Goal: Task Accomplishment & Management: Manage account settings

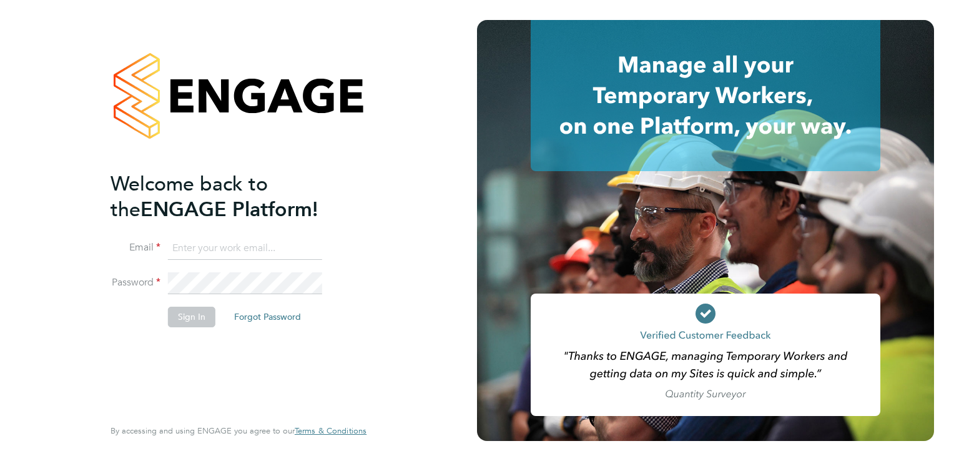
type input "aggie@acceptrec.co.uk"
click at [192, 320] on button "Sign In" at bounding box center [191, 317] width 47 height 20
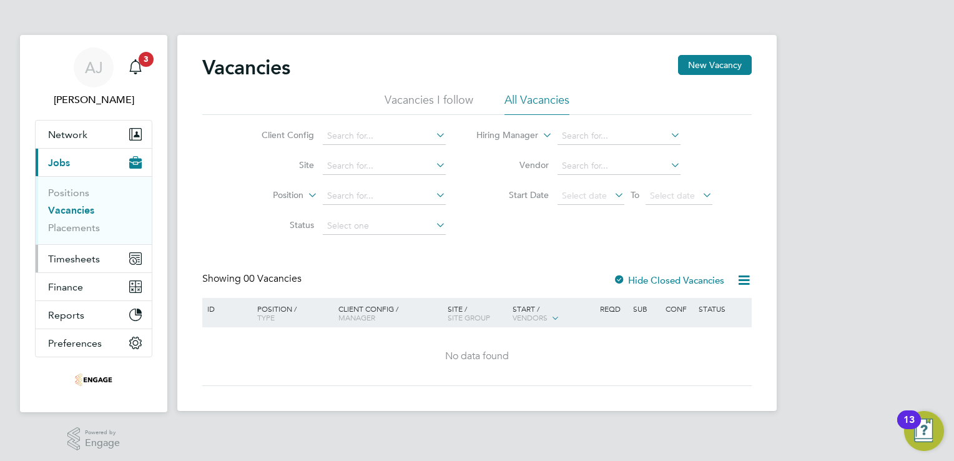
click at [78, 263] on span "Timesheets" at bounding box center [74, 259] width 52 height 12
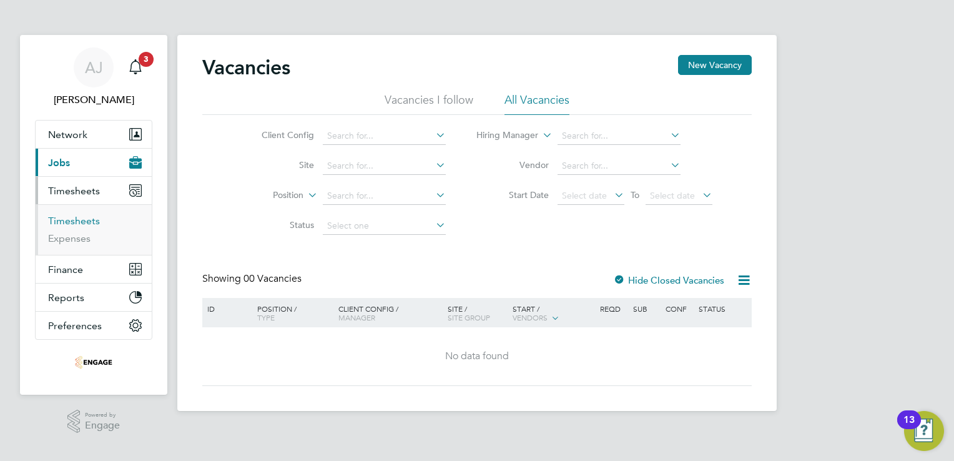
click at [87, 223] on link "Timesheets" at bounding box center [74, 221] width 52 height 12
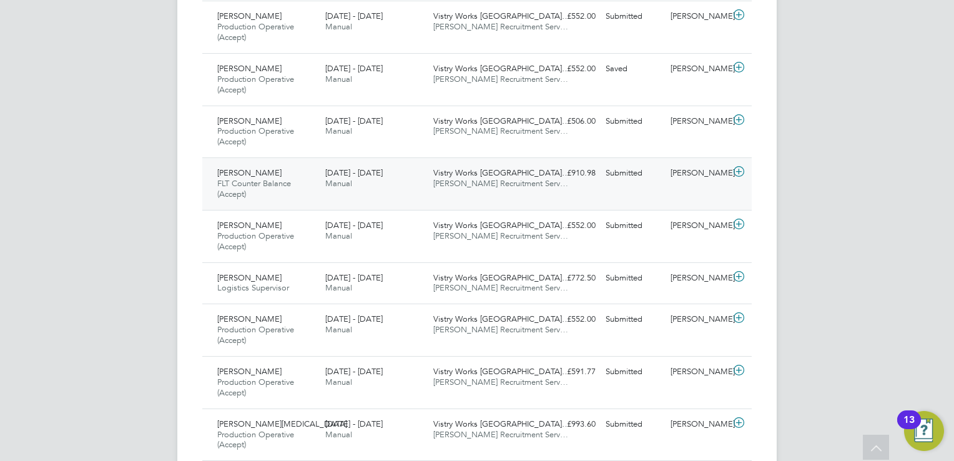
click at [262, 173] on span "[PERSON_NAME]" at bounding box center [249, 172] width 64 height 11
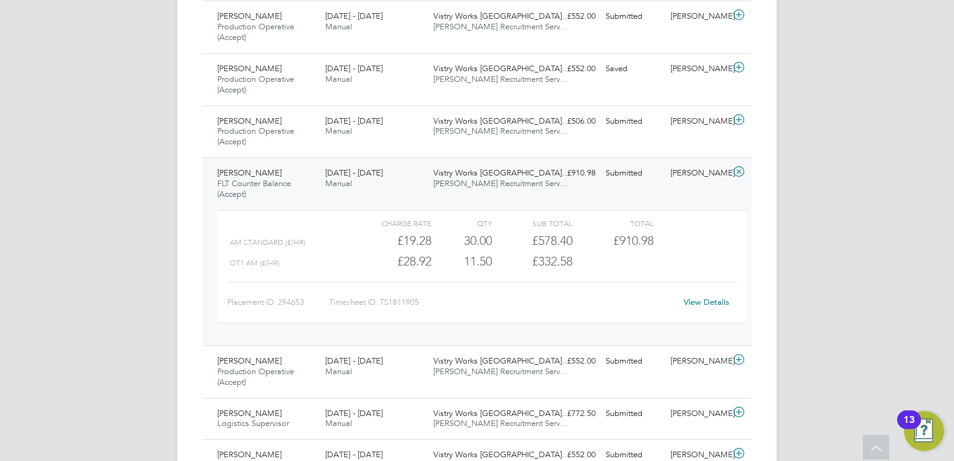
click at [698, 297] on link "View Details" at bounding box center [707, 302] width 46 height 11
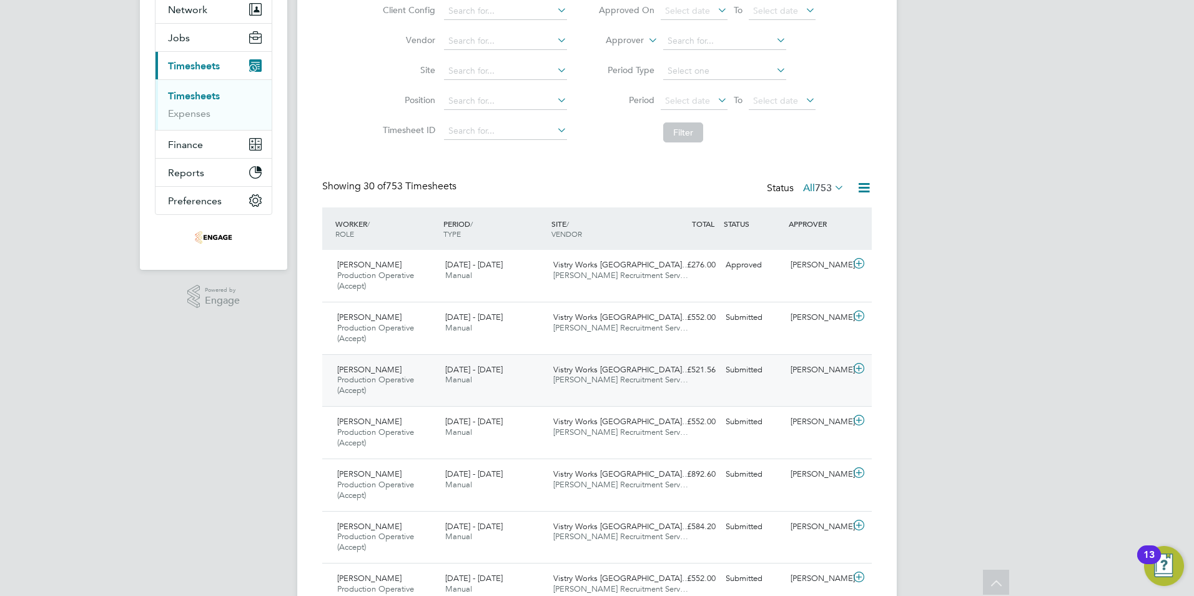
click at [385, 366] on span "[PERSON_NAME]" at bounding box center [369, 369] width 64 height 11
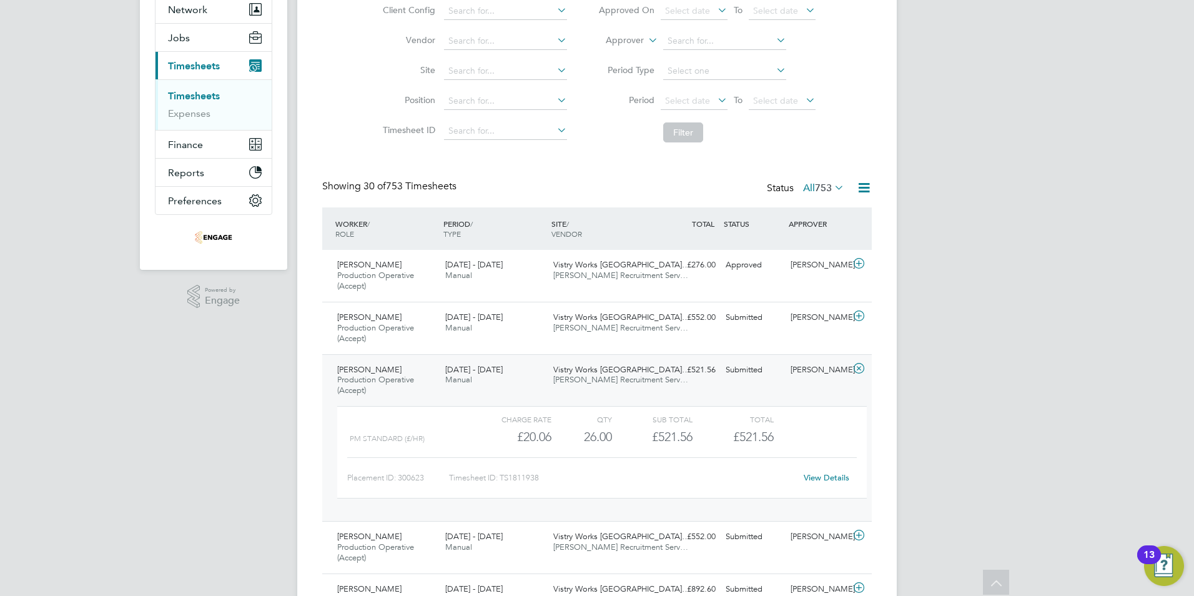
click at [819, 460] on link "View Details" at bounding box center [827, 477] width 46 height 11
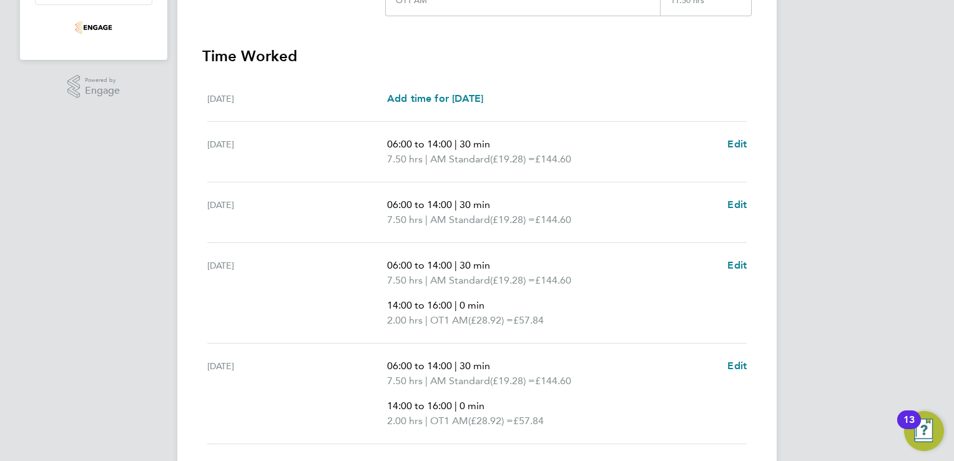
scroll to position [375, 0]
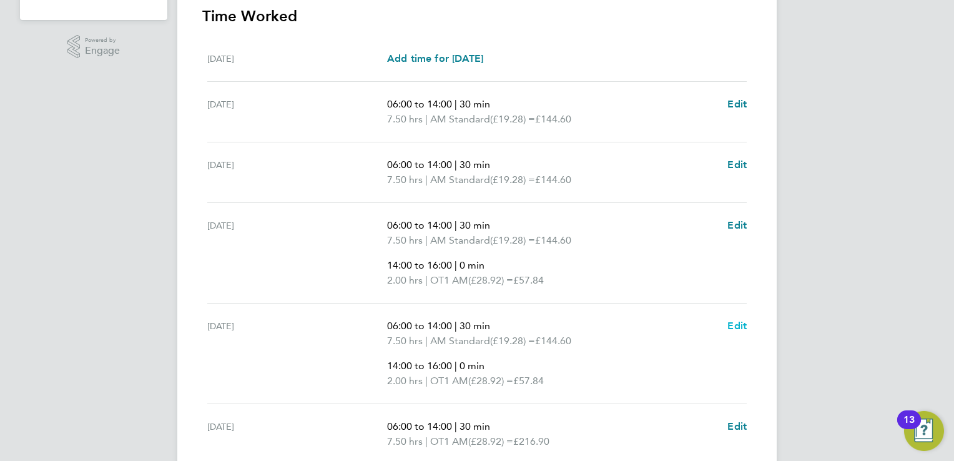
click at [732, 321] on span "Edit" at bounding box center [737, 326] width 19 height 12
select select "30"
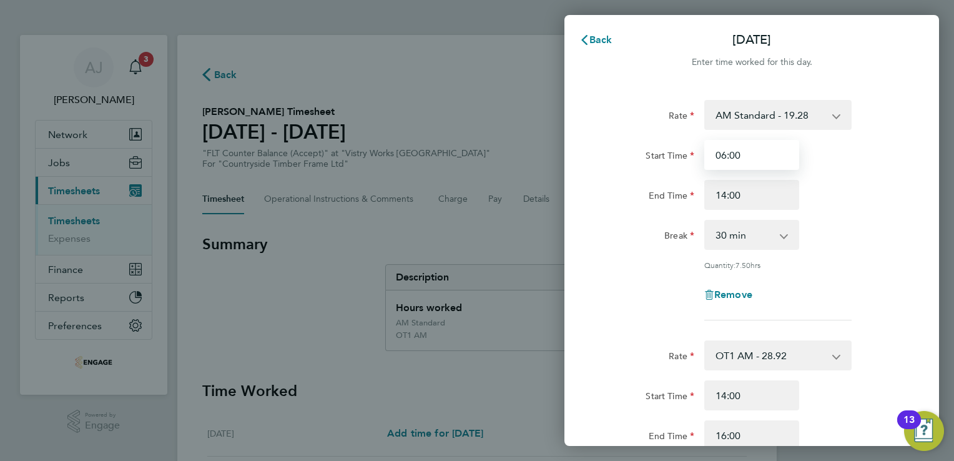
click at [726, 154] on input "06:00" at bounding box center [751, 155] width 95 height 30
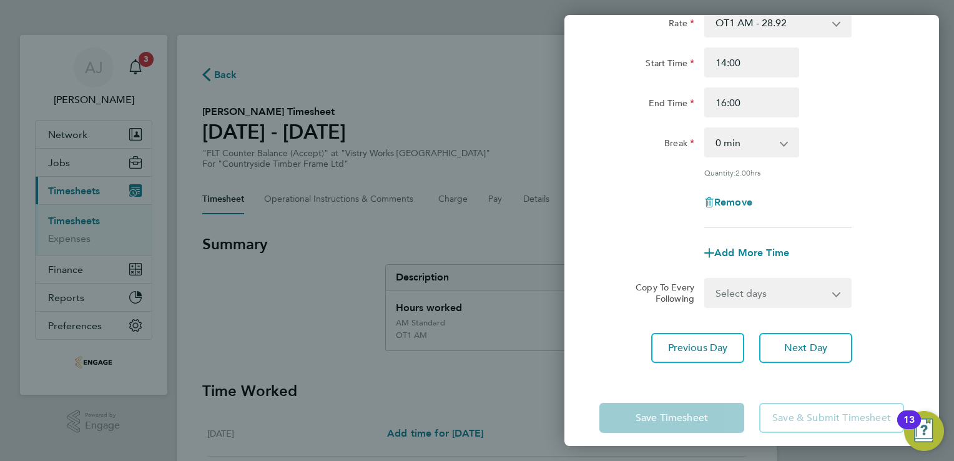
scroll to position [342, 0]
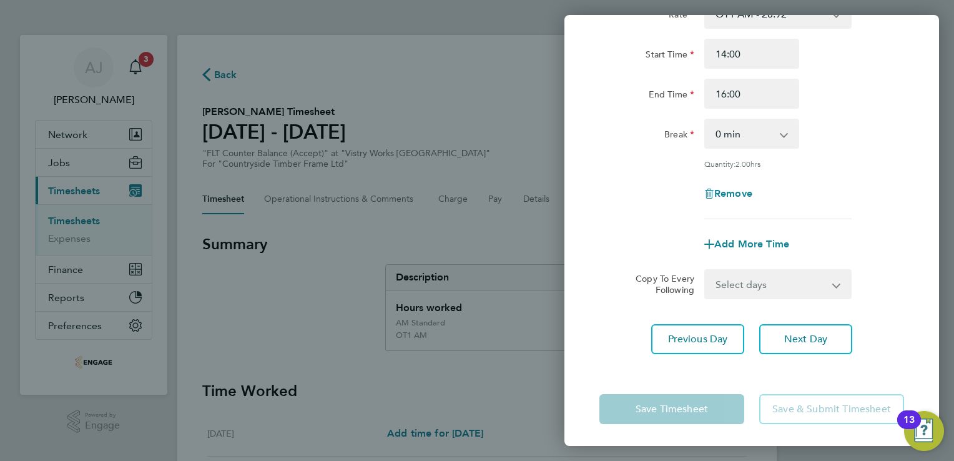
type input "05:00"
click at [689, 409] on app-form-button "Save Timesheet" at bounding box center [676, 409] width 152 height 30
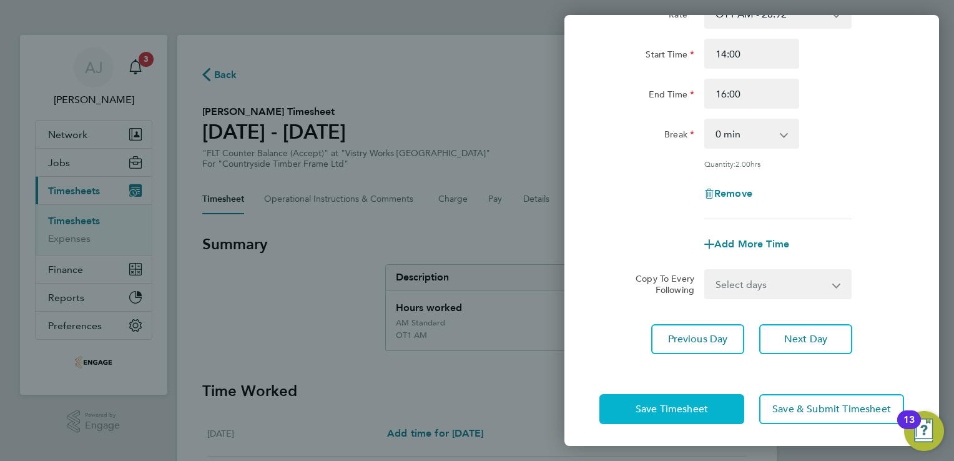
click at [687, 403] on span "Save Timesheet" at bounding box center [672, 409] width 72 height 12
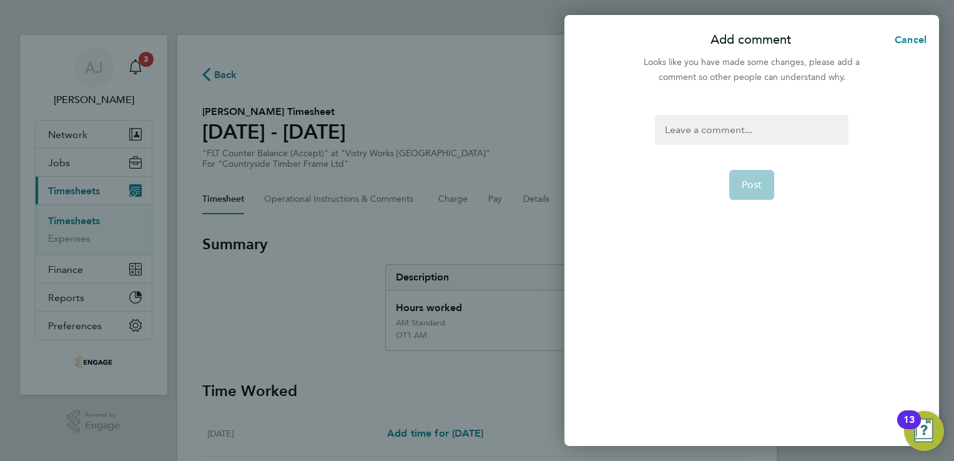
click at [700, 126] on div at bounding box center [751, 130] width 193 height 30
click at [692, 130] on div at bounding box center [751, 130] width 193 height 30
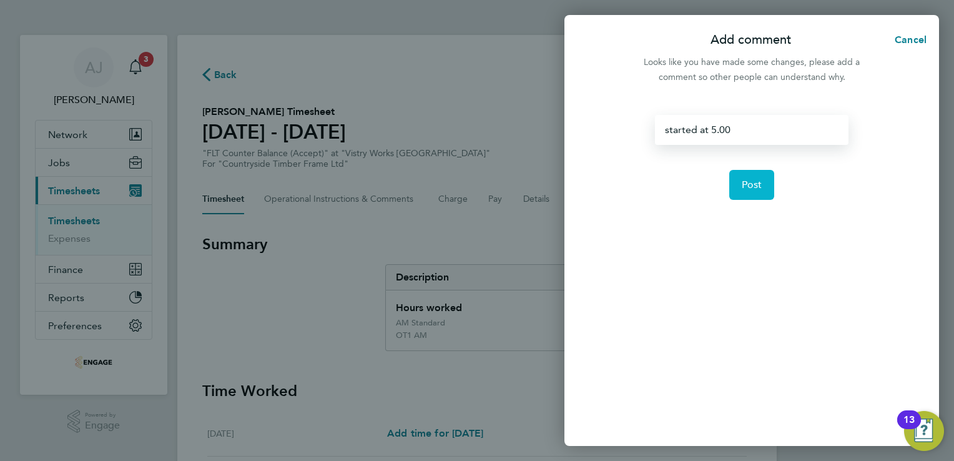
click at [757, 180] on span "Post" at bounding box center [752, 185] width 21 height 12
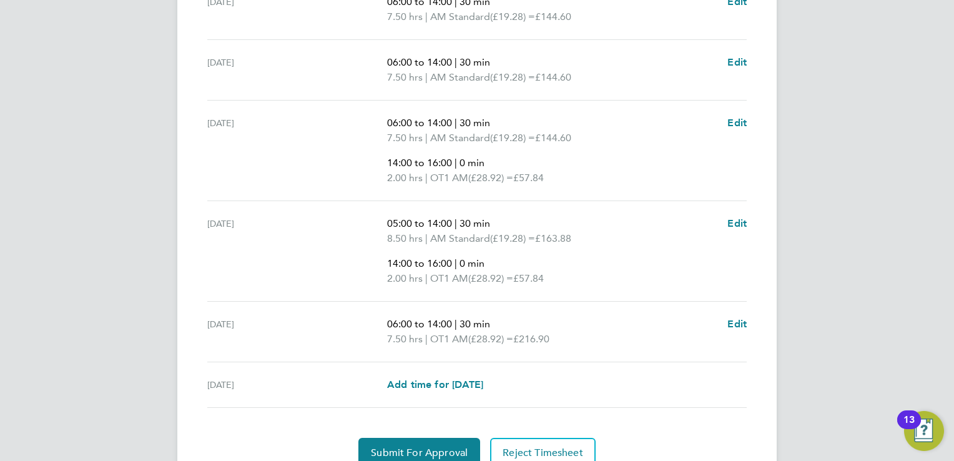
scroll to position [532, 0]
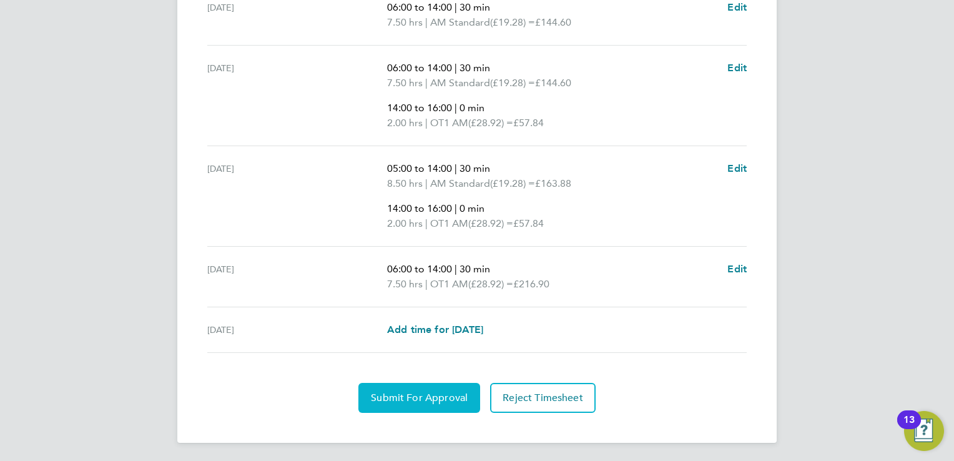
click at [407, 396] on span "Submit For Approval" at bounding box center [419, 398] width 97 height 12
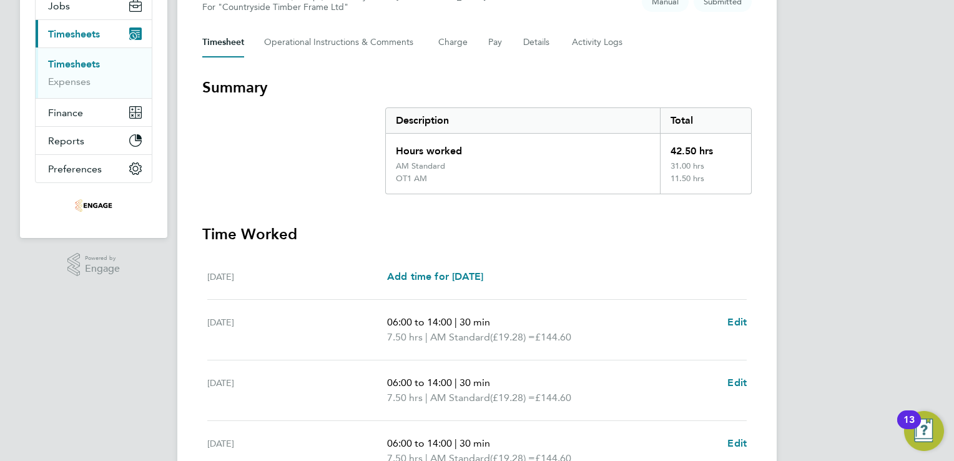
scroll to position [0, 0]
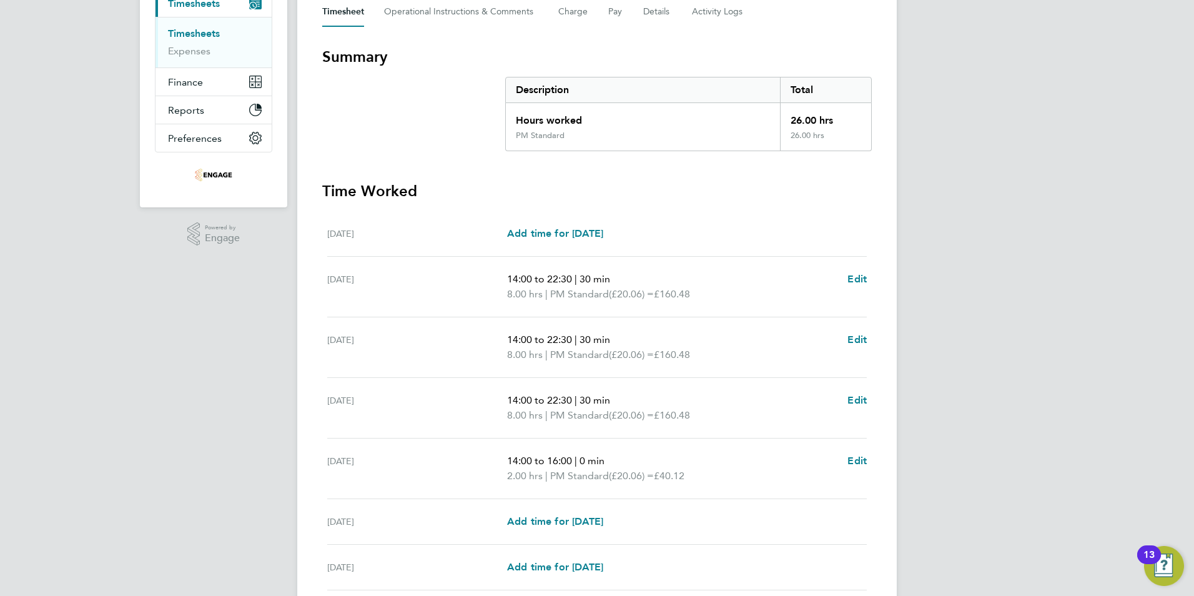
scroll to position [177, 0]
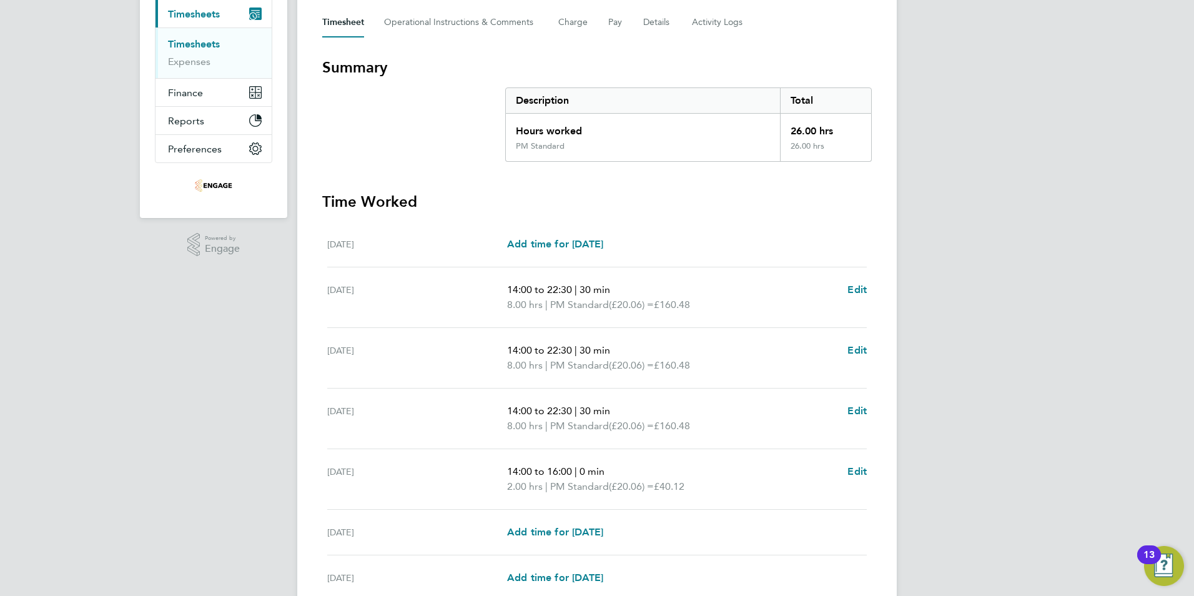
click at [207, 44] on link "Timesheets" at bounding box center [194, 44] width 52 height 12
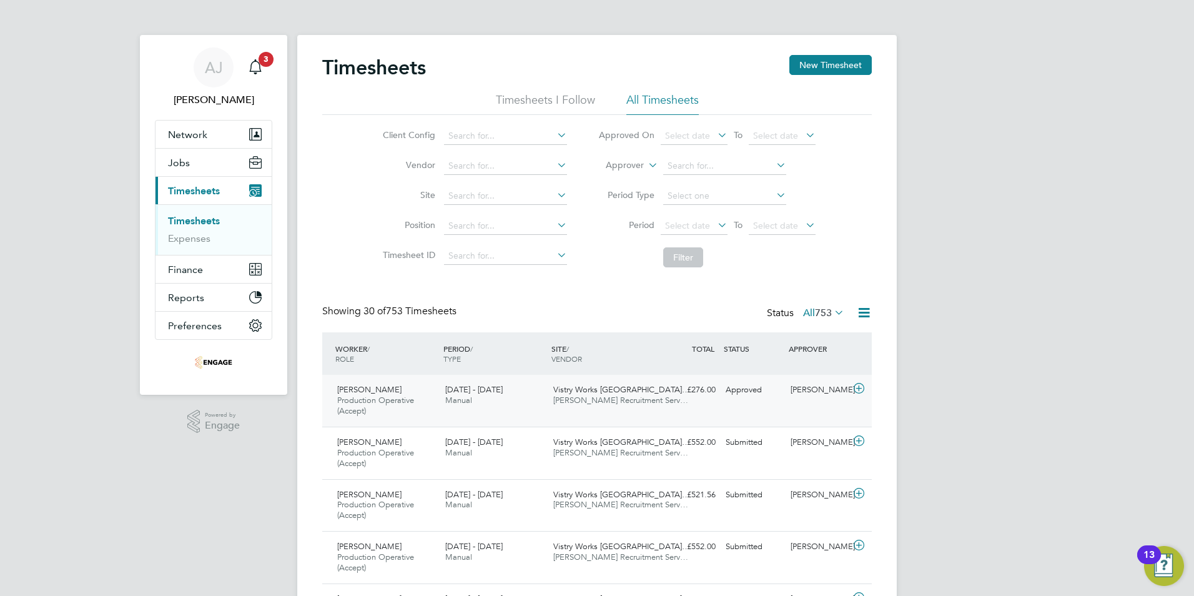
click at [370, 389] on span "[PERSON_NAME]" at bounding box center [369, 389] width 64 height 11
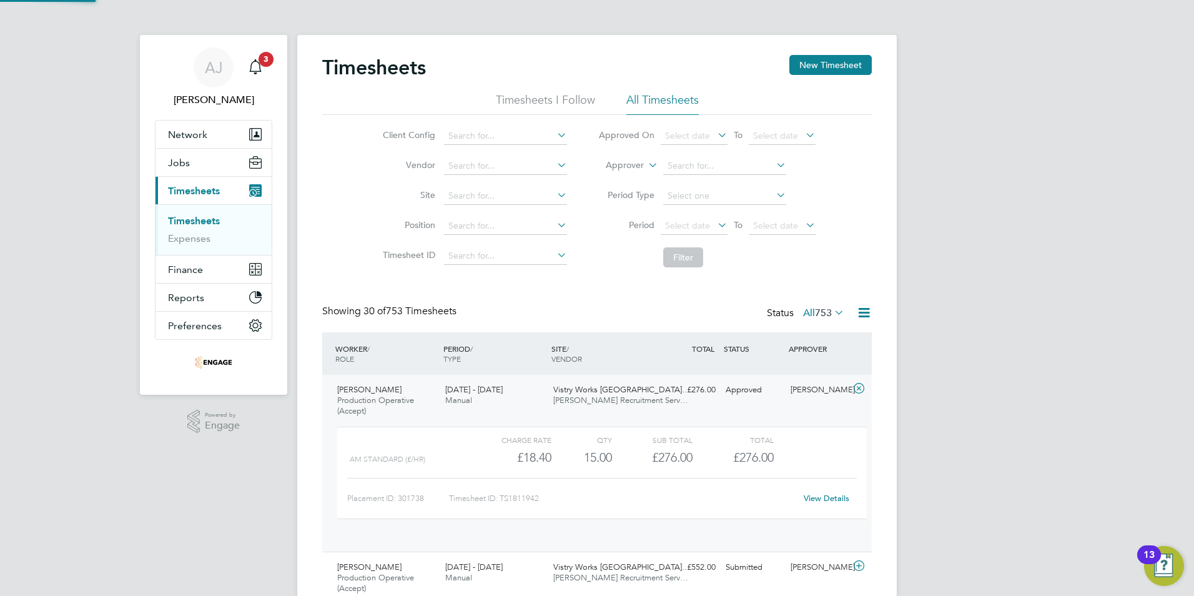
scroll to position [21, 122]
click at [825, 497] on link "View Details" at bounding box center [827, 498] width 46 height 11
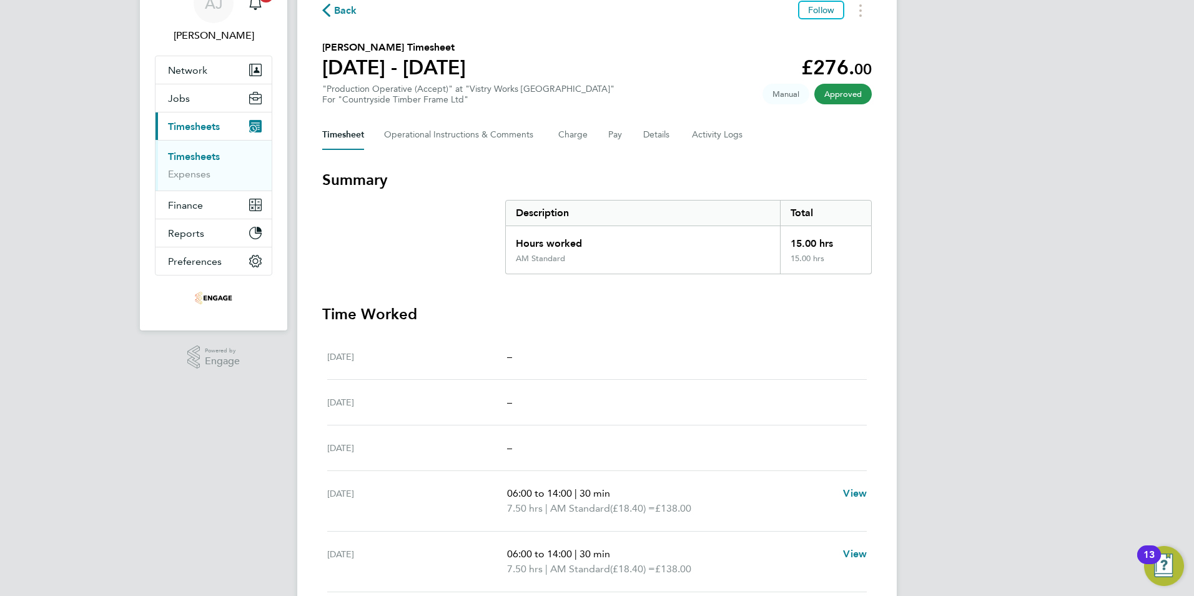
scroll to position [125, 0]
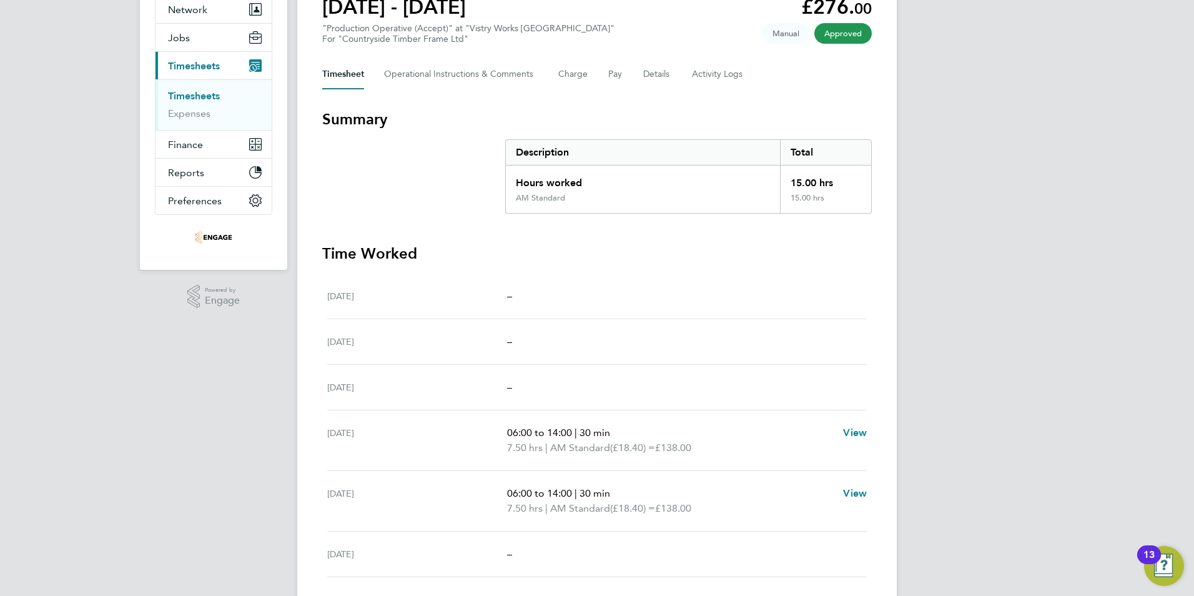
drag, startPoint x: 421, startPoint y: 340, endPoint x: 667, endPoint y: 397, distance: 252.4
click at [422, 340] on div "[DATE]" at bounding box center [417, 341] width 180 height 15
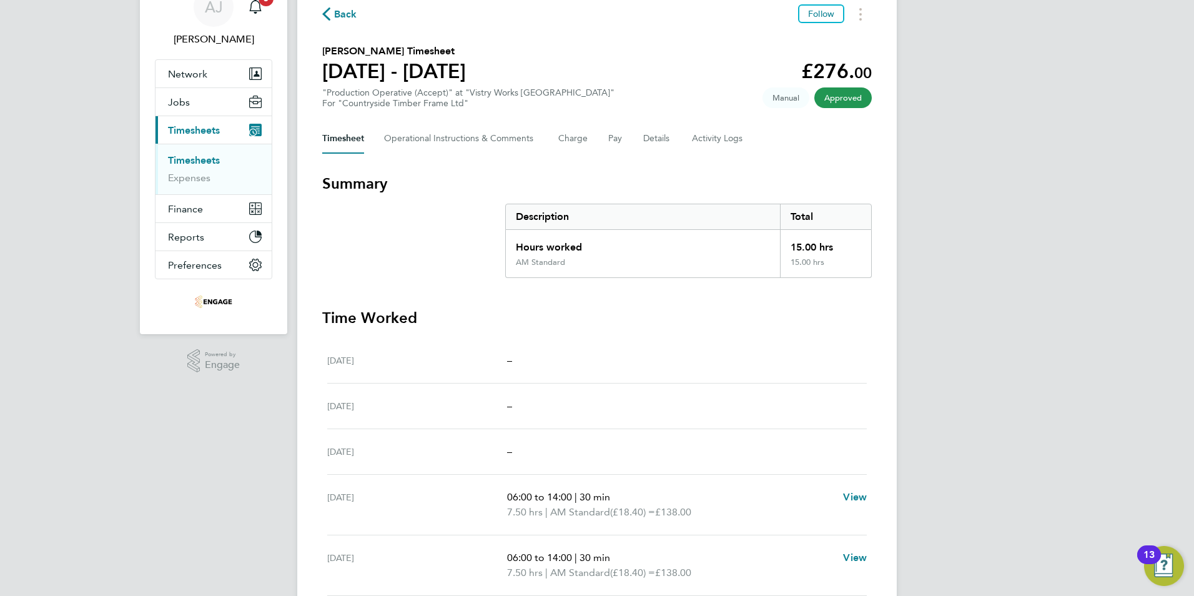
scroll to position [0, 0]
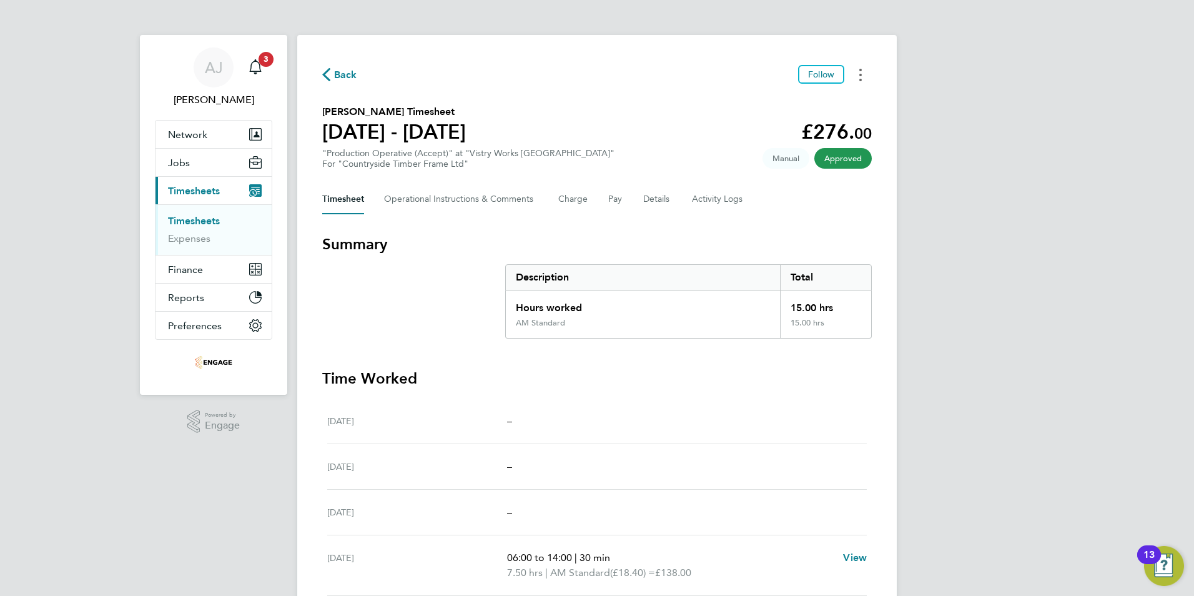
click at [862, 74] on button "Timesheets Menu" at bounding box center [860, 74] width 22 height 19
click at [430, 106] on h2 "[PERSON_NAME] Timesheet" at bounding box center [394, 111] width 144 height 15
click at [338, 74] on span "Back" at bounding box center [345, 74] width 23 height 15
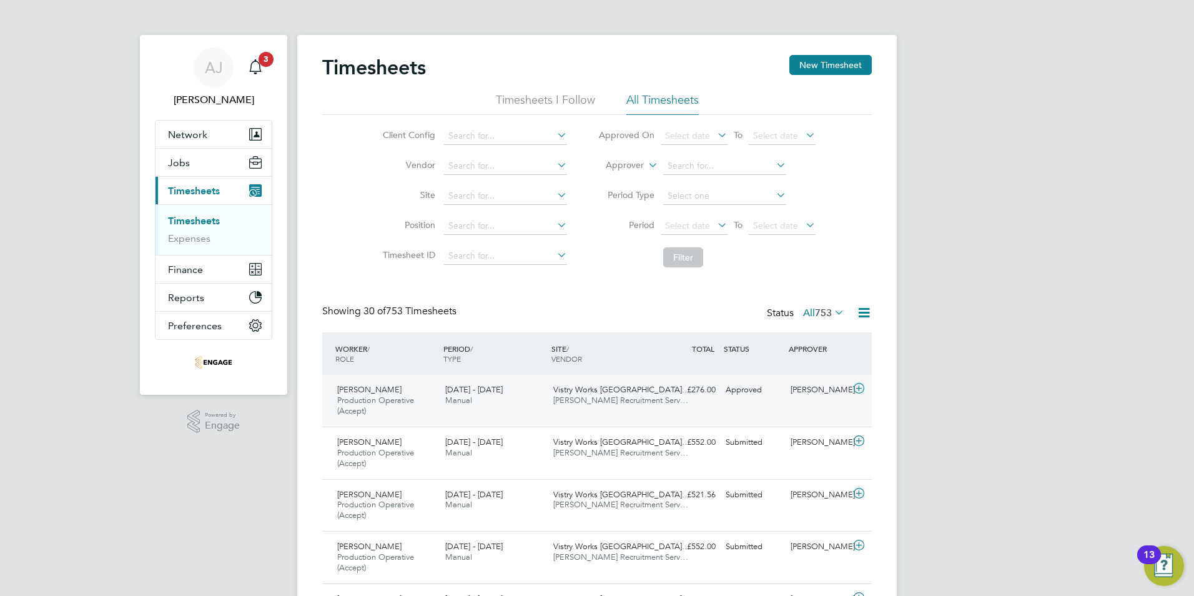
click at [579, 391] on span "Vistry Works [GEOGRAPHIC_DATA]…" at bounding box center [621, 389] width 137 height 11
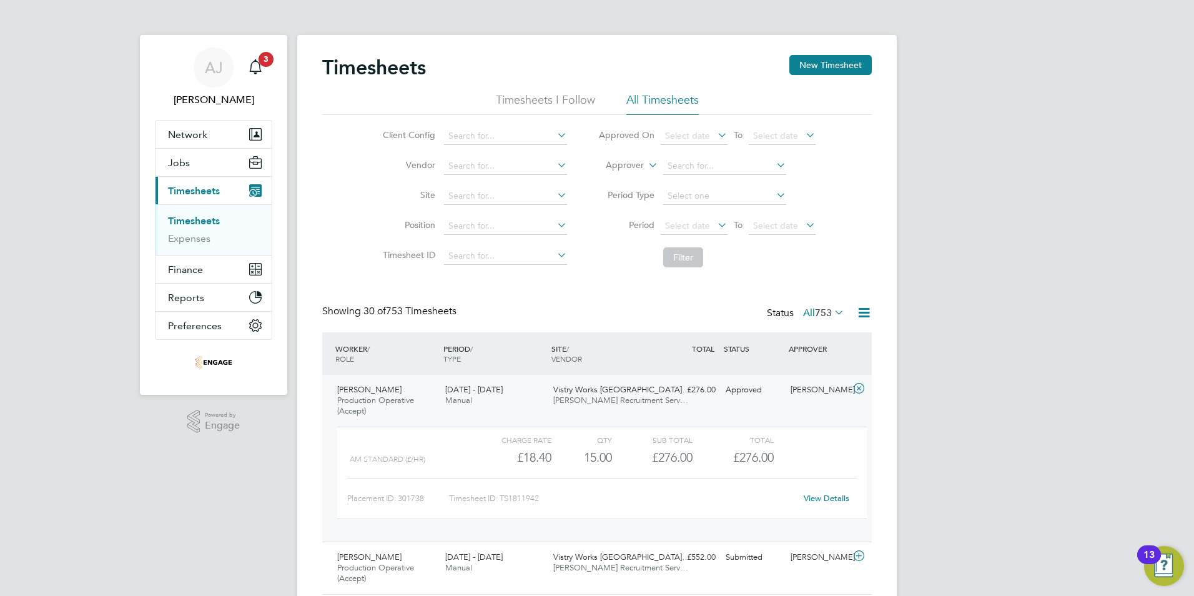
click at [839, 496] on link "View Details" at bounding box center [827, 498] width 46 height 11
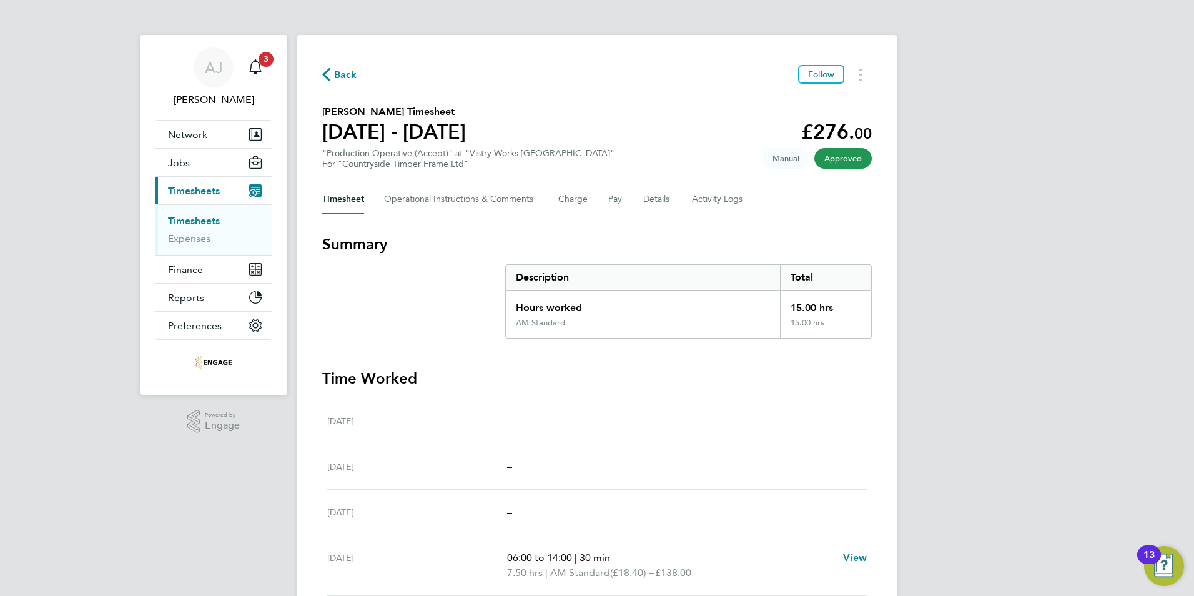
click at [781, 162] on span "Manual" at bounding box center [786, 158] width 47 height 21
click at [793, 156] on span "Manual" at bounding box center [786, 158] width 47 height 21
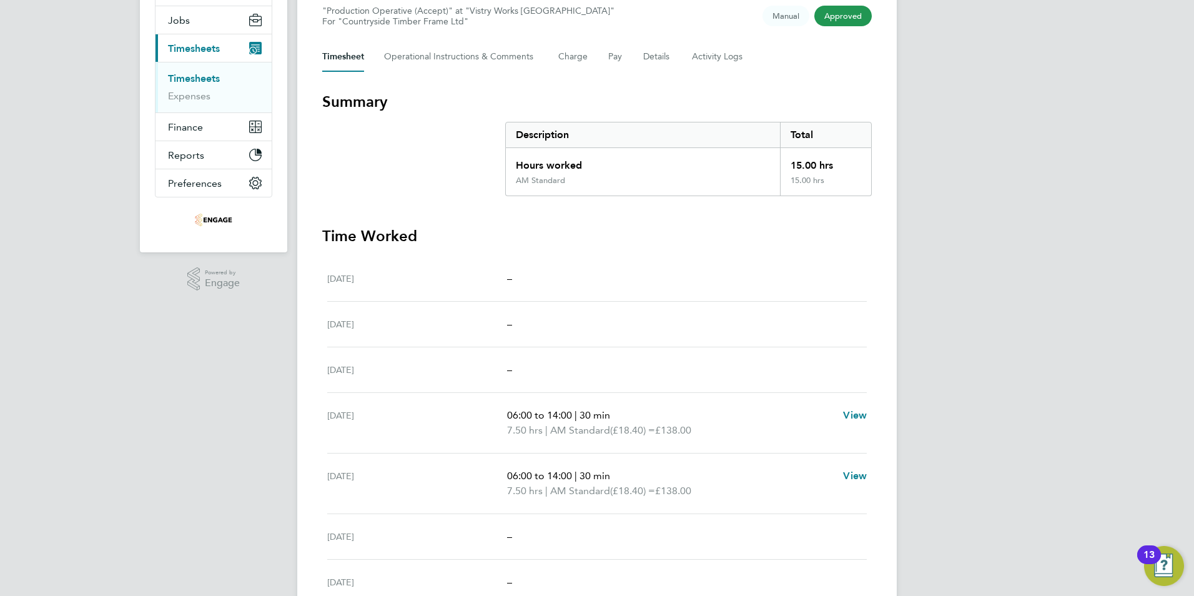
scroll to position [62, 0]
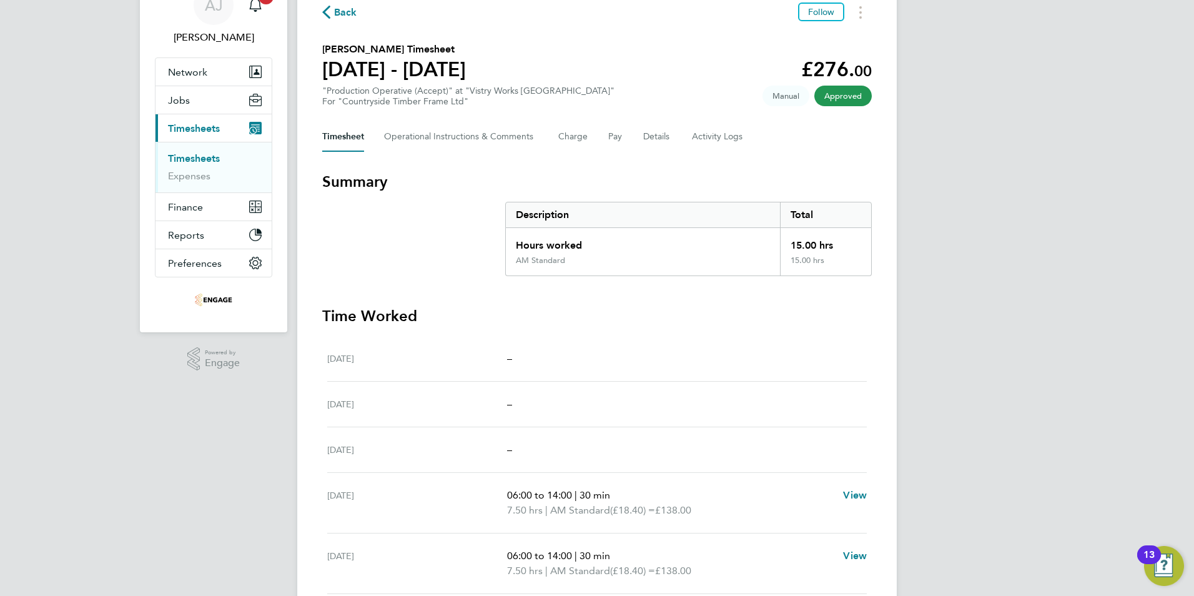
click at [204, 156] on link "Timesheets" at bounding box center [194, 158] width 52 height 12
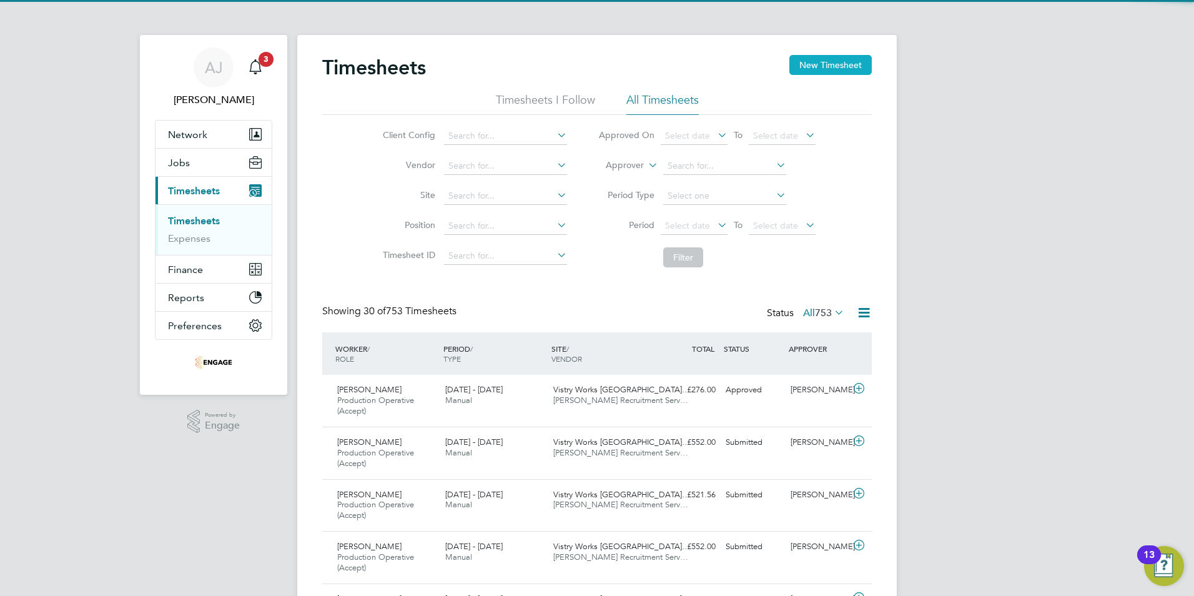
click at [821, 63] on button "New Timesheet" at bounding box center [830, 65] width 82 height 20
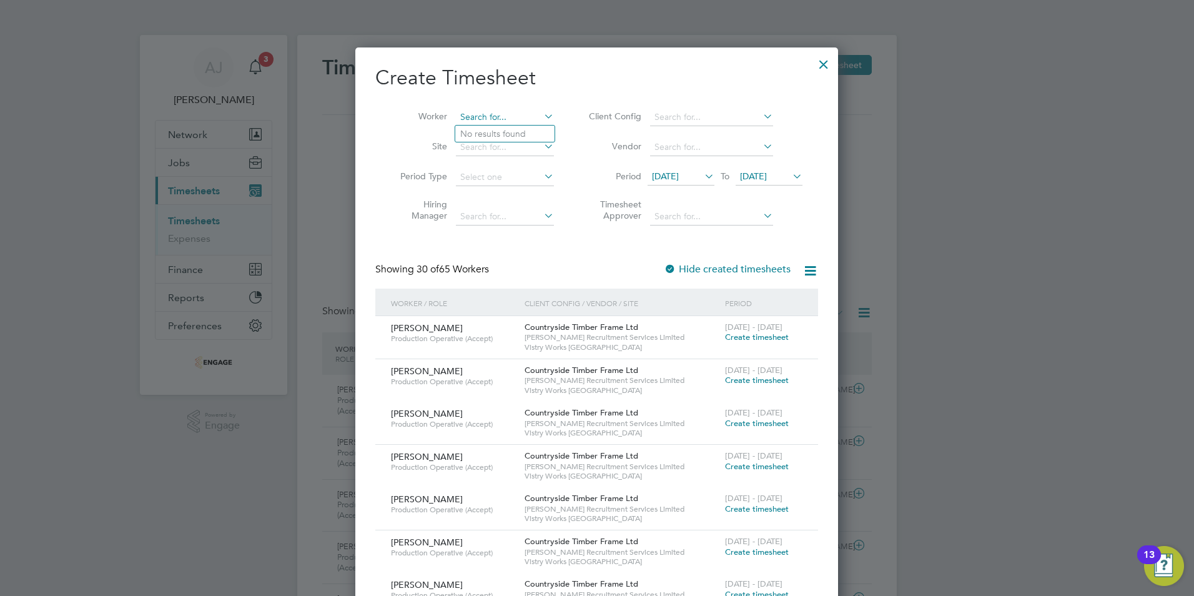
click at [481, 113] on input at bounding box center [505, 117] width 98 height 17
click at [500, 127] on li "Kamaljot Singh" at bounding box center [532, 134] width 154 height 17
type input "Kamaljot Singh"
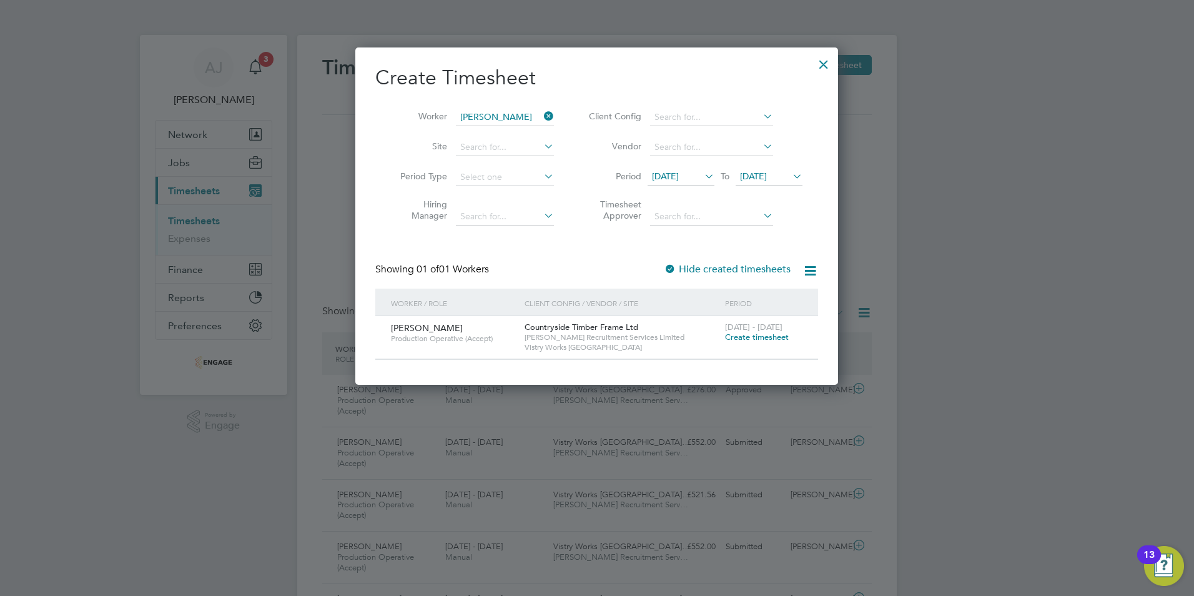
click at [761, 332] on span "Create timesheet" at bounding box center [757, 337] width 64 height 11
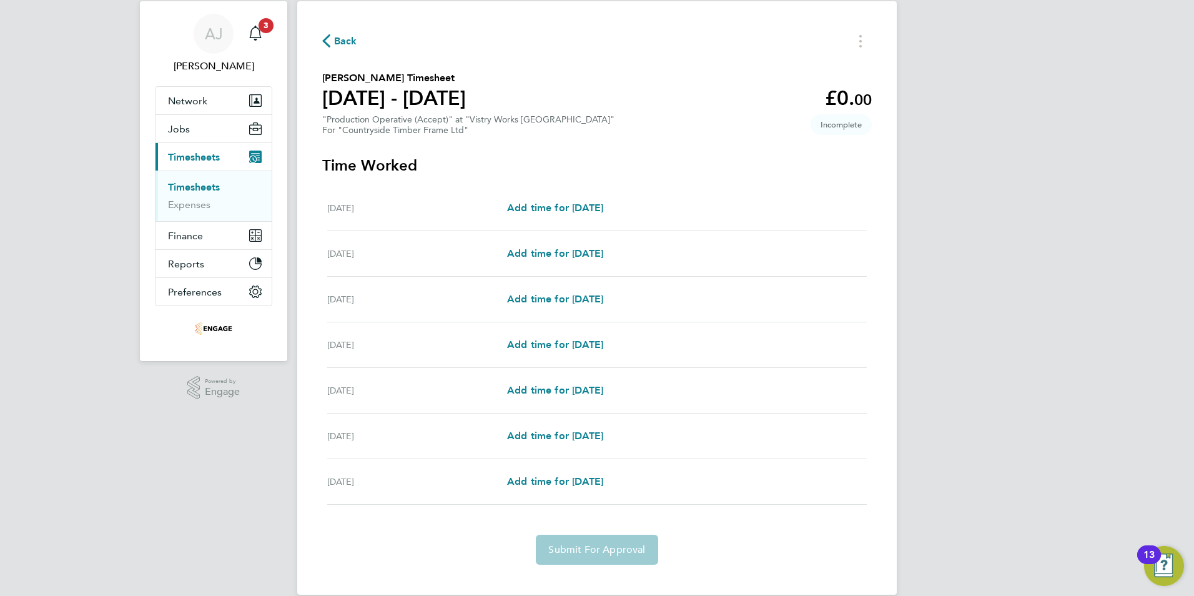
scroll to position [52, 0]
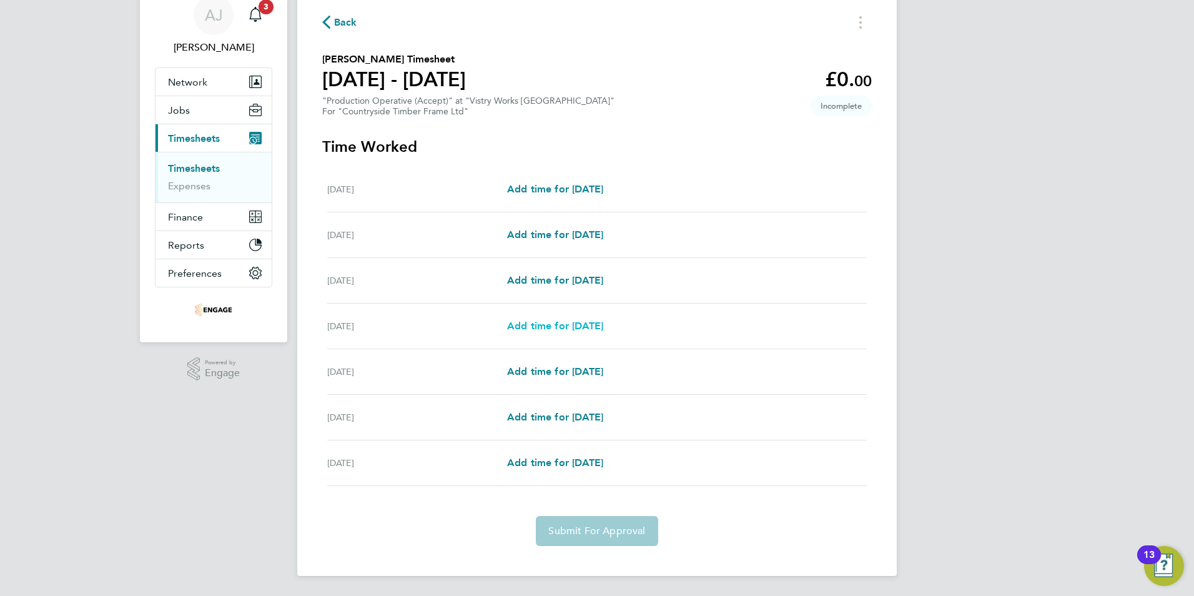
click at [603, 325] on span "Add time for Thu 28 Aug" at bounding box center [555, 326] width 96 height 12
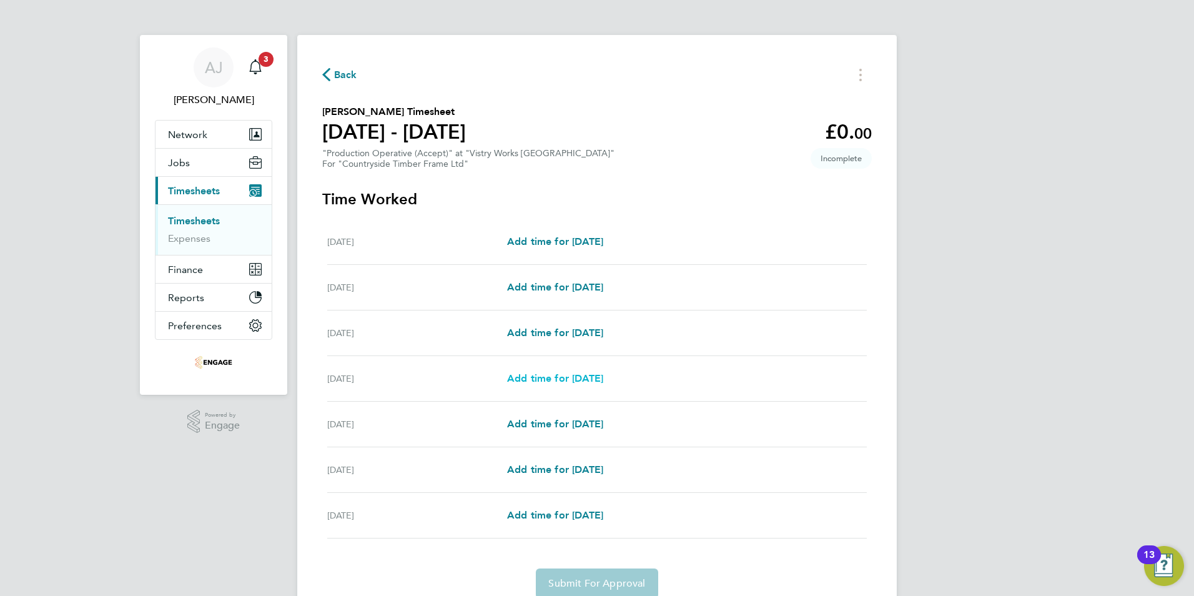
select select "15"
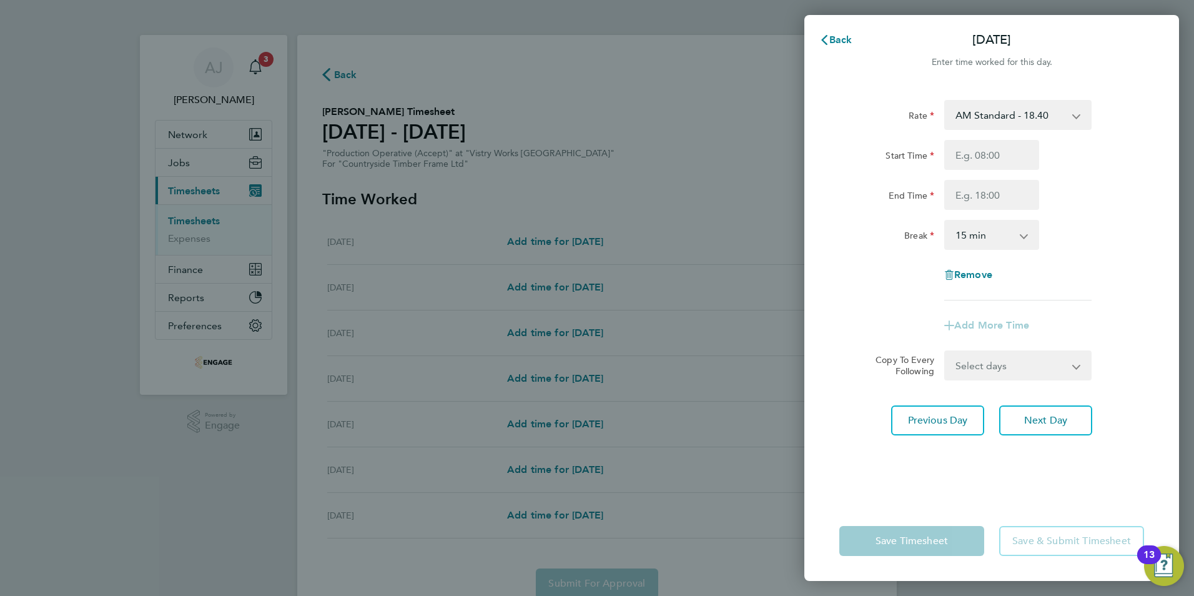
click at [1032, 114] on select "AM Standard - 18.40 OT2 - 36.80 PM OT2 - 40.11 PM OT 1 - 30.08 PM Standard - 20…" at bounding box center [1011, 114] width 130 height 27
select select "15"
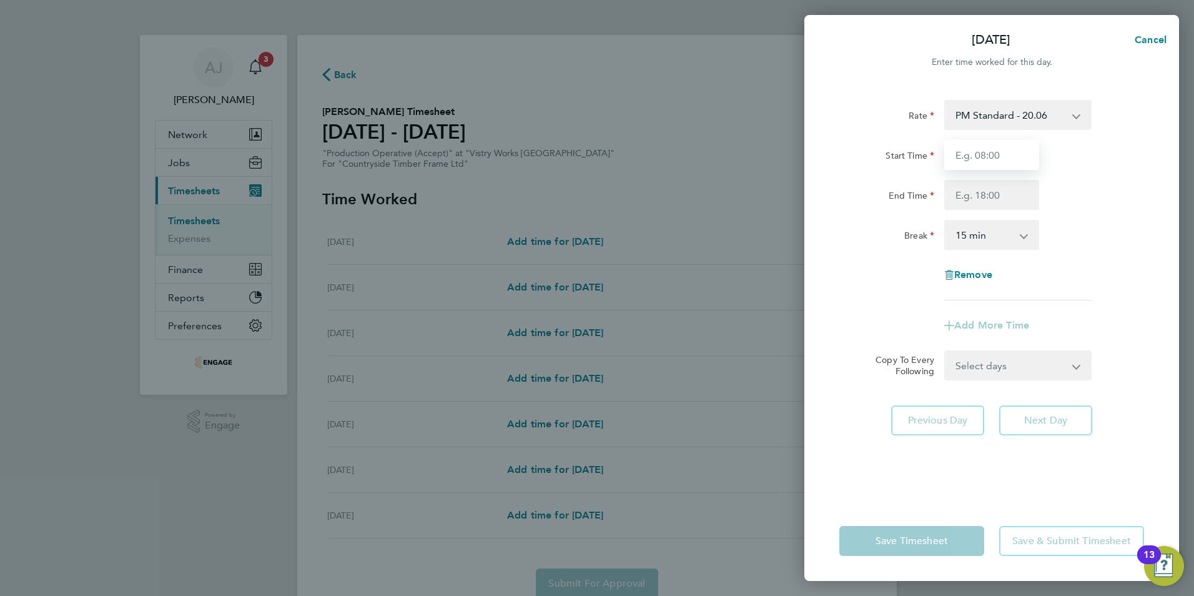
click at [964, 156] on input "Start Time" at bounding box center [991, 155] width 95 height 30
type input "14:00"
click at [969, 192] on input "End Time" at bounding box center [991, 195] width 95 height 30
type input "22:30"
click at [1024, 234] on app-icon-cross-button at bounding box center [1030, 234] width 15 height 27
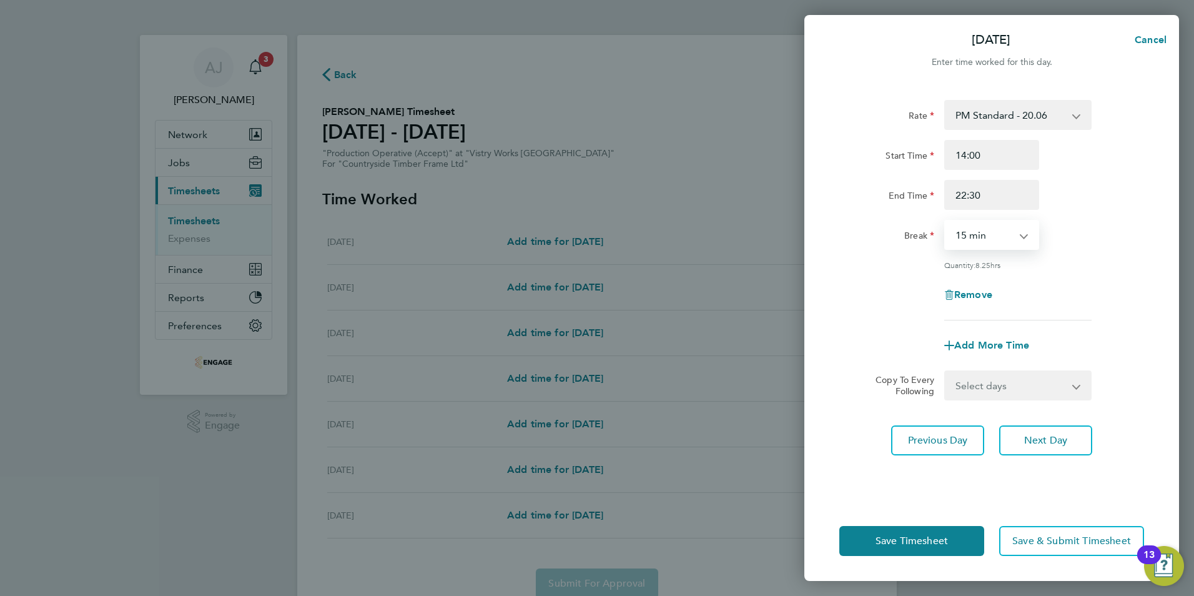
click at [987, 237] on select "0 min 15 min 30 min 45 min 60 min 75 min 90 min" at bounding box center [984, 234] width 77 height 27
select select "30"
click at [946, 221] on select "0 min 15 min 30 min 45 min 60 min 75 min 90 min" at bounding box center [984, 234] width 77 height 27
click at [1037, 440] on span "Next Day" at bounding box center [1045, 440] width 43 height 12
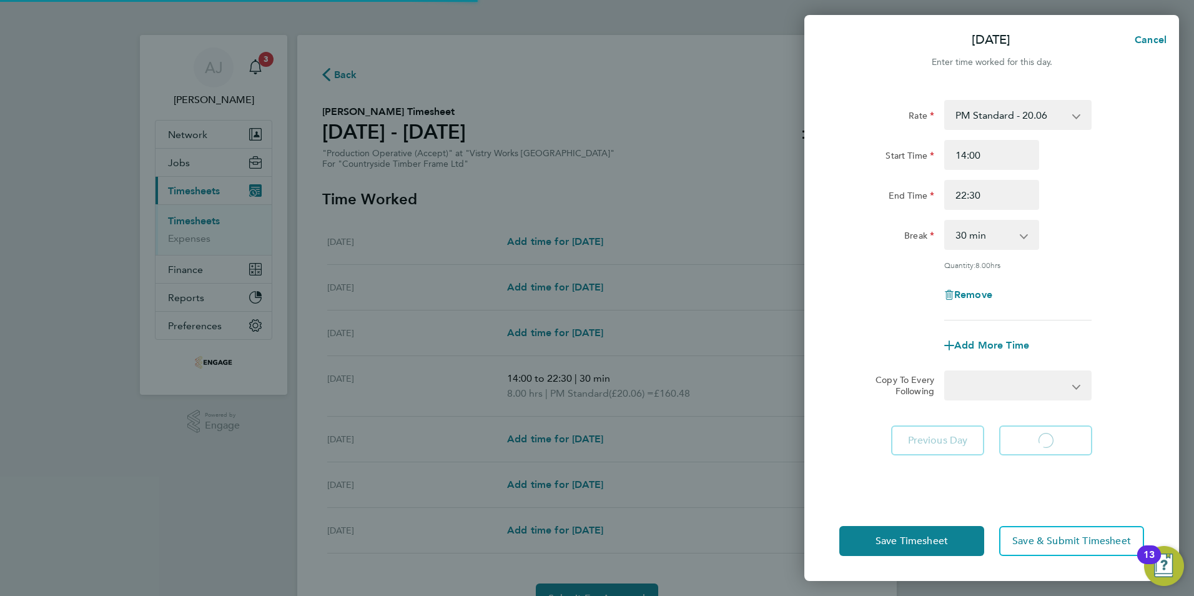
select select "15"
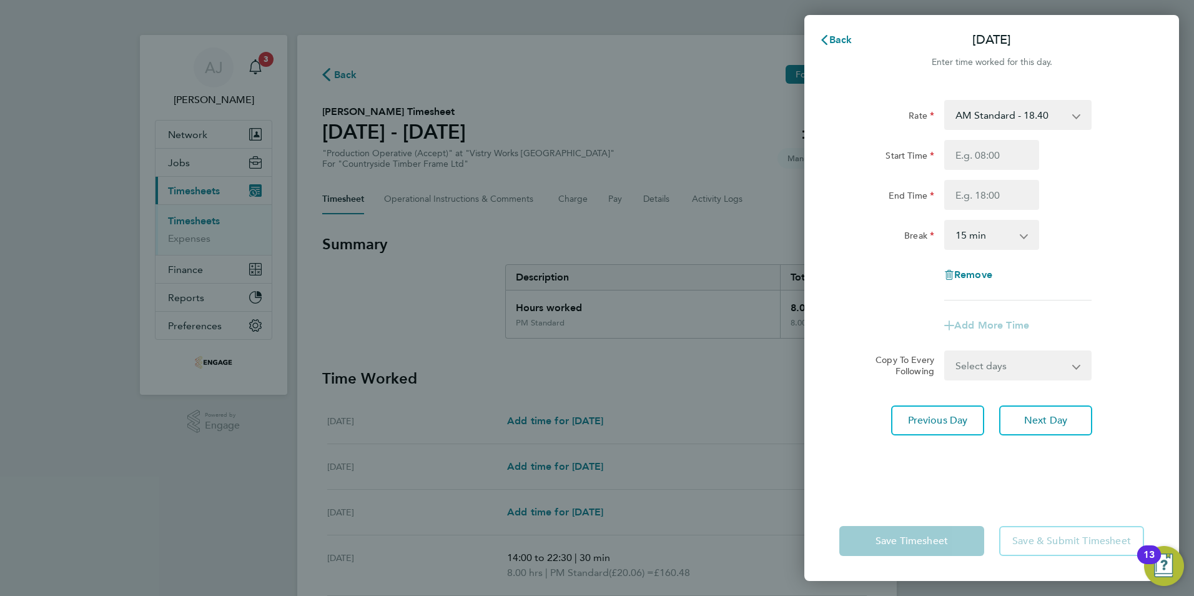
click at [1076, 113] on app-icon-cross-button at bounding box center [1082, 114] width 15 height 27
click at [1040, 108] on select "AM Standard - 18.40 OT2 - 36.80 PM OT2 - 40.11 PM OT 1 - 30.08 PM Standard - 20…" at bounding box center [1011, 114] width 130 height 27
select select "15"
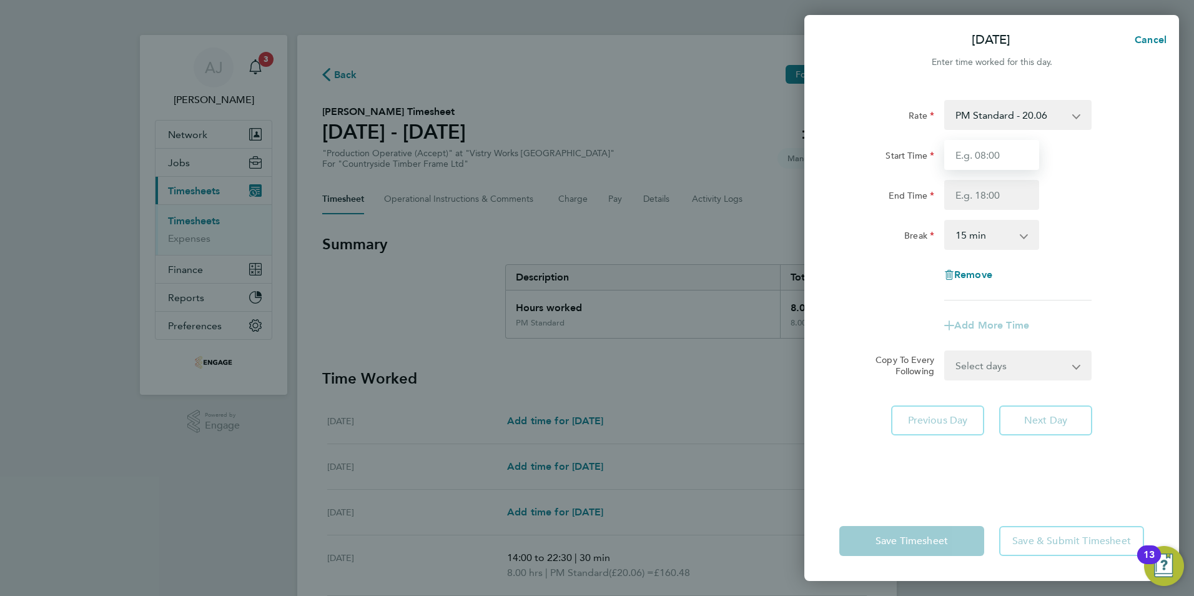
click at [987, 158] on input "Start Time" at bounding box center [991, 155] width 95 height 30
type input "14:00"
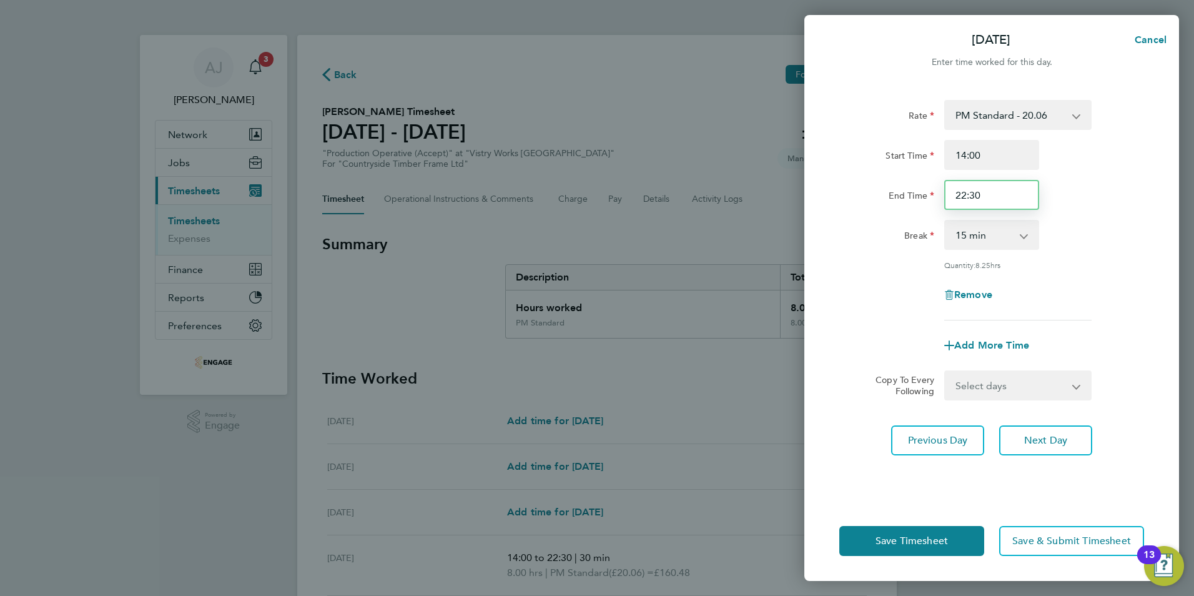
click at [989, 193] on input "22:30" at bounding box center [991, 195] width 95 height 30
type input "20:00"
click at [978, 237] on select "0 min 15 min 30 min 45 min 60 min 75 min 90 min" at bounding box center [984, 234] width 77 height 27
select select "30"
click at [946, 221] on select "0 min 15 min 30 min 45 min 60 min 75 min 90 min" at bounding box center [984, 234] width 77 height 27
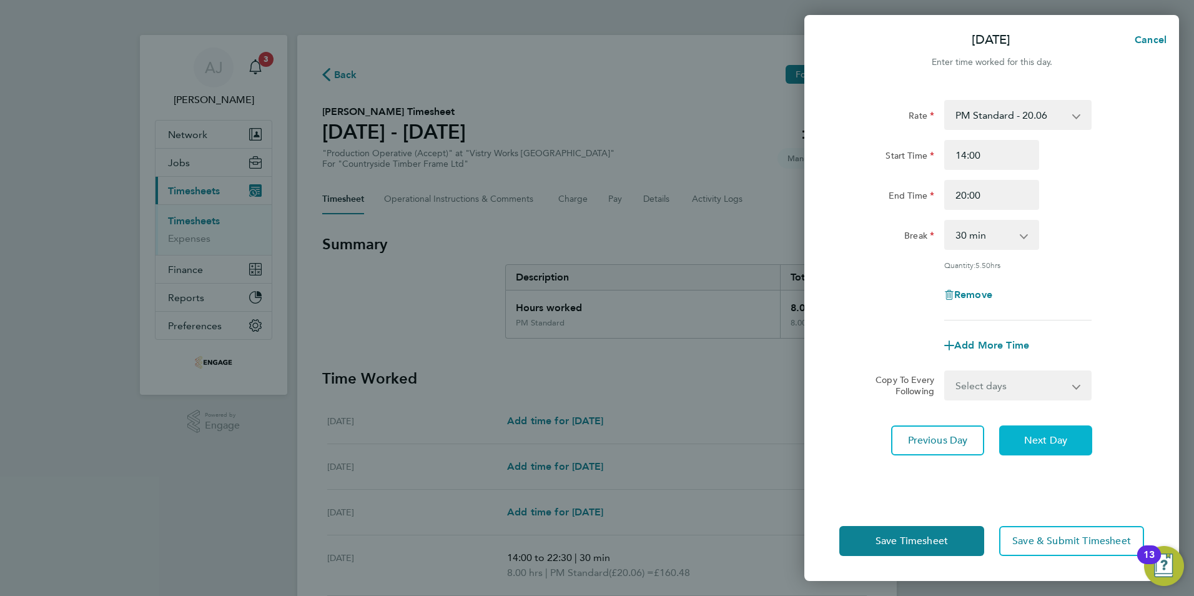
click at [1050, 436] on span "Next Day" at bounding box center [1045, 440] width 43 height 12
select select "15"
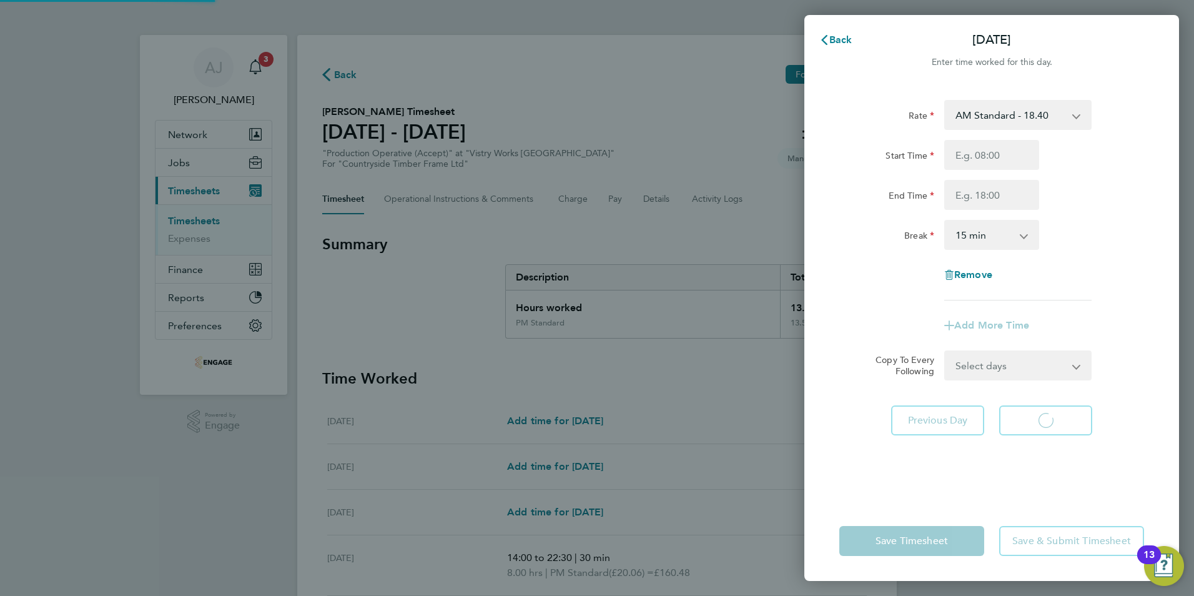
select select "15"
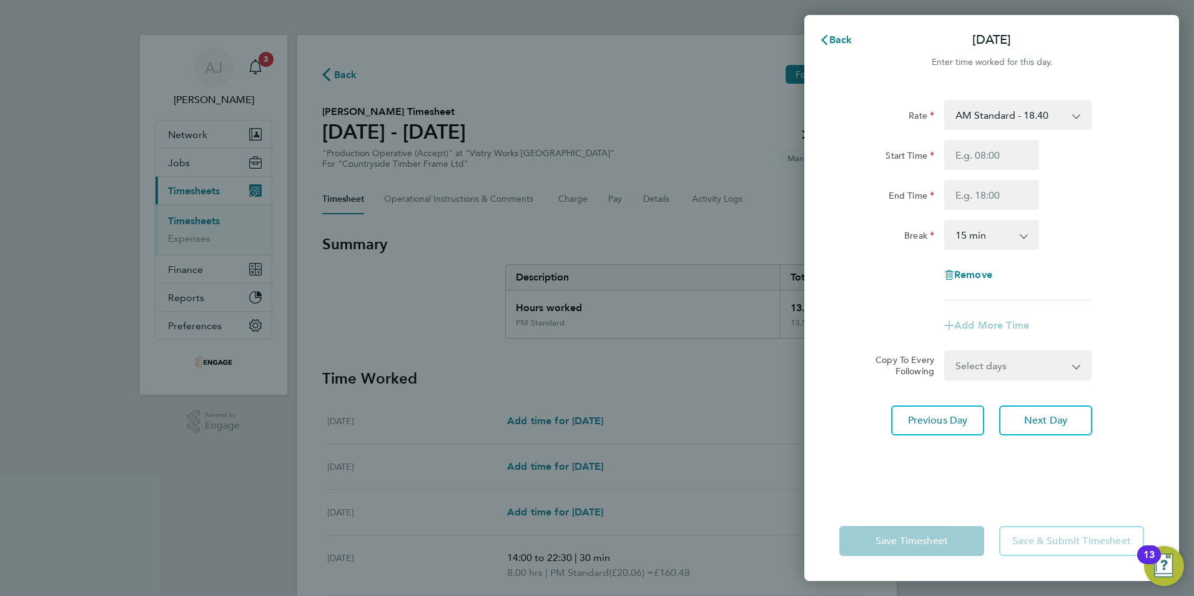
click at [966, 118] on select "AM Standard - 18.40 OT2 - 36.80 PM OT2 - 40.11 PM OT 1 - 30.08 PM Standard - 20…" at bounding box center [1011, 114] width 130 height 27
select select "15"
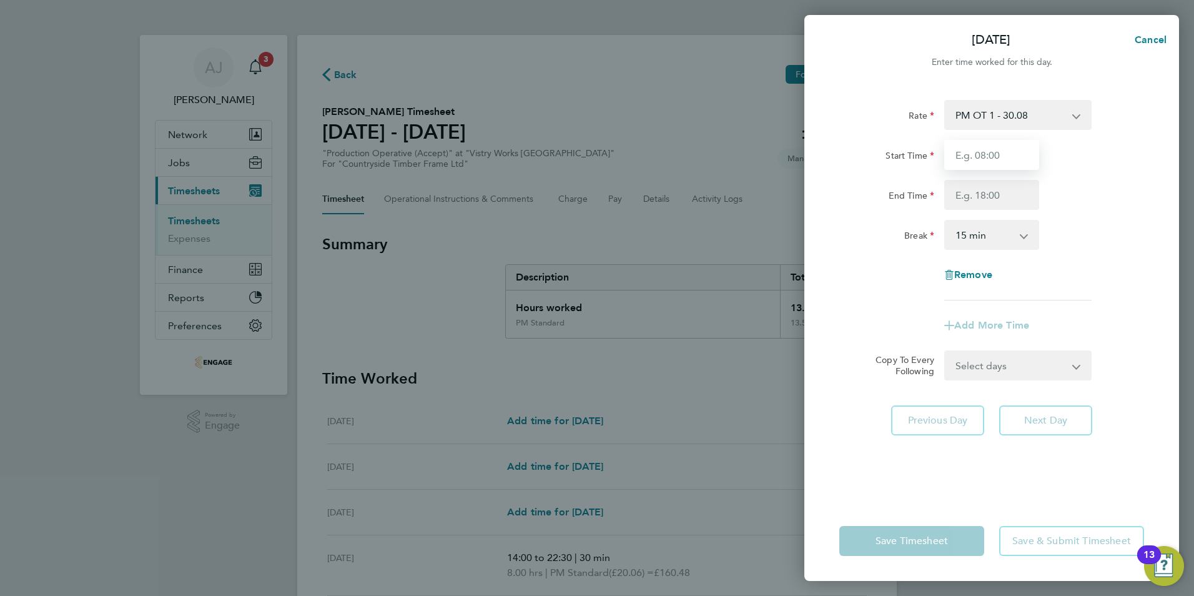
click at [974, 156] on input "Start Time" at bounding box center [991, 155] width 95 height 30
type input "06:00"
click at [976, 197] on input "End Time" at bounding box center [991, 195] width 95 height 30
type input "14:00"
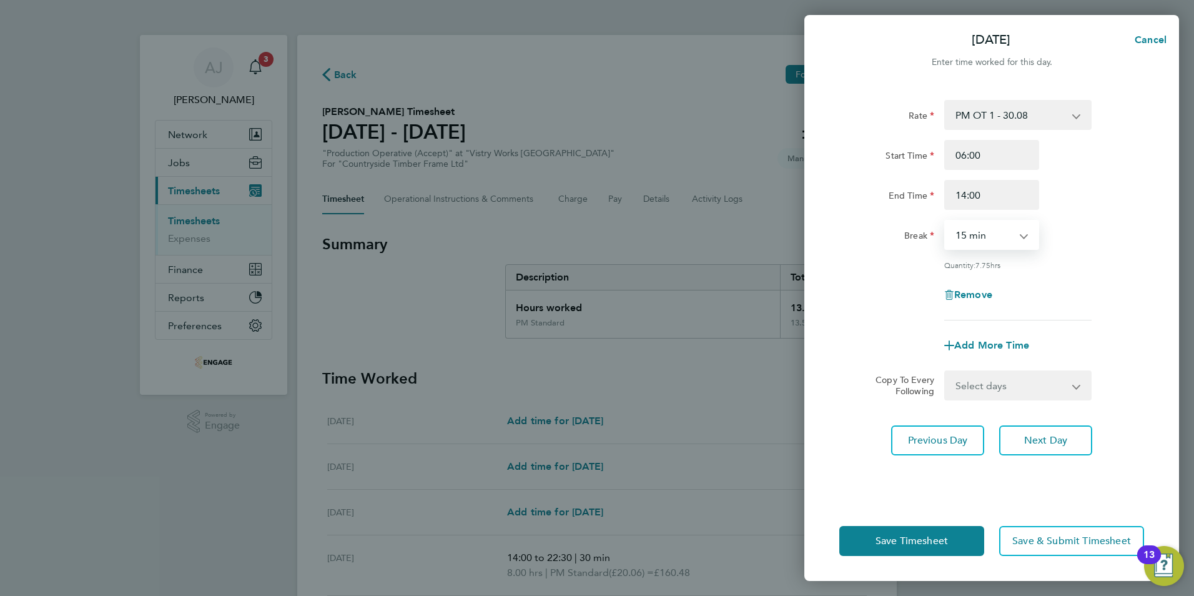
click at [974, 237] on select "0 min 15 min 30 min 45 min 60 min 75 min 90 min" at bounding box center [984, 234] width 77 height 27
select select "30"
click at [946, 221] on select "0 min 15 min 30 min 45 min 60 min 75 min 90 min" at bounding box center [984, 234] width 77 height 27
click at [929, 540] on span "Save Timesheet" at bounding box center [912, 541] width 72 height 12
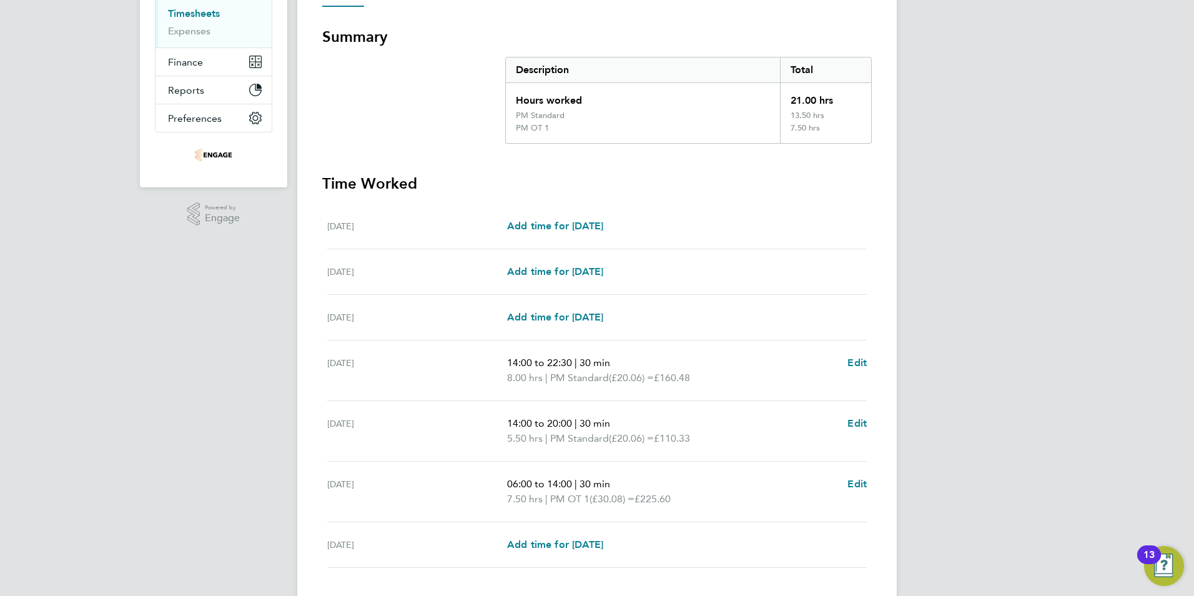
scroll to position [289, 0]
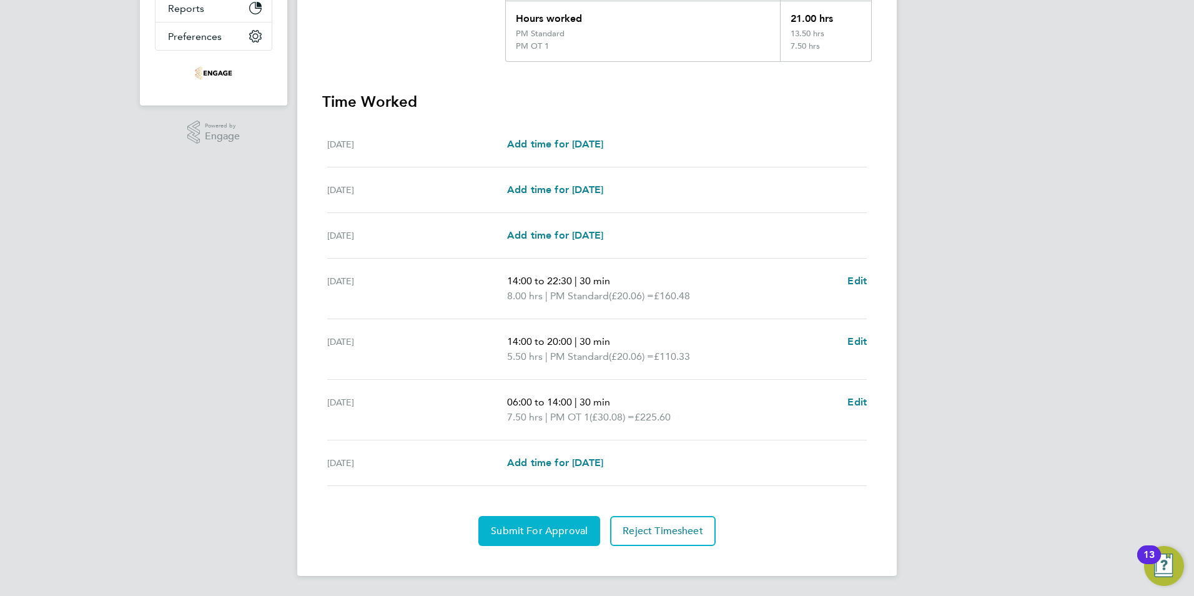
click at [560, 530] on span "Submit For Approval" at bounding box center [539, 531] width 97 height 12
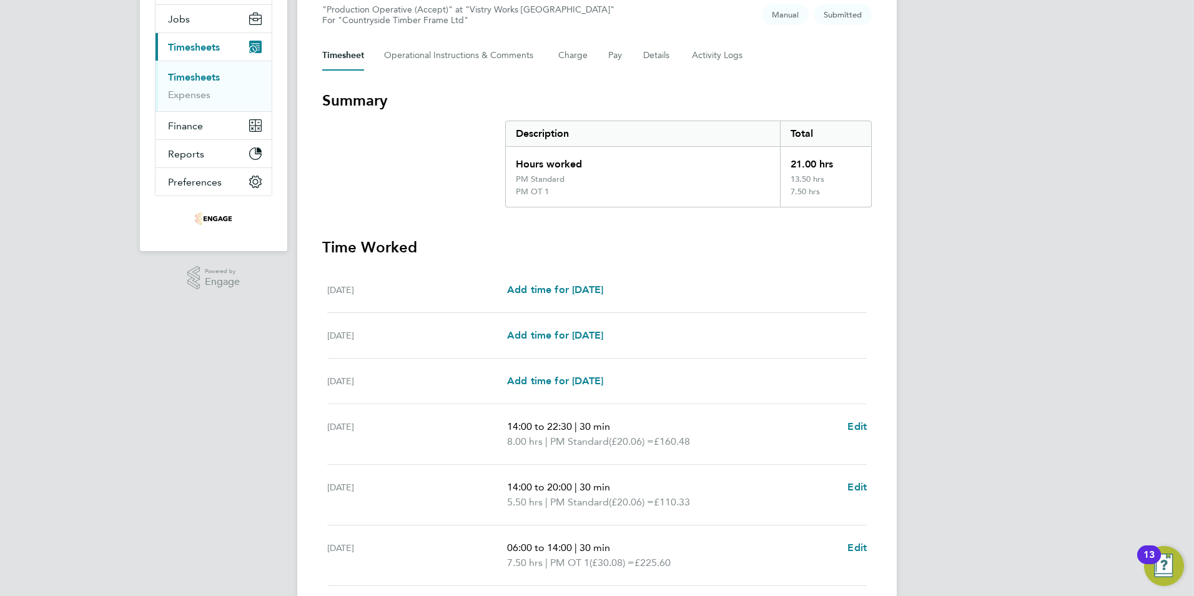
scroll to position [0, 0]
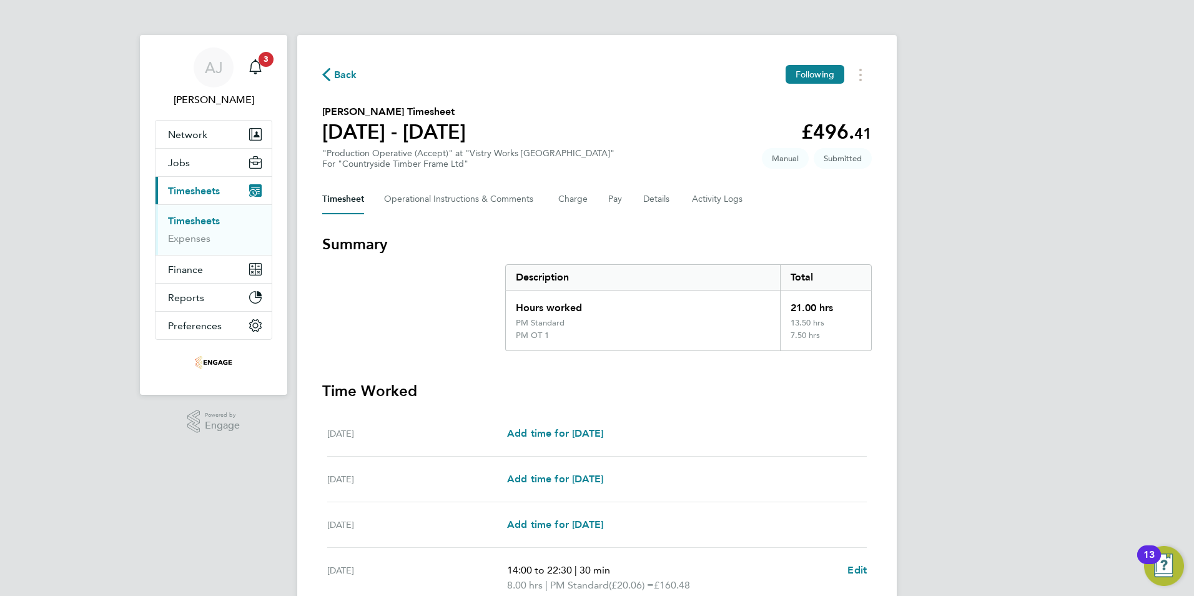
click at [202, 218] on link "Timesheets" at bounding box center [194, 221] width 52 height 12
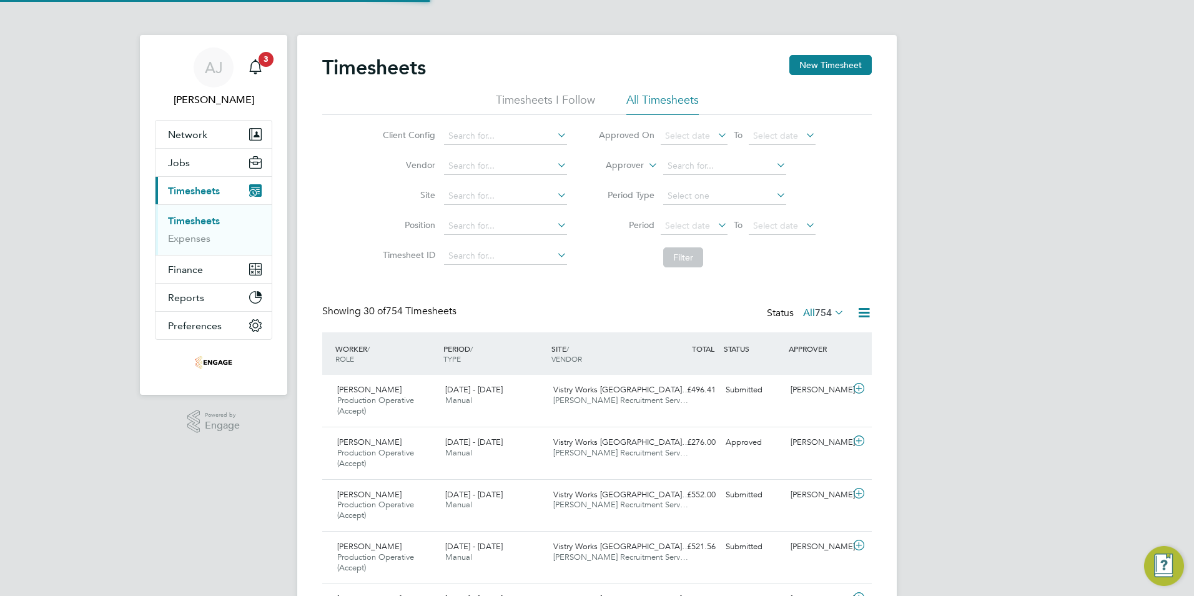
scroll to position [42, 109]
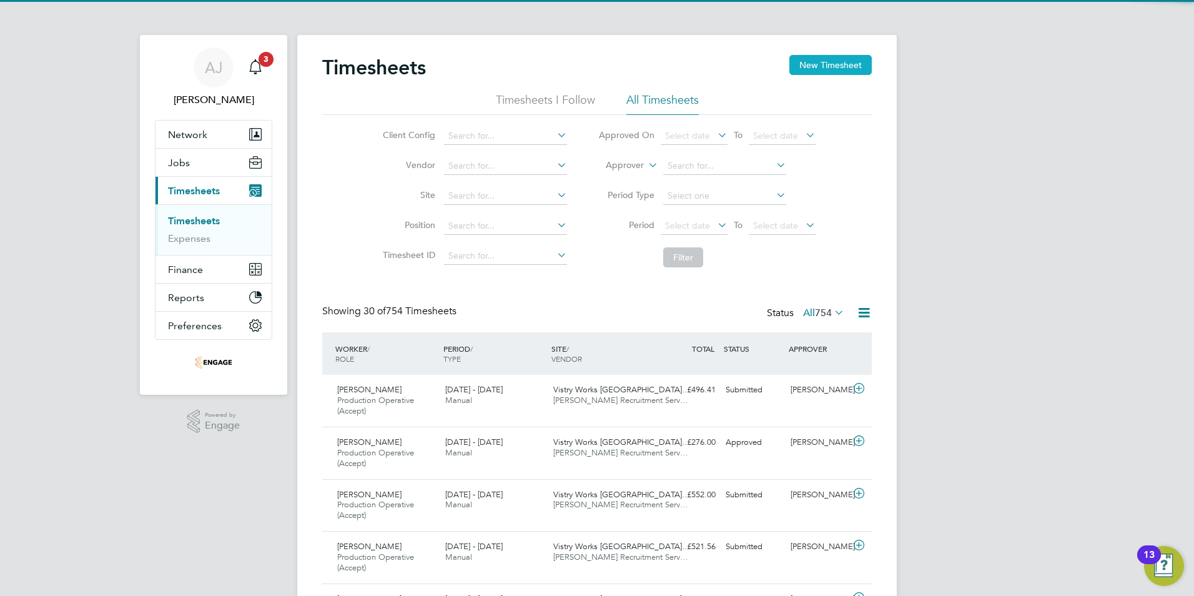
click at [826, 64] on button "New Timesheet" at bounding box center [830, 65] width 82 height 20
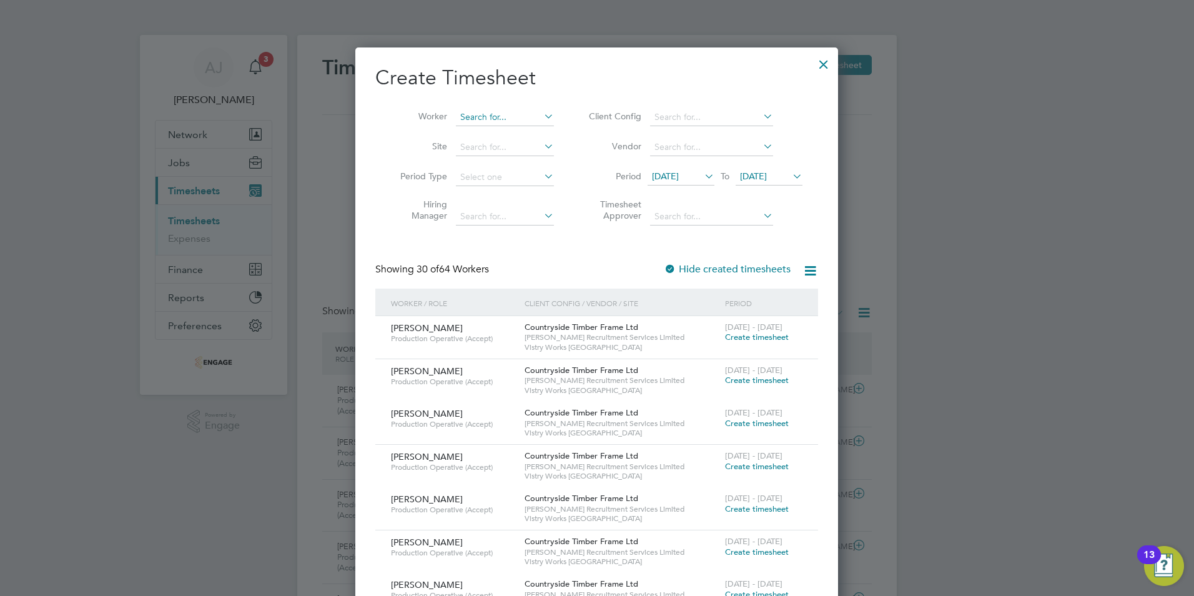
click at [490, 116] on input at bounding box center [505, 117] width 98 height 17
click at [505, 146] on li "Pet rov Zhelyazko Plamenov" at bounding box center [539, 150] width 169 height 17
type input "Petrov Zhelyazko Plamenov"
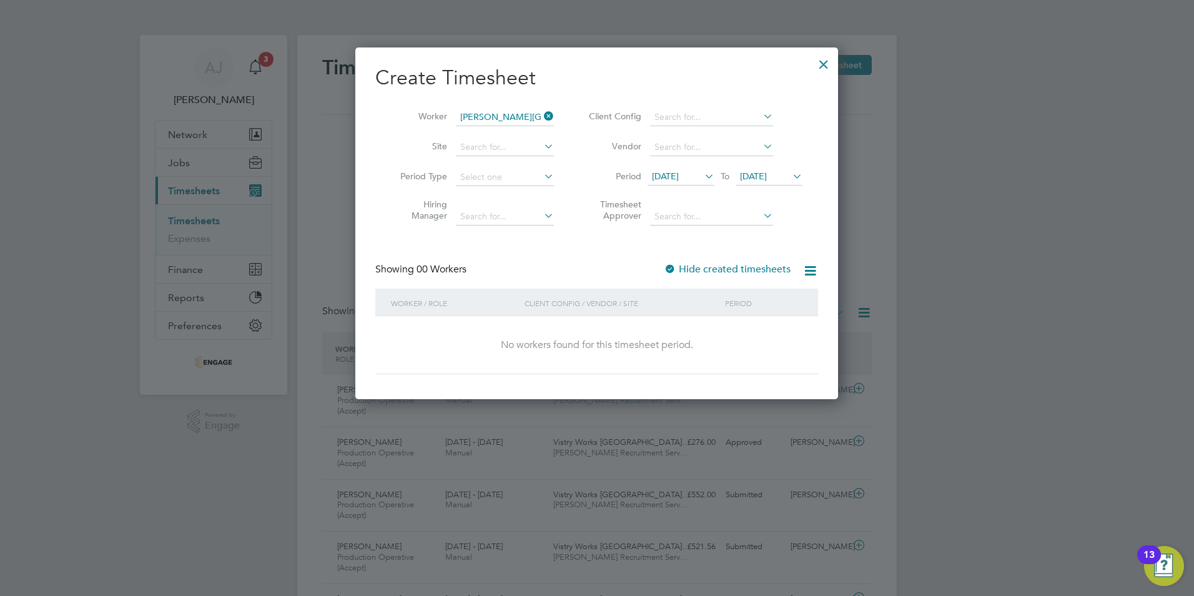
click at [604, 338] on div "No workers found for this timesheet period." at bounding box center [597, 344] width 418 height 13
click at [679, 175] on span "[DATE]" at bounding box center [665, 175] width 27 height 11
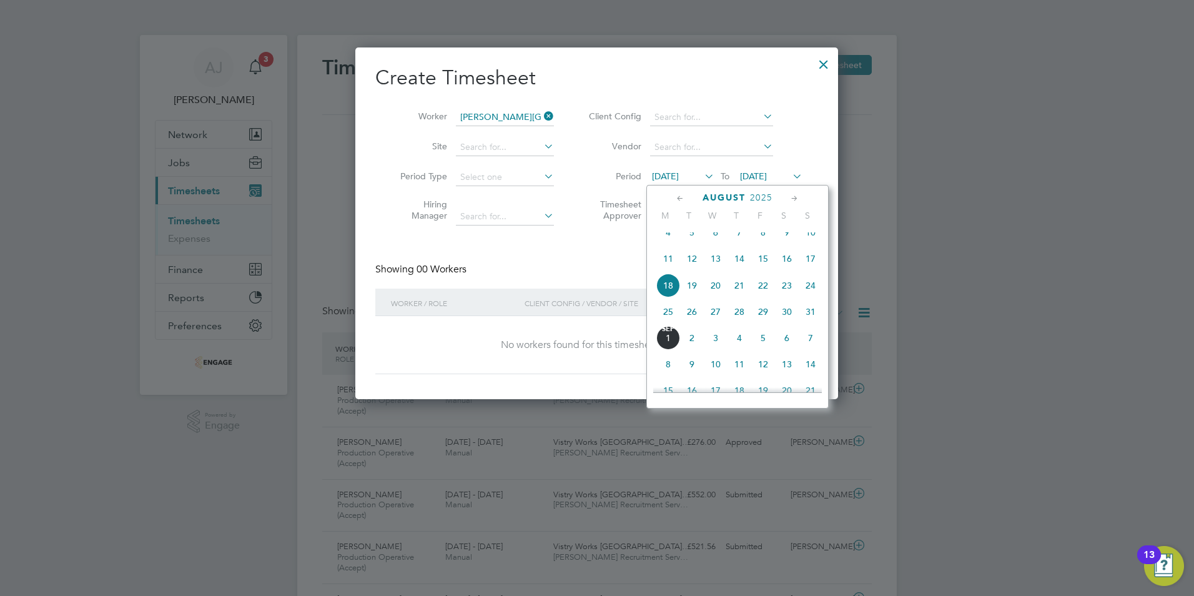
click at [668, 324] on span "25" at bounding box center [668, 312] width 24 height 24
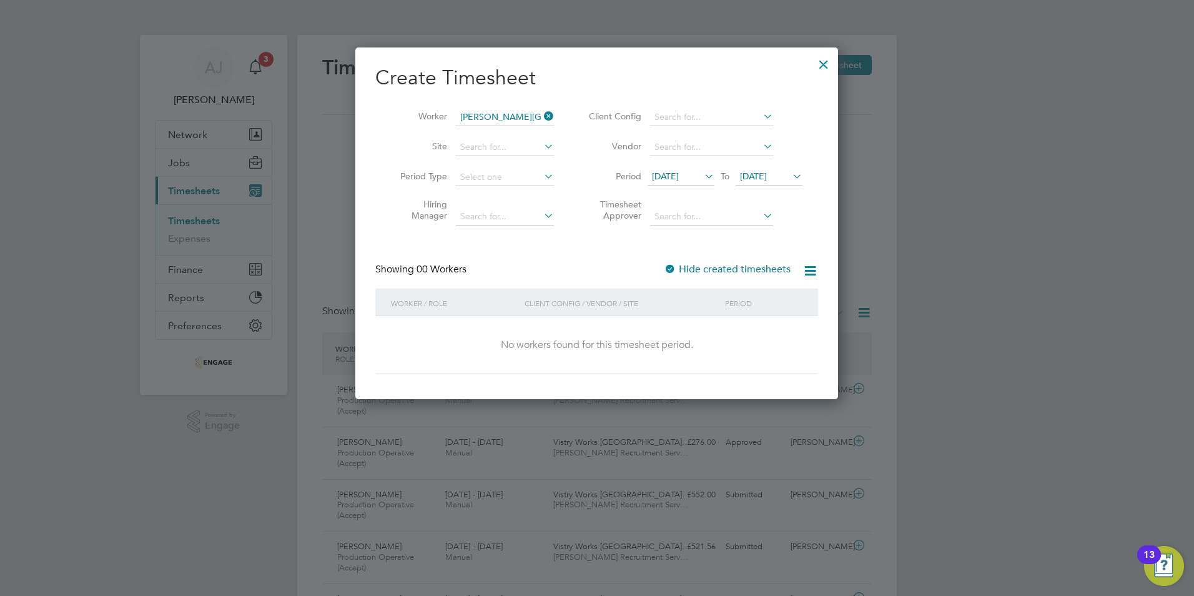
click at [790, 173] on icon at bounding box center [790, 175] width 0 height 17
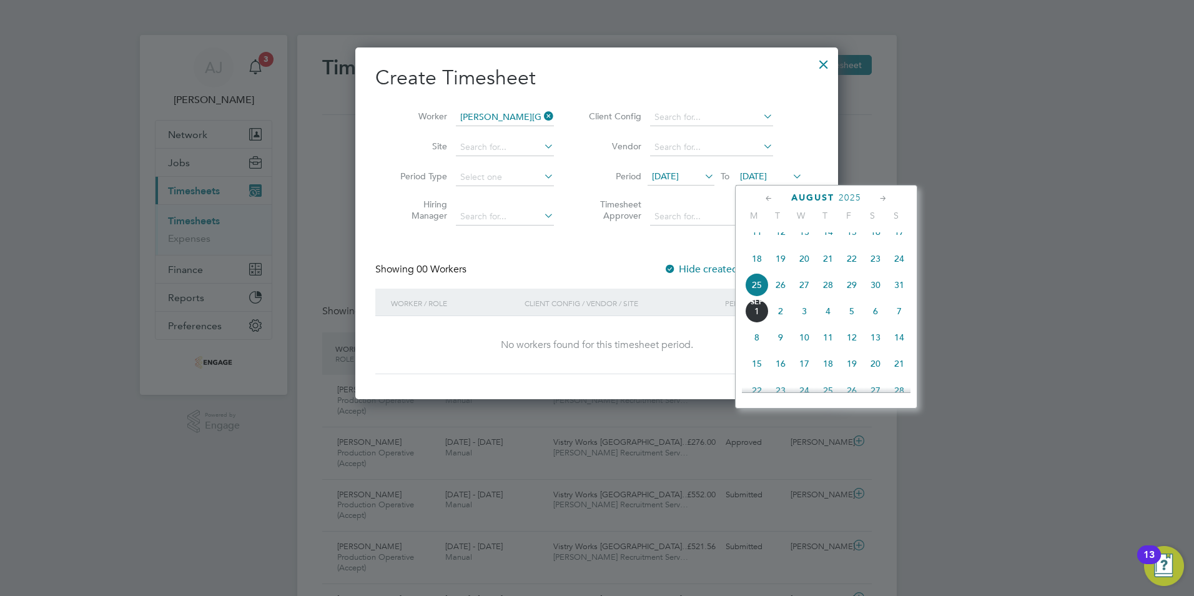
click at [901, 295] on span "31" at bounding box center [899, 285] width 24 height 24
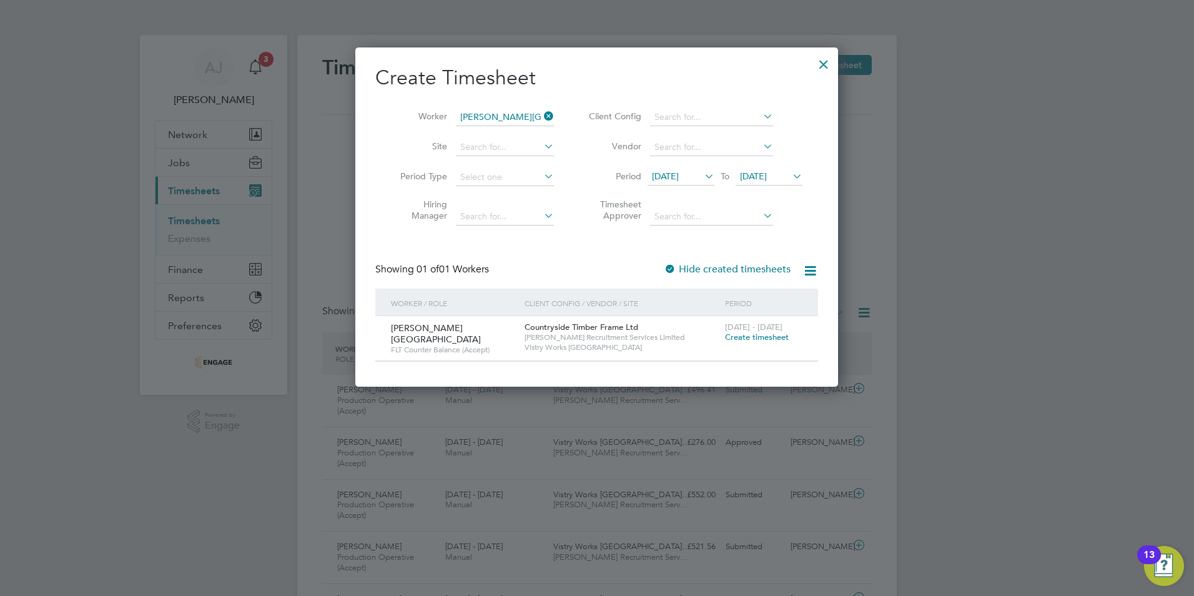
click at [736, 334] on span "Create timesheet" at bounding box center [757, 337] width 64 height 11
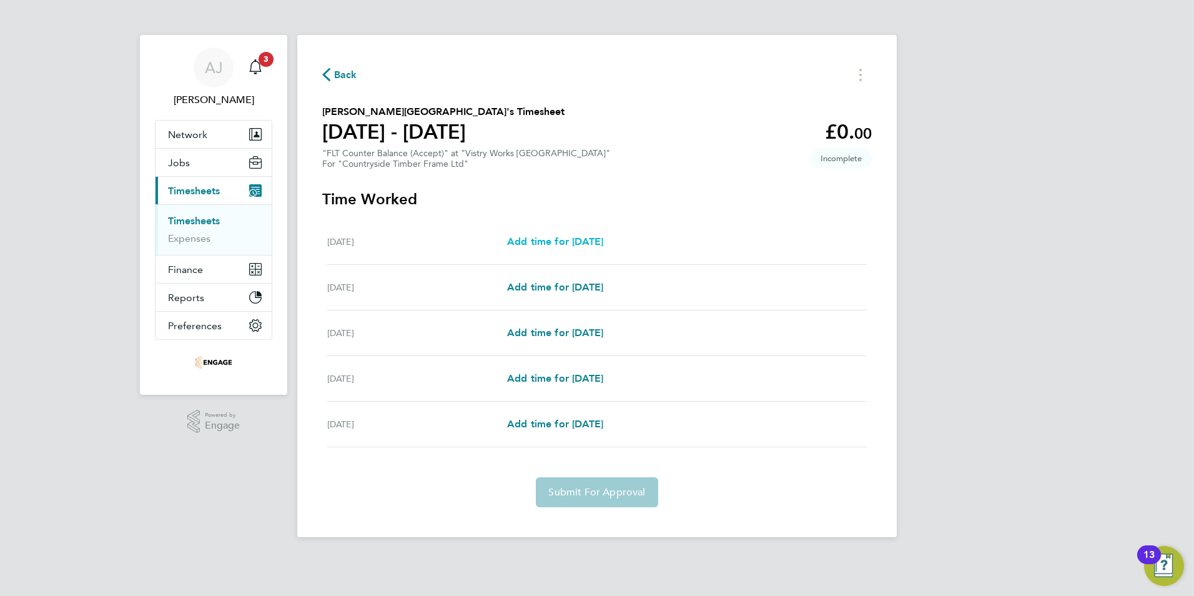
click at [591, 240] on span "Add time for [DATE]" at bounding box center [555, 241] width 96 height 12
select select "15"
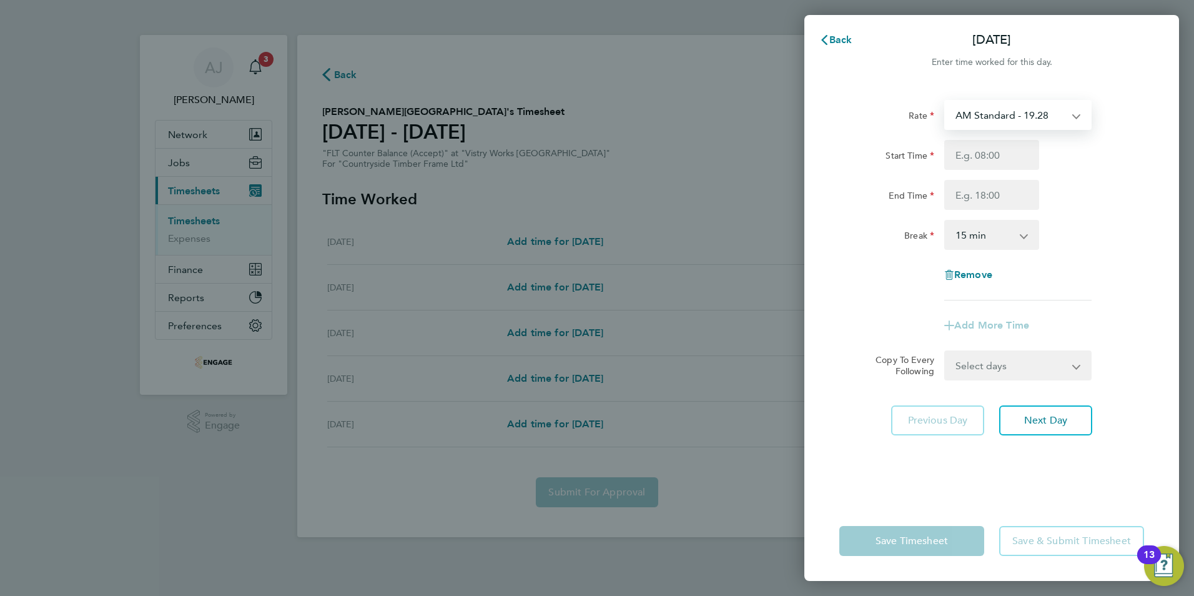
click at [990, 118] on select "AM Standard - 19.28 OT1 AM - 28.92 OT2 AM - 38.56 PM OT 2 - 42.03 PM OT 1 - 31.…" at bounding box center [1011, 114] width 130 height 27
click at [835, 106] on div "Rate" at bounding box center [886, 115] width 105 height 30
click at [982, 158] on input "Start Time" at bounding box center [991, 155] width 95 height 30
type input "10:00"
click at [981, 191] on input "End Time" at bounding box center [991, 195] width 95 height 30
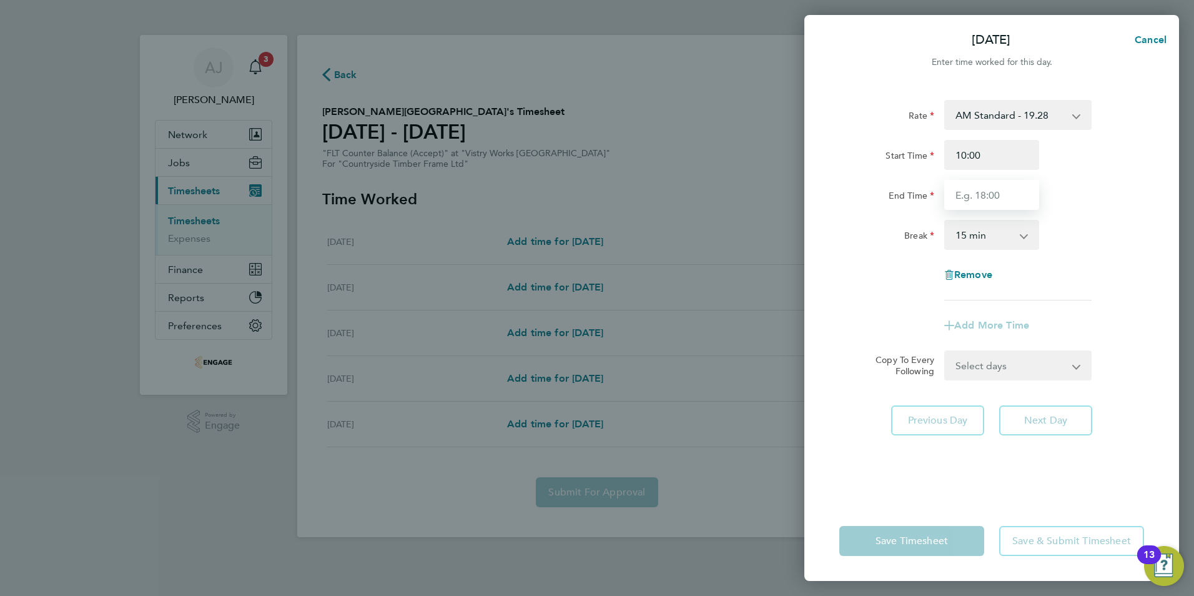
type input "14:00"
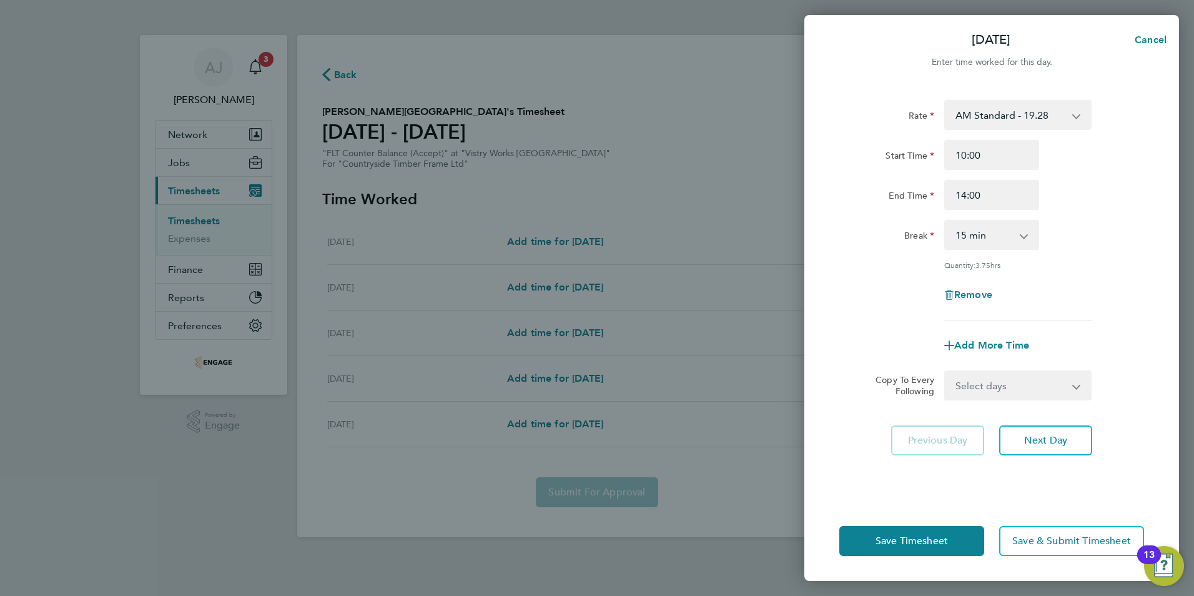
click at [983, 234] on select "0 min 15 min 30 min 45 min 60 min 75 min 90 min" at bounding box center [984, 234] width 77 height 27
select select "30"
click at [946, 221] on select "0 min 15 min 30 min 45 min 60 min 75 min 90 min" at bounding box center [984, 234] width 77 height 27
click at [1052, 444] on span "Next Day" at bounding box center [1045, 440] width 43 height 12
select select "15"
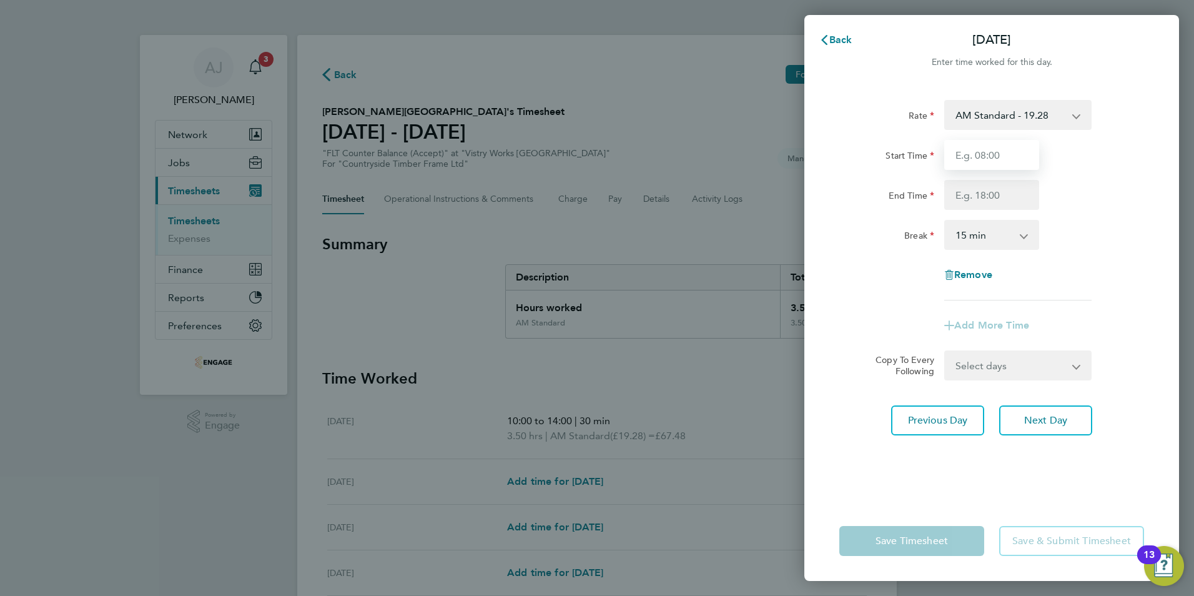
click at [966, 156] on input "Start Time" at bounding box center [991, 155] width 95 height 30
type input "06:00"
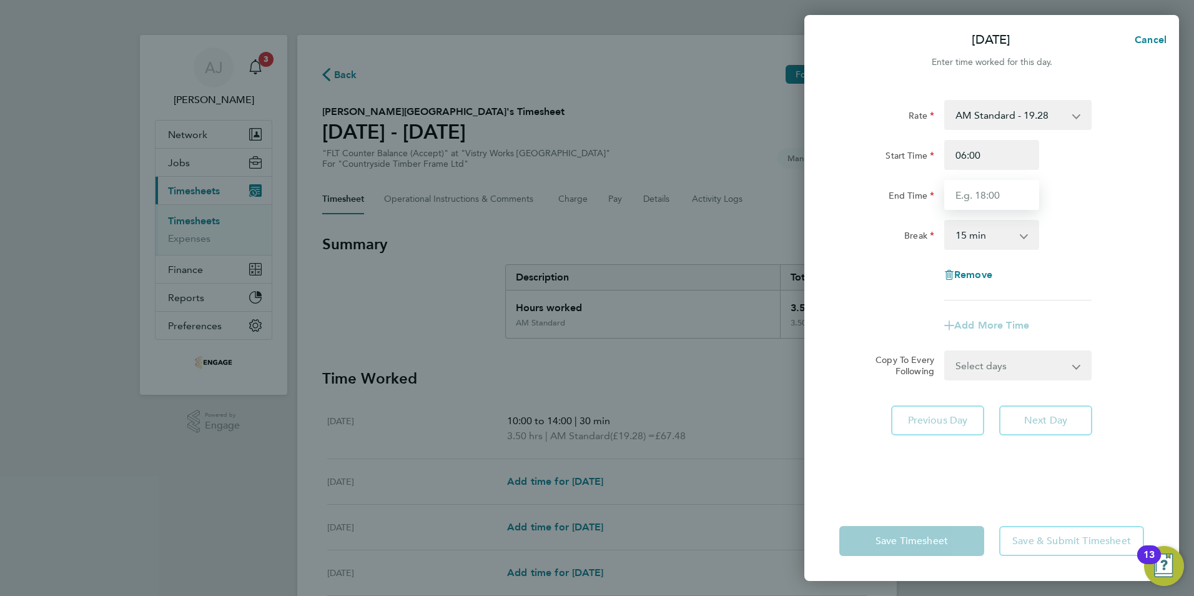
click at [964, 187] on input "End Time" at bounding box center [991, 195] width 95 height 30
type input "14:00"
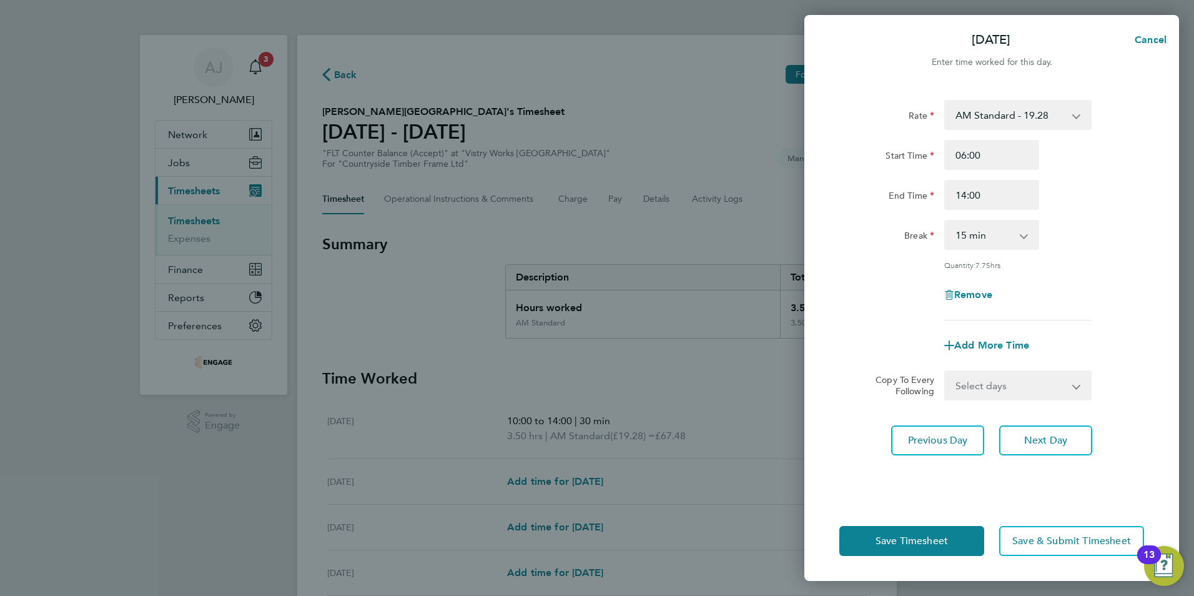
click at [975, 239] on select "0 min 15 min 30 min 45 min 60 min 75 min 90 min" at bounding box center [984, 234] width 77 height 27
select select "30"
click at [946, 221] on select "0 min 15 min 30 min 45 min 60 min 75 min 90 min" at bounding box center [984, 234] width 77 height 27
click at [1059, 442] on span "Next Day" at bounding box center [1045, 440] width 43 height 12
select select "15"
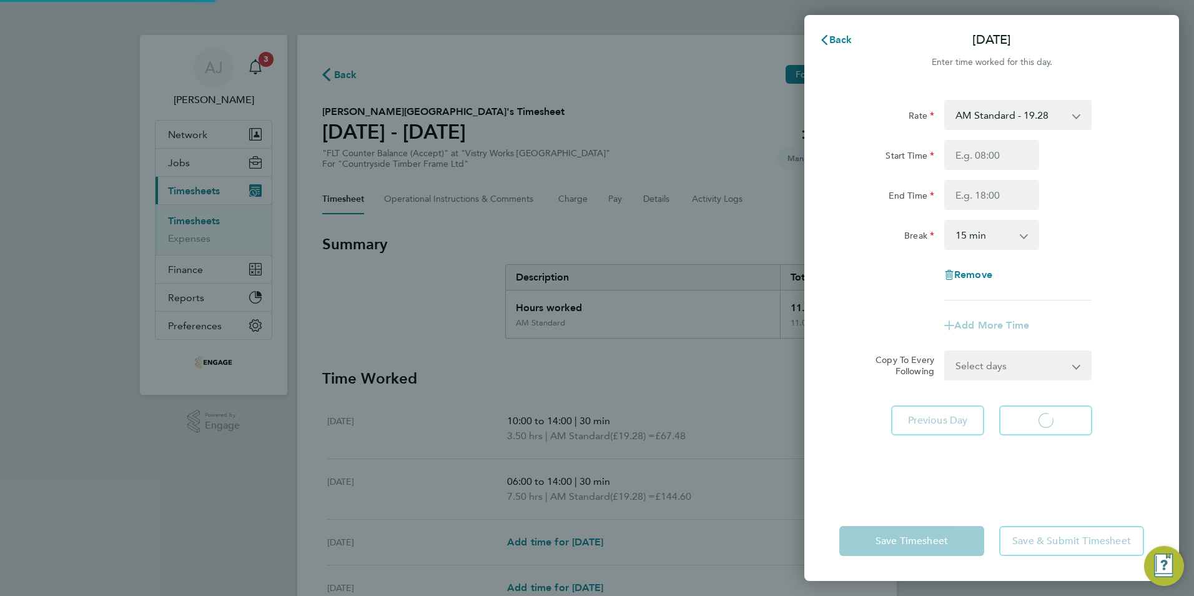
select select "15"
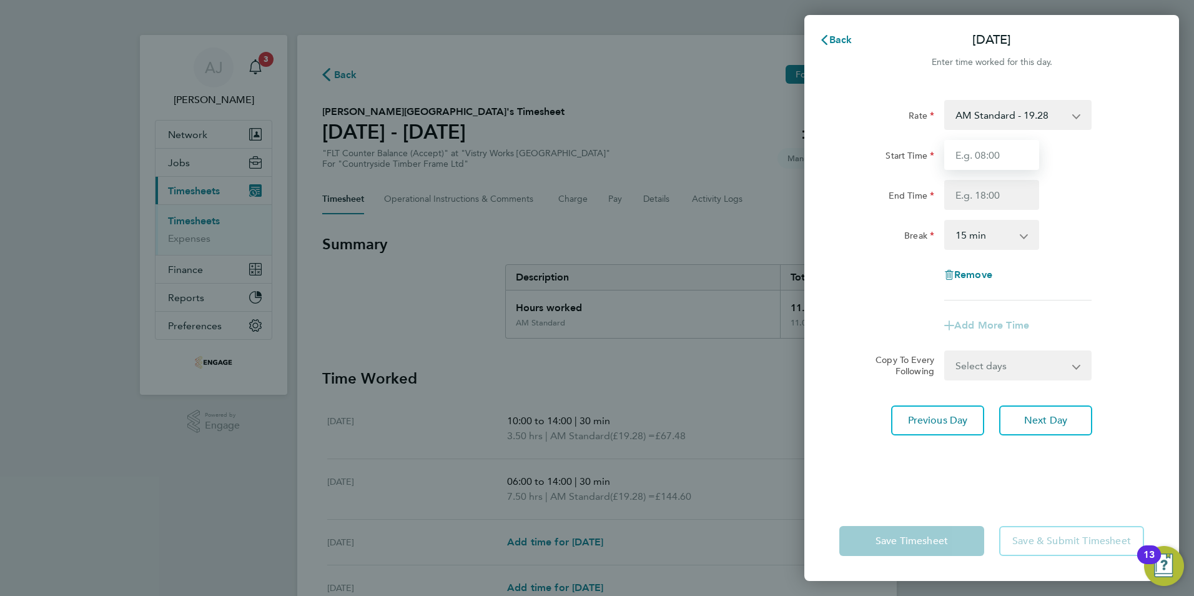
click at [978, 150] on input "Start Time" at bounding box center [991, 155] width 95 height 30
type input "06:00"
click at [959, 189] on input "End Time" at bounding box center [991, 195] width 95 height 30
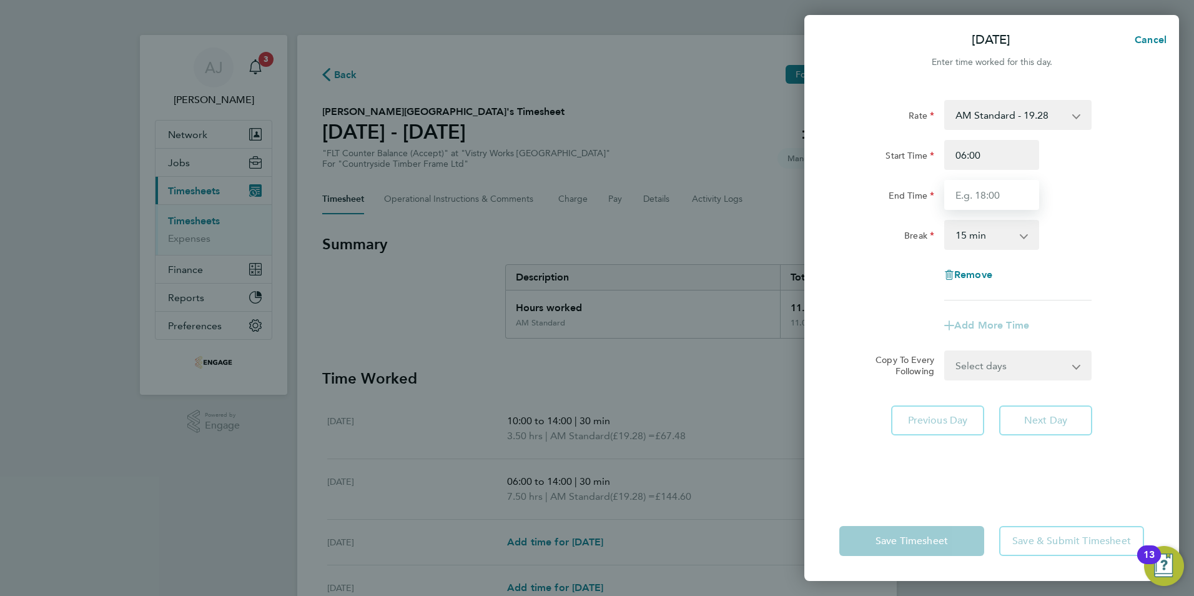
type input "14:00"
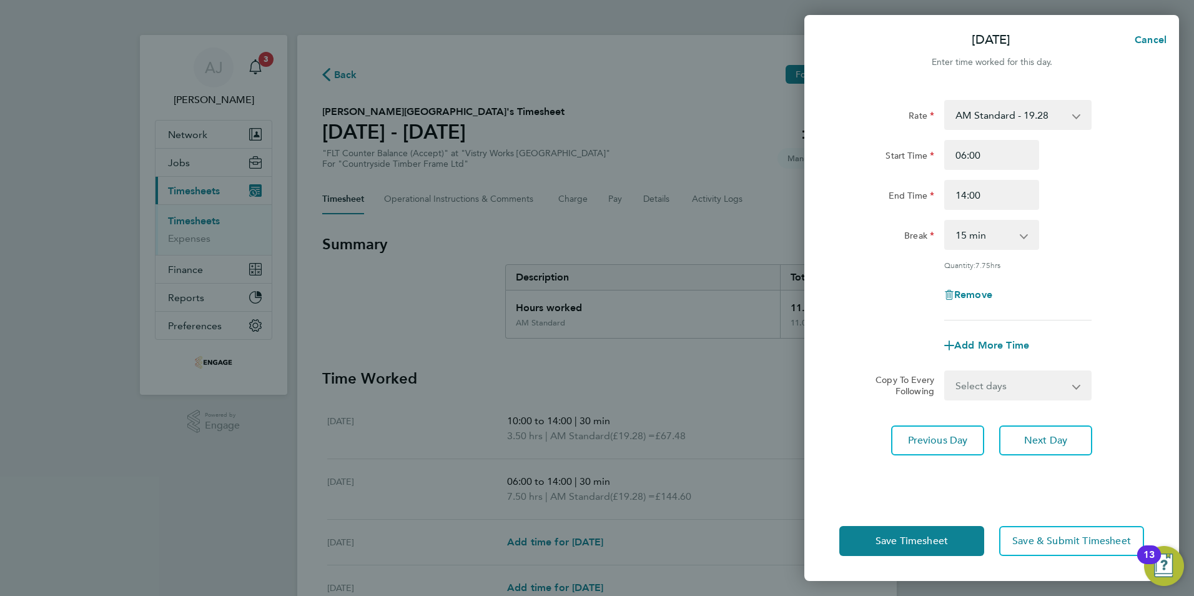
click at [984, 235] on select "0 min 15 min 30 min 45 min 60 min 75 min 90 min" at bounding box center [984, 234] width 77 height 27
select select "30"
click at [946, 221] on select "0 min 15 min 30 min 45 min 60 min 75 min 90 min" at bounding box center [984, 234] width 77 height 27
click at [941, 540] on span "Save Timesheet" at bounding box center [912, 541] width 72 height 12
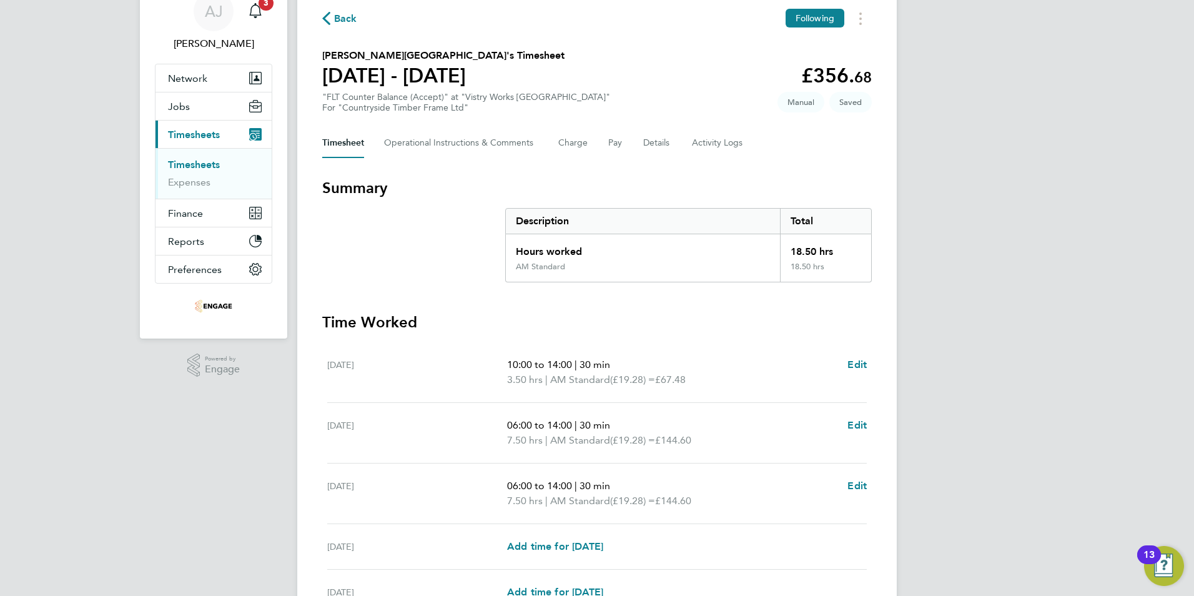
scroll to position [185, 0]
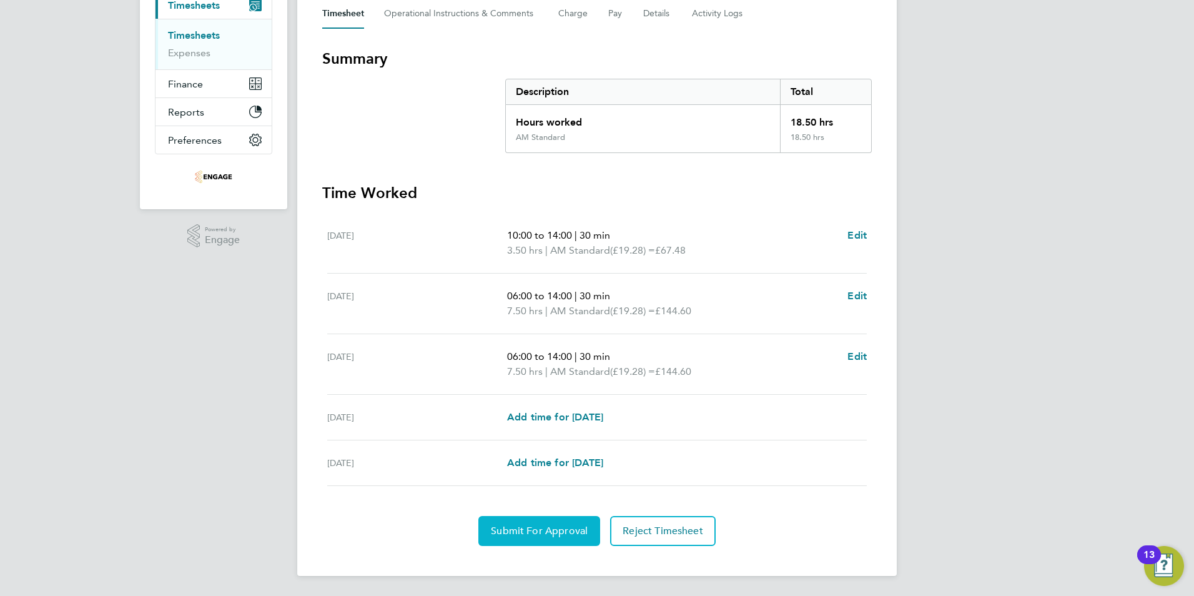
click at [531, 533] on span "Submit For Approval" at bounding box center [539, 531] width 97 height 12
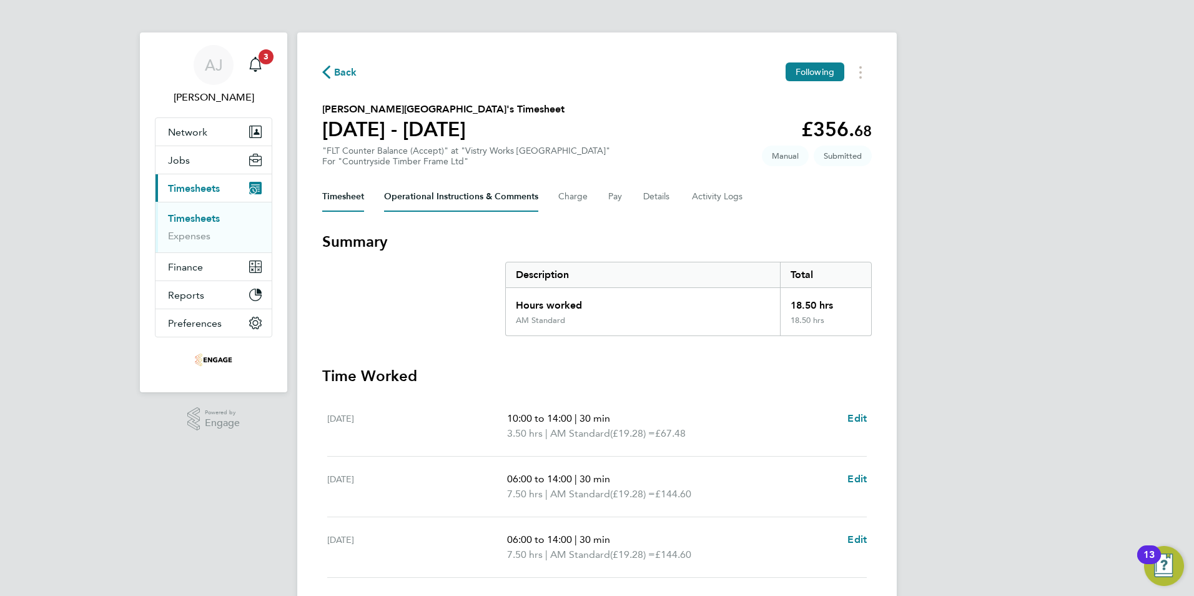
scroll to position [0, 0]
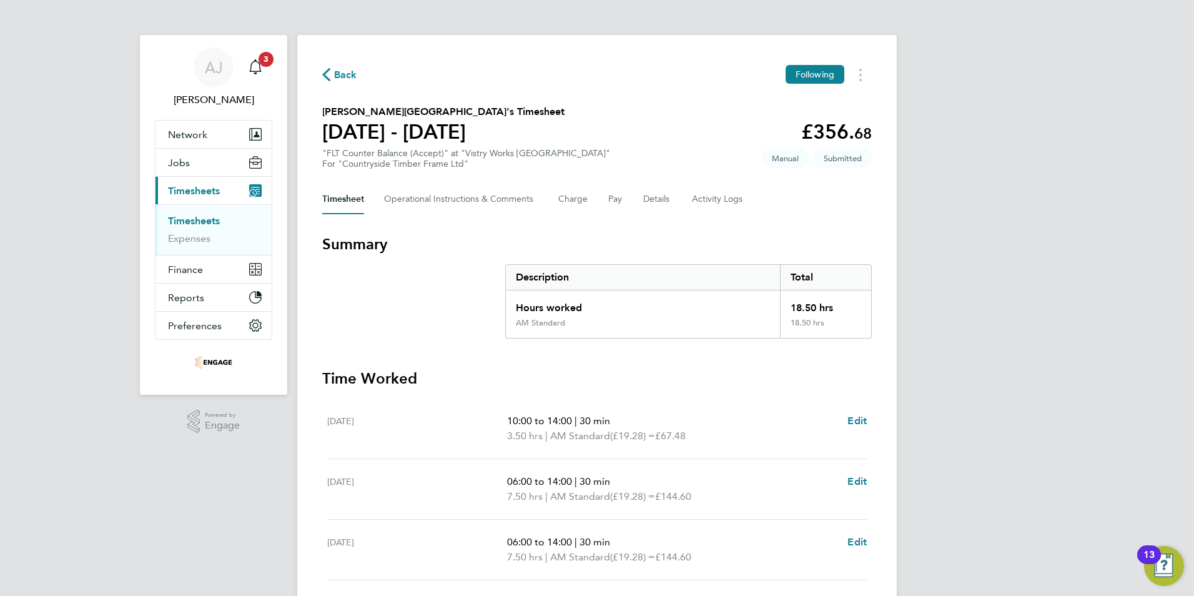
click at [203, 219] on link "Timesheets" at bounding box center [194, 221] width 52 height 12
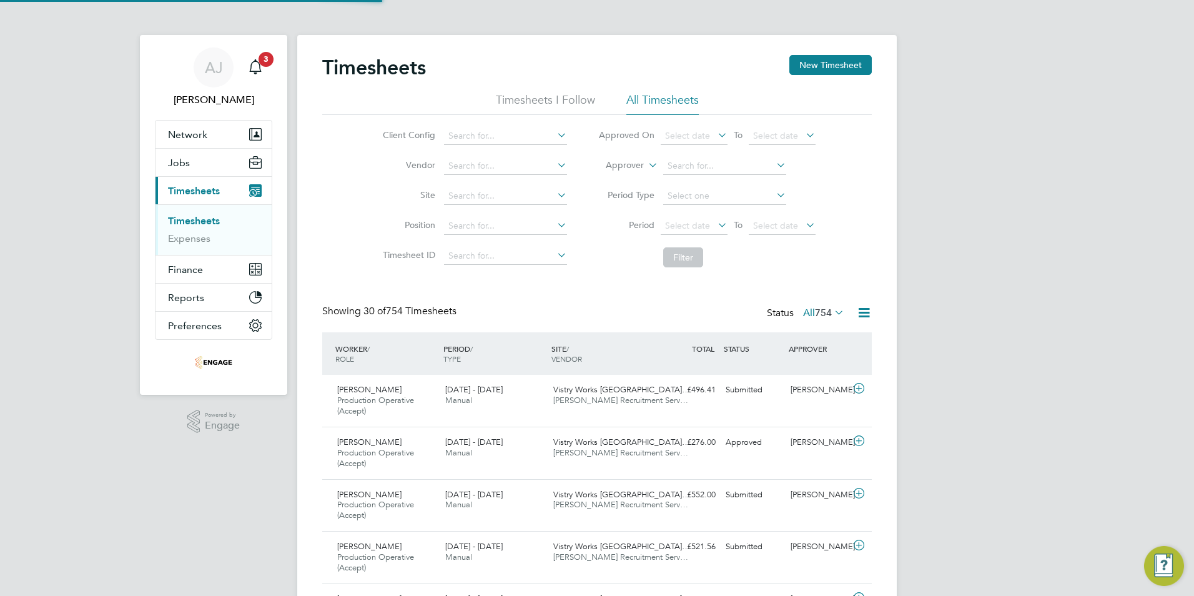
scroll to position [42, 109]
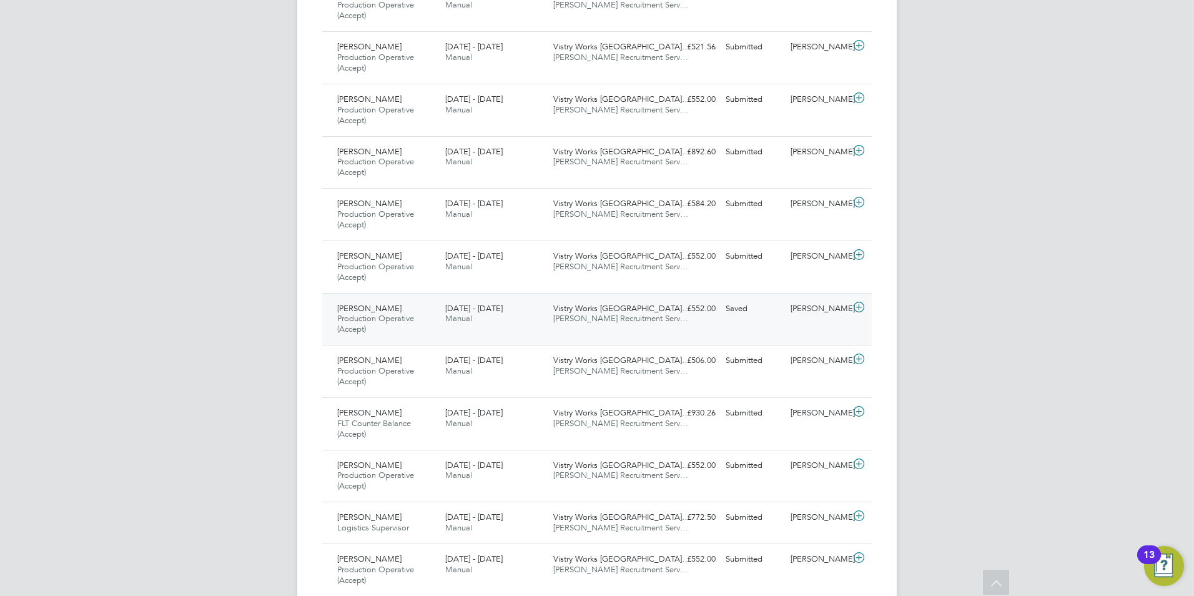
click at [377, 311] on span "[PERSON_NAME]" at bounding box center [369, 308] width 64 height 11
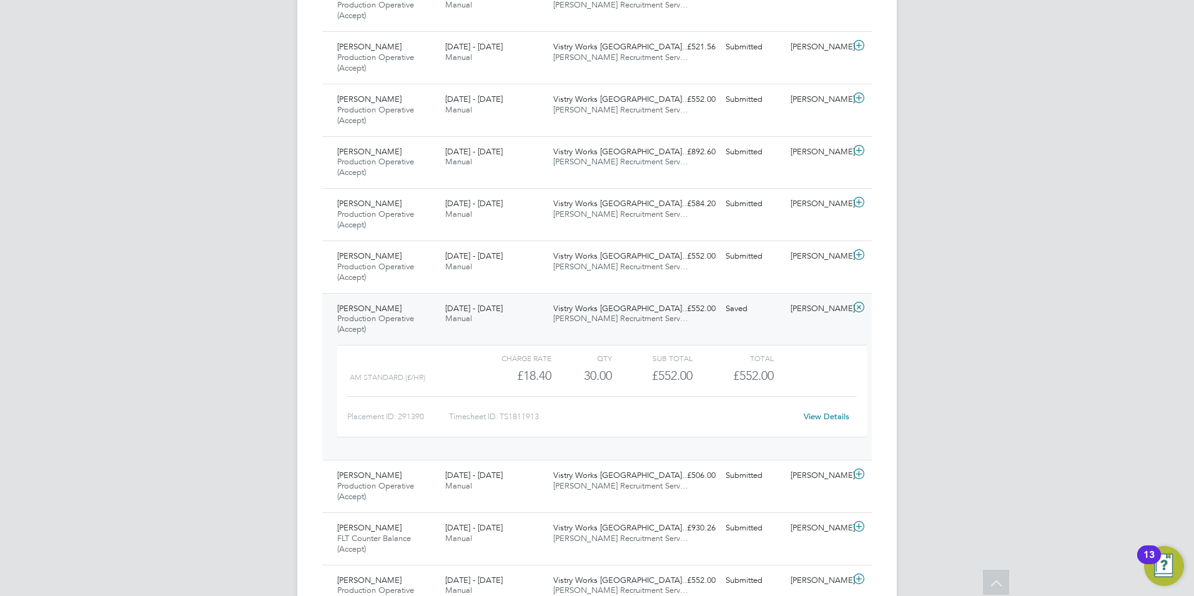
click at [839, 419] on link "View Details" at bounding box center [827, 416] width 46 height 11
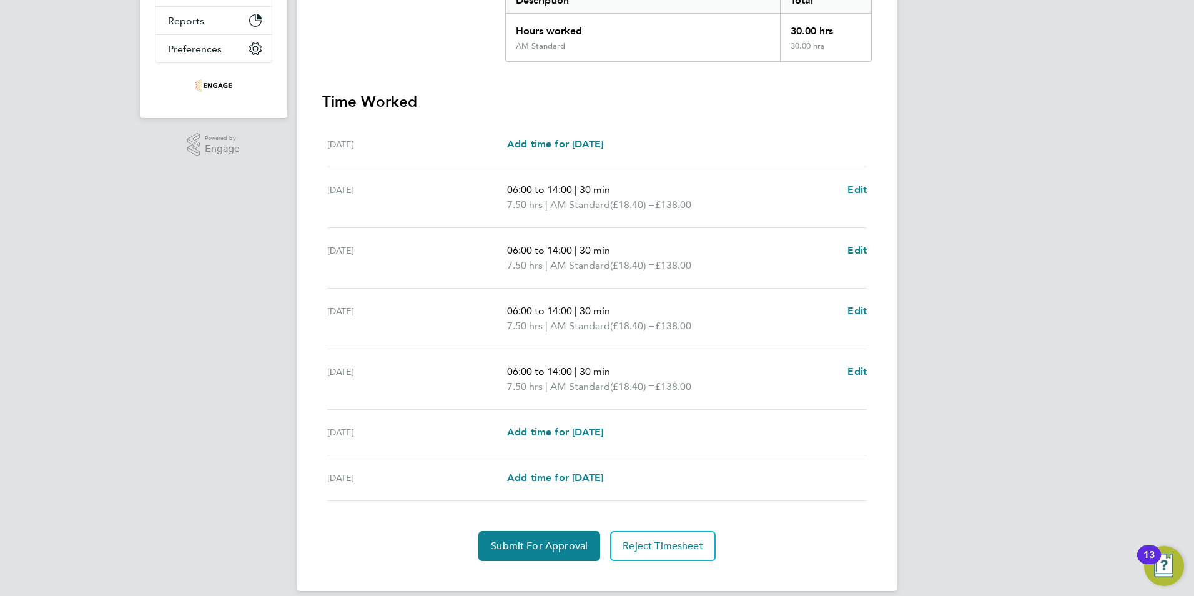
scroll to position [292, 0]
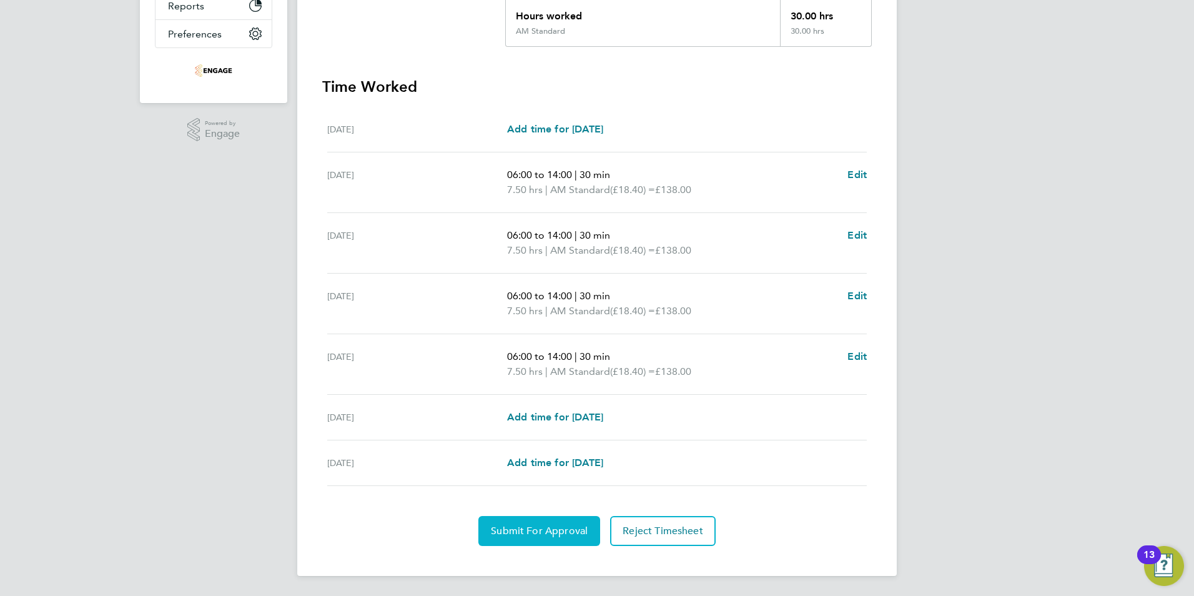
click at [538, 533] on span "Submit For Approval" at bounding box center [539, 531] width 97 height 12
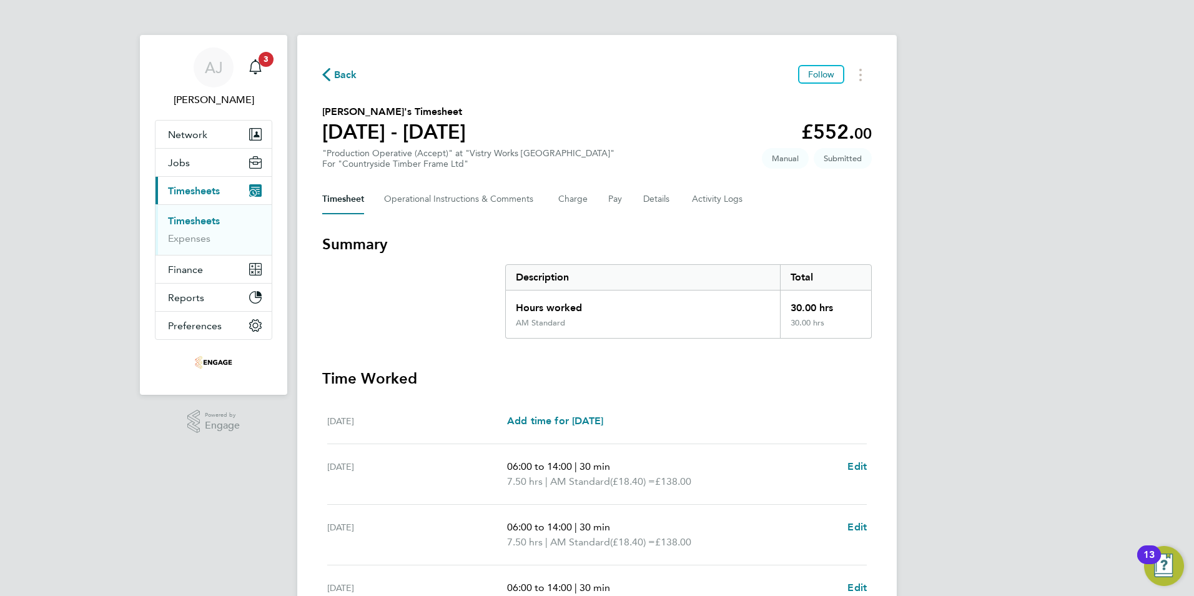
click at [207, 220] on link "Timesheets" at bounding box center [194, 221] width 52 height 12
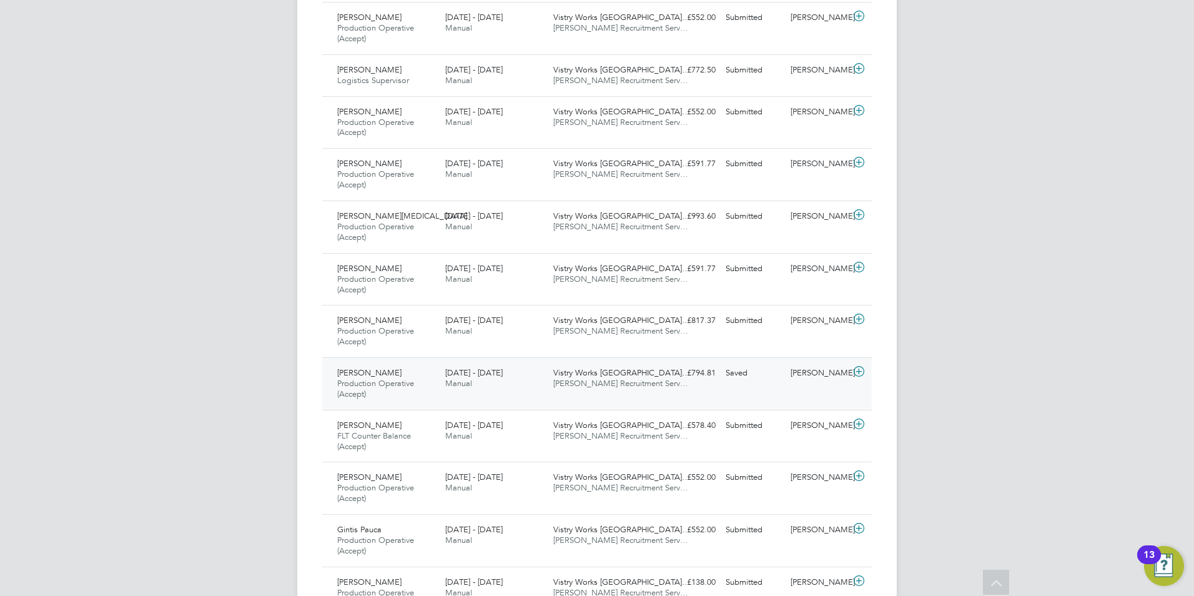
click at [370, 375] on span "Shwetak Tandel" at bounding box center [369, 372] width 64 height 11
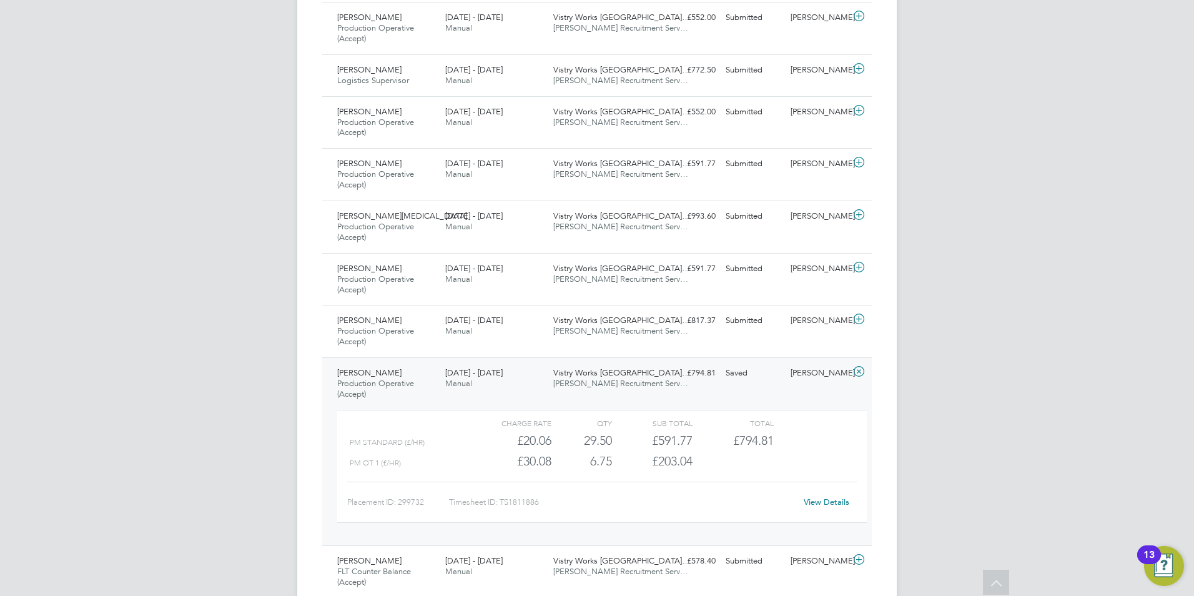
click at [827, 502] on link "View Details" at bounding box center [827, 501] width 46 height 11
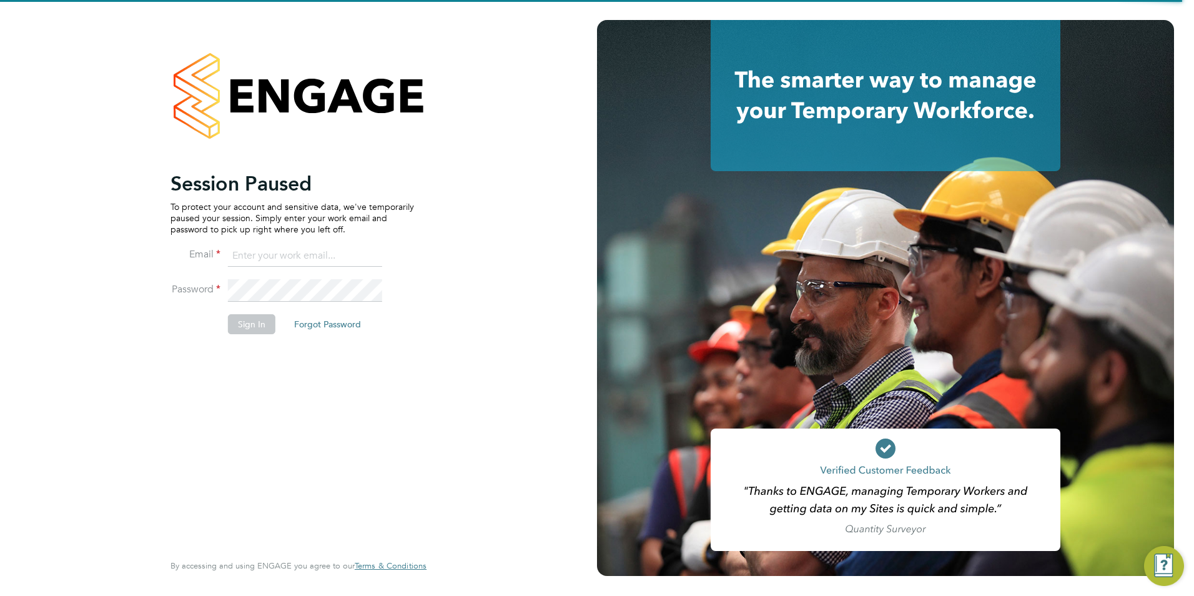
type input "[EMAIL_ADDRESS][DOMAIN_NAME]"
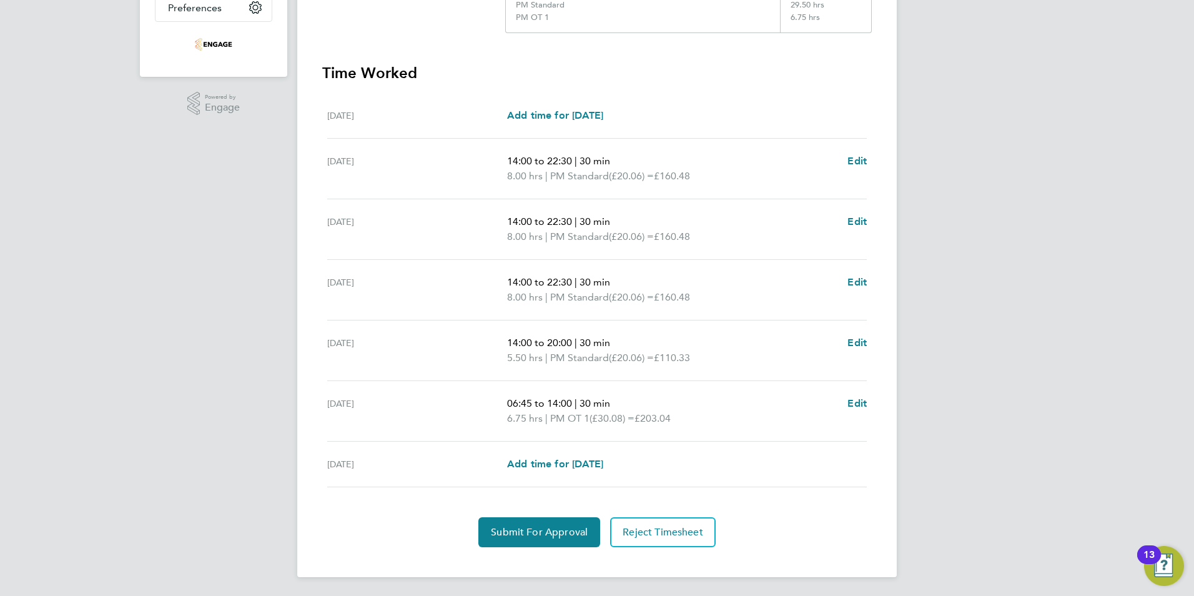
scroll to position [319, 0]
click at [543, 533] on span "Submit For Approval" at bounding box center [539, 531] width 97 height 12
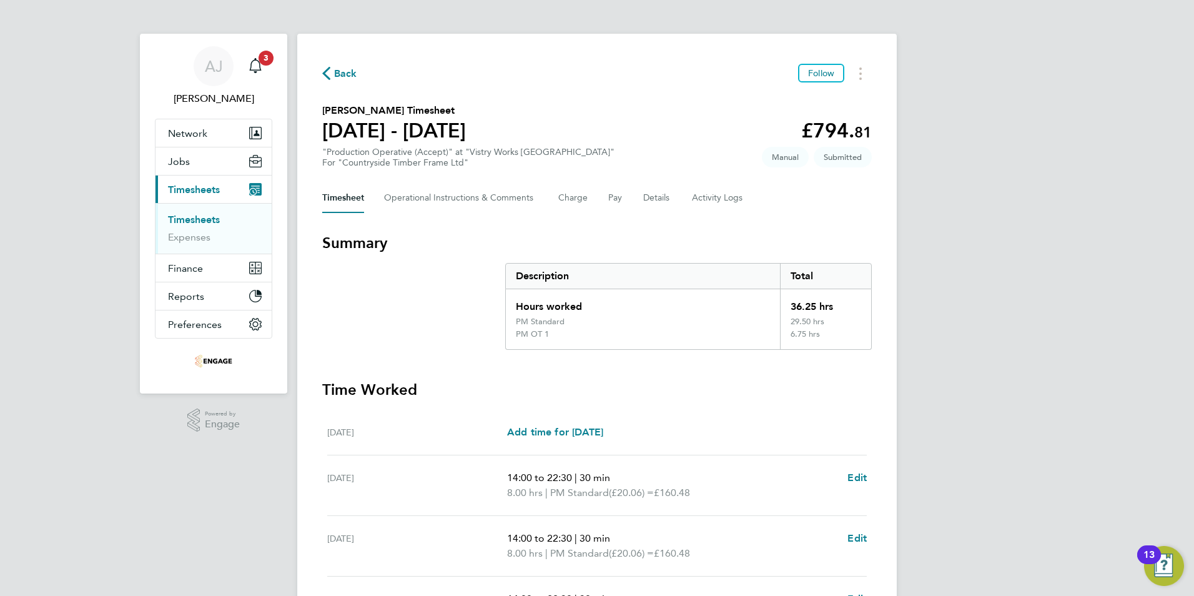
scroll to position [0, 0]
drag, startPoint x: 187, startPoint y: 220, endPoint x: 219, endPoint y: 227, distance: 33.1
click at [187, 220] on link "Timesheets" at bounding box center [194, 221] width 52 height 12
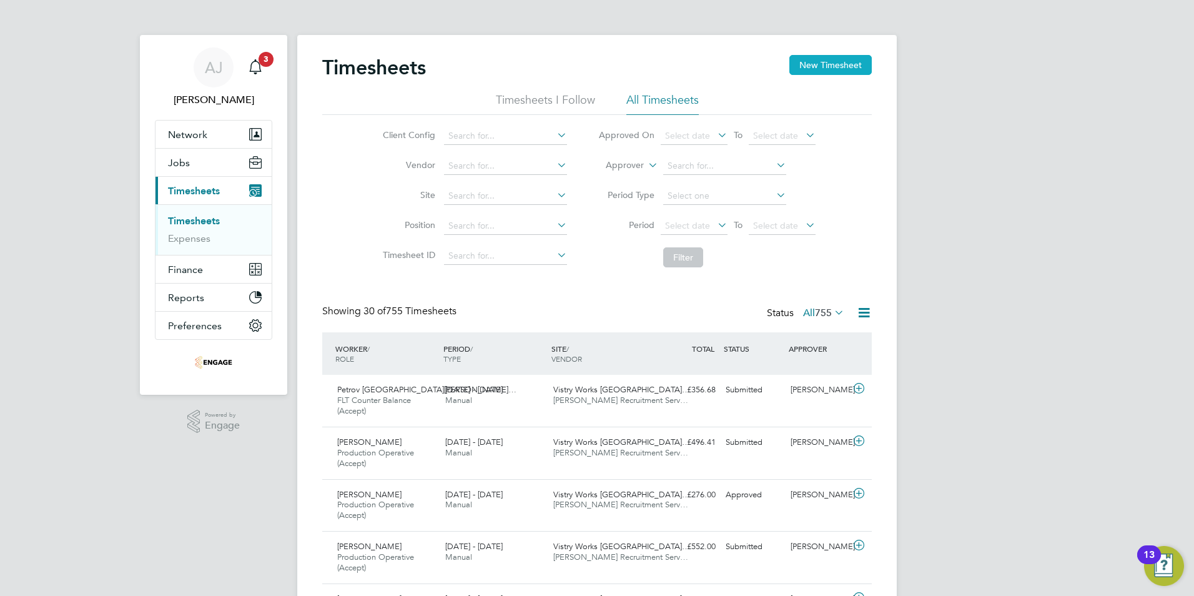
click at [825, 66] on button "New Timesheet" at bounding box center [830, 65] width 82 height 20
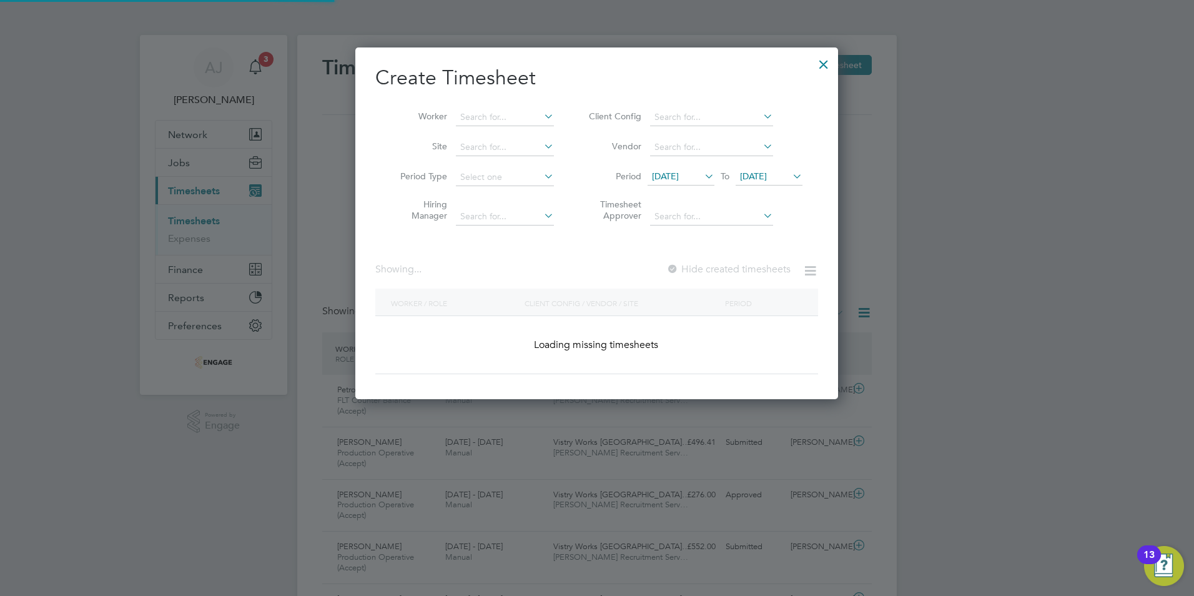
scroll to position [2093, 483]
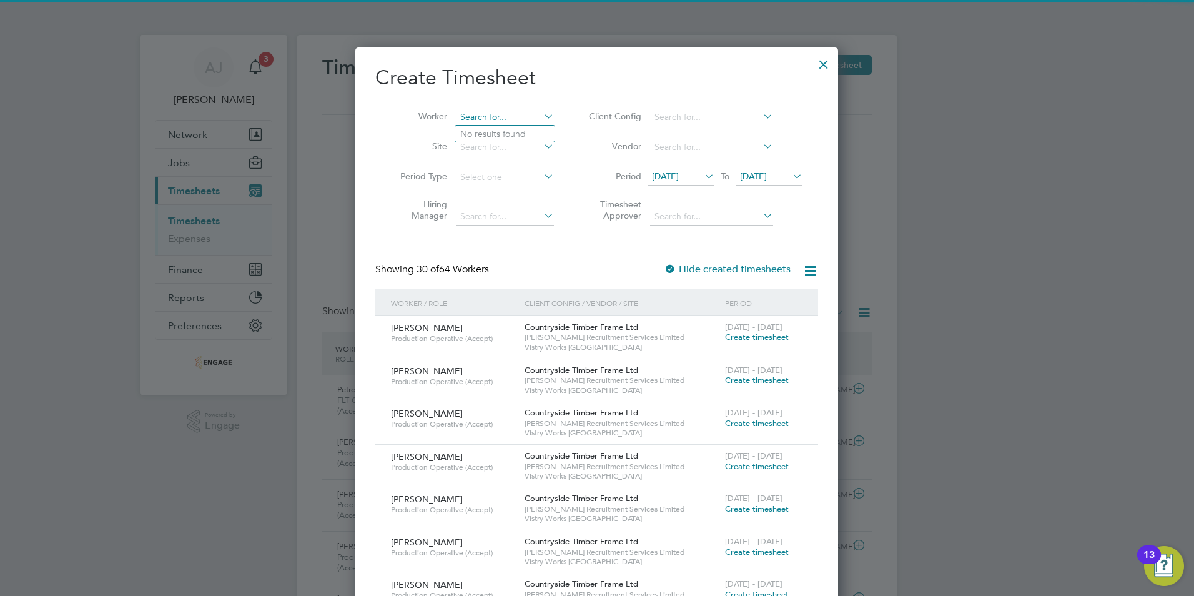
click at [476, 115] on input at bounding box center [505, 117] width 98 height 17
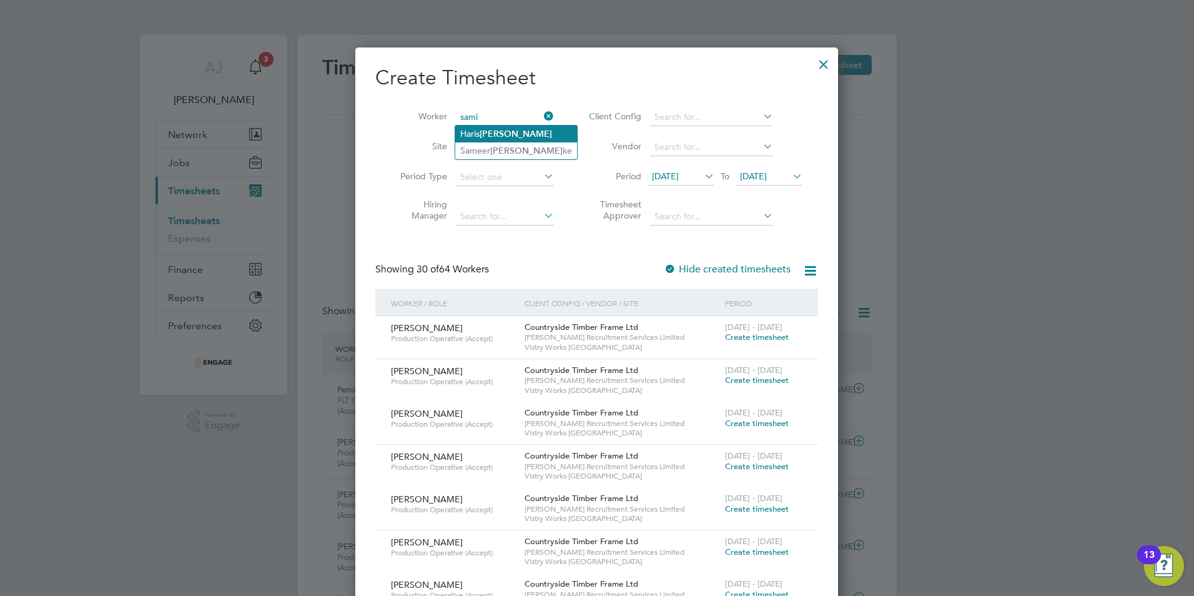
click at [485, 126] on li "Haris Sami" at bounding box center [516, 134] width 122 height 17
type input "Haris Sami"
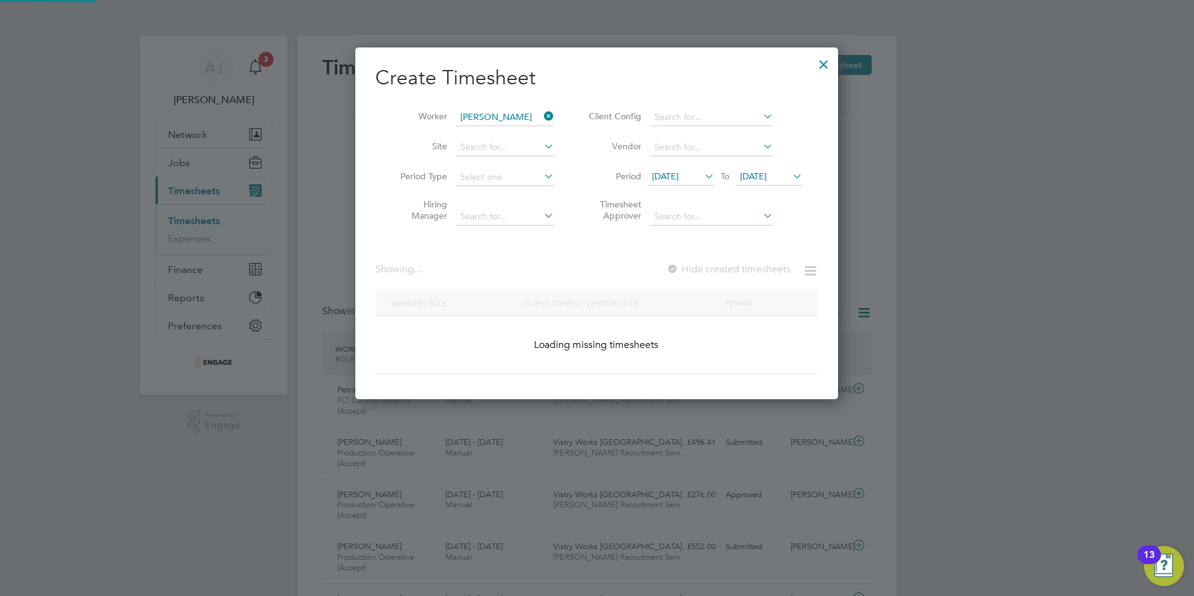
scroll to position [337, 483]
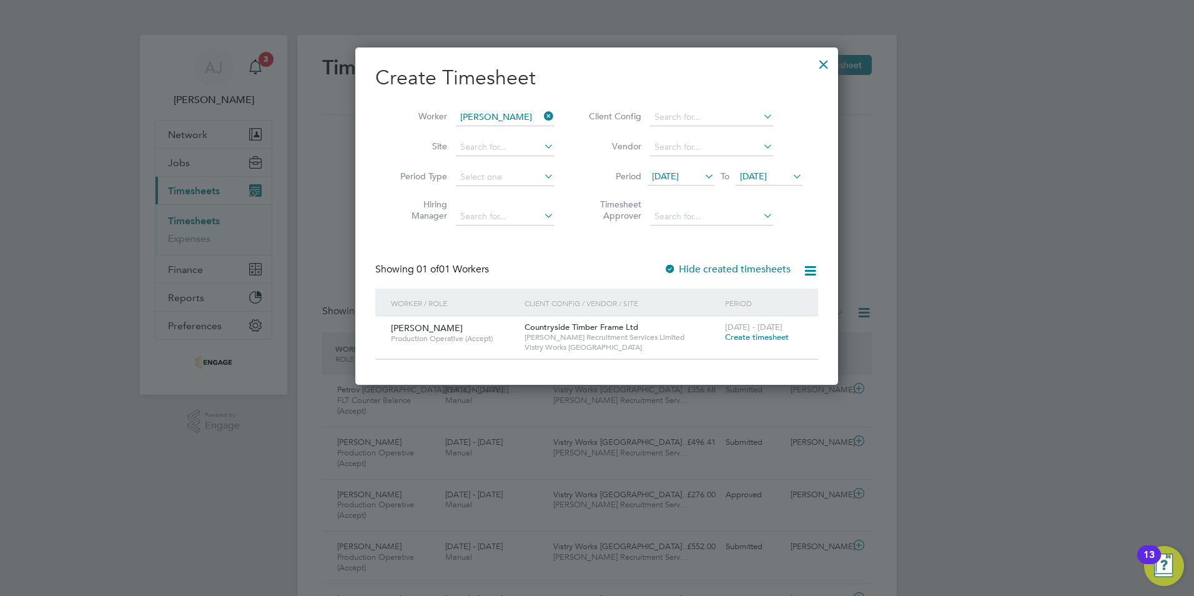
click at [751, 337] on span "Create timesheet" at bounding box center [757, 337] width 64 height 11
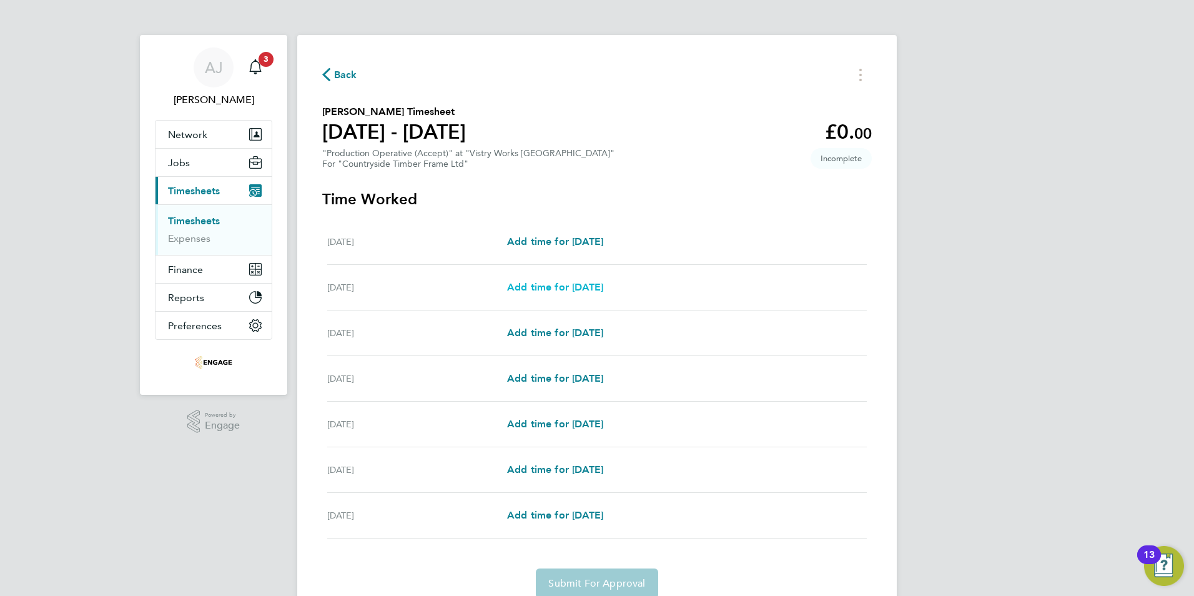
click at [603, 290] on span "Add time for [DATE]" at bounding box center [555, 287] width 96 height 12
select select "15"
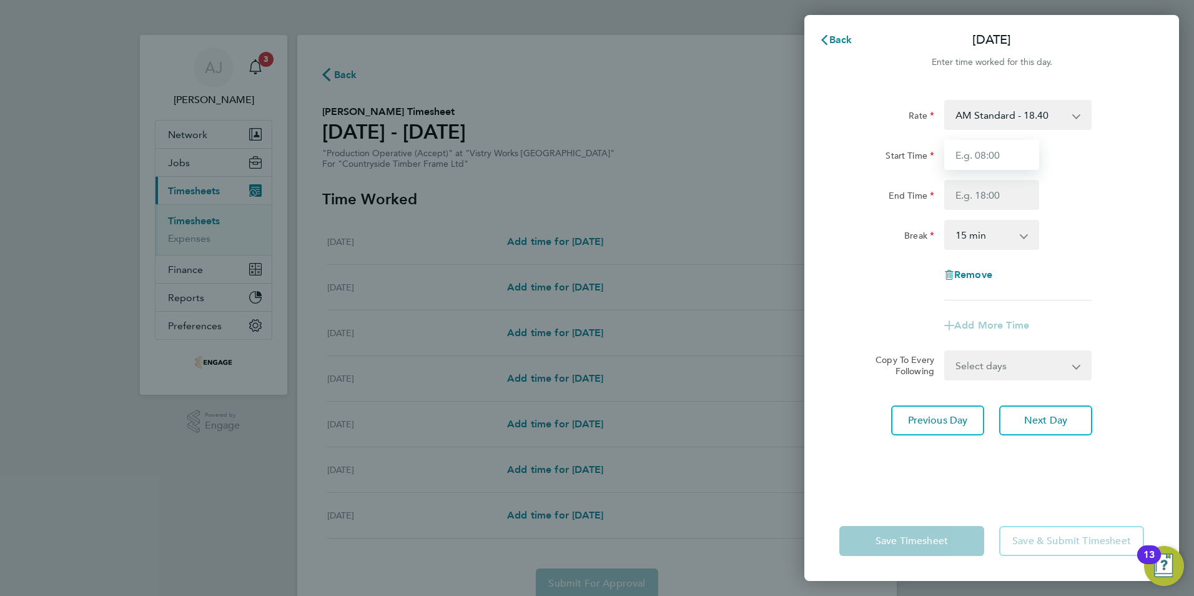
click at [984, 152] on input "Start Time" at bounding box center [991, 155] width 95 height 30
type input "06:00"
type input "14:00"
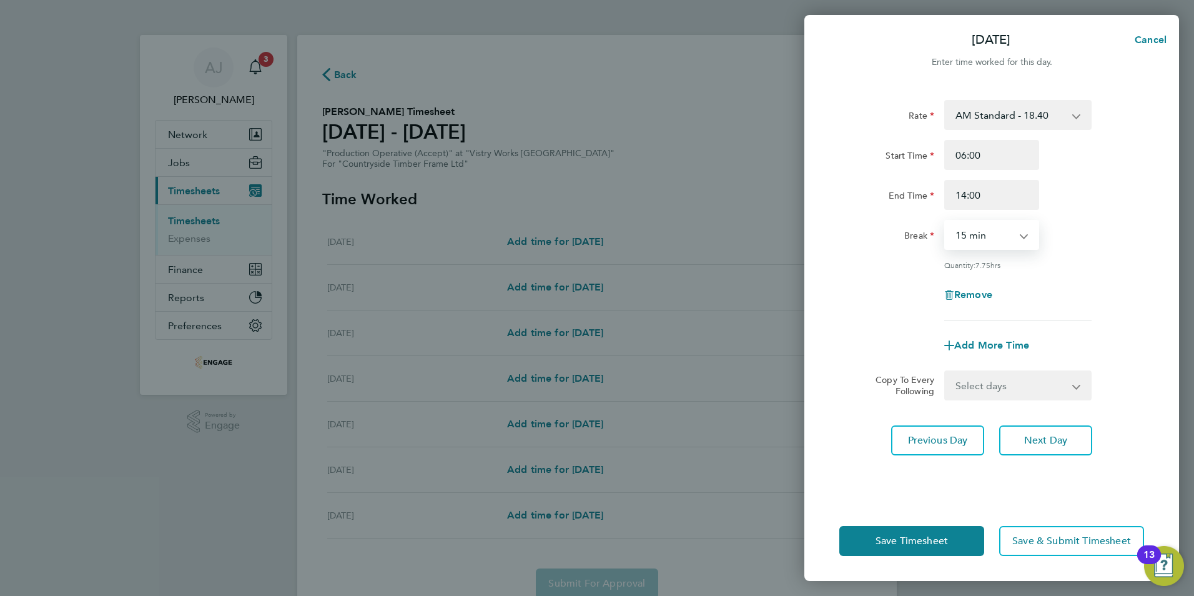
drag, startPoint x: 963, startPoint y: 233, endPoint x: 966, endPoint y: 240, distance: 8.1
click at [963, 233] on select "0 min 15 min 30 min 45 min 60 min 75 min 90 min" at bounding box center [984, 234] width 77 height 27
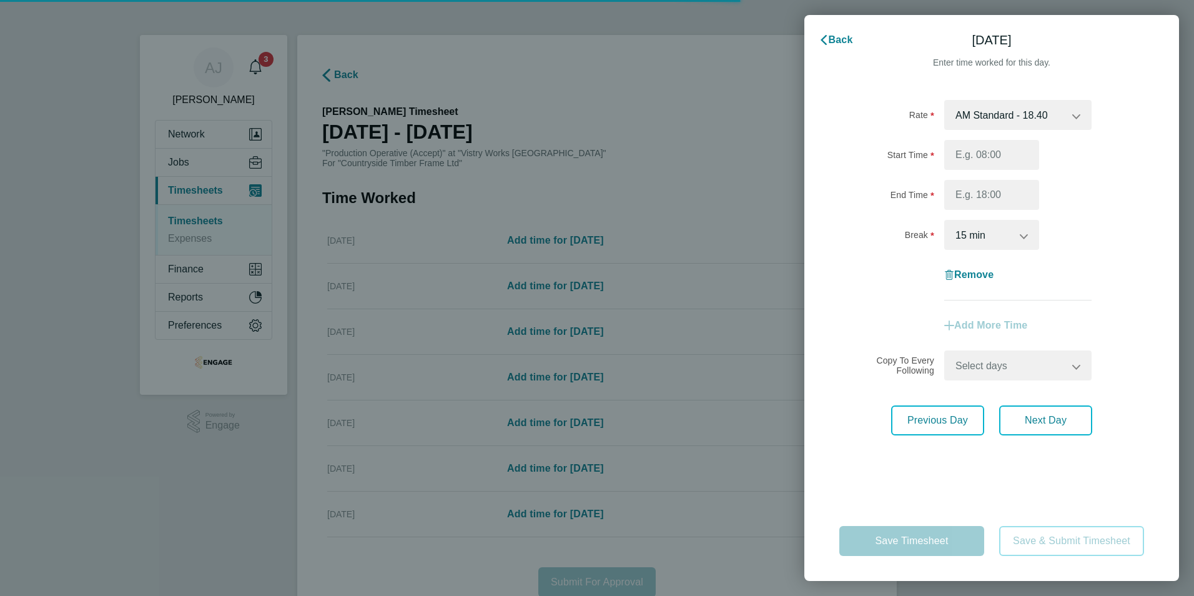
select select "15"
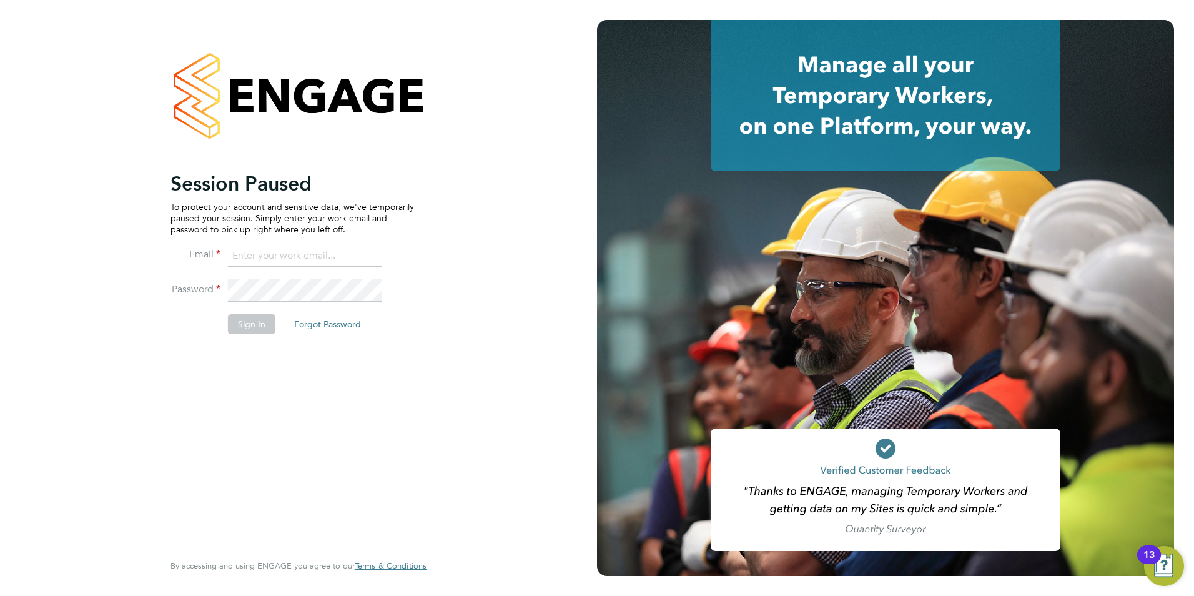
type input "[EMAIL_ADDRESS][DOMAIN_NAME]"
click at [254, 323] on button "Sign In" at bounding box center [251, 324] width 47 height 20
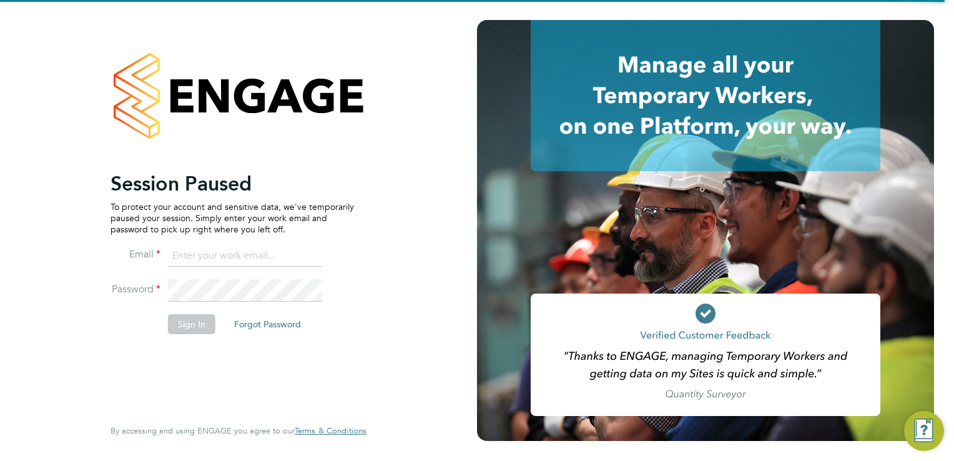
type input "aggie@acceptrec.co.uk"
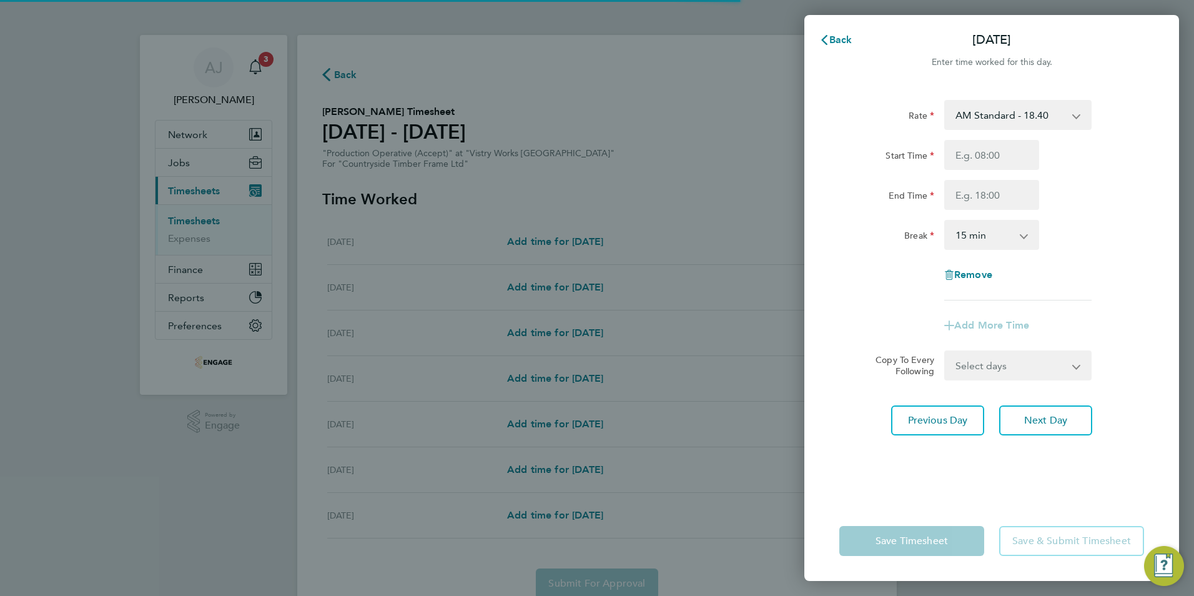
select select "15"
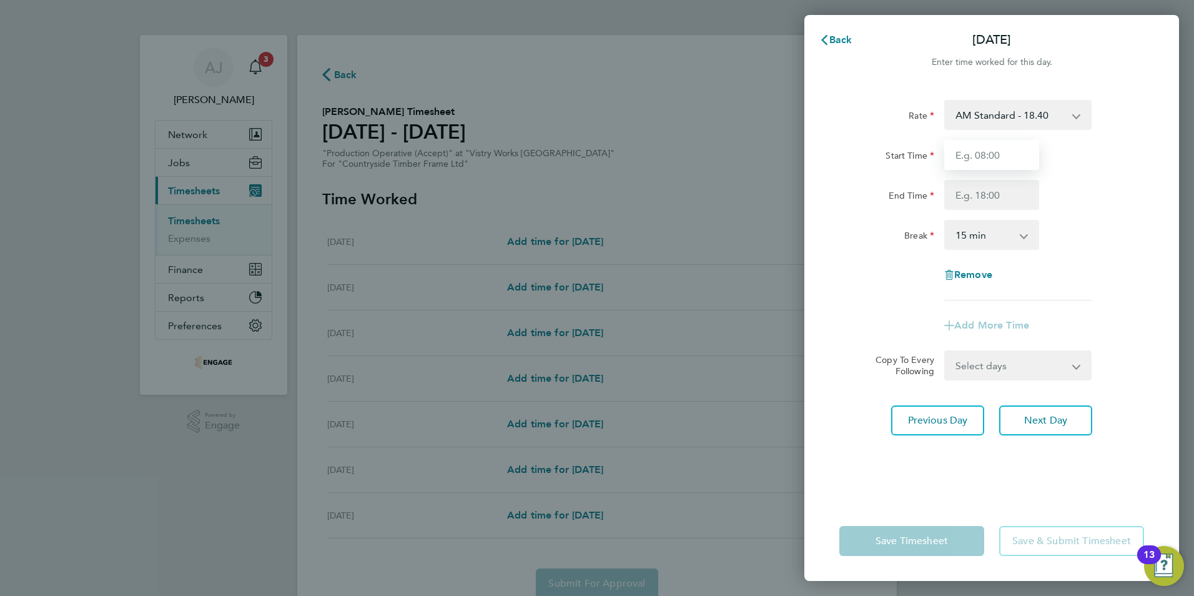
click at [1012, 152] on input "Start Time" at bounding box center [991, 155] width 95 height 30
type input "06:00"
type input "14:00"
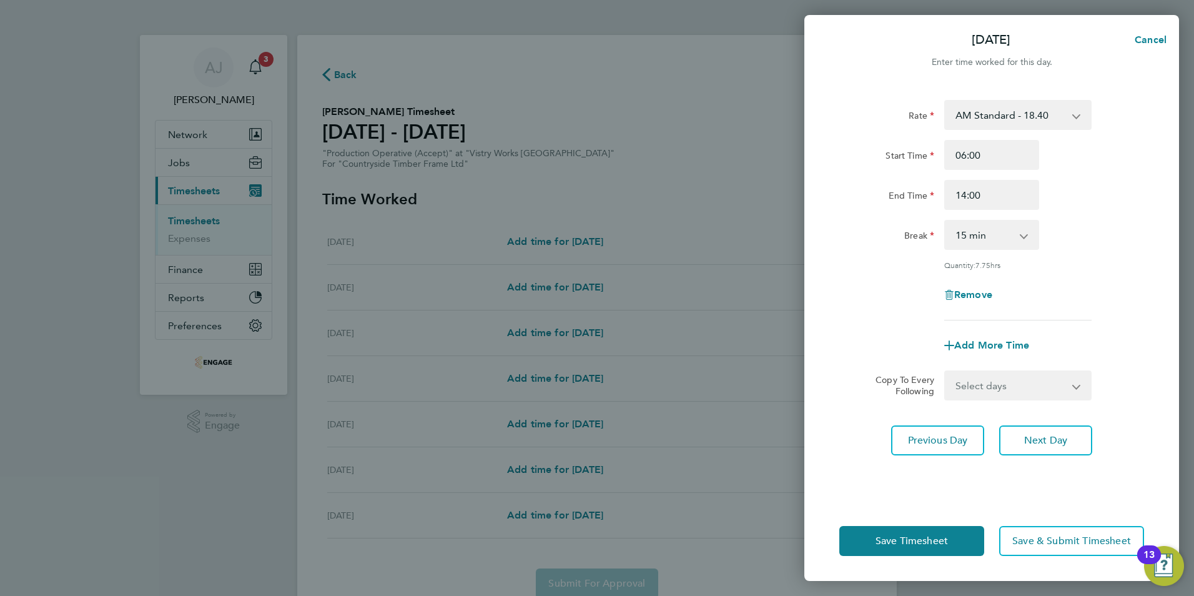
click at [997, 234] on select "0 min 15 min 30 min 45 min 60 min 75 min 90 min" at bounding box center [984, 234] width 77 height 27
select select "30"
click at [946, 221] on select "0 min 15 min 30 min 45 min 60 min 75 min 90 min" at bounding box center [984, 234] width 77 height 27
click at [1031, 378] on select "Select days Day Weekday (Mon-Fri) Weekend (Sat-Sun) [DATE] [DATE] [DATE] [DATE]…" at bounding box center [1011, 385] width 131 height 27
select select "WEEKDAY"
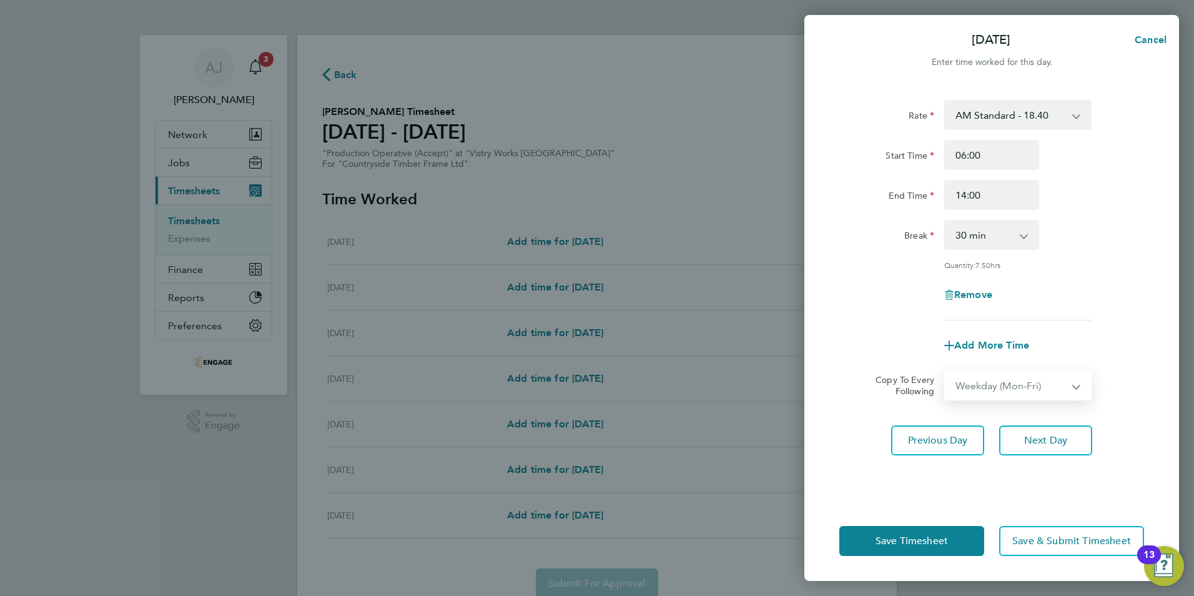
click at [946, 372] on select "Select days Day Weekday (Mon-Fri) Weekend (Sat-Sun) [DATE] [DATE] [DATE] [DATE]…" at bounding box center [1011, 385] width 131 height 27
select select "[DATE]"
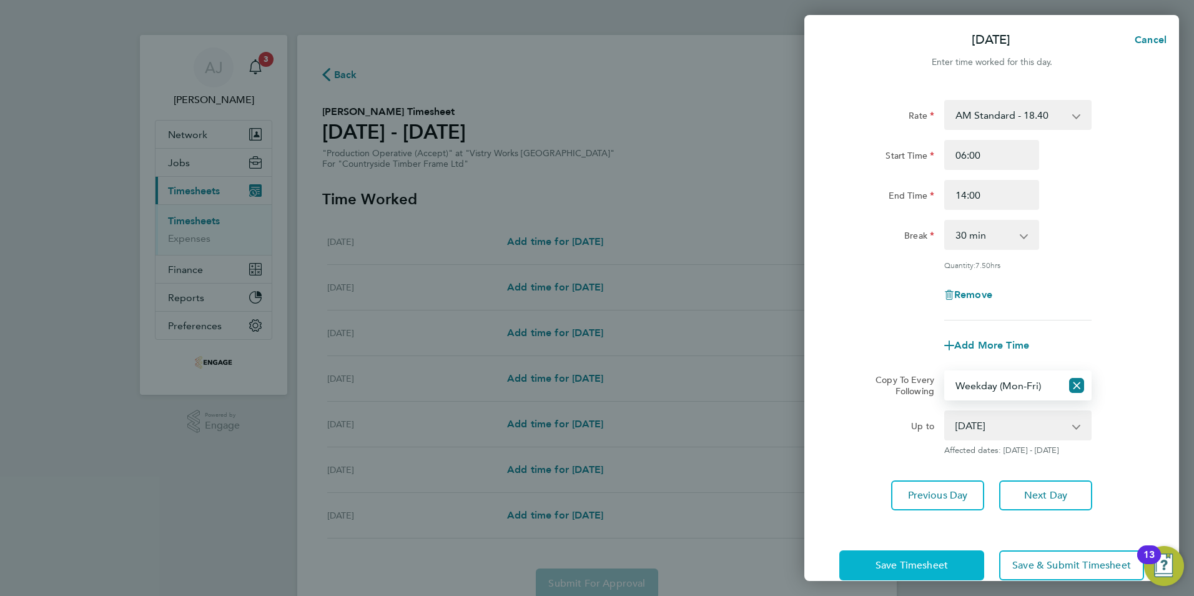
click at [927, 568] on span "Save Timesheet" at bounding box center [912, 565] width 72 height 12
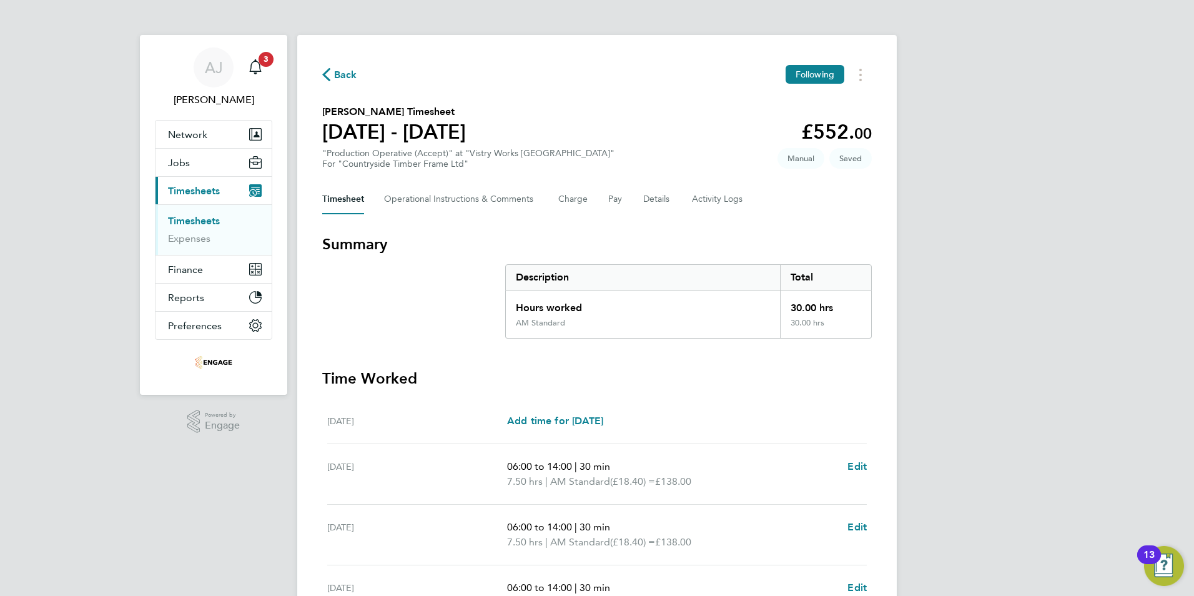
click at [204, 217] on link "Timesheets" at bounding box center [194, 221] width 52 height 12
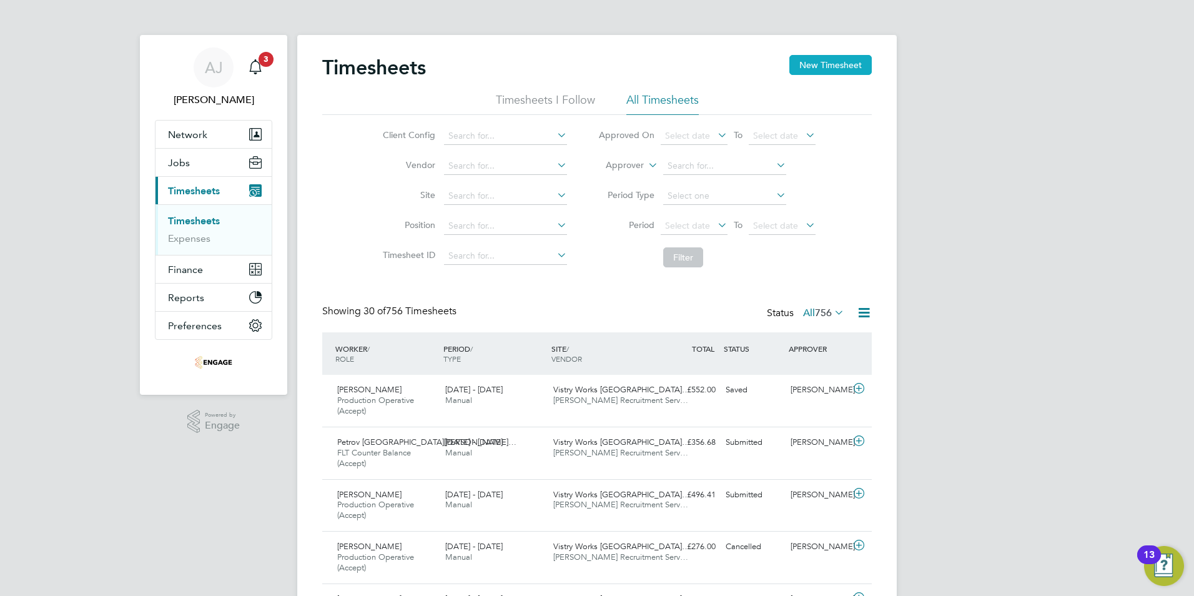
click at [819, 59] on button "New Timesheet" at bounding box center [830, 65] width 82 height 20
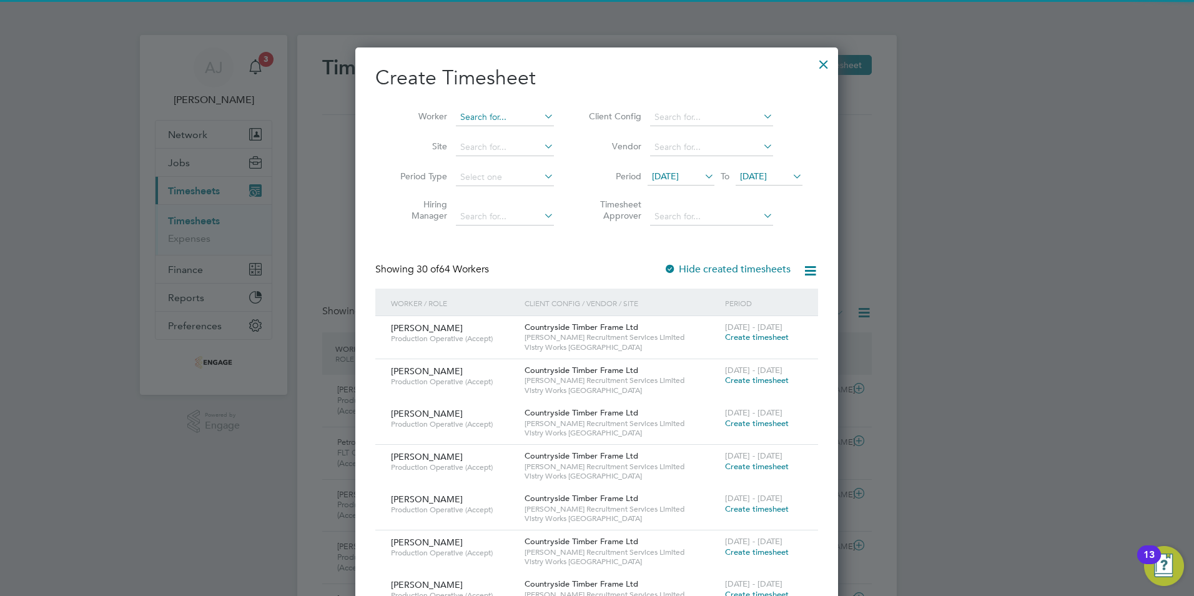
click at [472, 113] on input at bounding box center [505, 117] width 98 height 17
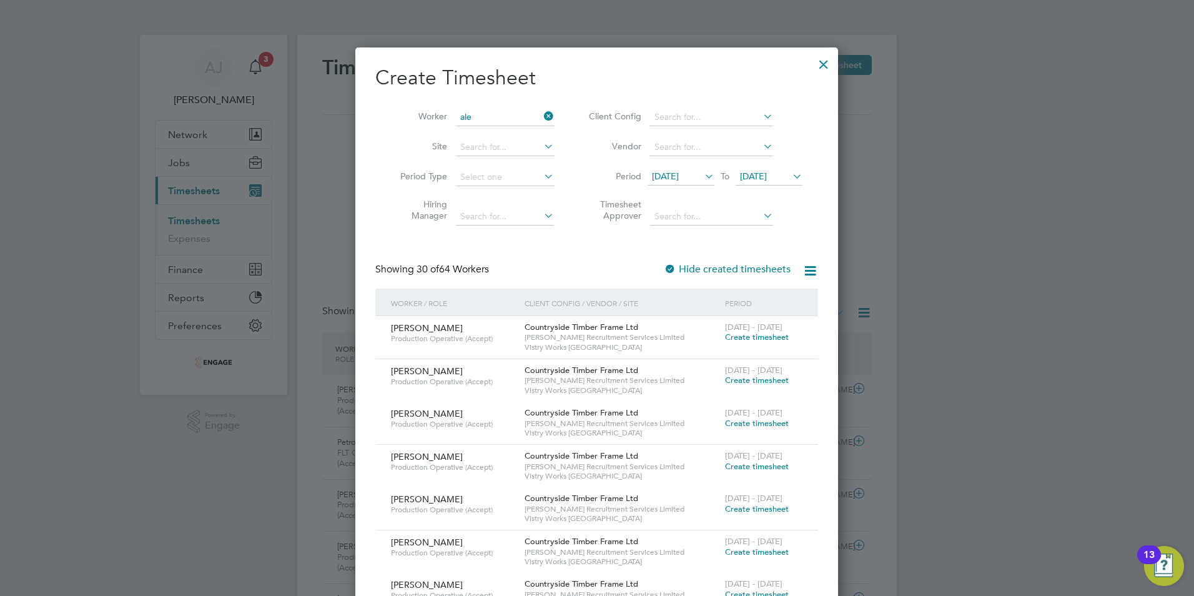
drag, startPoint x: 506, startPoint y: 162, endPoint x: 598, endPoint y: 202, distance: 100.4
click at [506, 160] on li "Ale xander Yemane" at bounding box center [507, 167] width 105 height 17
type input "[PERSON_NAME]"
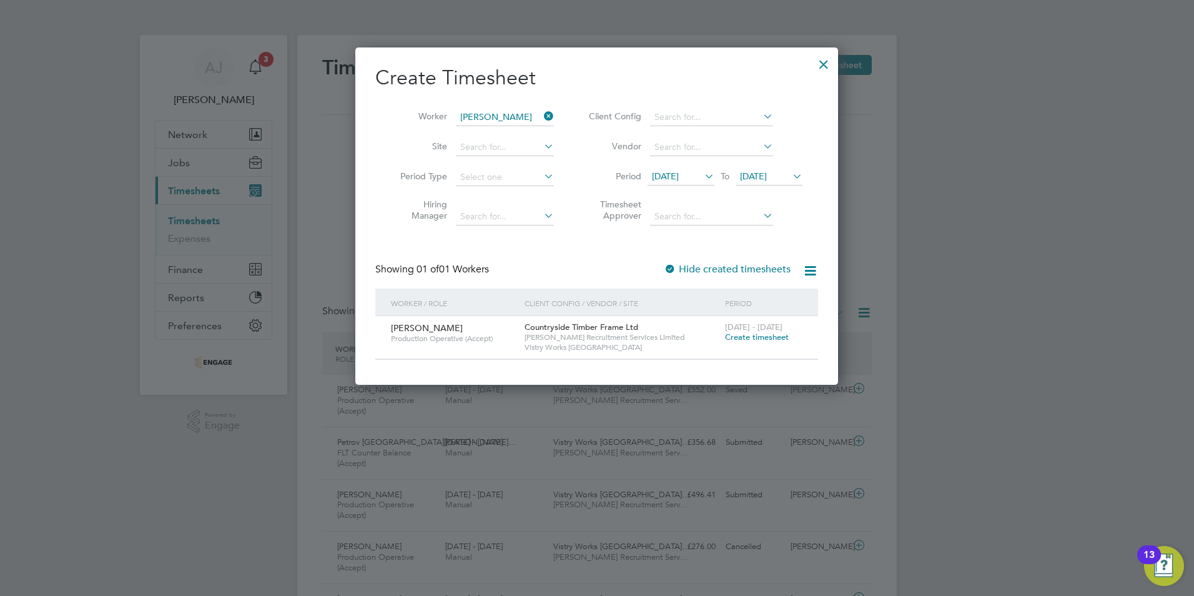
click at [752, 334] on span "Create timesheet" at bounding box center [757, 337] width 64 height 11
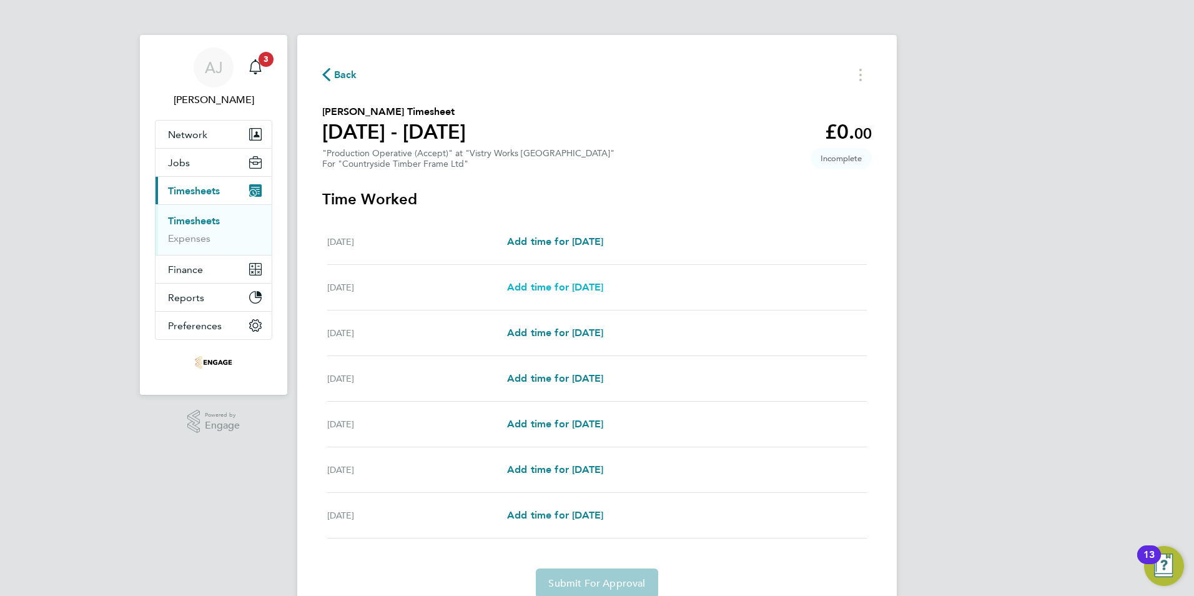
click at [575, 284] on span "Add time for [DATE]" at bounding box center [555, 287] width 96 height 12
select select "15"
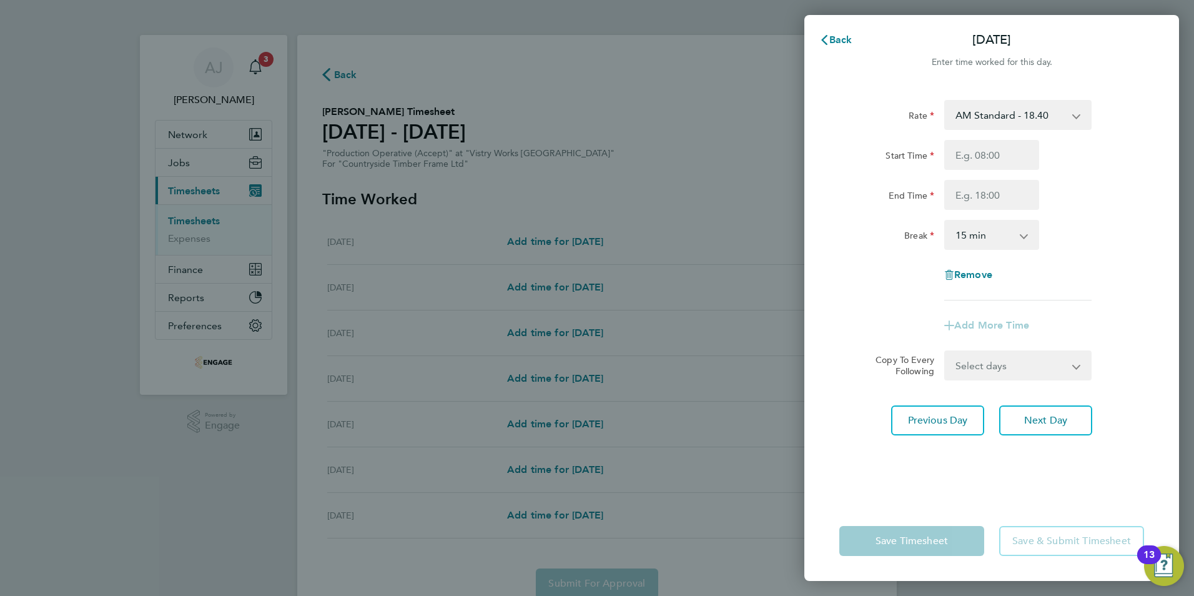
click at [986, 114] on select "AM Standard - 18.40 PM Standard - 20.06 PM OT 1 - 30.08 PM OT2 - 40.11 OT2 - 36…" at bounding box center [1011, 114] width 130 height 27
select select "15"
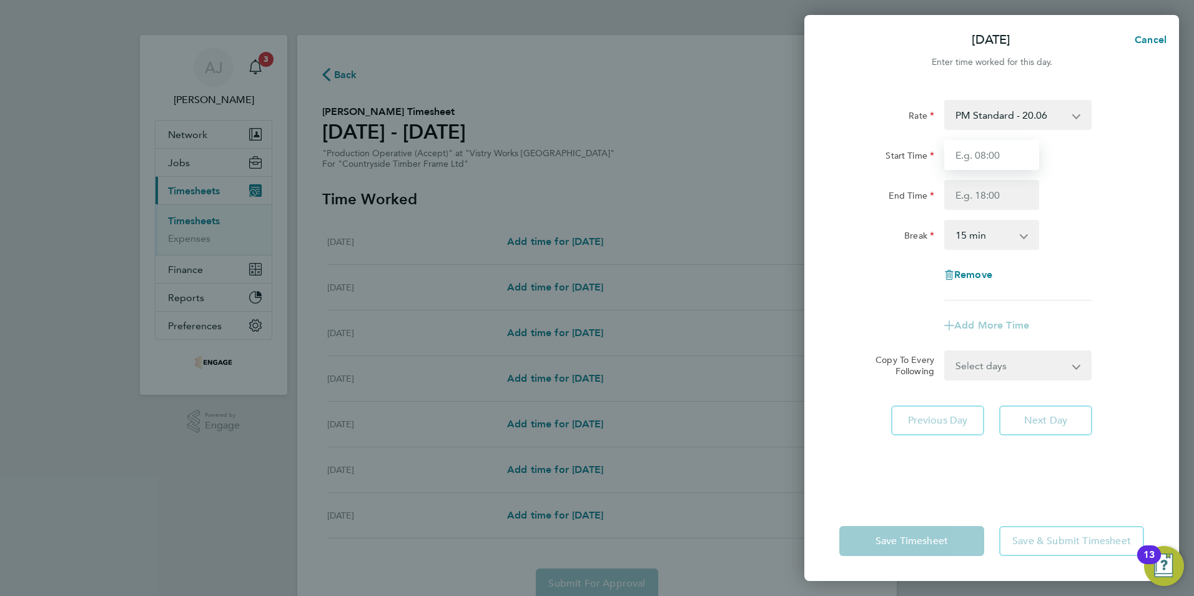
click at [971, 153] on input "Start Time" at bounding box center [991, 155] width 95 height 30
type input "06:00"
type input "14:00"
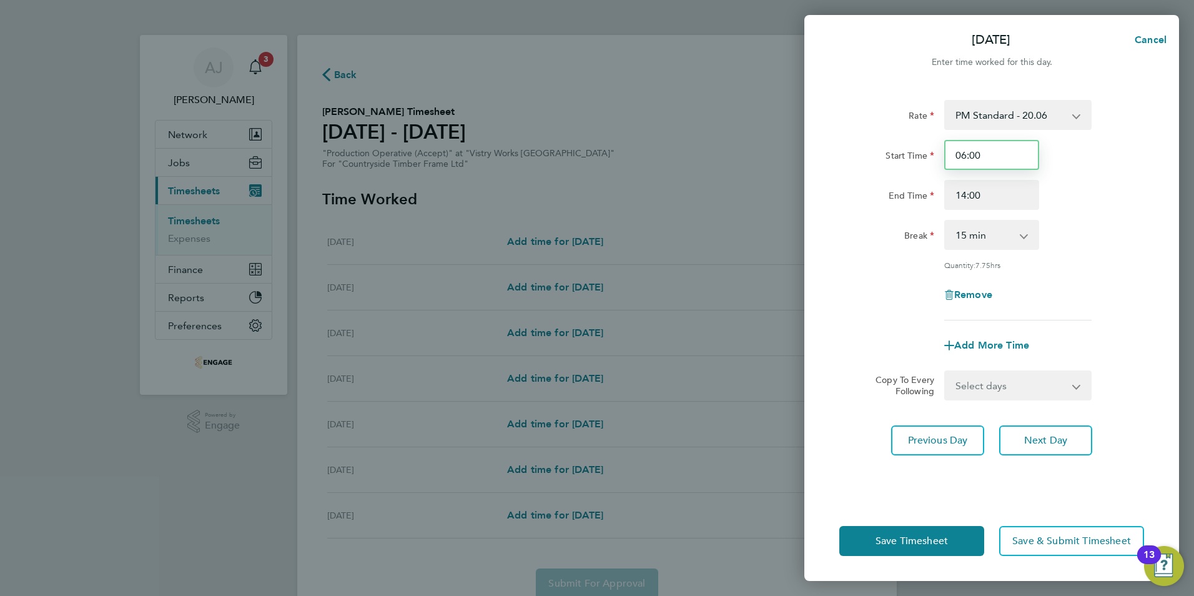
click at [991, 157] on input "06:00" at bounding box center [991, 155] width 95 height 30
click at [951, 153] on input "06:00" at bounding box center [991, 155] width 95 height 30
drag, startPoint x: 986, startPoint y: 154, endPoint x: 957, endPoint y: 157, distance: 28.8
click at [957, 157] on input "06:00" at bounding box center [991, 155] width 95 height 30
type input "14:00"
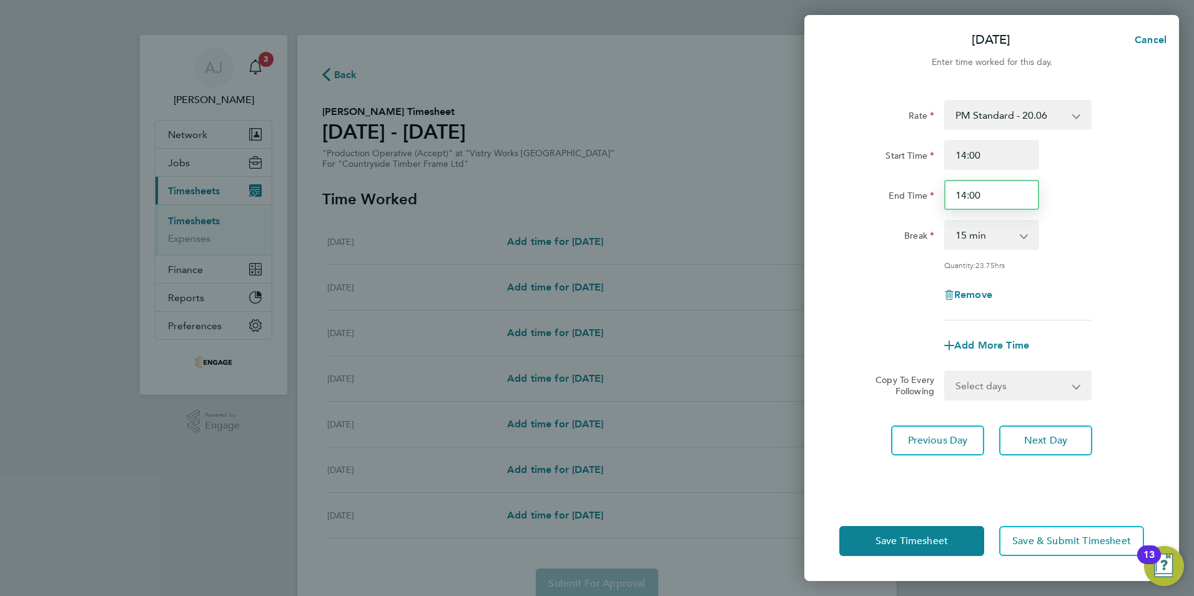
click at [999, 197] on input "14:00" at bounding box center [991, 195] width 95 height 30
drag, startPoint x: 987, startPoint y: 191, endPoint x: 932, endPoint y: 192, distance: 54.3
click at [918, 194] on div "End Time 14:00" at bounding box center [991, 195] width 315 height 30
type input "22:30"
click at [980, 234] on select "0 min 15 min 30 min 45 min 60 min 75 min 90 min" at bounding box center [984, 234] width 77 height 27
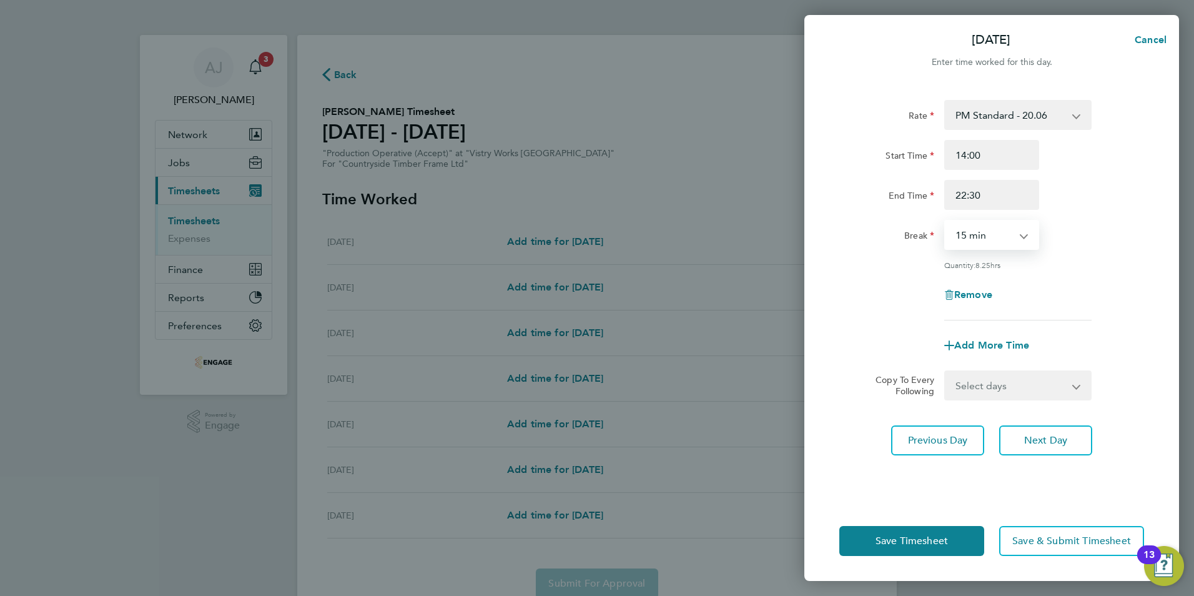
select select "30"
click at [946, 221] on select "0 min 15 min 30 min 45 min 60 min 75 min 90 min" at bounding box center [984, 234] width 77 height 27
click at [976, 385] on select "Select days Day Weekday (Mon-Fri) Weekend (Sat-Sun) [DATE] [DATE] [DATE] [DATE]…" at bounding box center [1011, 385] width 131 height 27
select select "WEEKDAY"
click at [946, 372] on select "Select days Day Weekday (Mon-Fri) Weekend (Sat-Sun) [DATE] [DATE] [DATE] [DATE]…" at bounding box center [1011, 385] width 131 height 27
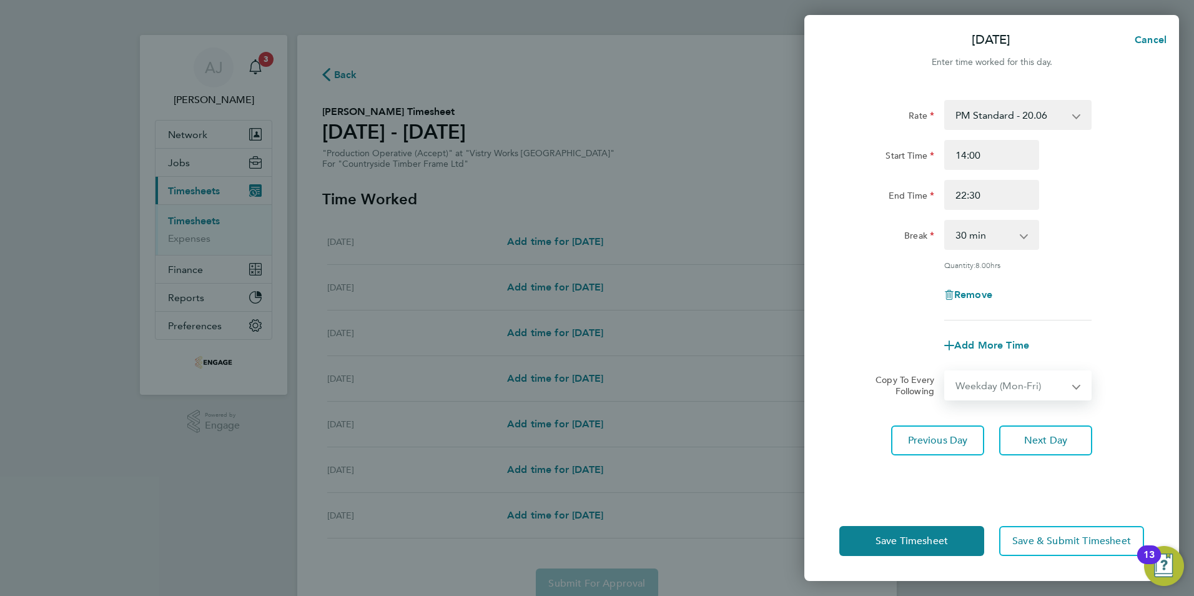
select select "[DATE]"
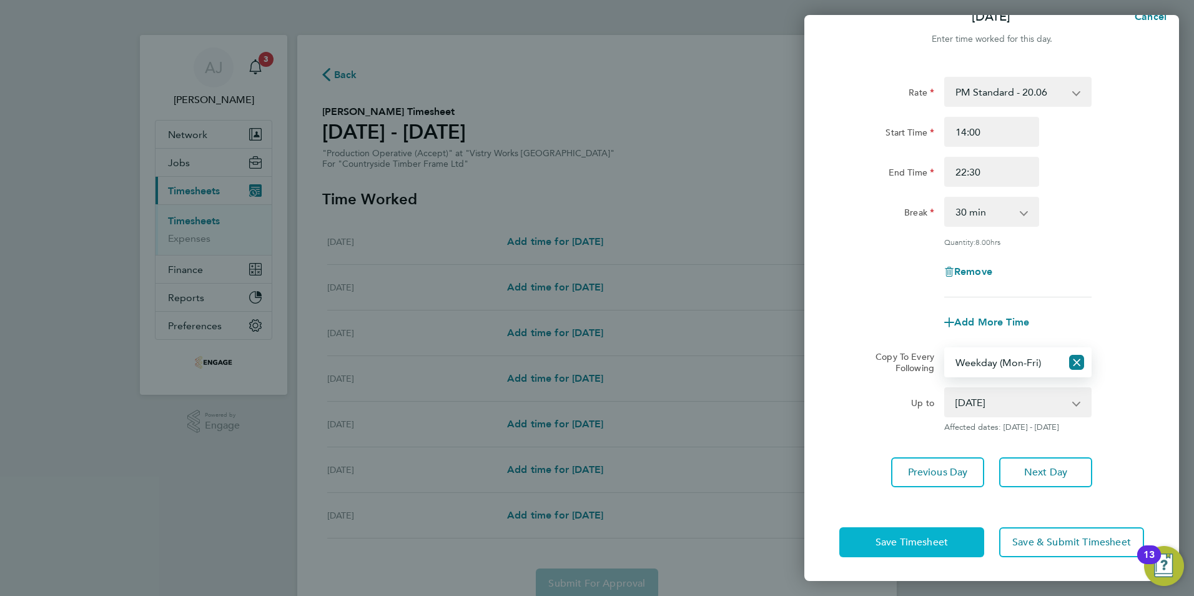
click at [902, 542] on span "Save Timesheet" at bounding box center [912, 542] width 72 height 12
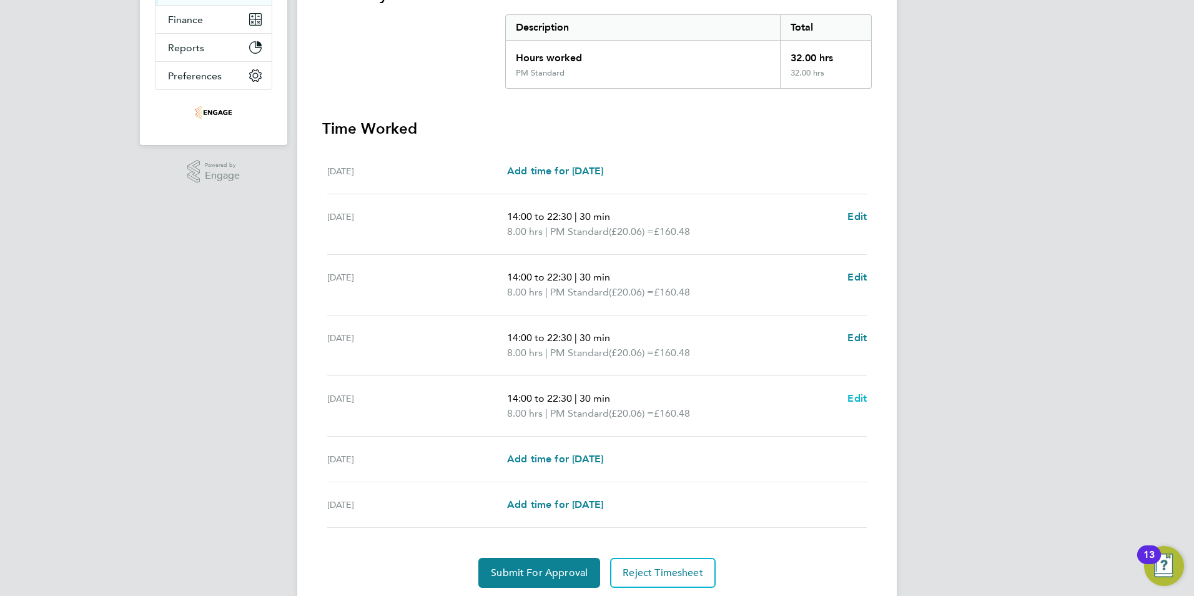
click at [856, 394] on span "Edit" at bounding box center [856, 398] width 19 height 12
select select "30"
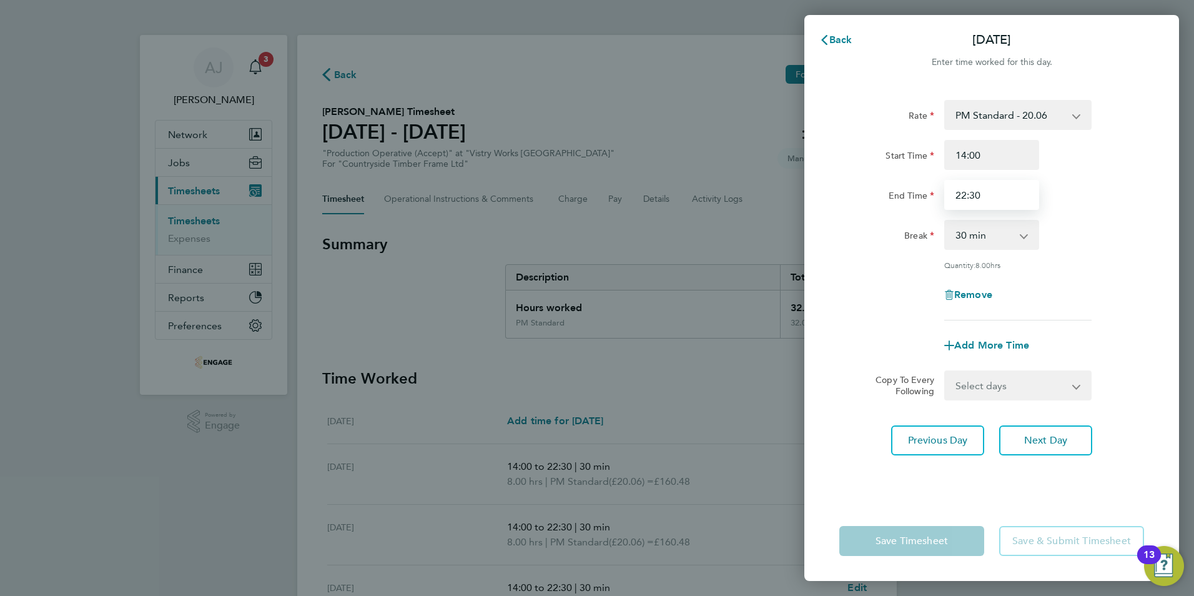
drag, startPoint x: 983, startPoint y: 194, endPoint x: 914, endPoint y: 211, distance: 70.7
click at [914, 211] on div "Rate PM Standard - 20.06 AM Standard - 18.40 PM OT 1 - 30.08 PM OT2 - 40.11 OT2…" at bounding box center [991, 210] width 305 height 220
click at [966, 196] on input "2000" at bounding box center [991, 195] width 95 height 30
type input "20:00"
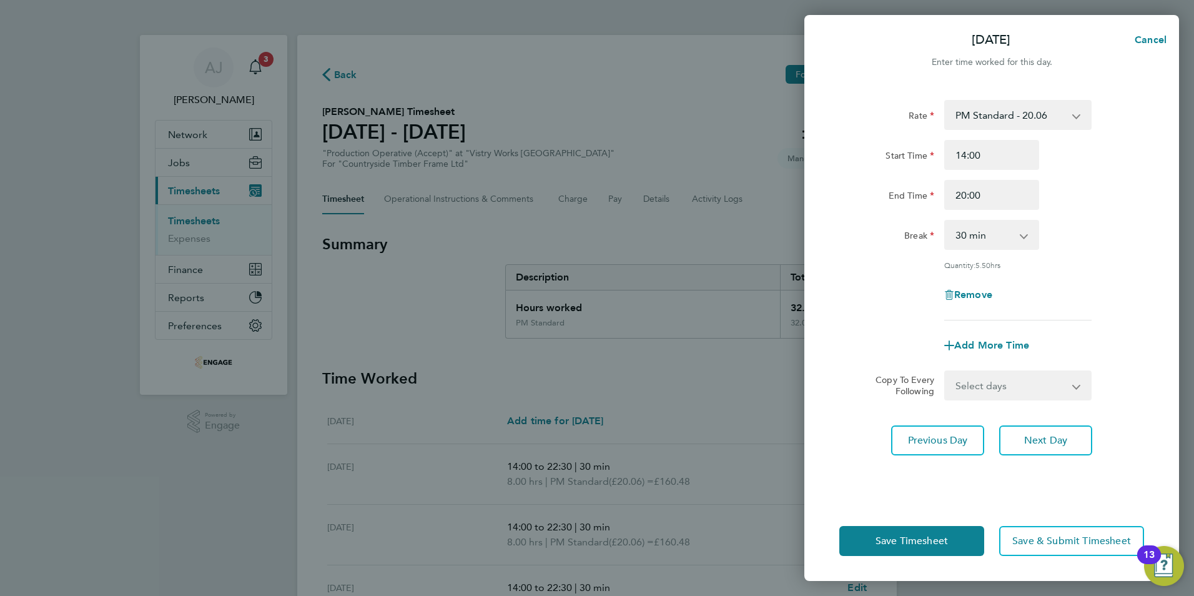
click at [1073, 190] on div "End Time 20:00" at bounding box center [991, 195] width 315 height 30
click at [889, 531] on button "Save Timesheet" at bounding box center [911, 541] width 145 height 30
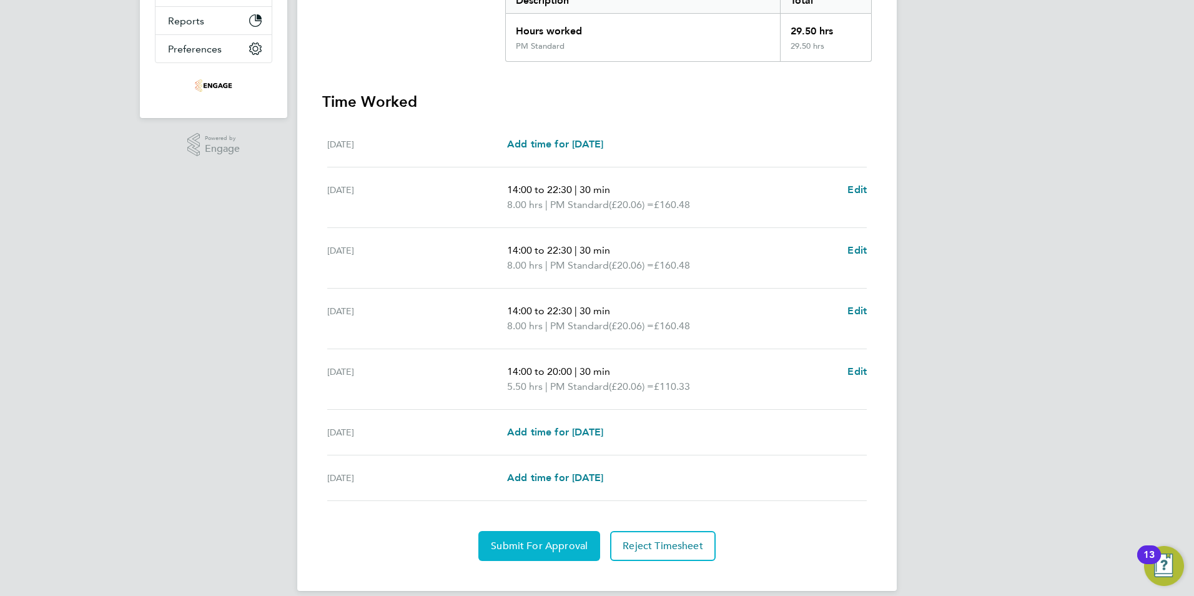
scroll to position [292, 0]
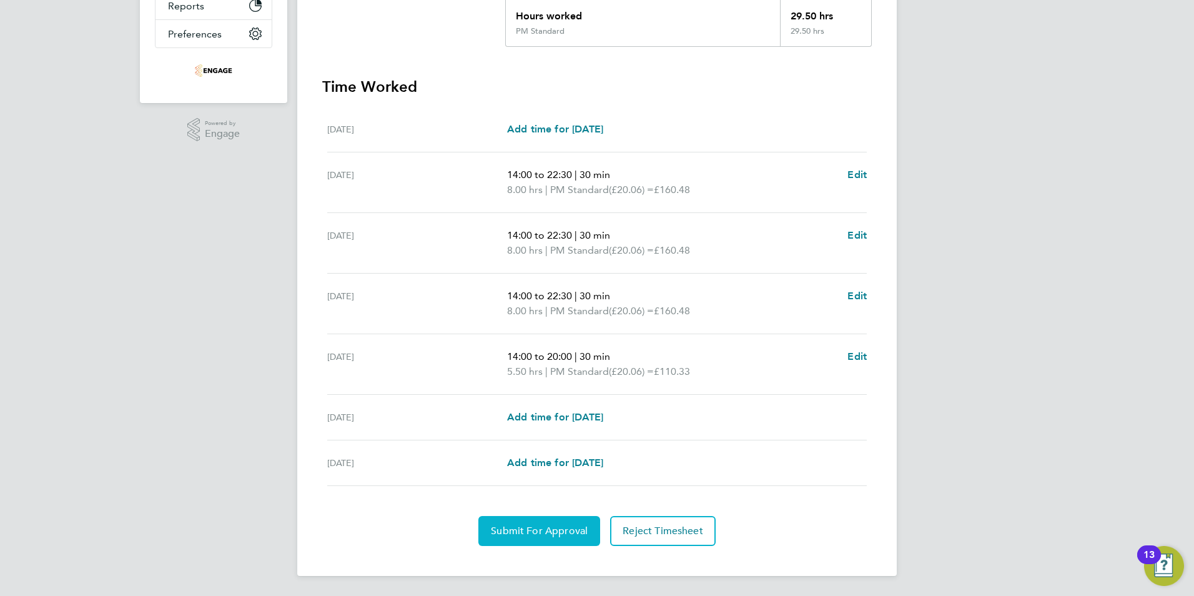
click at [520, 536] on span "Submit For Approval" at bounding box center [539, 531] width 97 height 12
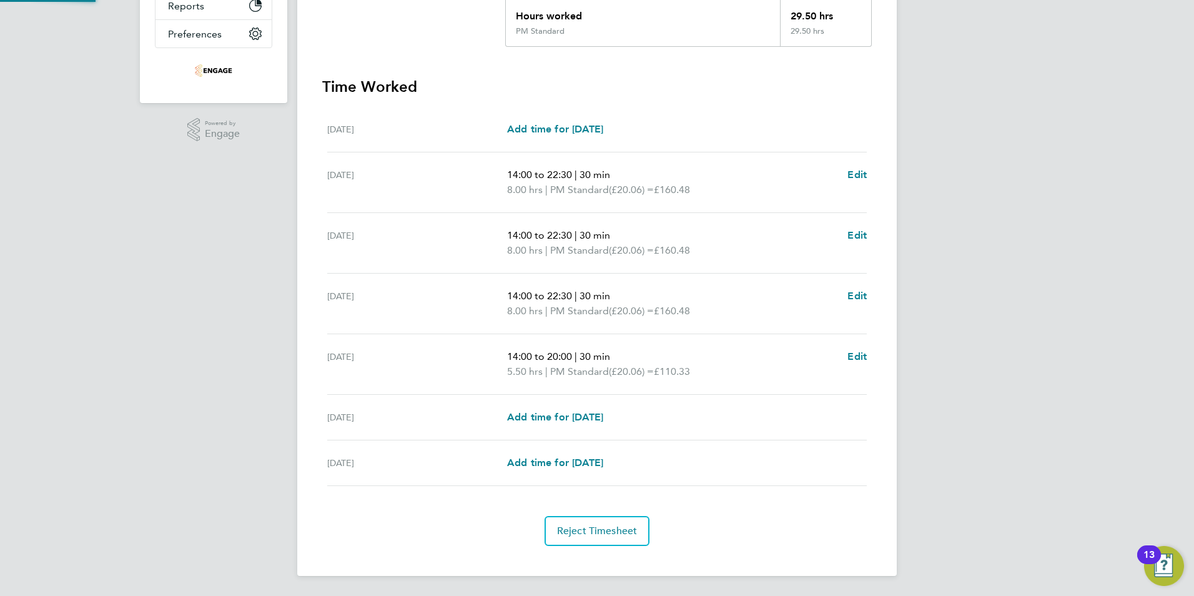
scroll to position [0, 0]
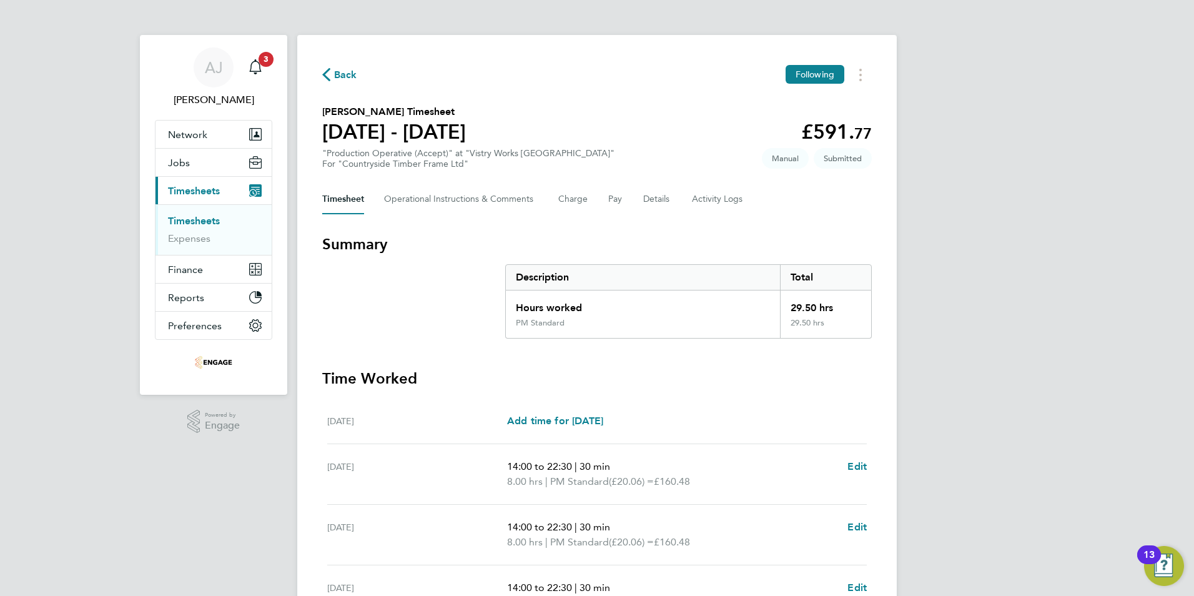
click at [195, 219] on link "Timesheets" at bounding box center [194, 221] width 52 height 12
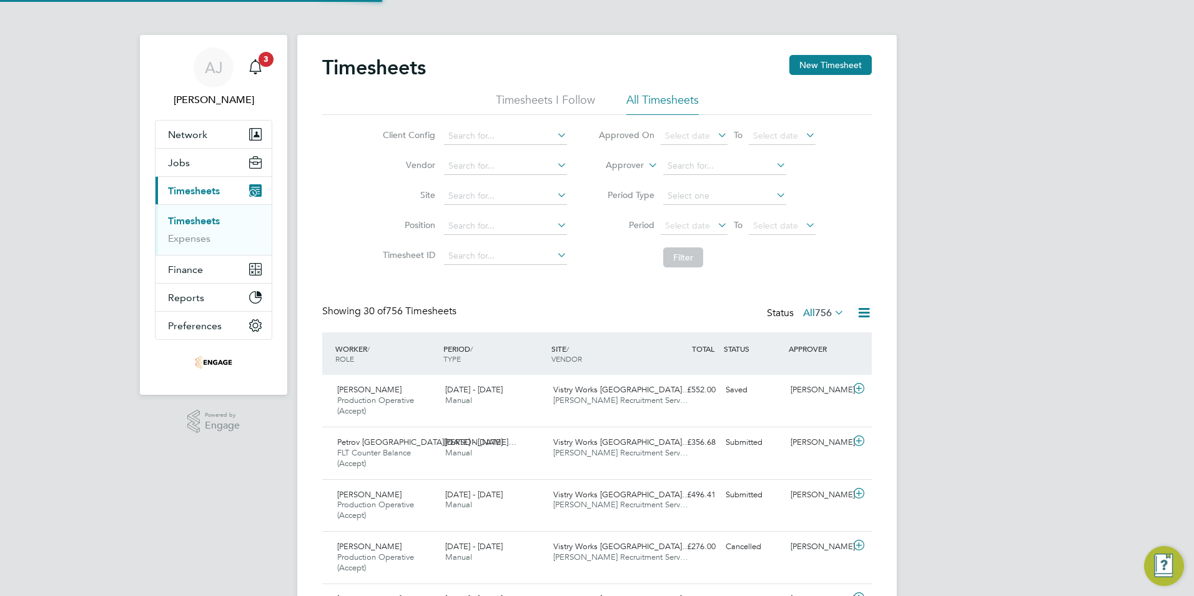
scroll to position [42, 109]
drag, startPoint x: 820, startPoint y: 62, endPoint x: 736, endPoint y: 96, distance: 90.2
click at [821, 62] on button "New Timesheet" at bounding box center [830, 65] width 82 height 20
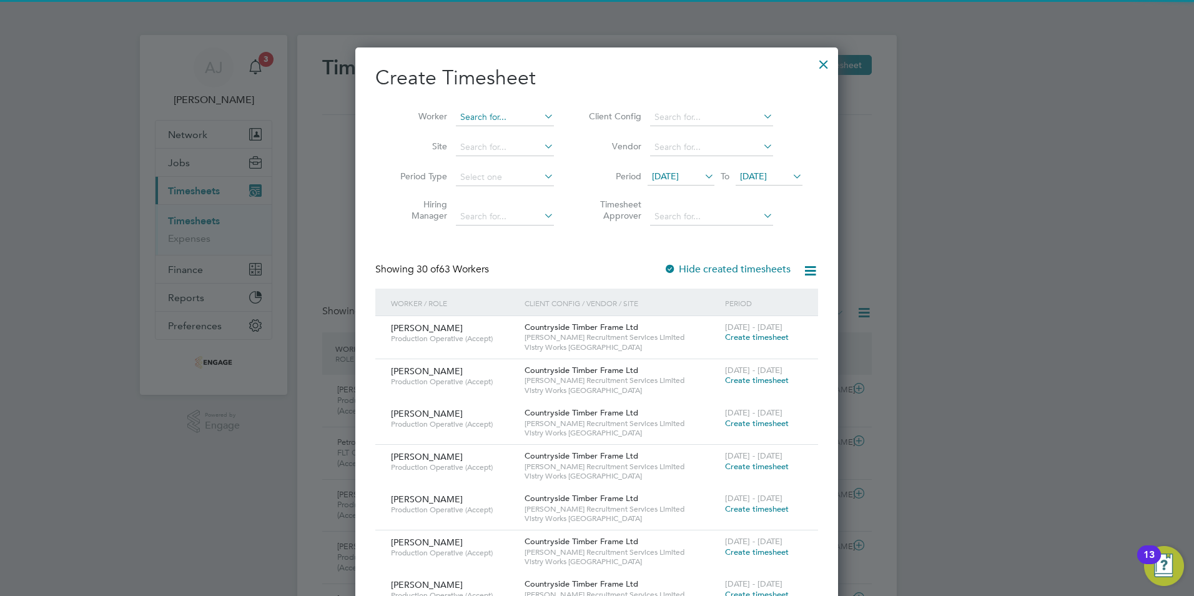
click at [486, 111] on input at bounding box center [505, 117] width 98 height 17
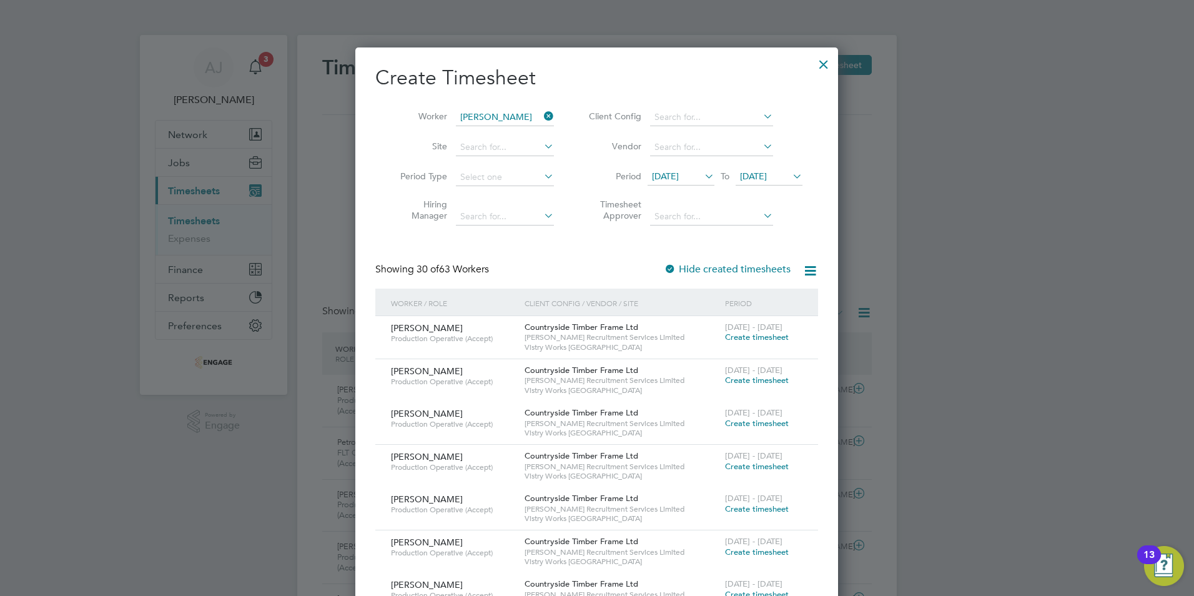
click at [487, 132] on li "Sameer Samik e" at bounding box center [513, 134] width 117 height 17
type input "[PERSON_NAME]"
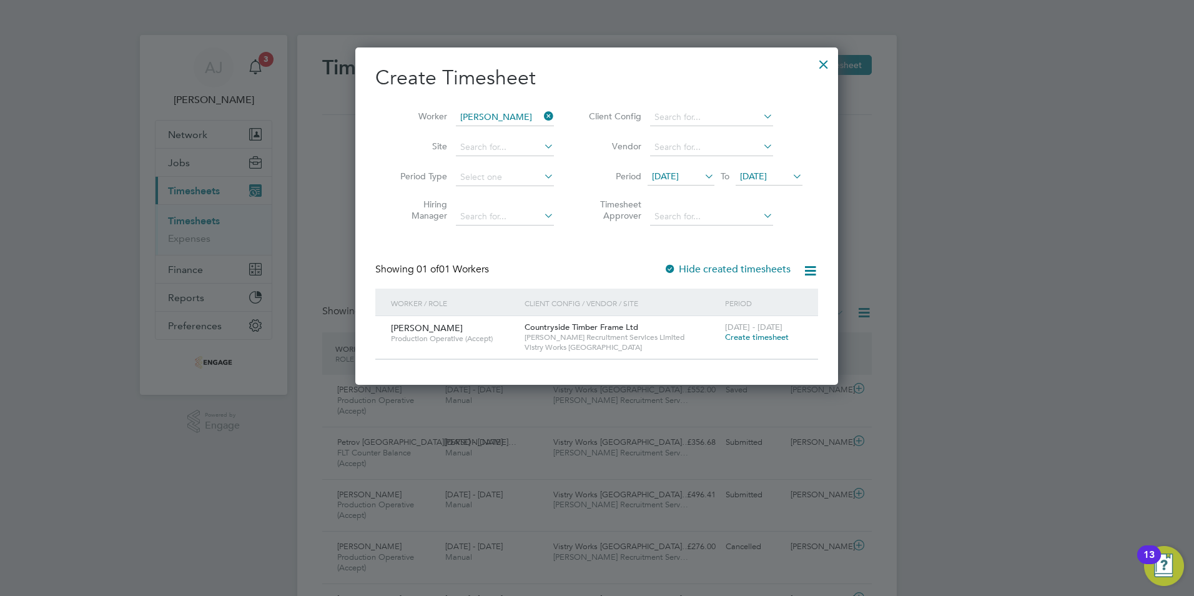
click at [764, 335] on span "Create timesheet" at bounding box center [757, 337] width 64 height 11
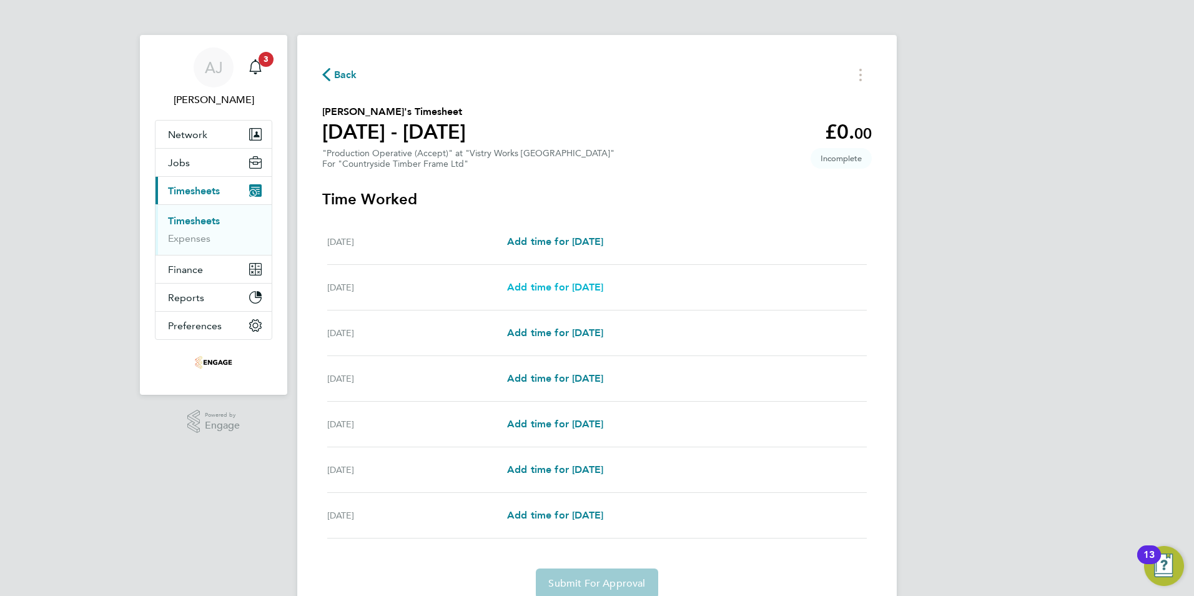
click at [568, 286] on span "Add time for [DATE]" at bounding box center [555, 287] width 96 height 12
select select "15"
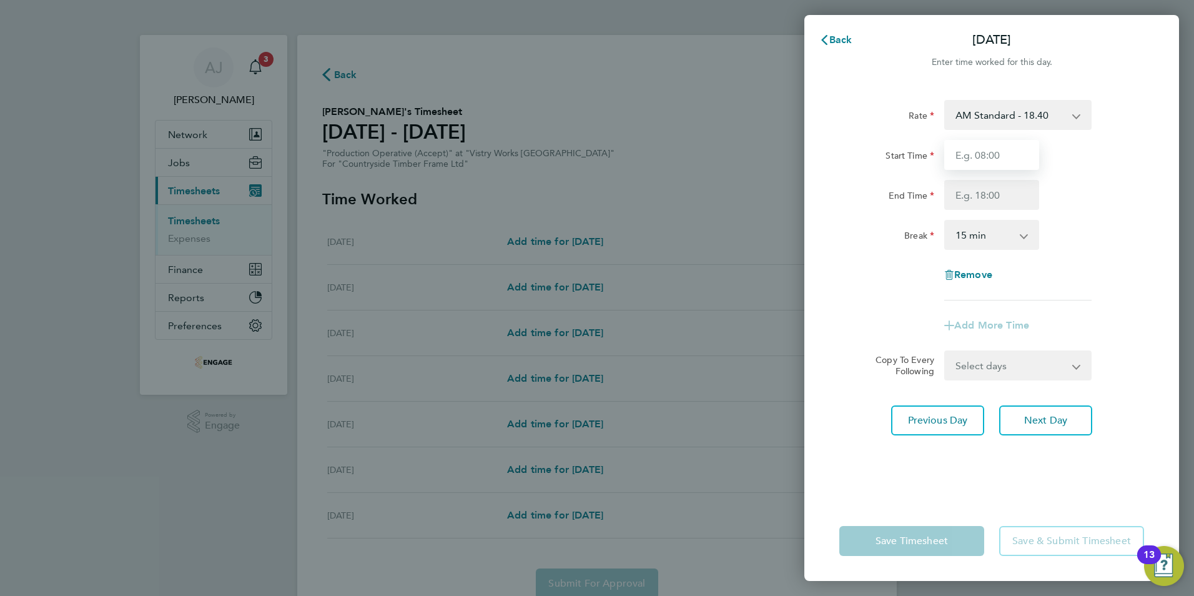
click at [967, 152] on input "Start Time" at bounding box center [991, 155] width 95 height 30
type input "06:00"
click at [980, 197] on input "End Time" at bounding box center [991, 195] width 95 height 30
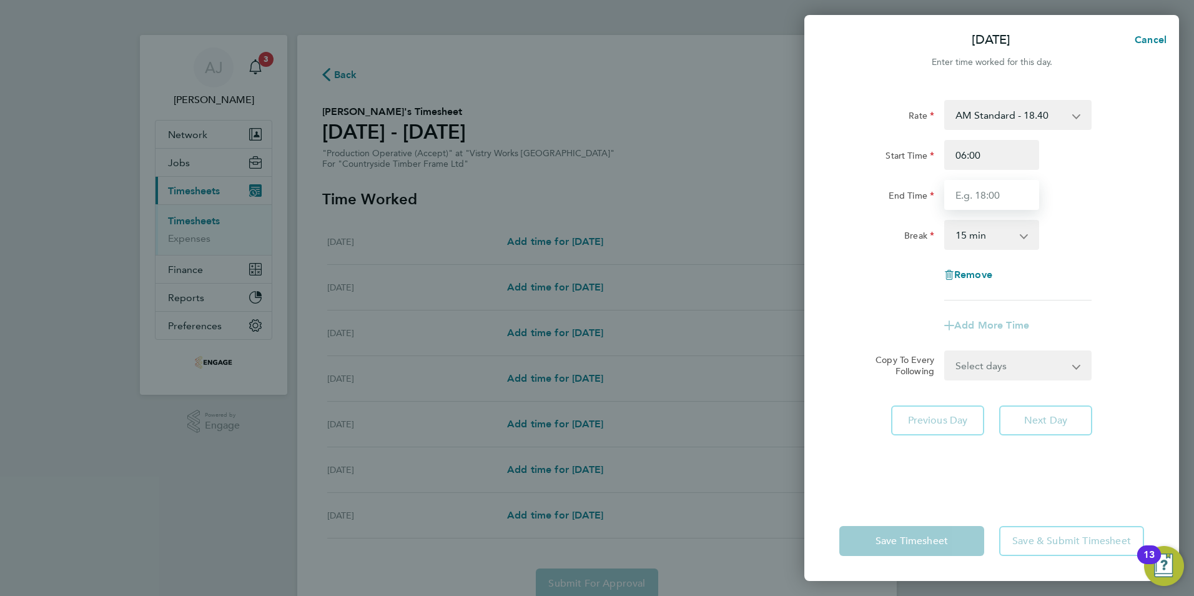
type input "14:00"
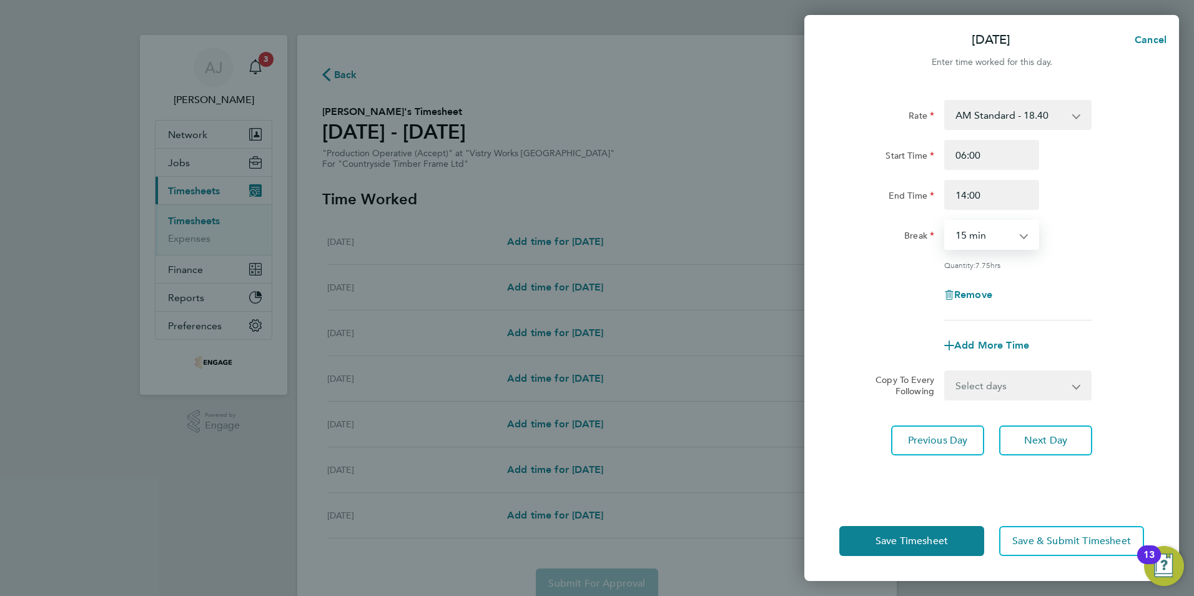
drag, startPoint x: 980, startPoint y: 229, endPoint x: 981, endPoint y: 249, distance: 20.6
click at [980, 229] on select "0 min 15 min 30 min 45 min 60 min 75 min 90 min" at bounding box center [984, 234] width 77 height 27
select select "30"
click at [946, 221] on select "0 min 15 min 30 min 45 min 60 min 75 min 90 min" at bounding box center [984, 234] width 77 height 27
click at [990, 384] on select "Select days Day Weekday (Mon-Fri) Weekend (Sat-Sun) [DATE] [DATE] [DATE] [DATE]…" at bounding box center [1011, 385] width 131 height 27
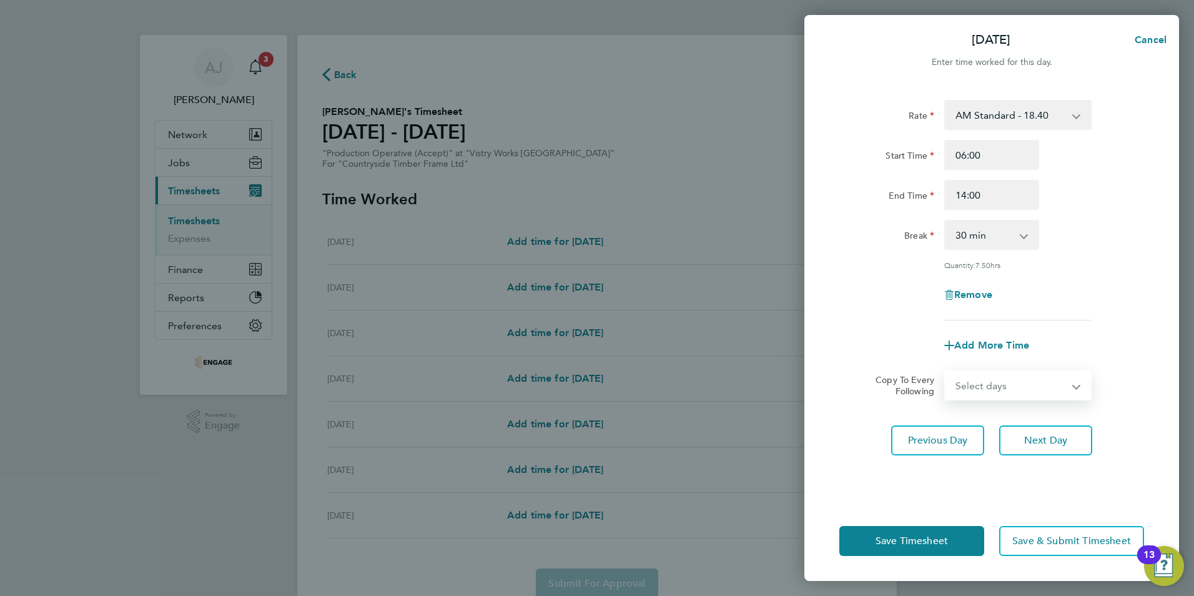
select select "WEEKDAY"
click at [946, 372] on select "Select days Day Weekday (Mon-Fri) Weekend (Sat-Sun) [DATE] [DATE] [DATE] [DATE]…" at bounding box center [1011, 385] width 131 height 27
select select "[DATE]"
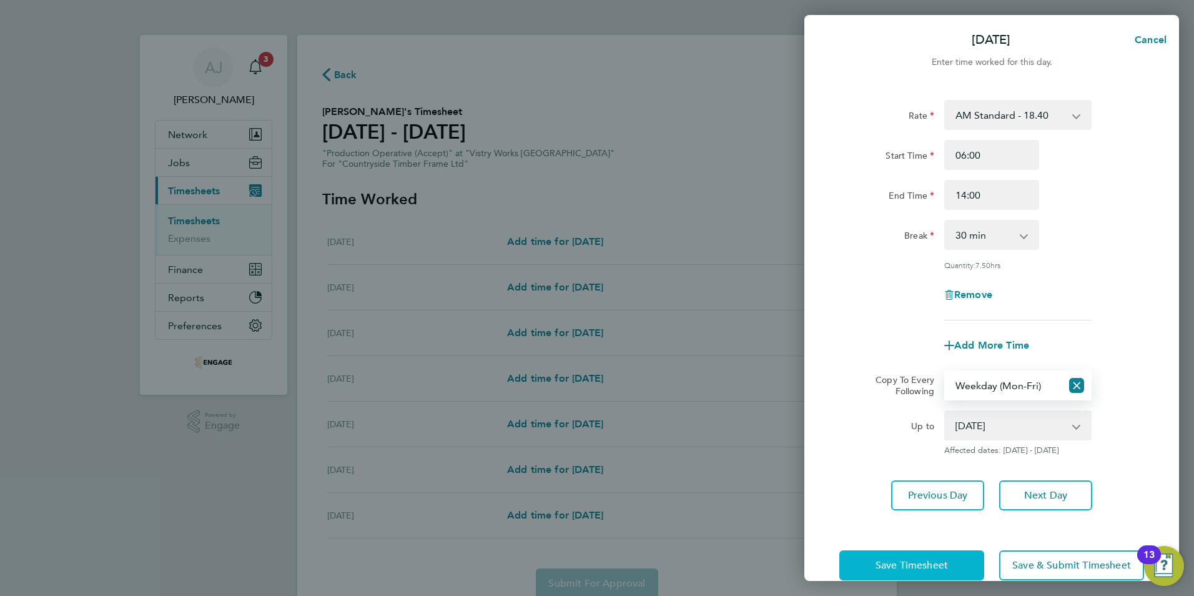
click at [926, 556] on button "Save Timesheet" at bounding box center [911, 565] width 145 height 30
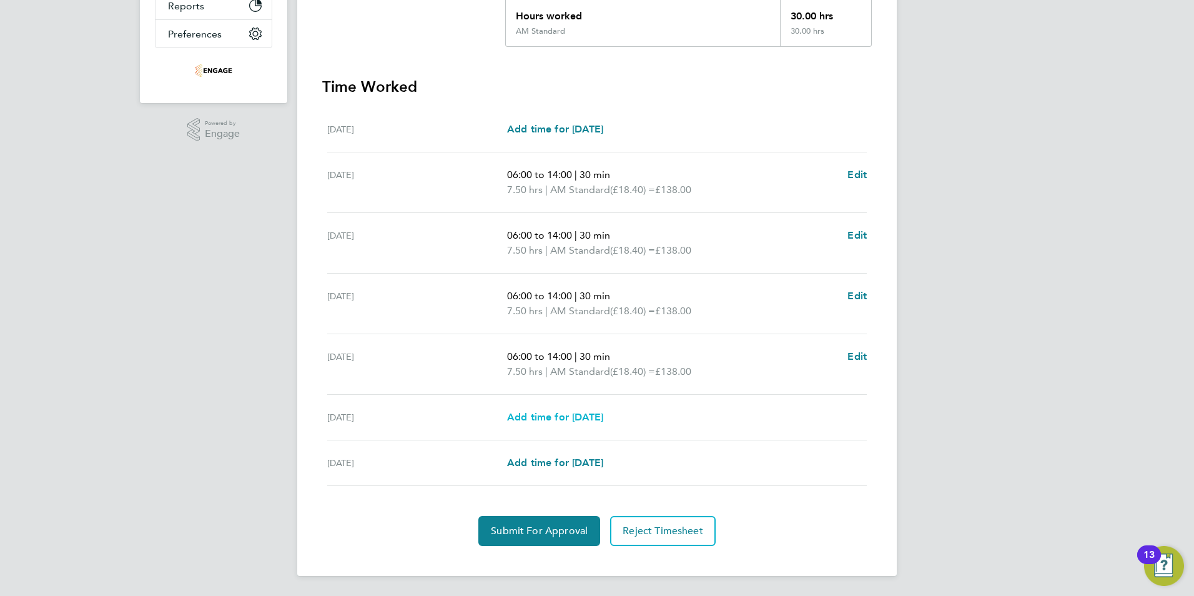
click at [553, 419] on span "Add time for [DATE]" at bounding box center [555, 417] width 96 height 12
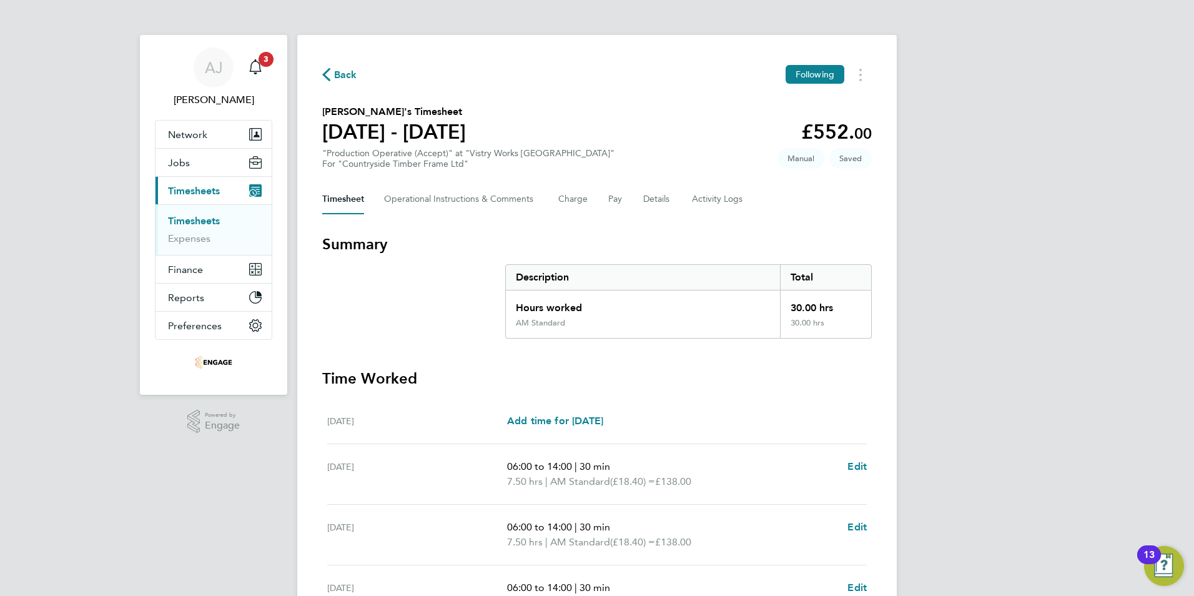
select select "15"
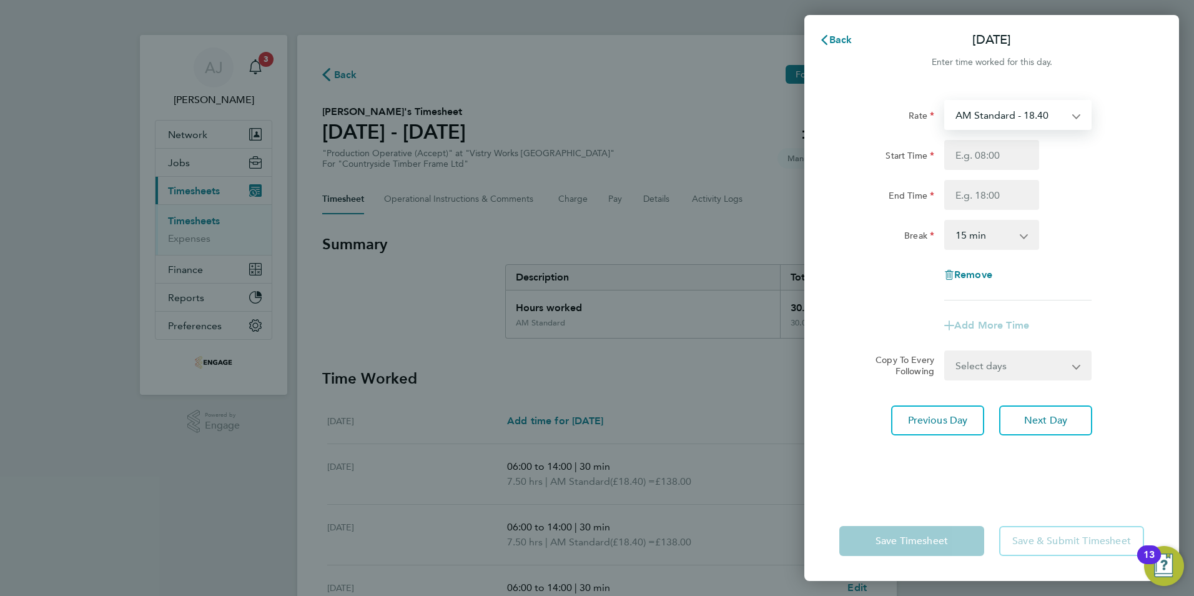
click at [971, 116] on select "AM Standard - 18.40 PM Standard - 20.06 OT 1 - 27.60 OT2 - 36.80 PM OT 1 - 30.0…" at bounding box center [1011, 114] width 130 height 27
select select "15"
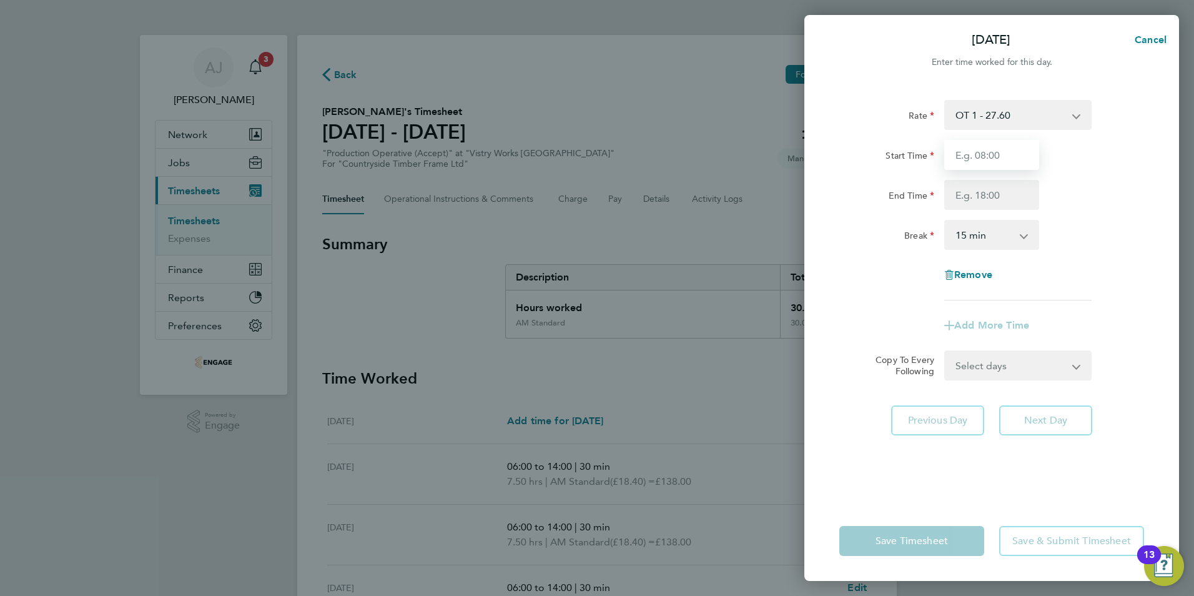
click at [980, 156] on input "Start Time" at bounding box center [991, 155] width 95 height 30
type input "06:00"
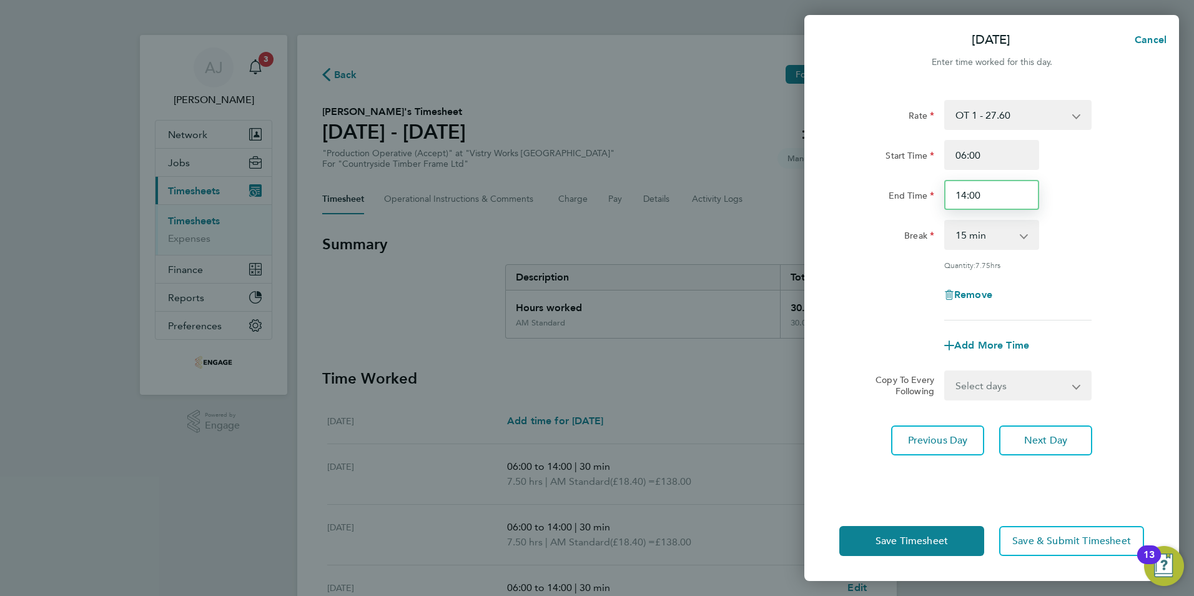
click at [973, 190] on input "14:00" at bounding box center [991, 195] width 95 height 30
drag, startPoint x: 984, startPoint y: 195, endPoint x: 936, endPoint y: 194, distance: 47.5
click at [936, 194] on div "End Time 14:00" at bounding box center [991, 195] width 315 height 30
type input "11:00"
click at [962, 233] on select "0 min 15 min 30 min 45 min 60 min 75 min 90 min" at bounding box center [984, 234] width 77 height 27
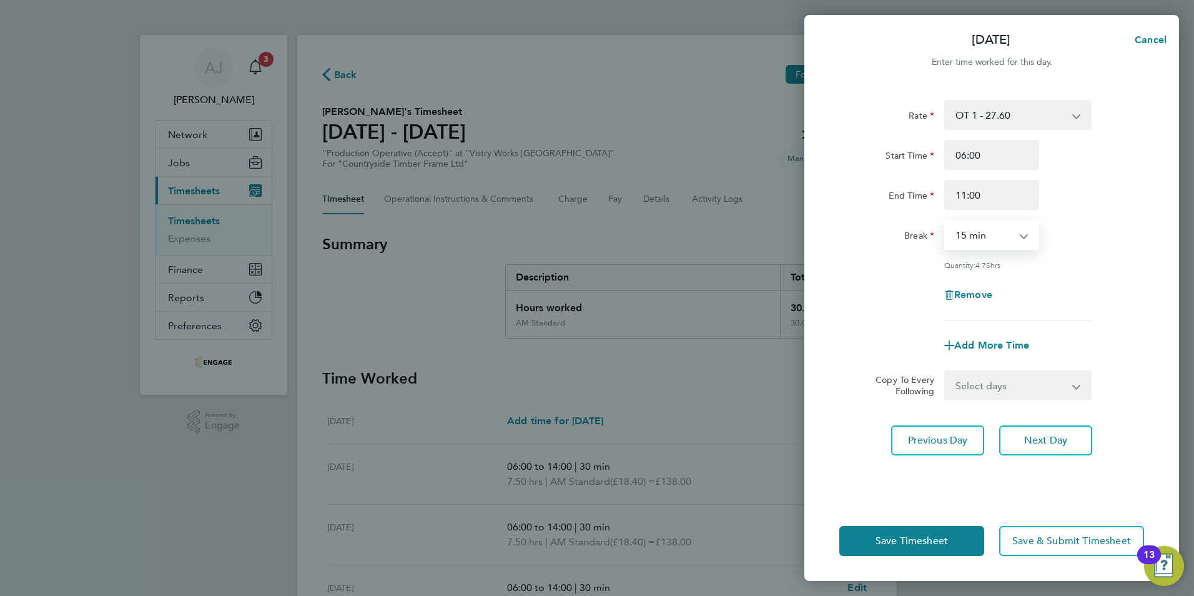
click at [987, 232] on select "0 min 15 min 30 min 45 min 60 min 75 min 90 min" at bounding box center [984, 234] width 77 height 27
click at [967, 235] on select "0 min 15 min 30 min 45 min 60 min 75 min 90 min" at bounding box center [984, 234] width 77 height 27
select select "0"
click at [946, 221] on select "0 min 15 min 30 min 45 min 60 min 75 min 90 min" at bounding box center [984, 234] width 77 height 27
click at [904, 540] on span "Save Timesheet" at bounding box center [912, 541] width 72 height 12
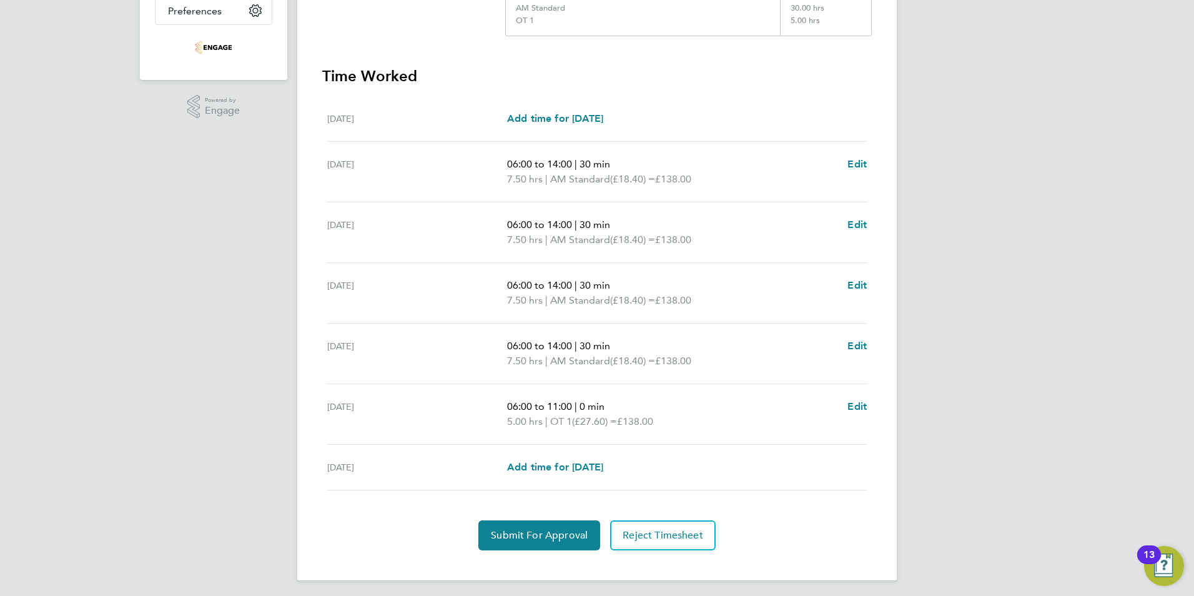
scroll to position [319, 0]
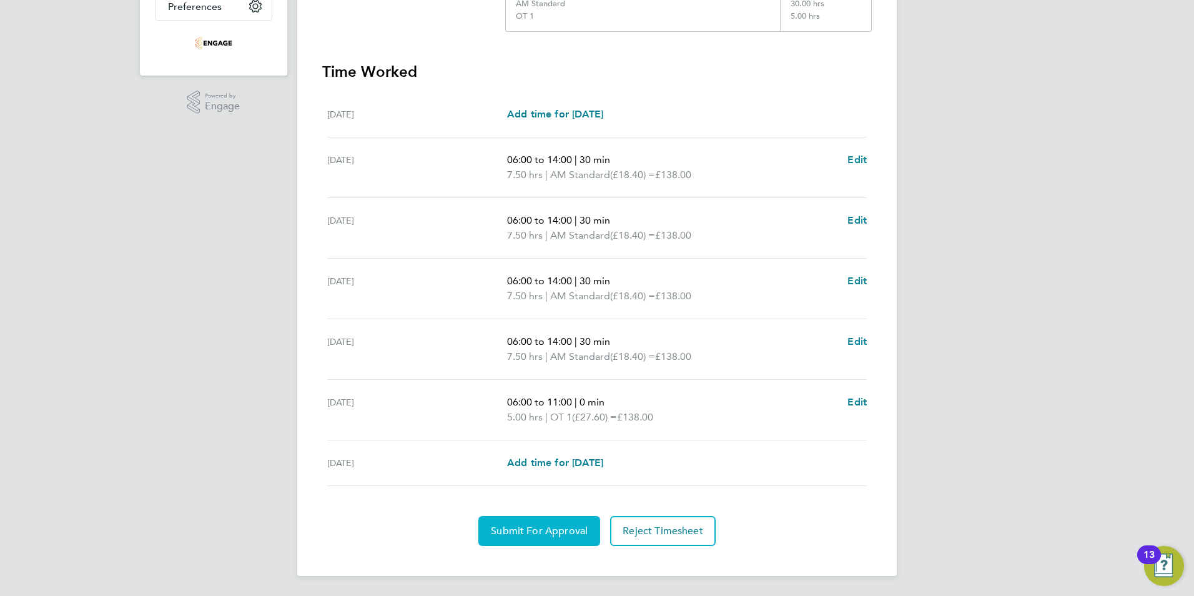
click at [531, 532] on span "Submit For Approval" at bounding box center [539, 531] width 97 height 12
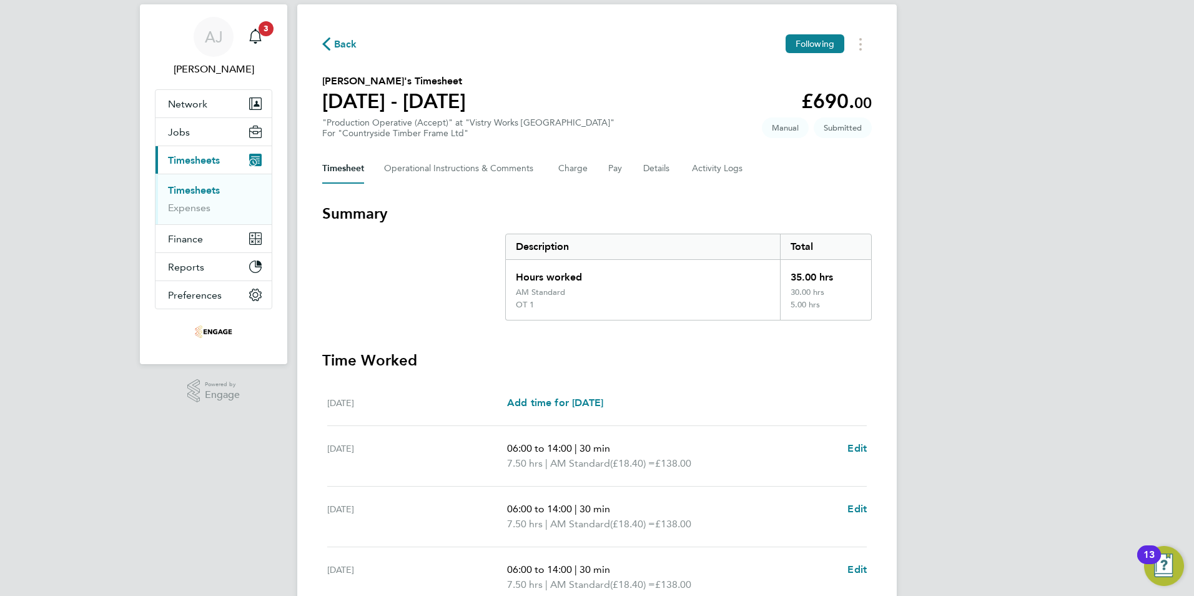
scroll to position [0, 0]
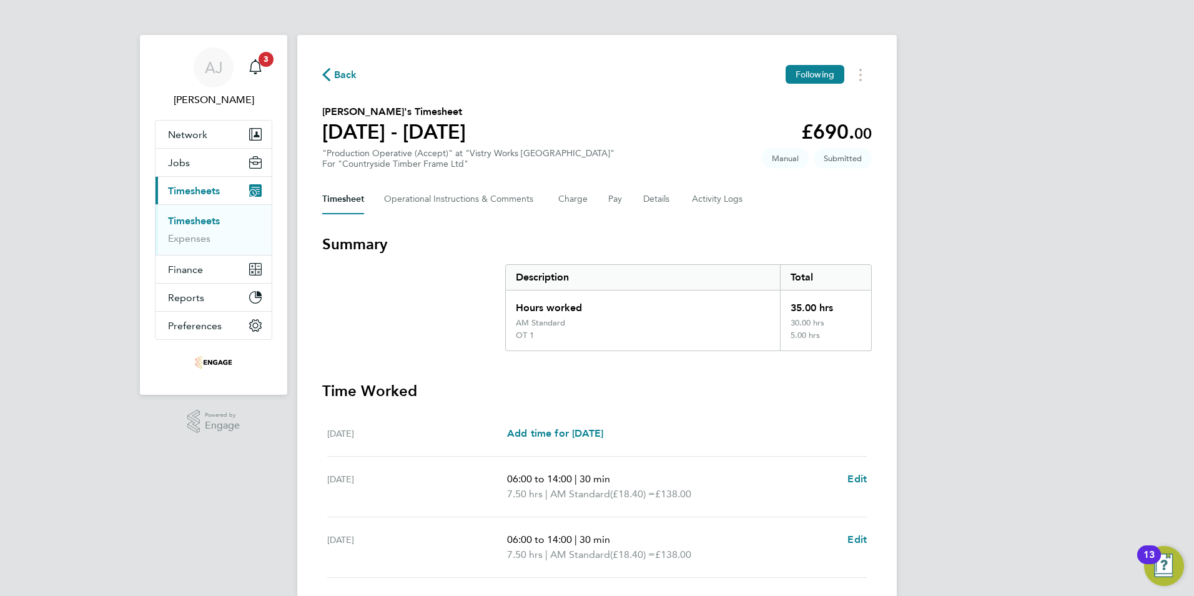
click at [215, 217] on link "Timesheets" at bounding box center [194, 221] width 52 height 12
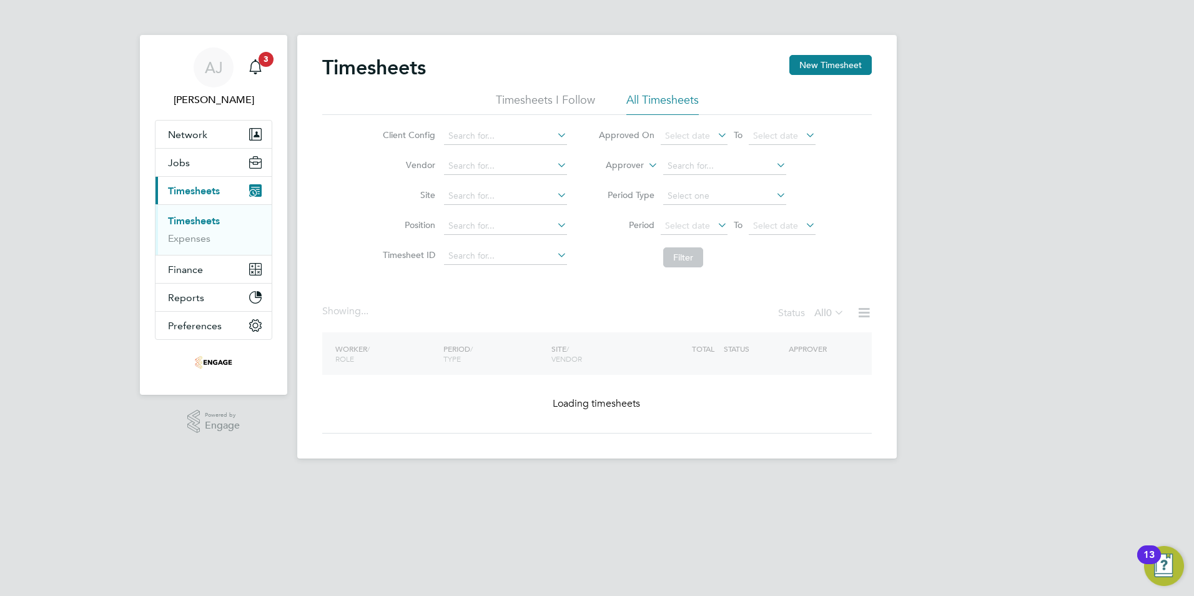
click at [833, 59] on button "New Timesheet" at bounding box center [830, 65] width 82 height 20
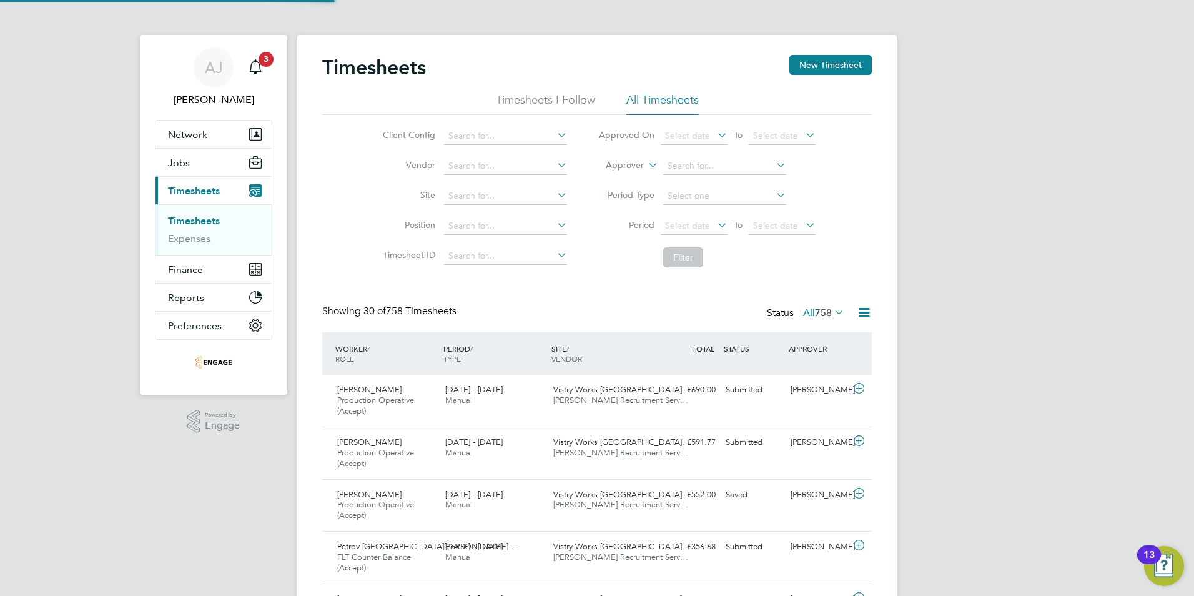
scroll to position [42, 109]
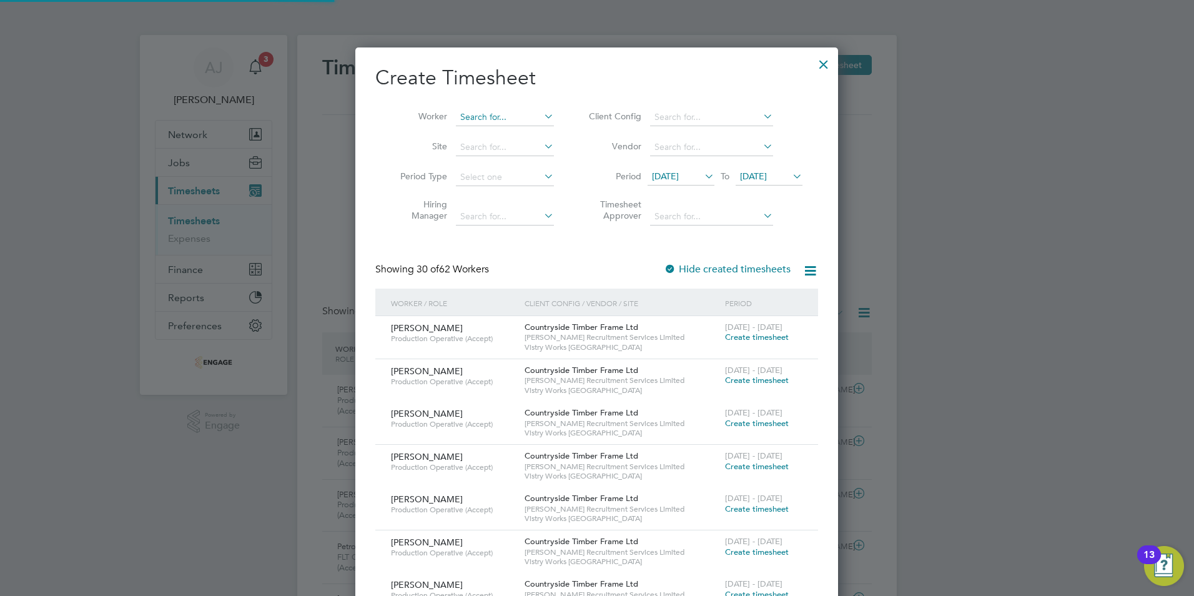
click at [470, 117] on input at bounding box center [505, 117] width 98 height 17
click at [480, 128] on li "Jaikishan Can tilal" at bounding box center [510, 134] width 111 height 17
type input "[PERSON_NAME]"
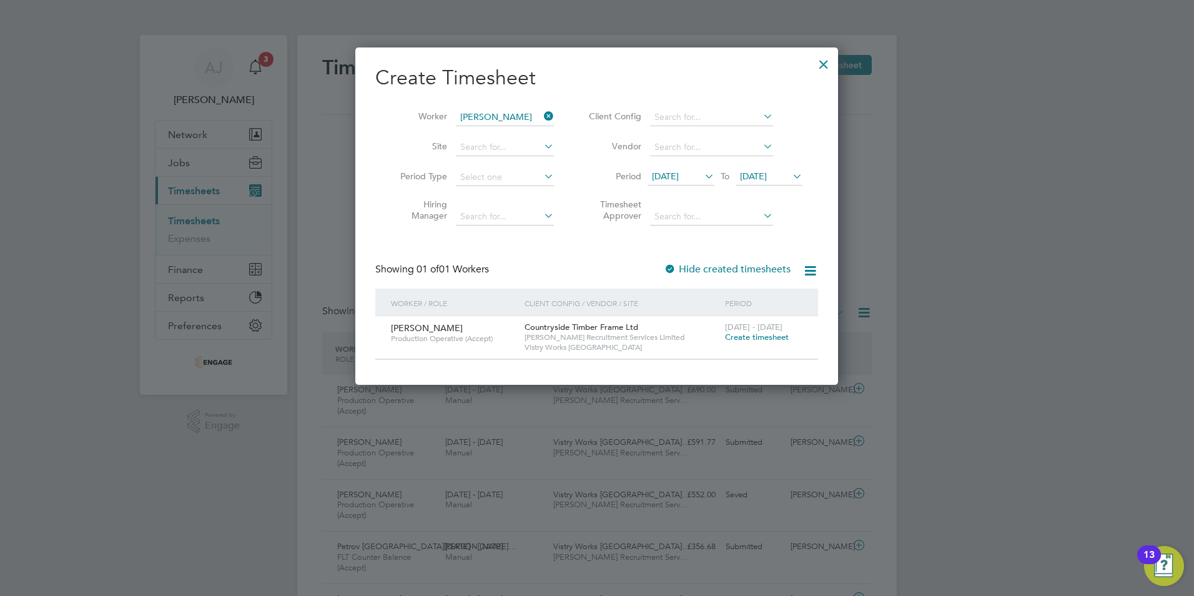
click at [749, 335] on span "Create timesheet" at bounding box center [757, 337] width 64 height 11
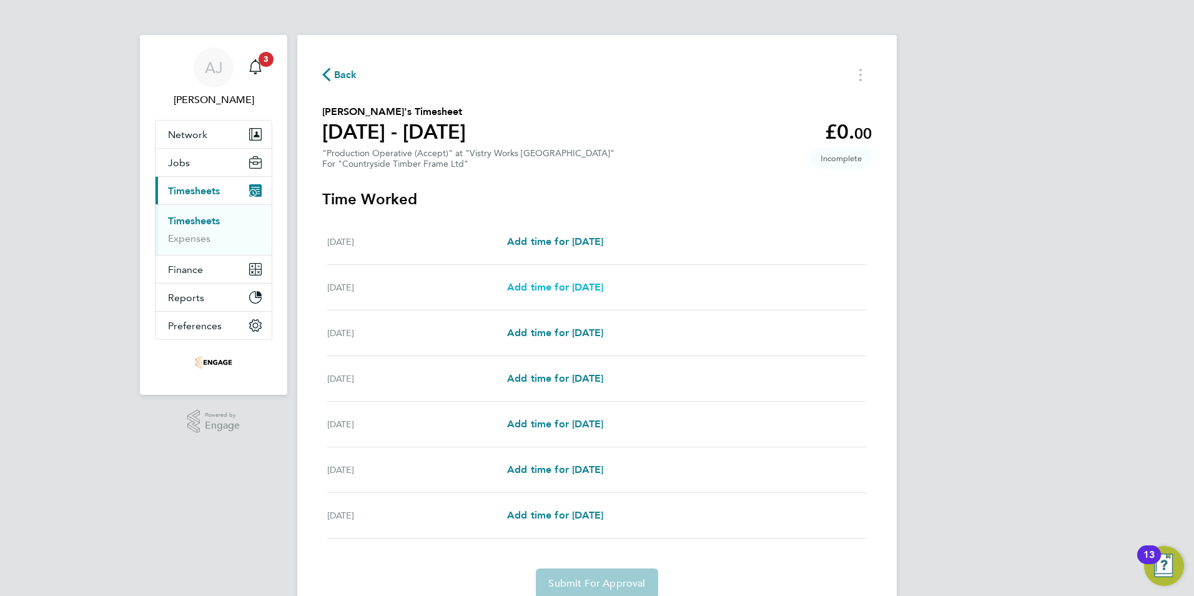
click at [555, 286] on span "Add time for [DATE]" at bounding box center [555, 287] width 96 height 12
select select "15"
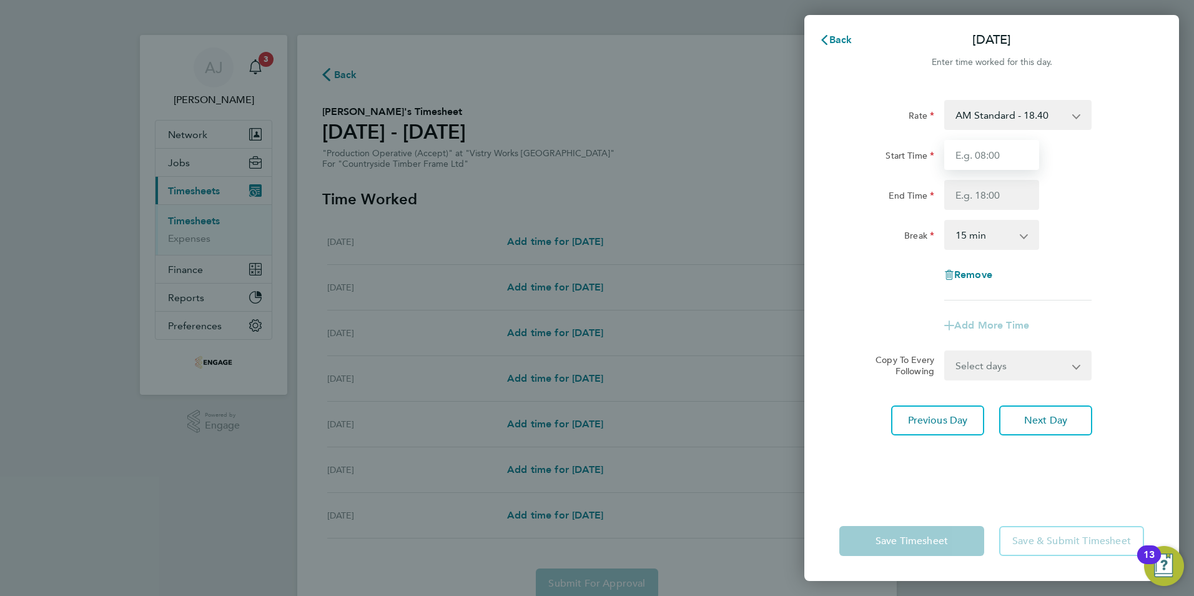
click at [967, 157] on input "Start Time" at bounding box center [991, 155] width 95 height 30
type input "06:00"
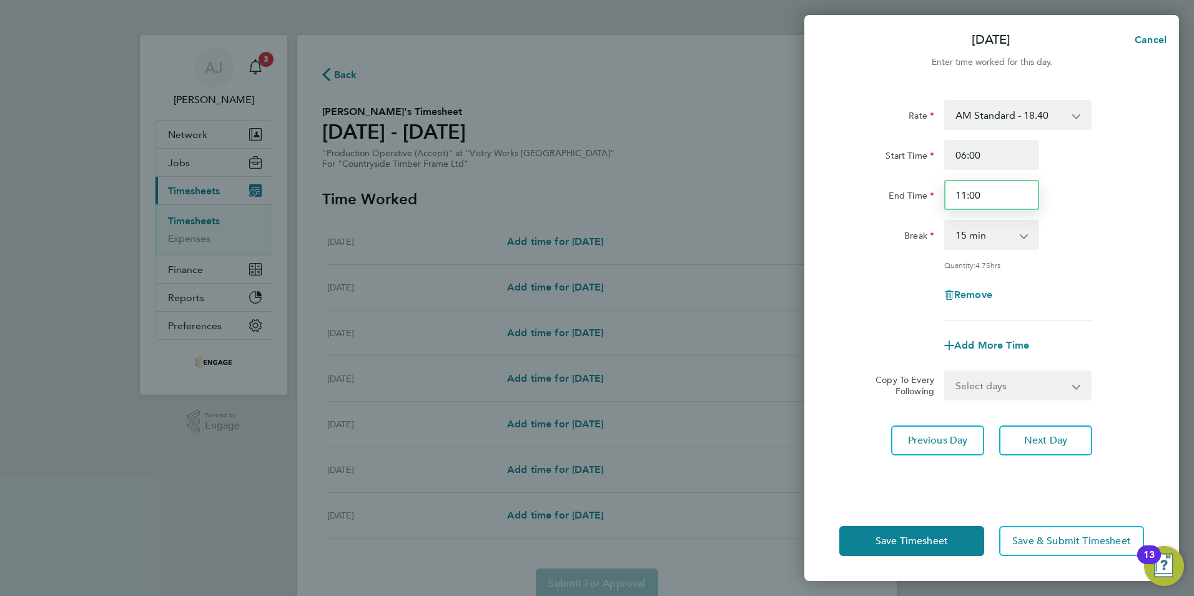
click at [987, 194] on input "11:00" at bounding box center [991, 195] width 95 height 30
drag, startPoint x: 988, startPoint y: 194, endPoint x: 934, endPoint y: 204, distance: 54.6
click at [926, 203] on div "End Time 11:00" at bounding box center [991, 195] width 315 height 30
type input "14:00"
click at [976, 237] on select "0 min 15 min 30 min 45 min 60 min 75 min 90 min" at bounding box center [984, 234] width 77 height 27
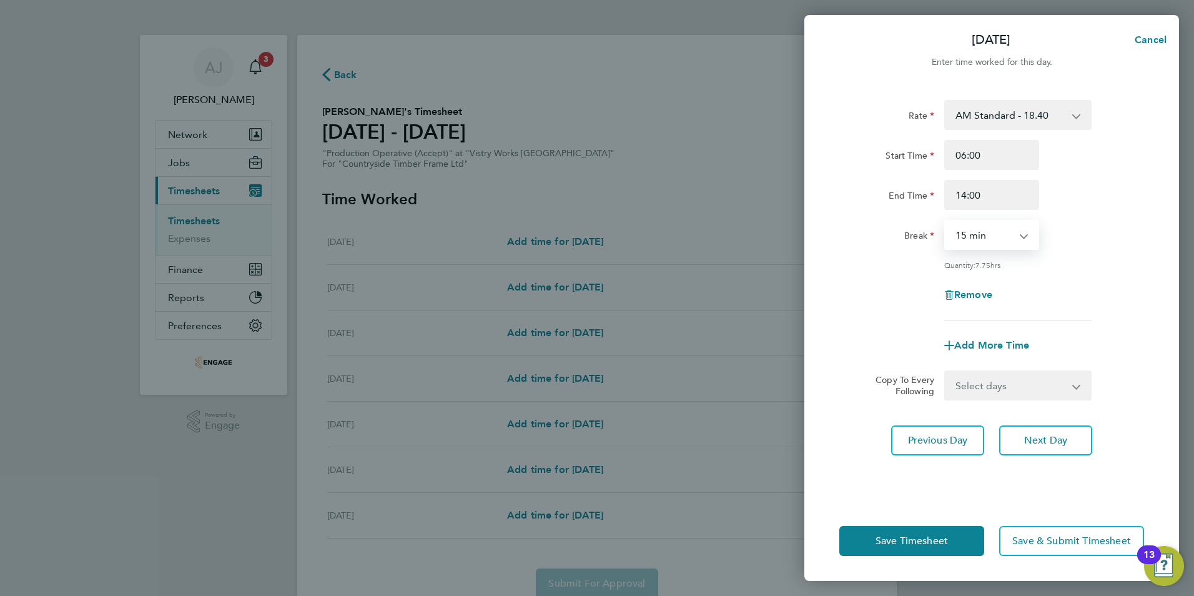
select select "30"
click at [946, 221] on select "0 min 15 min 30 min 45 min 60 min 75 min 90 min" at bounding box center [984, 234] width 77 height 27
click at [1041, 439] on span "Next Day" at bounding box center [1045, 440] width 43 height 12
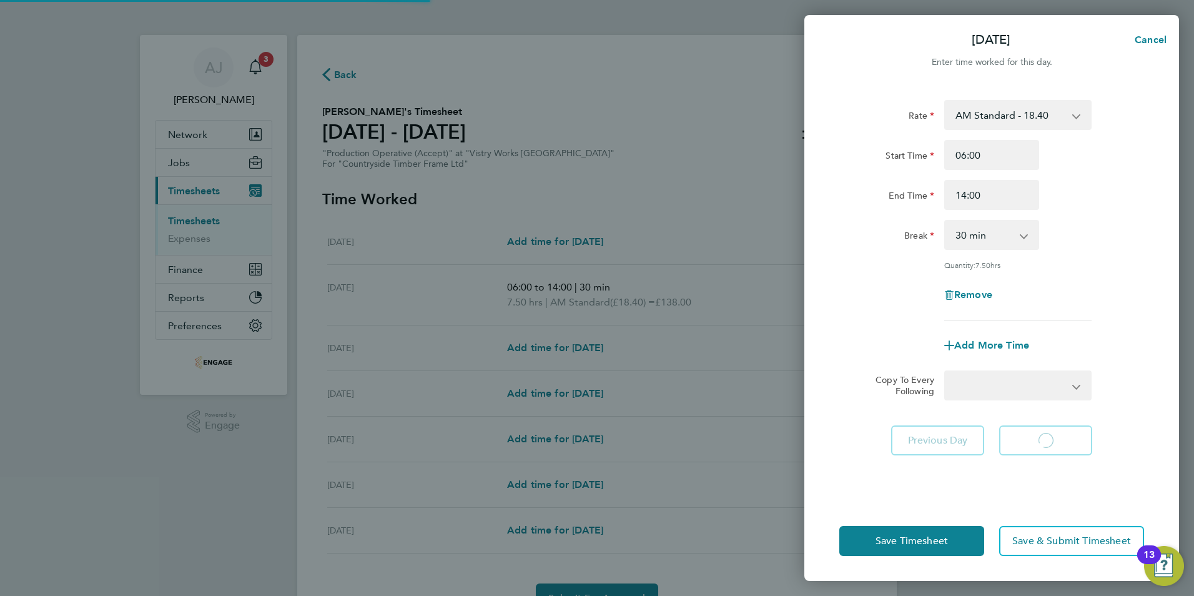
select select "15"
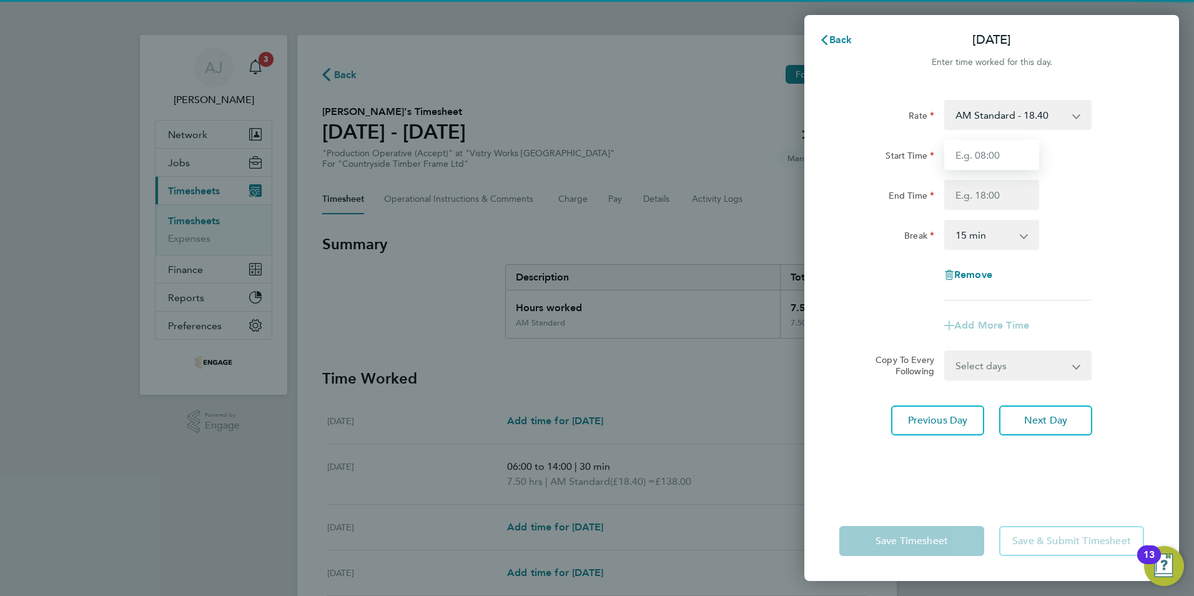
click at [987, 159] on input "Start Time" at bounding box center [991, 155] width 95 height 30
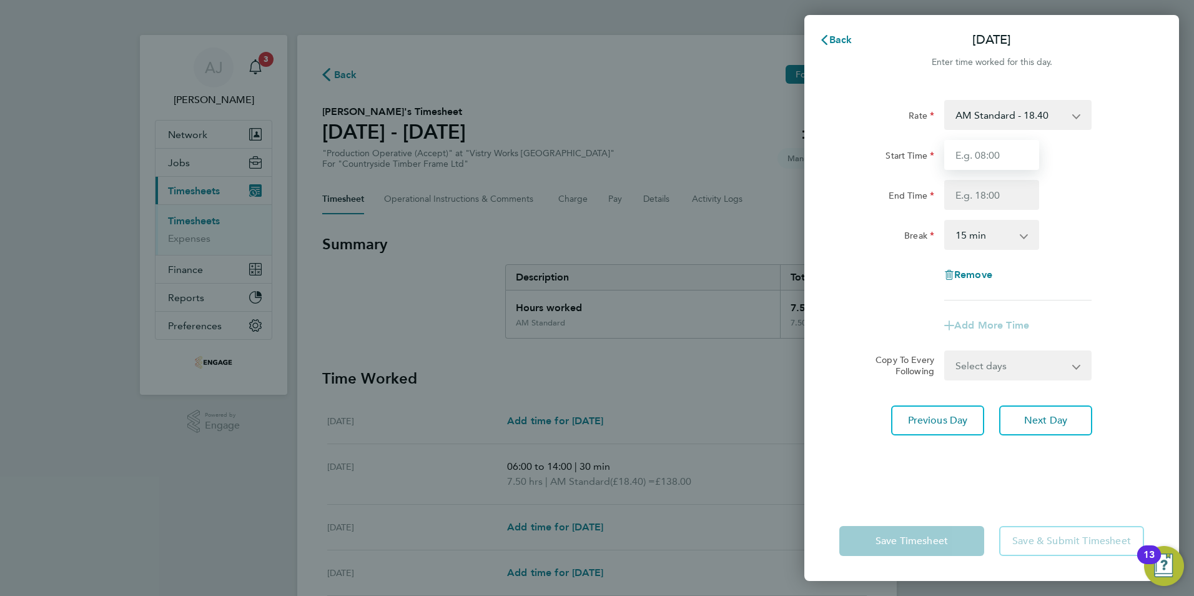
type input "06:00"
type input "14:00"
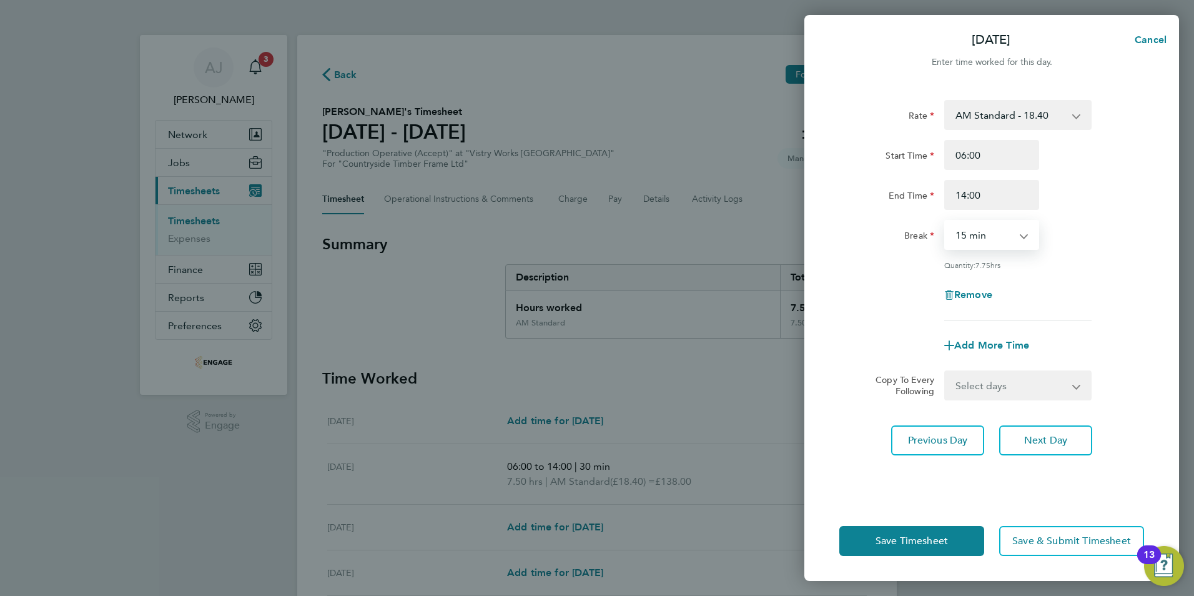
click at [976, 234] on select "0 min 15 min 30 min 45 min 60 min 75 min 90 min" at bounding box center [984, 234] width 77 height 27
select select "30"
click at [946, 221] on select "0 min 15 min 30 min 45 min 60 min 75 min 90 min" at bounding box center [984, 234] width 77 height 27
click at [904, 535] on span "Save Timesheet" at bounding box center [912, 541] width 72 height 12
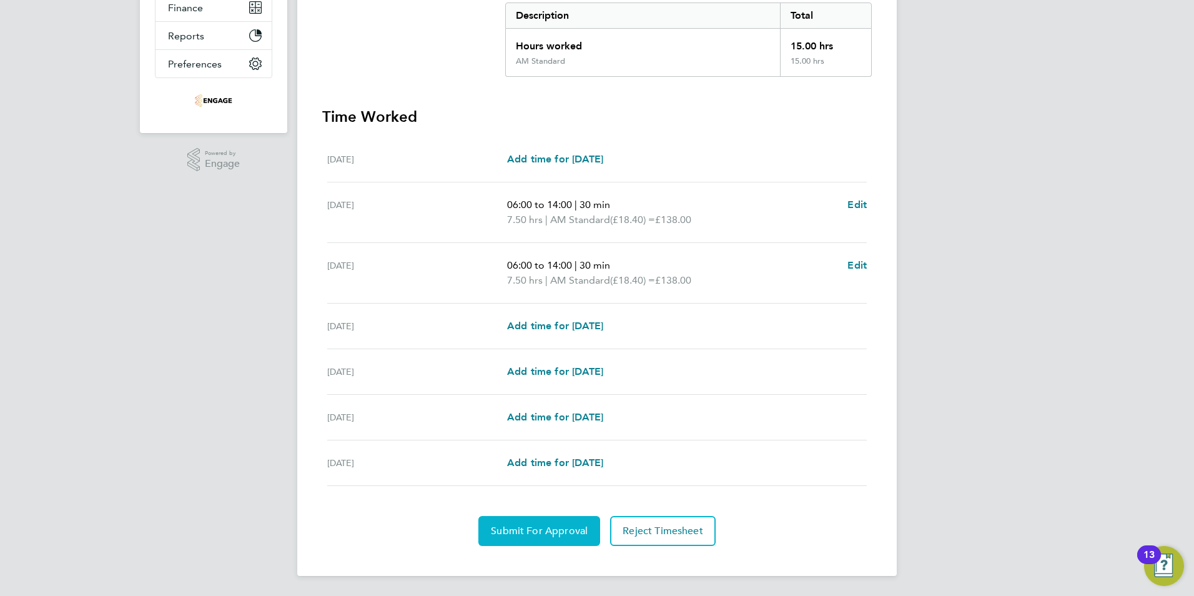
click at [541, 529] on span "Submit For Approval" at bounding box center [539, 531] width 97 height 12
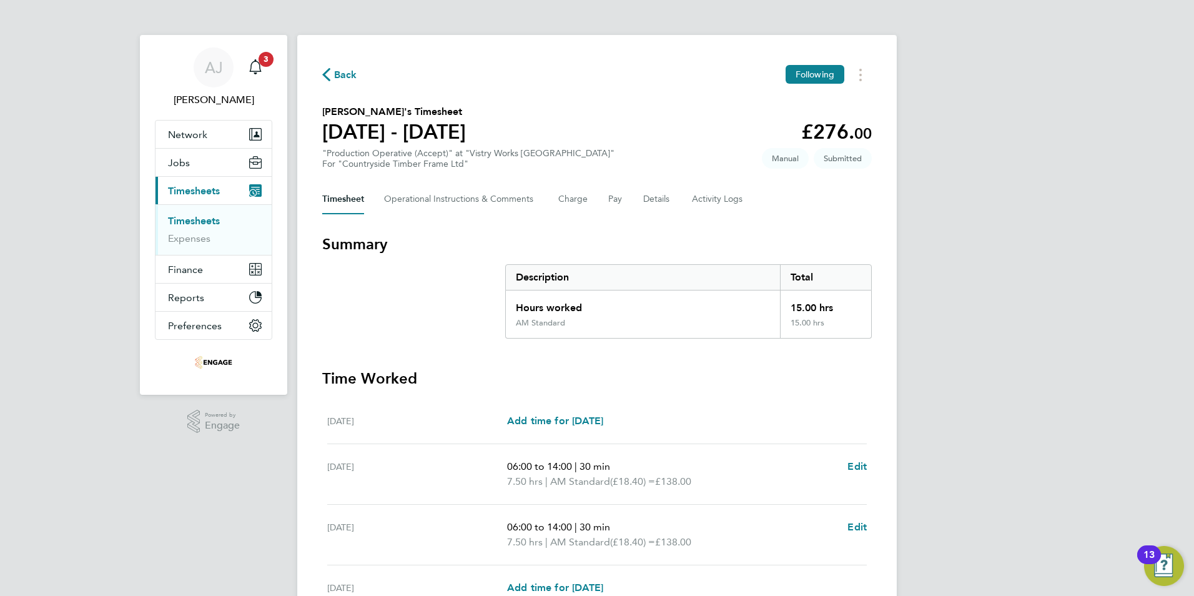
drag, startPoint x: 192, startPoint y: 213, endPoint x: 196, endPoint y: 218, distance: 6.6
click at [192, 213] on ul "Timesheets Expenses" at bounding box center [214, 229] width 116 height 51
click at [197, 217] on link "Timesheets" at bounding box center [194, 221] width 52 height 12
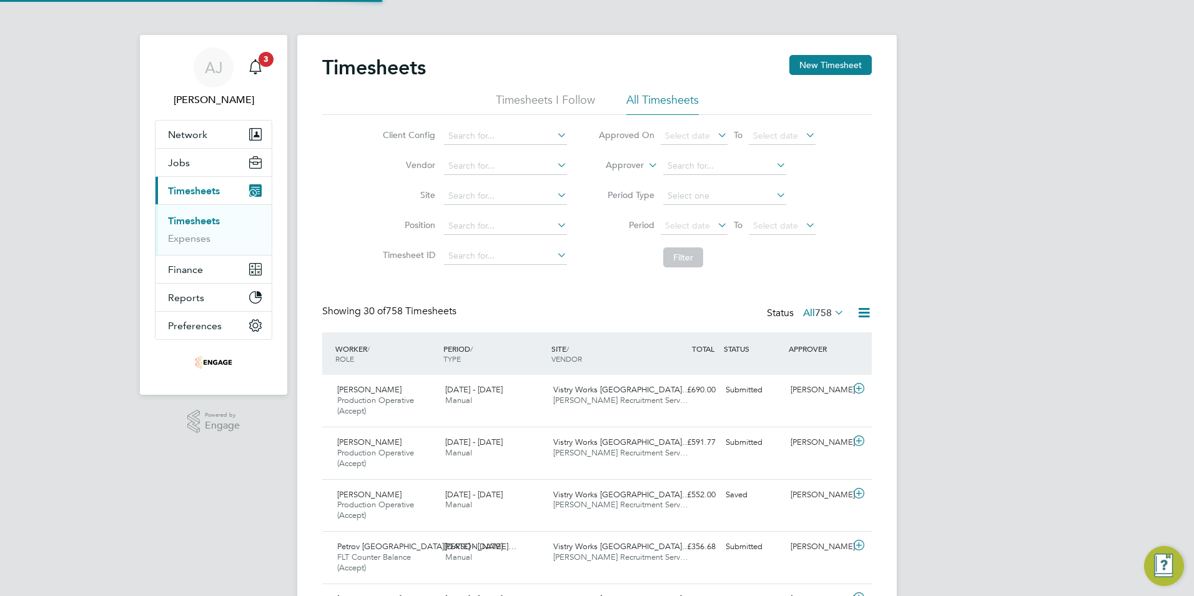
scroll to position [42, 109]
click at [819, 64] on button "New Timesheet" at bounding box center [830, 65] width 82 height 20
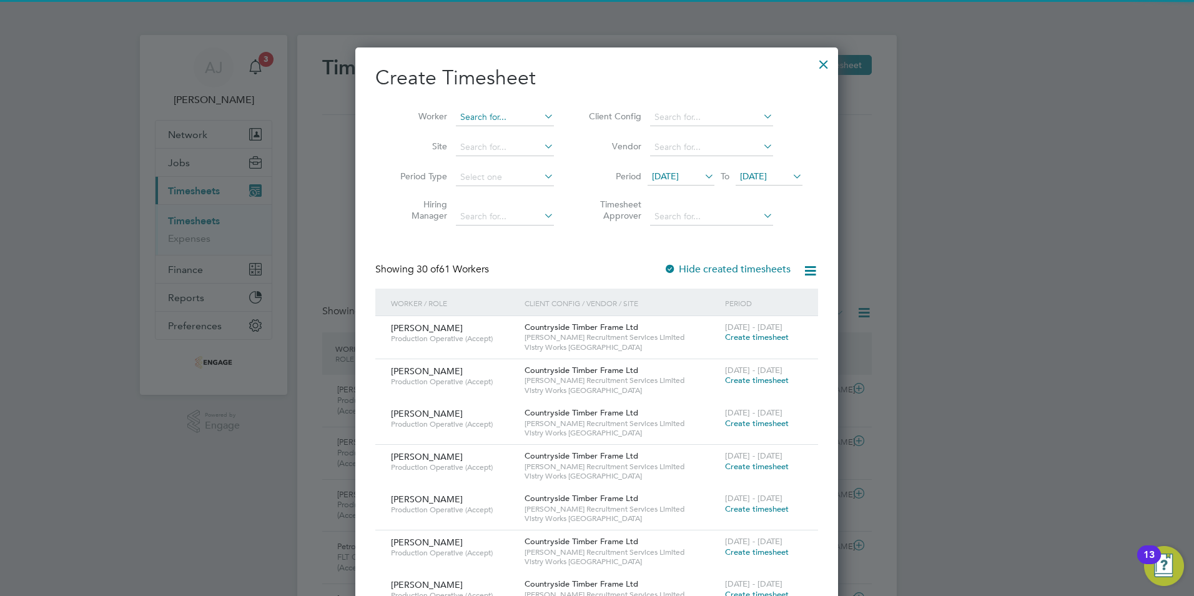
click at [483, 115] on input at bounding box center [505, 117] width 98 height 17
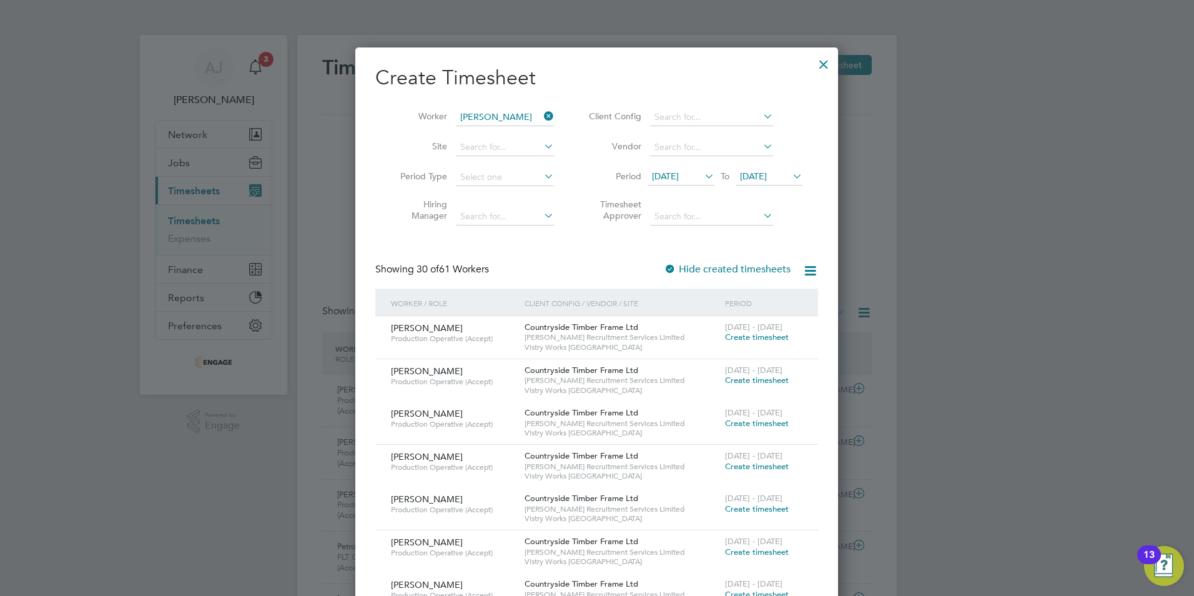
click at [490, 130] on li "Kane Sharman" at bounding box center [513, 134] width 117 height 17
type input "[PERSON_NAME]"
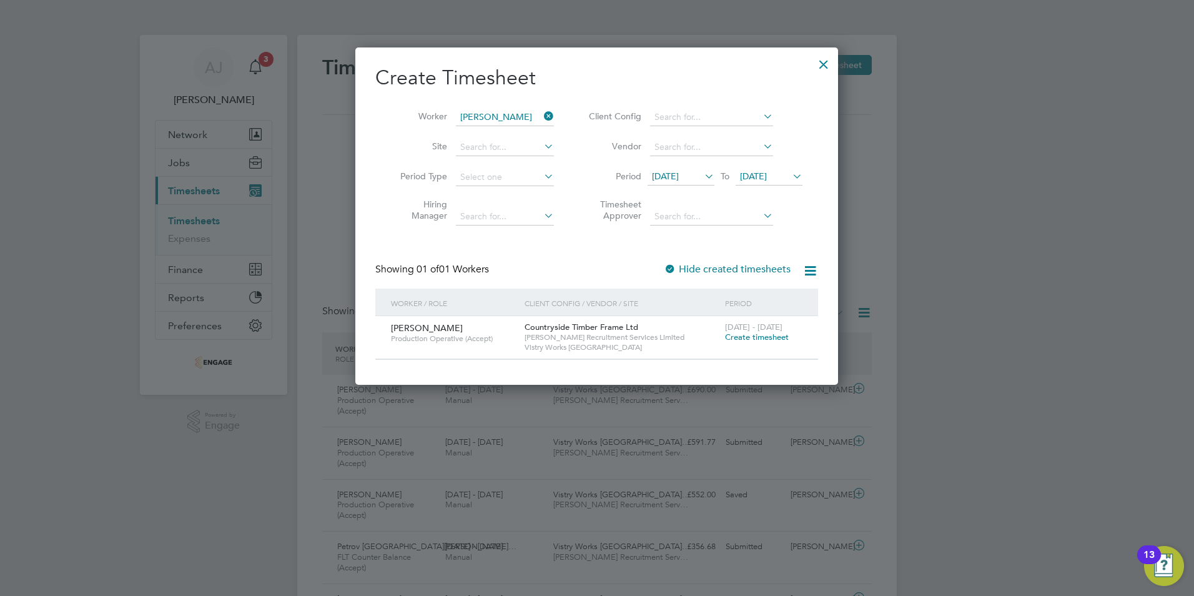
click at [761, 335] on span "Create timesheet" at bounding box center [757, 337] width 64 height 11
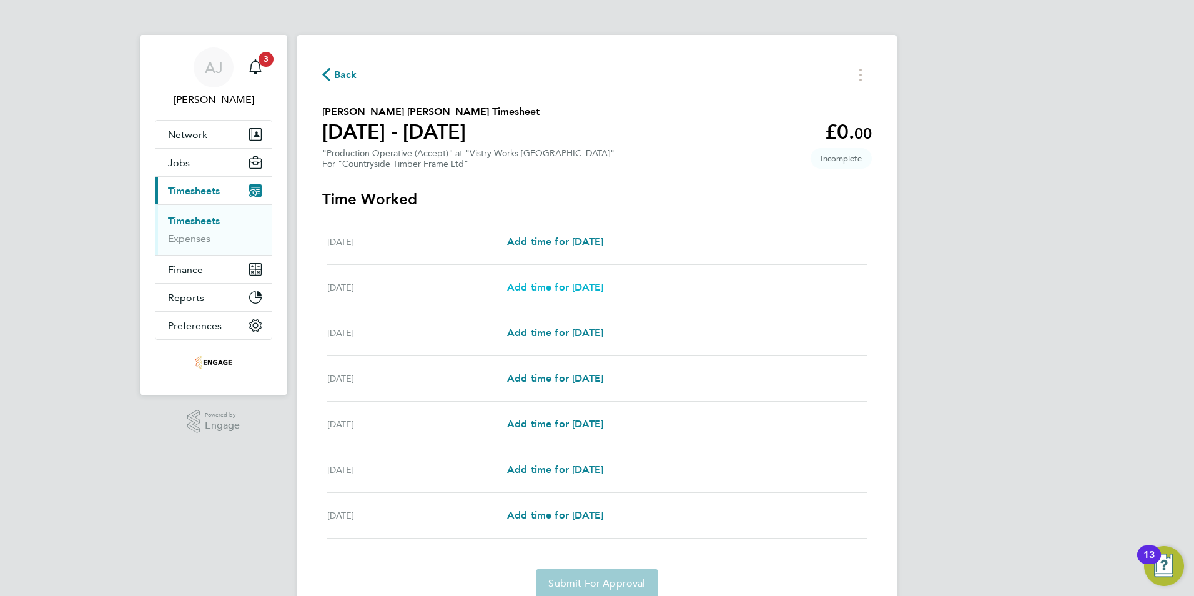
click at [530, 286] on span "Add time for [DATE]" at bounding box center [555, 287] width 96 height 12
select select "15"
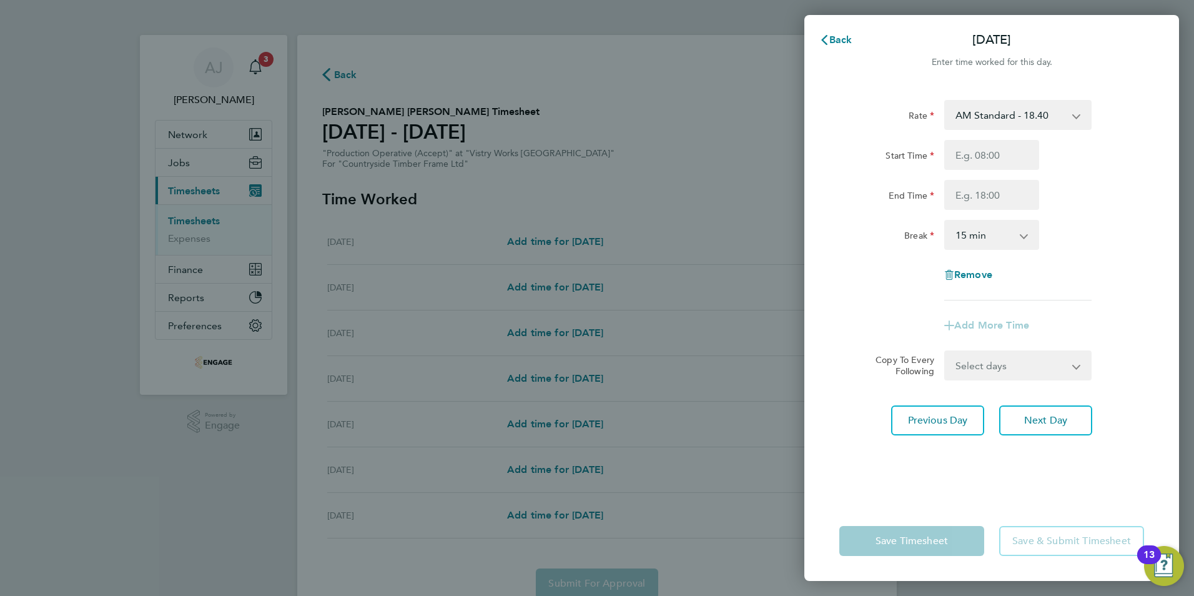
click at [1002, 116] on select "AM Standard - 18.40 OT2 - 36.80 PM Standard - 20.06 PM OT2 - 40.11 PM OT 1 - 30…" at bounding box center [1011, 114] width 130 height 27
select select "15"
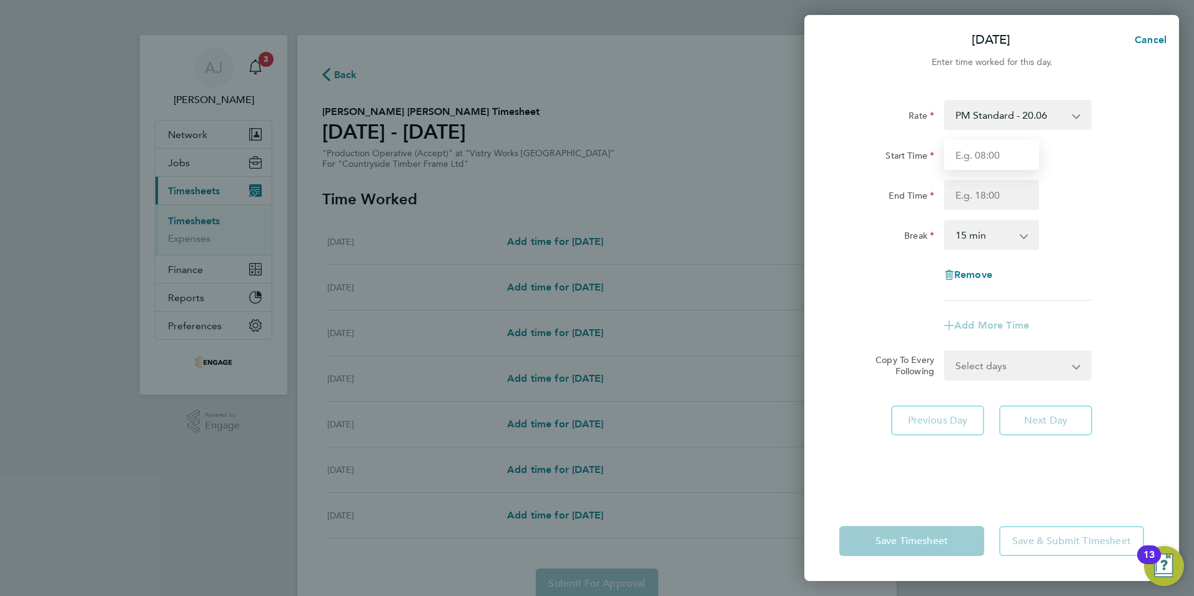
click at [979, 157] on input "Start Time" at bounding box center [991, 155] width 95 height 30
type input "14:00"
drag, startPoint x: 956, startPoint y: 183, endPoint x: 965, endPoint y: 192, distance: 13.2
click at [956, 183] on input "End Time" at bounding box center [991, 195] width 95 height 30
type input "22:30"
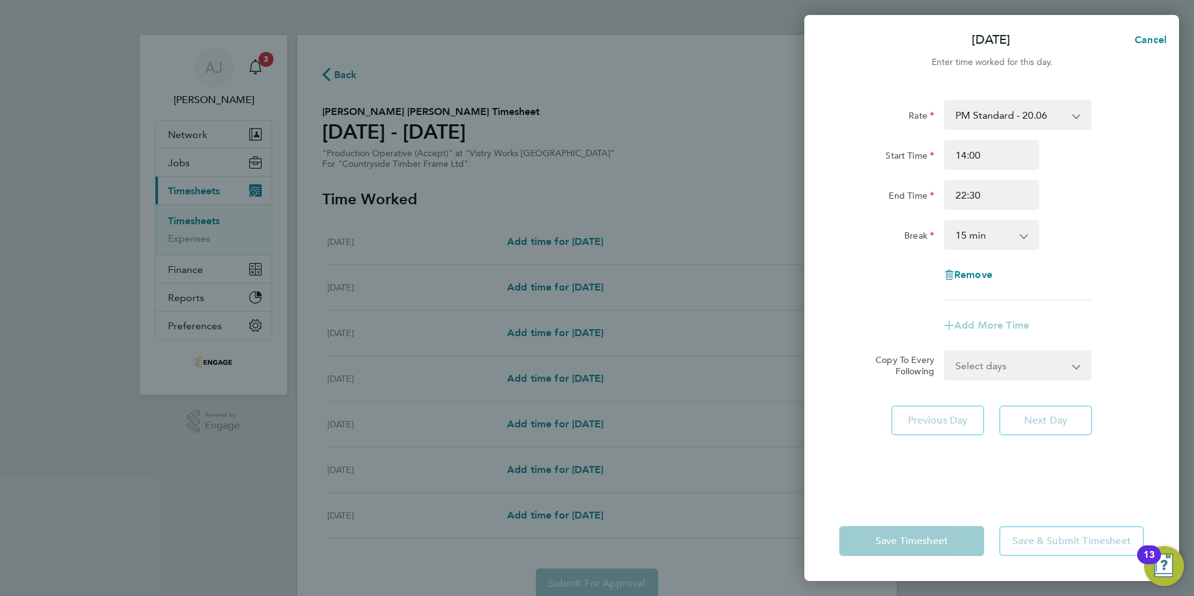
drag, startPoint x: 969, startPoint y: 234, endPoint x: 974, endPoint y: 248, distance: 15.2
click at [969, 234] on select "0 min 15 min 30 min 45 min 60 min 75 min 90 min" at bounding box center [984, 234] width 77 height 27
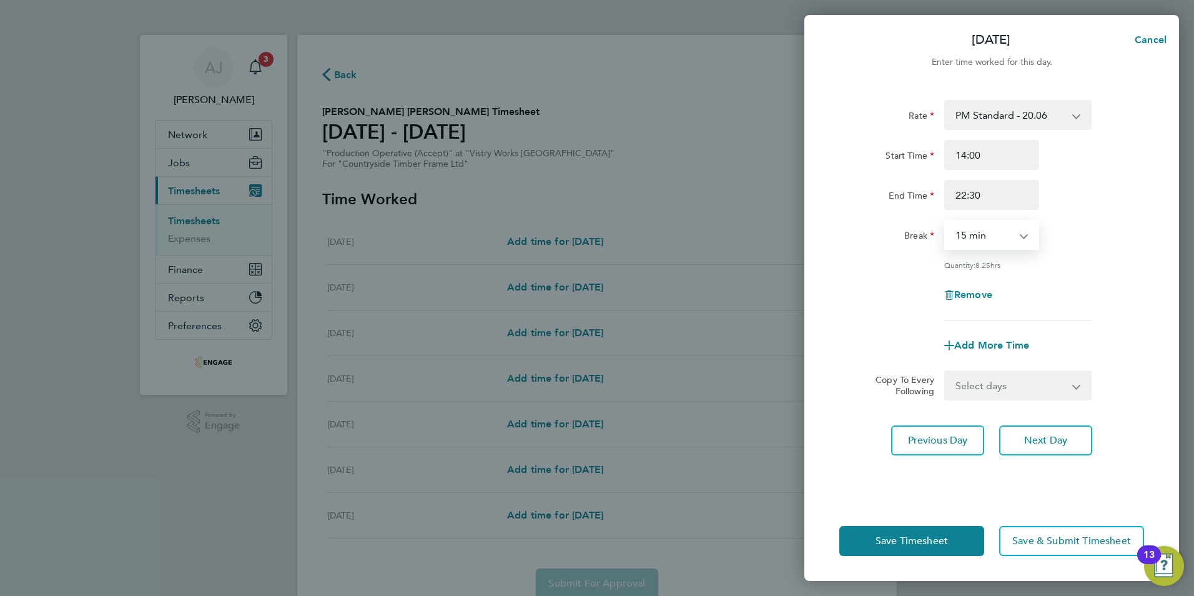
select select "30"
click at [946, 221] on select "0 min 15 min 30 min 45 min 60 min 75 min 90 min" at bounding box center [984, 234] width 77 height 27
click at [995, 385] on select "Select days Day Weekday (Mon-Fri) Weekend (Sat-Sun) [DATE] [DATE] [DATE] [DATE]…" at bounding box center [1011, 385] width 131 height 27
select select "WEEKDAY"
click at [946, 372] on select "Select days Day Weekday (Mon-Fri) Weekend (Sat-Sun) [DATE] [DATE] [DATE] [DATE]…" at bounding box center [1011, 385] width 131 height 27
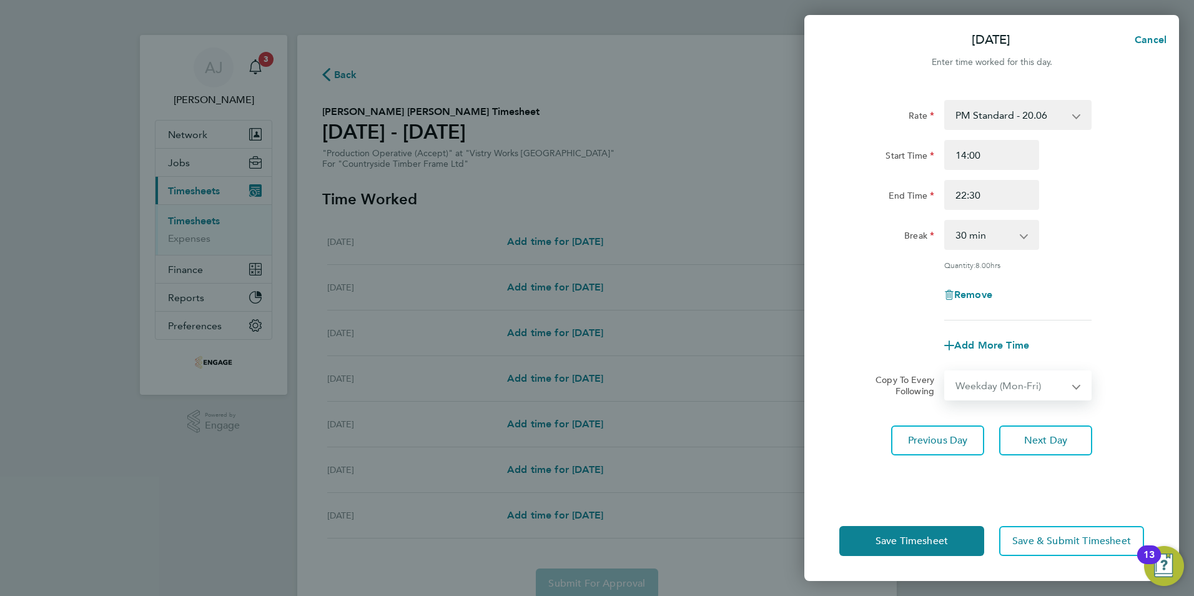
select select "[DATE]"
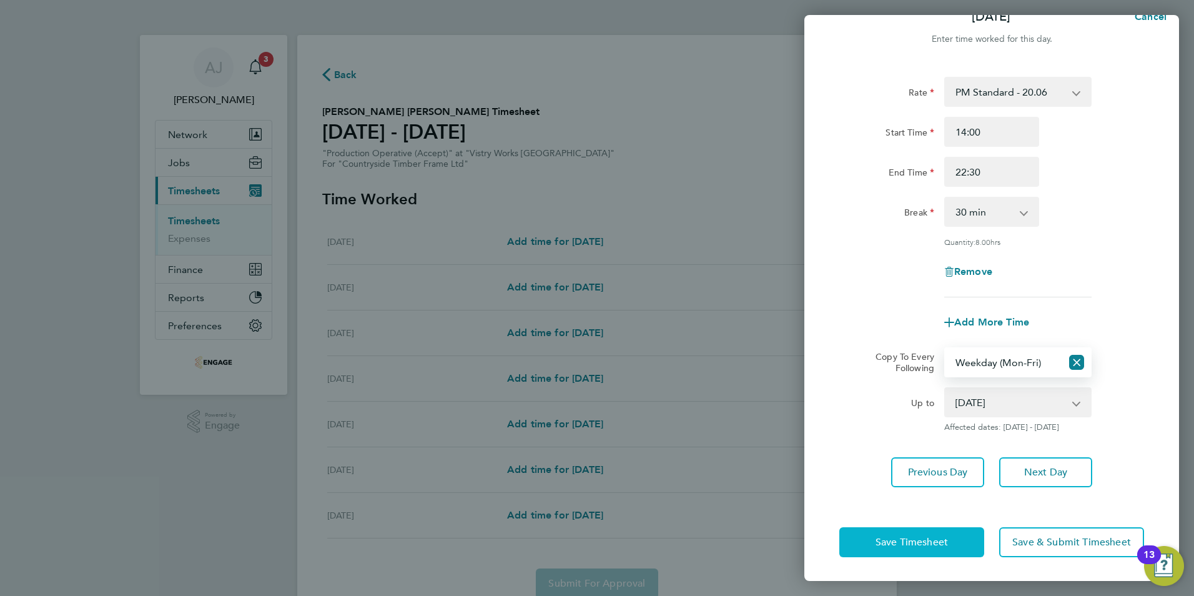
click at [896, 538] on span "Save Timesheet" at bounding box center [912, 542] width 72 height 12
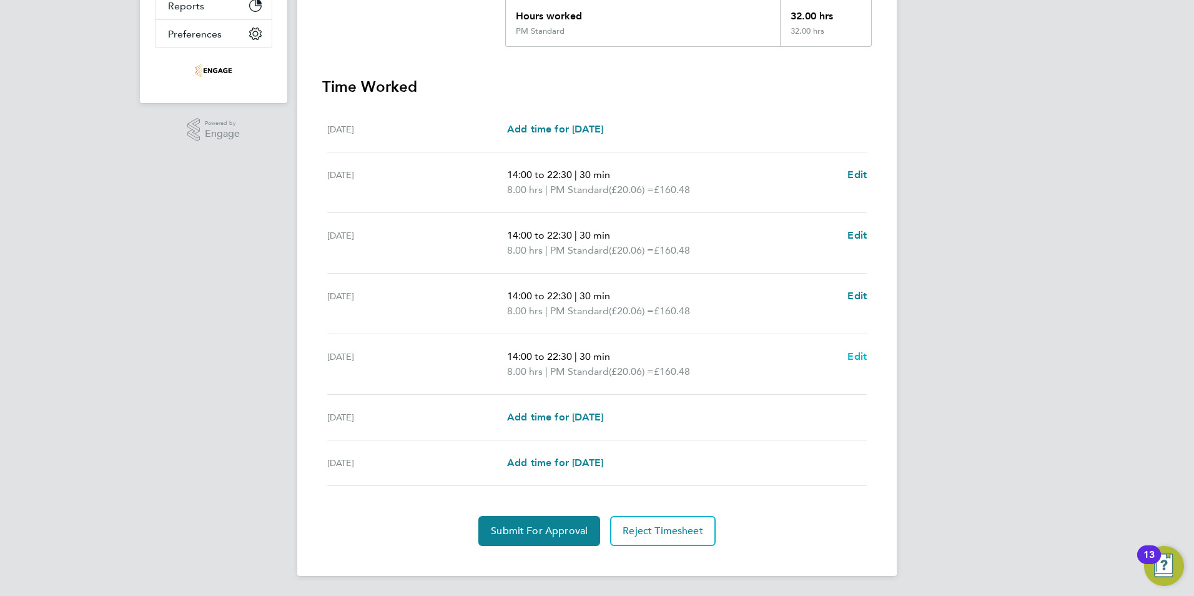
click at [858, 358] on span "Edit" at bounding box center [856, 356] width 19 height 12
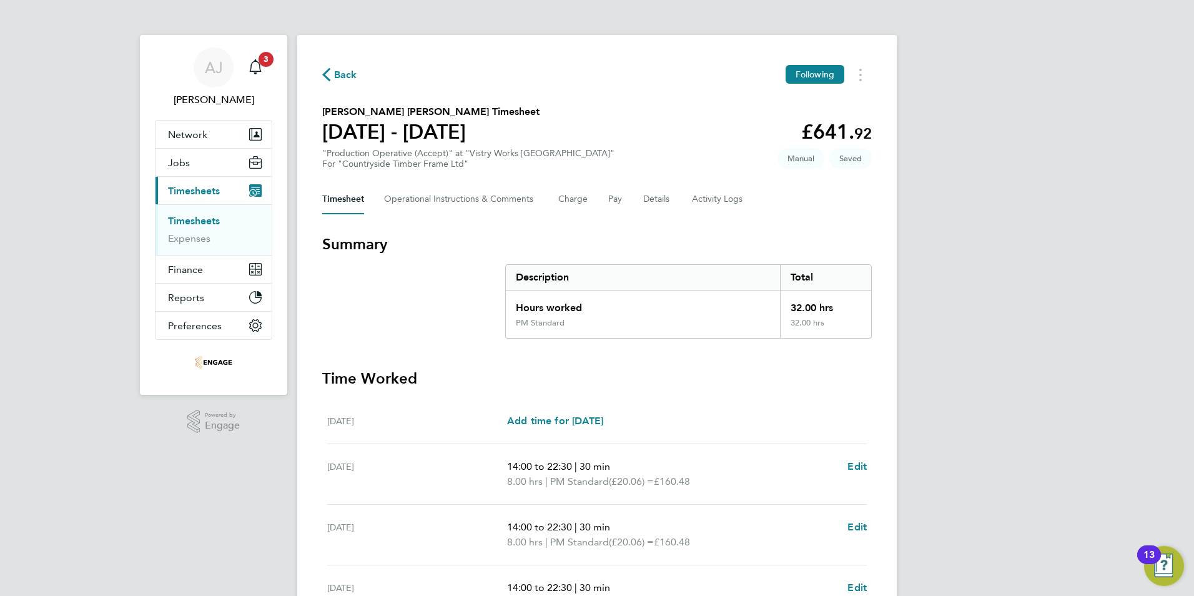
select select "30"
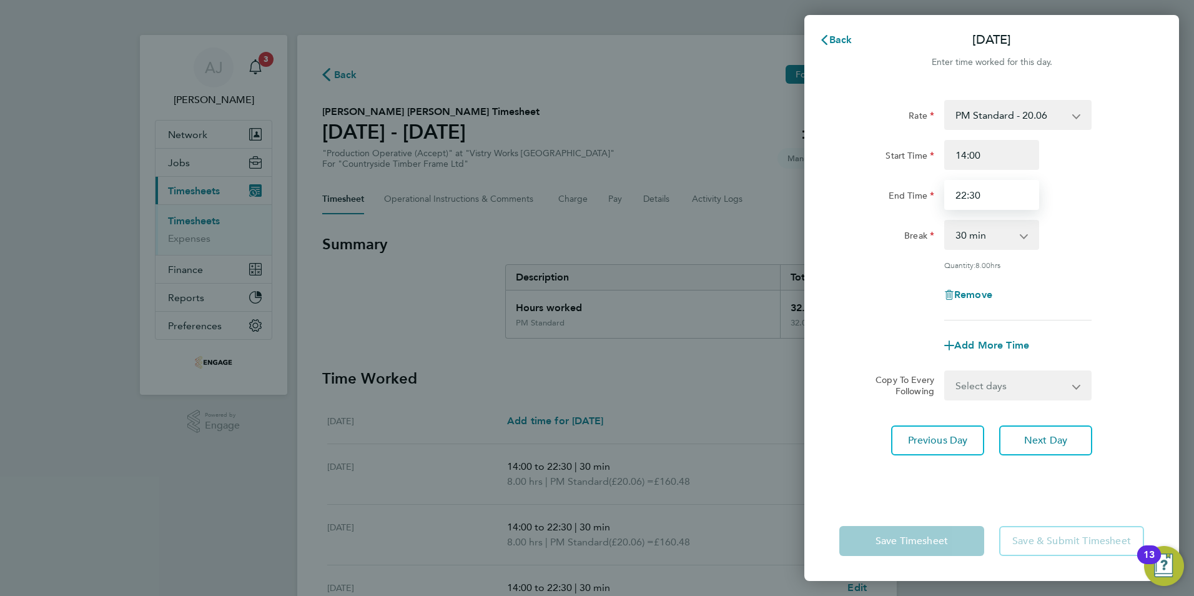
click at [987, 197] on input "22:30" at bounding box center [991, 195] width 95 height 30
drag, startPoint x: 987, startPoint y: 197, endPoint x: 896, endPoint y: 197, distance: 91.8
click at [896, 197] on div "End Time 22:30" at bounding box center [991, 195] width 315 height 30
click at [967, 195] on input "2000" at bounding box center [991, 195] width 95 height 30
type input "20:00"
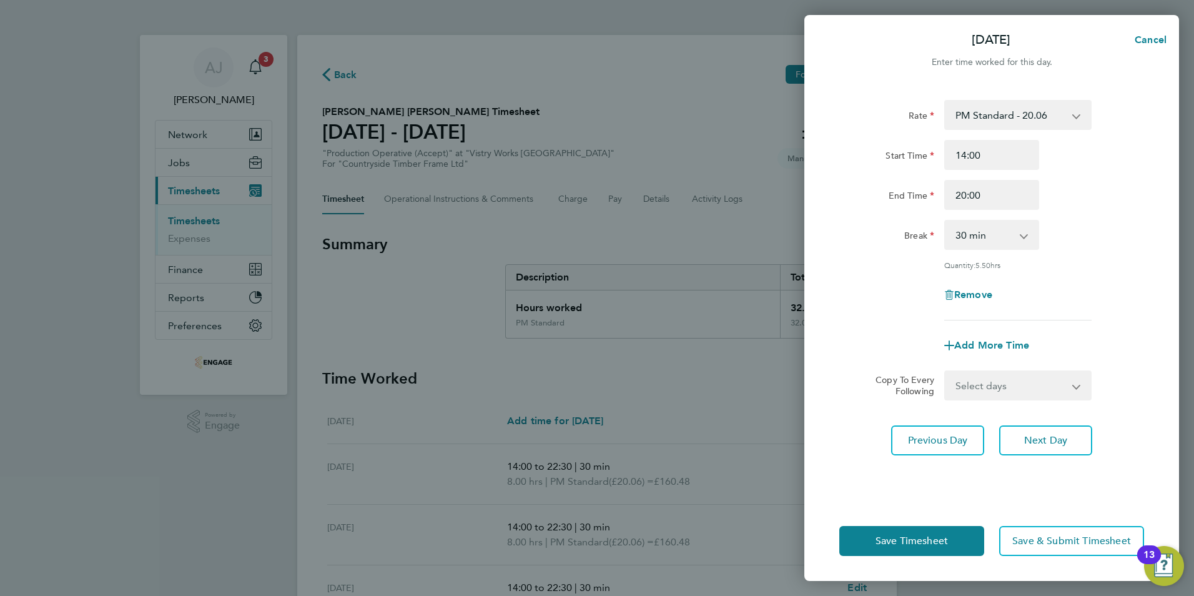
click at [818, 448] on div "Rate PM Standard - 20.06 OT2 - 36.80 AM Standard - 18.40 PM OT2 - 40.11 PM OT 1…" at bounding box center [991, 293] width 375 height 416
click at [922, 542] on span "Save Timesheet" at bounding box center [912, 541] width 72 height 12
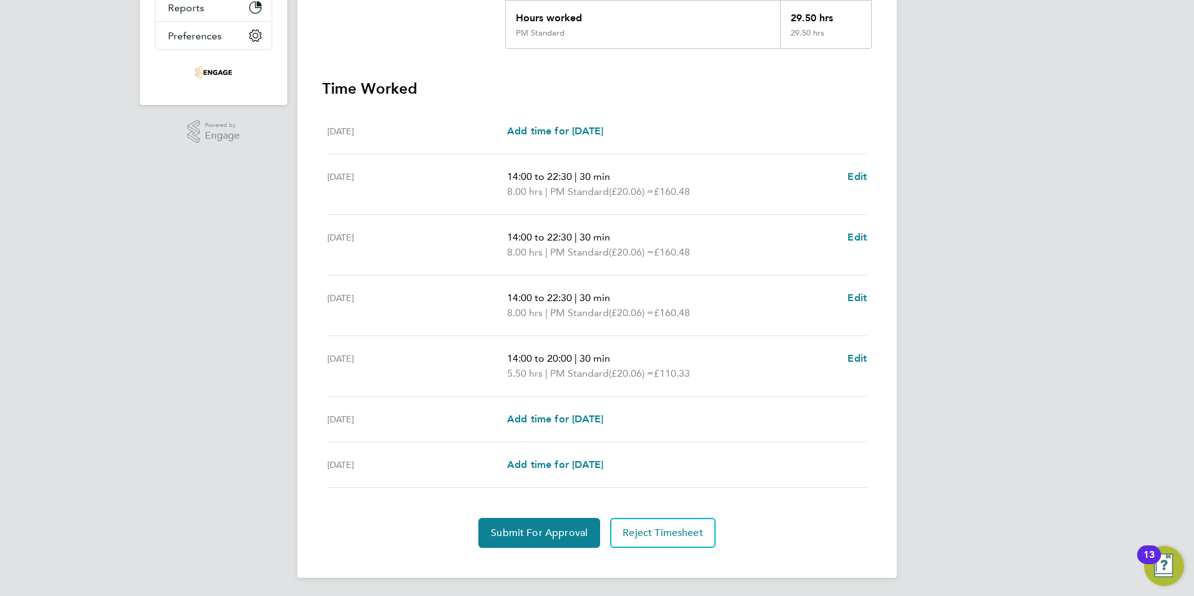
scroll to position [292, 0]
click at [535, 531] on span "Submit For Approval" at bounding box center [539, 531] width 97 height 12
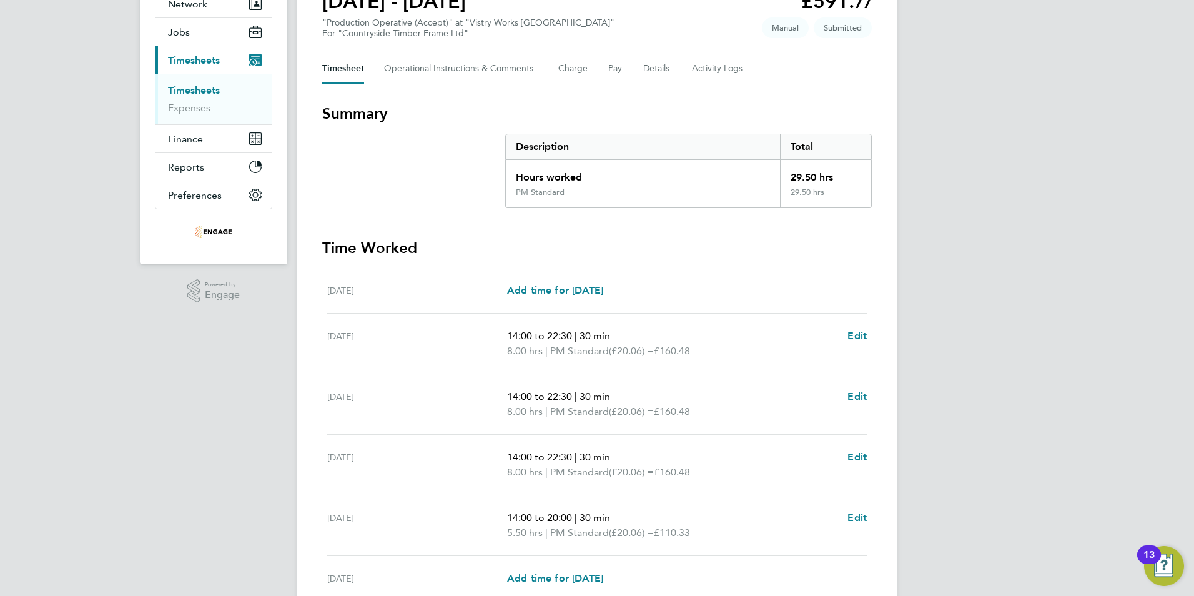
scroll to position [0, 0]
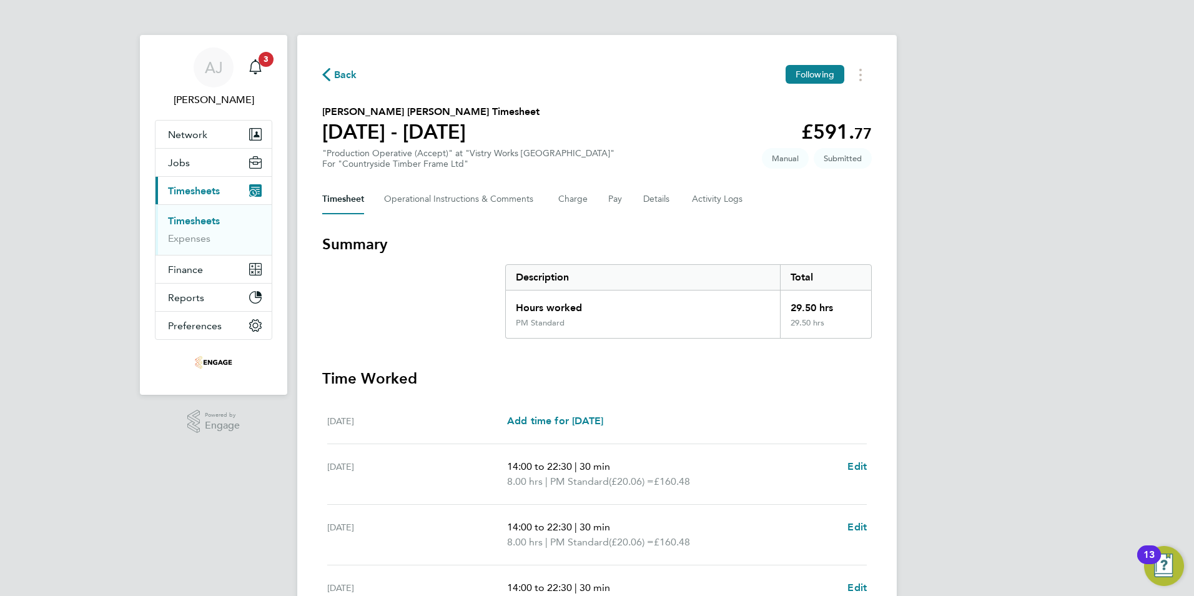
click at [185, 221] on link "Timesheets" at bounding box center [194, 221] width 52 height 12
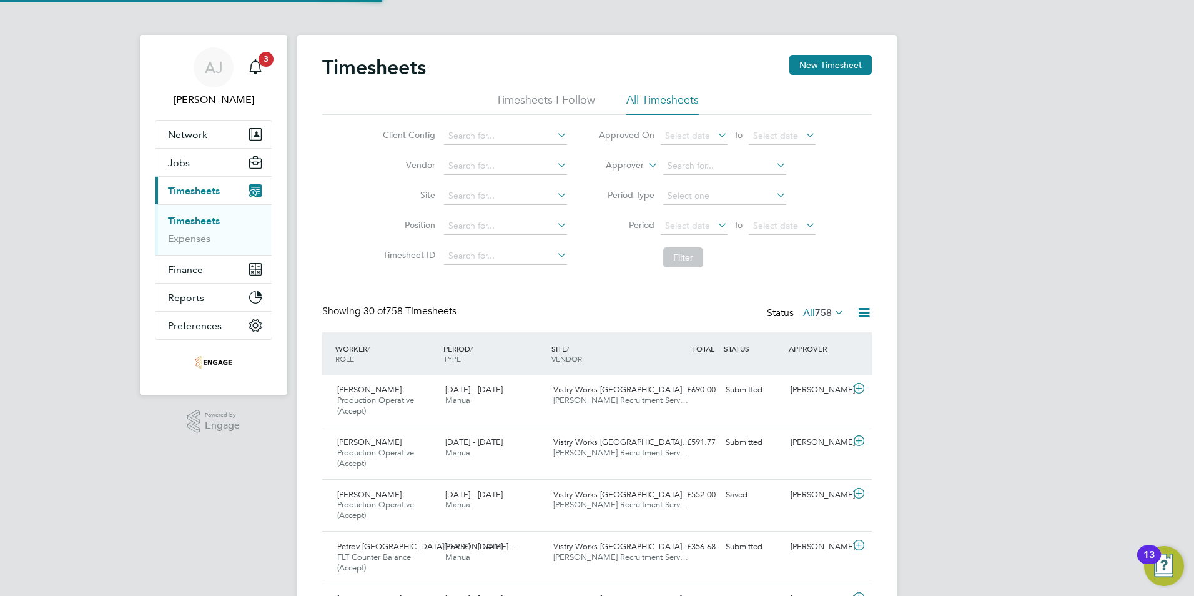
scroll to position [42, 109]
click at [824, 65] on button "New Timesheet" at bounding box center [830, 65] width 82 height 20
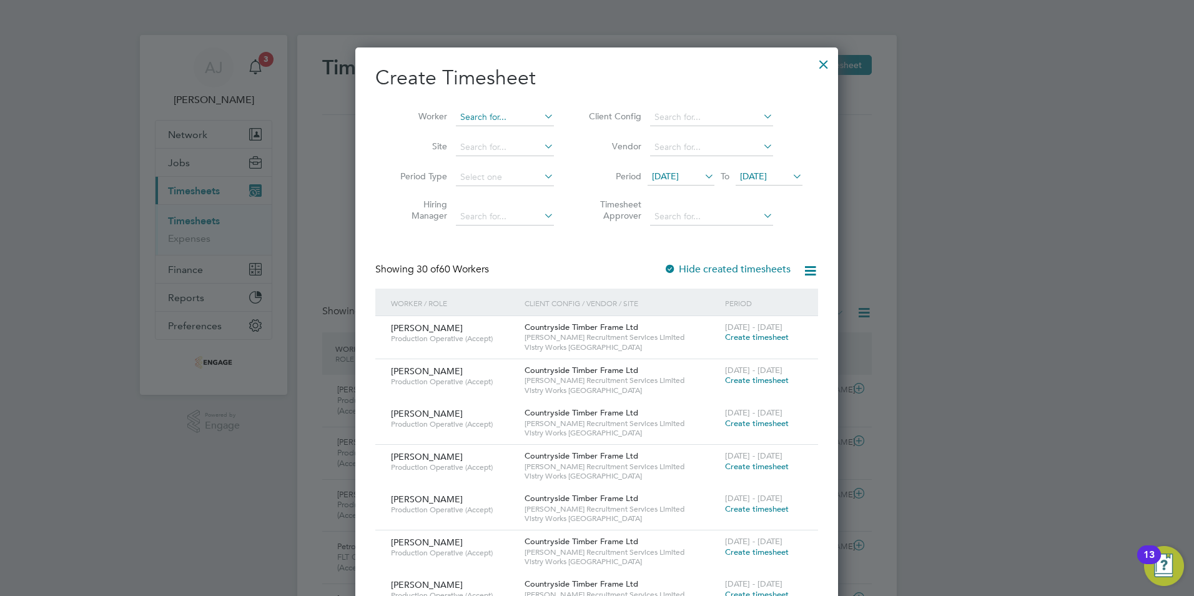
click at [500, 117] on input at bounding box center [505, 117] width 98 height 17
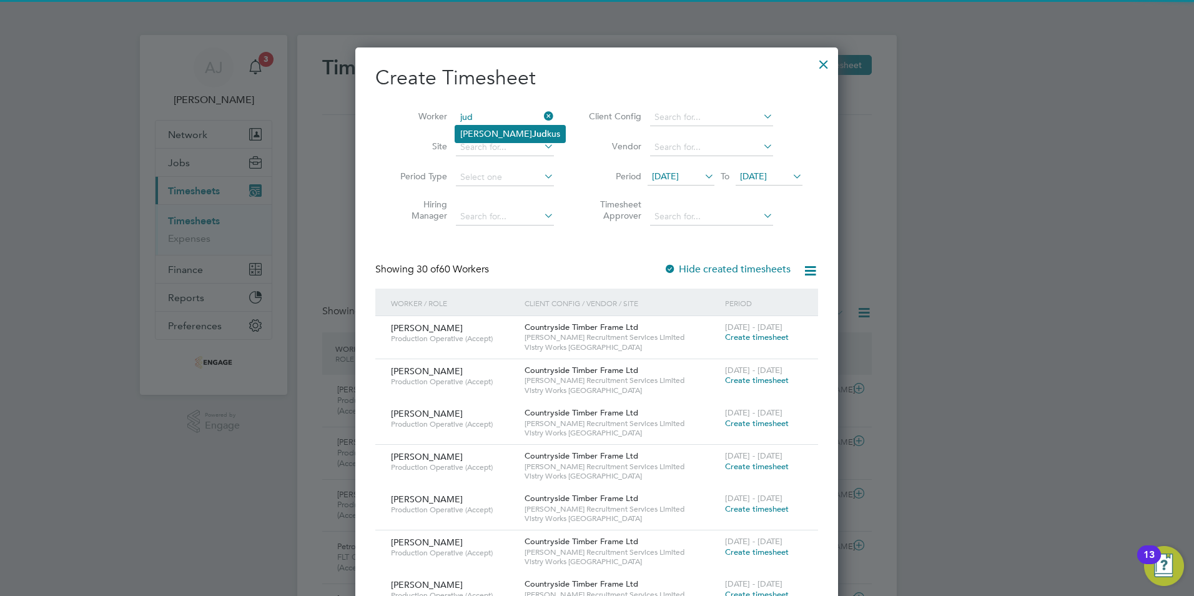
click at [484, 131] on li "Aldas Jud kus" at bounding box center [510, 134] width 110 height 17
type input "[PERSON_NAME] Judkus"
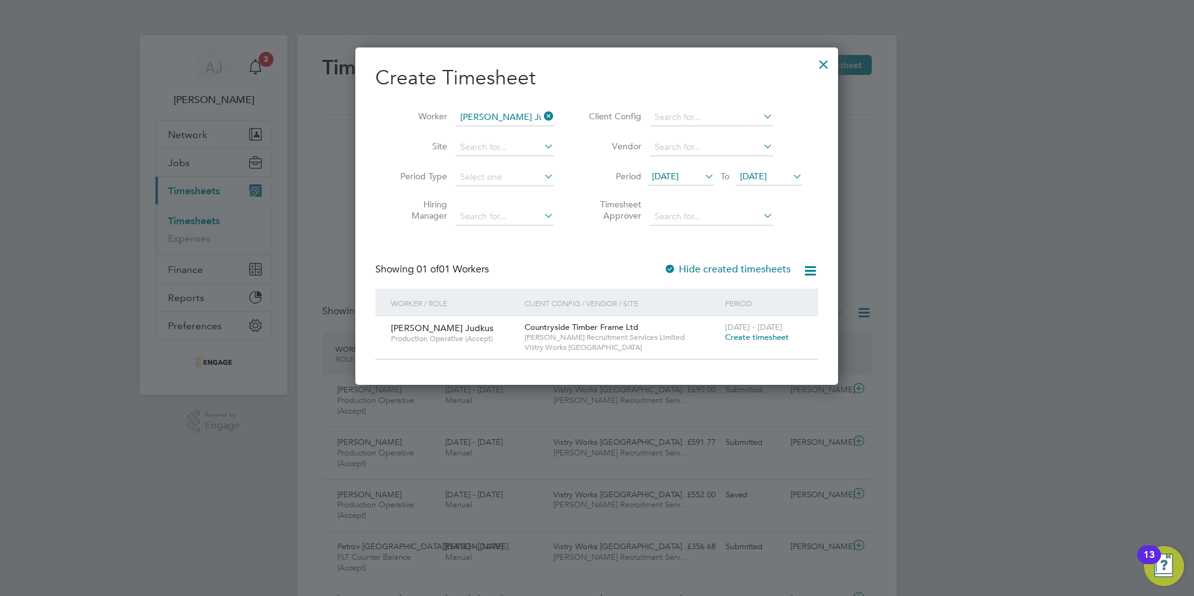
click at [759, 338] on span "Create timesheet" at bounding box center [757, 337] width 64 height 11
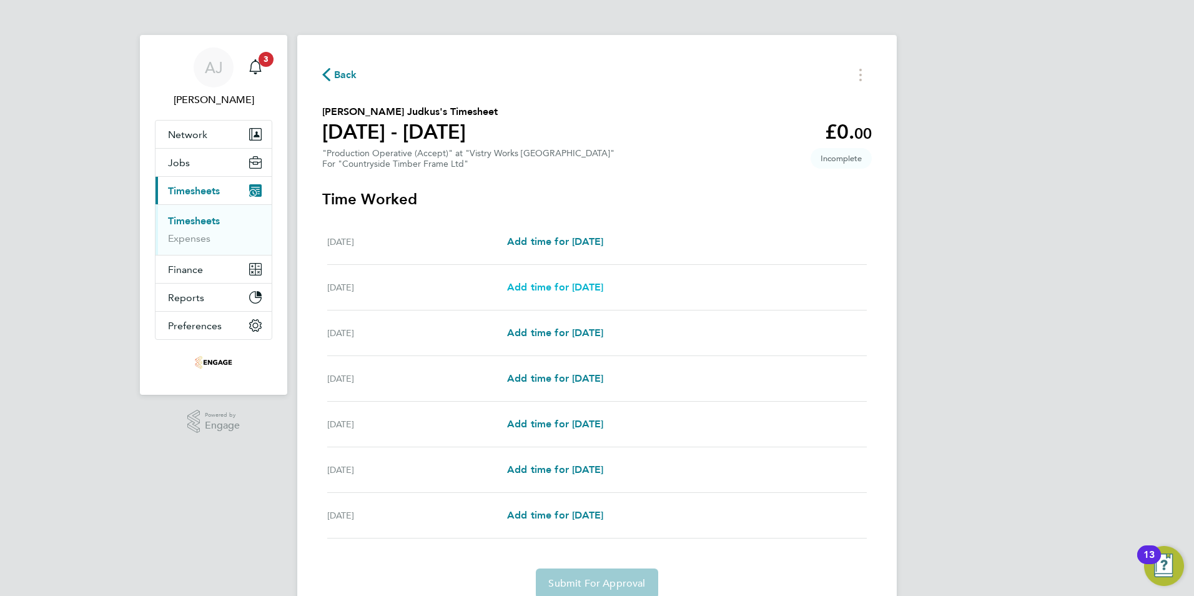
click at [538, 282] on span "Add time for [DATE]" at bounding box center [555, 287] width 96 height 12
select select "15"
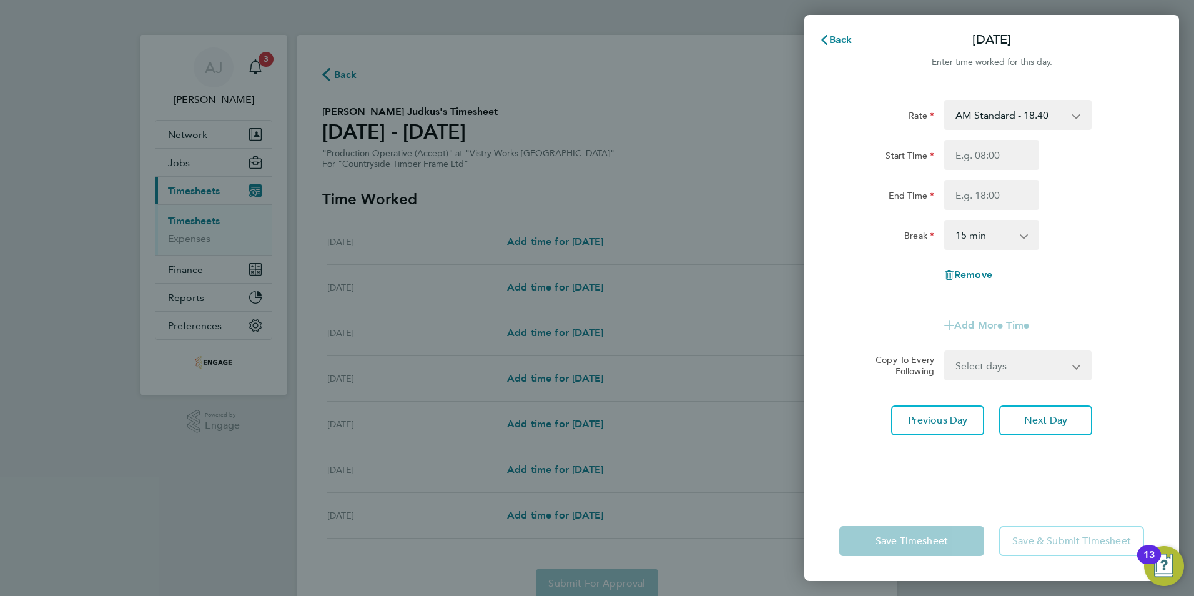
click at [1014, 116] on select "AM Standard - 18.40 OT2 - 36.80 OT 1 - 27.60 PM Standard - 20.06 PM OT2 - 40.11…" at bounding box center [1011, 114] width 130 height 27
select select "15"
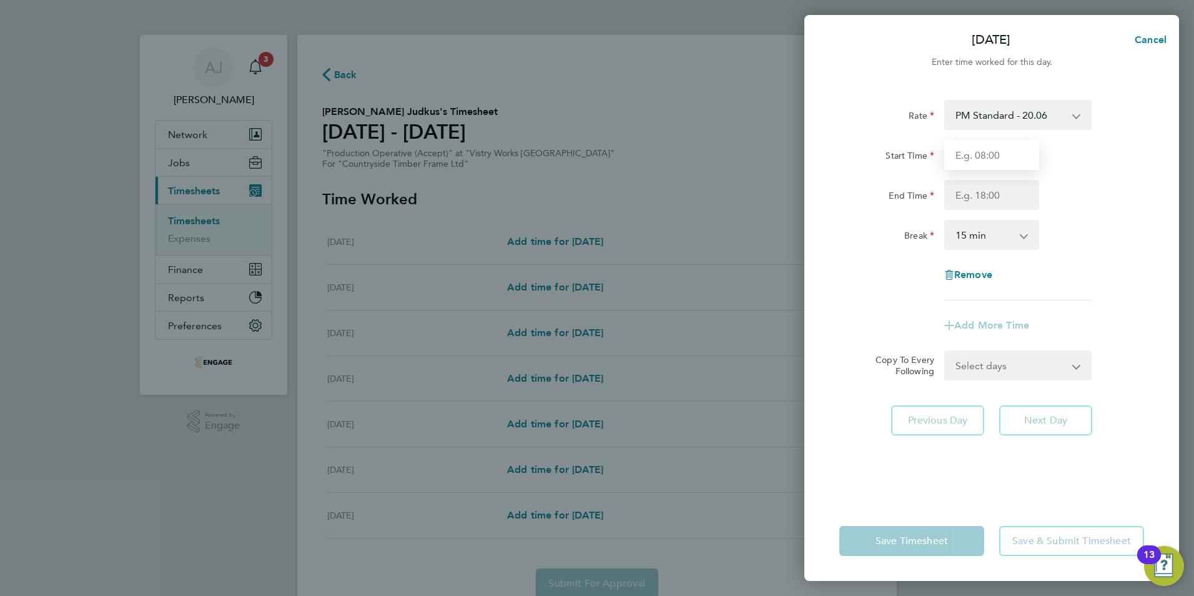
click at [979, 157] on input "Start Time" at bounding box center [991, 155] width 95 height 30
type input "14:00"
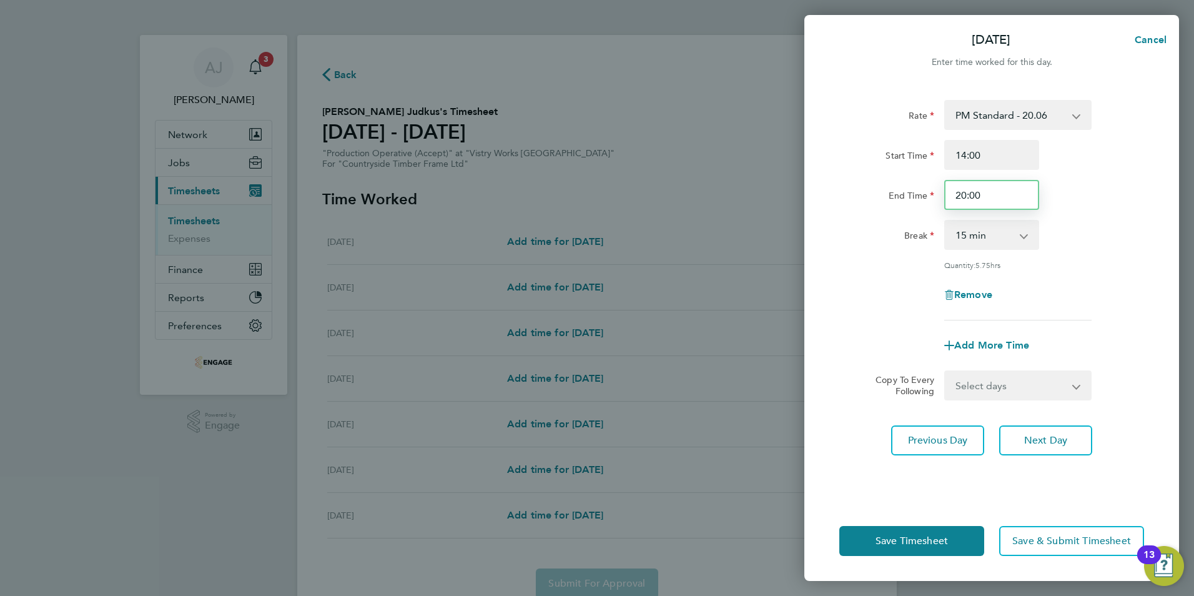
click at [980, 192] on input "20:00" at bounding box center [991, 195] width 95 height 30
drag, startPoint x: 982, startPoint y: 196, endPoint x: 939, endPoint y: 197, distance: 43.7
click at [939, 197] on div "20:00" at bounding box center [991, 195] width 105 height 30
type input "22:30"
click at [974, 234] on select "0 min 15 min 30 min 45 min 60 min 75 min 90 min" at bounding box center [984, 234] width 77 height 27
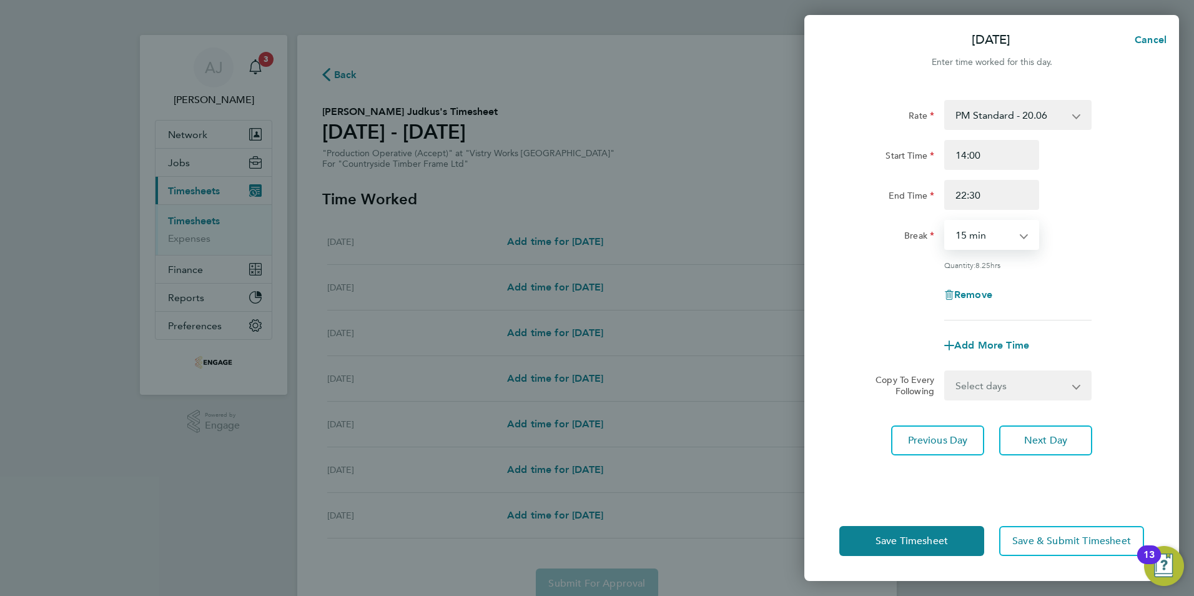
select select "30"
click at [946, 221] on select "0 min 15 min 30 min 45 min 60 min 75 min 90 min" at bounding box center [984, 234] width 77 height 27
click at [913, 542] on span "Save Timesheet" at bounding box center [912, 541] width 72 height 12
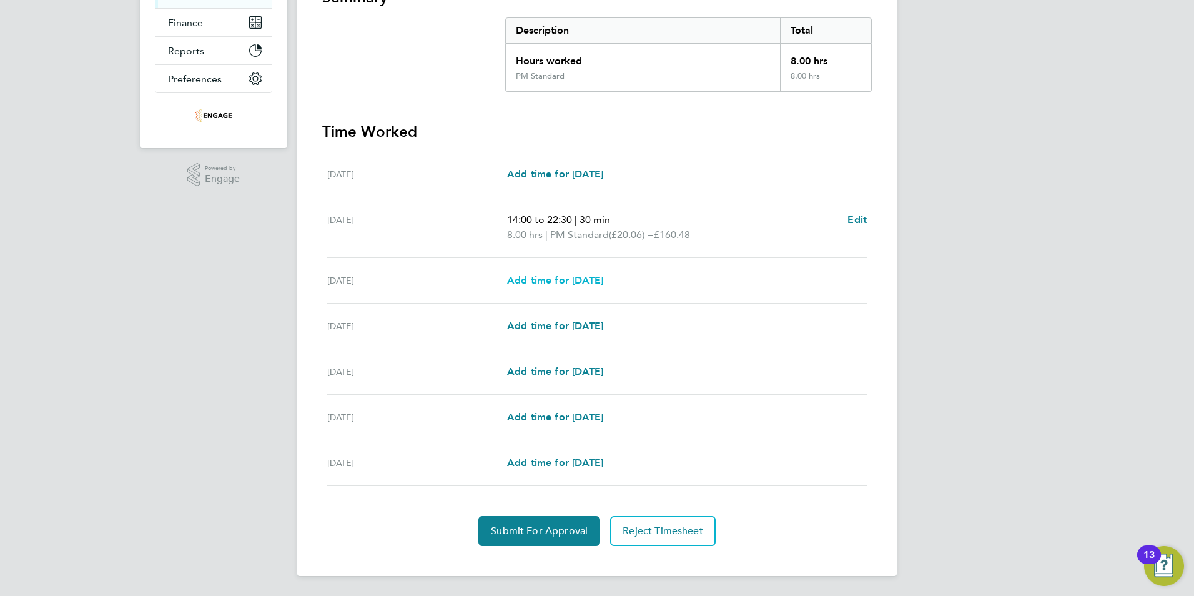
click at [528, 279] on span "Add time for [DATE]" at bounding box center [555, 280] width 96 height 12
select select "15"
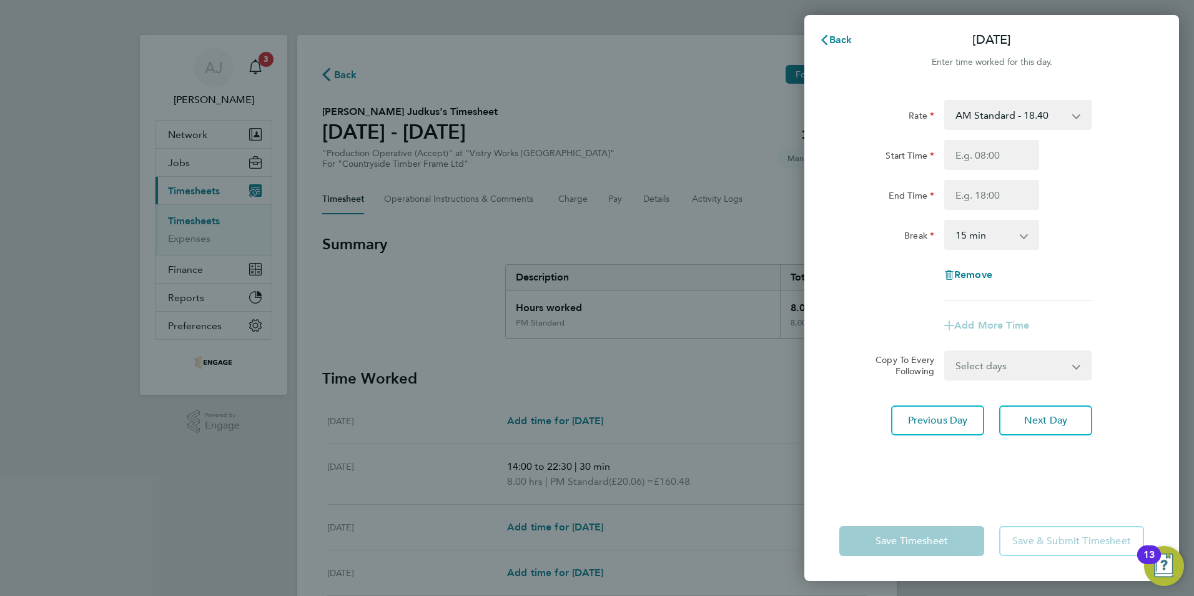
click at [987, 114] on select "AM Standard - 18.40 OT2 - 36.80 OT 1 - 27.60 PM Standard - 20.06 PM OT2 - 40.11…" at bounding box center [1011, 114] width 130 height 27
select select "15"
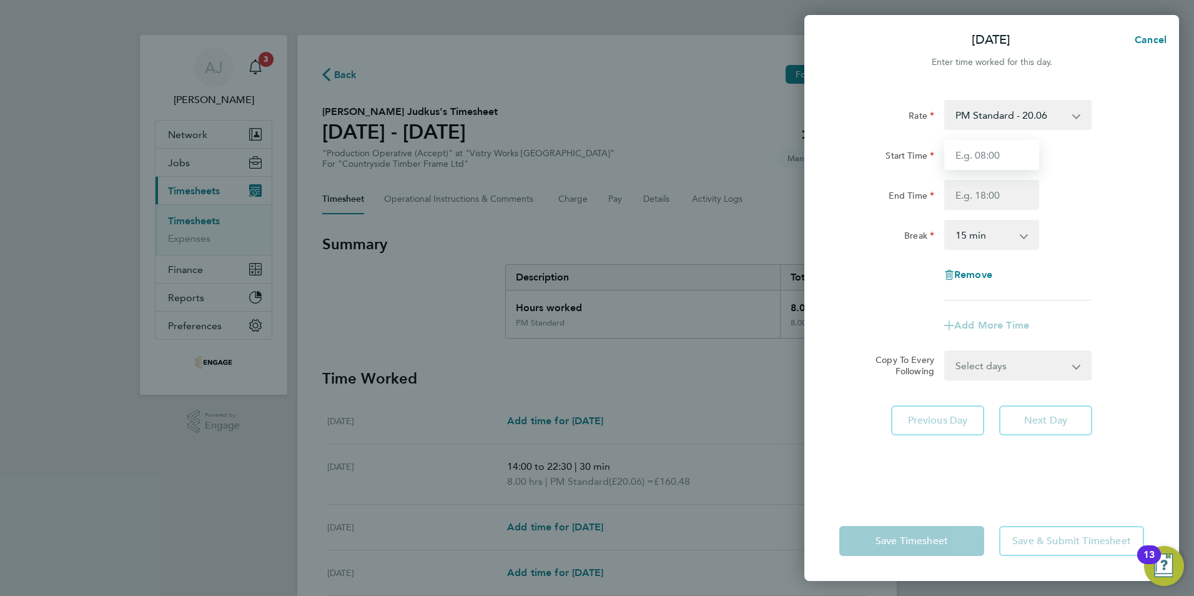
click at [967, 152] on input "Start Time" at bounding box center [991, 155] width 95 height 30
type input "14:00"
type input "22:30"
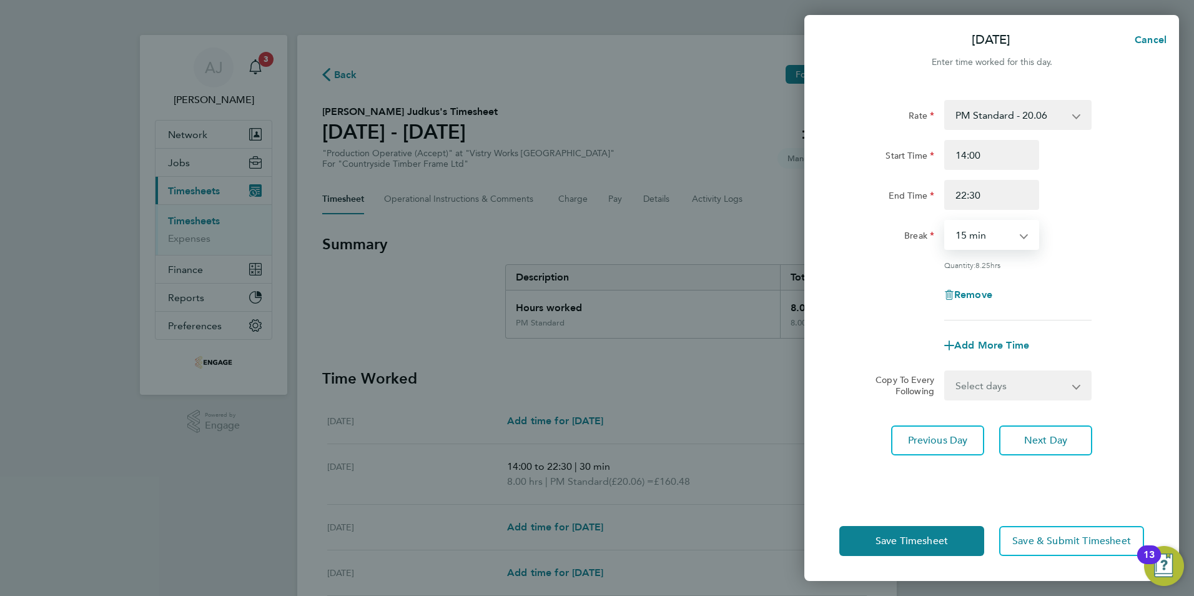
click at [964, 233] on select "0 min 15 min 30 min 45 min 60 min 75 min 90 min" at bounding box center [984, 234] width 77 height 27
select select "30"
click at [946, 221] on select "0 min 15 min 30 min 45 min 60 min 75 min 90 min" at bounding box center [984, 234] width 77 height 27
click at [963, 379] on select "Select days Day Weekday (Mon-Fri) Weekend (Sat-Sun) Thursday Friday Saturday Su…" at bounding box center [1011, 385] width 131 height 27
select select "WEEKDAY"
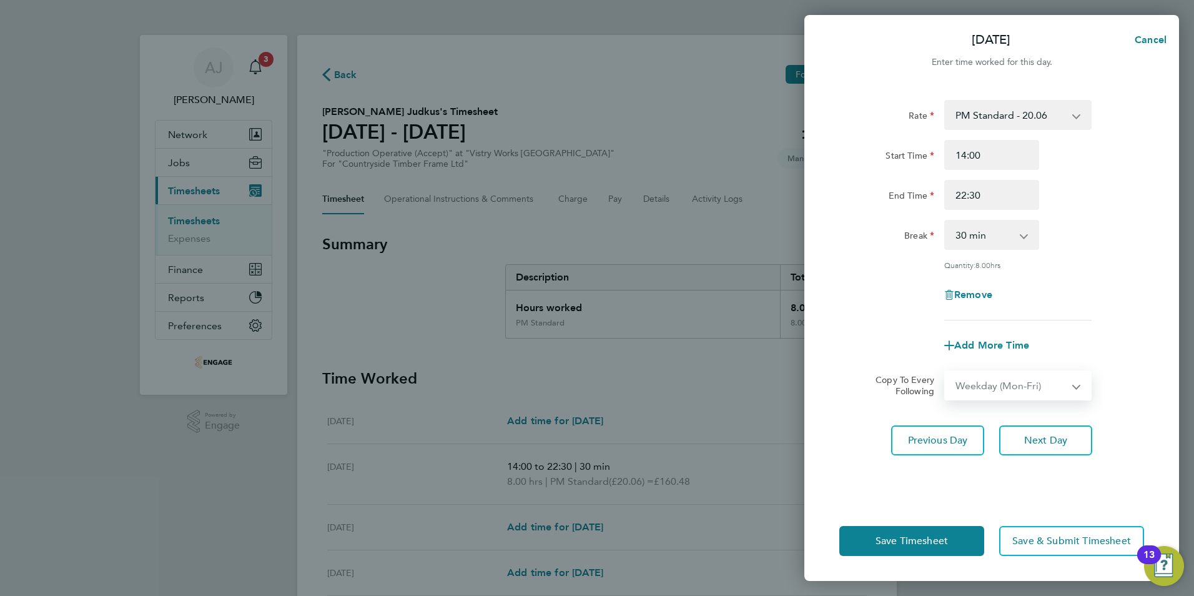
click at [946, 372] on select "Select days Day Weekday (Mon-Fri) Weekend (Sat-Sun) Thursday Friday Saturday Su…" at bounding box center [1011, 385] width 131 height 27
select select "[DATE]"
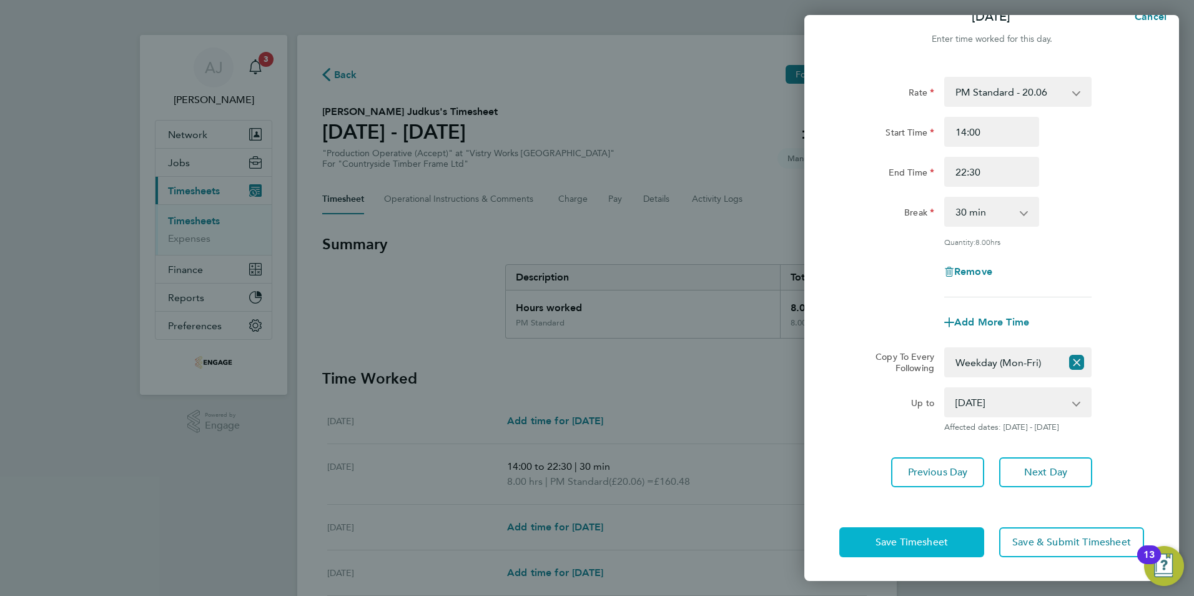
click at [886, 534] on button "Save Timesheet" at bounding box center [911, 542] width 145 height 30
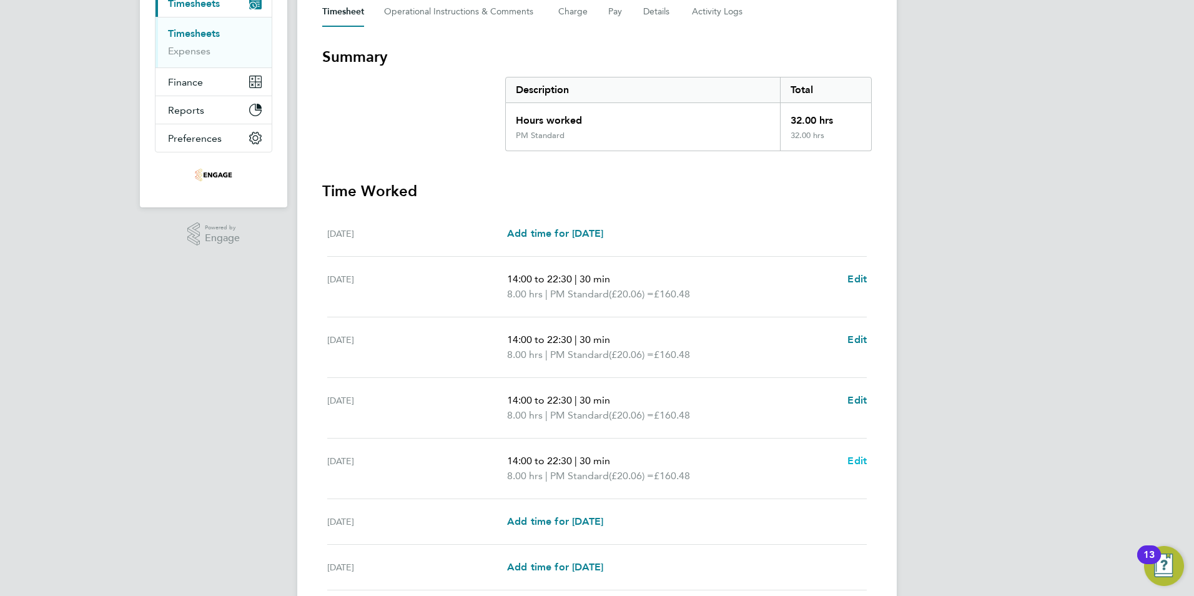
click at [857, 455] on span "Edit" at bounding box center [856, 461] width 19 height 12
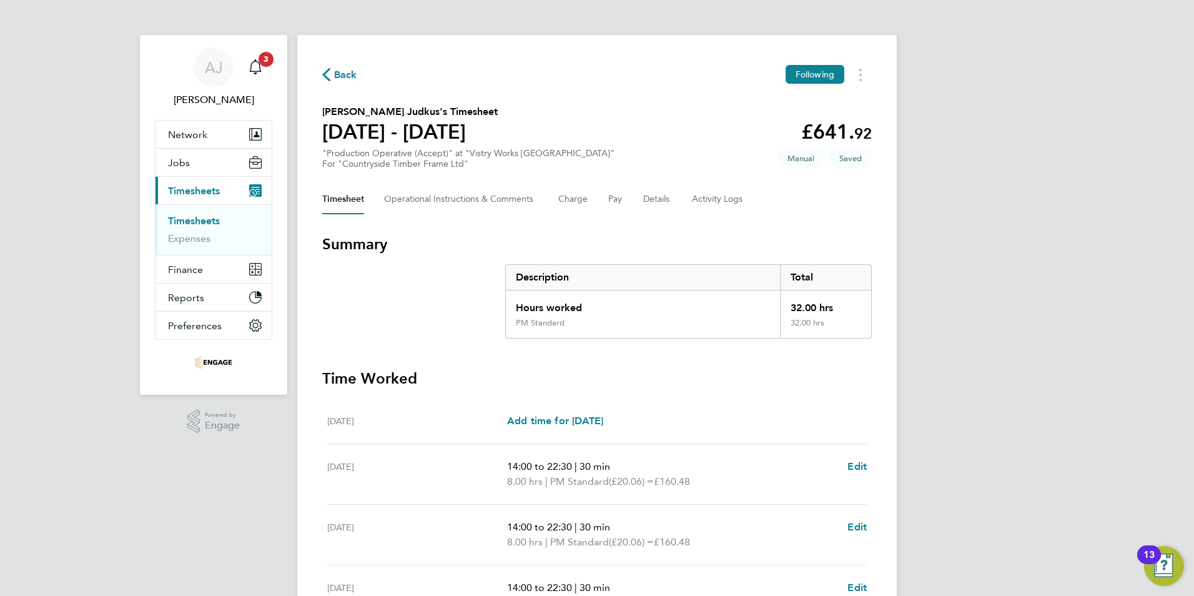
select select "30"
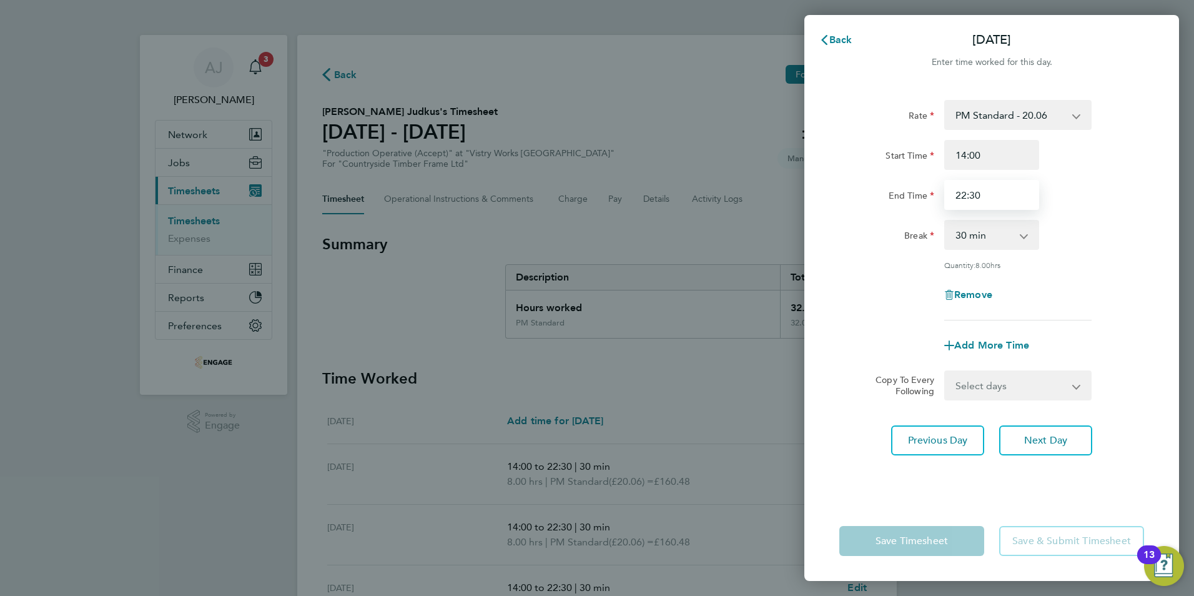
click at [978, 197] on input "22:30" at bounding box center [991, 195] width 95 height 30
drag, startPoint x: 980, startPoint y: 194, endPoint x: 921, endPoint y: 195, distance: 58.7
click at [921, 195] on div "End Time 22:30" at bounding box center [991, 195] width 315 height 30
type input "22:00"
click at [876, 430] on div "Previous Day Next Day" at bounding box center [991, 440] width 305 height 30
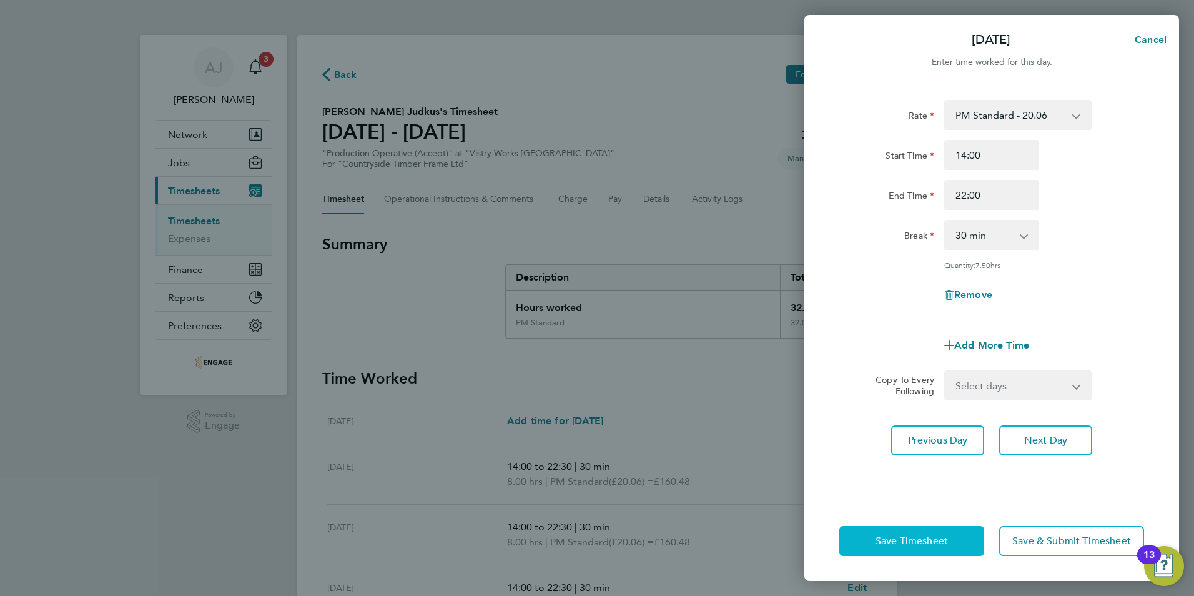
click at [935, 541] on span "Save Timesheet" at bounding box center [912, 541] width 72 height 12
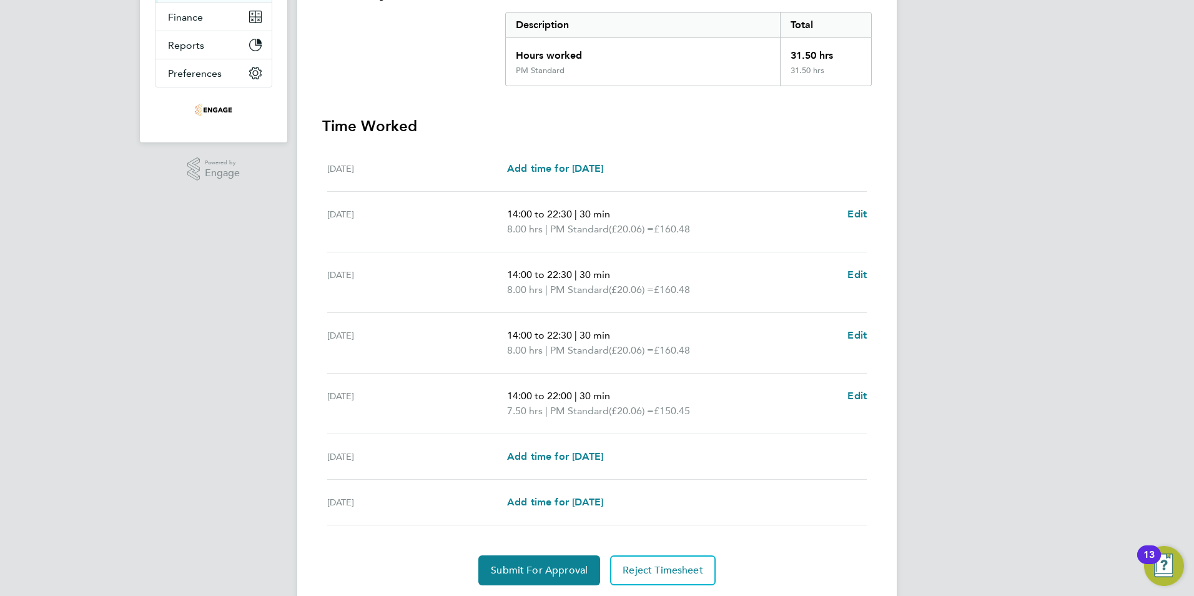
scroll to position [292, 0]
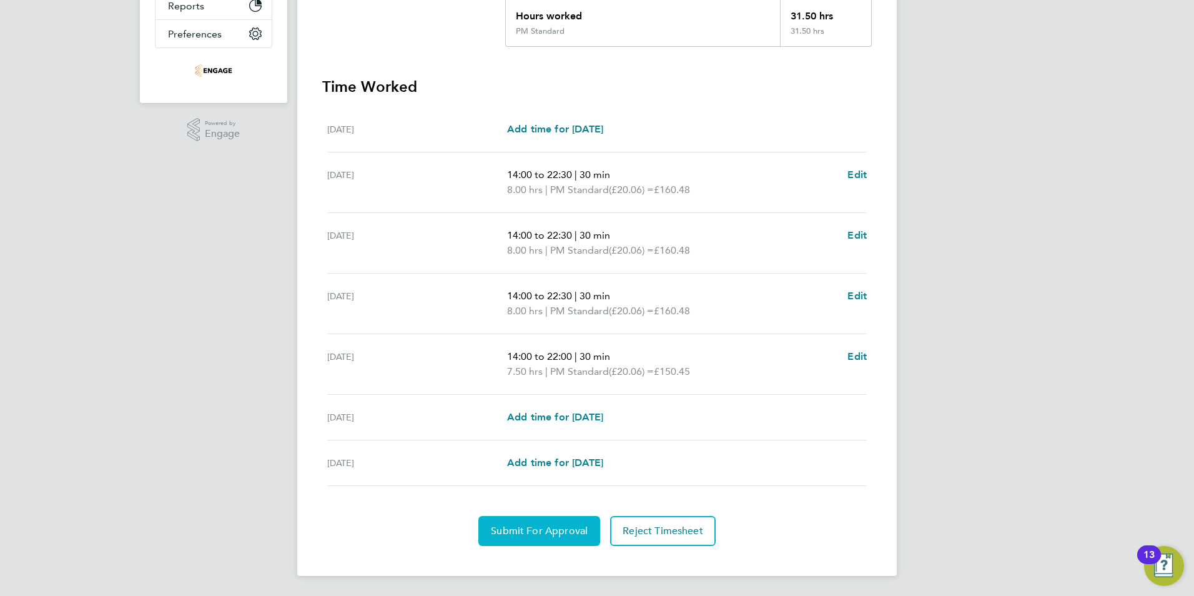
click at [548, 536] on span "Submit For Approval" at bounding box center [539, 531] width 97 height 12
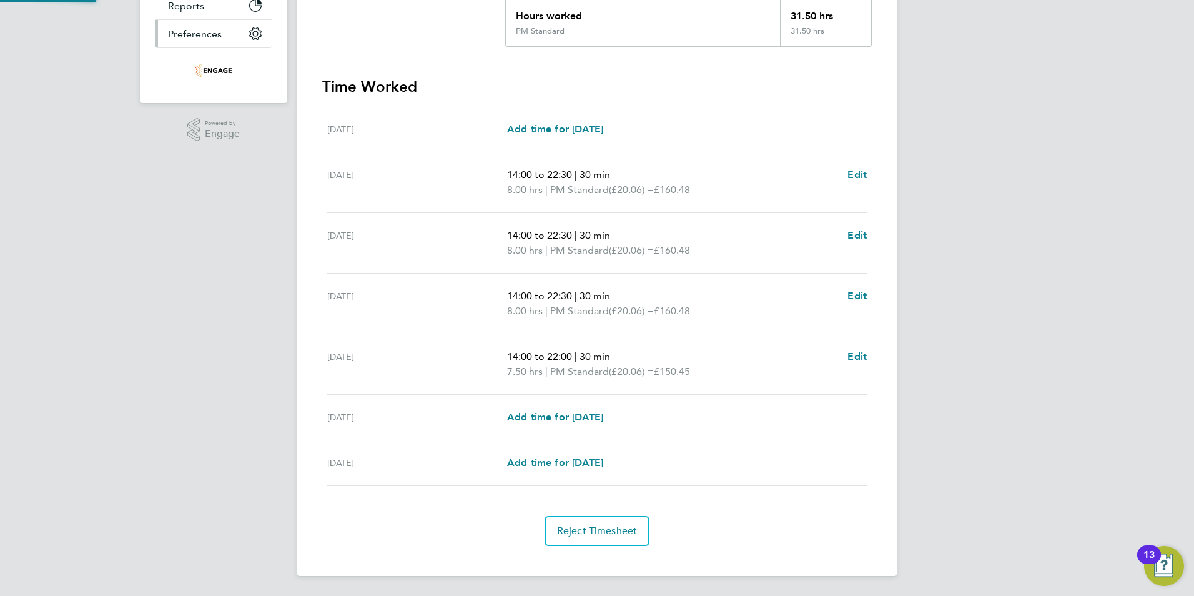
scroll to position [0, 0]
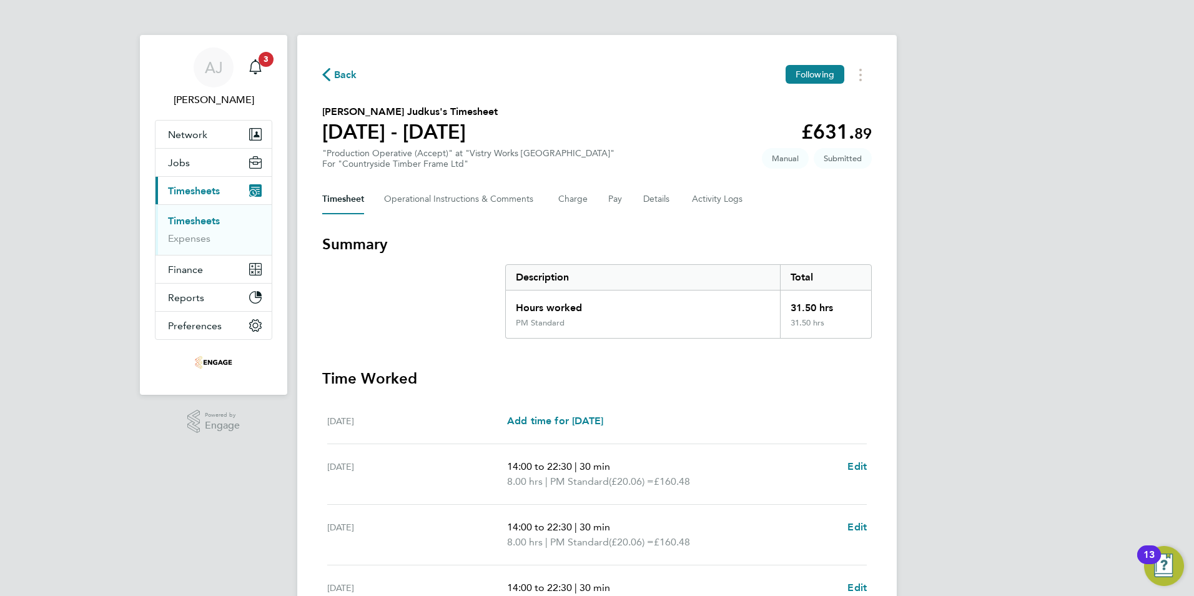
click at [209, 216] on link "Timesheets" at bounding box center [194, 221] width 52 height 12
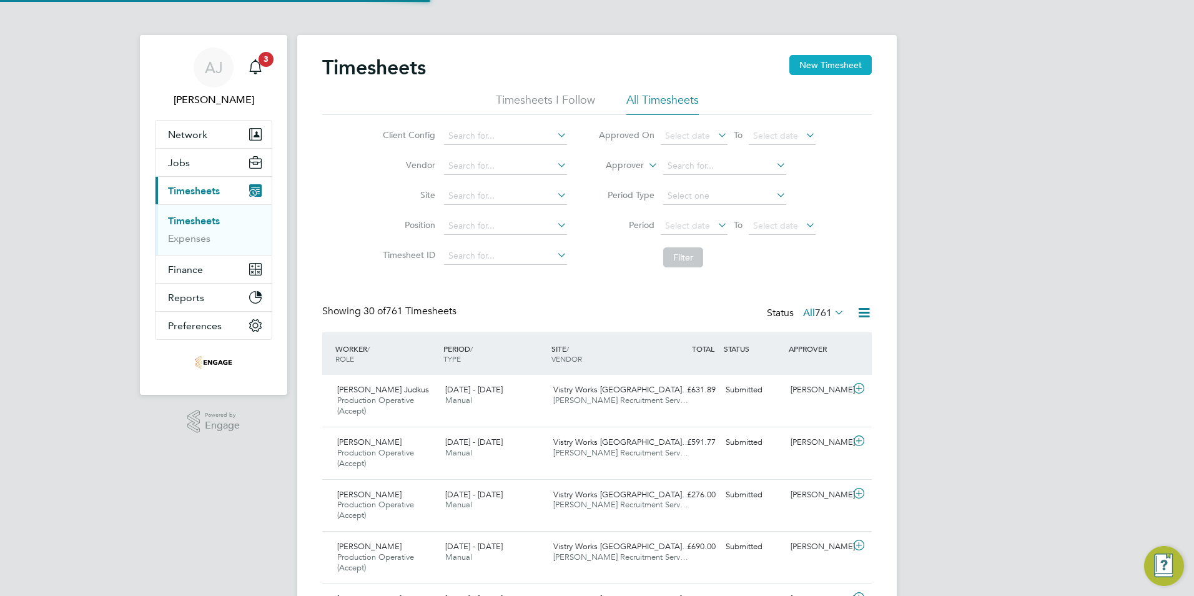
scroll to position [42, 109]
click at [837, 64] on button "New Timesheet" at bounding box center [830, 65] width 82 height 20
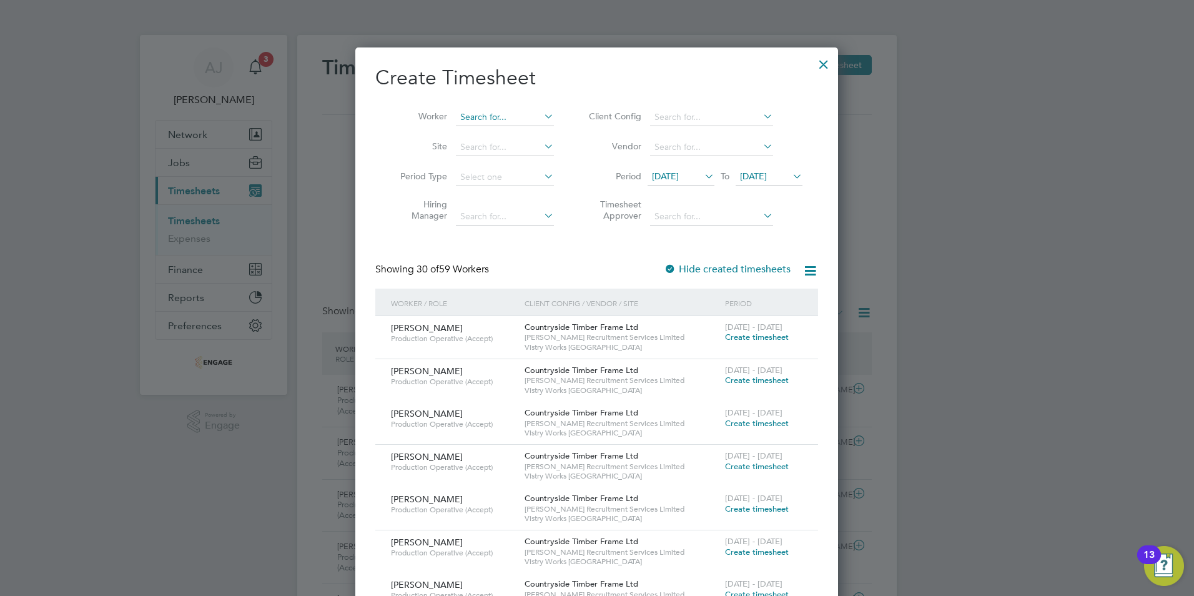
click at [473, 110] on input at bounding box center [505, 117] width 98 height 17
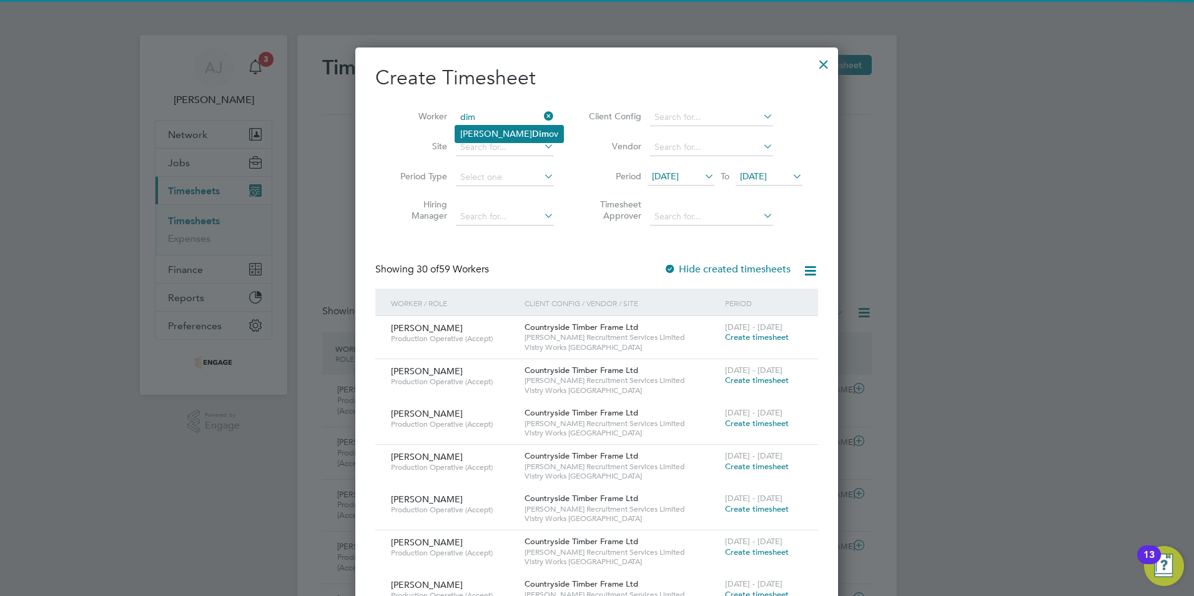
click at [532, 129] on b "Dim" at bounding box center [540, 134] width 17 height 11
type input "Teodor Dimov"
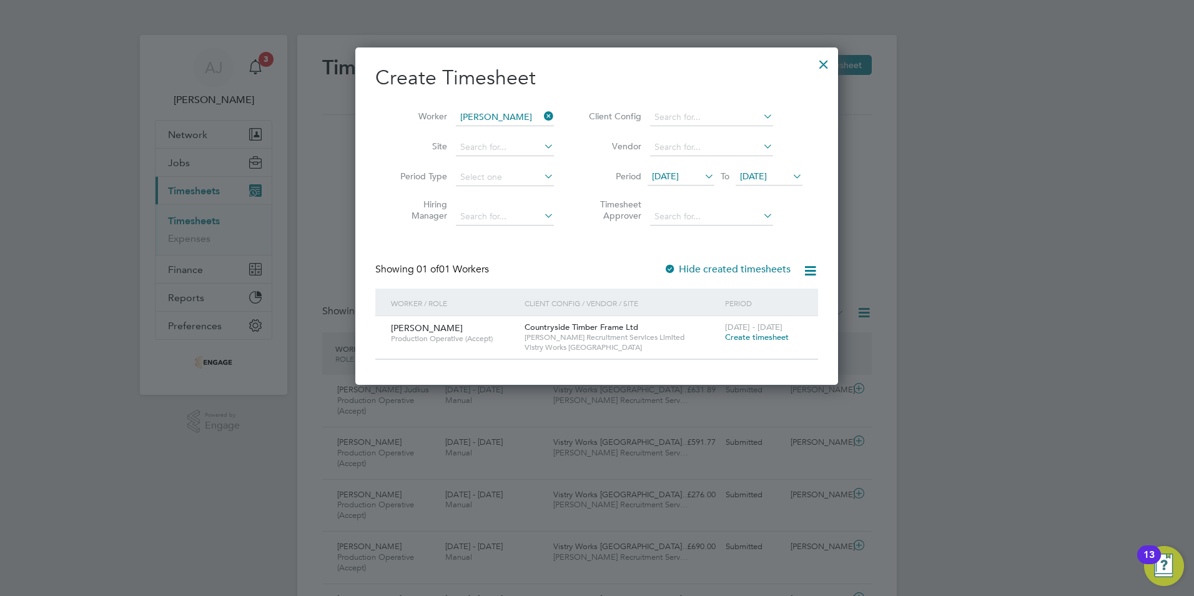
click at [778, 334] on span "Create timesheet" at bounding box center [757, 337] width 64 height 11
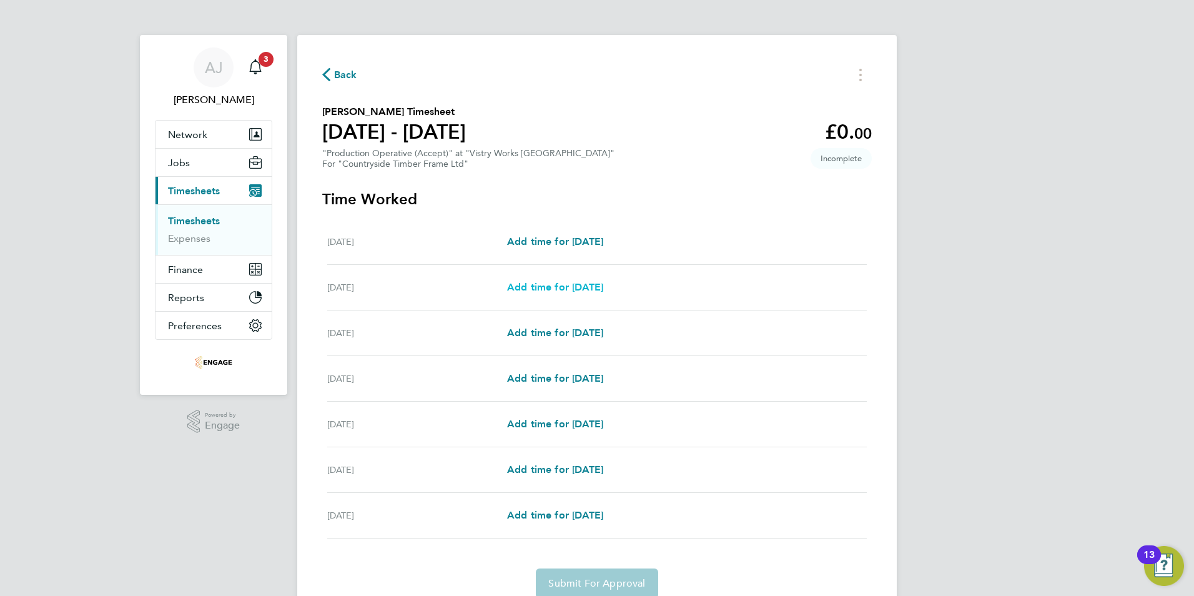
click at [600, 287] on span "Add time for Tue 26 Aug" at bounding box center [555, 287] width 96 height 12
select select "15"
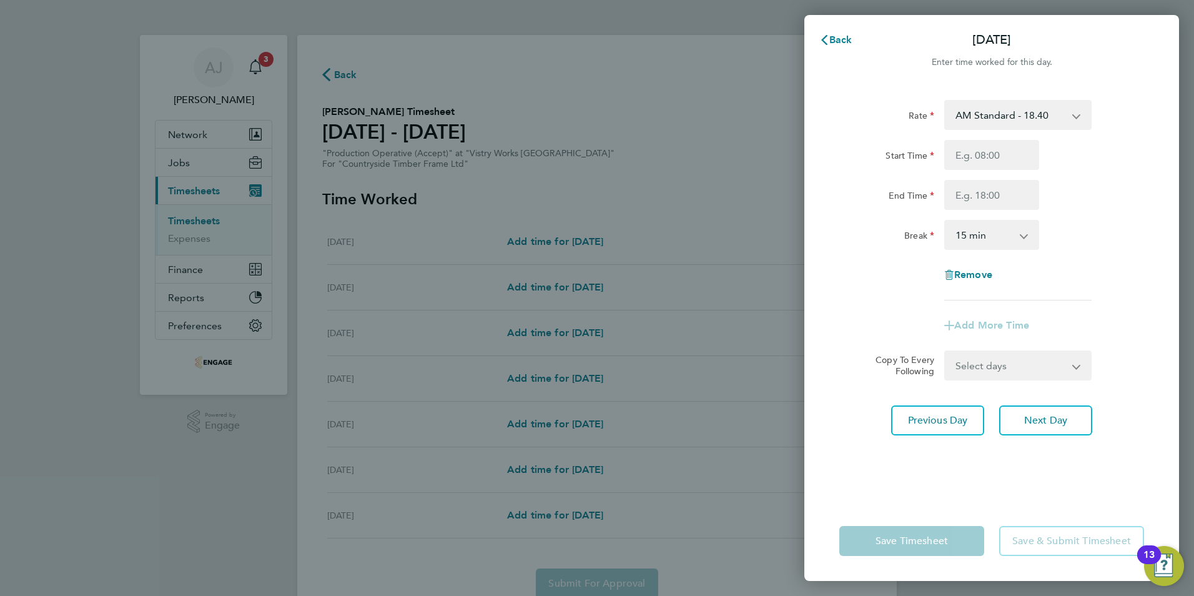
drag, startPoint x: 995, startPoint y: 113, endPoint x: 997, endPoint y: 121, distance: 7.7
click at [995, 113] on select "AM Standard - 18.40 PM OT 1 - 30.08 OT2 - 36.80 PM Standard - 20.06 PM OT2 - 40…" at bounding box center [1011, 114] width 130 height 27
select select "15"
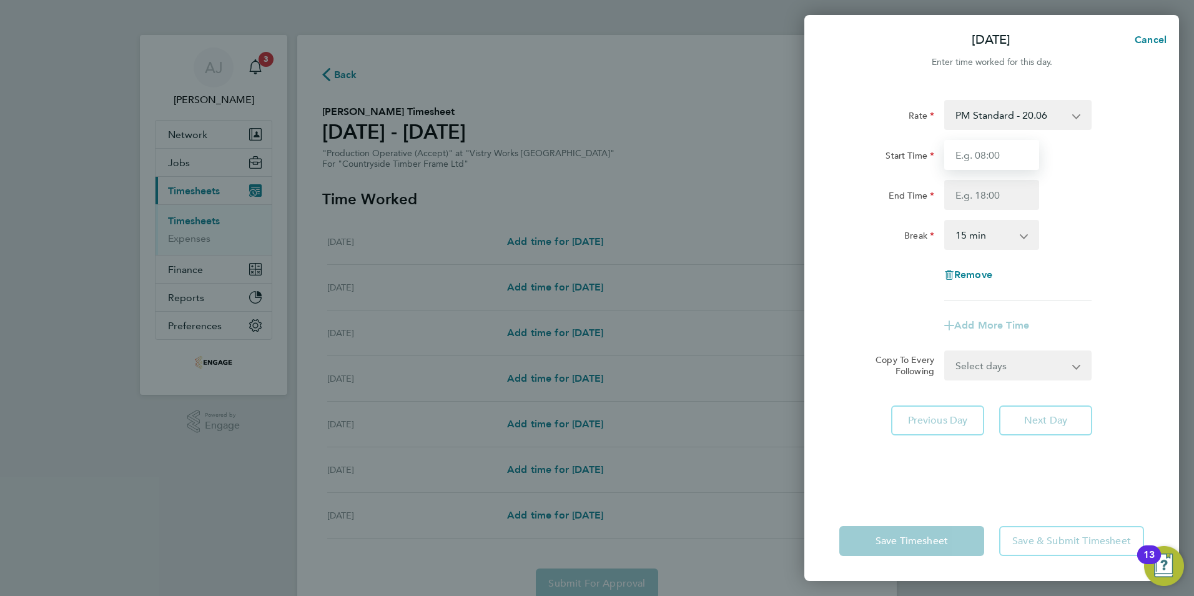
click at [966, 157] on input "Start Time" at bounding box center [991, 155] width 95 height 30
type input "14:00"
type input "22:00"
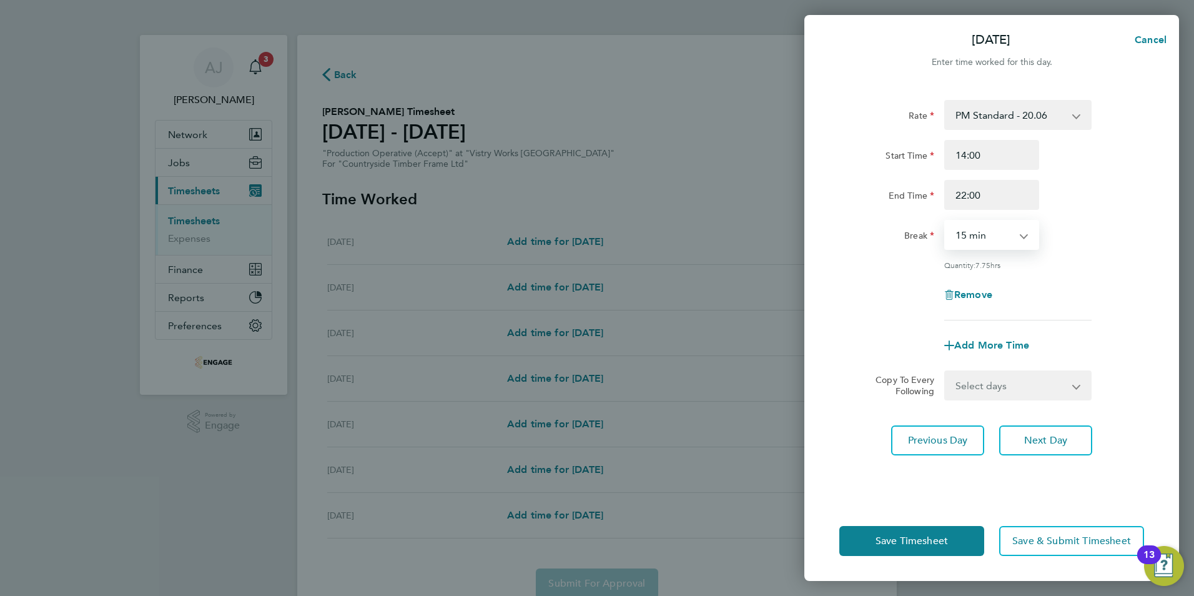
drag, startPoint x: 987, startPoint y: 234, endPoint x: 984, endPoint y: 243, distance: 9.9
click at [987, 234] on select "0 min 15 min 30 min 45 min 60 min 75 min 90 min" at bounding box center [984, 234] width 77 height 27
select select "30"
click at [946, 221] on select "0 min 15 min 30 min 45 min 60 min 75 min 90 min" at bounding box center [984, 234] width 77 height 27
click at [988, 383] on select "Select days Day Weekday (Mon-Fri) Weekend (Sat-Sun) Wednesday Thursday Friday S…" at bounding box center [1011, 385] width 131 height 27
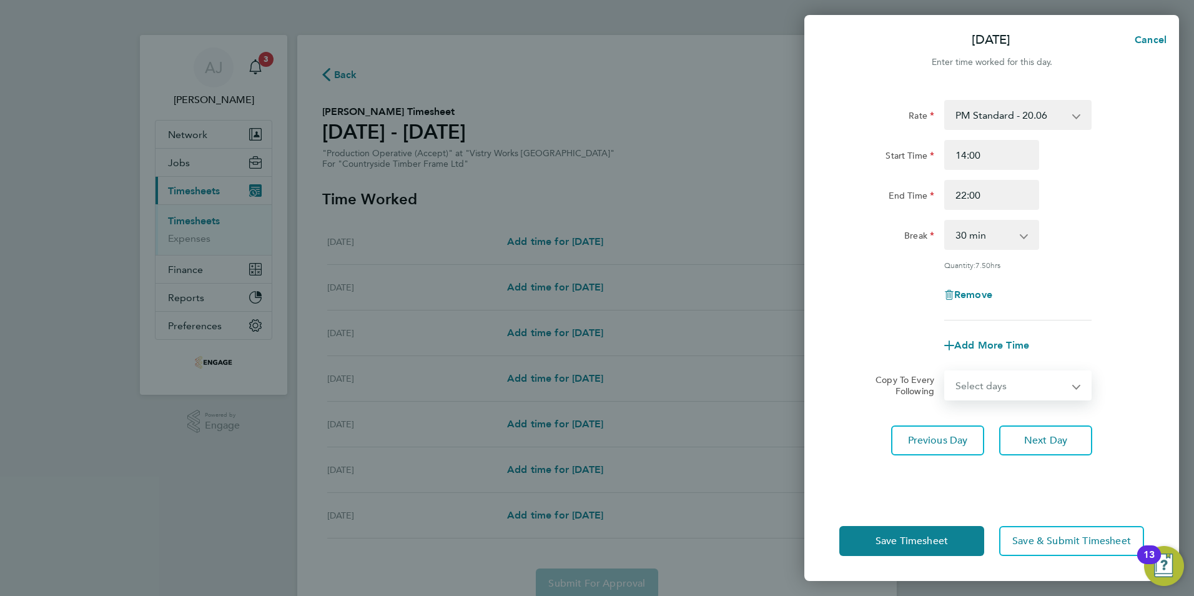
select select "WEEKDAY"
click at [946, 372] on select "Select days Day Weekday (Mon-Fri) Weekend (Sat-Sun) Wednesday Thursday Friday S…" at bounding box center [1011, 385] width 131 height 27
select select "2025-08-31"
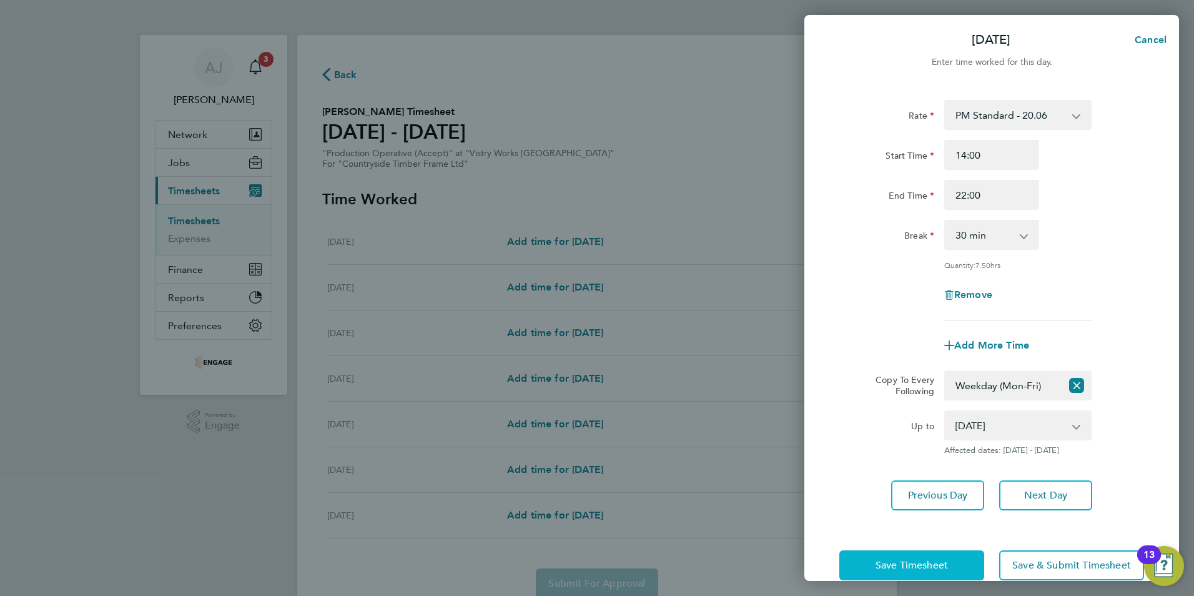
click at [932, 562] on span "Save Timesheet" at bounding box center [912, 565] width 72 height 12
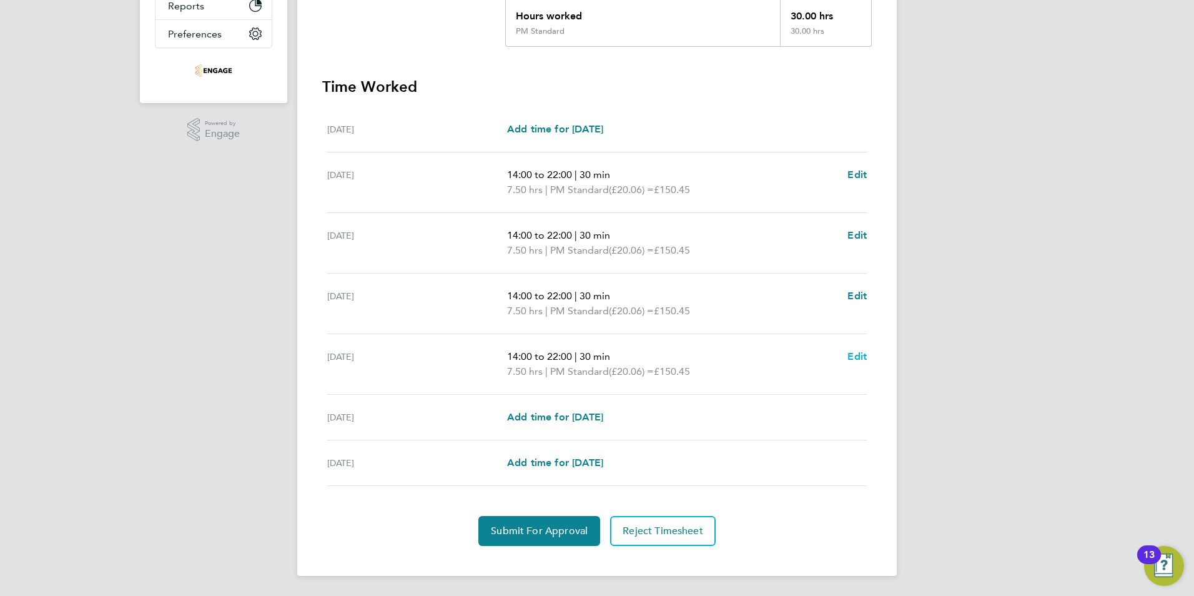
click at [859, 355] on span "Edit" at bounding box center [856, 356] width 19 height 12
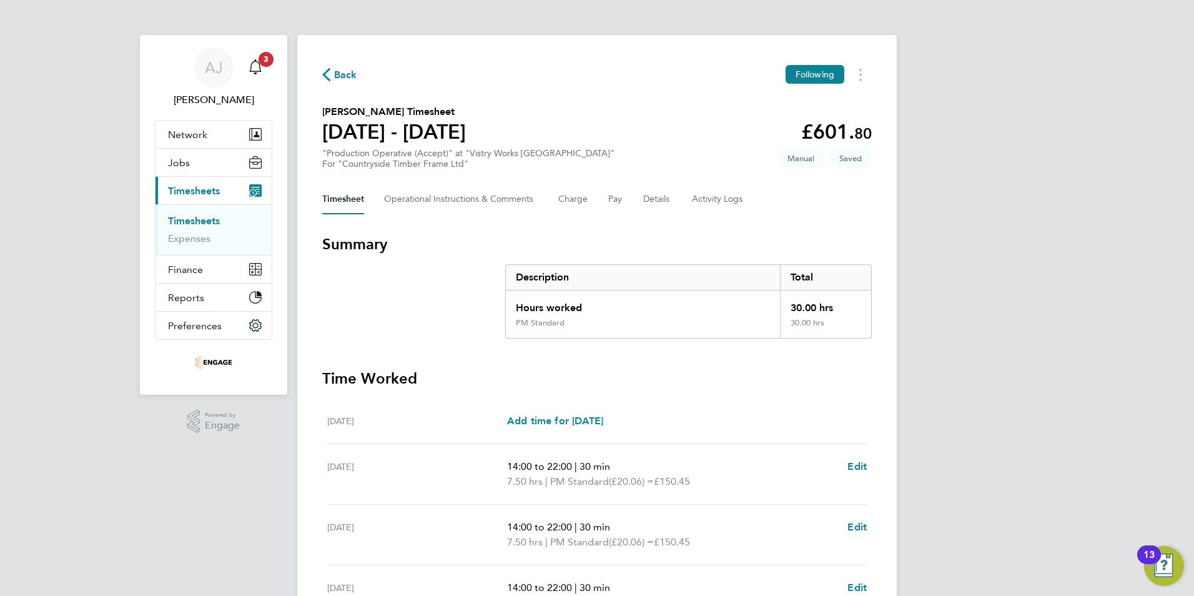
select select "30"
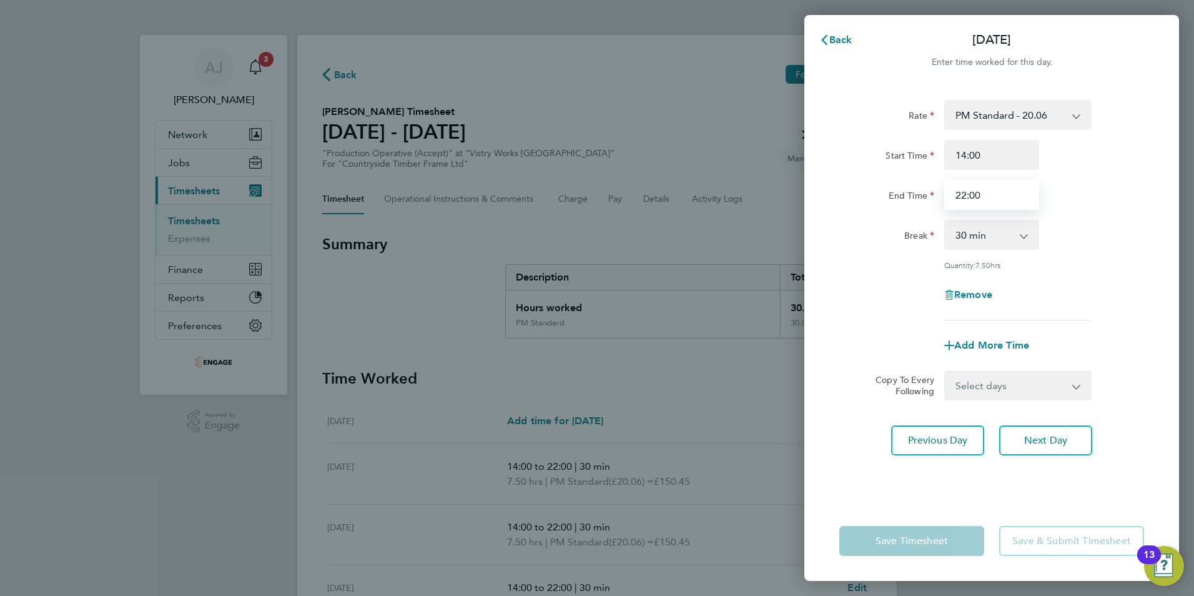
click at [986, 196] on input "22:00" at bounding box center [991, 195] width 95 height 30
type input "20:00"
click at [891, 284] on div "Remove" at bounding box center [991, 295] width 315 height 30
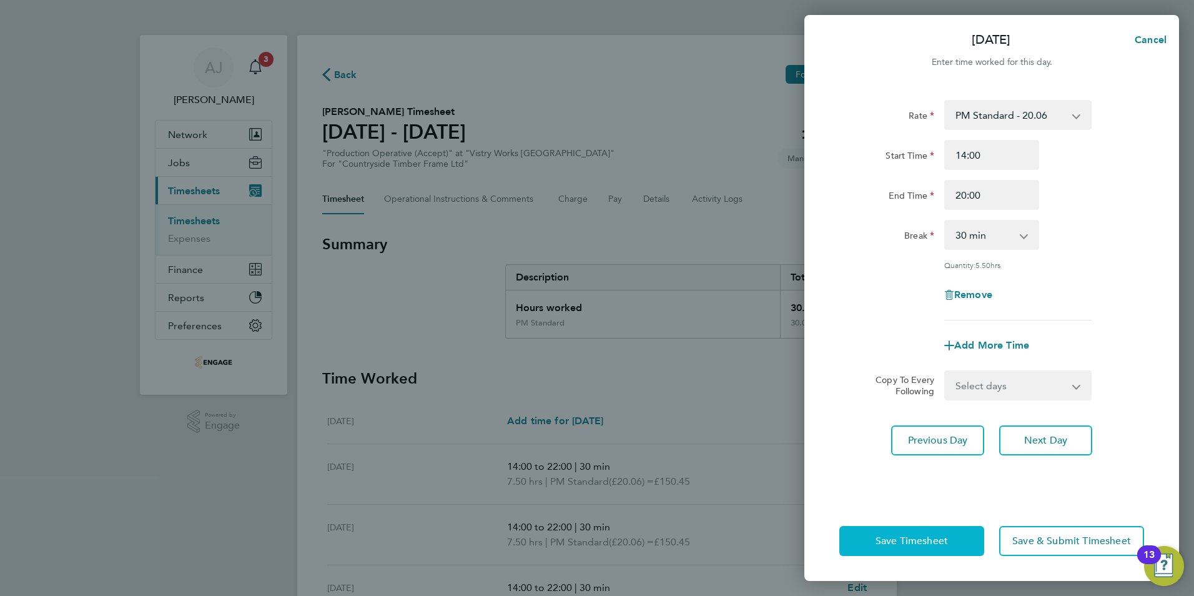
click at [891, 541] on span "Save Timesheet" at bounding box center [912, 541] width 72 height 12
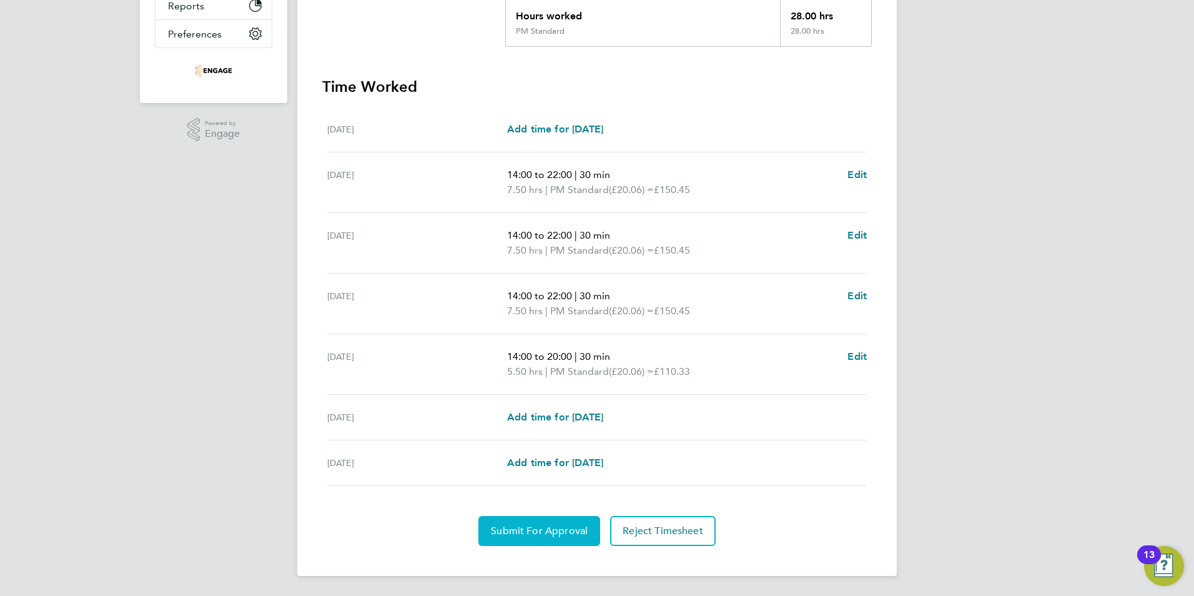
click at [508, 531] on span "Submit For Approval" at bounding box center [539, 531] width 97 height 12
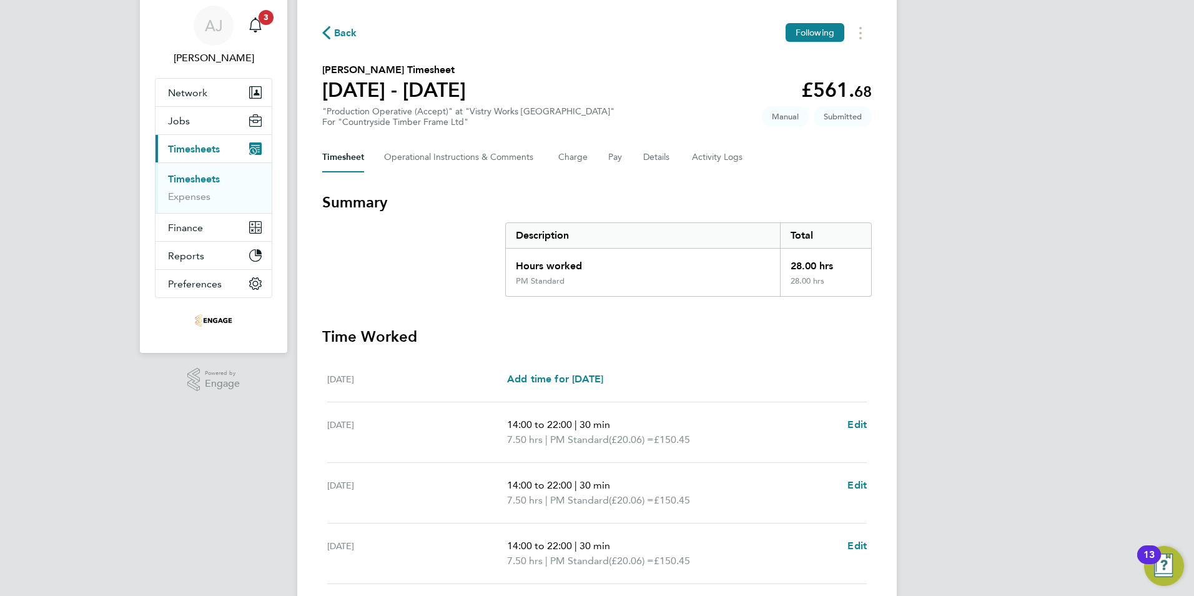
click at [188, 177] on link "Timesheets" at bounding box center [194, 179] width 52 height 12
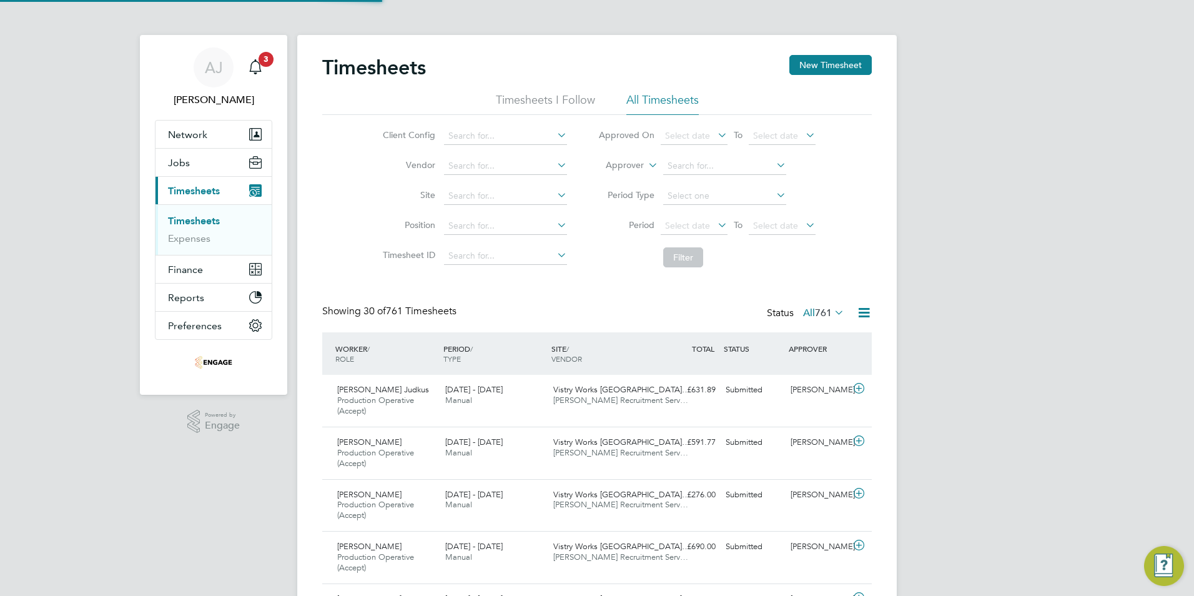
scroll to position [6, 6]
click at [802, 61] on button "New Timesheet" at bounding box center [830, 65] width 82 height 20
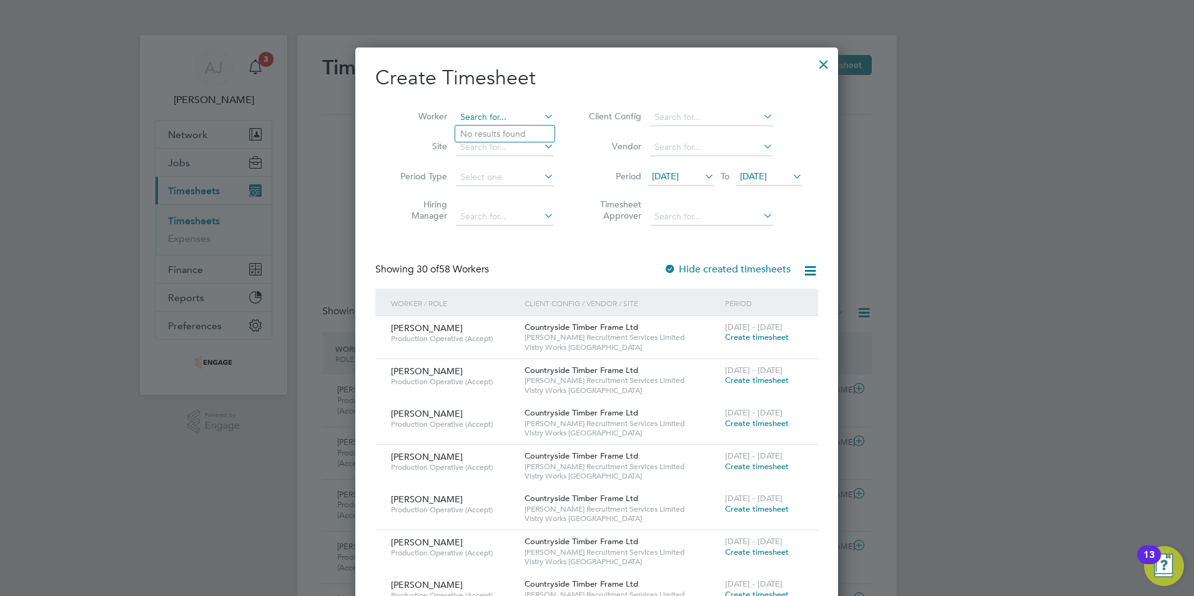
click at [473, 114] on input at bounding box center [505, 117] width 98 height 17
click at [490, 126] on li "Samuel Abr ham" at bounding box center [512, 134] width 114 height 17
type input "[PERSON_NAME]"
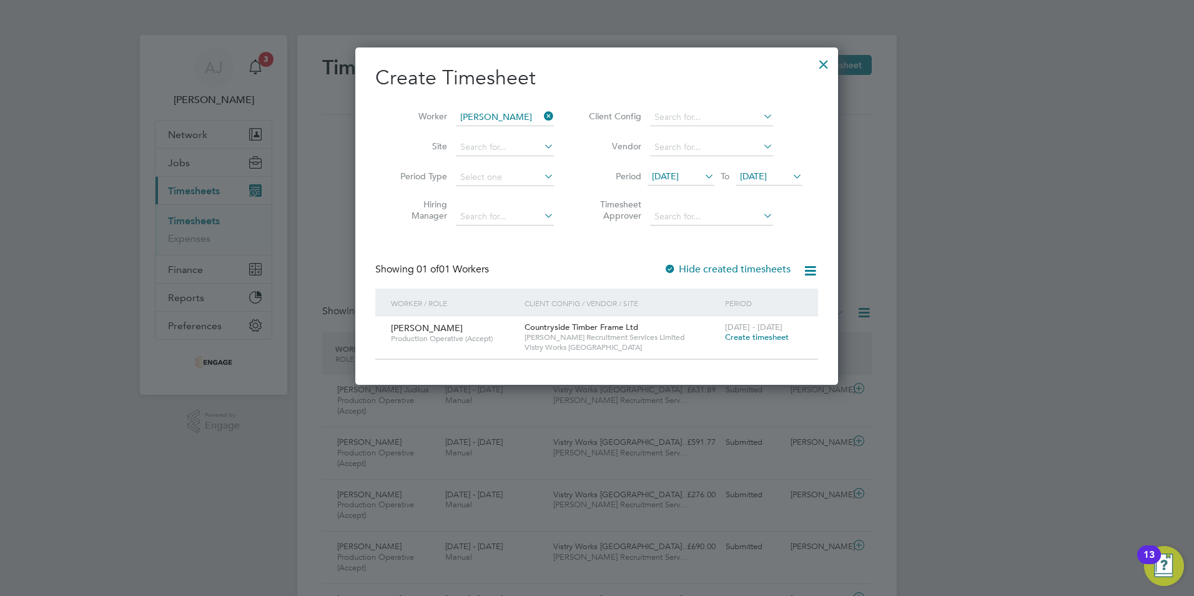
click at [751, 340] on span "Create timesheet" at bounding box center [757, 337] width 64 height 11
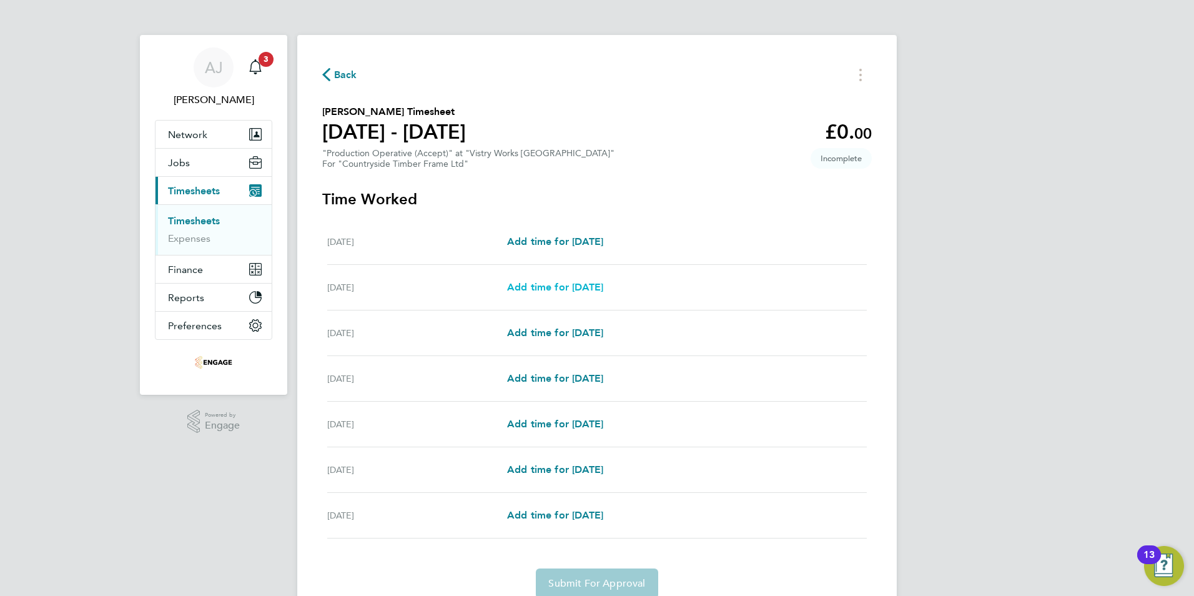
click at [540, 288] on span "Add time for Tue 26 Aug" at bounding box center [555, 287] width 96 height 12
select select "15"
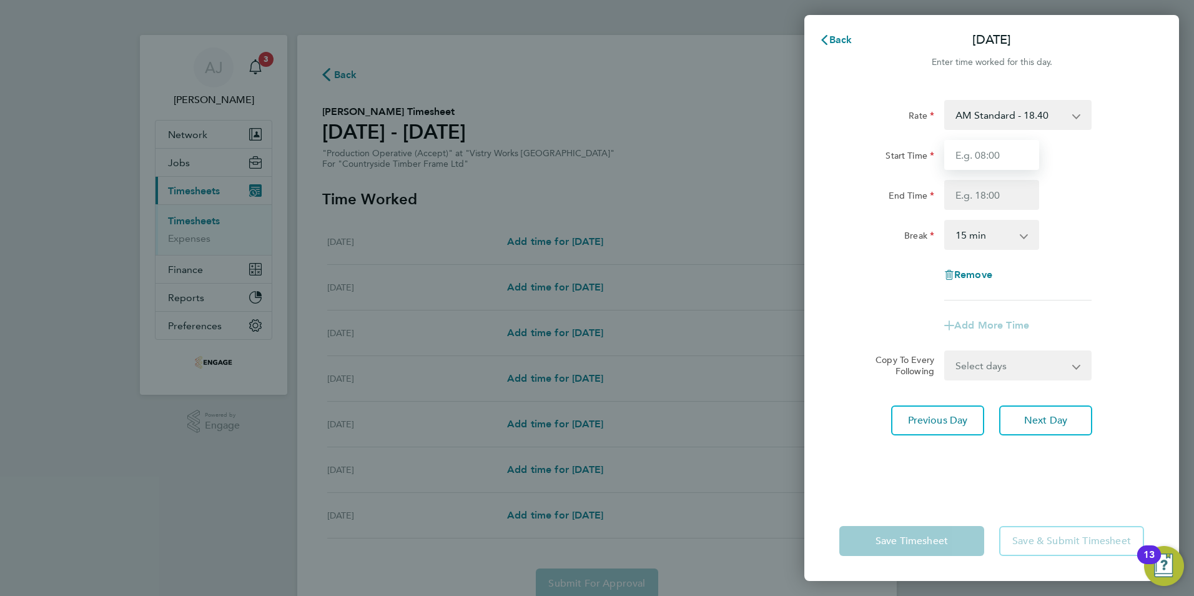
click at [977, 154] on input "Start Time" at bounding box center [991, 155] width 95 height 30
type input "06:00"
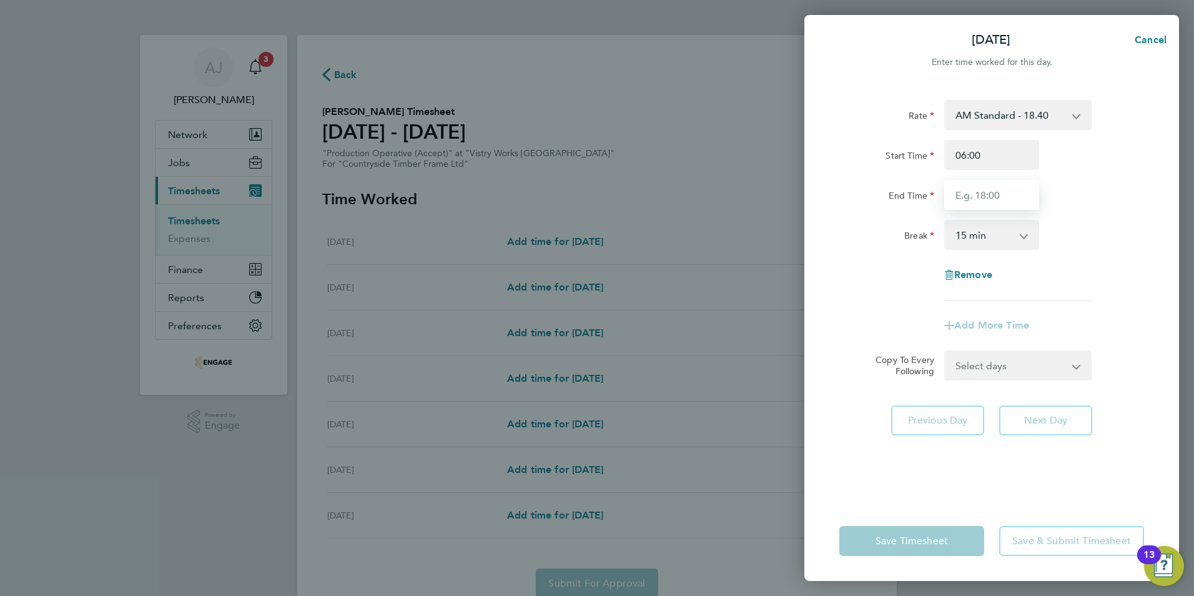
click at [982, 189] on input "End Time" at bounding box center [991, 195] width 95 height 30
type input "14:00"
click at [978, 235] on select "0 min 15 min 30 min 45 min 60 min 75 min 90 min" at bounding box center [984, 234] width 77 height 27
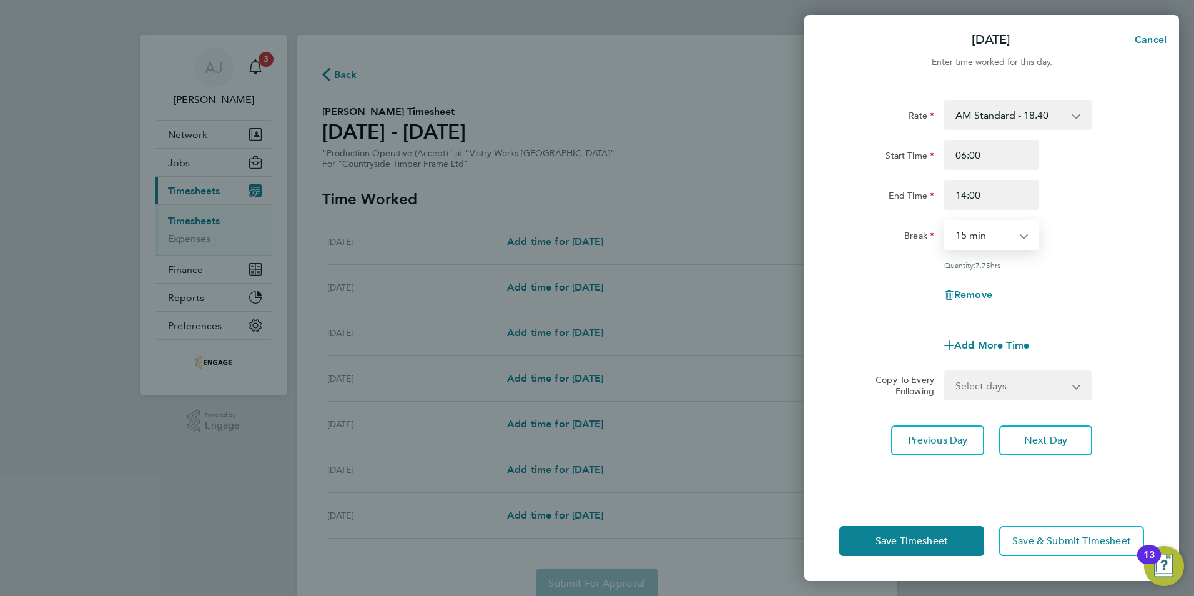
select select "30"
click at [946, 221] on select "0 min 15 min 30 min 45 min 60 min 75 min 90 min" at bounding box center [984, 234] width 77 height 27
drag, startPoint x: 999, startPoint y: 383, endPoint x: 1000, endPoint y: 390, distance: 6.4
click at [999, 383] on select "Select days Day Weekday (Mon-Fri) Weekend (Sat-Sun) Wednesday Thursday Friday S…" at bounding box center [1011, 385] width 131 height 27
select select "WEEKDAY"
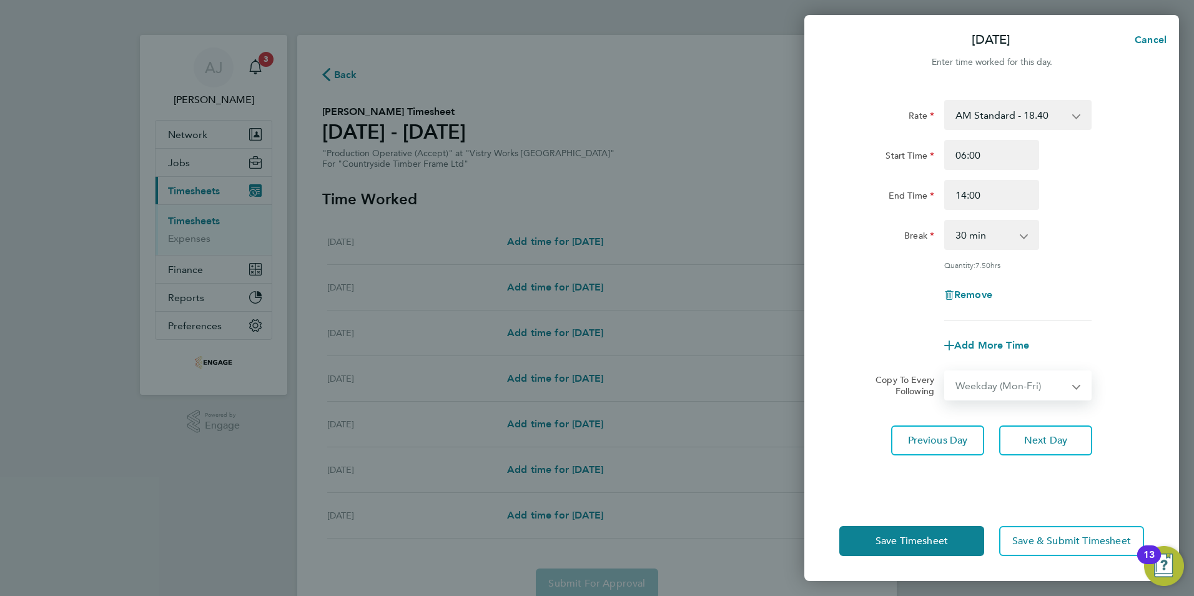
click at [946, 372] on select "Select days Day Weekday (Mon-Fri) Weekend (Sat-Sun) Wednesday Thursday Friday S…" at bounding box center [1011, 385] width 131 height 27
select select "2025-08-31"
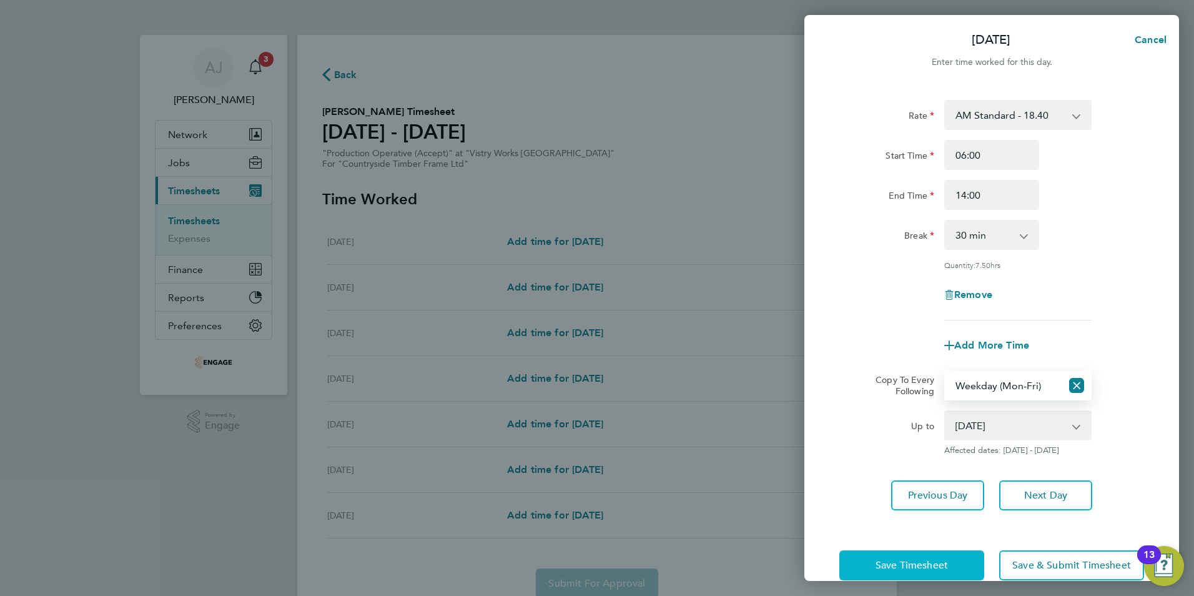
click at [909, 559] on span "Save Timesheet" at bounding box center [912, 565] width 72 height 12
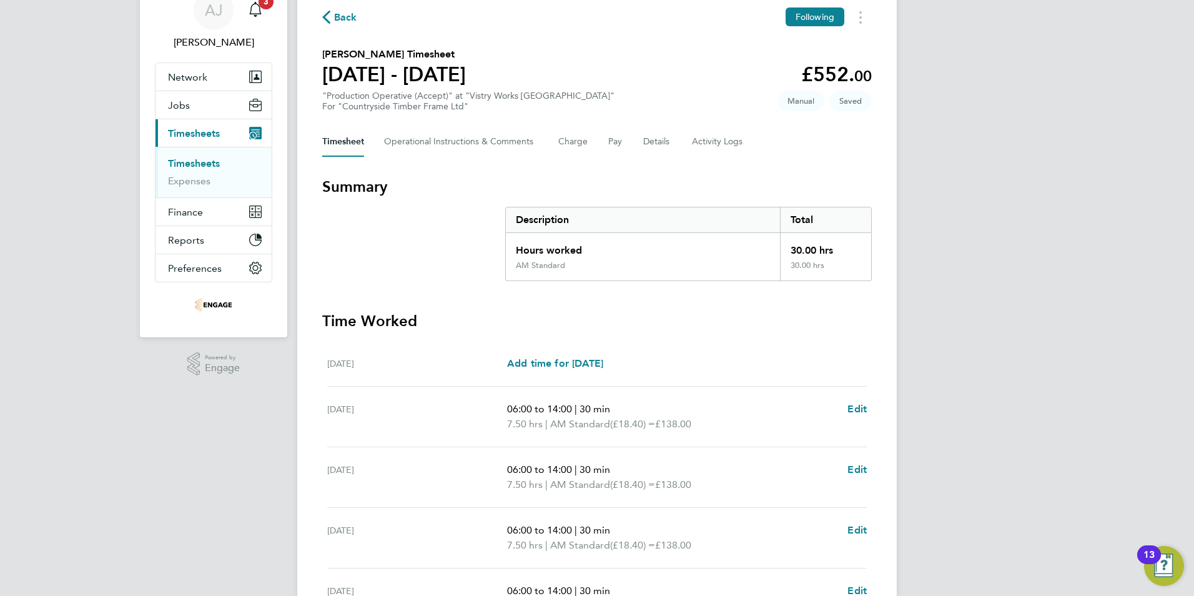
scroll to position [125, 0]
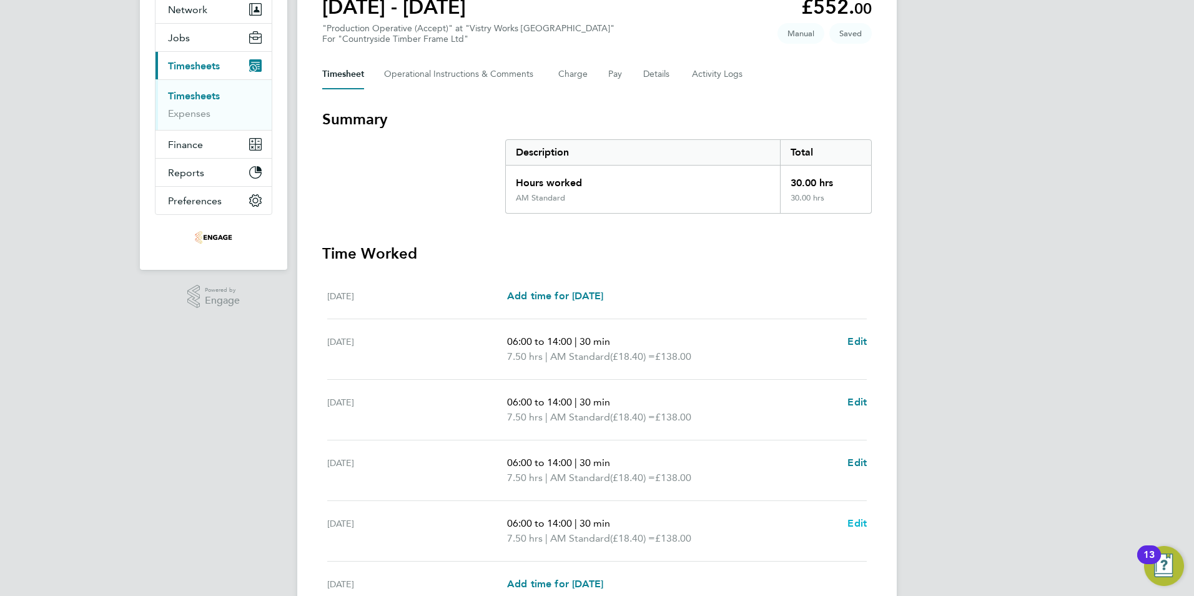
click at [860, 521] on span "Edit" at bounding box center [856, 523] width 19 height 12
select select "30"
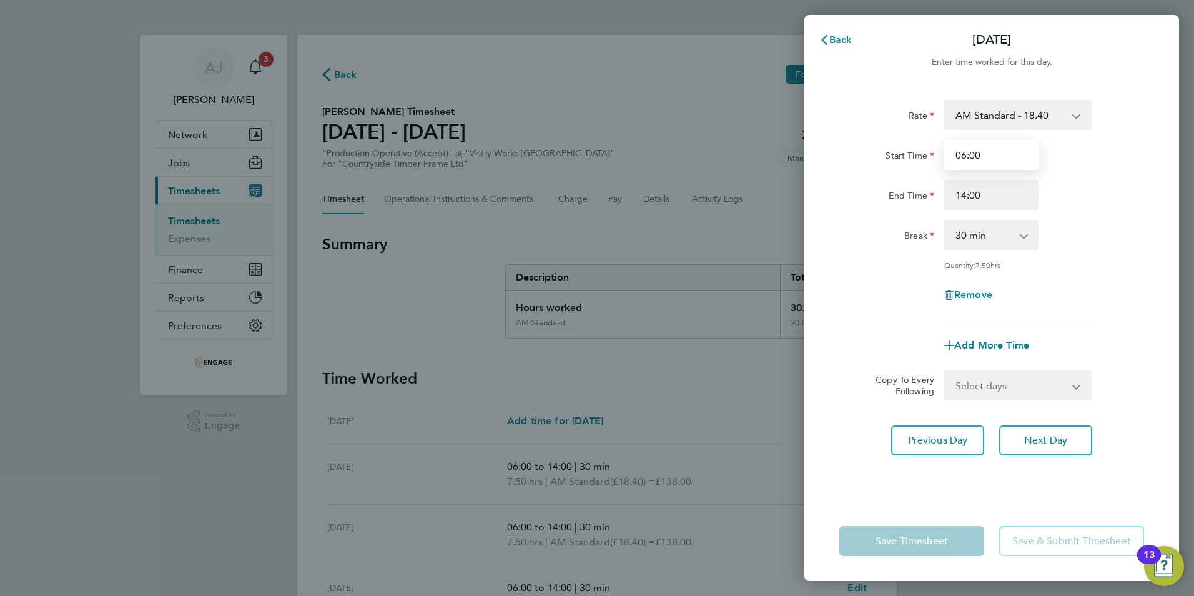
click at [966, 152] on input "06:00" at bounding box center [991, 155] width 95 height 30
type input "07:00"
click at [843, 483] on div "Rate AM Standard - 18.40 PM Standard - 20.06 OT2 - 36.80 PM OT2 - 40.11 OT 1 - …" at bounding box center [991, 293] width 375 height 416
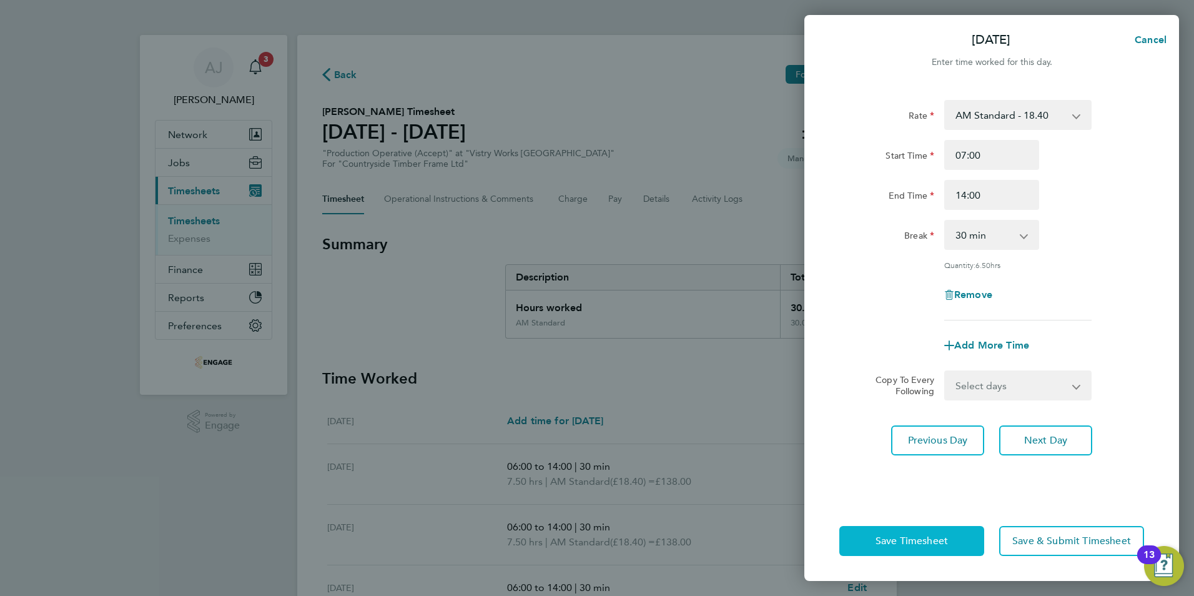
click at [896, 541] on span "Save Timesheet" at bounding box center [912, 541] width 72 height 12
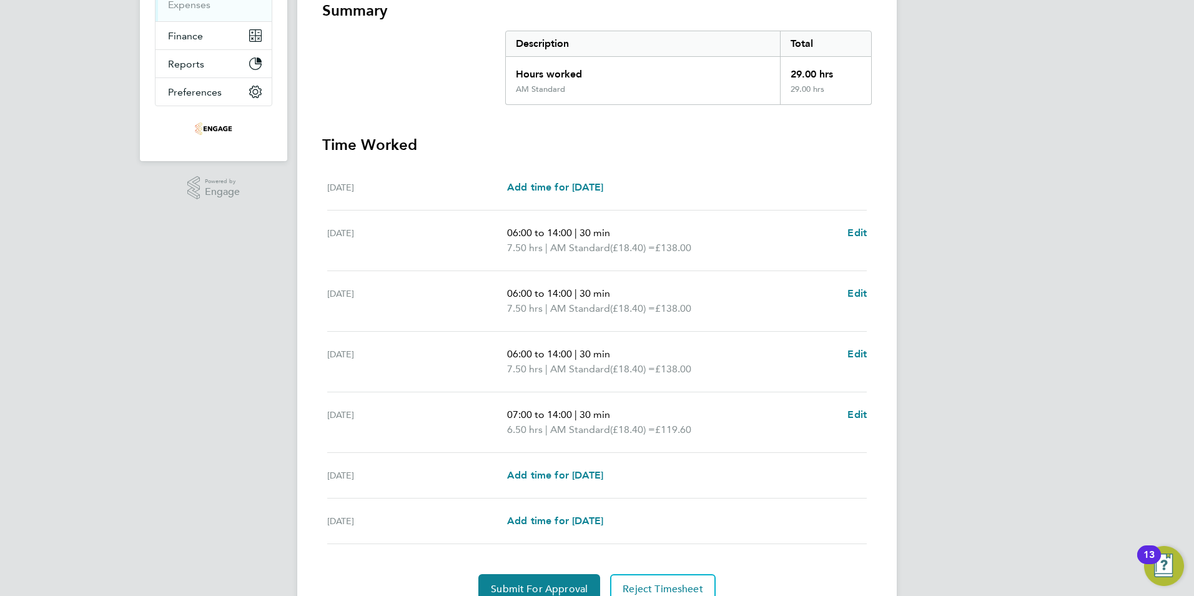
scroll to position [292, 0]
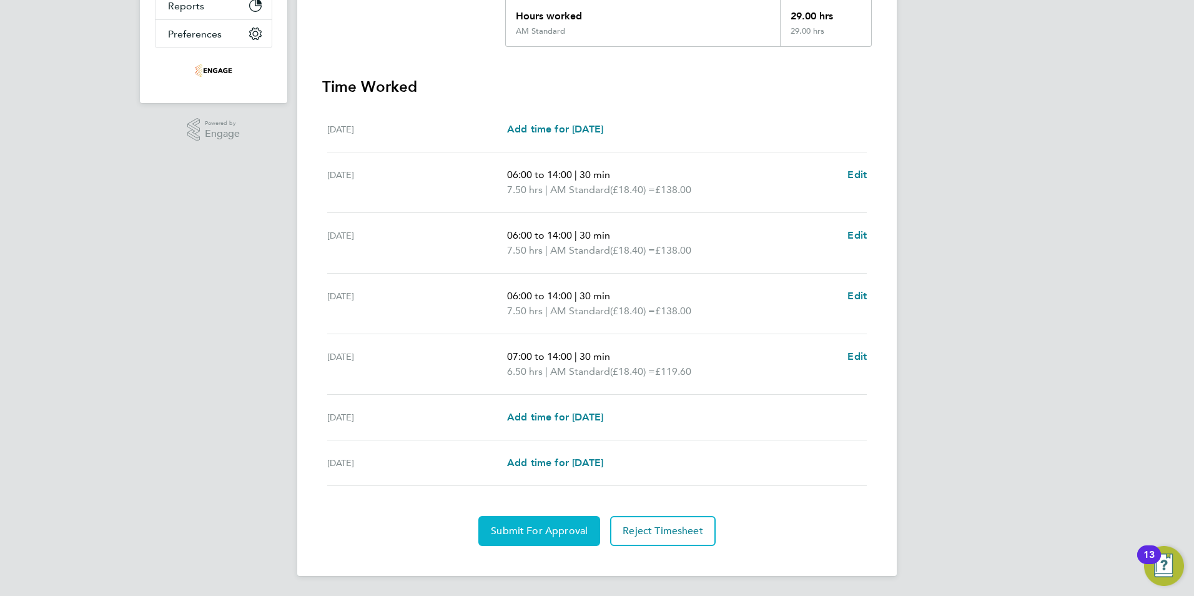
click at [526, 533] on span "Submit For Approval" at bounding box center [539, 531] width 97 height 12
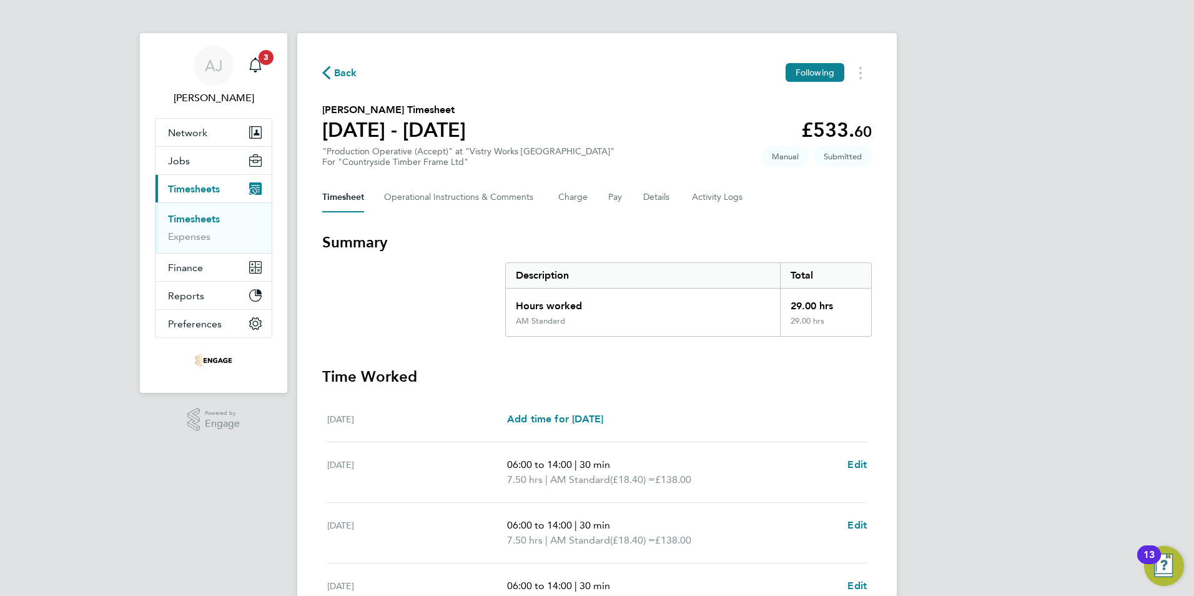
scroll to position [0, 0]
drag, startPoint x: 187, startPoint y: 220, endPoint x: 202, endPoint y: 225, distance: 15.2
click at [187, 220] on link "Timesheets" at bounding box center [194, 221] width 52 height 12
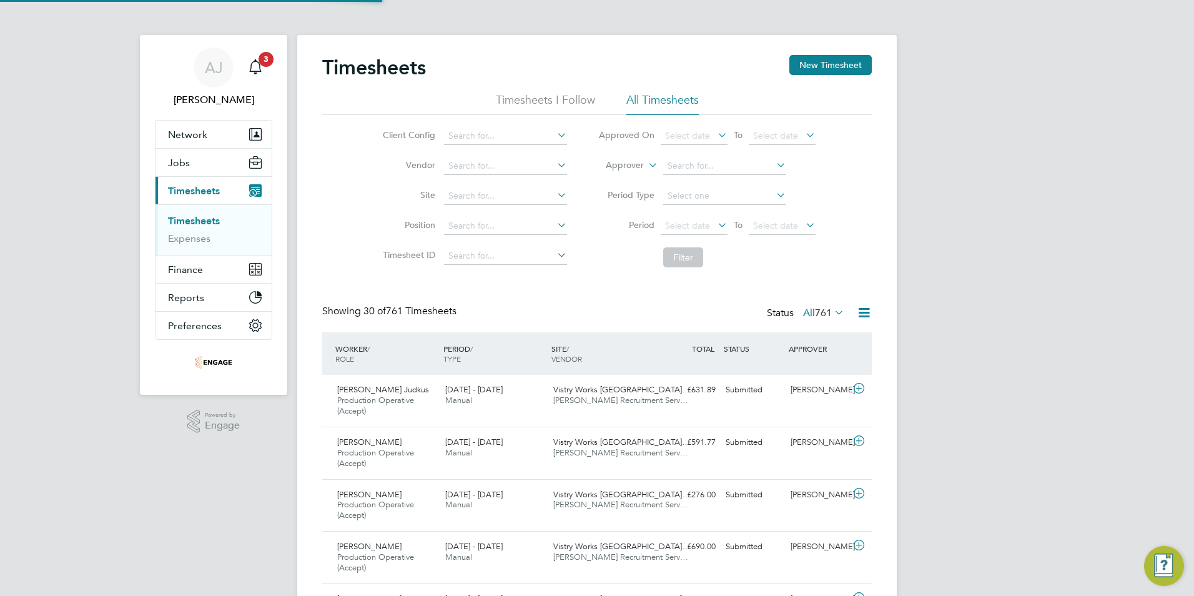
scroll to position [42, 109]
click at [845, 65] on button "New Timesheet" at bounding box center [830, 65] width 82 height 20
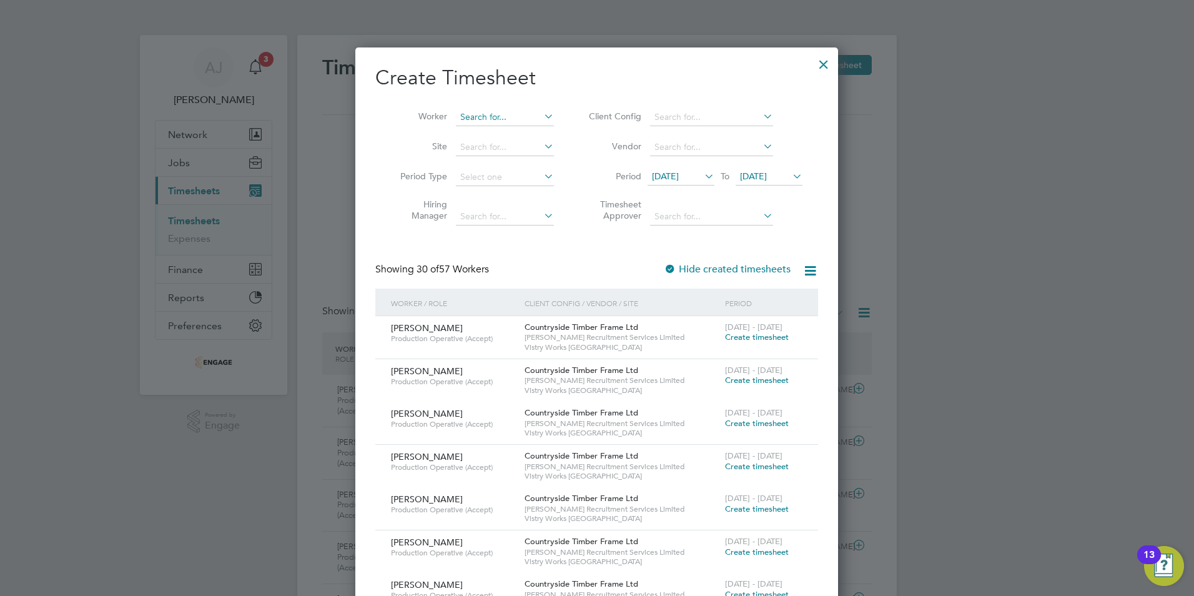
click at [481, 119] on input at bounding box center [505, 117] width 98 height 17
click at [485, 146] on li "Youcef Leb ik" at bounding box center [506, 150] width 103 height 17
type input "[PERSON_NAME]"
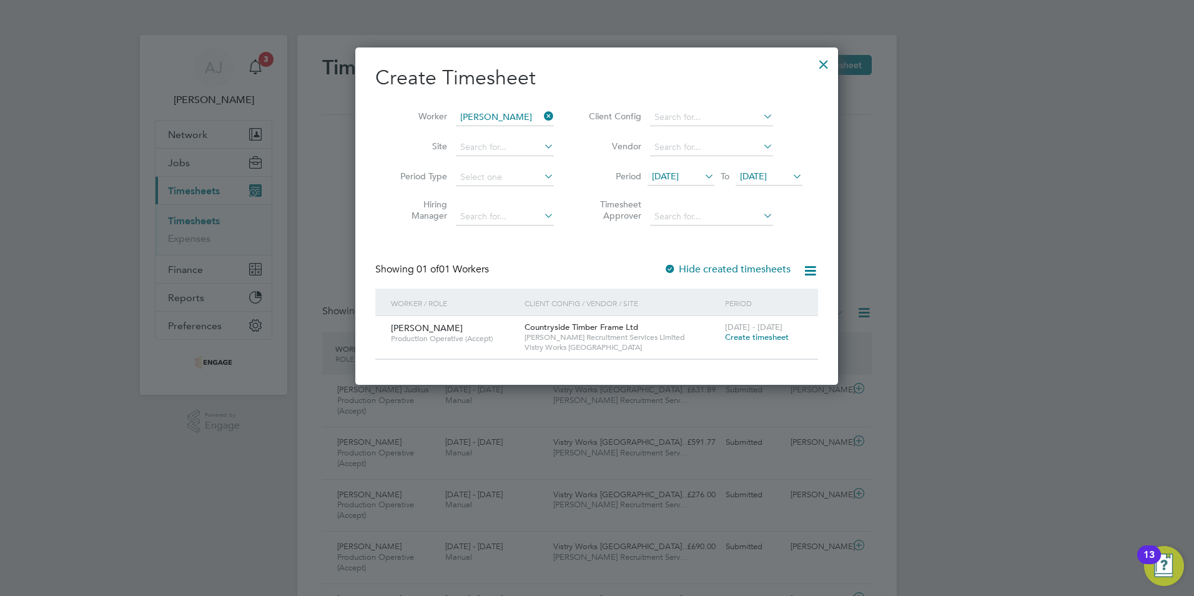
click at [751, 335] on span "Create timesheet" at bounding box center [757, 337] width 64 height 11
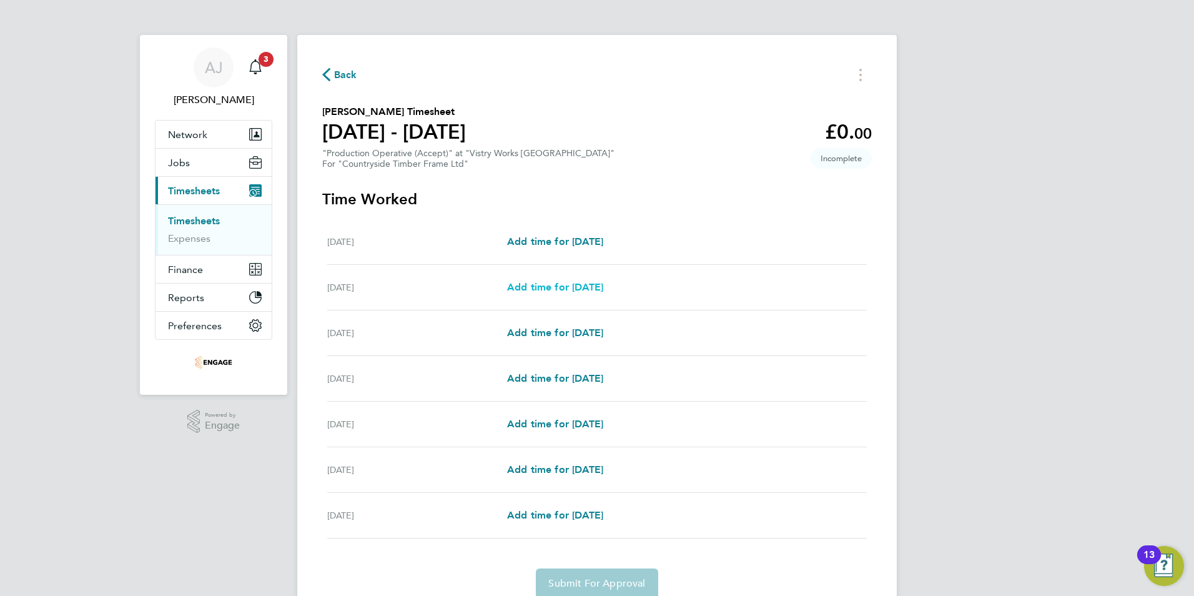
click at [594, 285] on span "Add time for Tue 26 Aug" at bounding box center [555, 287] width 96 height 12
select select "15"
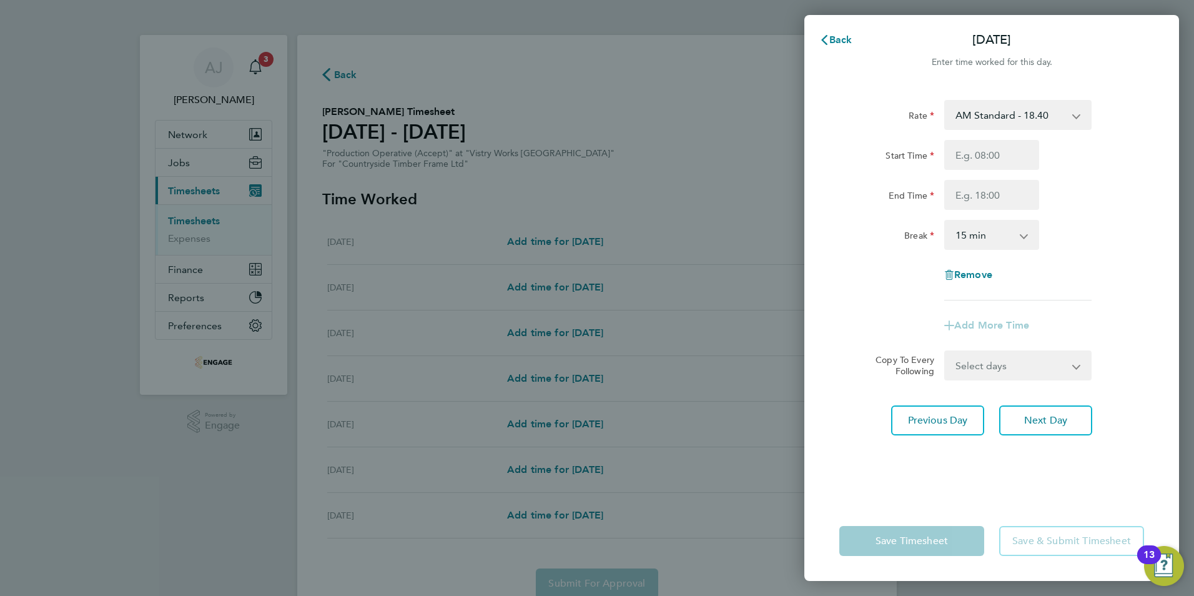
click at [983, 114] on select "AM Standard - 18.40 OT 1 - 27.60 PM OT2 - 40.11 OT2 - 36.80 PM Standard - 20.06…" at bounding box center [1011, 114] width 130 height 27
select select "15"
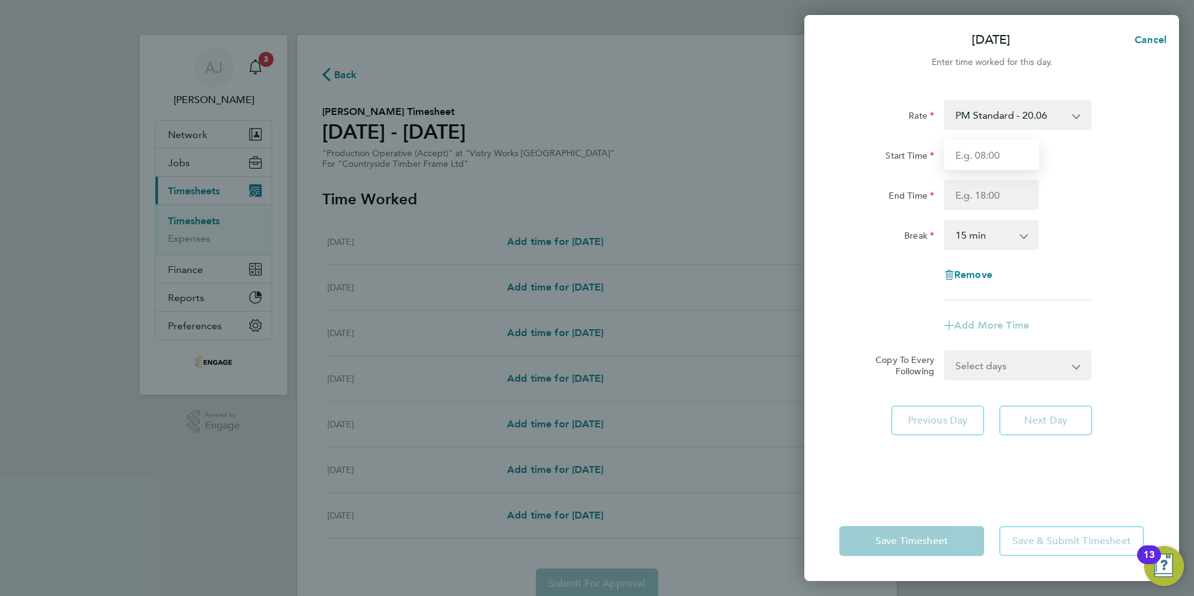
click at [975, 153] on input "Start Time" at bounding box center [991, 155] width 95 height 30
type input "14:00"
click at [972, 190] on input "End Time" at bounding box center [991, 195] width 95 height 30
type input "22:30"
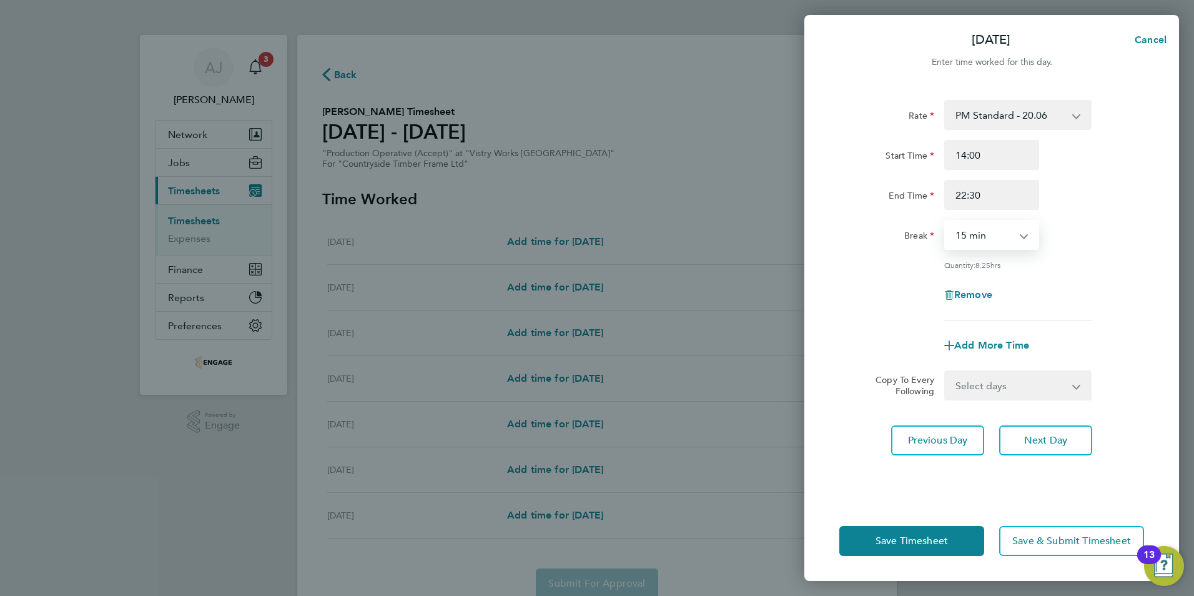
click at [968, 235] on select "0 min 15 min 30 min 45 min 60 min 75 min 90 min" at bounding box center [984, 234] width 77 height 27
select select "30"
click at [946, 221] on select "0 min 15 min 30 min 45 min 60 min 75 min 90 min" at bounding box center [984, 234] width 77 height 27
click at [989, 378] on select "Select days Day Weekday (Mon-Fri) Weekend (Sat-Sun) Wednesday Thursday Friday S…" at bounding box center [1011, 385] width 131 height 27
select select "WEEKDAY"
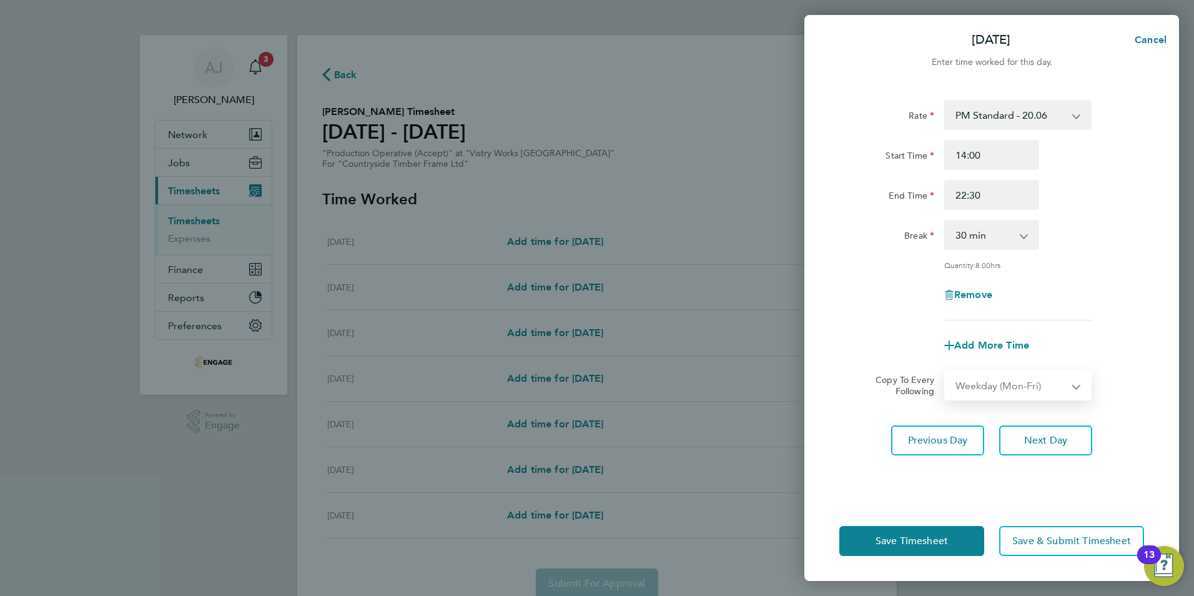
click at [946, 372] on select "Select days Day Weekday (Mon-Fri) Weekend (Sat-Sun) Wednesday Thursday Friday S…" at bounding box center [1011, 385] width 131 height 27
select select "2025-08-31"
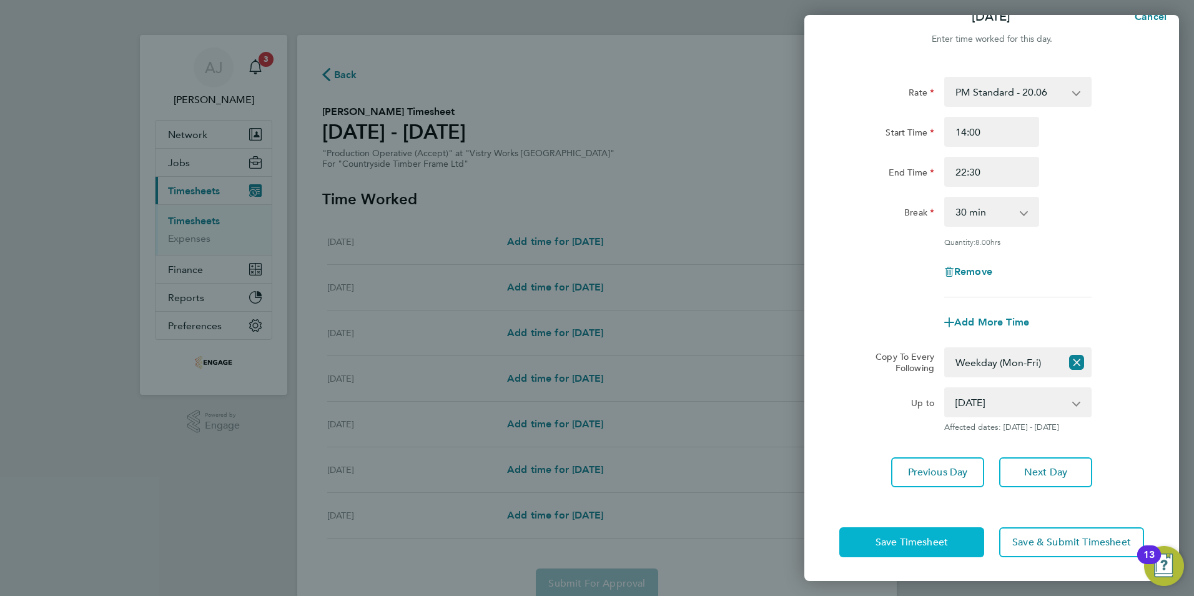
click at [894, 538] on span "Save Timesheet" at bounding box center [912, 542] width 72 height 12
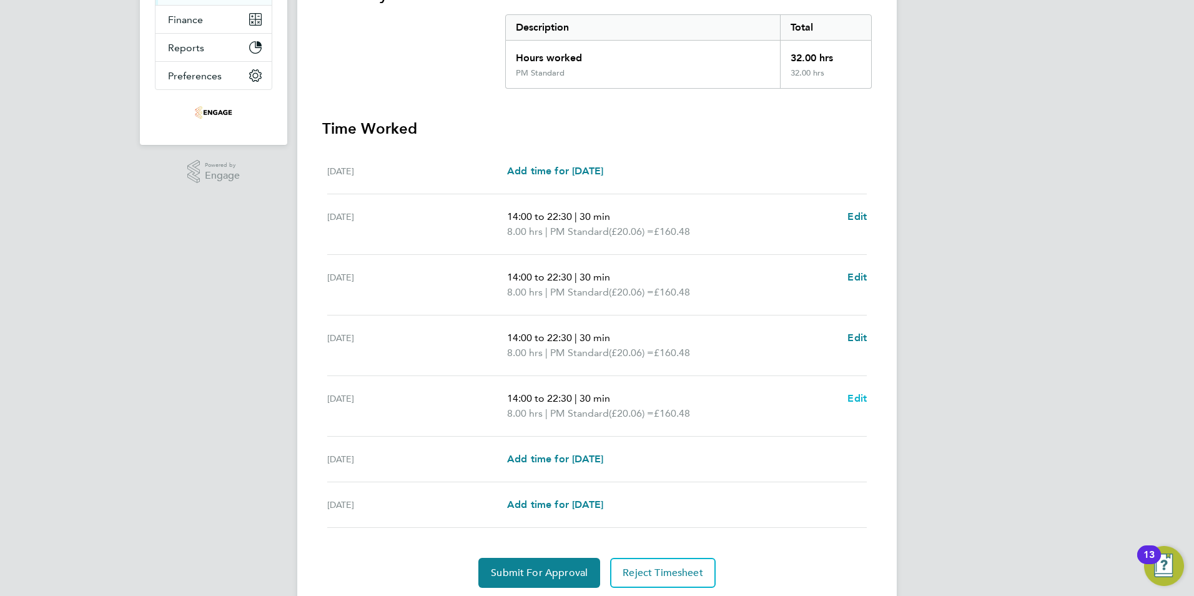
click at [859, 397] on span "Edit" at bounding box center [856, 398] width 19 height 12
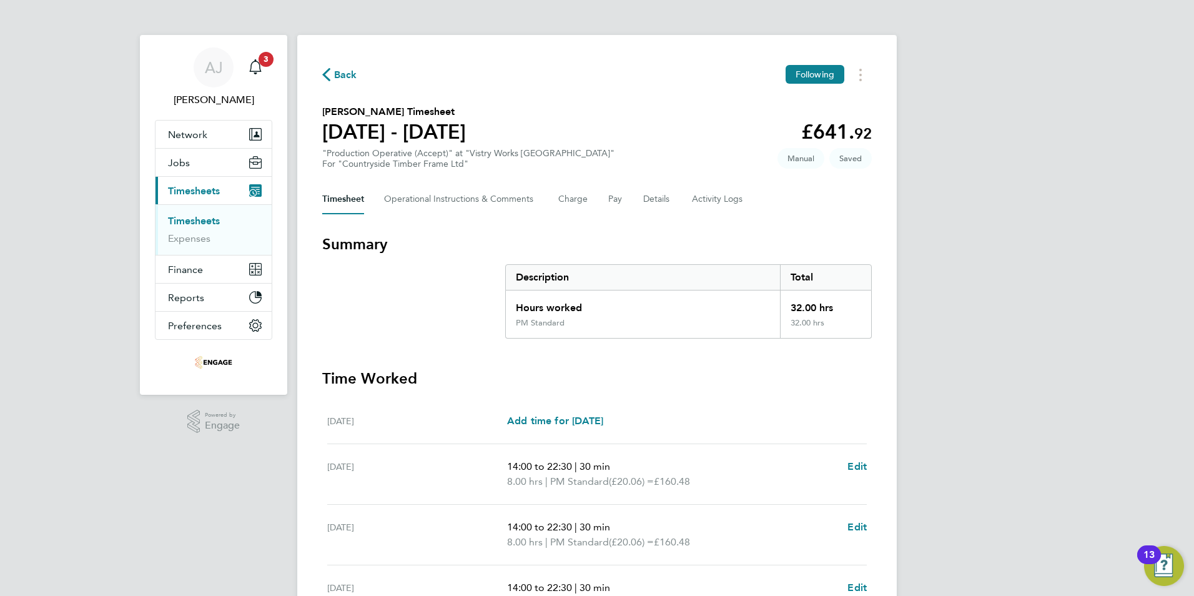
select select "30"
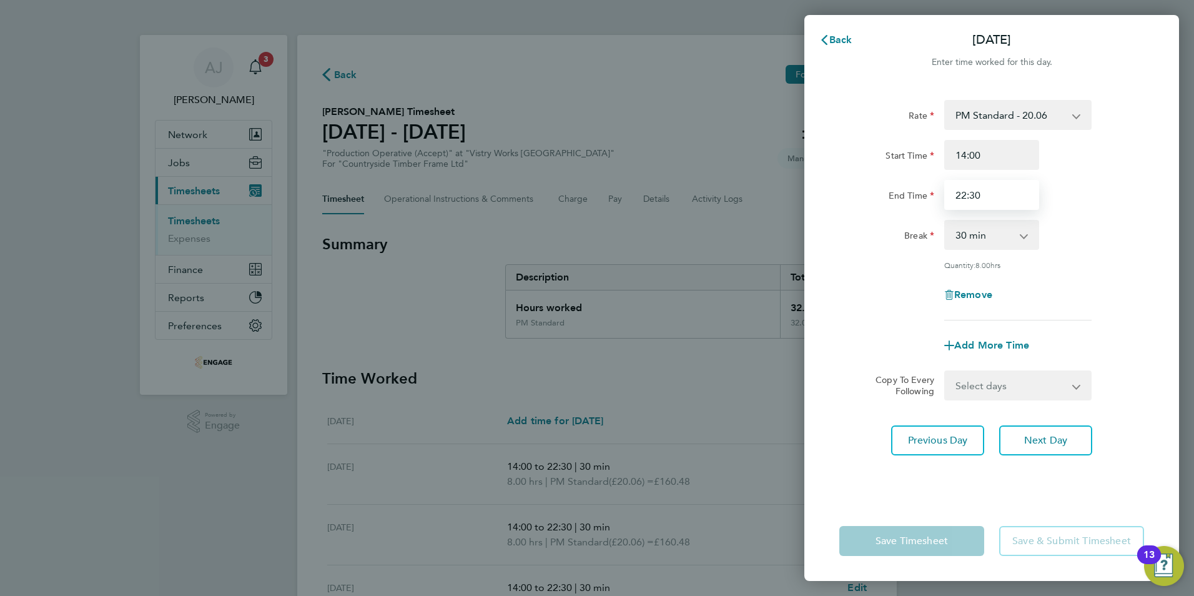
click at [987, 192] on input "22:30" at bounding box center [991, 195] width 95 height 30
type input "20:00"
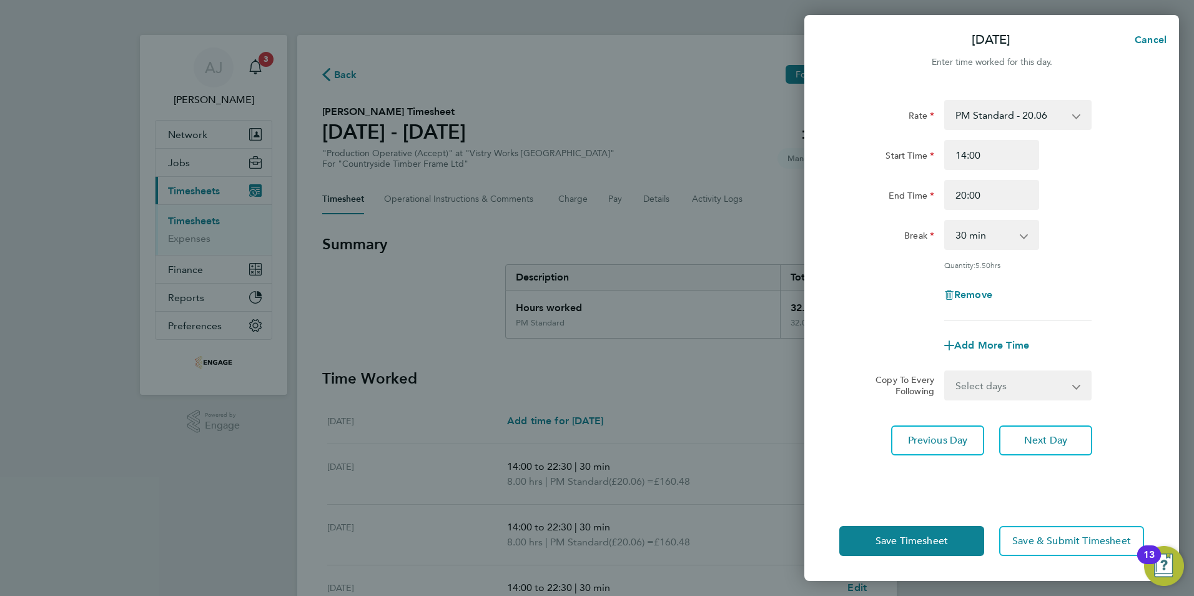
click at [879, 435] on div "Previous Day Next Day" at bounding box center [991, 440] width 305 height 30
click at [863, 541] on button "Save Timesheet" at bounding box center [911, 541] width 145 height 30
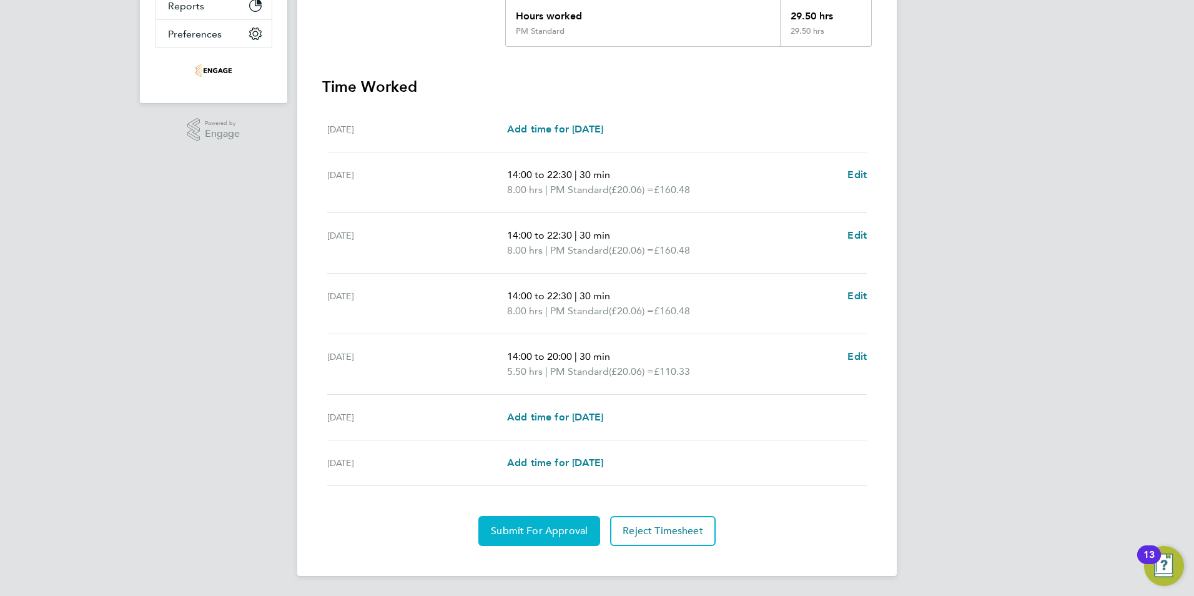
click at [531, 526] on span "Submit For Approval" at bounding box center [539, 531] width 97 height 12
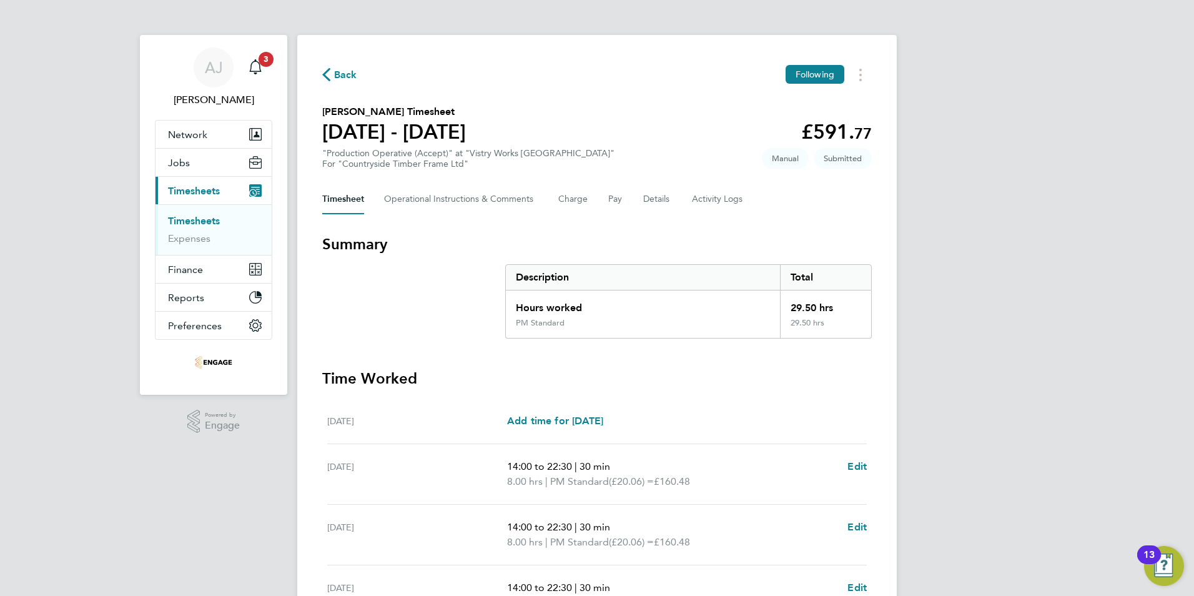
click at [192, 214] on ul "Timesheets Expenses" at bounding box center [214, 229] width 116 height 51
click at [194, 217] on link "Timesheets" at bounding box center [194, 221] width 52 height 12
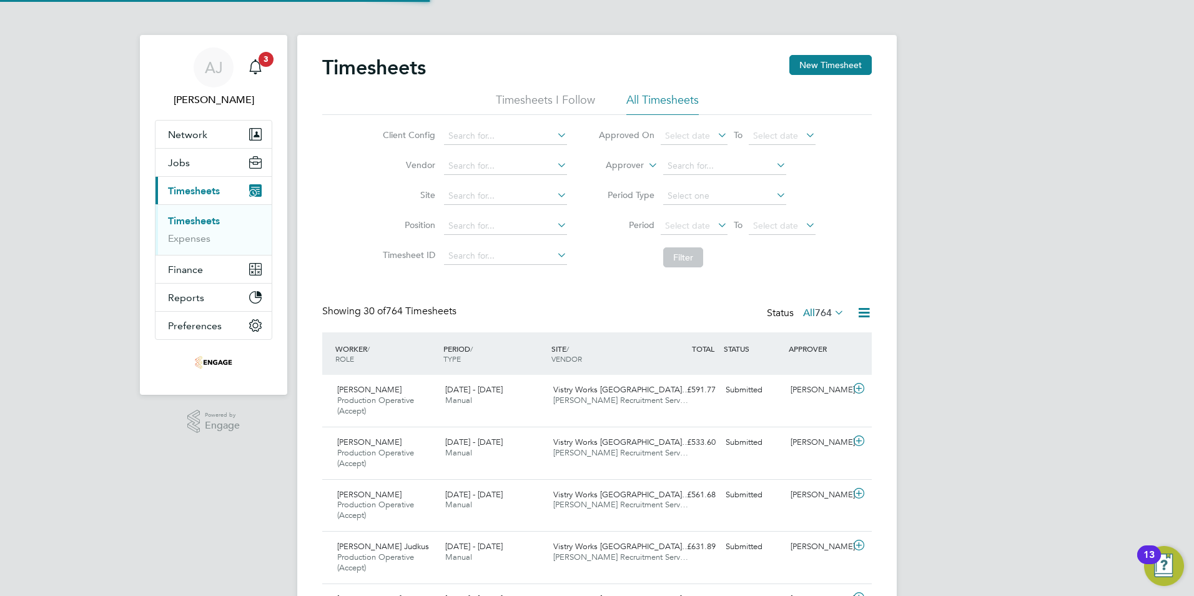
drag, startPoint x: 828, startPoint y: 62, endPoint x: 804, endPoint y: 81, distance: 31.1
click at [828, 61] on button "New Timesheet" at bounding box center [830, 65] width 82 height 20
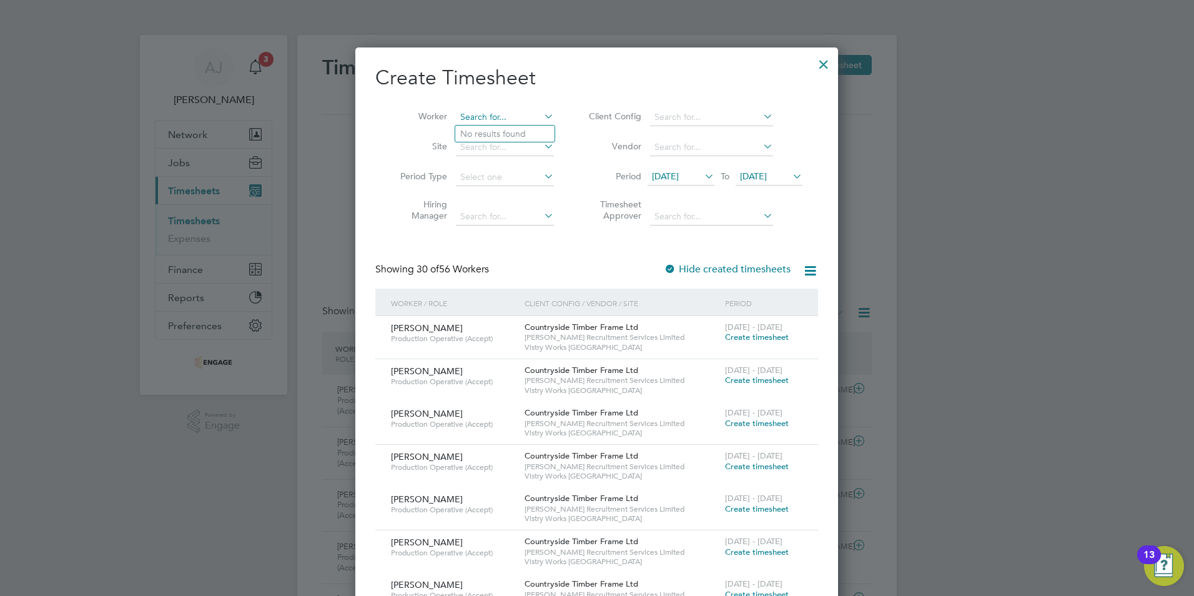
click at [493, 117] on input at bounding box center [505, 117] width 98 height 17
click at [497, 129] on li "Abdulrasheed Pand or" at bounding box center [504, 134] width 99 height 17
type input "[PERSON_NAME]"
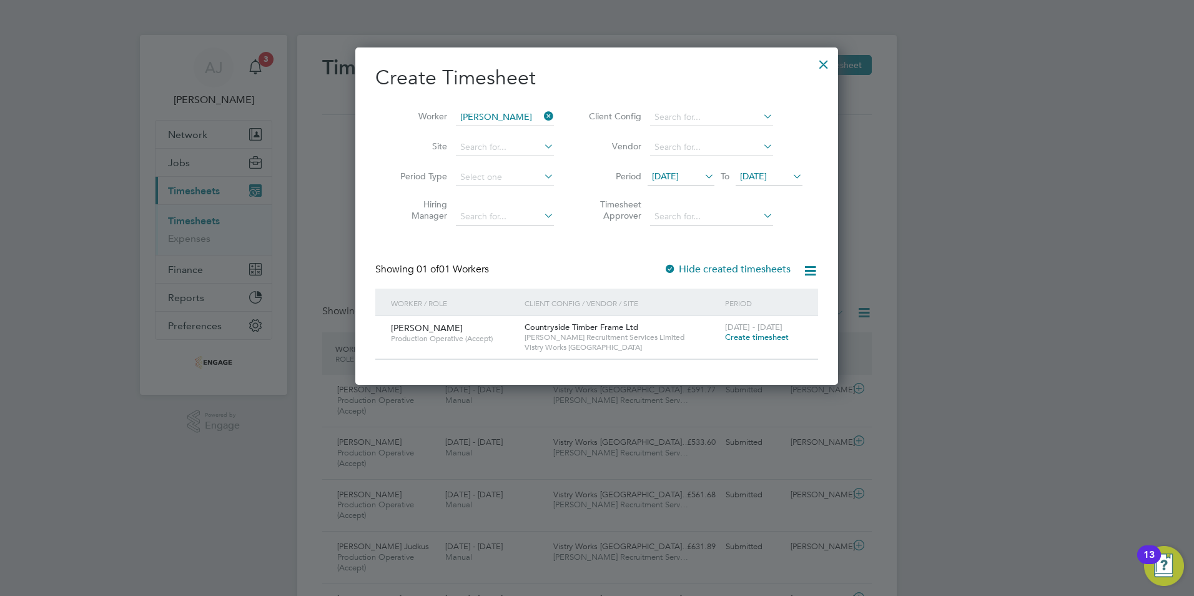
click at [748, 337] on span "Create timesheet" at bounding box center [757, 337] width 64 height 11
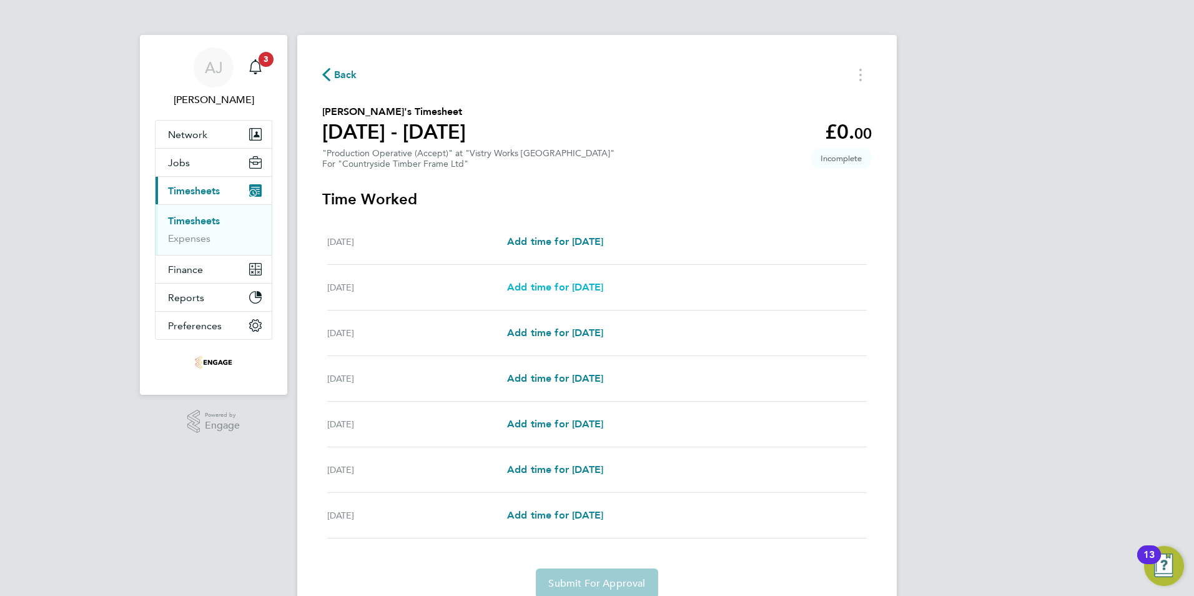
click at [566, 285] on span "Add time for Tue 26 Aug" at bounding box center [555, 287] width 96 height 12
select select "15"
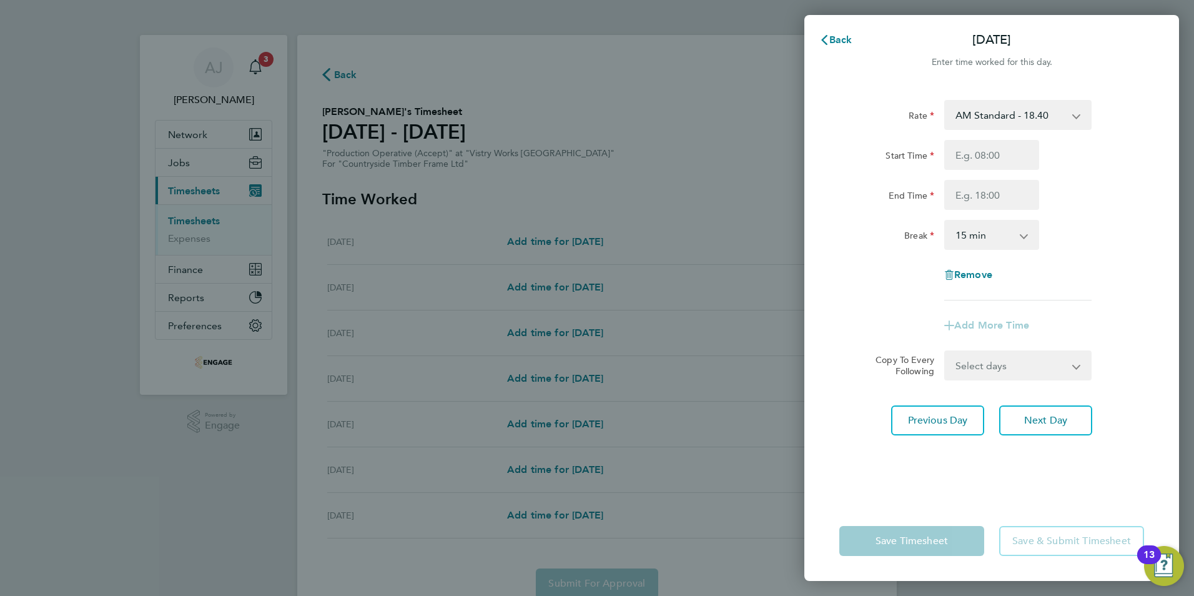
click at [983, 115] on select "AM Standard - 18.40 PM OT2 - 40.11 PM Standard - 20.06 OT2 - 36.80 PM OT 1 - 30…" at bounding box center [1011, 114] width 130 height 27
select select "15"
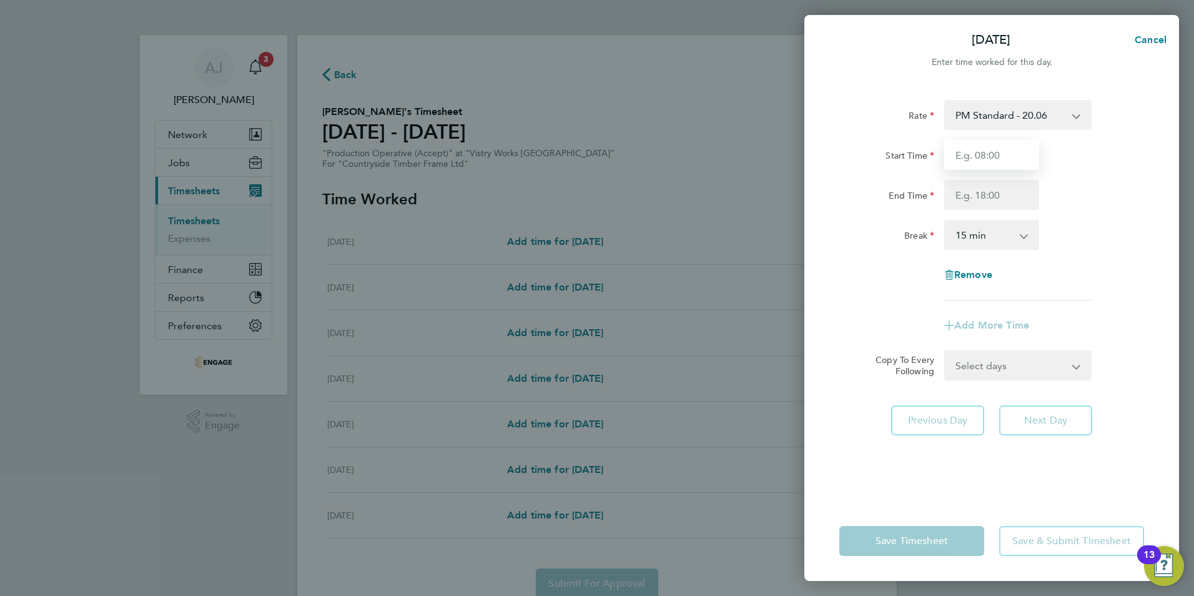
click at [962, 157] on input "Start Time" at bounding box center [991, 155] width 95 height 30
type input "14:00"
click at [979, 184] on input "End Time" at bounding box center [991, 195] width 95 height 30
type input "22:30"
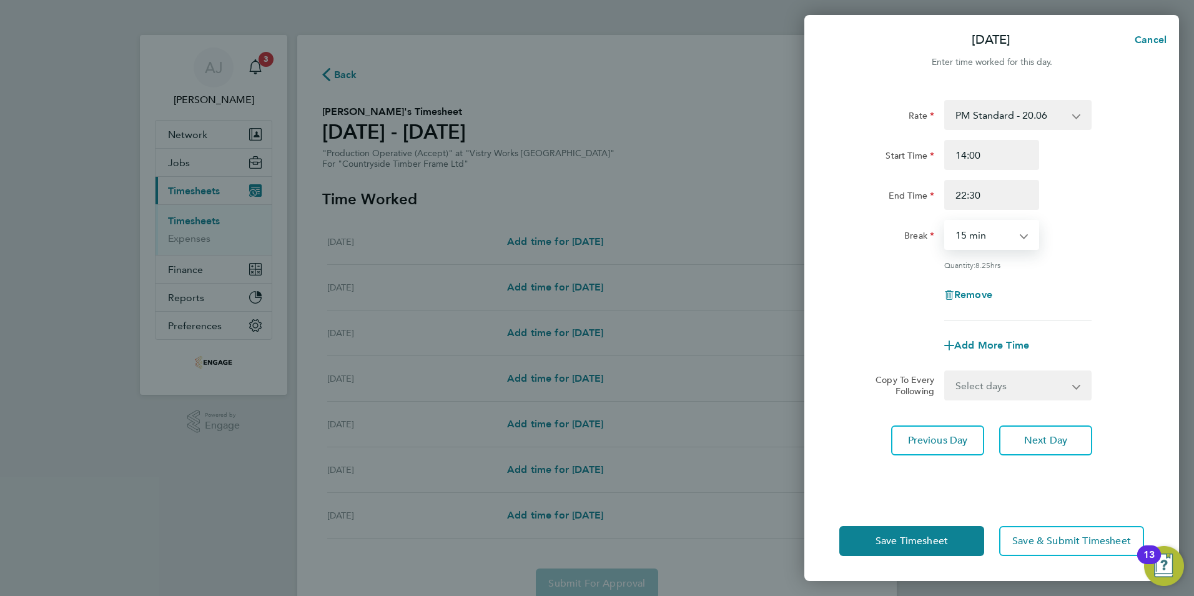
click at [969, 236] on select "0 min 15 min 30 min 45 min 60 min 75 min 90 min" at bounding box center [984, 234] width 77 height 27
select select "30"
click at [946, 221] on select "0 min 15 min 30 min 45 min 60 min 75 min 90 min" at bounding box center [984, 234] width 77 height 27
click at [969, 387] on select "Select days Day Weekday (Mon-Fri) Weekend (Sat-Sun) Wednesday Thursday Friday S…" at bounding box center [1011, 385] width 131 height 27
select select "WEEKDAY"
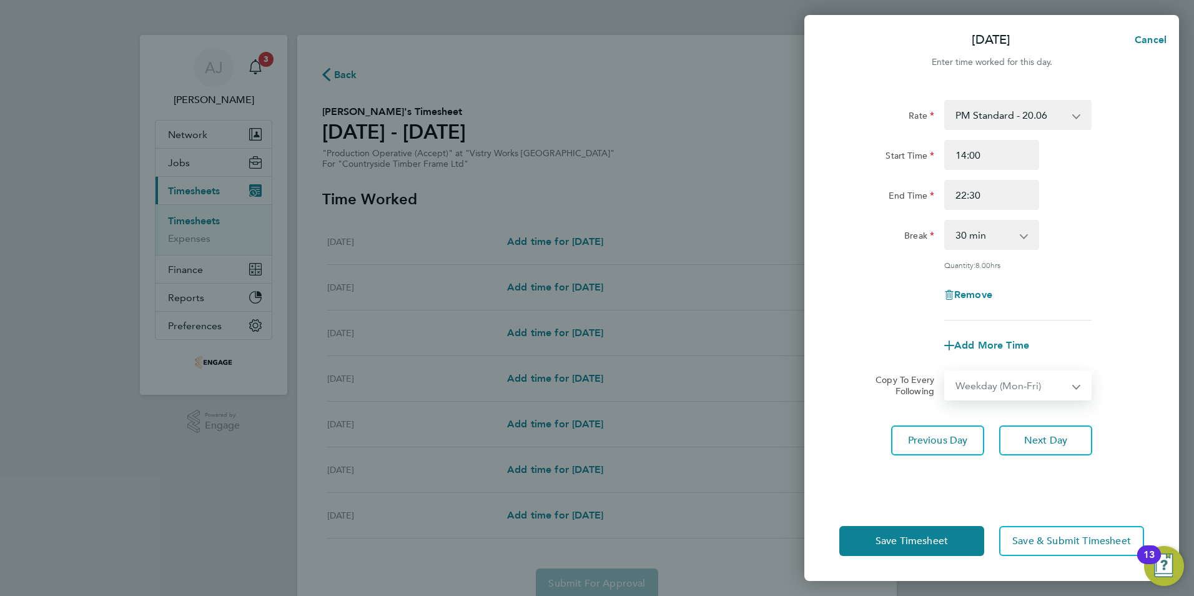
click at [946, 372] on select "Select days Day Weekday (Mon-Fri) Weekend (Sat-Sun) Wednesday Thursday Friday S…" at bounding box center [1011, 385] width 131 height 27
select select "2025-08-31"
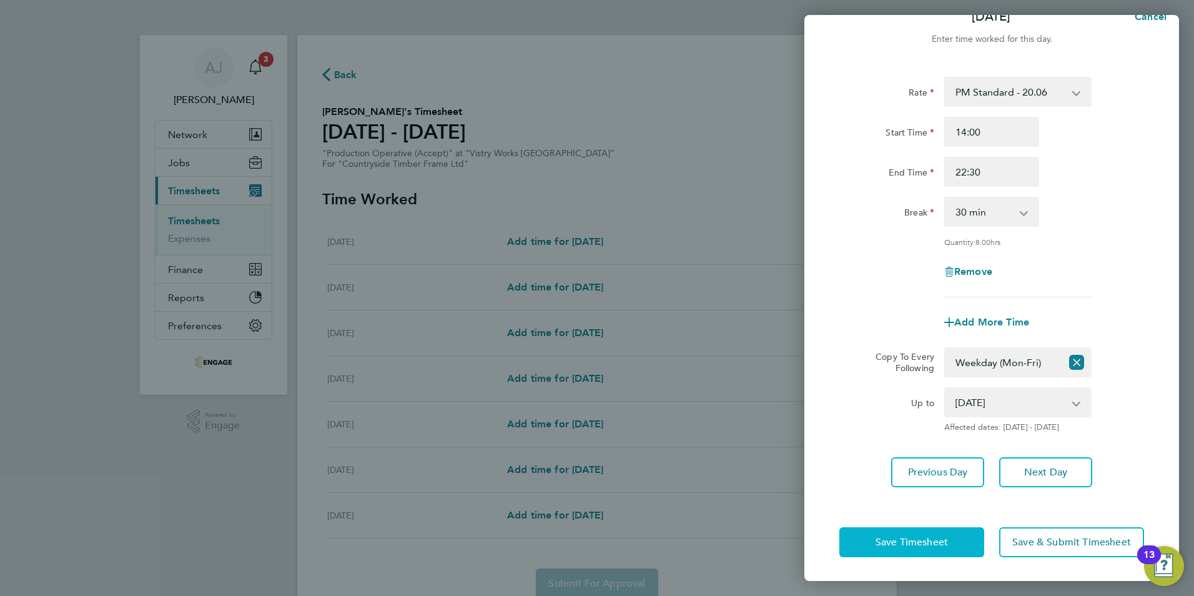
click at [881, 540] on span "Save Timesheet" at bounding box center [912, 542] width 72 height 12
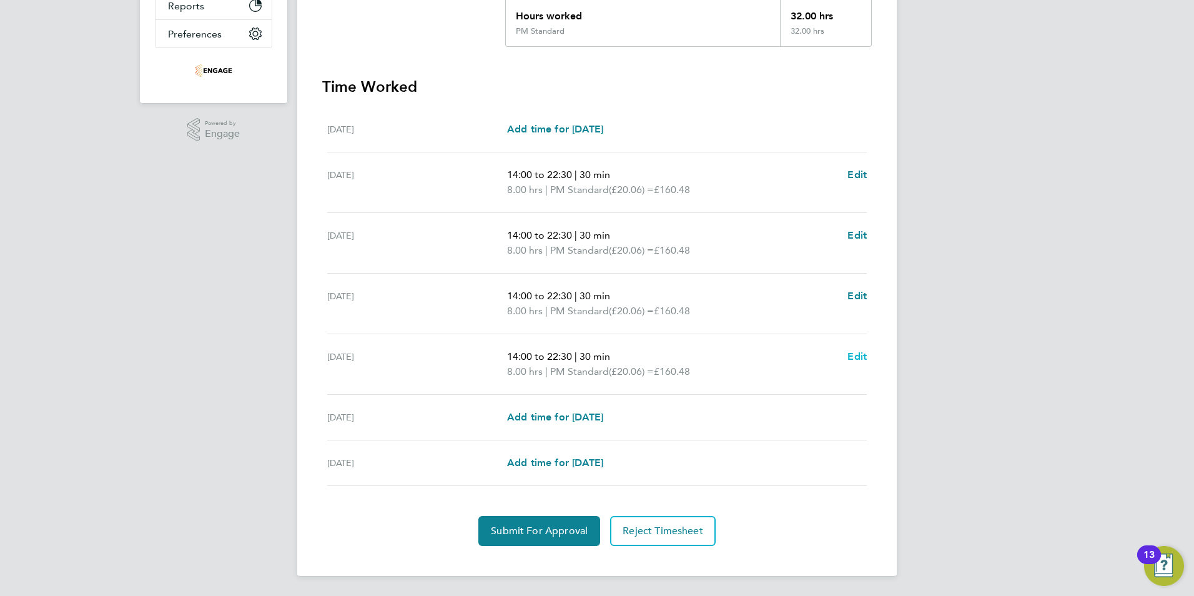
click at [861, 355] on span "Edit" at bounding box center [856, 356] width 19 height 12
select select "30"
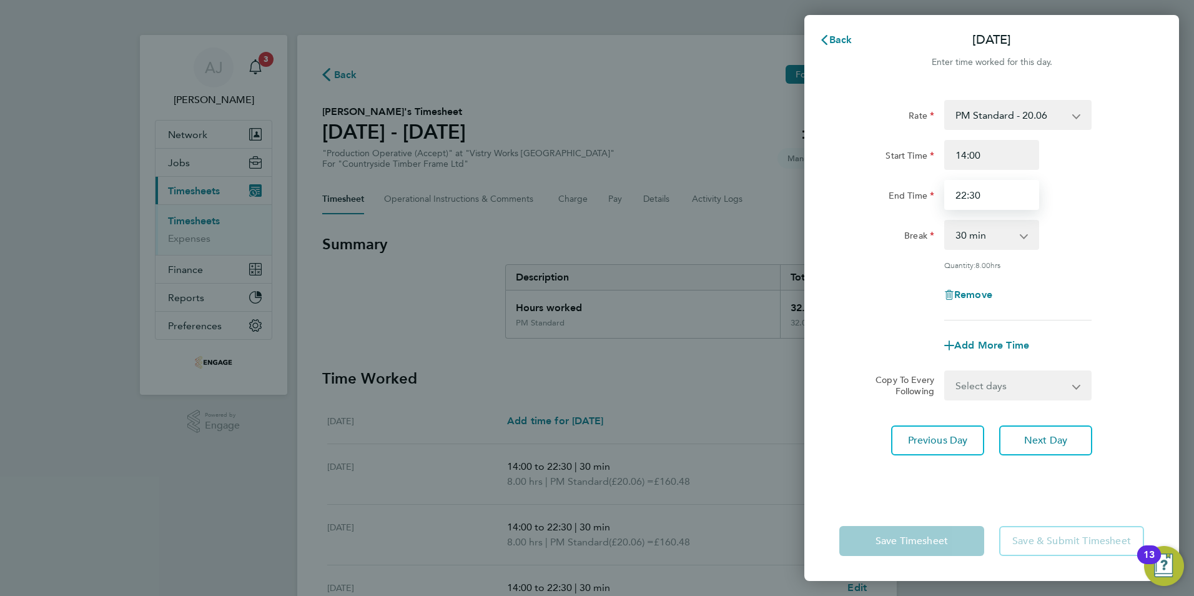
click at [979, 197] on input "22:30" at bounding box center [991, 195] width 95 height 30
drag, startPoint x: 981, startPoint y: 195, endPoint x: 931, endPoint y: 196, distance: 50.0
click at [931, 197] on div "End Time 22:30" at bounding box center [991, 195] width 315 height 30
type input "20:00"
click at [897, 482] on div "Rate PM Standard - 20.06 PM OT2 - 40.11 OT2 - 36.80 AM Standard - 18.40 PM OT 1…" at bounding box center [991, 293] width 375 height 416
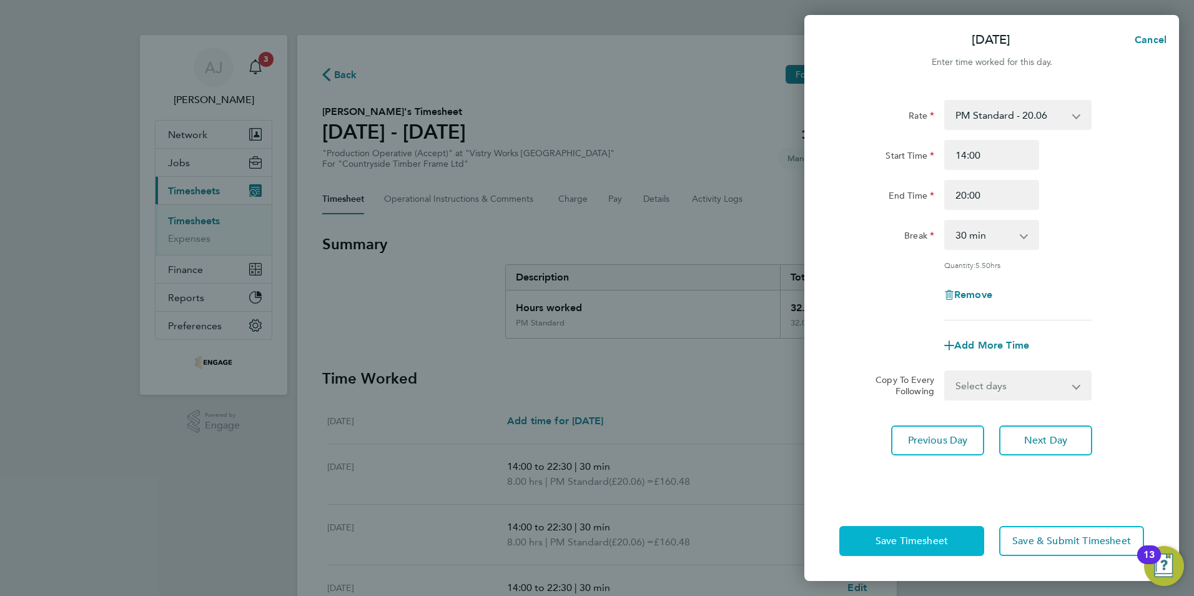
click at [909, 542] on span "Save Timesheet" at bounding box center [912, 541] width 72 height 12
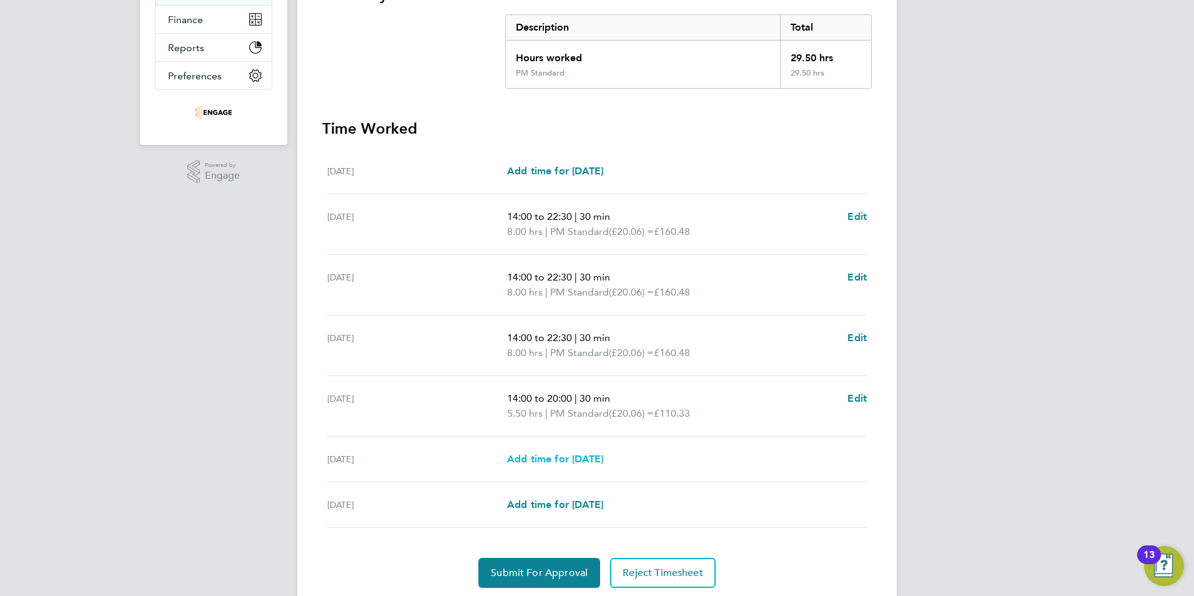
click at [582, 461] on span "Add time for [DATE]" at bounding box center [555, 459] width 96 height 12
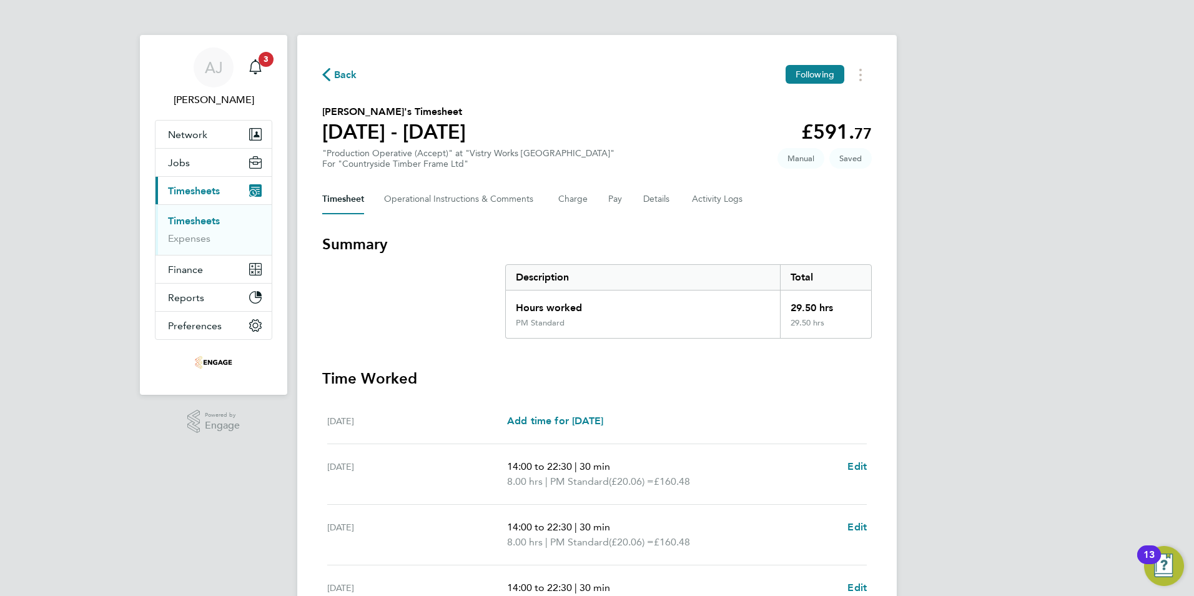
select select "15"
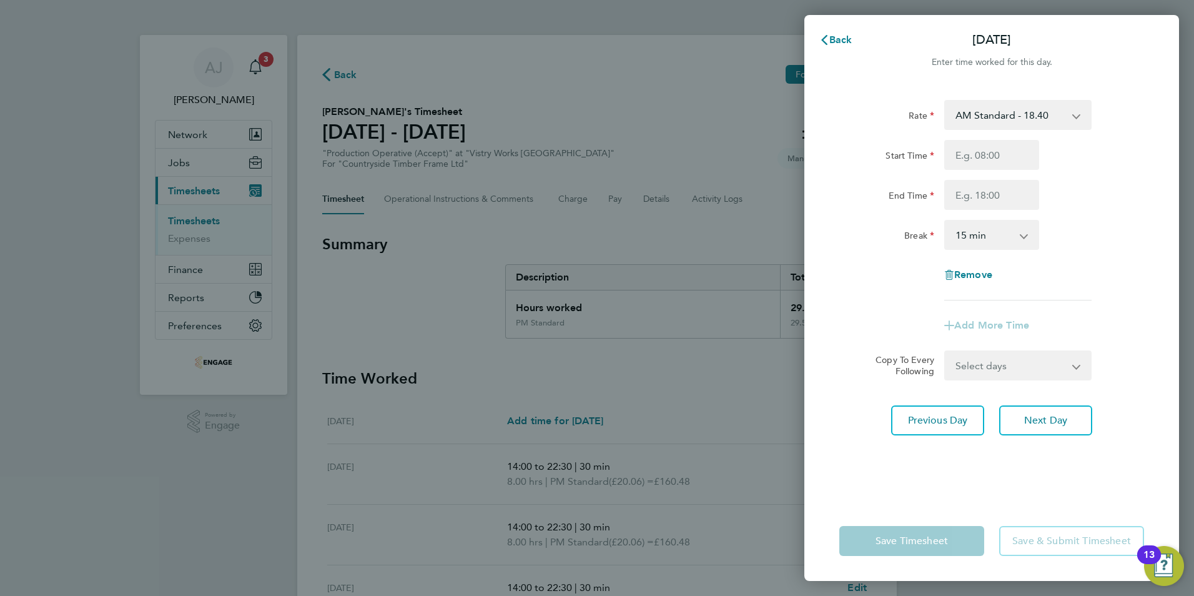
click at [981, 112] on select "AM Standard - 18.40 PM OT2 - 40.11 PM Standard - 20.06 OT2 - 36.80 PM OT 1 - 30…" at bounding box center [1011, 114] width 130 height 27
select select "15"
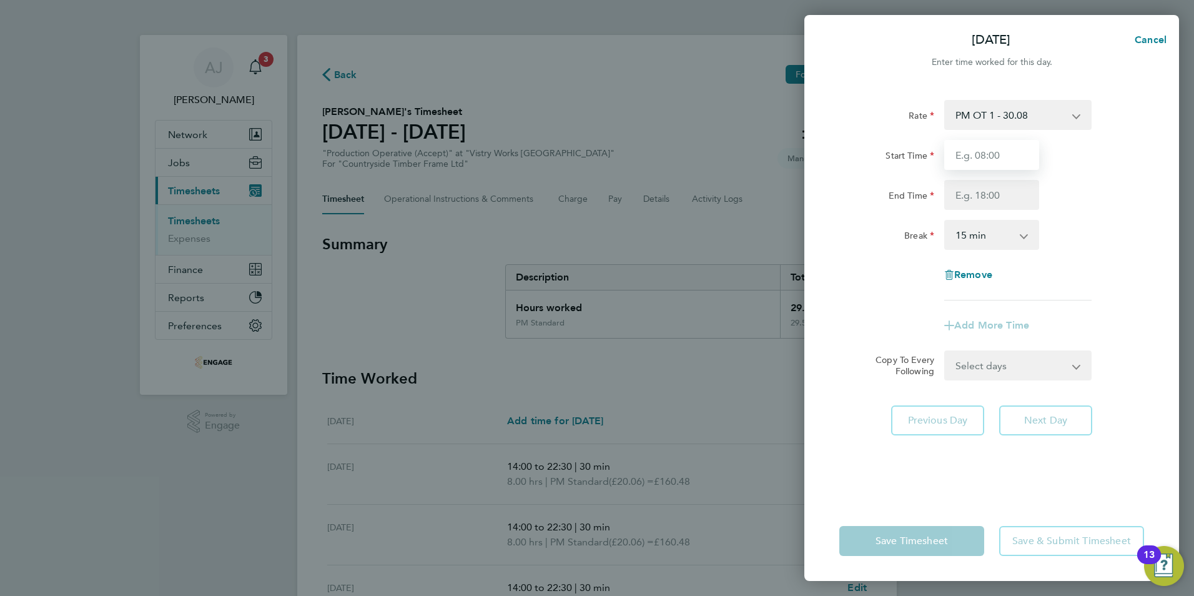
click at [982, 154] on input "Start Time" at bounding box center [991, 155] width 95 height 30
type input "06:00"
click at [960, 196] on input "End Time" at bounding box center [991, 195] width 95 height 30
type input "14:00"
click at [976, 237] on select "0 min 15 min 30 min 45 min 60 min 75 min 90 min" at bounding box center [984, 234] width 77 height 27
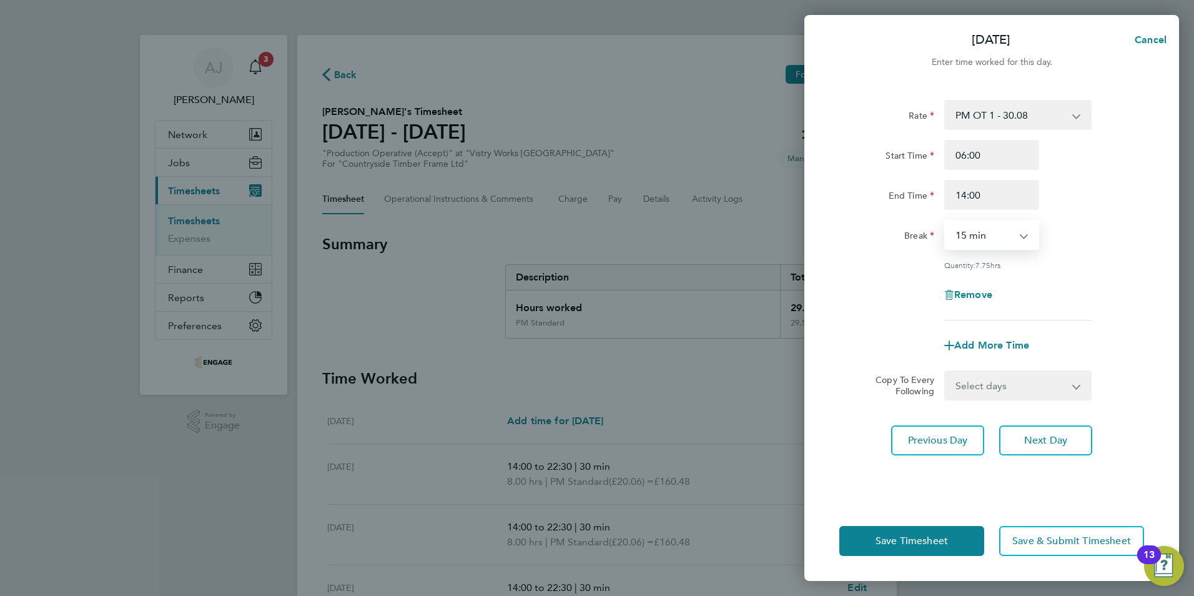
select select "30"
click at [946, 221] on select "0 min 15 min 30 min 45 min 60 min 75 min 90 min" at bounding box center [984, 234] width 77 height 27
click at [894, 538] on span "Save Timesheet" at bounding box center [912, 541] width 72 height 12
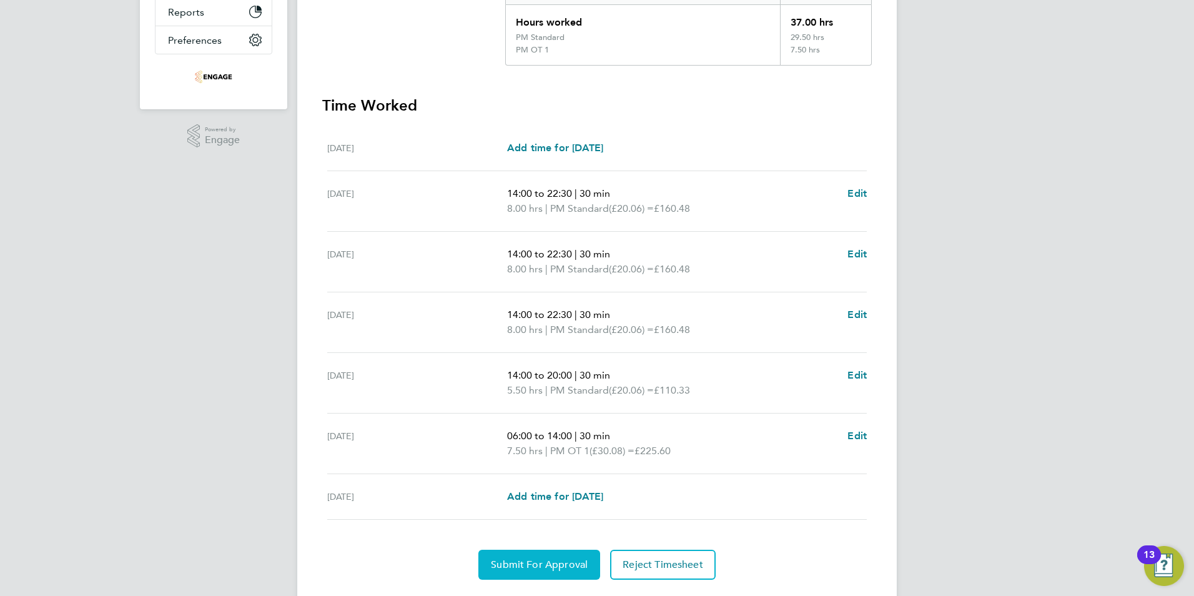
scroll to position [319, 0]
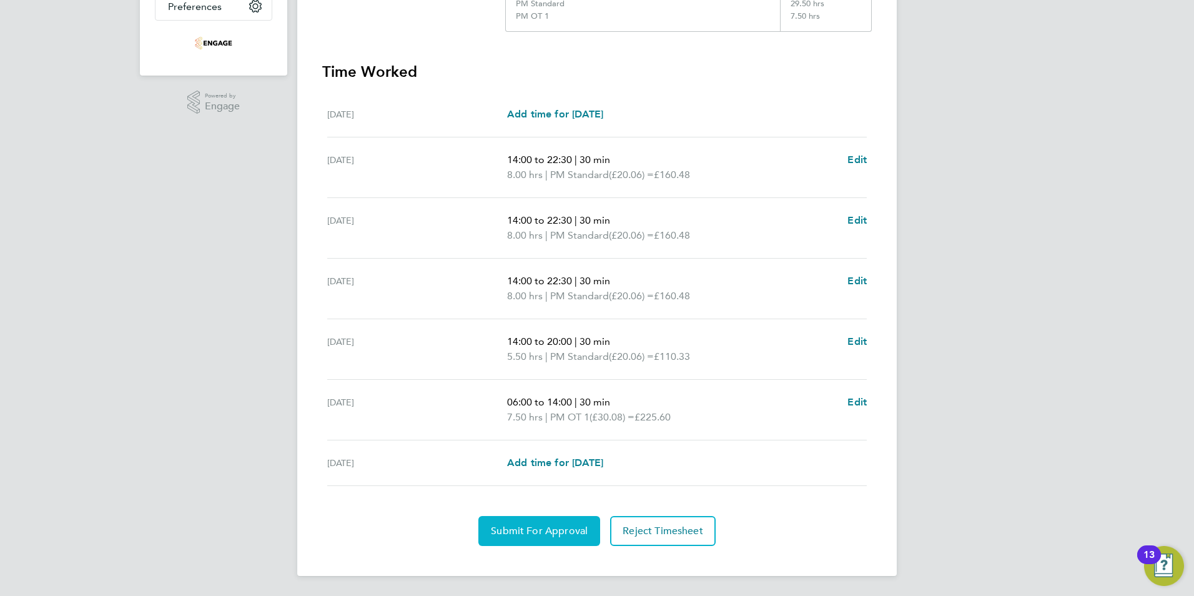
click at [516, 530] on span "Submit For Approval" at bounding box center [539, 531] width 97 height 12
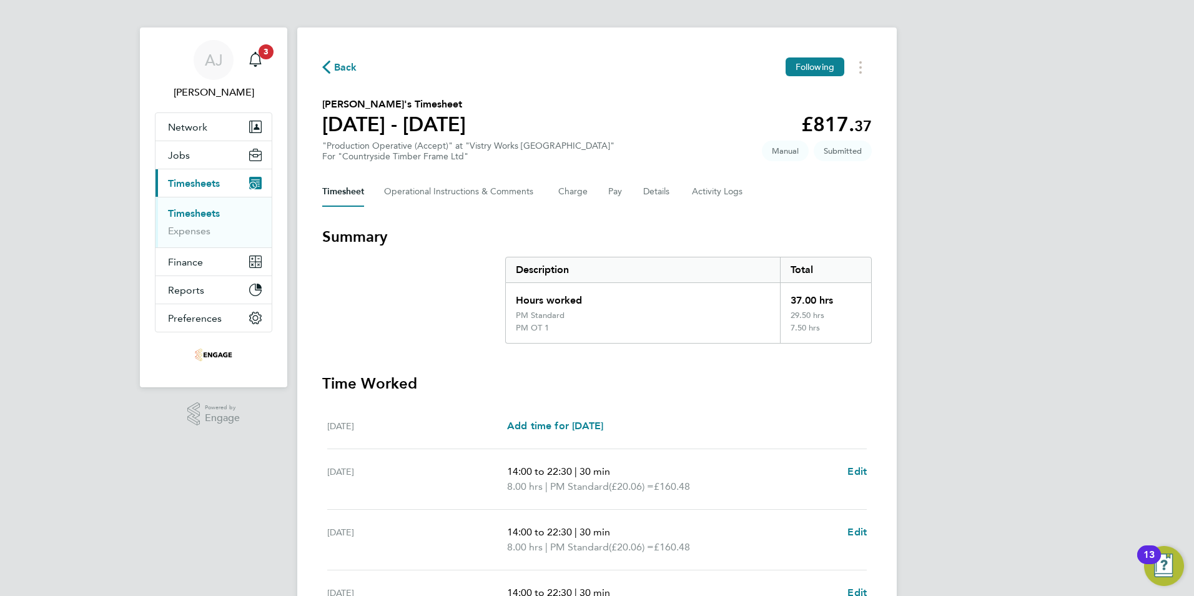
scroll to position [7, 0]
click at [205, 207] on ul "Timesheets Expenses" at bounding box center [214, 222] width 116 height 51
drag, startPoint x: 215, startPoint y: 214, endPoint x: 224, endPoint y: 212, distance: 8.9
click at [215, 214] on link "Timesheets" at bounding box center [194, 214] width 52 height 12
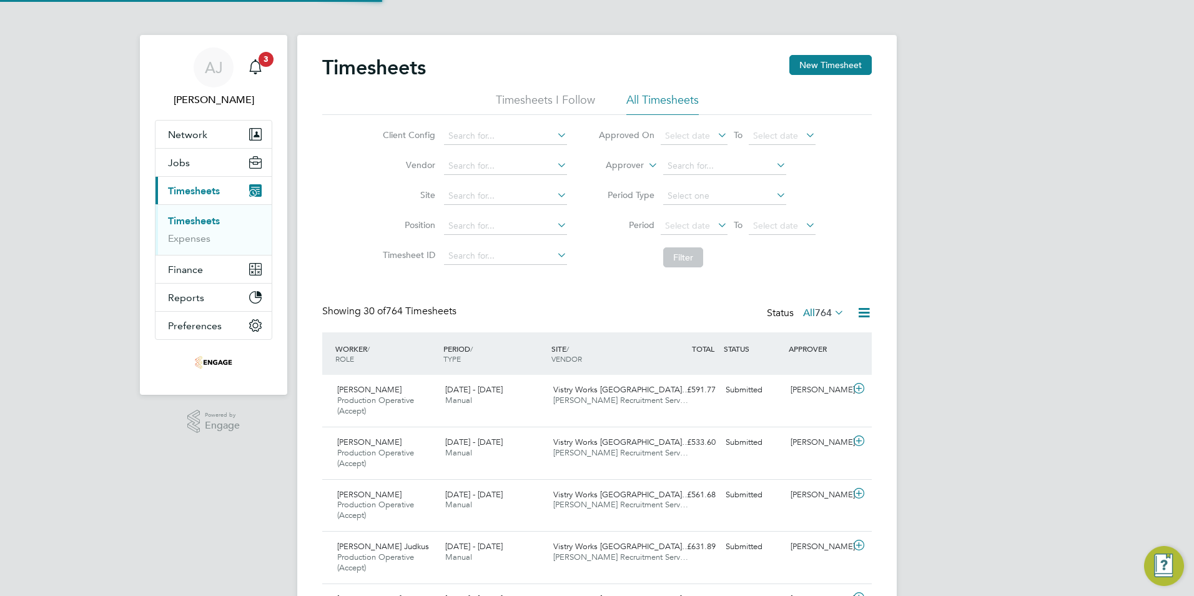
scroll to position [6, 6]
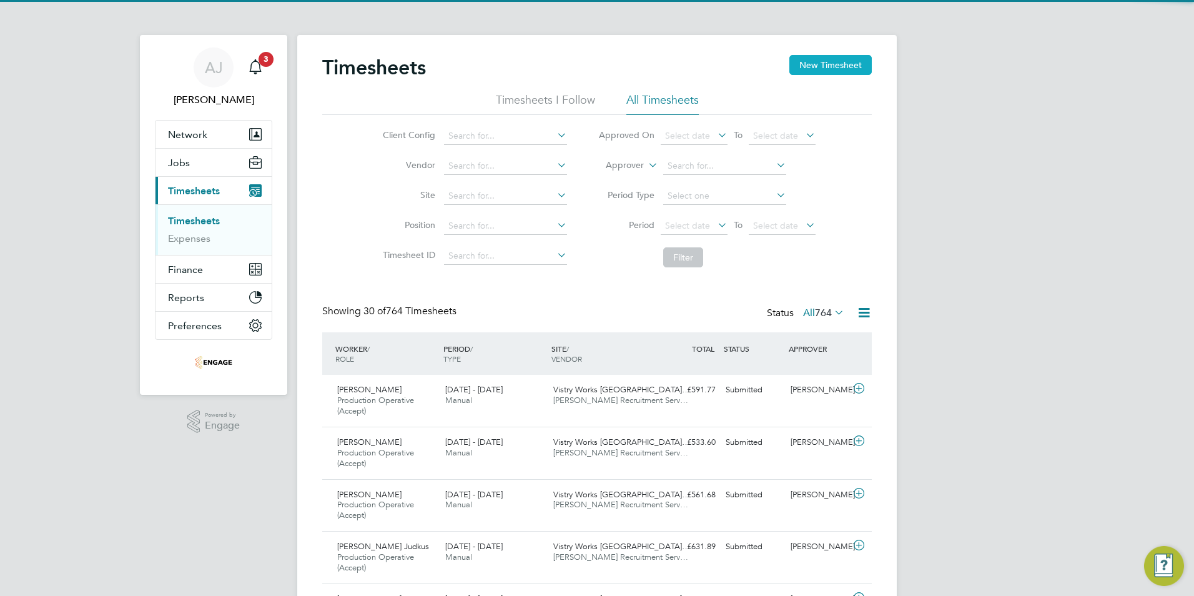
drag, startPoint x: 842, startPoint y: 56, endPoint x: 833, endPoint y: 67, distance: 14.2
click at [842, 56] on button "New Timesheet" at bounding box center [830, 65] width 82 height 20
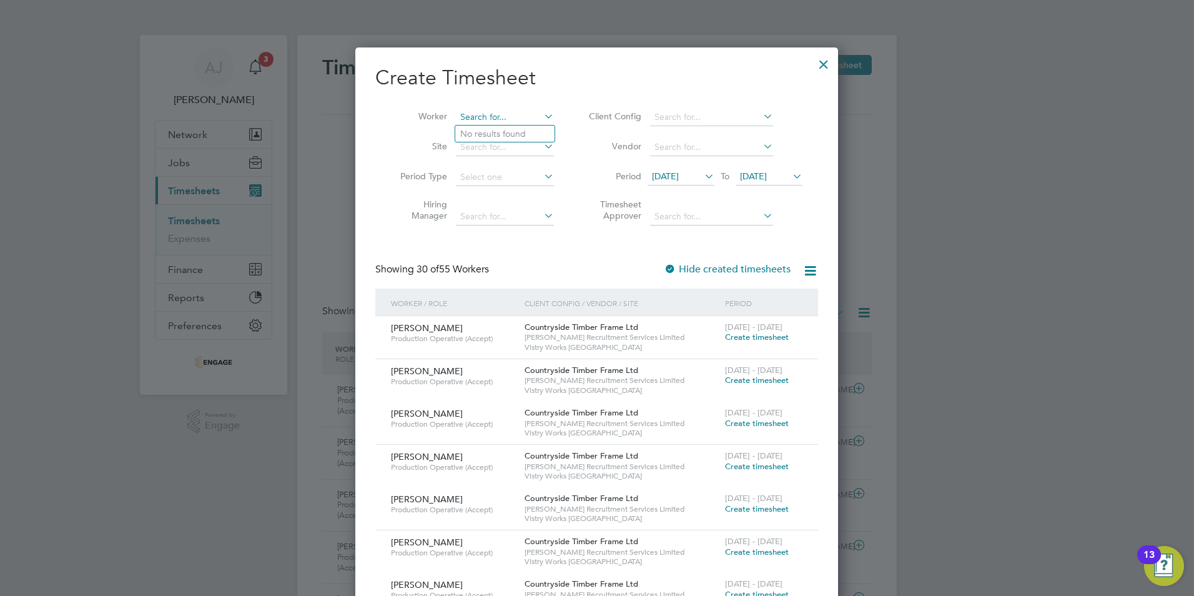
click at [494, 116] on input at bounding box center [505, 117] width 98 height 17
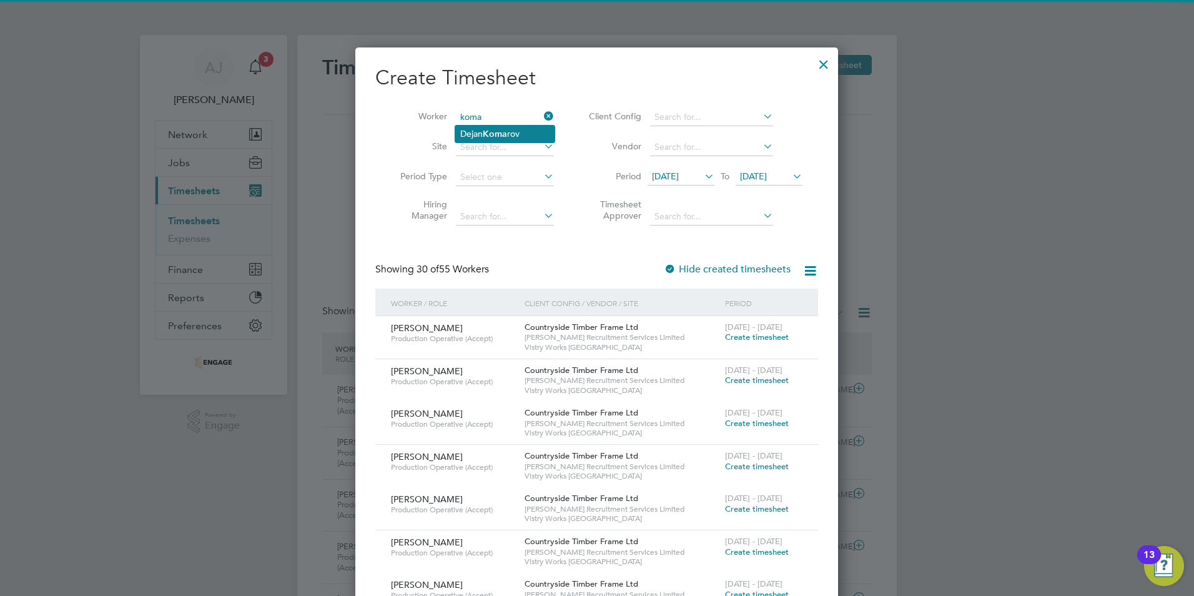
click at [517, 131] on li "Dejan Koma rov" at bounding box center [504, 134] width 99 height 17
type input "[PERSON_NAME]"
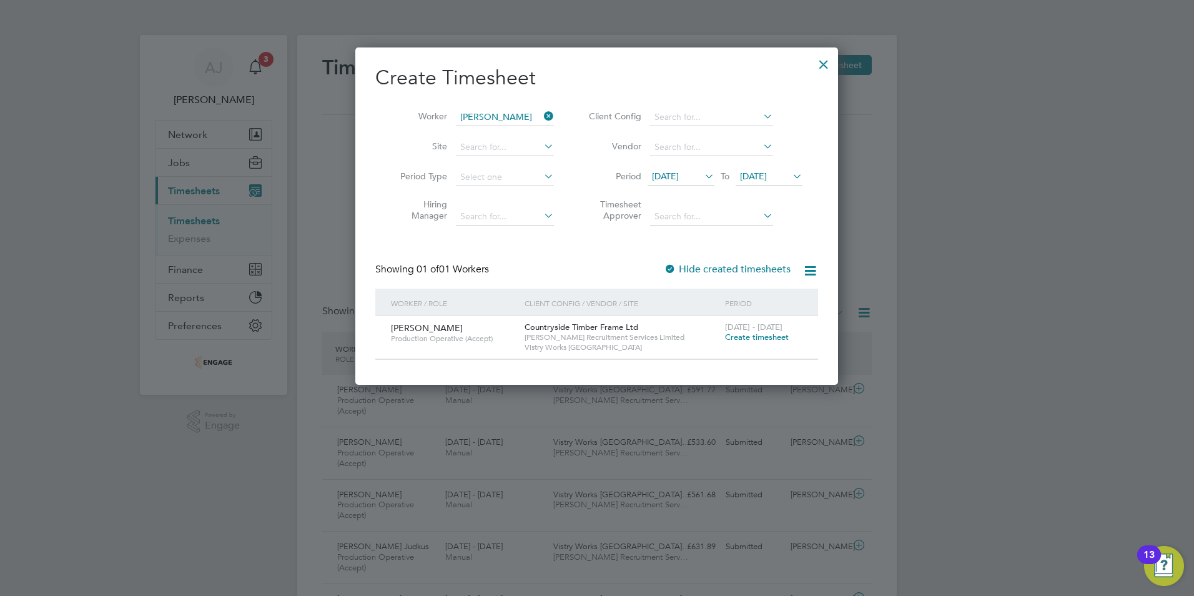
click at [744, 335] on span "Create timesheet" at bounding box center [757, 337] width 64 height 11
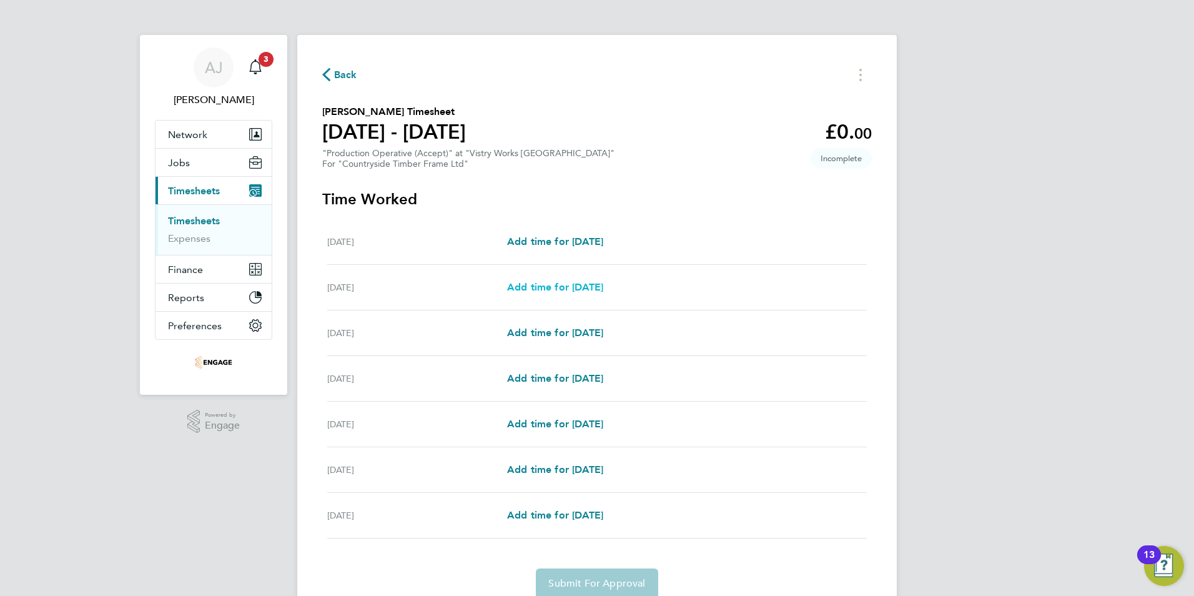
click at [559, 289] on span "Add time for Tue 26 Aug" at bounding box center [555, 287] width 96 height 12
select select "15"
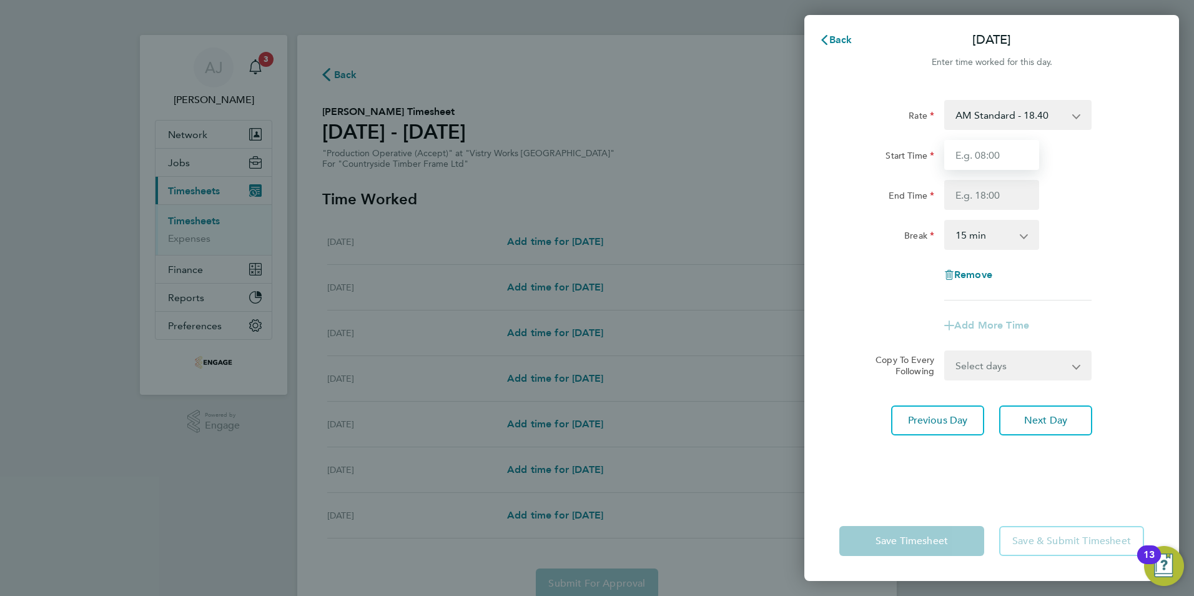
click at [967, 150] on input "Start Time" at bounding box center [991, 155] width 95 height 30
type input "06:00"
type input "14:00"
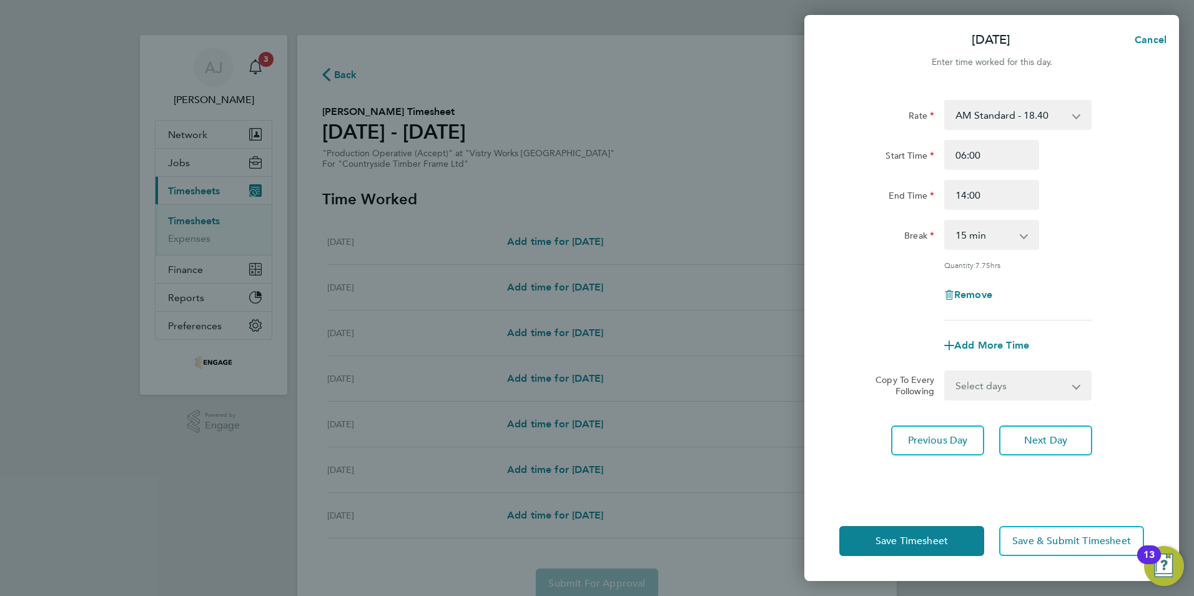
click at [982, 237] on select "0 min 15 min 30 min 45 min 60 min 75 min 90 min" at bounding box center [984, 234] width 77 height 27
select select "30"
click at [946, 221] on select "0 min 15 min 30 min 45 min 60 min 75 min 90 min" at bounding box center [984, 234] width 77 height 27
click at [997, 382] on select "Select days Day Weekday (Mon-Fri) Weekend (Sat-Sun) Wednesday Thursday Friday S…" at bounding box center [1011, 385] width 131 height 27
select select "WEEKDAY"
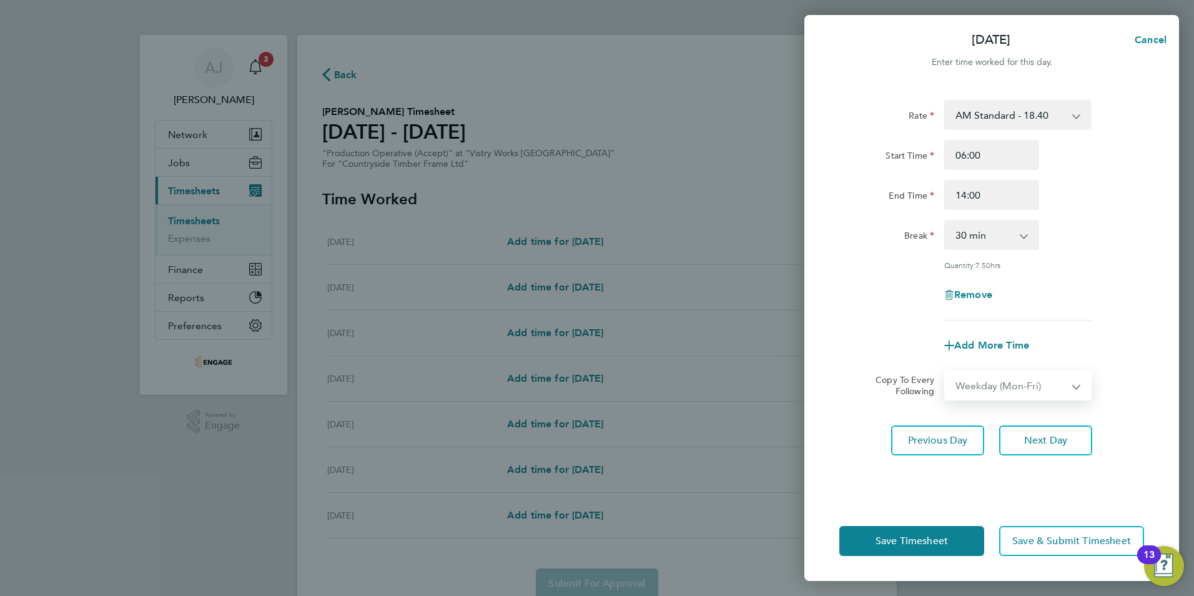
click at [946, 372] on select "Select days Day Weekday (Mon-Fri) Weekend (Sat-Sun) Wednesday Thursday Friday S…" at bounding box center [1011, 385] width 131 height 27
select select "2025-08-31"
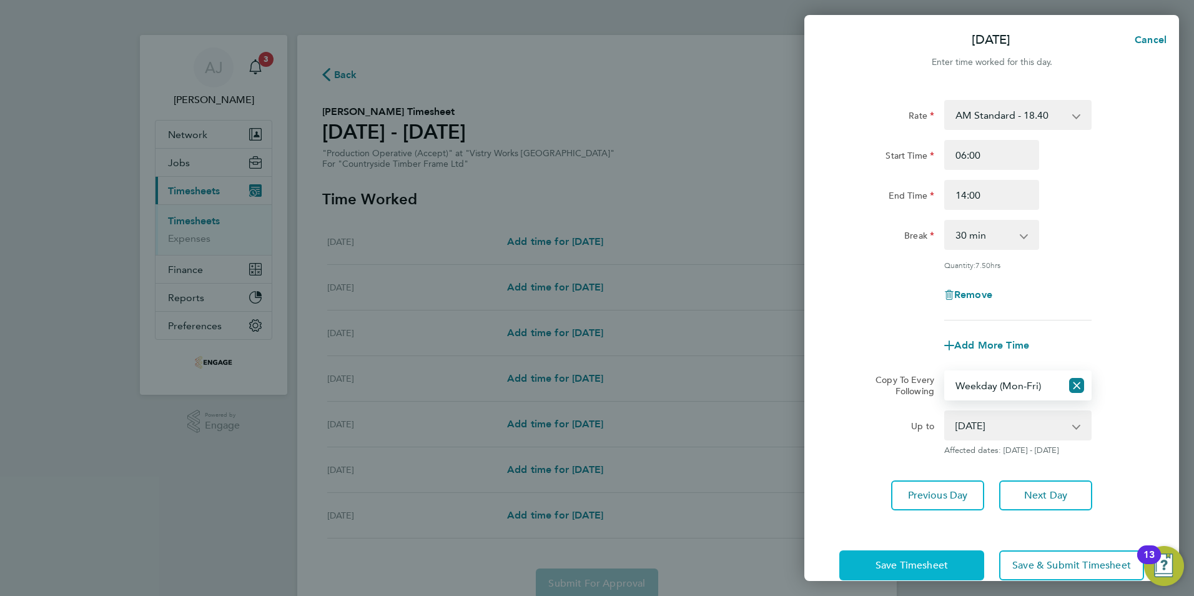
click at [934, 563] on span "Save Timesheet" at bounding box center [912, 565] width 72 height 12
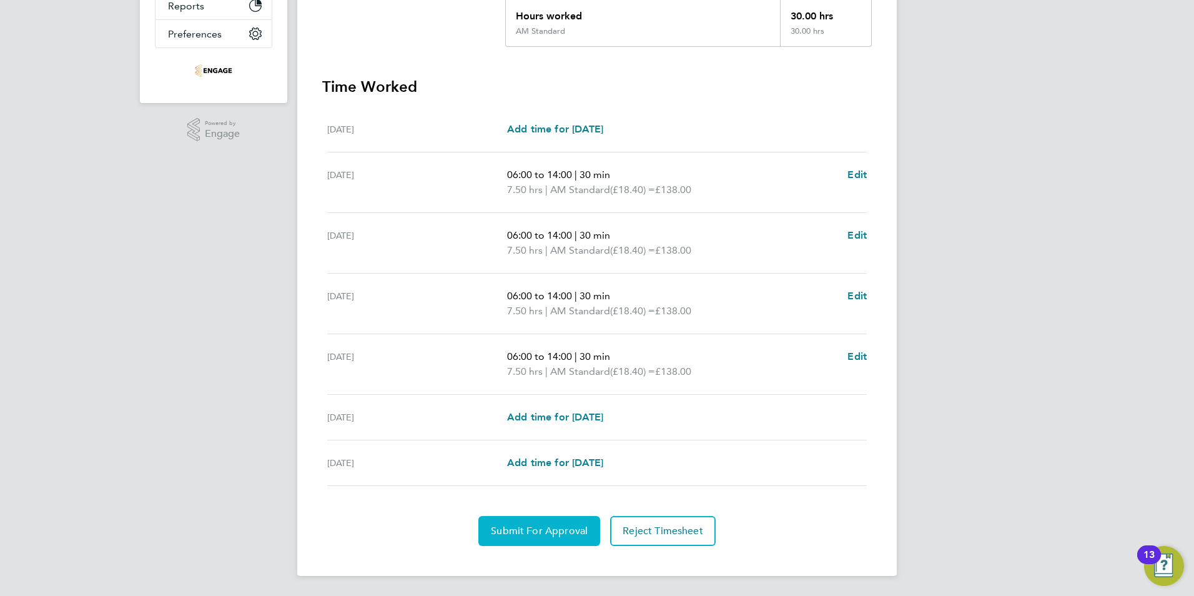
click at [561, 533] on span "Submit For Approval" at bounding box center [539, 531] width 97 height 12
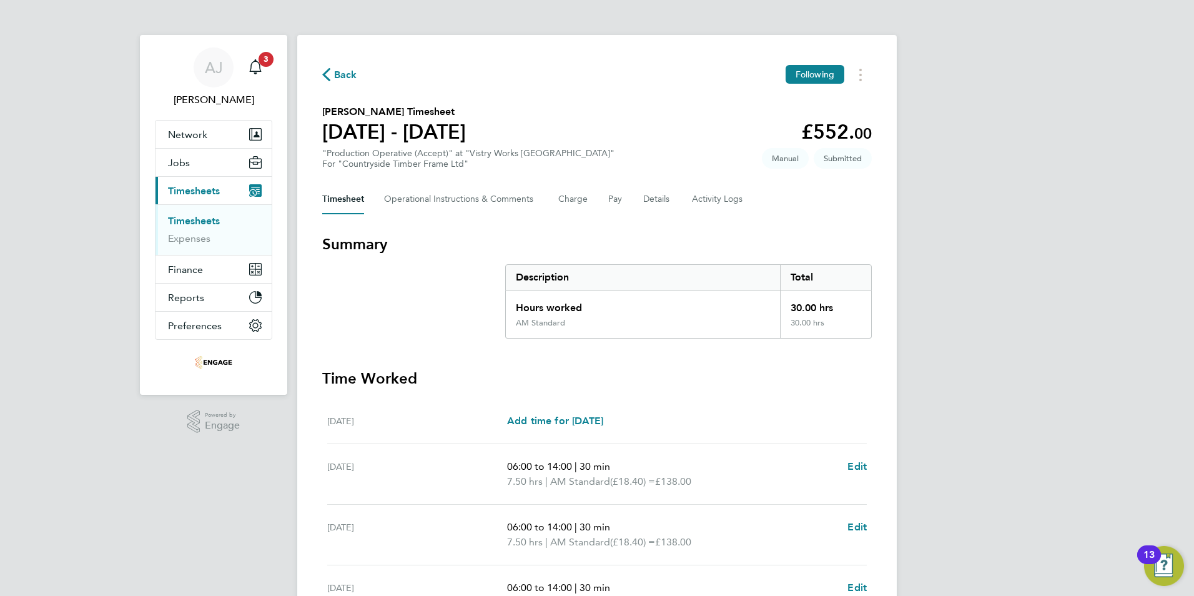
click at [206, 224] on link "Timesheets" at bounding box center [194, 221] width 52 height 12
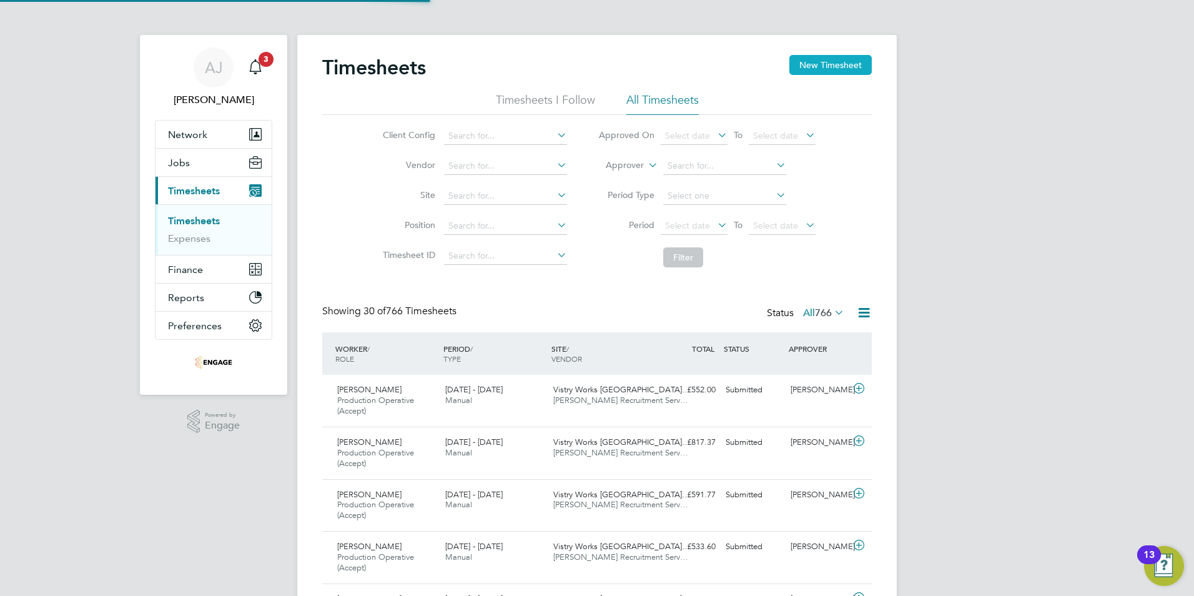
scroll to position [42, 109]
click at [818, 62] on button "New Timesheet" at bounding box center [830, 65] width 82 height 20
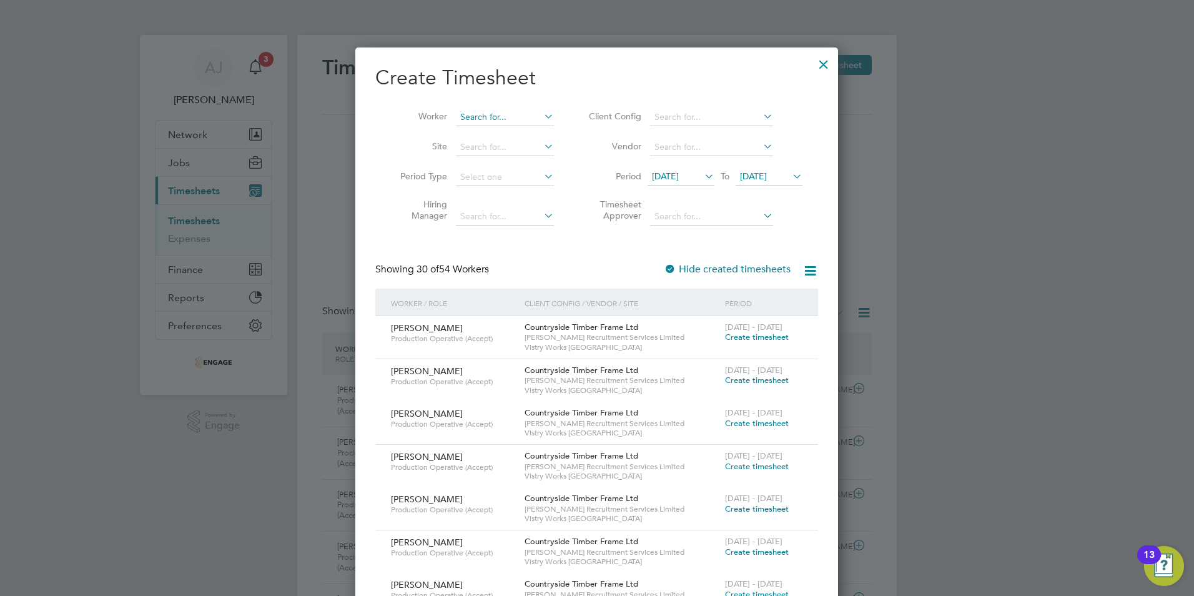
click at [481, 112] on input at bounding box center [505, 117] width 98 height 17
click at [495, 127] on li "Kamran Sar fraz" at bounding box center [504, 134] width 99 height 17
type input "Kamran Sarfraz"
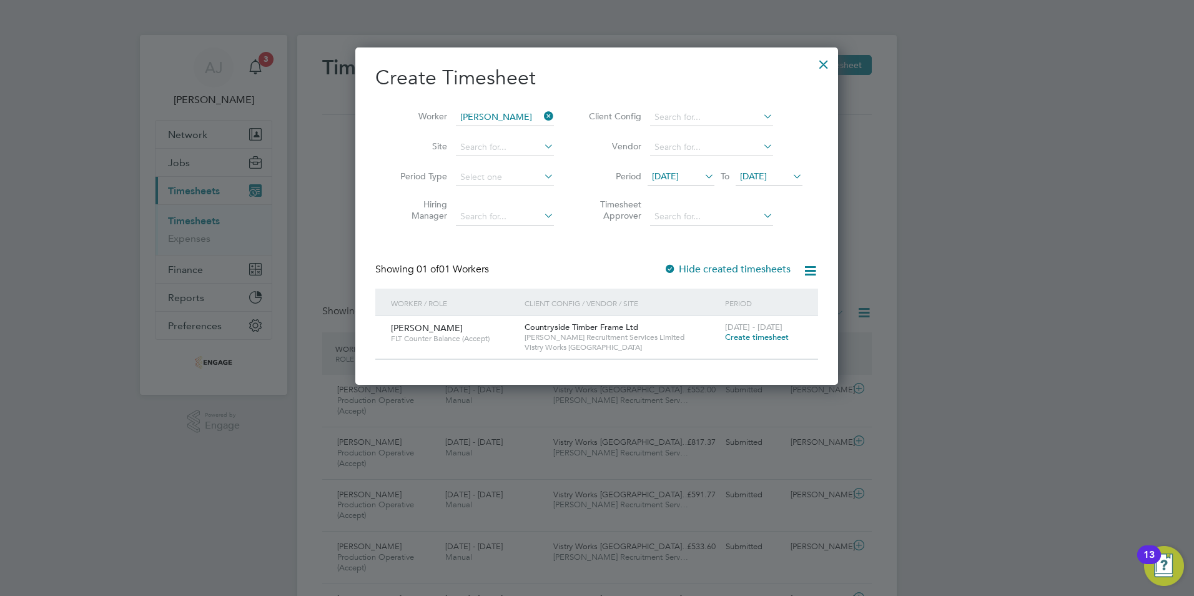
click at [757, 333] on span "Create timesheet" at bounding box center [757, 337] width 64 height 11
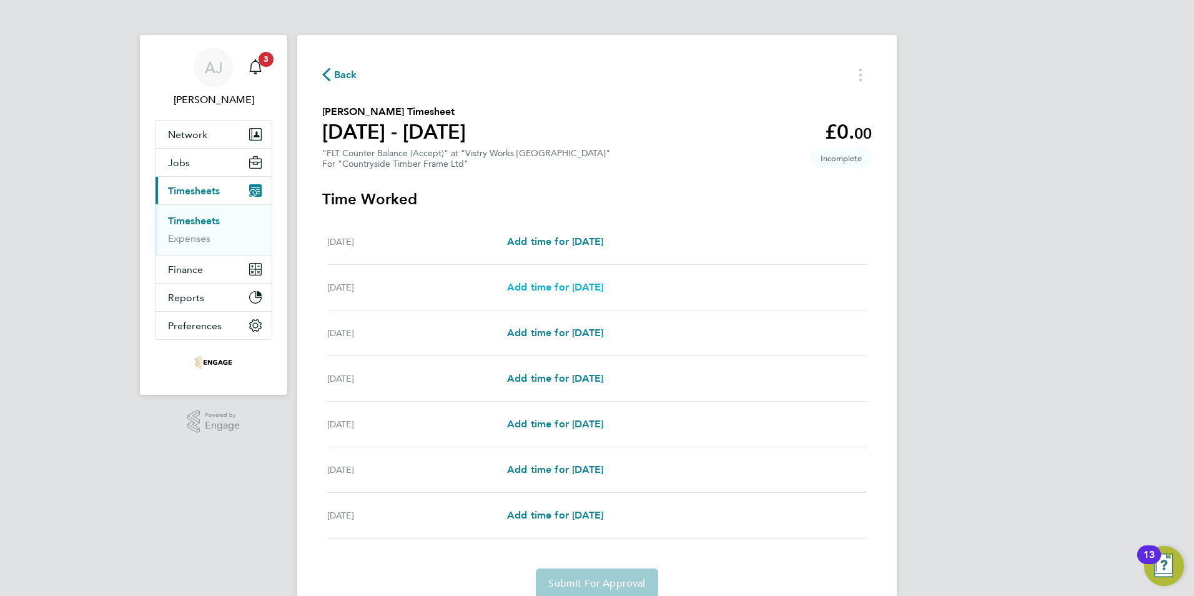
click at [560, 285] on span "Add time for Tue 26 Aug" at bounding box center [555, 287] width 96 height 12
select select "15"
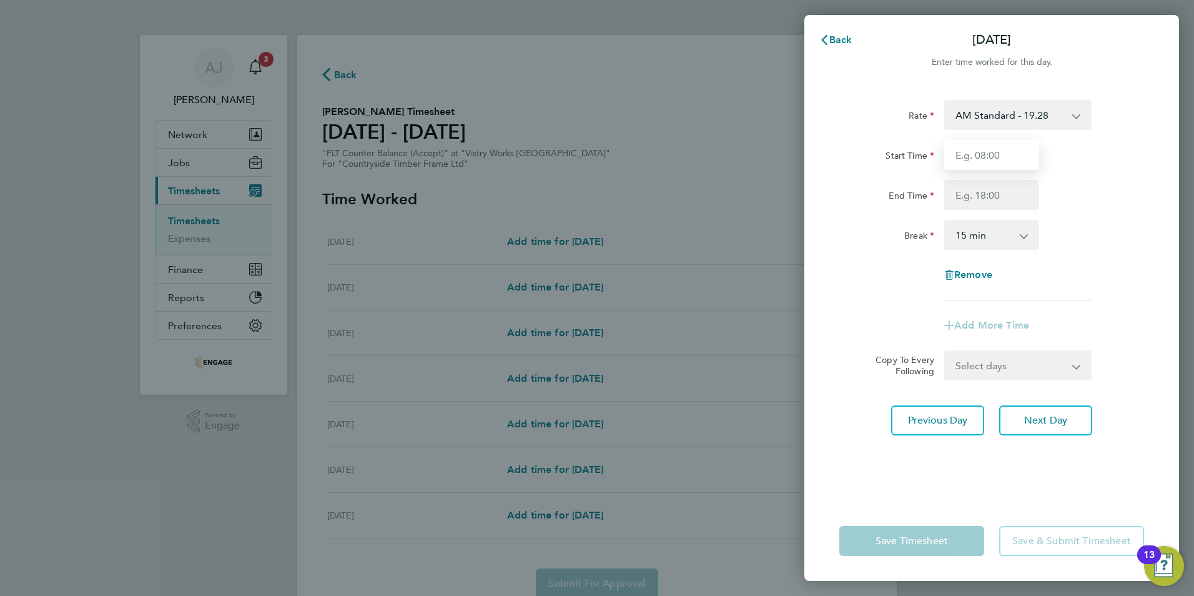
click at [987, 151] on input "Start Time" at bounding box center [991, 155] width 95 height 30
type input "06:00"
type input "14:00"
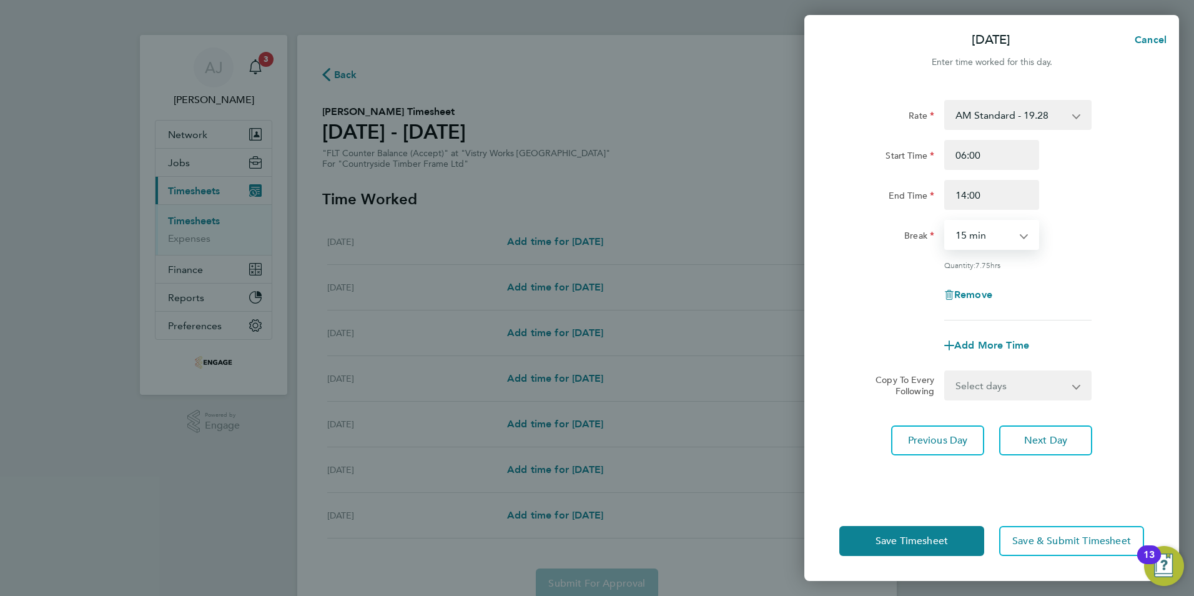
click at [972, 232] on select "0 min 15 min 30 min 45 min 60 min 75 min 90 min" at bounding box center [984, 234] width 77 height 27
select select "30"
click at [946, 221] on select "0 min 15 min 30 min 45 min 60 min 75 min 90 min" at bounding box center [984, 234] width 77 height 27
click at [1005, 386] on select "Select days Day Weekday (Mon-Fri) Weekend (Sat-Sun) Wednesday Thursday Friday S…" at bounding box center [1011, 385] width 131 height 27
select select "WEEKDAY"
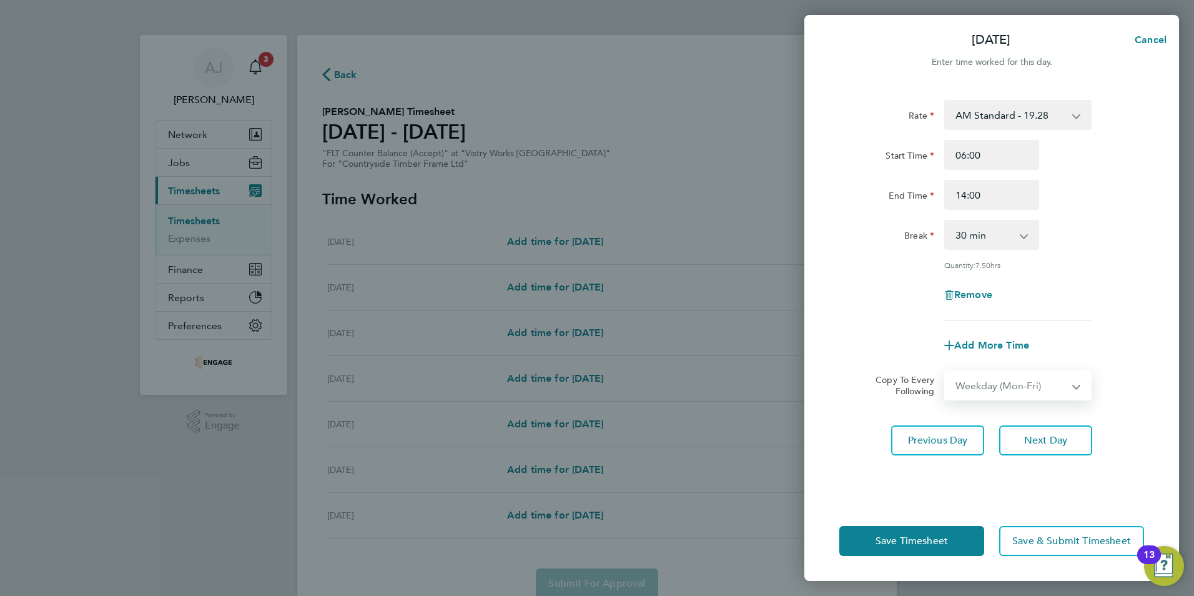
click at [946, 372] on select "Select days Day Weekday (Mon-Fri) Weekend (Sat-Sun) Wednesday Thursday Friday S…" at bounding box center [1011, 385] width 131 height 27
select select "[DATE]"
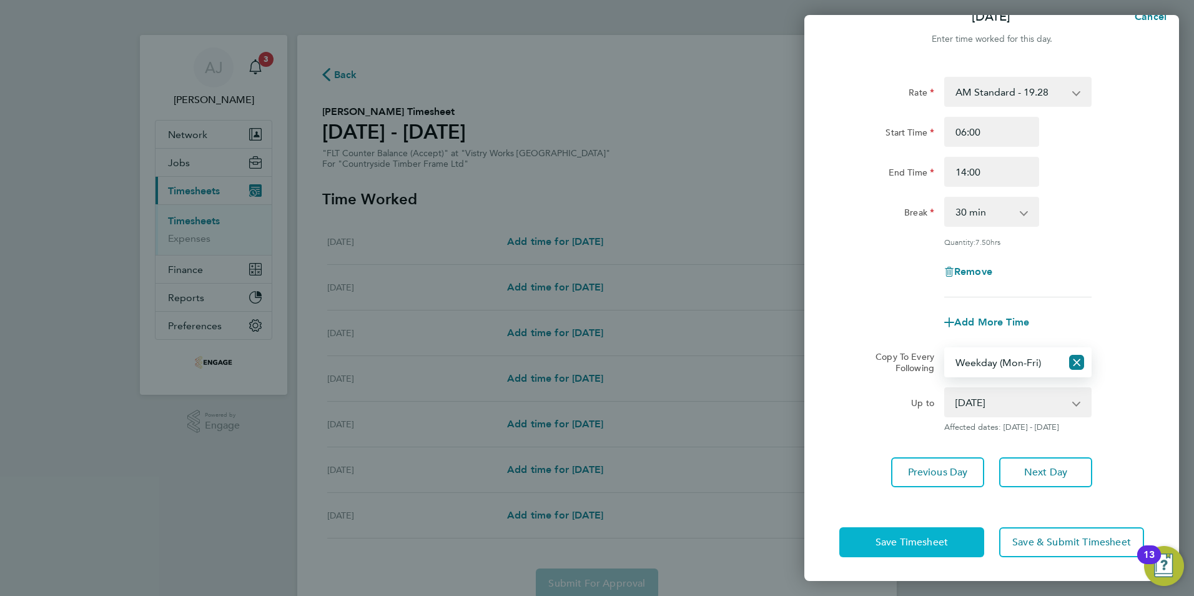
click at [929, 540] on span "Save Timesheet" at bounding box center [912, 542] width 72 height 12
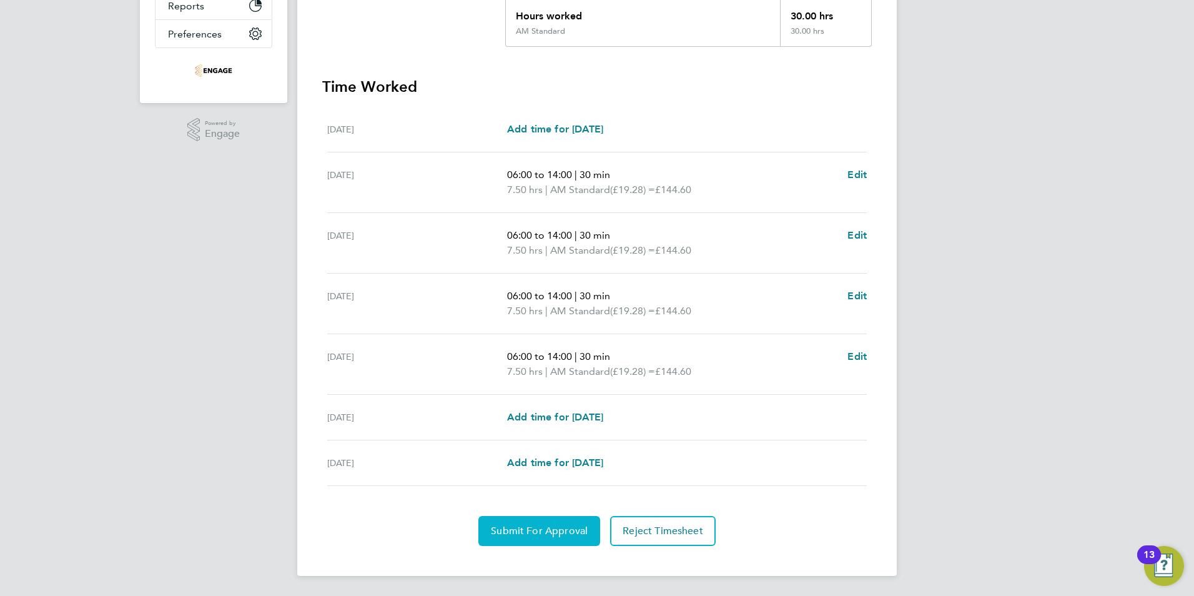
click at [544, 533] on span "Submit For Approval" at bounding box center [539, 531] width 97 height 12
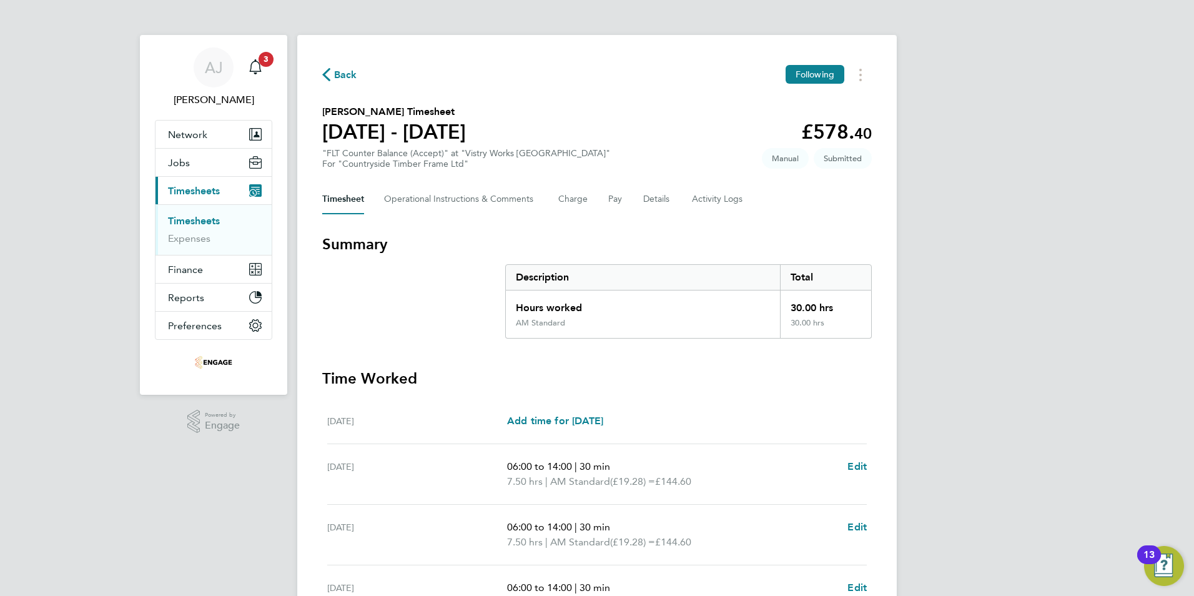
click at [207, 221] on link "Timesheets" at bounding box center [194, 221] width 52 height 12
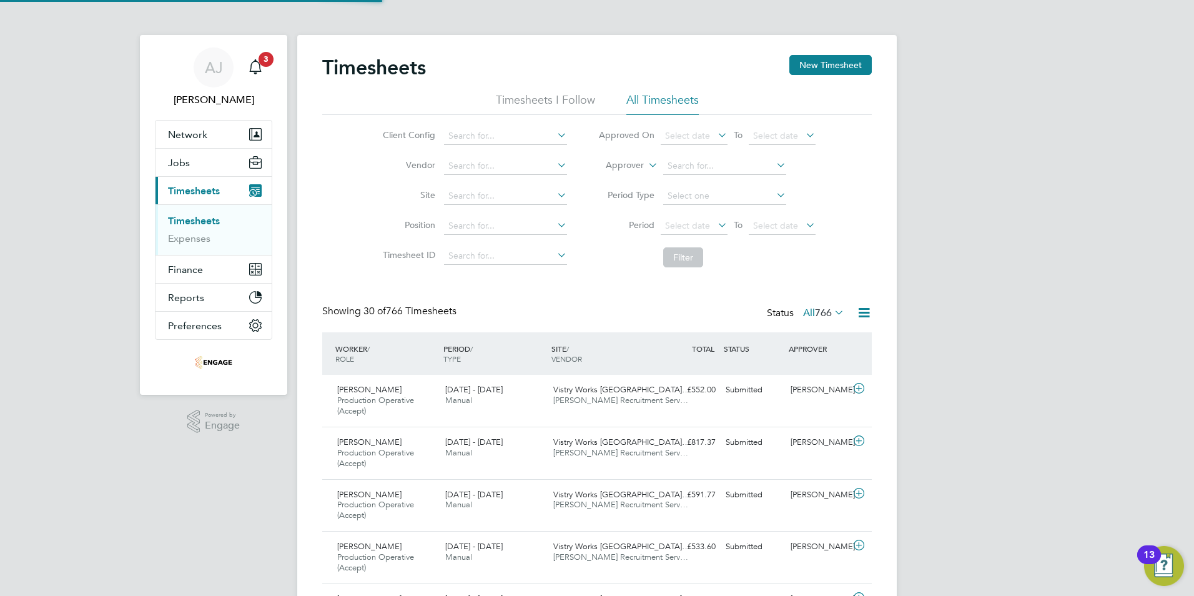
scroll to position [42, 109]
drag, startPoint x: 848, startPoint y: 62, endPoint x: 781, endPoint y: 65, distance: 67.5
click at [846, 62] on button "New Timesheet" at bounding box center [830, 65] width 82 height 20
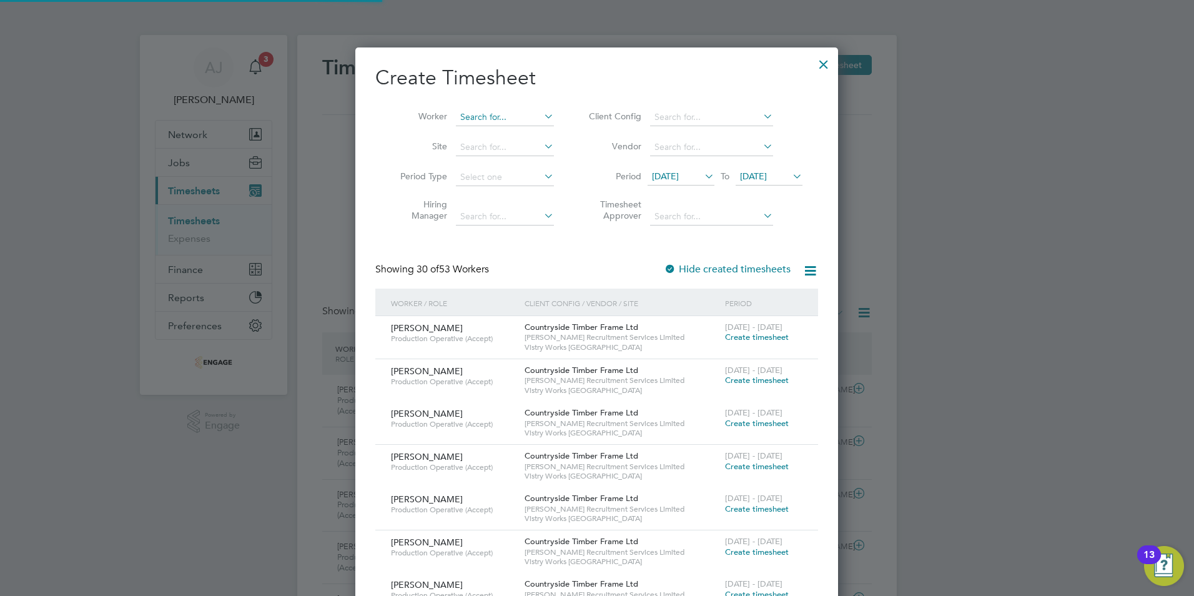
click at [503, 118] on input at bounding box center [505, 117] width 98 height 17
click at [493, 130] on b "Shin" at bounding box center [494, 134] width 17 height 11
type input "Abyan Shiningwala"
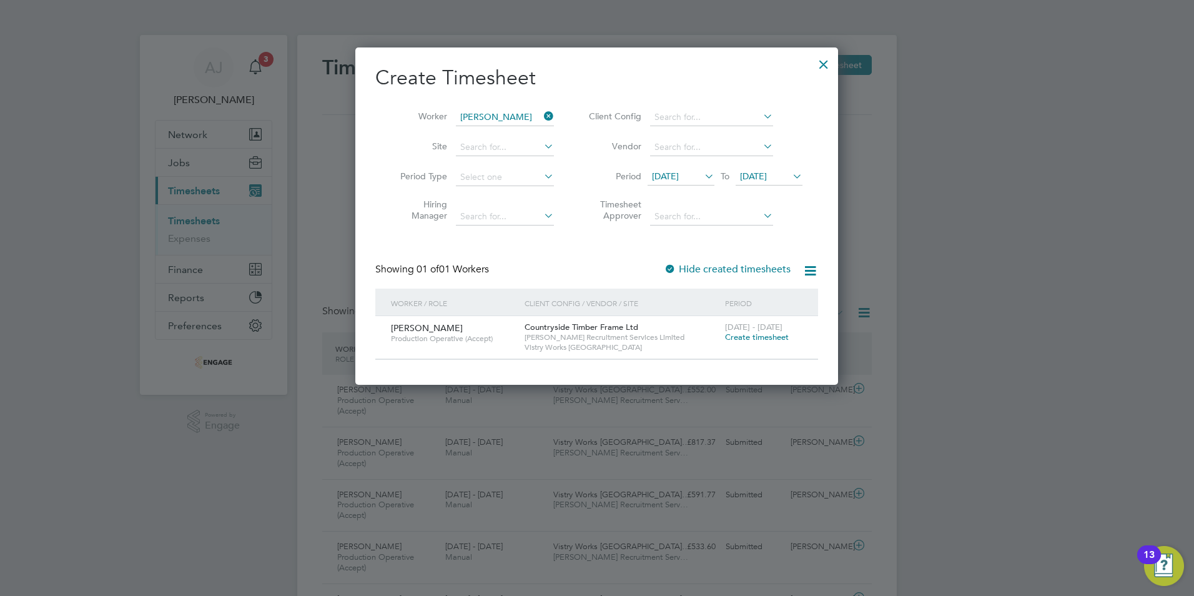
click at [744, 332] on span "Create timesheet" at bounding box center [757, 337] width 64 height 11
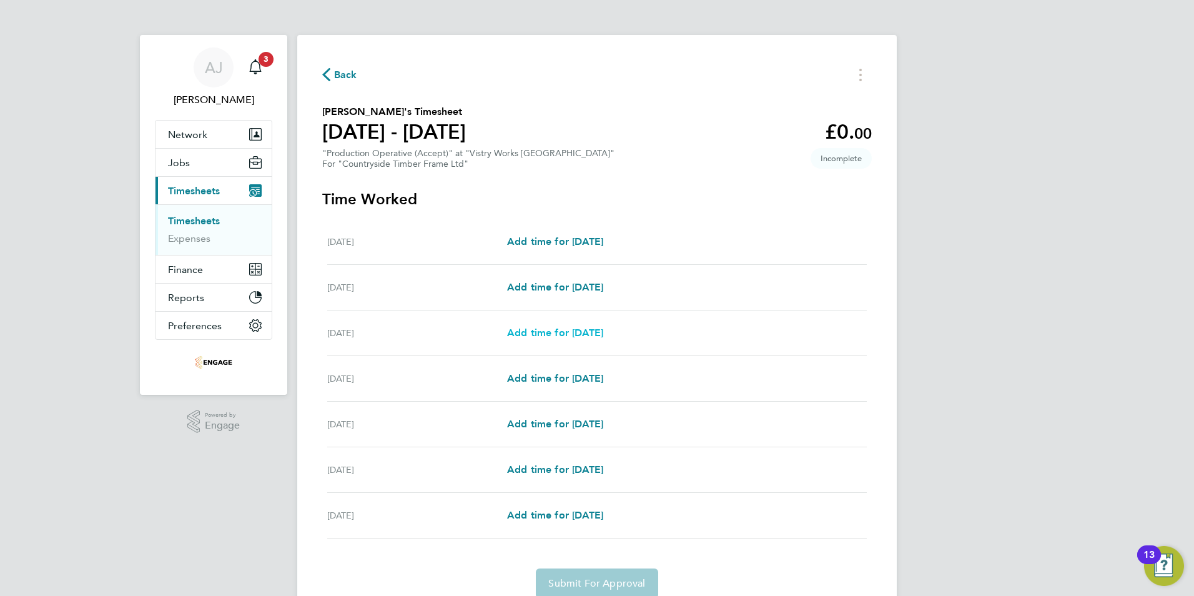
click at [543, 333] on span "Add time for [DATE]" at bounding box center [555, 333] width 96 height 12
select select "15"
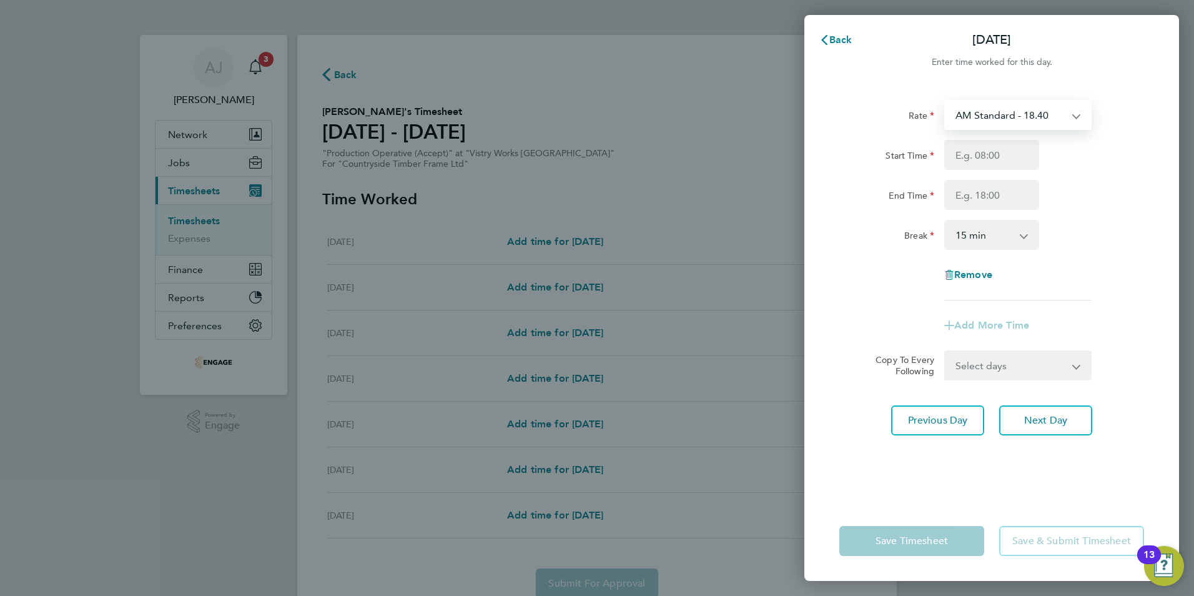
click at [998, 116] on select "AM Standard - 18.40 OT2 - 36.80 PM OT2 - 40.11 OT 1 - 27.60 PM Standard - 20.06…" at bounding box center [1011, 114] width 130 height 27
select select "15"
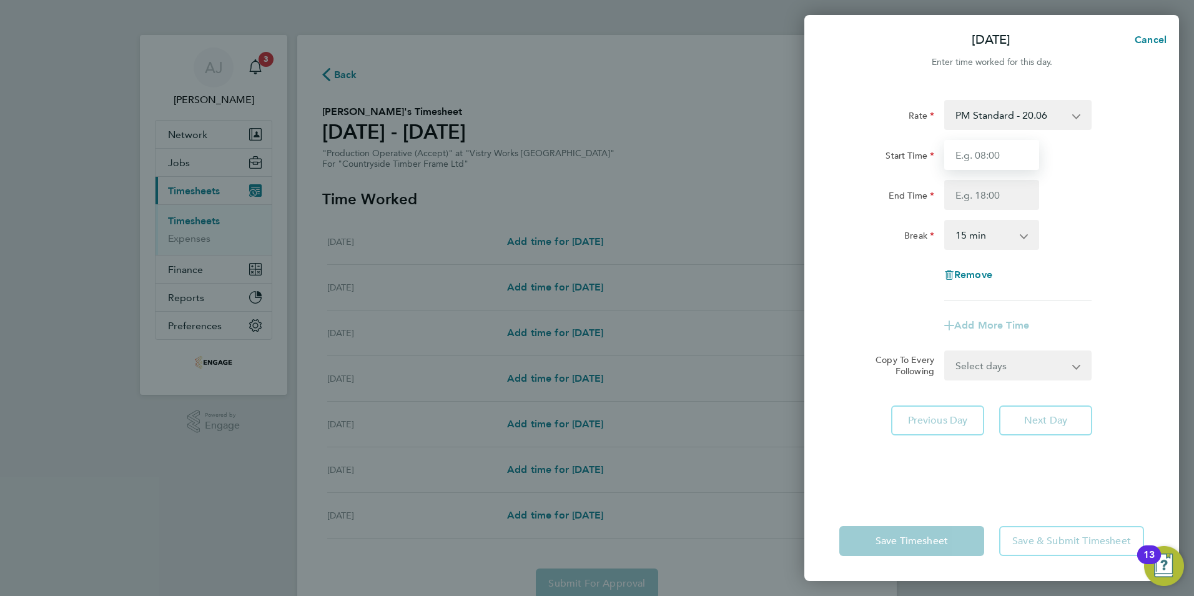
click at [983, 163] on input "Start Time" at bounding box center [991, 155] width 95 height 30
type input "14:00"
click at [964, 201] on input "End Time" at bounding box center [991, 195] width 95 height 30
type input "22:30"
click at [977, 237] on select "0 min 15 min 30 min 45 min 60 min 75 min 90 min" at bounding box center [984, 234] width 77 height 27
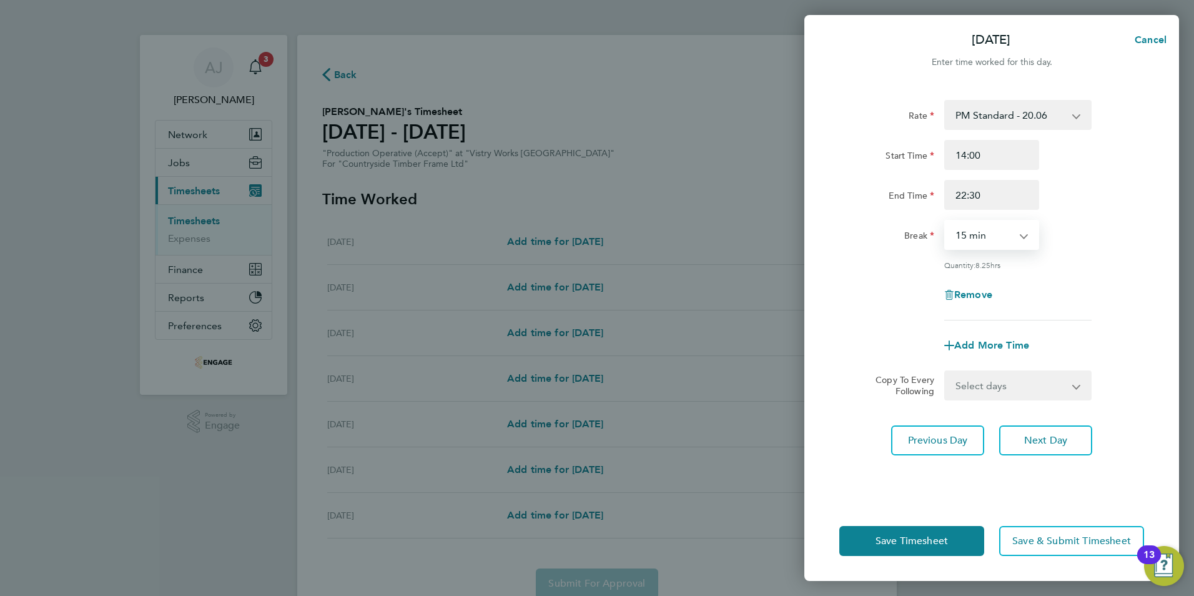
select select "30"
click at [946, 221] on select "0 min 15 min 30 min 45 min 60 min 75 min 90 min" at bounding box center [984, 234] width 77 height 27
click at [1044, 441] on span "Next Day" at bounding box center [1045, 440] width 43 height 12
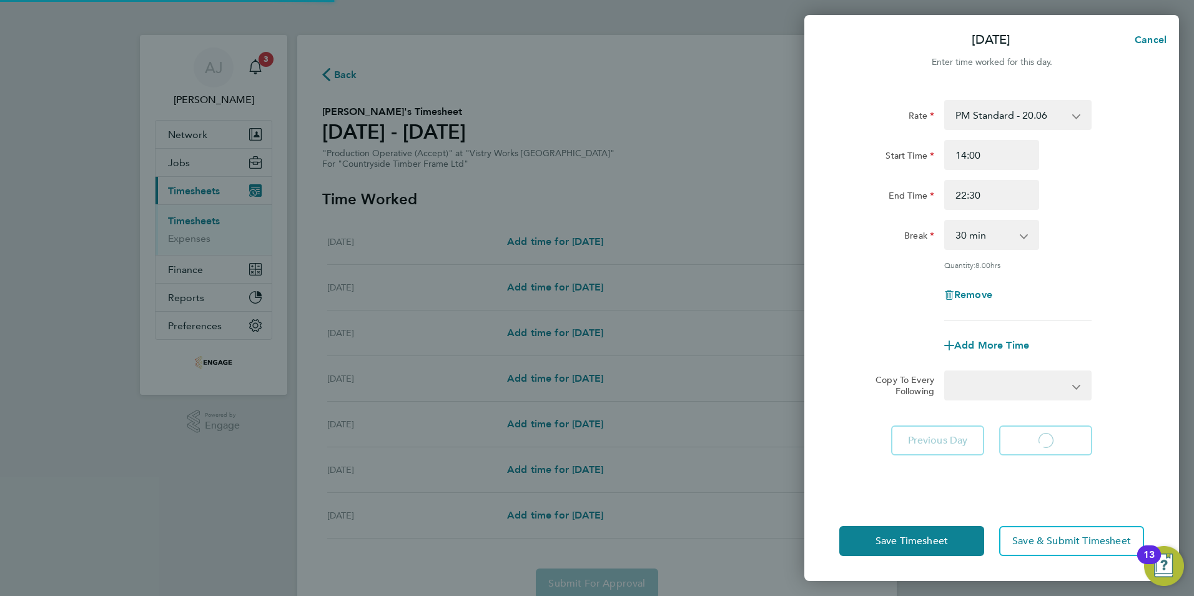
select select "15"
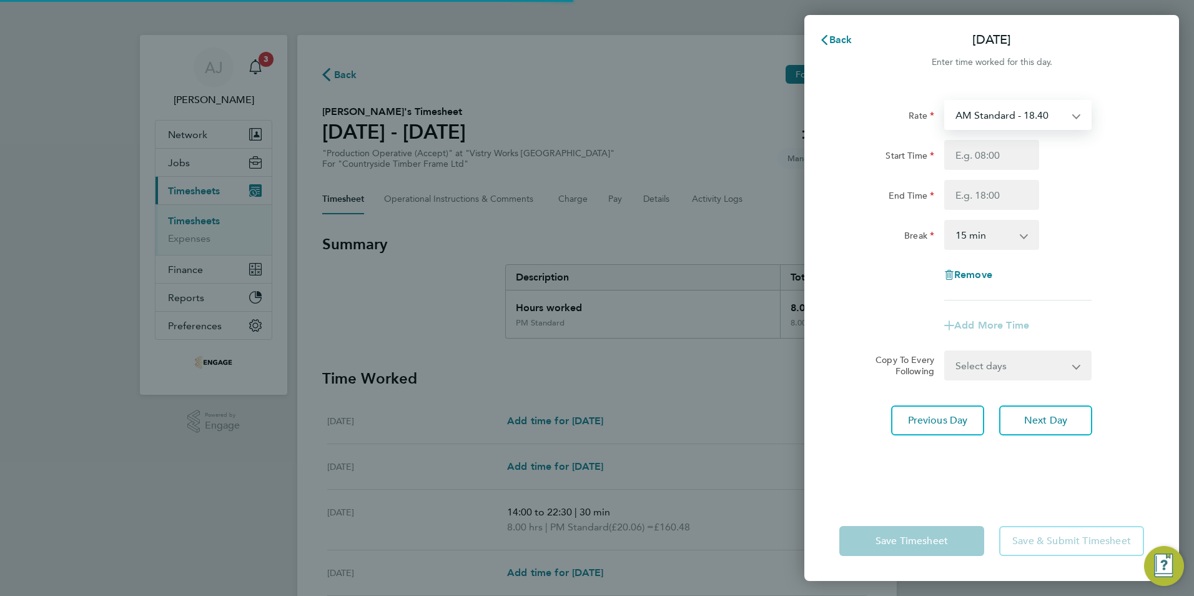
click at [971, 115] on select "AM Standard - 18.40 OT2 - 36.80 PM OT2 - 40.11 OT 1 - 27.60 PM Standard - 20.06…" at bounding box center [1011, 114] width 130 height 27
select select "15"
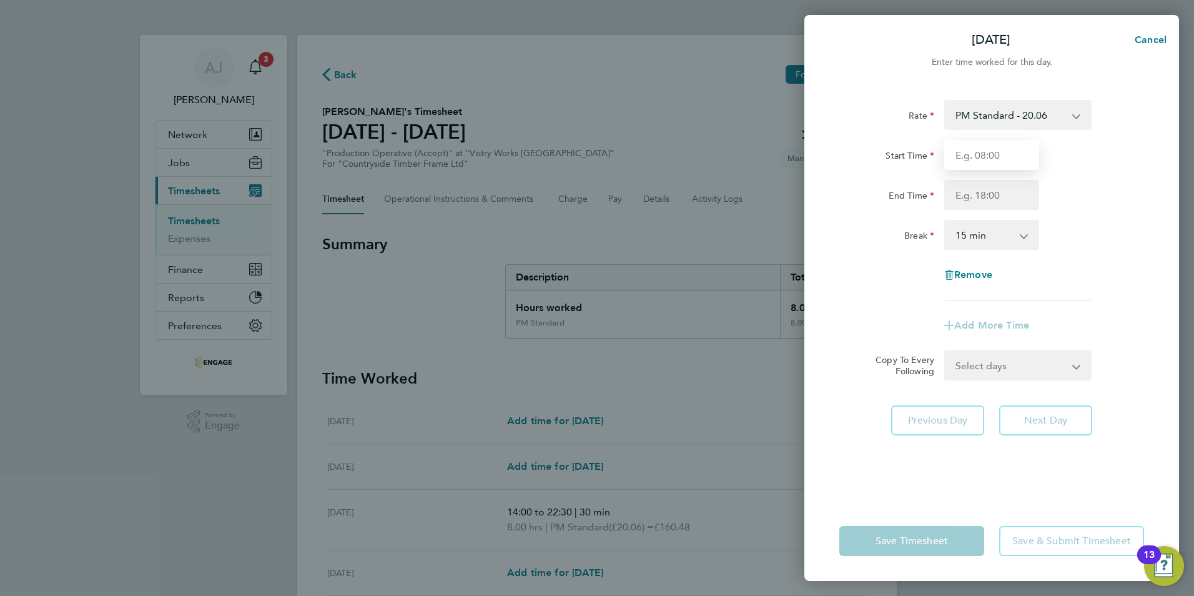
click at [987, 156] on input "Start Time" at bounding box center [991, 155] width 95 height 30
type input "14:00"
type input "22:30"
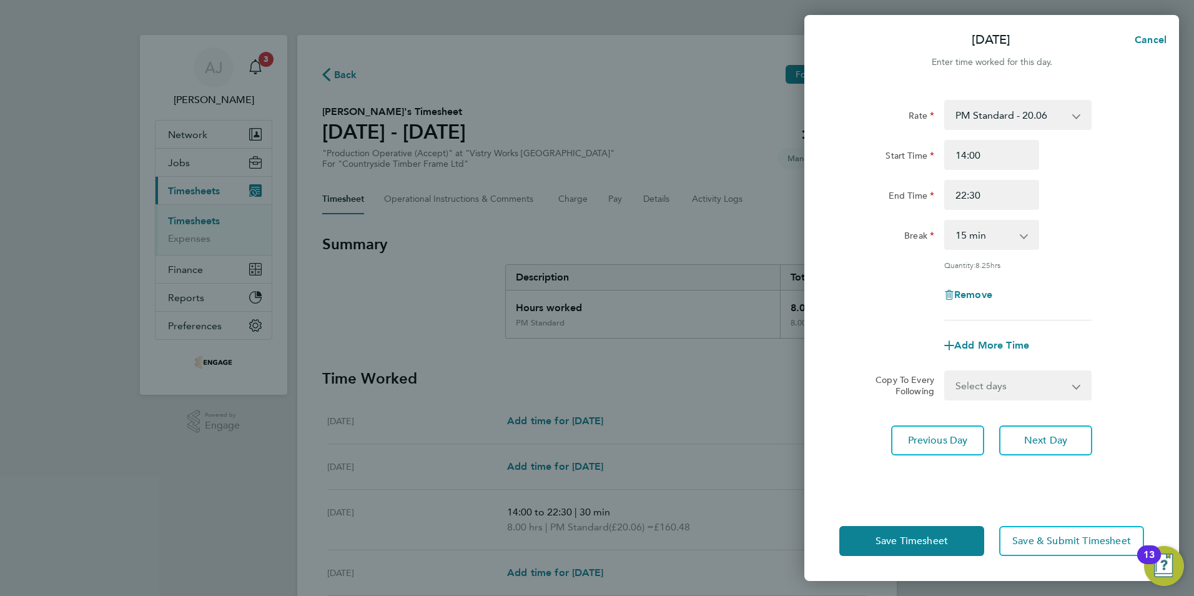
click at [986, 234] on select "0 min 15 min 30 min 45 min 60 min 75 min 90 min" at bounding box center [984, 234] width 77 height 27
select select "30"
click at [946, 221] on select "0 min 15 min 30 min 45 min 60 min 75 min 90 min" at bounding box center [984, 234] width 77 height 27
click at [1059, 440] on span "Next Day" at bounding box center [1045, 440] width 43 height 12
select select "15"
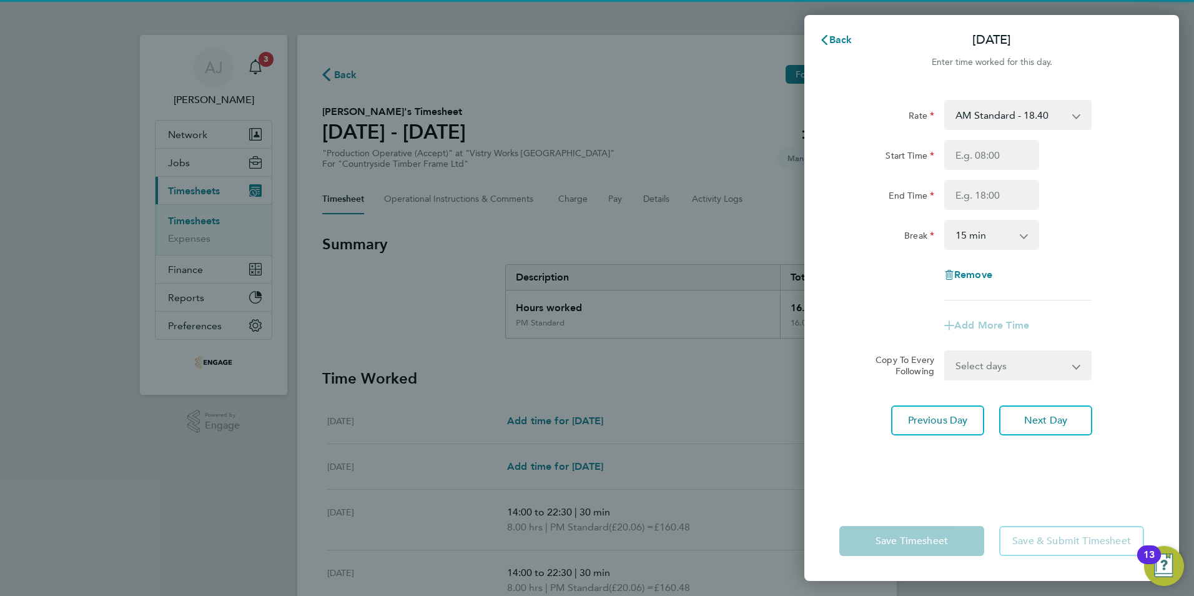
click at [995, 114] on select "AM Standard - 18.40 OT2 - 36.80 PM OT2 - 40.11 OT 1 - 27.60 PM Standard - 20.06…" at bounding box center [1011, 114] width 130 height 27
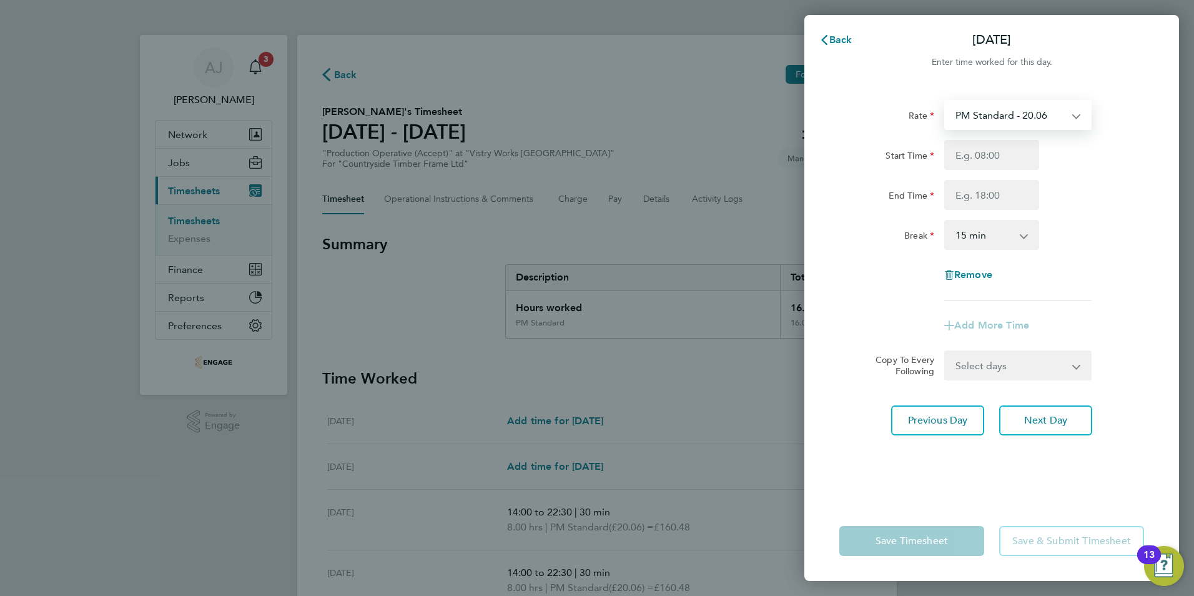
select select "15"
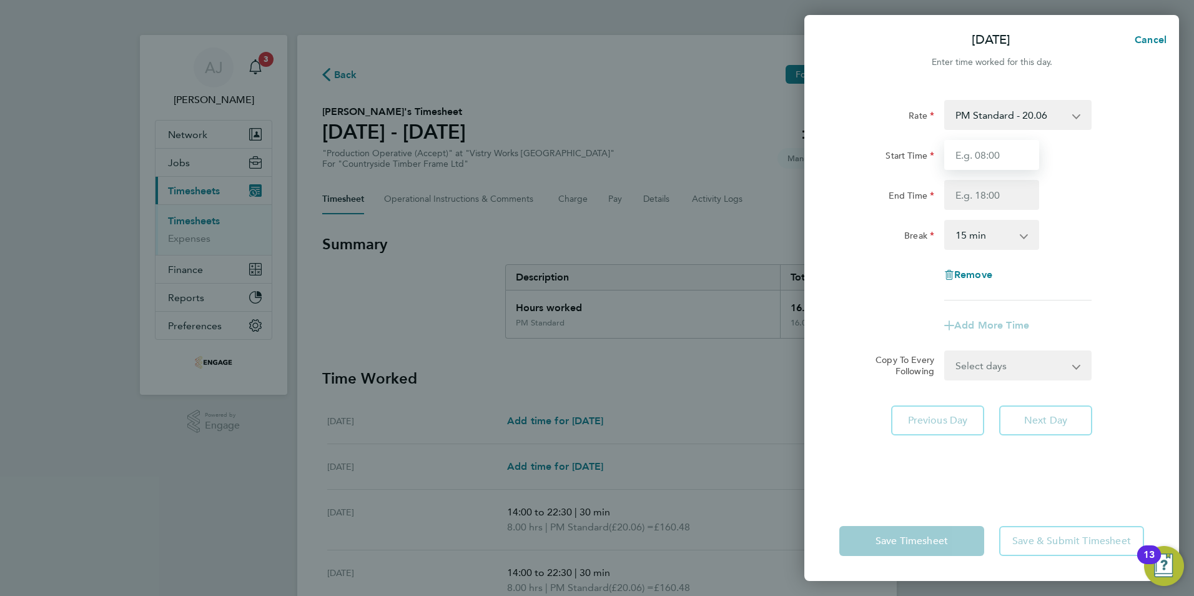
click at [976, 157] on input "Start Time" at bounding box center [991, 155] width 95 height 30
type input "14:00"
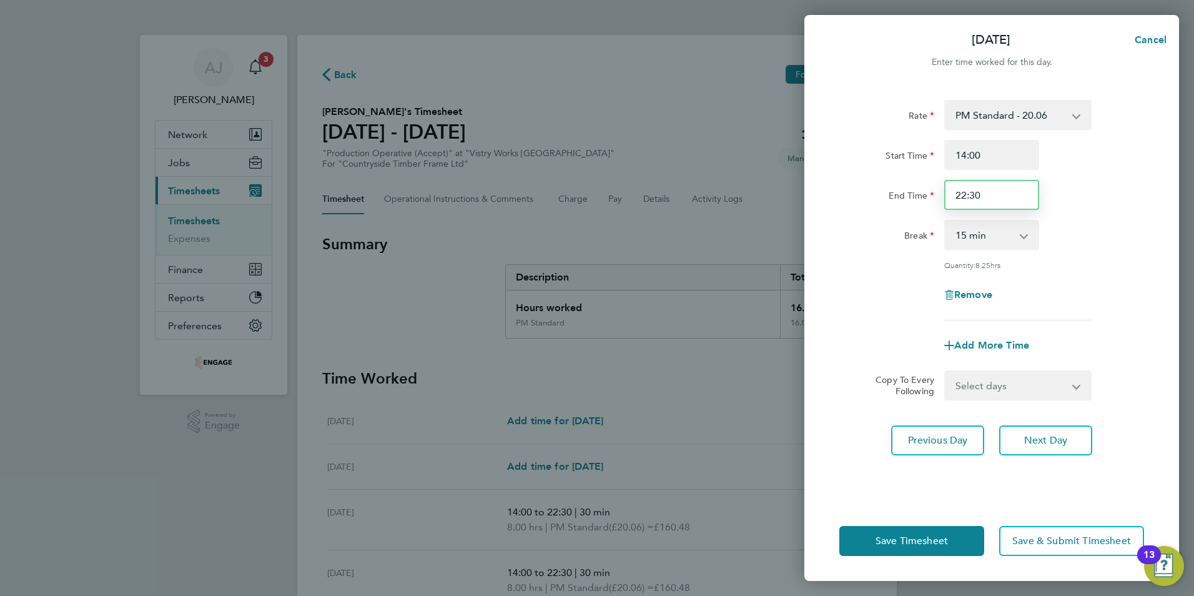
click at [966, 192] on input "22:30" at bounding box center [991, 195] width 95 height 30
drag, startPoint x: 981, startPoint y: 194, endPoint x: 944, endPoint y: 197, distance: 36.3
click at [944, 197] on input "22:30" at bounding box center [991, 195] width 95 height 30
type input "20:00"
click at [981, 233] on select "0 min 15 min 30 min 45 min 60 min 75 min 90 min" at bounding box center [984, 234] width 77 height 27
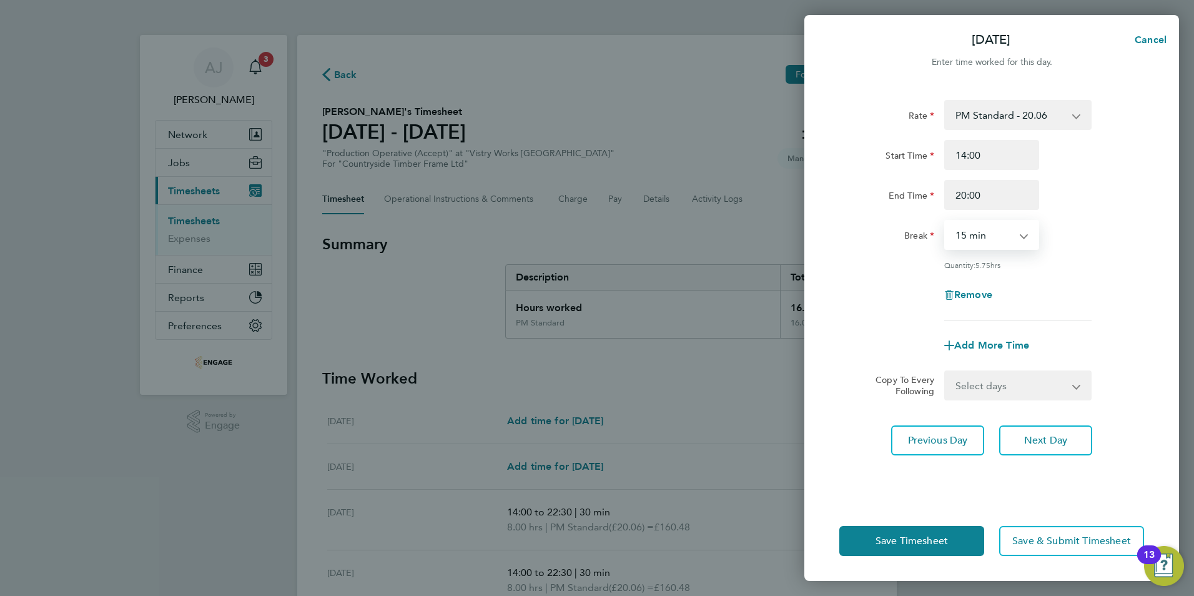
select select "30"
click at [946, 221] on select "0 min 15 min 30 min 45 min 60 min 75 min 90 min" at bounding box center [984, 234] width 77 height 27
click at [921, 541] on span "Save Timesheet" at bounding box center [912, 541] width 72 height 12
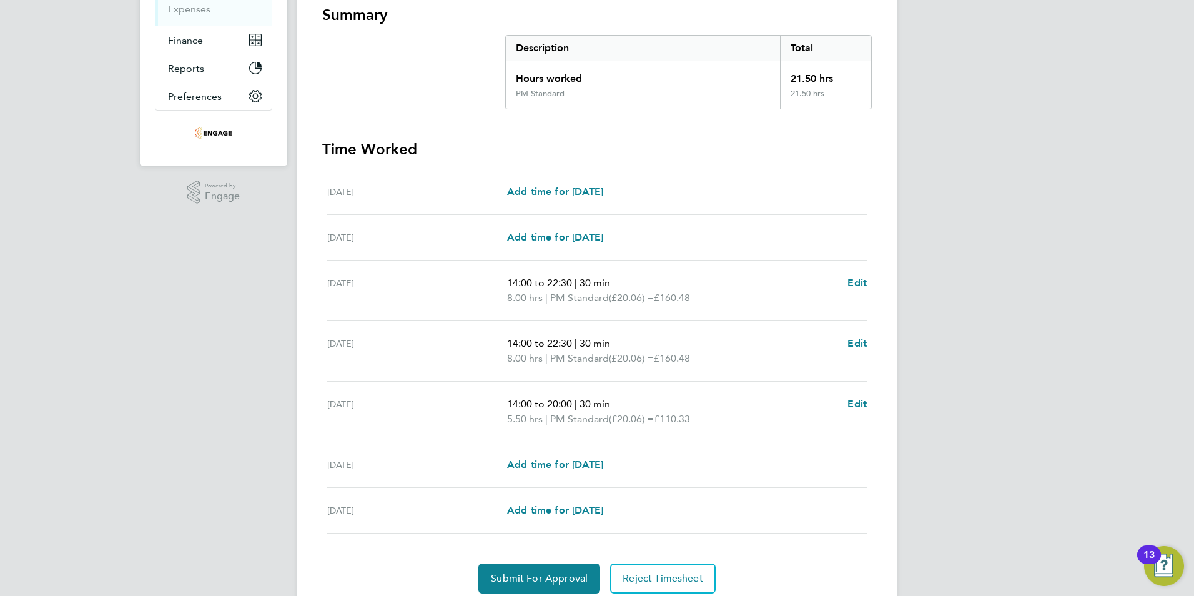
scroll to position [277, 0]
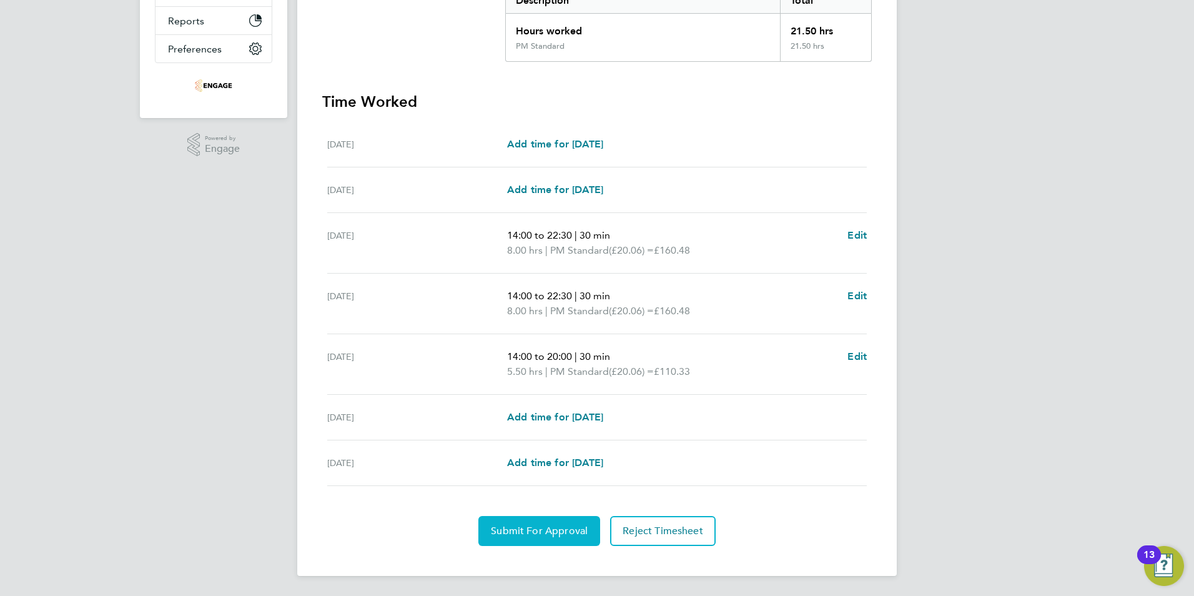
click at [540, 528] on span "Submit For Approval" at bounding box center [539, 531] width 97 height 12
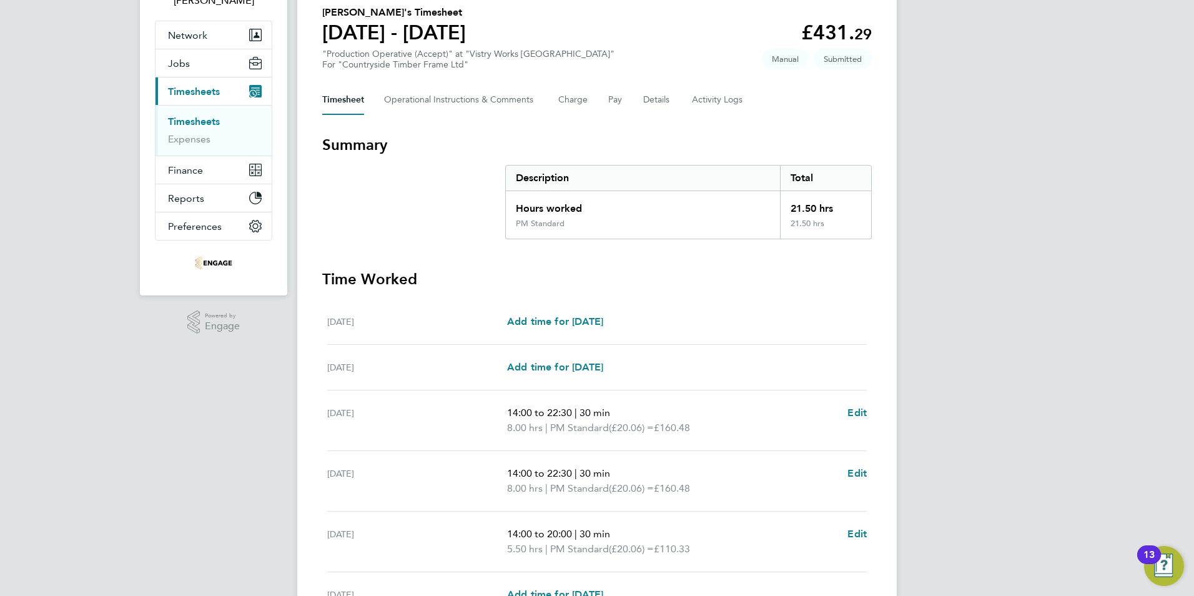
scroll to position [27, 0]
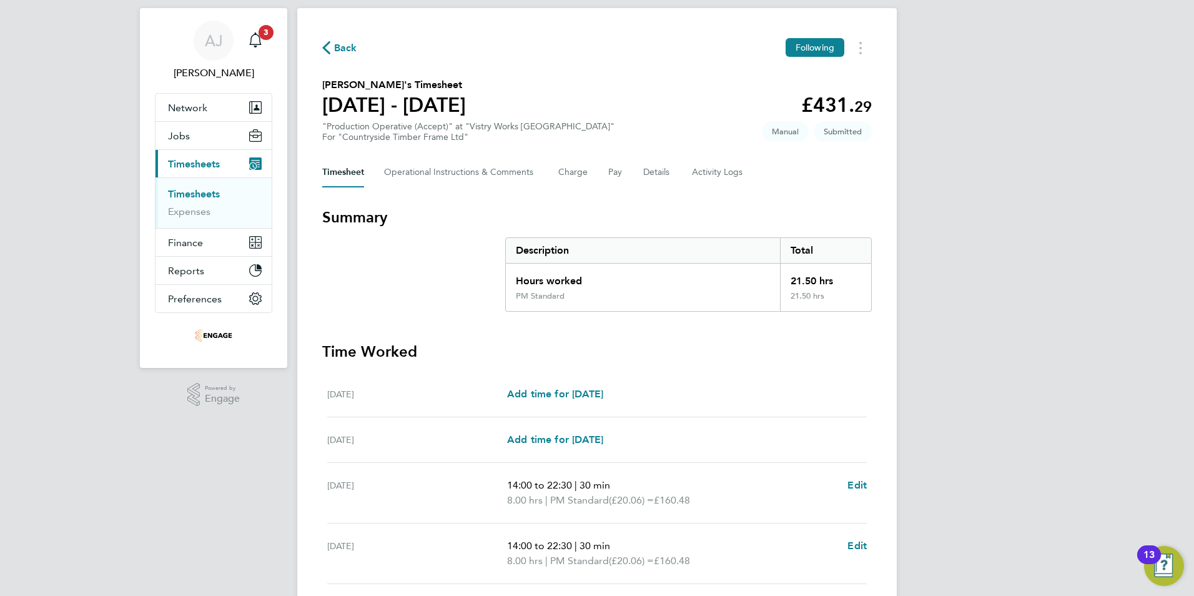
click at [199, 194] on link "Timesheets" at bounding box center [194, 194] width 52 height 12
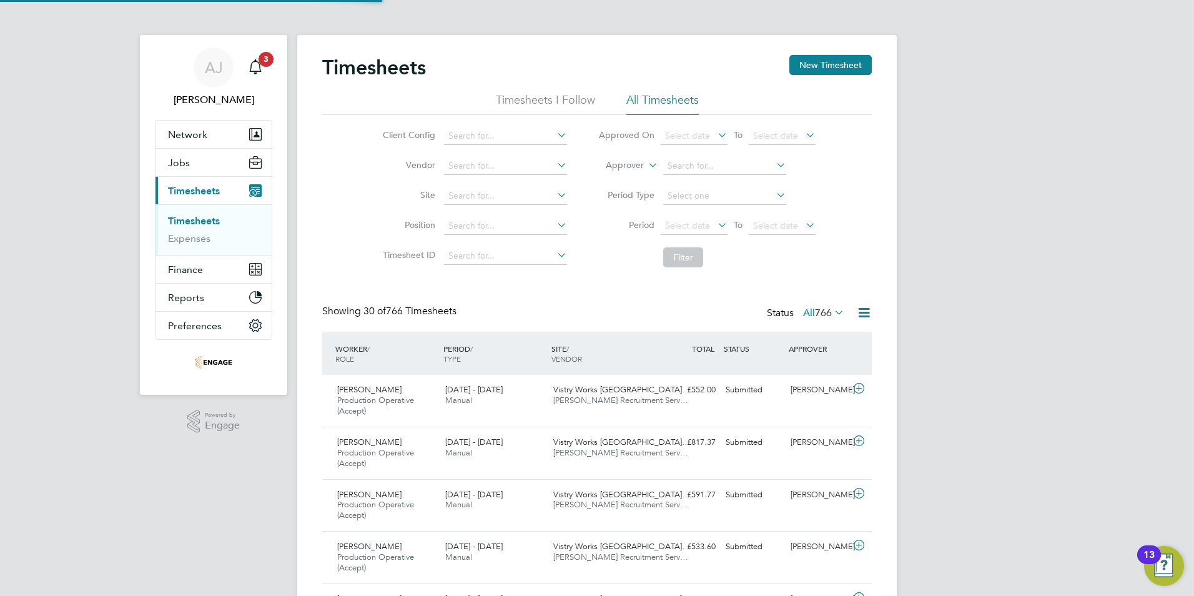
scroll to position [6, 6]
click at [837, 61] on button "New Timesheet" at bounding box center [830, 65] width 82 height 20
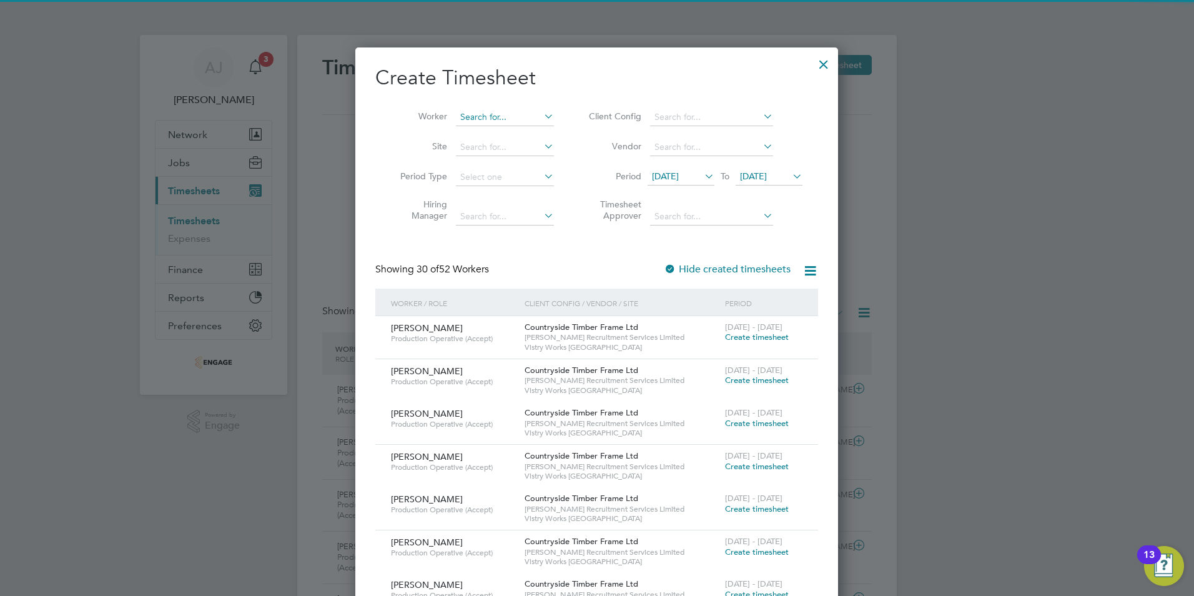
click at [483, 116] on input at bounding box center [505, 117] width 98 height 17
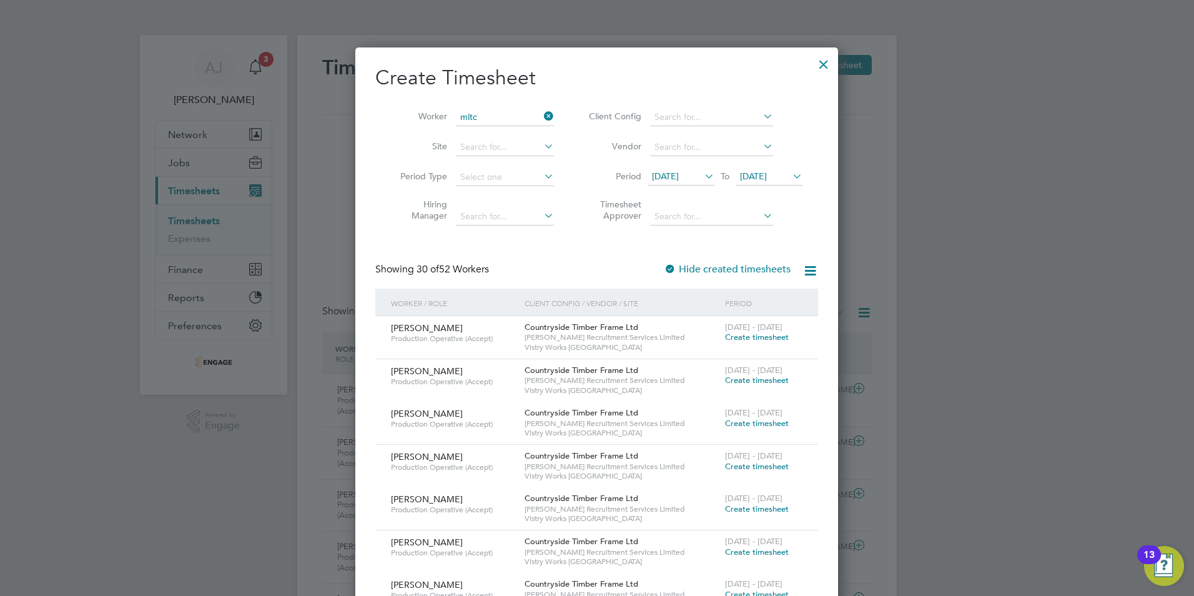
click at [492, 147] on li "Richard Mitc hell" at bounding box center [512, 150] width 114 height 17
type input "Richard Mitchell"
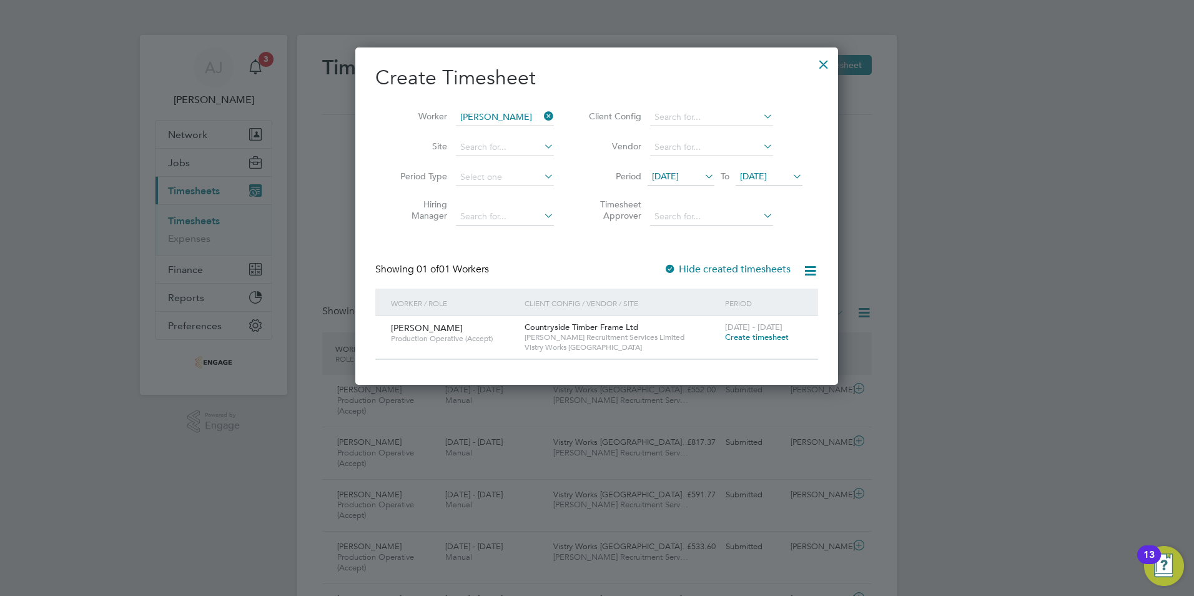
click at [749, 333] on span "Create timesheet" at bounding box center [757, 337] width 64 height 11
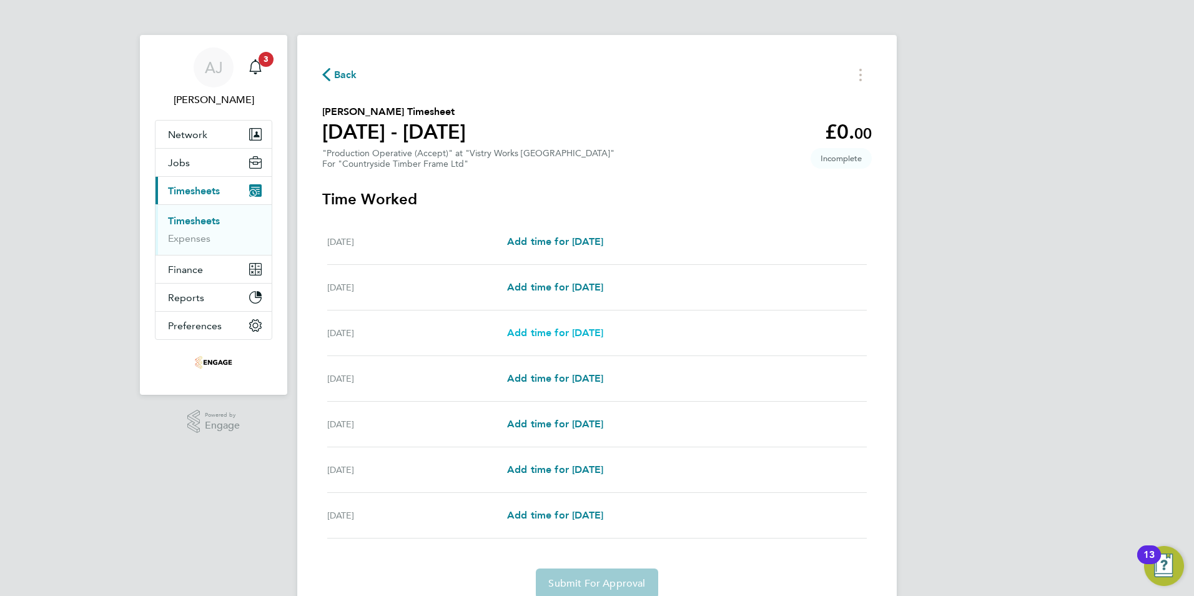
click at [565, 335] on span "Add time for [DATE]" at bounding box center [555, 333] width 96 height 12
select select "15"
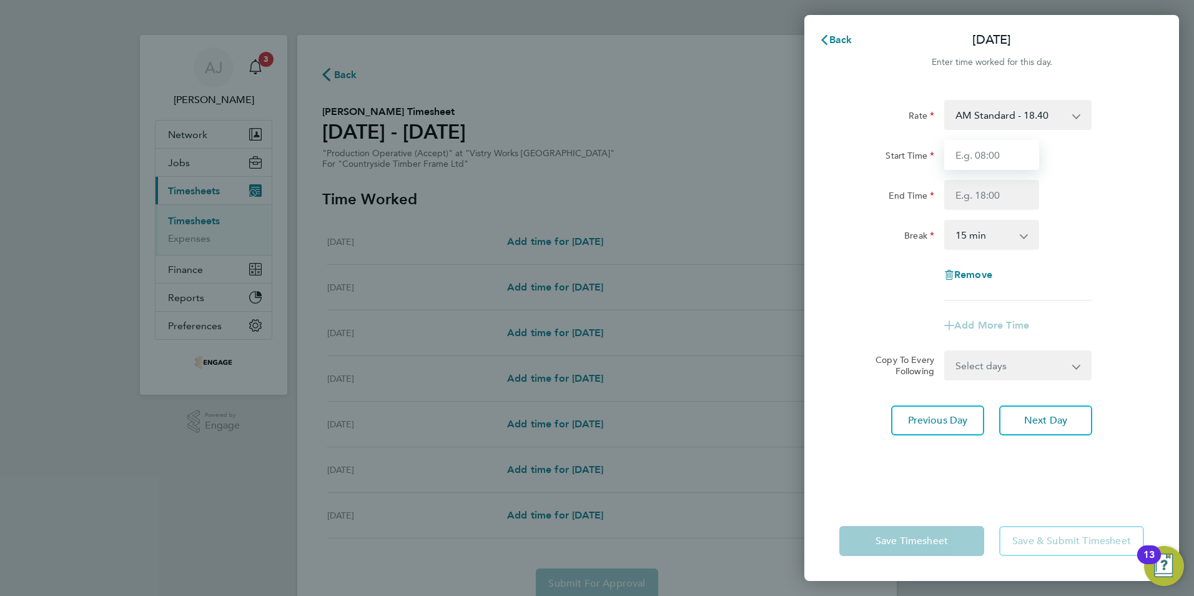
click at [980, 156] on input "Start Time" at bounding box center [991, 155] width 95 height 30
type input "06:00"
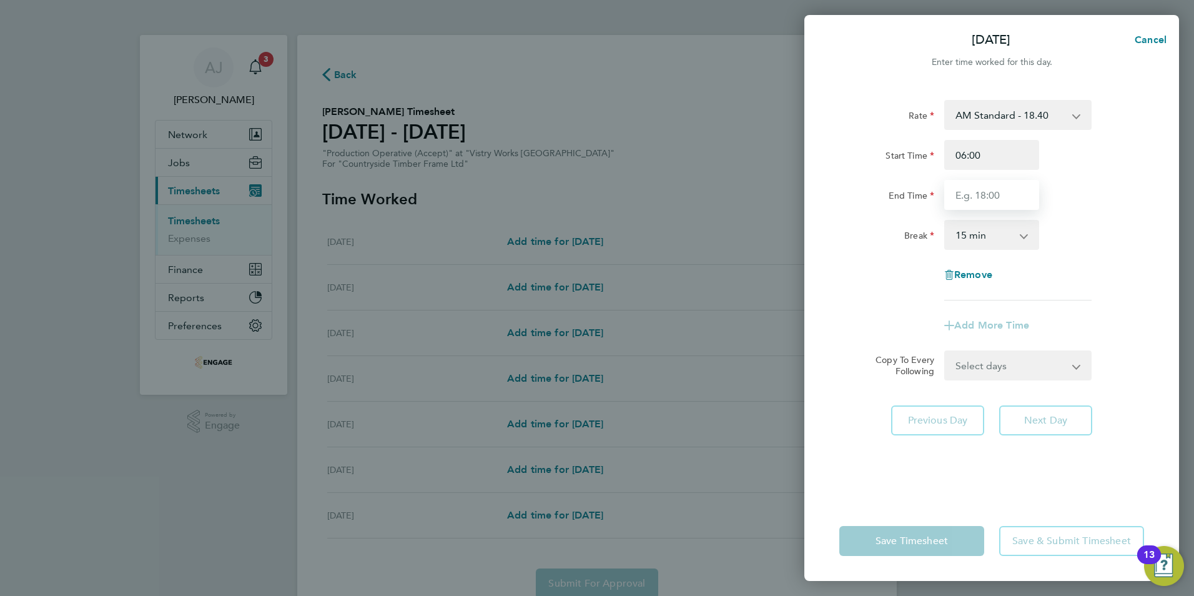
click at [967, 195] on input "End Time" at bounding box center [991, 195] width 95 height 30
type input "14:00"
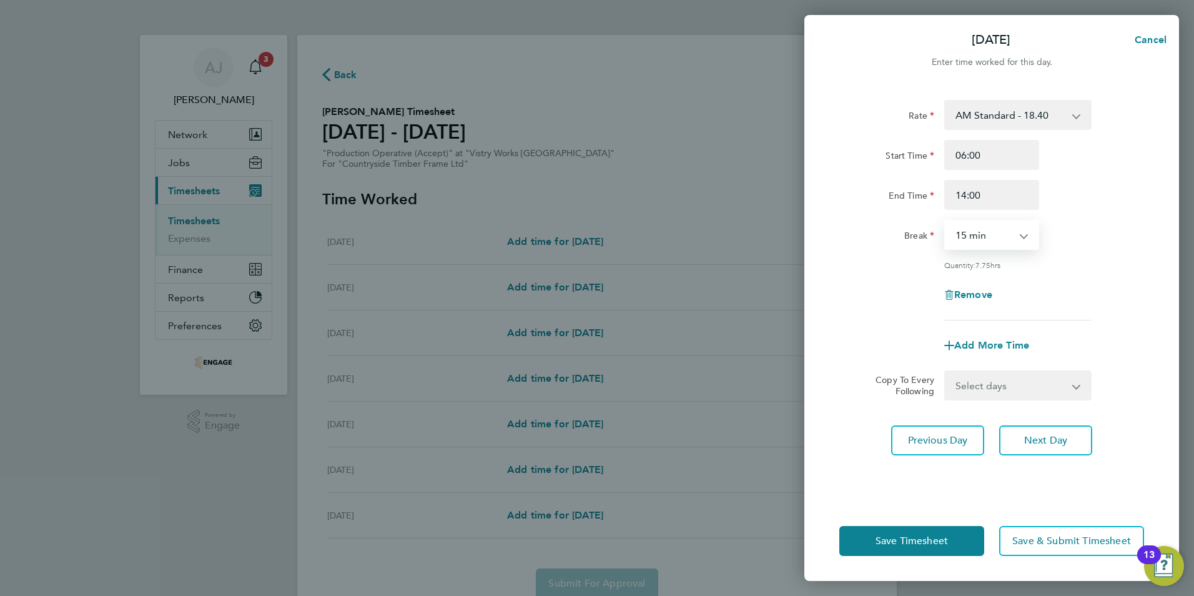
drag, startPoint x: 971, startPoint y: 239, endPoint x: 973, endPoint y: 247, distance: 8.9
click at [971, 239] on select "0 min 15 min 30 min 45 min 60 min 75 min 90 min" at bounding box center [984, 234] width 77 height 27
select select "30"
click at [946, 221] on select "0 min 15 min 30 min 45 min 60 min 75 min 90 min" at bounding box center [984, 234] width 77 height 27
click at [1035, 384] on select "Select days Day Weekday (Mon-Fri) Weekend (Sat-Sun) [DATE] [DATE] [DATE] [DATE]" at bounding box center [1011, 385] width 131 height 27
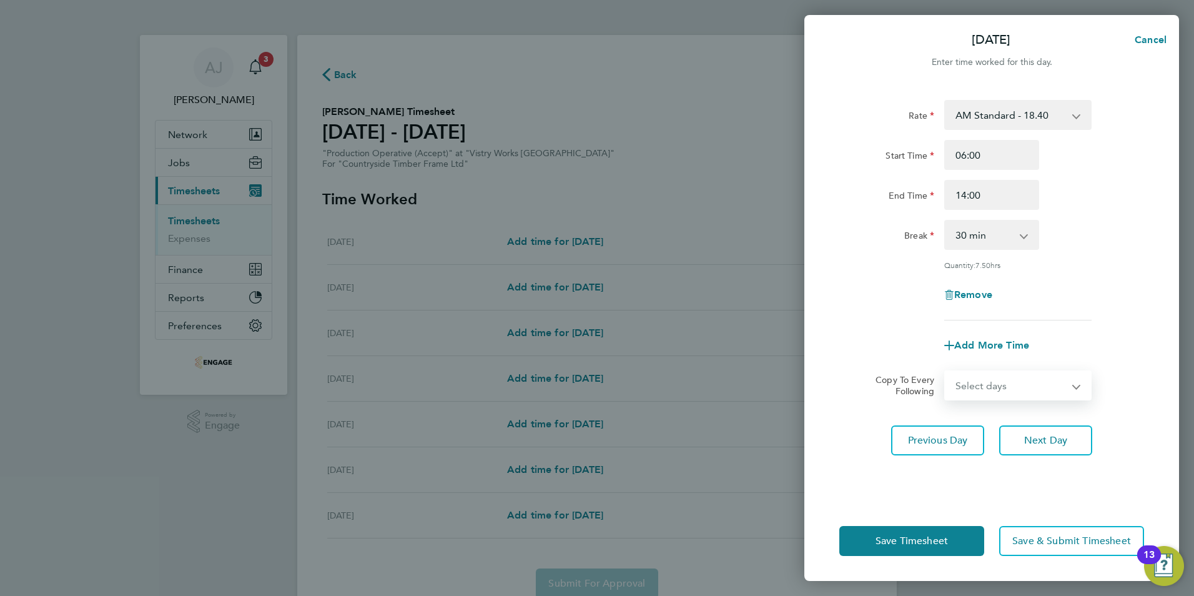
select select "WEEKDAY"
click at [946, 372] on select "Select days Day Weekday (Mon-Fri) Weekend (Sat-Sun) [DATE] [DATE] [DATE] [DATE]" at bounding box center [1011, 385] width 131 height 27
select select "[DATE]"
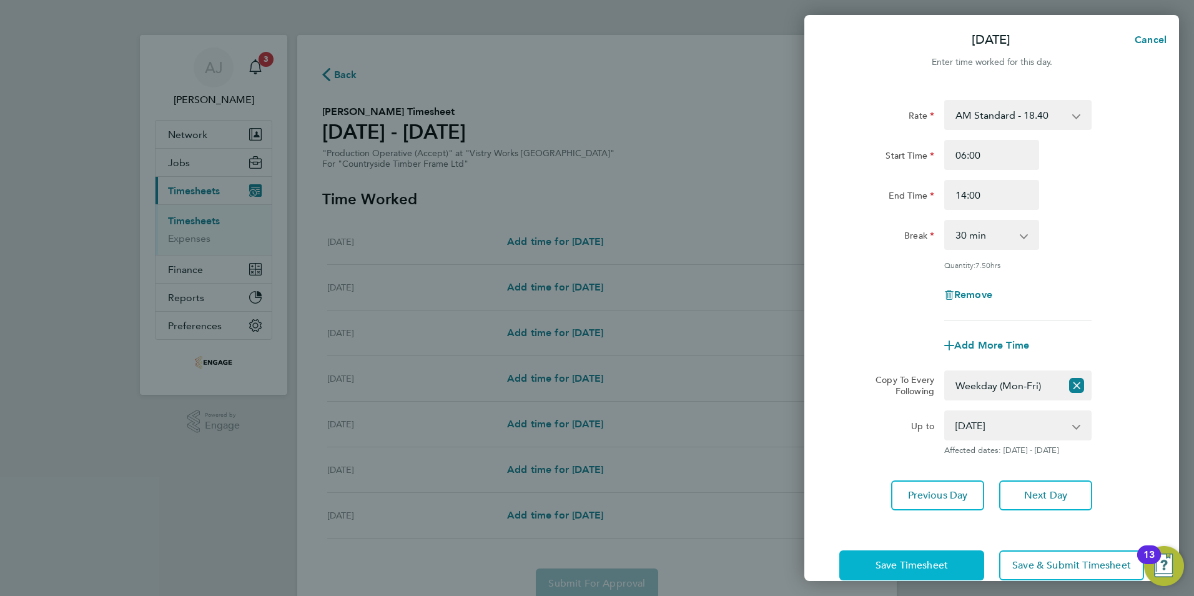
click at [938, 566] on span "Save Timesheet" at bounding box center [912, 565] width 72 height 12
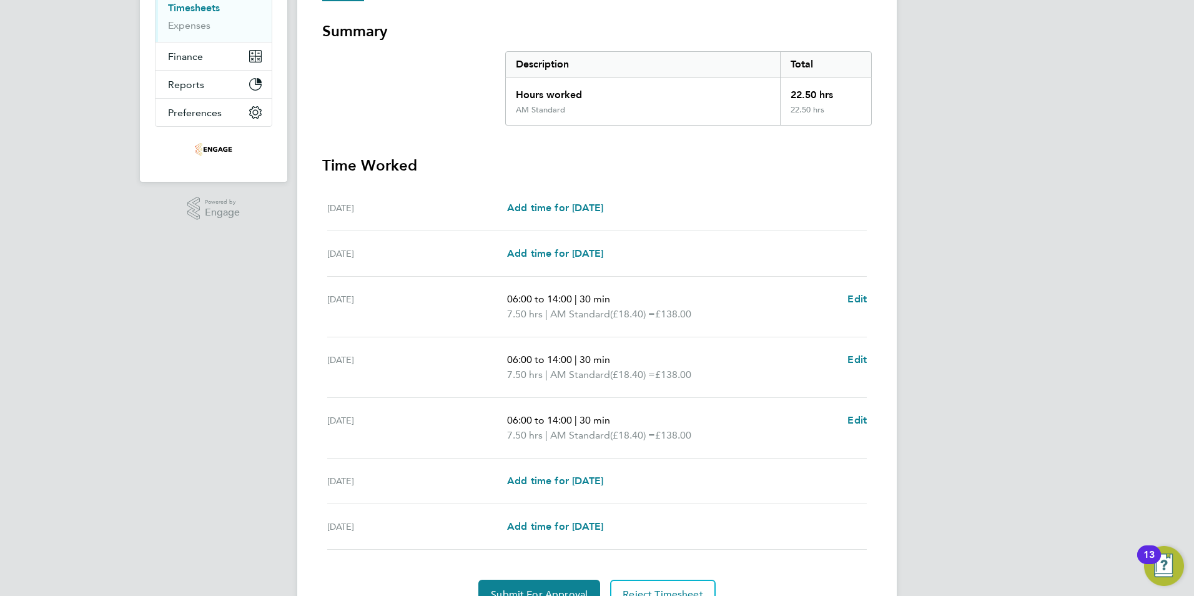
scroll to position [277, 0]
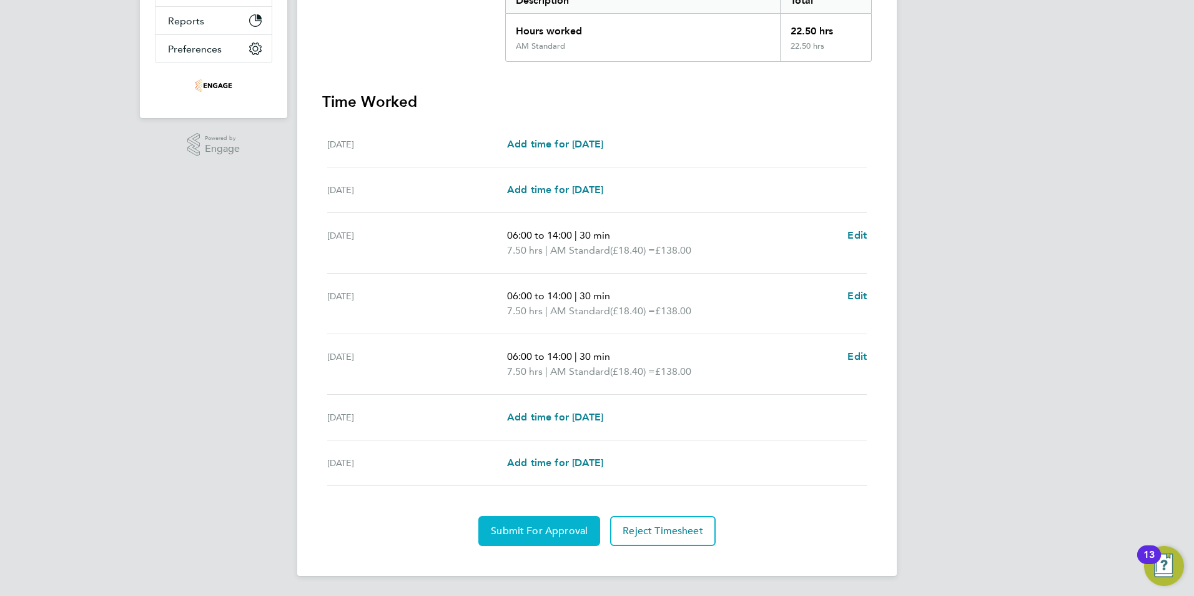
click at [553, 525] on span "Submit For Approval" at bounding box center [539, 531] width 97 height 12
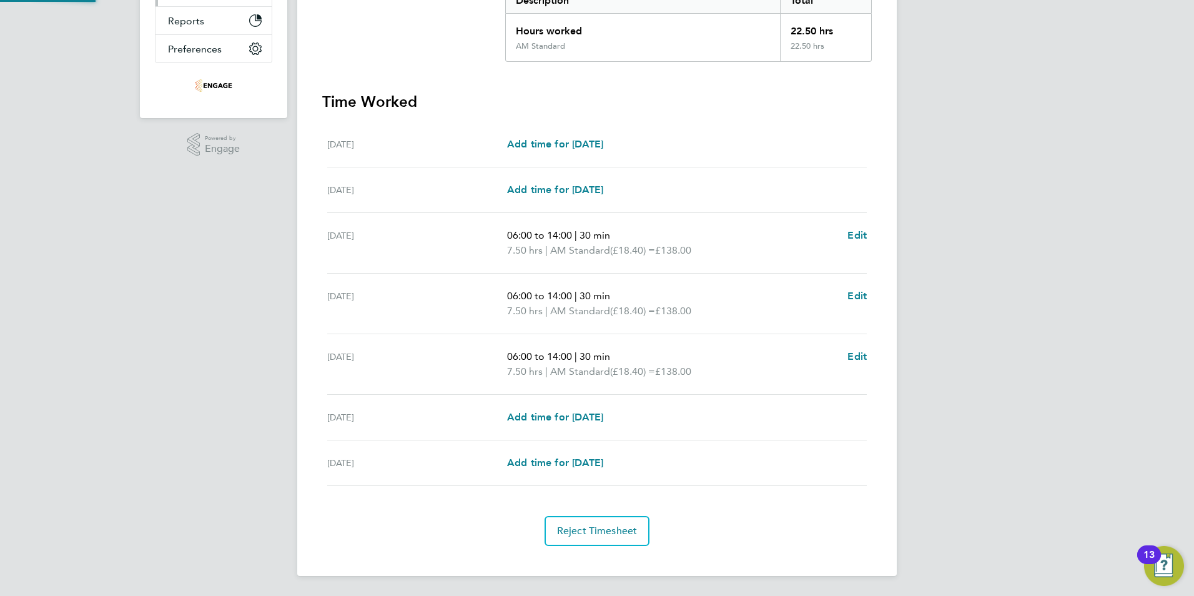
scroll to position [0, 0]
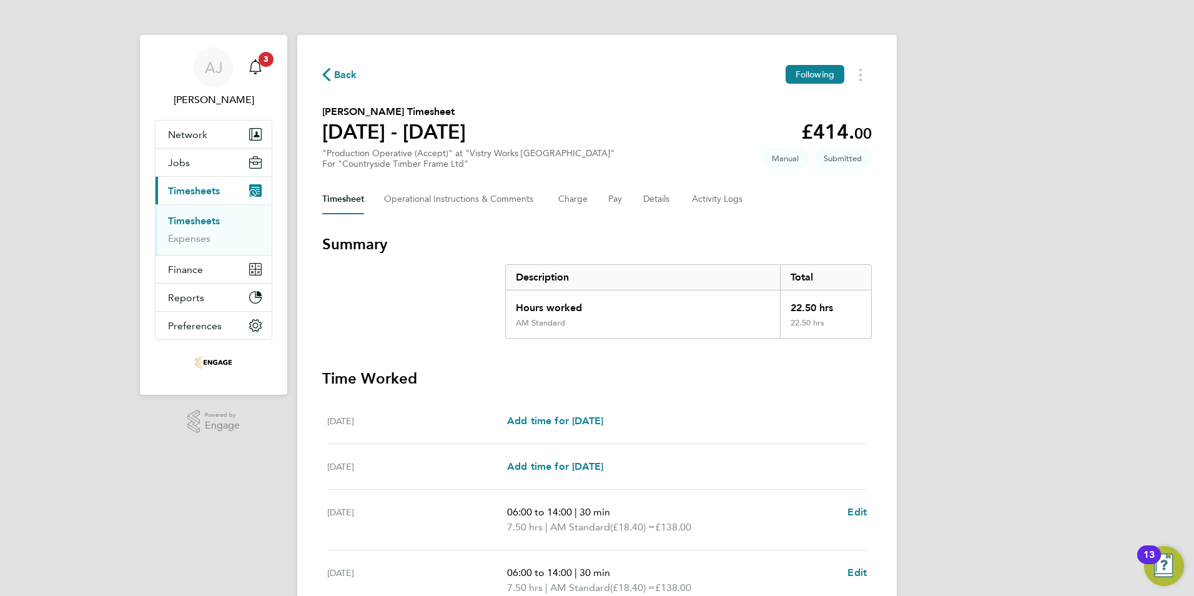
click at [202, 216] on link "Timesheets" at bounding box center [194, 221] width 52 height 12
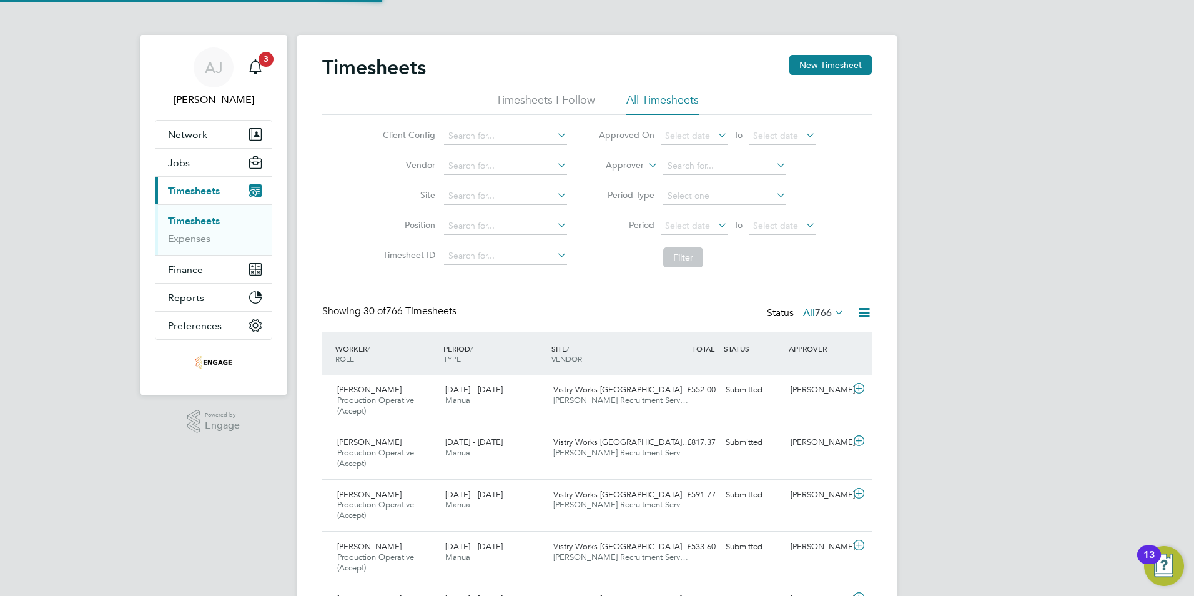
scroll to position [42, 109]
drag, startPoint x: 843, startPoint y: 67, endPoint x: 809, endPoint y: 119, distance: 62.2
click at [843, 67] on button "New Timesheet" at bounding box center [830, 65] width 82 height 20
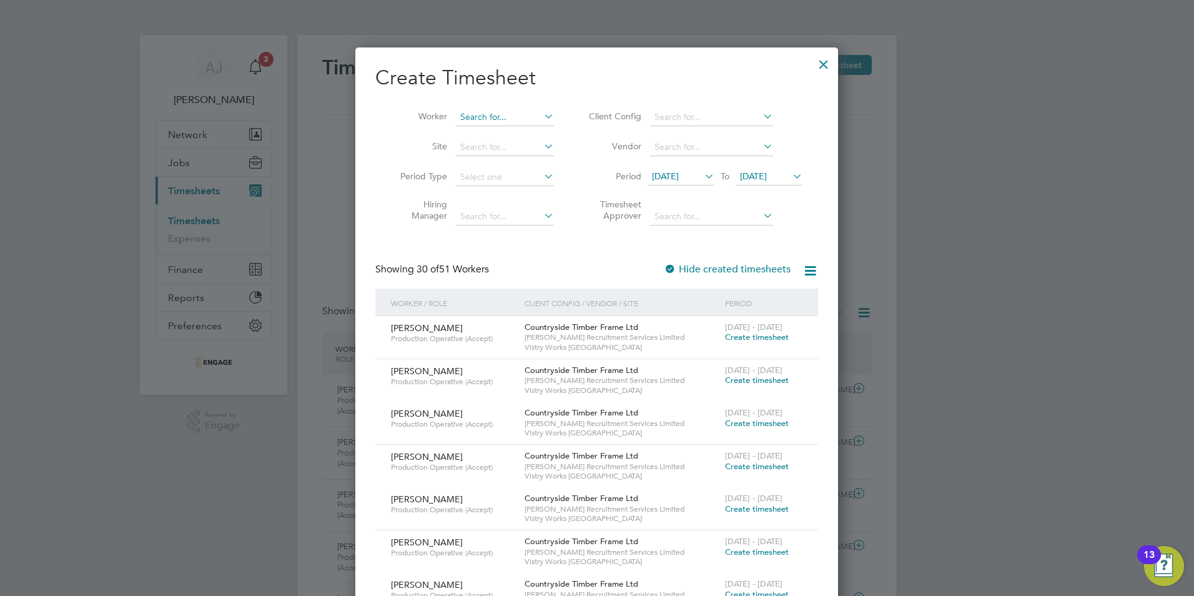
click at [474, 117] on input at bounding box center [505, 117] width 98 height 17
click at [485, 134] on li "Ruddy Man gwa" at bounding box center [513, 134] width 117 height 17
type input "Ruddy Mangwa"
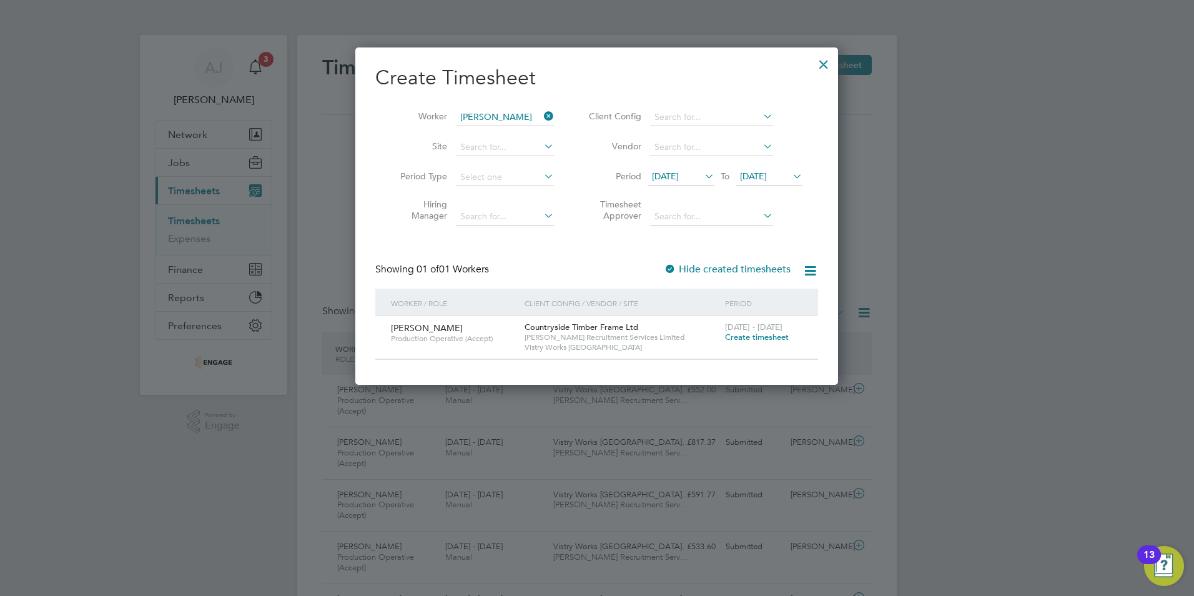
click at [758, 337] on span "Create timesheet" at bounding box center [757, 337] width 64 height 11
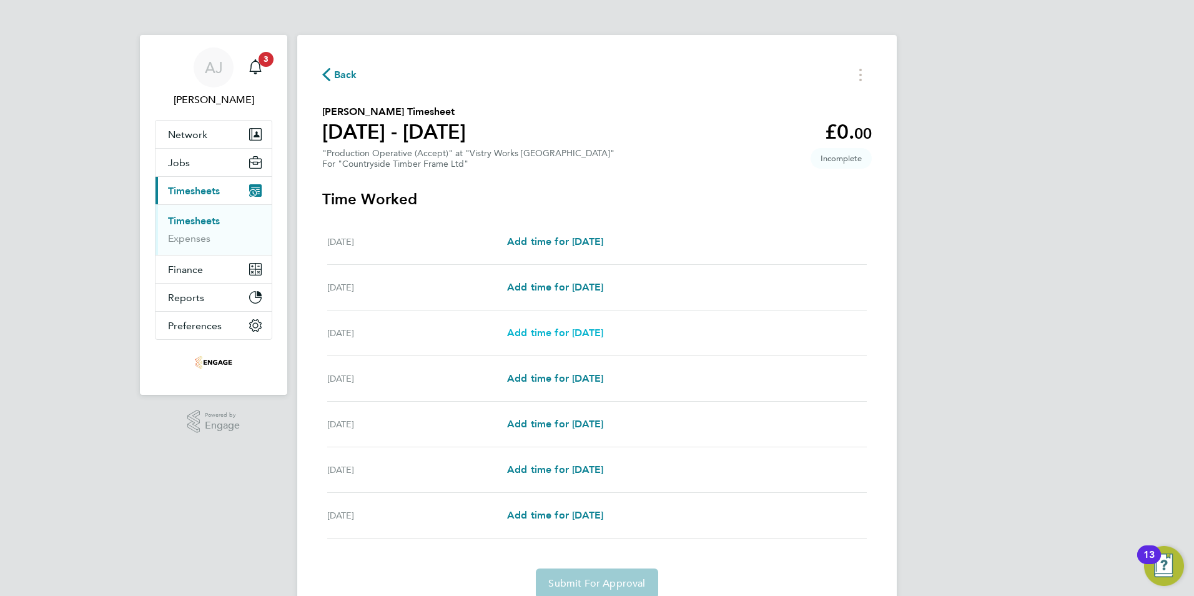
click at [598, 335] on span "Add time for [DATE]" at bounding box center [555, 333] width 96 height 12
select select "15"
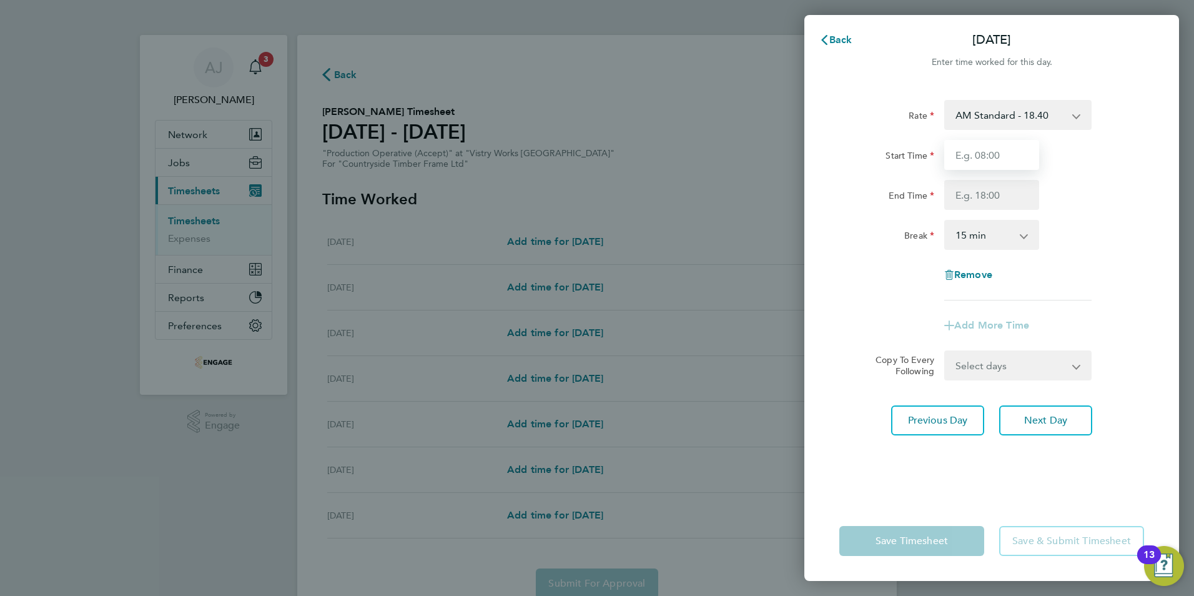
click at [1014, 162] on input "Start Time" at bounding box center [991, 155] width 95 height 30
type input "06:00"
type input "14:00"
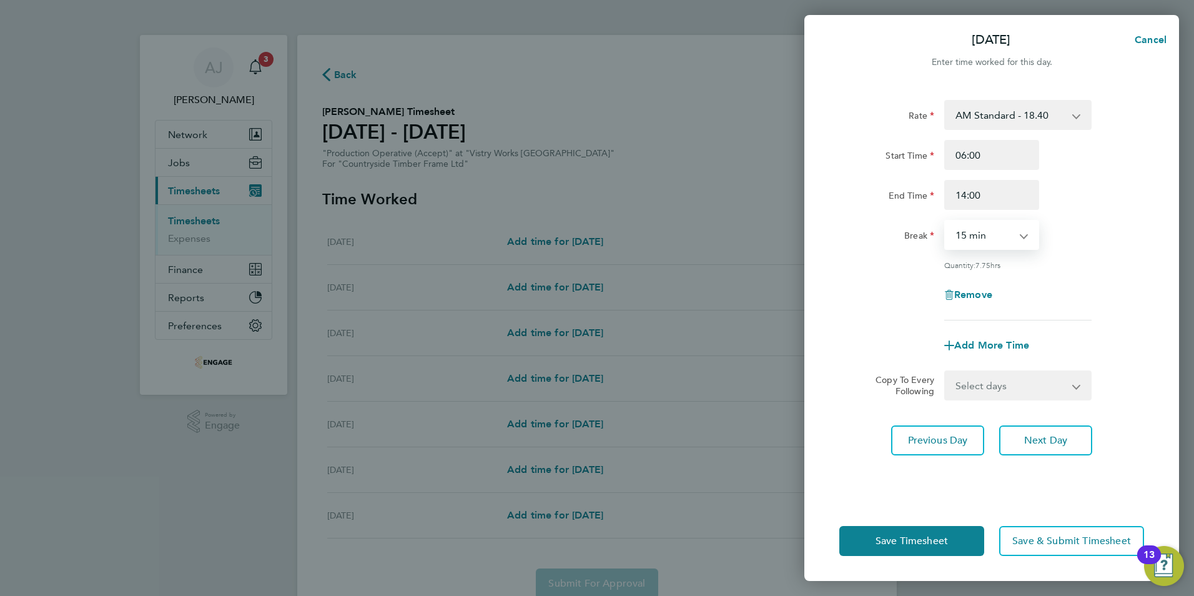
click at [974, 235] on select "0 min 15 min 30 min 45 min 60 min 75 min 90 min" at bounding box center [984, 234] width 77 height 27
select select "30"
click at [946, 221] on select "0 min 15 min 30 min 45 min 60 min 75 min 90 min" at bounding box center [984, 234] width 77 height 27
click at [980, 377] on select "Select days Day Weekday (Mon-Fri) Weekend (Sat-Sun) [DATE] [DATE] [DATE] [DATE]" at bounding box center [1011, 385] width 131 height 27
select select "WEEKDAY"
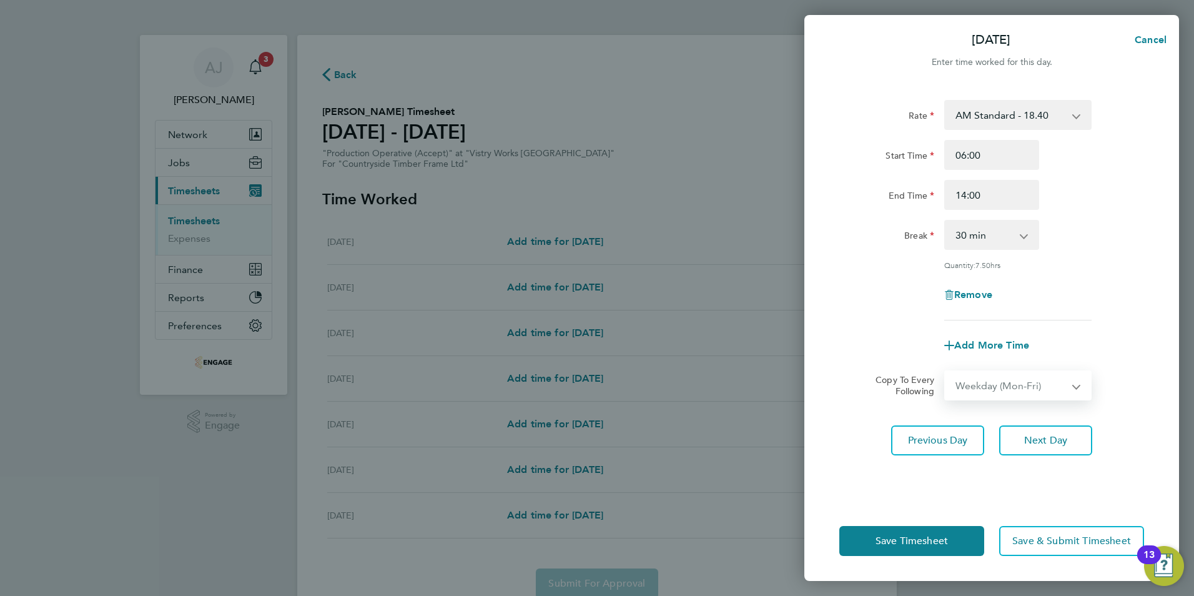
click at [946, 372] on select "Select days Day Weekday (Mon-Fri) Weekend (Sat-Sun) [DATE] [DATE] [DATE] [DATE]" at bounding box center [1011, 385] width 131 height 27
select select "[DATE]"
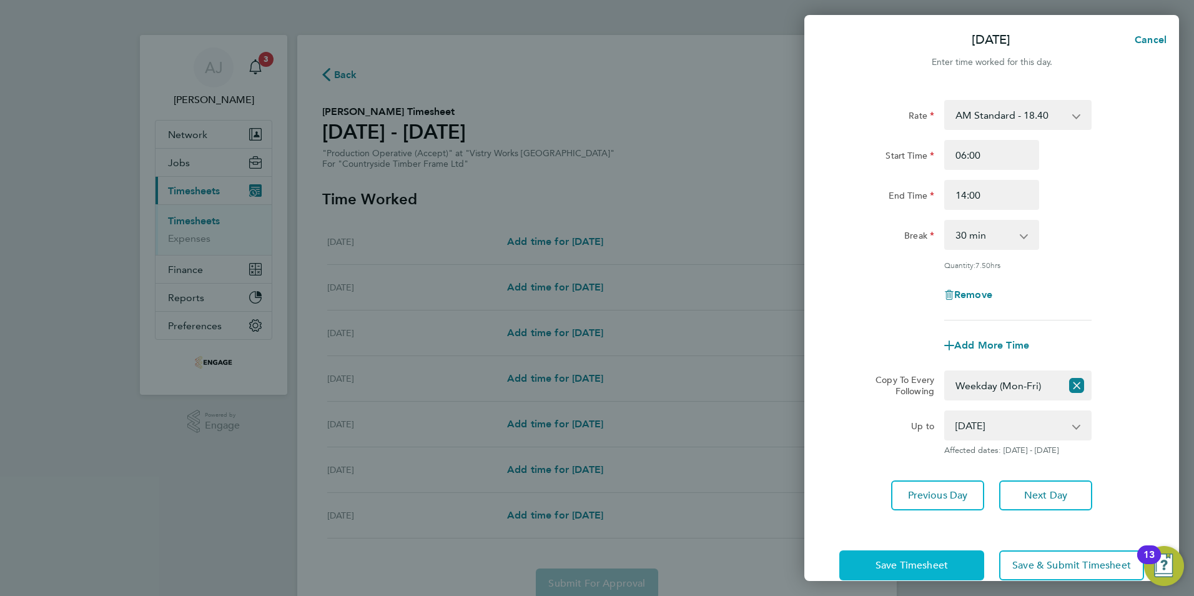
click at [913, 565] on span "Save Timesheet" at bounding box center [912, 565] width 72 height 12
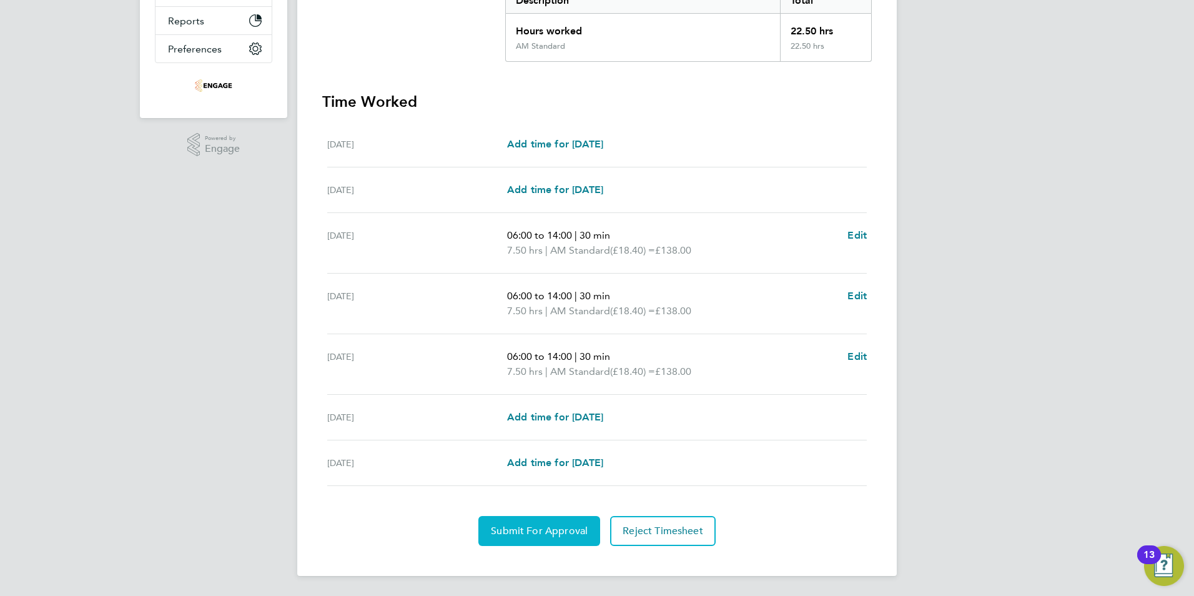
click at [558, 528] on span "Submit For Approval" at bounding box center [539, 531] width 97 height 12
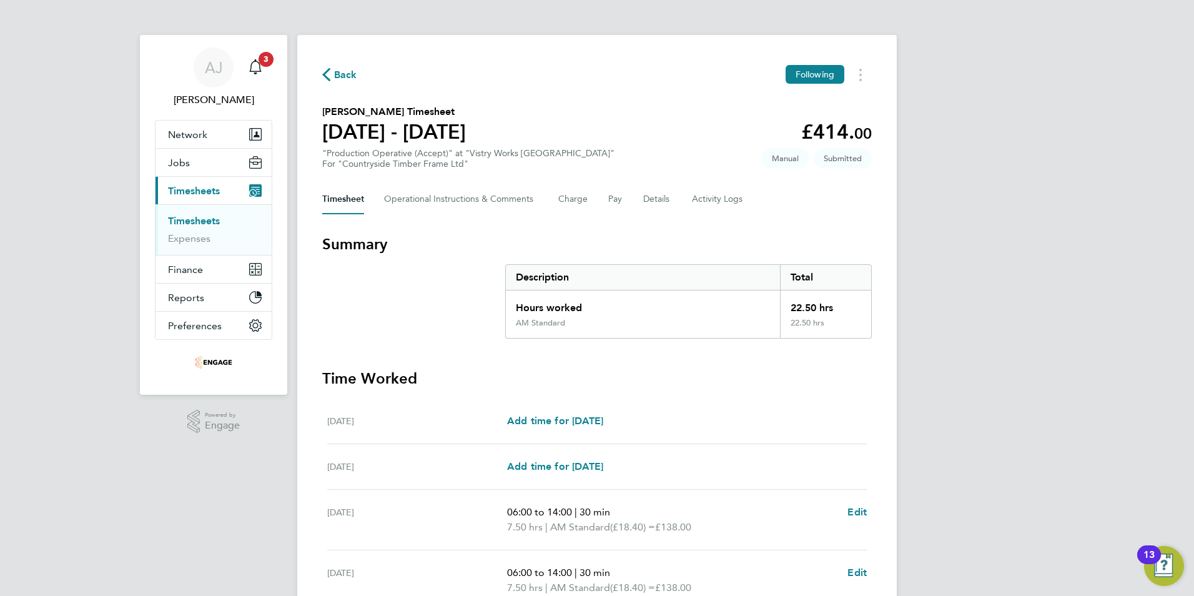
drag, startPoint x: 190, startPoint y: 221, endPoint x: 932, endPoint y: 19, distance: 769.5
click at [190, 220] on link "Timesheets" at bounding box center [194, 221] width 52 height 12
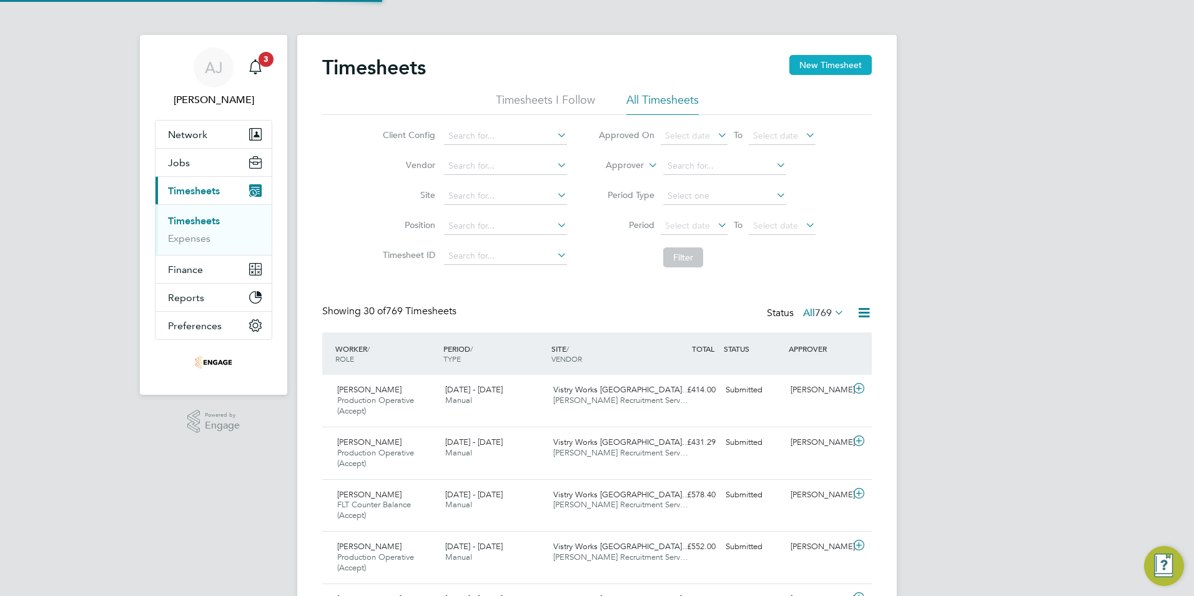
scroll to position [42, 109]
click at [824, 64] on button "New Timesheet" at bounding box center [830, 65] width 82 height 20
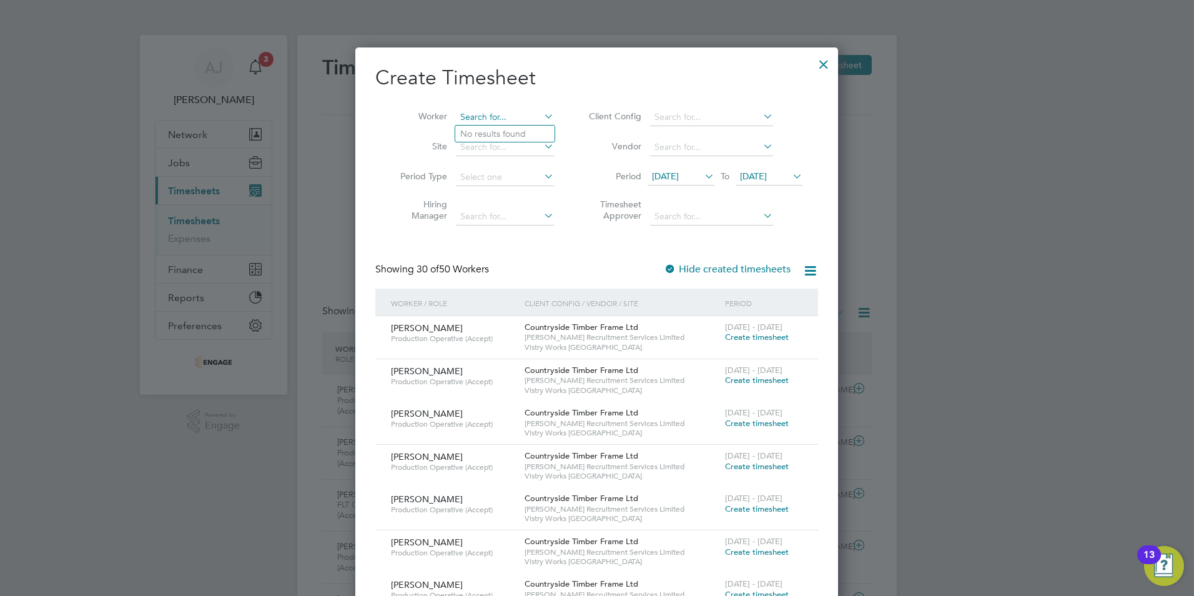
click at [510, 113] on input at bounding box center [505, 117] width 98 height 17
type input "gurav"
click at [541, 114] on icon at bounding box center [541, 115] width 0 height 17
click at [485, 116] on input at bounding box center [505, 117] width 98 height 17
type input "g"
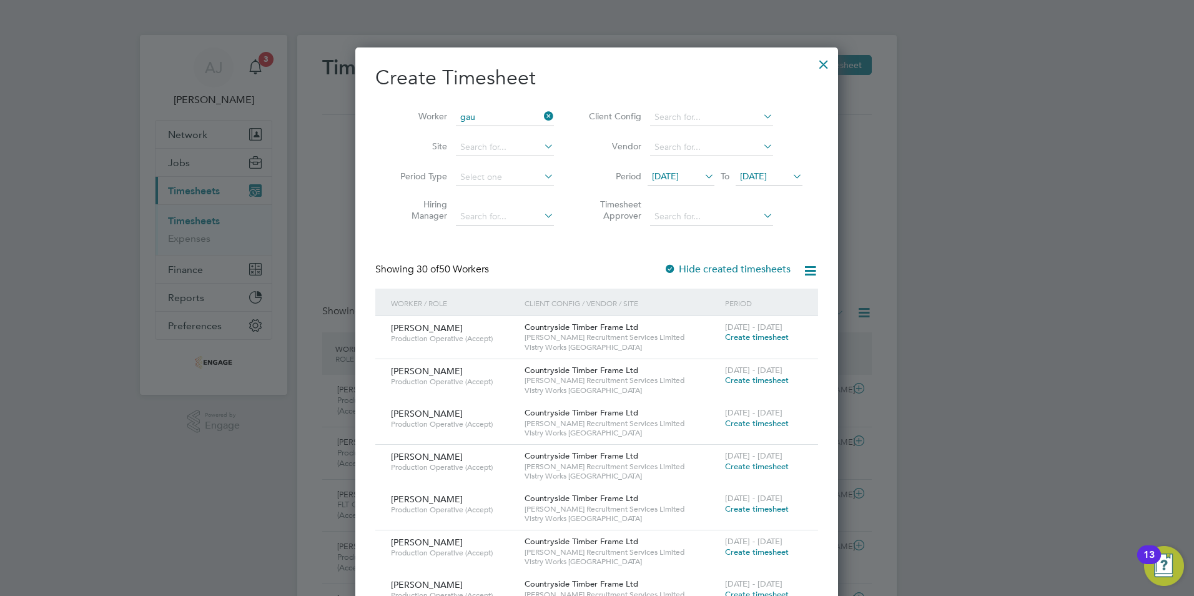
click at [490, 127] on li "Gau rav Gaurav" at bounding box center [504, 134] width 99 height 17
type input "Gaurav Gaurav"
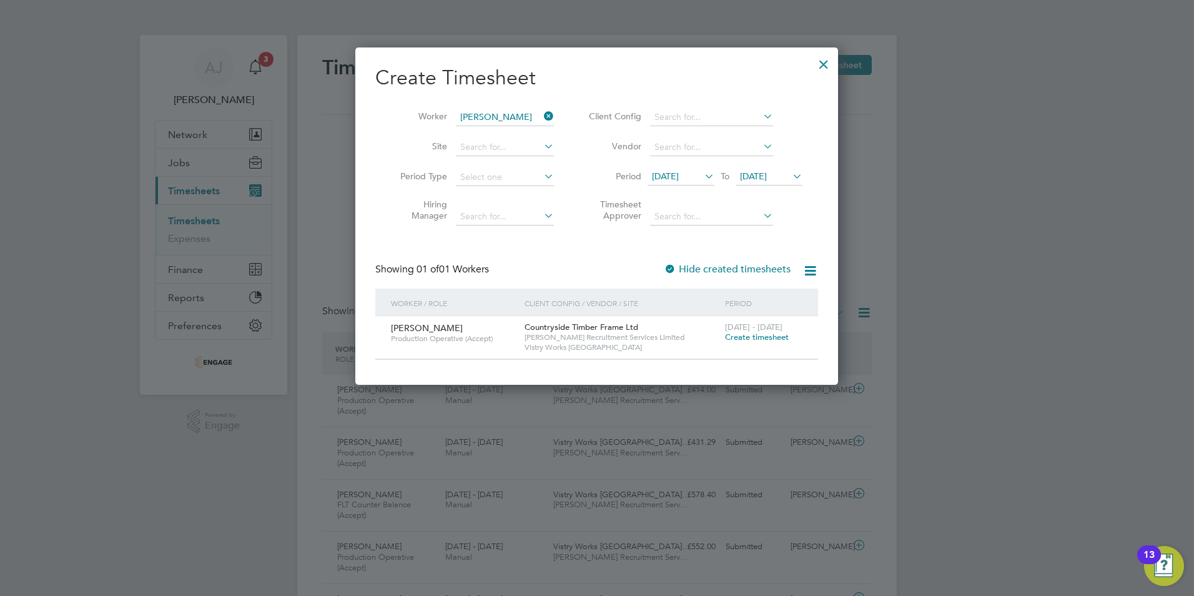
click at [766, 333] on span "Create timesheet" at bounding box center [757, 337] width 64 height 11
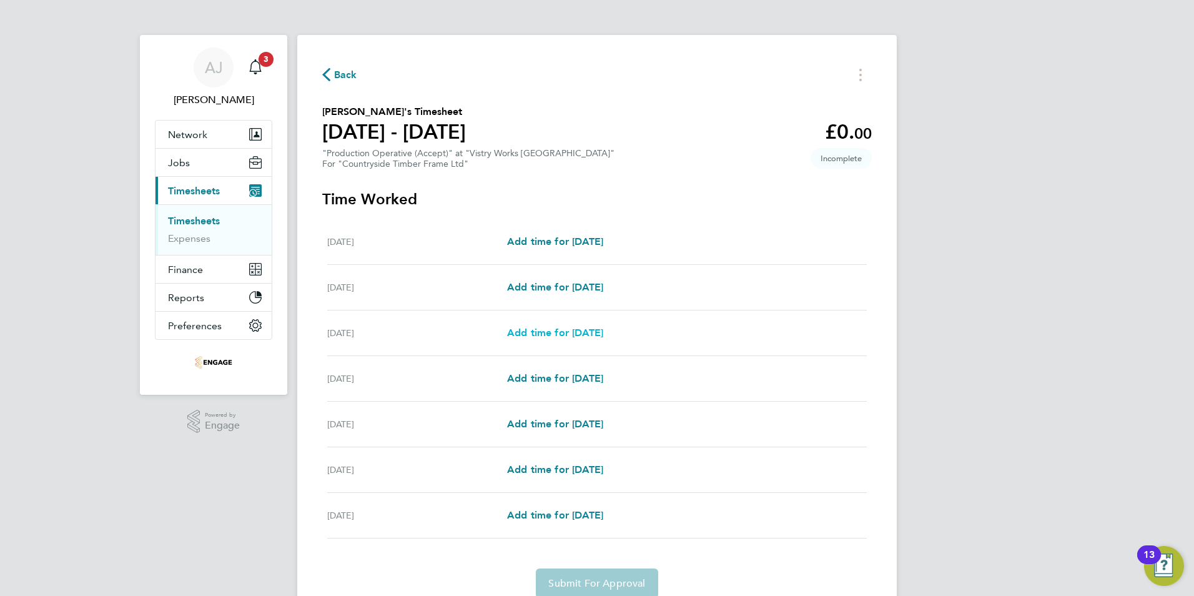
click at [550, 332] on span "Add time for [DATE]" at bounding box center [555, 333] width 96 height 12
select select "15"
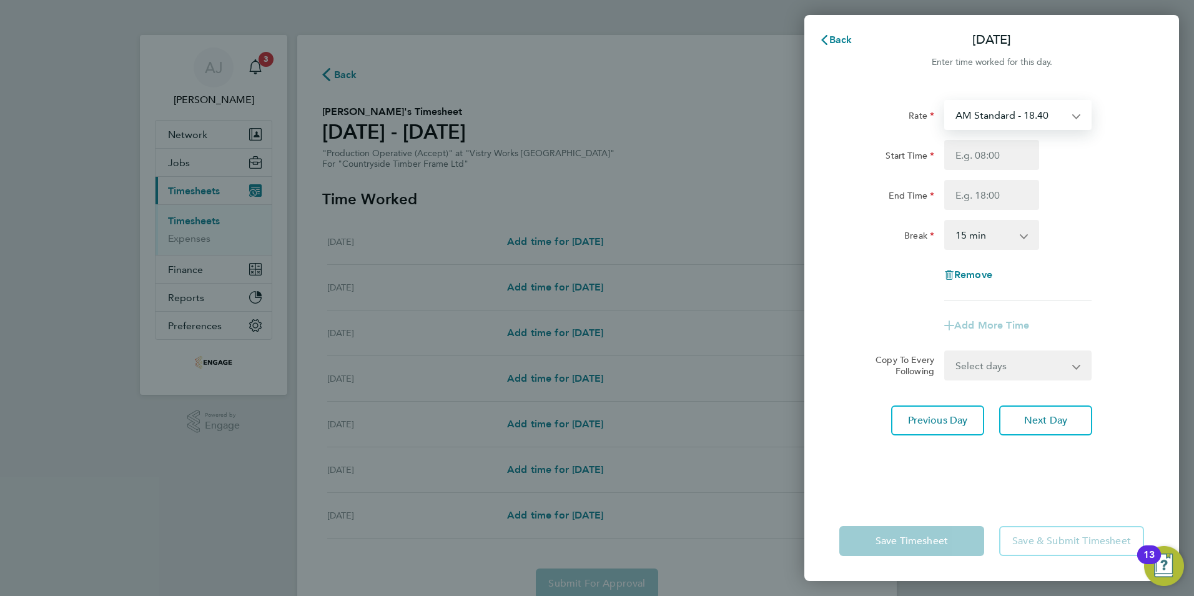
click at [999, 112] on select "AM Standard - 18.40 PM OT 1 - 30.08 PM OT2 - 40.11 OT 1 - 27.60 OT2 - 36.80 PM …" at bounding box center [1011, 114] width 130 height 27
select select "15"
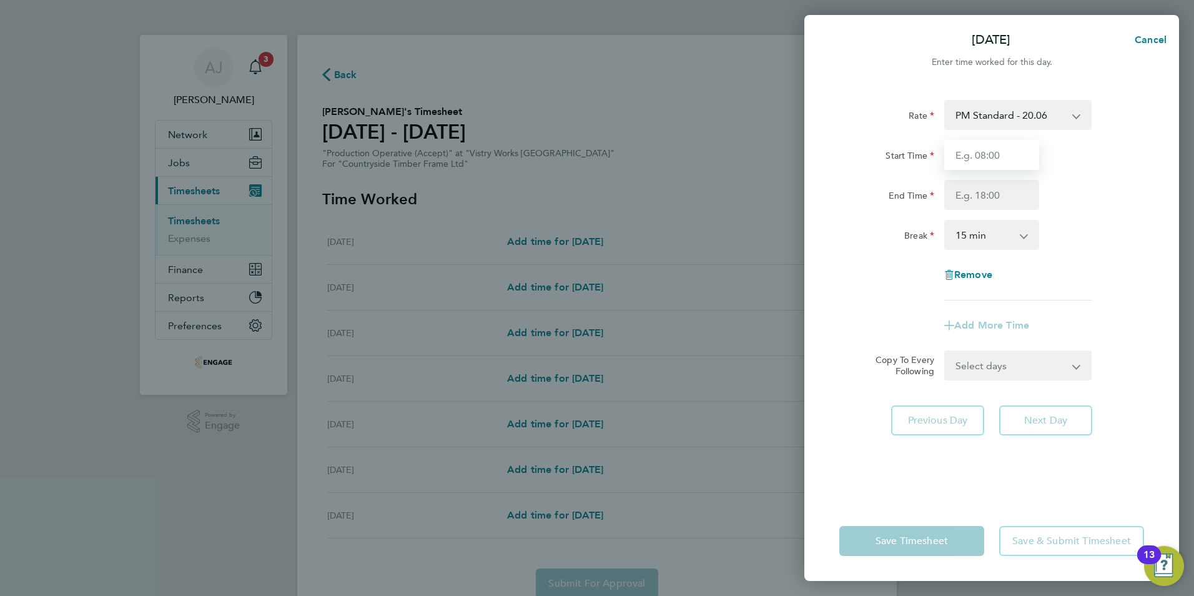
click at [988, 152] on input "Start Time" at bounding box center [991, 155] width 95 height 30
type input "14:00"
drag, startPoint x: 975, startPoint y: 192, endPoint x: 974, endPoint y: 200, distance: 8.8
click at [975, 192] on input "End Time" at bounding box center [991, 195] width 95 height 30
type input "22:30"
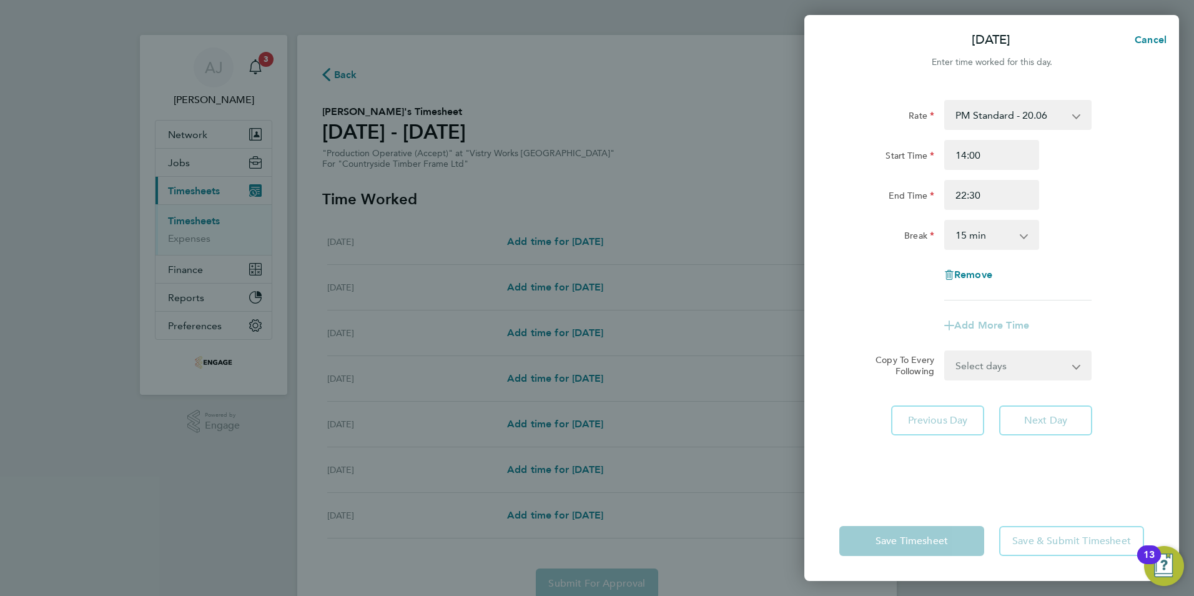
click at [965, 238] on select "0 min 15 min 30 min 45 min 60 min 75 min 90 min" at bounding box center [984, 234] width 77 height 27
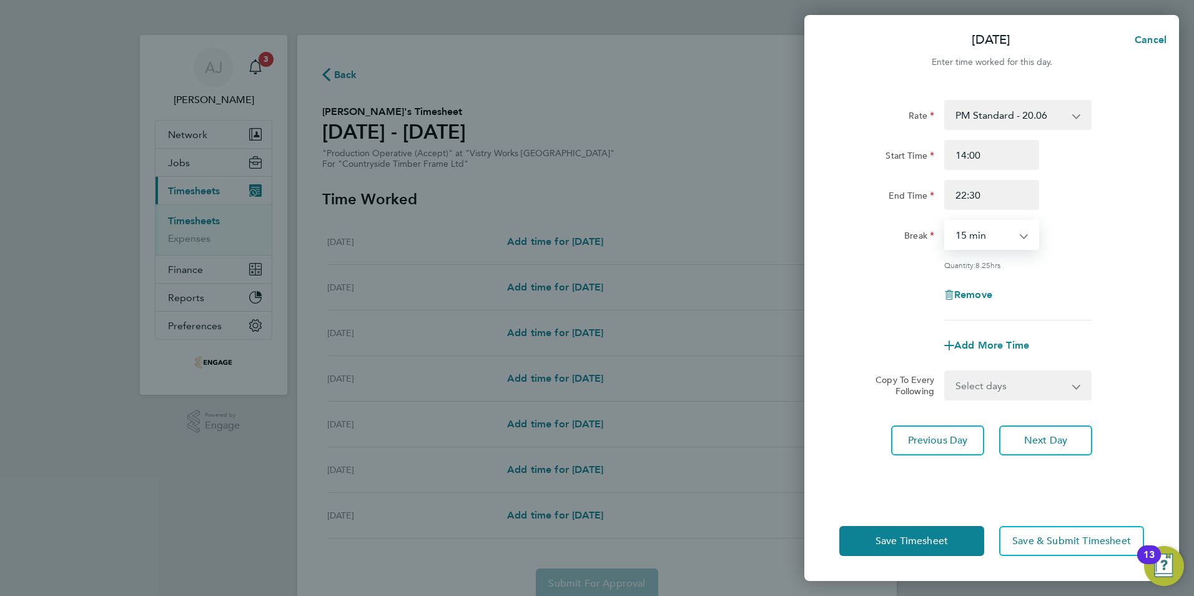
select select "30"
click at [946, 221] on select "0 min 15 min 30 min 45 min 60 min 75 min 90 min" at bounding box center [984, 234] width 77 height 27
click at [988, 378] on select "Select days Day Weekday (Mon-Fri) Weekend (Sat-Sun) [DATE] [DATE] [DATE] [DATE]" at bounding box center [1011, 385] width 131 height 27
select select "WEEKDAY"
click at [946, 372] on select "Select days Day Weekday (Mon-Fri) Weekend (Sat-Sun) [DATE] [DATE] [DATE] [DATE]" at bounding box center [1011, 385] width 131 height 27
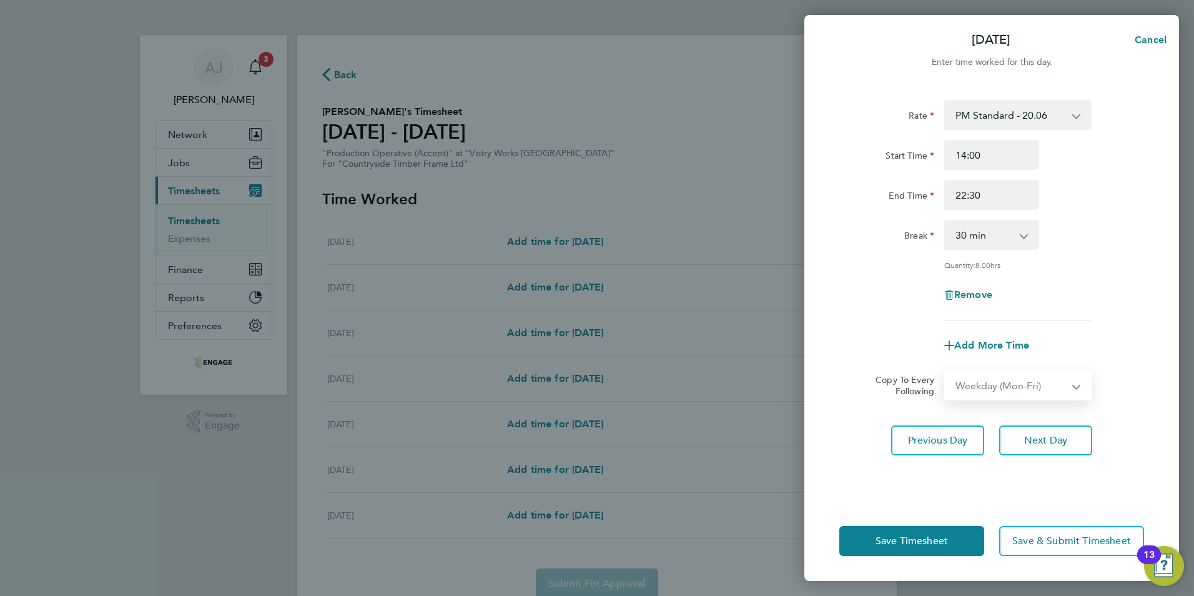
select select "[DATE]"
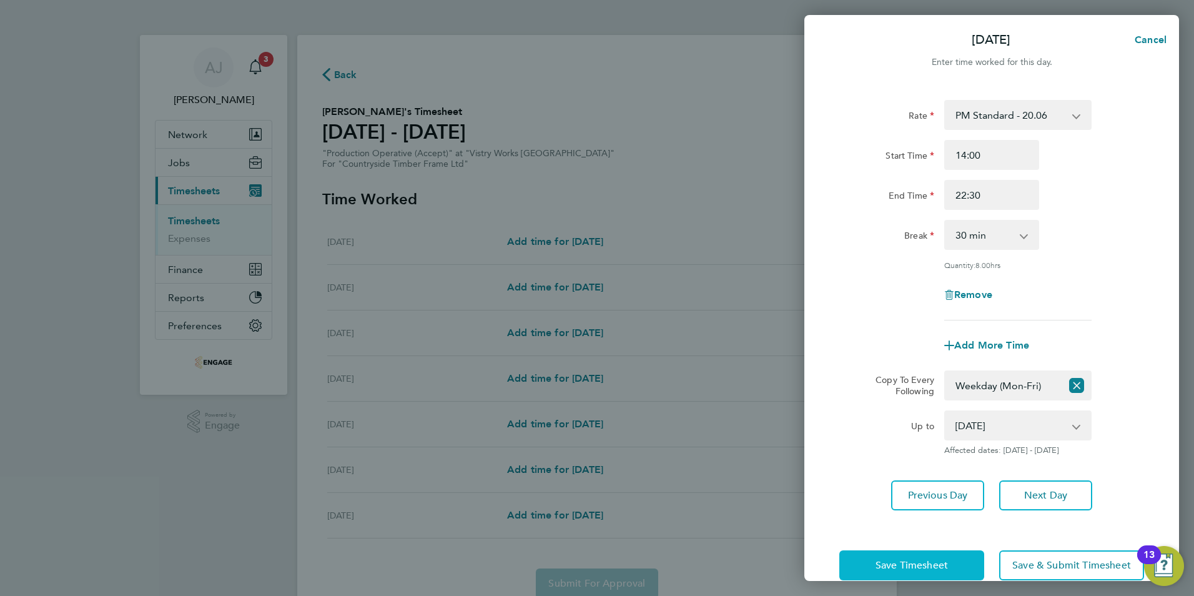
click at [897, 556] on button "Save Timesheet" at bounding box center [911, 565] width 145 height 30
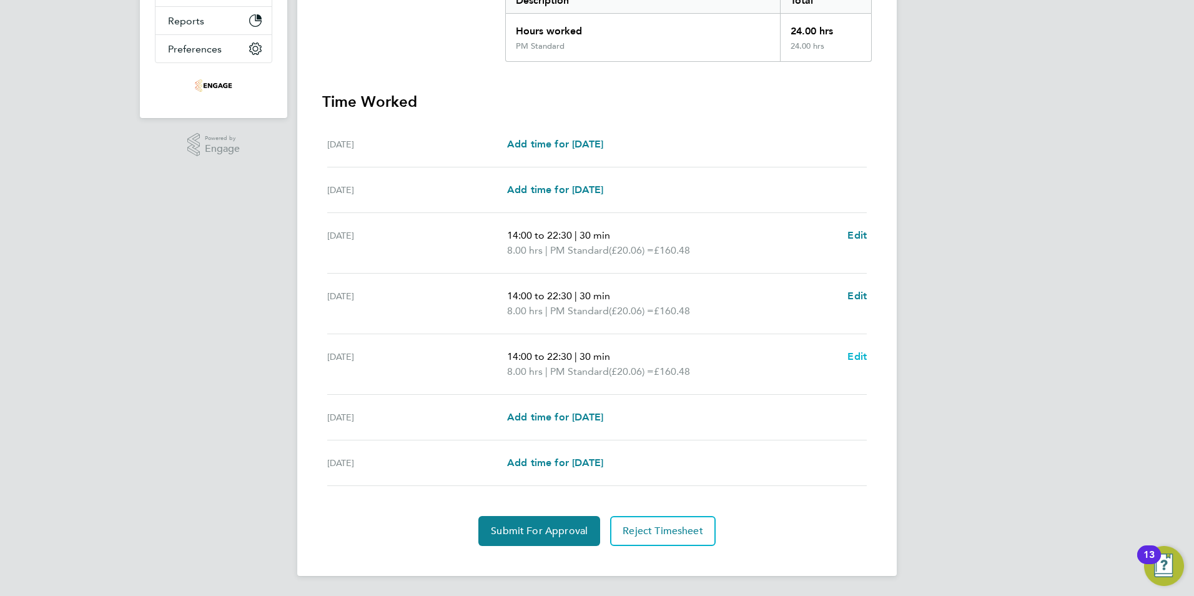
click at [857, 355] on span "Edit" at bounding box center [856, 356] width 19 height 12
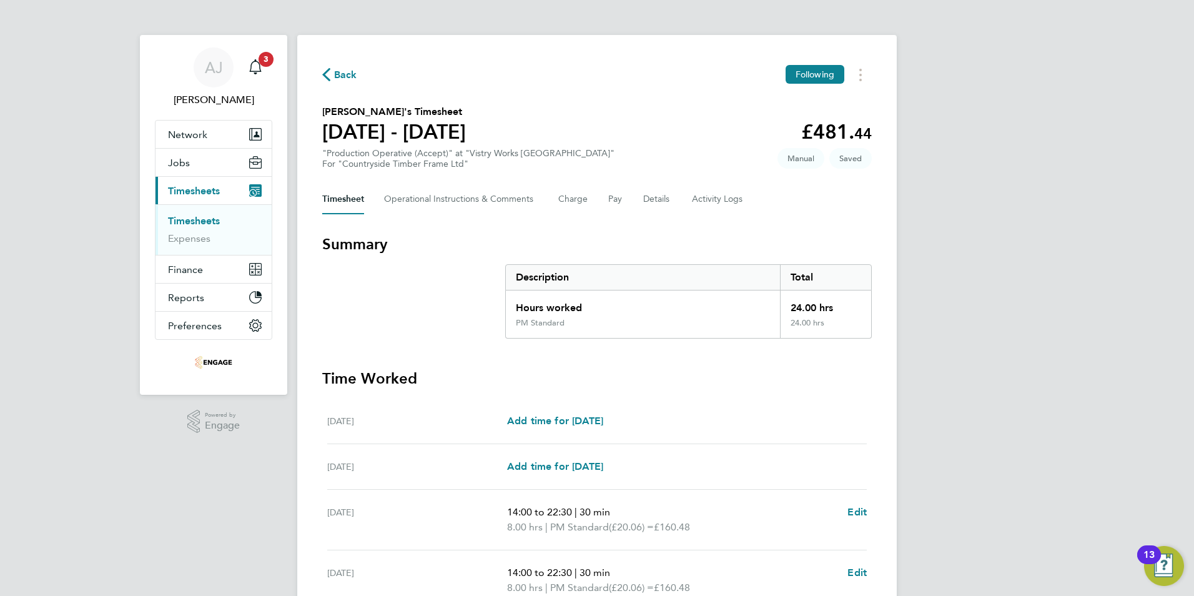
select select "30"
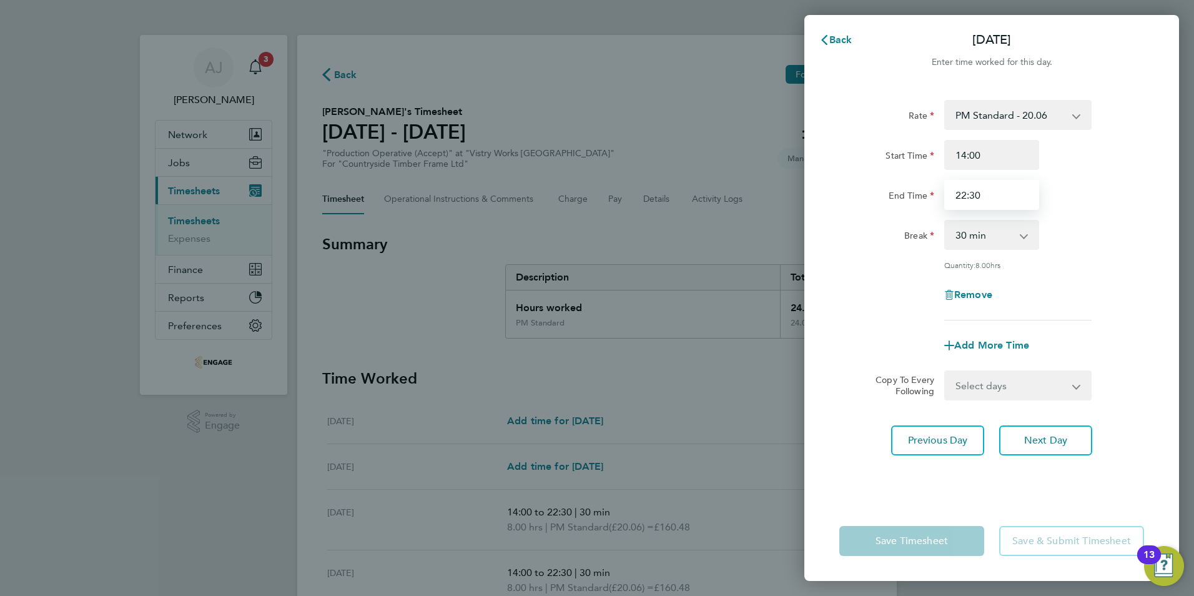
click at [984, 194] on input "22:30" at bounding box center [991, 195] width 95 height 30
type input "20:00"
click at [863, 274] on div "Rate PM Standard - 20.06 PM OT 1 - 30.08 PM OT2 - 40.11 OT 1 - 27.60 AM Standar…" at bounding box center [991, 210] width 305 height 220
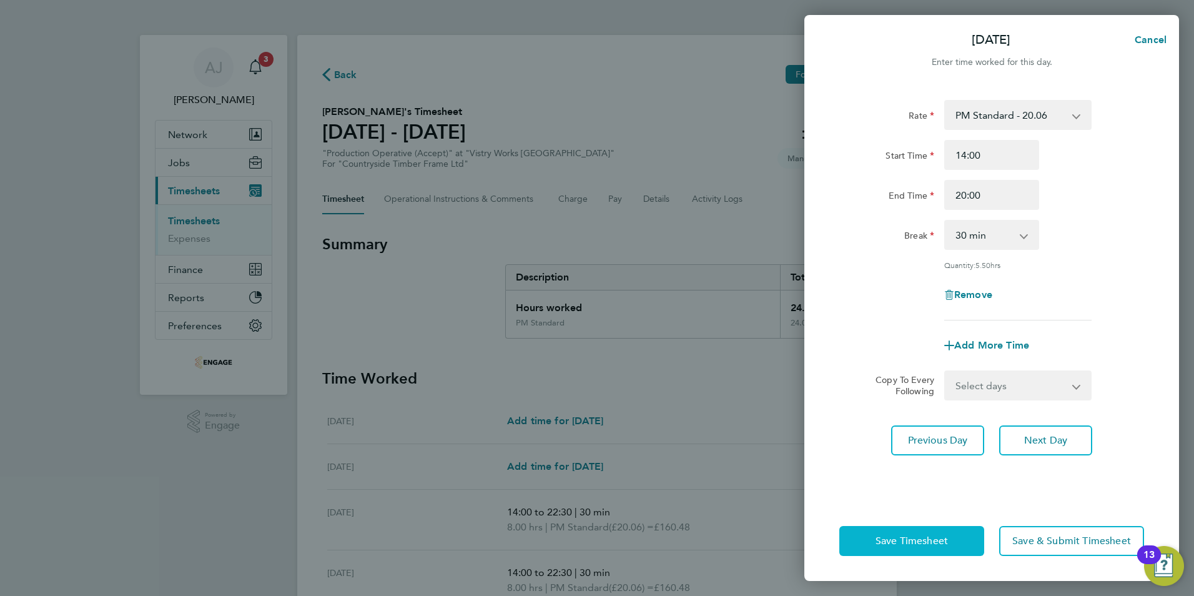
click at [882, 531] on button "Save Timesheet" at bounding box center [911, 541] width 145 height 30
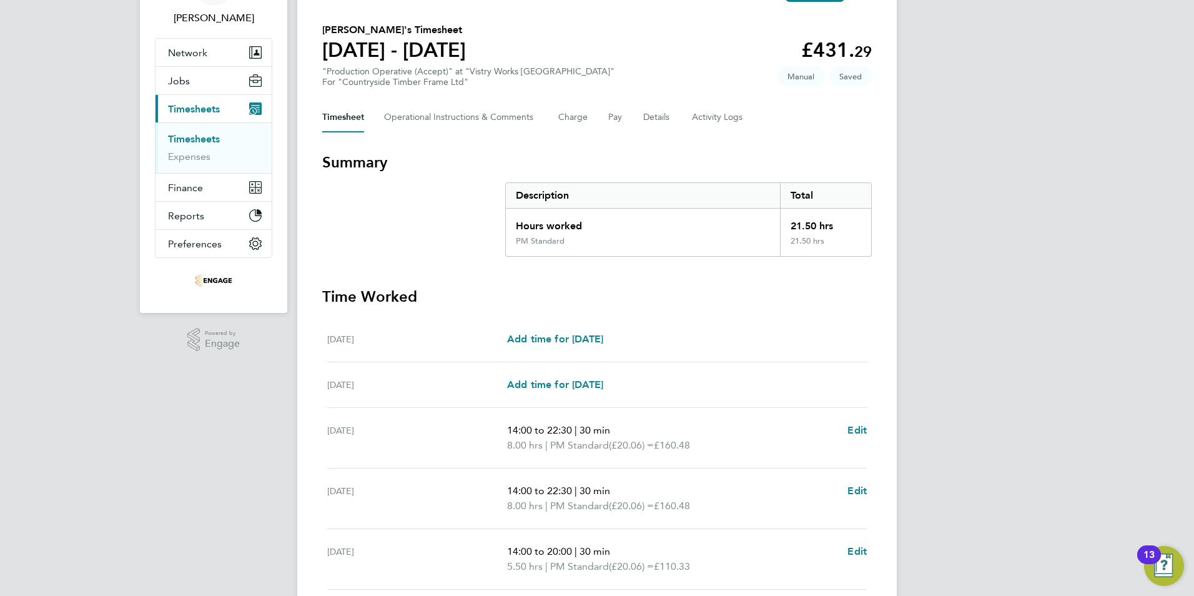
scroll to position [152, 0]
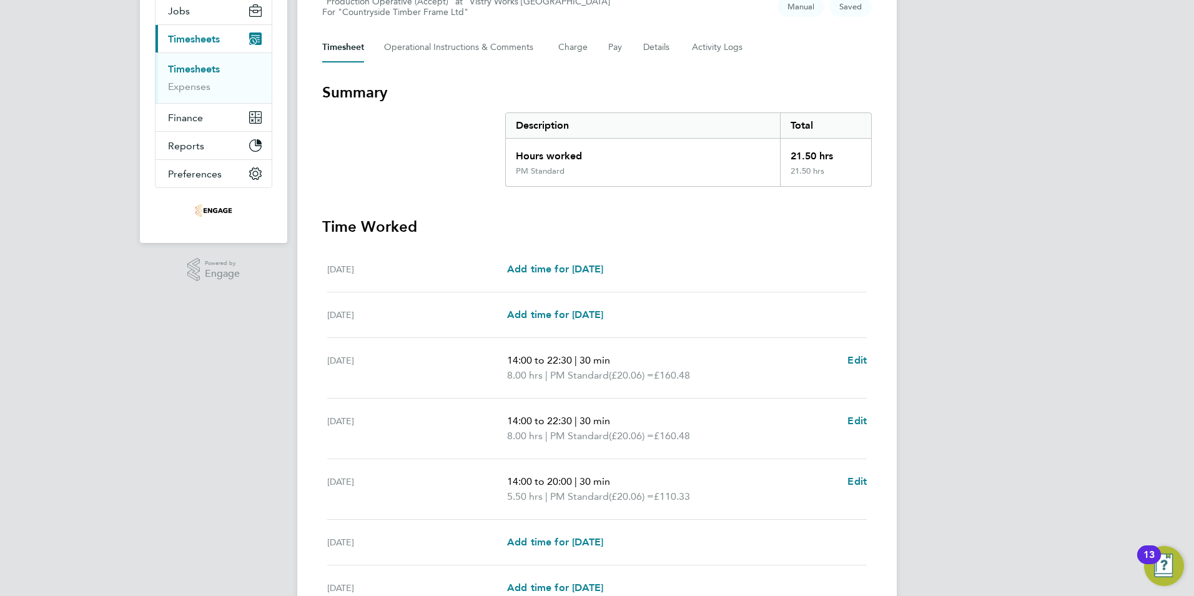
click at [202, 72] on link "Timesheets" at bounding box center [194, 69] width 52 height 12
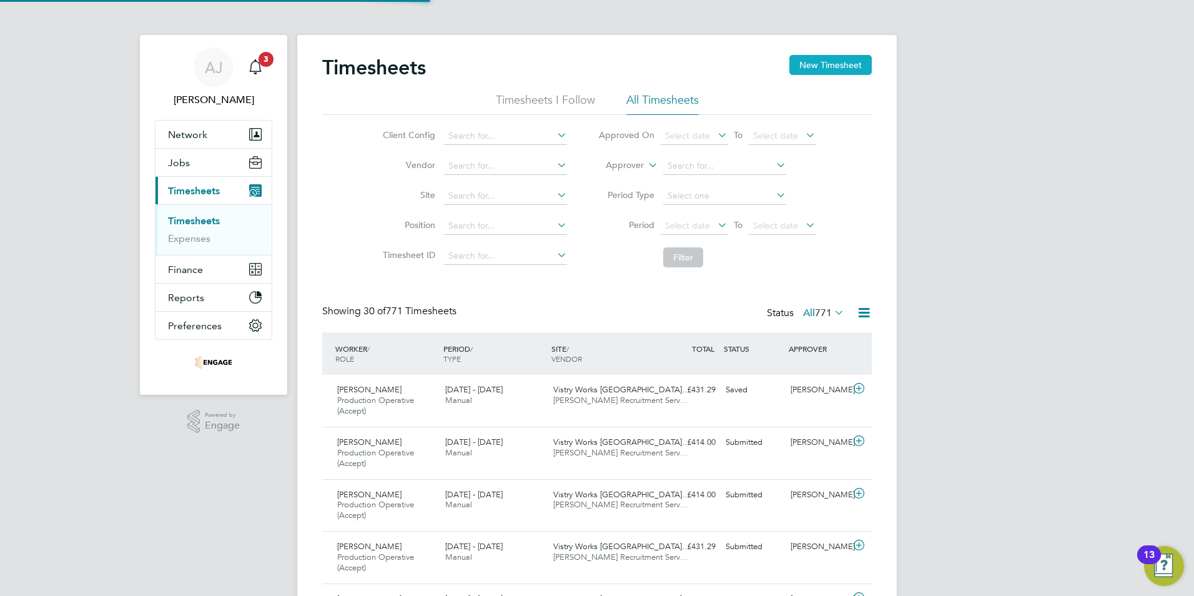
scroll to position [6, 6]
click at [839, 56] on button "New Timesheet" at bounding box center [830, 65] width 82 height 20
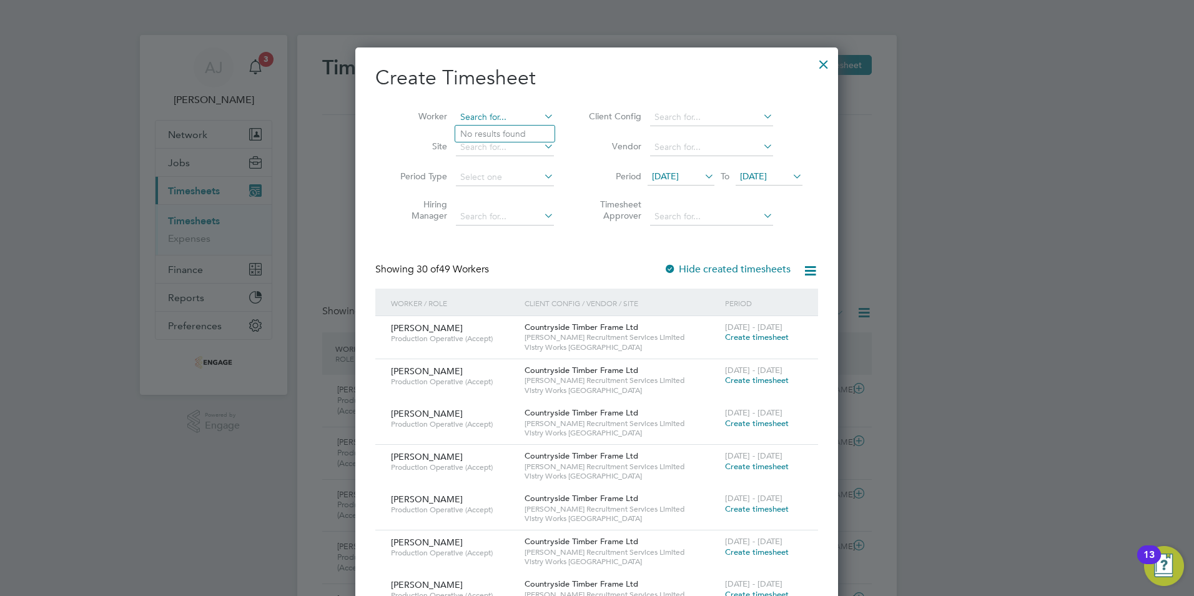
click at [508, 112] on input at bounding box center [505, 117] width 98 height 17
click at [491, 132] on li "Gaur av Gaurav" at bounding box center [537, 134] width 165 height 17
type input "Gaurav Gaurav"
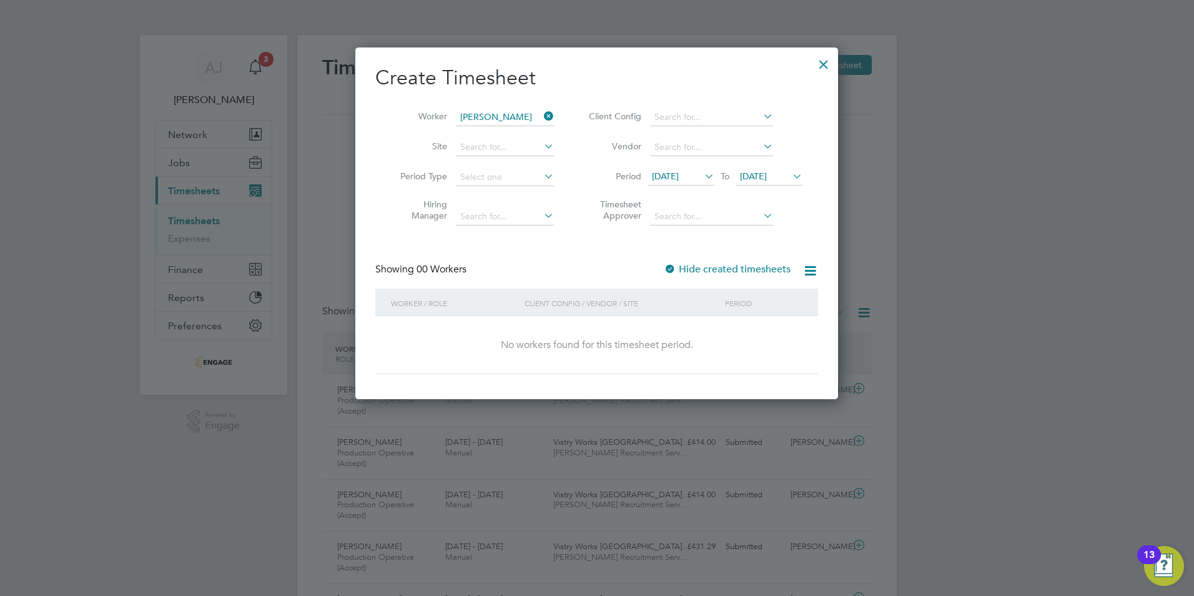
click at [541, 115] on icon at bounding box center [541, 115] width 0 height 17
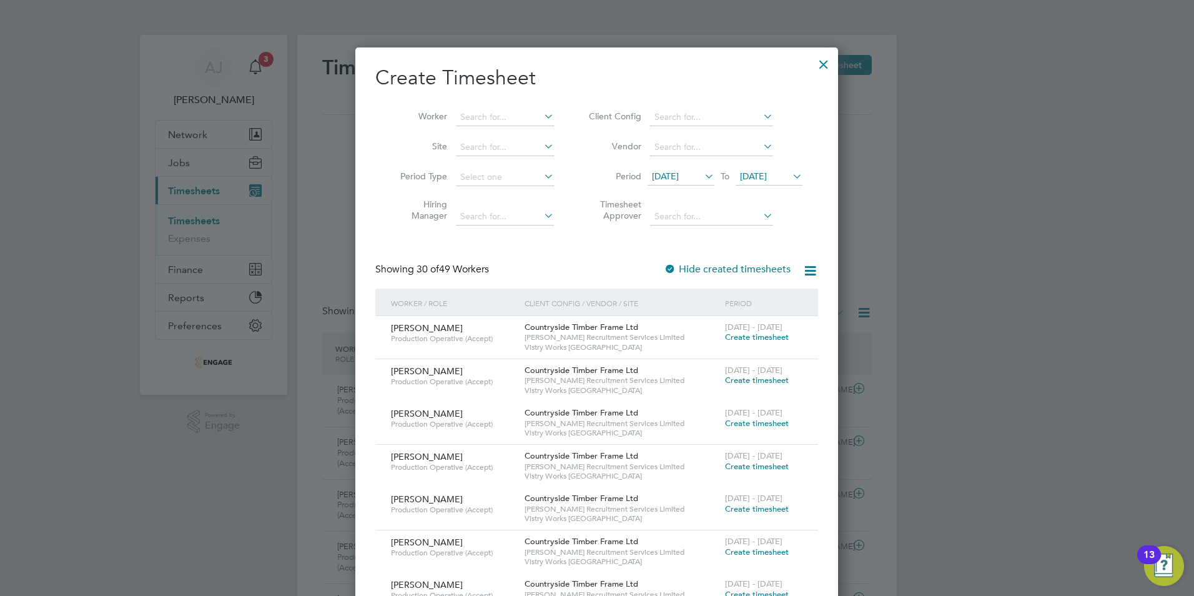
drag, startPoint x: 824, startPoint y: 56, endPoint x: 124, endPoint y: 214, distance: 717.7
click at [824, 56] on div at bounding box center [824, 61] width 22 height 22
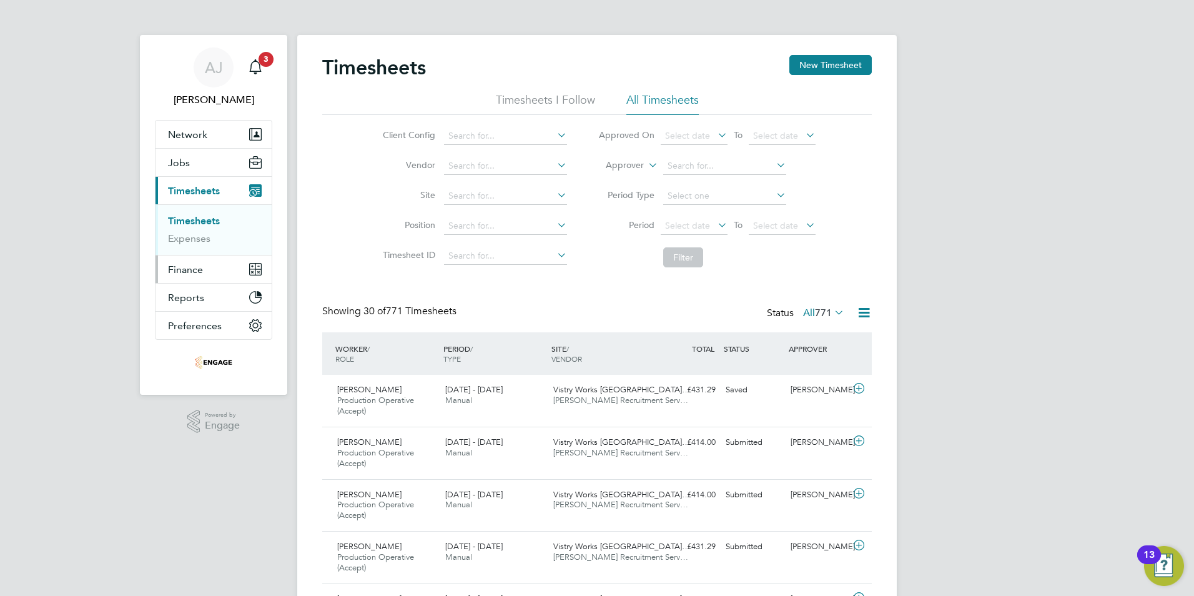
scroll to position [42, 109]
click at [202, 163] on button "Jobs" at bounding box center [214, 162] width 116 height 27
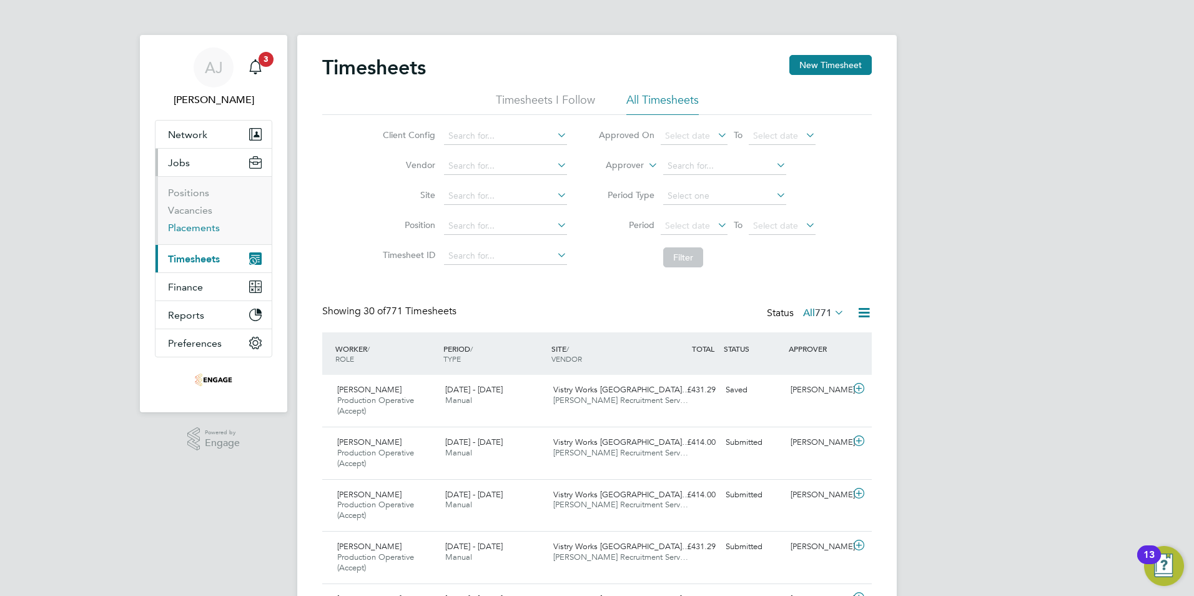
click at [207, 230] on link "Placements" at bounding box center [194, 228] width 52 height 12
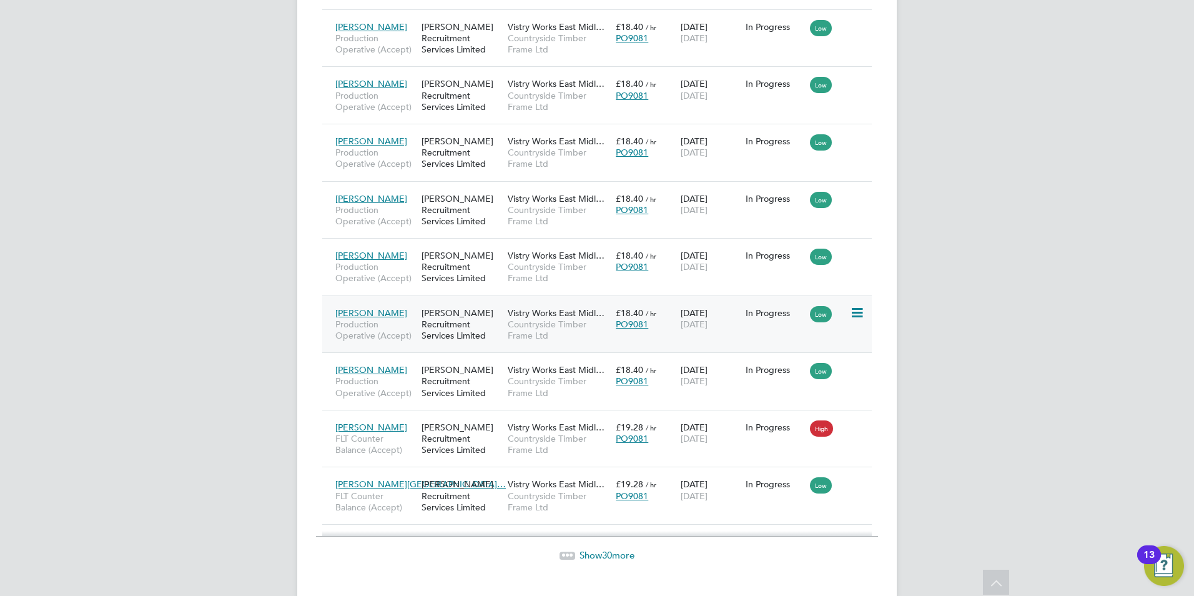
click at [852, 309] on icon at bounding box center [856, 312] width 12 height 15
click at [756, 313] on div "In Progress" at bounding box center [775, 312] width 59 height 11
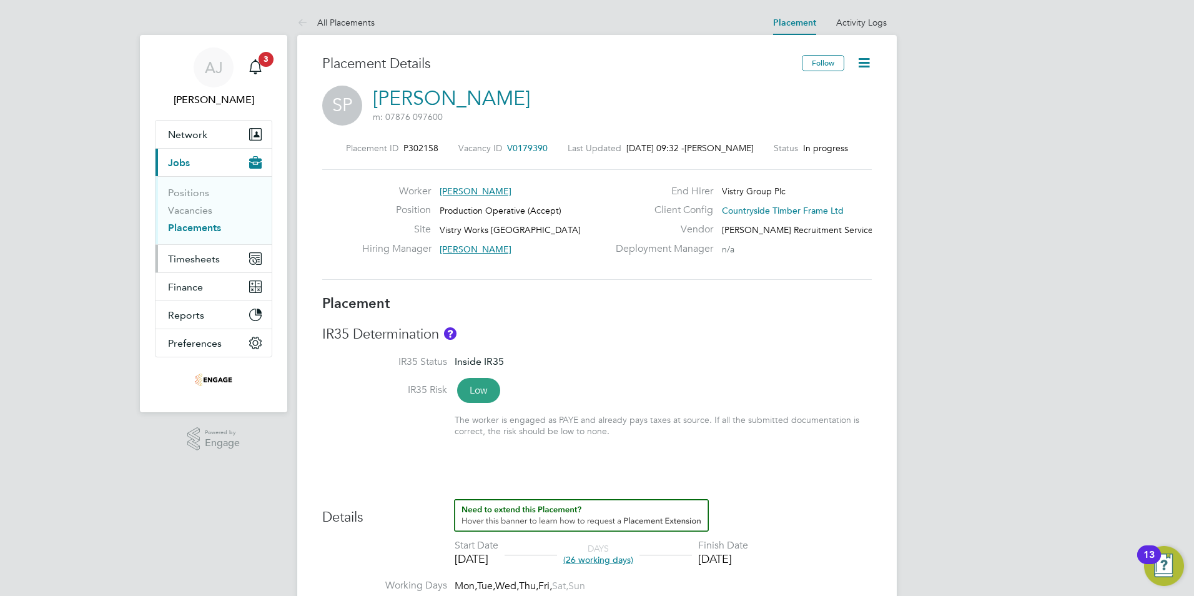
click at [203, 263] on span "Timesheets" at bounding box center [194, 259] width 52 height 12
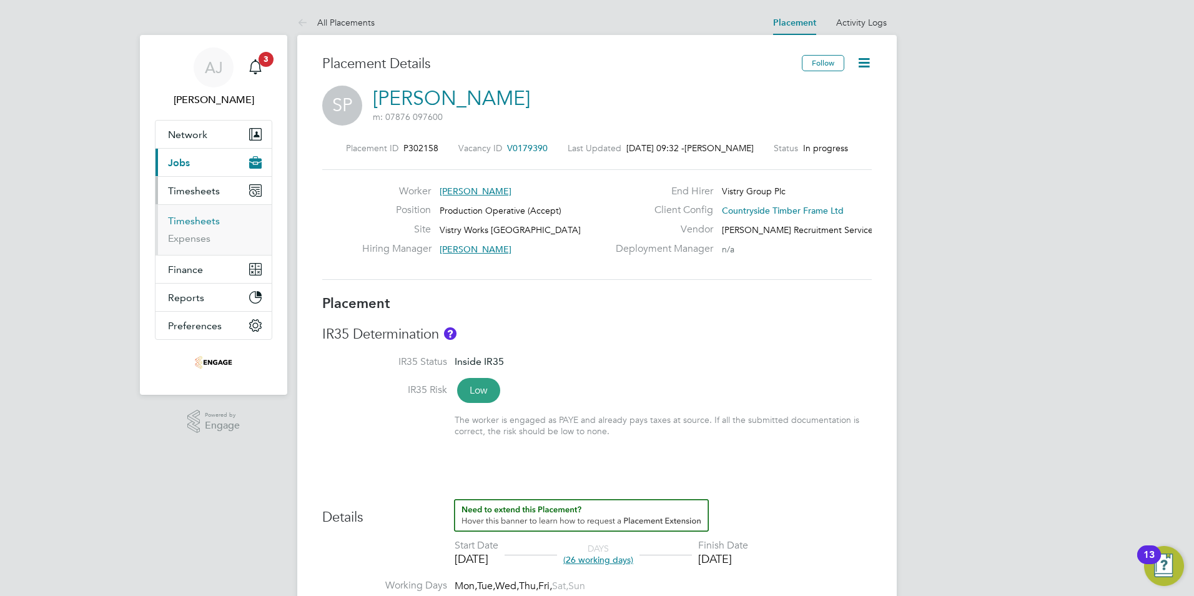
click at [202, 219] on link "Timesheets" at bounding box center [194, 221] width 52 height 12
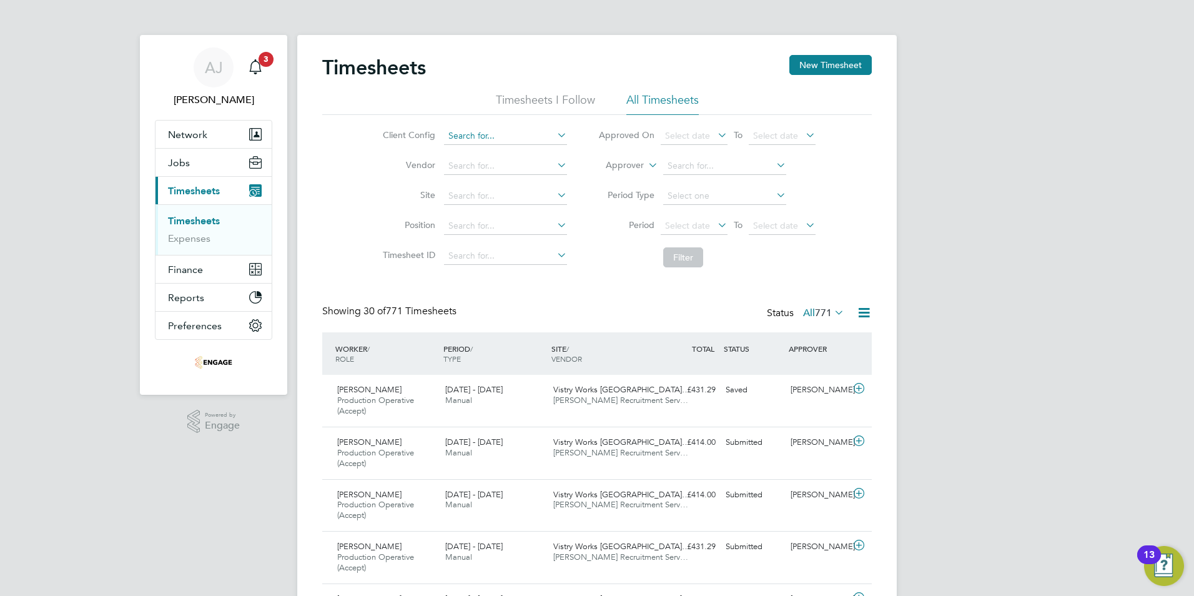
click at [468, 129] on input at bounding box center [505, 135] width 123 height 17
type input "patel"
click at [453, 68] on div "Timesheets New Timesheet" at bounding box center [597, 73] width 550 height 37
click at [468, 127] on input at bounding box center [505, 135] width 123 height 17
type input "shiv"
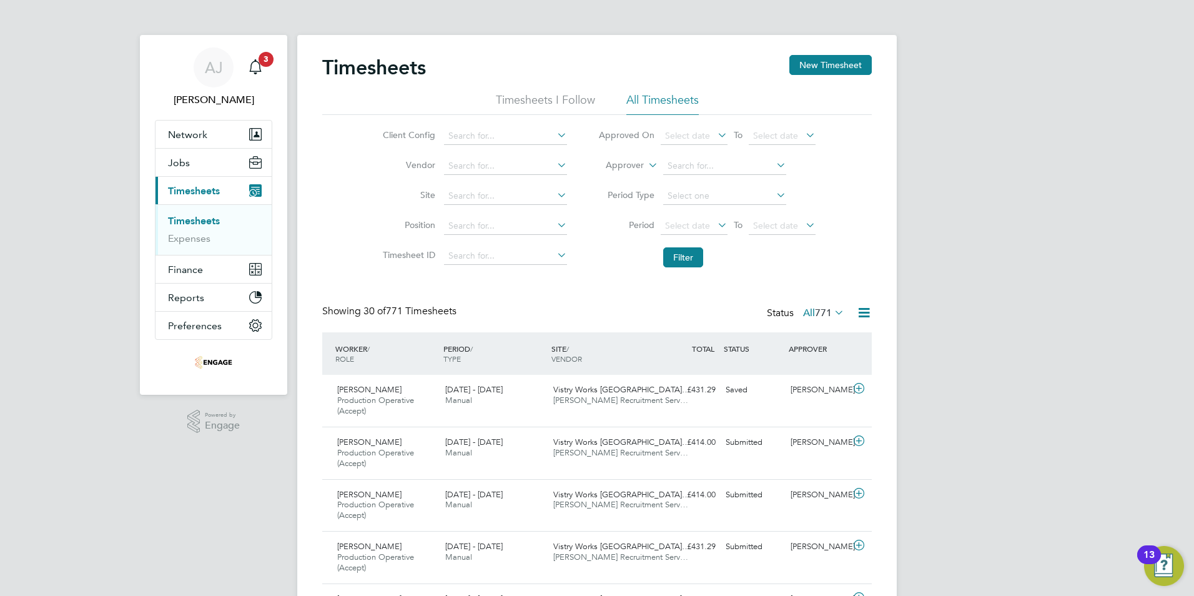
click at [199, 218] on link "Timesheets" at bounding box center [194, 221] width 52 height 12
click at [185, 161] on span "Jobs" at bounding box center [179, 163] width 22 height 12
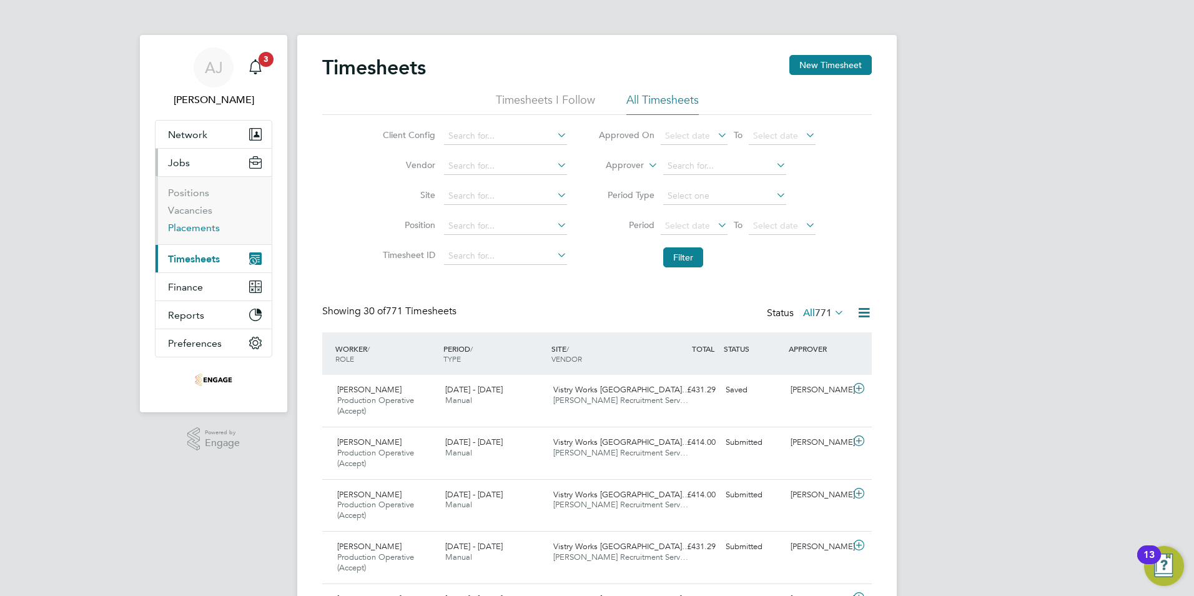
click at [204, 226] on link "Placements" at bounding box center [194, 228] width 52 height 12
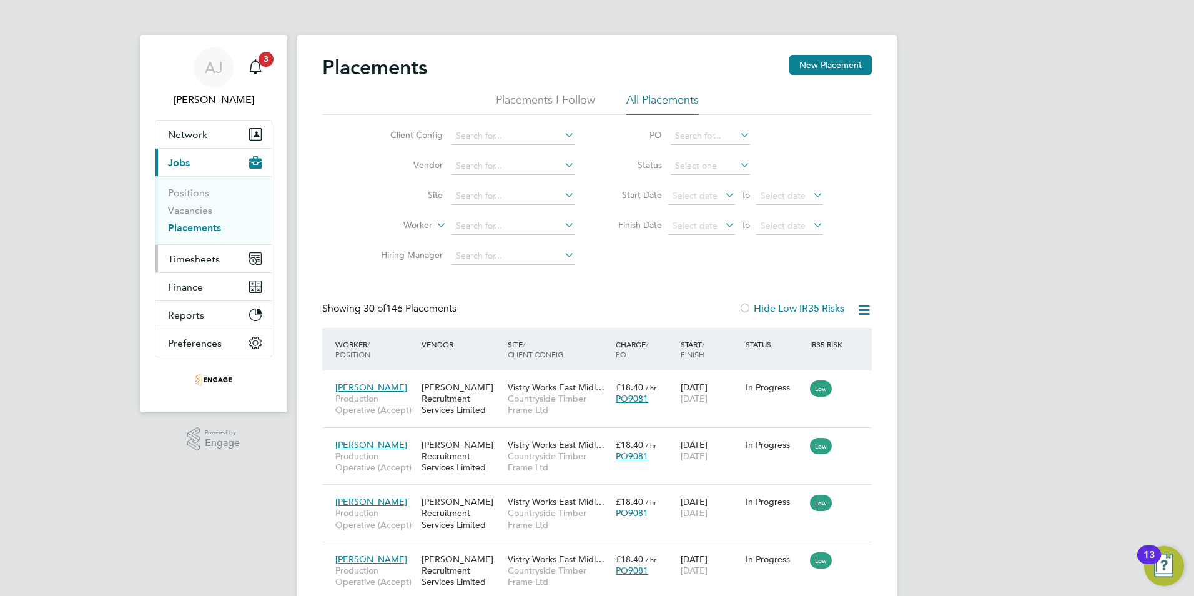
click at [196, 253] on span "Timesheets" at bounding box center [194, 259] width 52 height 12
click at [195, 256] on span "Timesheets" at bounding box center [194, 259] width 52 height 12
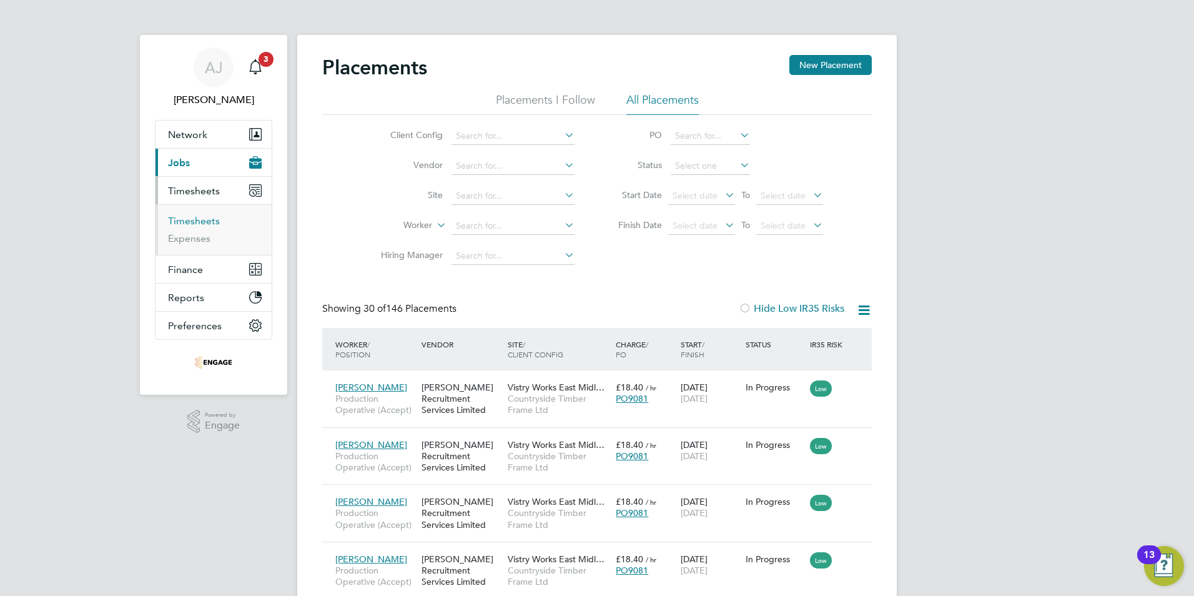
click at [197, 219] on link "Timesheets" at bounding box center [194, 221] width 52 height 12
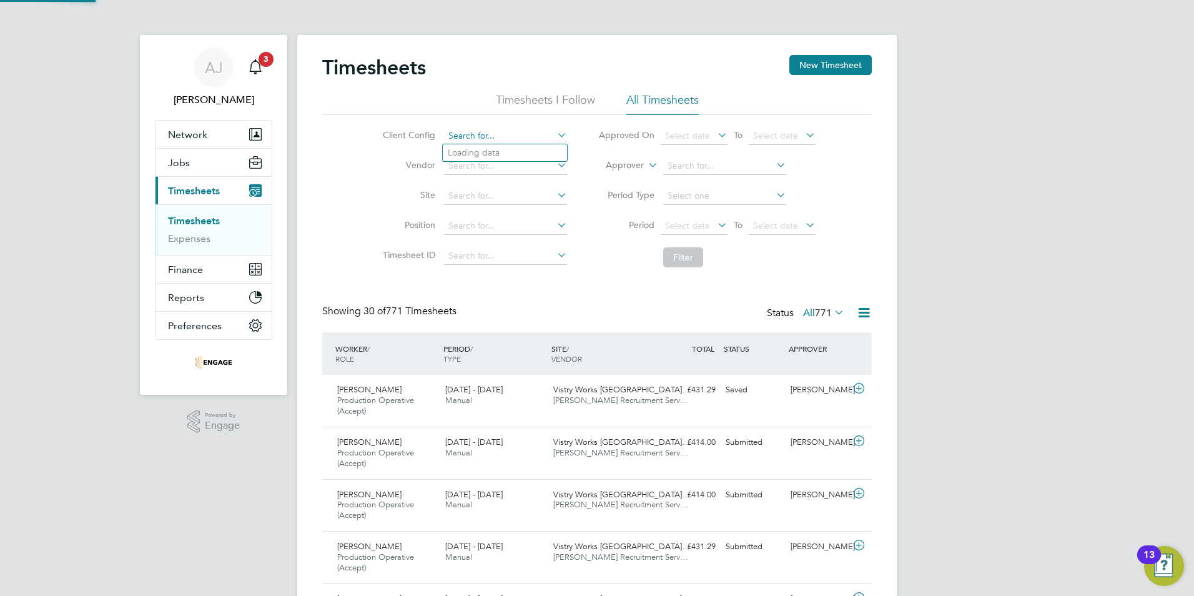
click at [463, 131] on input at bounding box center [505, 135] width 123 height 17
type input "shiv"
click at [823, 64] on button "New Timesheet" at bounding box center [830, 65] width 82 height 20
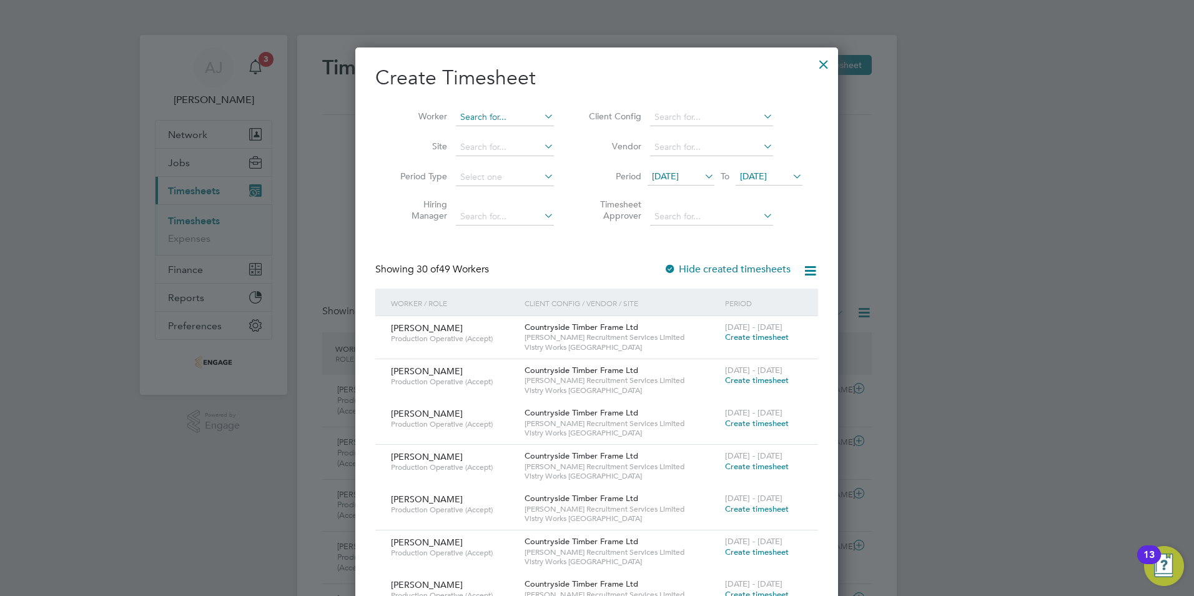
click at [472, 115] on input at bounding box center [505, 117] width 98 height 17
click at [490, 129] on li "Shiv Patel" at bounding box center [504, 134] width 99 height 17
type input "[PERSON_NAME]"
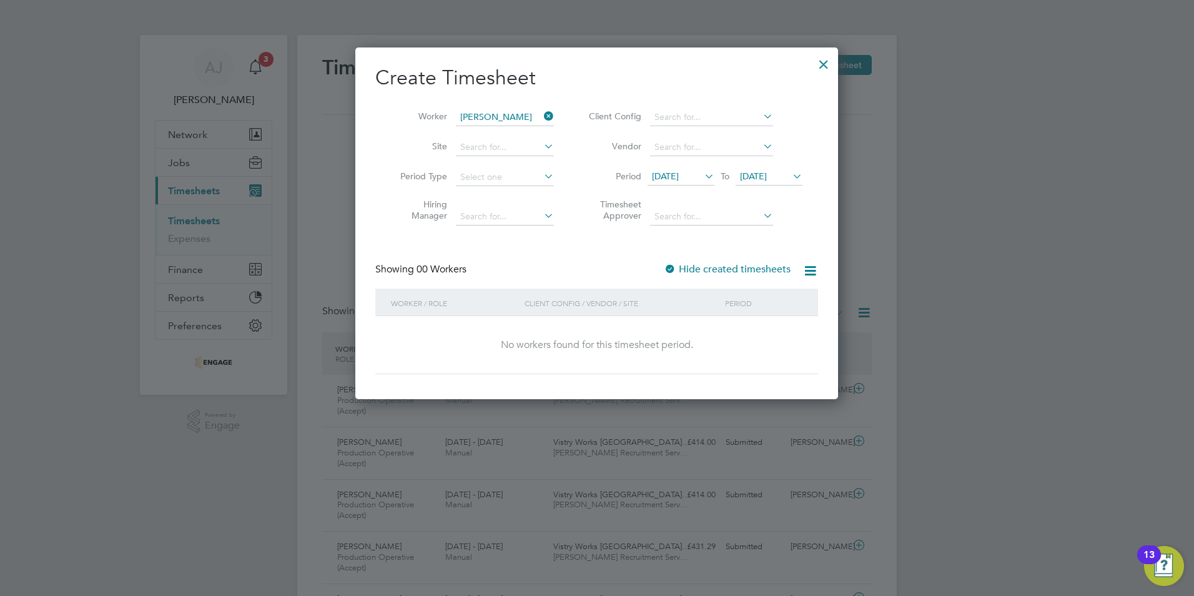
click at [671, 177] on span "[DATE]" at bounding box center [665, 175] width 27 height 11
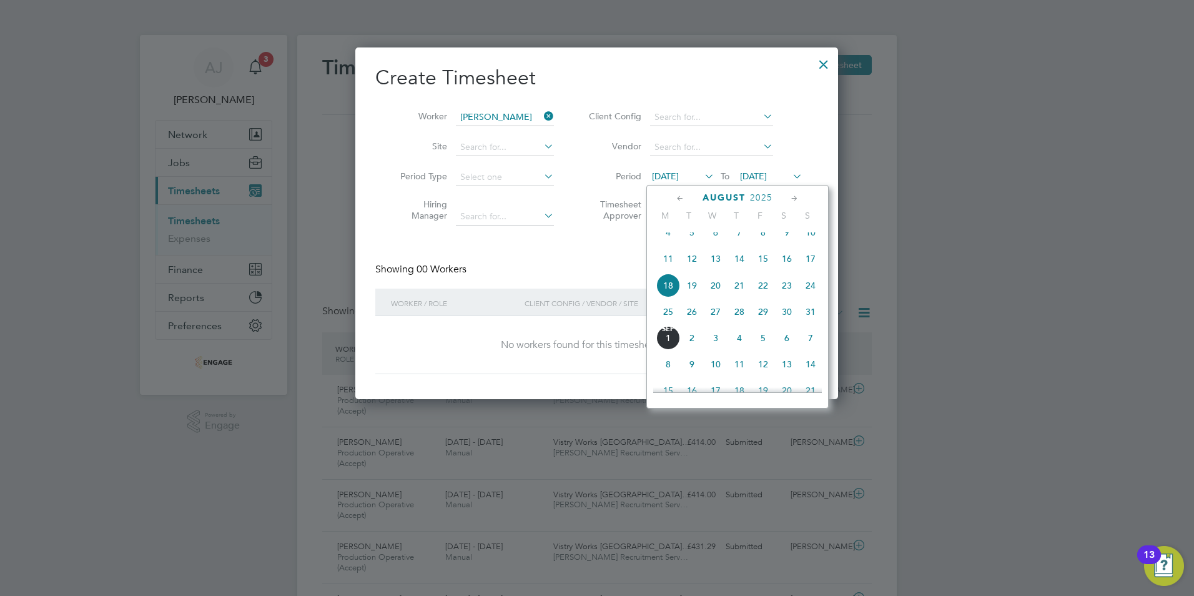
click at [671, 322] on span "25" at bounding box center [668, 312] width 24 height 24
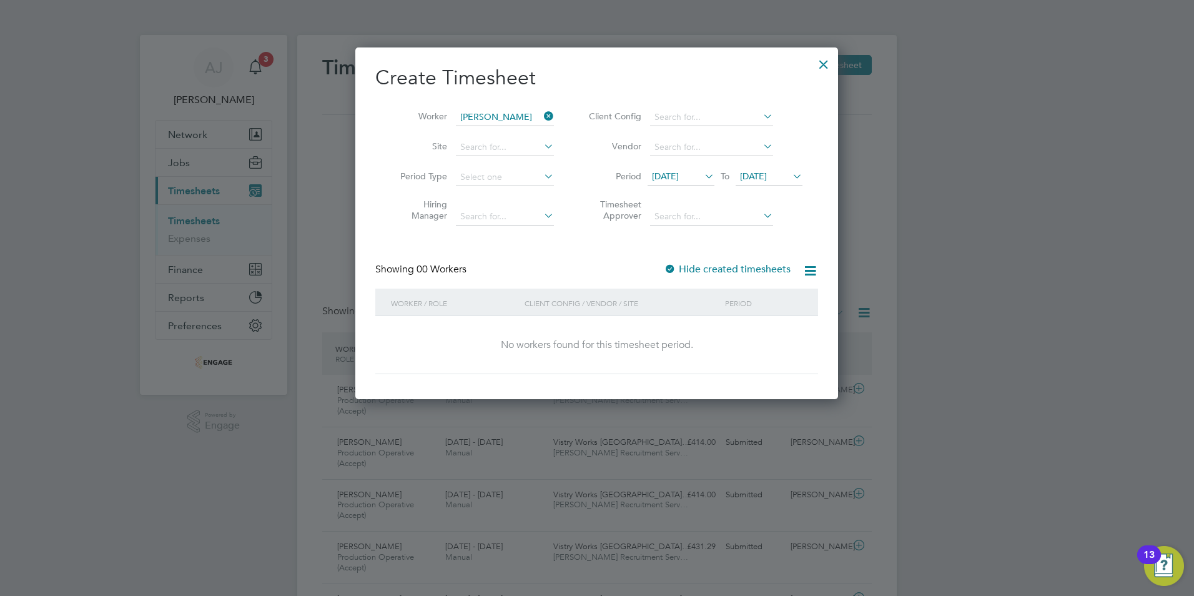
click at [753, 173] on span "[DATE]" at bounding box center [753, 175] width 27 height 11
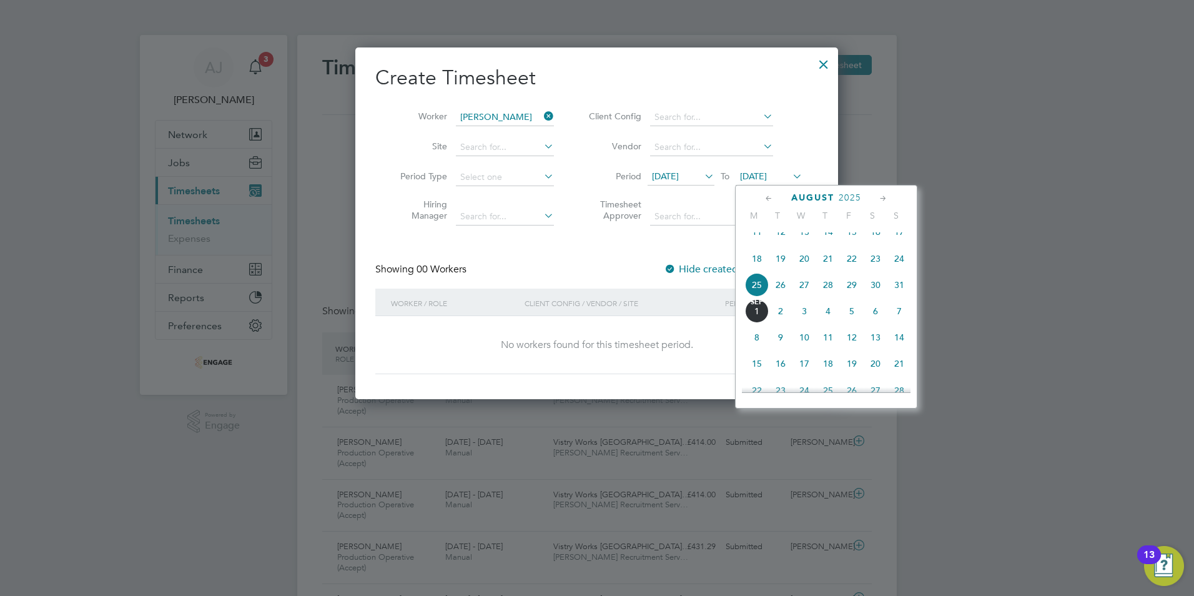
click at [899, 294] on span "31" at bounding box center [899, 285] width 24 height 24
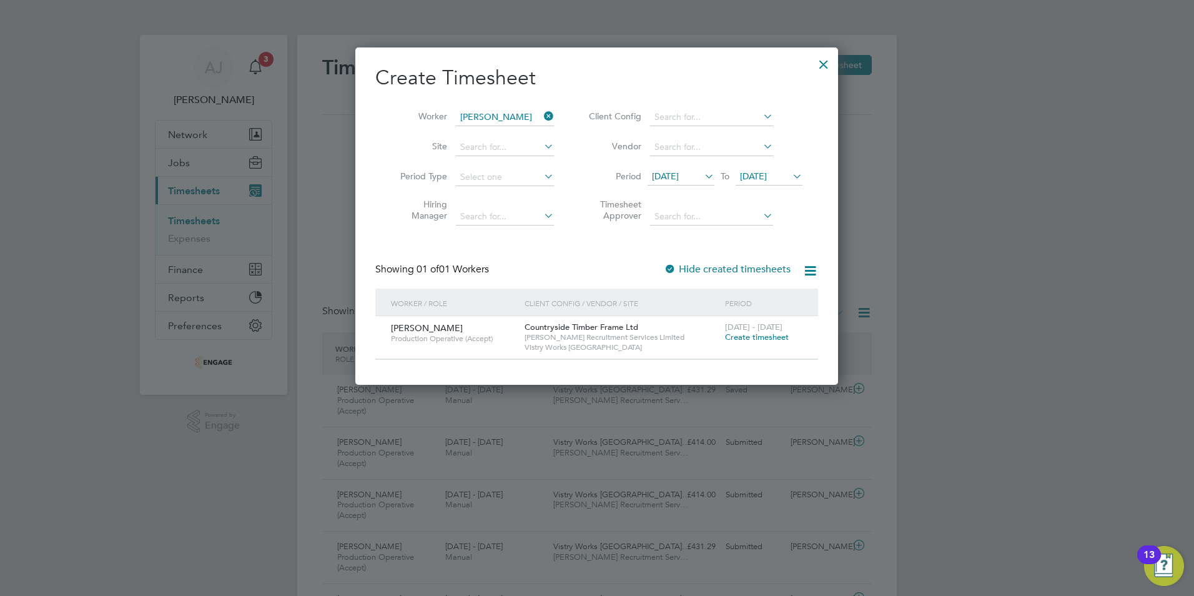
click at [761, 331] on span "[DATE] - [DATE]" at bounding box center [753, 327] width 57 height 11
click at [765, 338] on span "Create timesheet" at bounding box center [757, 337] width 64 height 11
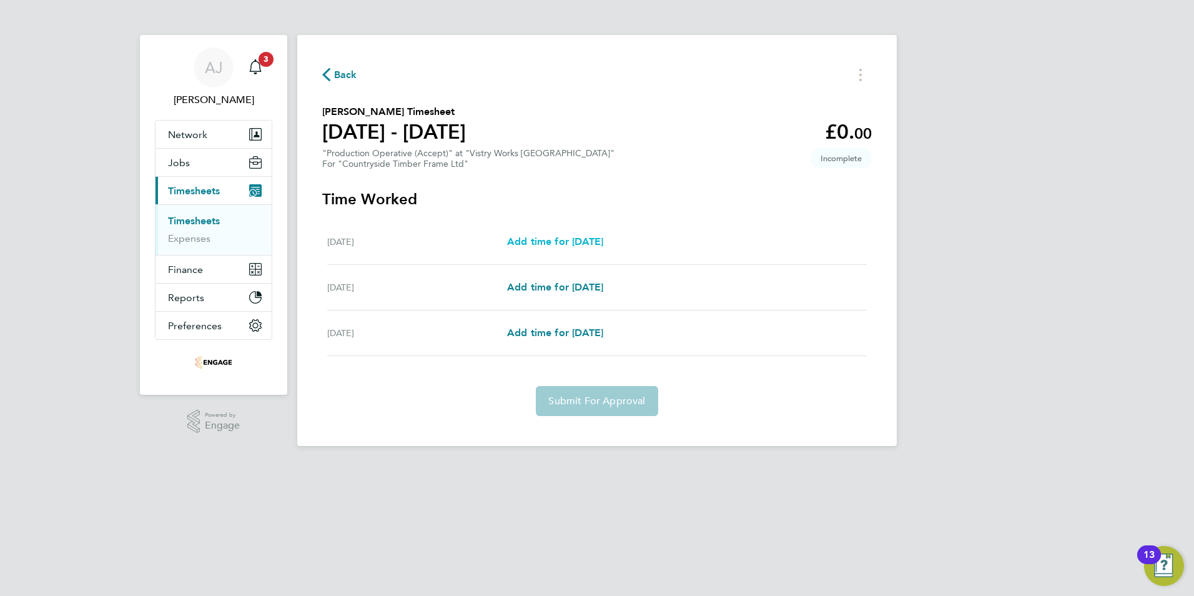
click at [541, 240] on span "Add time for [DATE]" at bounding box center [555, 241] width 96 height 12
select select "15"
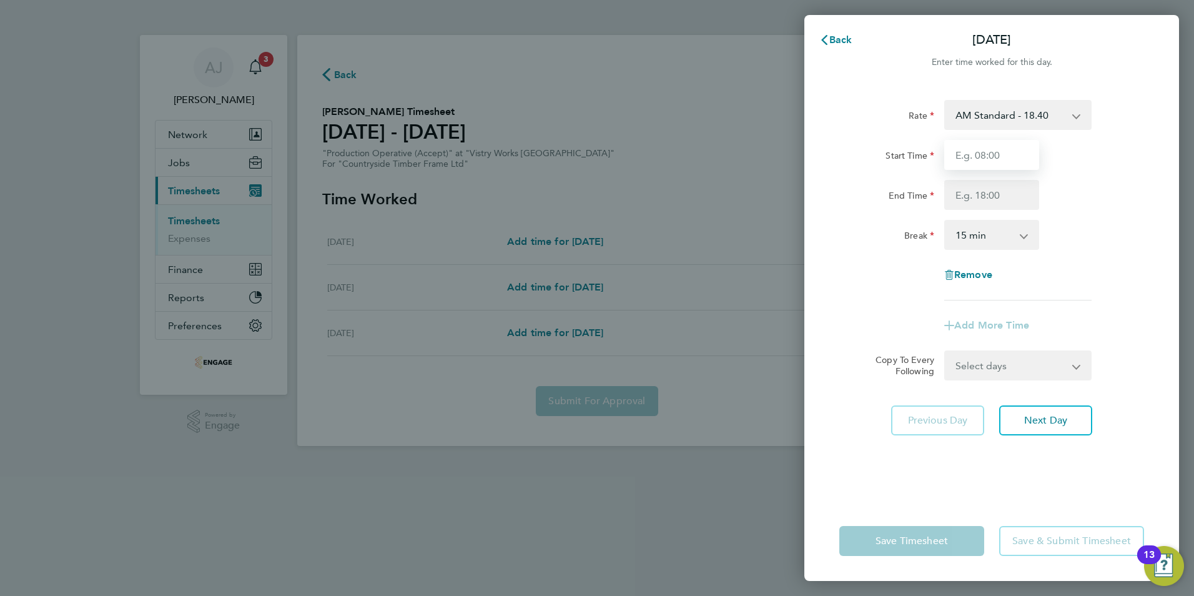
click at [980, 151] on input "Start Time" at bounding box center [991, 155] width 95 height 30
click at [966, 154] on input "06:00" at bounding box center [991, 155] width 95 height 30
type input "09:00"
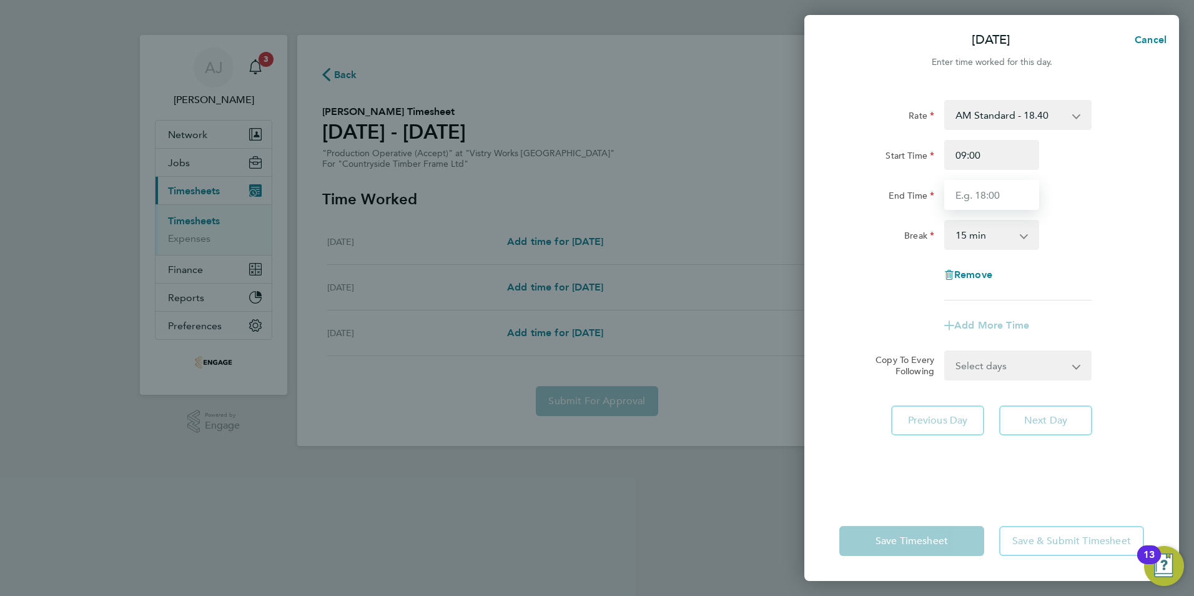
click at [964, 191] on input "End Time" at bounding box center [991, 195] width 95 height 30
type input "14:00"
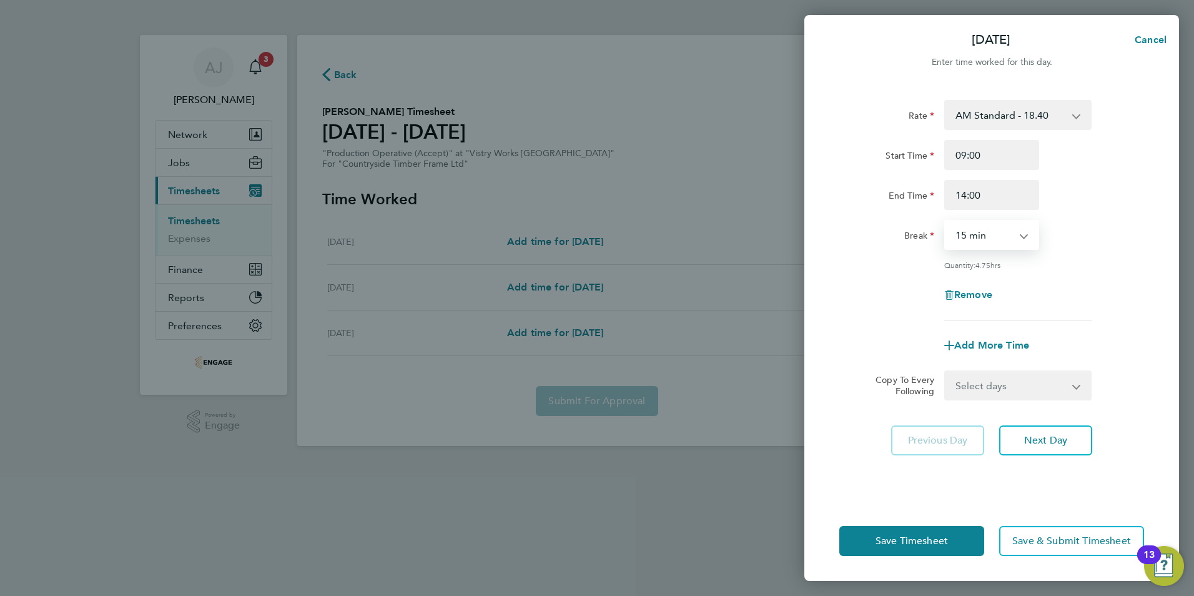
drag, startPoint x: 972, startPoint y: 234, endPoint x: 979, endPoint y: 245, distance: 13.5
click at [972, 234] on select "0 min 15 min 30 min 45 min 60 min 75 min 90 min" at bounding box center [984, 234] width 77 height 27
select select "30"
click at [946, 221] on select "0 min 15 min 30 min 45 min 60 min 75 min 90 min" at bounding box center [984, 234] width 77 height 27
click at [904, 546] on span "Save Timesheet" at bounding box center [912, 541] width 72 height 12
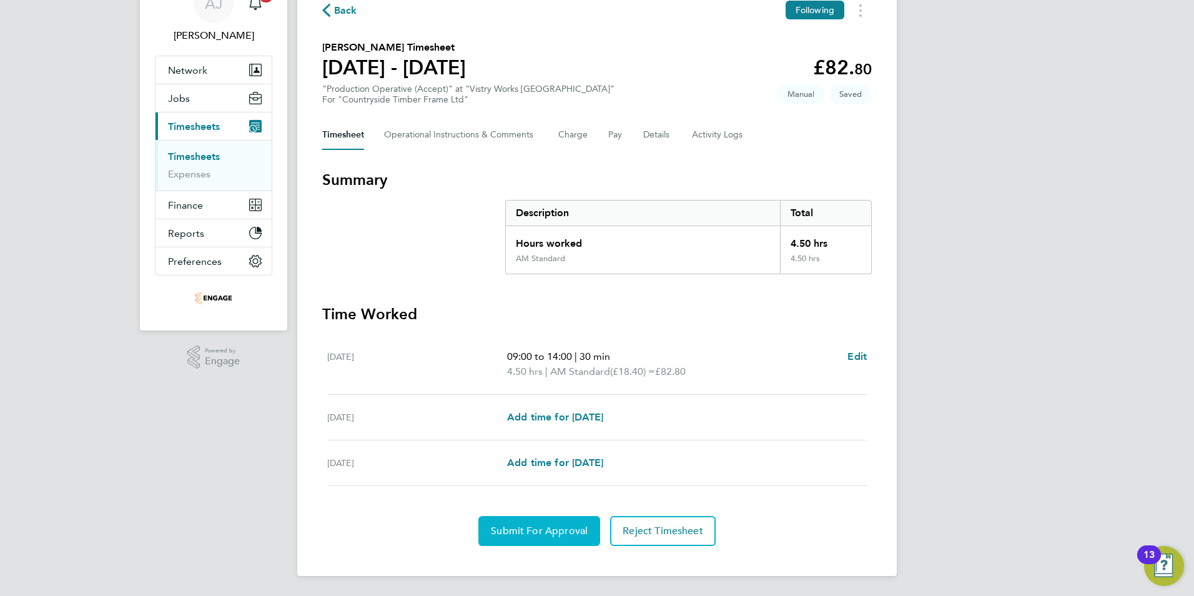
click at [526, 527] on span "Submit For Approval" at bounding box center [539, 531] width 97 height 12
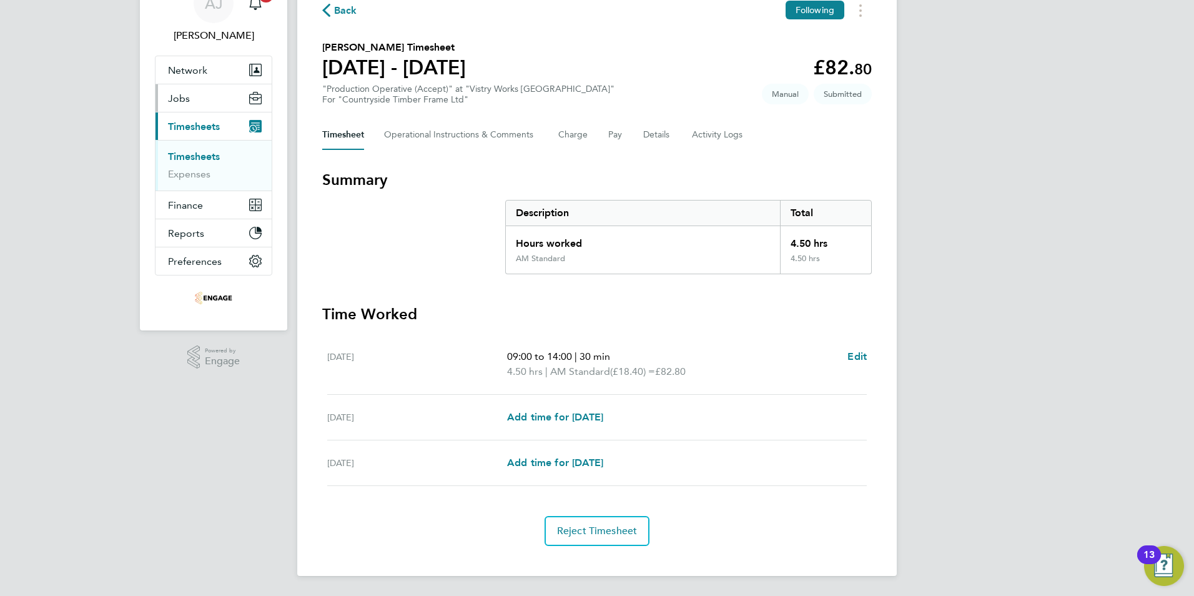
drag, startPoint x: 191, startPoint y: 159, endPoint x: 209, endPoint y: 161, distance: 18.2
click at [191, 159] on link "Timesheets" at bounding box center [194, 157] width 52 height 12
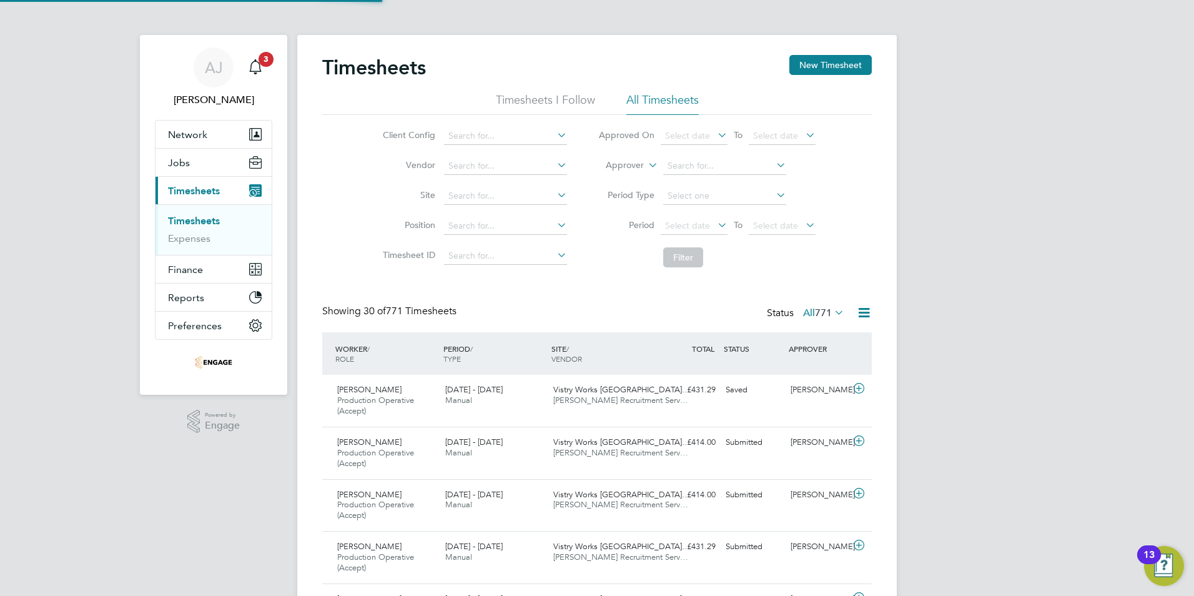
scroll to position [6, 6]
click at [829, 64] on button "New Timesheet" at bounding box center [830, 65] width 82 height 20
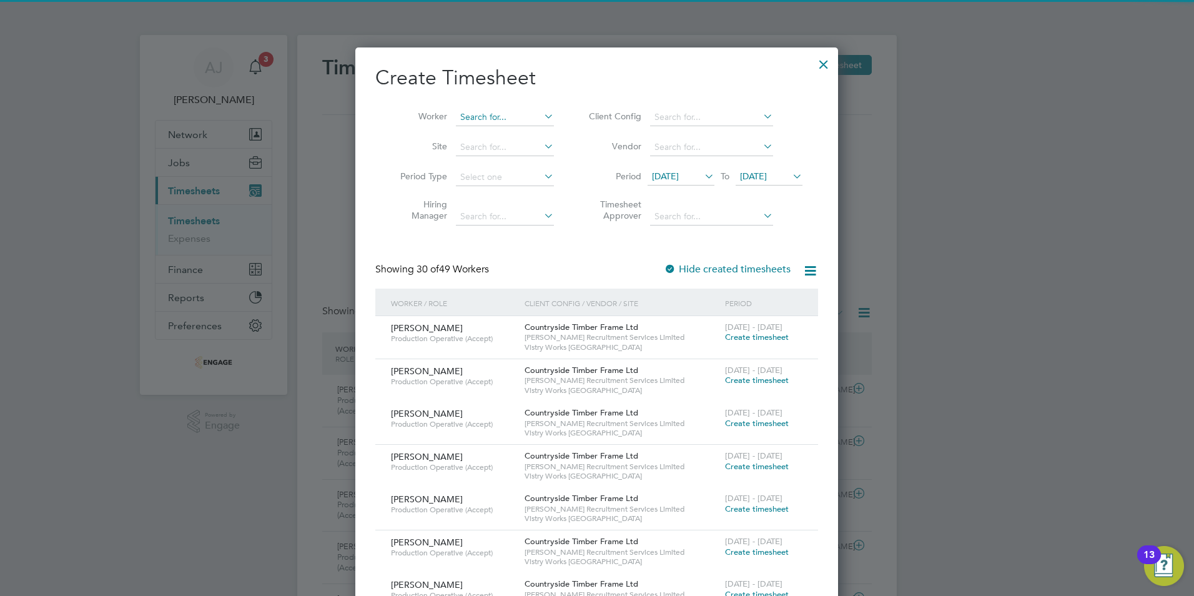
click at [470, 116] on input at bounding box center [505, 117] width 98 height 17
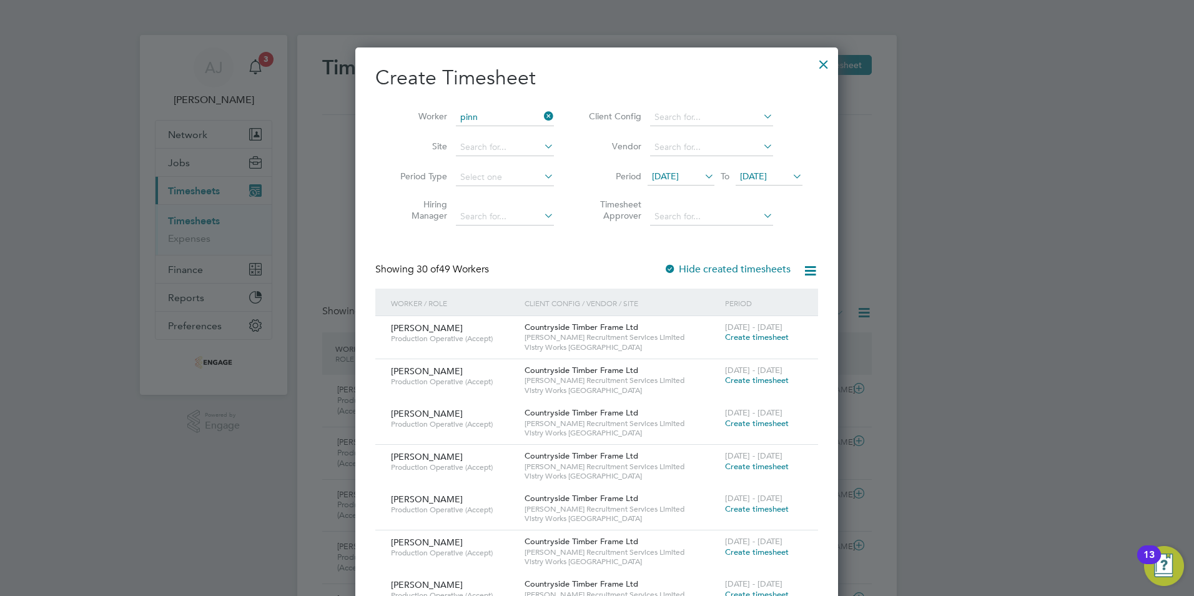
click at [482, 134] on li "Jamaal Pinn ey" at bounding box center [509, 134] width 109 height 17
type input "[PERSON_NAME]"
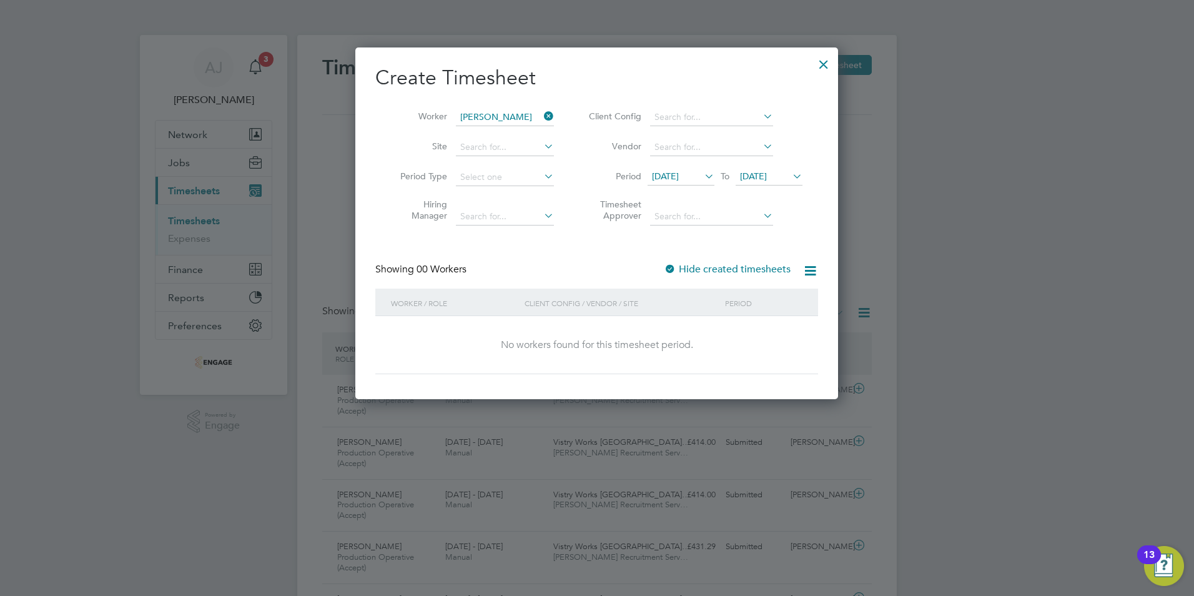
click at [679, 176] on span "[DATE]" at bounding box center [665, 175] width 27 height 11
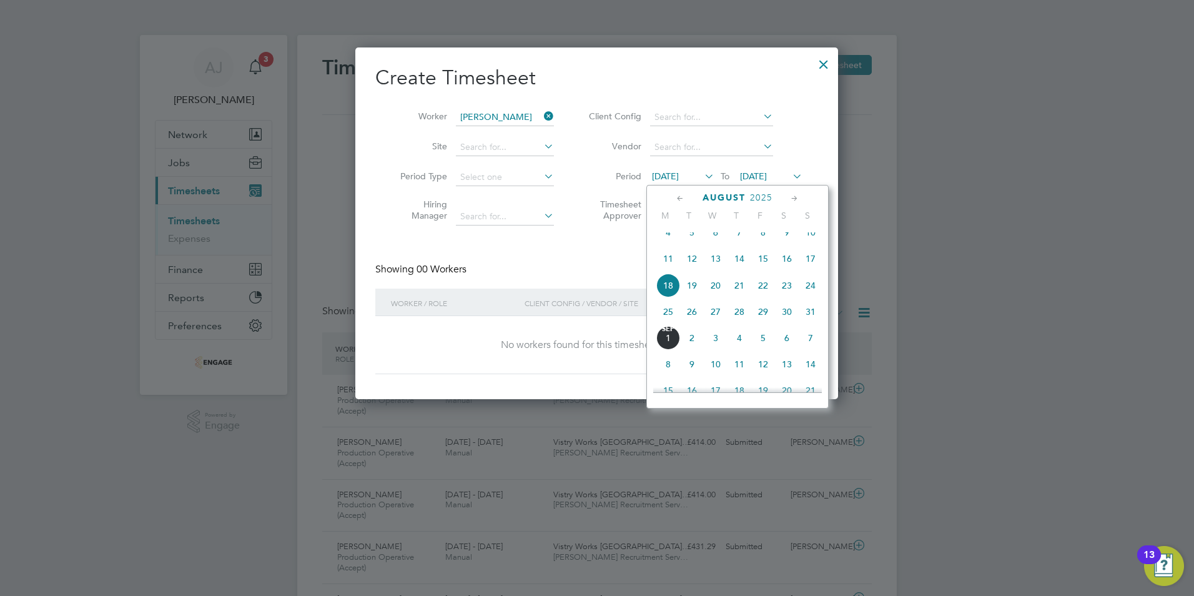
click at [664, 320] on span "25" at bounding box center [668, 312] width 24 height 24
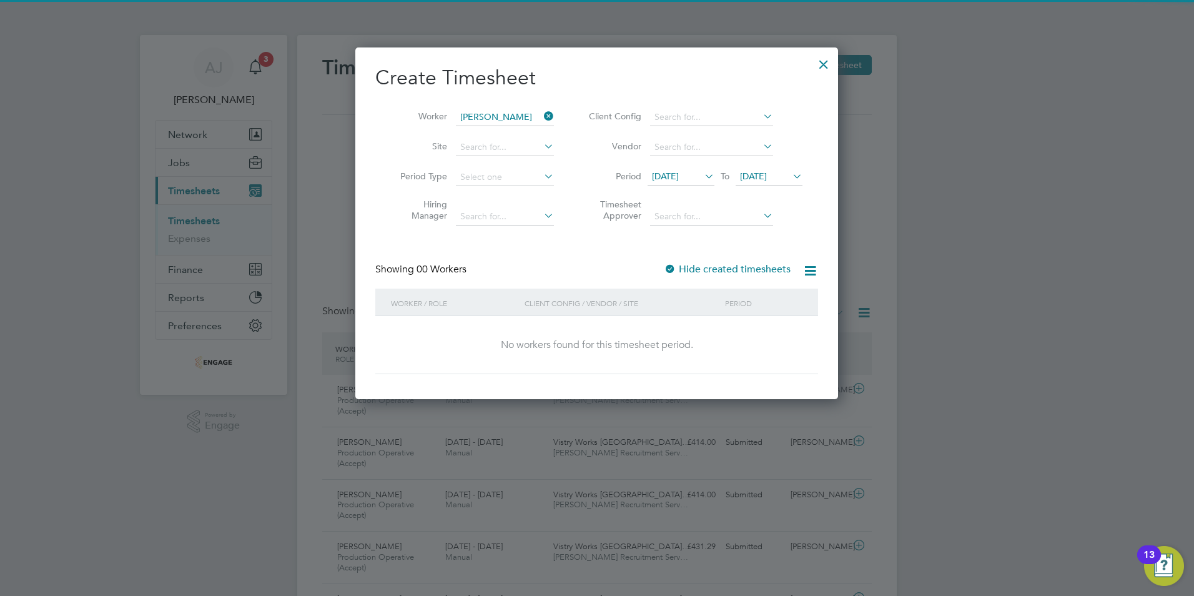
click at [767, 175] on span "[DATE]" at bounding box center [753, 175] width 27 height 11
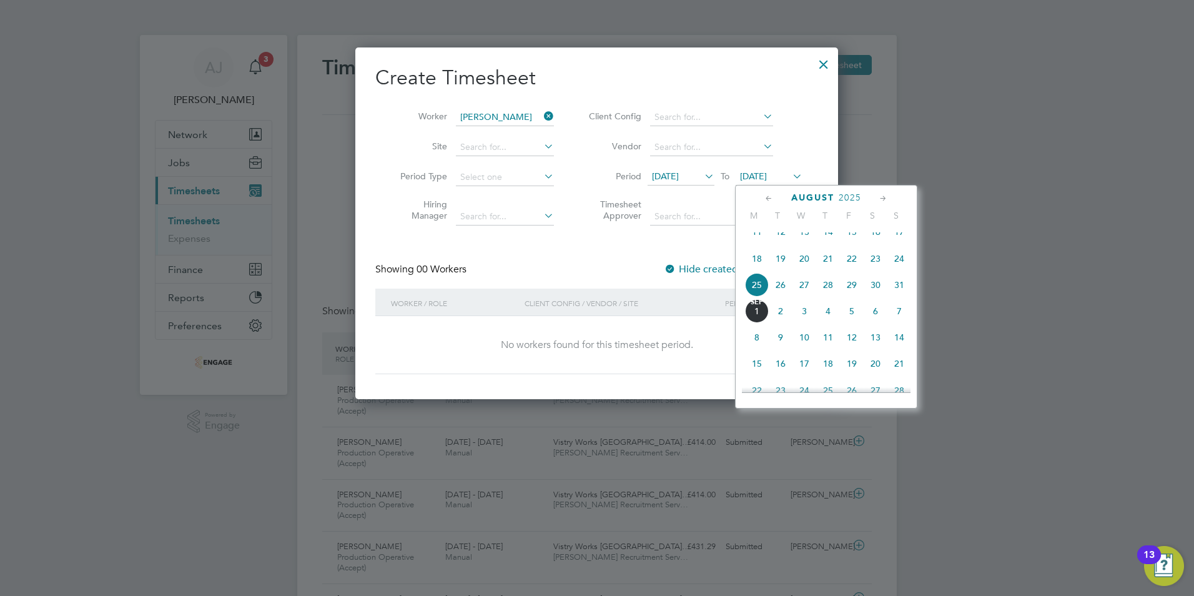
click at [897, 294] on span "31" at bounding box center [899, 285] width 24 height 24
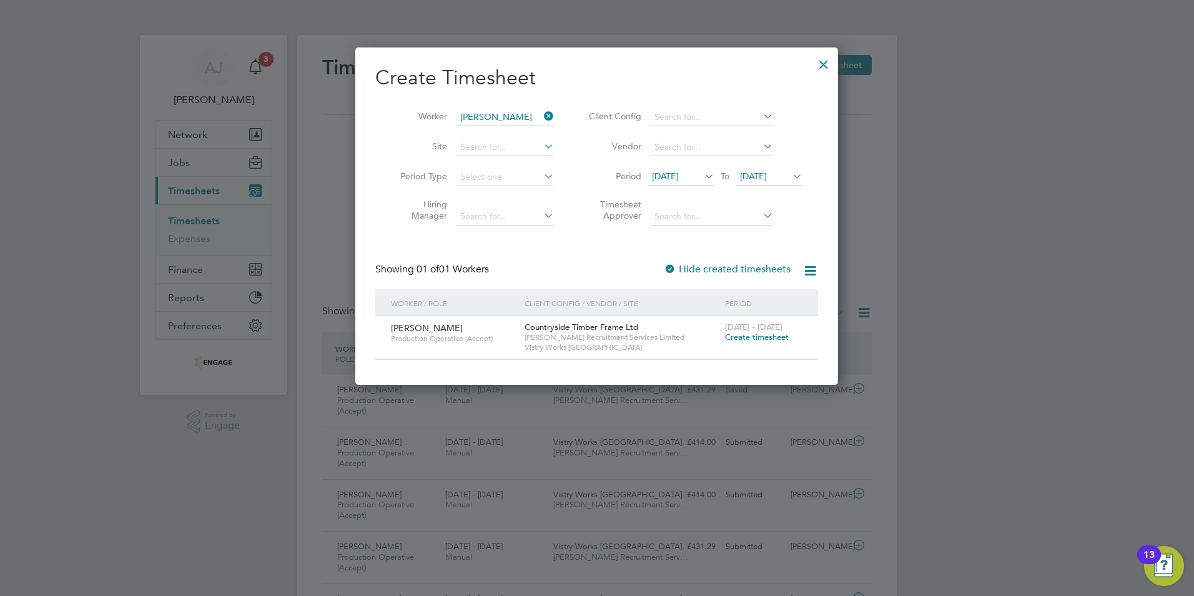
click at [759, 333] on span "Create timesheet" at bounding box center [757, 337] width 64 height 11
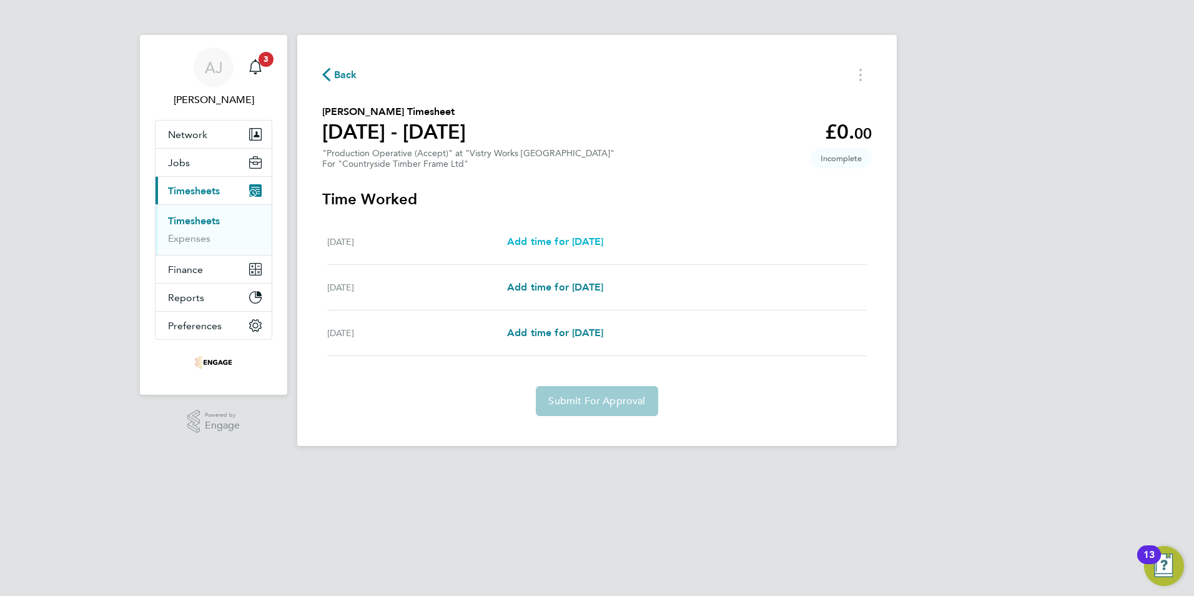
click at [561, 239] on span "Add time for [DATE]" at bounding box center [555, 241] width 96 height 12
select select "15"
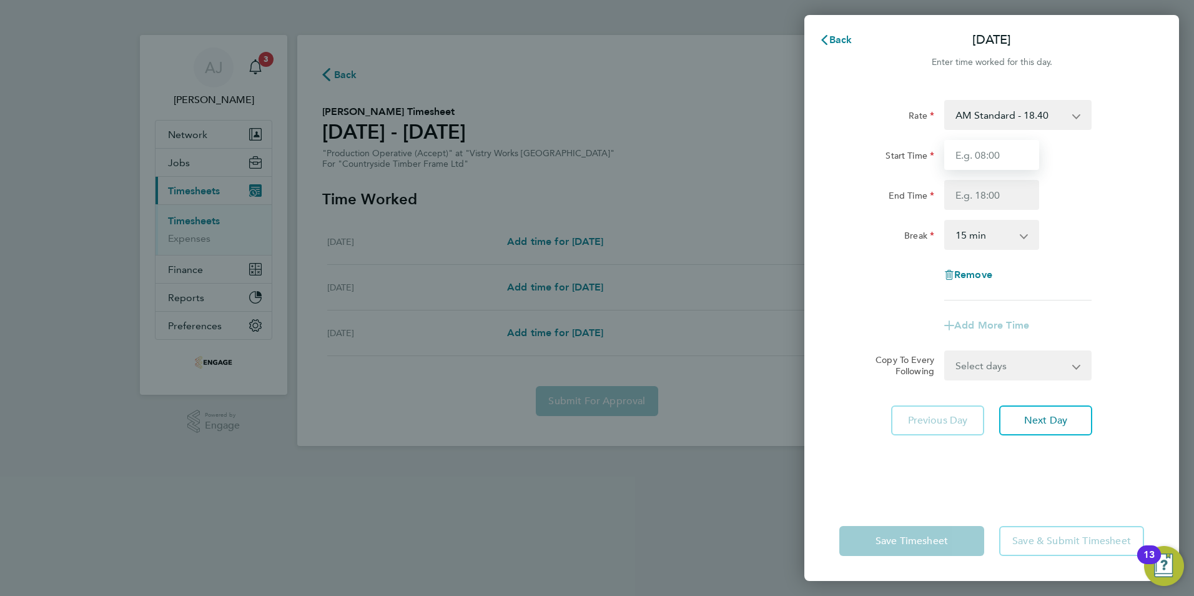
click at [982, 153] on input "Start Time" at bounding box center [991, 155] width 95 height 30
type input "09:00"
type input "14:00"
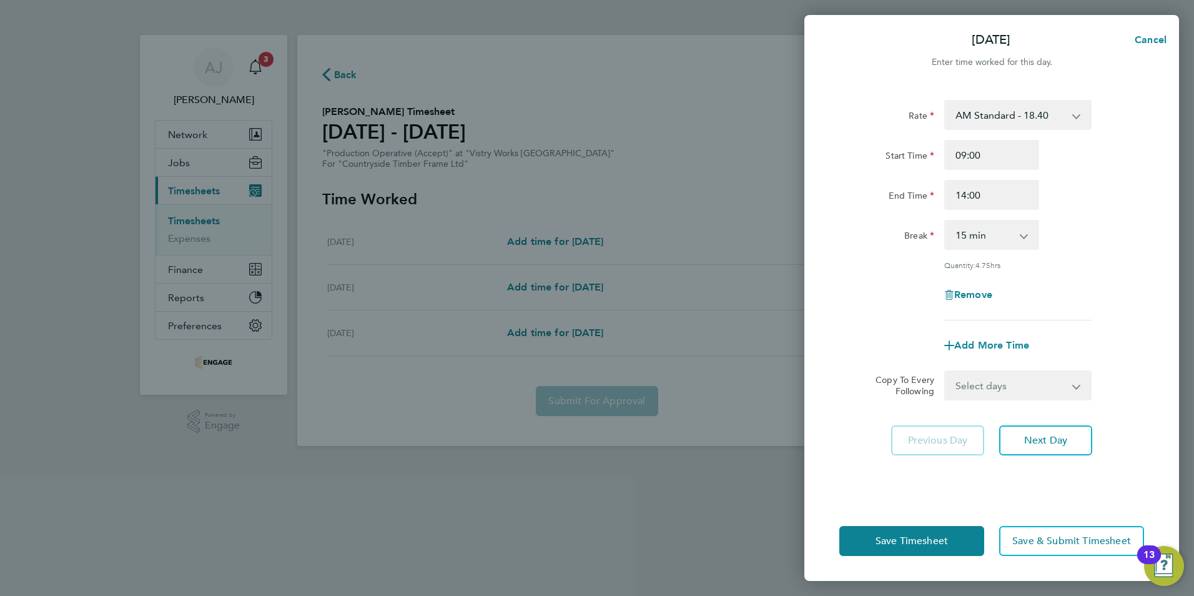
click at [981, 234] on select "0 min 15 min 30 min 45 min 60 min 75 min 90 min" at bounding box center [984, 234] width 77 height 27
select select "30"
click at [946, 221] on select "0 min 15 min 30 min 45 min 60 min 75 min 90 min" at bounding box center [984, 234] width 77 height 27
click at [911, 548] on button "Save Timesheet" at bounding box center [911, 541] width 145 height 30
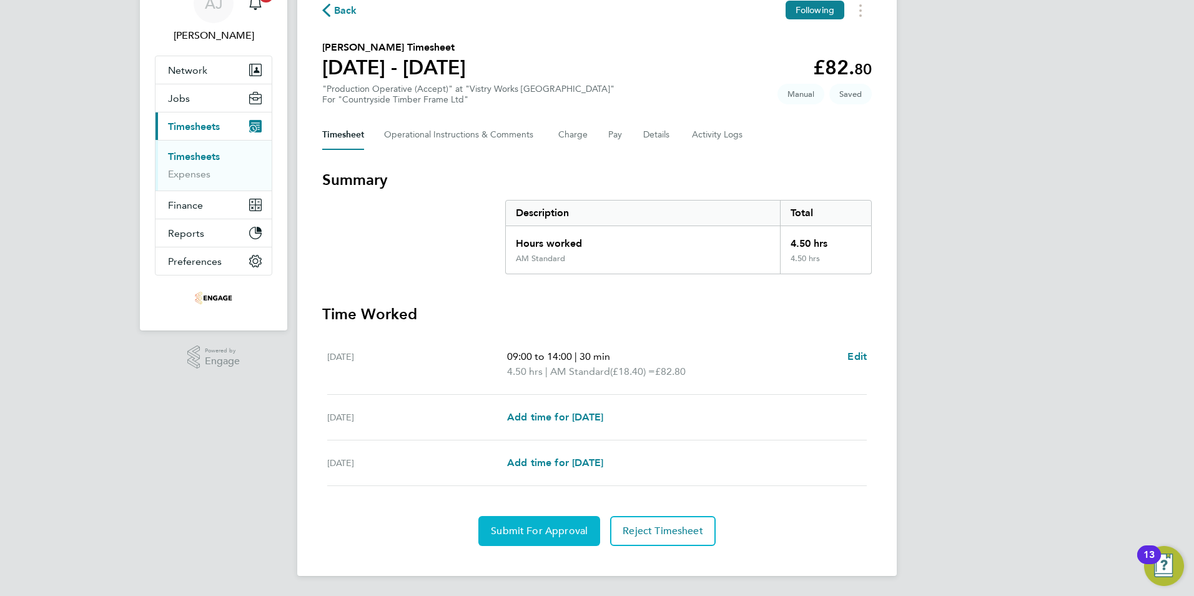
click at [535, 530] on span "Submit For Approval" at bounding box center [539, 531] width 97 height 12
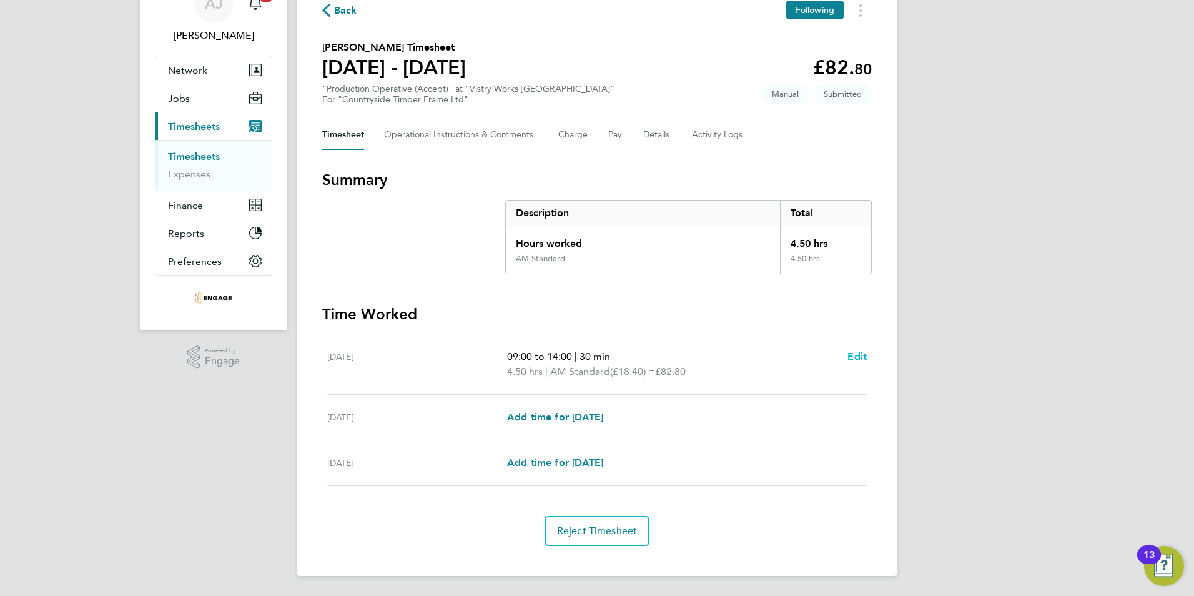
click at [859, 357] on span "Edit" at bounding box center [856, 356] width 19 height 12
select select "30"
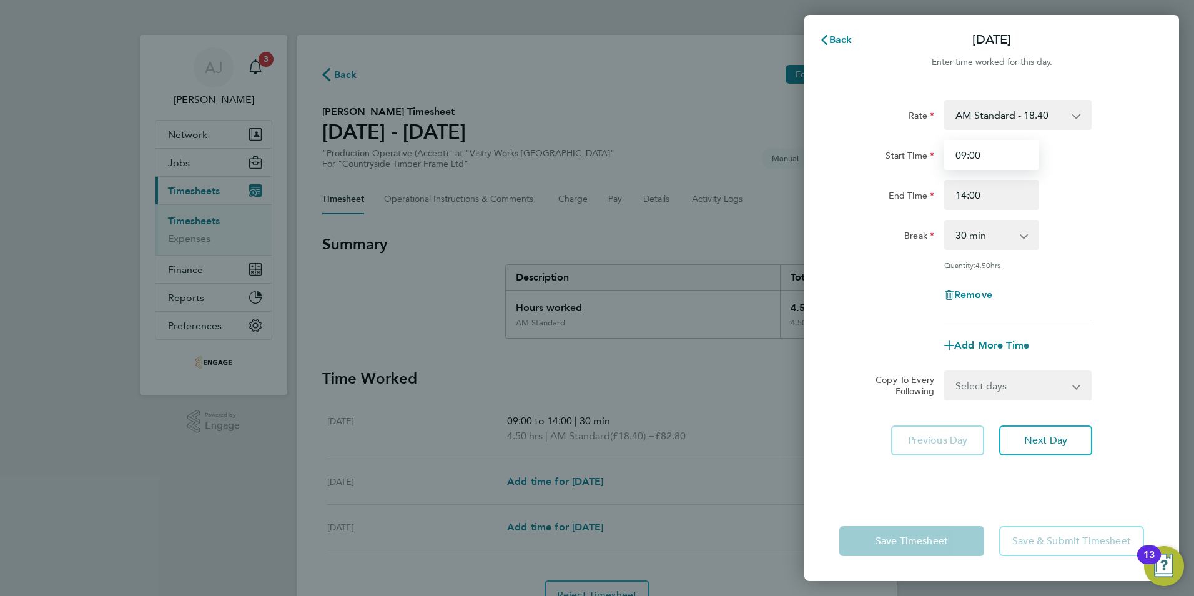
click at [966, 155] on input "09:00" at bounding box center [991, 155] width 95 height 30
type input "08:00"
click at [860, 480] on div "Rate AM Standard - 18.40 OT2 - 36.80 PM OT 1 - 30.08 PM OT2 - 40.11 PM Standard…" at bounding box center [991, 293] width 375 height 416
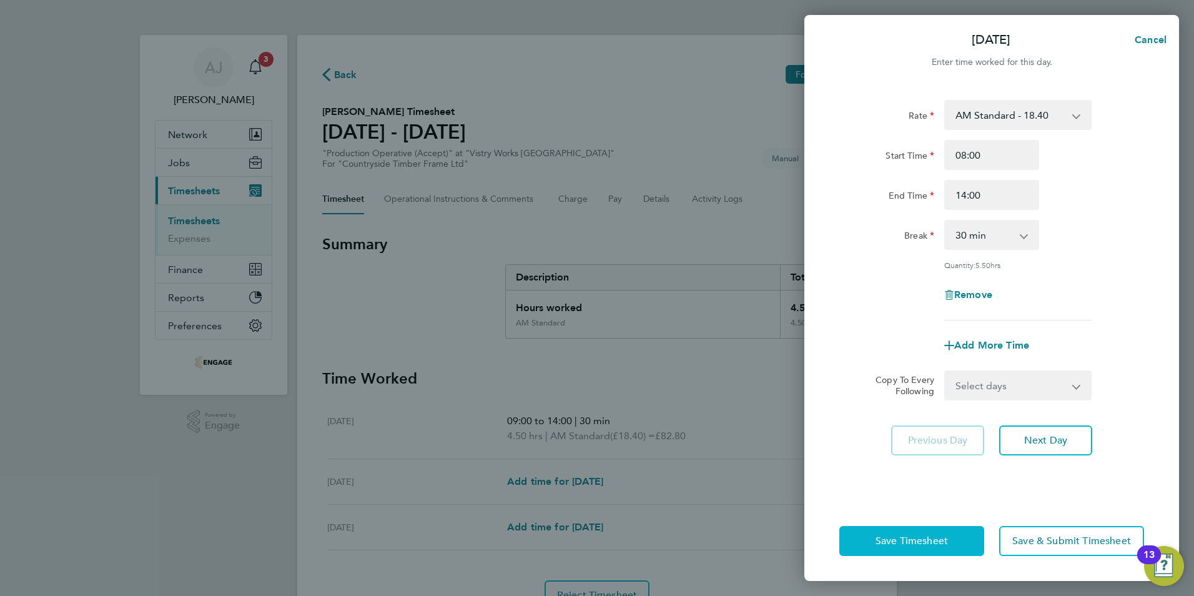
click at [921, 545] on span "Save Timesheet" at bounding box center [912, 541] width 72 height 12
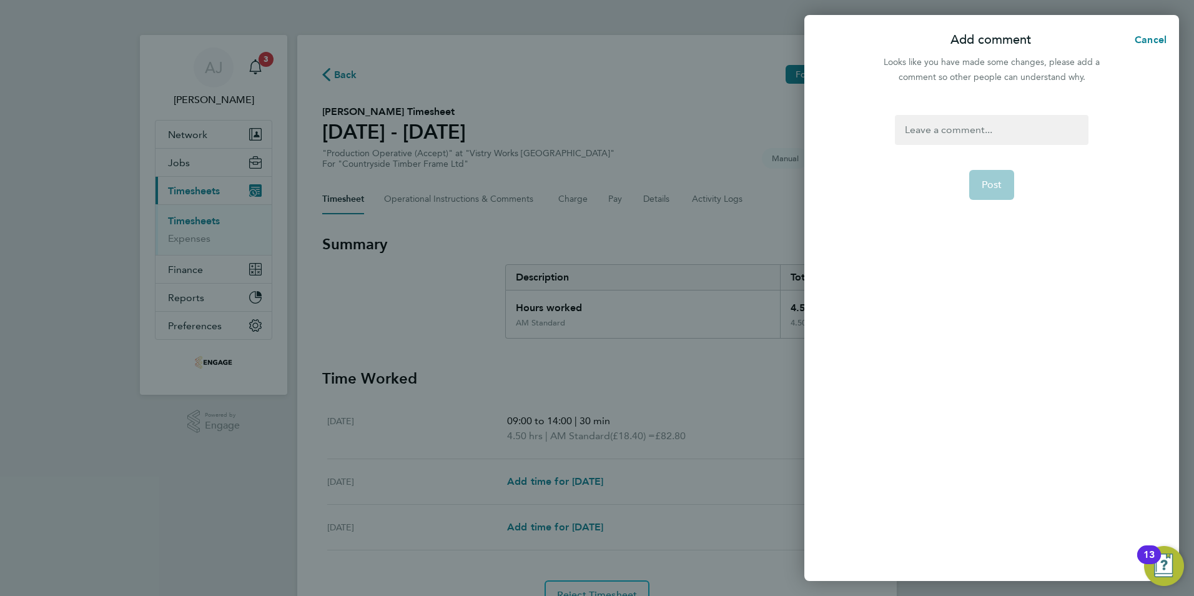
click at [924, 131] on div at bounding box center [991, 130] width 193 height 30
click at [909, 128] on div at bounding box center [991, 130] width 193 height 30
drag, startPoint x: 994, startPoint y: 186, endPoint x: 882, endPoint y: 232, distance: 120.4
click at [994, 185] on span "Post" at bounding box center [992, 185] width 21 height 12
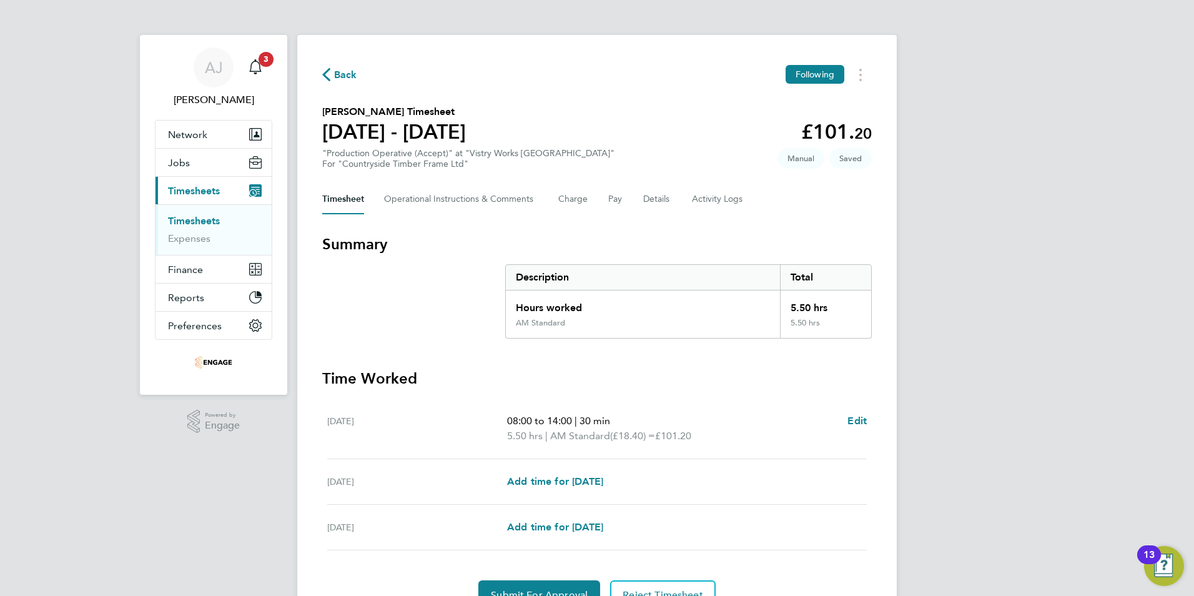
click at [209, 220] on link "Timesheets" at bounding box center [194, 221] width 52 height 12
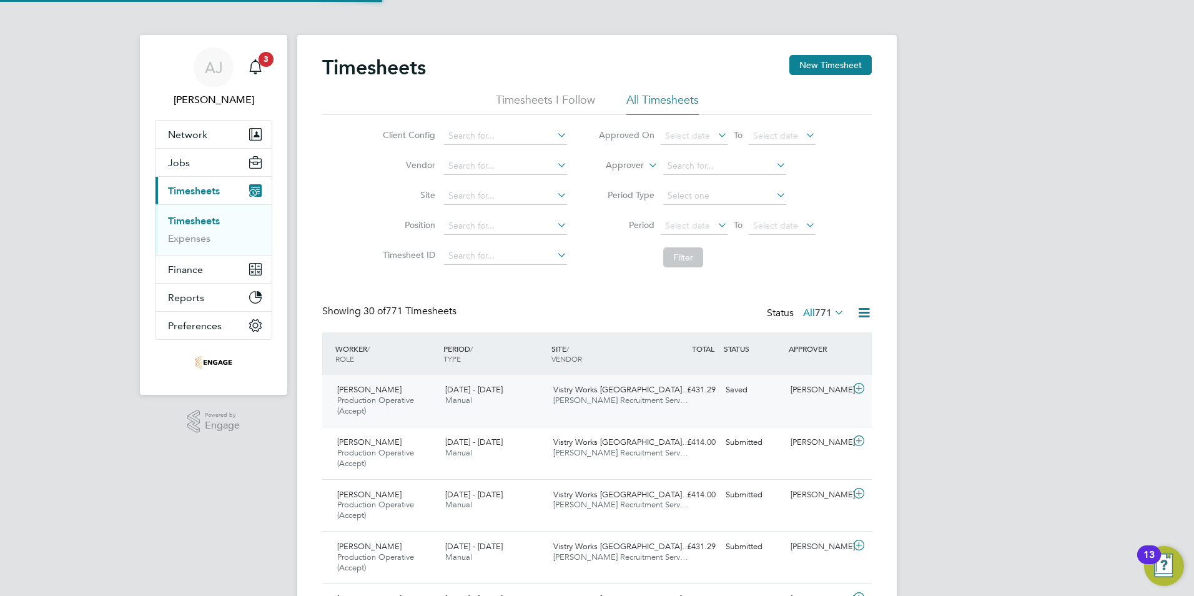
scroll to position [42, 109]
click at [471, 131] on input at bounding box center [505, 135] width 123 height 17
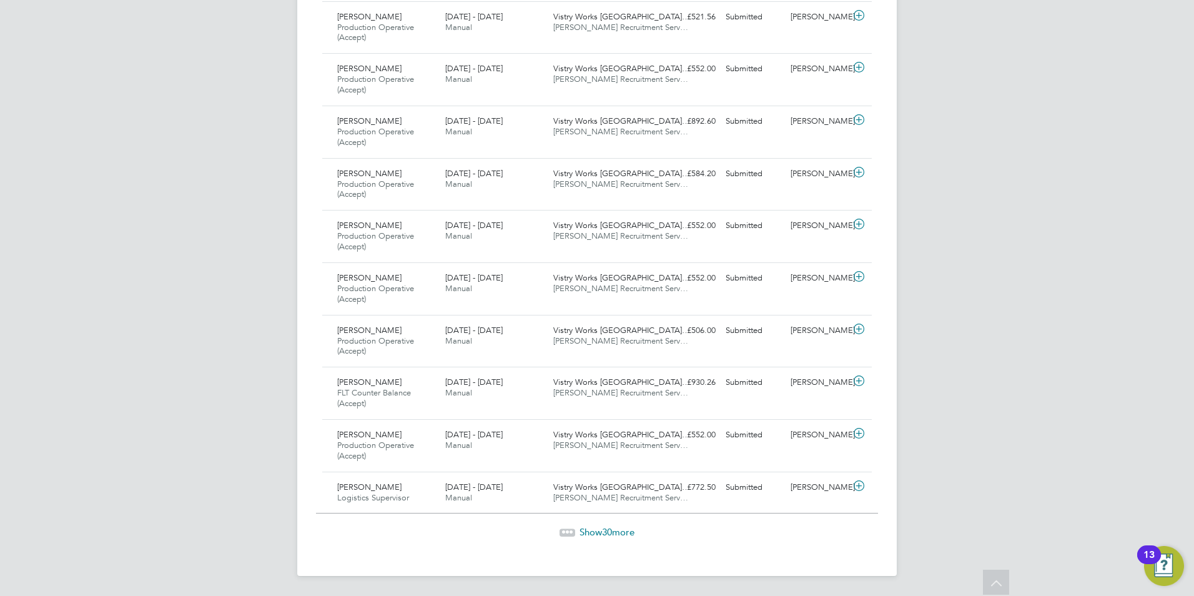
click at [603, 533] on span "30" at bounding box center [607, 532] width 10 height 12
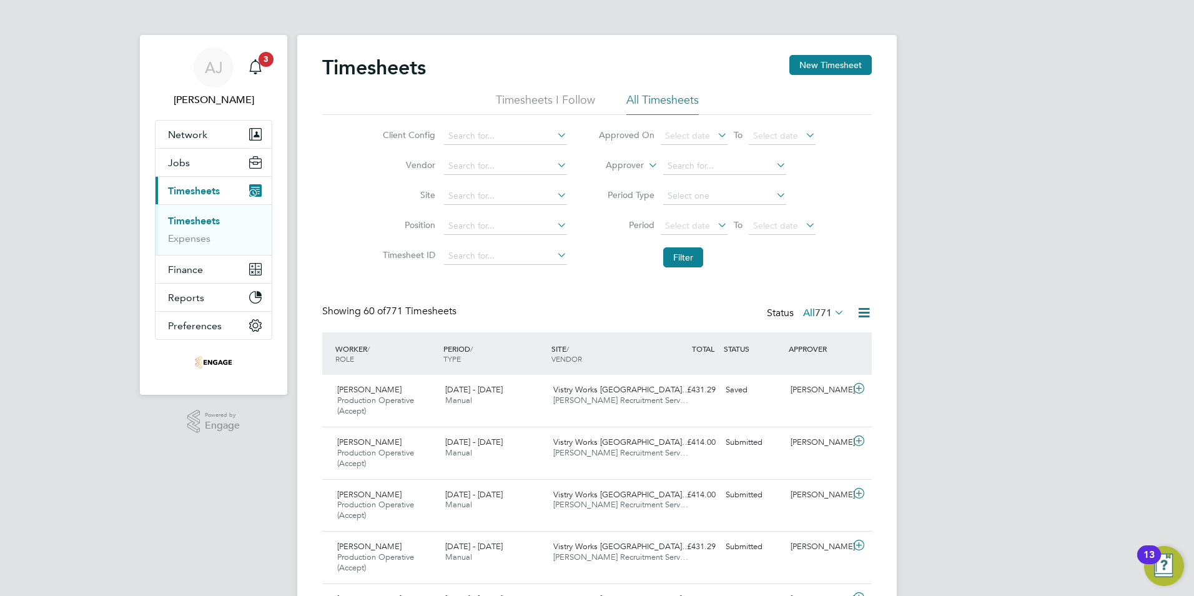
click at [202, 219] on link "Timesheets" at bounding box center [194, 221] width 52 height 12
click at [823, 62] on button "New Timesheet" at bounding box center [830, 65] width 82 height 20
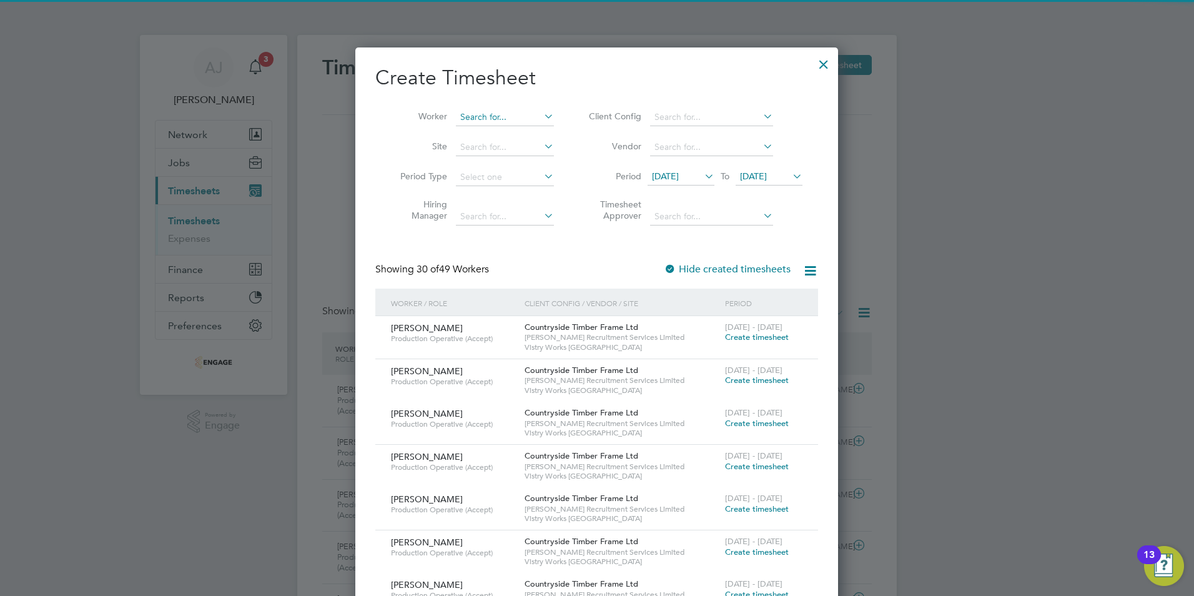
click at [486, 109] on input at bounding box center [505, 117] width 98 height 17
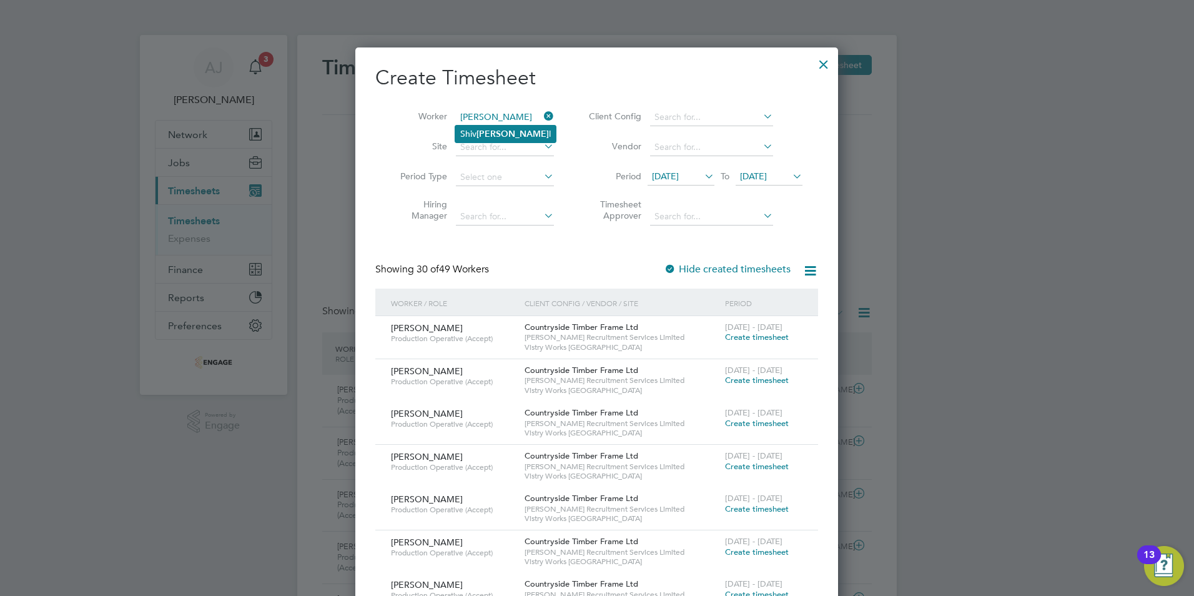
click at [483, 129] on b "Pate" at bounding box center [513, 134] width 72 height 11
type input "[PERSON_NAME]"
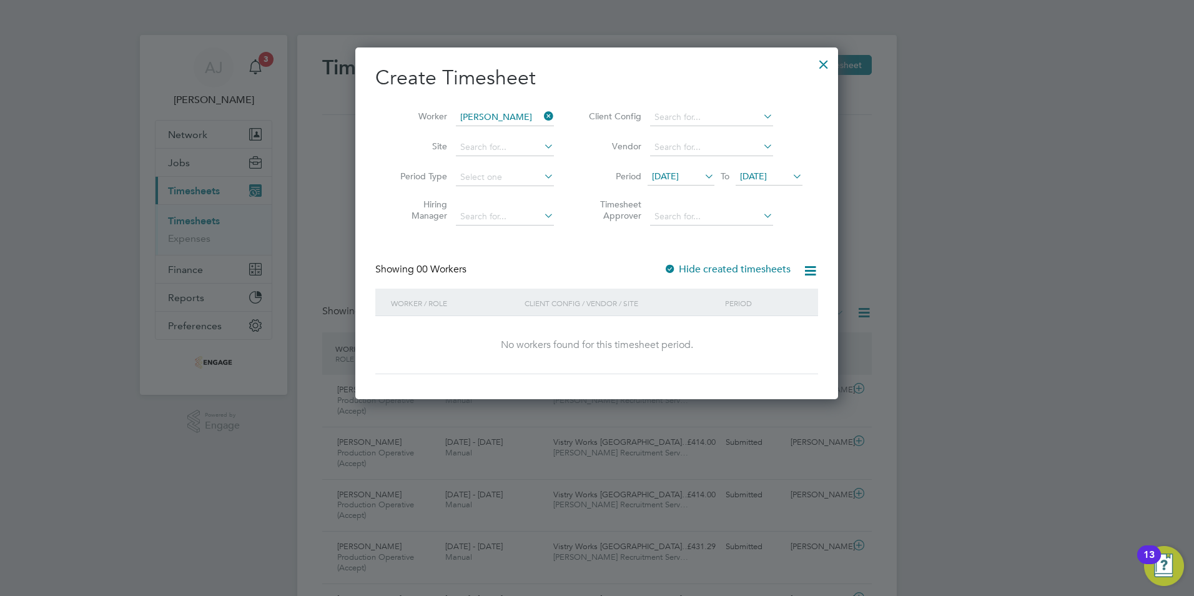
click at [669, 171] on span "[DATE]" at bounding box center [665, 175] width 27 height 11
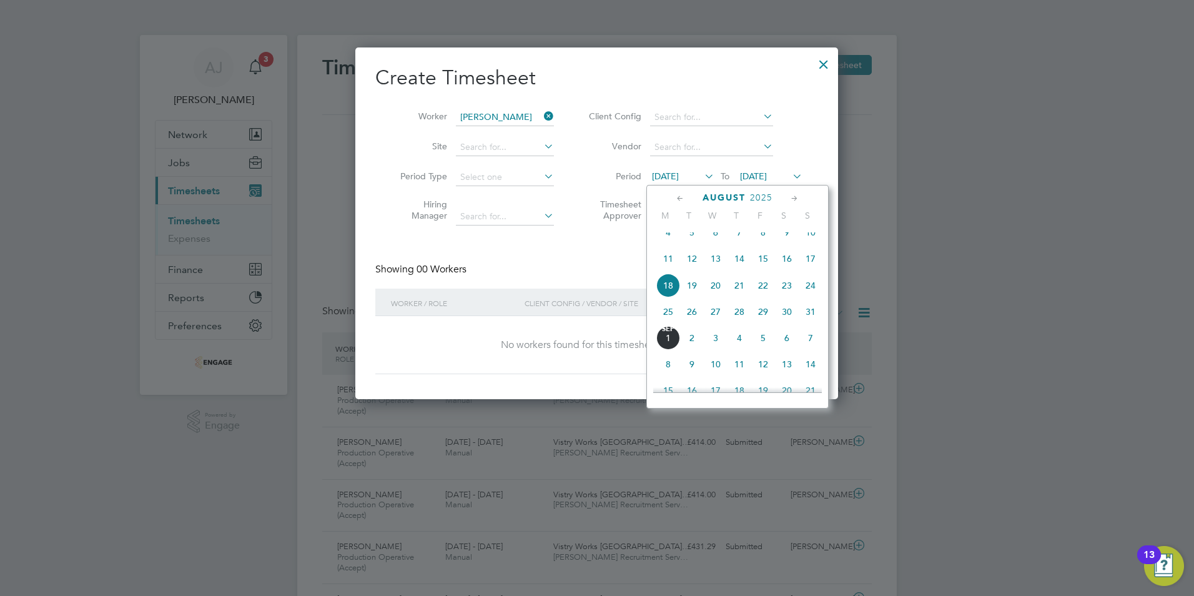
click at [669, 319] on span "25" at bounding box center [668, 312] width 24 height 24
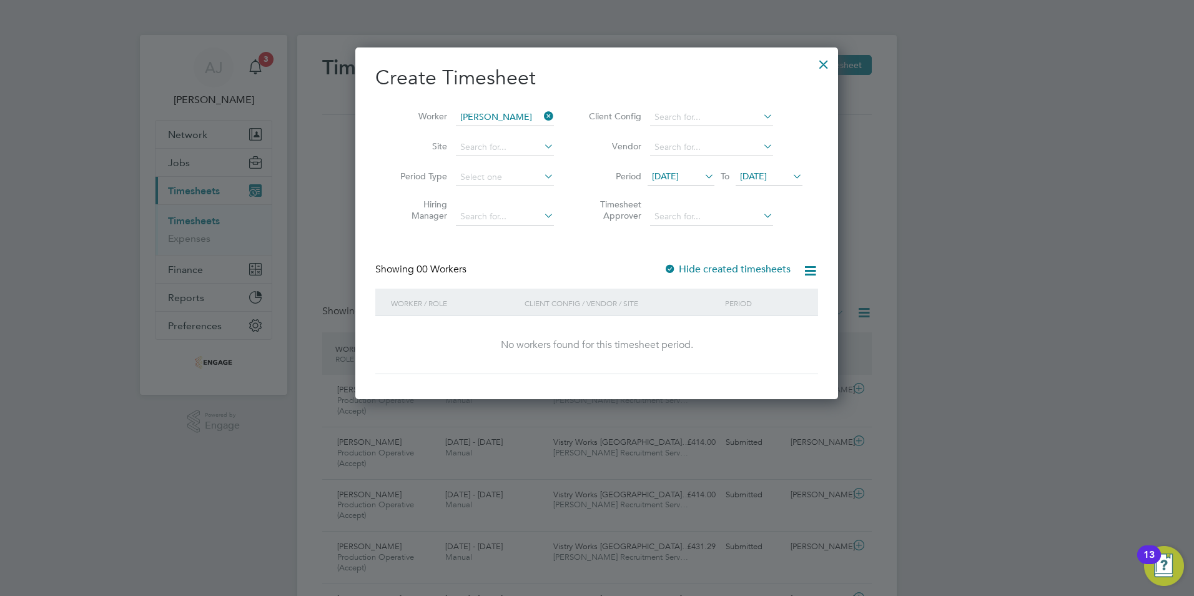
click at [759, 175] on span "[DATE]" at bounding box center [753, 175] width 27 height 11
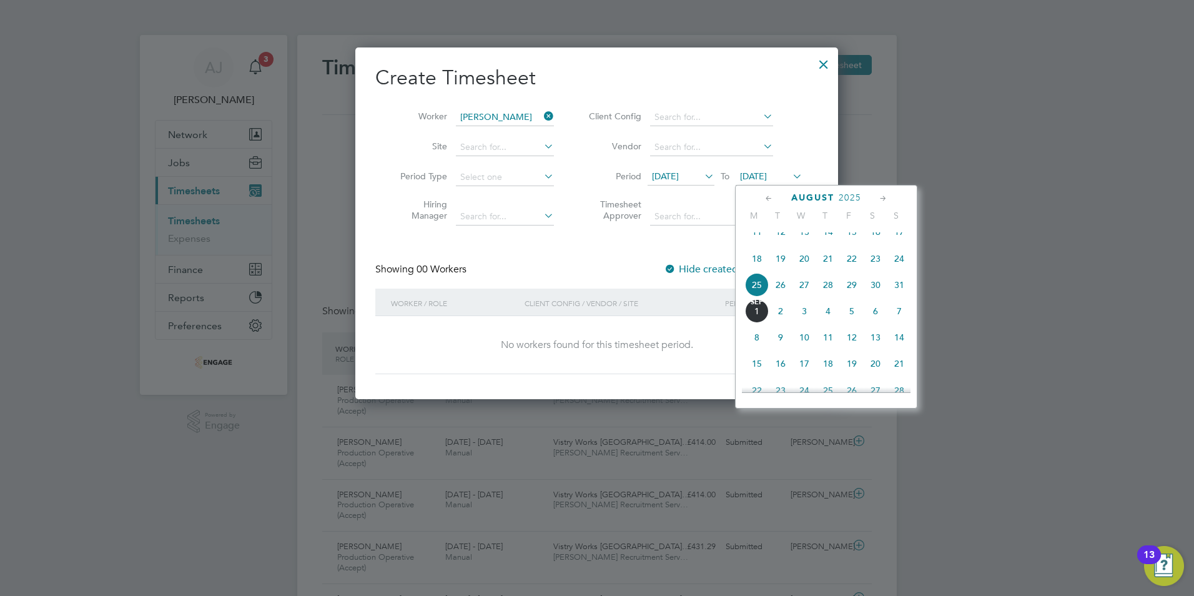
click at [894, 292] on span "31" at bounding box center [899, 285] width 24 height 24
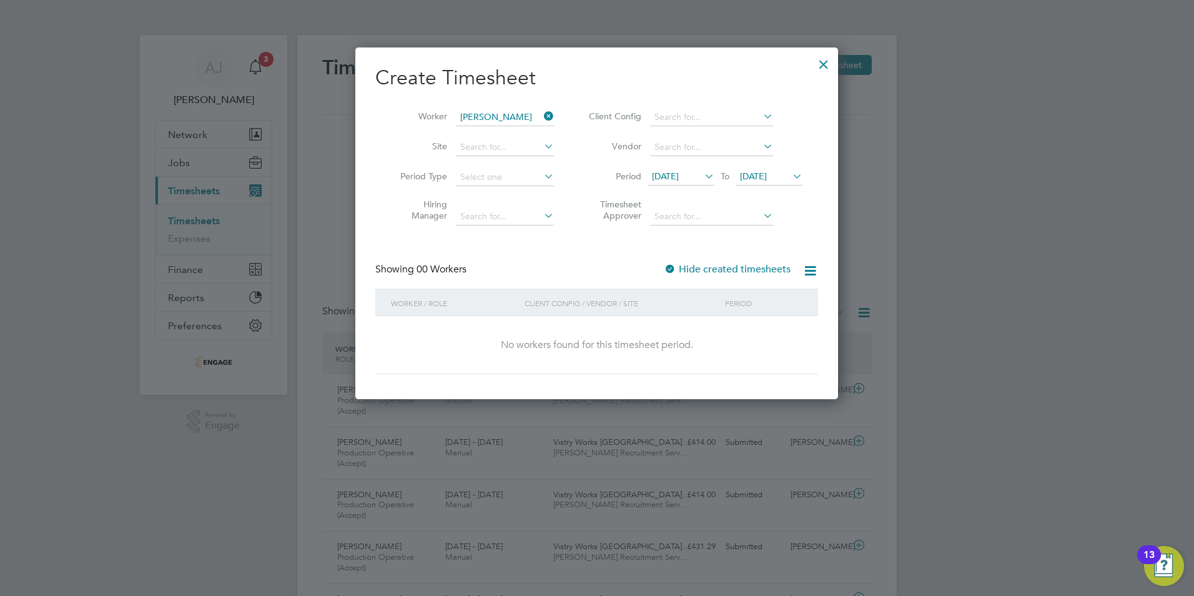
click at [824, 62] on div at bounding box center [824, 61] width 22 height 22
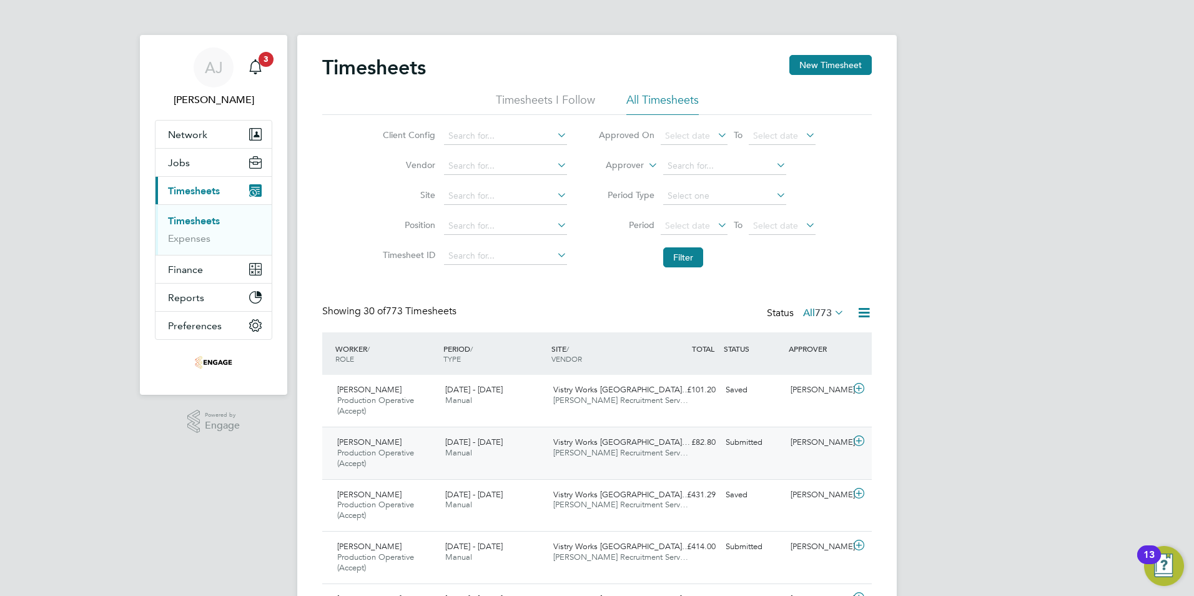
click at [351, 439] on span "[PERSON_NAME]" at bounding box center [369, 442] width 64 height 11
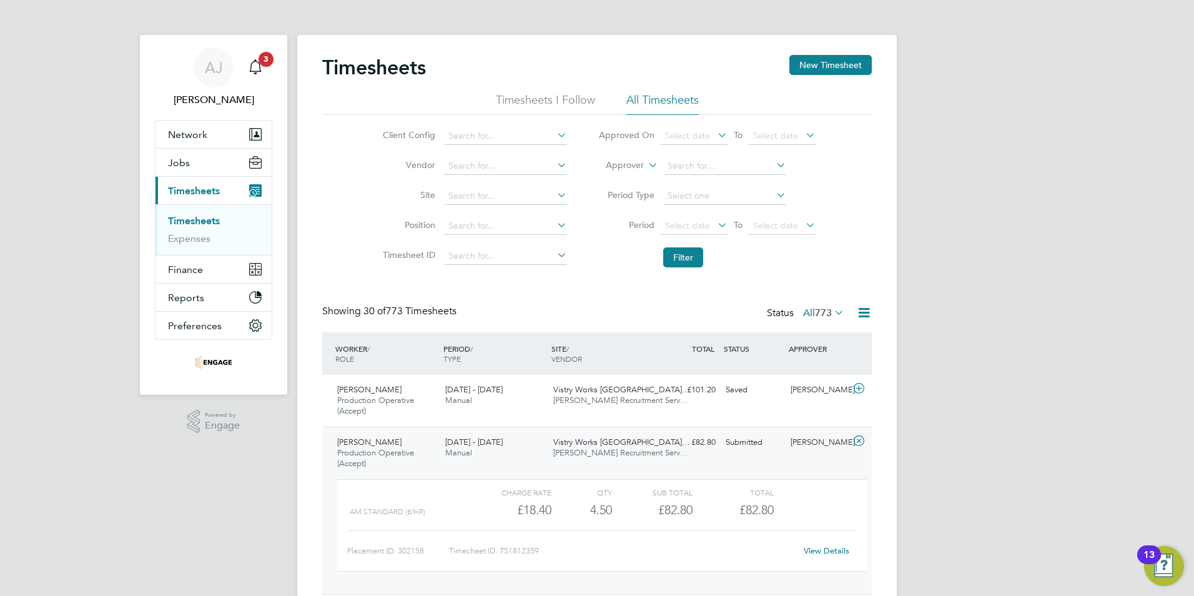
click at [831, 551] on link "View Details" at bounding box center [827, 550] width 46 height 11
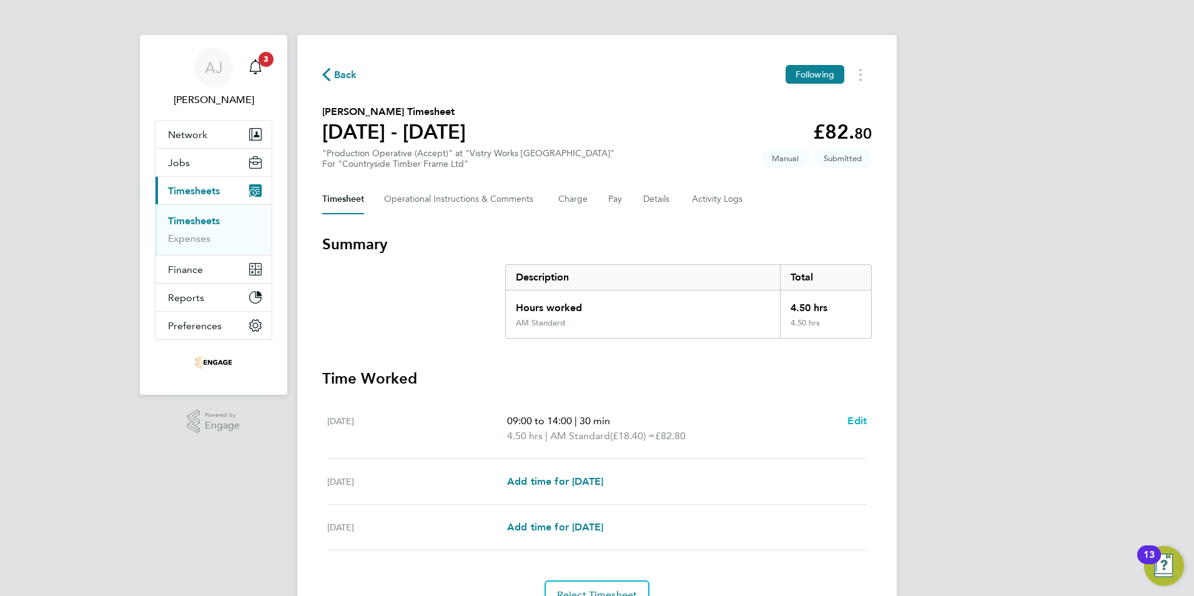
click at [857, 419] on span "Edit" at bounding box center [856, 421] width 19 height 12
select select "30"
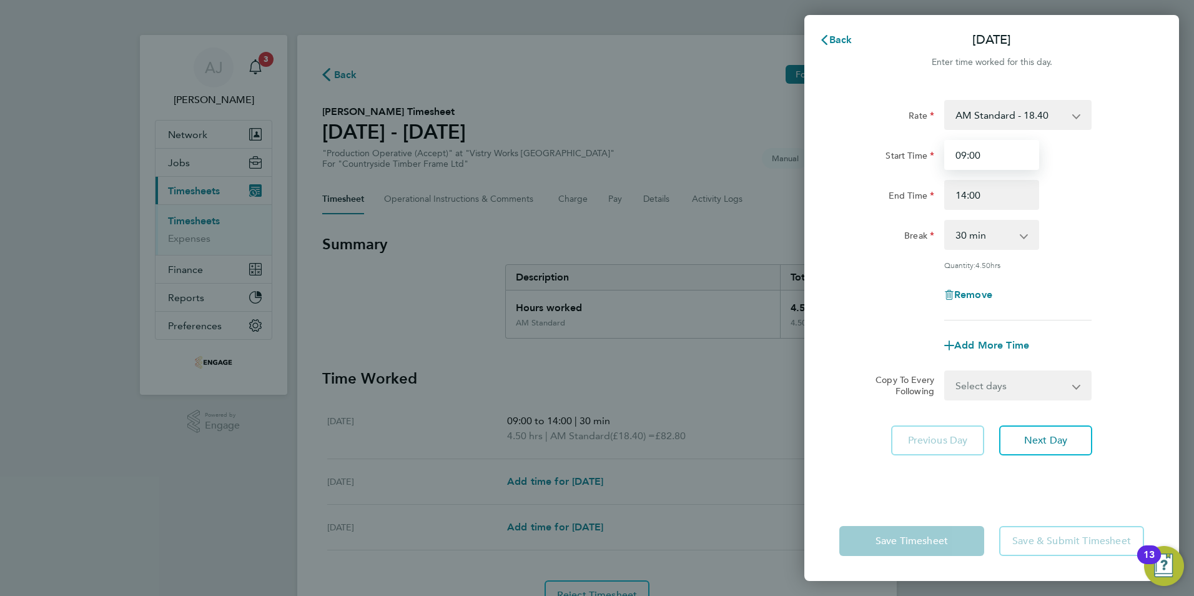
click at [965, 152] on input "09:00" at bounding box center [991, 155] width 95 height 30
type input "08:00"
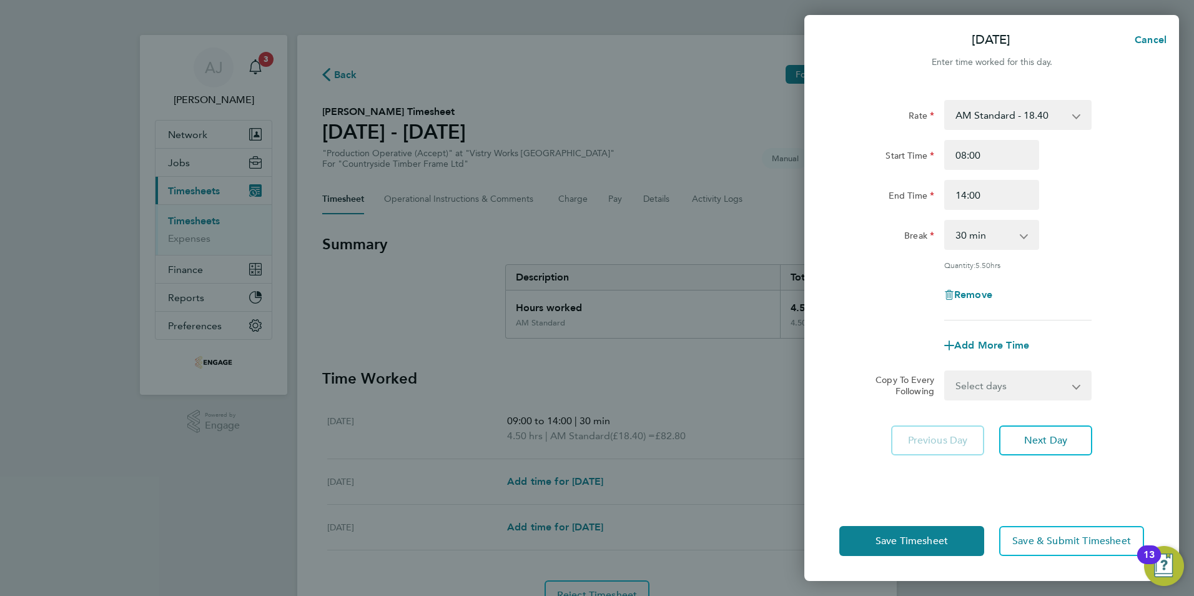
drag, startPoint x: 831, startPoint y: 460, endPoint x: 839, endPoint y: 458, distance: 8.9
click at [833, 460] on div "Rate AM Standard - 18.40 OT2 - 36.80 PM OT2 - 40.11 PM OT 1 - 30.08 OT 1 - 27.6…" at bounding box center [991, 293] width 375 height 416
click at [913, 540] on span "Save Timesheet" at bounding box center [912, 541] width 72 height 12
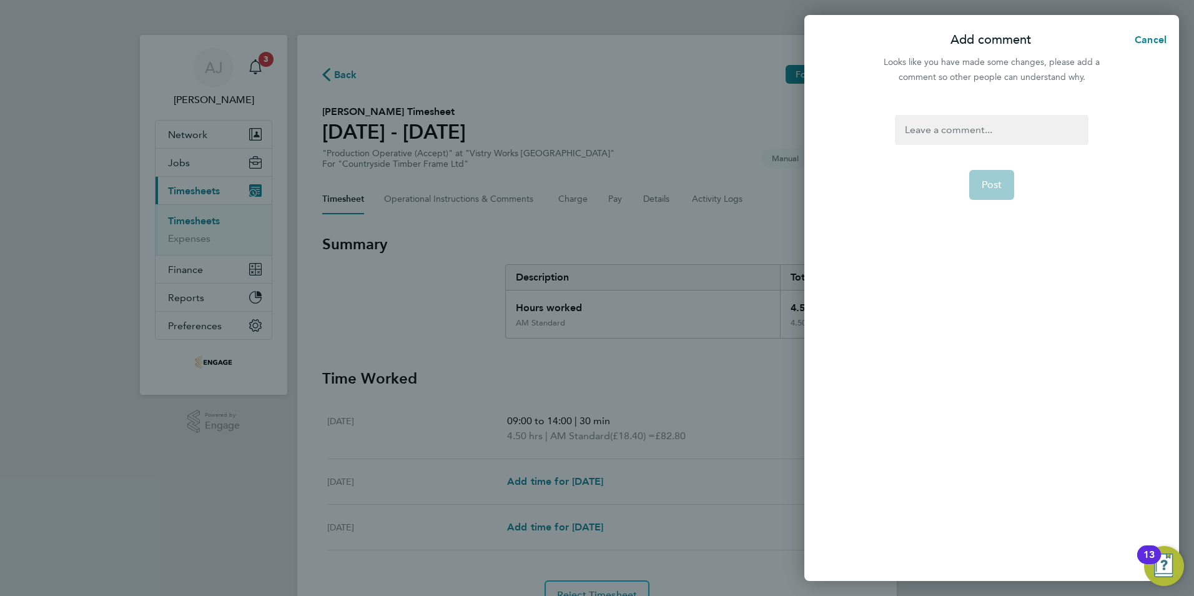
click at [937, 129] on div at bounding box center [991, 130] width 193 height 30
click at [935, 129] on div at bounding box center [991, 130] width 193 height 30
click at [990, 180] on span "Post" at bounding box center [992, 185] width 21 height 12
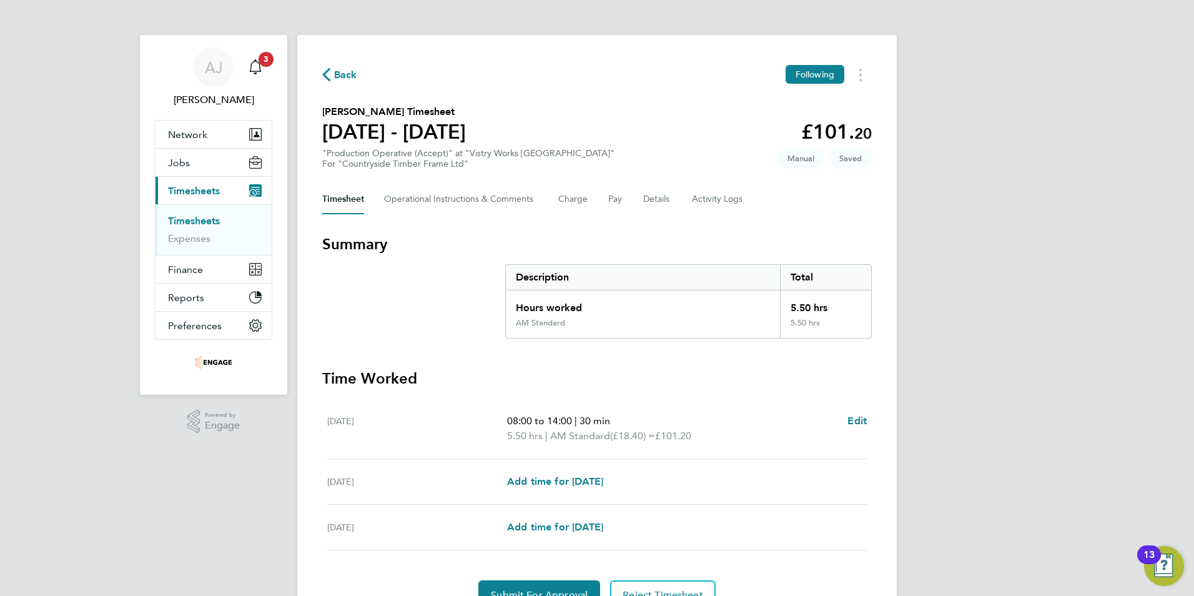
scroll to position [64, 0]
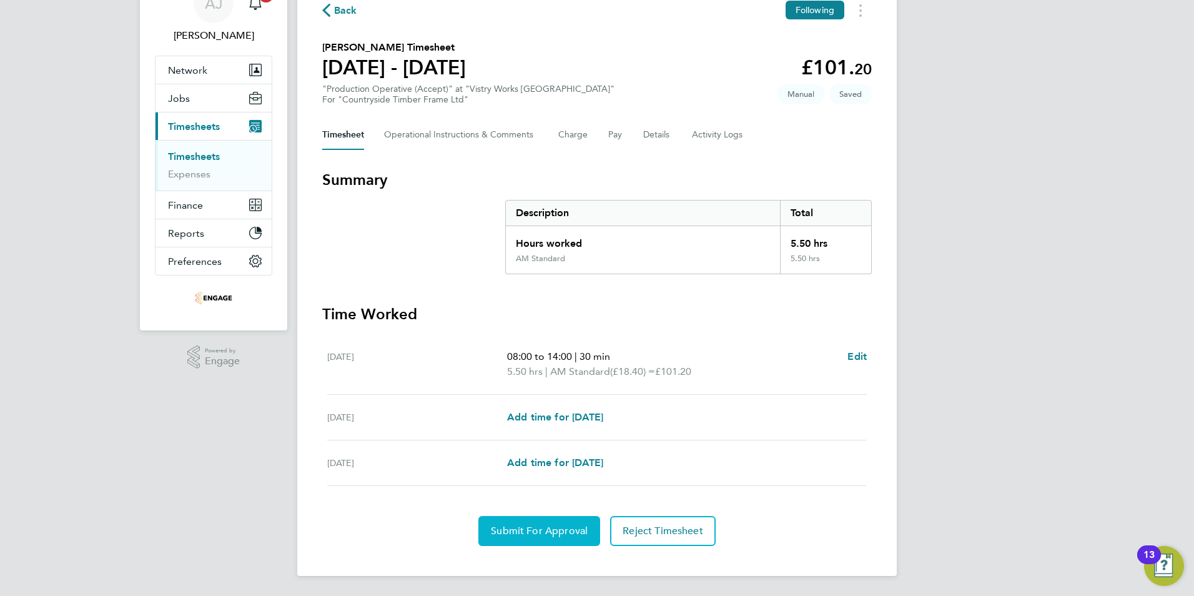
click at [532, 523] on button "Submit For Approval" at bounding box center [539, 531] width 122 height 30
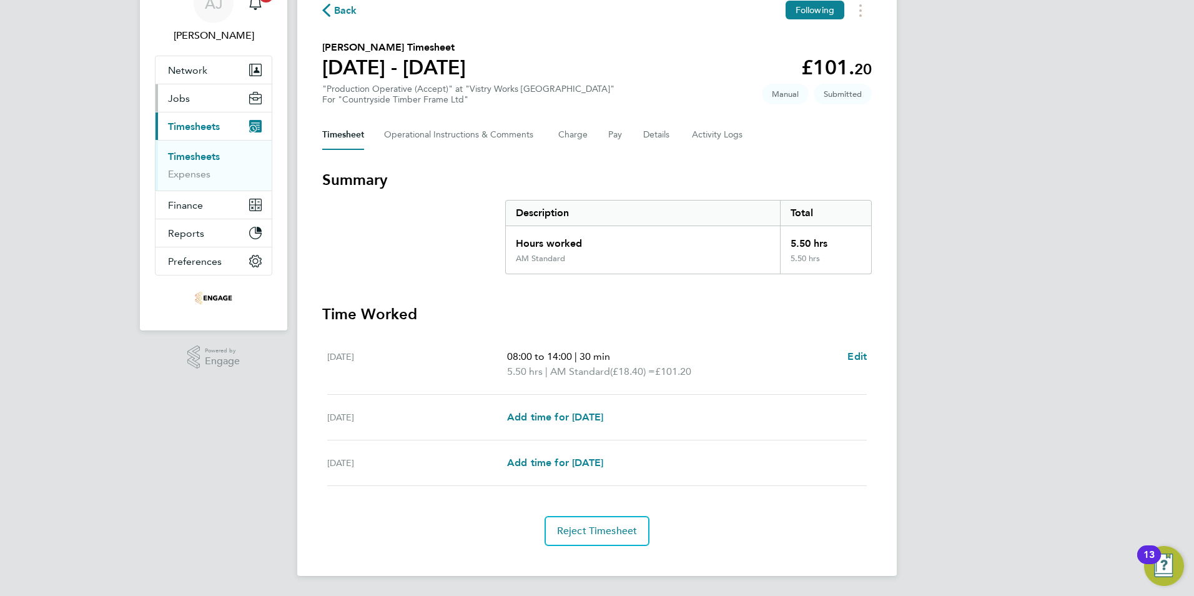
click at [199, 154] on link "Timesheets" at bounding box center [194, 157] width 52 height 12
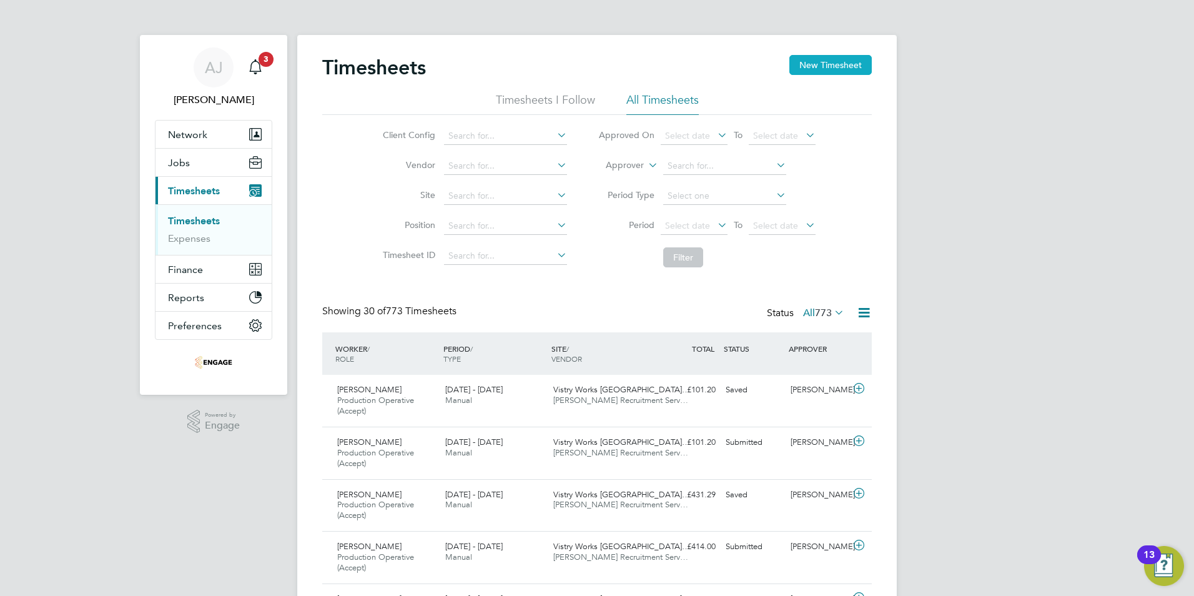
click at [840, 63] on button "New Timesheet" at bounding box center [830, 65] width 82 height 20
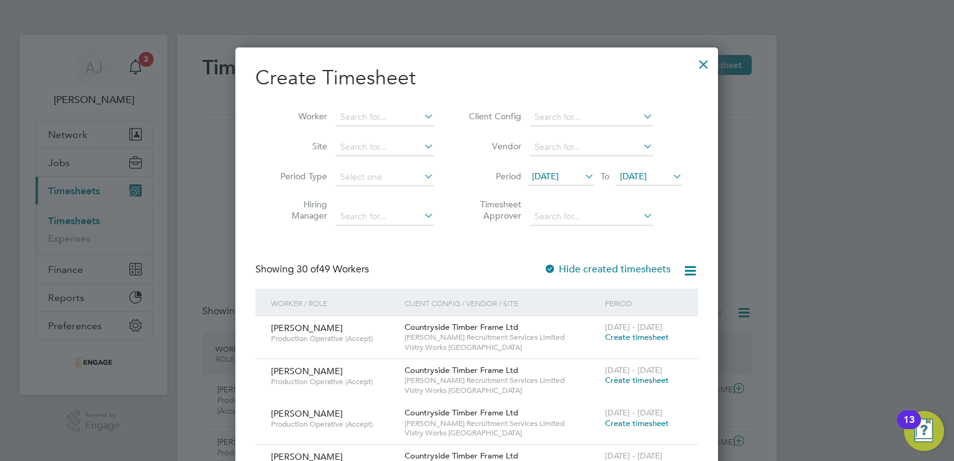
scroll to position [42, 109]
click at [373, 114] on input at bounding box center [385, 117] width 98 height 17
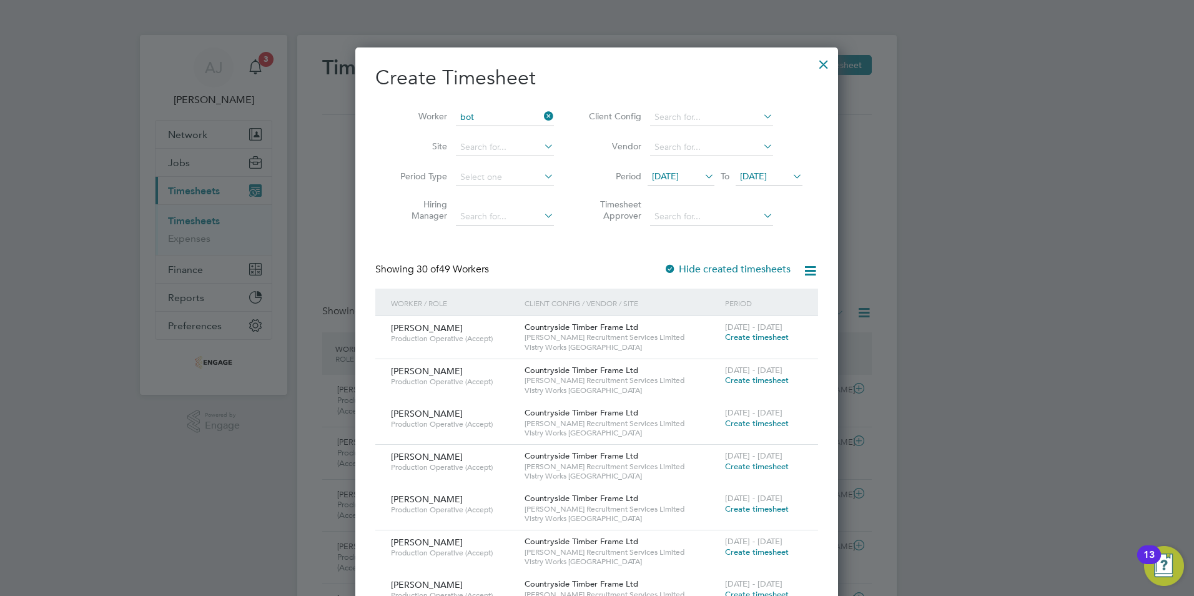
click at [504, 129] on b "Bot" at bounding box center [502, 134] width 14 height 11
type input "[PERSON_NAME]"
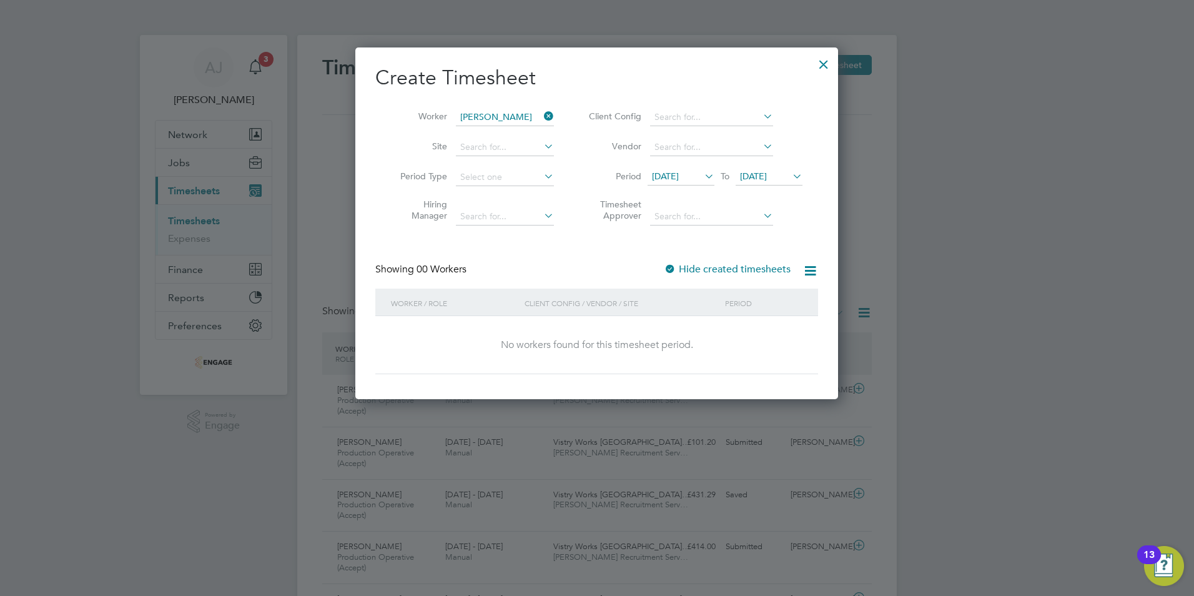
click at [679, 175] on span "[DATE]" at bounding box center [665, 175] width 27 height 11
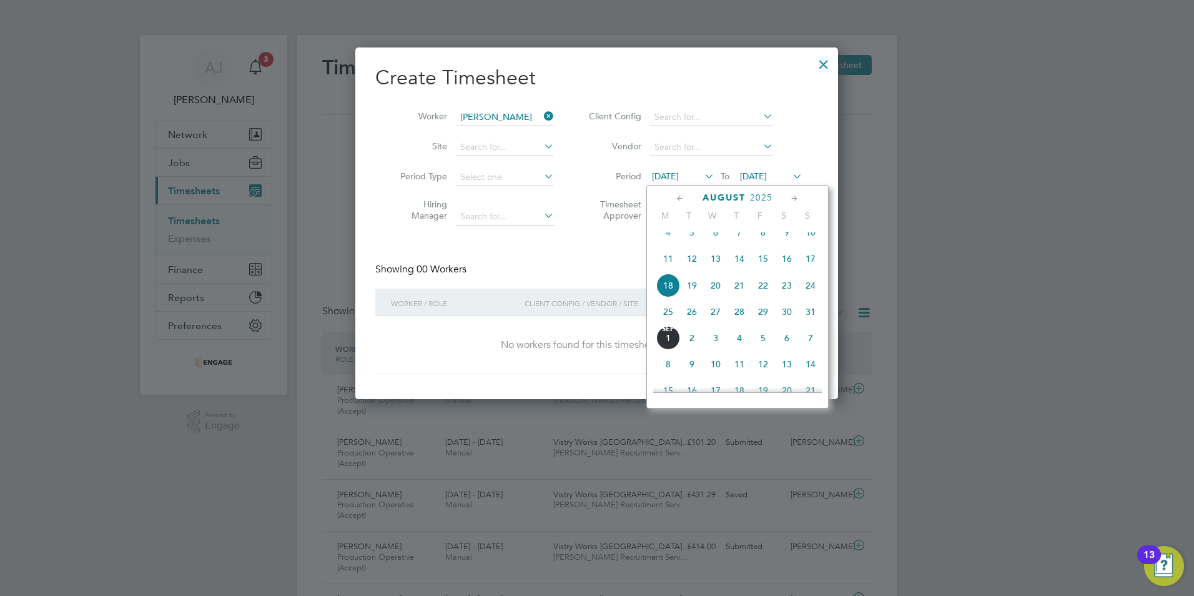
click at [666, 319] on span "25" at bounding box center [668, 312] width 24 height 24
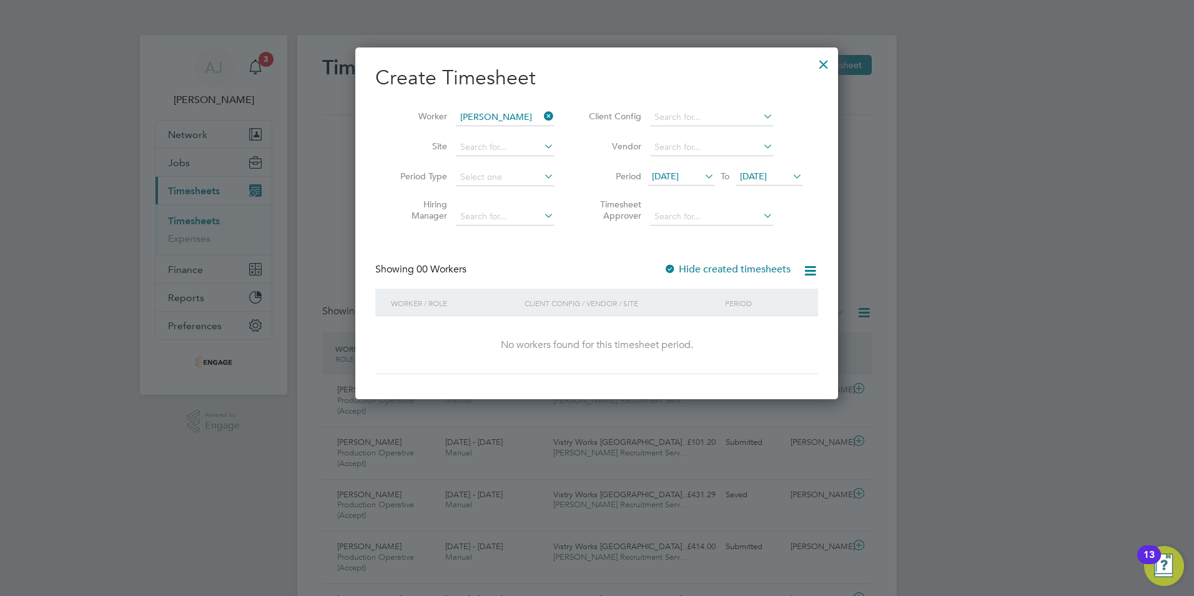
click at [767, 173] on span "[DATE]" at bounding box center [753, 175] width 27 height 11
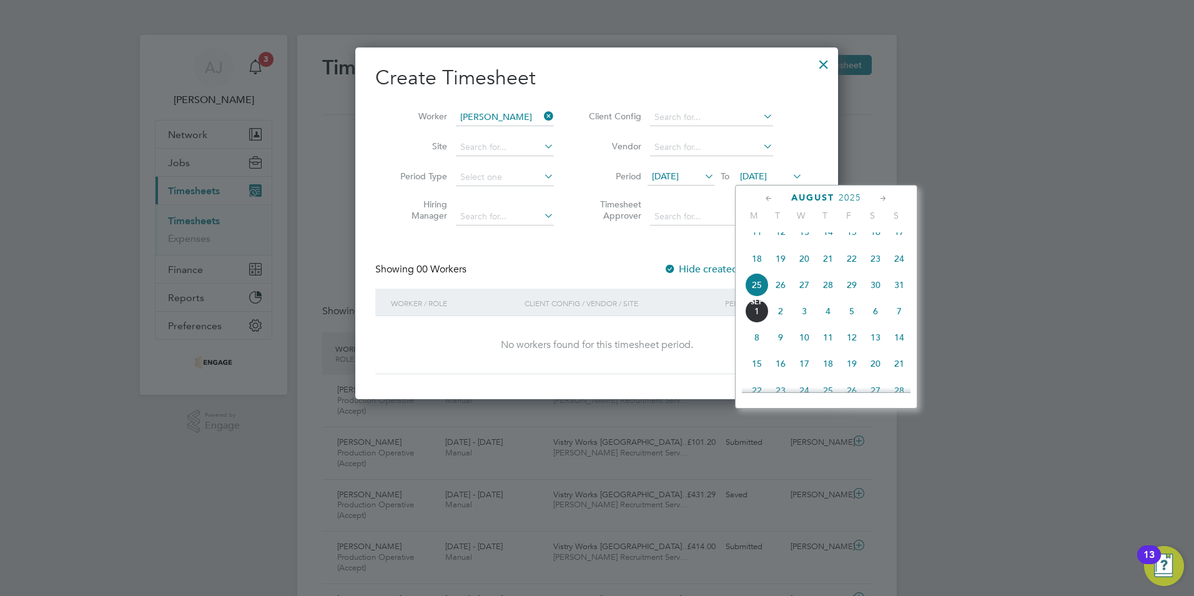
click at [902, 294] on span "31" at bounding box center [899, 285] width 24 height 24
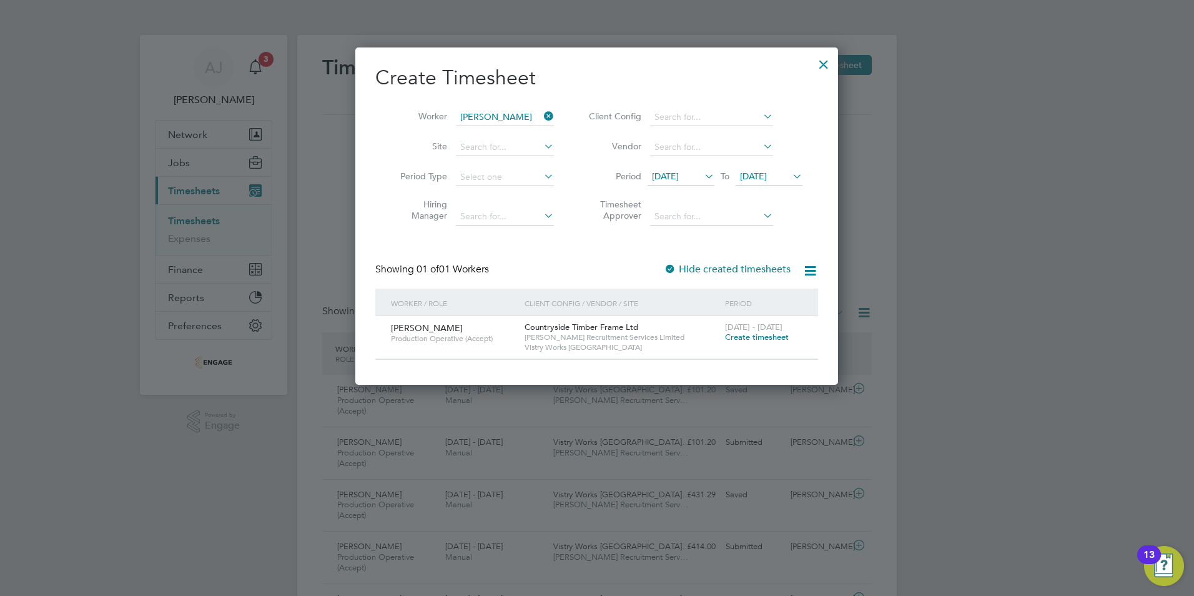
click at [749, 337] on span "Create timesheet" at bounding box center [757, 337] width 64 height 11
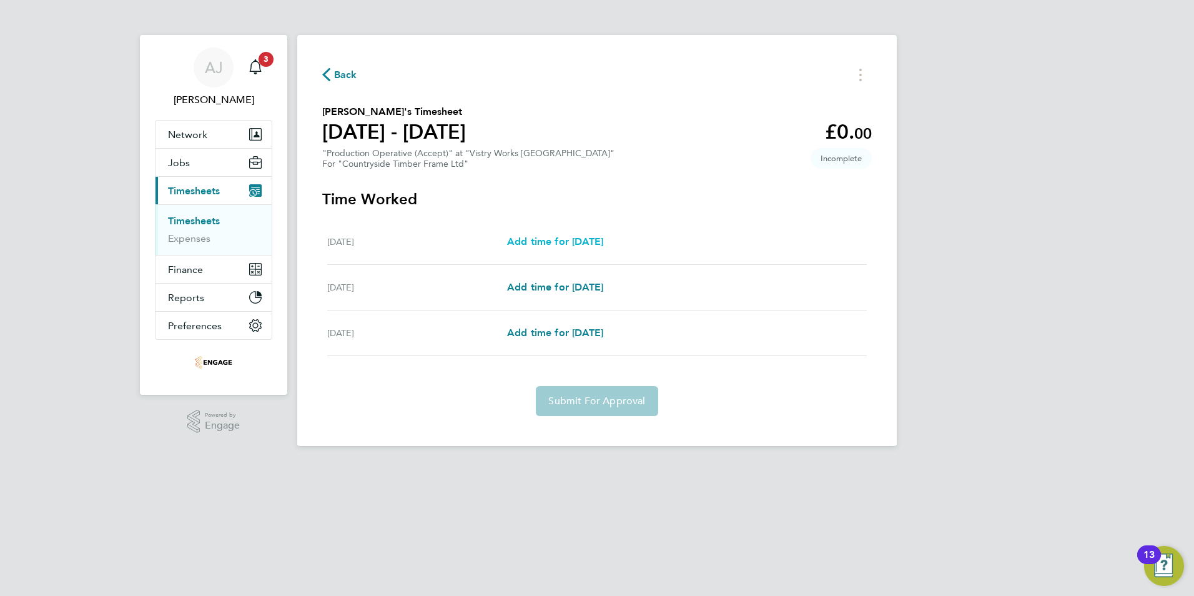
click at [564, 240] on span "Add time for [DATE]" at bounding box center [555, 241] width 96 height 12
select select "15"
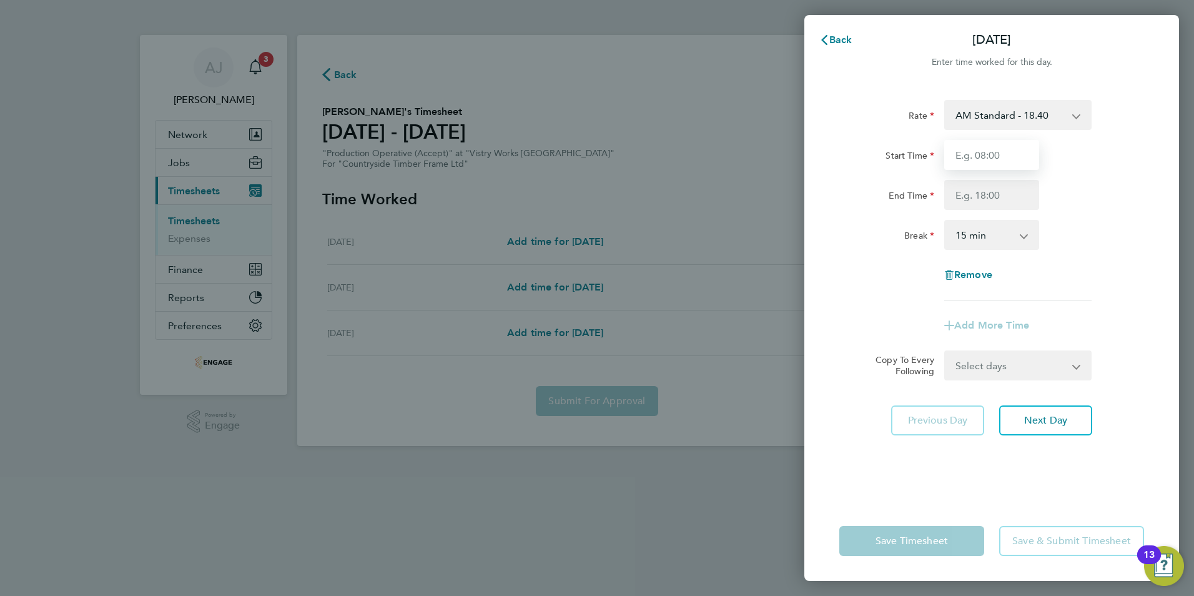
click at [977, 152] on input "Start Time" at bounding box center [991, 155] width 95 height 30
type input "09:00"
type input "14:00"
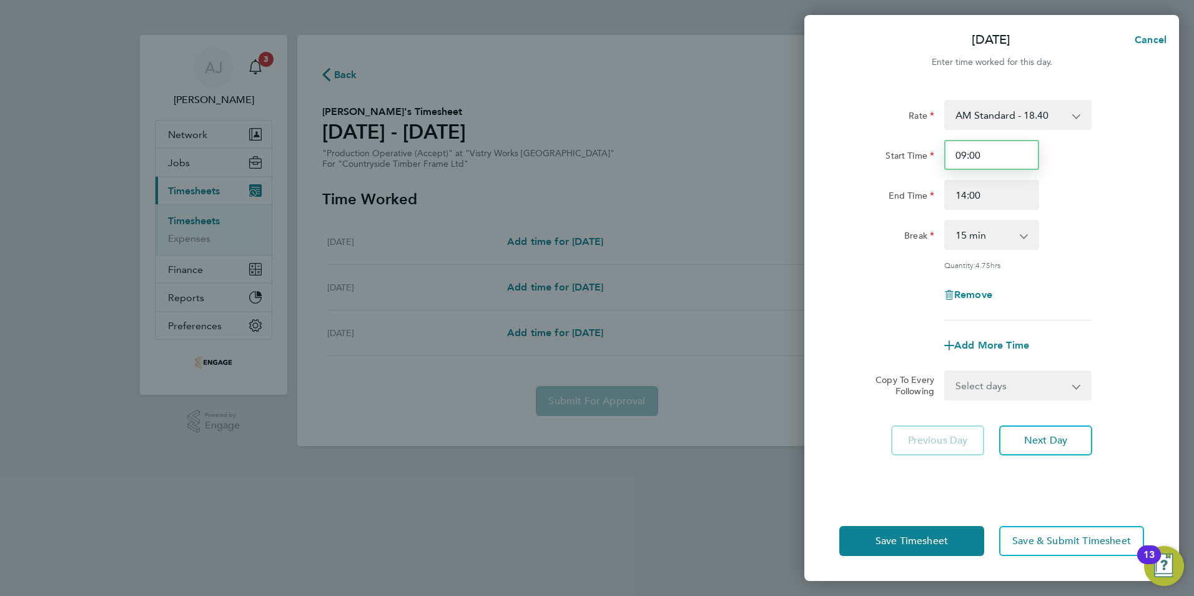
click at [964, 152] on input "09:00" at bounding box center [991, 155] width 95 height 30
type input "08:00"
click at [982, 238] on select "0 min 15 min 30 min 45 min 60 min 75 min 90 min" at bounding box center [984, 234] width 77 height 27
select select "30"
click at [946, 221] on select "0 min 15 min 30 min 45 min 60 min 75 min 90 min" at bounding box center [984, 234] width 77 height 27
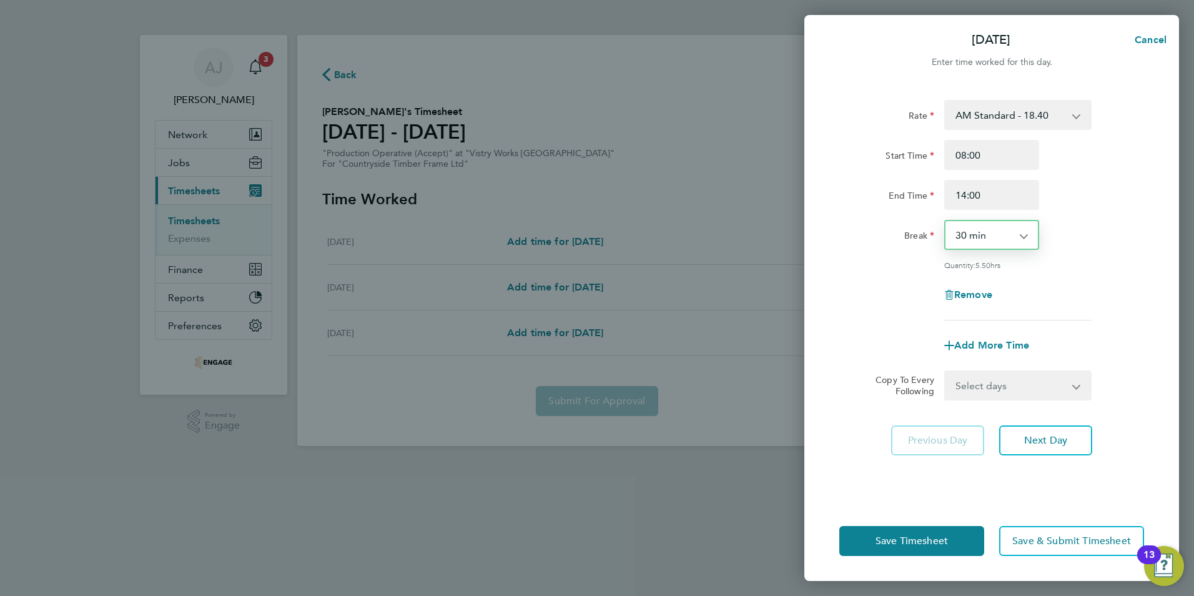
click at [881, 270] on div "Rate AM Standard - 18.40 OT 1 - 27.60 PM Standard - 20.06 PM OT 1 - 30.08 OT2 -…" at bounding box center [991, 210] width 305 height 220
click at [921, 537] on span "Save Timesheet" at bounding box center [912, 541] width 72 height 12
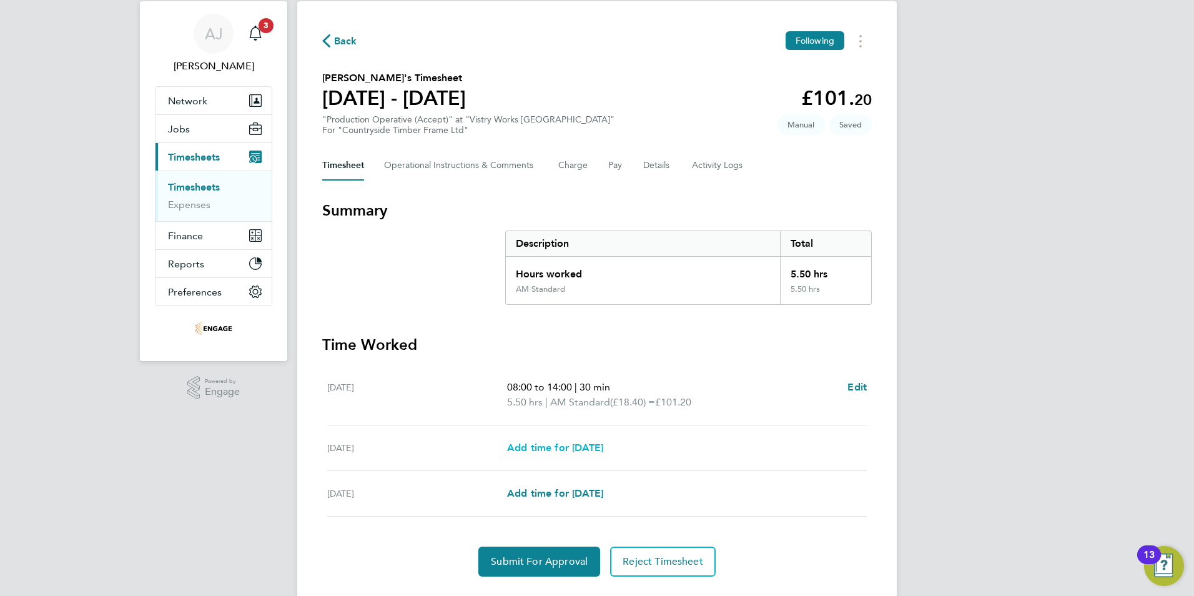
scroll to position [64, 0]
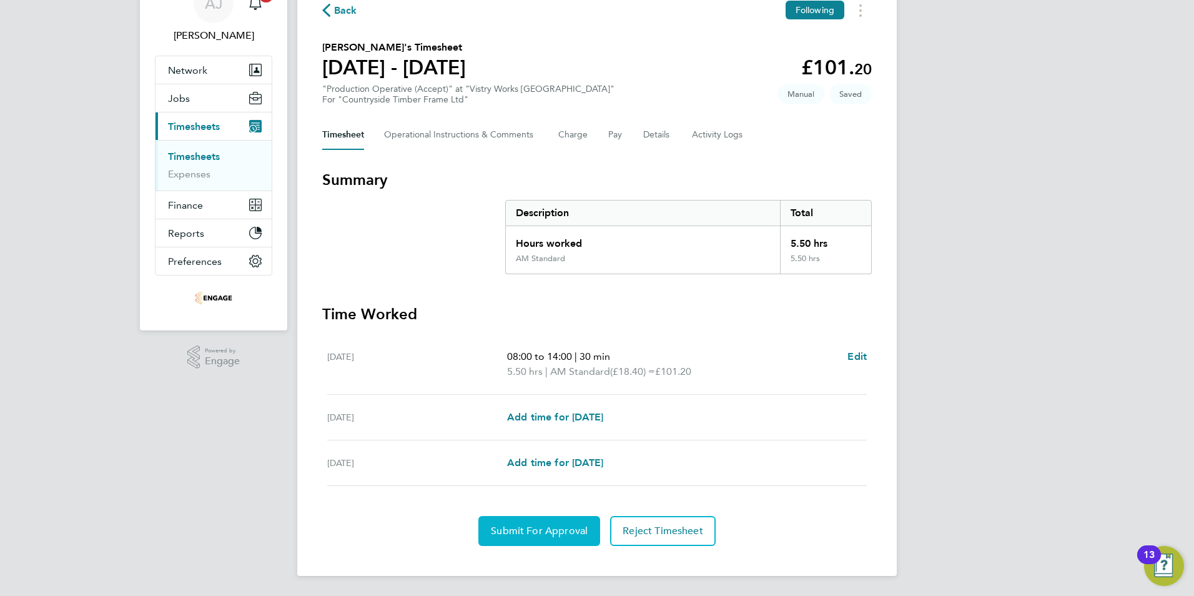
click at [546, 531] on span "Submit For Approval" at bounding box center [539, 531] width 97 height 12
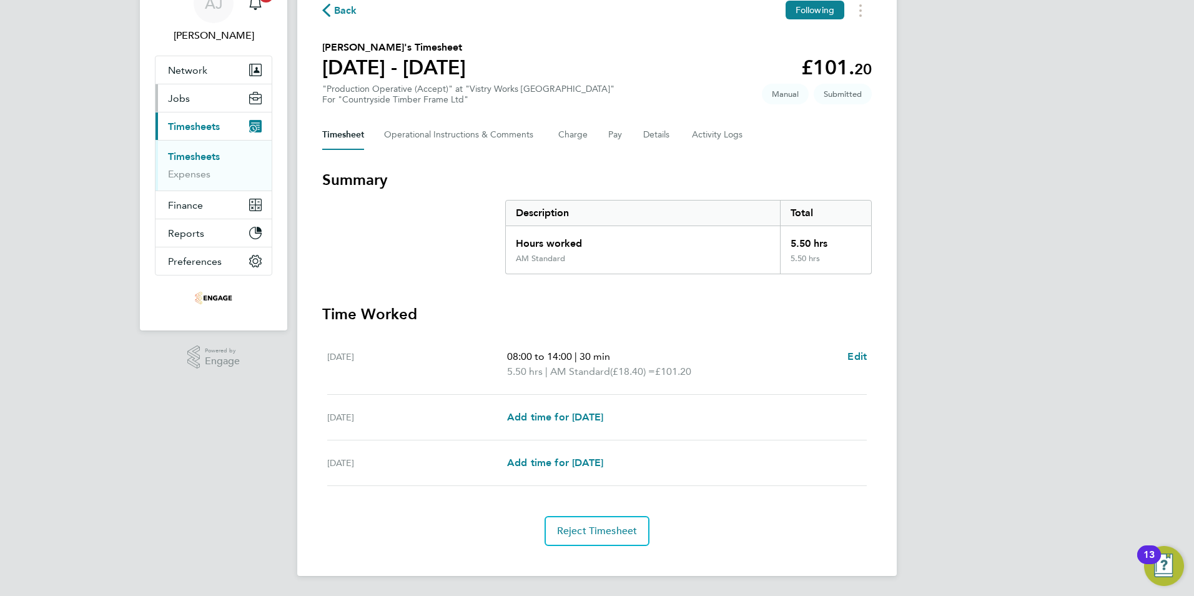
drag, startPoint x: 190, startPoint y: 154, endPoint x: 200, endPoint y: 158, distance: 10.7
click at [190, 154] on link "Timesheets" at bounding box center [194, 157] width 52 height 12
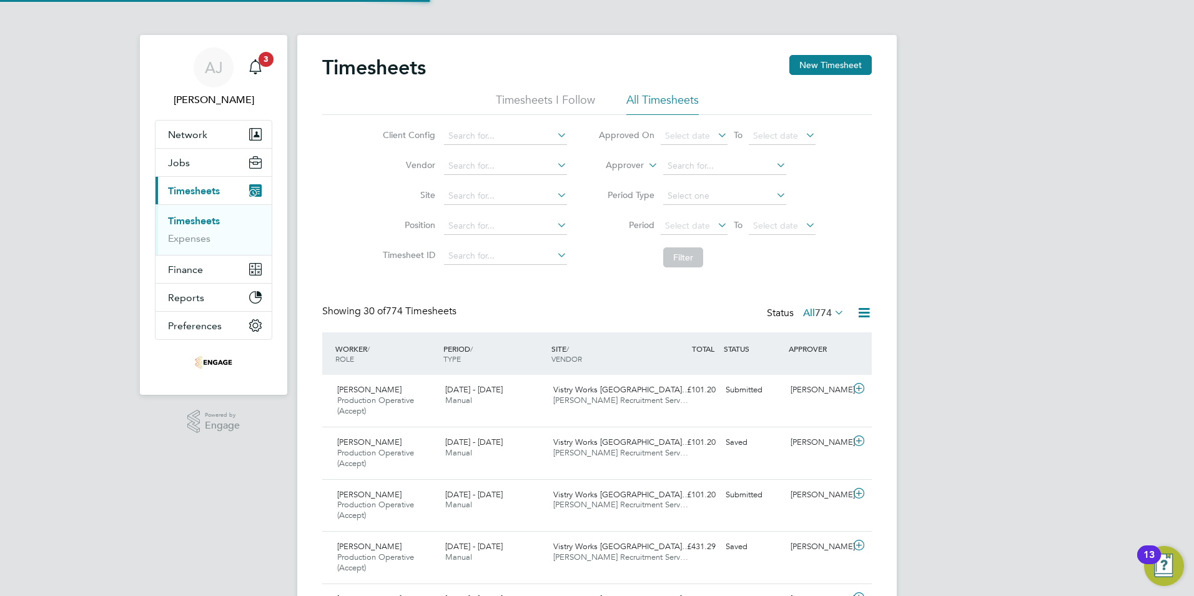
scroll to position [6, 6]
click at [842, 67] on button "New Timesheet" at bounding box center [830, 65] width 82 height 20
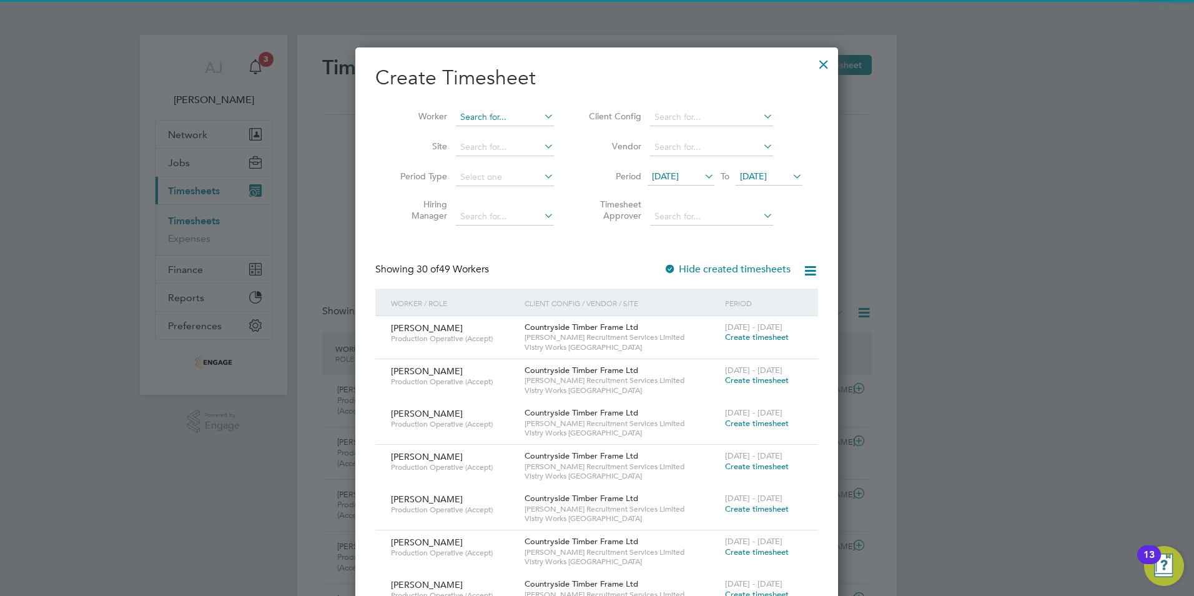
click at [492, 119] on input at bounding box center [505, 117] width 98 height 17
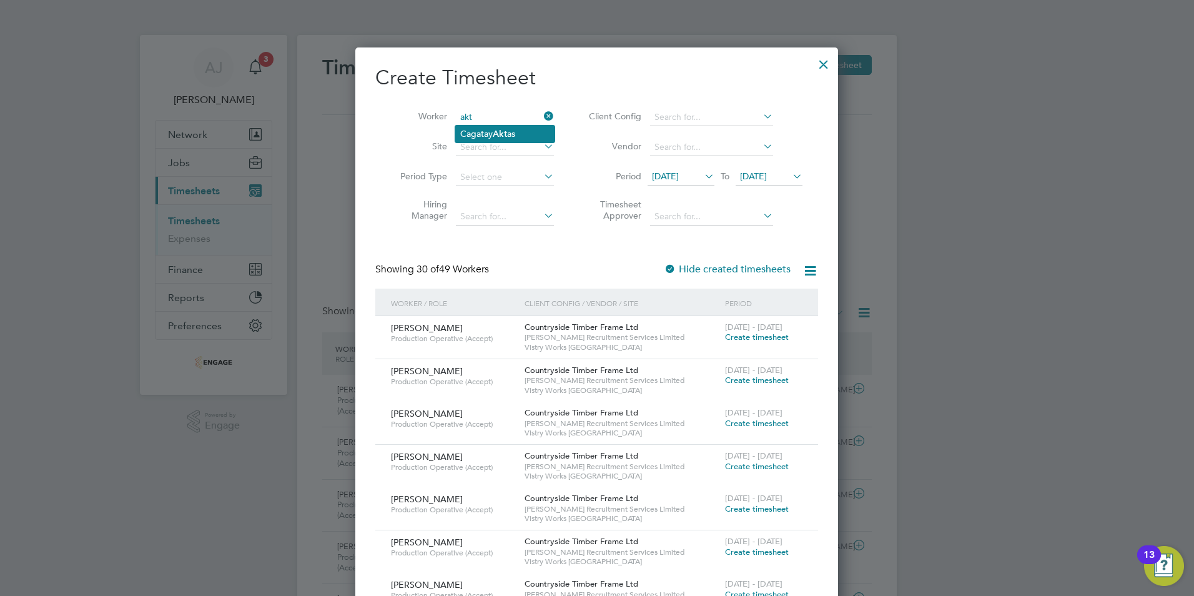
click at [518, 132] on li "Cagatay Akt as" at bounding box center [504, 134] width 99 height 17
type input "[PERSON_NAME]"
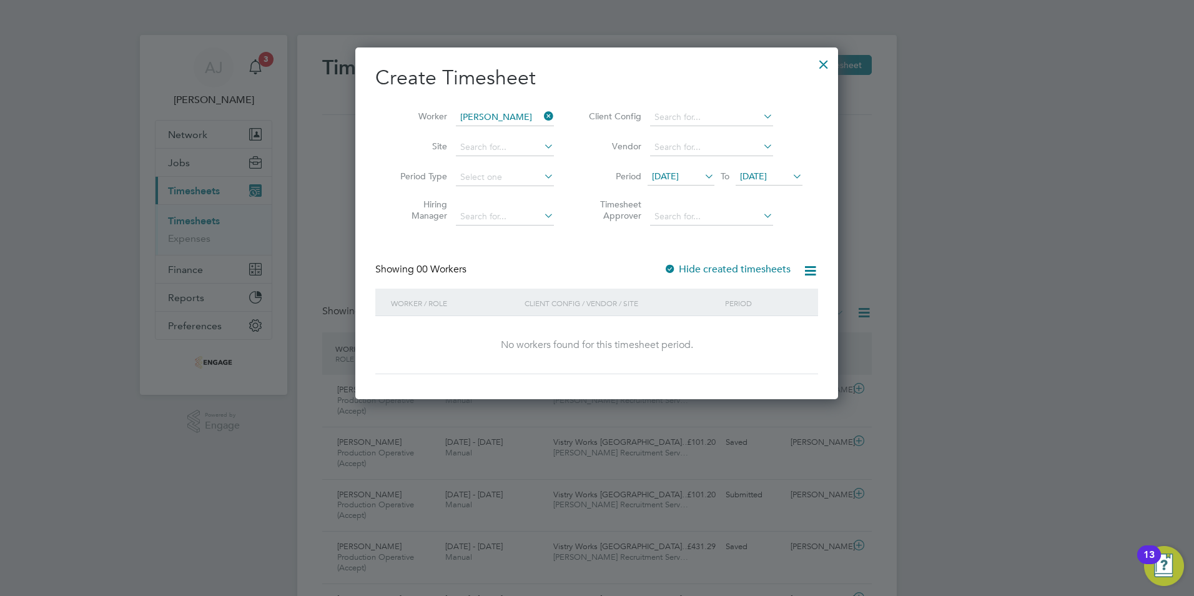
click at [679, 175] on span "[DATE]" at bounding box center [665, 175] width 27 height 11
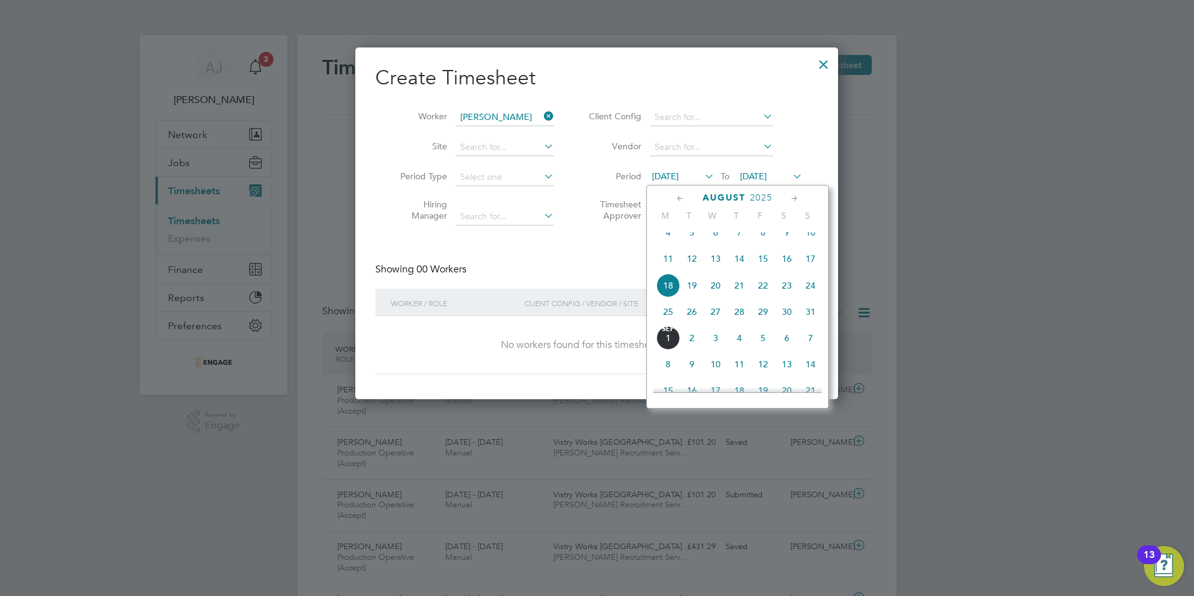
click at [668, 322] on span "25" at bounding box center [668, 312] width 24 height 24
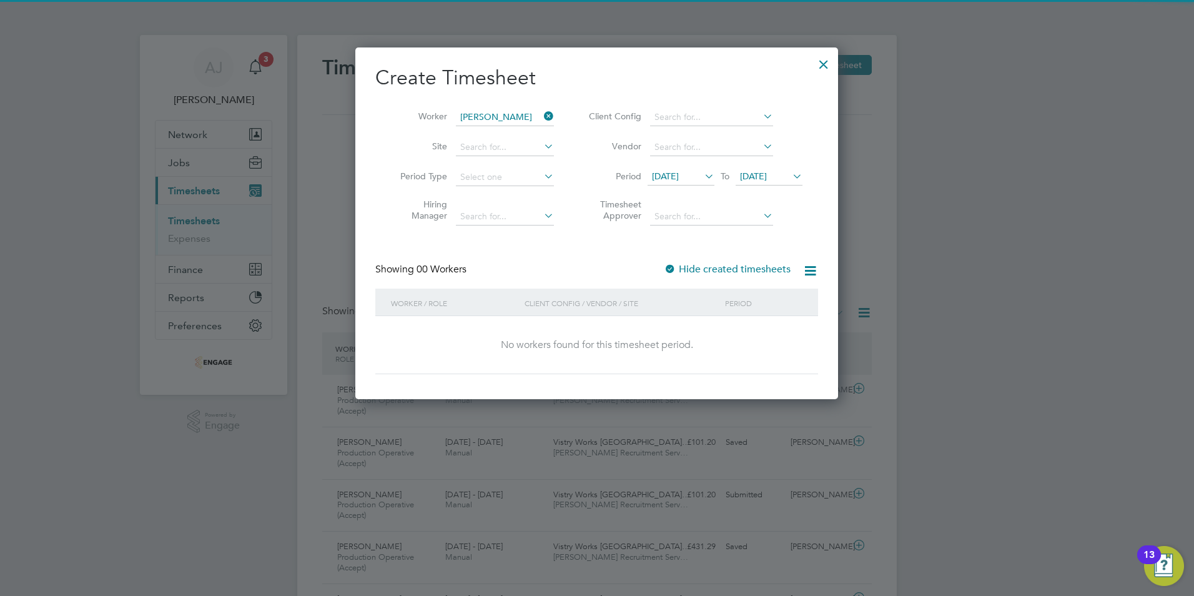
click at [767, 177] on span "[DATE]" at bounding box center [753, 175] width 27 height 11
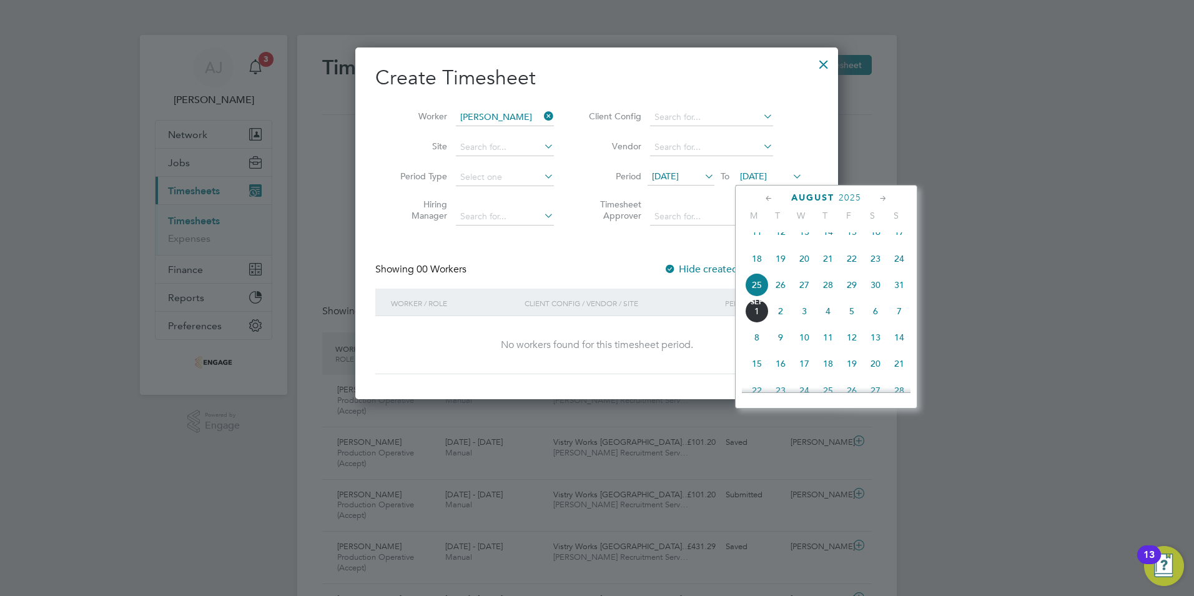
click at [901, 292] on span "31" at bounding box center [899, 285] width 24 height 24
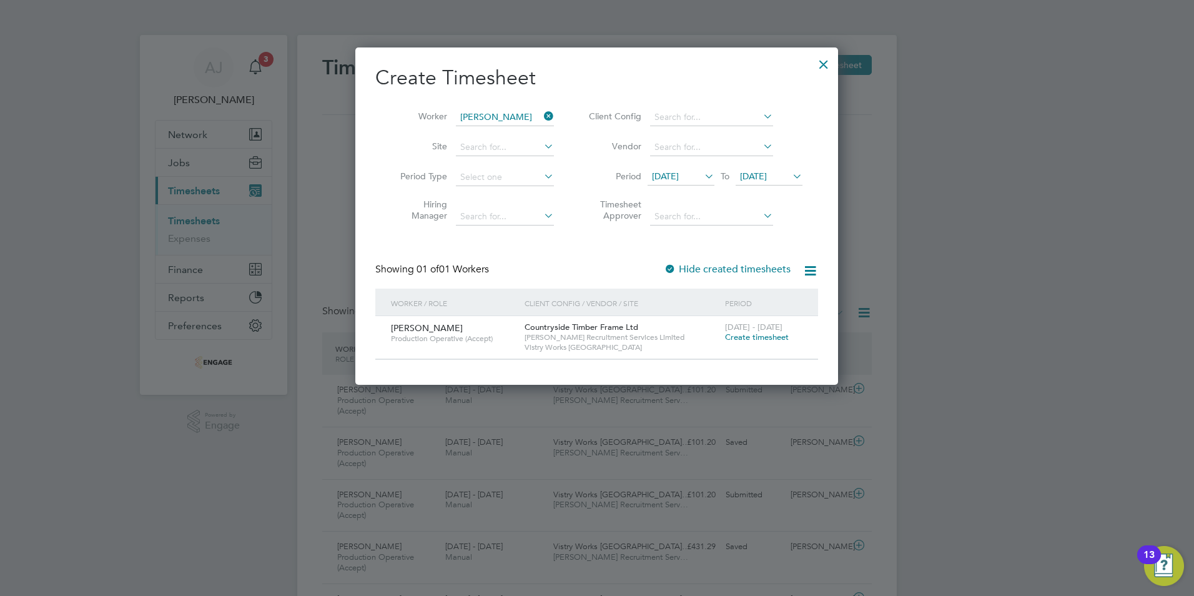
click at [768, 335] on span "Create timesheet" at bounding box center [757, 337] width 64 height 11
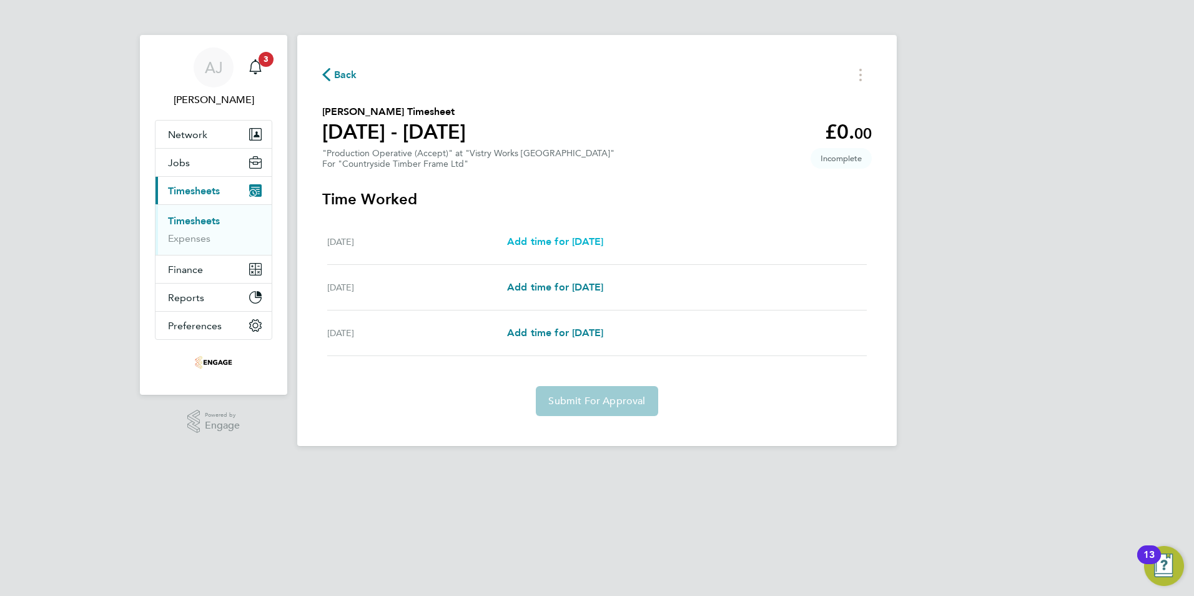
click at [555, 240] on span "Add time for [DATE]" at bounding box center [555, 241] width 96 height 12
select select "15"
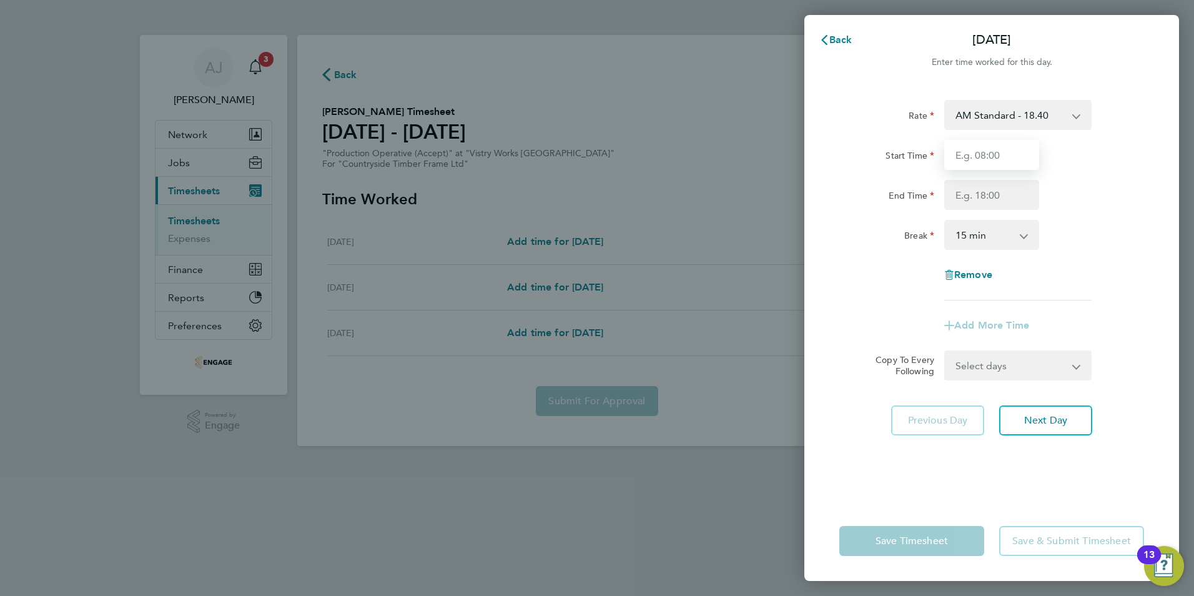
click at [966, 154] on input "Start Time" at bounding box center [991, 155] width 95 height 30
type input "08:00"
type input "14:00"
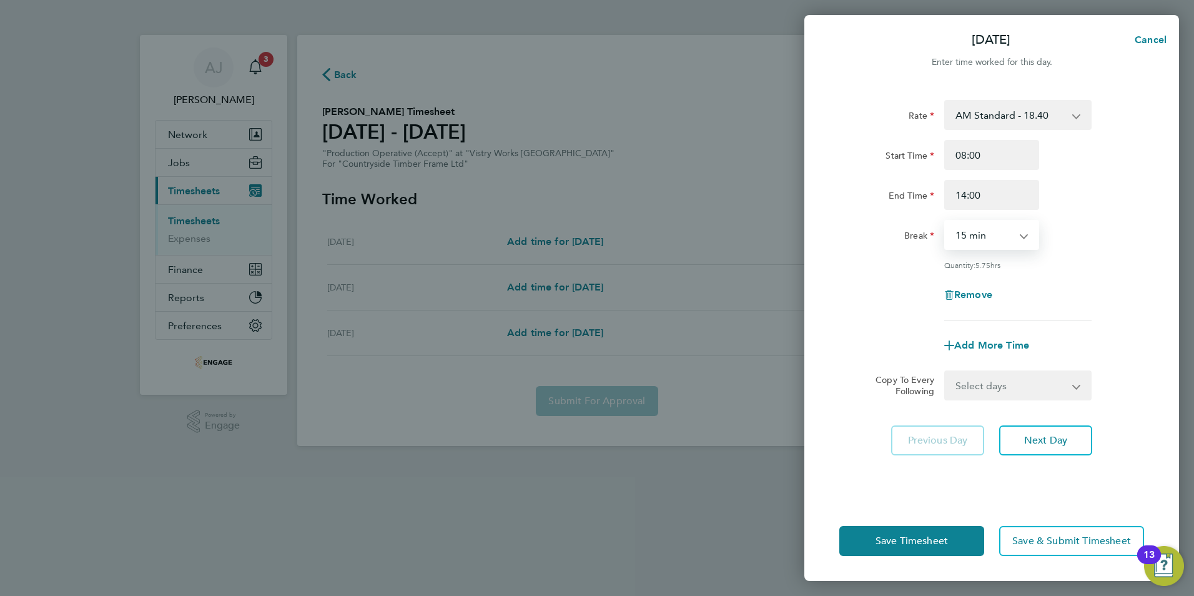
drag, startPoint x: 987, startPoint y: 237, endPoint x: 979, endPoint y: 242, distance: 9.5
click at [987, 237] on select "0 min 15 min 30 min 45 min 60 min 75 min 90 min" at bounding box center [984, 234] width 77 height 27
select select "30"
click at [946, 221] on select "0 min 15 min 30 min 45 min 60 min 75 min 90 min" at bounding box center [984, 234] width 77 height 27
click at [922, 544] on span "Save Timesheet" at bounding box center [912, 541] width 72 height 12
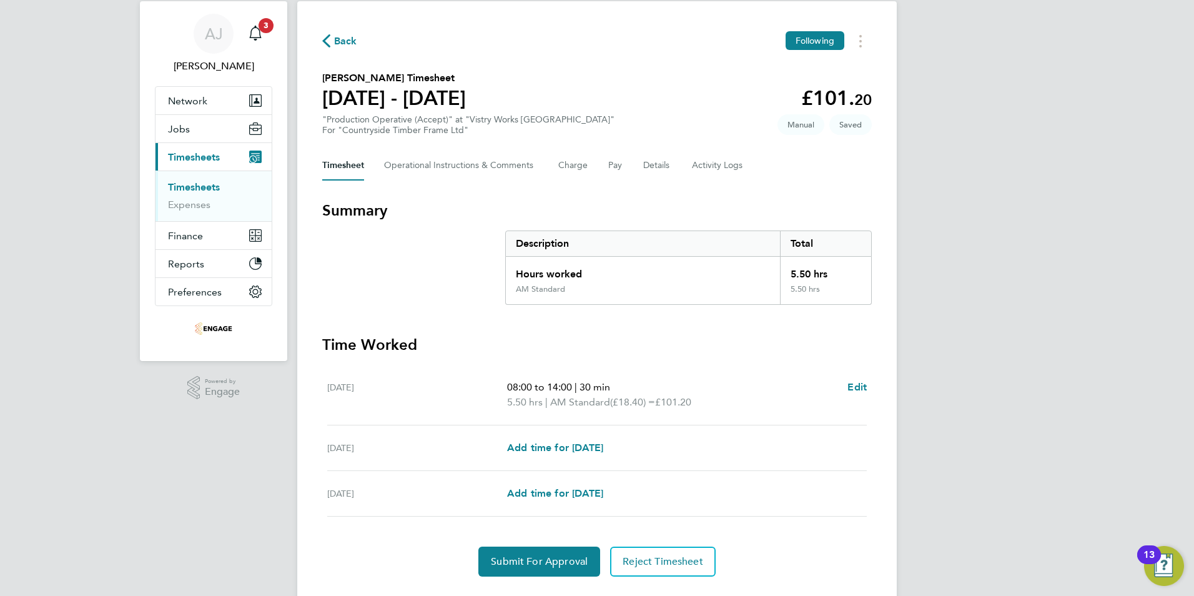
scroll to position [64, 0]
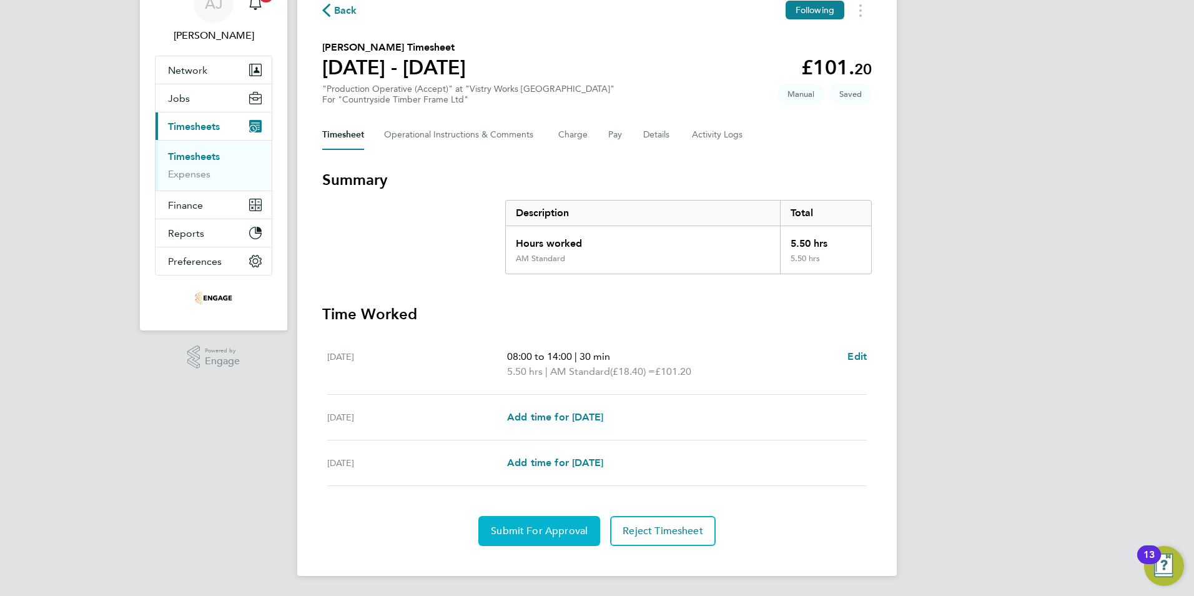
click at [526, 540] on button "Submit For Approval" at bounding box center [539, 531] width 122 height 30
click at [185, 158] on link "Timesheets" at bounding box center [194, 157] width 52 height 12
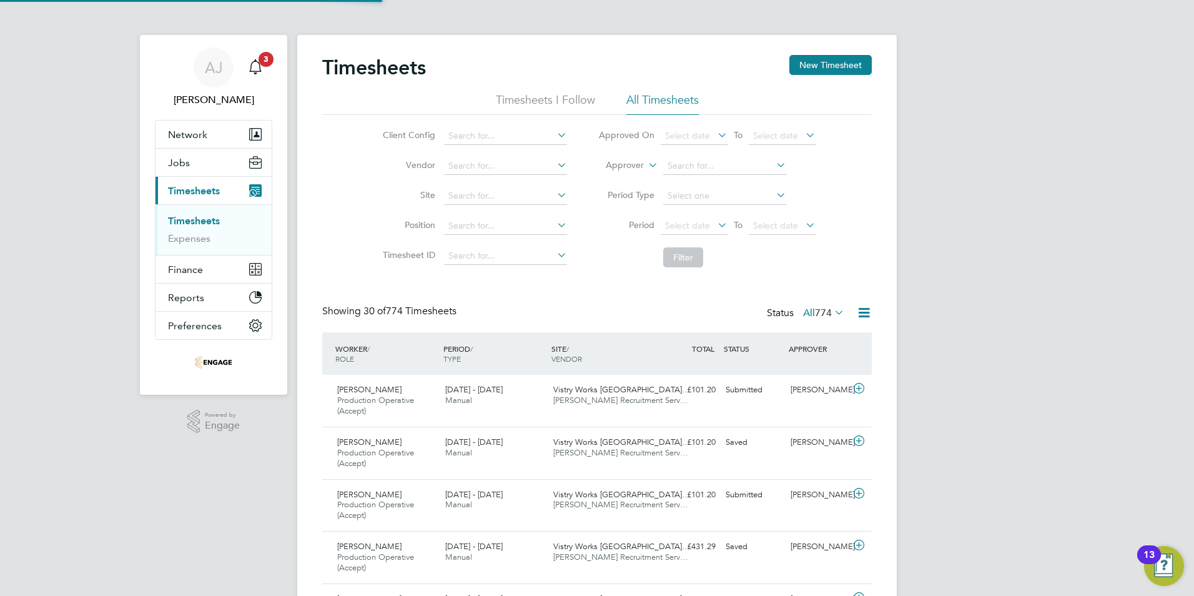
scroll to position [6, 6]
click at [834, 58] on button "New Timesheet" at bounding box center [830, 65] width 82 height 20
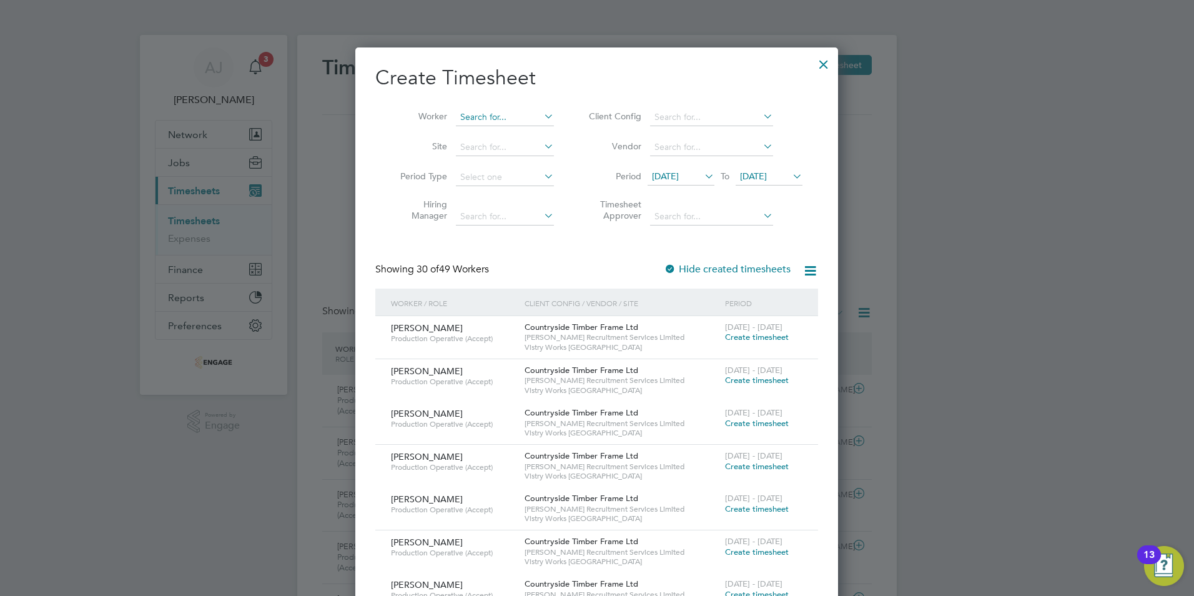
click at [482, 121] on input at bounding box center [505, 117] width 98 height 17
click at [515, 133] on li "Jakub Cy boron" at bounding box center [537, 134] width 164 height 17
type input "[PERSON_NAME]"
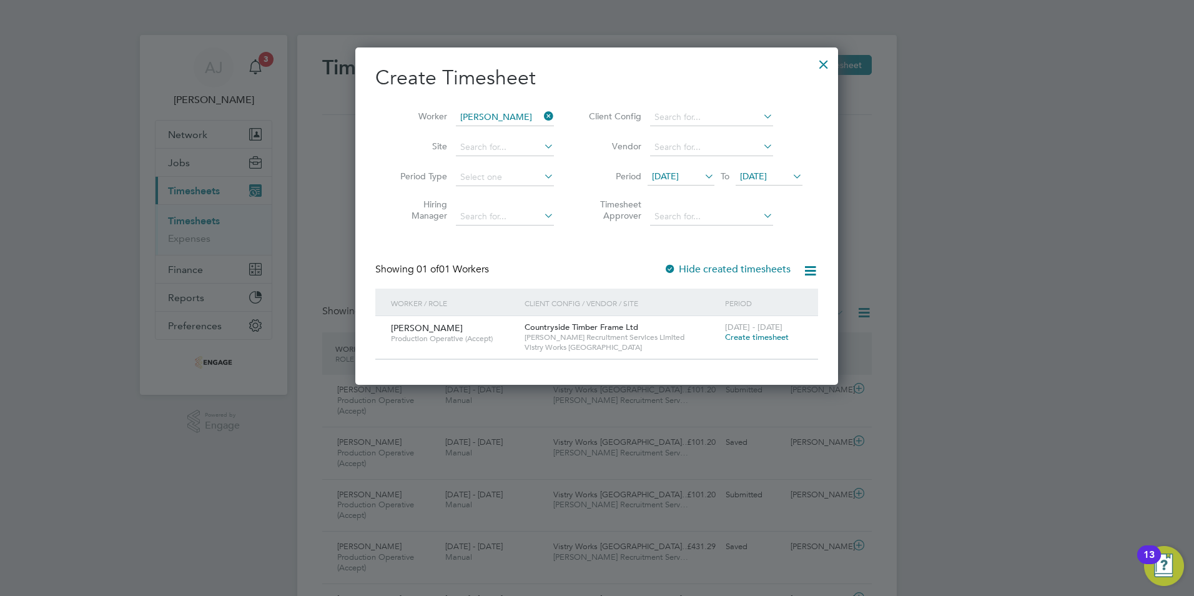
click at [729, 334] on span "Create timesheet" at bounding box center [757, 337] width 64 height 11
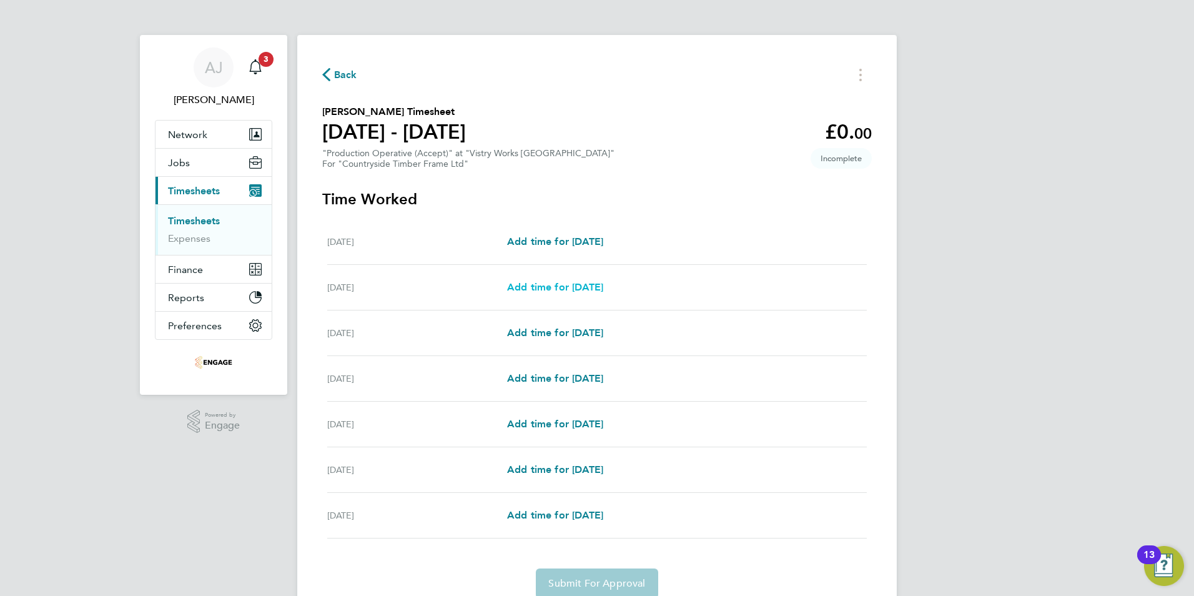
click at [573, 283] on span "Add time for [DATE]" at bounding box center [555, 287] width 96 height 12
select select "15"
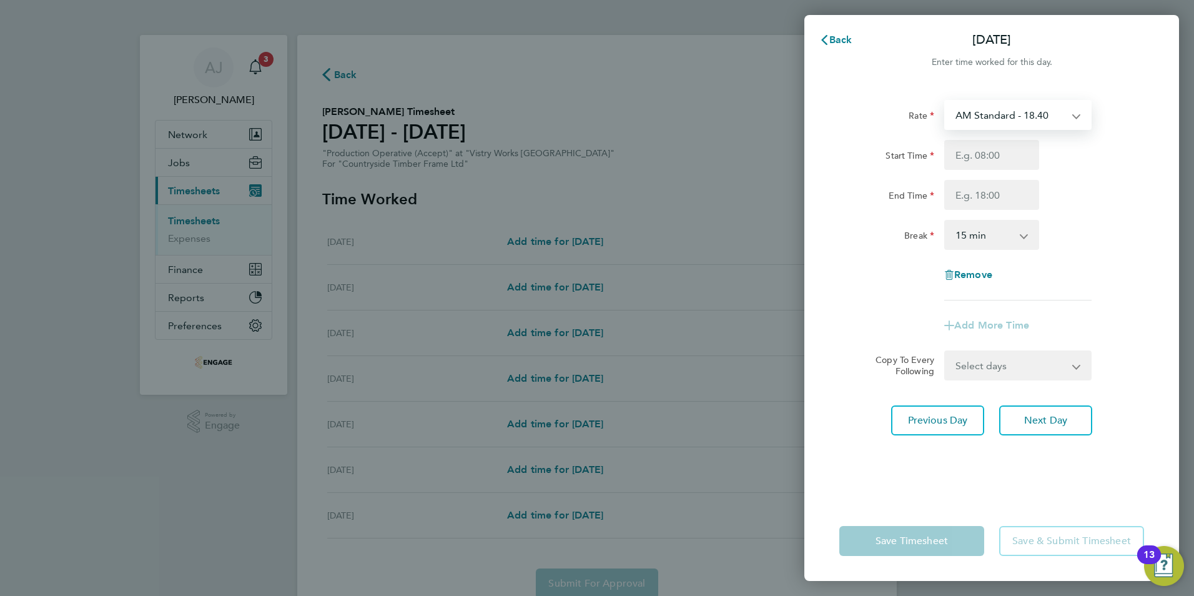
click at [1003, 110] on select "AM Standard - 18.40 OT 1 - 27.60 PM OT2 - 40.11 OT2 - 36.80 PM Standard - 20.06…" at bounding box center [1011, 114] width 130 height 27
select select "15"
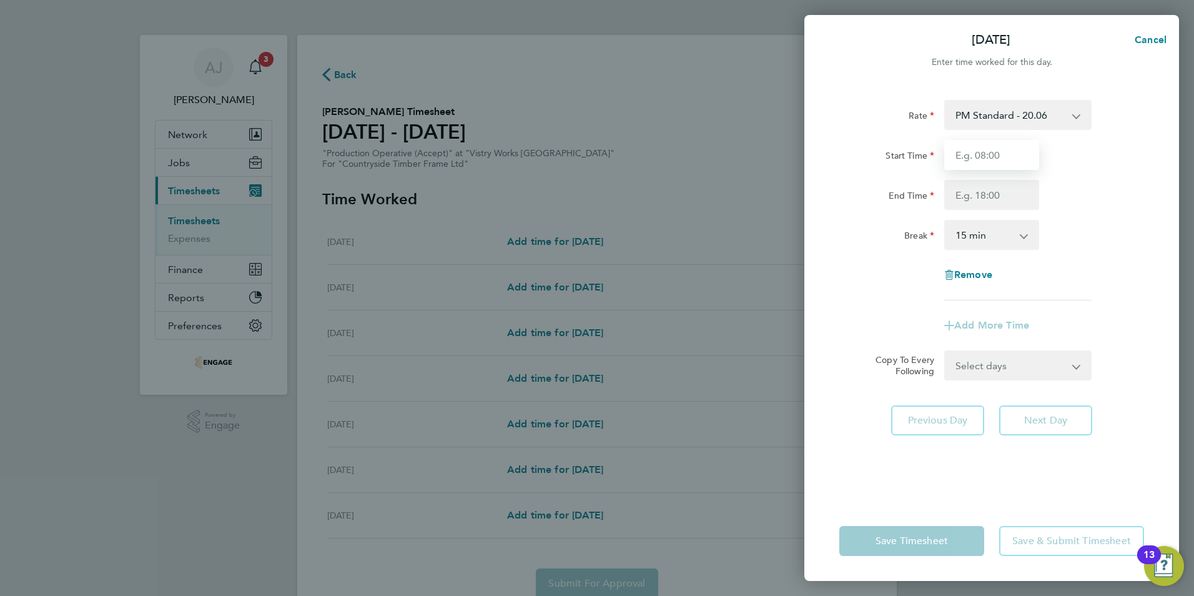
click at [969, 155] on input "Start Time" at bounding box center [991, 155] width 95 height 30
type input "14:00"
drag, startPoint x: 958, startPoint y: 184, endPoint x: 961, endPoint y: 193, distance: 9.7
click at [958, 184] on input "End Time" at bounding box center [991, 195] width 95 height 30
type input "22:30"
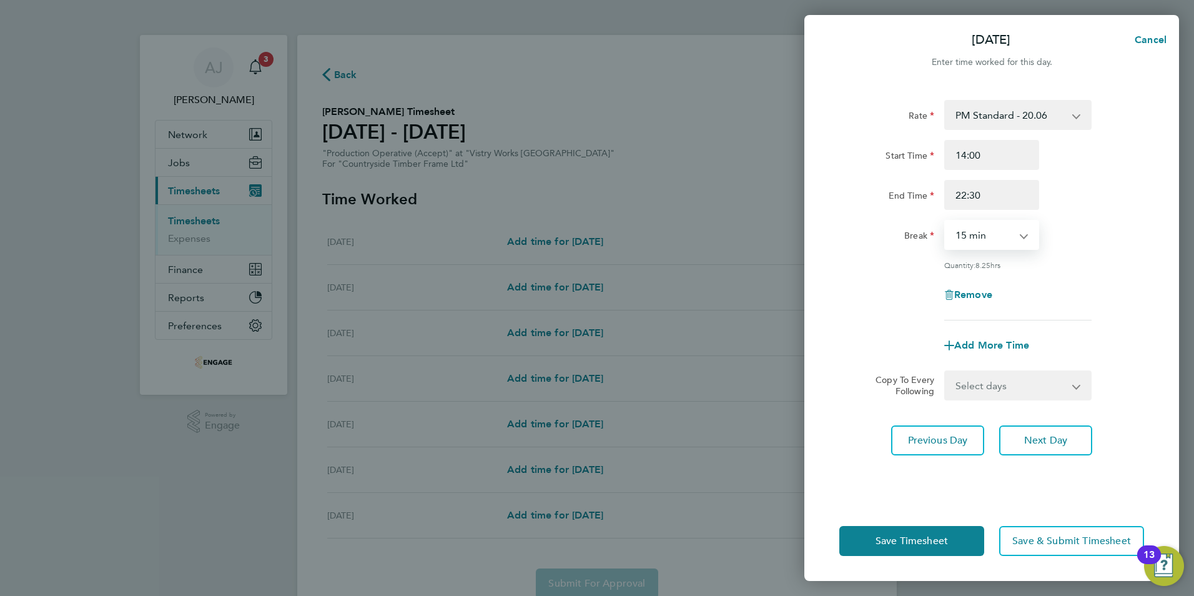
click at [975, 235] on select "0 min 15 min 30 min 45 min 60 min 75 min 90 min" at bounding box center [984, 234] width 77 height 27
select select "30"
click at [946, 221] on select "0 min 15 min 30 min 45 min 60 min 75 min 90 min" at bounding box center [984, 234] width 77 height 27
click at [992, 386] on select "Select days Day Weekday (Mon-Fri) Weekend (Sat-Sun) [DATE] [DATE] [DATE] [DATE]…" at bounding box center [1011, 385] width 131 height 27
select select "WEEKDAY"
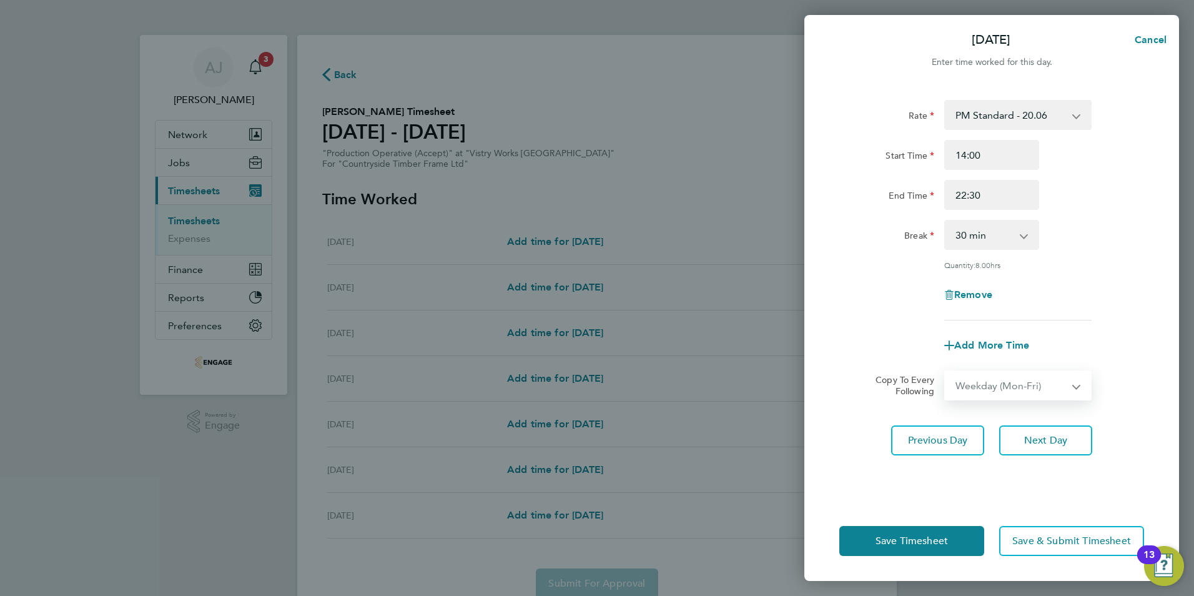
click at [946, 372] on select "Select days Day Weekday (Mon-Fri) Weekend (Sat-Sun) [DATE] [DATE] [DATE] [DATE]…" at bounding box center [1011, 385] width 131 height 27
select select "[DATE]"
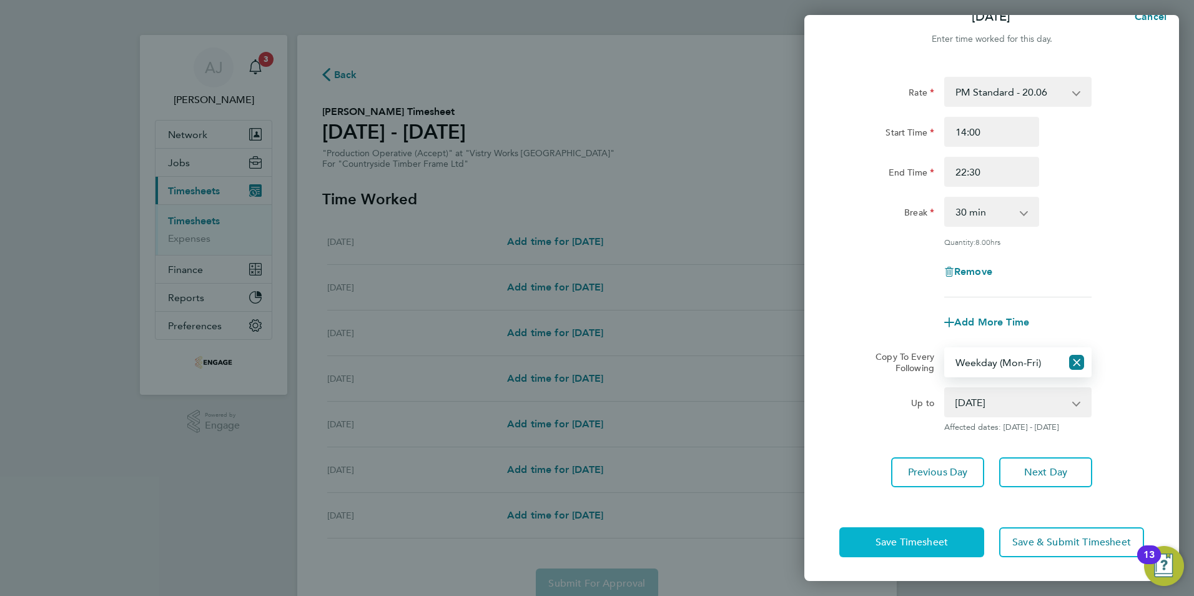
click at [891, 538] on span "Save Timesheet" at bounding box center [912, 542] width 72 height 12
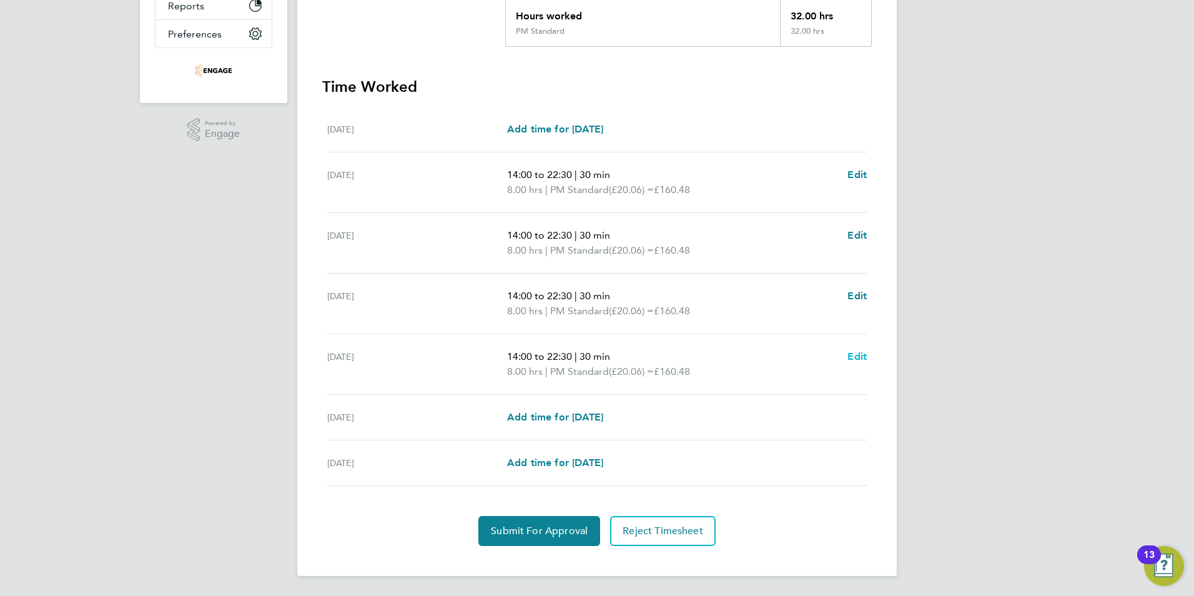
click at [854, 357] on span "Edit" at bounding box center [856, 356] width 19 height 12
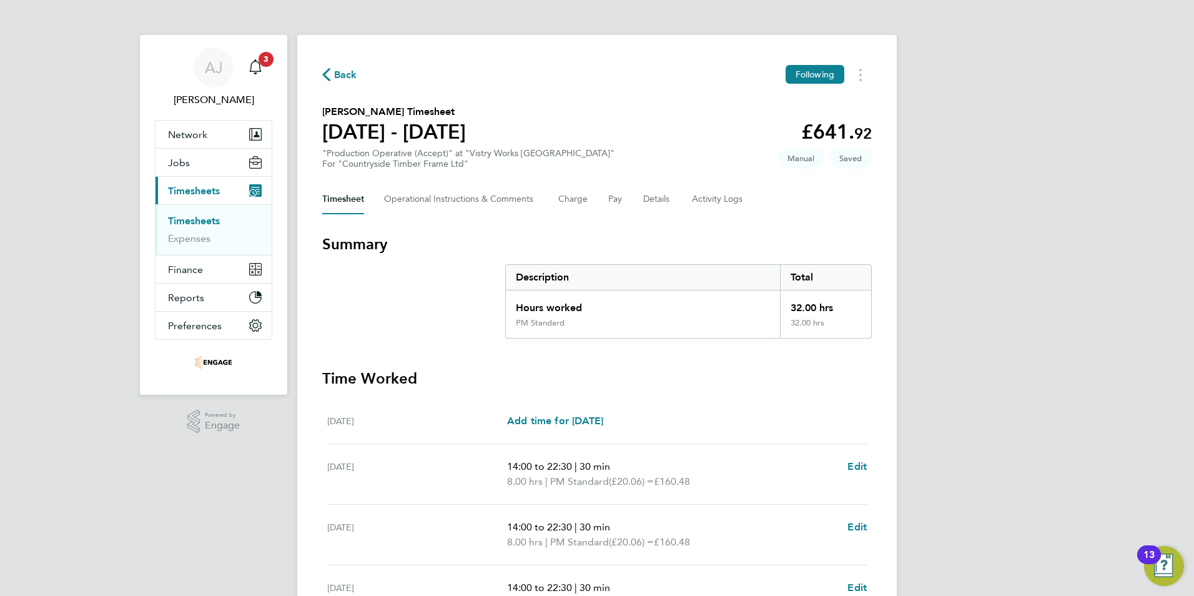
select select "30"
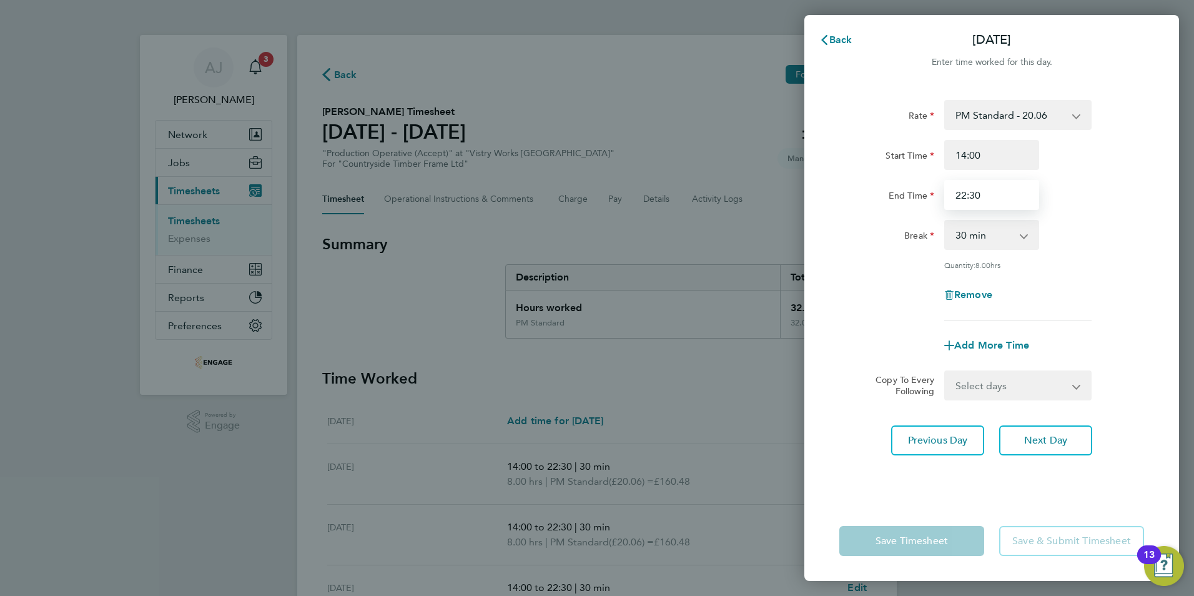
click at [986, 195] on input "22:30" at bounding box center [991, 195] width 95 height 30
type input "2"
type input "20:00"
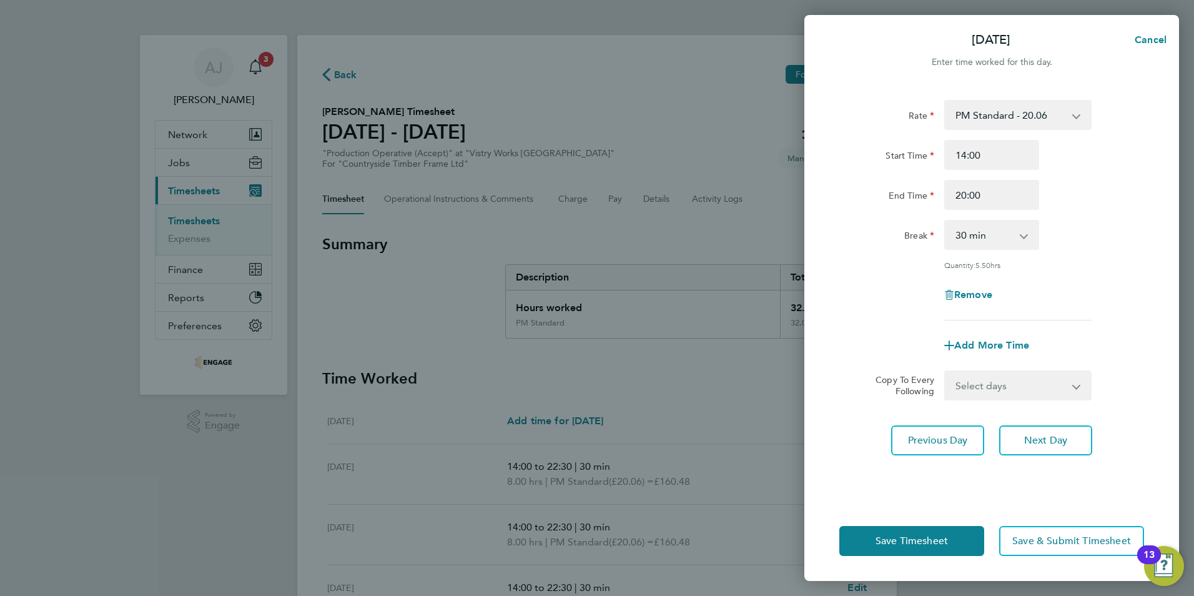
click at [844, 465] on div "Rate PM Standard - 20.06 OT 1 - 27.60 PM OT2 - 40.11 AM Standard - 18.40 OT2 - …" at bounding box center [991, 293] width 375 height 416
click at [905, 543] on span "Save Timesheet" at bounding box center [912, 541] width 72 height 12
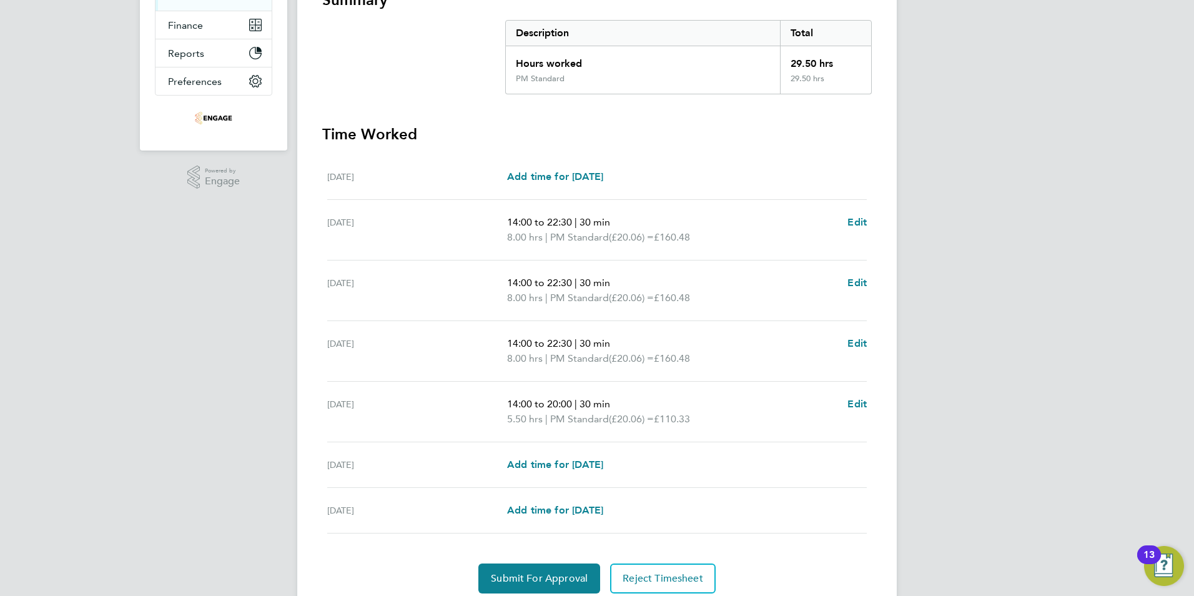
scroll to position [250, 0]
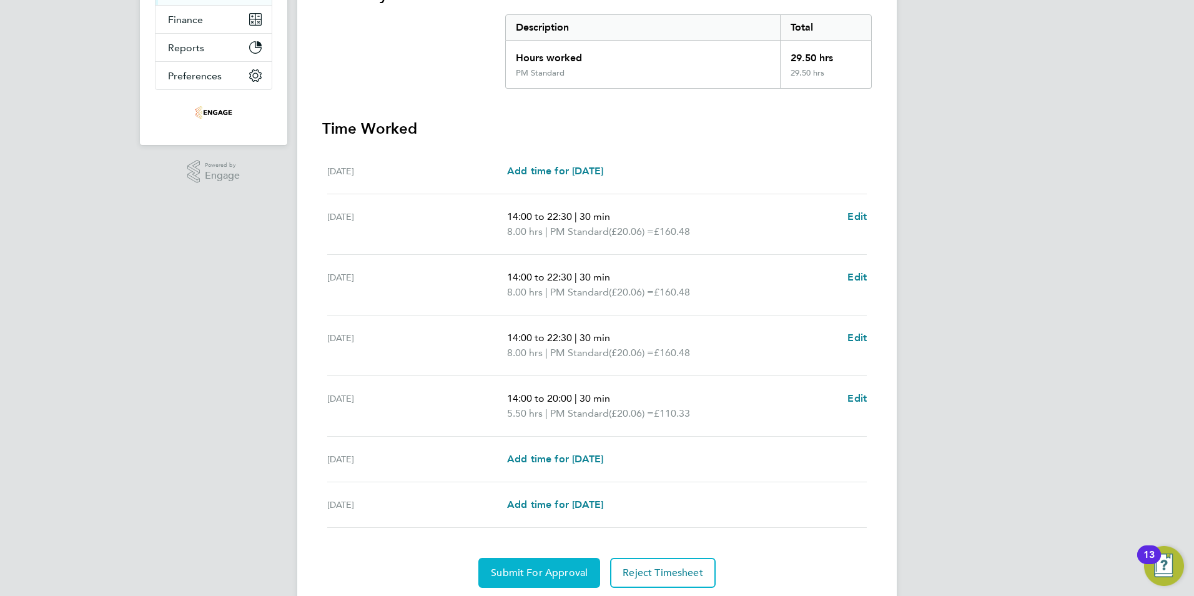
click at [523, 575] on span "Submit For Approval" at bounding box center [539, 572] width 97 height 12
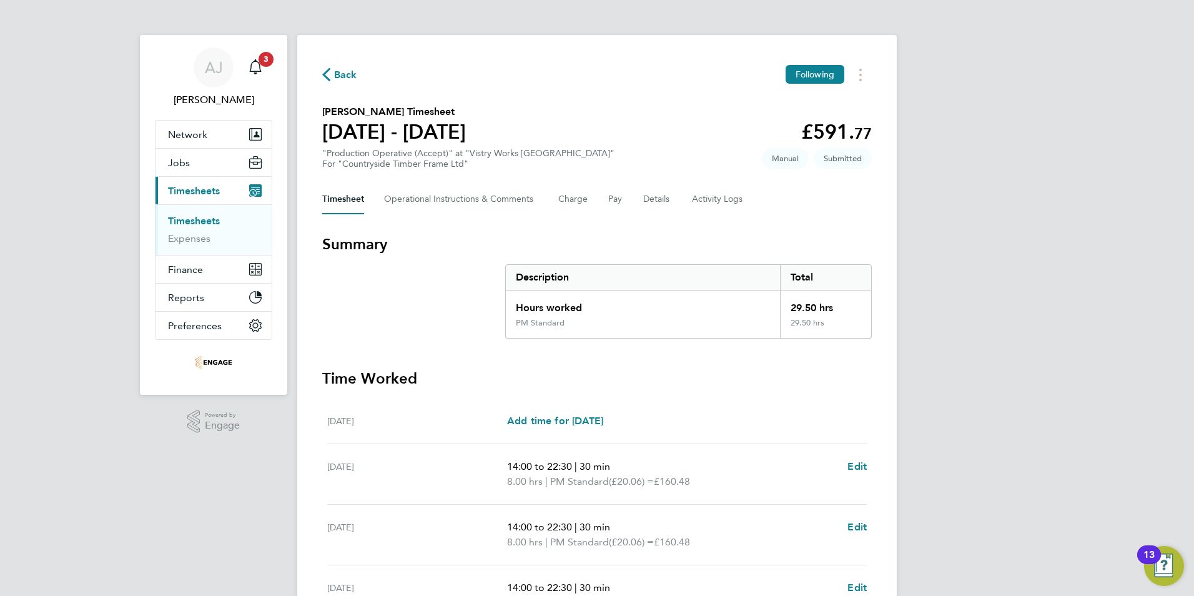
click at [209, 218] on link "Timesheets" at bounding box center [194, 221] width 52 height 12
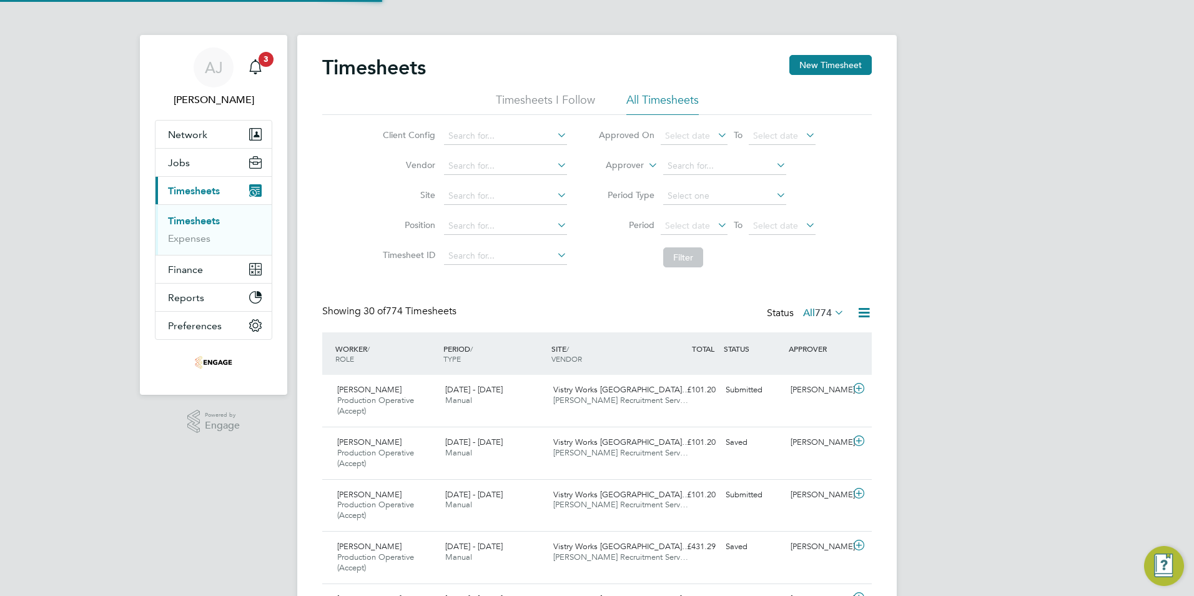
scroll to position [42, 109]
click at [811, 61] on button "New Timesheet" at bounding box center [830, 65] width 82 height 20
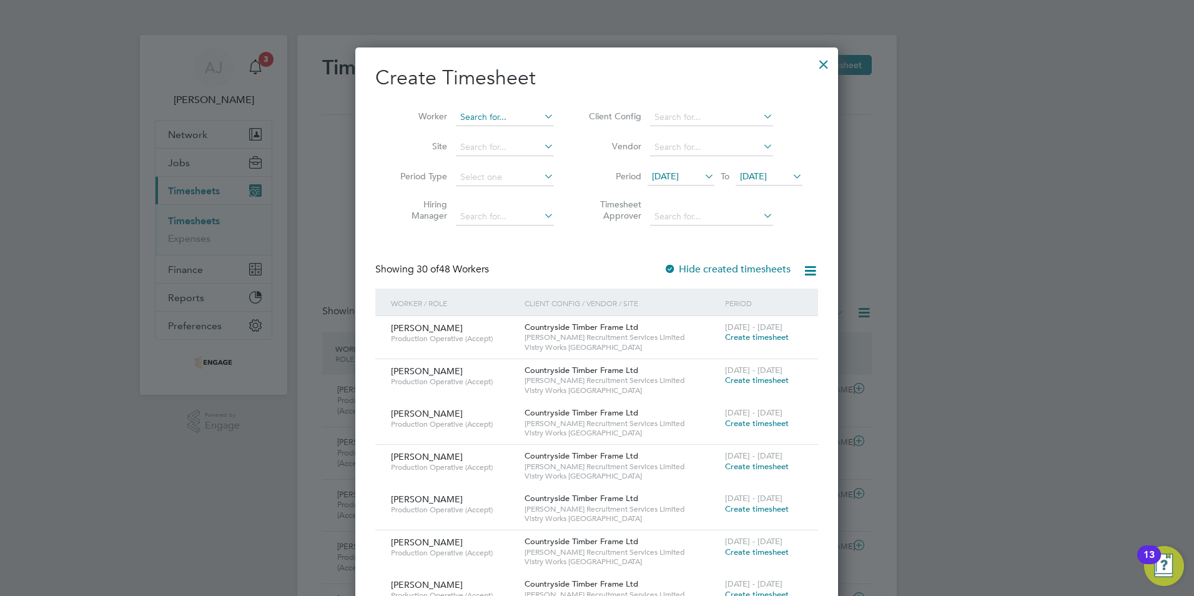
click at [484, 109] on input at bounding box center [505, 117] width 98 height 17
click at [507, 129] on li "Glynn Si ddons" at bounding box center [512, 134] width 114 height 17
type input "[PERSON_NAME]"
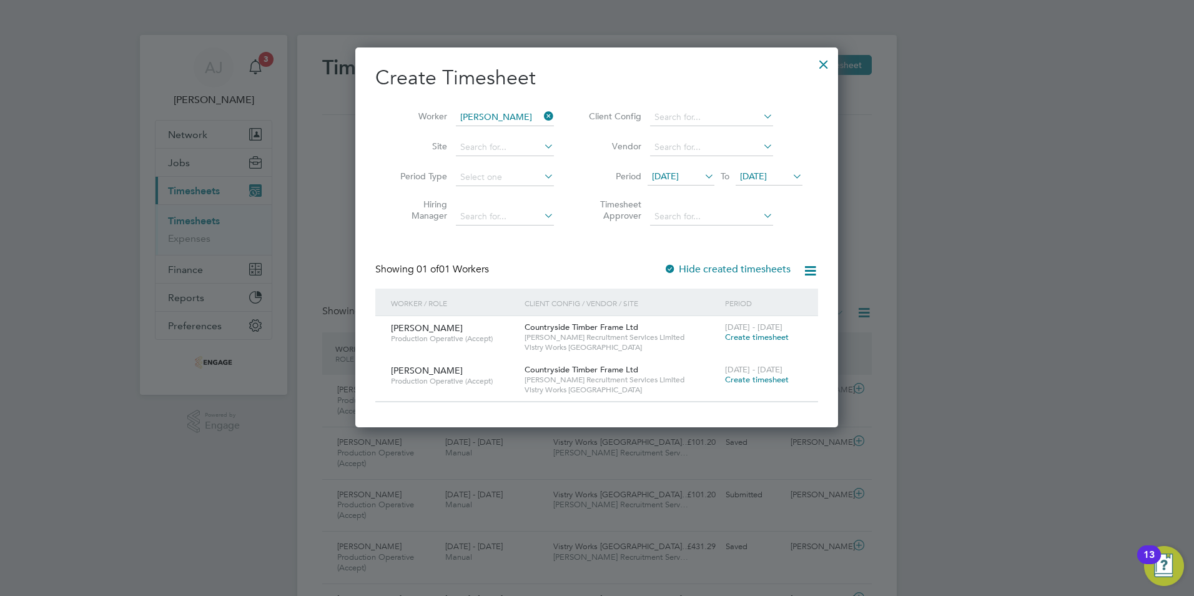
click at [765, 334] on span "Create timesheet" at bounding box center [757, 337] width 64 height 11
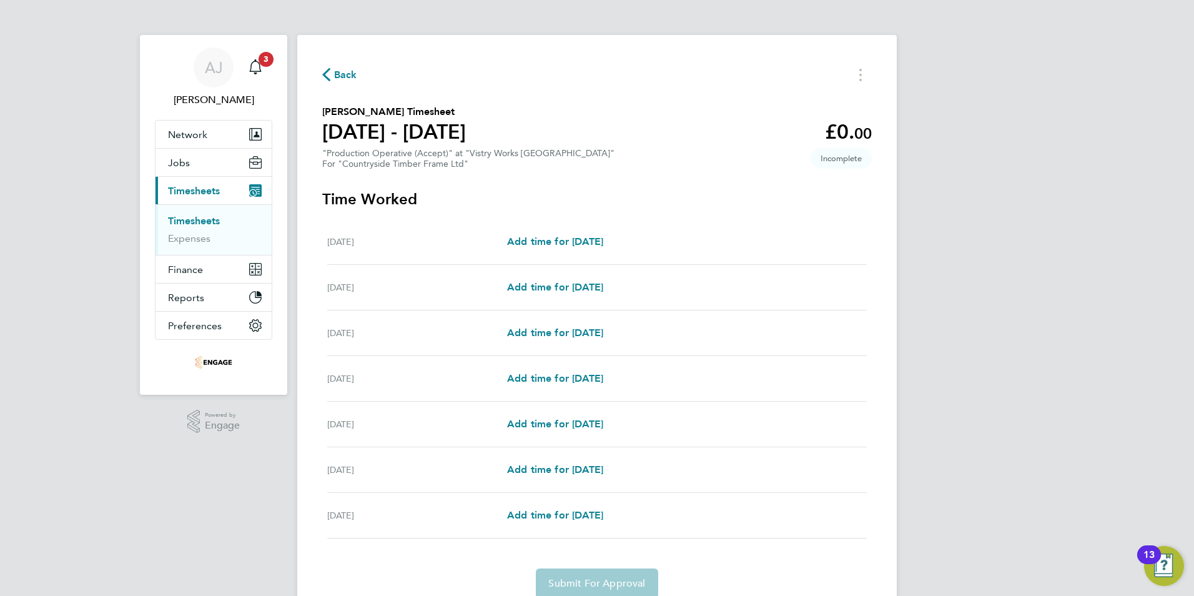
click at [337, 70] on span "Back" at bounding box center [345, 74] width 23 height 15
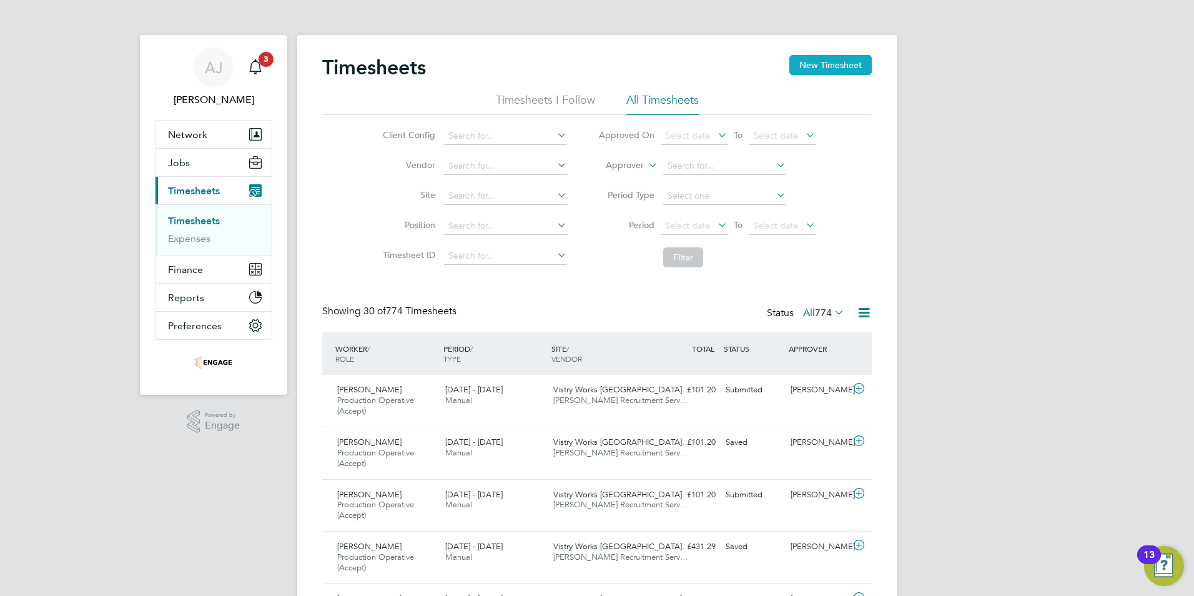
click at [815, 62] on button "New Timesheet" at bounding box center [830, 65] width 82 height 20
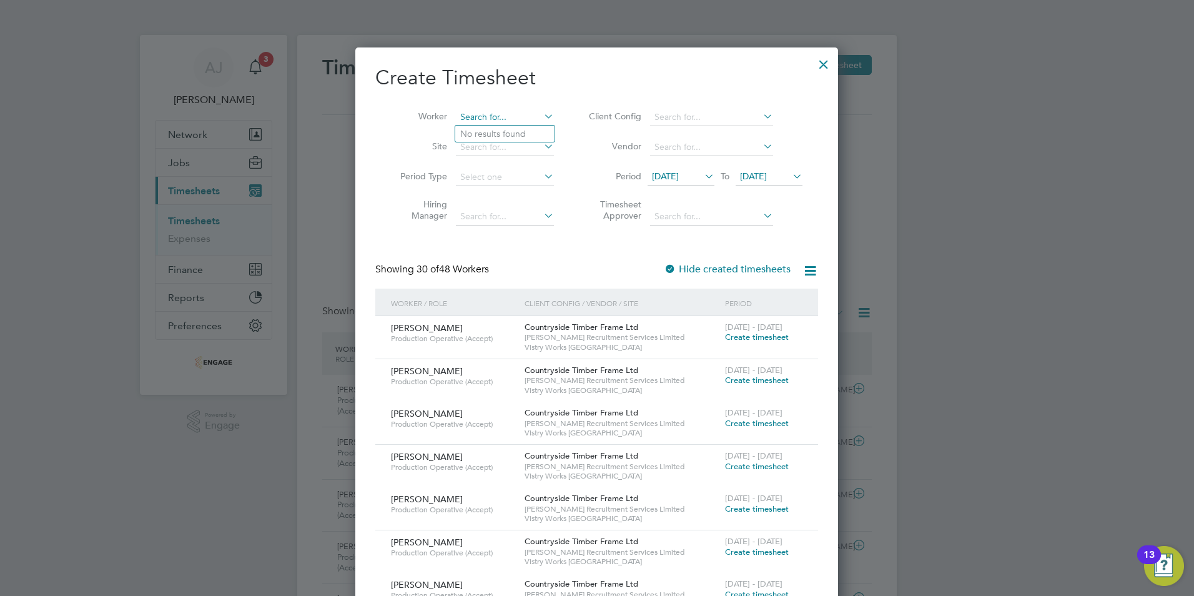
click at [470, 116] on input at bounding box center [505, 117] width 98 height 17
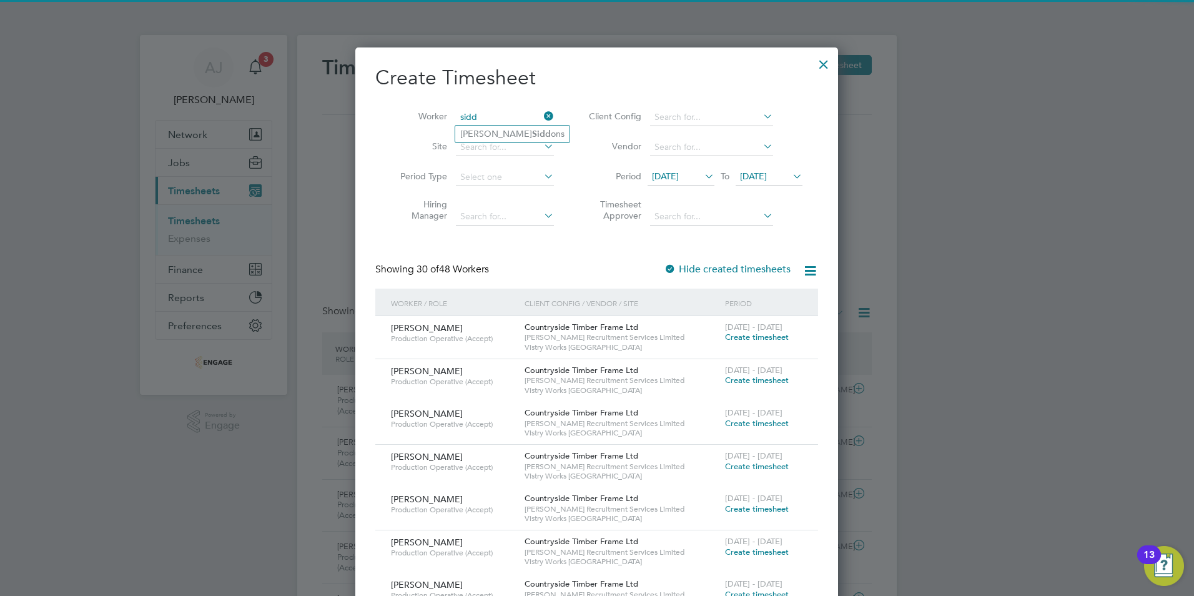
click at [506, 128] on li "Glynn Sidd ons" at bounding box center [512, 134] width 114 height 17
type input "[PERSON_NAME]"
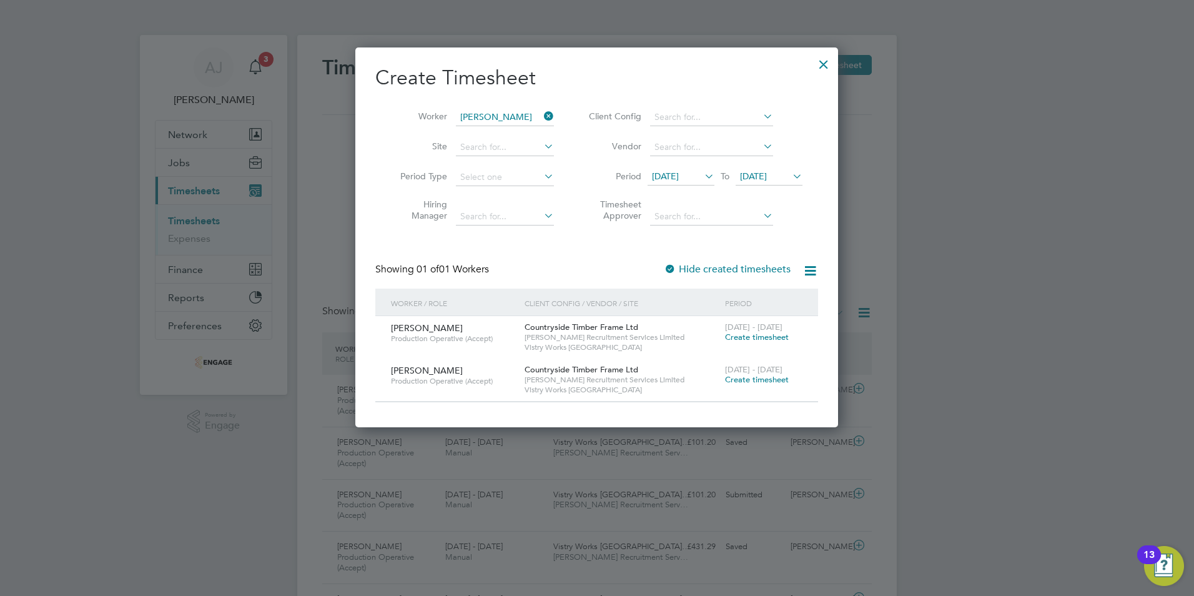
click at [771, 375] on span "Create timesheet" at bounding box center [757, 379] width 64 height 11
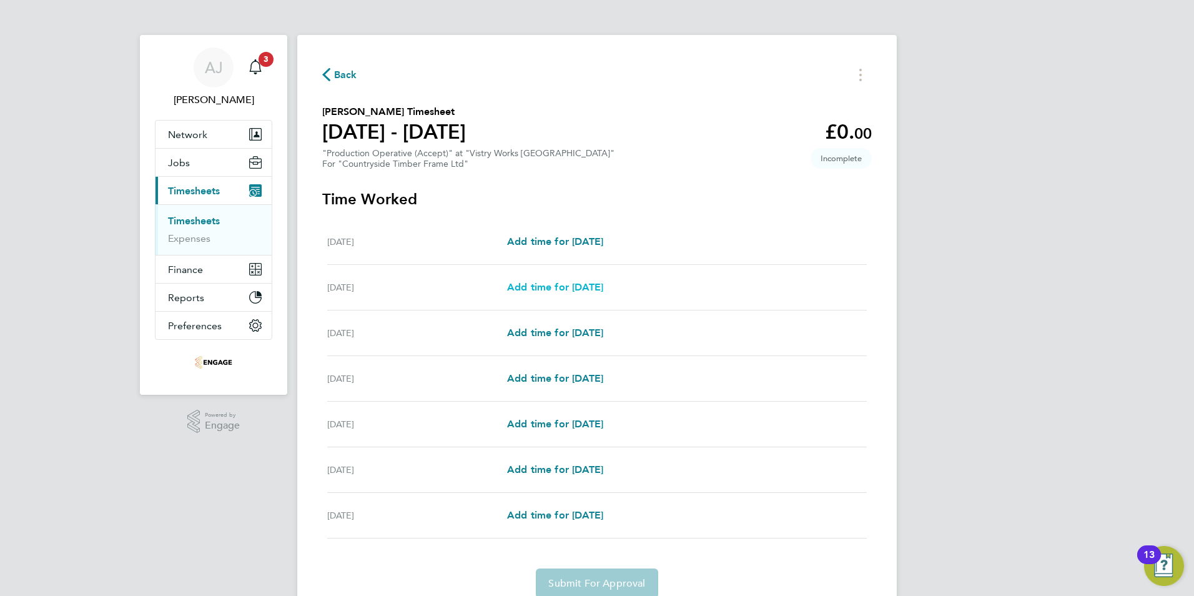
click at [585, 286] on span "Add time for [DATE]" at bounding box center [555, 287] width 96 height 12
select select "15"
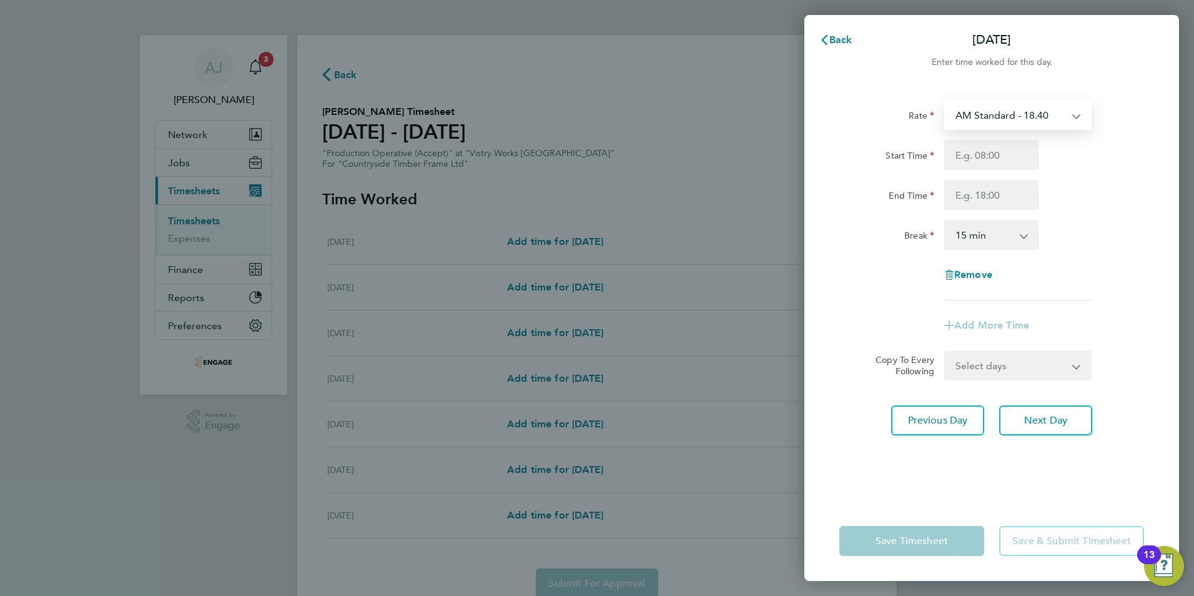
click at [986, 116] on select "AM Standard - 18.40 OT2 - 36.80 PM Standard - 20.06 PM OT2 - 40.11 PM OT 1 - 30…" at bounding box center [1011, 114] width 130 height 27
select select "15"
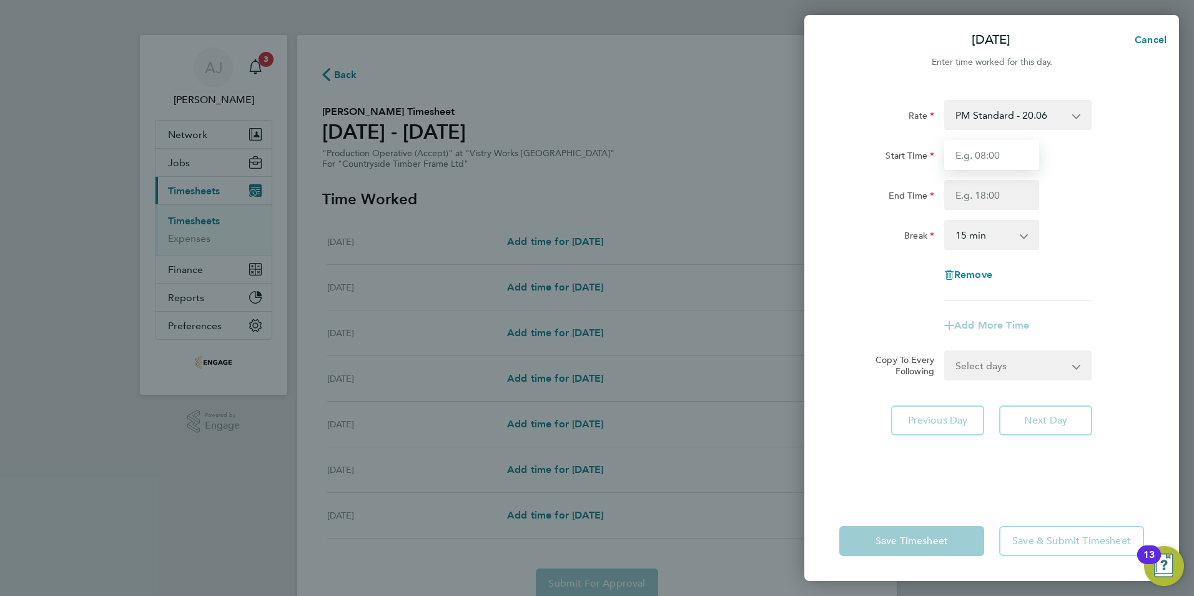
click at [977, 157] on input "Start Time" at bounding box center [991, 155] width 95 height 30
type input "14:00"
click at [977, 197] on input "End Time" at bounding box center [991, 195] width 95 height 30
type input "22:30"
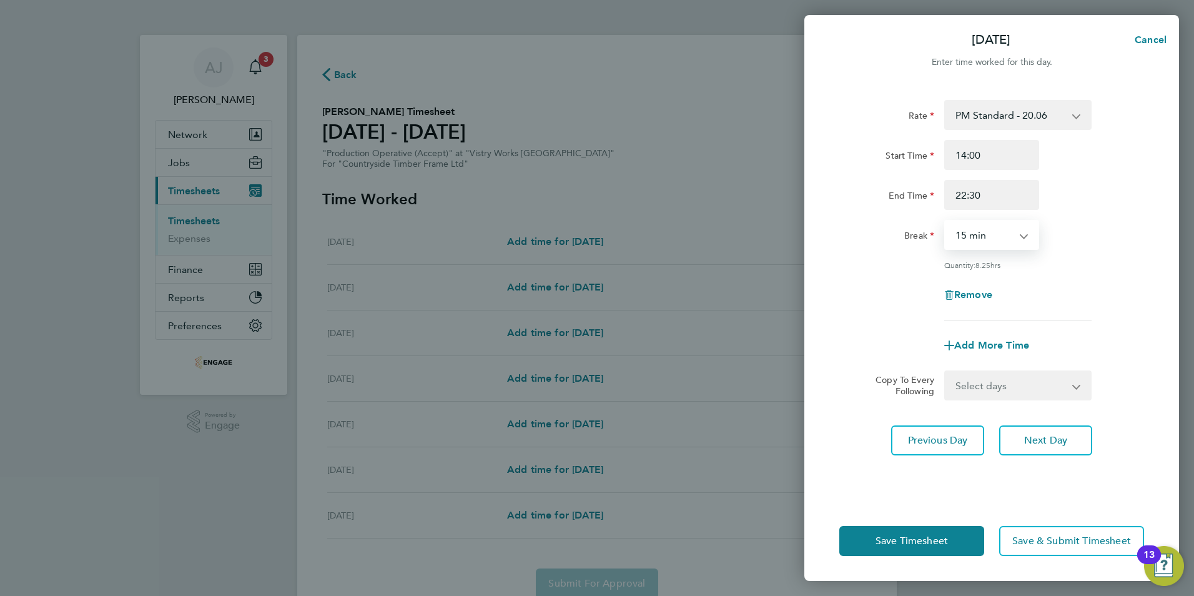
click at [976, 234] on select "0 min 15 min 30 min 45 min 60 min 75 min 90 min" at bounding box center [984, 234] width 77 height 27
select select "30"
click at [946, 221] on select "0 min 15 min 30 min 45 min 60 min 75 min 90 min" at bounding box center [984, 234] width 77 height 27
click at [916, 540] on span "Save Timesheet" at bounding box center [912, 541] width 72 height 12
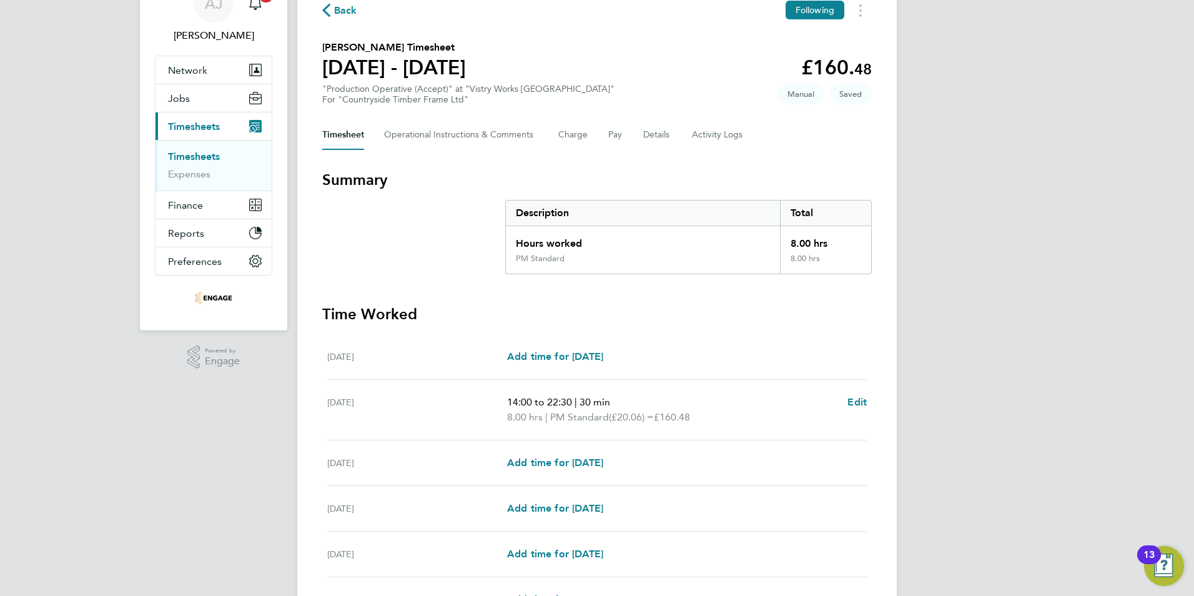
scroll to position [125, 0]
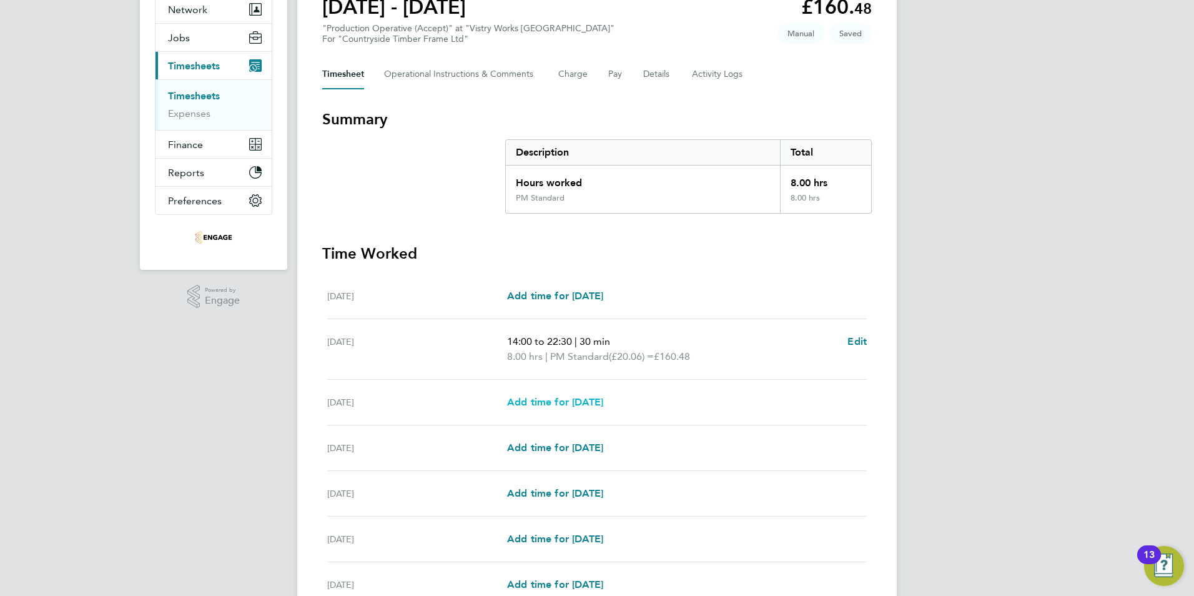
click at [579, 397] on span "Add time for [DATE]" at bounding box center [555, 402] width 96 height 12
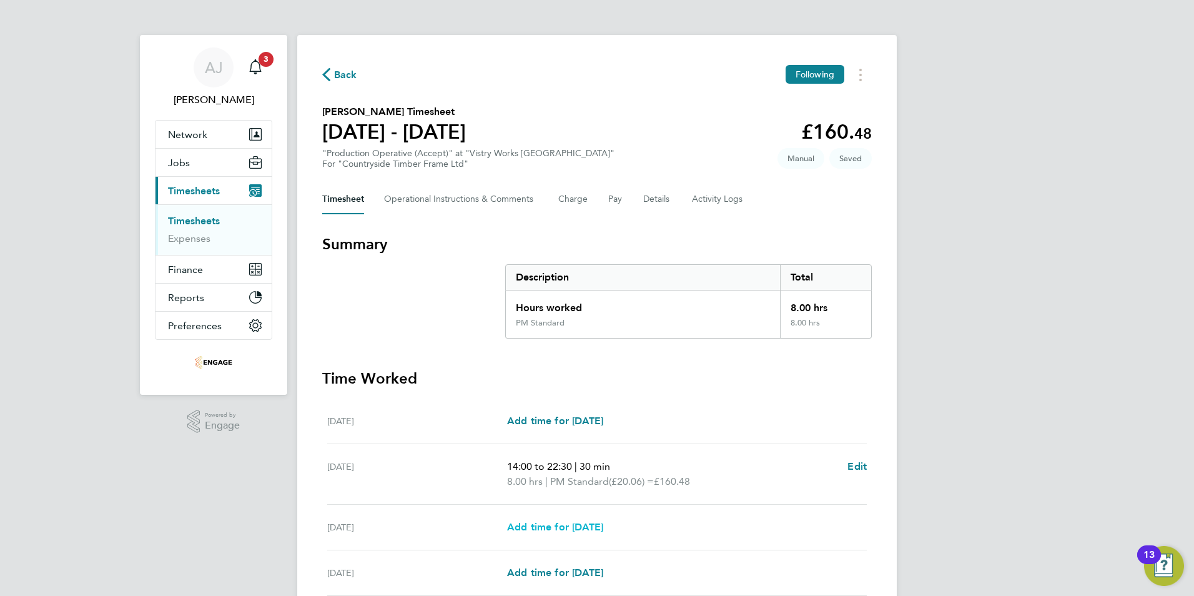
select select "15"
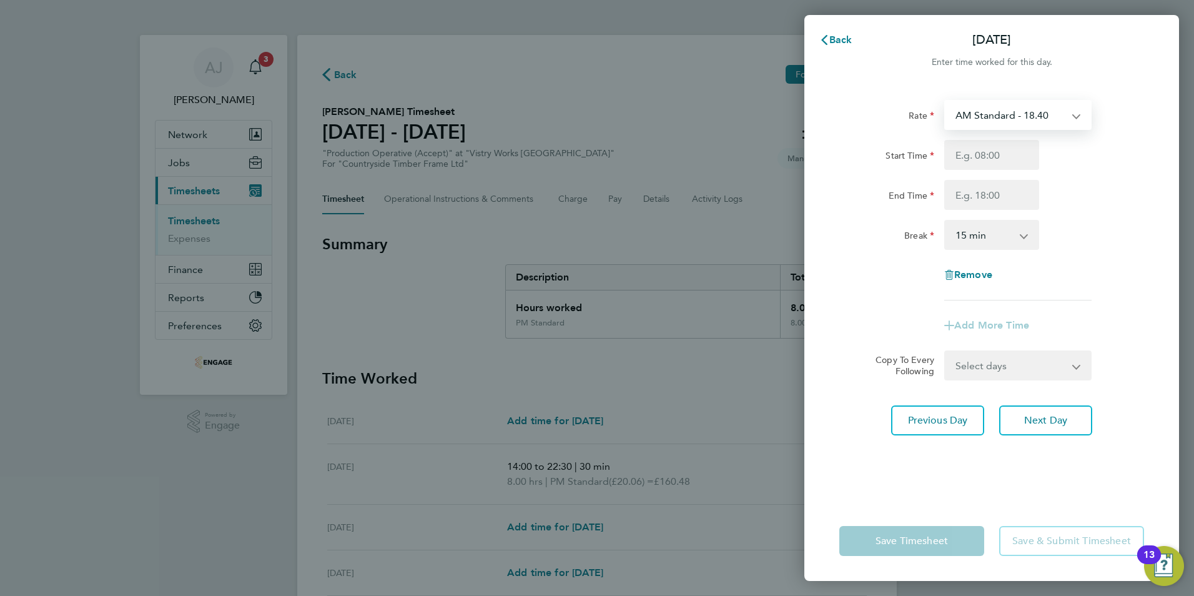
click at [998, 111] on select "AM Standard - 18.40 OT2 - 36.80 PM Standard - 20.06 PM OT2 - 40.11 PM OT 1 - 30…" at bounding box center [1011, 114] width 130 height 27
select select "15"
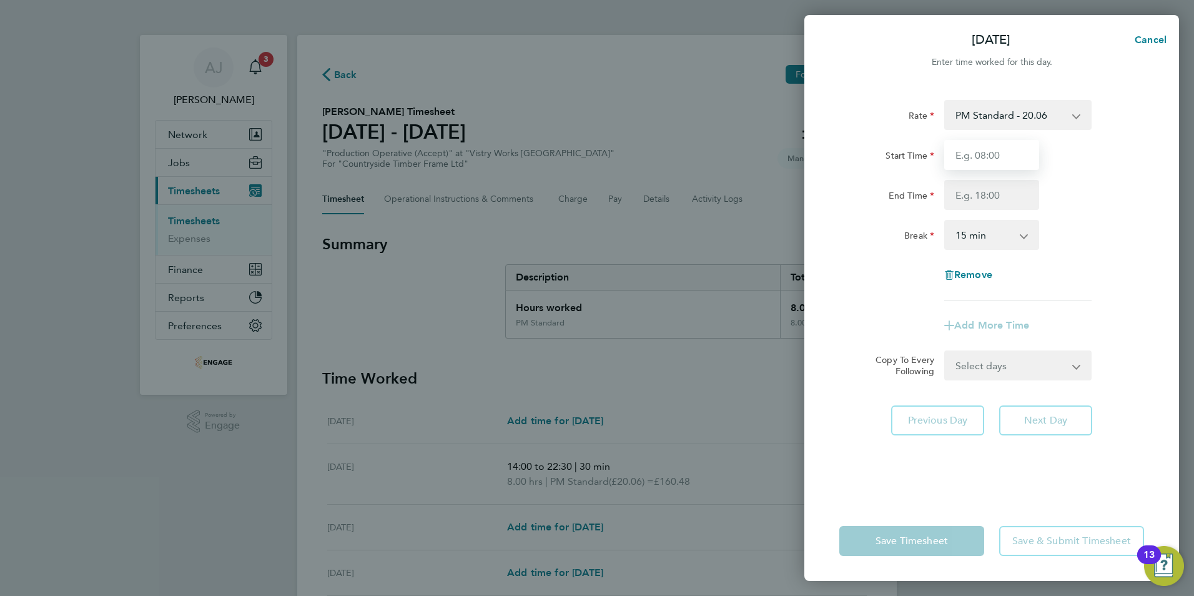
click at [981, 154] on input "Start Time" at bounding box center [991, 155] width 95 height 30
type input "14:00"
type input "22:30"
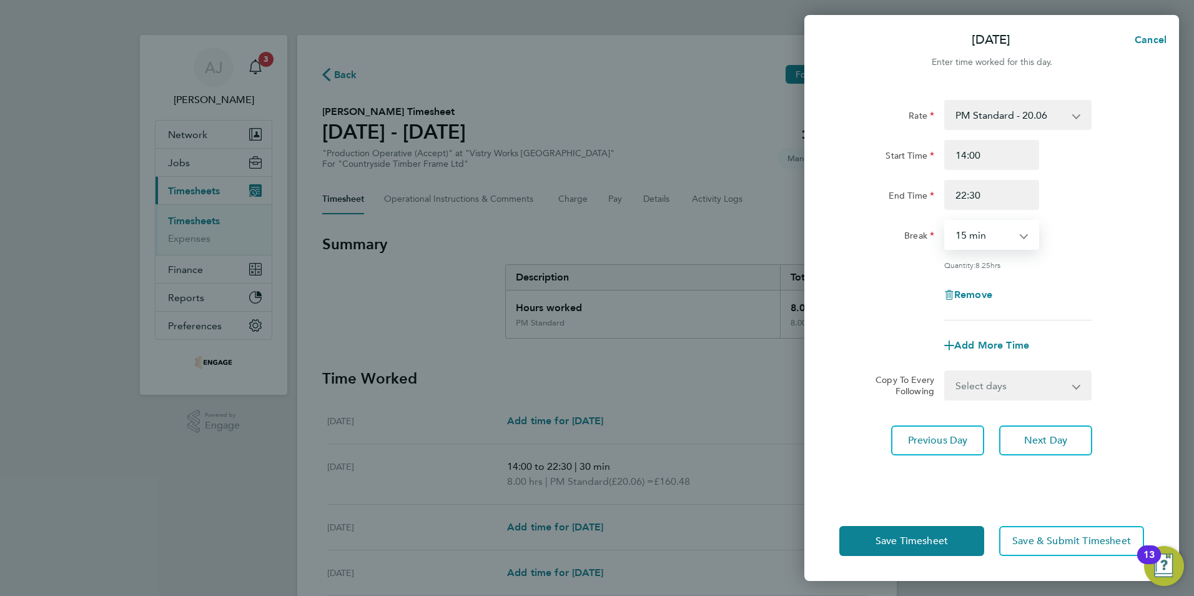
click at [978, 235] on select "0 min 15 min 30 min 45 min 60 min 75 min 90 min" at bounding box center [984, 234] width 77 height 27
select select "30"
click at [946, 221] on select "0 min 15 min 30 min 45 min 60 min 75 min 90 min" at bounding box center [984, 234] width 77 height 27
click at [1003, 382] on select "Select days Day Weekday (Mon-Fri) Weekend (Sat-Sun) Thursday Friday Saturday Su…" at bounding box center [1011, 385] width 131 height 27
select select "WEEKDAY"
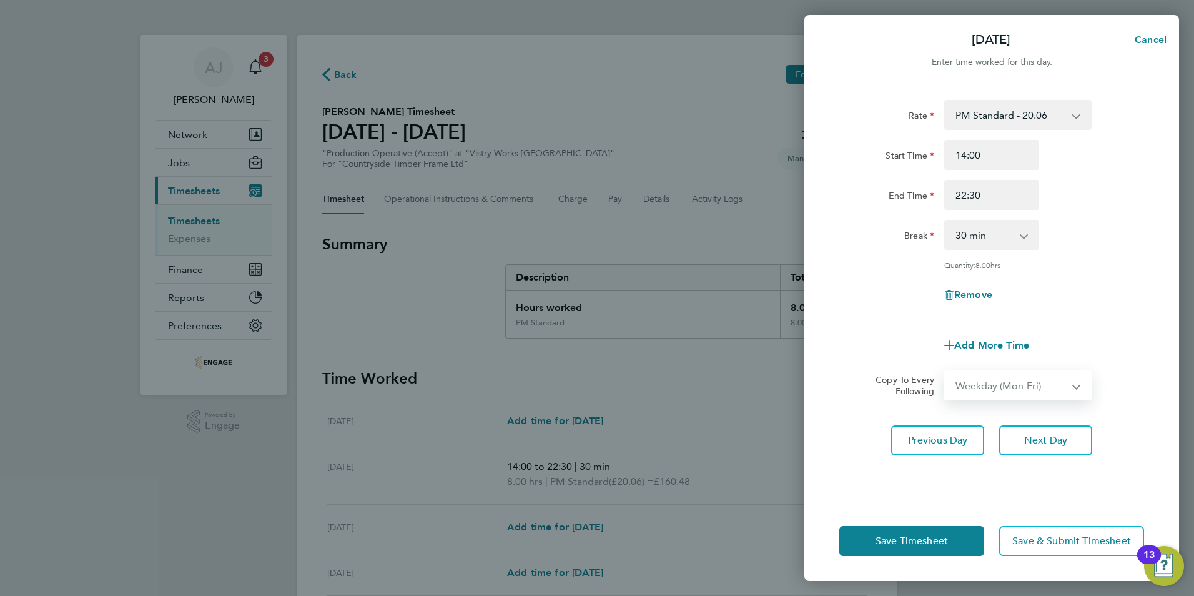
click at [946, 372] on select "Select days Day Weekday (Mon-Fri) Weekend (Sat-Sun) Thursday Friday Saturday Su…" at bounding box center [1011, 385] width 131 height 27
select select "[DATE]"
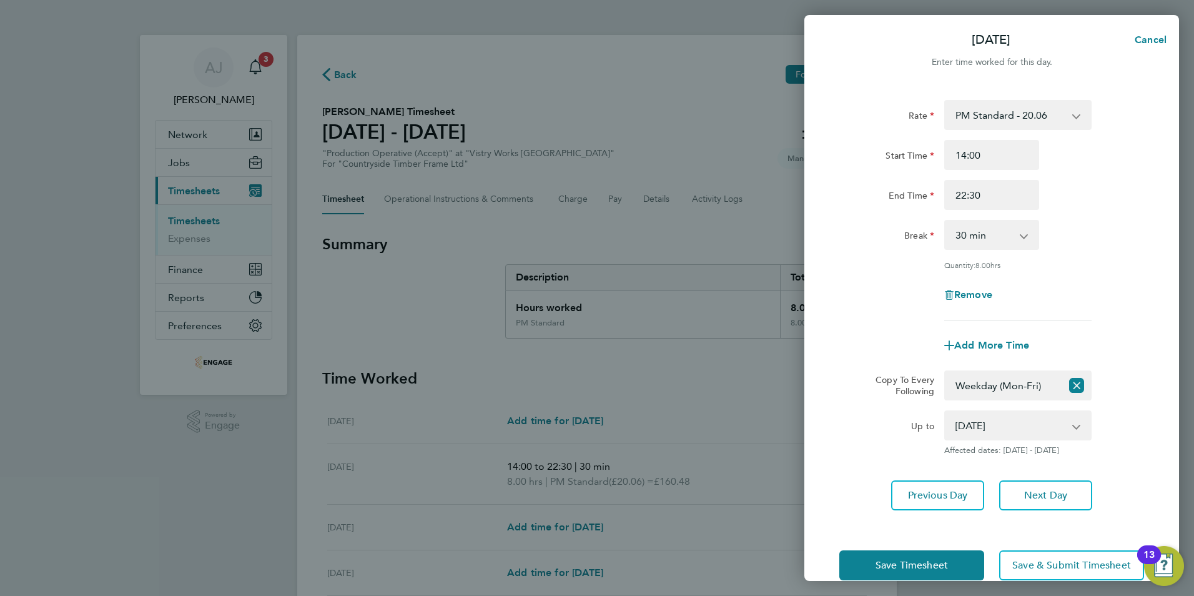
click at [909, 544] on div "Save Timesheet Save & Submit Timesheet" at bounding box center [991, 565] width 375 height 80
click at [909, 559] on span "Save Timesheet" at bounding box center [912, 565] width 72 height 12
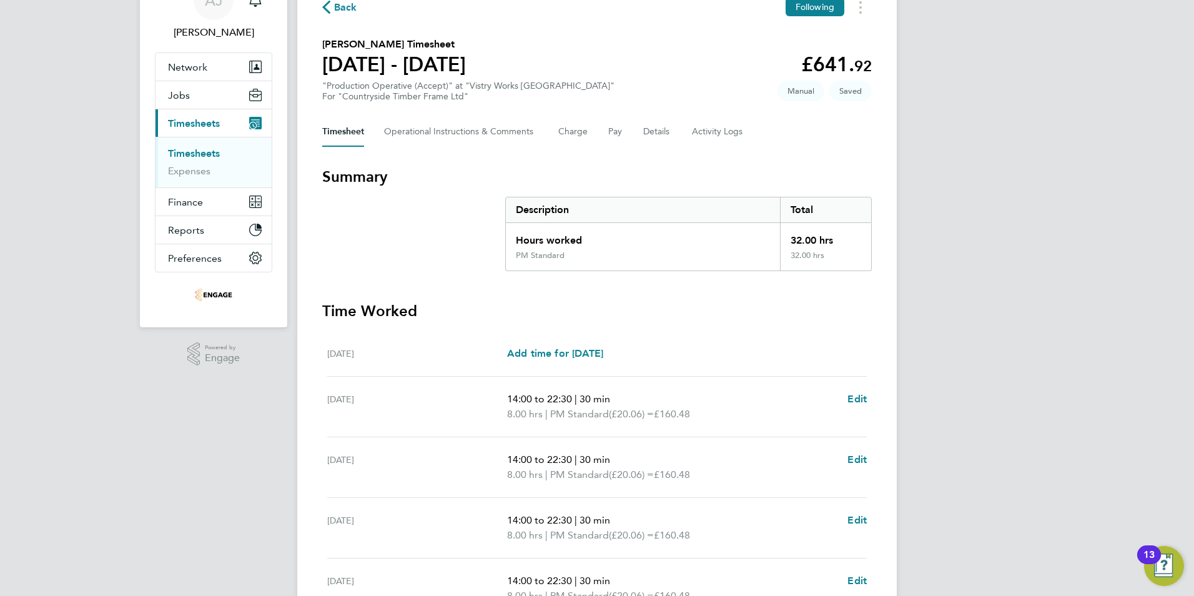
scroll to position [187, 0]
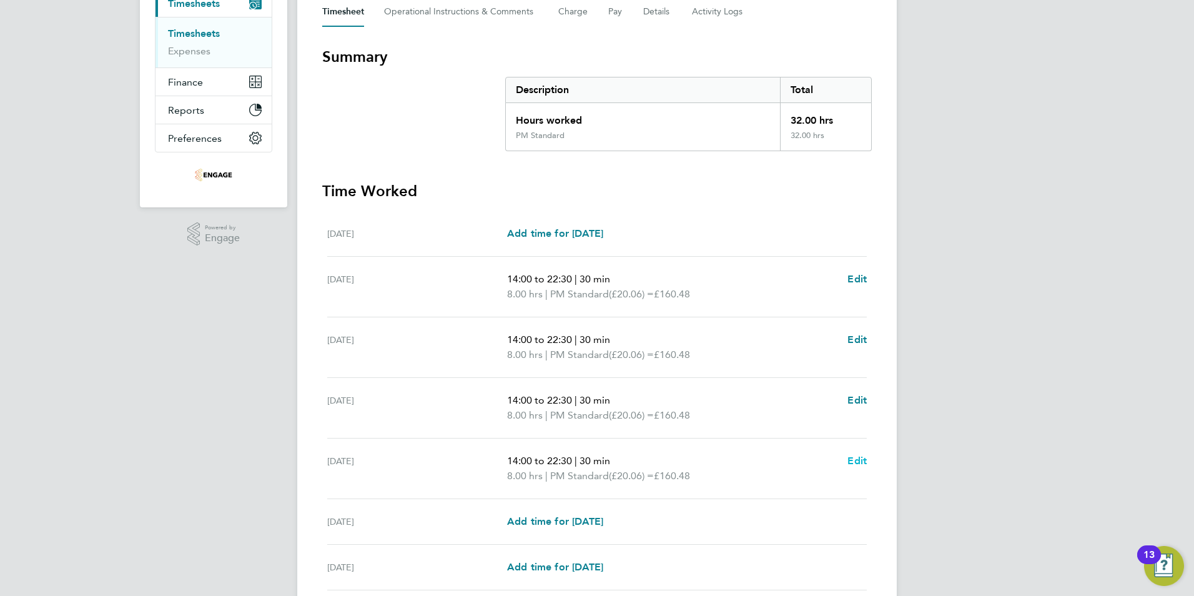
click at [856, 460] on span "Edit" at bounding box center [856, 461] width 19 height 12
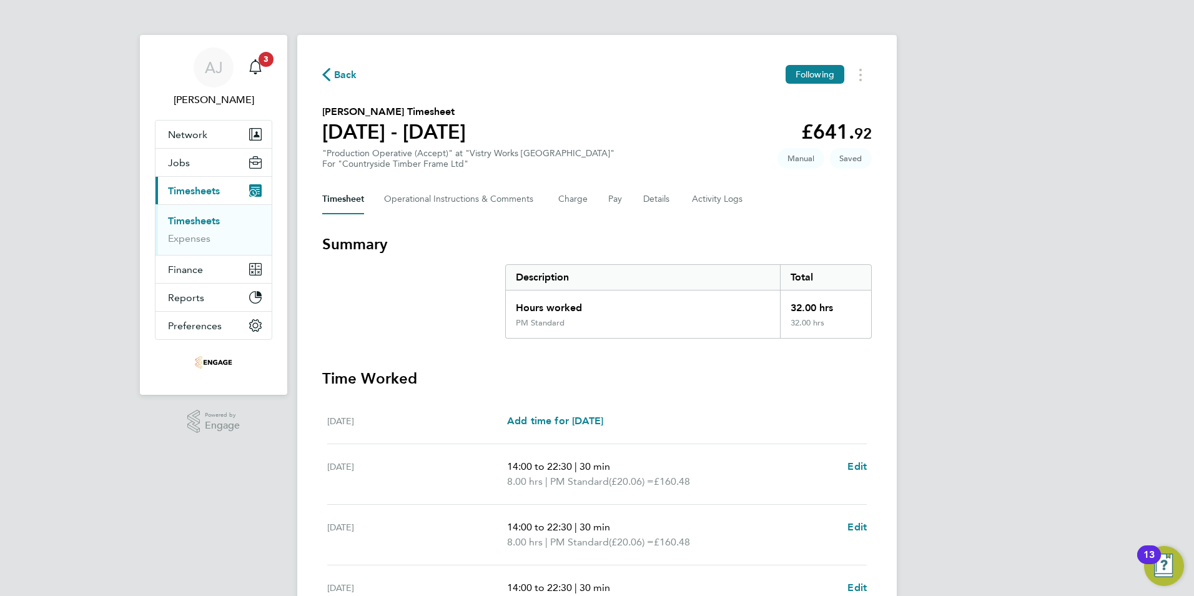
select select "30"
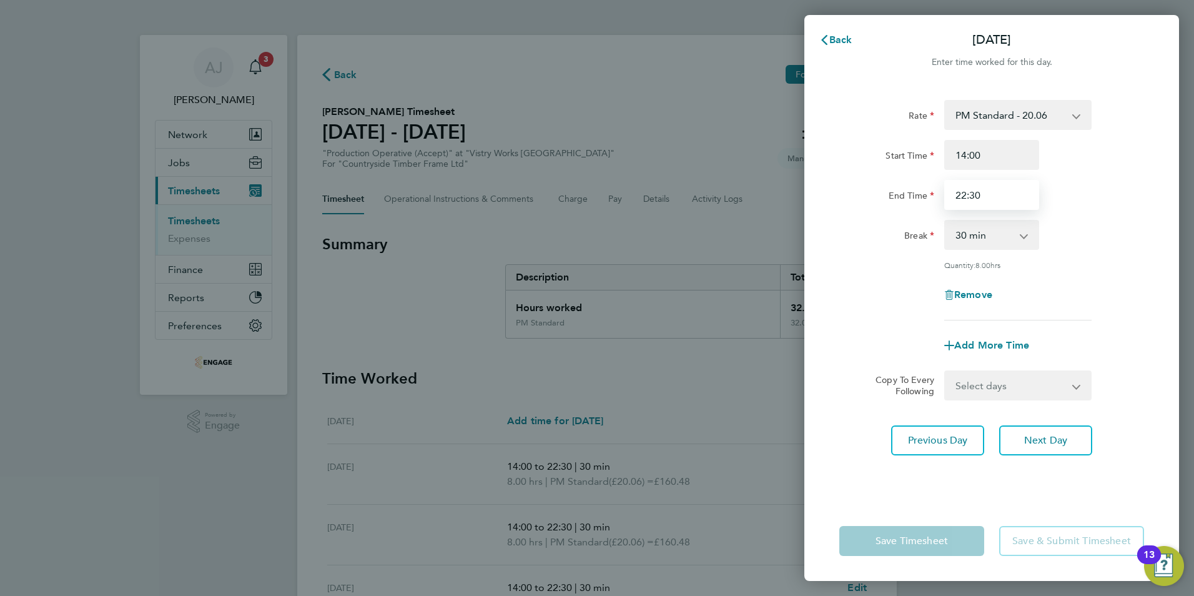
click at [986, 192] on input "22:30" at bounding box center [991, 195] width 95 height 30
type input "20:00"
click at [852, 250] on div "Rate PM Standard - 20.06 AM Standard - 18.40 OT2 - 36.80 PM OT2 - 40.11 PM OT 1…" at bounding box center [991, 210] width 305 height 220
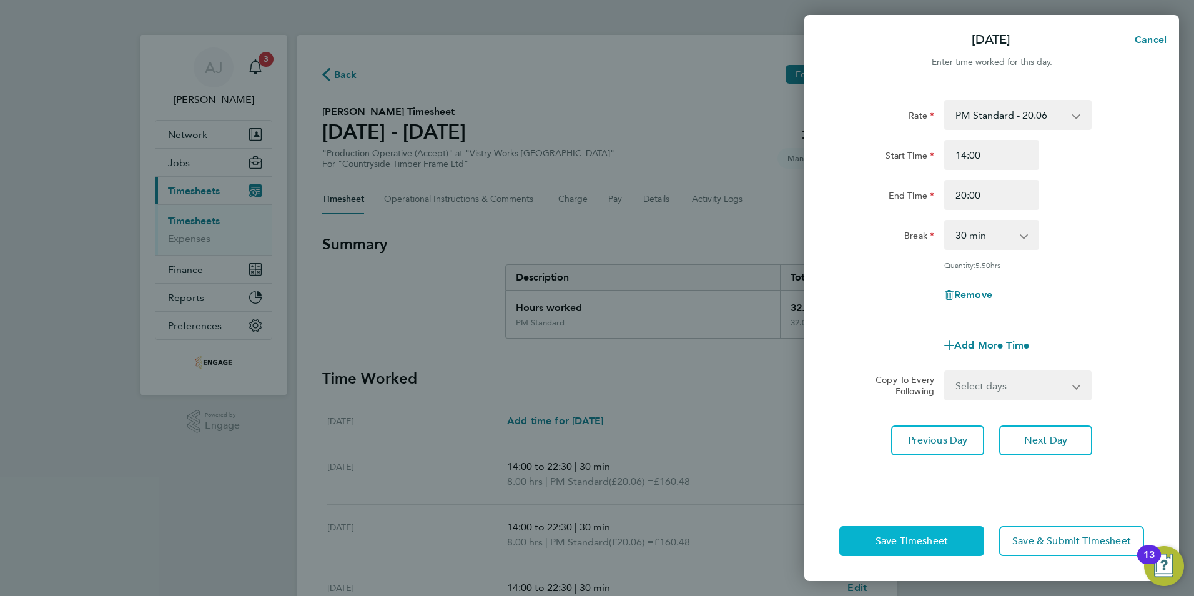
click at [934, 538] on span "Save Timesheet" at bounding box center [912, 541] width 72 height 12
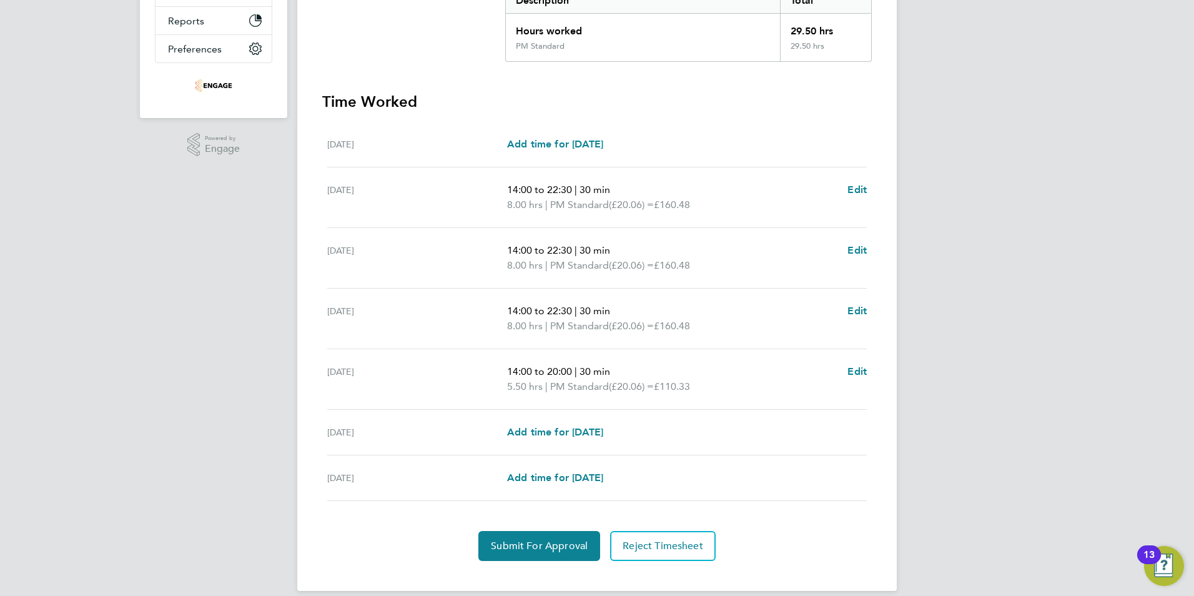
scroll to position [292, 0]
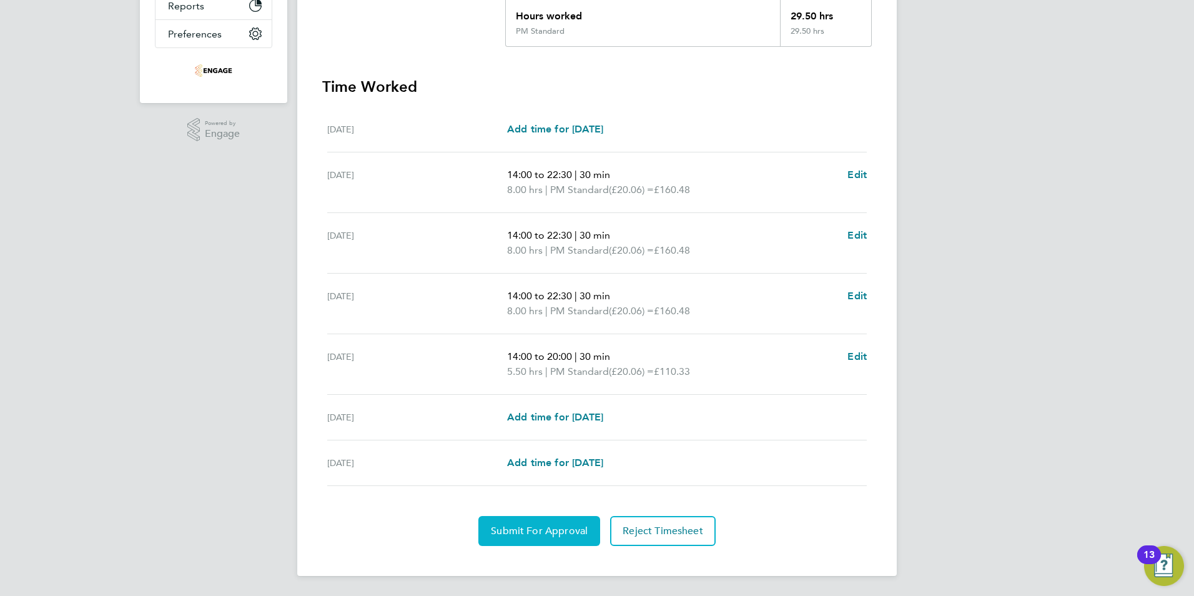
click at [516, 531] on span "Submit For Approval" at bounding box center [539, 531] width 97 height 12
click at [584, 529] on span "Reject Timesheet" at bounding box center [597, 531] width 81 height 12
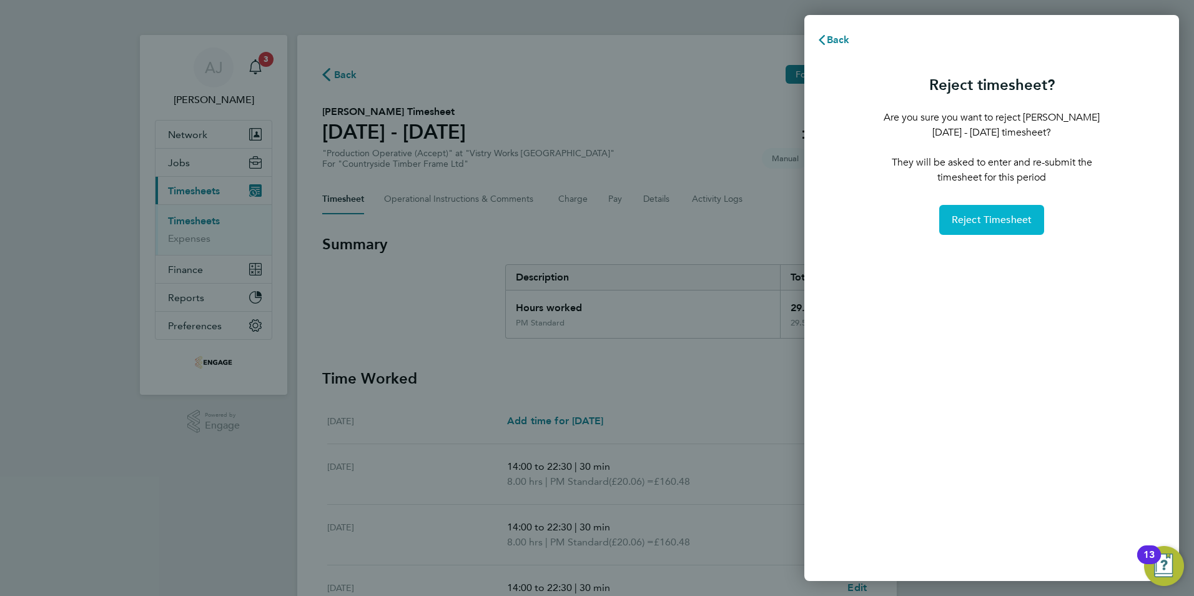
click at [1000, 224] on span "Reject Timesheet" at bounding box center [992, 220] width 81 height 12
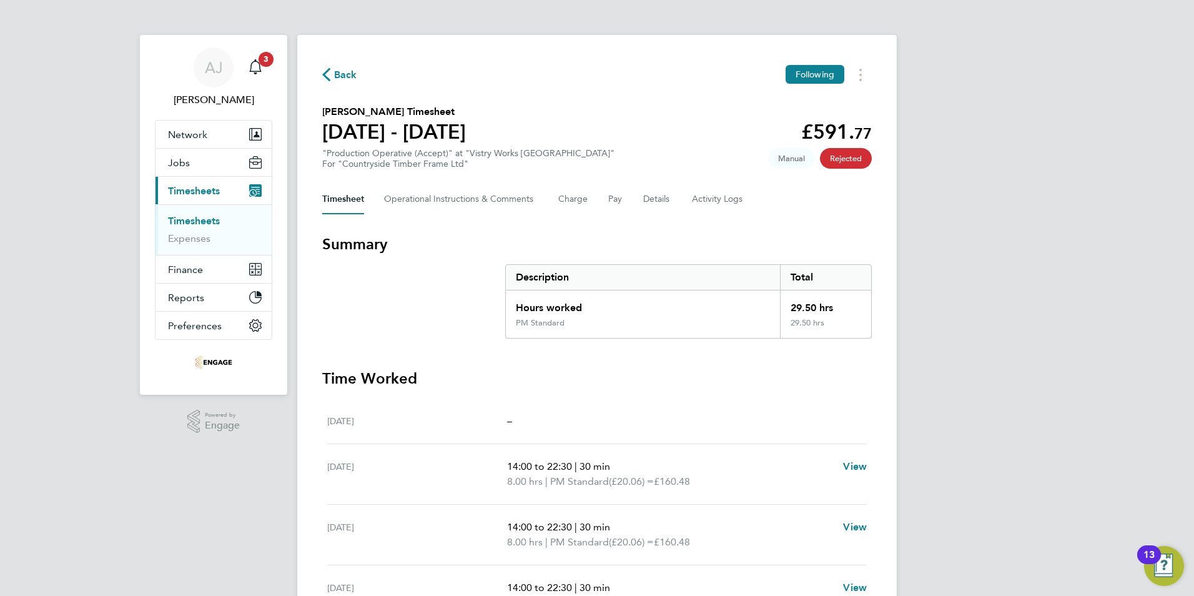
click at [189, 216] on link "Timesheets" at bounding box center [194, 221] width 52 height 12
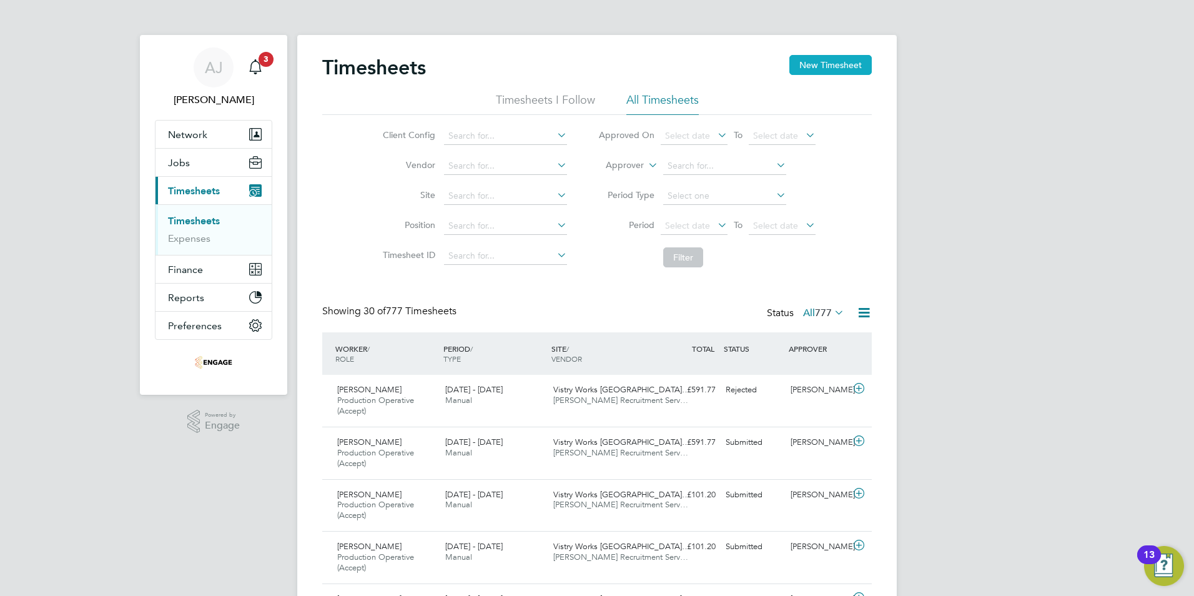
scroll to position [42, 109]
click at [831, 67] on button "New Timesheet" at bounding box center [830, 65] width 82 height 20
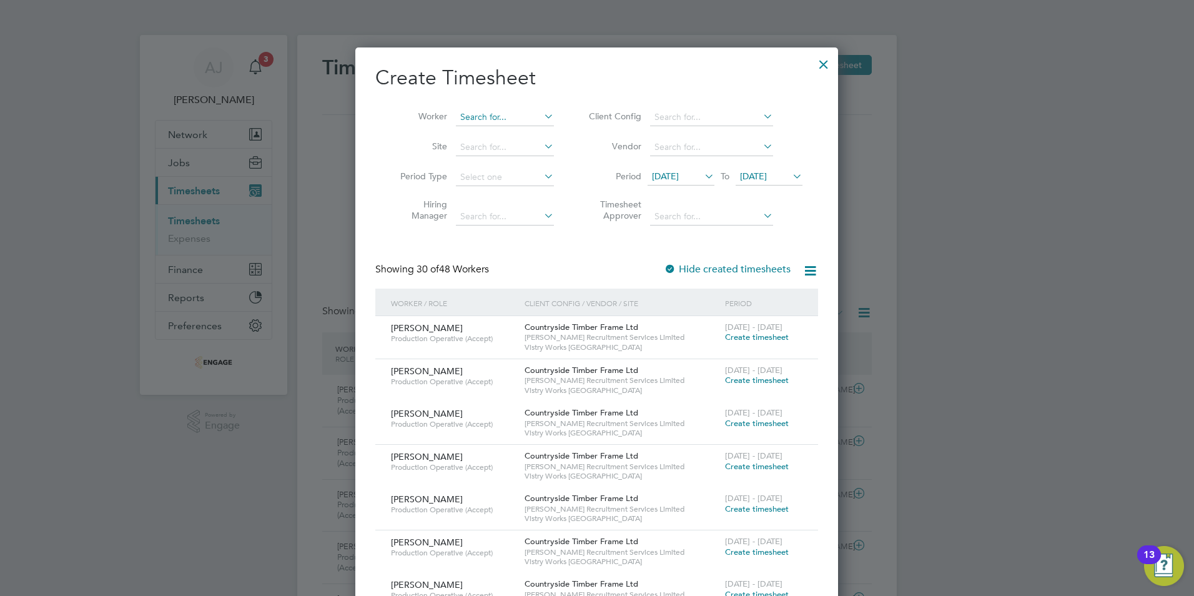
click at [495, 117] on input at bounding box center [505, 117] width 98 height 17
click at [496, 126] on li "Grzegorz By szkin" at bounding box center [510, 134] width 111 height 17
type input "[PERSON_NAME]"
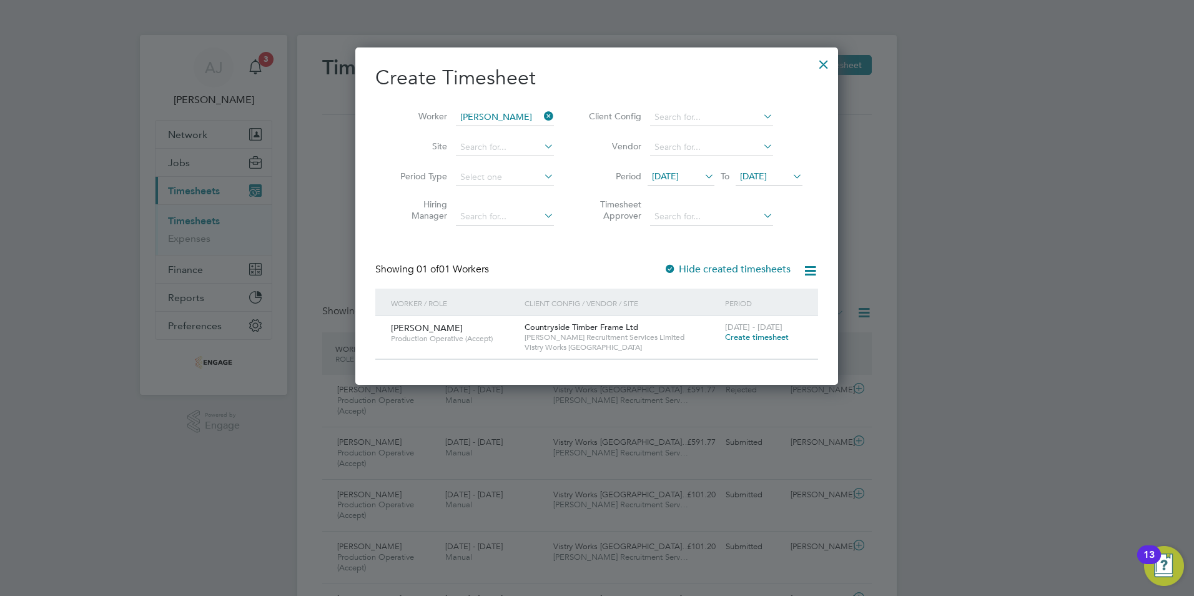
click at [761, 335] on span "Create timesheet" at bounding box center [757, 337] width 64 height 11
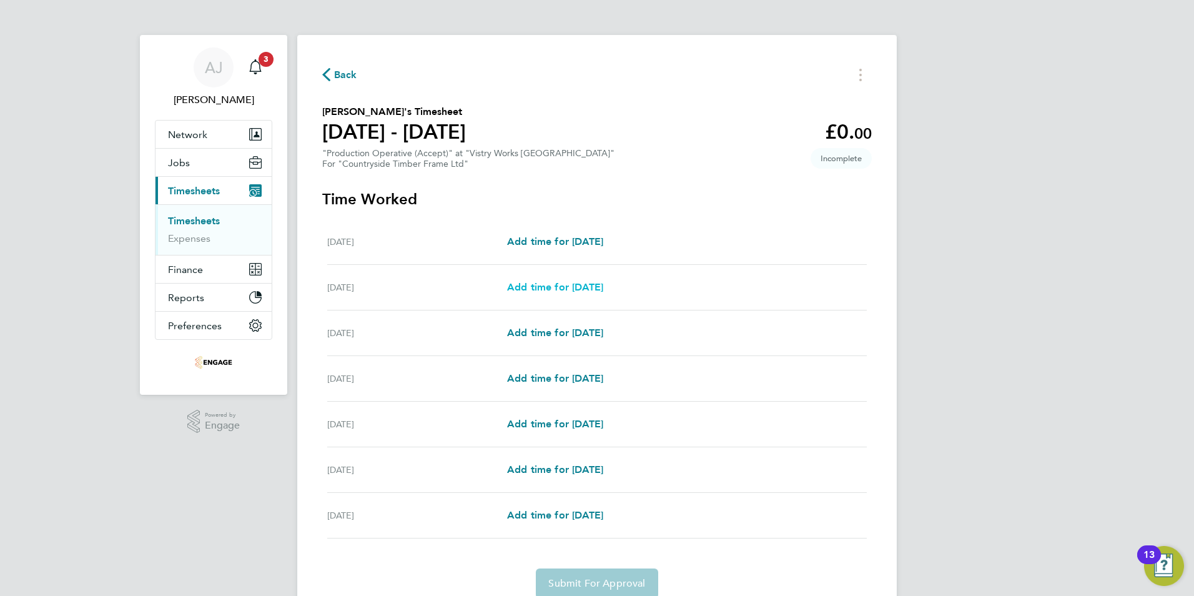
click at [537, 285] on span "Add time for [DATE]" at bounding box center [555, 287] width 96 height 12
select select "15"
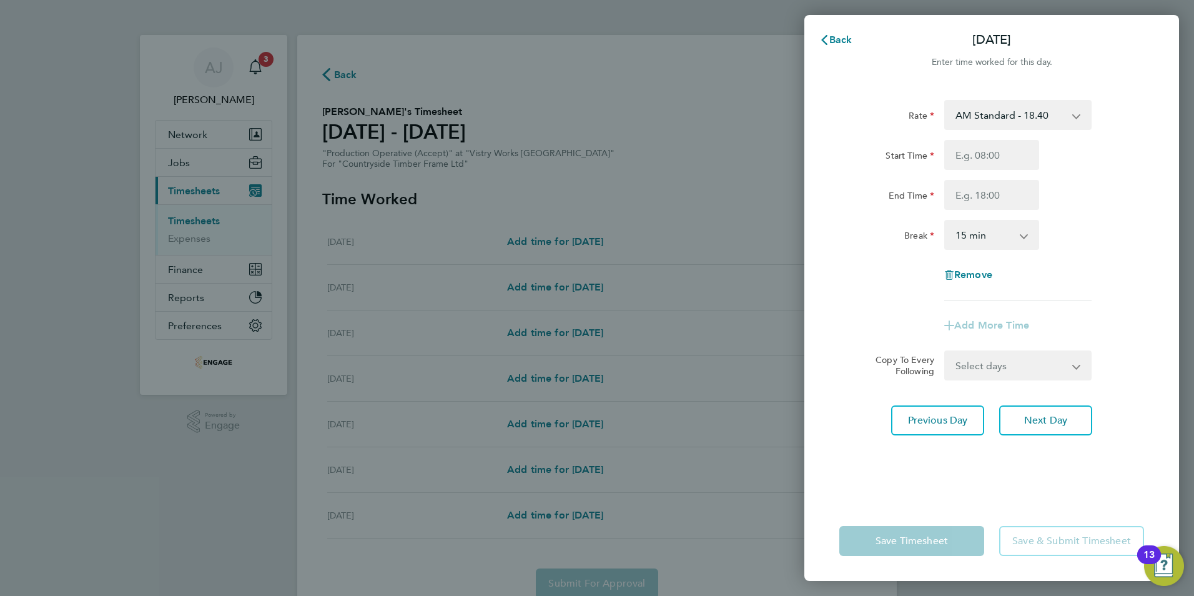
click at [1005, 114] on select "AM Standard - 18.40 PM OT2 - 40.11 PM OT 1 - 30.08 OT2 - 36.80 PM Standard - 20…" at bounding box center [1011, 114] width 130 height 27
select select "15"
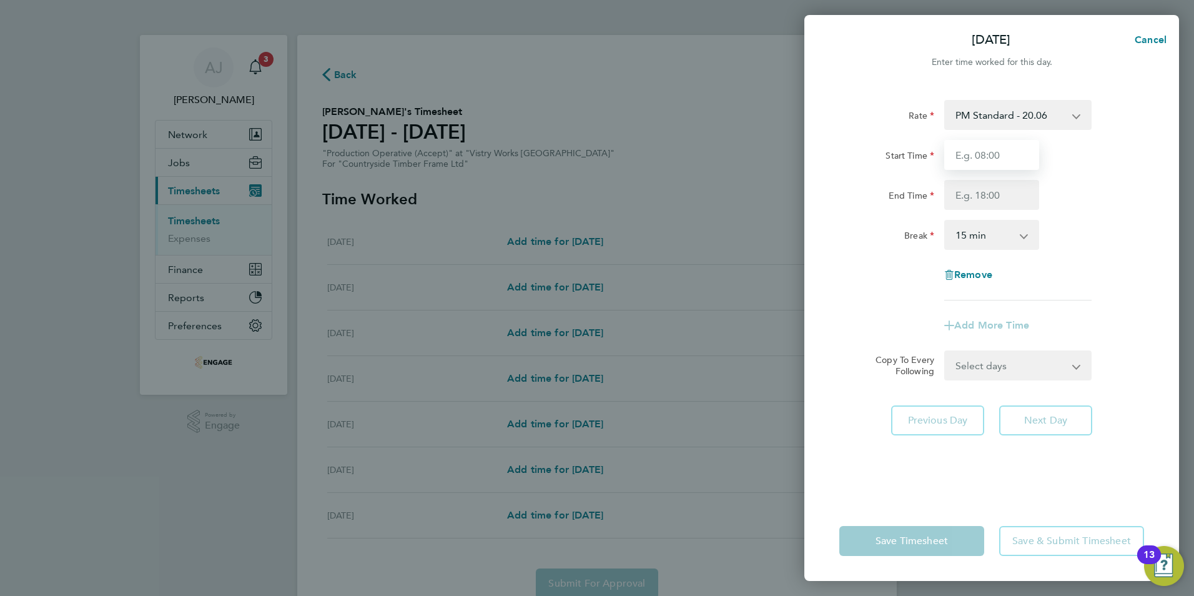
click at [959, 158] on input "Start Time" at bounding box center [991, 155] width 95 height 30
type input "14:00"
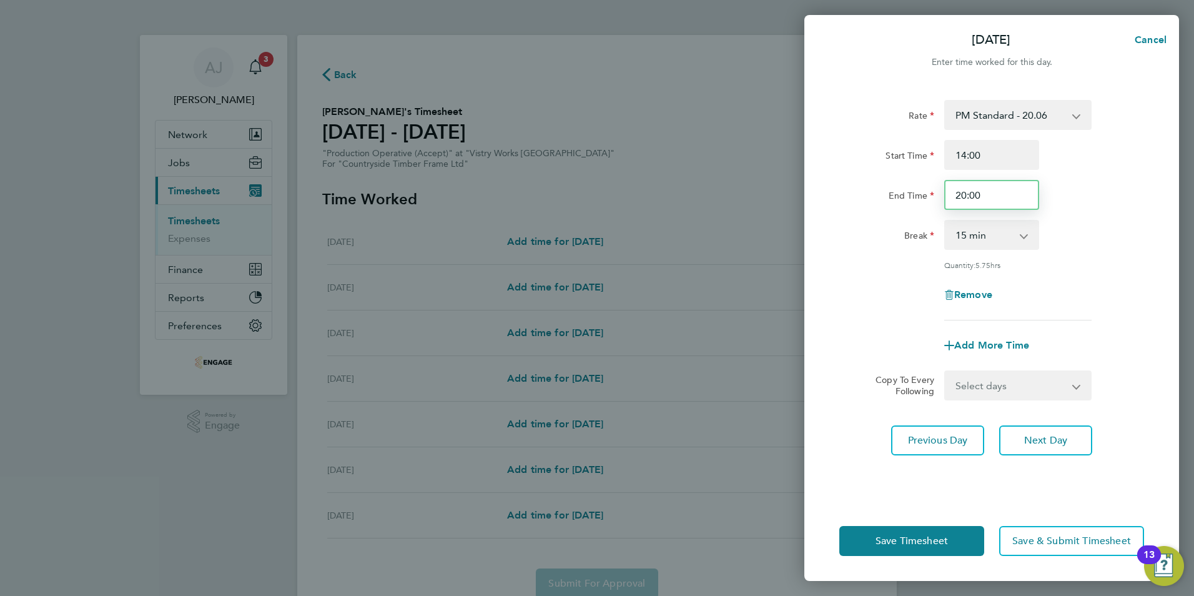
drag, startPoint x: 978, startPoint y: 192, endPoint x: 997, endPoint y: 205, distance: 23.7
click at [981, 195] on input "20:00" at bounding box center [991, 195] width 95 height 30
type input "22:00"
click at [1001, 230] on select "0 min 15 min 30 min 45 min 60 min 75 min 90 min" at bounding box center [984, 234] width 77 height 27
select select "30"
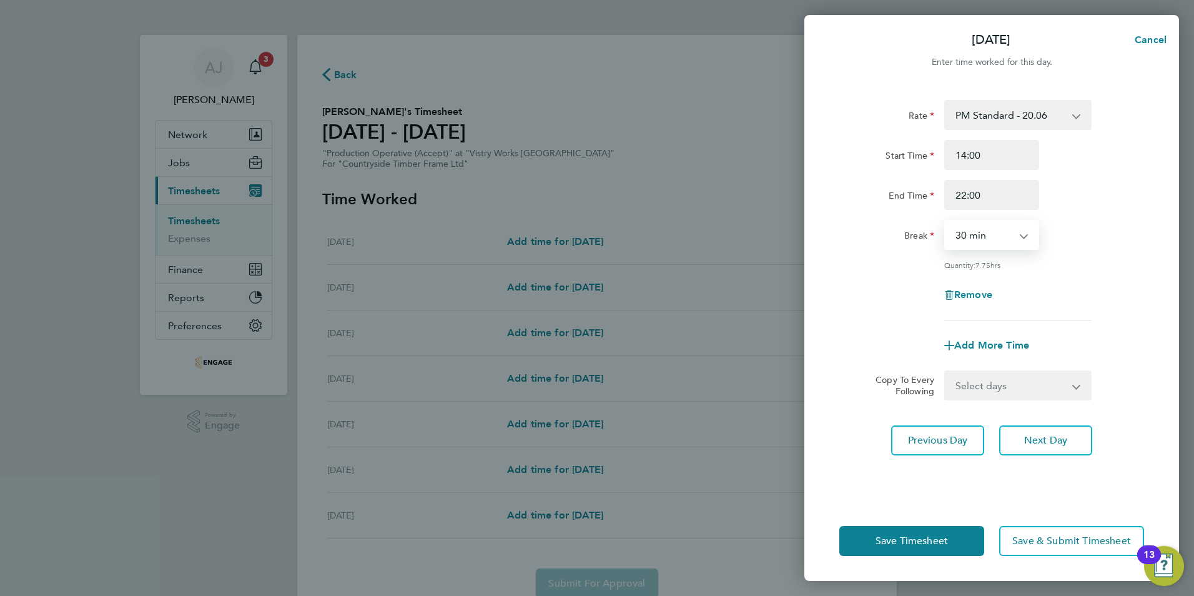
click at [946, 221] on select "0 min 15 min 30 min 45 min 60 min 75 min 90 min" at bounding box center [984, 234] width 77 height 27
click at [1073, 384] on select "Select days Day Weekday (Mon-Fri) Weekend (Sat-Sun) Wednesday Thursday Friday S…" at bounding box center [1011, 385] width 131 height 27
select select "WEEKDAY"
click at [946, 372] on select "Select days Day Weekday (Mon-Fri) Weekend (Sat-Sun) Wednesday Thursday Friday S…" at bounding box center [1011, 385] width 131 height 27
select select "2025-08-31"
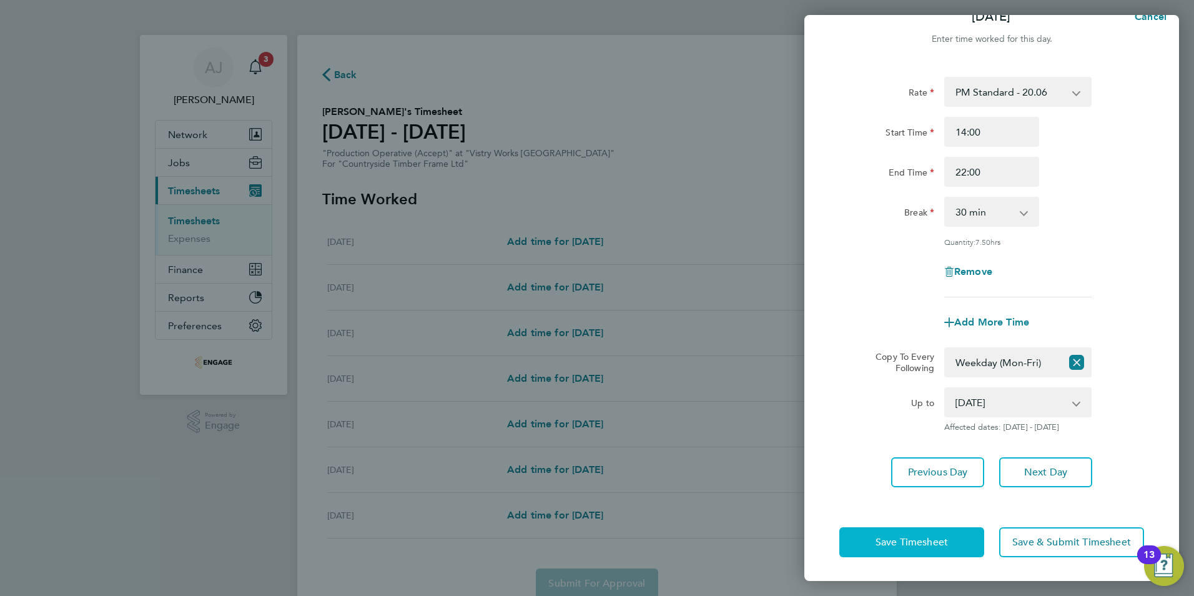
click at [901, 541] on span "Save Timesheet" at bounding box center [912, 542] width 72 height 12
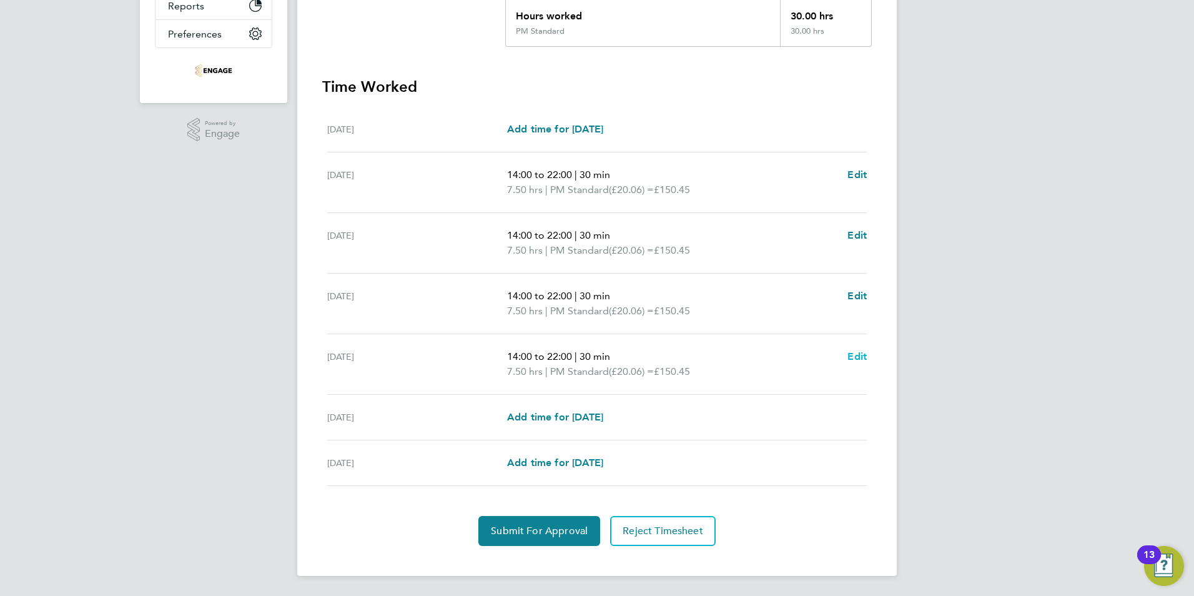
click at [856, 353] on span "Edit" at bounding box center [856, 356] width 19 height 12
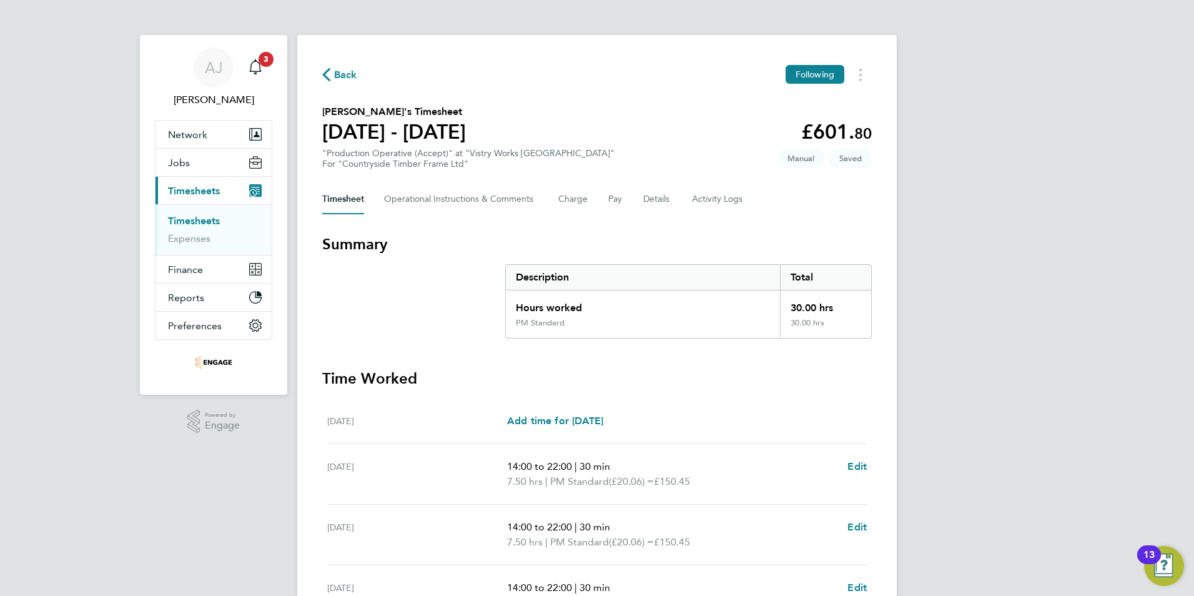
select select "30"
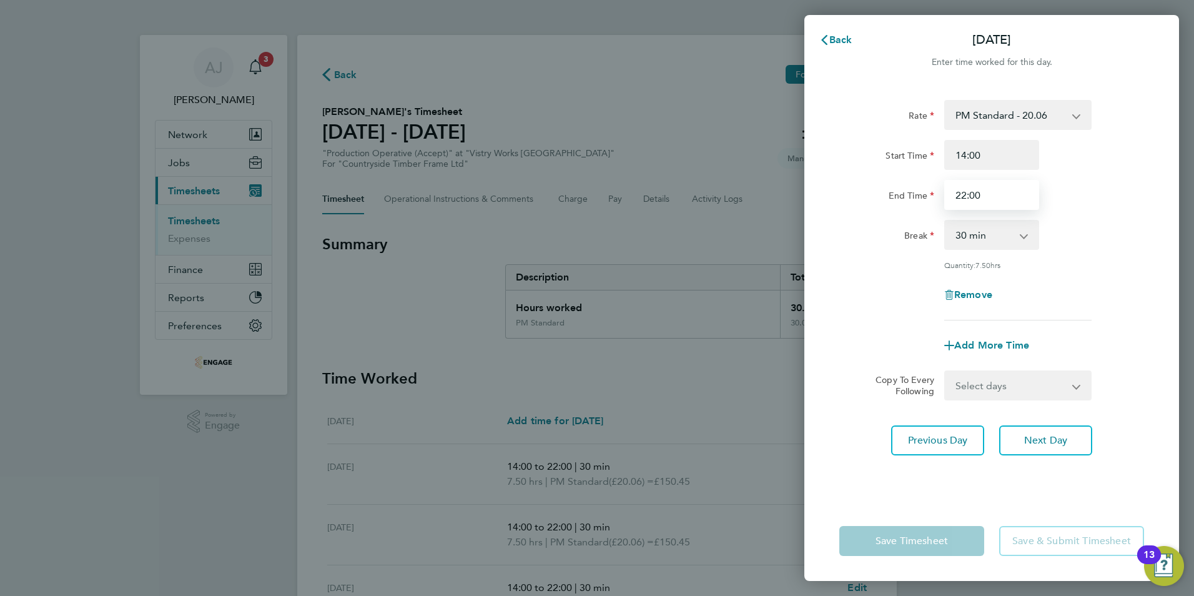
click at [983, 196] on input "22:00" at bounding box center [991, 195] width 95 height 30
type input "20:00"
click at [873, 264] on div "Quantity: 7.50 hrs" at bounding box center [991, 265] width 315 height 10
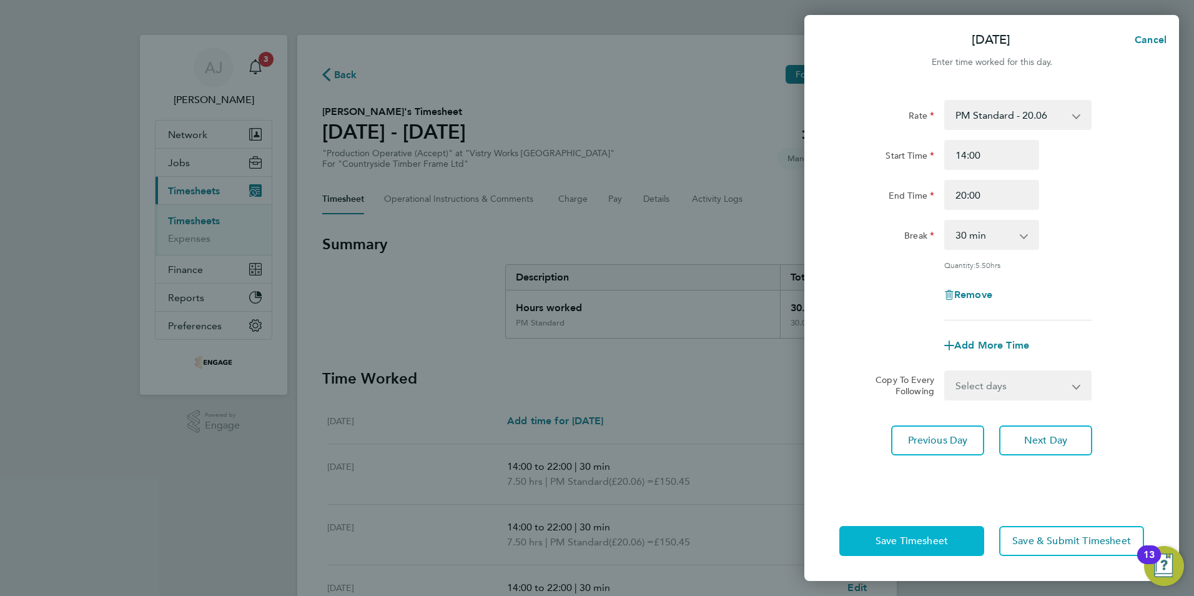
click at [934, 545] on span "Save Timesheet" at bounding box center [912, 541] width 72 height 12
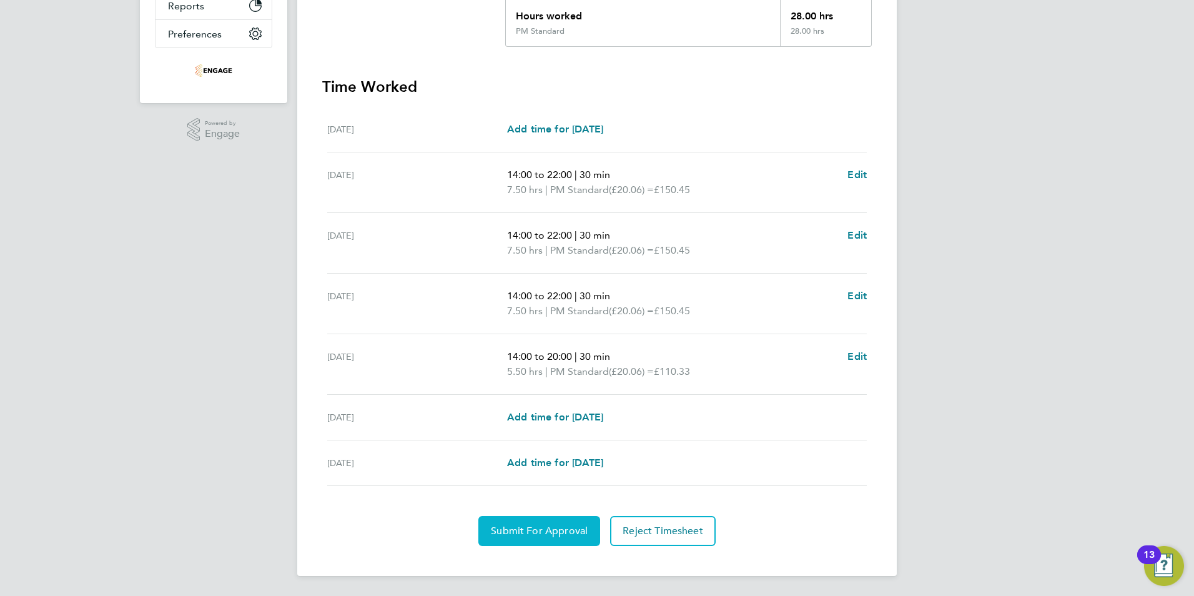
click at [502, 525] on span "Submit For Approval" at bounding box center [539, 531] width 97 height 12
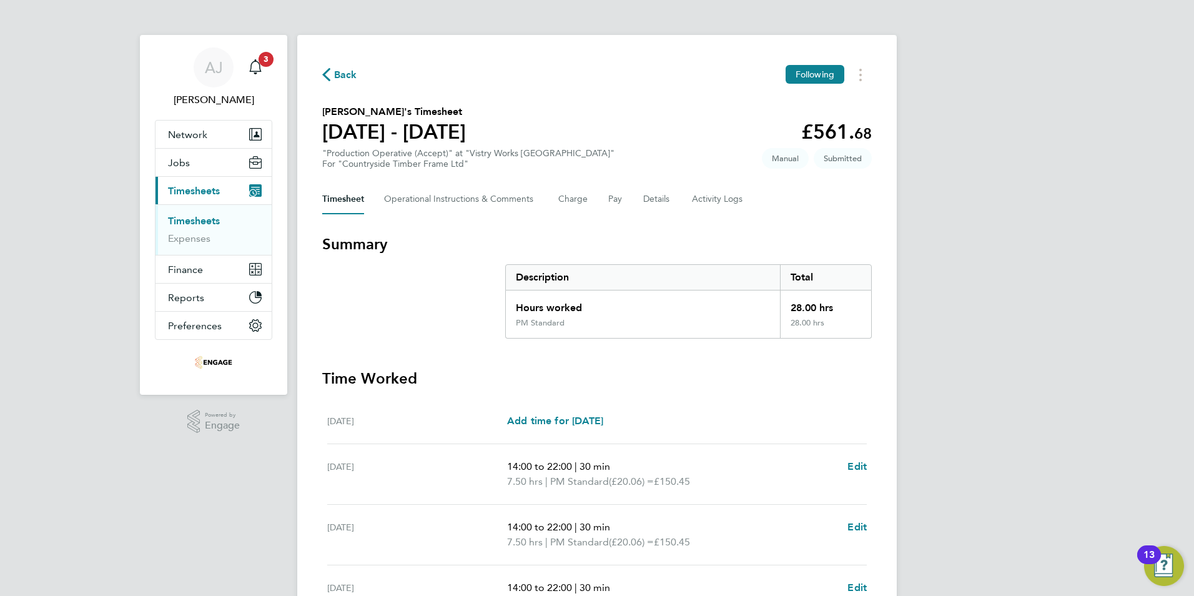
click at [189, 220] on link "Timesheets" at bounding box center [194, 221] width 52 height 12
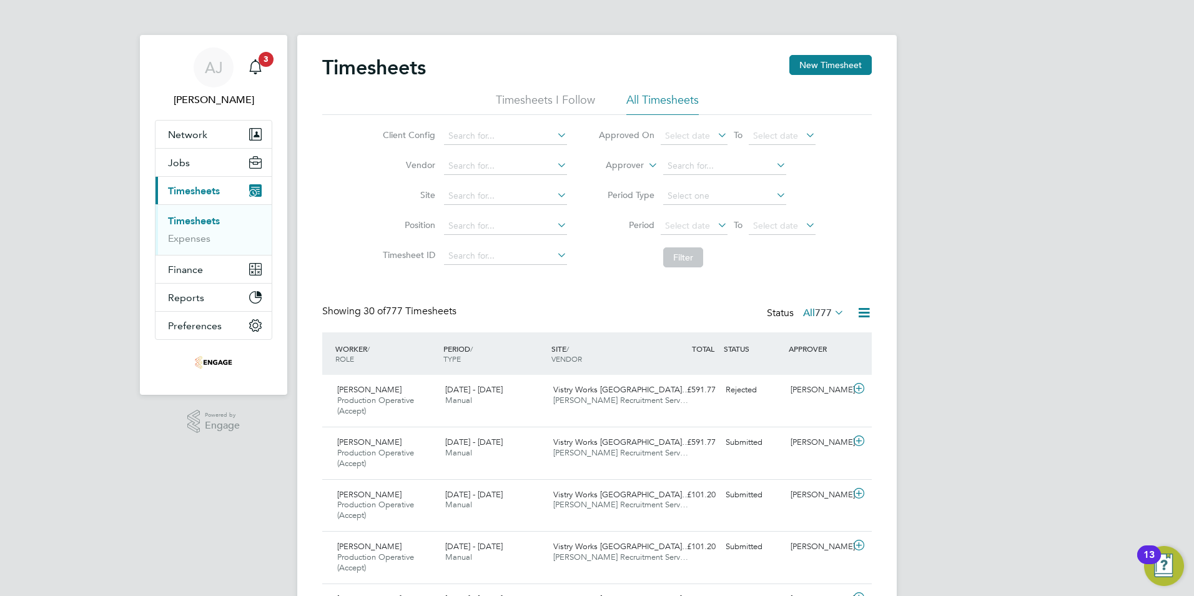
click at [204, 217] on link "Timesheets" at bounding box center [194, 221] width 52 height 12
click at [826, 62] on button "New Timesheet" at bounding box center [830, 65] width 82 height 20
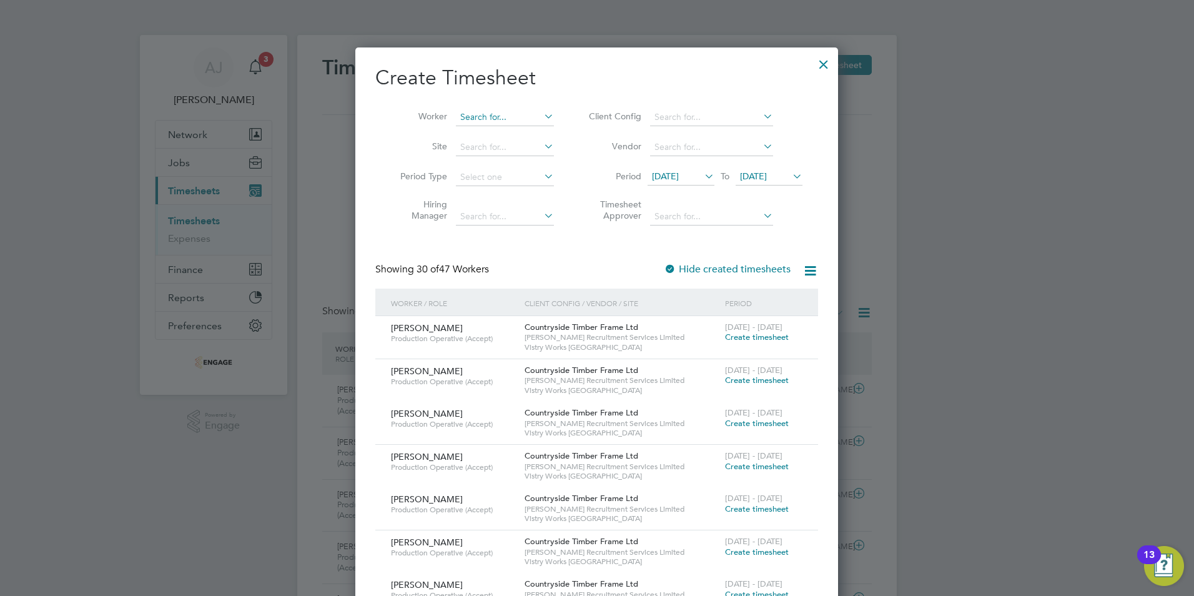
click at [465, 112] on input at bounding box center [505, 117] width 98 height 17
click at [483, 130] on li "Daniel Ciem inski" at bounding box center [515, 134] width 120 height 17
type input "[PERSON_NAME]"
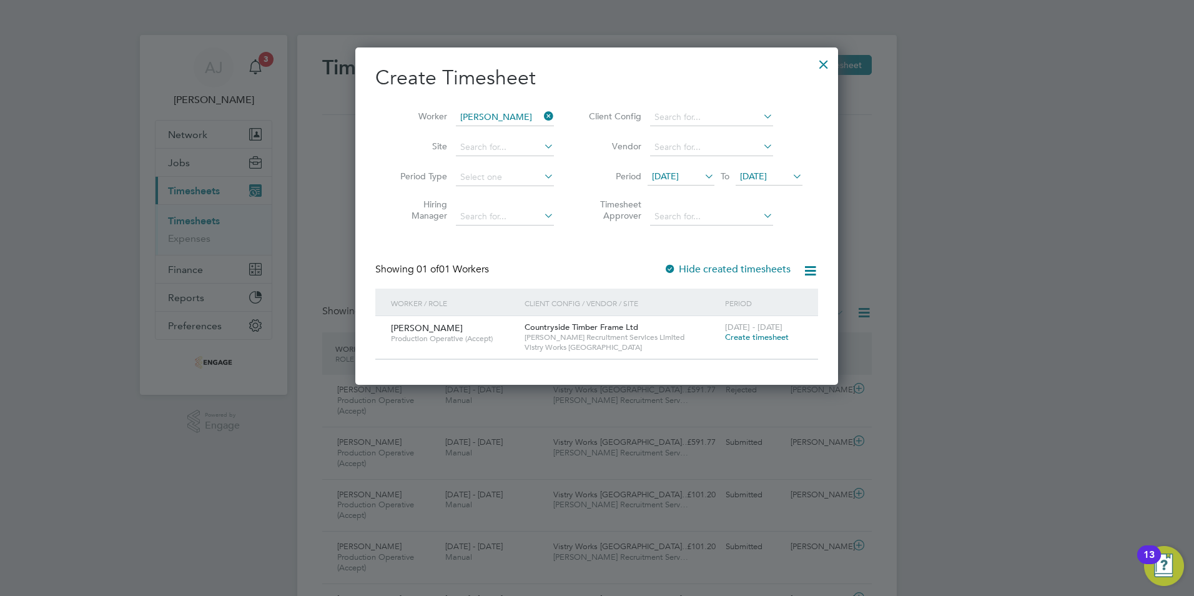
click at [755, 335] on span "Create timesheet" at bounding box center [757, 337] width 64 height 11
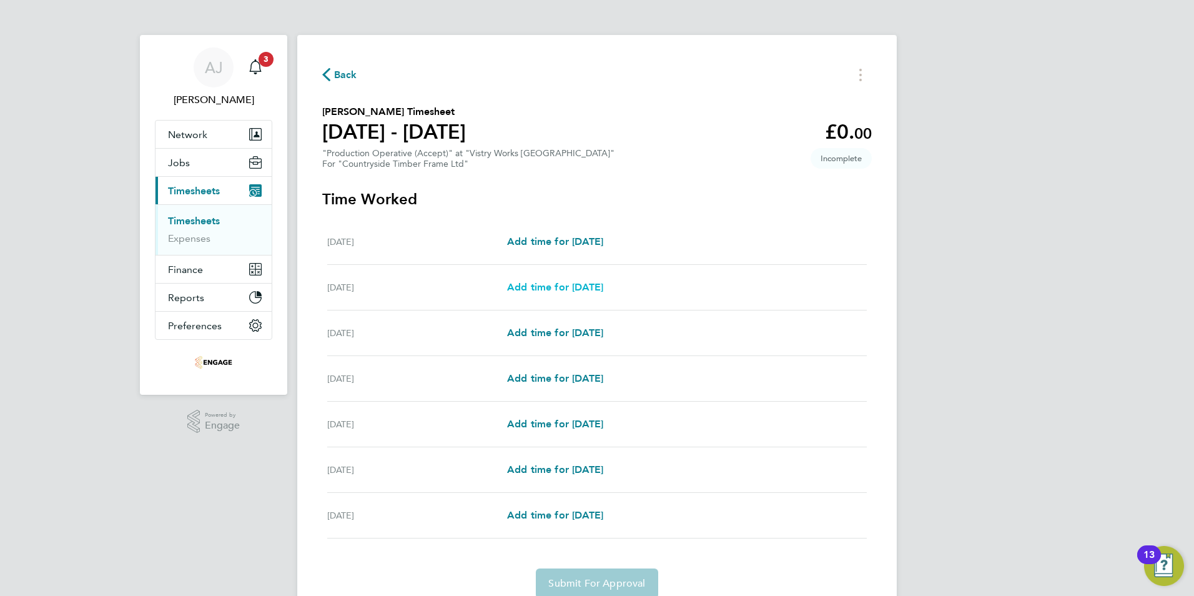
click at [555, 285] on span "Add time for Tue 26 Aug" at bounding box center [555, 287] width 96 height 12
select select "15"
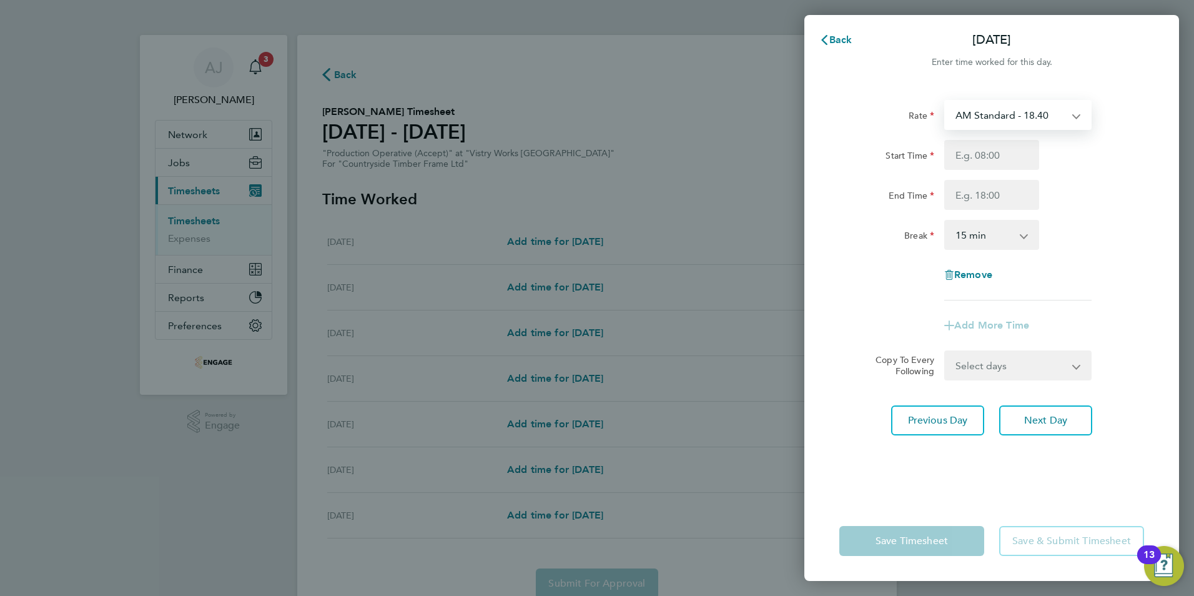
drag, startPoint x: 984, startPoint y: 111, endPoint x: 994, endPoint y: 122, distance: 15.0
click at [985, 110] on select "AM Standard - 18.40 PM OT 1 - 30.08 OT 1 - 27.60 PM Standard - 20.06 PM OT2 - 4…" at bounding box center [1011, 114] width 130 height 27
select select "15"
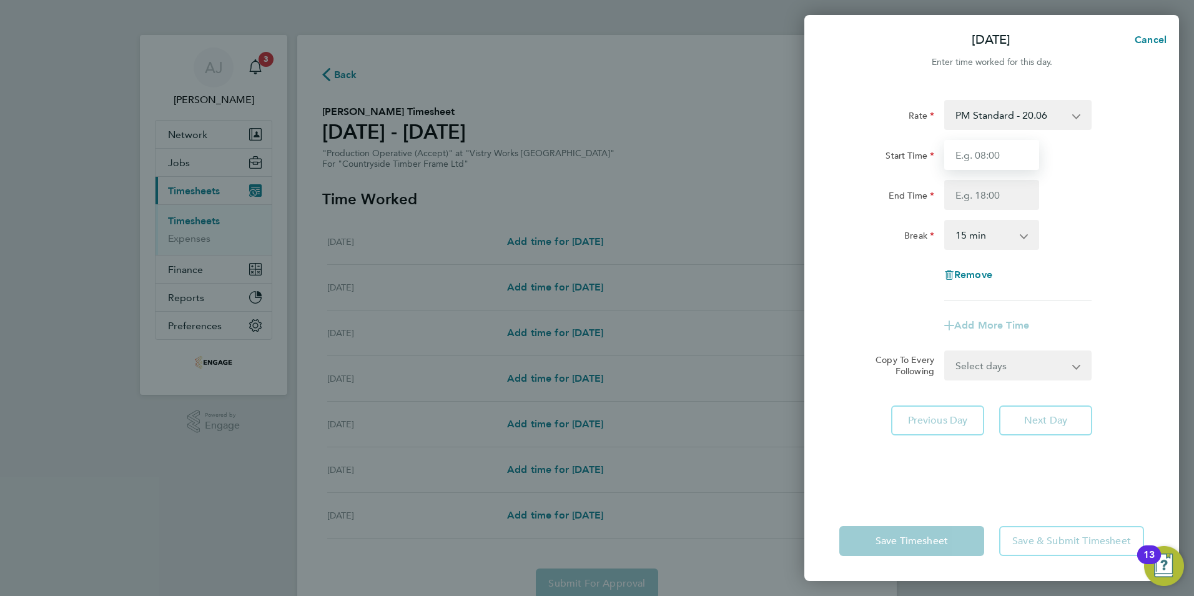
drag, startPoint x: 977, startPoint y: 152, endPoint x: 979, endPoint y: 159, distance: 7.6
click at [977, 152] on input "Start Time" at bounding box center [991, 155] width 95 height 30
type input "14:00"
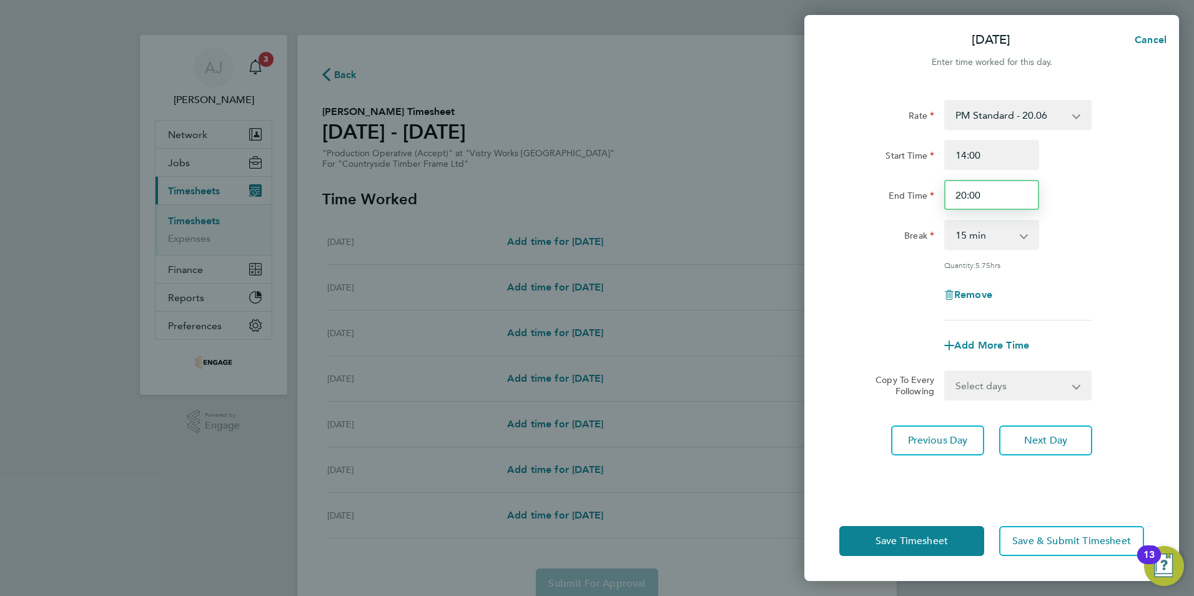
click at [979, 195] on input "20:00" at bounding box center [991, 195] width 95 height 30
type input "22:30"
click at [988, 234] on select "0 min 15 min 30 min 45 min 60 min 75 min 90 min" at bounding box center [984, 234] width 77 height 27
select select "30"
click at [946, 221] on select "0 min 15 min 30 min 45 min 60 min 75 min 90 min" at bounding box center [984, 234] width 77 height 27
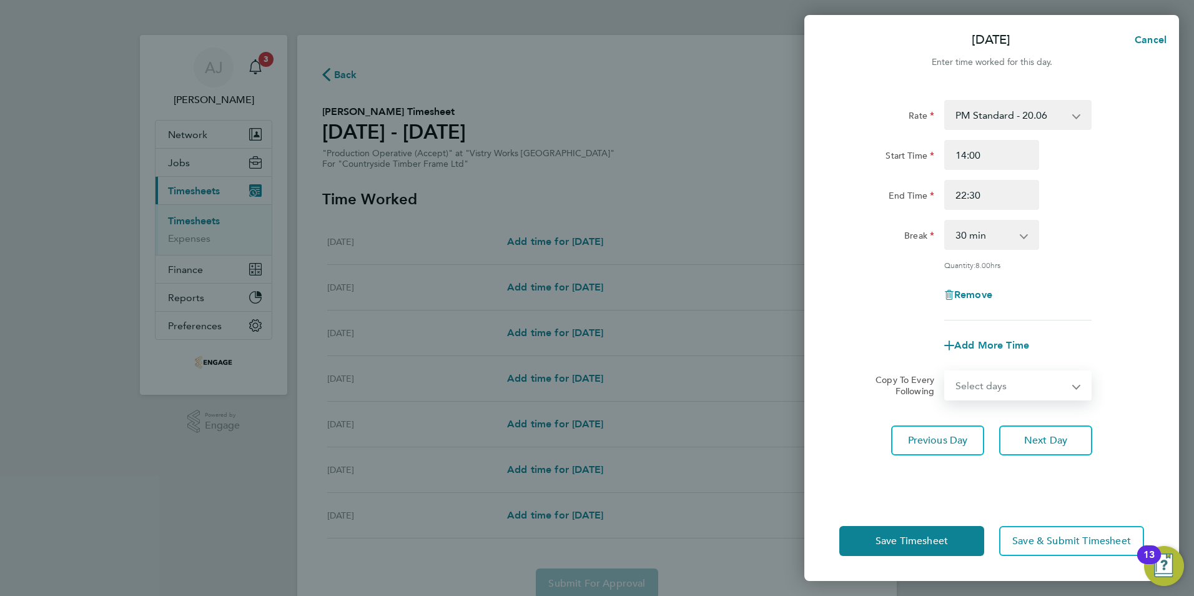
click at [1003, 388] on select "Select days Day Weekday (Mon-Fri) Weekend (Sat-Sun) Wednesday Thursday Friday S…" at bounding box center [1011, 385] width 131 height 27
select select "WEEKDAY"
click at [946, 372] on select "Select days Day Weekday (Mon-Fri) Weekend (Sat-Sun) Wednesday Thursday Friday S…" at bounding box center [1011, 385] width 131 height 27
select select "2025-08-31"
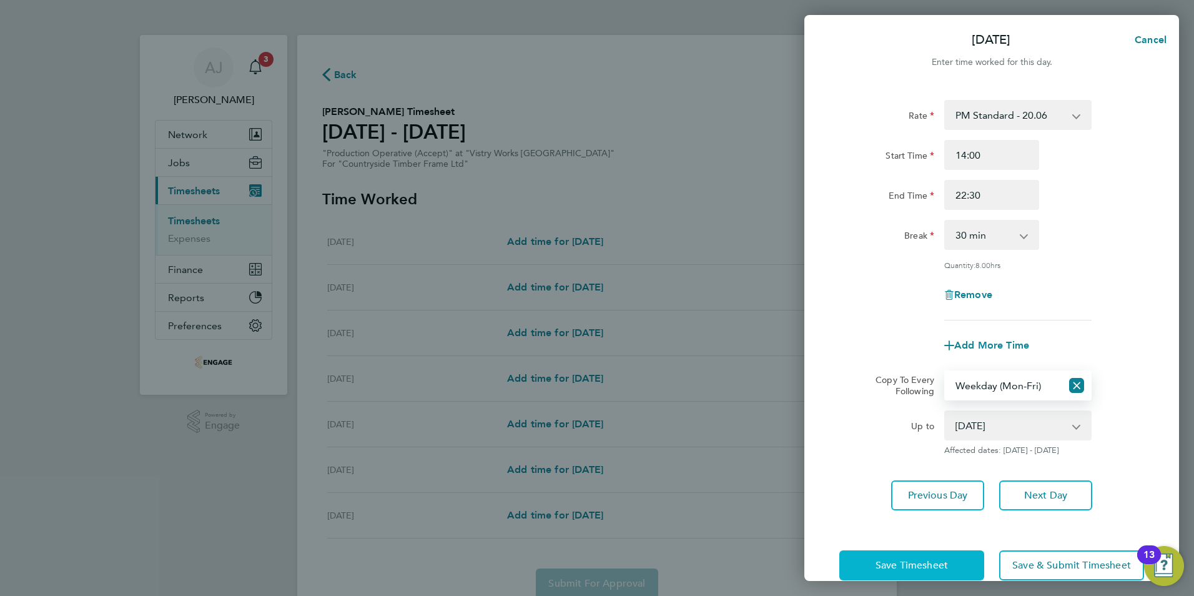
click at [926, 561] on span "Save Timesheet" at bounding box center [912, 565] width 72 height 12
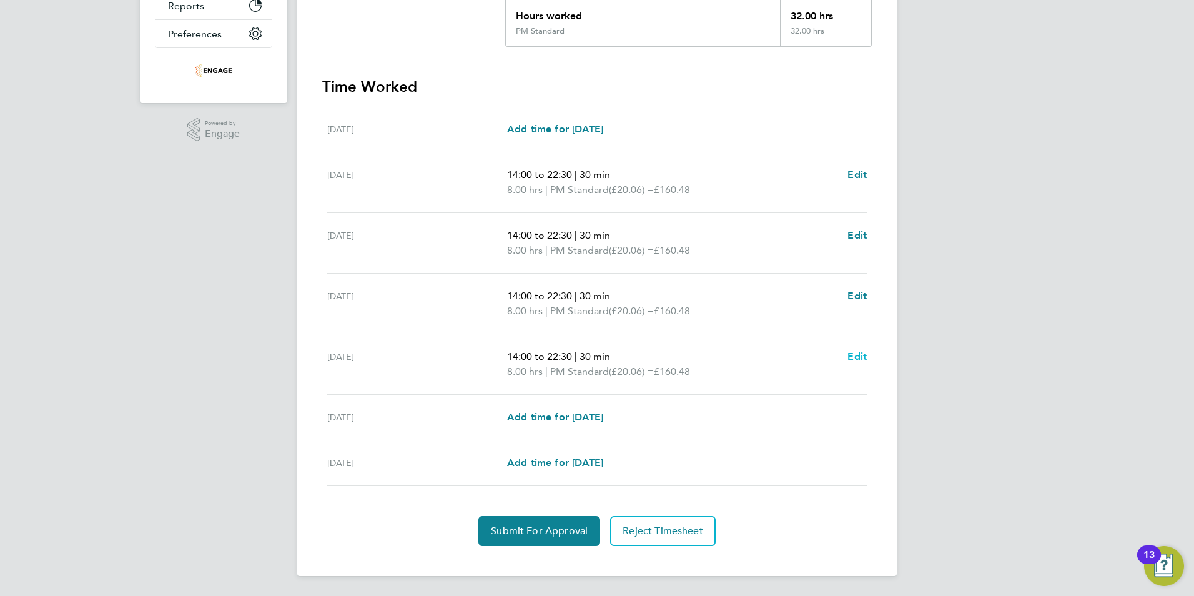
click at [860, 352] on span "Edit" at bounding box center [856, 356] width 19 height 12
select select "30"
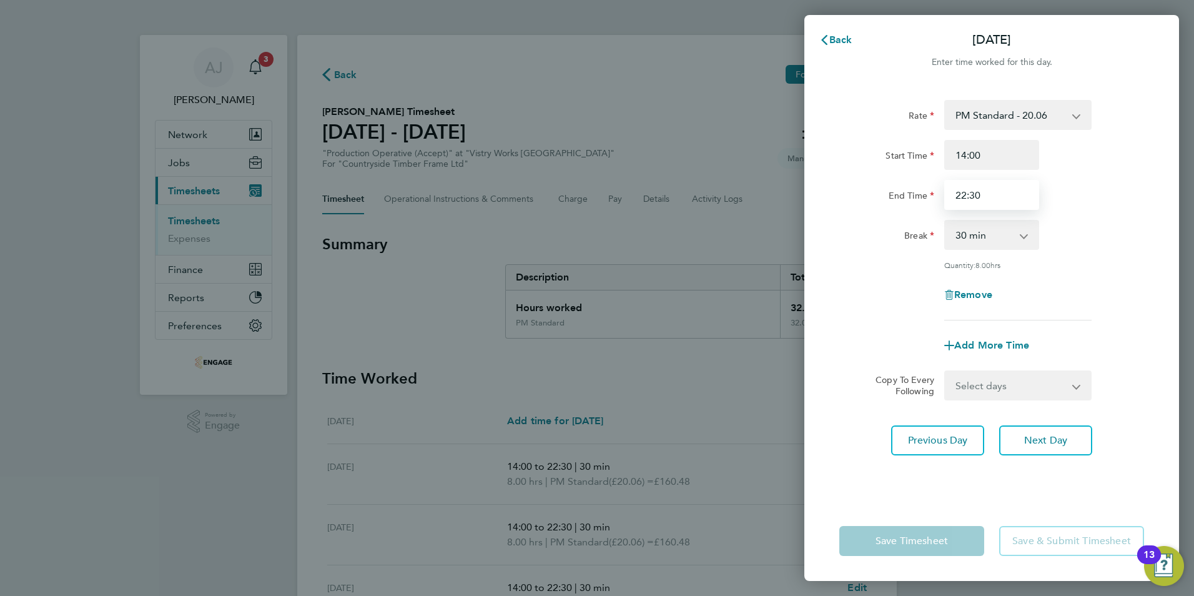
click at [982, 194] on input "22:30" at bounding box center [991, 195] width 95 height 30
type input "20:00"
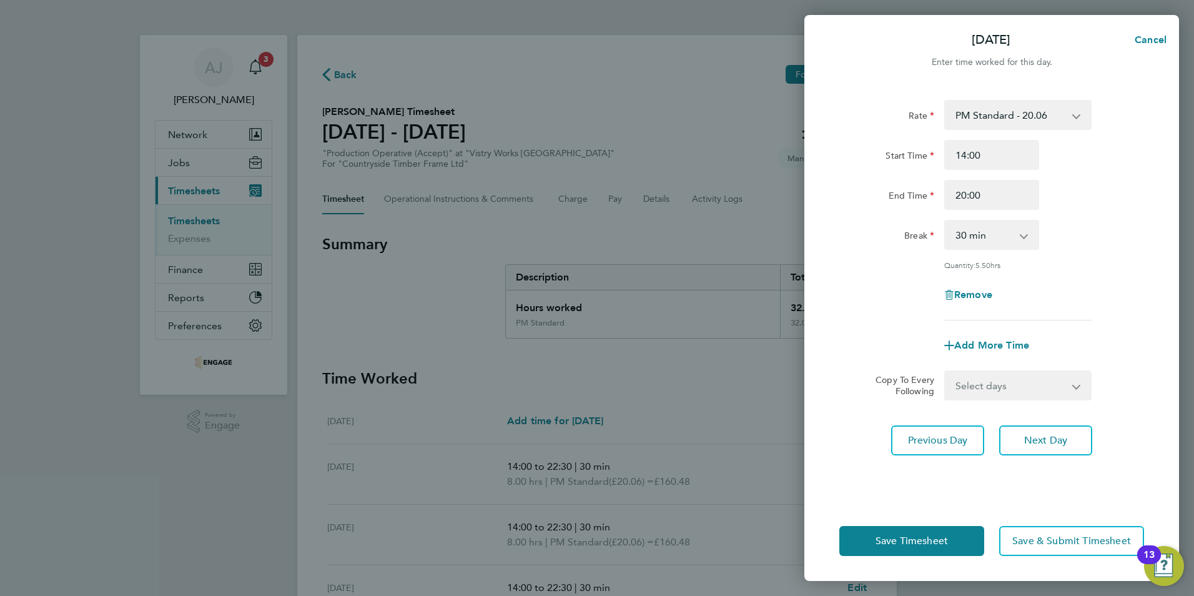
click at [849, 287] on div "Remove" at bounding box center [991, 295] width 315 height 30
click at [901, 483] on div "Rate PM Standard - 20.06 AM Standard - 18.40 PM OT 1 - 30.08 OT 1 - 27.60 PM OT…" at bounding box center [991, 293] width 375 height 416
click at [908, 542] on span "Save Timesheet" at bounding box center [912, 541] width 72 height 12
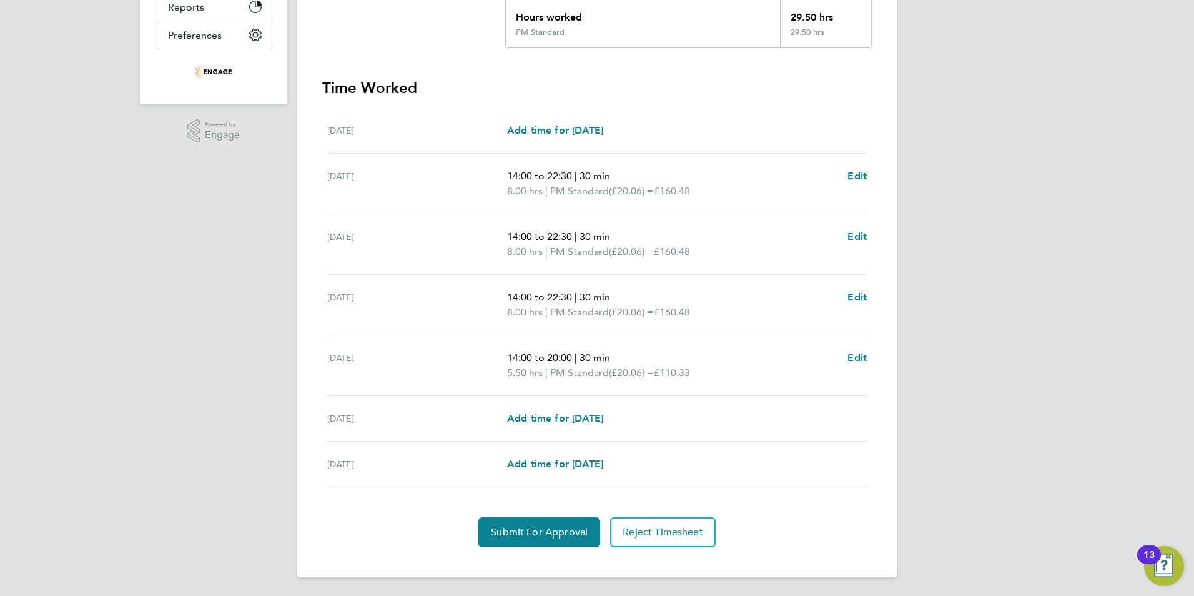
scroll to position [292, 0]
click at [507, 530] on span "Submit For Approval" at bounding box center [539, 531] width 97 height 12
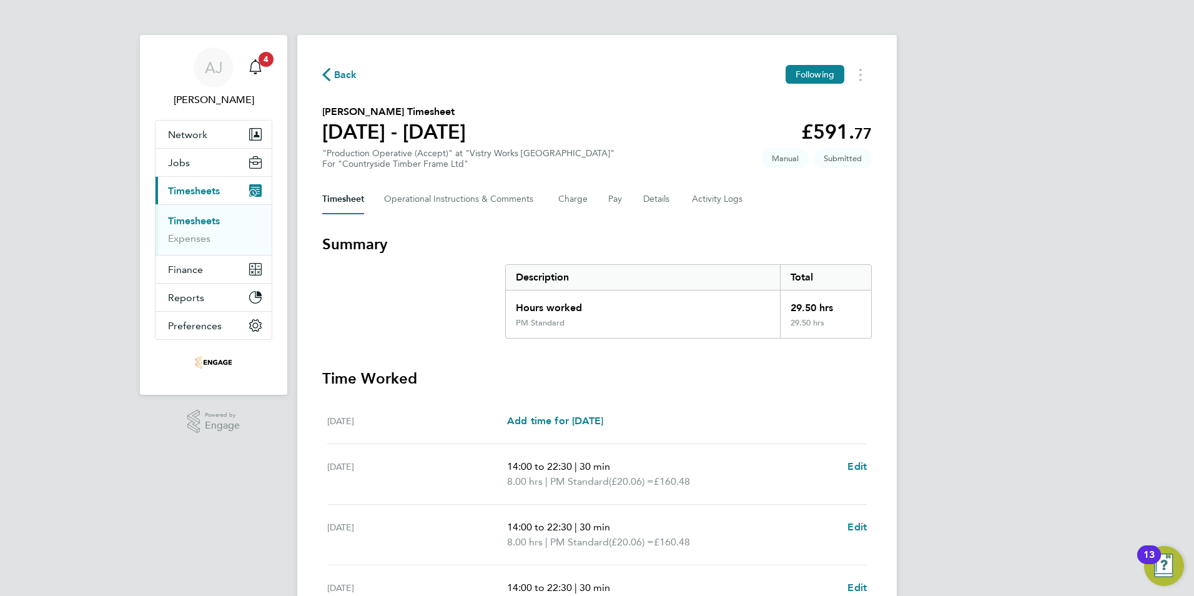
click at [202, 219] on link "Timesheets" at bounding box center [194, 221] width 52 height 12
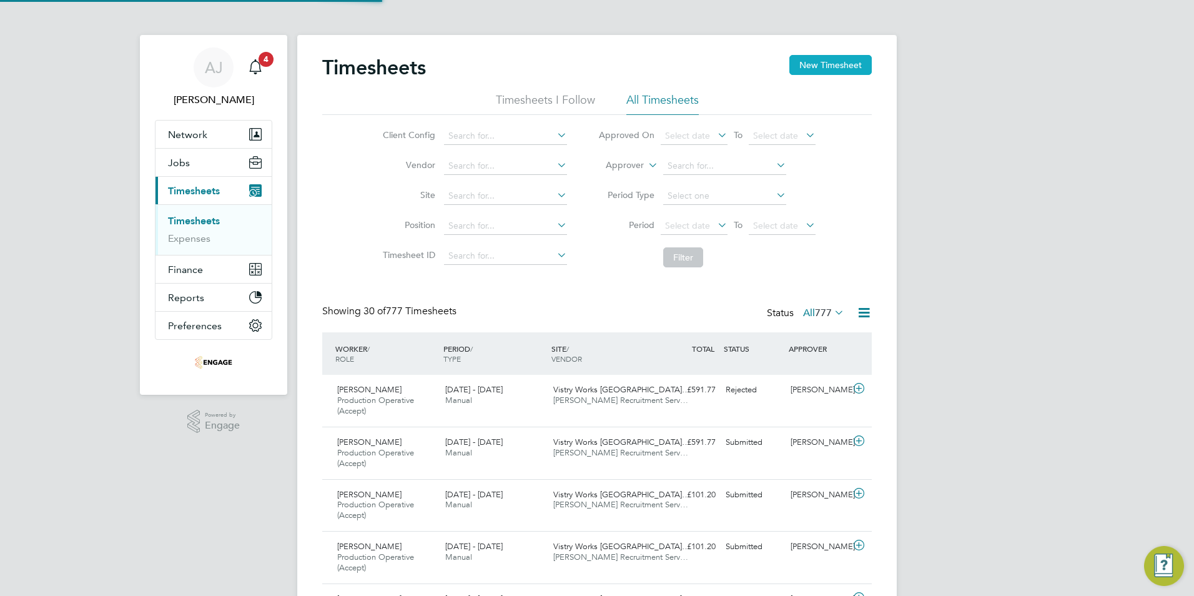
scroll to position [42, 109]
click at [837, 62] on button "New Timesheet" at bounding box center [830, 65] width 82 height 20
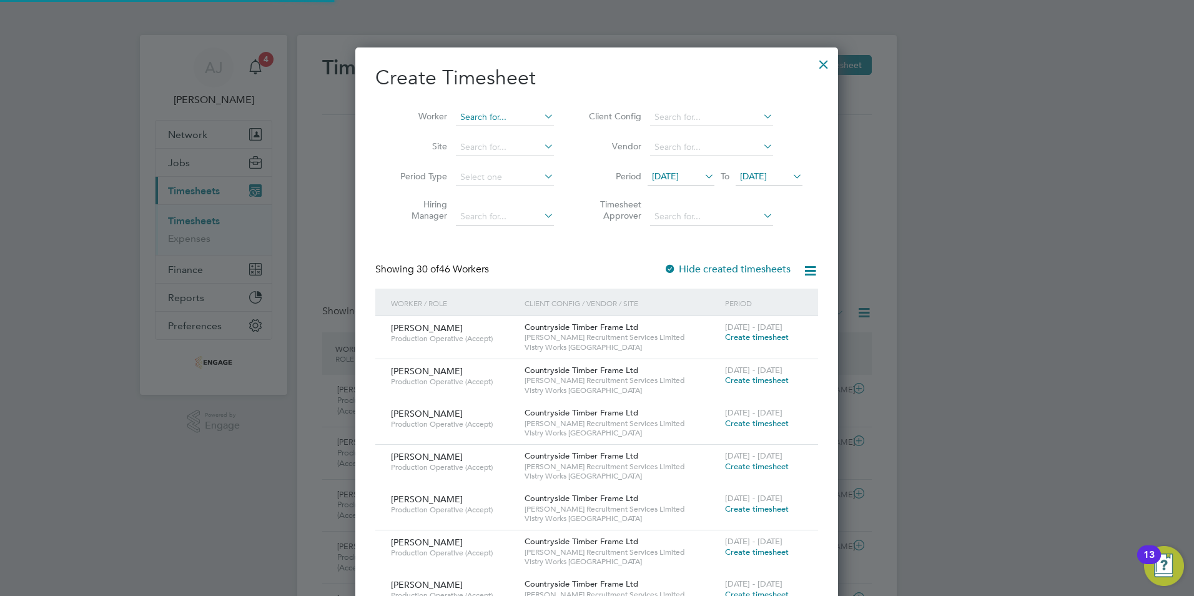
click at [487, 110] on input at bounding box center [505, 117] width 98 height 17
click at [495, 131] on li "Sam Alle n" at bounding box center [506, 134] width 103 height 17
type input "[PERSON_NAME]"
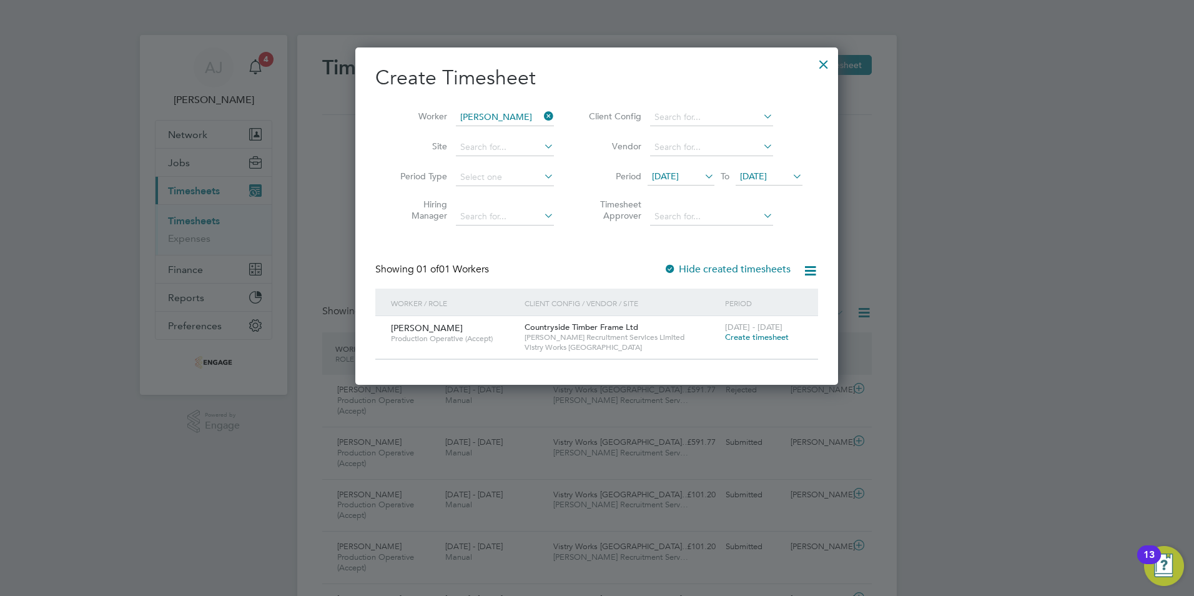
drag, startPoint x: 762, startPoint y: 336, endPoint x: 499, endPoint y: 132, distance: 332.9
click at [762, 336] on span "Create timesheet" at bounding box center [757, 337] width 64 height 11
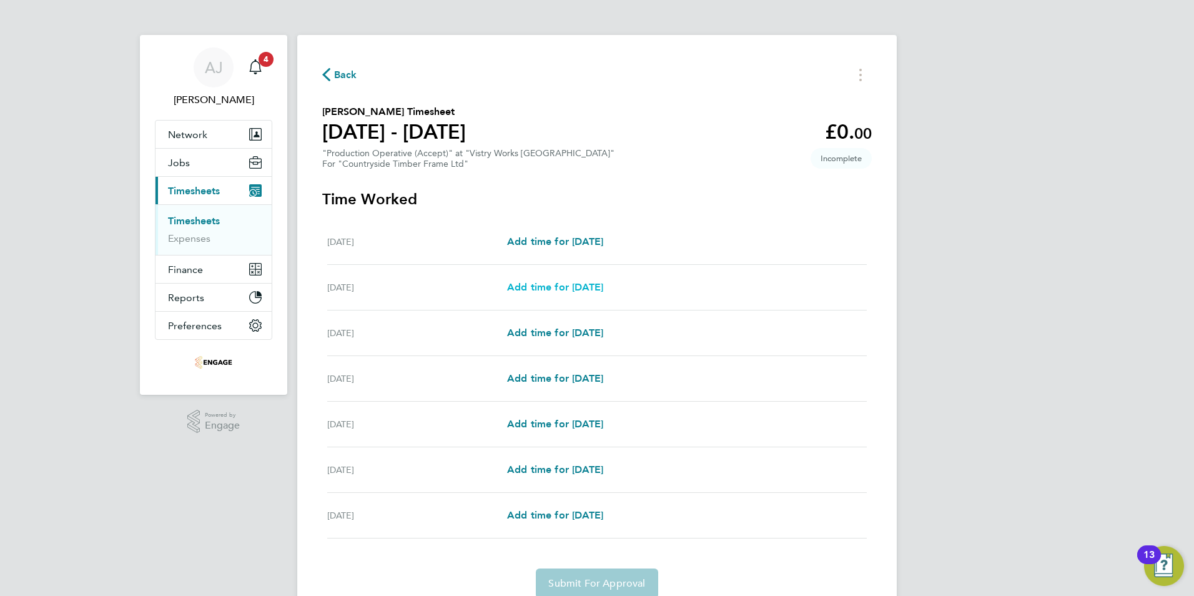
click at [550, 287] on span "Add time for Tue 26 Aug" at bounding box center [555, 287] width 96 height 12
select select "15"
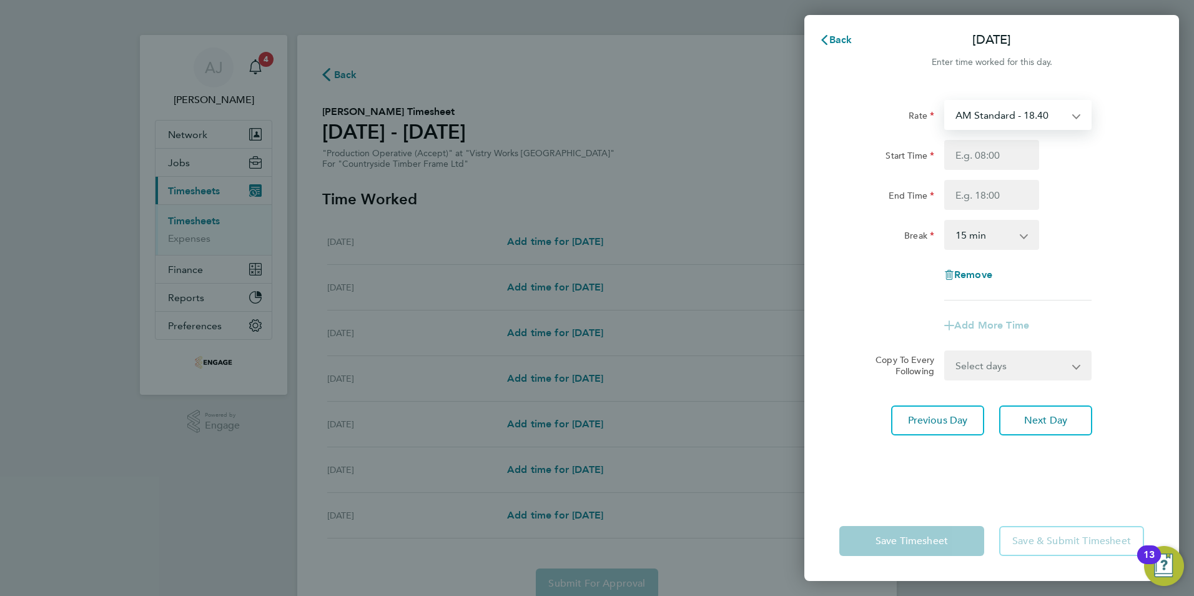
click at [979, 114] on select "AM Standard - 18.40 OT2 - 36.80 PM Standard - 20.06 PM OT2 - 40.11 OT 1 - 27.60…" at bounding box center [1011, 114] width 130 height 27
select select "15"
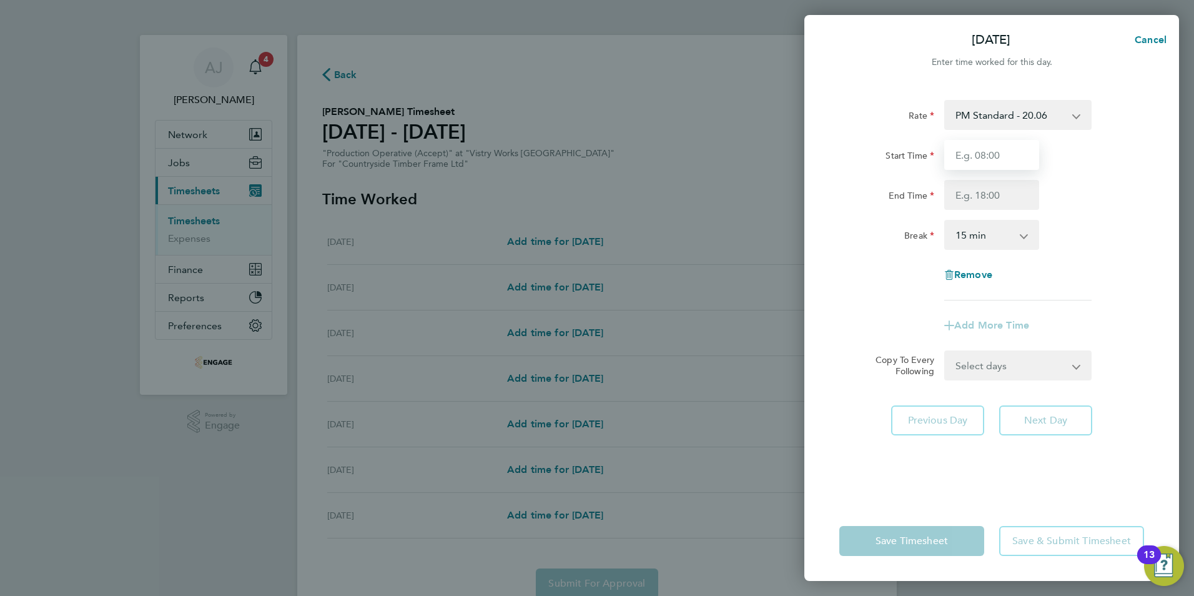
click at [989, 158] on input "Start Time" at bounding box center [991, 155] width 95 height 30
type input "14:00"
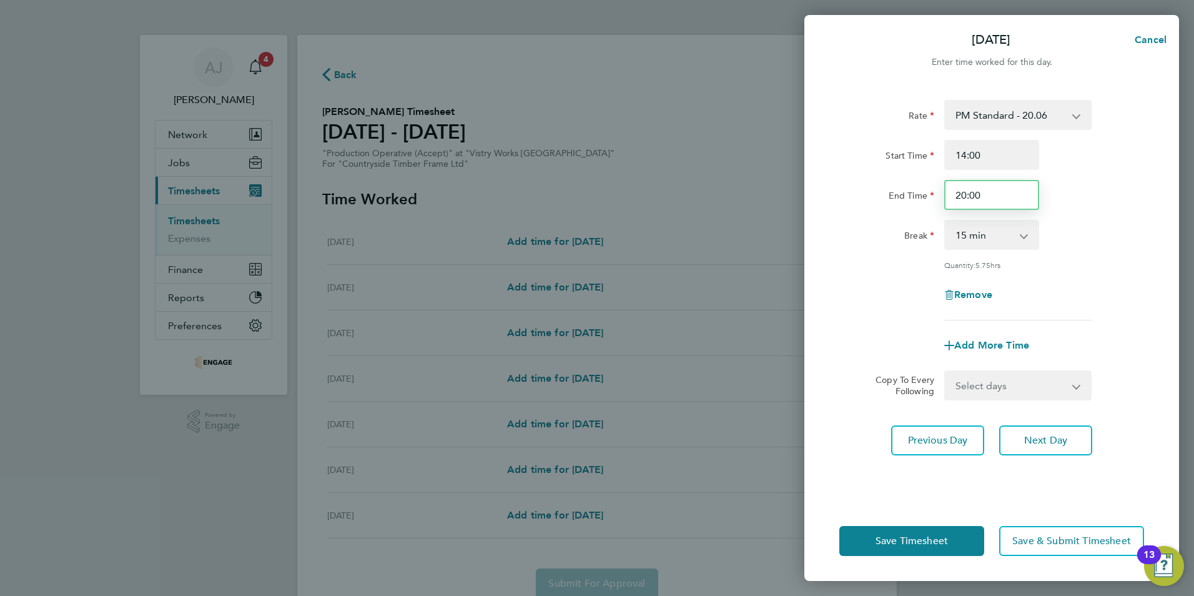
click at [981, 195] on input "20:00" at bounding box center [991, 195] width 95 height 30
type input "22:30"
click at [967, 229] on select "0 min 15 min 30 min 45 min 60 min 75 min 90 min" at bounding box center [984, 234] width 77 height 27
select select "30"
click at [946, 221] on select "0 min 15 min 30 min 45 min 60 min 75 min 90 min" at bounding box center [984, 234] width 77 height 27
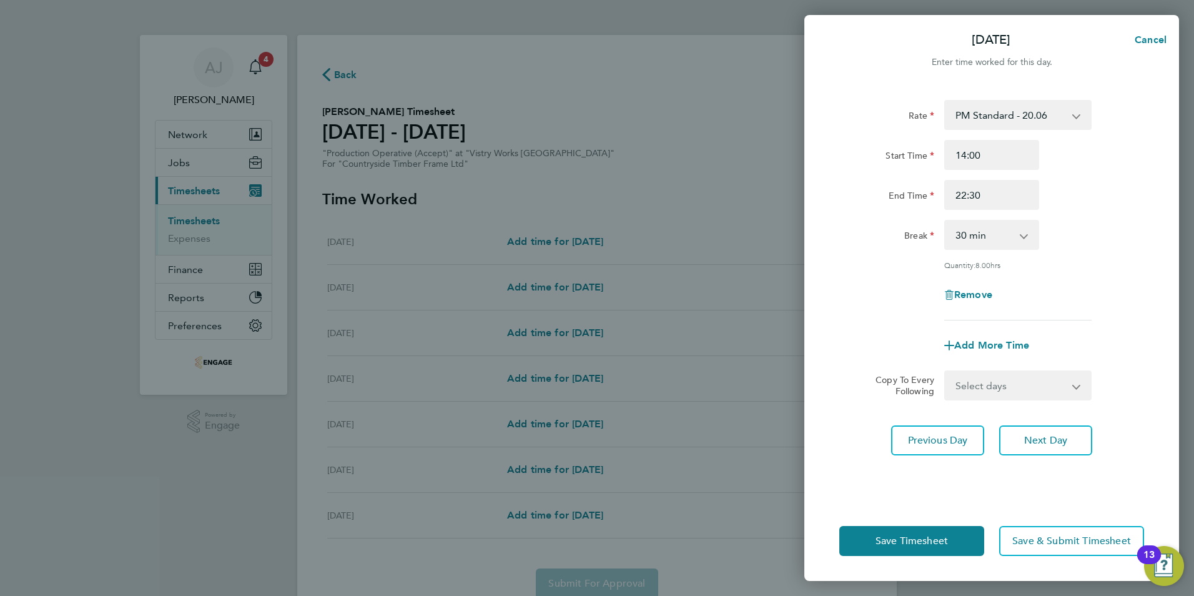
click at [904, 275] on div "Rate PM Standard - 20.06 AM Standard - 18.40 OT2 - 36.80 PM OT2 - 40.11 OT 1 - …" at bounding box center [991, 210] width 305 height 220
click at [894, 269] on div "Rate PM Standard - 20.06 AM Standard - 18.40 OT2 - 36.80 PM OT2 - 40.11 OT 1 - …" at bounding box center [991, 210] width 305 height 220
drag, startPoint x: 1025, startPoint y: 387, endPoint x: 1030, endPoint y: 392, distance: 7.1
click at [1025, 387] on select "Select days Day Weekday (Mon-Fri) Weekend (Sat-Sun) Wednesday Thursday Friday S…" at bounding box center [1011, 385] width 131 height 27
select select "WEEKDAY"
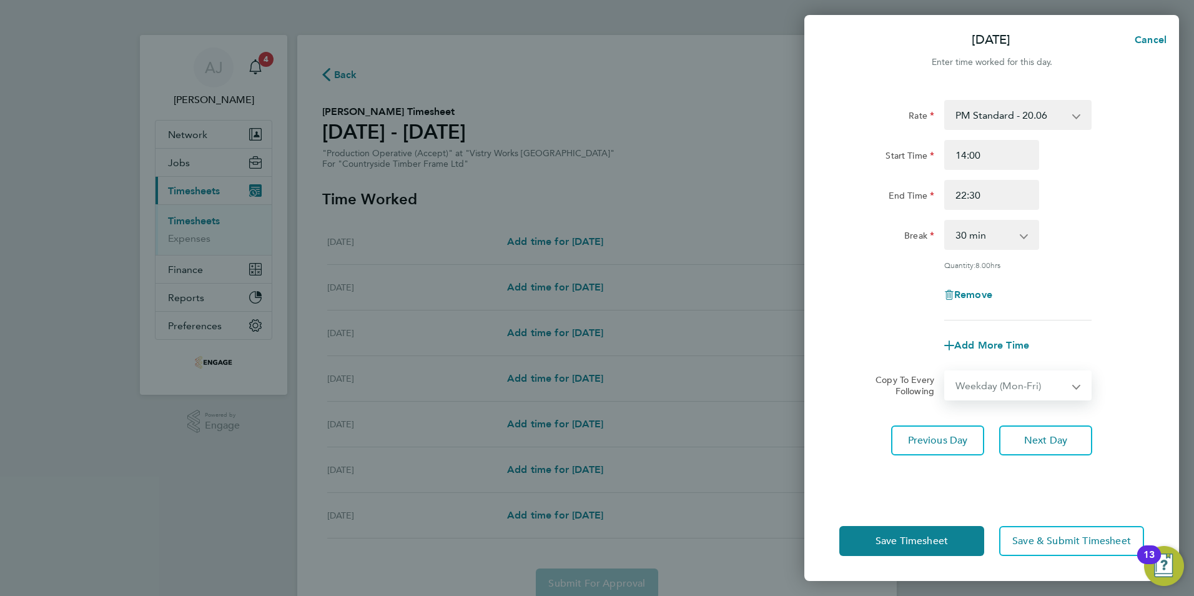
click at [946, 372] on select "Select days Day Weekday (Mon-Fri) Weekend (Sat-Sun) Wednesday Thursday Friday S…" at bounding box center [1011, 385] width 131 height 27
select select "2025-08-31"
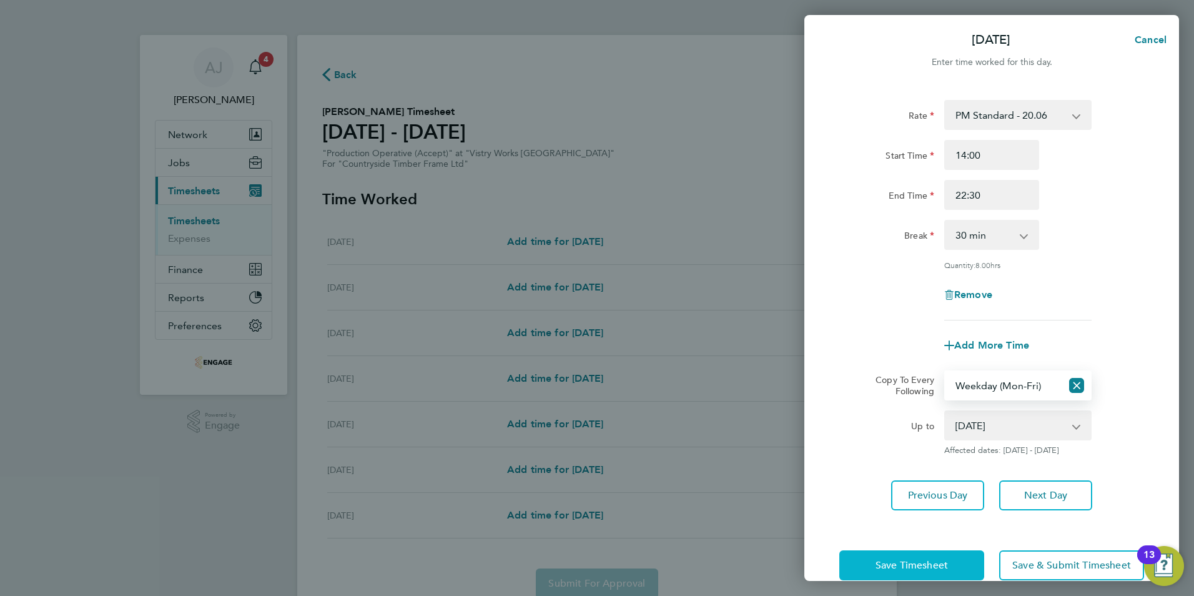
click at [940, 565] on span "Save Timesheet" at bounding box center [912, 565] width 72 height 12
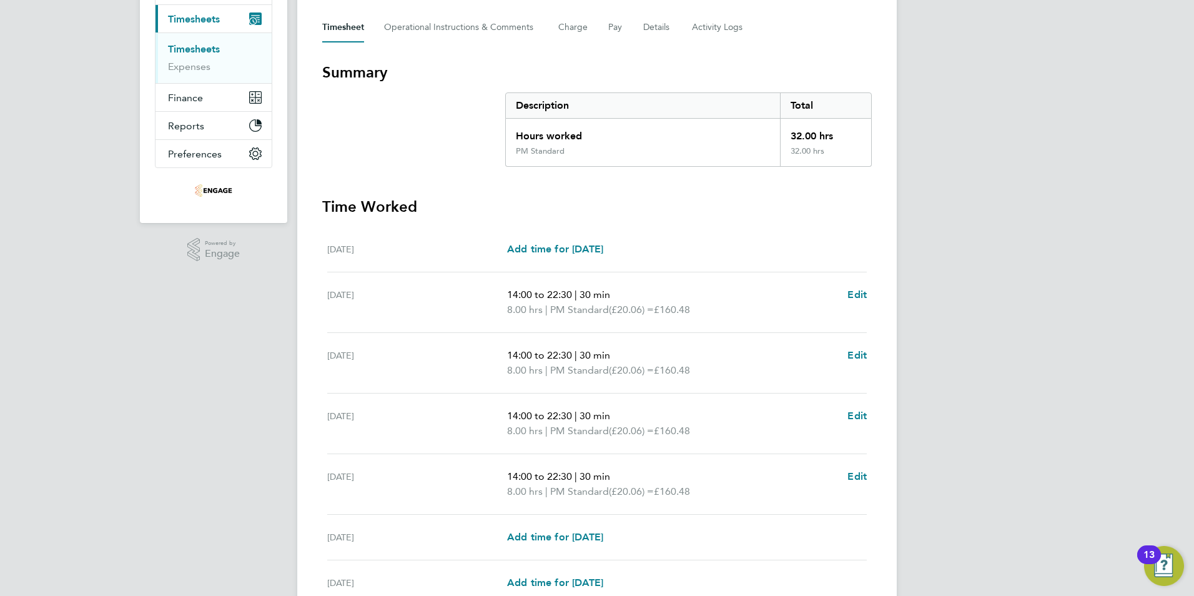
scroll to position [250, 0]
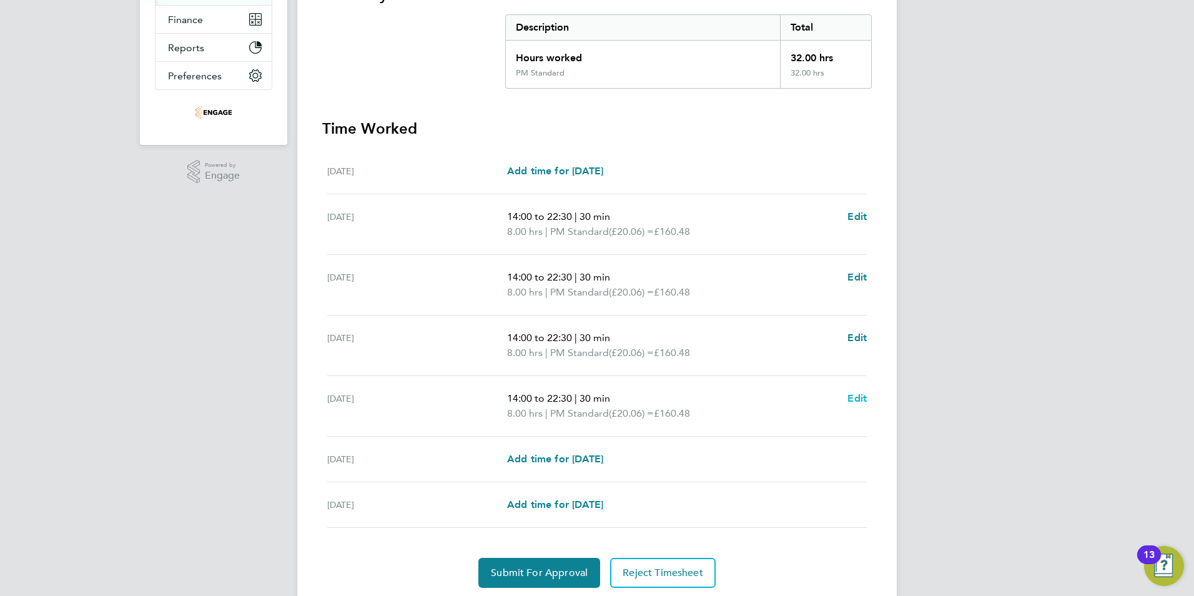
click at [859, 397] on span "Edit" at bounding box center [856, 398] width 19 height 12
select select "30"
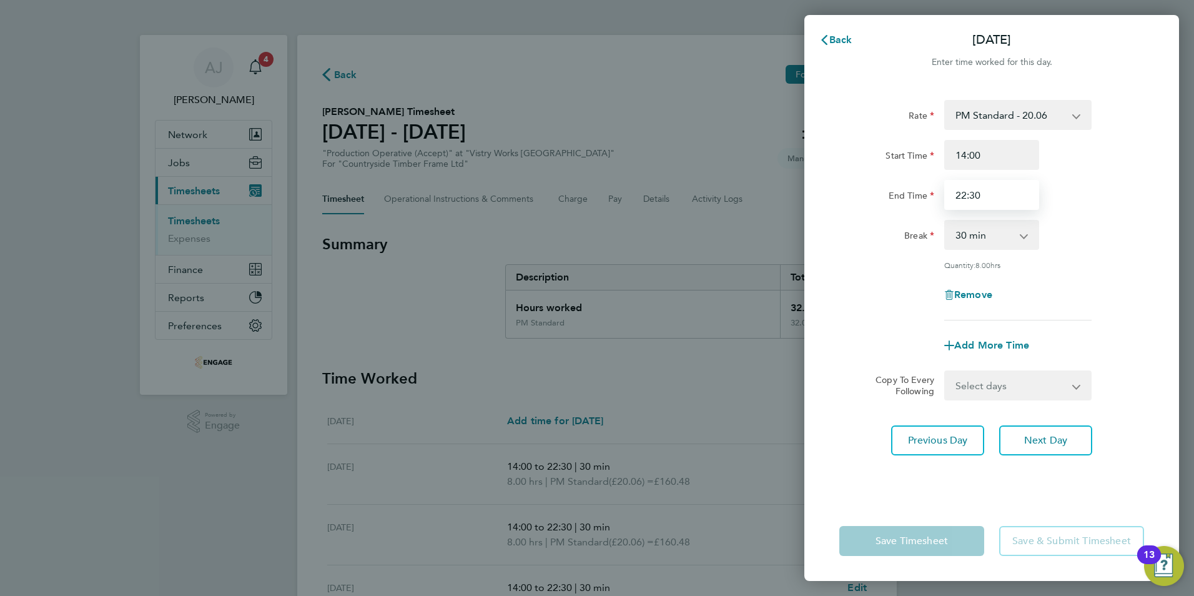
click at [986, 194] on input "22:30" at bounding box center [991, 195] width 95 height 30
type input "20:00"
click at [1093, 179] on div "Start Time 14:00 End Time 20:00" at bounding box center [991, 175] width 315 height 70
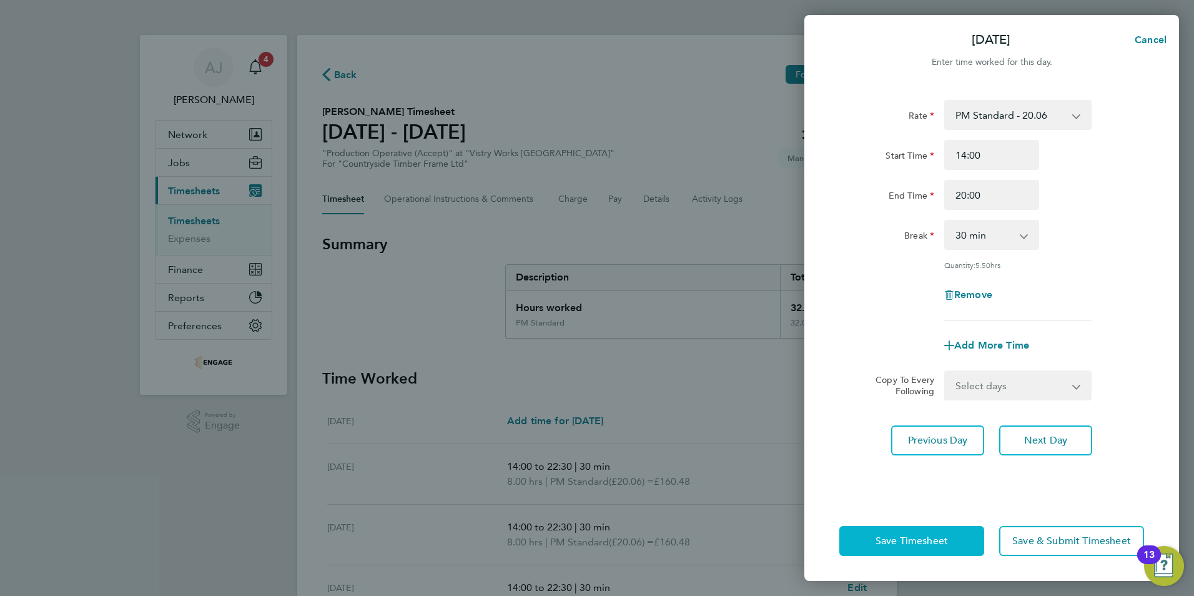
click at [879, 540] on span "Save Timesheet" at bounding box center [912, 541] width 72 height 12
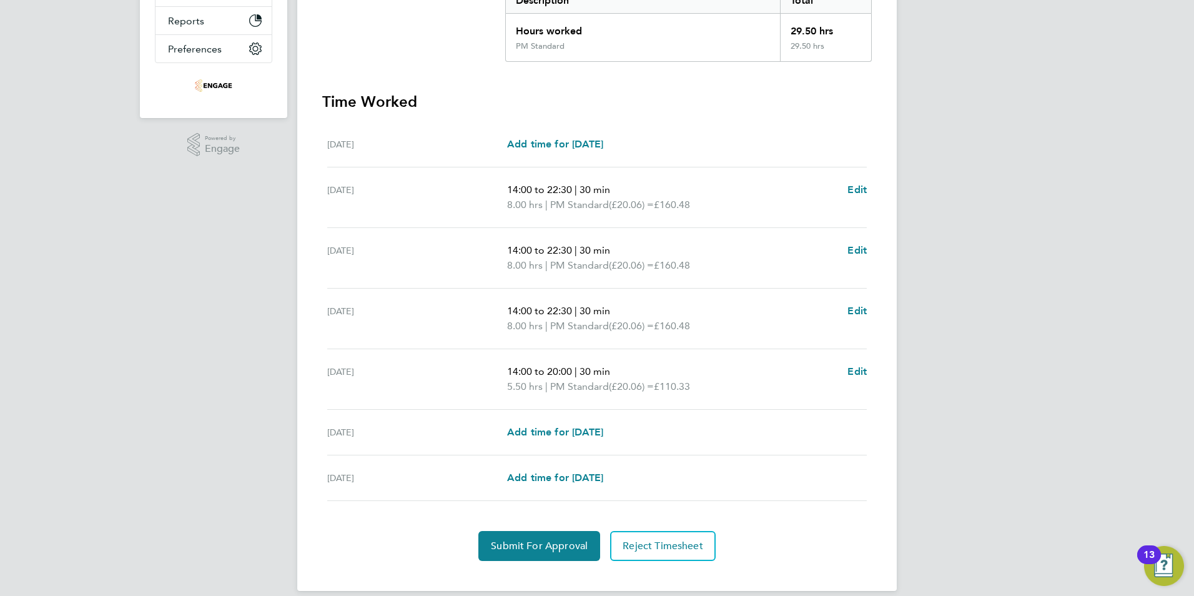
scroll to position [292, 0]
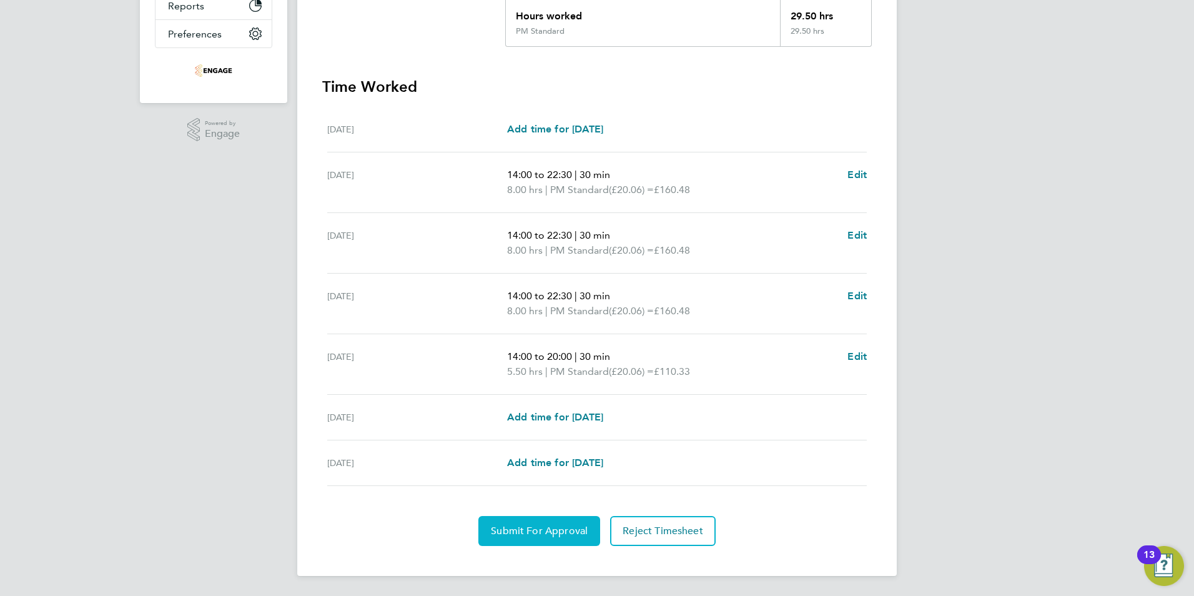
click at [537, 528] on span "Submit For Approval" at bounding box center [539, 531] width 97 height 12
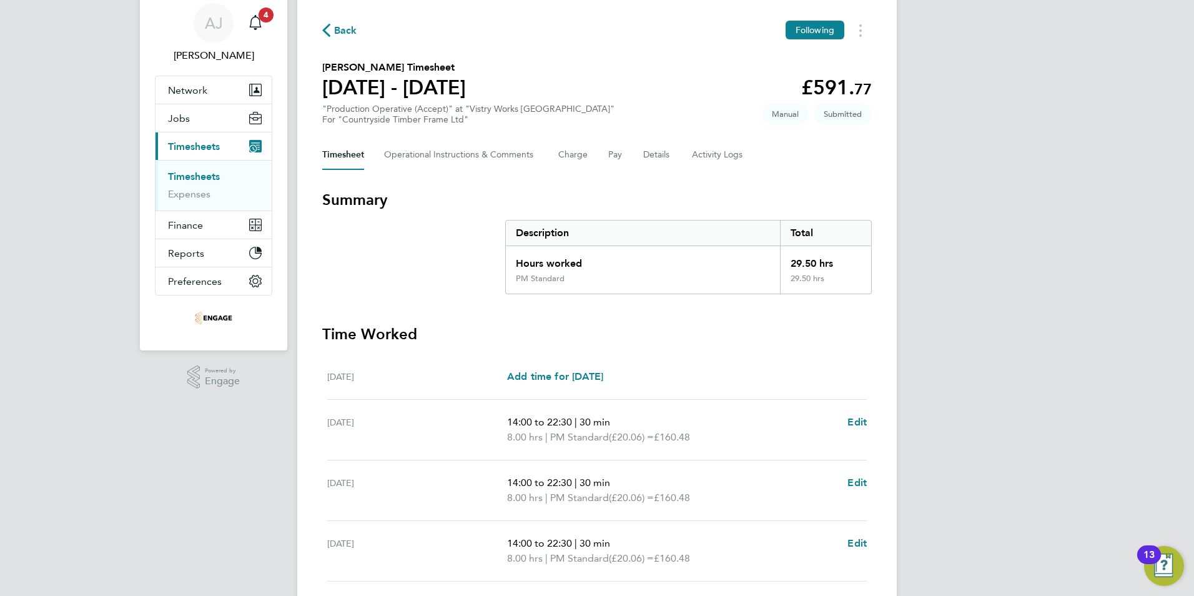
scroll to position [0, 0]
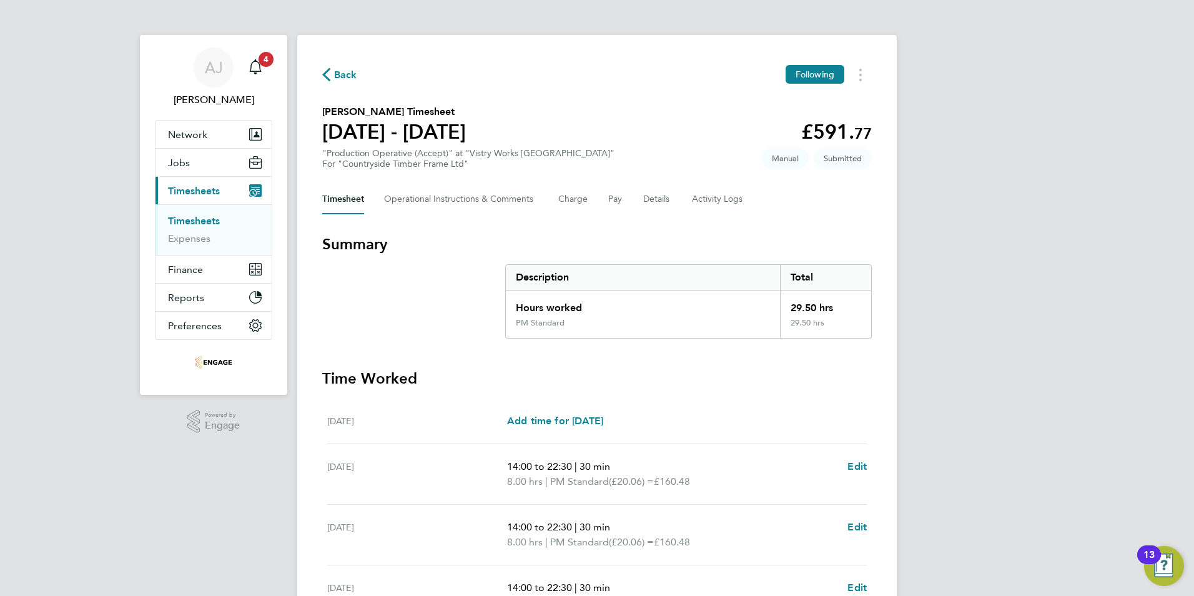
click at [179, 217] on link "Timesheets" at bounding box center [194, 221] width 52 height 12
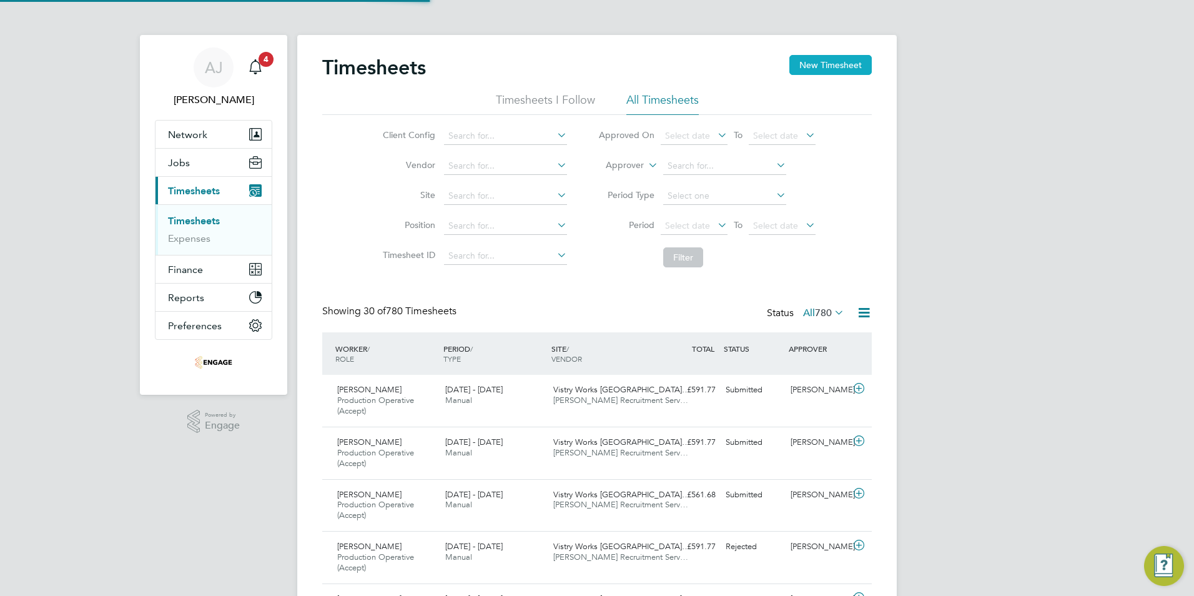
scroll to position [42, 109]
click at [834, 61] on button "New Timesheet" at bounding box center [830, 65] width 82 height 20
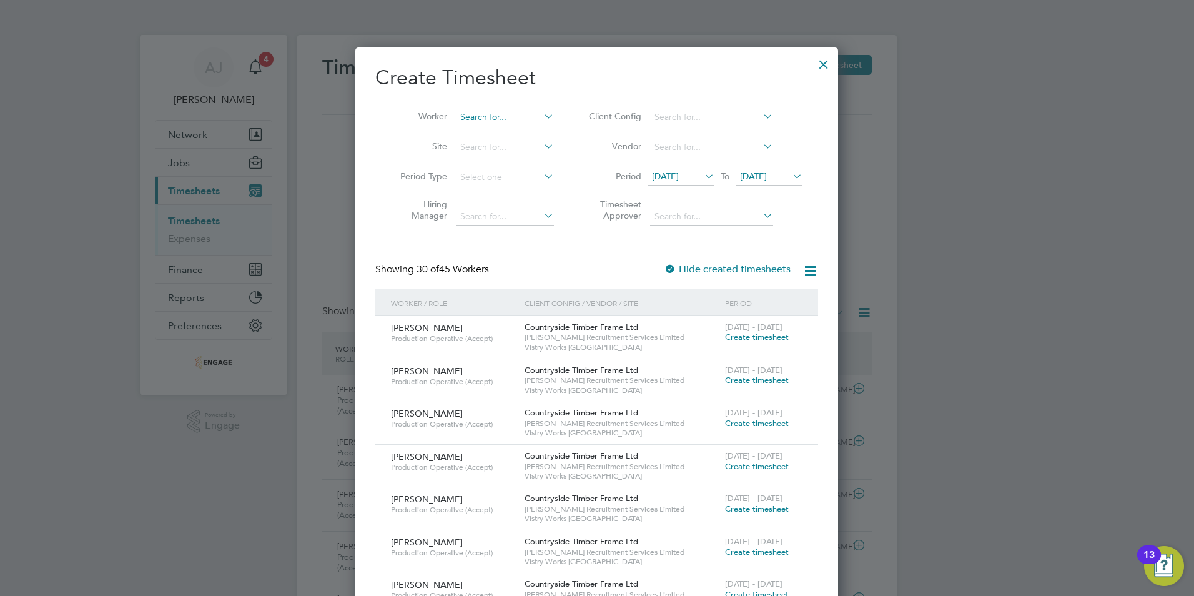
click at [489, 114] on input at bounding box center [505, 117] width 98 height 17
click at [532, 147] on b "King" at bounding box center [541, 150] width 19 height 11
type input "[PERSON_NAME]"
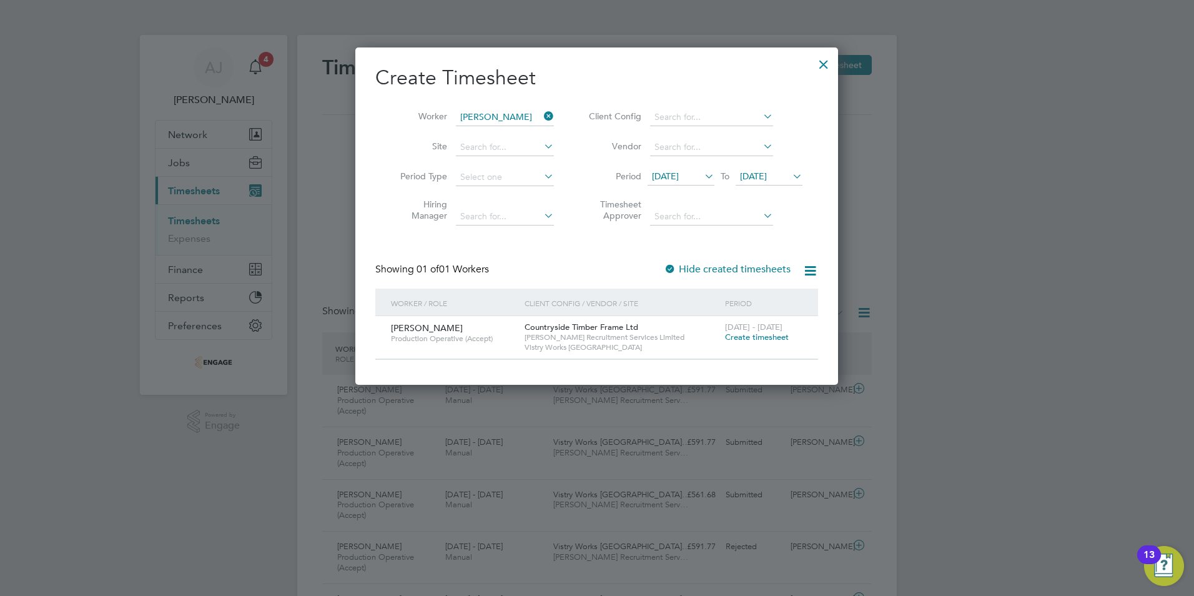
click at [748, 337] on span "Create timesheet" at bounding box center [757, 337] width 64 height 11
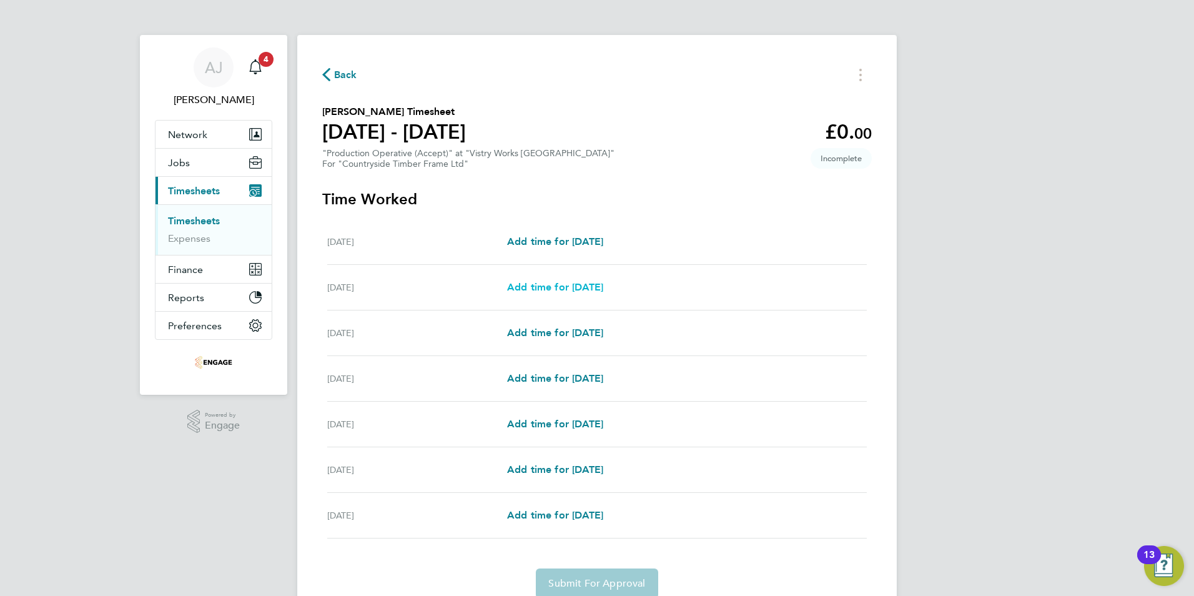
click at [561, 281] on span "Add time for Tue 26 Aug" at bounding box center [555, 287] width 96 height 12
select select "15"
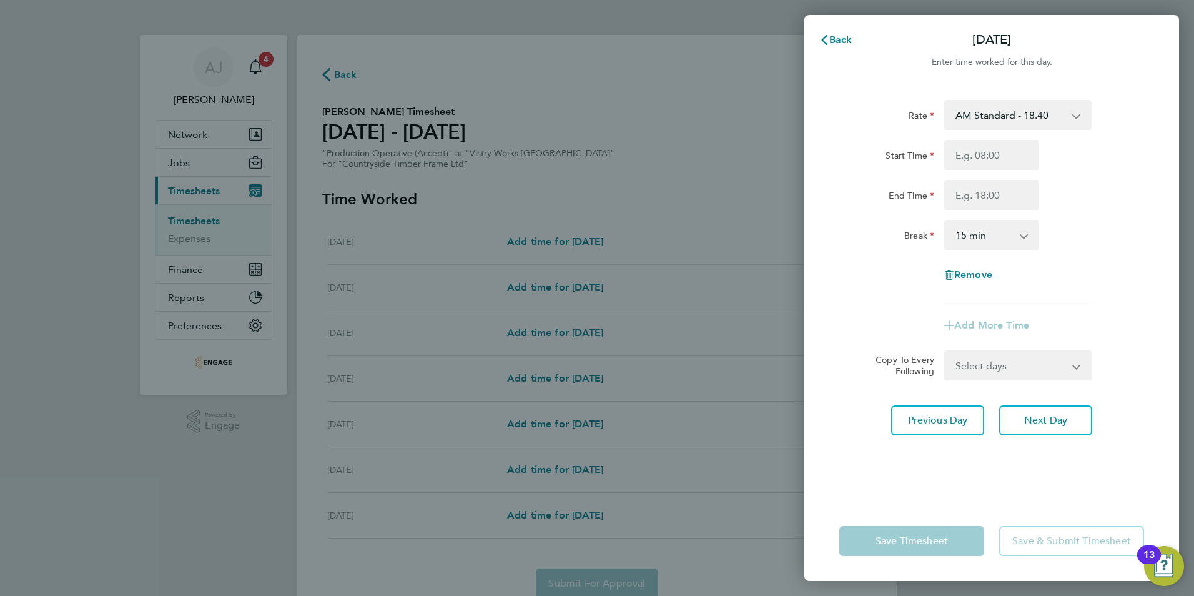
click at [1015, 116] on select "AM Standard - 18.40 PM Standard - 20.06 OT 1 - 27.60 OT2 - 36.80 PM OT 1 - 30.0…" at bounding box center [1011, 114] width 130 height 27
select select "15"
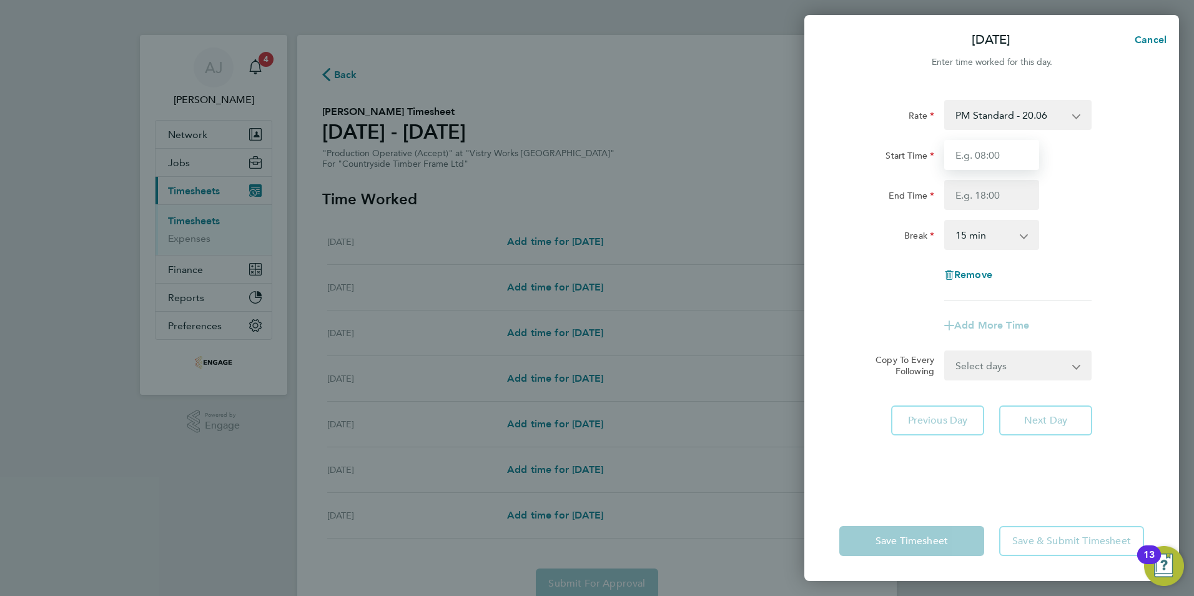
click at [971, 155] on input "Start Time" at bounding box center [991, 155] width 95 height 30
type input "14:00"
click at [987, 189] on input "End Time" at bounding box center [991, 195] width 95 height 30
type input "22:30"
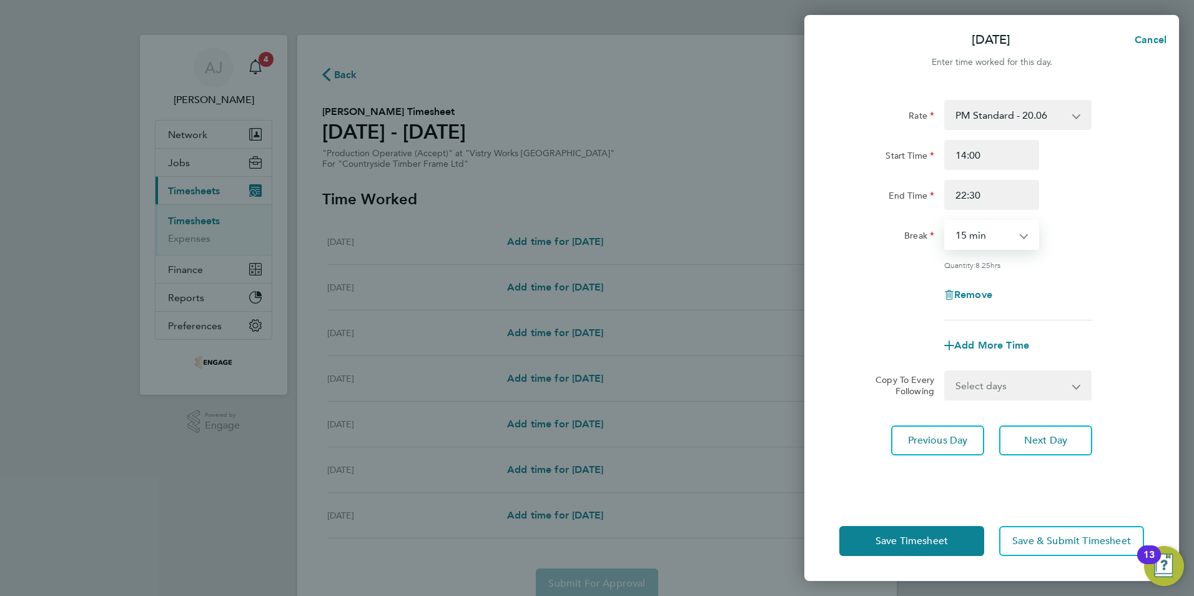
click at [973, 239] on select "0 min 15 min 30 min 45 min 60 min 75 min 90 min" at bounding box center [984, 234] width 77 height 27
select select "30"
click at [946, 221] on select "0 min 15 min 30 min 45 min 60 min 75 min 90 min" at bounding box center [984, 234] width 77 height 27
click at [987, 384] on select "Select days Day Weekday (Mon-Fri) Weekend (Sat-Sun) Wednesday Thursday Friday S…" at bounding box center [1011, 385] width 131 height 27
select select "WEEKDAY"
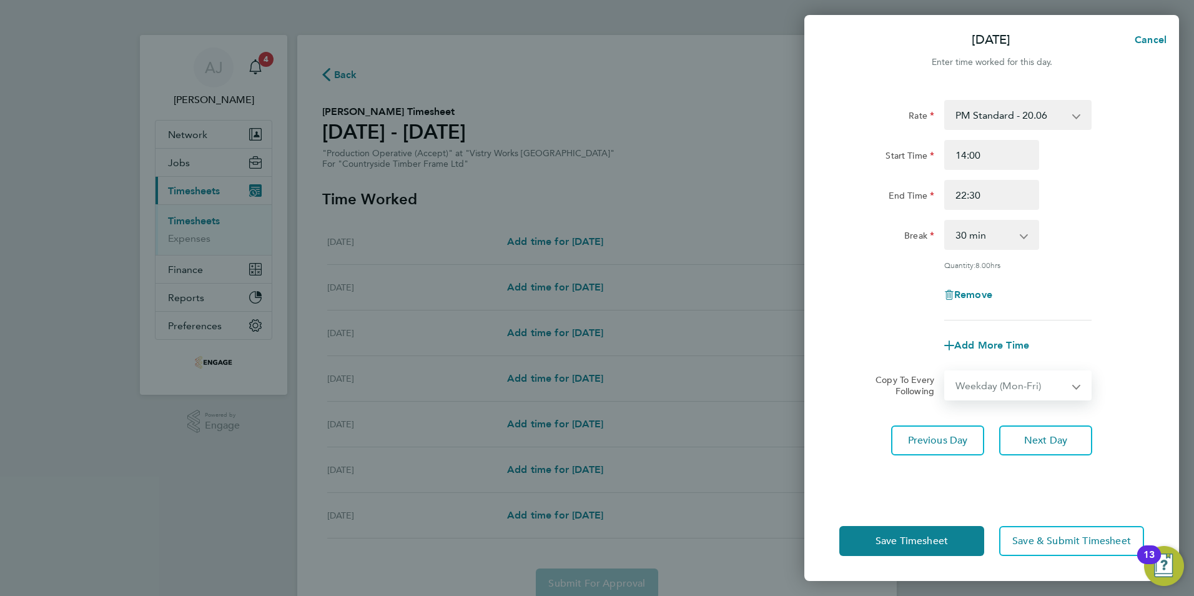
click at [946, 372] on select "Select days Day Weekday (Mon-Fri) Weekend (Sat-Sun) Wednesday Thursday Friday S…" at bounding box center [1011, 385] width 131 height 27
select select "2025-08-31"
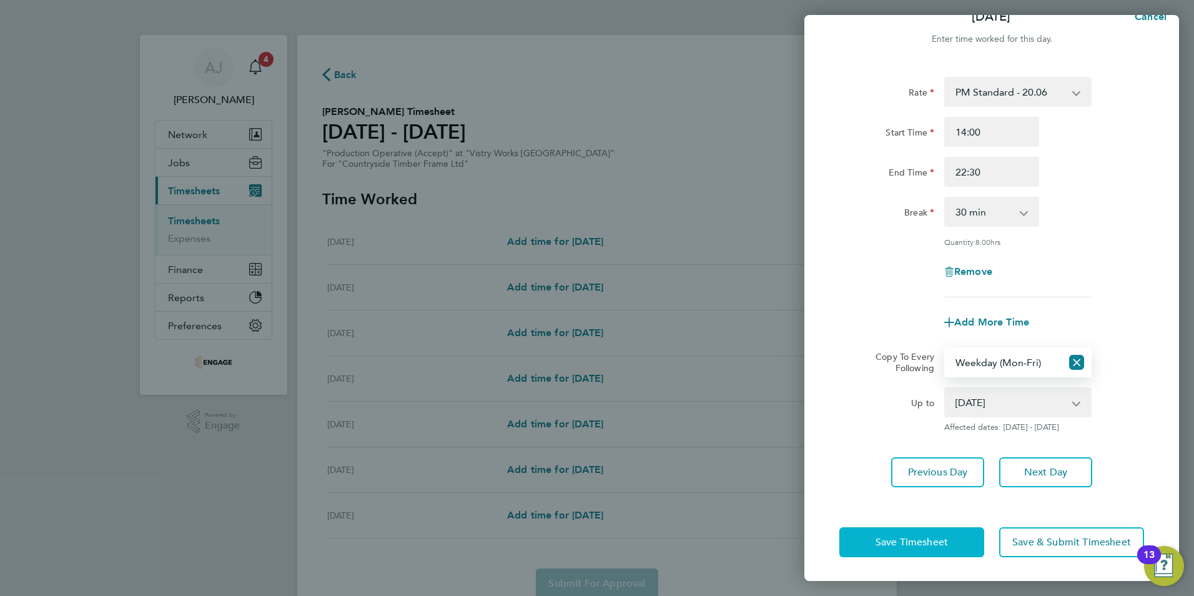
click at [891, 543] on span "Save Timesheet" at bounding box center [912, 542] width 72 height 12
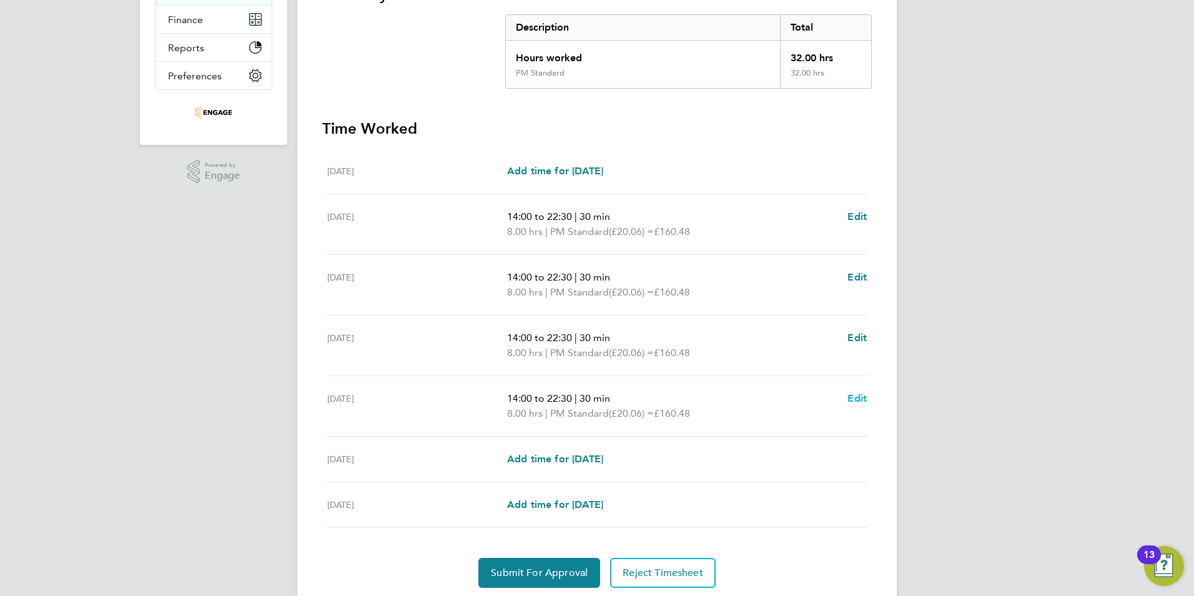
click at [856, 395] on span "Edit" at bounding box center [856, 398] width 19 height 12
select select "30"
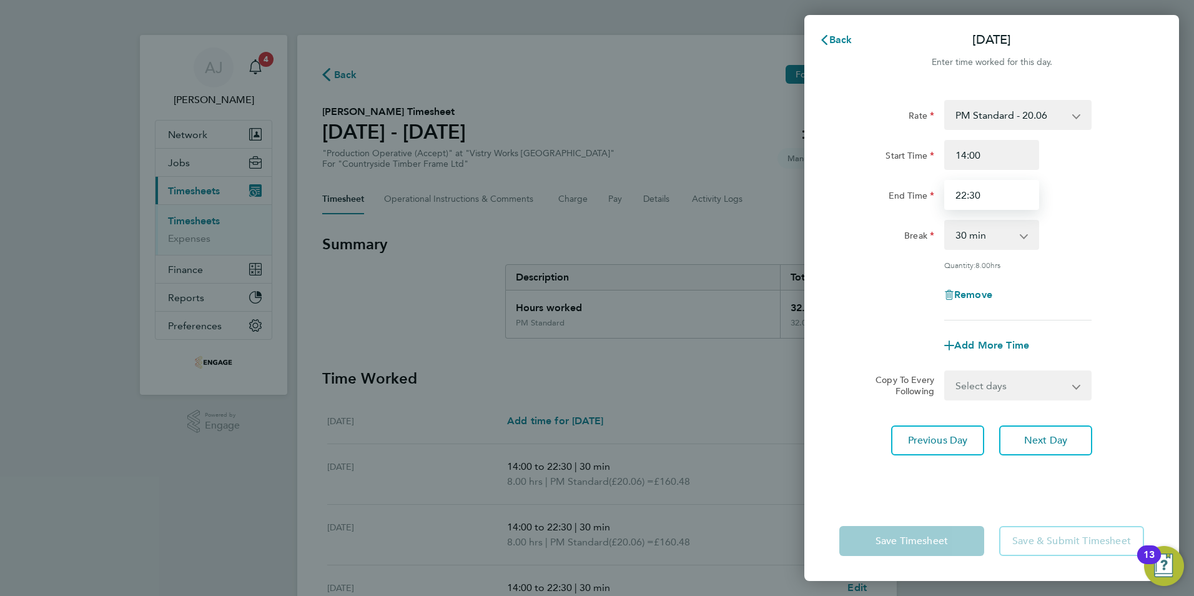
click at [966, 192] on input "22:30" at bounding box center [991, 195] width 95 height 30
click at [975, 195] on input "20:30" at bounding box center [991, 195] width 95 height 30
type input "20:00"
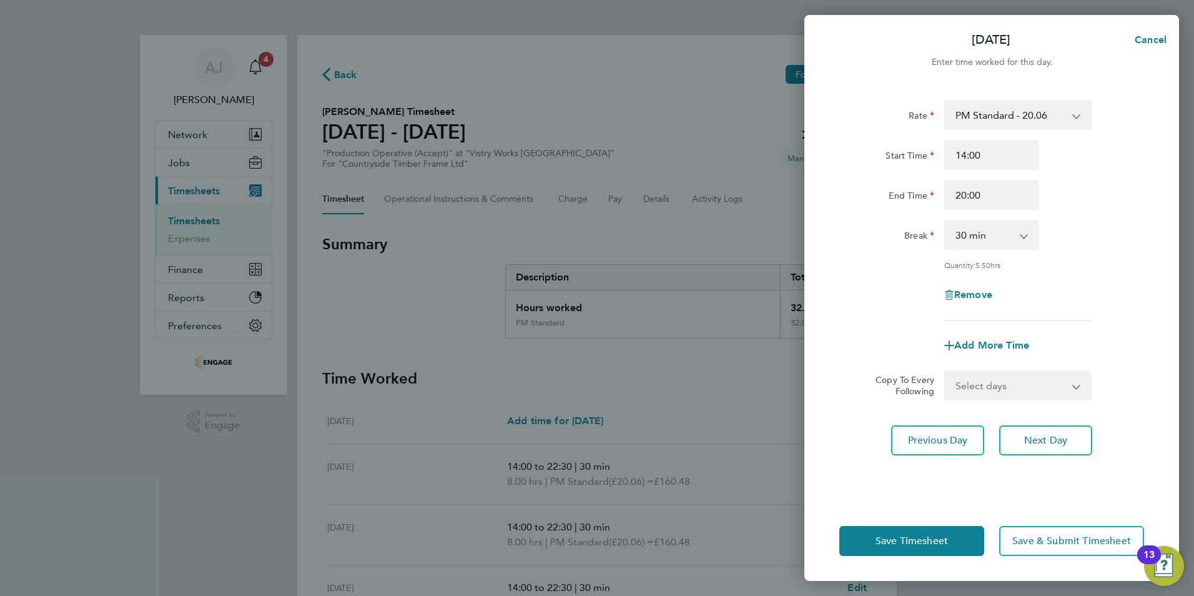
drag, startPoint x: 858, startPoint y: 476, endPoint x: 899, endPoint y: 503, distance: 48.7
click at [859, 475] on div "Rate PM Standard - 20.06 AM Standard - 18.40 OT 1 - 27.60 OT2 - 36.80 PM OT 1 -…" at bounding box center [991, 293] width 375 height 416
click at [886, 541] on span "Save Timesheet" at bounding box center [912, 541] width 72 height 12
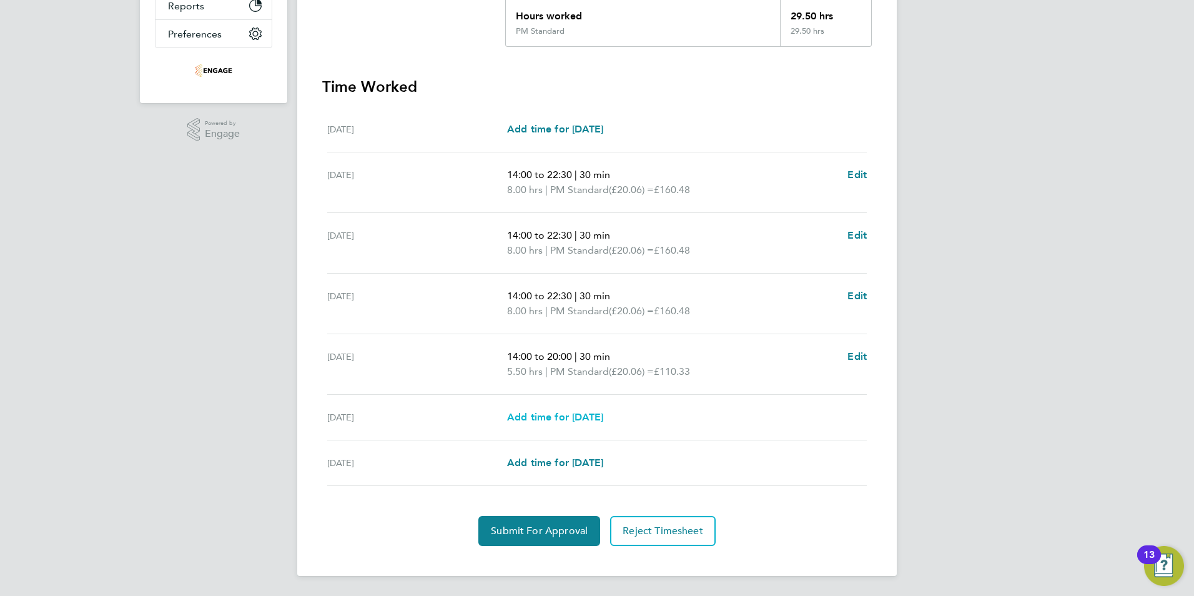
click at [585, 415] on span "Add time for [DATE]" at bounding box center [555, 417] width 96 height 12
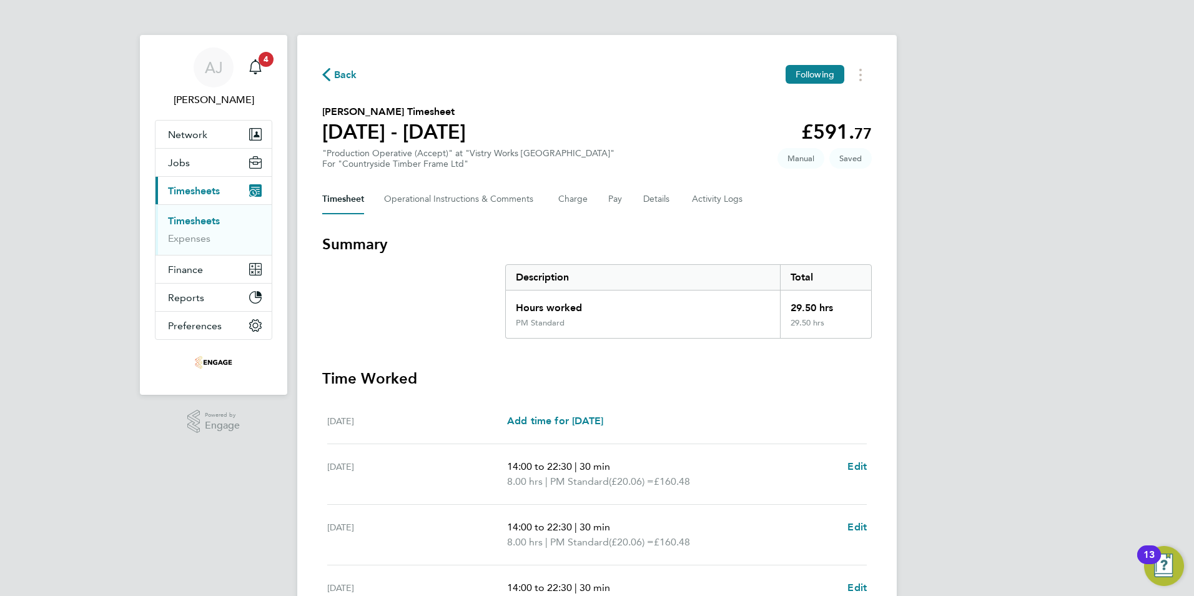
select select "15"
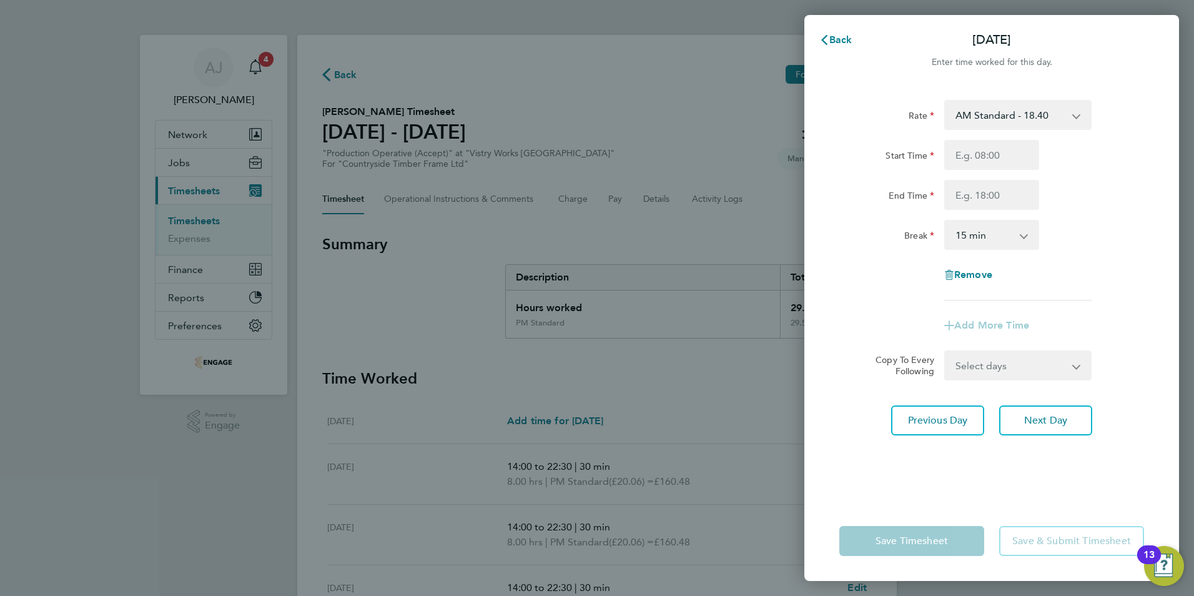
click at [1014, 115] on select "AM Standard - 18.40 PM Standard - 20.06 OT 1 - 27.60 OT2 - 36.80 PM OT 1 - 30.0…" at bounding box center [1011, 114] width 130 height 27
select select "15"
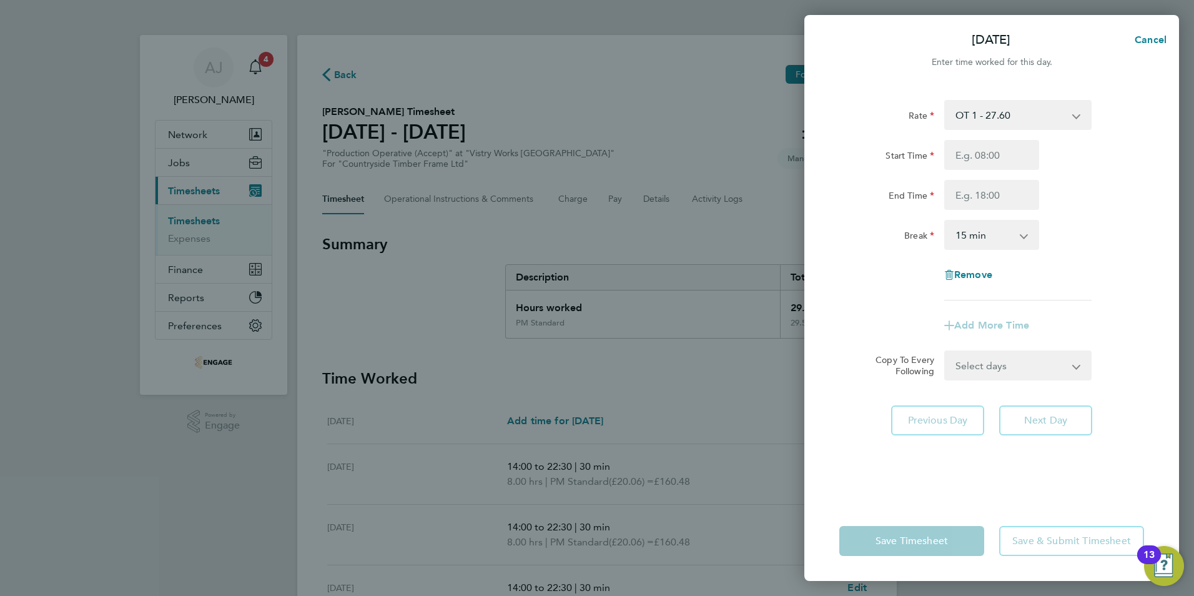
click at [1037, 115] on select "OT 1 - 27.60 AM Standard - 18.40 PM Standard - 20.06 OT2 - 36.80 PM OT 1 - 30.0…" at bounding box center [1011, 114] width 130 height 27
select select "15"
click at [977, 154] on input "Start Time" at bounding box center [991, 155] width 95 height 30
type input "06:00"
click at [984, 196] on input "End Time" at bounding box center [991, 195] width 95 height 30
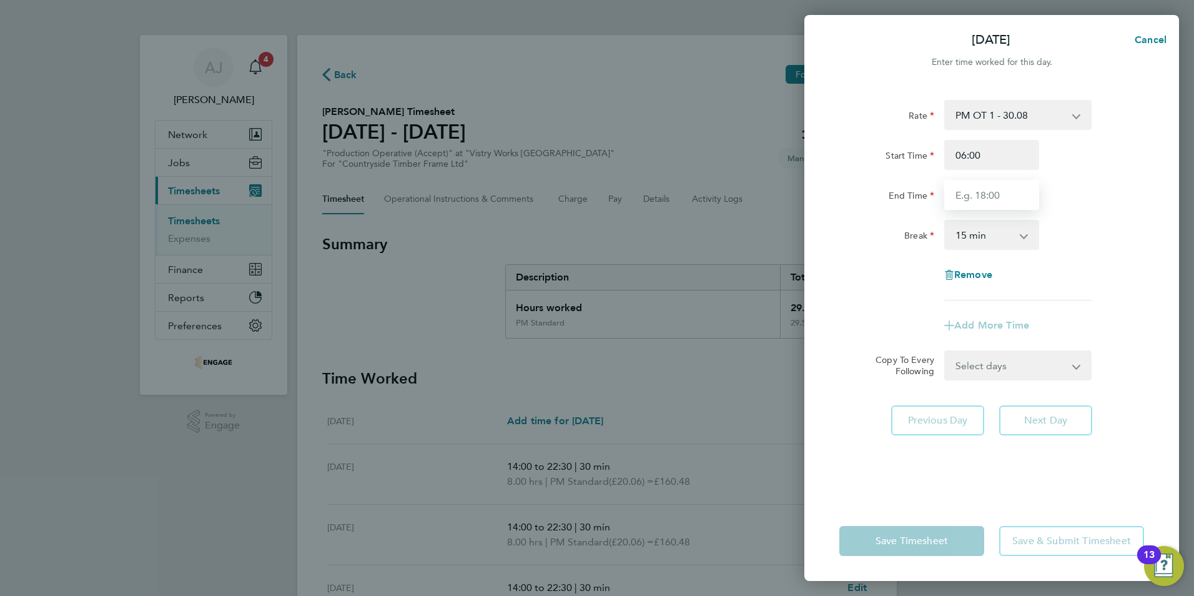
type input "14:00"
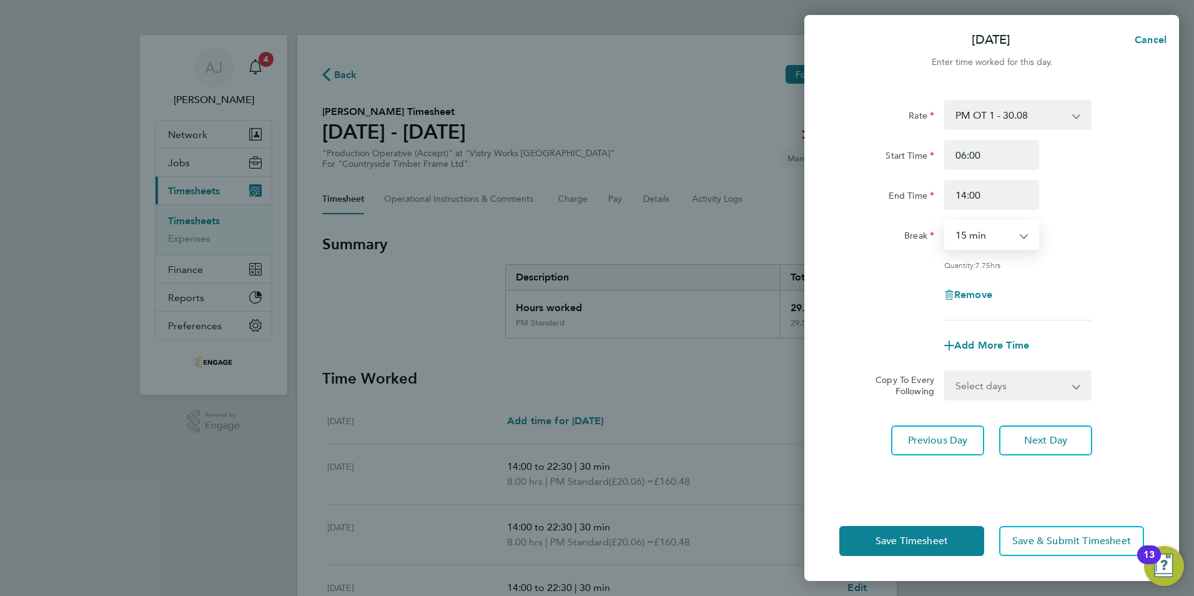
click at [971, 236] on select "0 min 15 min 30 min 45 min 60 min 75 min 90 min" at bounding box center [984, 234] width 77 height 27
select select "30"
click at [946, 221] on select "0 min 15 min 30 min 45 min 60 min 75 min 90 min" at bounding box center [984, 234] width 77 height 27
click at [849, 303] on div "Remove" at bounding box center [991, 295] width 315 height 30
click at [935, 543] on span "Save Timesheet" at bounding box center [912, 541] width 72 height 12
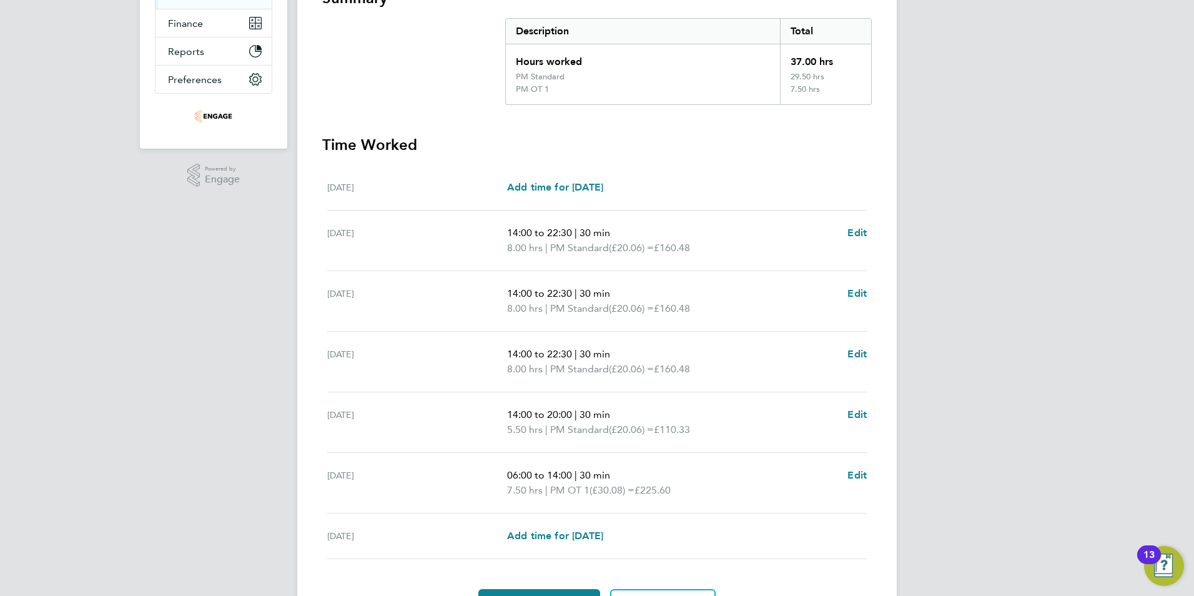
scroll to position [319, 0]
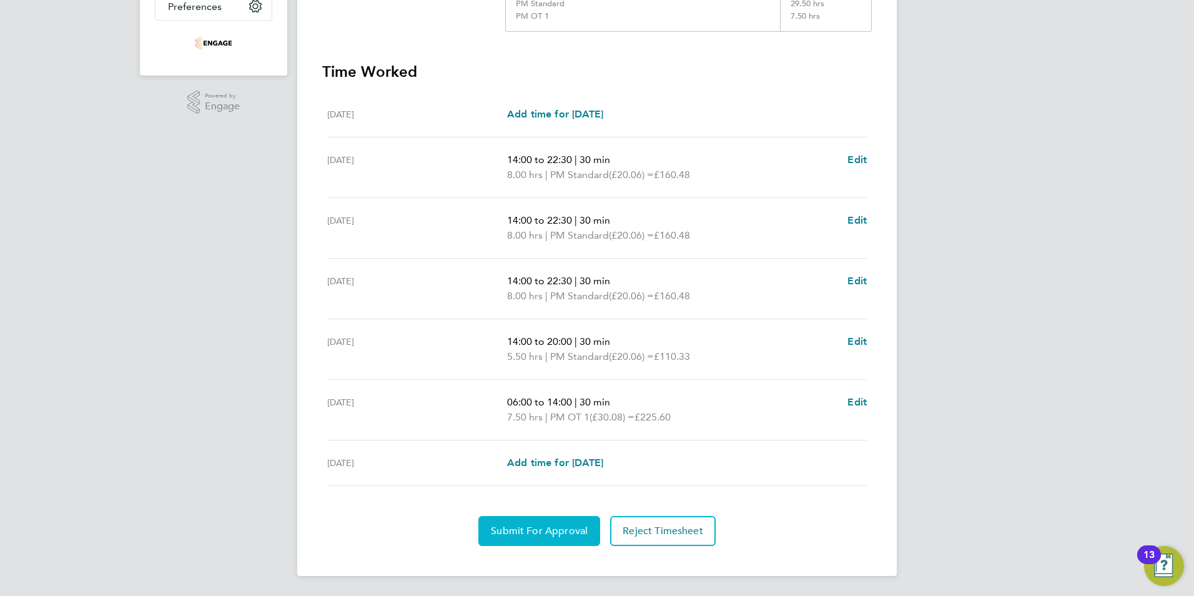
click at [526, 532] on span "Submit For Approval" at bounding box center [539, 531] width 97 height 12
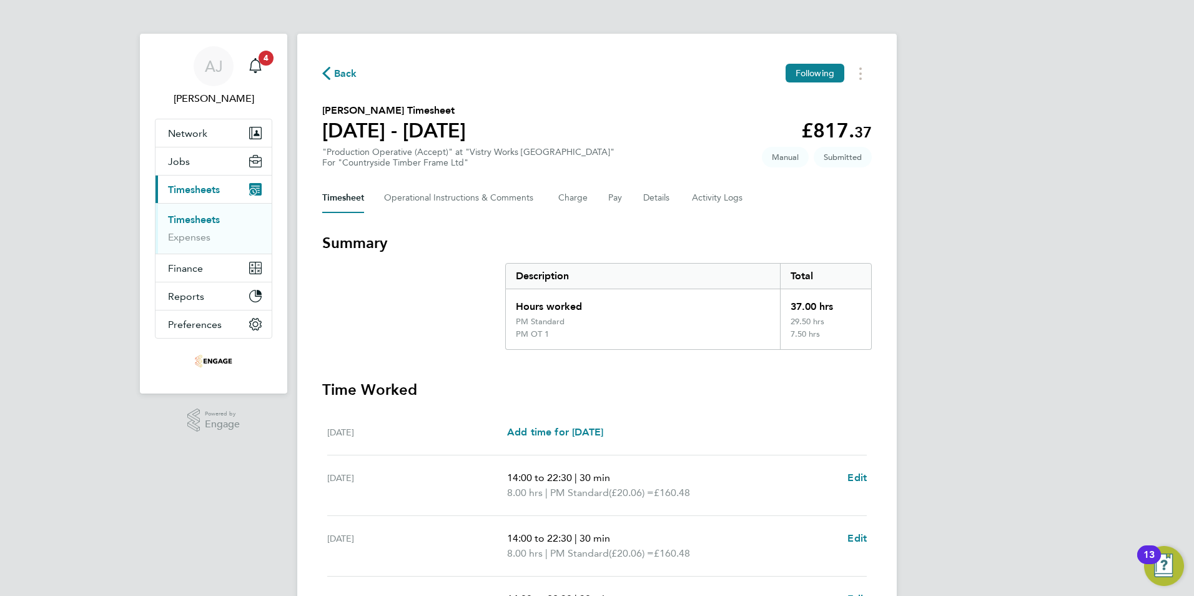
scroll to position [0, 0]
click at [208, 215] on link "Timesheets" at bounding box center [194, 221] width 52 height 12
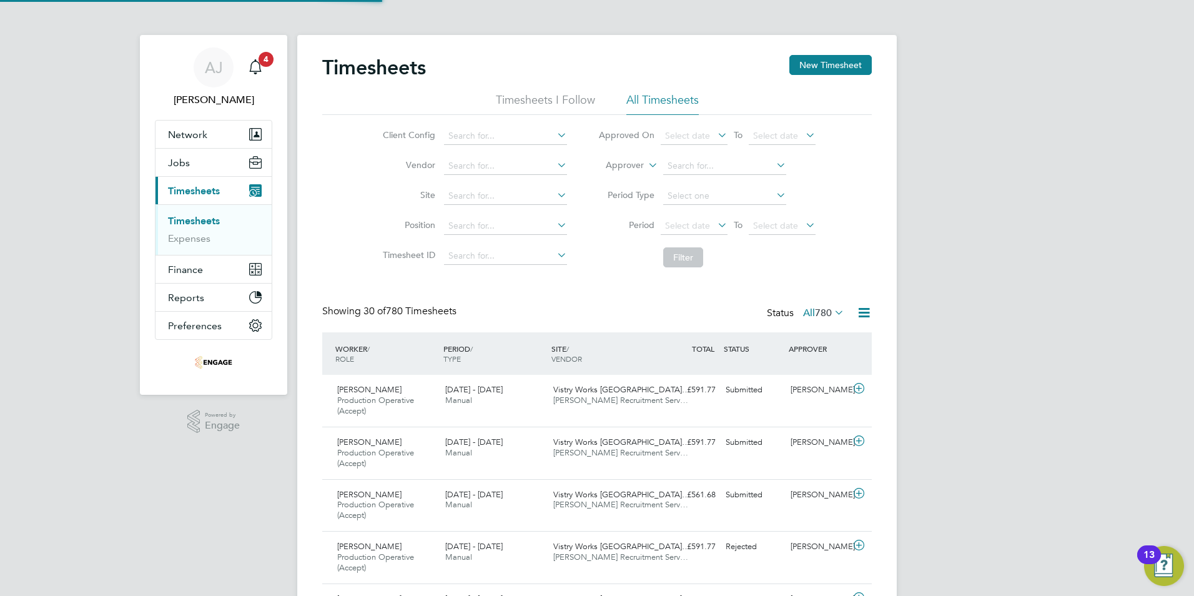
scroll to position [42, 109]
click at [816, 66] on button "New Timesheet" at bounding box center [830, 65] width 82 height 20
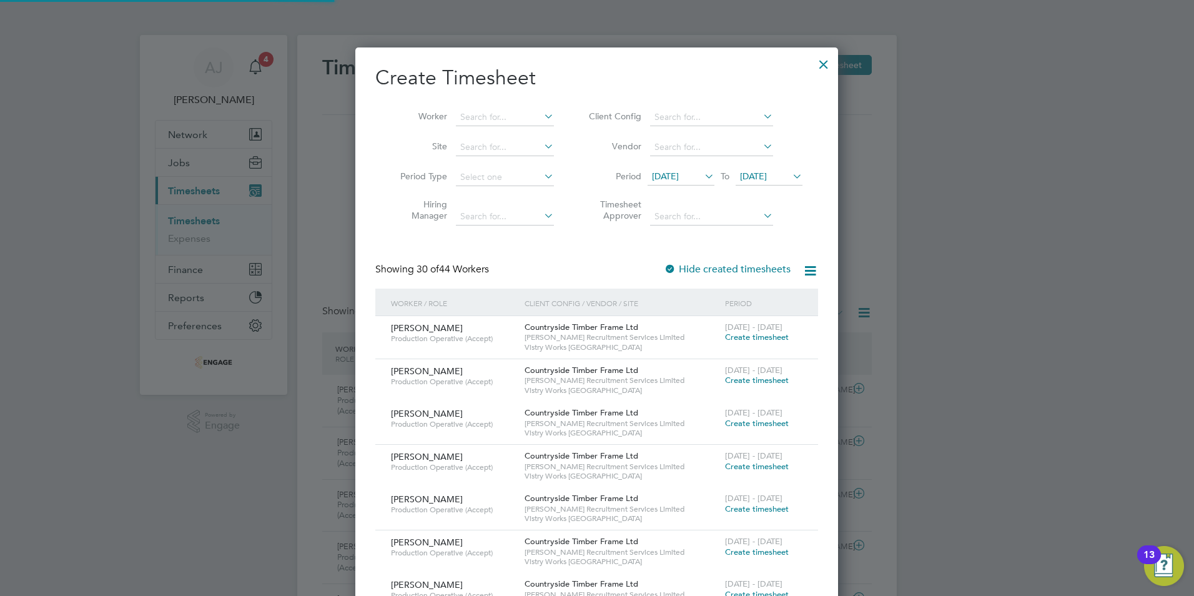
scroll to position [2221, 483]
click at [489, 117] on input at bounding box center [505, 117] width 98 height 17
click at [483, 128] on li "Katarzyna Pel czynska" at bounding box center [517, 134] width 125 height 17
type input "[PERSON_NAME]"
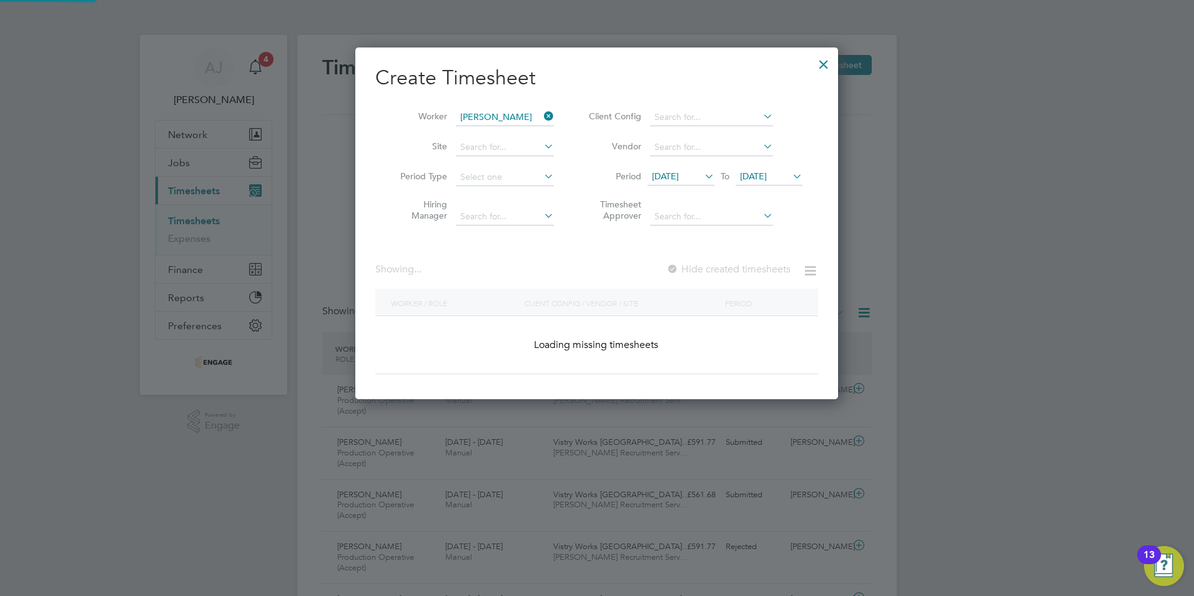
scroll to position [337, 483]
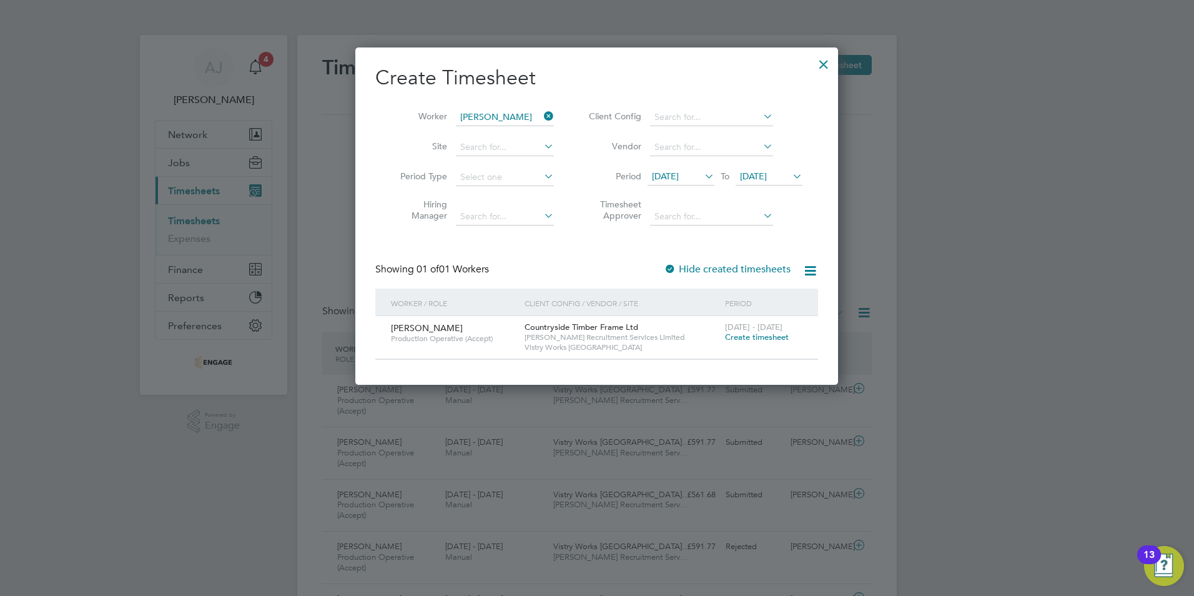
click at [745, 335] on span "Create timesheet" at bounding box center [757, 337] width 64 height 11
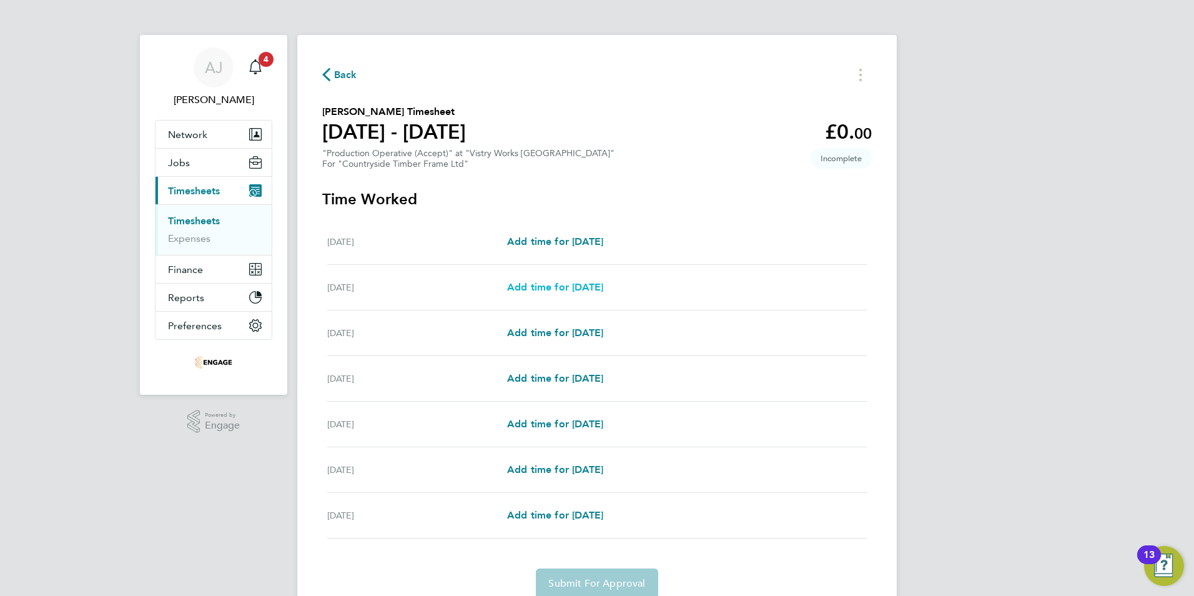
click at [601, 290] on span "Add time for Tue 26 Aug" at bounding box center [555, 287] width 96 height 12
select select "15"
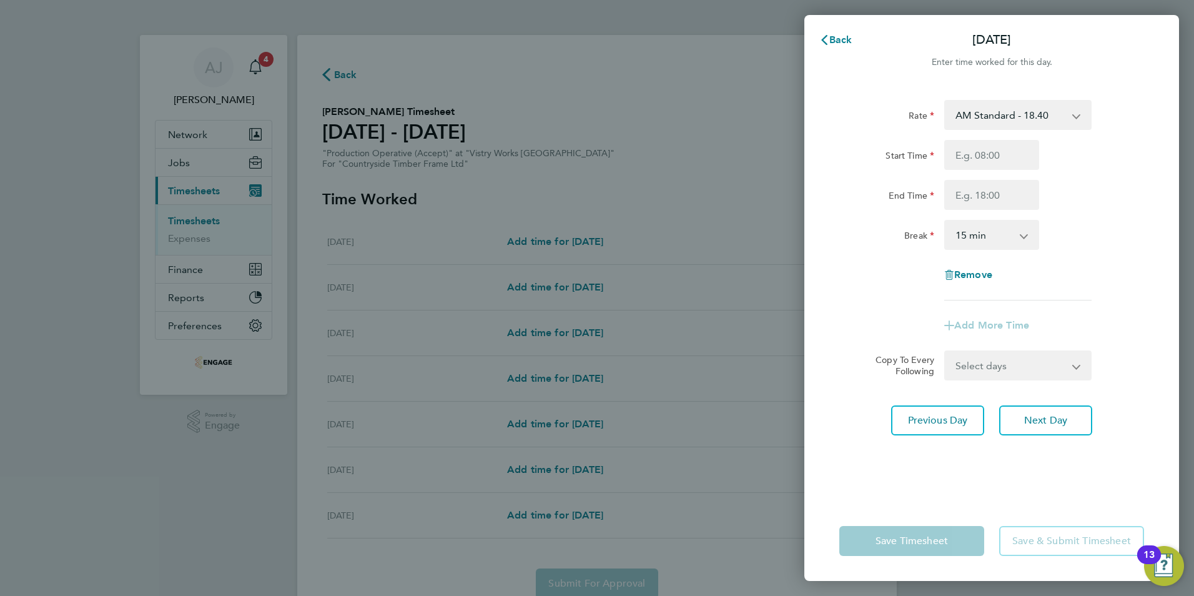
click at [1024, 109] on select "AM Standard - 18.40 PM OT 1 - 30.08 OT2 - 36.80 PM Standard - 20.06 PM OT2 - 40…" at bounding box center [1011, 114] width 130 height 27
select select "15"
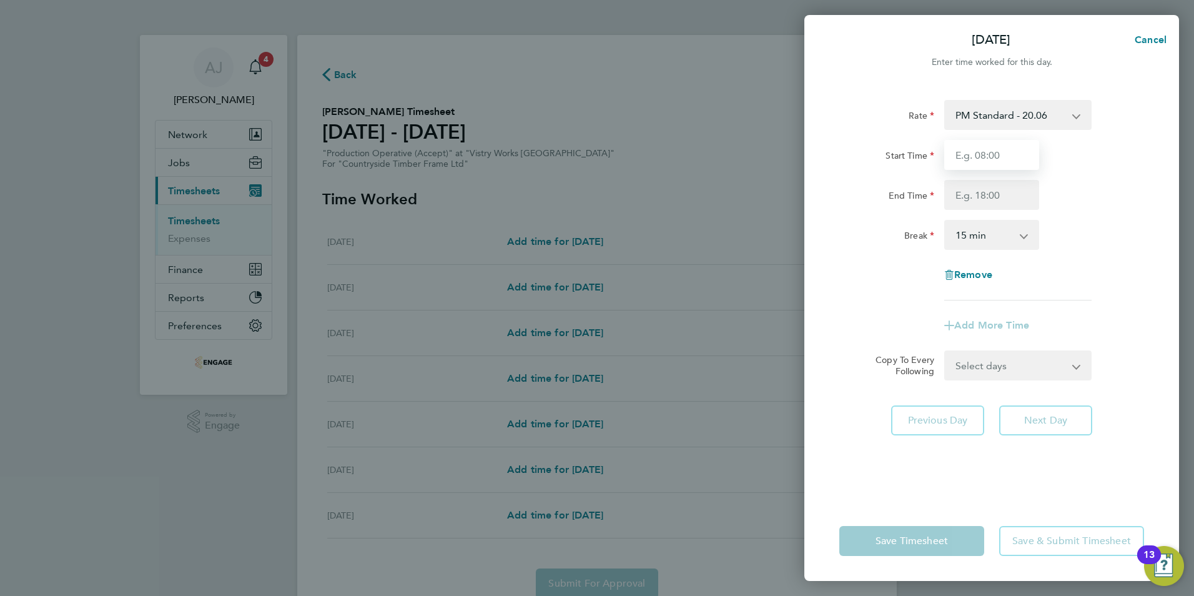
click at [996, 151] on input "Start Time" at bounding box center [991, 155] width 95 height 30
type input "14:00"
click at [987, 199] on input "End Time" at bounding box center [991, 195] width 95 height 30
type input "22:30"
drag, startPoint x: 960, startPoint y: 229, endPoint x: 979, endPoint y: 249, distance: 27.4
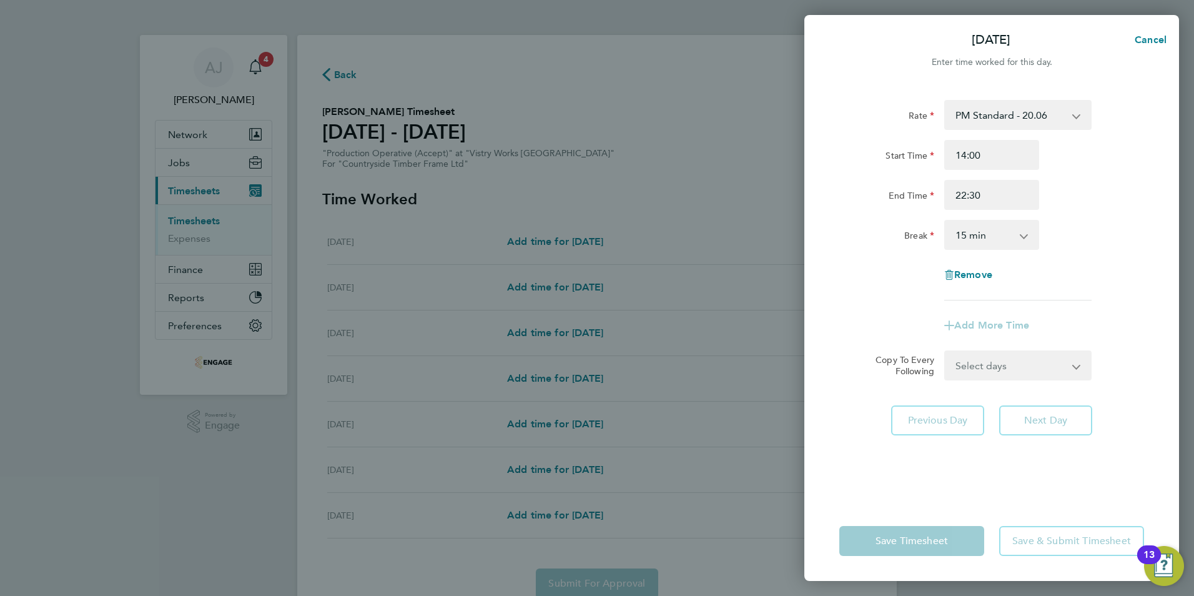
click at [960, 229] on select "0 min 15 min 30 min 45 min 60 min 75 min 90 min" at bounding box center [984, 234] width 77 height 27
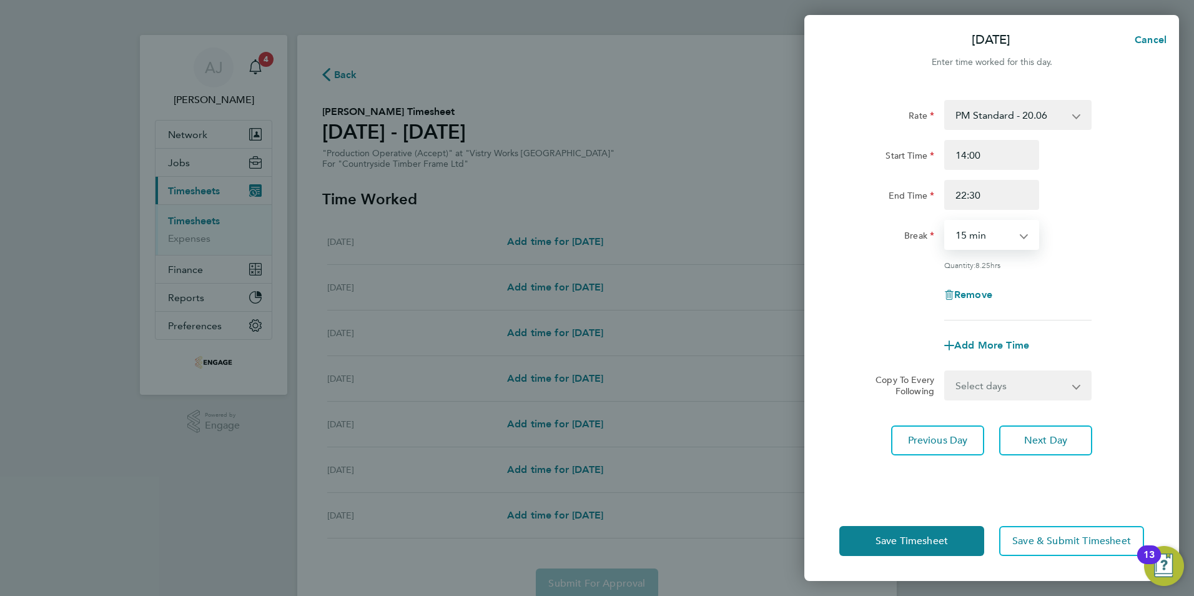
select select "30"
click at [946, 221] on select "0 min 15 min 30 min 45 min 60 min 75 min 90 min" at bounding box center [984, 234] width 77 height 27
click at [990, 387] on select "Select days Day Weekday (Mon-Fri) Weekend (Sat-Sun) Wednesday Thursday Friday S…" at bounding box center [1011, 385] width 131 height 27
select select "WEEKDAY"
click at [946, 372] on select "Select days Day Weekday (Mon-Fri) Weekend (Sat-Sun) Wednesday Thursday Friday S…" at bounding box center [1011, 385] width 131 height 27
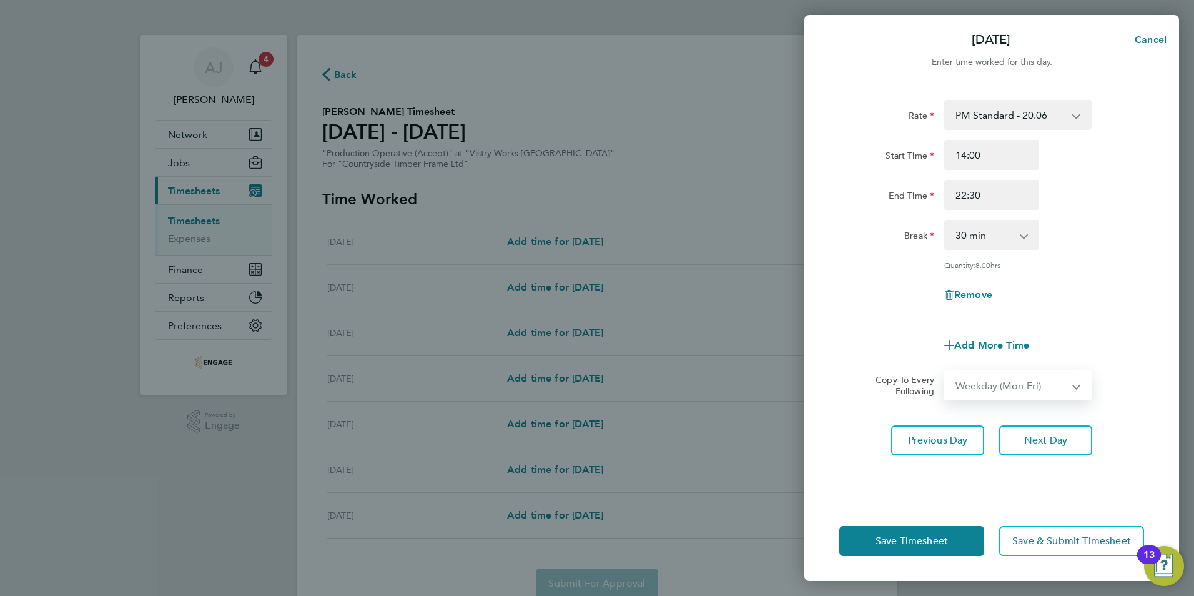
select select "2025-08-31"
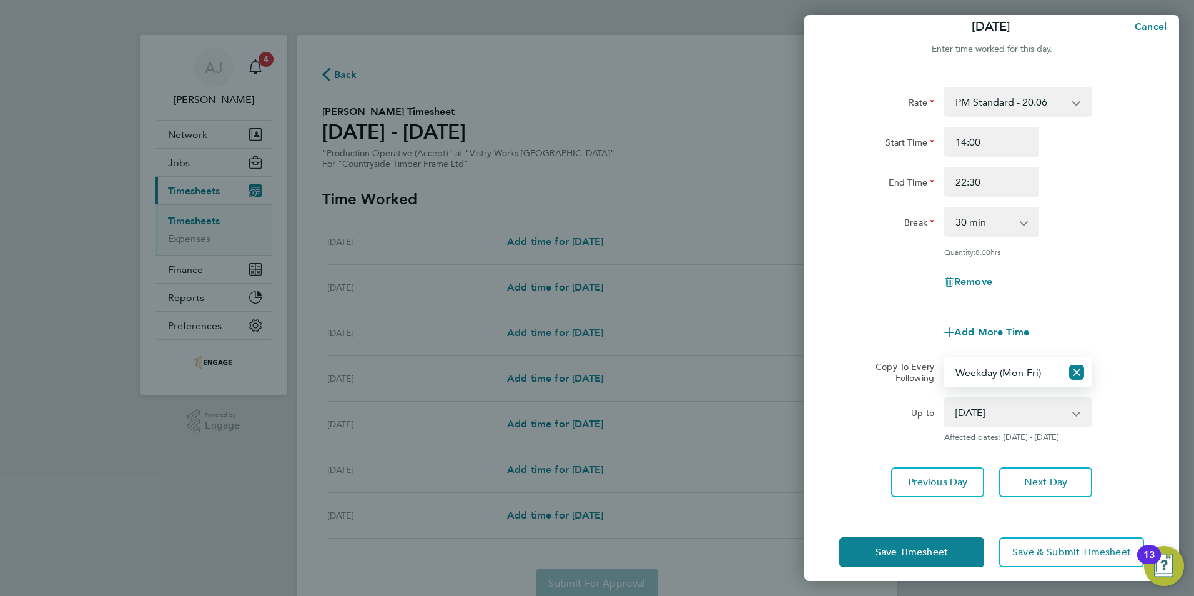
scroll to position [23, 0]
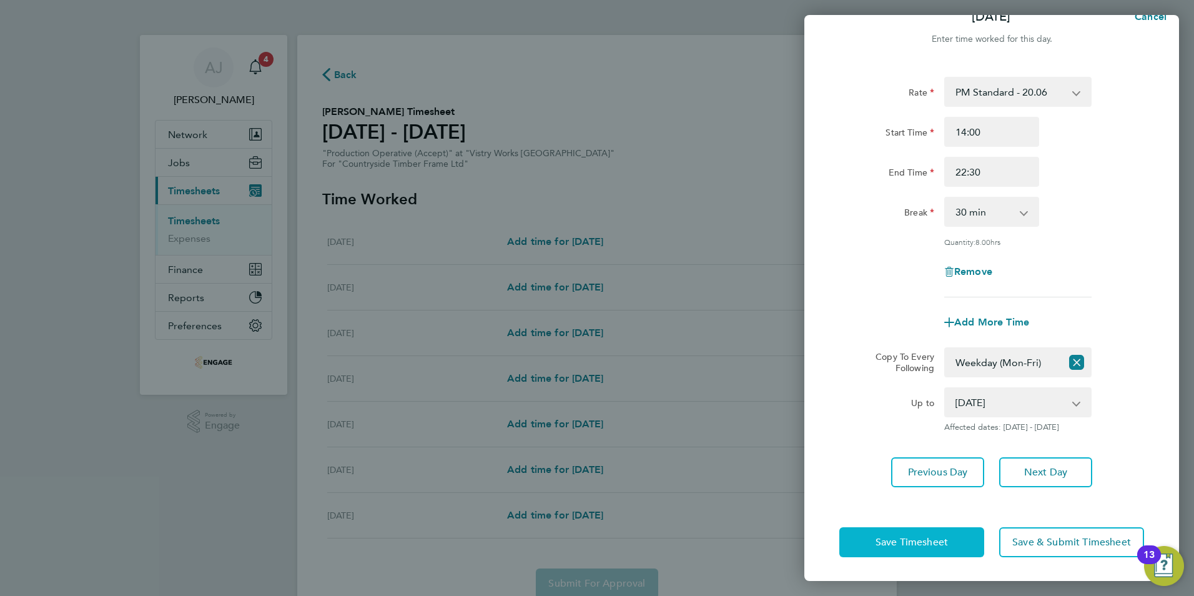
click at [932, 539] on span "Save Timesheet" at bounding box center [912, 542] width 72 height 12
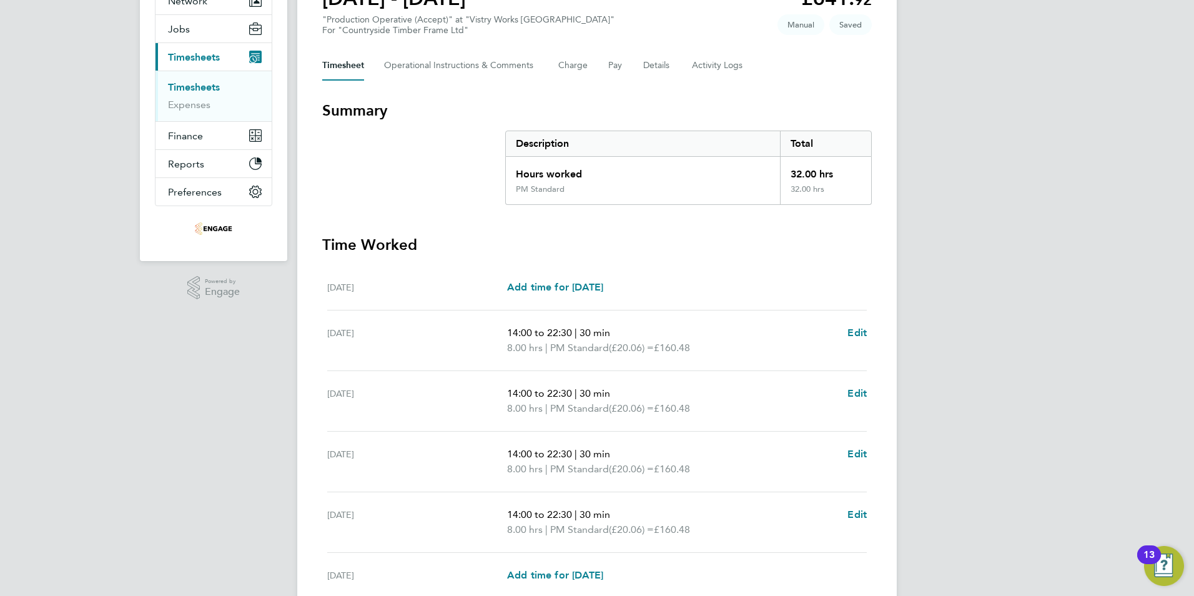
scroll to position [292, 0]
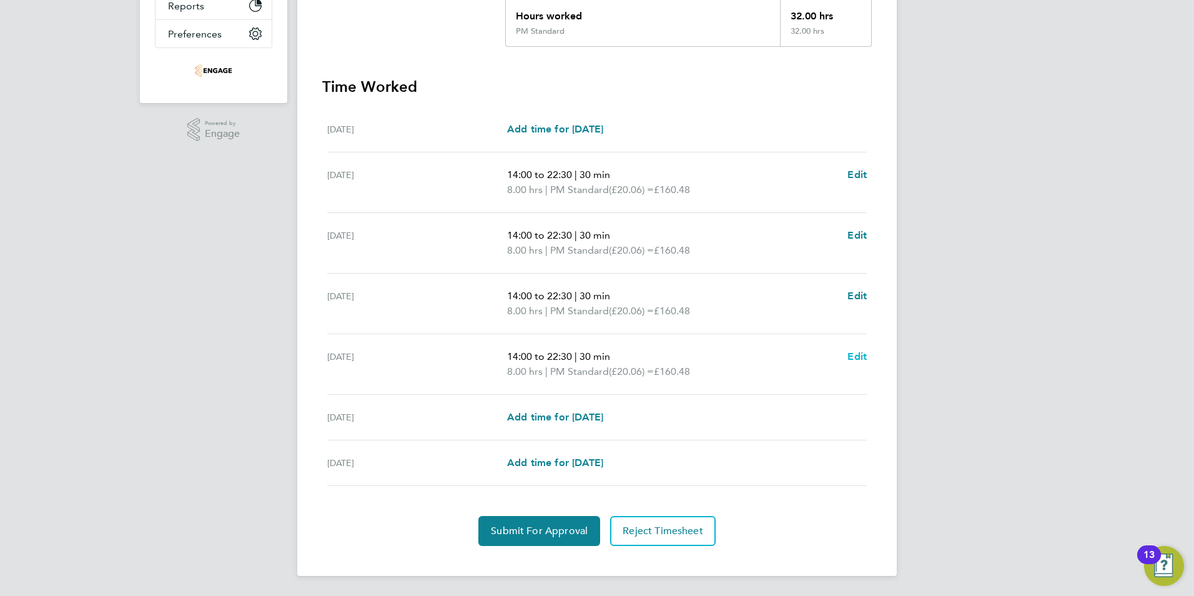
click at [856, 357] on span "Edit" at bounding box center [856, 356] width 19 height 12
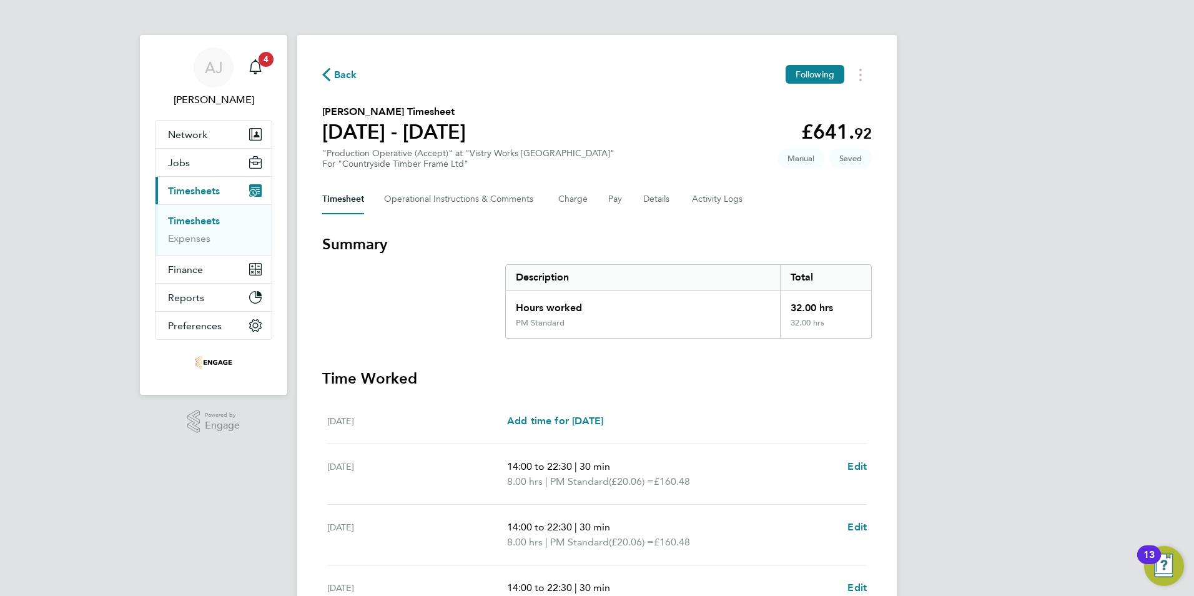
select select "30"
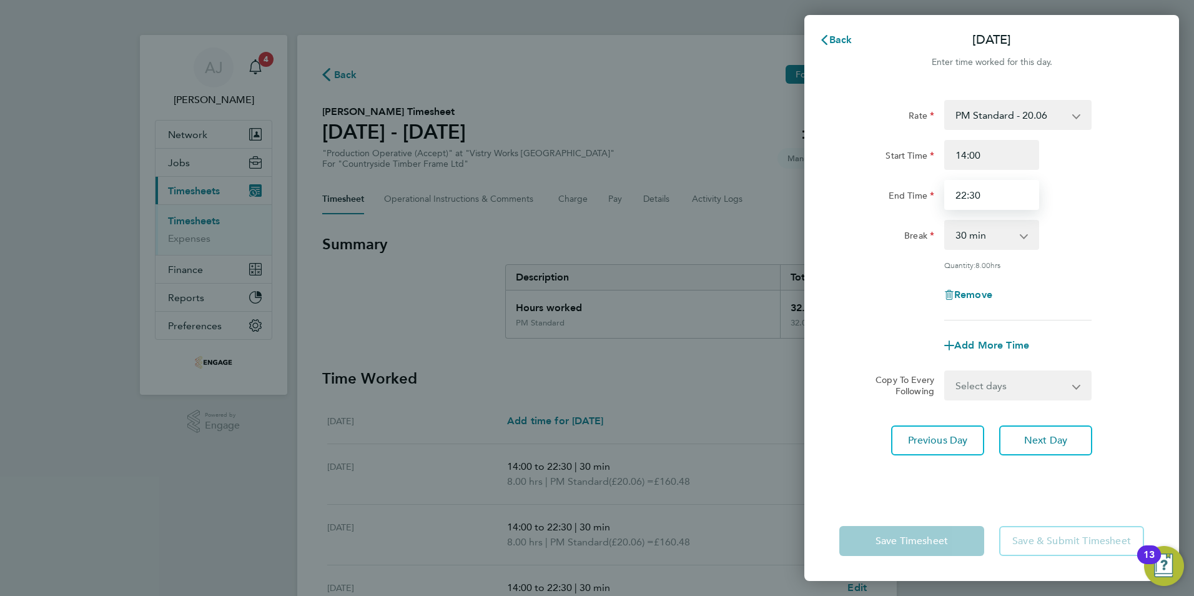
click at [989, 194] on input "22:30" at bounding box center [991, 195] width 95 height 30
type input "20:00"
click at [879, 274] on div "Rate PM Standard - 20.06 PM OT 1 - 30.08 OT2 - 36.80 PM OT2 - 40.11 OT 1 - 27.6…" at bounding box center [991, 210] width 305 height 220
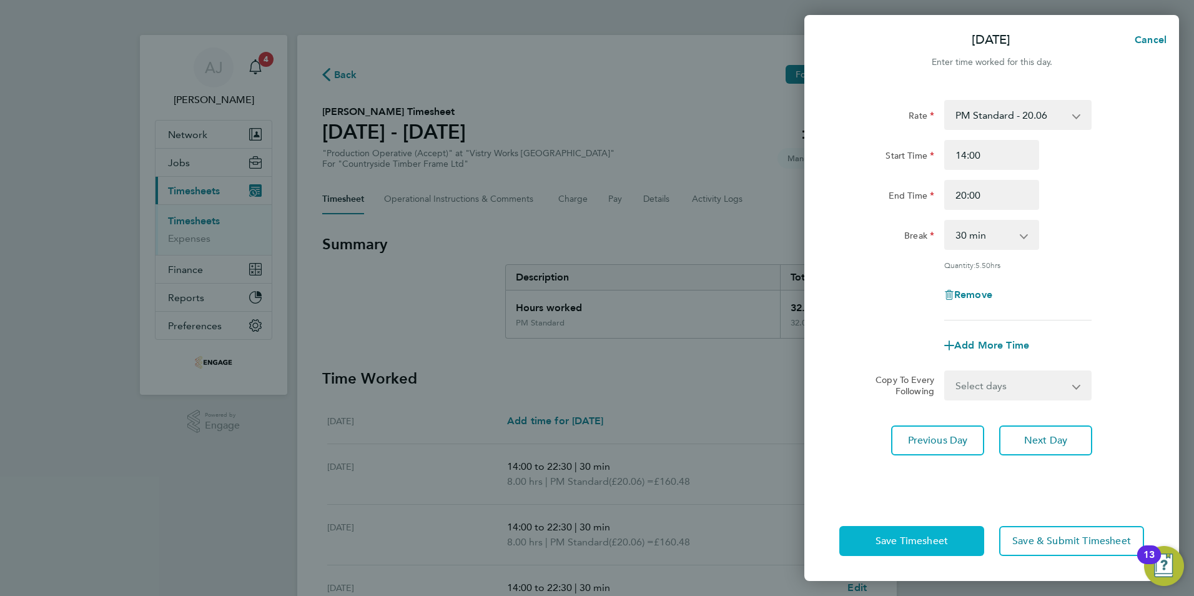
click at [904, 545] on span "Save Timesheet" at bounding box center [912, 541] width 72 height 12
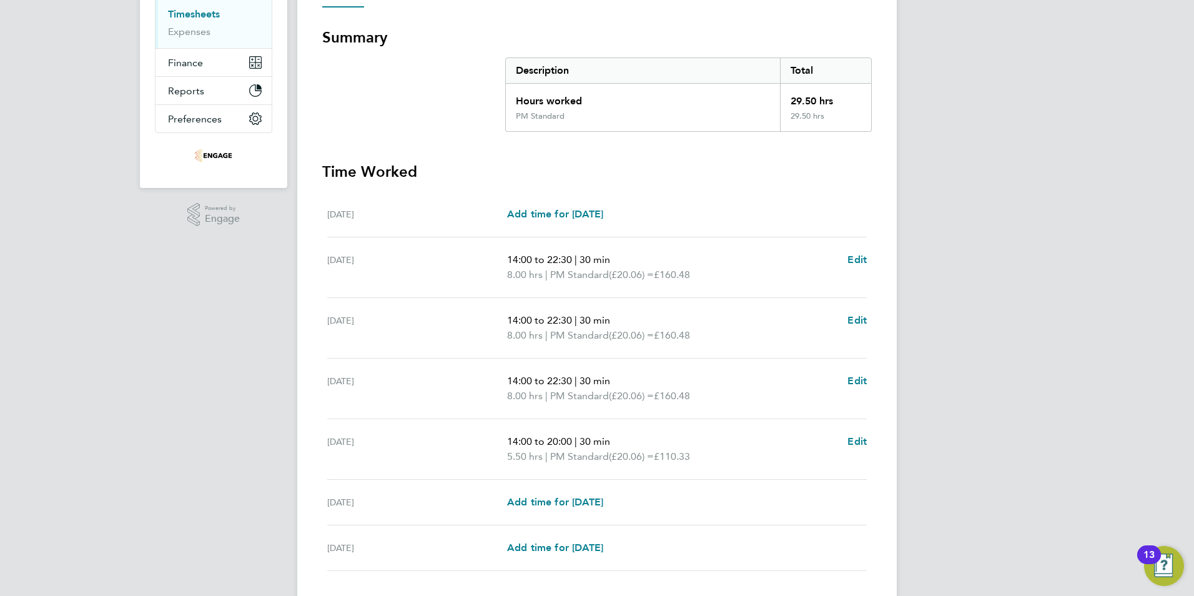
scroll to position [292, 0]
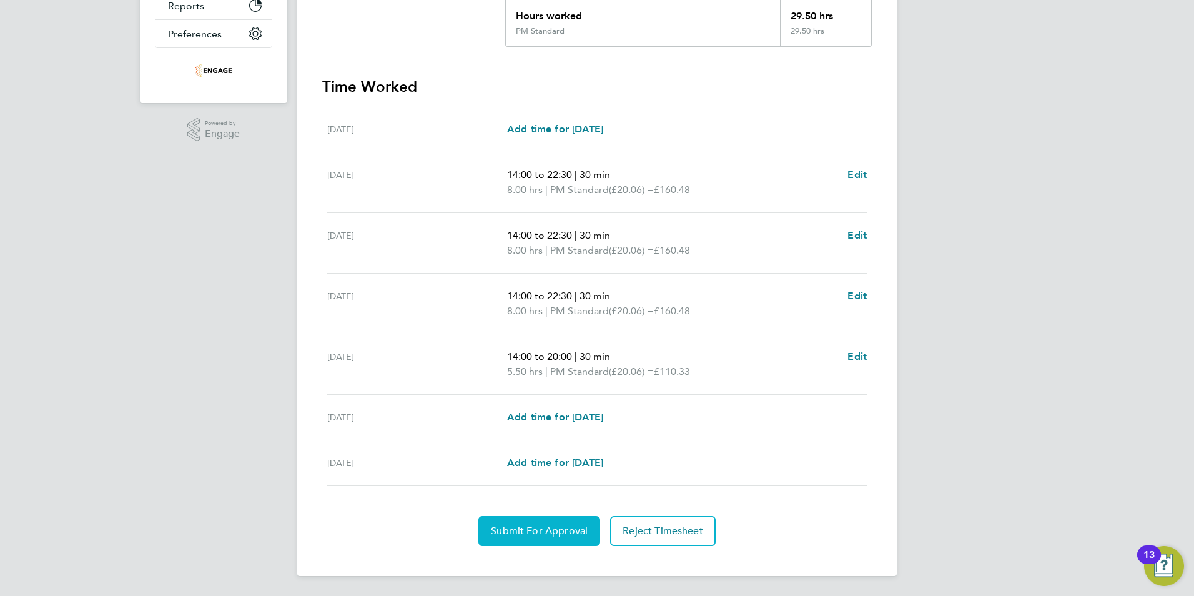
drag, startPoint x: 558, startPoint y: 531, endPoint x: 477, endPoint y: 541, distance: 81.8
click at [558, 531] on span "Submit For Approval" at bounding box center [539, 531] width 97 height 12
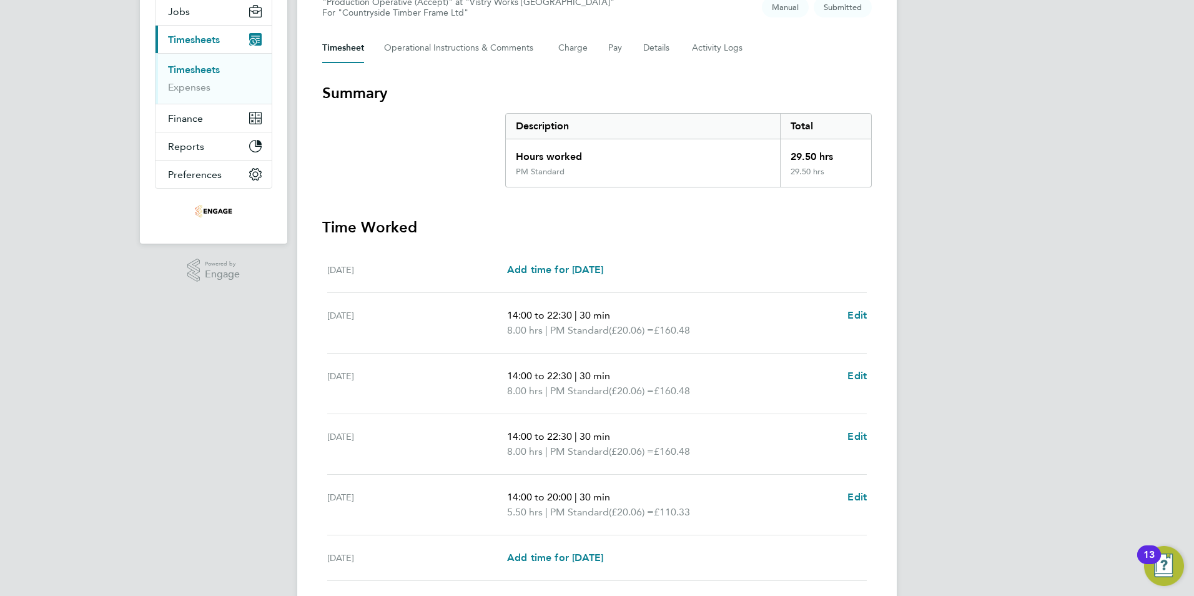
scroll to position [0, 0]
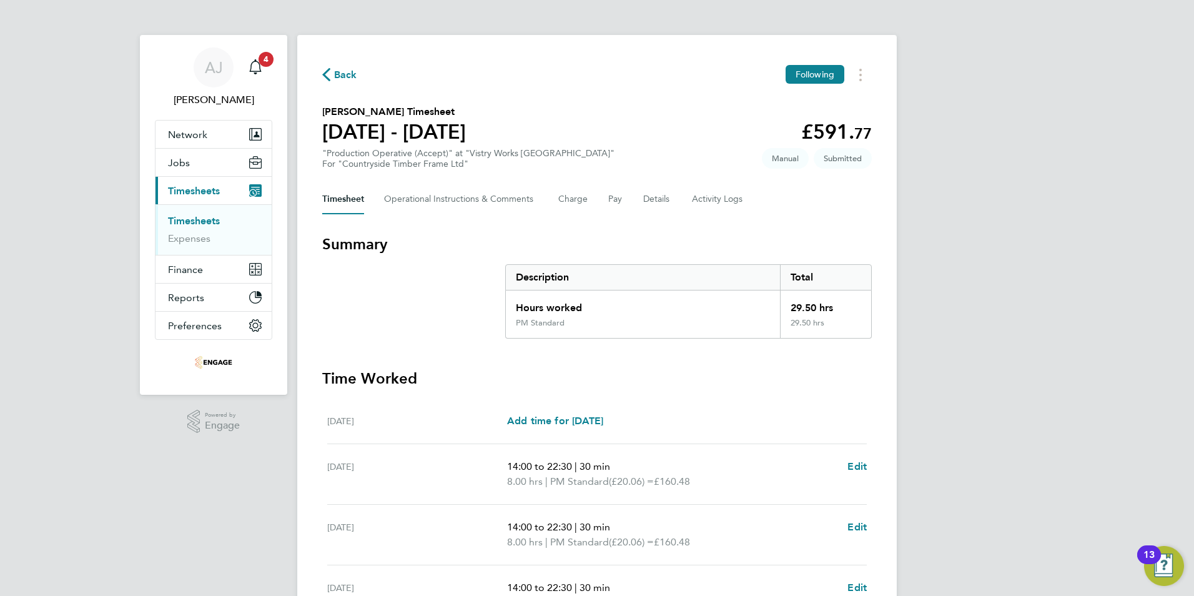
click at [188, 217] on link "Timesheets" at bounding box center [194, 221] width 52 height 12
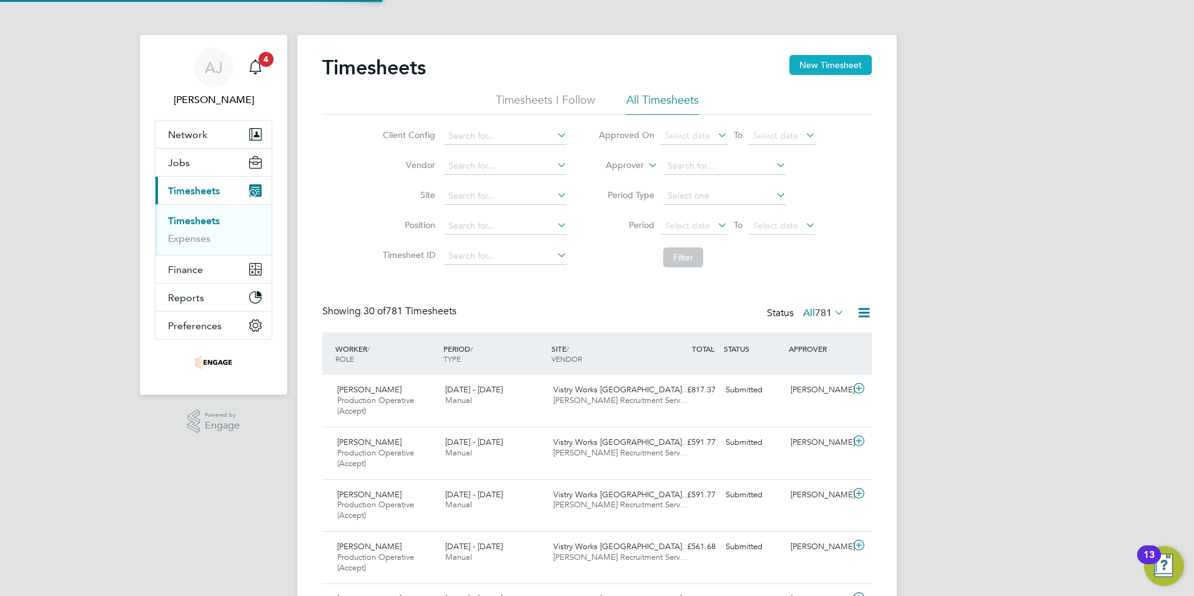
scroll to position [42, 109]
click at [849, 61] on button "New Timesheet" at bounding box center [830, 65] width 82 height 20
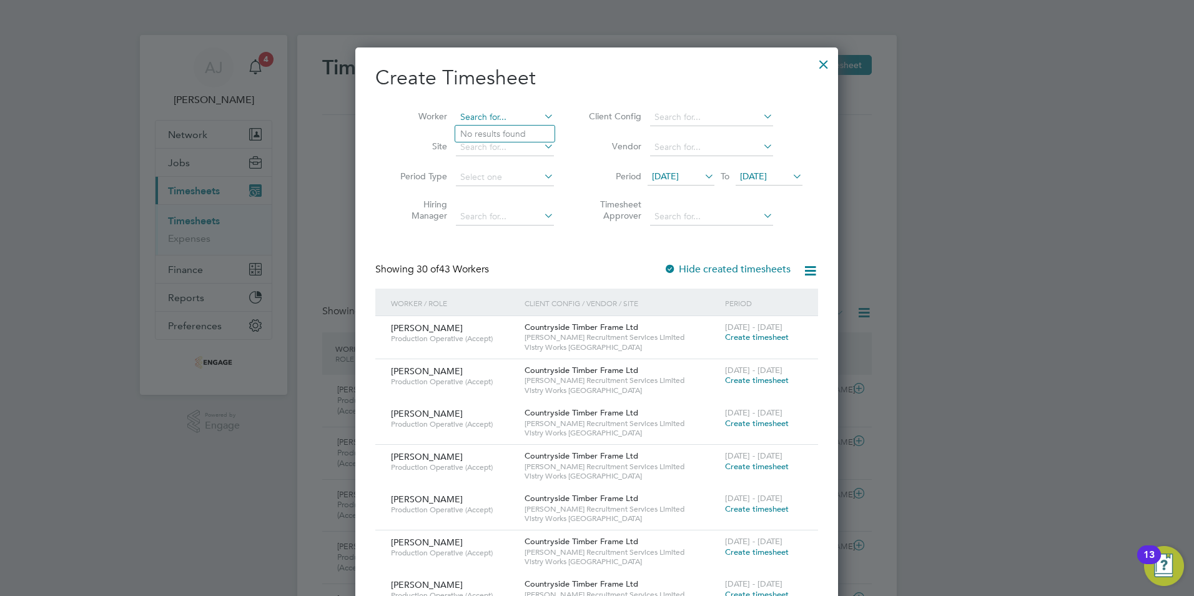
click at [501, 116] on input at bounding box center [505, 117] width 98 height 17
click at [532, 132] on b "Pelczy" at bounding box center [545, 134] width 26 height 11
type input "[PERSON_NAME]"
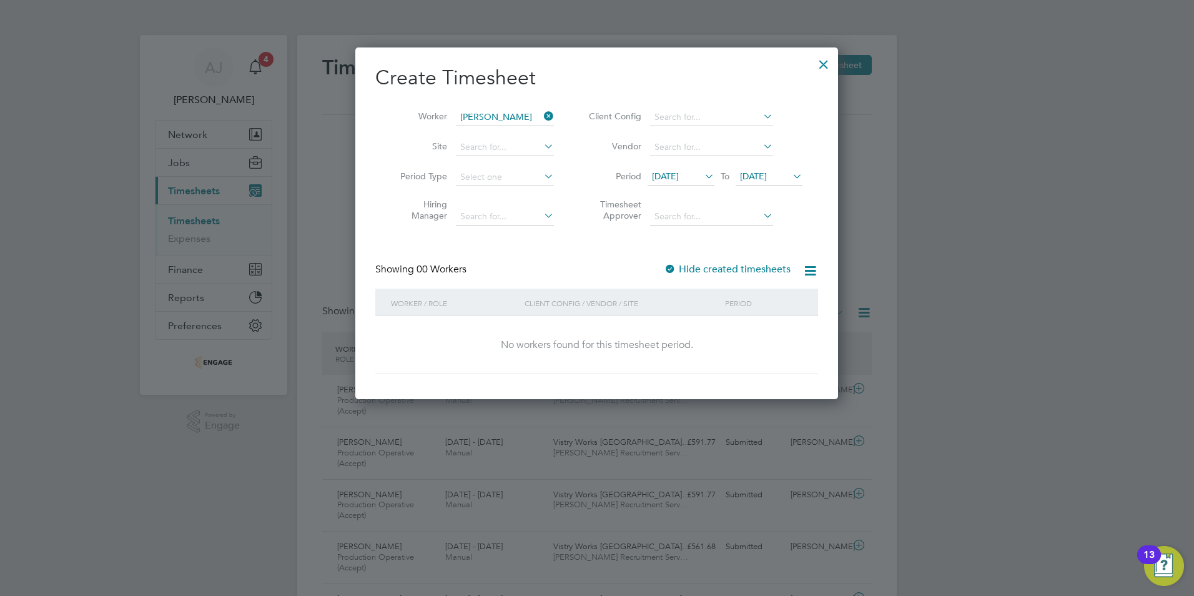
drag, startPoint x: 665, startPoint y: 170, endPoint x: 676, endPoint y: 177, distance: 13.2
click at [665, 170] on span "[DATE]" at bounding box center [681, 177] width 67 height 17
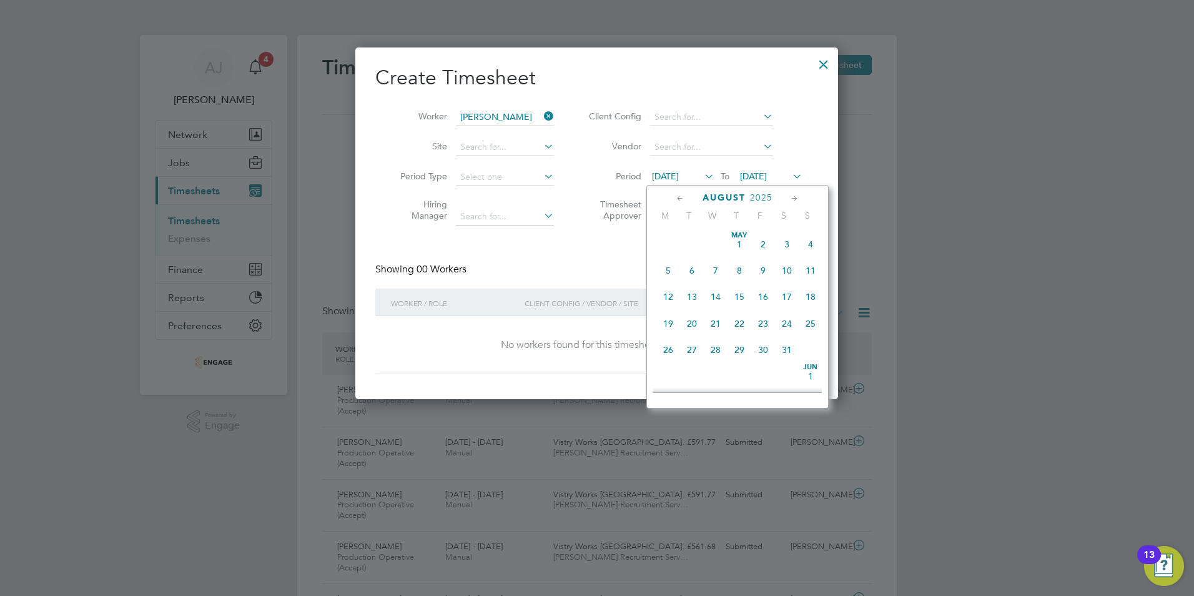
scroll to position [460, 0]
click at [670, 324] on span "25" at bounding box center [668, 312] width 24 height 24
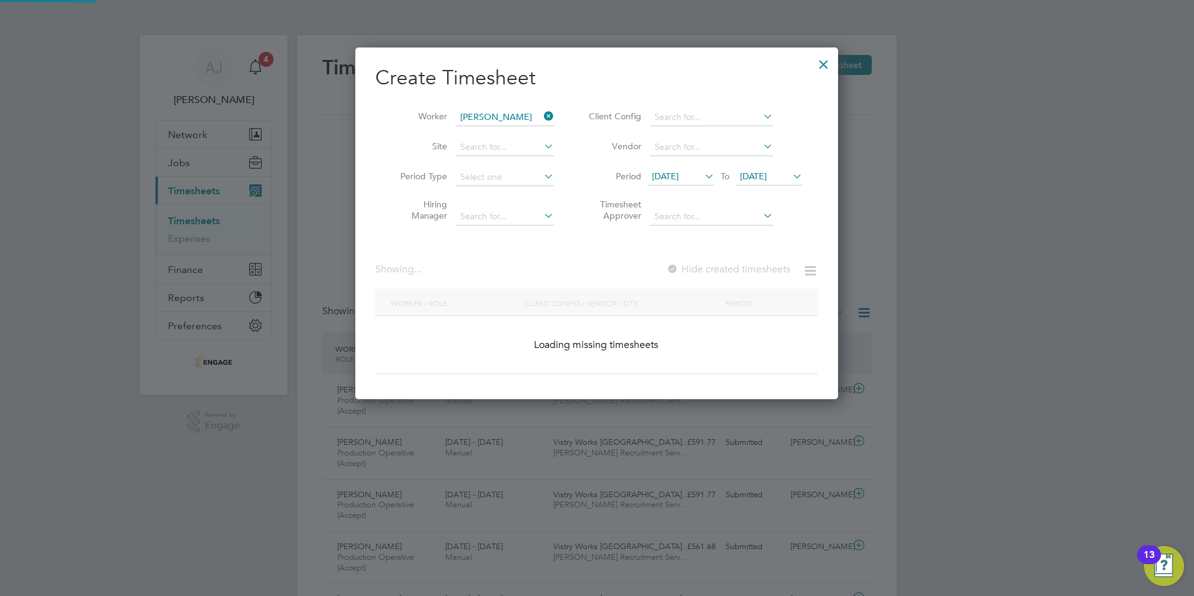
scroll to position [352, 483]
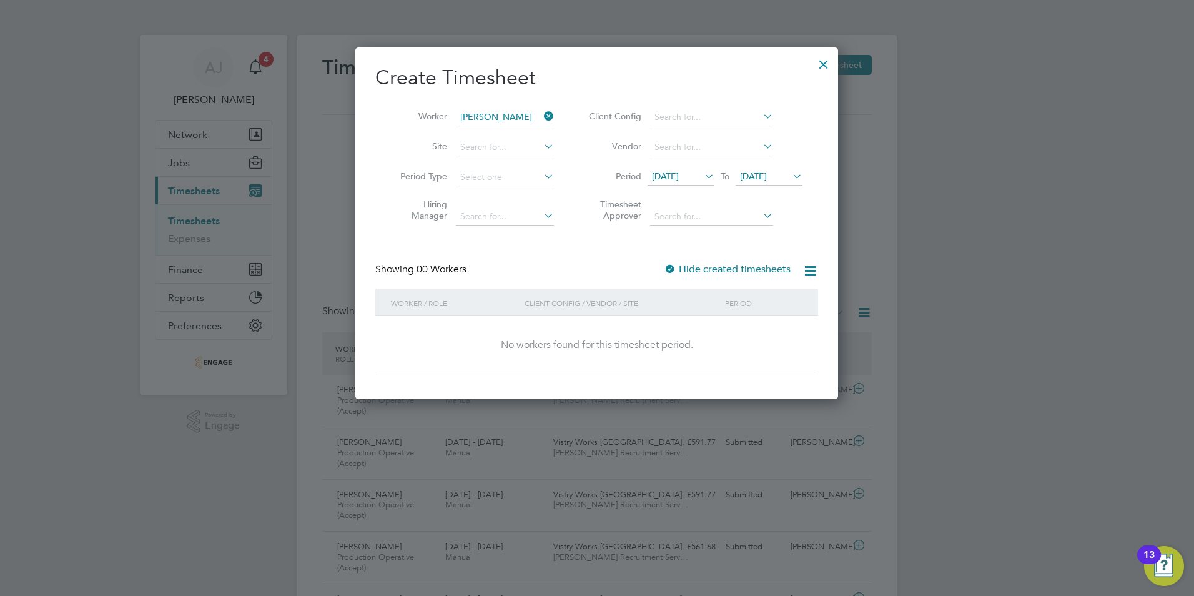
click at [767, 174] on span "[DATE]" at bounding box center [753, 175] width 27 height 11
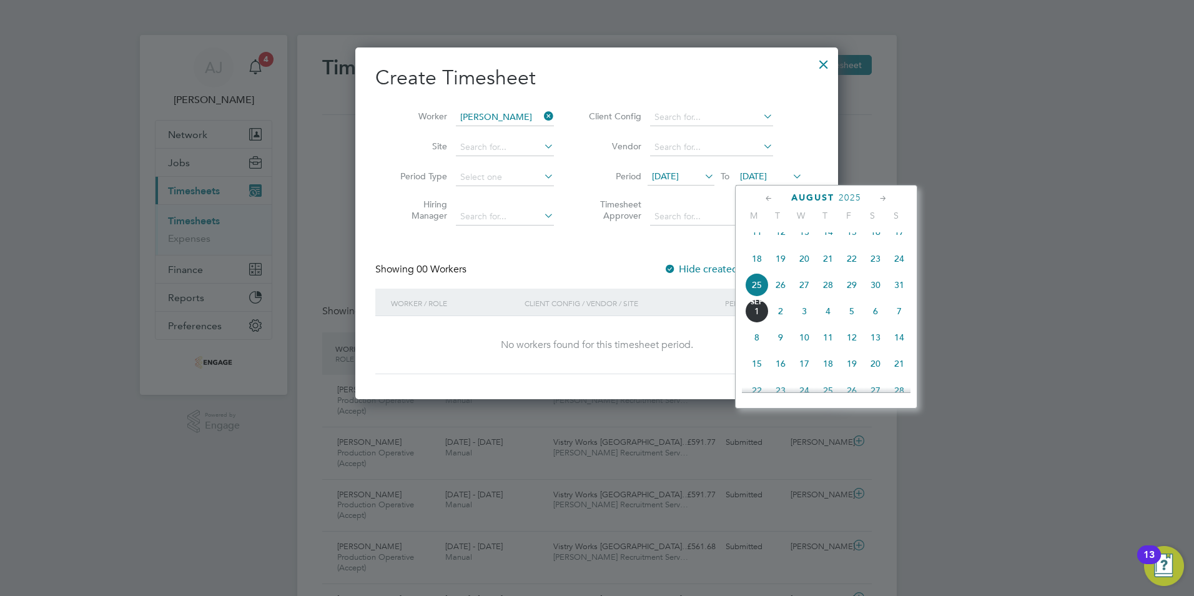
click at [897, 293] on span "31" at bounding box center [899, 285] width 24 height 24
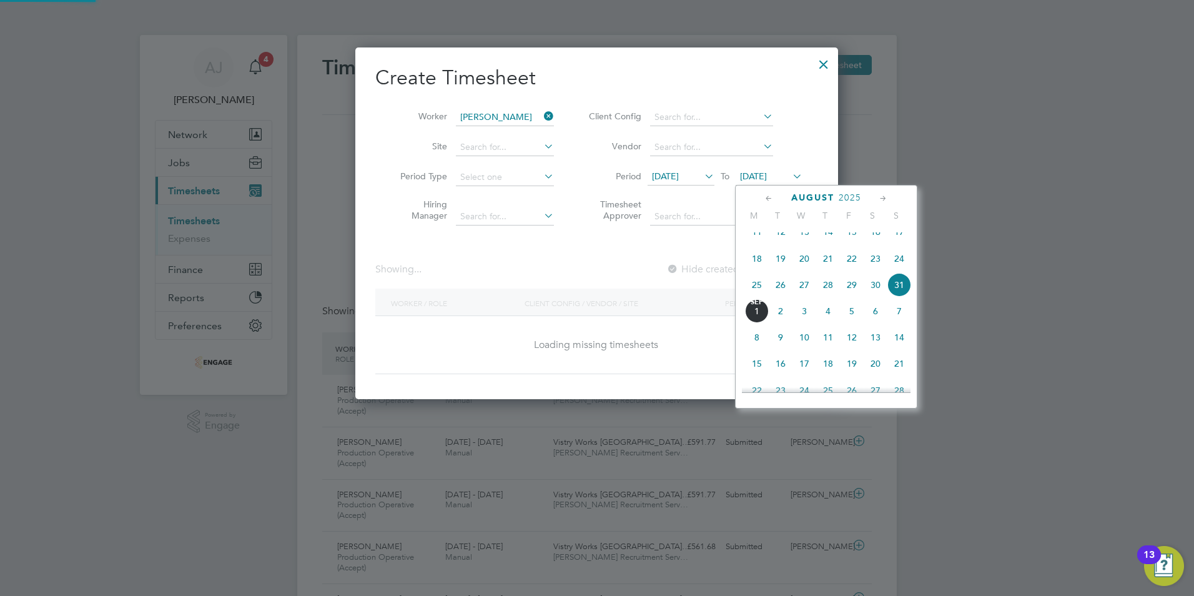
scroll to position [352, 483]
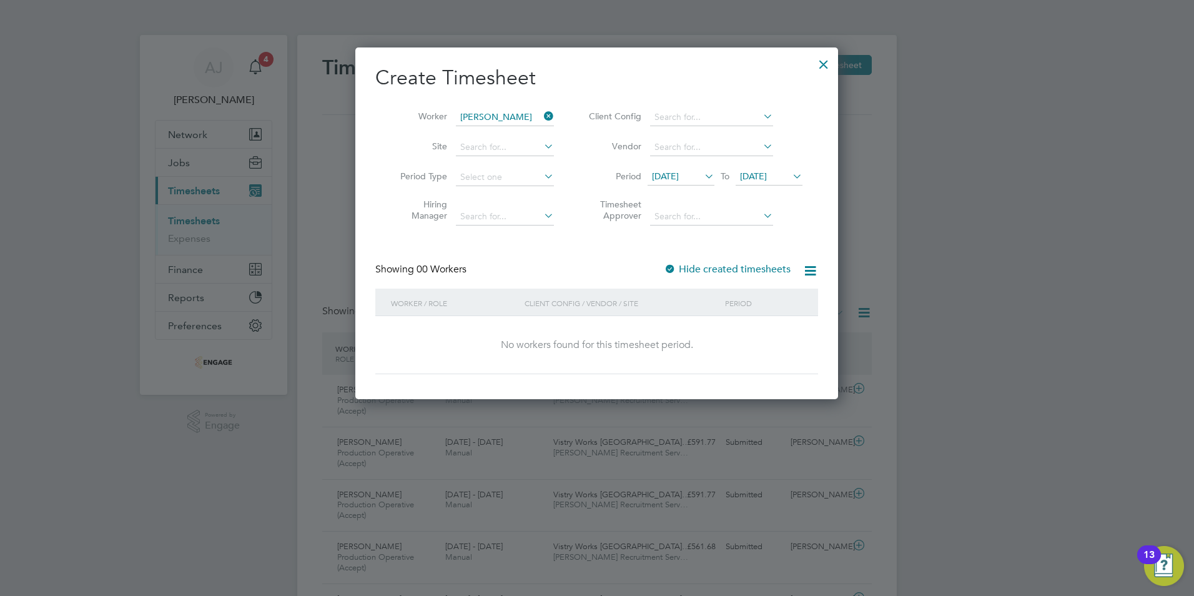
drag, startPoint x: 540, startPoint y: 254, endPoint x: 674, endPoint y: 248, distance: 135.0
click at [541, 254] on div "Create Timesheet Worker Katarzyna Pelczynska Site Period Type Hiring Manager Cl…" at bounding box center [596, 219] width 443 height 309
drag, startPoint x: 494, startPoint y: 259, endPoint x: 548, endPoint y: 181, distance: 95.1
click at [497, 255] on div "Create Timesheet Worker Katarzyna Pelczynska Site Period Type Hiring Manager Cl…" at bounding box center [596, 219] width 443 height 309
click at [541, 116] on icon at bounding box center [541, 115] width 0 height 17
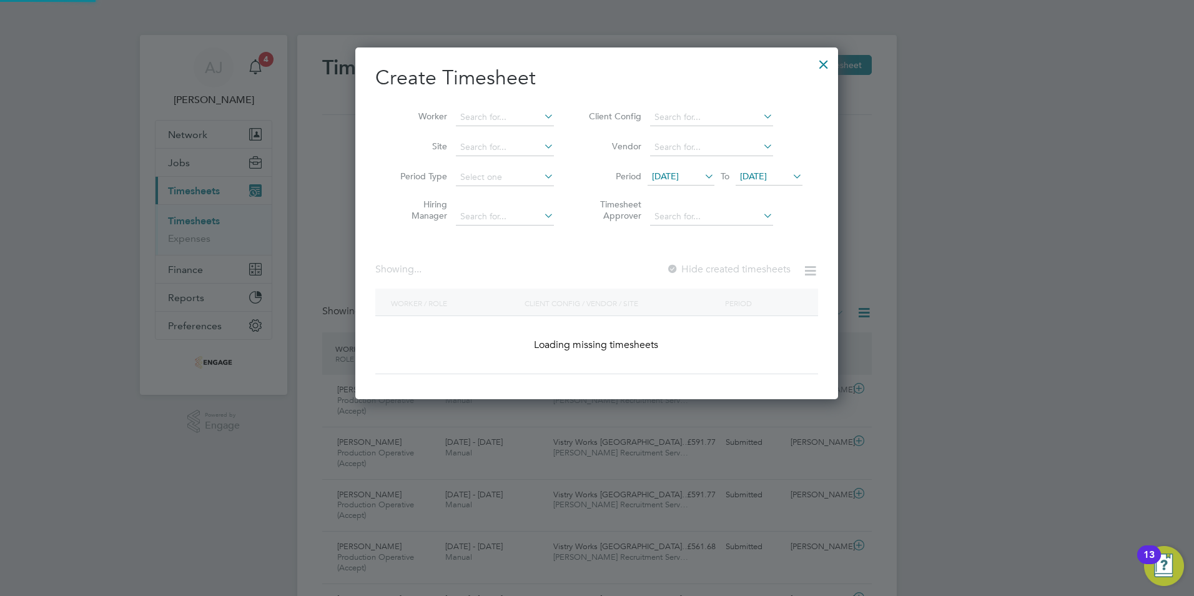
scroll to position [1626, 483]
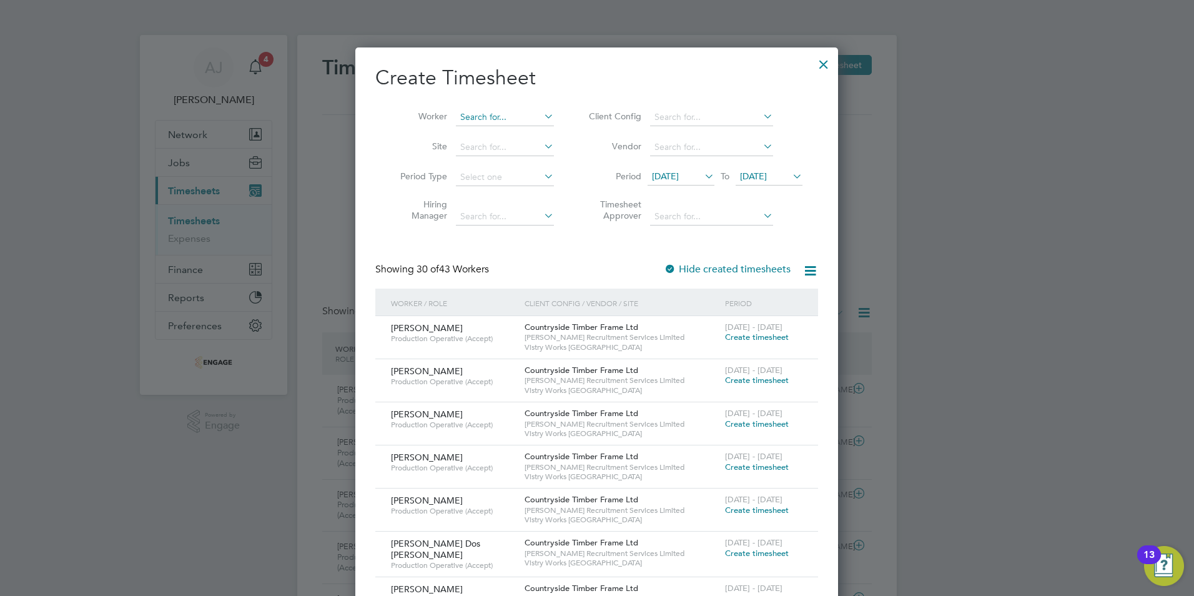
click at [477, 110] on input at bounding box center [505, 117] width 98 height 17
click at [532, 129] on b "Pelcz" at bounding box center [543, 134] width 22 height 11
type input "Katarzyna Pelczynska"
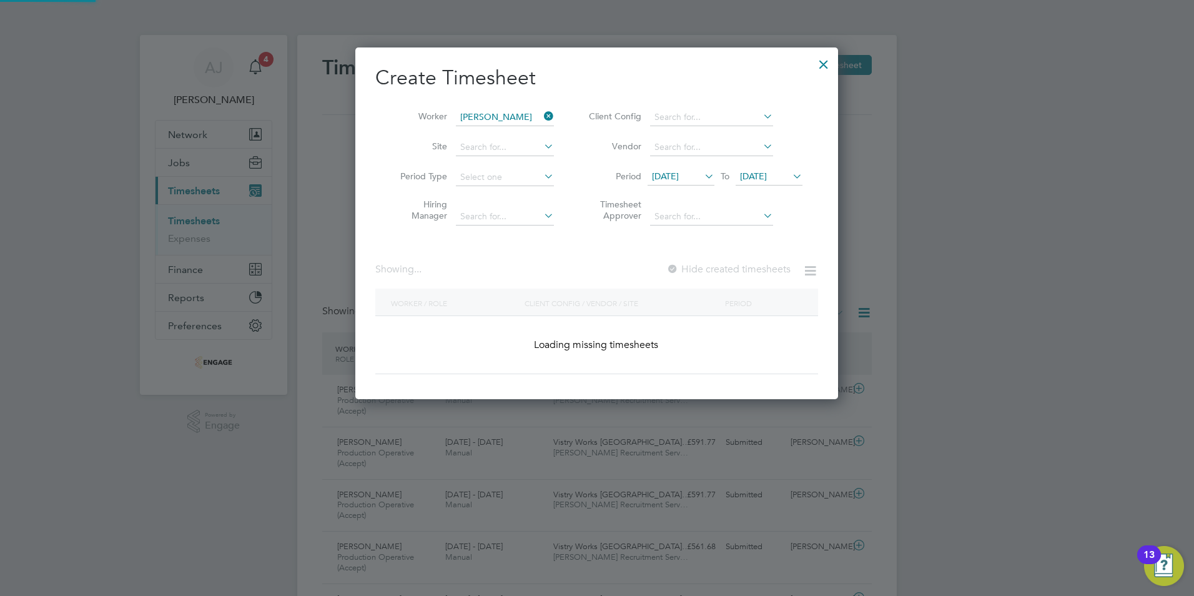
scroll to position [352, 483]
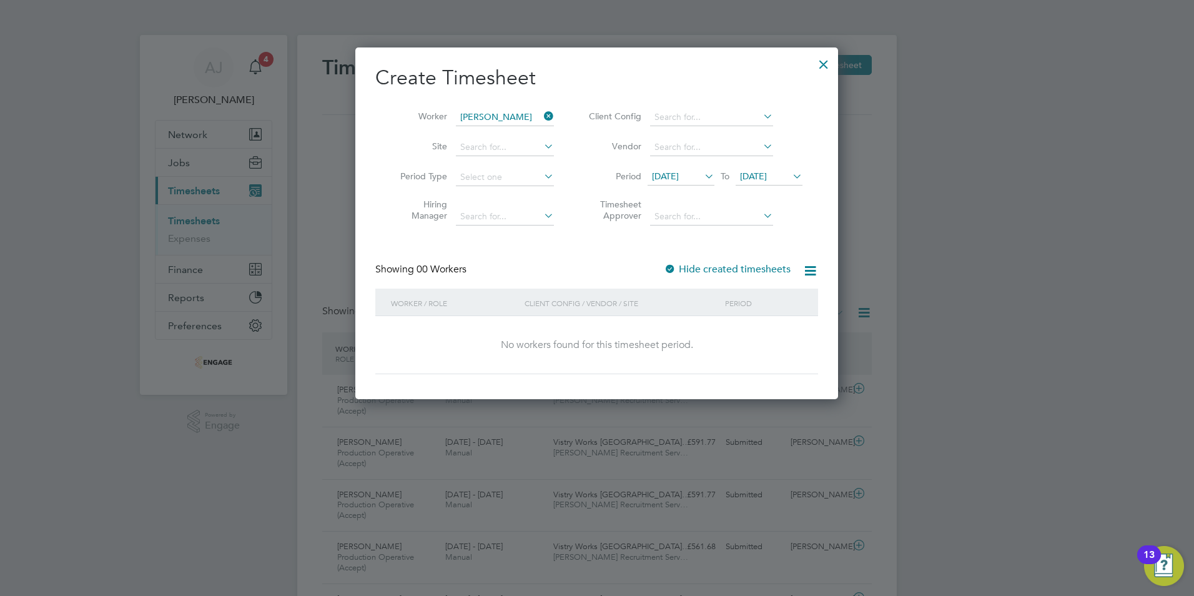
drag, startPoint x: 821, startPoint y: 61, endPoint x: 573, endPoint y: 131, distance: 257.6
click at [821, 61] on div at bounding box center [824, 61] width 22 height 22
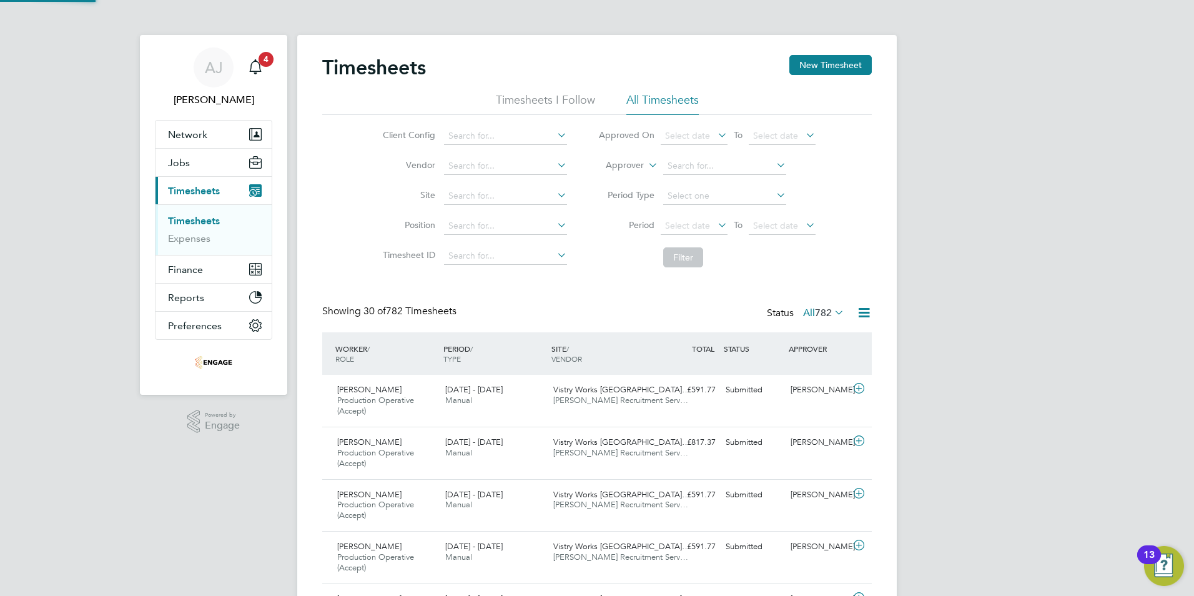
scroll to position [42, 109]
drag, startPoint x: 818, startPoint y: 62, endPoint x: 812, endPoint y: 78, distance: 16.8
click at [819, 61] on button "New Timesheet" at bounding box center [830, 65] width 82 height 20
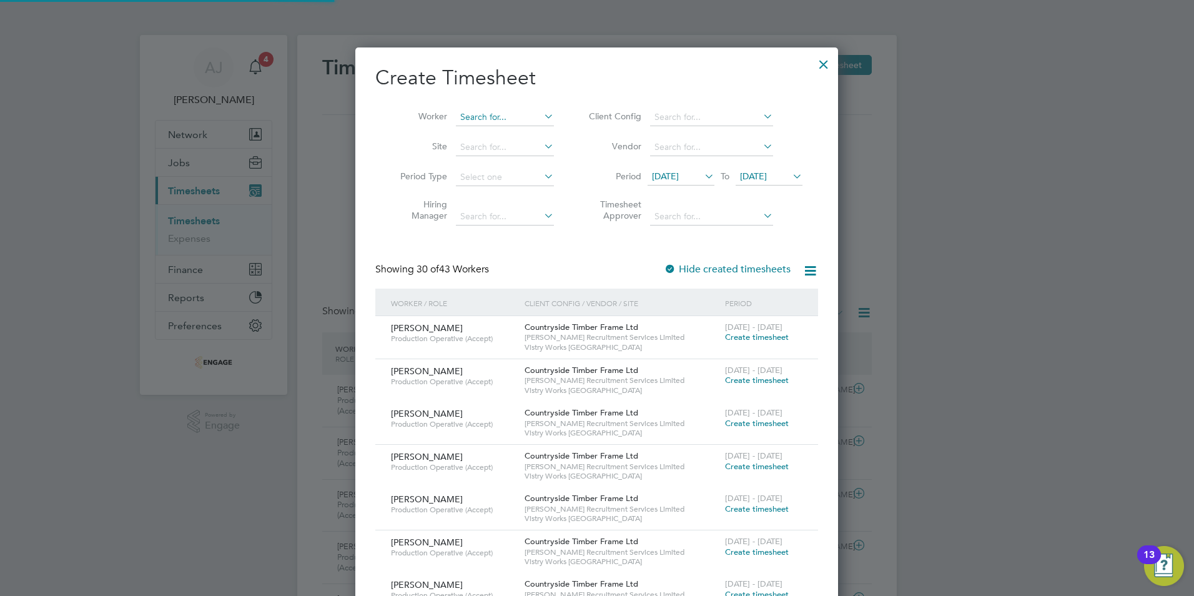
click at [475, 114] on input at bounding box center [505, 117] width 98 height 17
click at [491, 126] on li "Natalie Smith" at bounding box center [532, 134] width 154 height 17
type input "Natalie Smith"
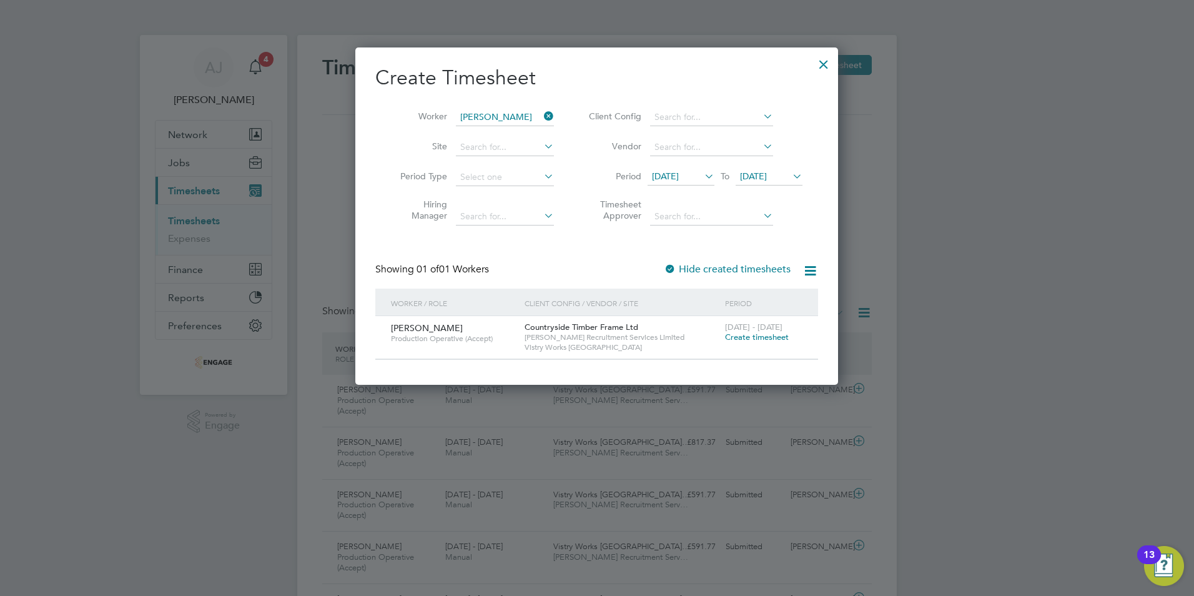
click at [751, 337] on span "Create timesheet" at bounding box center [757, 337] width 64 height 11
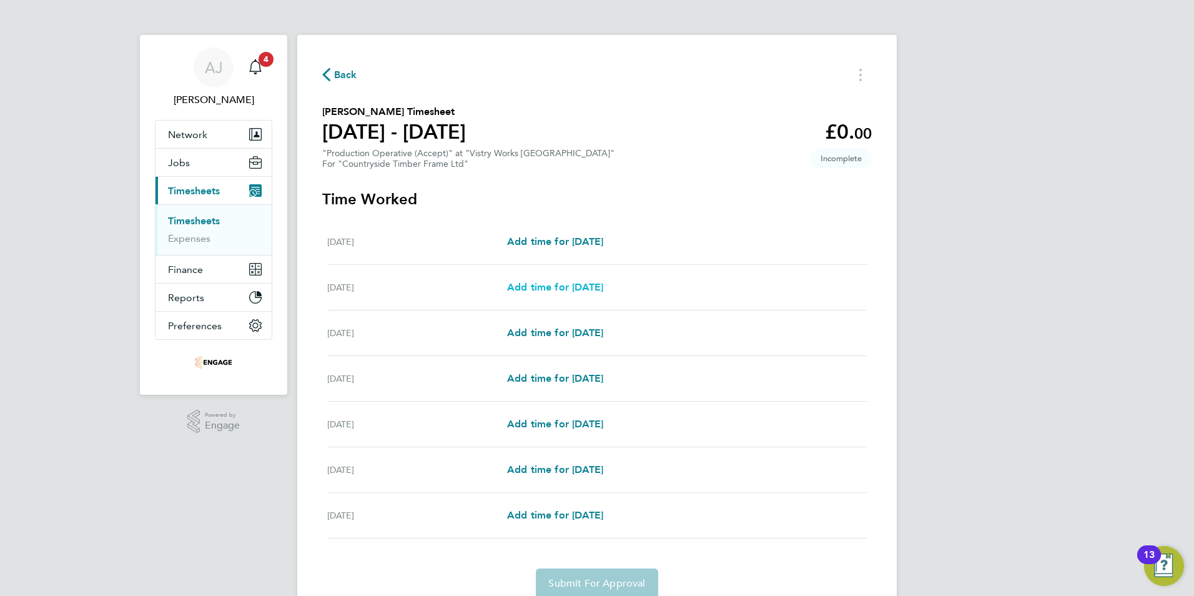
click at [576, 292] on span "Add time for Tue 26 Aug" at bounding box center [555, 287] width 96 height 12
select select "15"
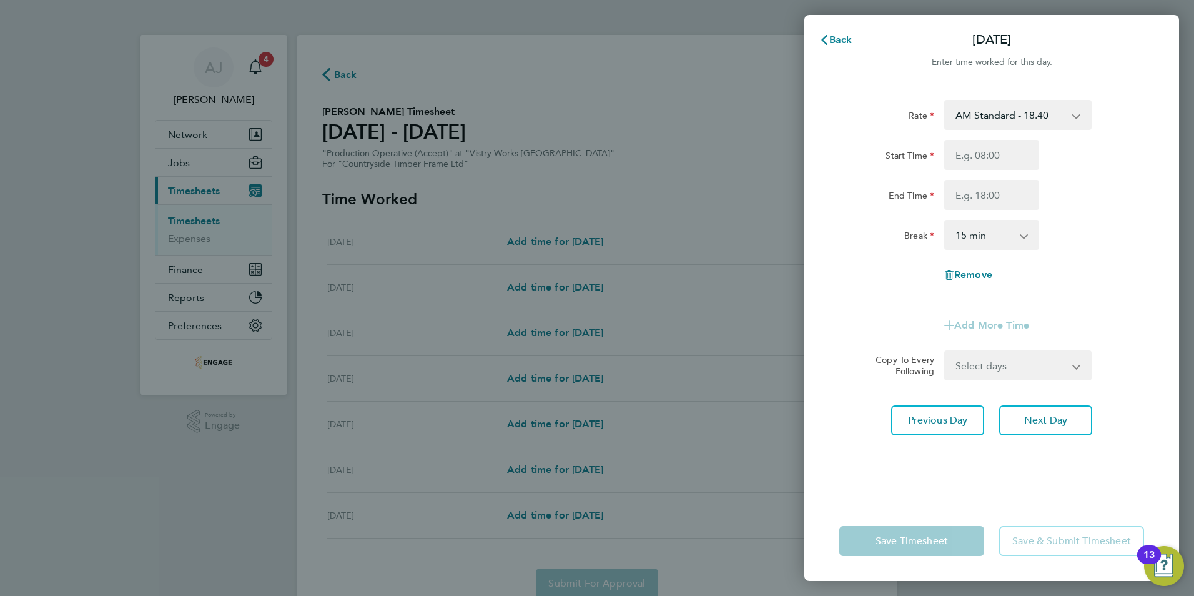
drag, startPoint x: 1037, startPoint y: 119, endPoint x: 1044, endPoint y: 122, distance: 6.7
click at [1037, 119] on select "AM Standard - 18.40 PM Standard - 20.06 OT2 - 36.80 OT 1 - 27.60 PM OT 1 - 30.0…" at bounding box center [1011, 114] width 130 height 27
select select "15"
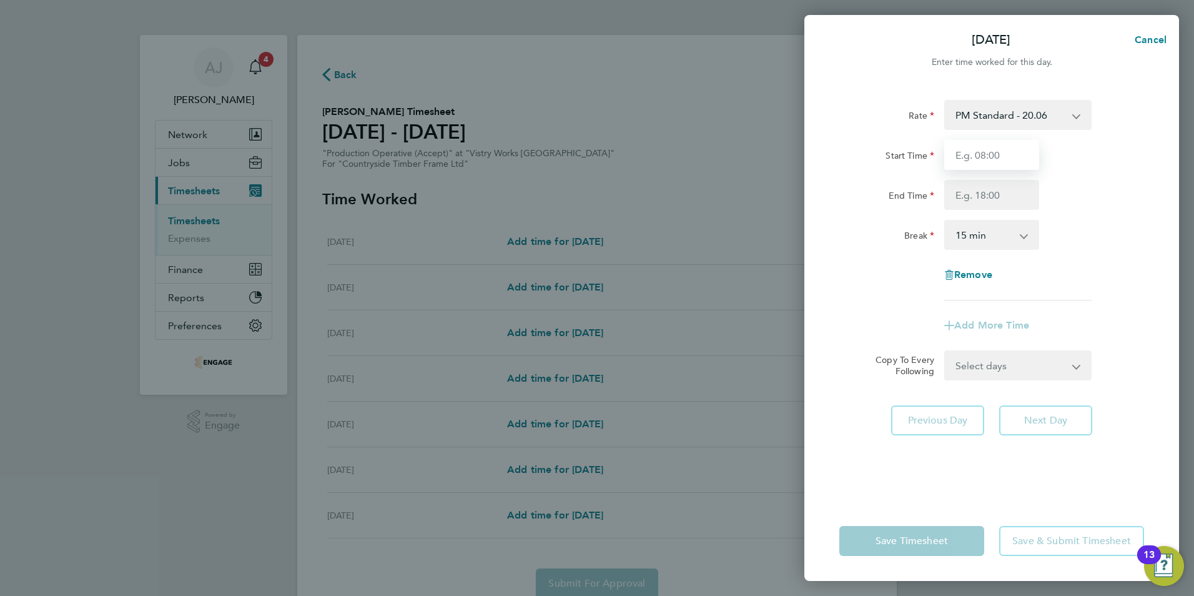
click at [983, 156] on input "Start Time" at bounding box center [991, 155] width 95 height 30
type input "14:00"
click at [959, 190] on input "End Time" at bounding box center [991, 195] width 95 height 30
type input "22:30"
click at [959, 235] on select "0 min 15 min 30 min 45 min 60 min 75 min 90 min" at bounding box center [984, 234] width 77 height 27
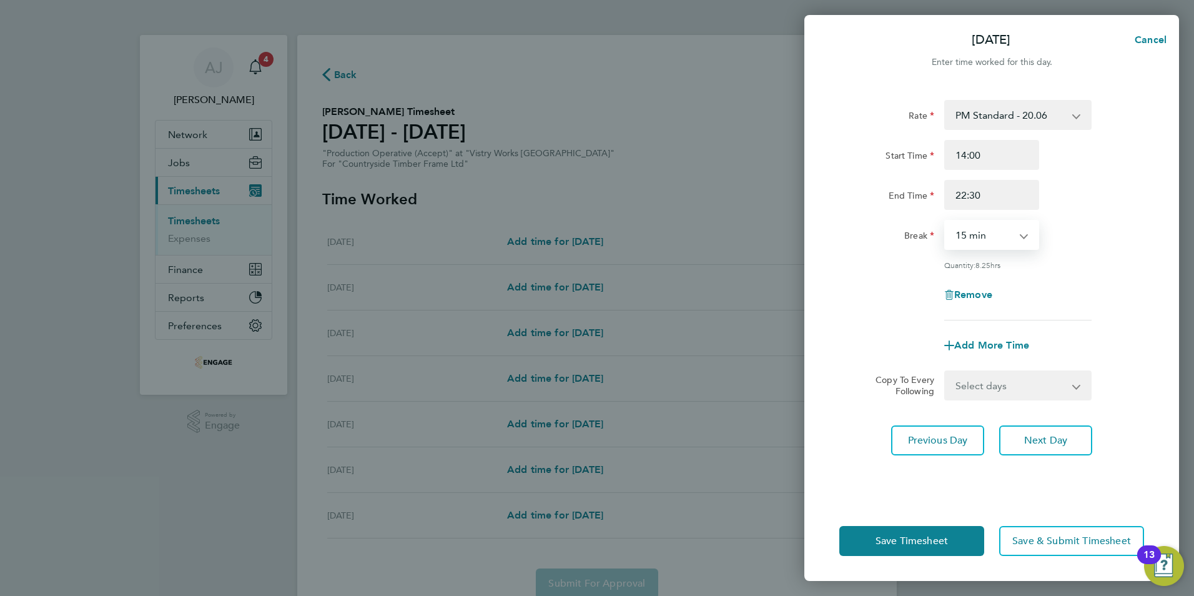
select select "30"
click at [946, 221] on select "0 min 15 min 30 min 45 min 60 min 75 min 90 min" at bounding box center [984, 234] width 77 height 27
drag, startPoint x: 1018, startPoint y: 386, endPoint x: 1009, endPoint y: 398, distance: 15.6
click at [1017, 385] on select "Select days Day Weekday (Mon-Fri) Weekend (Sat-Sun) Wednesday Thursday Friday S…" at bounding box center [1011, 385] width 131 height 27
select select "WEEKDAY"
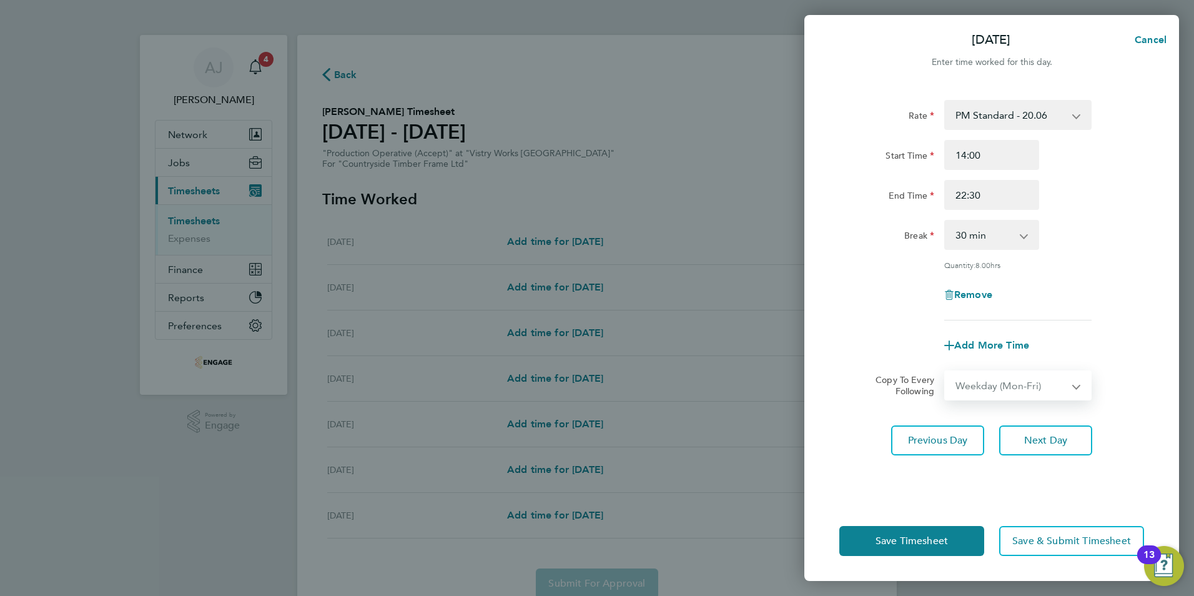
click at [946, 372] on select "Select days Day Weekday (Mon-Fri) Weekend (Sat-Sun) Wednesday Thursday Friday S…" at bounding box center [1011, 385] width 131 height 27
select select "[DATE]"
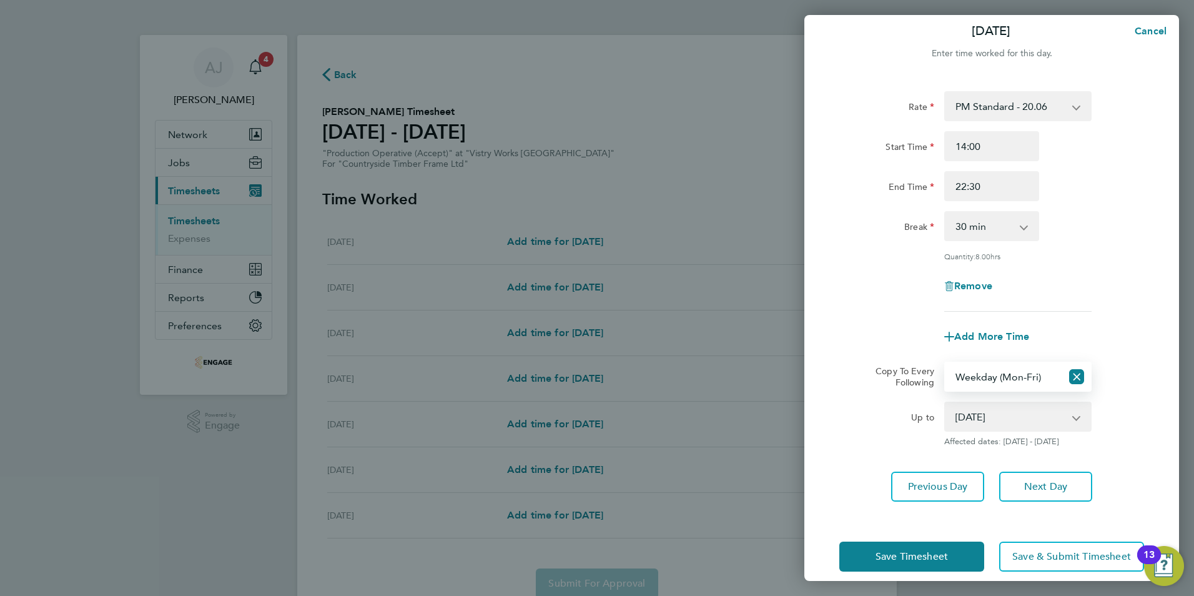
scroll to position [23, 0]
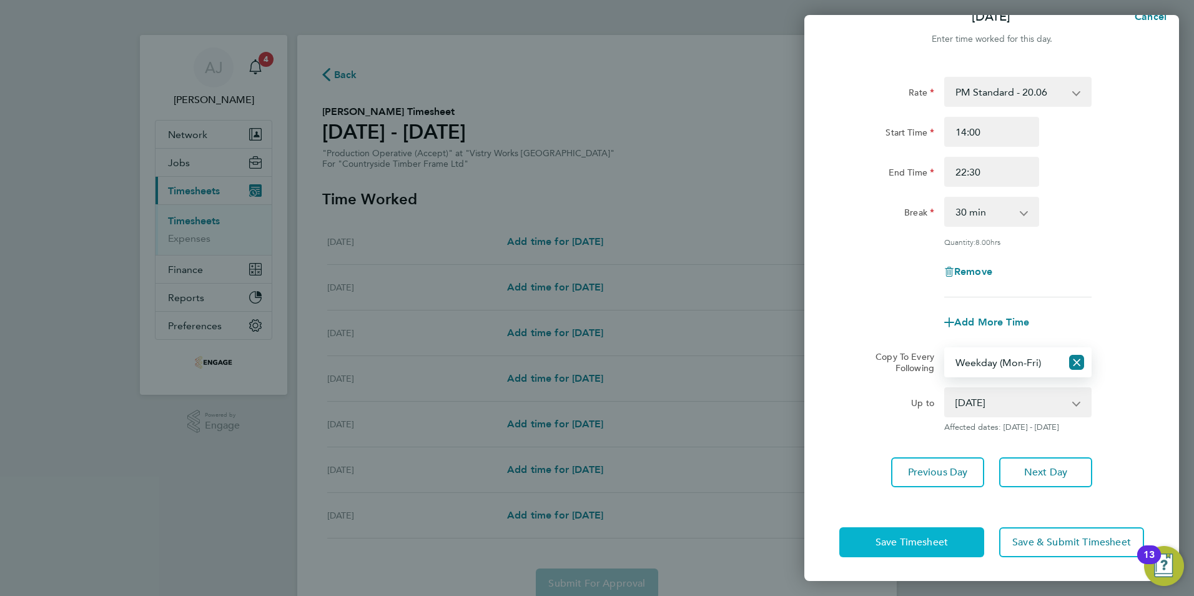
click at [901, 541] on span "Save Timesheet" at bounding box center [912, 542] width 72 height 12
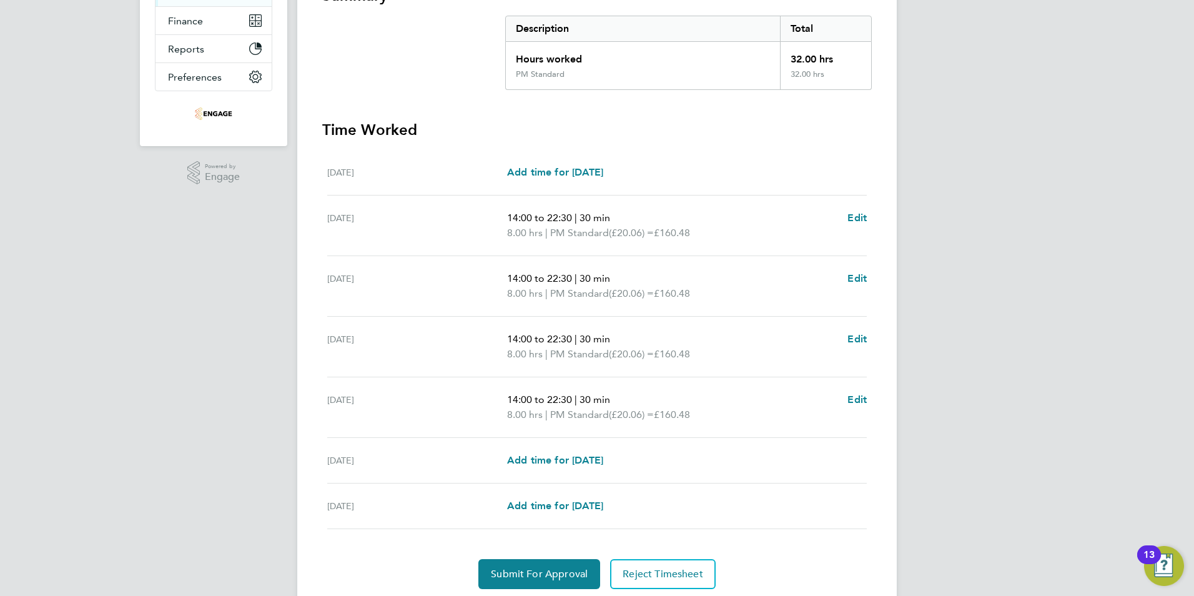
scroll to position [250, 0]
click at [862, 397] on span "Edit" at bounding box center [856, 398] width 19 height 12
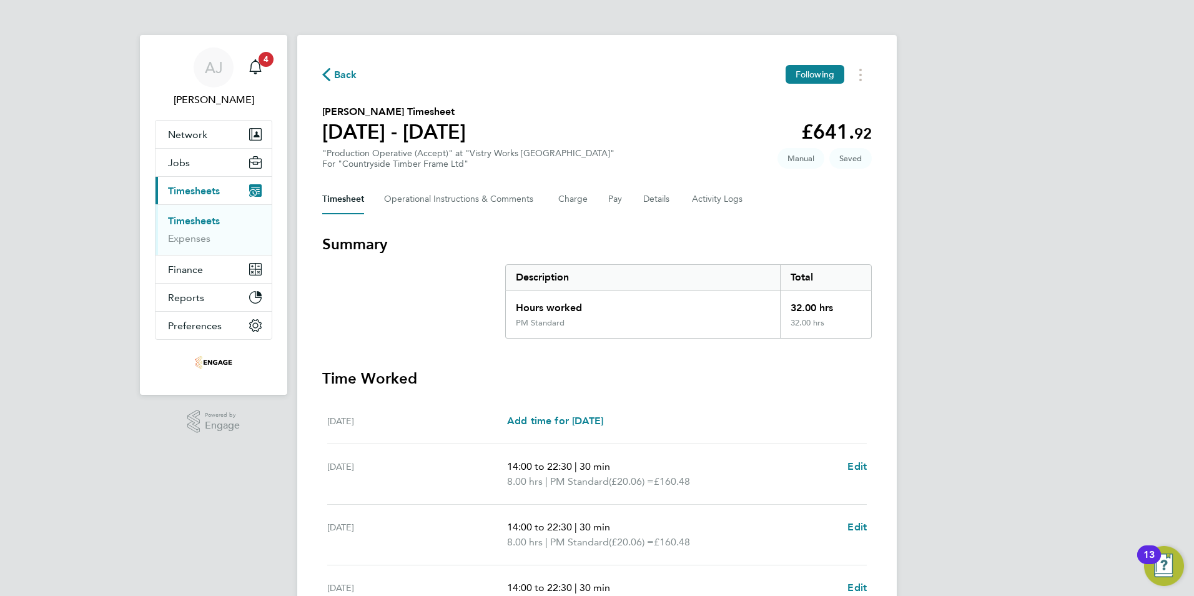
select select "30"
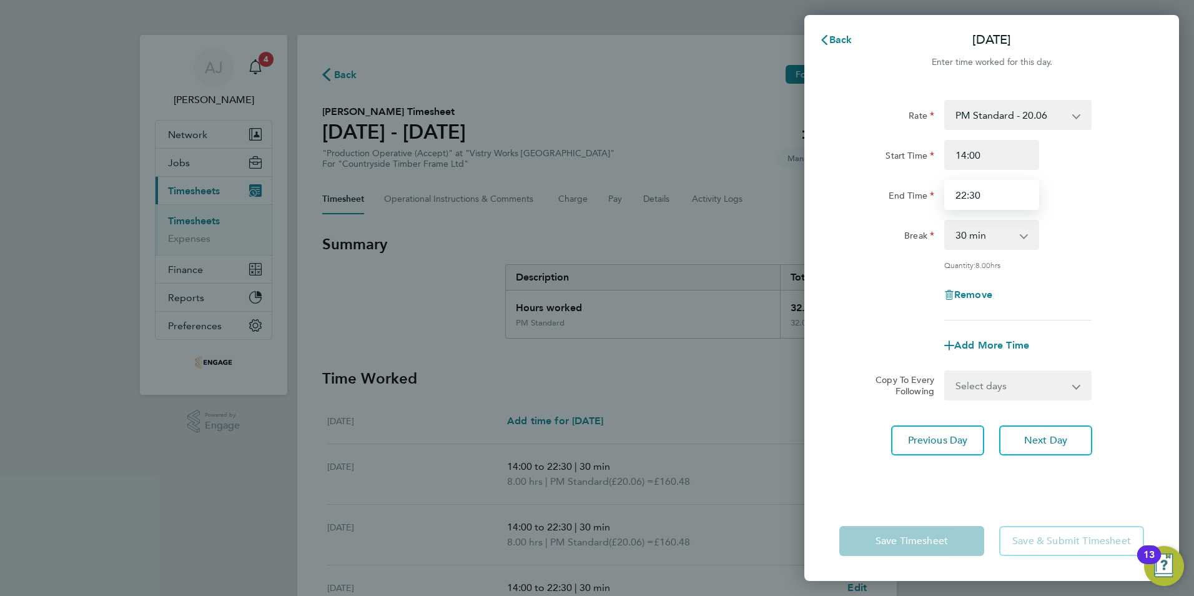
click at [986, 191] on input "22:30" at bounding box center [991, 195] width 95 height 30
type input "20:00"
click at [854, 231] on div "Break" at bounding box center [886, 232] width 95 height 25
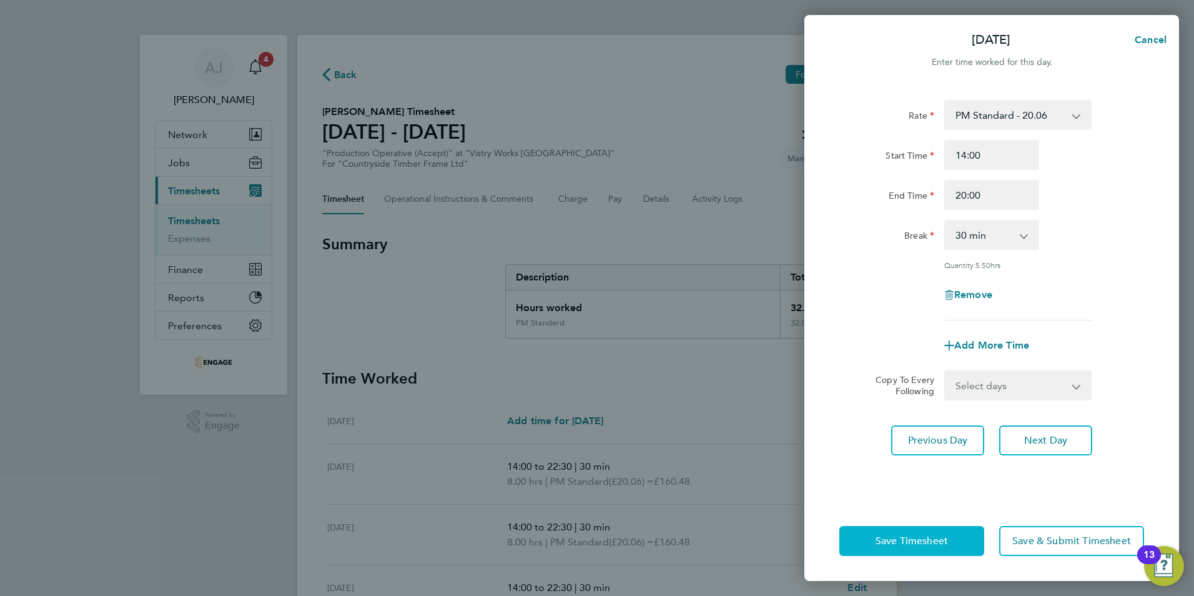
click at [907, 539] on span "Save Timesheet" at bounding box center [912, 541] width 72 height 12
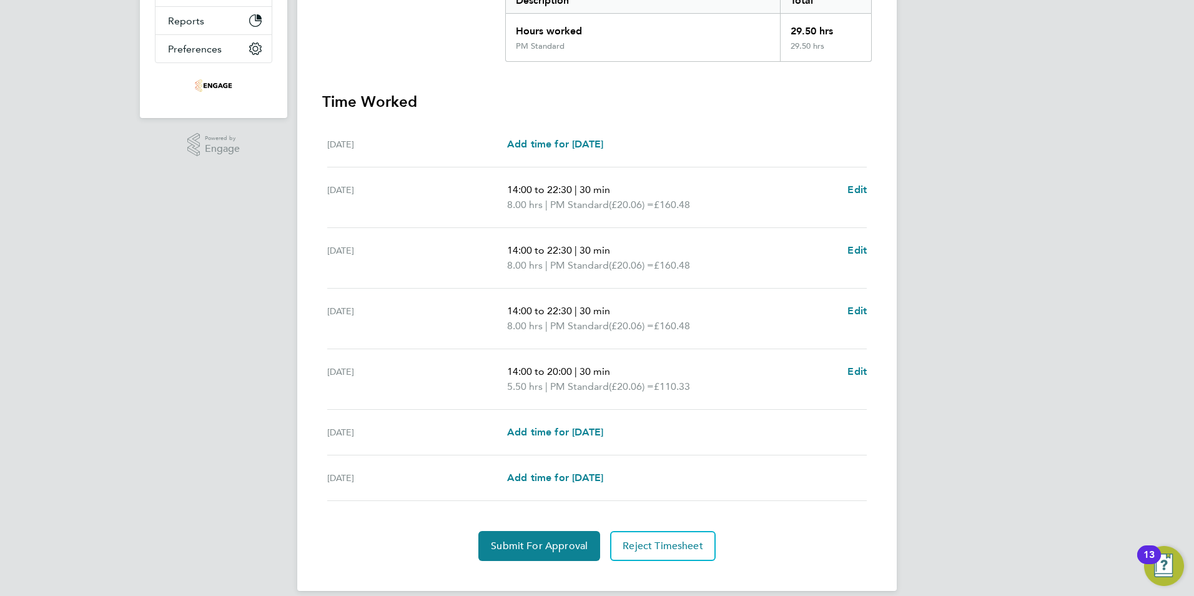
scroll to position [292, 0]
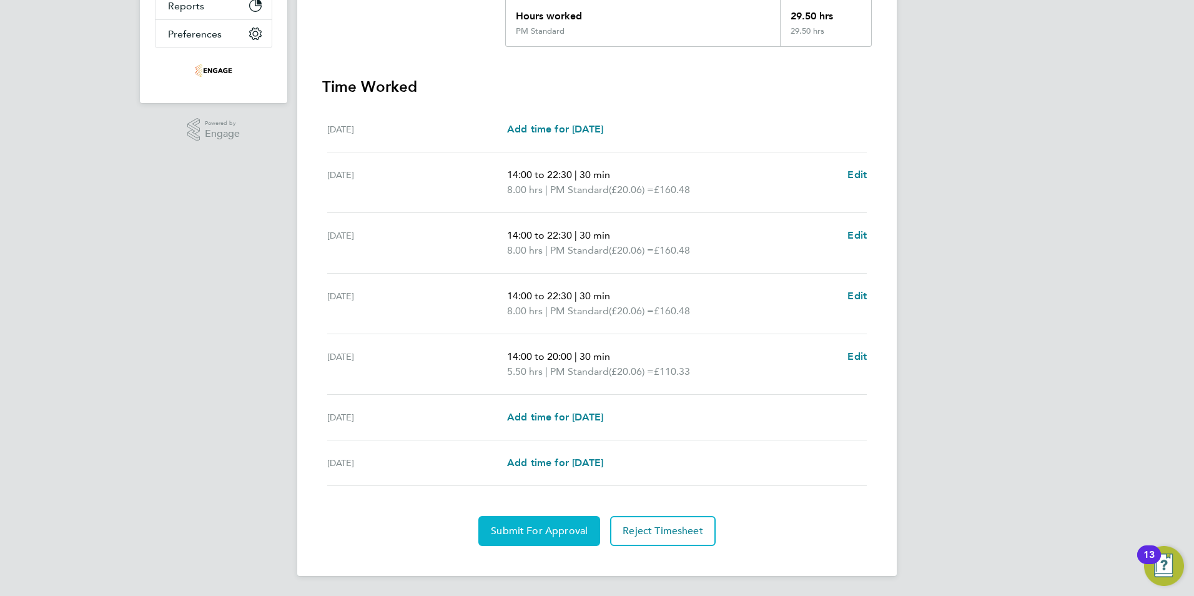
click at [549, 528] on span "Submit For Approval" at bounding box center [539, 531] width 97 height 12
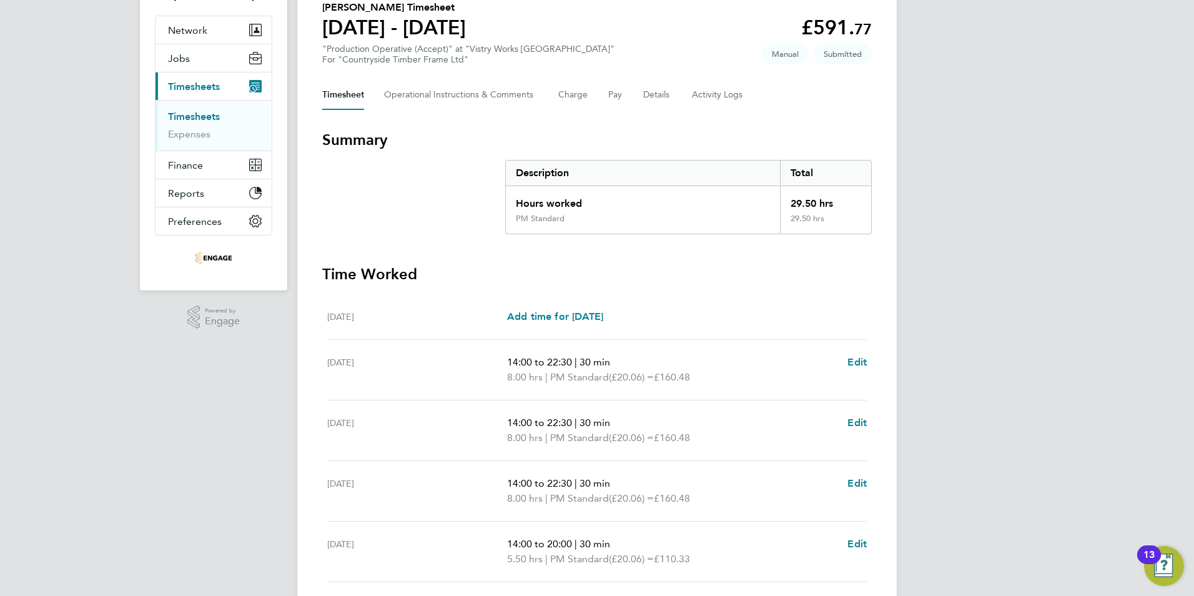
scroll to position [0, 0]
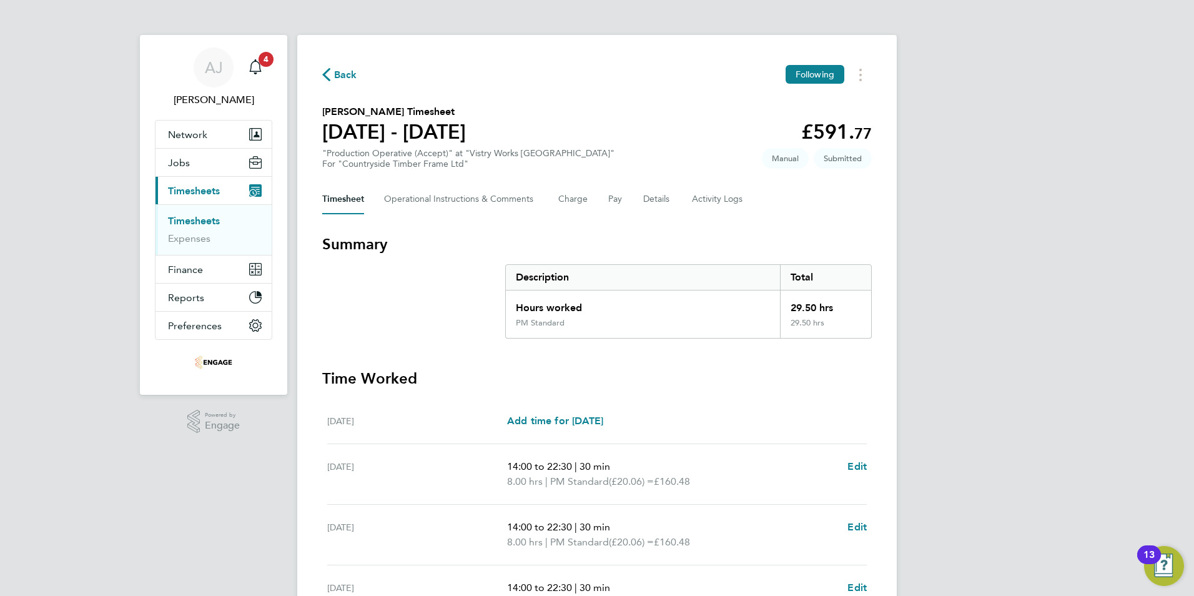
click at [194, 219] on link "Timesheets" at bounding box center [194, 221] width 52 height 12
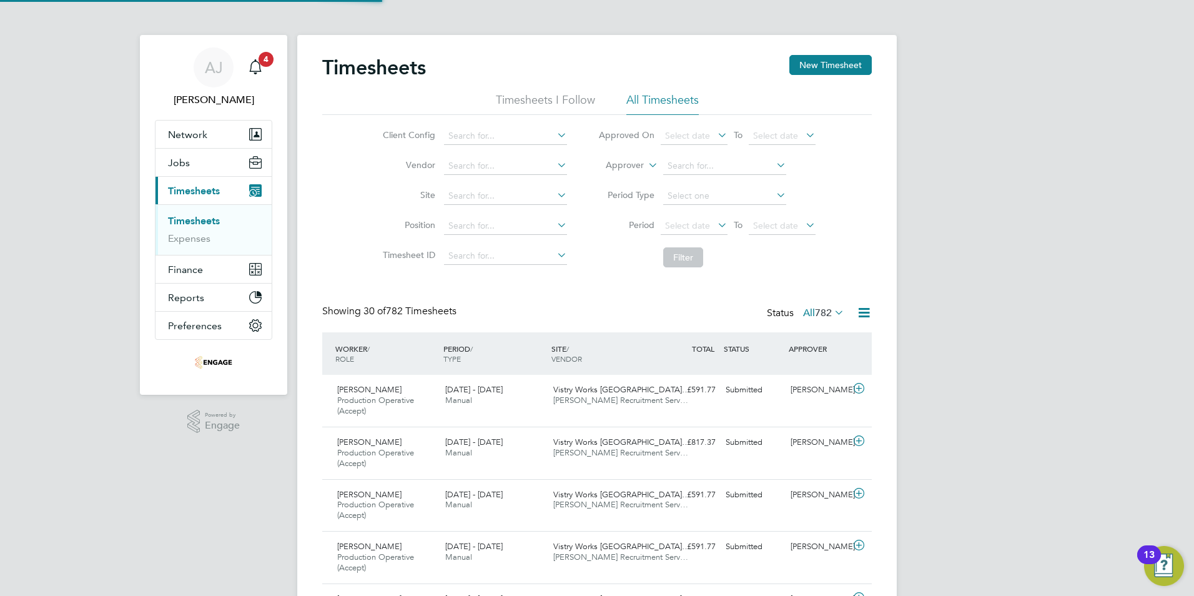
scroll to position [42, 109]
click at [214, 222] on link "Timesheets" at bounding box center [194, 221] width 52 height 12
drag, startPoint x: 833, startPoint y: 60, endPoint x: 897, endPoint y: 197, distance: 151.7
click at [833, 59] on button "New Timesheet" at bounding box center [830, 65] width 82 height 20
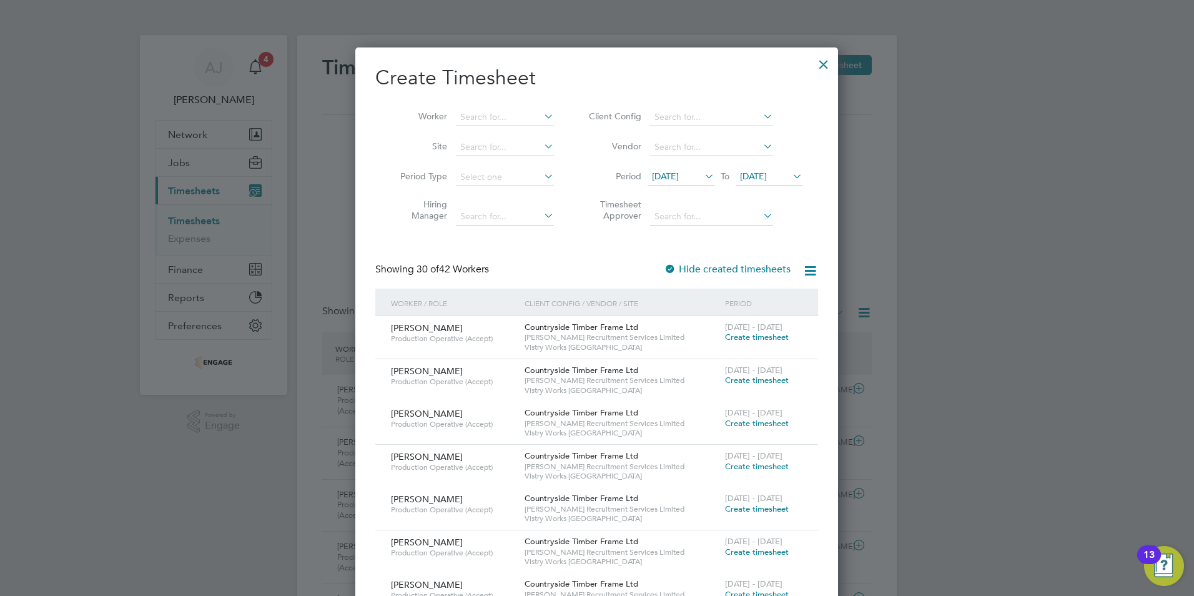
click at [499, 105] on li "Worker" at bounding box center [472, 117] width 194 height 30
click at [496, 114] on input at bounding box center [505, 117] width 98 height 17
click at [499, 126] on li "Natalie Smith" at bounding box center [532, 134] width 154 height 17
type input "Natalie Smith"
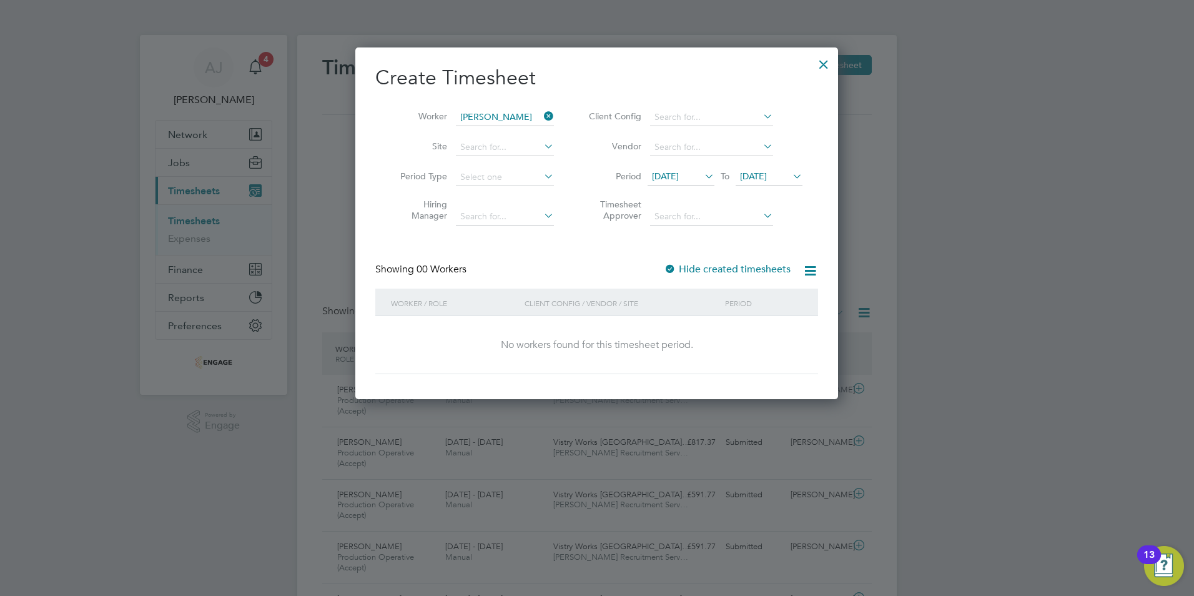
click at [679, 176] on span "18 Aug 2025" at bounding box center [665, 175] width 27 height 11
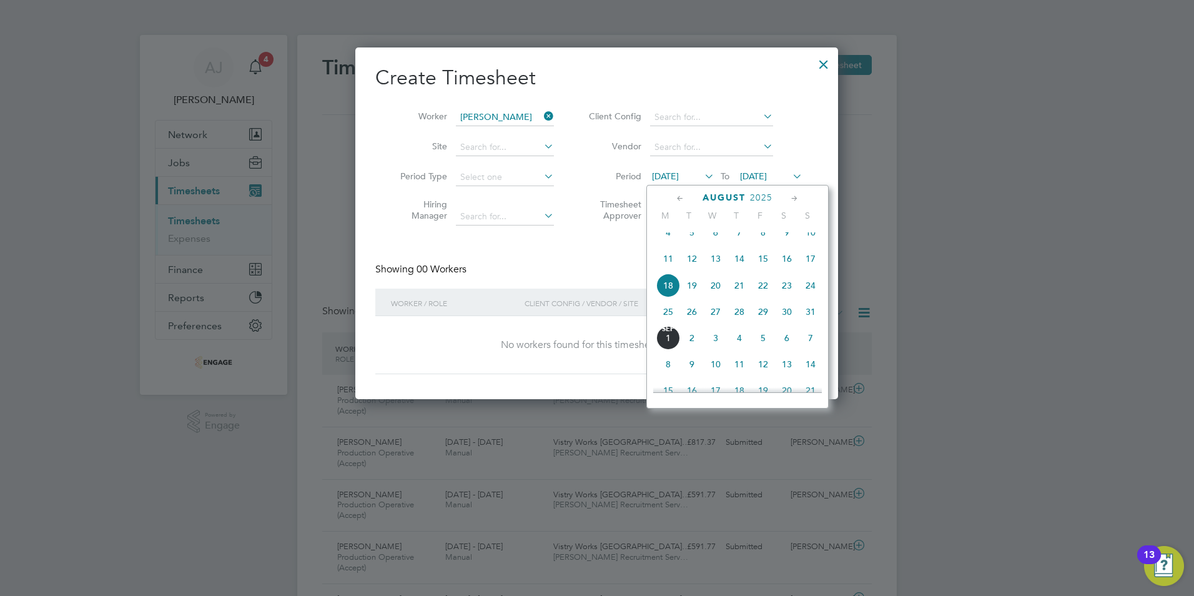
click at [669, 322] on span "25" at bounding box center [668, 312] width 24 height 24
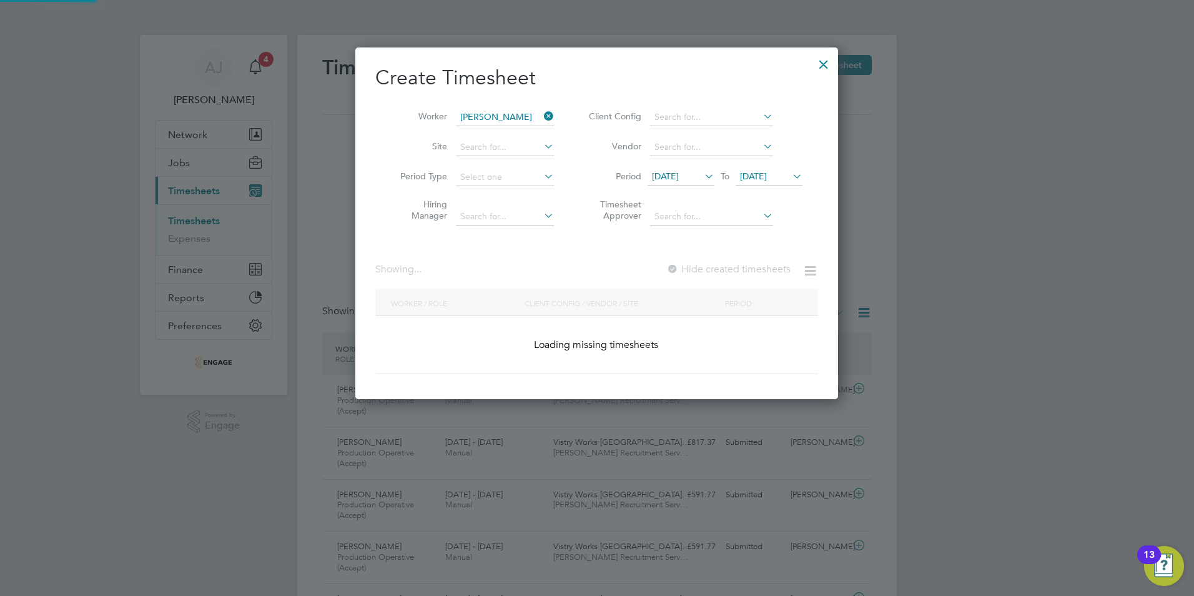
click at [767, 174] on span "25 Aug 2025" at bounding box center [753, 175] width 27 height 11
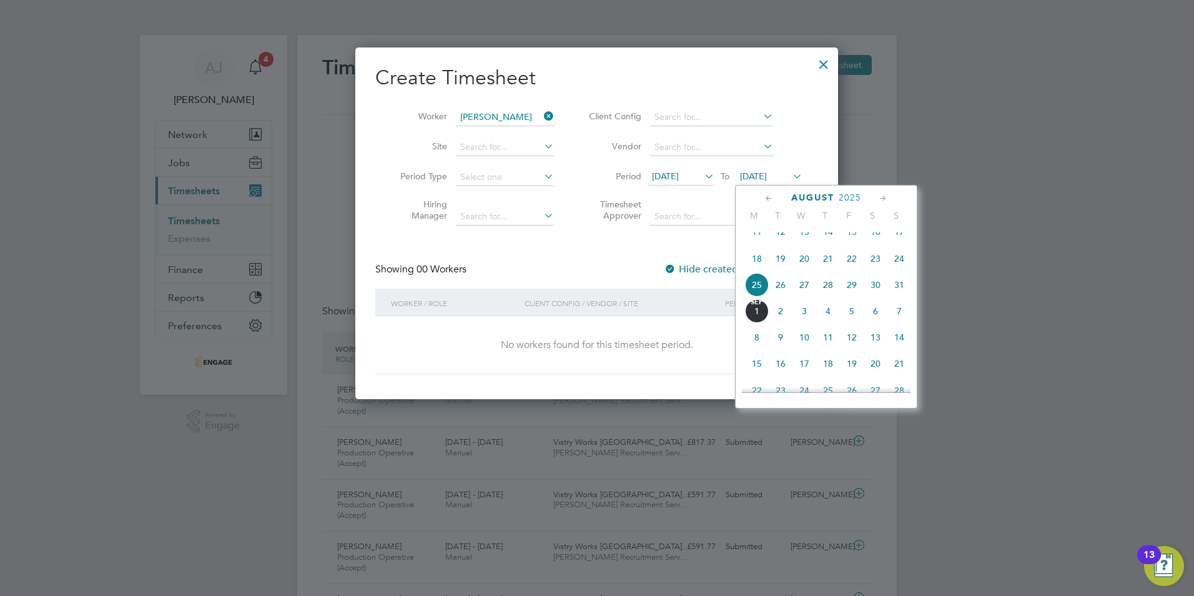
click at [899, 295] on span "31" at bounding box center [899, 285] width 24 height 24
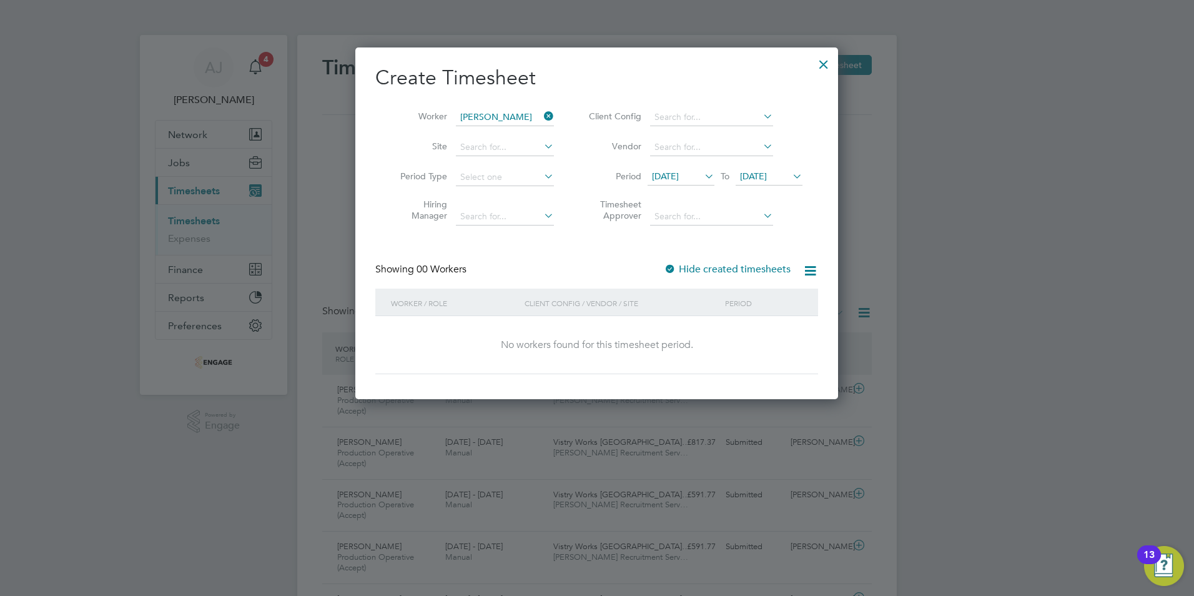
click at [821, 64] on div at bounding box center [824, 61] width 22 height 22
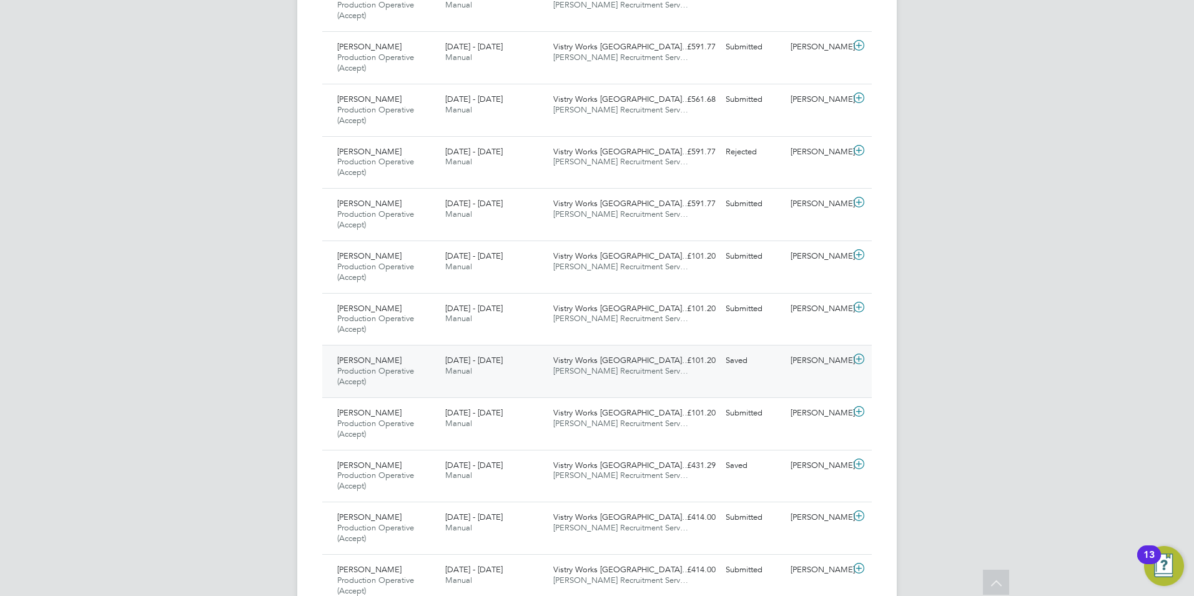
click at [856, 356] on icon at bounding box center [859, 359] width 16 height 10
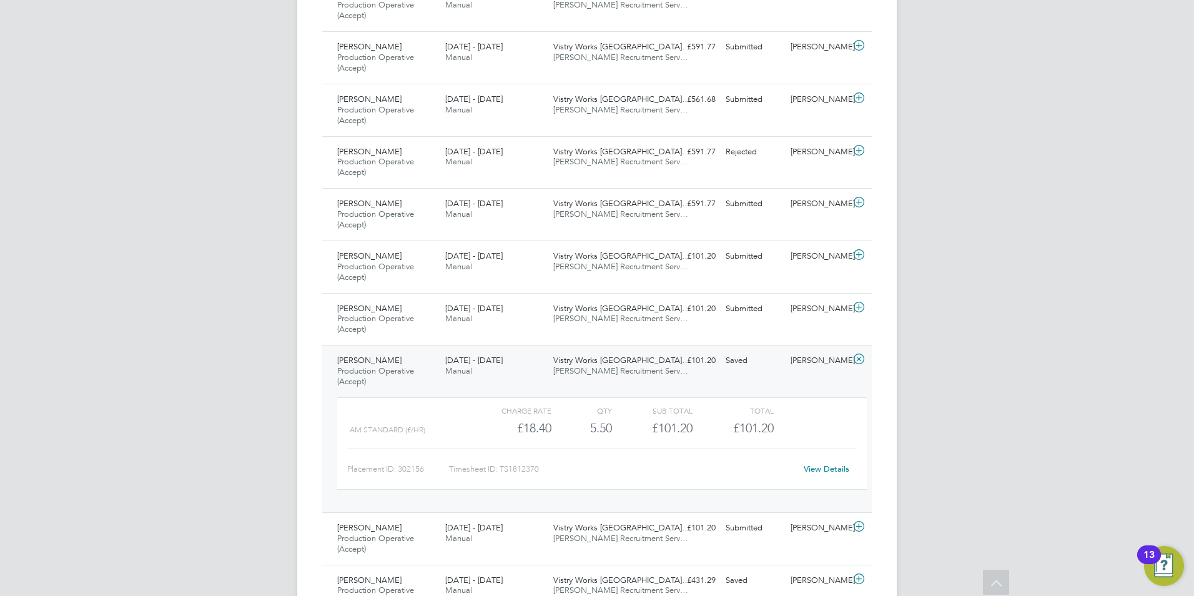
click at [824, 470] on link "View Details" at bounding box center [827, 468] width 46 height 11
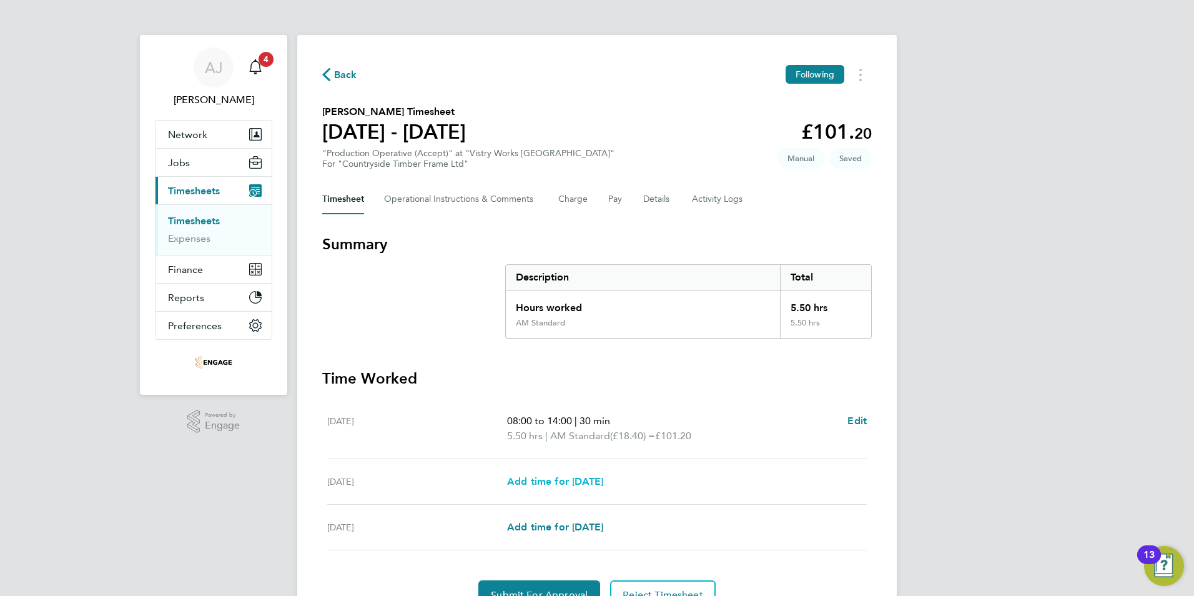
scroll to position [64, 0]
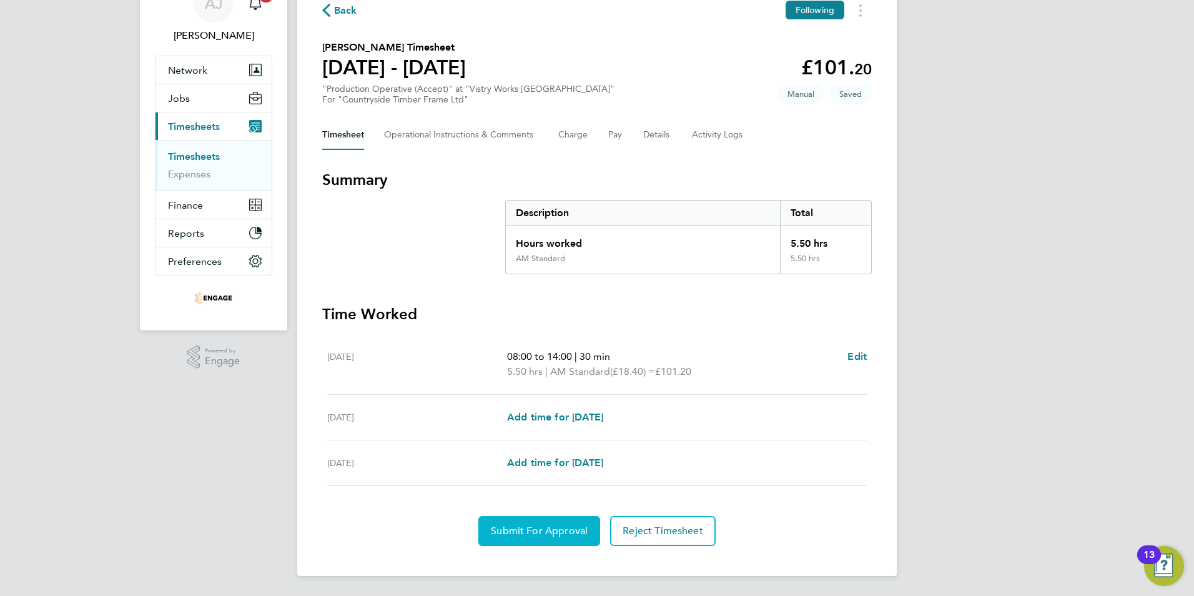
click at [547, 528] on span "Submit For Approval" at bounding box center [539, 531] width 97 height 12
click at [205, 154] on link "Timesheets" at bounding box center [194, 157] width 52 height 12
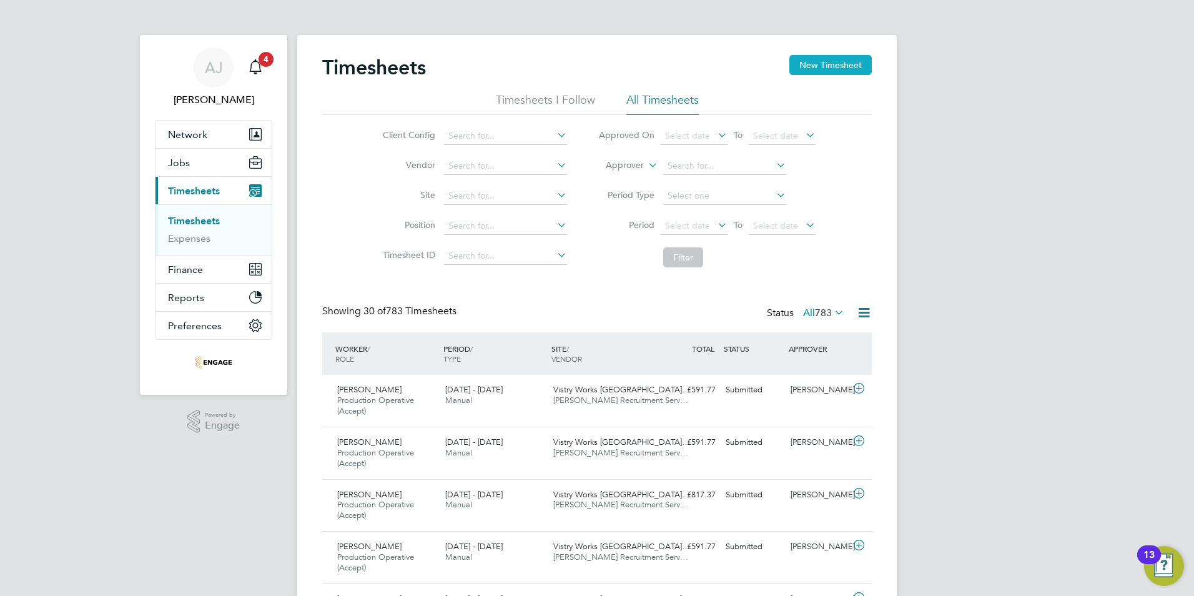
click at [826, 69] on button "New Timesheet" at bounding box center [830, 65] width 82 height 20
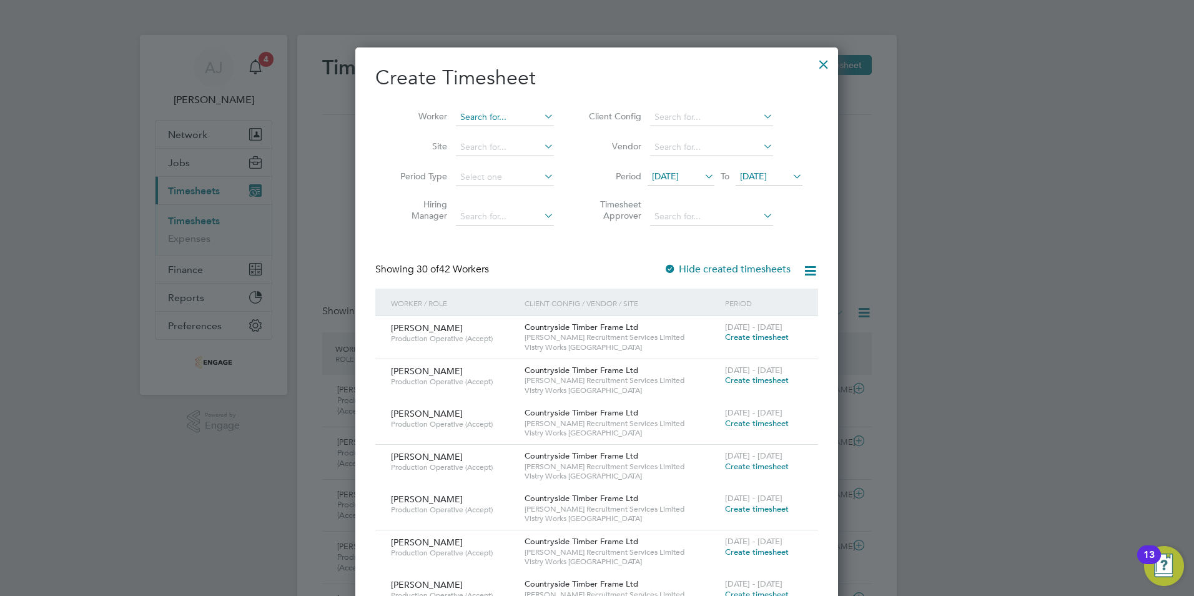
click at [473, 112] on input at bounding box center [505, 117] width 98 height 17
click at [497, 126] on li "[PERSON_NAME] on" at bounding box center [511, 134] width 112 height 17
type input "[PERSON_NAME]"
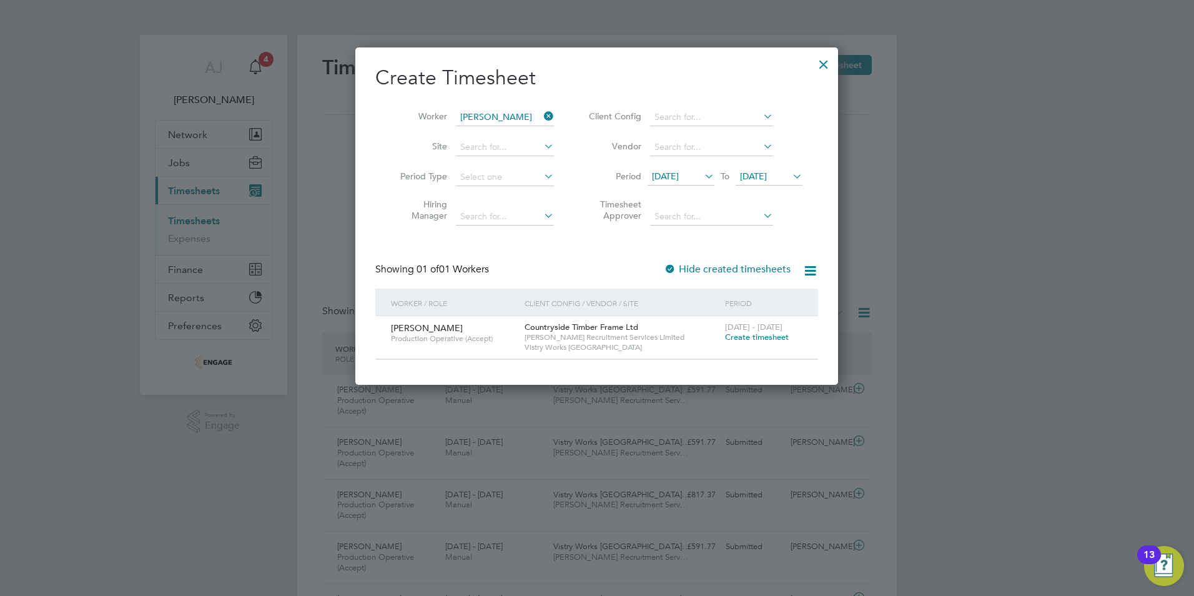
click at [760, 333] on span "Create timesheet" at bounding box center [757, 337] width 64 height 11
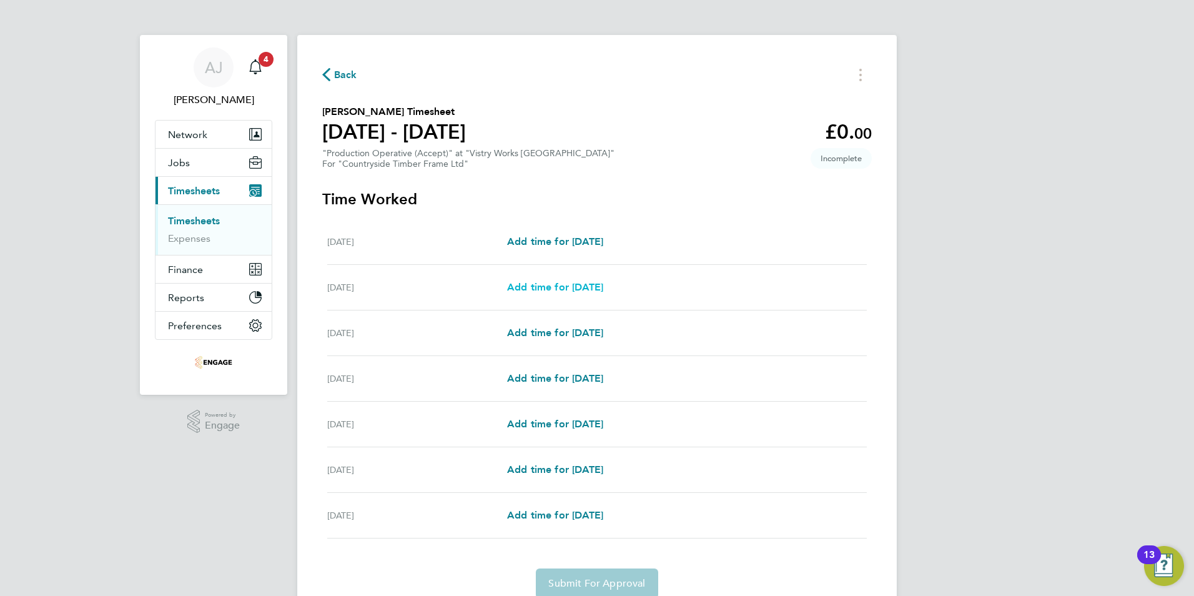
click at [554, 283] on span "Add time for [DATE]" at bounding box center [555, 287] width 96 height 12
select select "15"
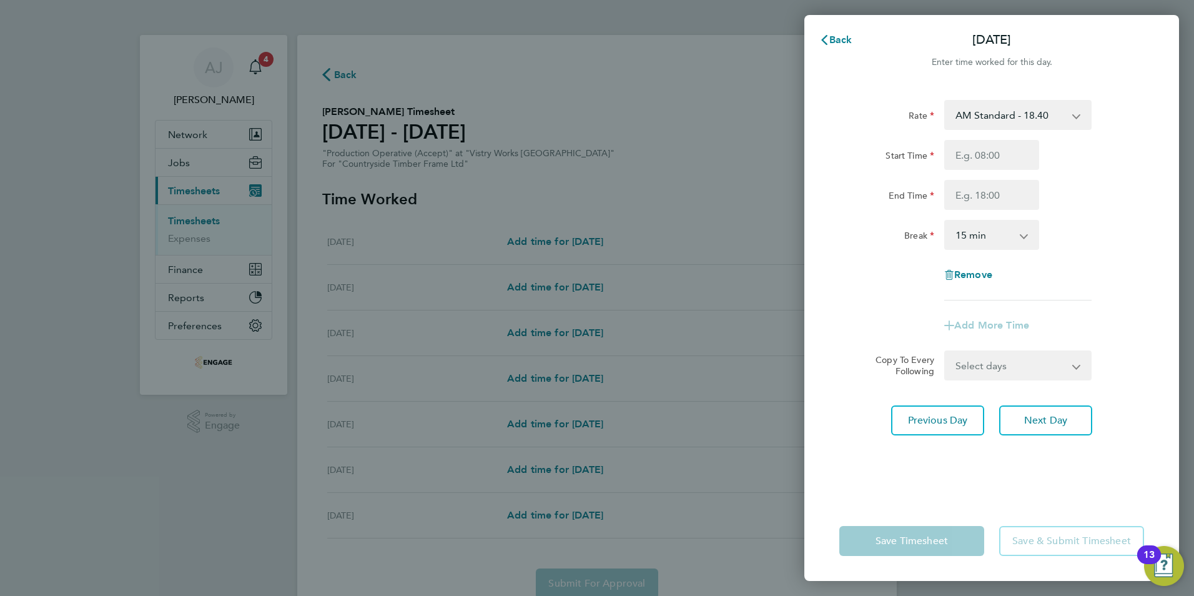
click at [1045, 115] on select "AM Standard - 18.40 PM Standard - 20.06 PM OT 1 - 30.08 OT2 - 36.80 PM OT2 - 40…" at bounding box center [1011, 114] width 130 height 27
select select "15"
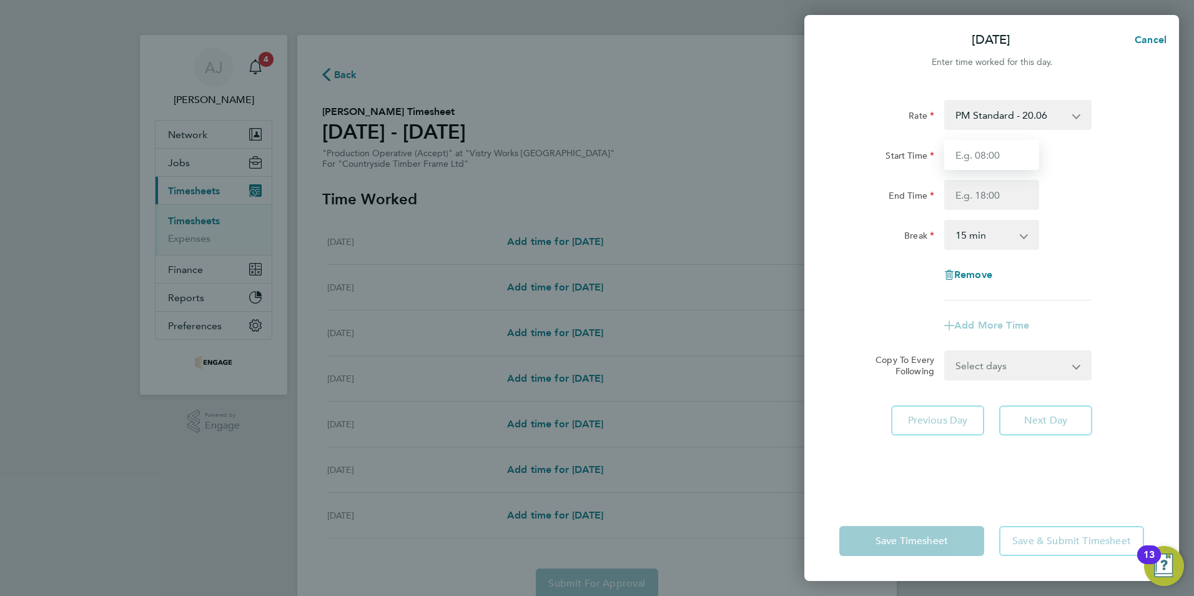
drag, startPoint x: 999, startPoint y: 155, endPoint x: 995, endPoint y: 163, distance: 8.7
click at [999, 155] on input "Start Time" at bounding box center [991, 155] width 95 height 30
type input "14:00"
click at [969, 194] on input "End Time" at bounding box center [991, 195] width 95 height 30
type input "22:30"
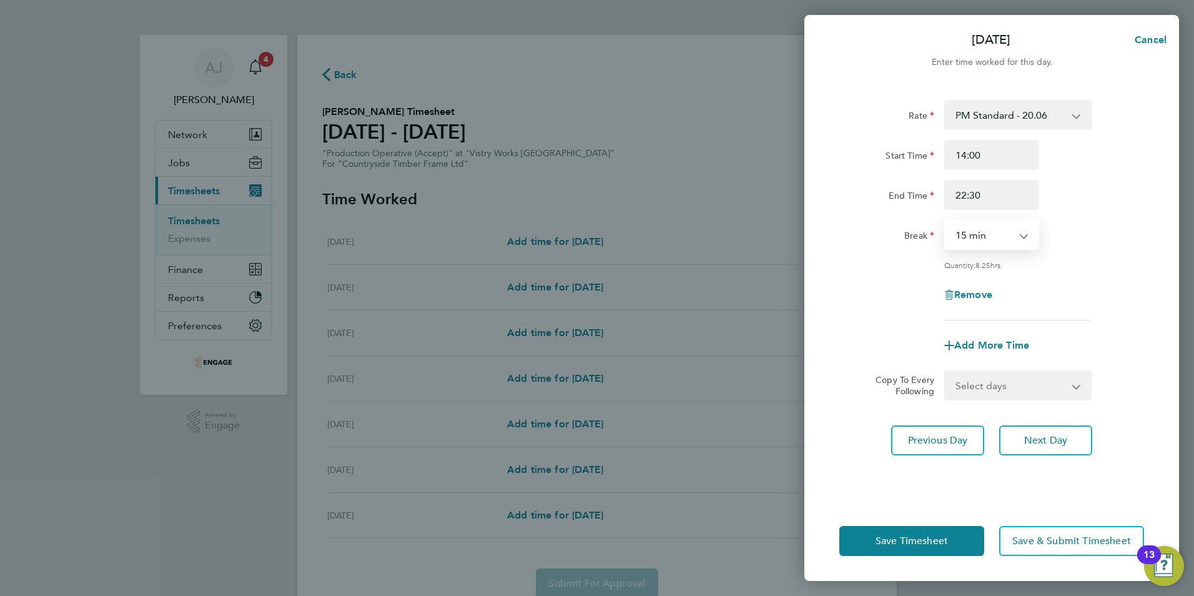
click at [966, 237] on select "0 min 15 min 30 min 45 min 60 min 75 min 90 min" at bounding box center [984, 234] width 77 height 27
select select "30"
click at [946, 221] on select "0 min 15 min 30 min 45 min 60 min 75 min 90 min" at bounding box center [984, 234] width 77 height 27
click at [886, 261] on div "Quantity: 8.00 hrs" at bounding box center [991, 265] width 315 height 10
click at [1077, 383] on app-icon-cross-button at bounding box center [1084, 385] width 15 height 27
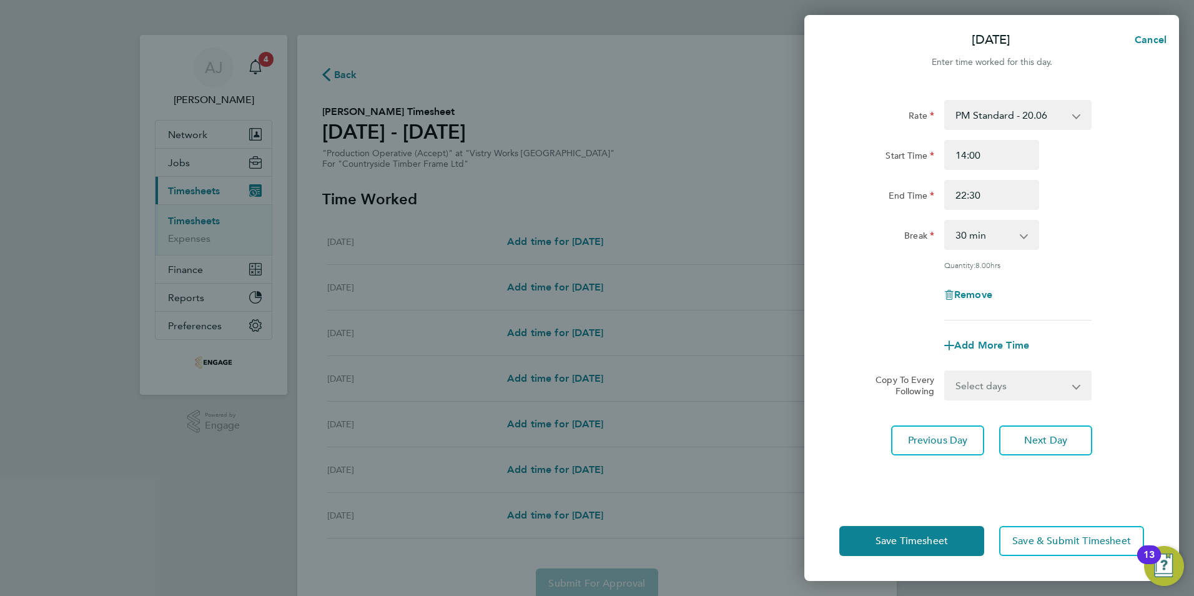
click at [1009, 385] on select "Select days Day Weekday (Mon-Fri) Weekend (Sat-Sun) [DATE] [DATE] [DATE] [DATE]…" at bounding box center [1011, 385] width 131 height 27
select select "WEEKDAY"
click at [946, 372] on select "Select days Day Weekday (Mon-Fri) Weekend (Sat-Sun) [DATE] [DATE] [DATE] [DATE]…" at bounding box center [1011, 385] width 131 height 27
select select "[DATE]"
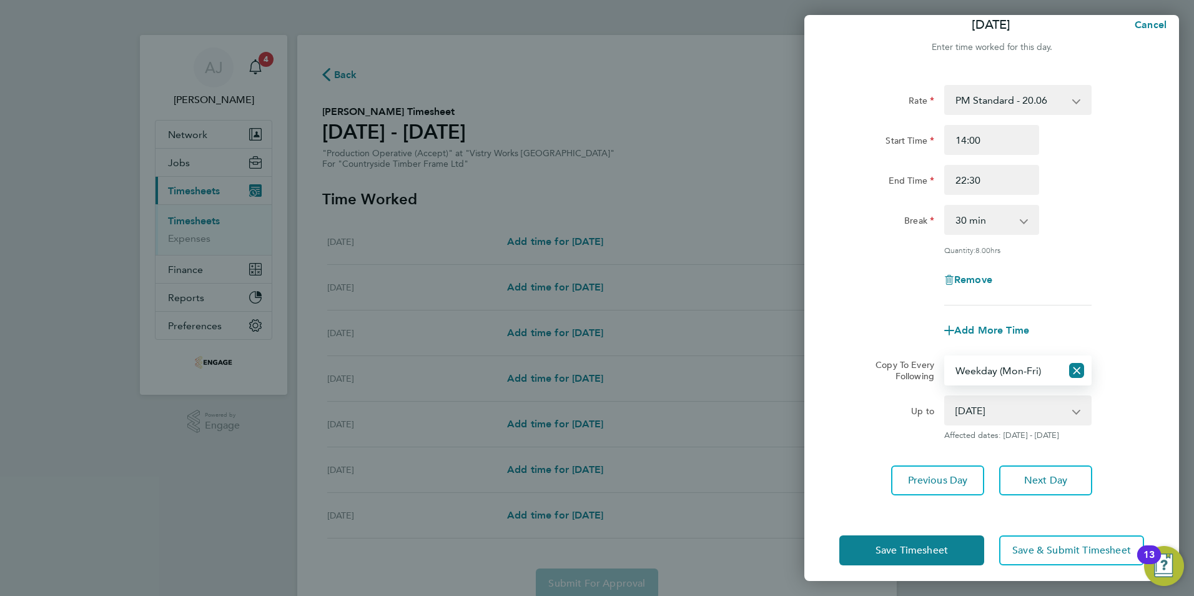
scroll to position [23, 0]
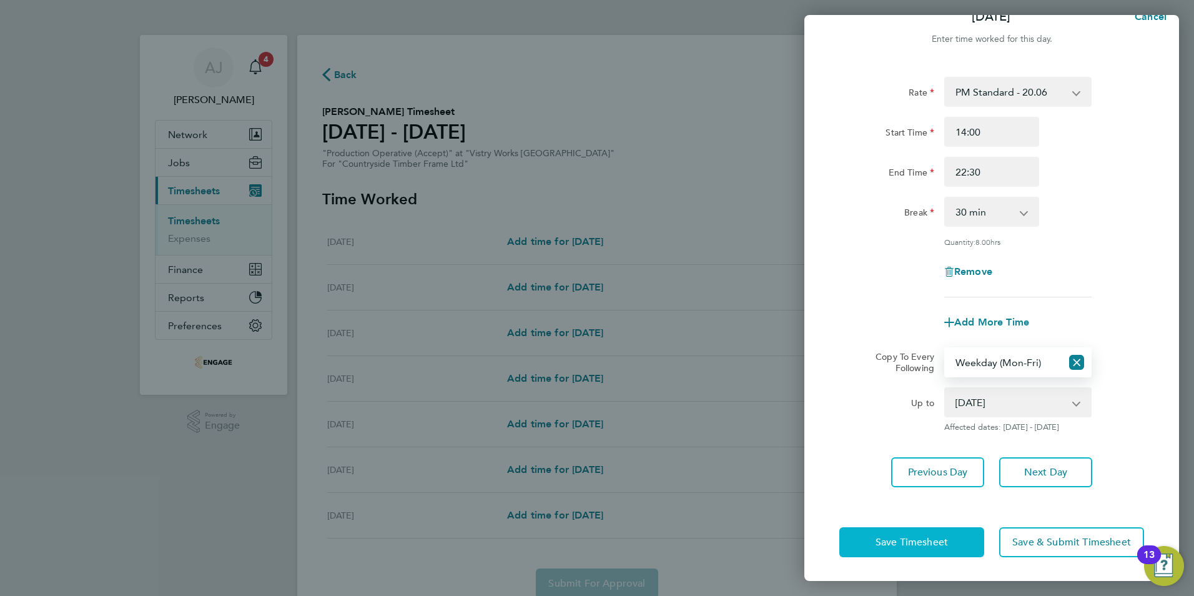
click at [900, 540] on span "Save Timesheet" at bounding box center [912, 542] width 72 height 12
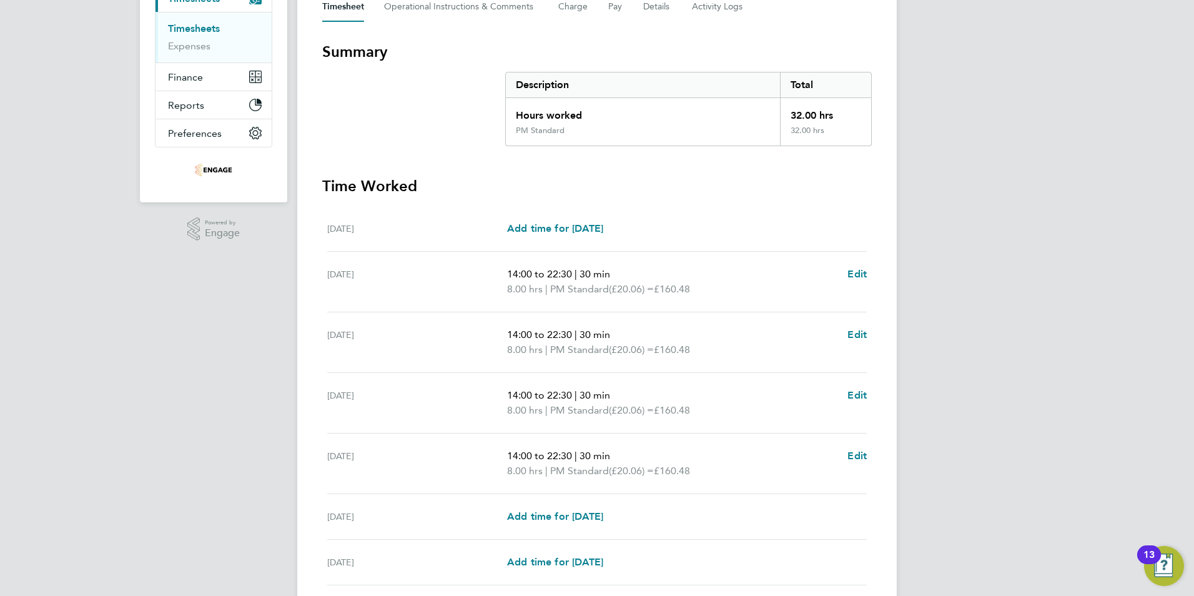
scroll to position [250, 0]
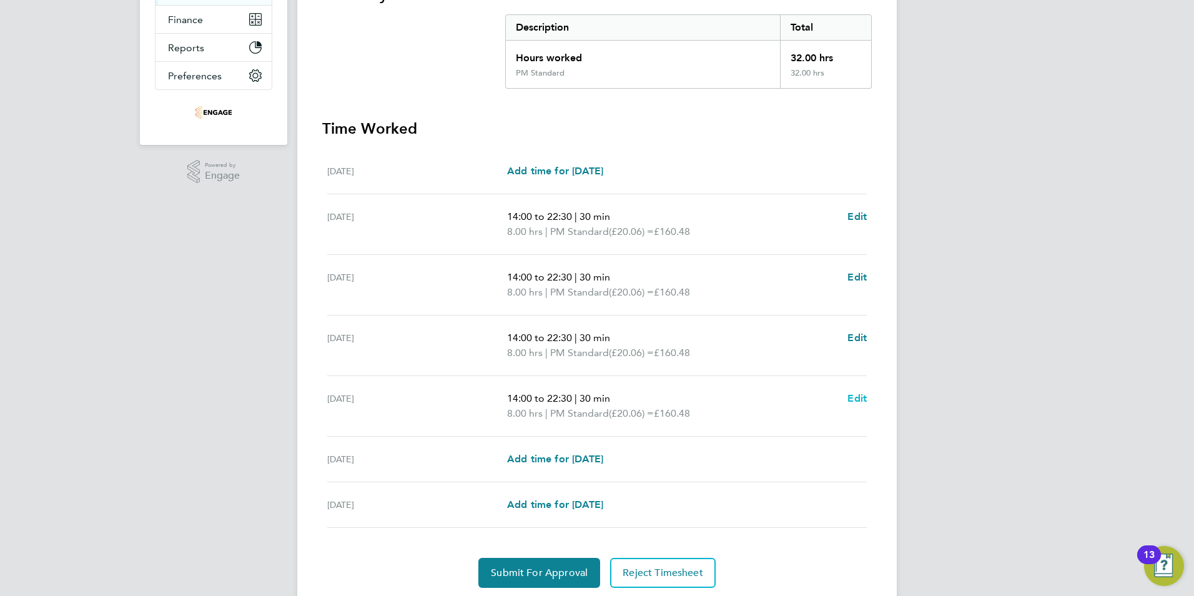
click at [857, 394] on span "Edit" at bounding box center [856, 398] width 19 height 12
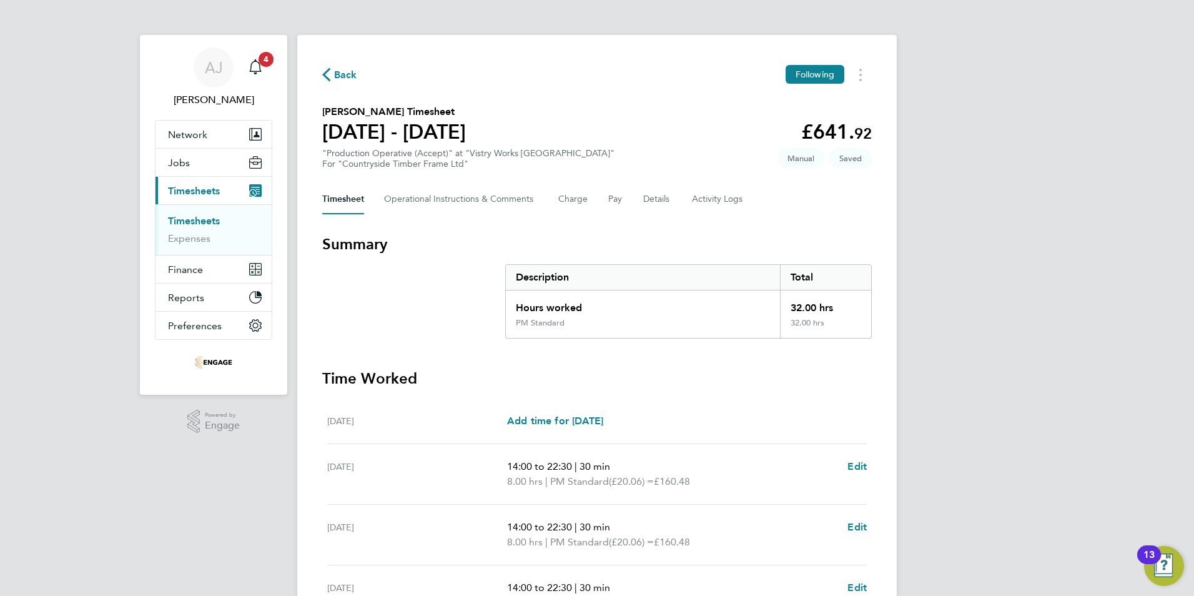
select select "30"
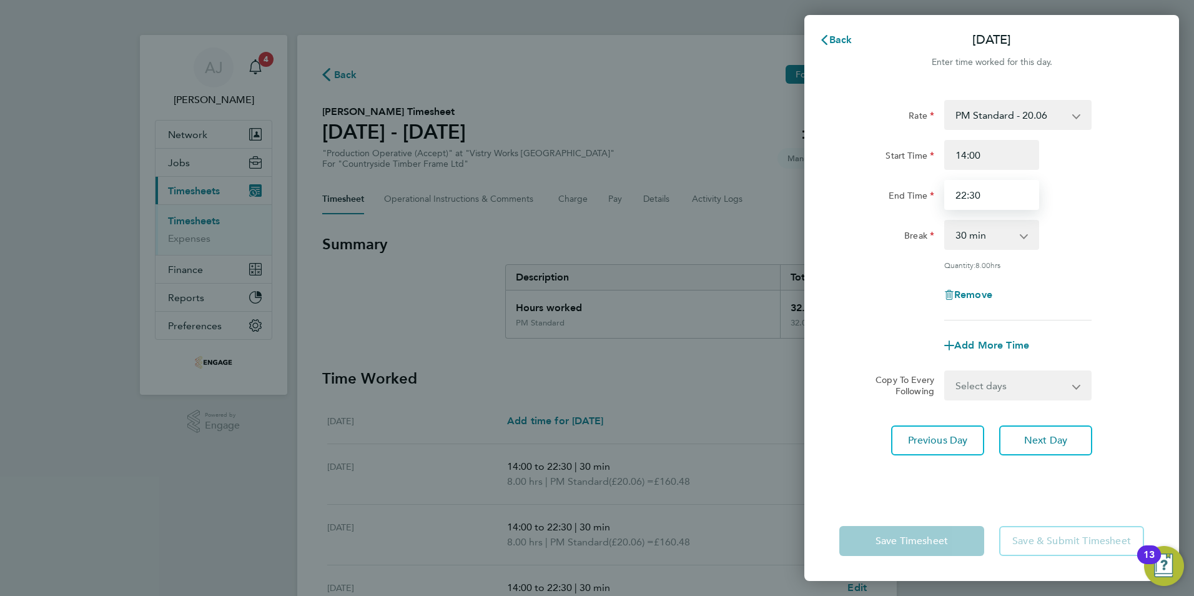
drag, startPoint x: 997, startPoint y: 185, endPoint x: 996, endPoint y: 198, distance: 12.5
click at [997, 186] on input "22:30" at bounding box center [991, 195] width 95 height 30
drag, startPoint x: 995, startPoint y: 195, endPoint x: 946, endPoint y: 200, distance: 50.2
click at [946, 198] on input "22:30" at bounding box center [991, 195] width 95 height 30
type input "20:00"
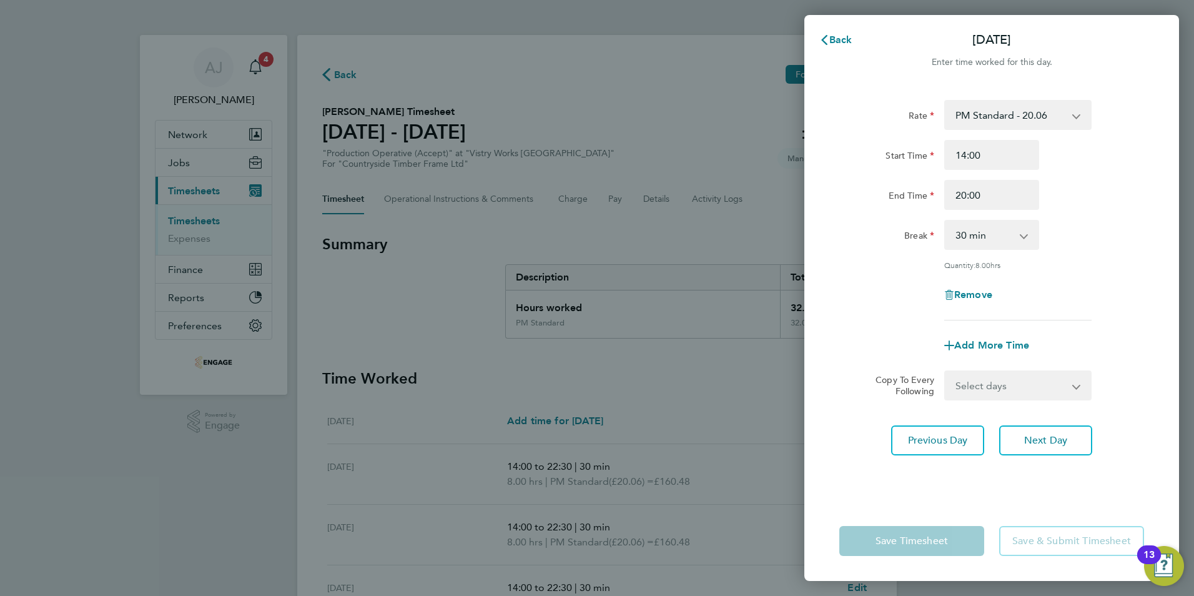
click at [1089, 218] on div "Rate PM Standard - 20.06 PM OT 1 - 30.08 OT2 - 36.80 AM Standard - 18.40 PM OT2…" at bounding box center [991, 210] width 305 height 220
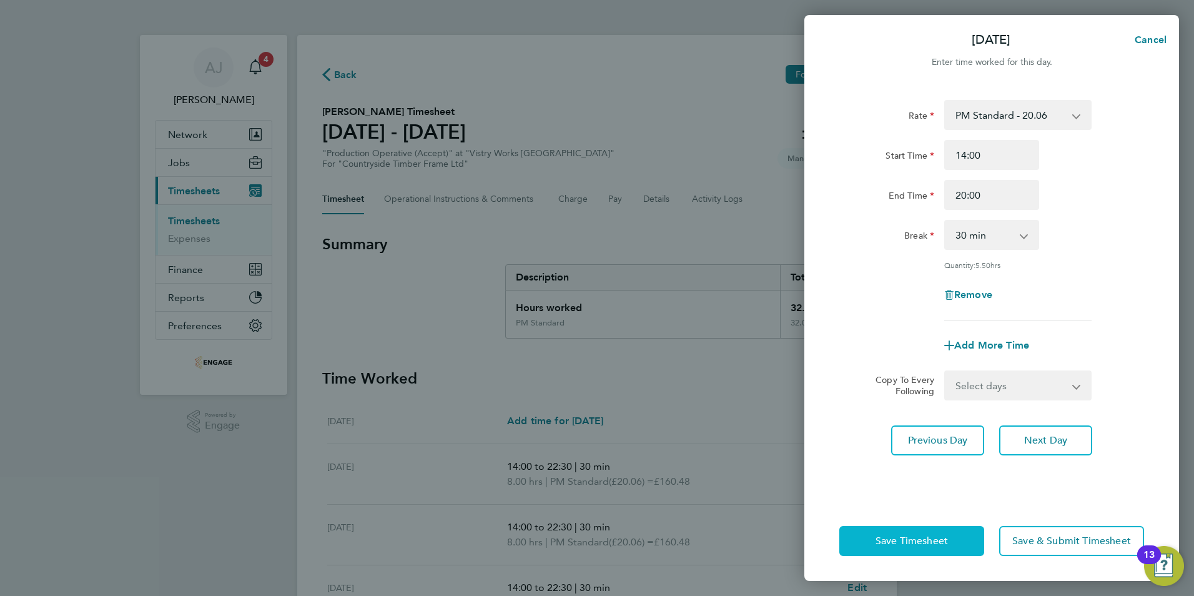
click at [888, 545] on span "Save Timesheet" at bounding box center [912, 541] width 72 height 12
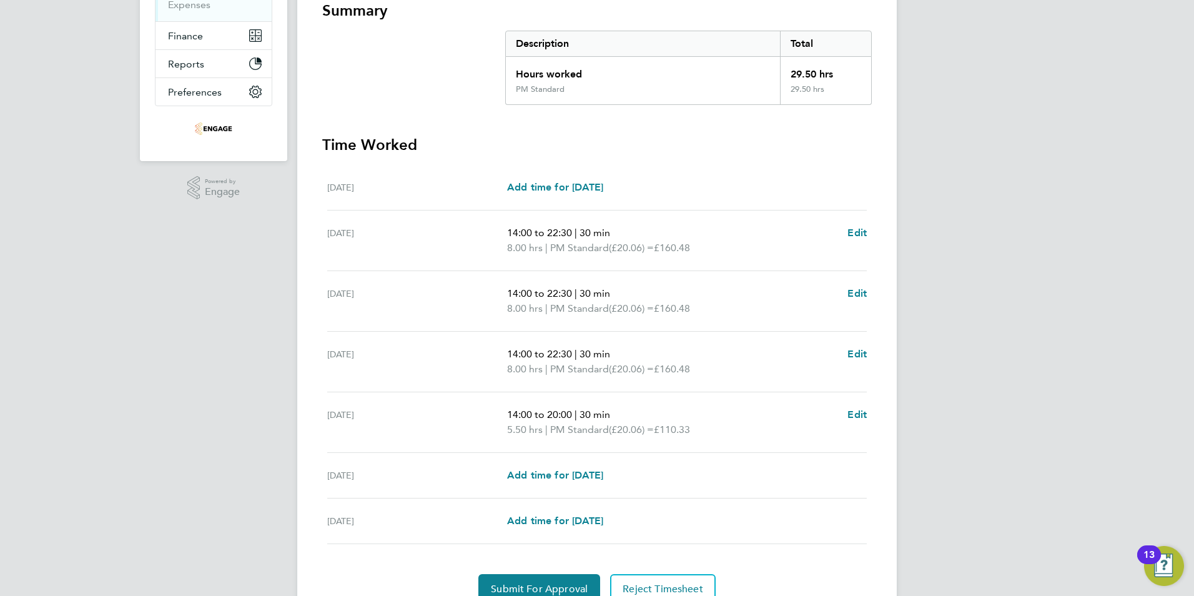
scroll to position [292, 0]
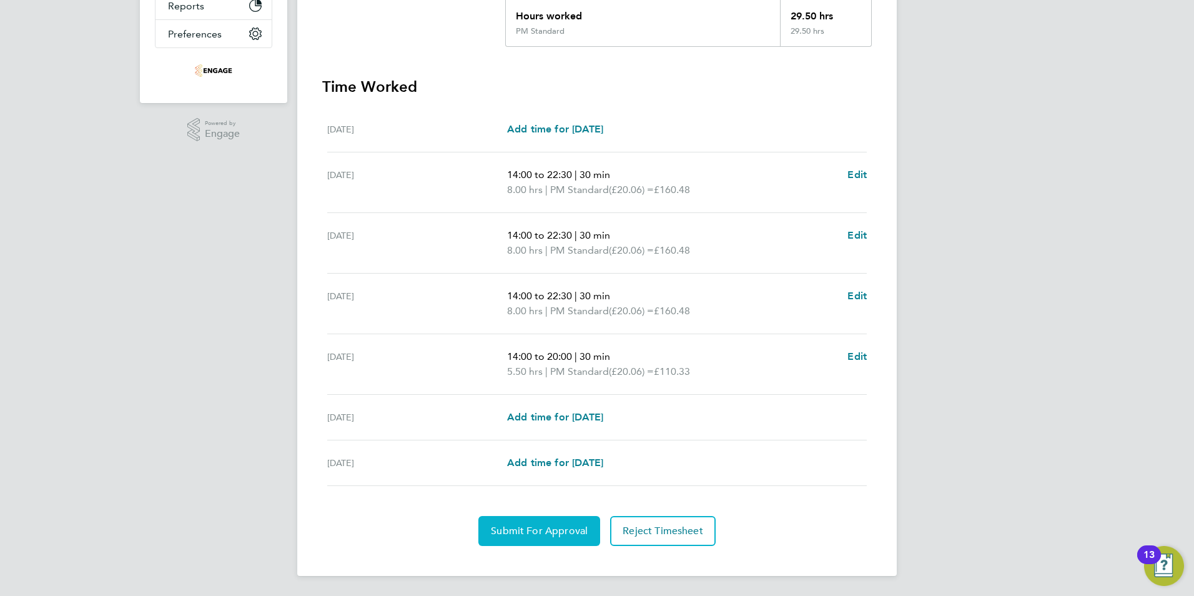
click at [515, 536] on button "Submit For Approval" at bounding box center [539, 531] width 122 height 30
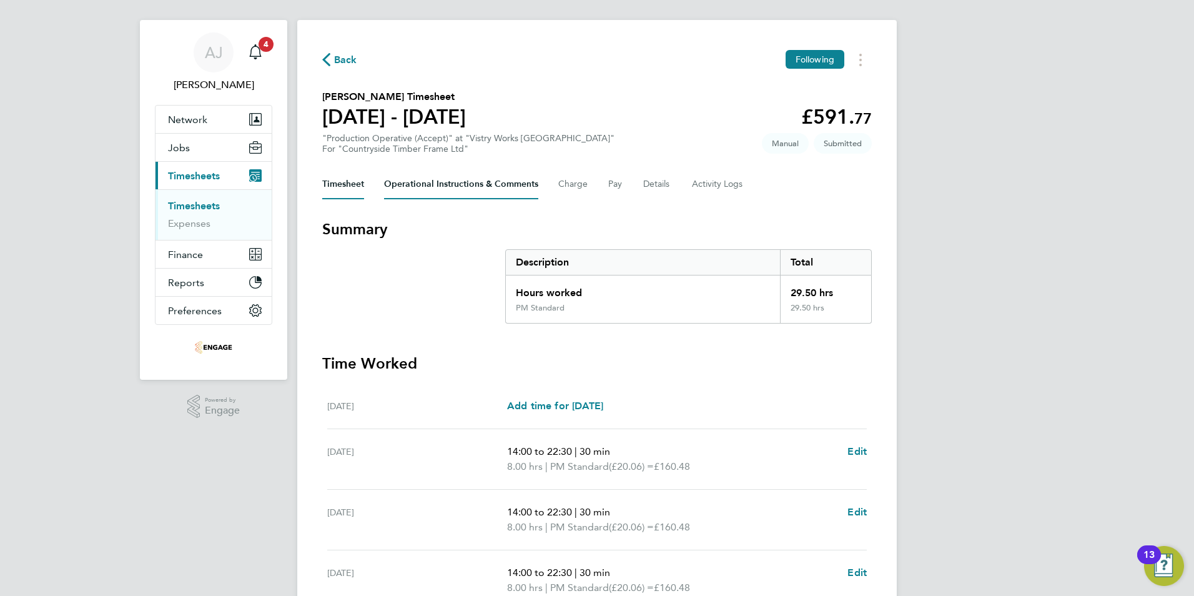
scroll to position [0, 0]
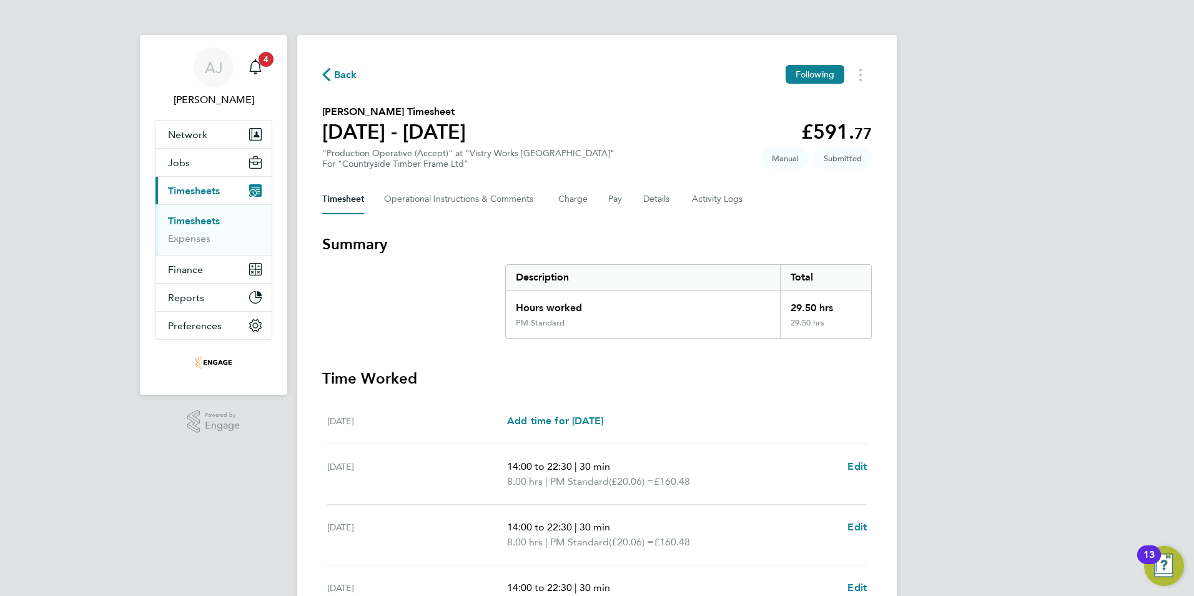
click at [181, 214] on ul "Timesheets Expenses" at bounding box center [214, 229] width 116 height 51
click at [184, 215] on link "Timesheets" at bounding box center [194, 221] width 52 height 12
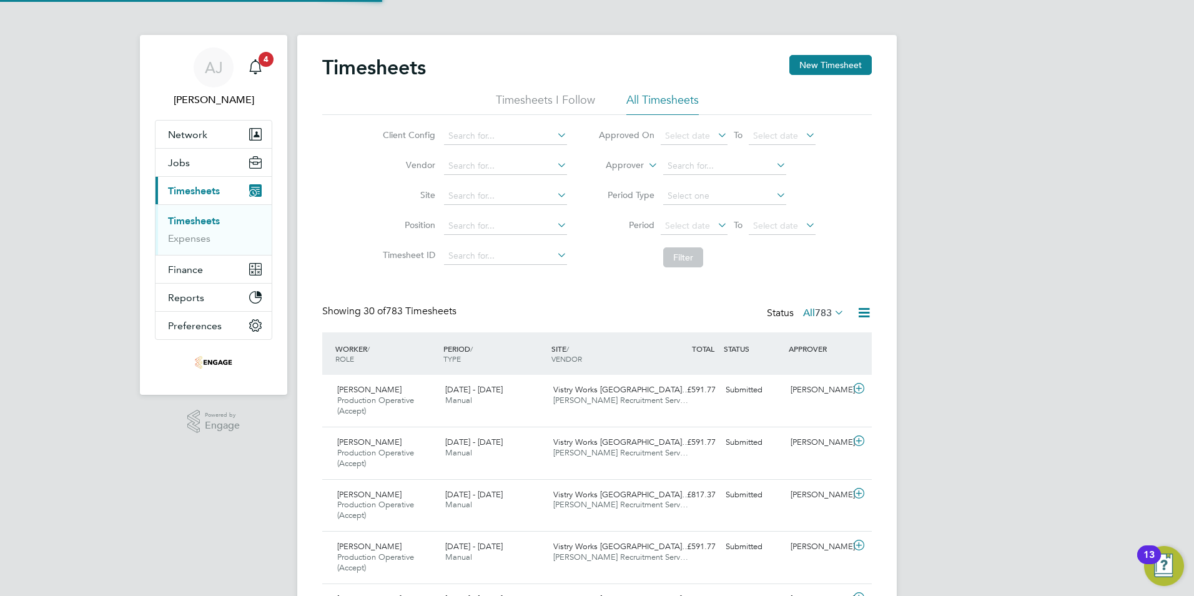
scroll to position [42, 109]
click at [829, 64] on button "New Timesheet" at bounding box center [830, 65] width 82 height 20
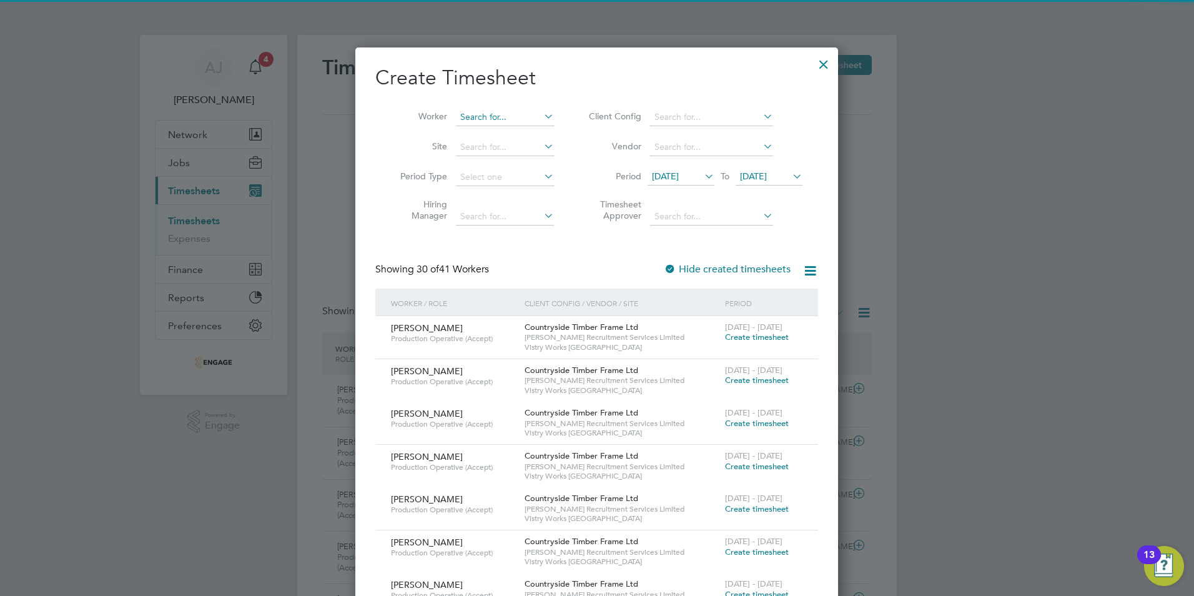
click at [488, 112] on input at bounding box center [505, 117] width 98 height 17
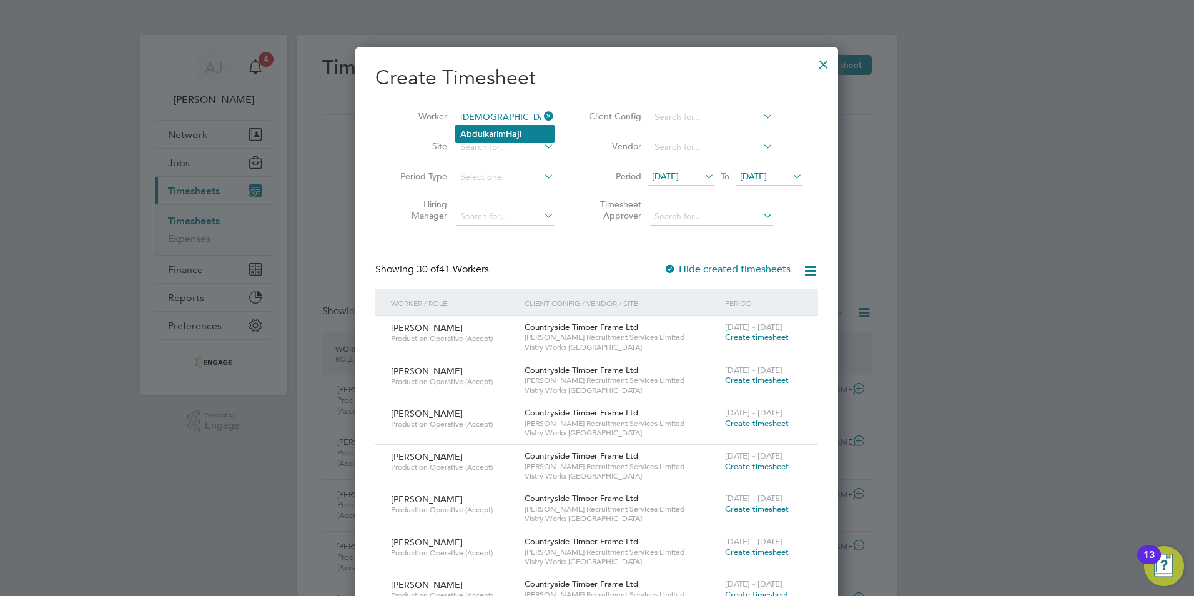
click at [531, 134] on li "Abdulkarim Haji" at bounding box center [504, 134] width 99 height 17
type input "[PERSON_NAME]"
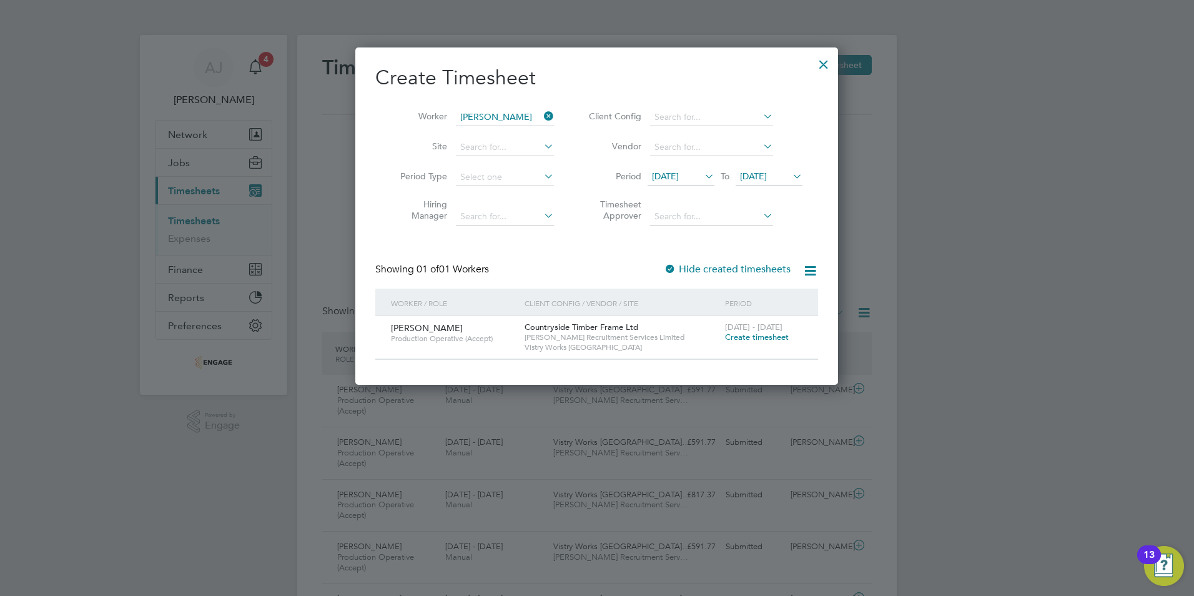
click at [760, 335] on span "Create timesheet" at bounding box center [757, 337] width 64 height 11
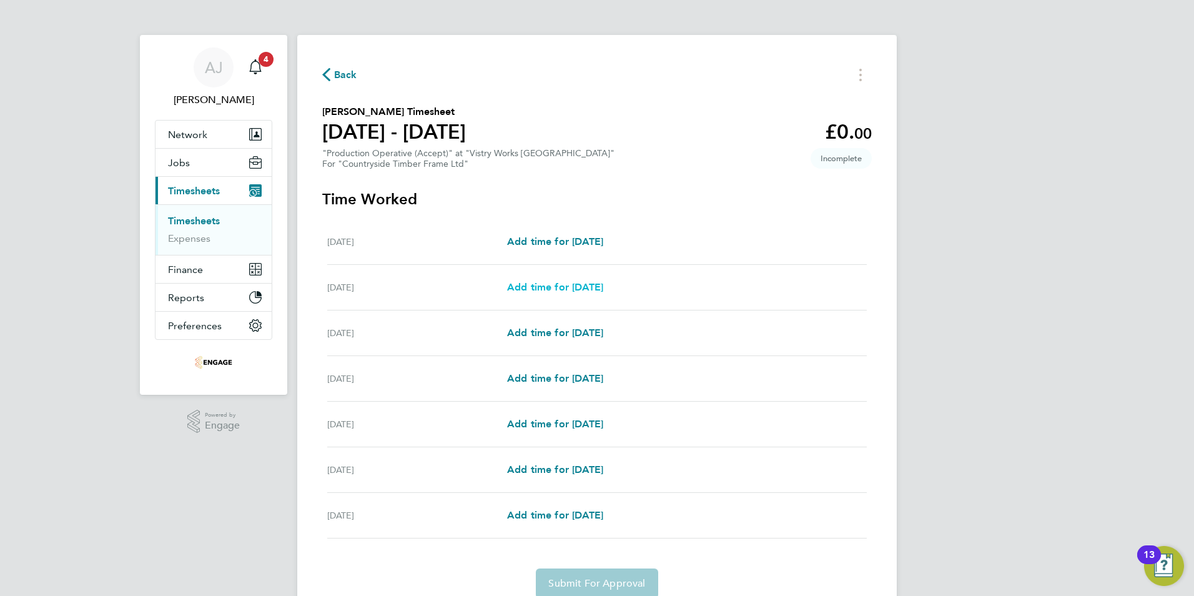
click at [603, 286] on span "Add time for [DATE]" at bounding box center [555, 287] width 96 height 12
select select "15"
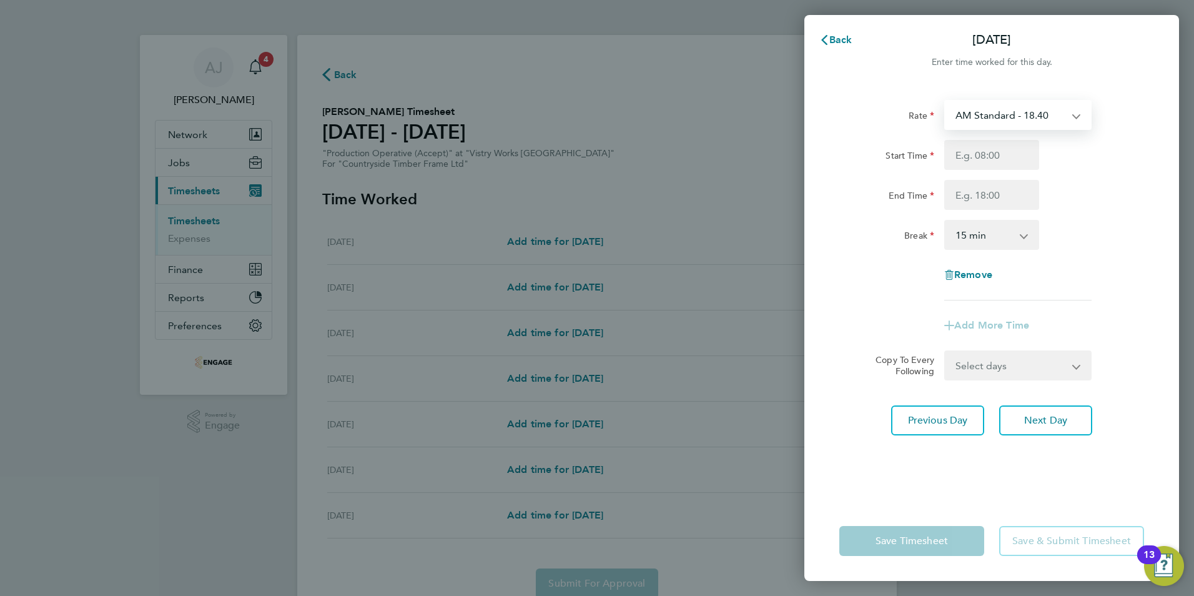
click at [999, 114] on select "AM Standard - 18.40 PM OT2 - 40.11 PM OT 1 - 30.08 PM Standard - 20.06 OT2 - 36…" at bounding box center [1011, 114] width 130 height 27
select select "15"
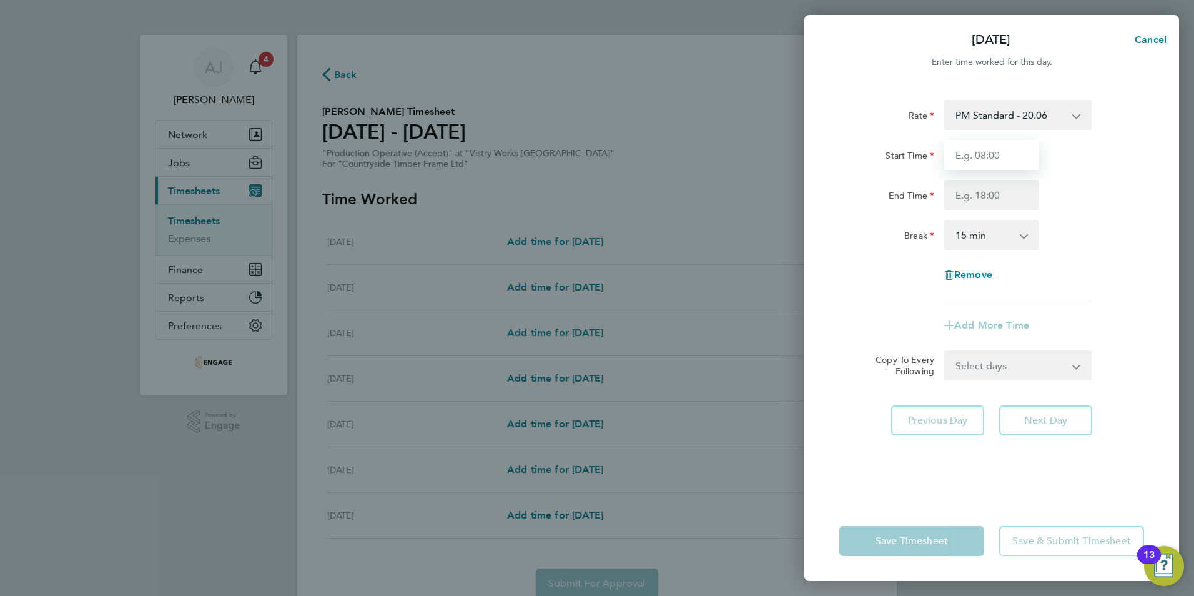
click at [962, 154] on input "Start Time" at bounding box center [991, 155] width 95 height 30
type input "14:00"
drag, startPoint x: 973, startPoint y: 190, endPoint x: 974, endPoint y: 202, distance: 11.9
click at [973, 190] on input "End Time" at bounding box center [991, 195] width 95 height 30
type input "22:30"
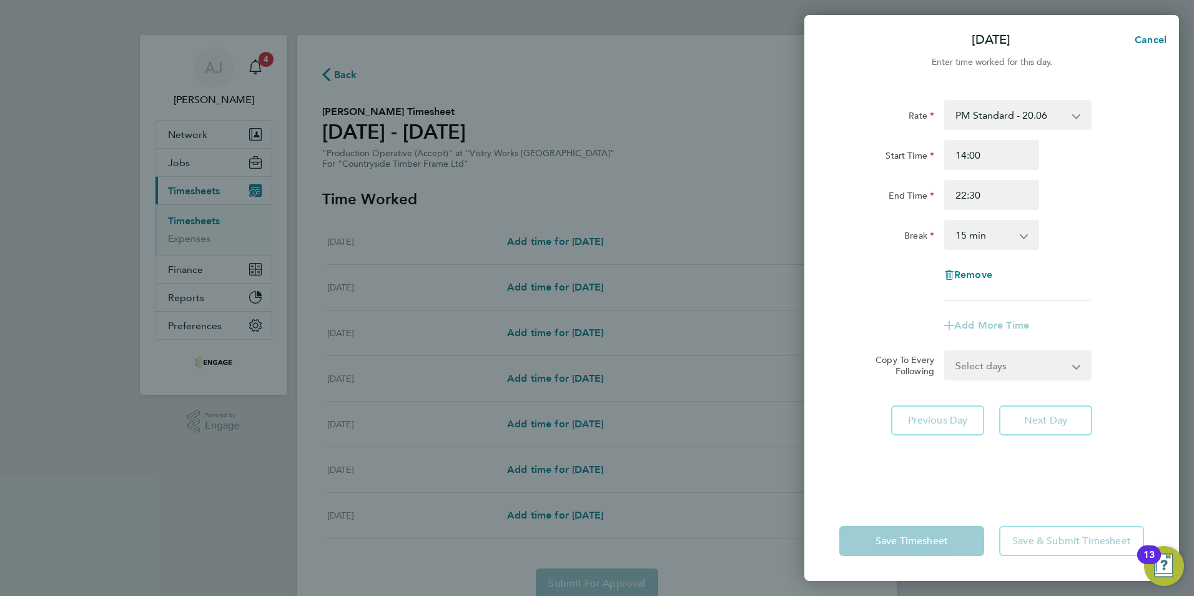
drag, startPoint x: 967, startPoint y: 234, endPoint x: 969, endPoint y: 249, distance: 14.5
click at [967, 234] on select "0 min 15 min 30 min 45 min 60 min 75 min 90 min" at bounding box center [984, 234] width 77 height 27
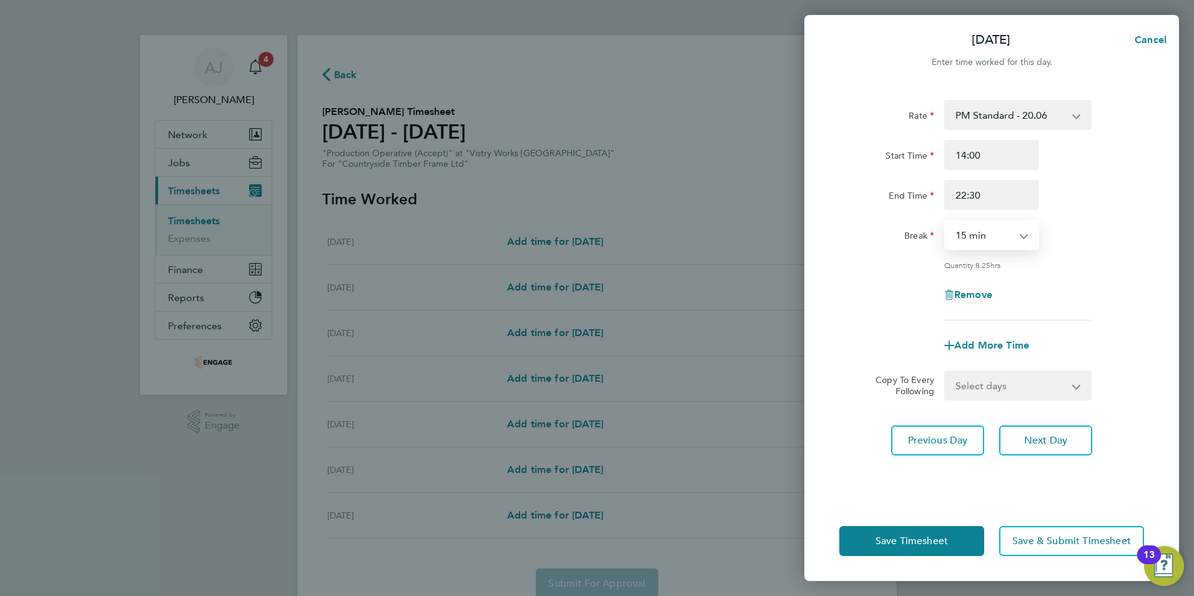
select select "30"
click at [946, 221] on select "0 min 15 min 30 min 45 min 60 min 75 min 90 min" at bounding box center [984, 234] width 77 height 27
drag, startPoint x: 1074, startPoint y: 385, endPoint x: 1040, endPoint y: 385, distance: 33.7
click at [1073, 385] on select "Select days Day Weekday (Mon-Fri) Weekend (Sat-Sun) [DATE] [DATE] [DATE] [DATE]…" at bounding box center [1011, 385] width 131 height 27
select select "WEEKDAY"
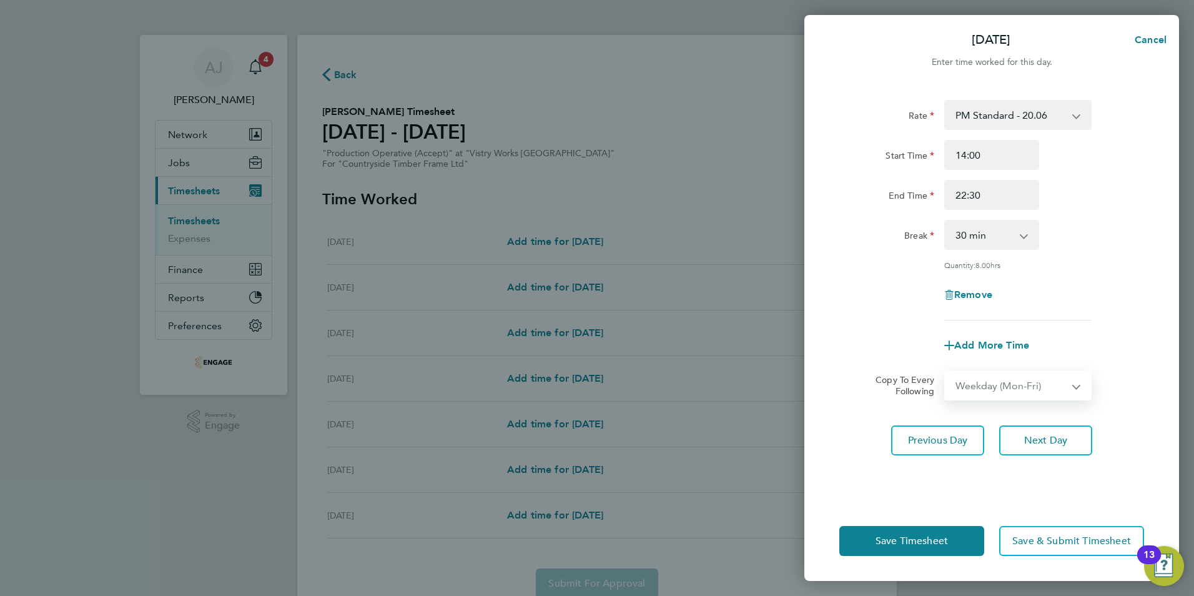
click at [946, 372] on select "Select days Day Weekday (Mon-Fri) Weekend (Sat-Sun) [DATE] [DATE] [DATE] [DATE]…" at bounding box center [1011, 385] width 131 height 27
select select "[DATE]"
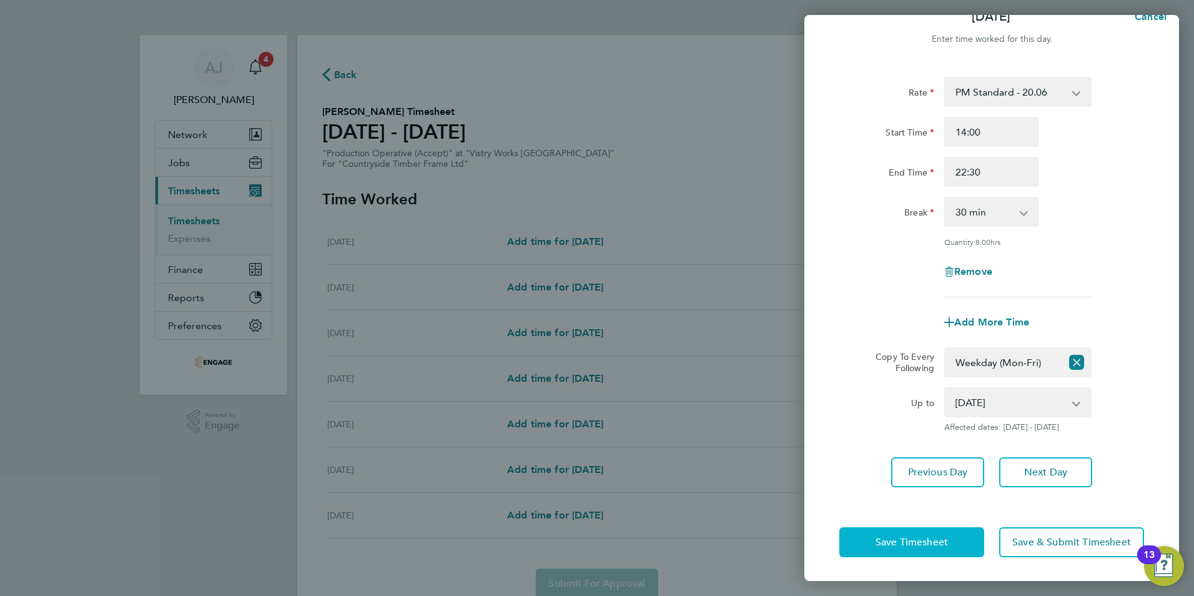
click at [917, 536] on span "Save Timesheet" at bounding box center [912, 542] width 72 height 12
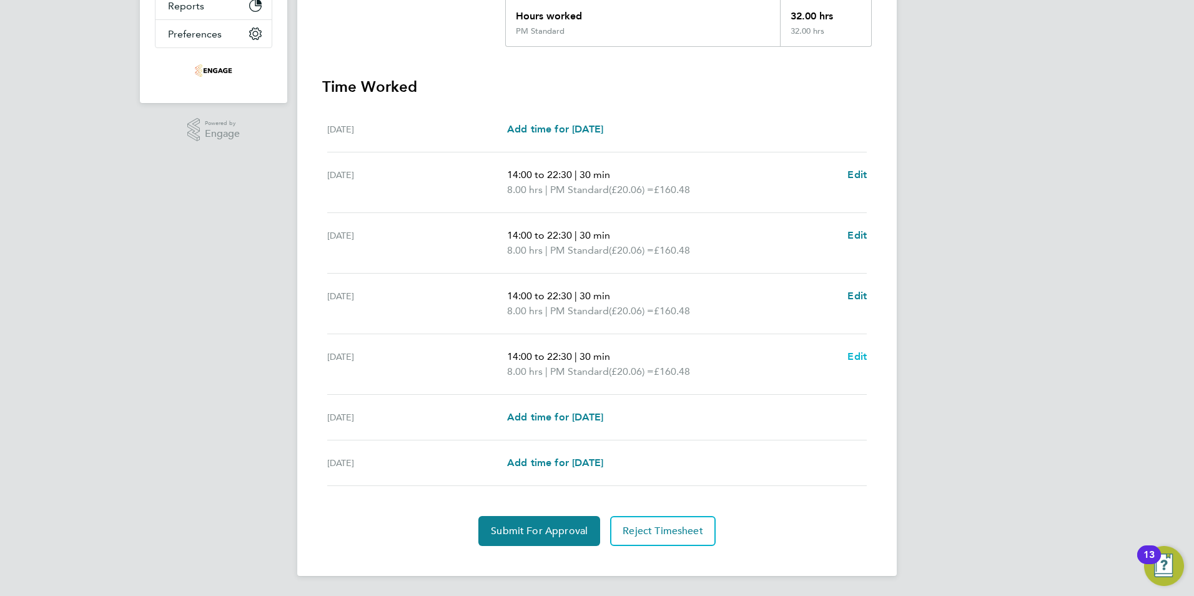
click at [855, 356] on span "Edit" at bounding box center [856, 356] width 19 height 12
select select "30"
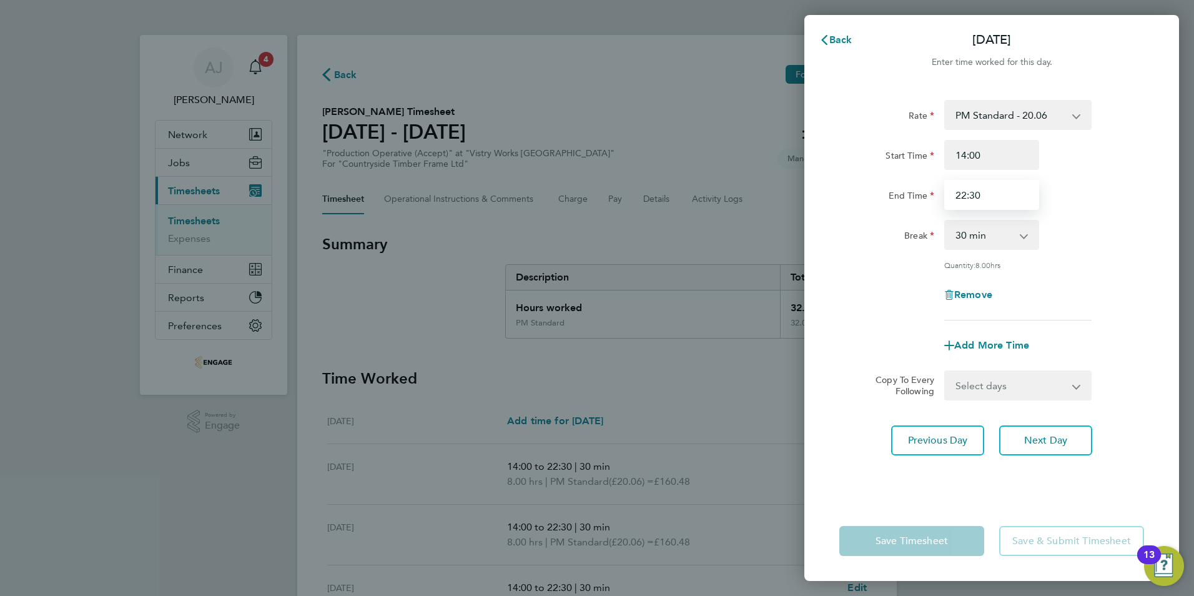
click at [965, 195] on input "22:30" at bounding box center [991, 195] width 95 height 30
click at [974, 192] on input "20:30" at bounding box center [991, 195] width 95 height 30
type input "20:00"
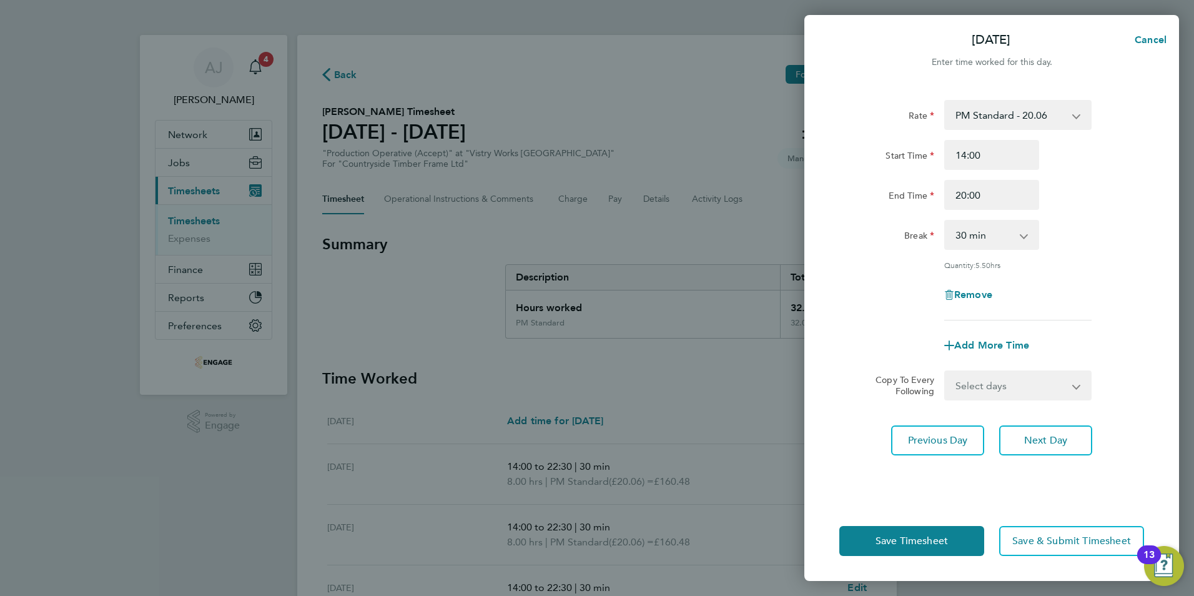
drag, startPoint x: 871, startPoint y: 316, endPoint x: 882, endPoint y: 317, distance: 10.7
click at [871, 315] on div "Rate PM Standard - 20.06 PM OT2 - 40.11 PM OT 1 - 30.08 OT2 - 36.80 OT 1 - 27.6…" at bounding box center [991, 210] width 305 height 220
click at [881, 544] on span "Save Timesheet" at bounding box center [912, 541] width 72 height 12
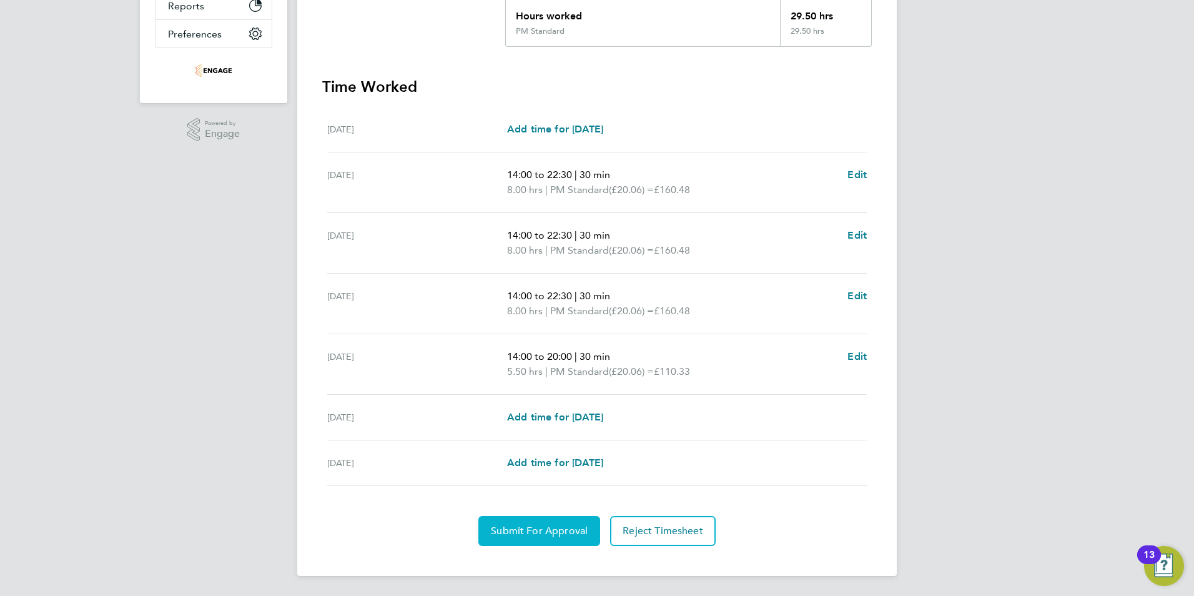
click at [512, 535] on span "Submit For Approval" at bounding box center [539, 531] width 97 height 12
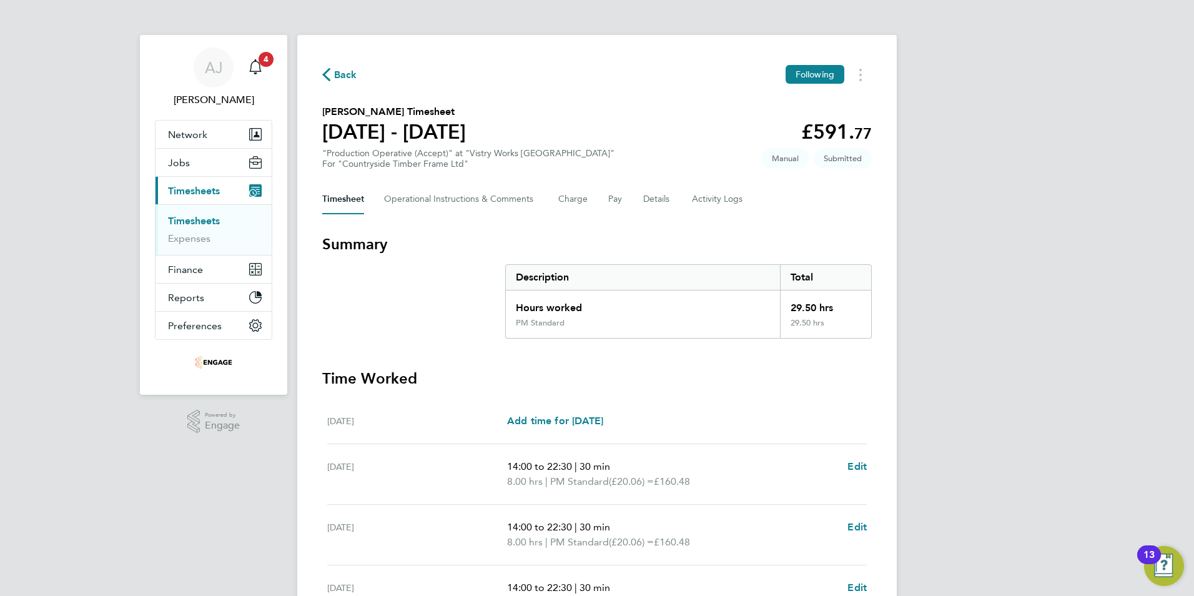
click at [203, 219] on link "Timesheets" at bounding box center [194, 221] width 52 height 12
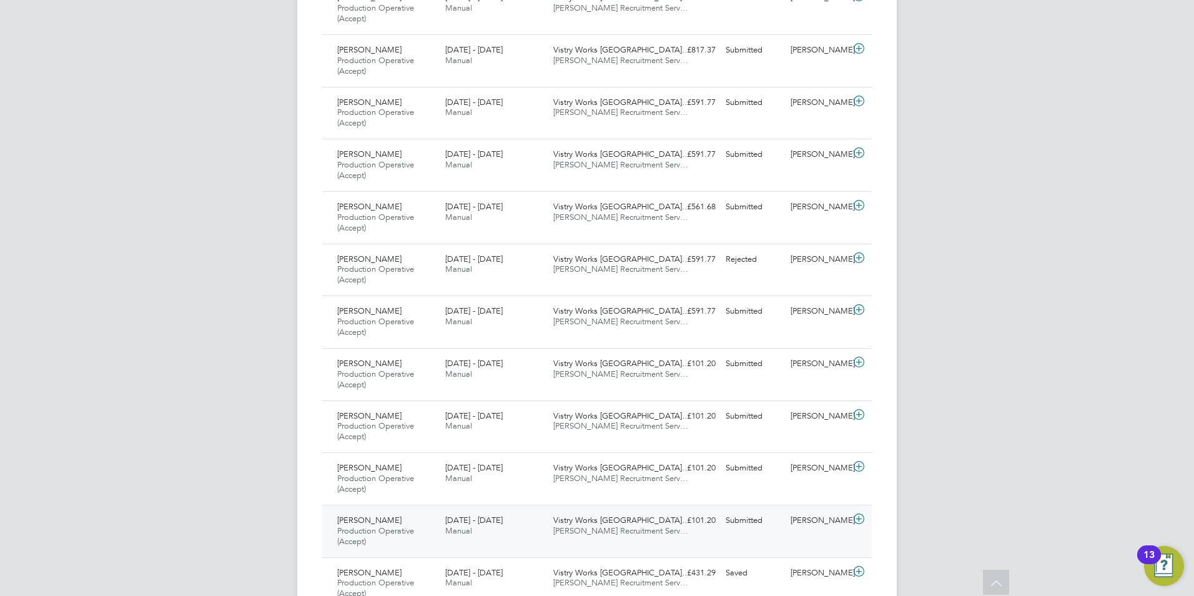
scroll to position [625, 0]
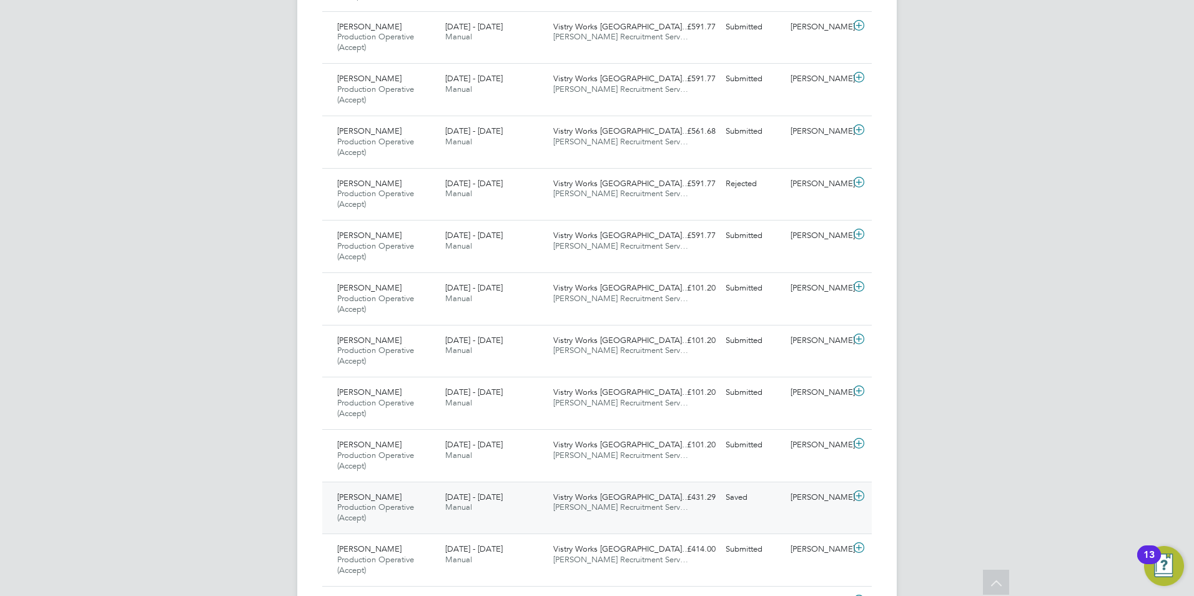
click at [861, 493] on icon at bounding box center [859, 496] width 16 height 10
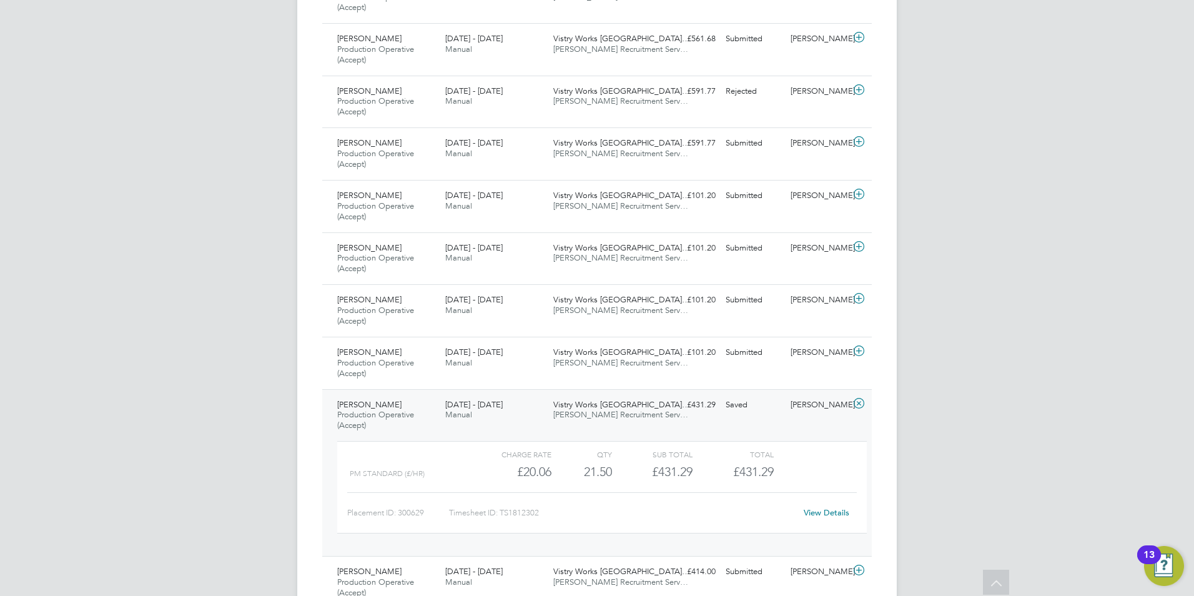
scroll to position [812, 0]
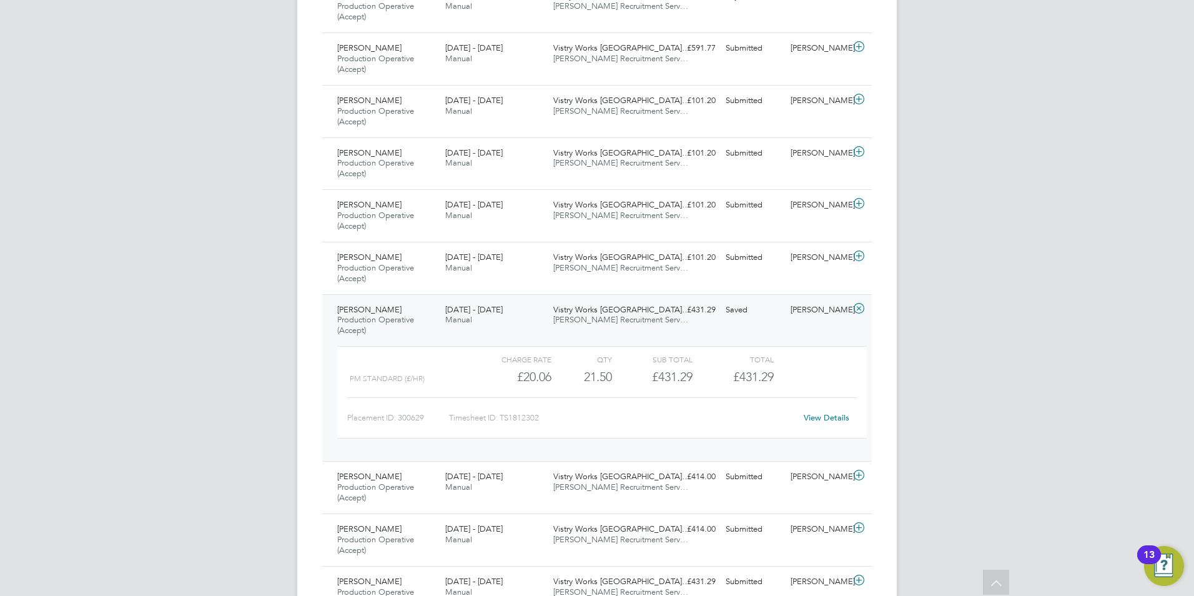
click at [836, 420] on link "View Details" at bounding box center [827, 417] width 46 height 11
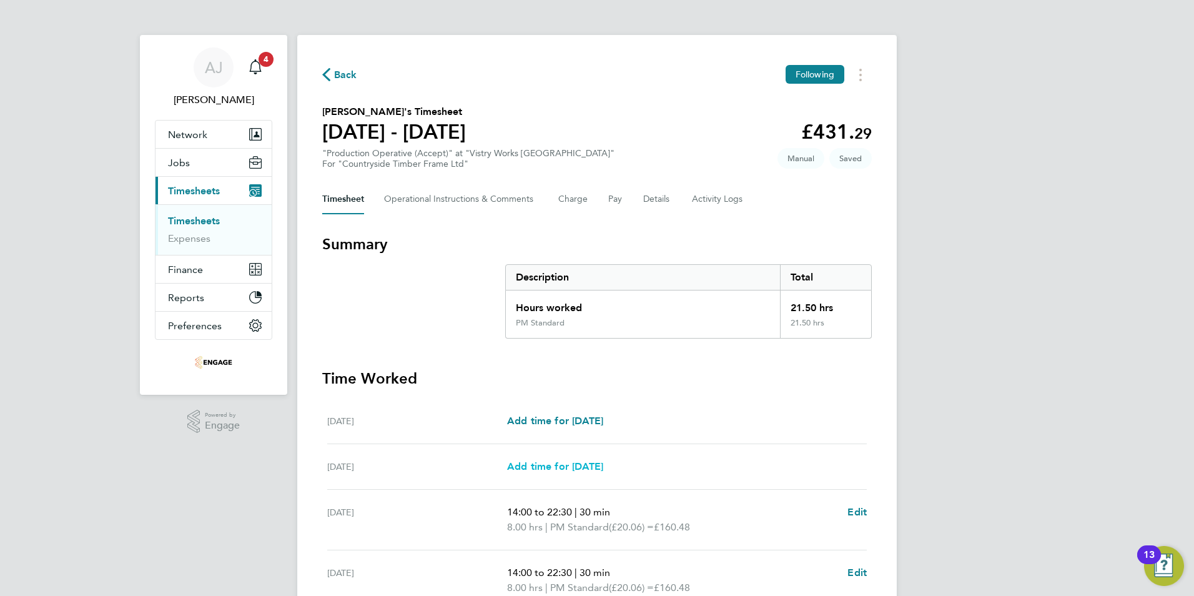
click at [568, 466] on span "Add time for [DATE]" at bounding box center [555, 466] width 96 height 12
select select "15"
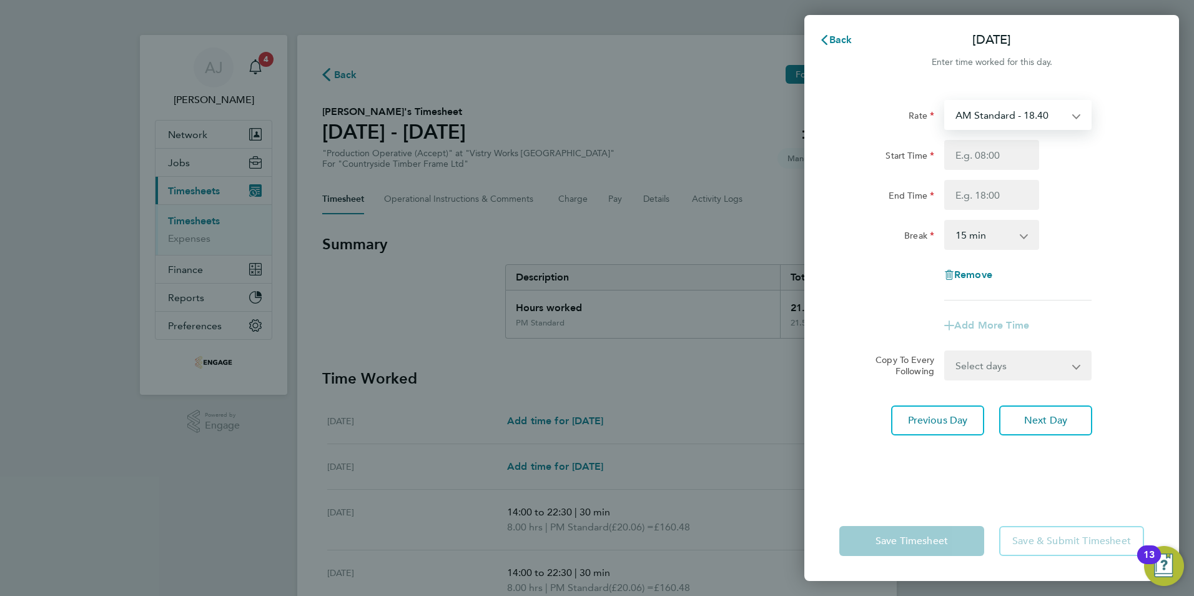
click at [993, 117] on select "AM Standard - 18.40 PM OT 1 - 30.08 PM OT2 - 40.11 OT 1 - 27.60 OT2 - 36.80 PM …" at bounding box center [1011, 114] width 130 height 27
select select "15"
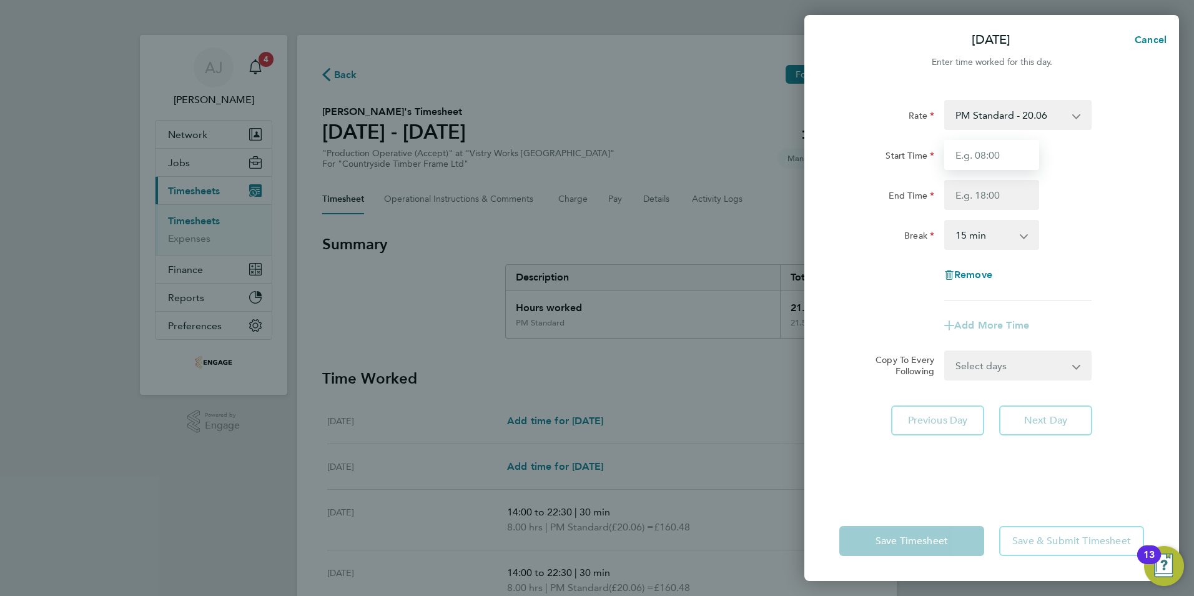
click at [979, 156] on input "Start Time" at bounding box center [991, 155] width 95 height 30
type input "14:00"
click at [973, 197] on input "End Time" at bounding box center [991, 195] width 95 height 30
type input "22:30"
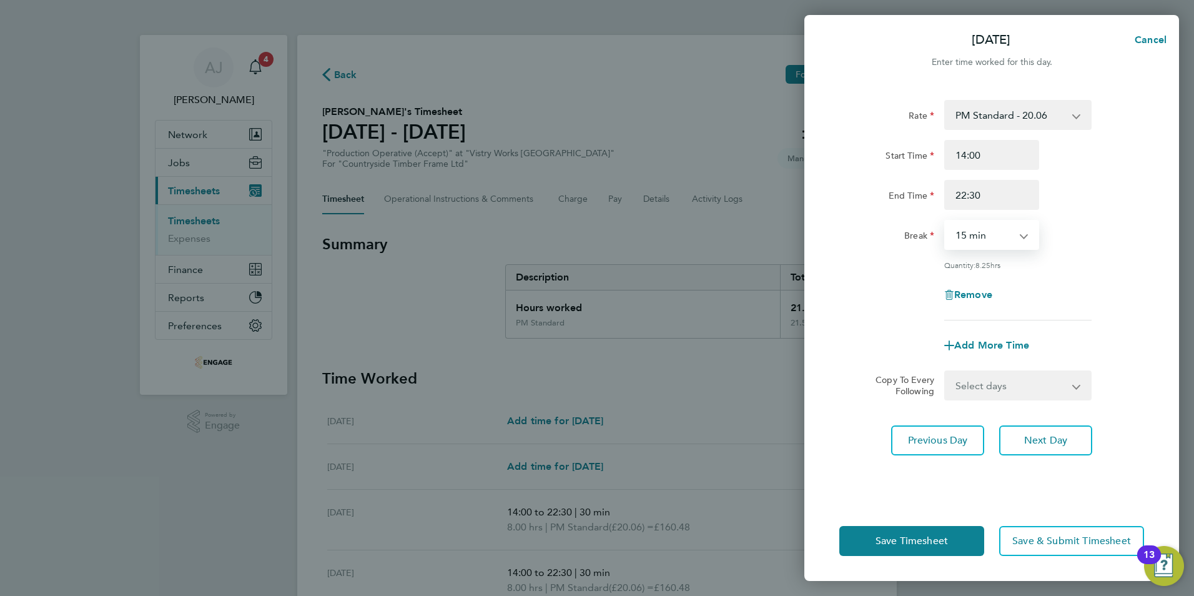
click at [971, 237] on select "0 min 15 min 30 min 45 min 60 min 75 min 90 min" at bounding box center [984, 234] width 77 height 27
select select "30"
click at [946, 221] on select "0 min 15 min 30 min 45 min 60 min 75 min 90 min" at bounding box center [984, 234] width 77 height 27
click at [915, 542] on span "Save Timesheet" at bounding box center [912, 541] width 72 height 12
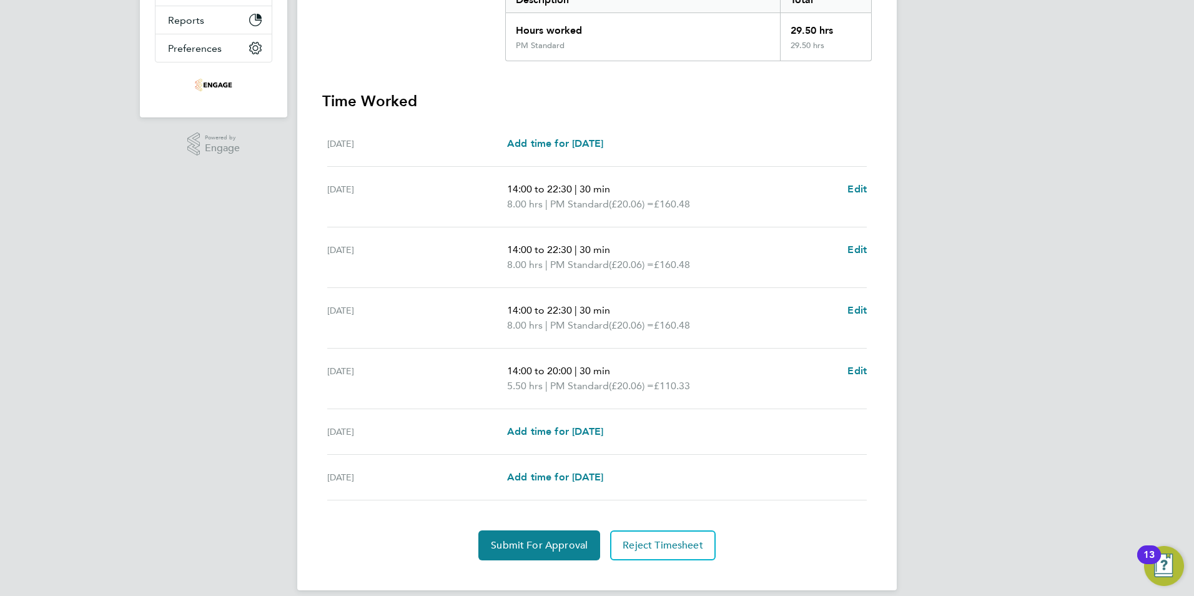
scroll to position [292, 0]
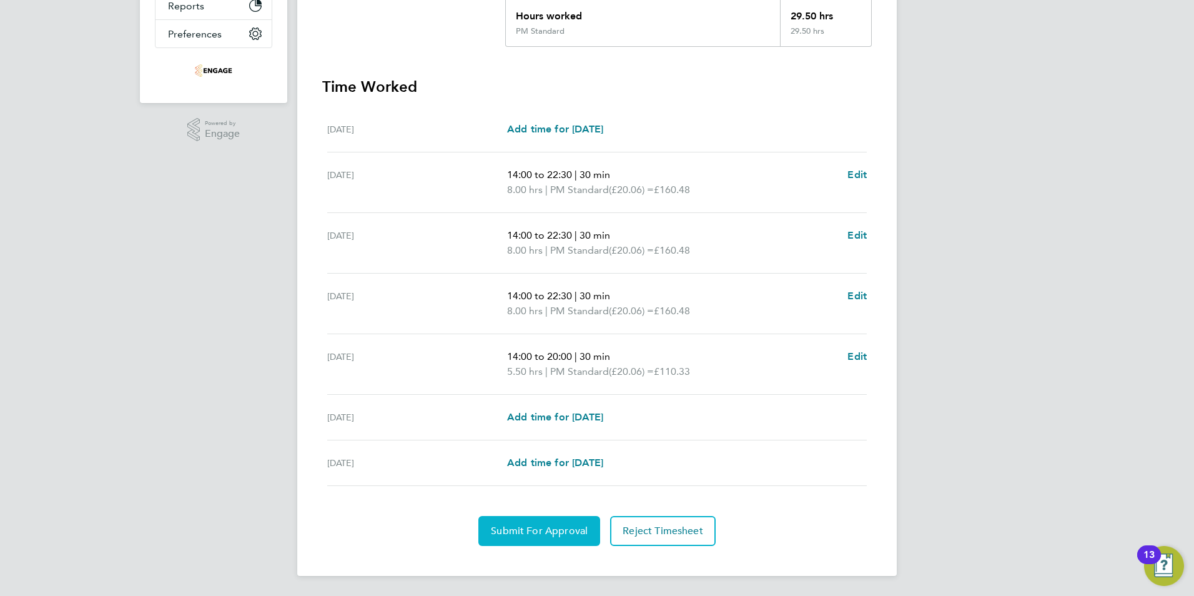
click at [540, 521] on button "Submit For Approval" at bounding box center [539, 531] width 122 height 30
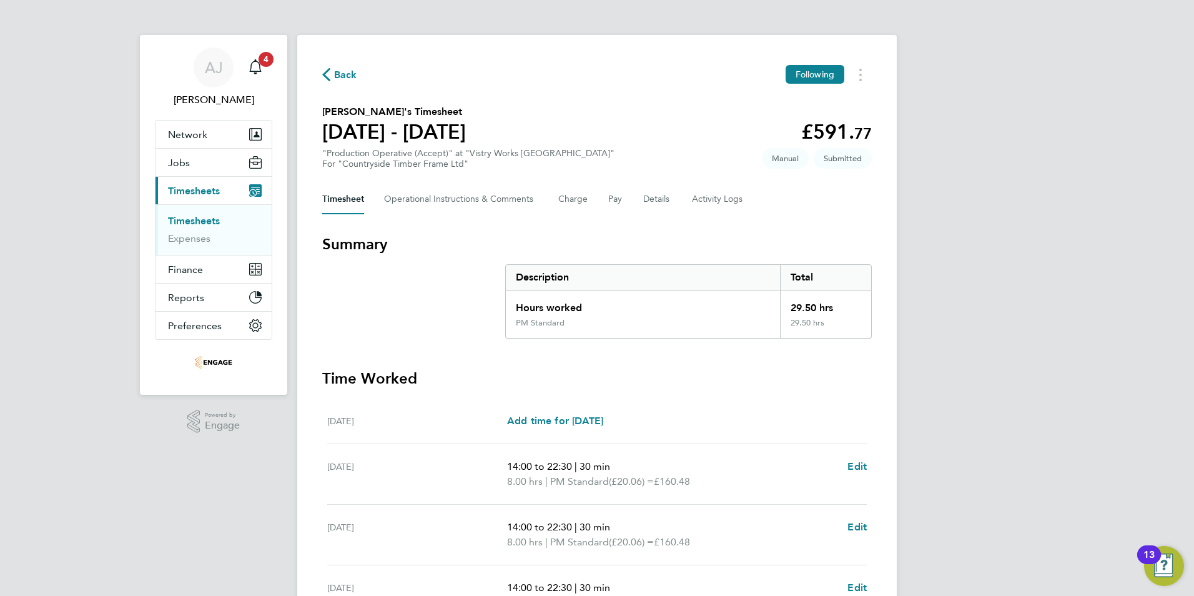
click at [192, 218] on link "Timesheets" at bounding box center [194, 221] width 52 height 12
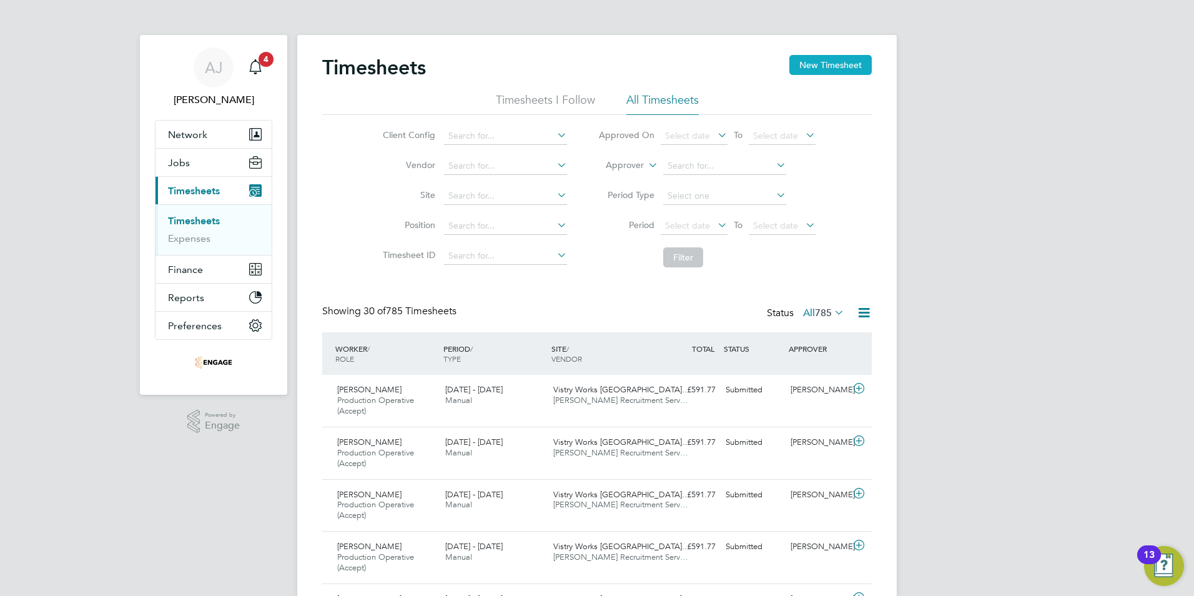
click at [839, 61] on button "New Timesheet" at bounding box center [830, 65] width 82 height 20
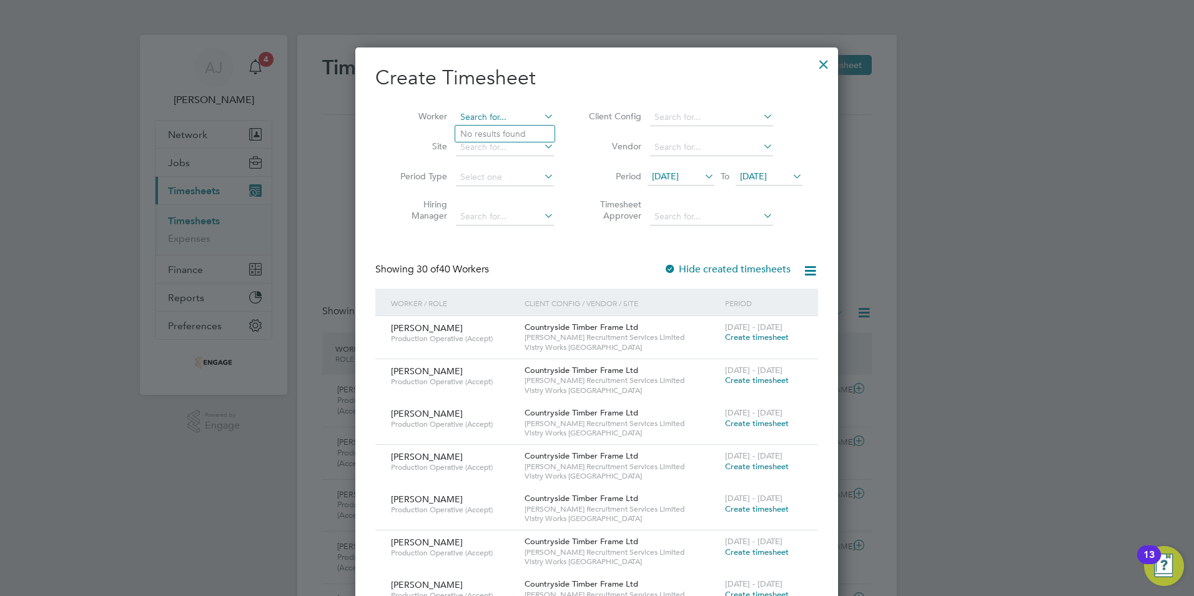
click at [495, 116] on input at bounding box center [505, 117] width 98 height 17
click at [489, 134] on b "Kalinows" at bounding box center [498, 134] width 37 height 11
type input "[PERSON_NAME]"
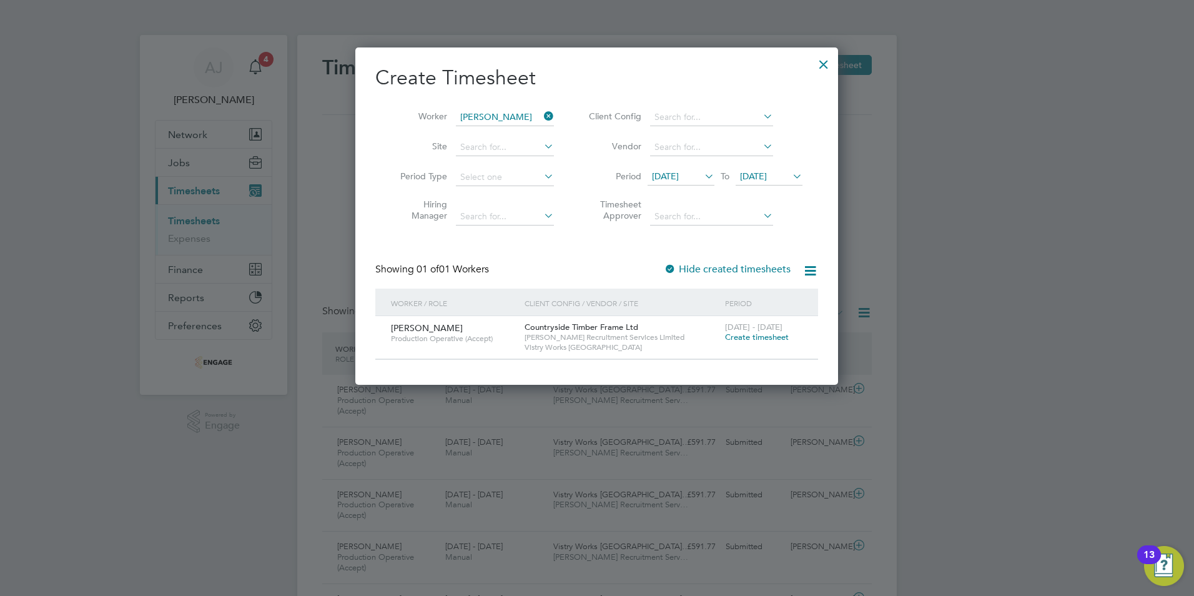
click at [748, 332] on span "Create timesheet" at bounding box center [757, 337] width 64 height 11
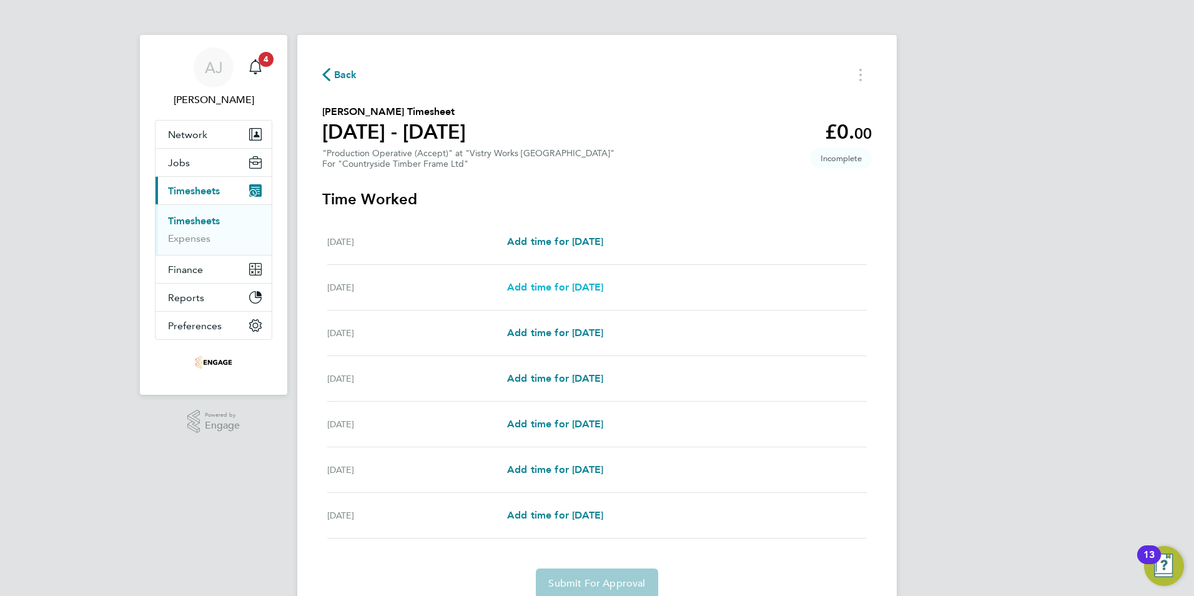
click at [568, 288] on span "Add time for [DATE]" at bounding box center [555, 287] width 96 height 12
select select "15"
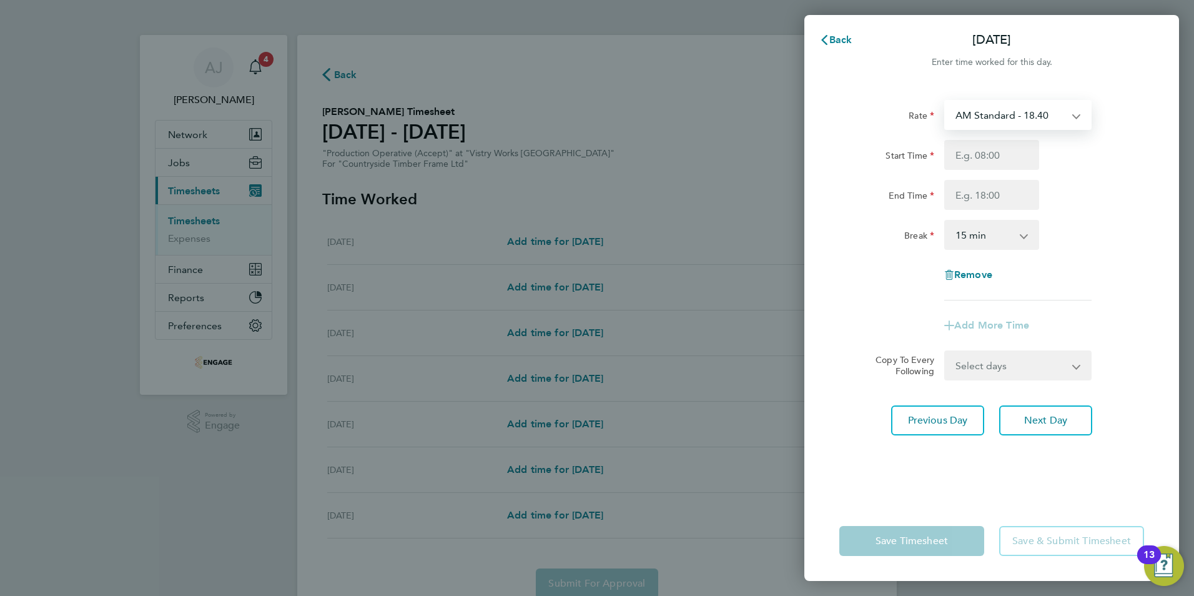
click at [1002, 119] on select "AM Standard - 18.40 OT 1 - 27.60 OT2 - 36.80 PM OT 1 - 30.08 PM Standard - 20.0…" at bounding box center [1011, 114] width 130 height 27
select select "15"
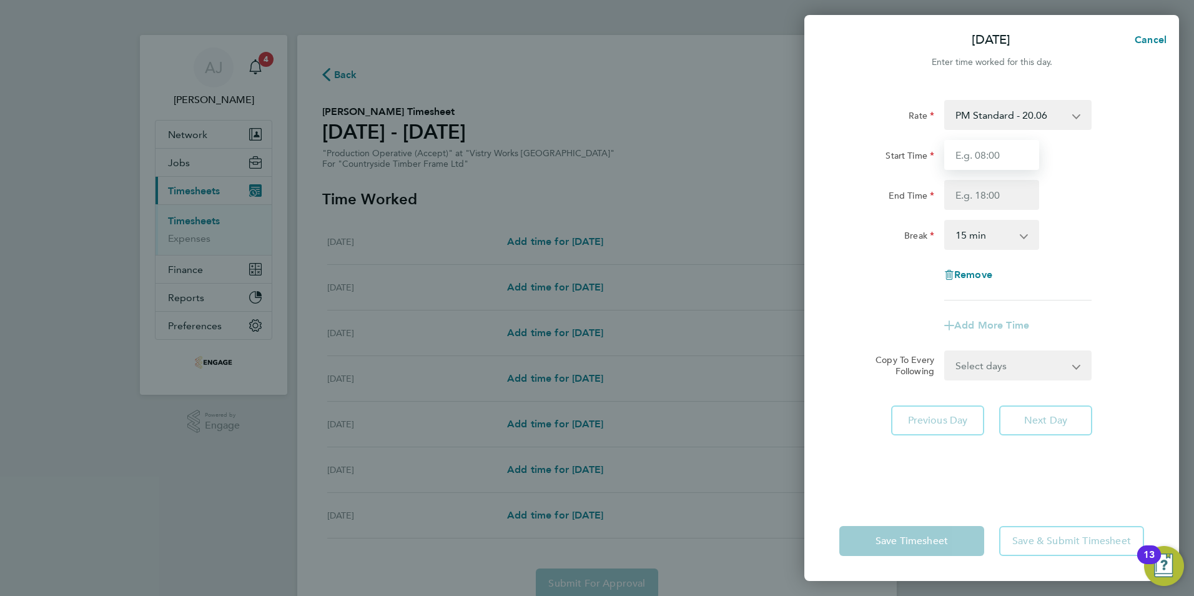
click at [986, 160] on input "Start Time" at bounding box center [991, 155] width 95 height 30
type input "14:00"
click at [967, 198] on input "End Time" at bounding box center [991, 195] width 95 height 30
type input "22:30"
click at [969, 235] on select "0 min 15 min 30 min 45 min 60 min 75 min 90 min" at bounding box center [984, 234] width 77 height 27
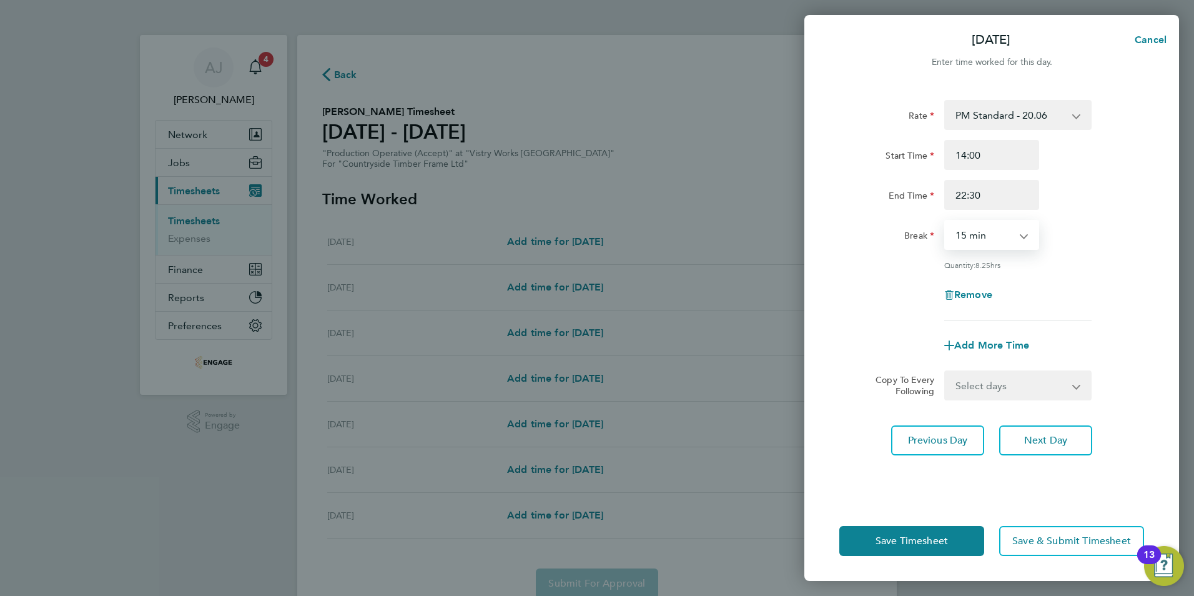
select select "30"
click at [946, 221] on select "0 min 15 min 30 min 45 min 60 min 75 min 90 min" at bounding box center [984, 234] width 77 height 27
click at [1075, 383] on select "Select days Day Weekday (Mon-Fri) Weekend (Sat-Sun) [DATE] [DATE] [DATE] [DATE]…" at bounding box center [1011, 385] width 131 height 27
select select "WEEKDAY"
click at [946, 372] on select "Select days Day Weekday (Mon-Fri) Weekend (Sat-Sun) [DATE] [DATE] [DATE] [DATE]…" at bounding box center [1011, 385] width 131 height 27
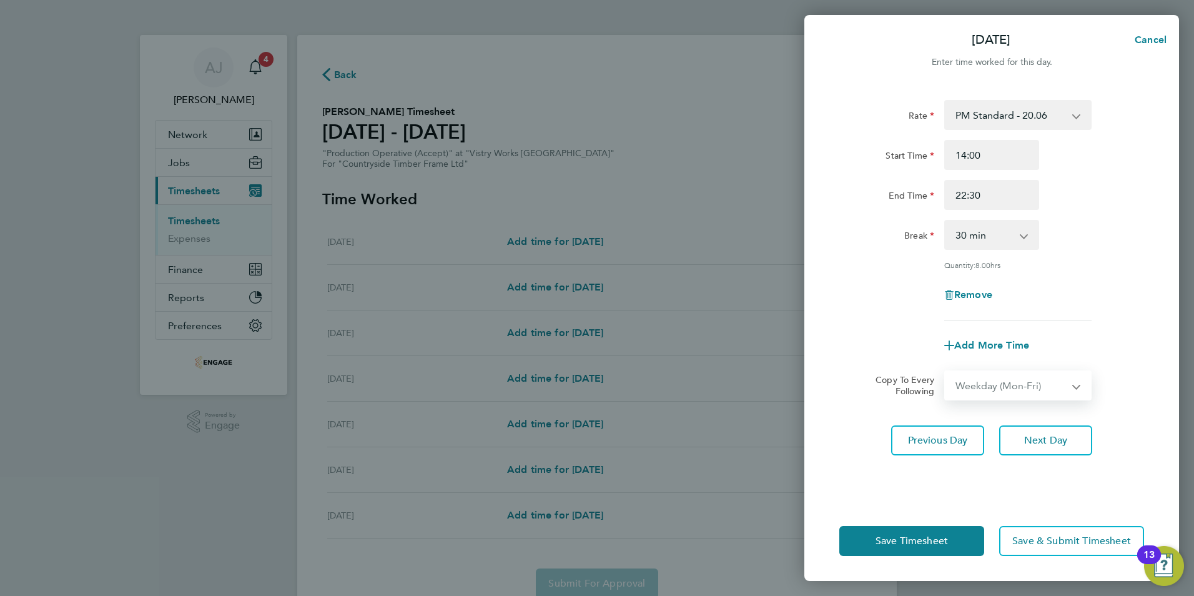
select select "[DATE]"
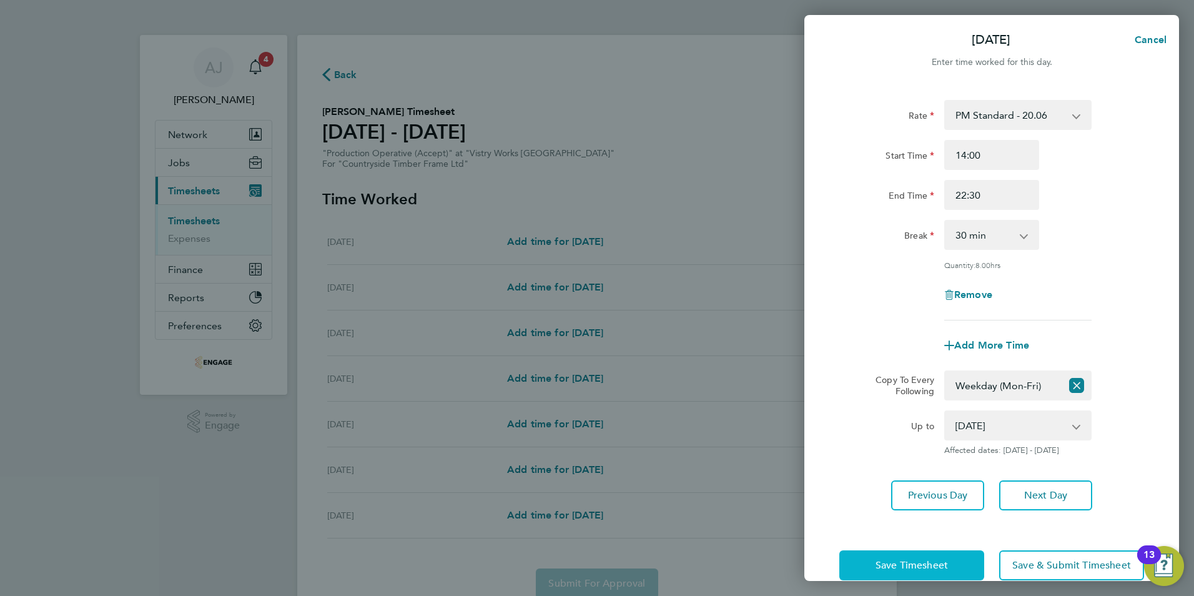
click at [944, 566] on span "Save Timesheet" at bounding box center [912, 565] width 72 height 12
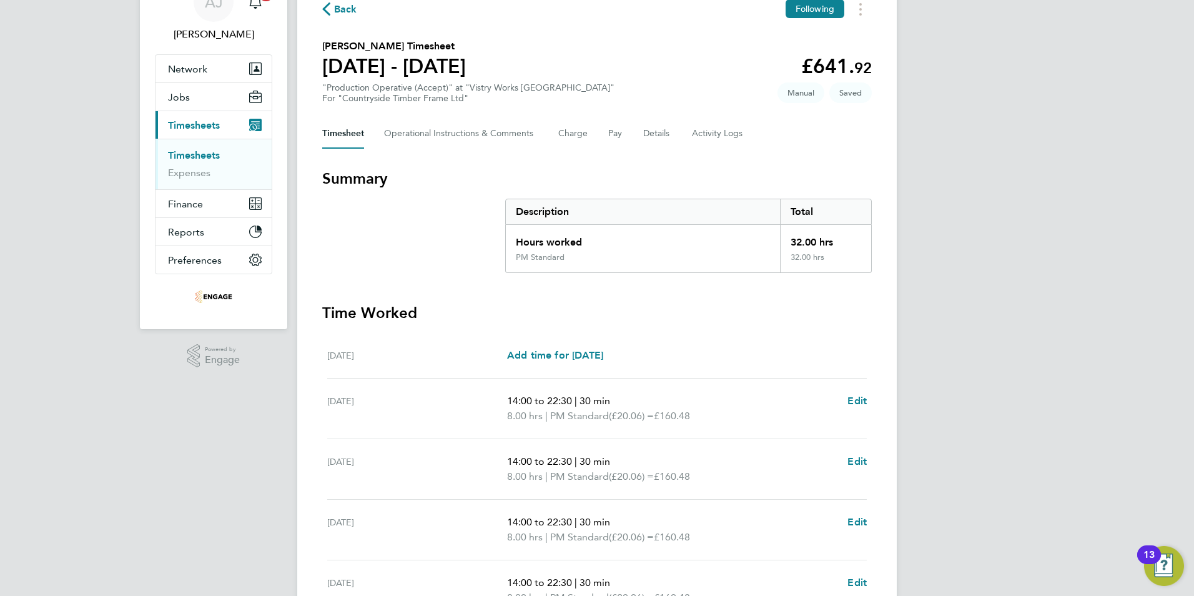
scroll to position [125, 0]
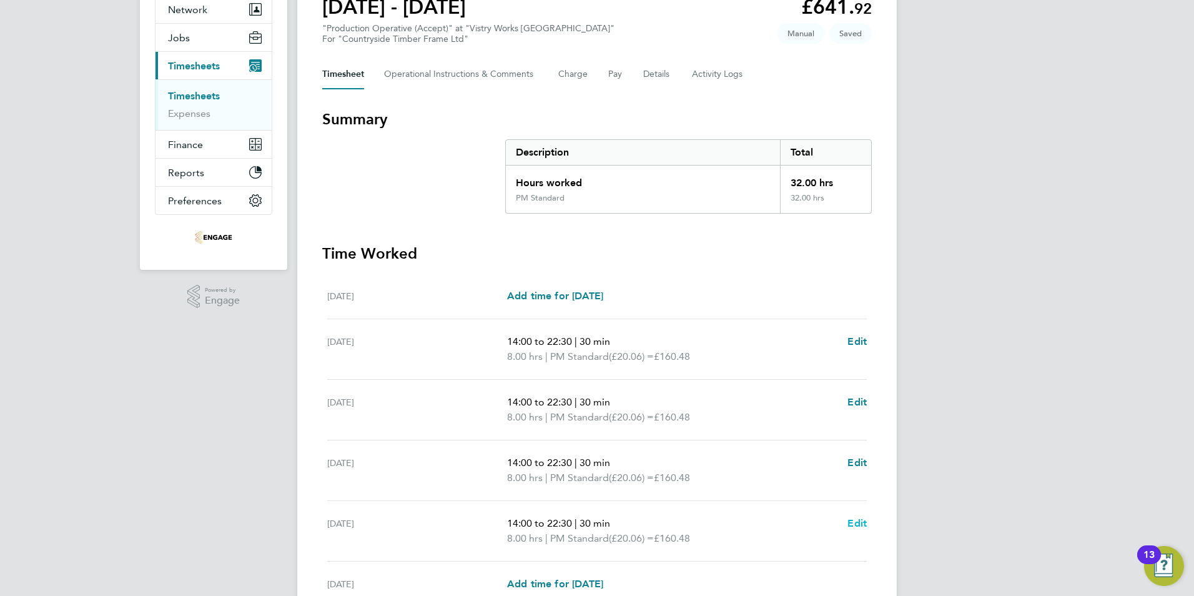
click at [861, 520] on span "Edit" at bounding box center [856, 523] width 19 height 12
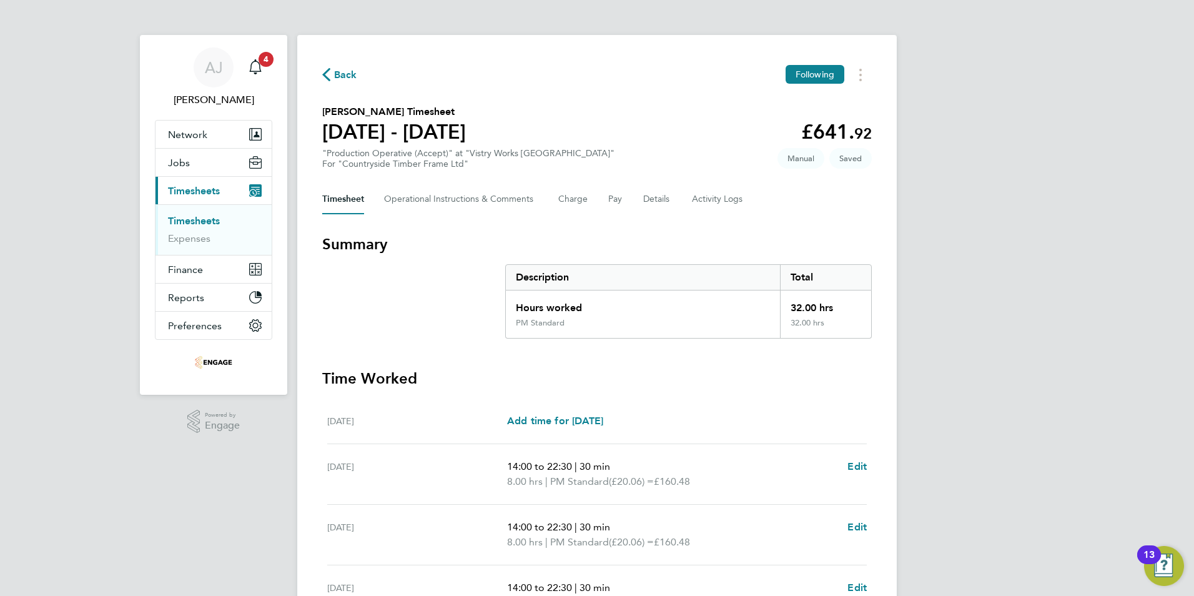
select select "30"
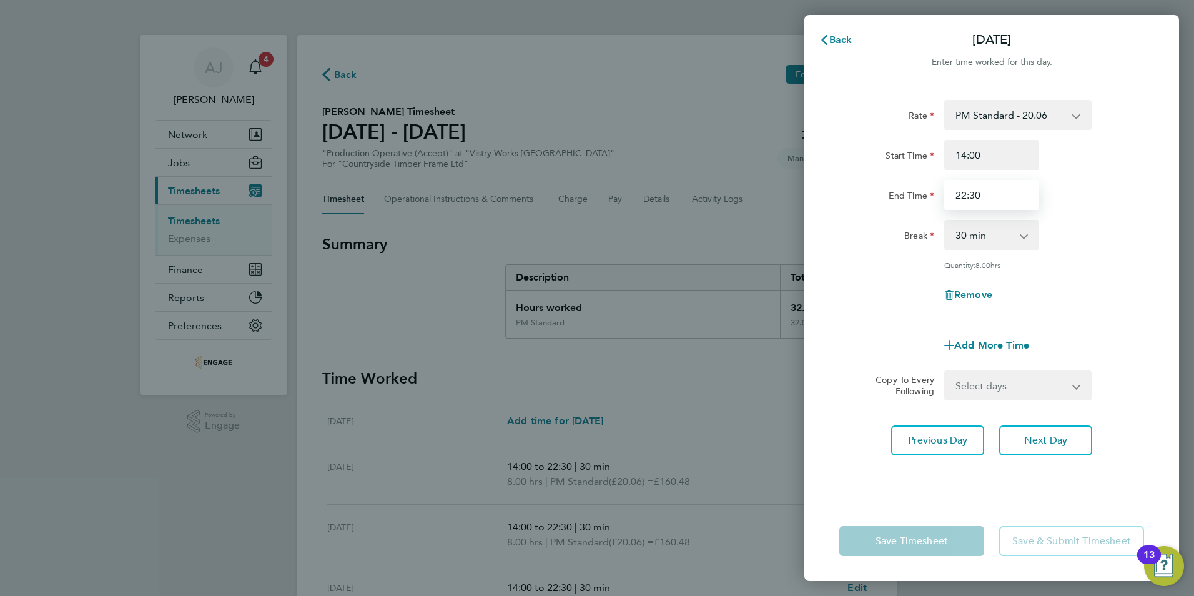
click at [992, 196] on input "22:30" at bounding box center [991, 195] width 95 height 30
type input "20:00"
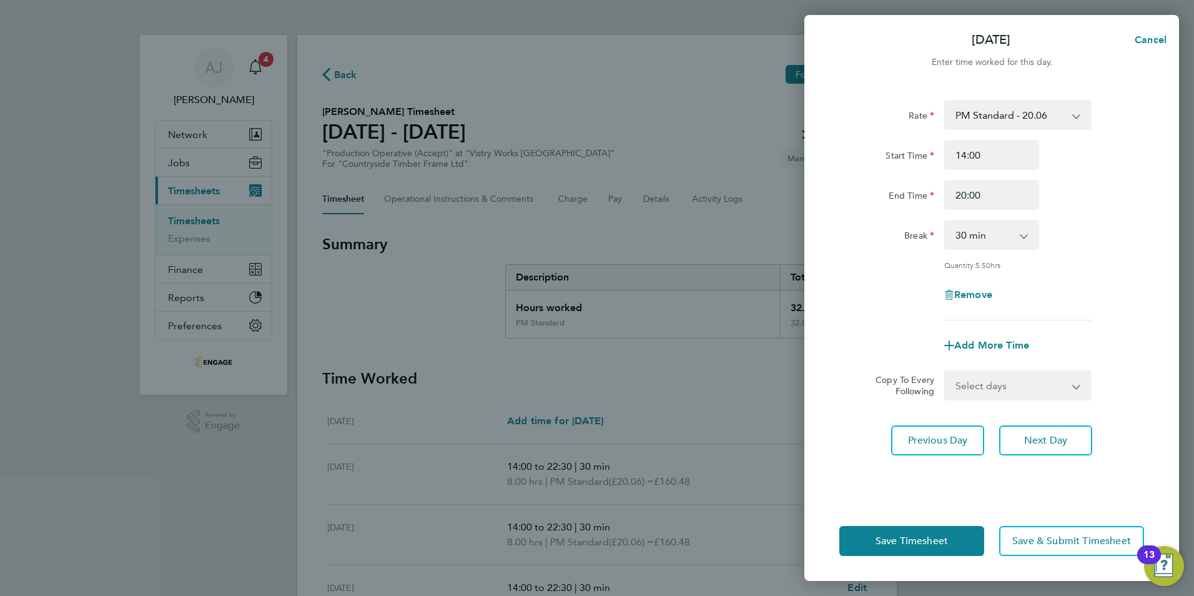
click at [1108, 165] on div "Start Time 14:00" at bounding box center [991, 155] width 315 height 30
click at [886, 541] on span "Save Timesheet" at bounding box center [912, 541] width 72 height 12
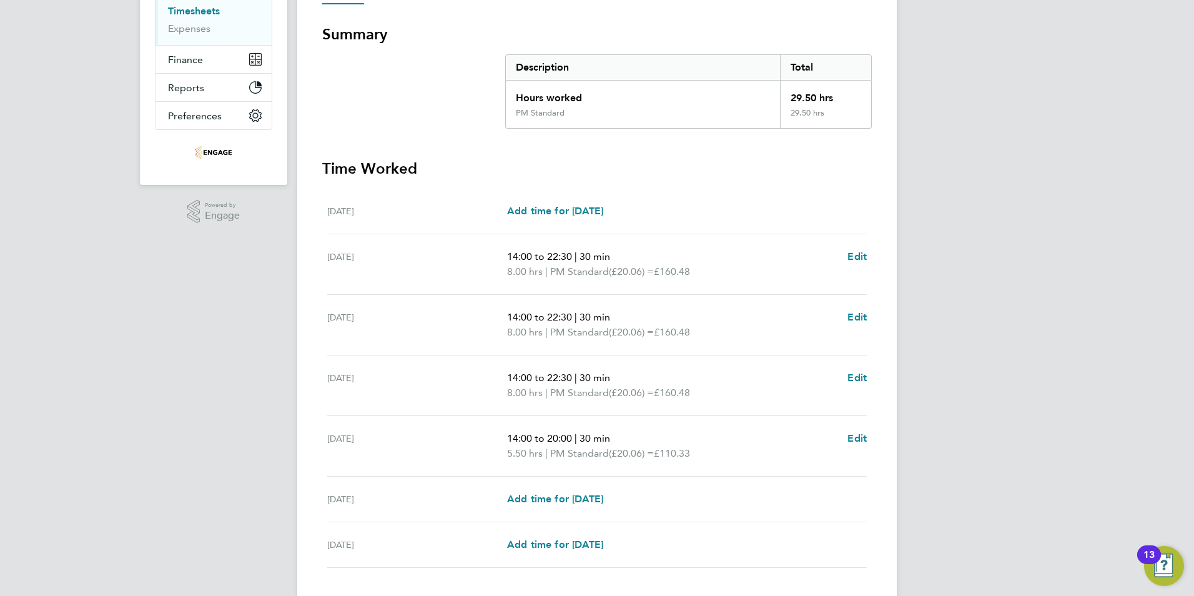
scroll to position [292, 0]
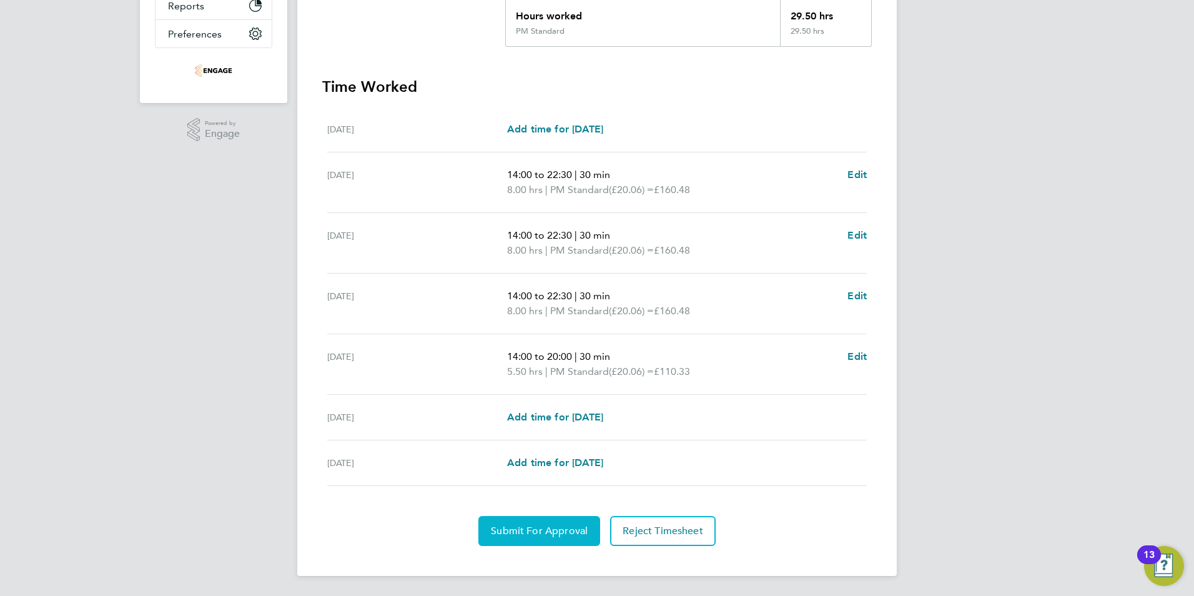
click at [539, 524] on button "Submit For Approval" at bounding box center [539, 531] width 122 height 30
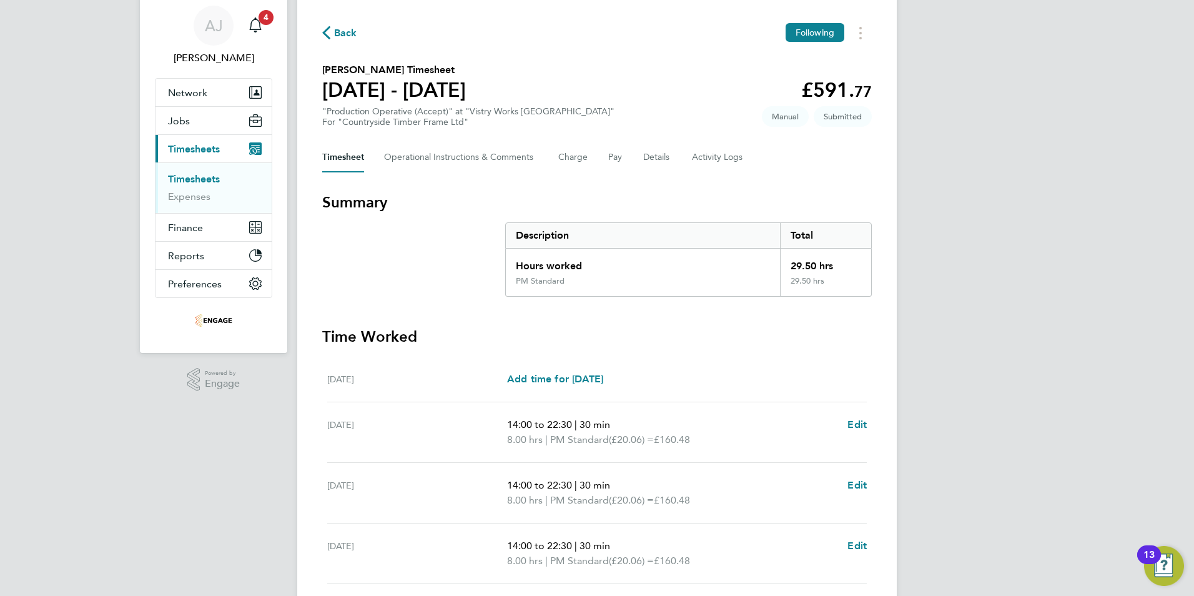
scroll to position [0, 0]
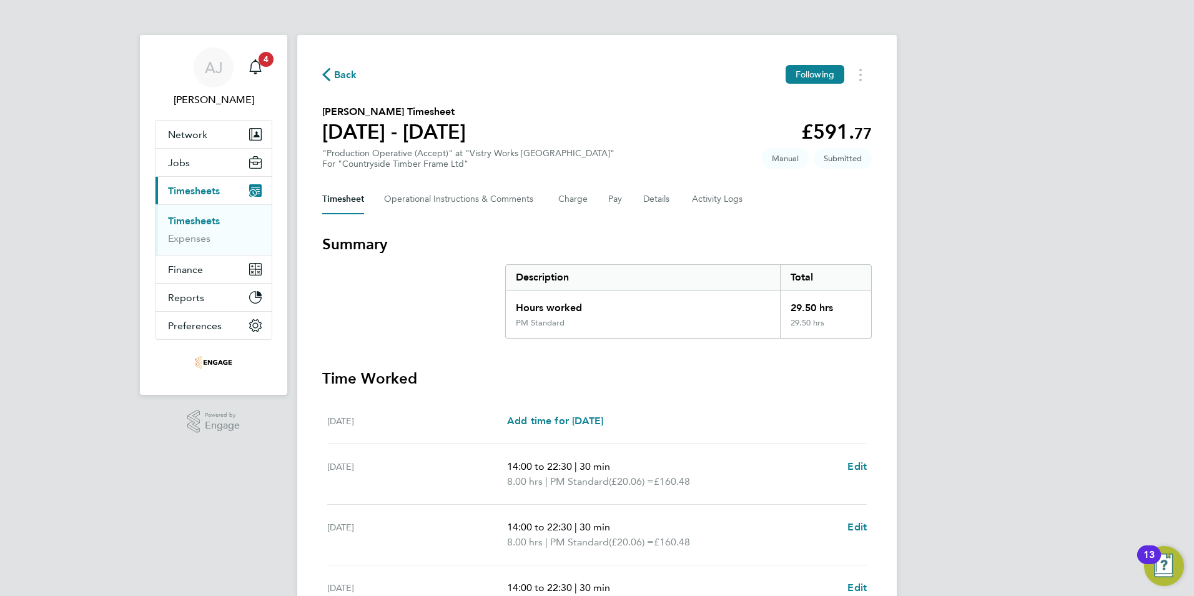
click at [209, 219] on link "Timesheets" at bounding box center [194, 221] width 52 height 12
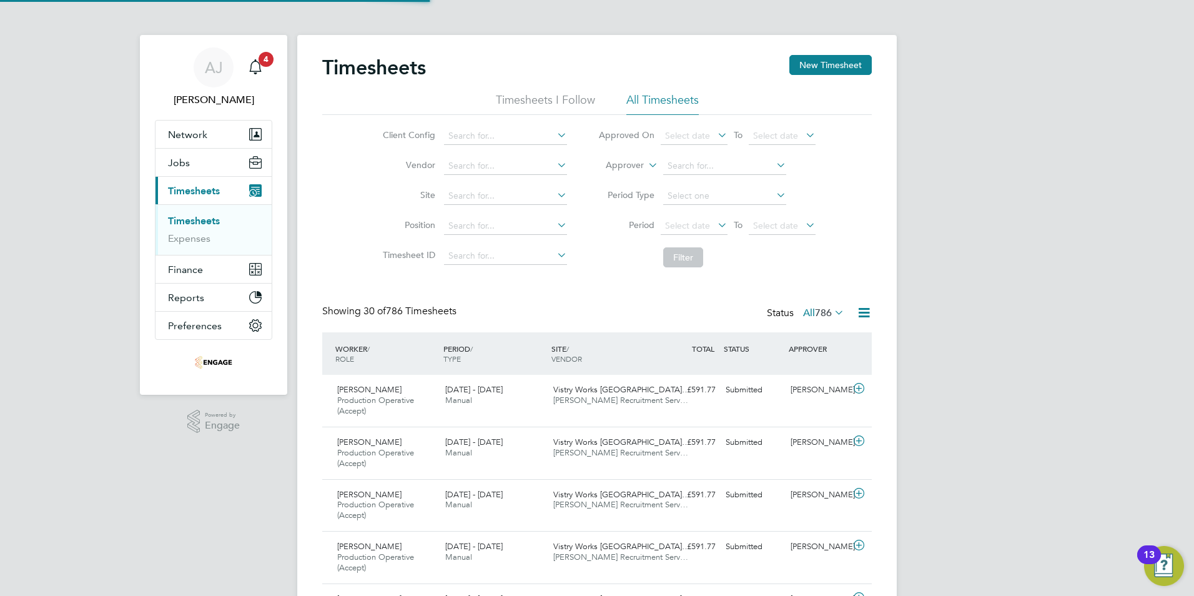
scroll to position [42, 109]
click at [816, 62] on button "New Timesheet" at bounding box center [830, 65] width 82 height 20
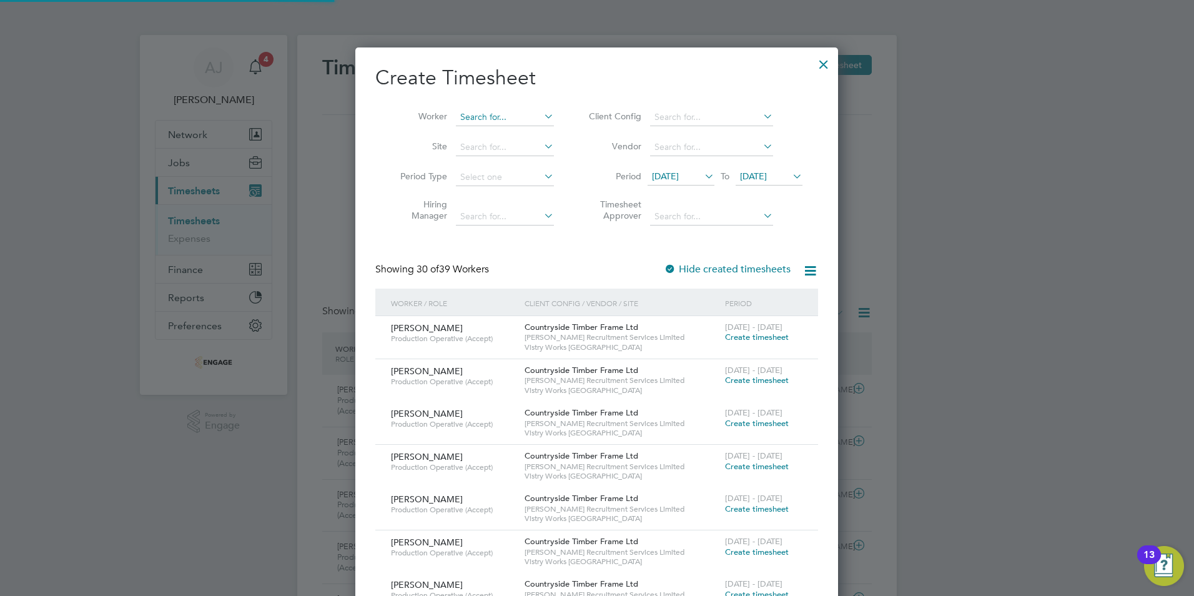
click at [474, 114] on input at bounding box center [505, 117] width 98 height 17
click at [468, 129] on li "Marcin Gorka" at bounding box center [532, 134] width 154 height 17
type input "[PERSON_NAME]"
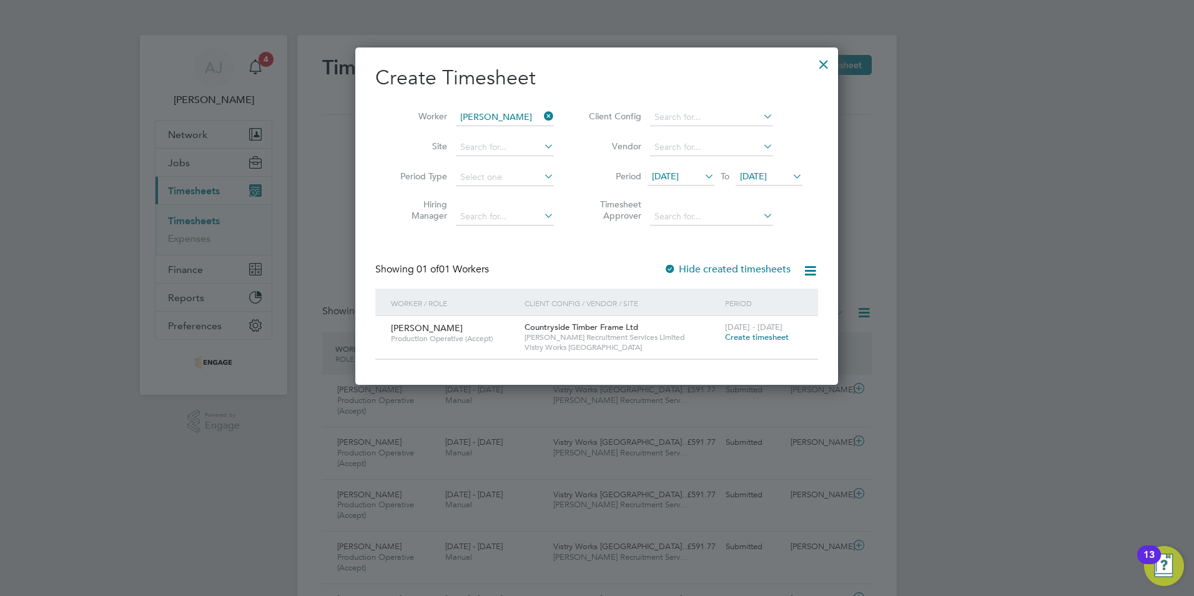
drag, startPoint x: 776, startPoint y: 334, endPoint x: 270, endPoint y: 367, distance: 506.3
click at [776, 333] on span "Create timesheet" at bounding box center [757, 337] width 64 height 11
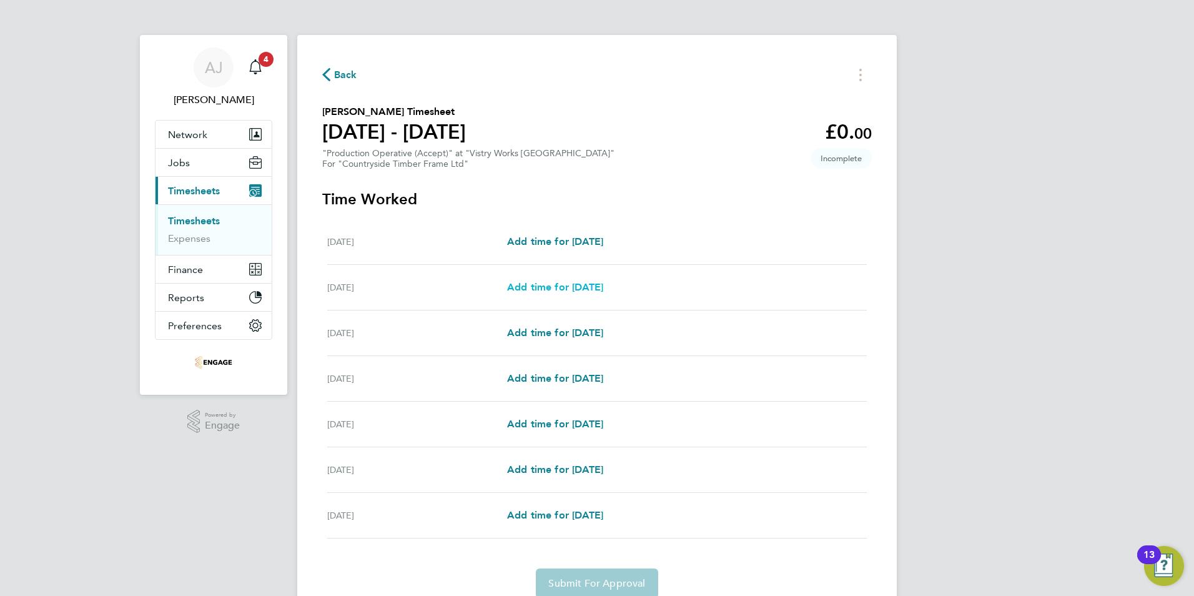
click at [603, 289] on span "Add time for [DATE]" at bounding box center [555, 287] width 96 height 12
select select "15"
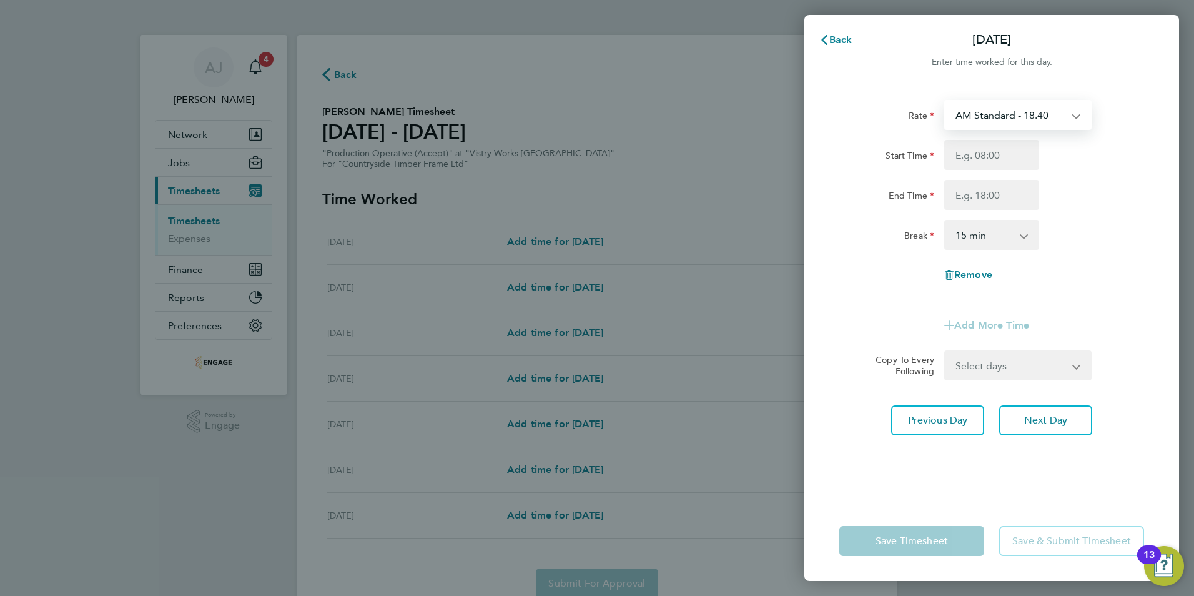
click at [1011, 114] on select "AM Standard - 18.40 PM OT 1 - 30.08 OT2 - 36.80 PM OT2 - 40.11 PM Standard - 20…" at bounding box center [1011, 114] width 130 height 27
select select "15"
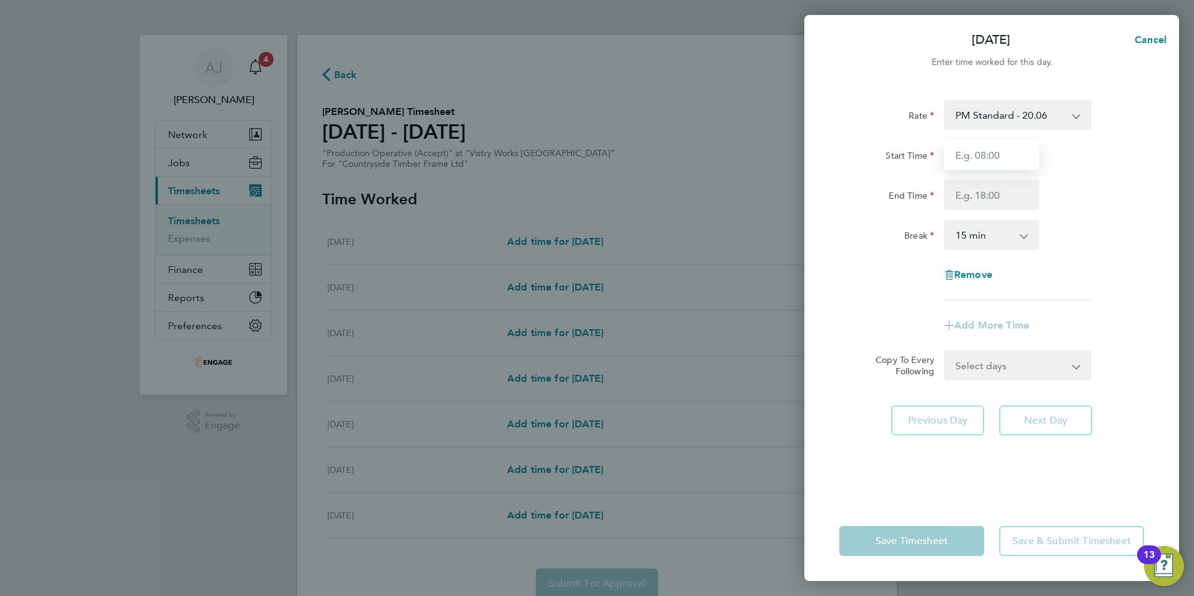
click at [989, 156] on input "Start Time" at bounding box center [991, 155] width 95 height 30
type input "14:00"
click at [962, 190] on input "End Time" at bounding box center [991, 195] width 95 height 30
type input "22:30"
click at [977, 230] on select "0 min 15 min 30 min 45 min 60 min 75 min 90 min" at bounding box center [984, 234] width 77 height 27
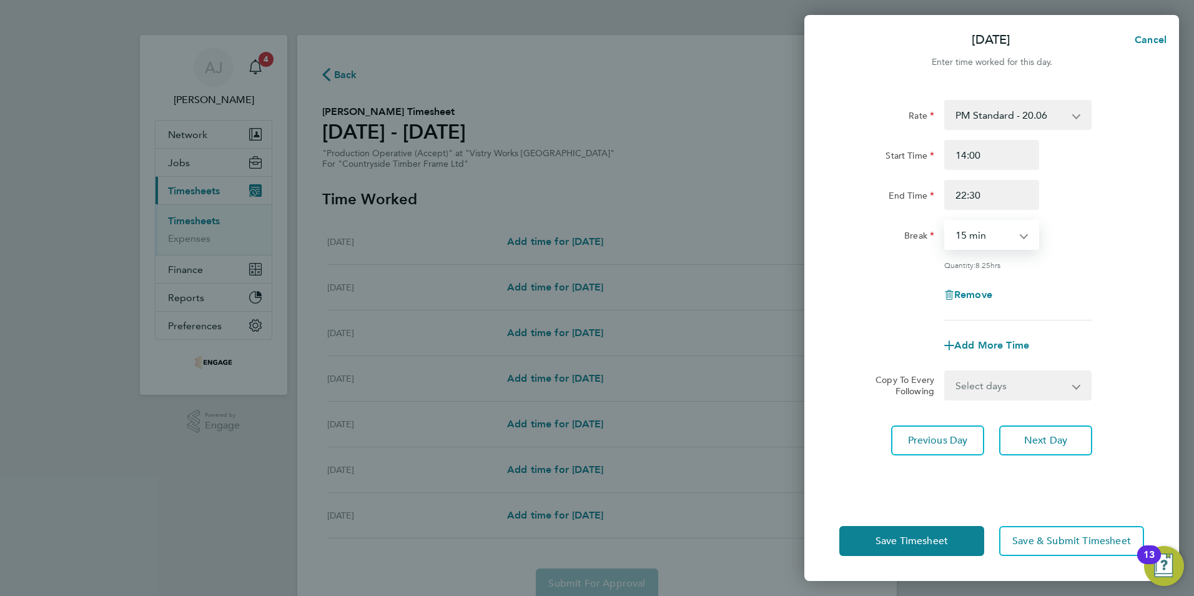
select select "30"
click at [946, 221] on select "0 min 15 min 30 min 45 min 60 min 75 min 90 min" at bounding box center [984, 234] width 77 height 27
click at [987, 390] on select "Select days Day Weekday (Mon-Fri) Weekend (Sat-Sun) [DATE] [DATE] [DATE] [DATE]…" at bounding box center [1011, 385] width 131 height 27
select select "WEEKDAY"
click at [946, 372] on select "Select days Day Weekday (Mon-Fri) Weekend (Sat-Sun) [DATE] [DATE] [DATE] [DATE]…" at bounding box center [1011, 385] width 131 height 27
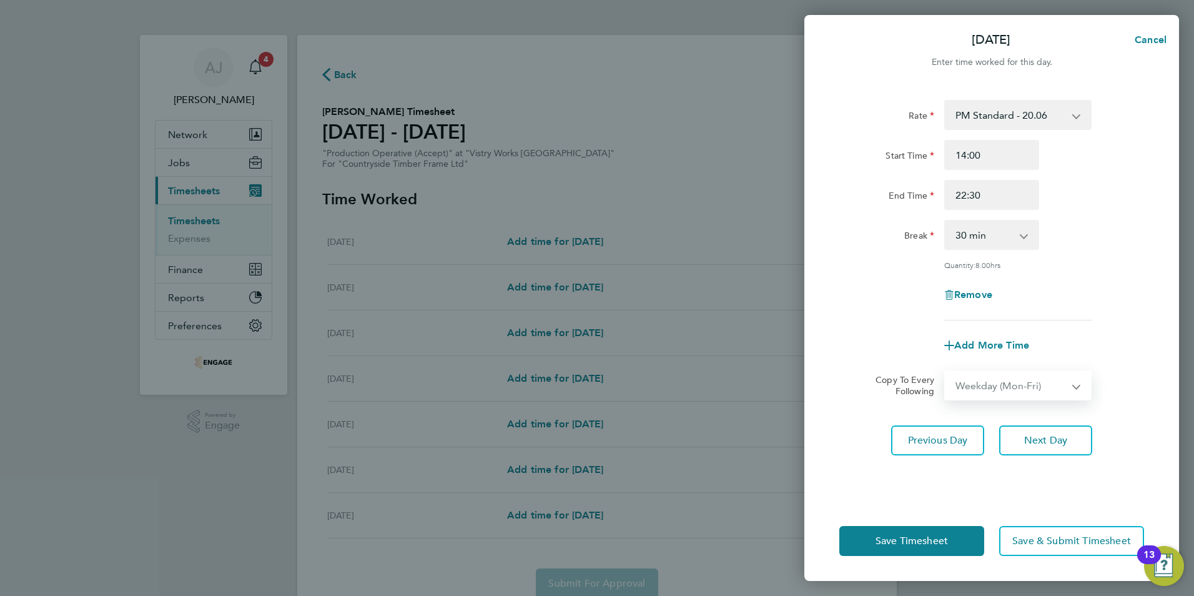
select select "[DATE]"
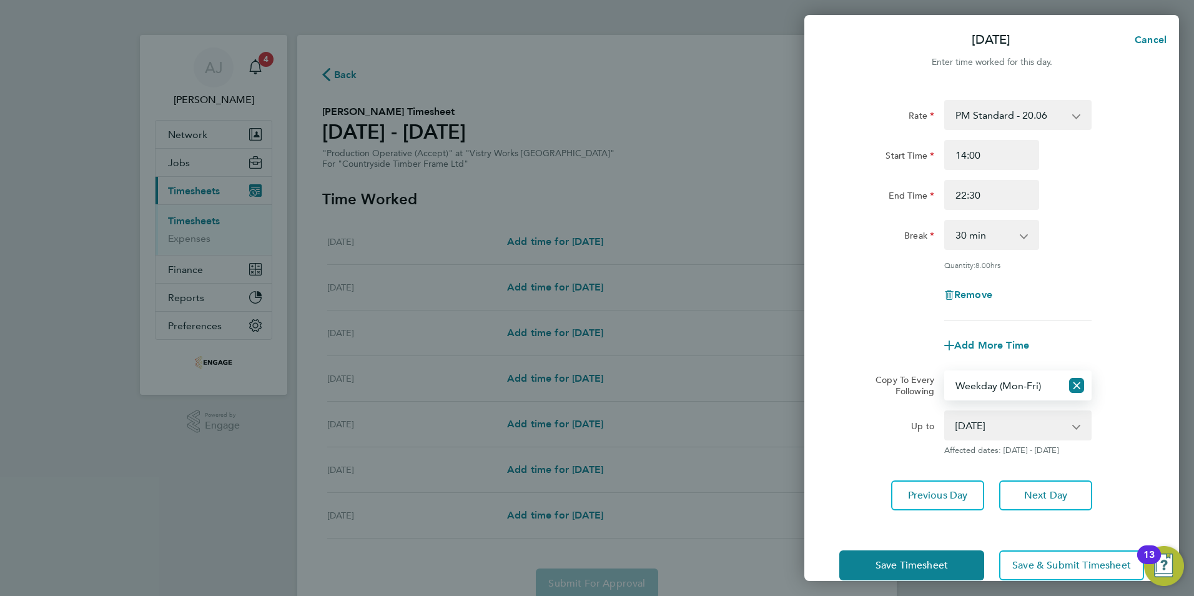
scroll to position [23, 0]
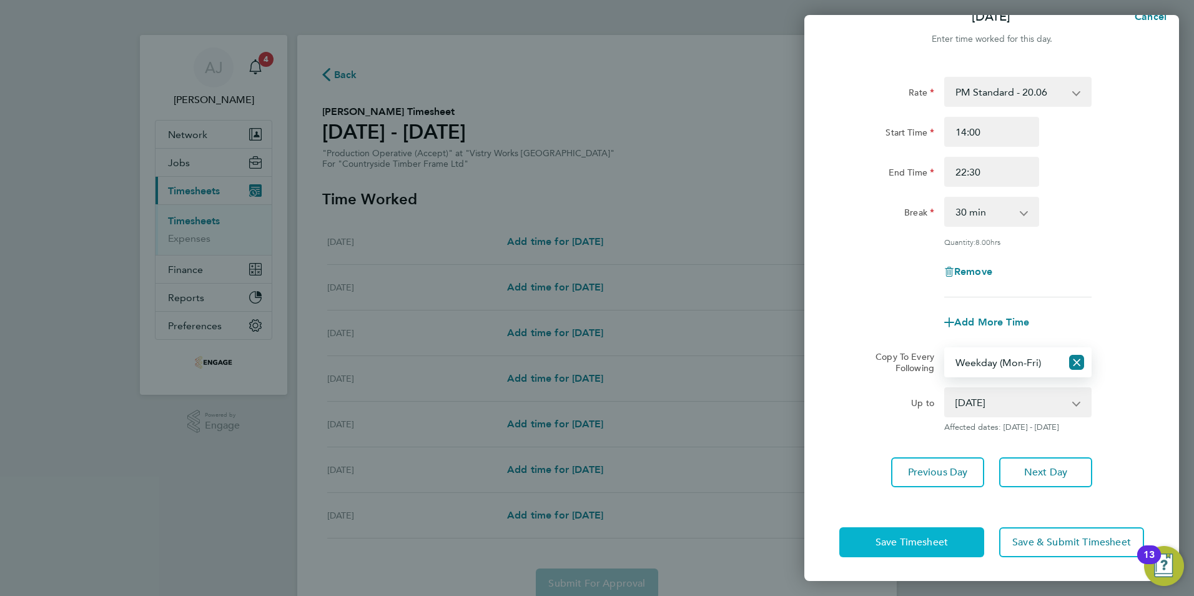
click at [907, 546] on span "Save Timesheet" at bounding box center [912, 542] width 72 height 12
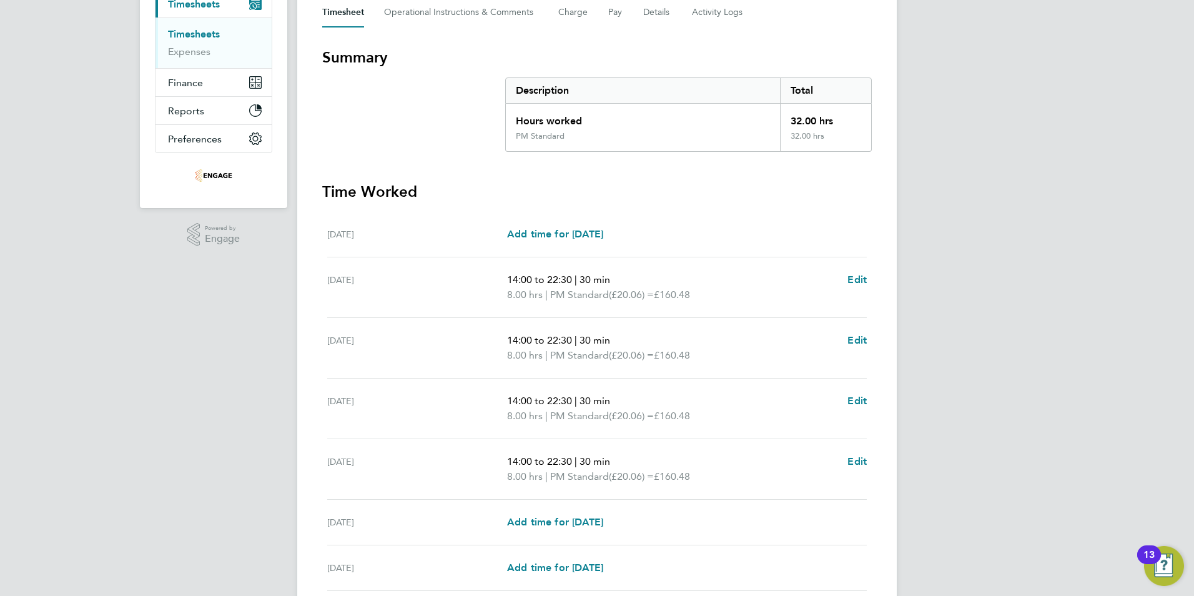
scroll to position [187, 0]
click at [854, 461] on span "Edit" at bounding box center [856, 461] width 19 height 12
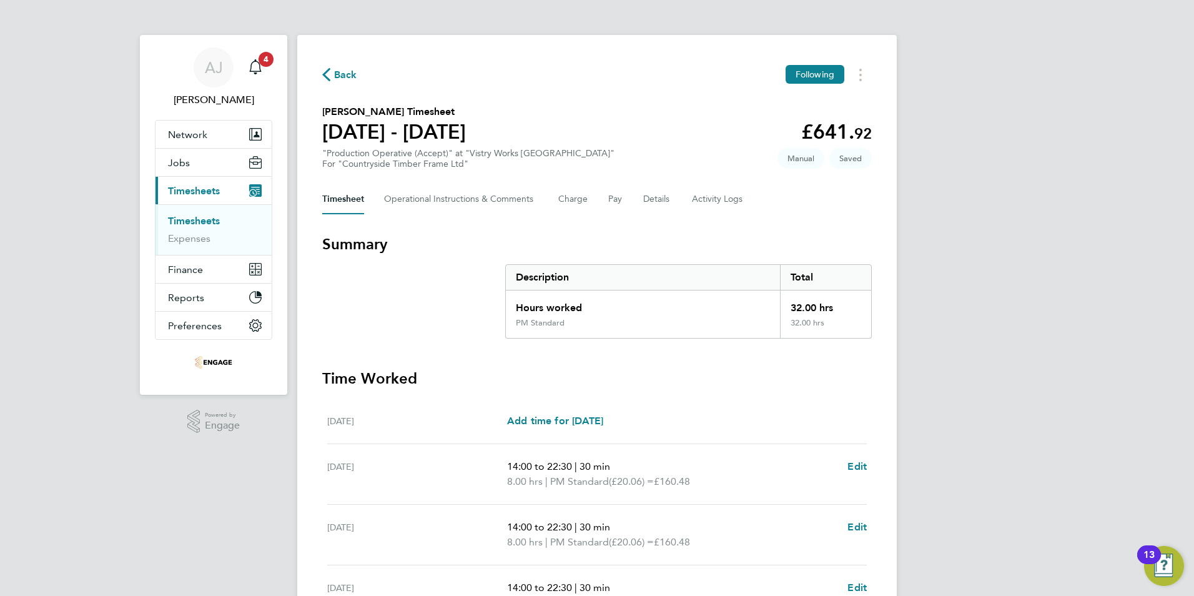
select select "30"
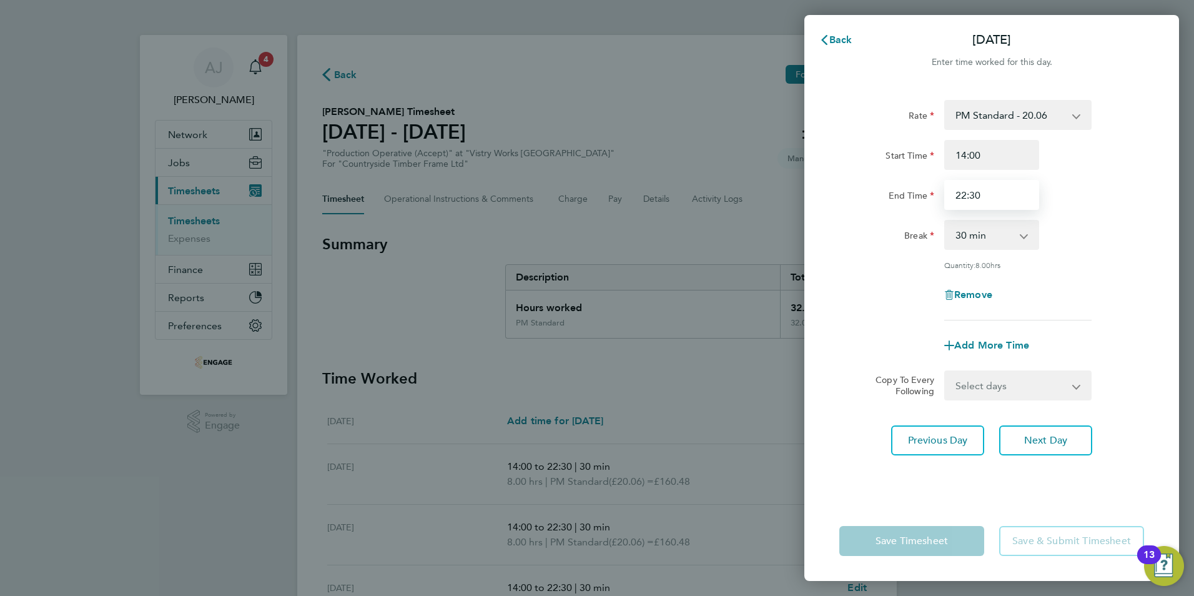
click at [966, 193] on input "22:30" at bounding box center [991, 195] width 95 height 30
click at [972, 194] on input "20:30" at bounding box center [991, 195] width 95 height 30
type input "20:00"
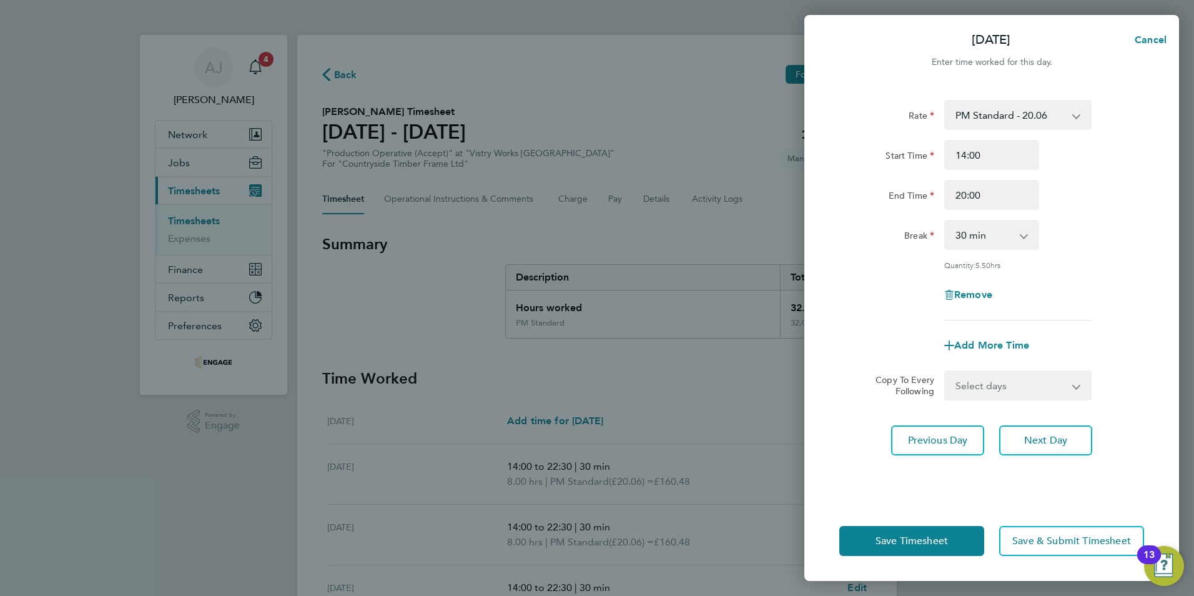
drag, startPoint x: 889, startPoint y: 259, endPoint x: 895, endPoint y: 269, distance: 11.5
click at [889, 258] on div "Rate PM Standard - 20.06 AM Standard - 18.40 PM OT 1 - 30.08 OT2 - 36.80 PM OT2…" at bounding box center [991, 210] width 305 height 220
click at [899, 541] on span "Save Timesheet" at bounding box center [912, 541] width 72 height 12
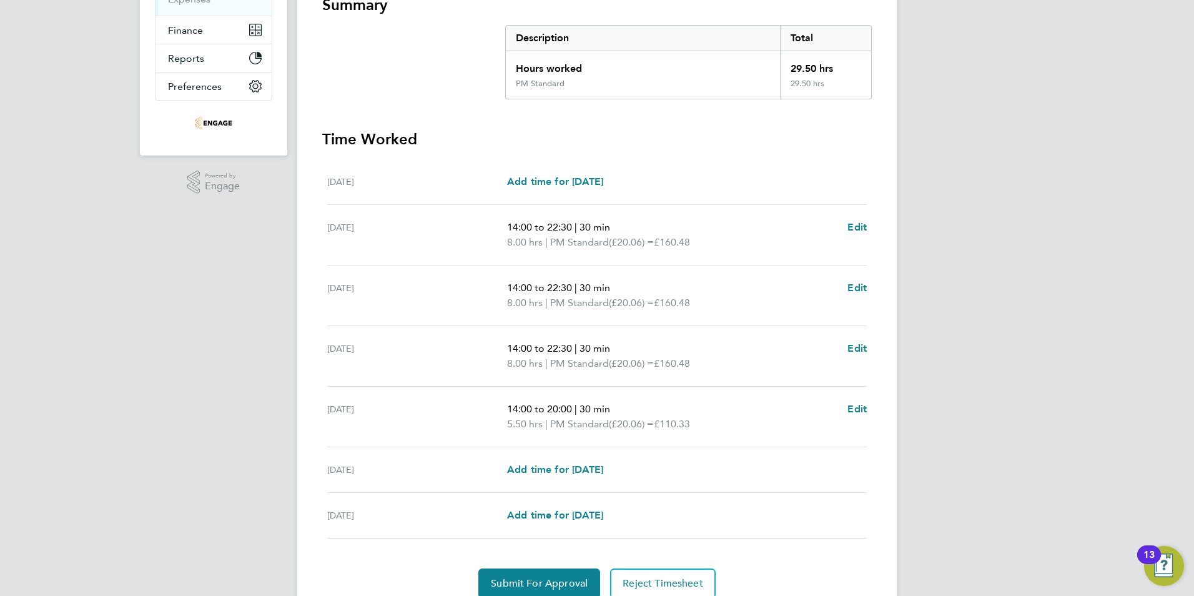
scroll to position [292, 0]
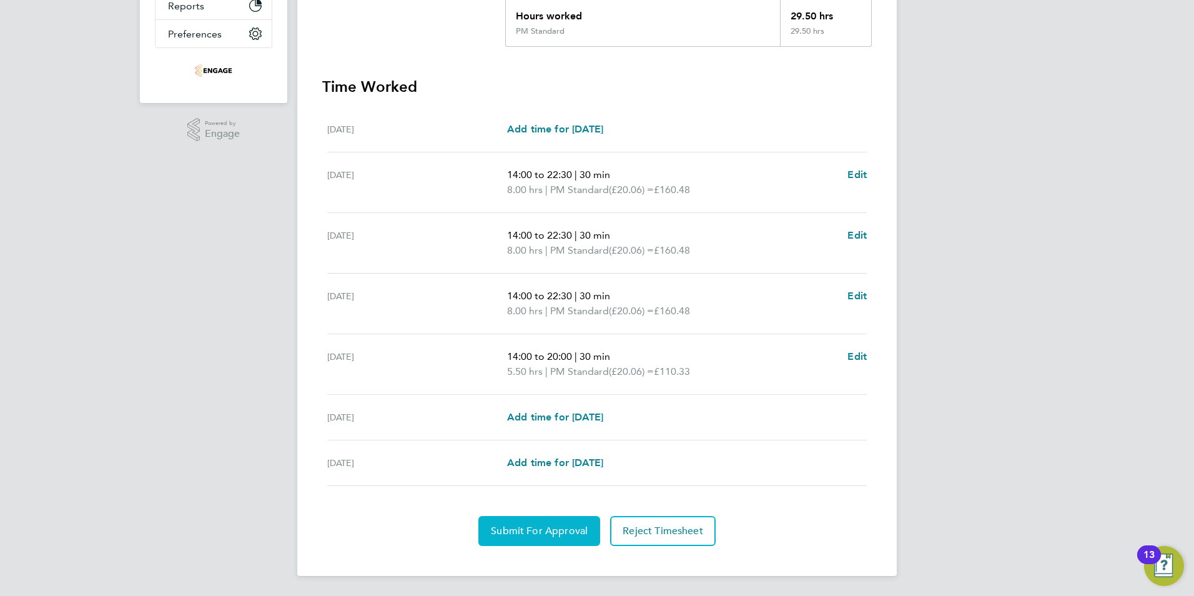
click at [556, 529] on span "Submit For Approval" at bounding box center [539, 531] width 97 height 12
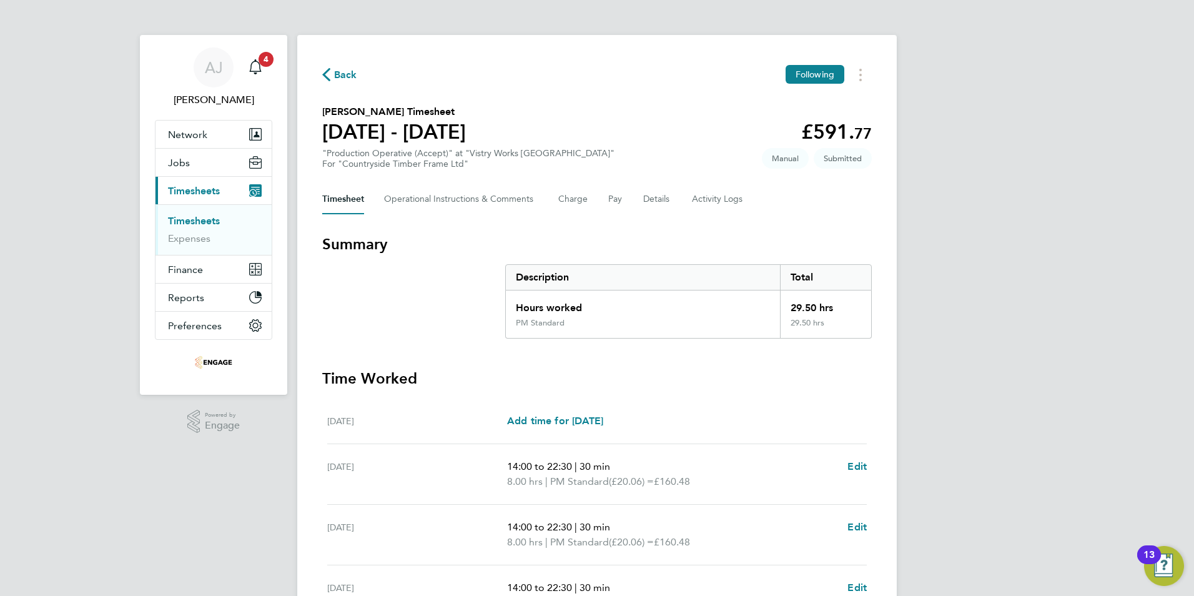
click at [195, 217] on link "Timesheets" at bounding box center [194, 221] width 52 height 12
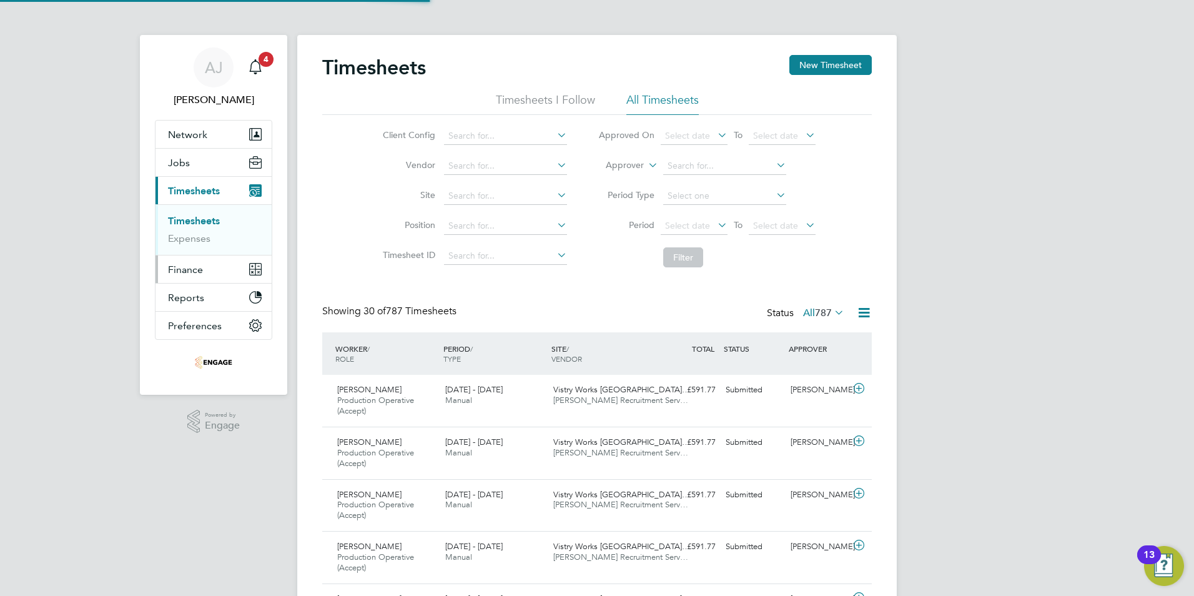
scroll to position [42, 109]
click at [831, 56] on button "New Timesheet" at bounding box center [830, 65] width 82 height 20
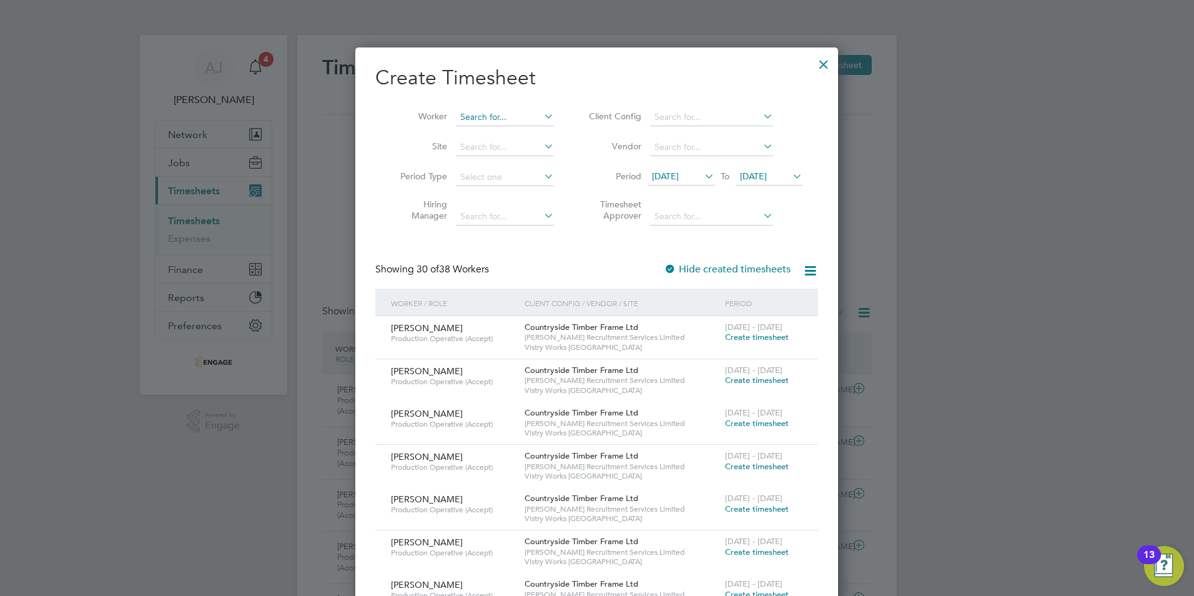
click at [486, 116] on input at bounding box center [505, 117] width 98 height 17
click at [488, 131] on li "Uzoma Obi" at bounding box center [504, 134] width 99 height 17
type input "[PERSON_NAME]"
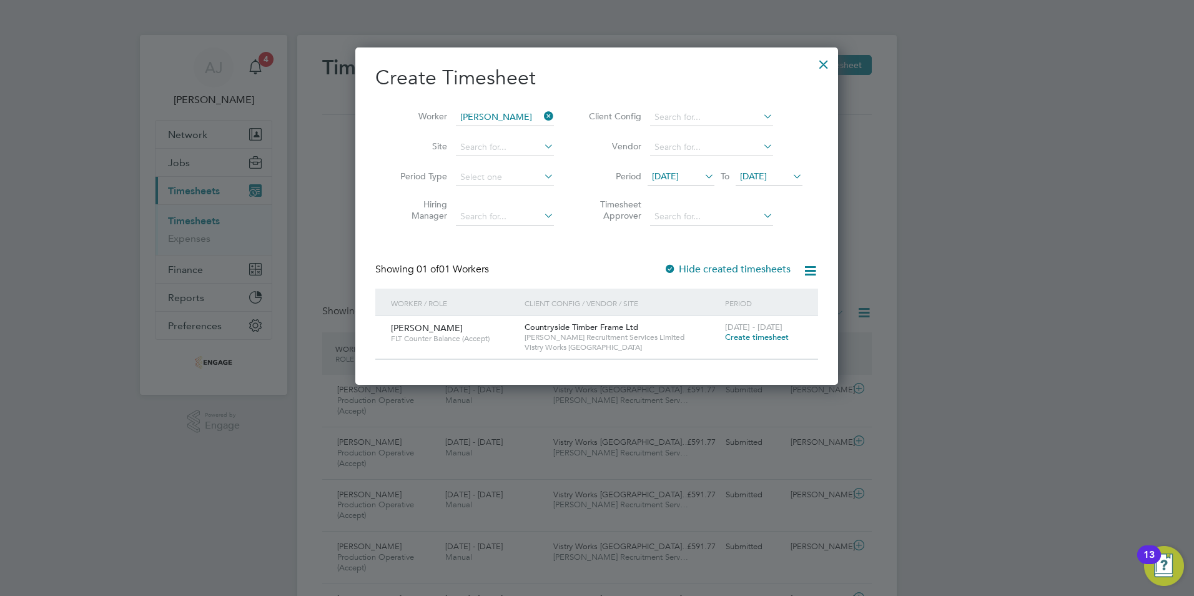
click at [763, 336] on span "Create timesheet" at bounding box center [757, 337] width 64 height 11
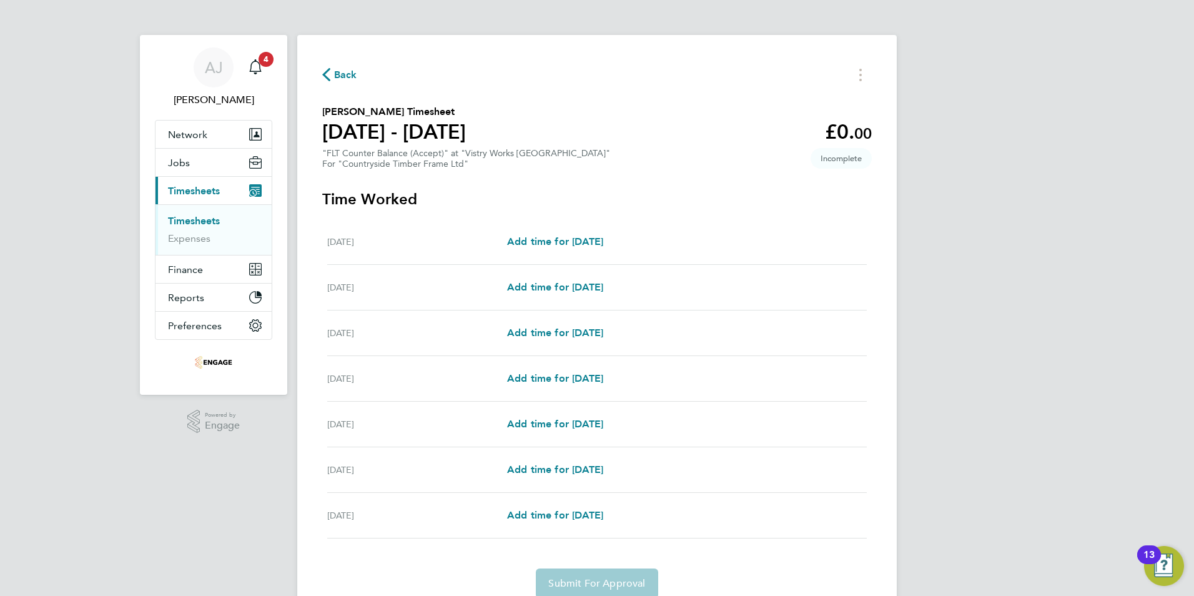
drag, startPoint x: 194, startPoint y: 223, endPoint x: 237, endPoint y: 230, distance: 43.7
click at [194, 223] on link "Timesheets" at bounding box center [194, 221] width 52 height 12
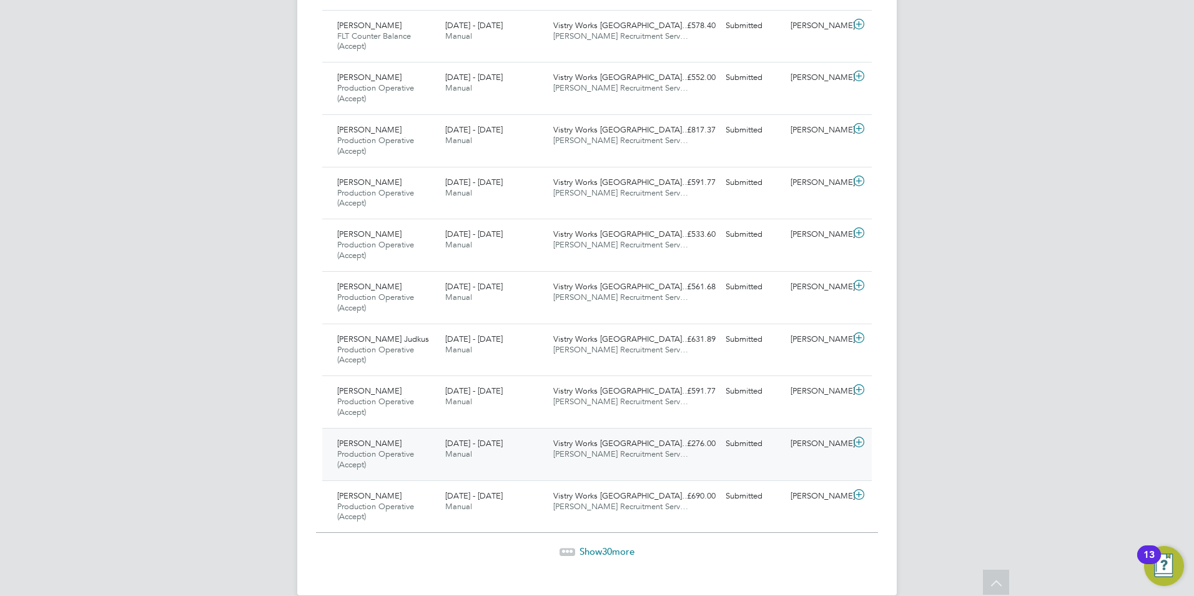
scroll to position [1429, 0]
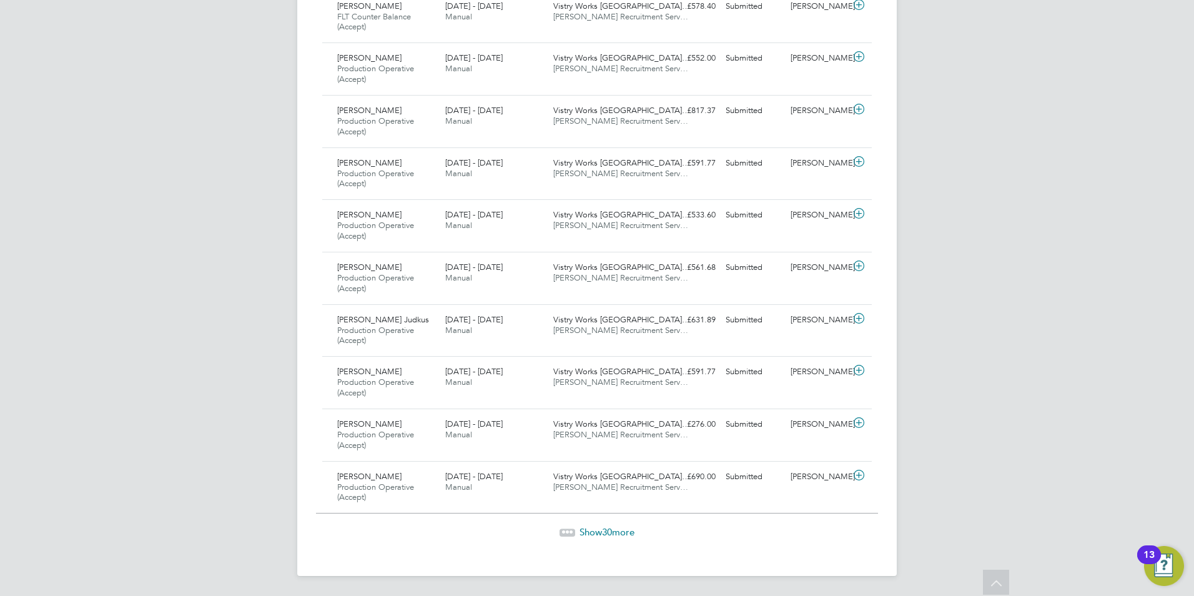
click at [608, 534] on span "30" at bounding box center [607, 532] width 10 height 12
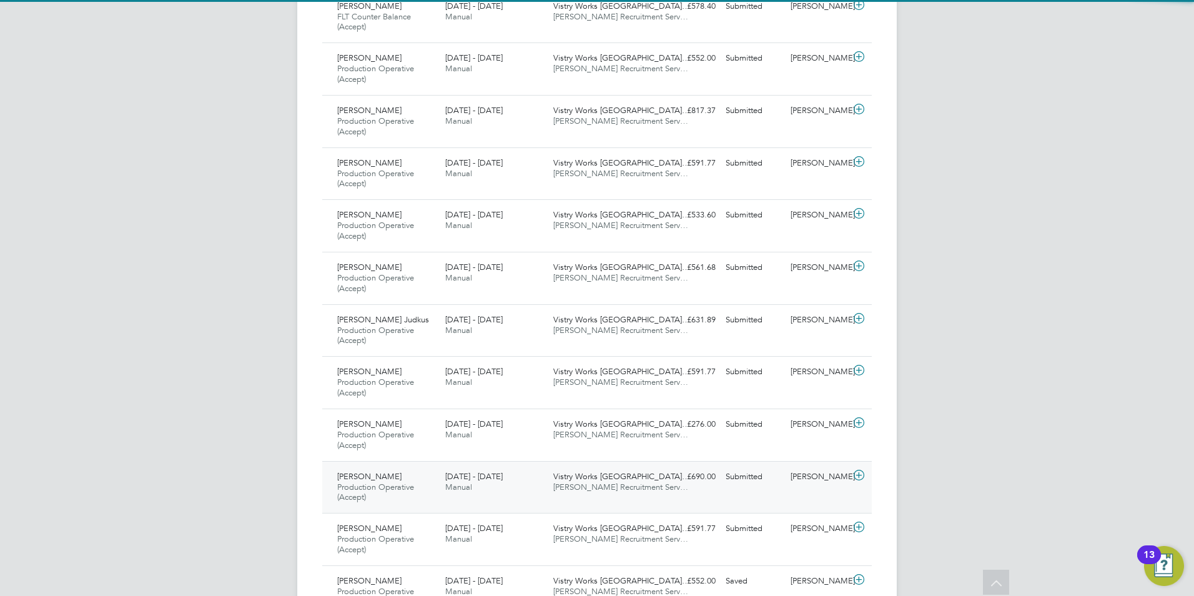
scroll to position [42, 109]
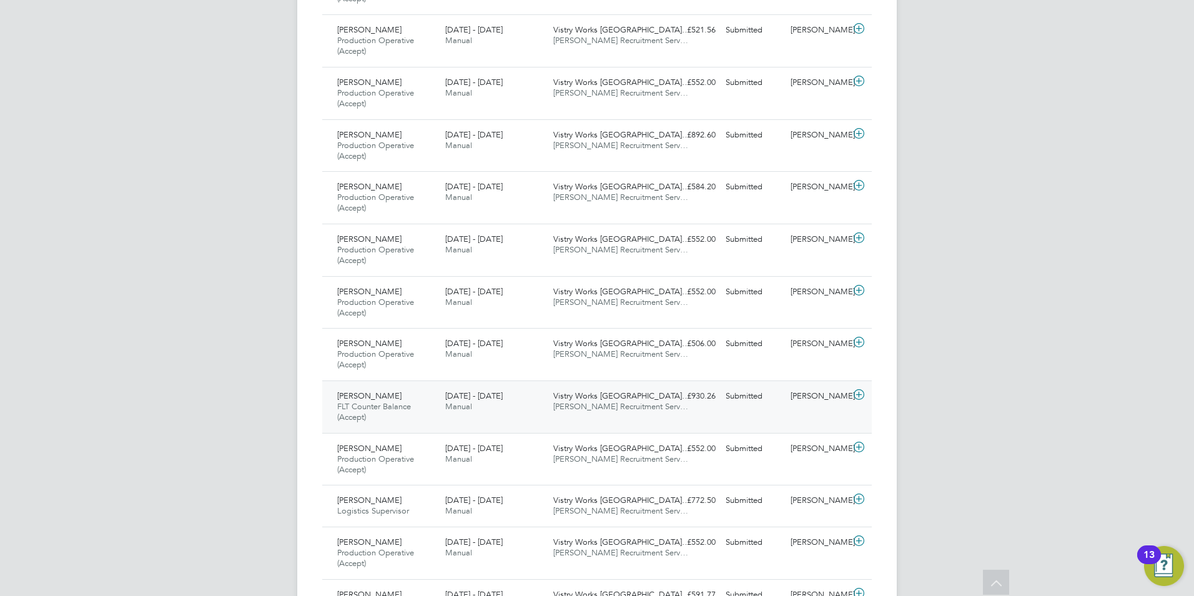
click at [859, 393] on icon at bounding box center [859, 395] width 16 height 10
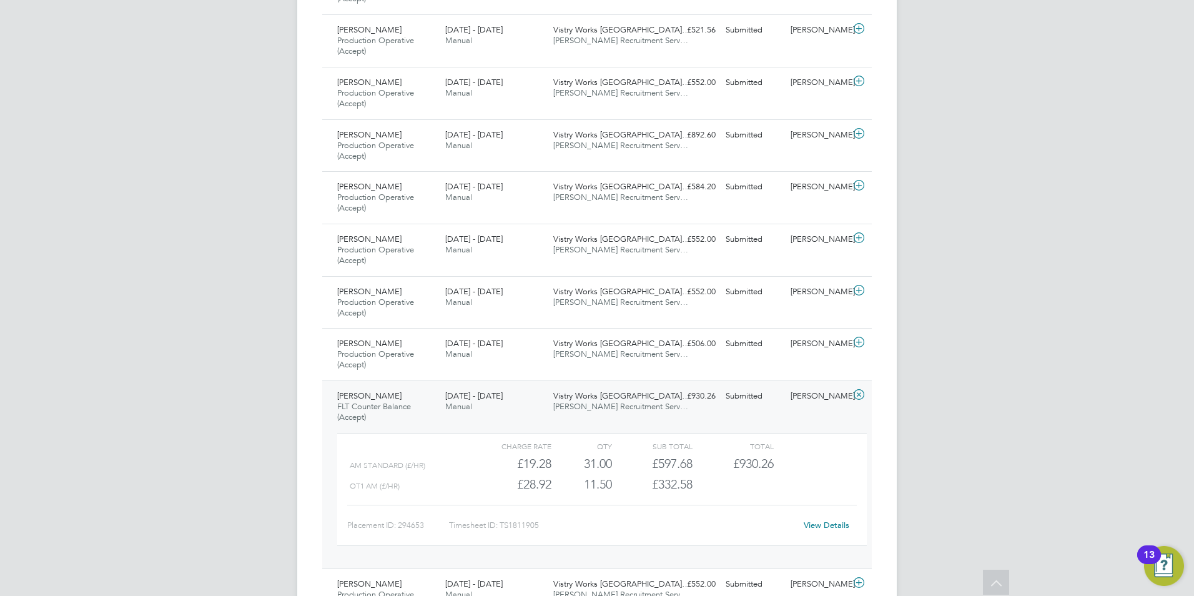
click at [827, 525] on link "View Details" at bounding box center [827, 525] width 46 height 11
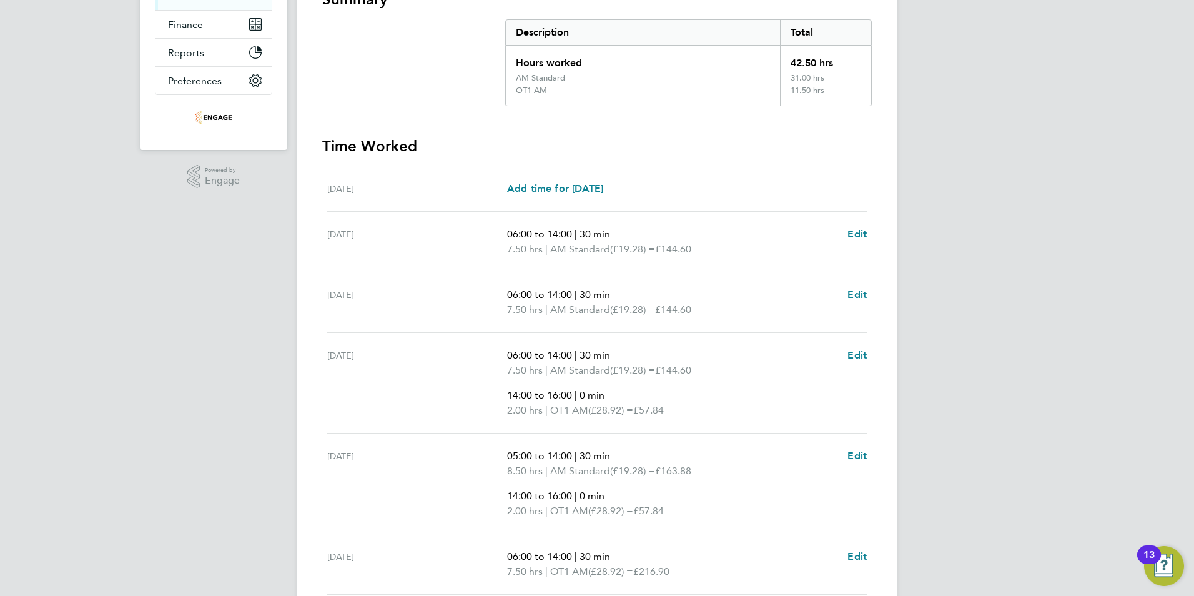
scroll to position [250, 0]
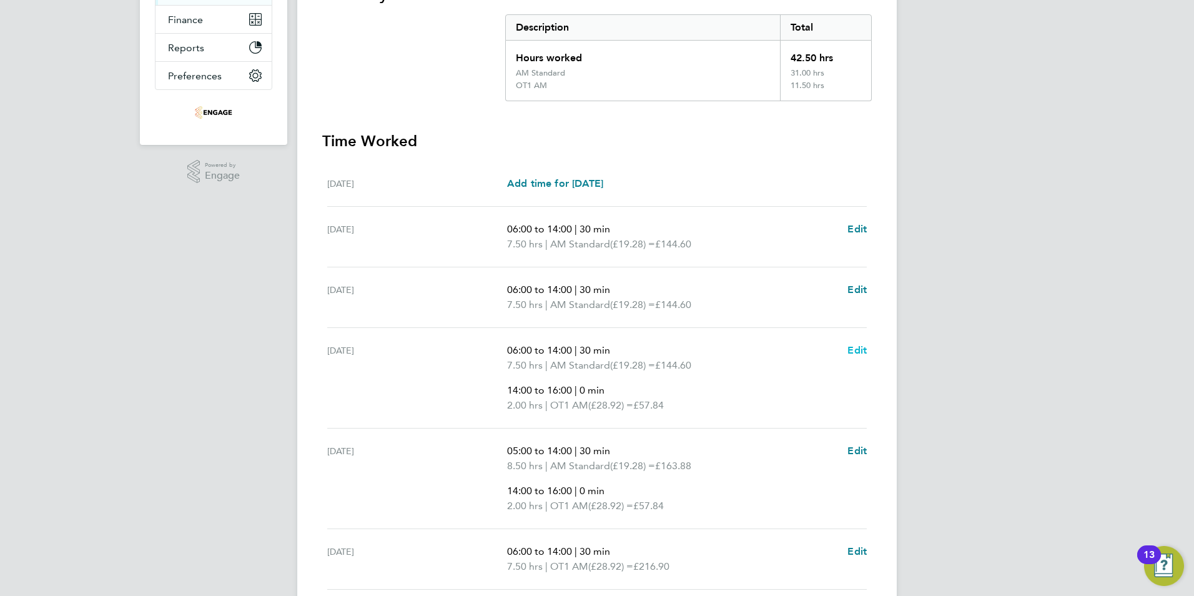
click at [862, 348] on span "Edit" at bounding box center [856, 350] width 19 height 12
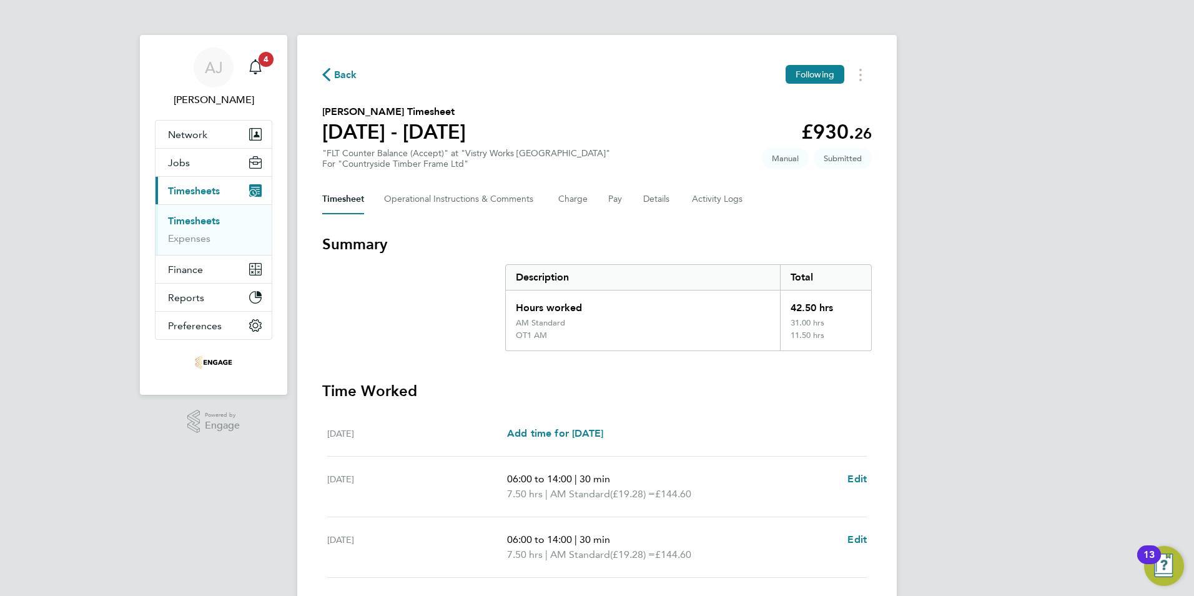
select select "30"
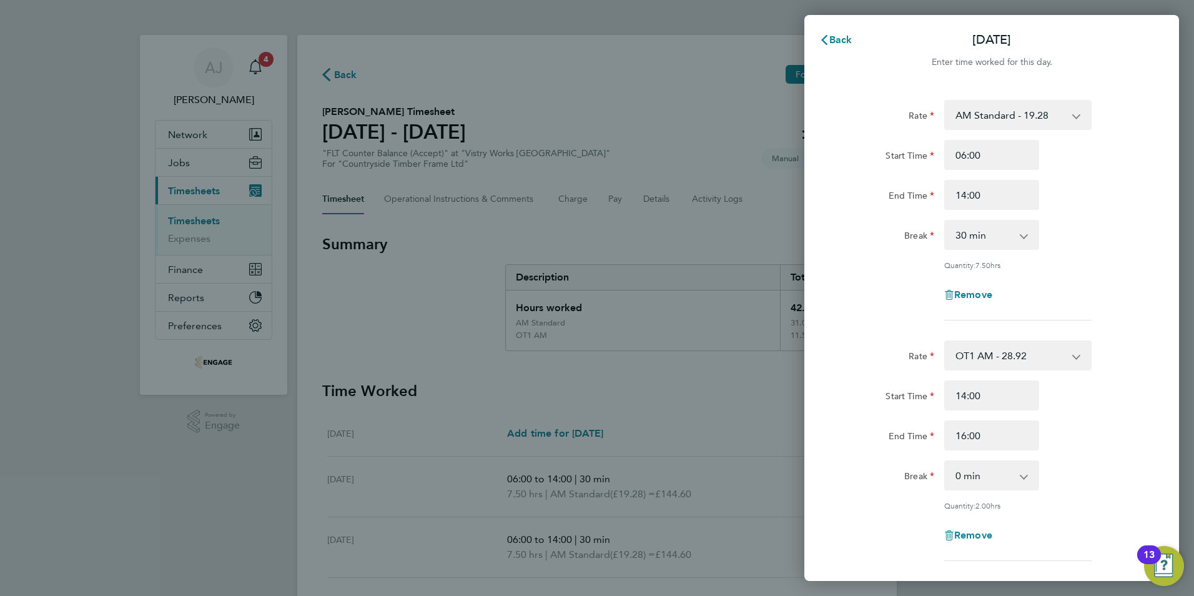
click at [708, 415] on div "Back [DATE] Enter time worked for this day. Rate AM Standard - 19.28 PM OT 2 - …" at bounding box center [597, 298] width 1194 height 596
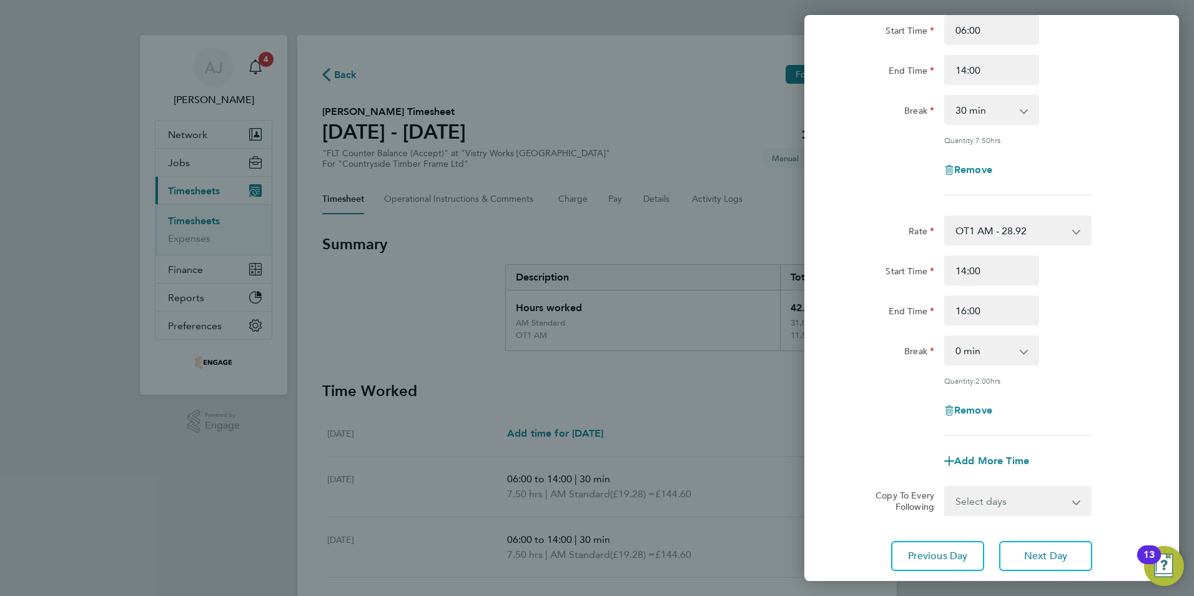
scroll to position [207, 0]
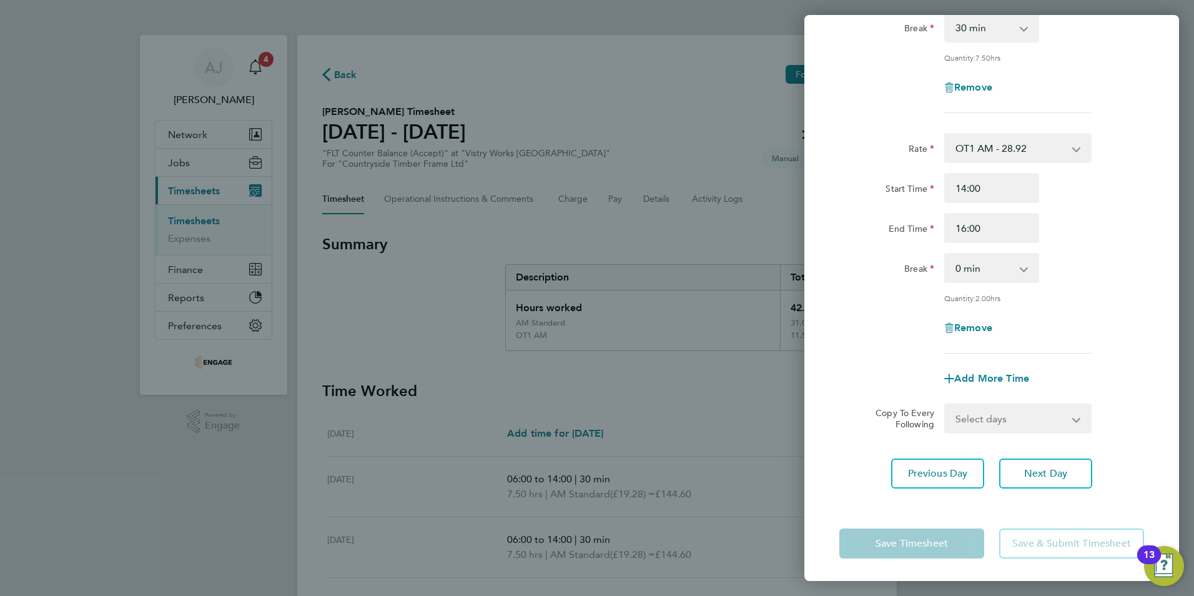
click at [695, 392] on div "Back [DATE] Enter time worked for this day. Rate AM Standard - 19.28 PM OT 2 - …" at bounding box center [597, 298] width 1194 height 596
drag, startPoint x: 709, startPoint y: 383, endPoint x: 894, endPoint y: 322, distance: 195.5
click at [708, 383] on div "Back [DATE] Enter time worked for this day. Rate AM Standard - 19.28 PM OT 2 - …" at bounding box center [597, 298] width 1194 height 596
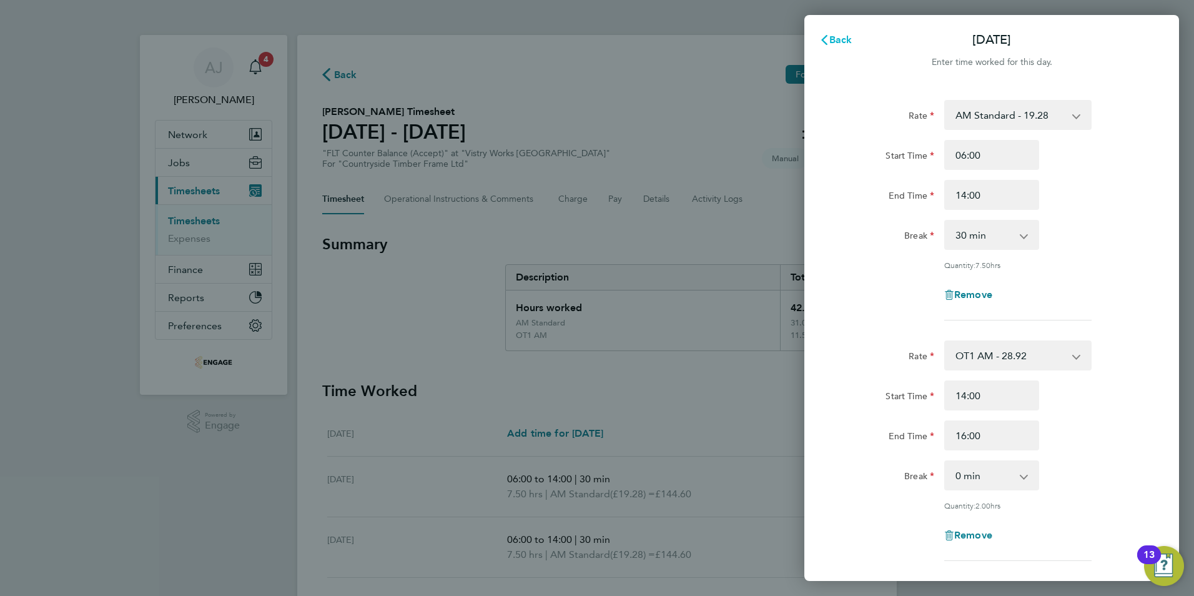
click at [834, 39] on span "Back" at bounding box center [840, 40] width 23 height 12
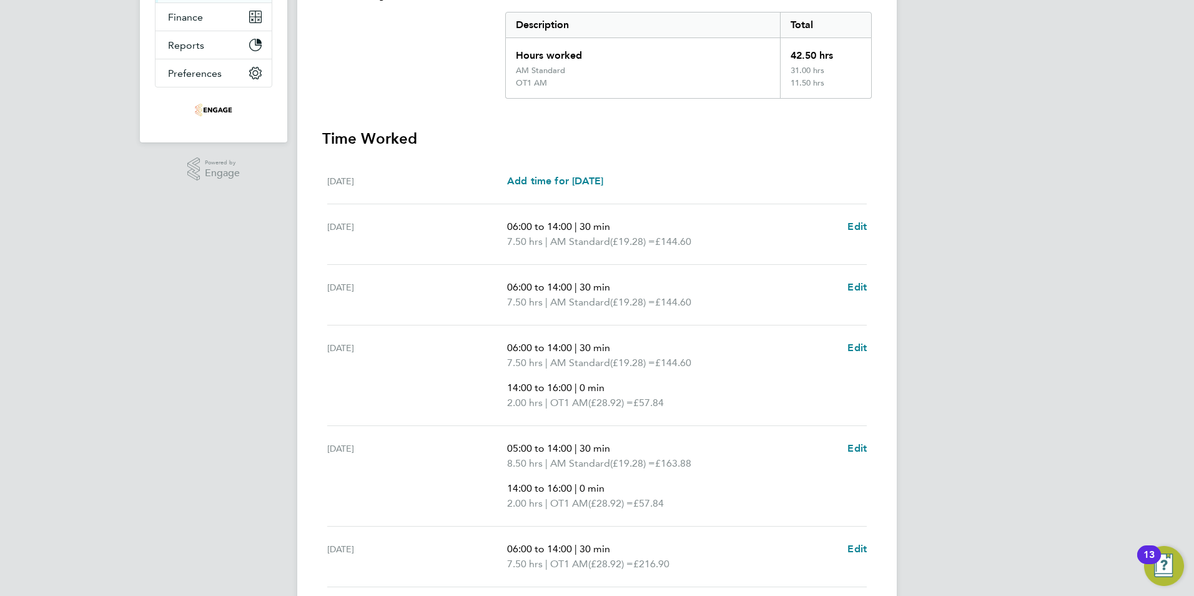
scroll to position [312, 0]
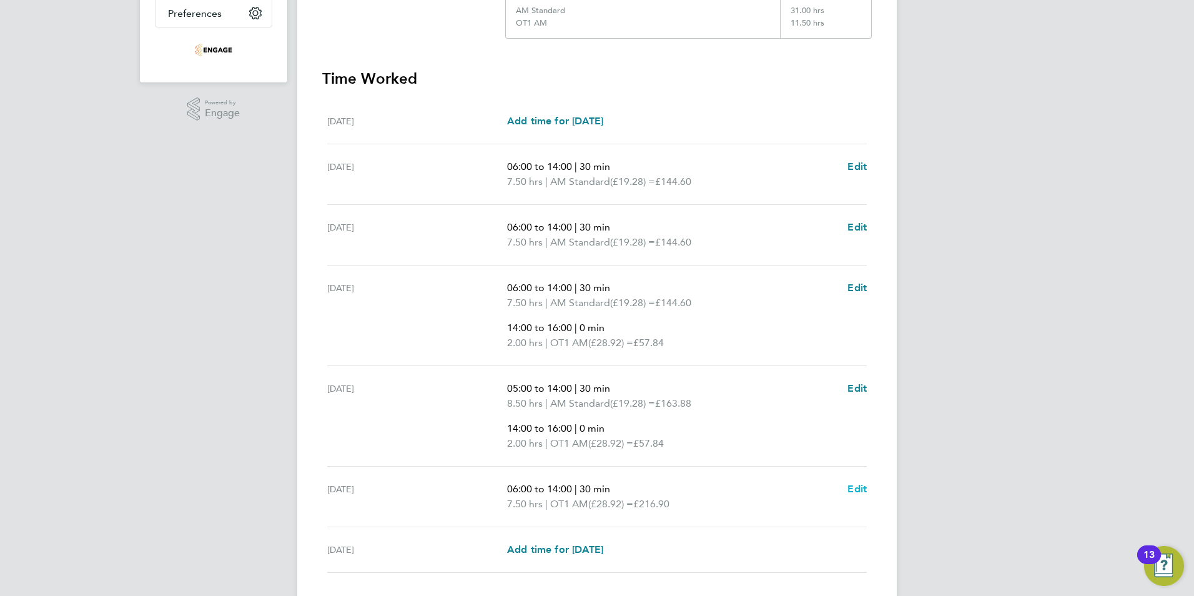
click at [851, 487] on span "Edit" at bounding box center [856, 489] width 19 height 12
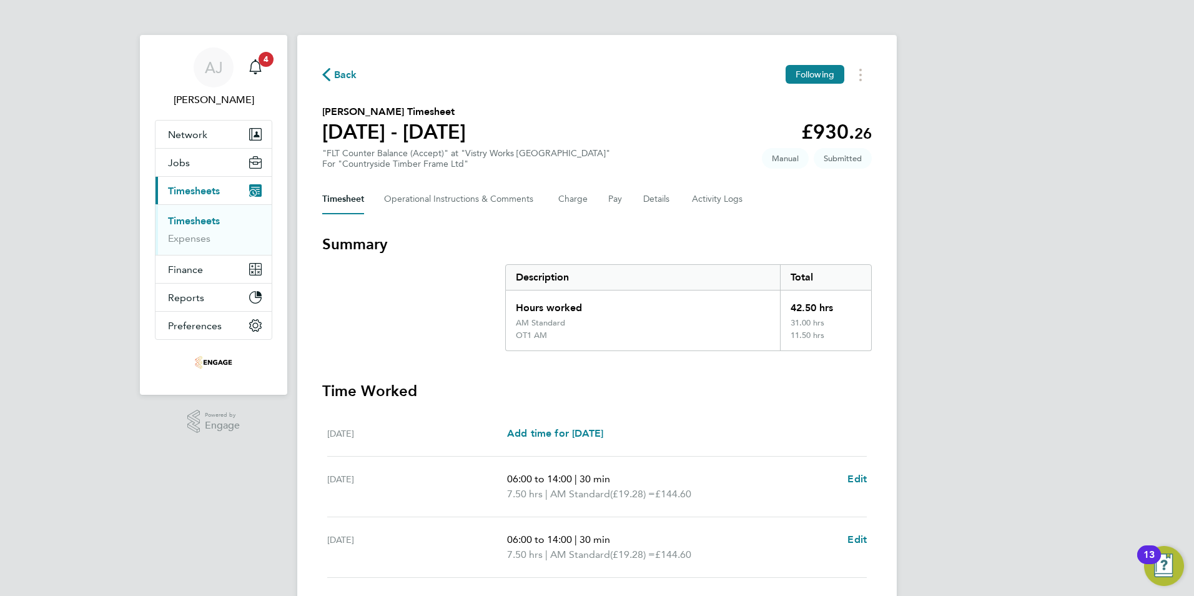
select select "30"
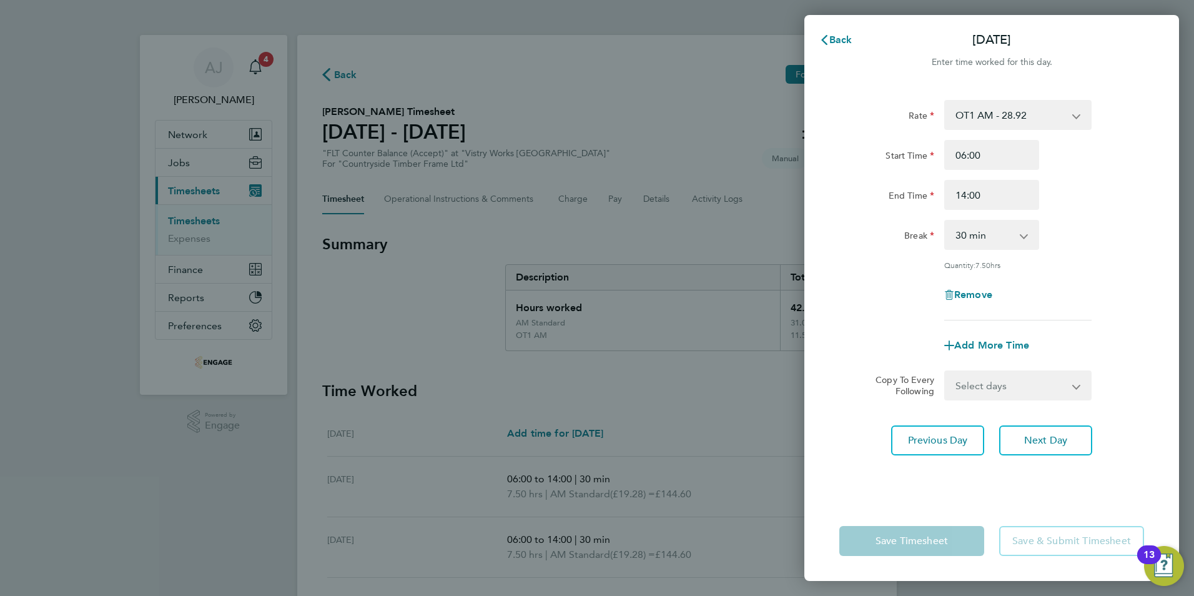
click at [1076, 113] on app-icon-cross-button at bounding box center [1082, 114] width 15 height 27
click at [1029, 114] on select "OT1 AM - 28.92 AM Standard - 19.28 PM OT 2 - 42.03 PM OT 1 - 31.52 PM Standard …" at bounding box center [1011, 114] width 130 height 27
select select "30"
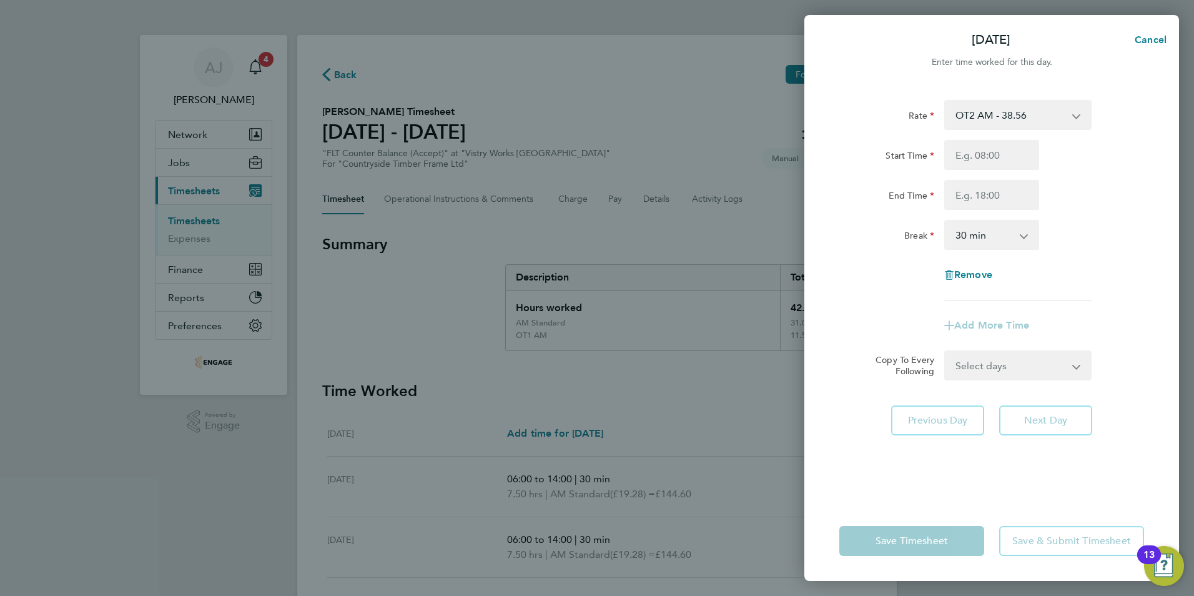
click at [862, 450] on div "Rate OT2 AM - 38.56 AM Standard - 19.28 PM OT 2 - 42.03 PM OT 1 - 31.52 OT1 AM …" at bounding box center [991, 293] width 375 height 416
click at [1072, 363] on select "Select days [DATE]" at bounding box center [1011, 365] width 131 height 27
click at [846, 307] on app-timesheet-line-form-group "Rate OT2 AM - 38.56 AM Standard - 19.28 PM OT 2 - 42.03 PM OT 1 - 31.52 OT1 AM …" at bounding box center [991, 220] width 305 height 240
click at [881, 445] on div "Rate OT2 AM - 38.56 AM Standard - 19.28 PM OT 2 - 42.03 PM OT 1 - 31.52 OT1 AM …" at bounding box center [991, 293] width 375 height 416
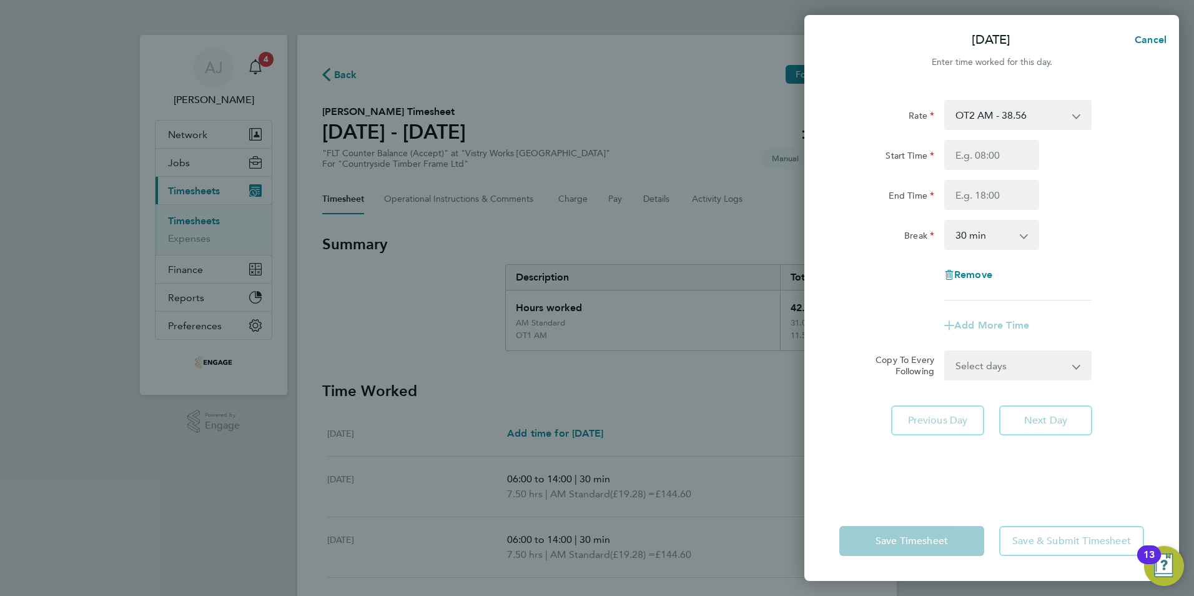
click at [881, 441] on div "Rate OT2 AM - 38.56 AM Standard - 19.28 PM OT 2 - 42.03 PM OT 1 - 31.52 OT1 AM …" at bounding box center [991, 293] width 375 height 416
click at [1155, 36] on span "Cancel" at bounding box center [1149, 40] width 36 height 12
select select "30"
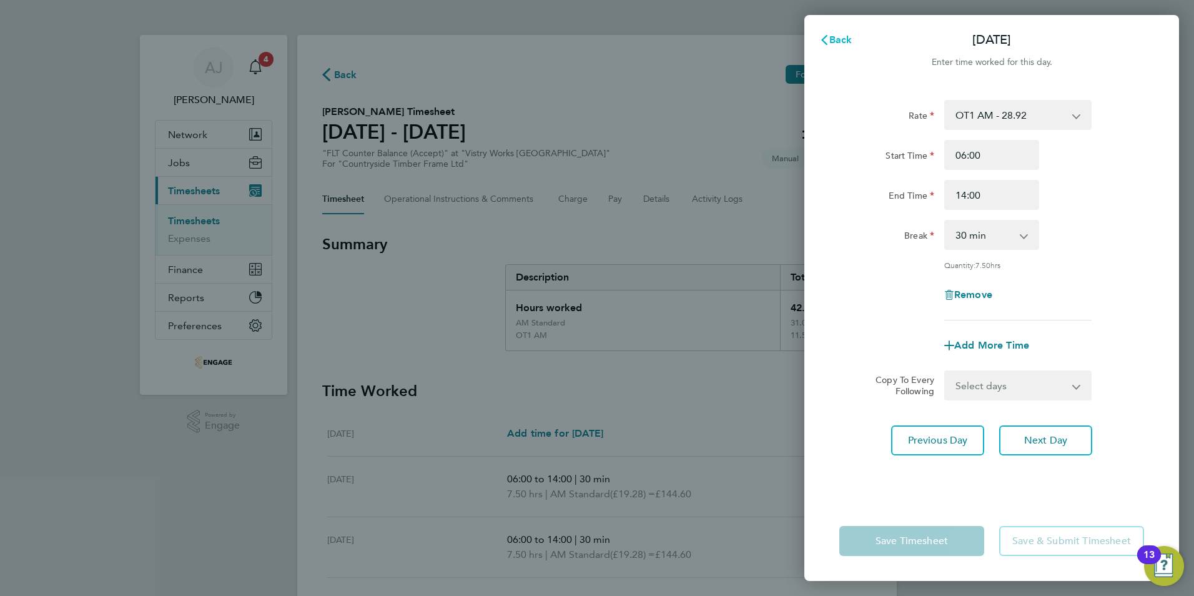
click at [831, 35] on span "Back" at bounding box center [840, 40] width 23 height 12
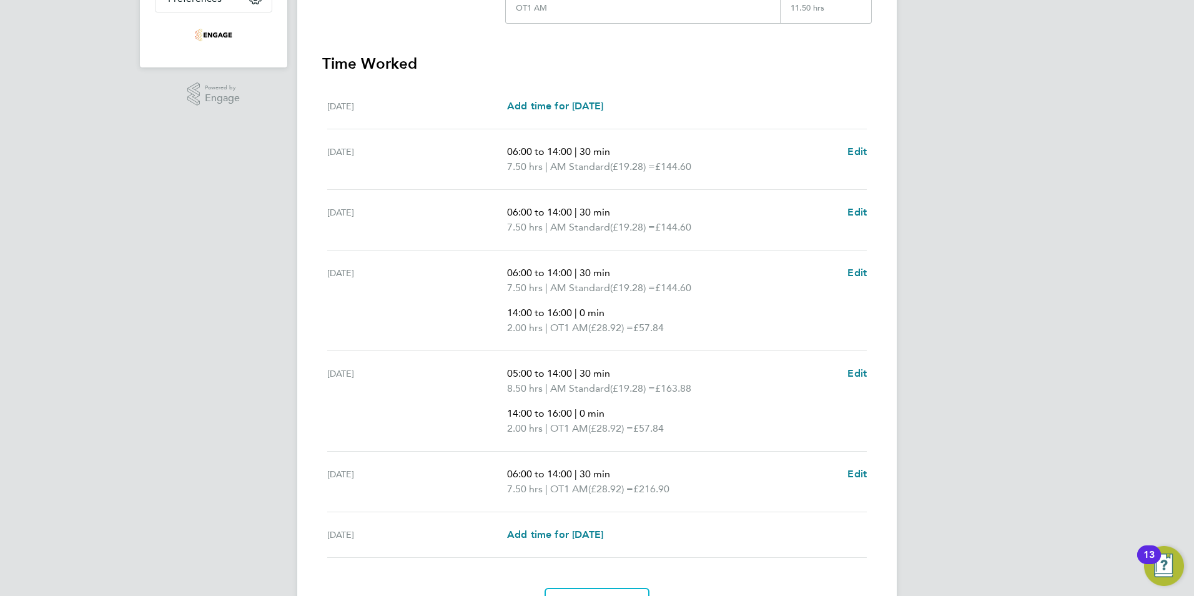
scroll to position [337, 0]
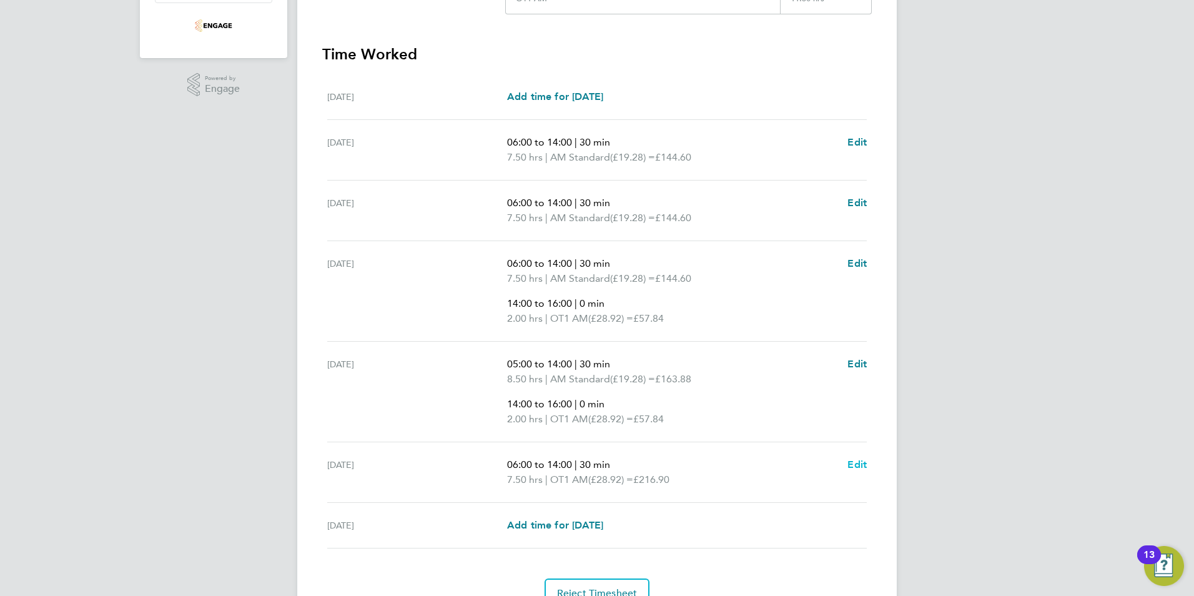
click at [857, 466] on span "Edit" at bounding box center [856, 464] width 19 height 12
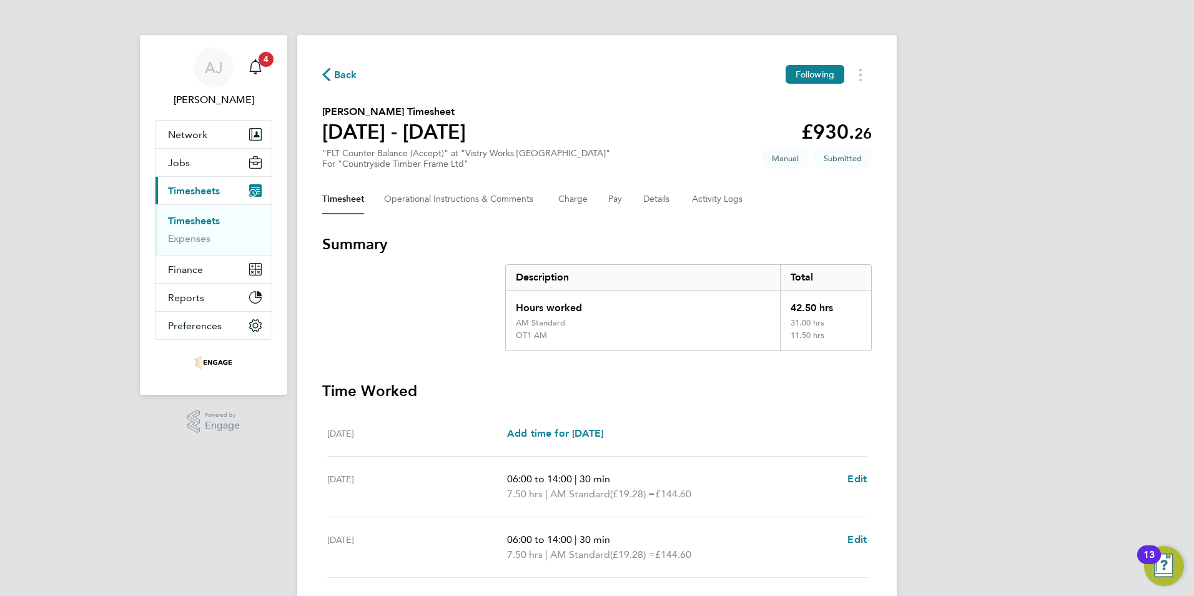
select select "30"
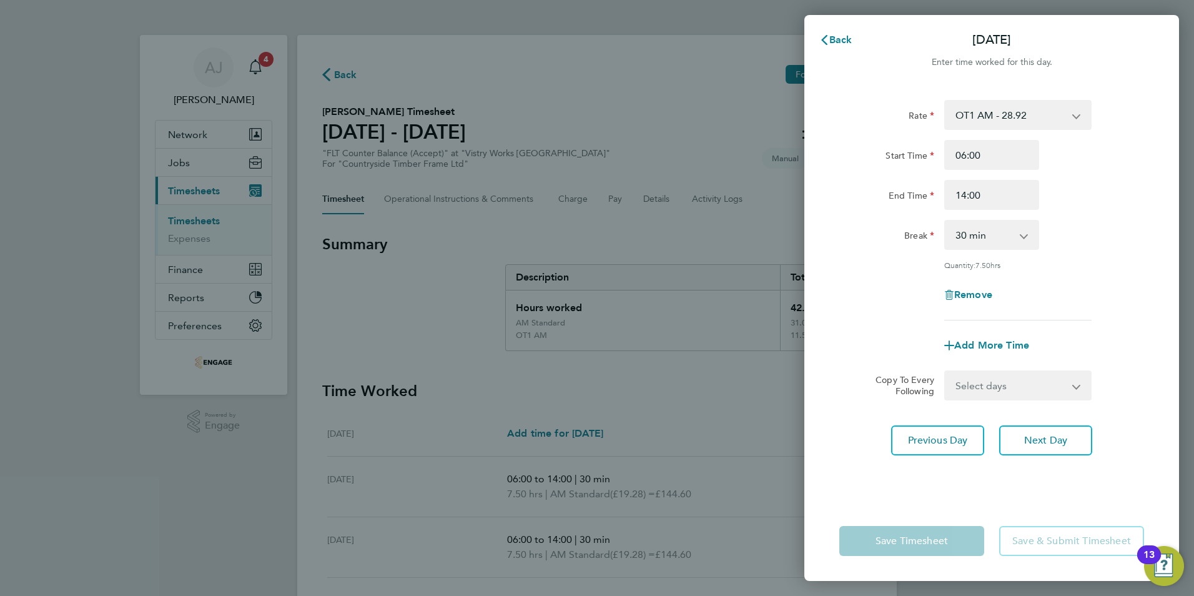
click at [1059, 115] on select "OT1 AM - 28.92 AM Standard - 19.28 PM OT 2 - 42.03 PM OT 1 - 31.52 PM Standard …" at bounding box center [1011, 114] width 130 height 27
select select "30"
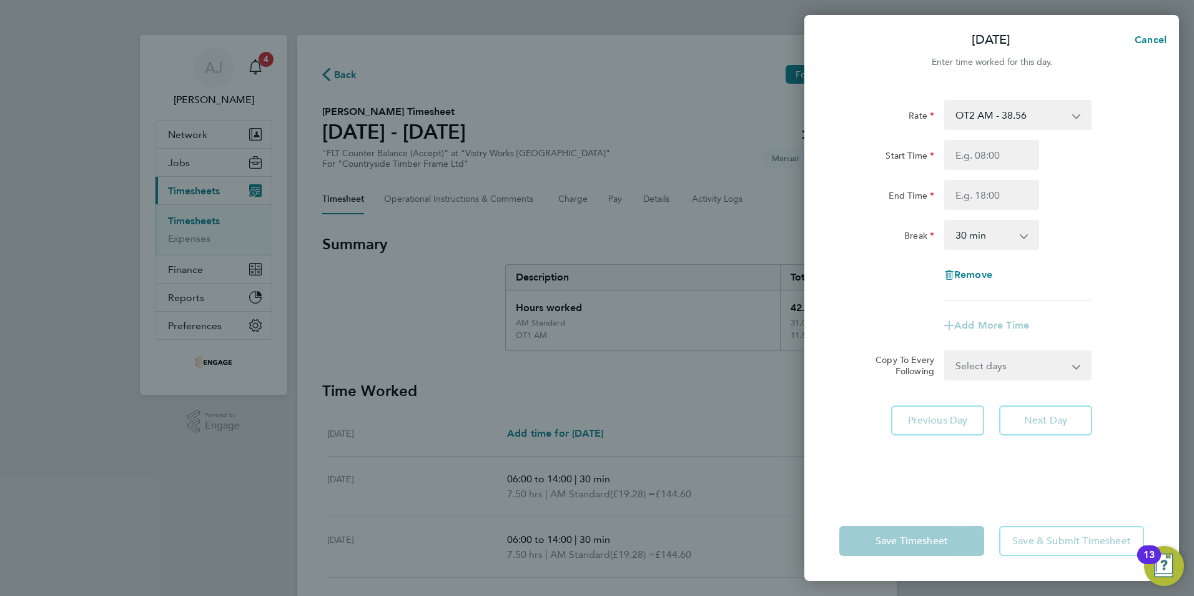
click at [879, 458] on div "Rate OT2 AM - 38.56 AM Standard - 19.28 PM OT 2 - 42.03 PM OT 1 - 31.52 OT1 AM …" at bounding box center [991, 293] width 375 height 416
click at [1139, 36] on span "Cancel" at bounding box center [1149, 40] width 36 height 12
select select "30"
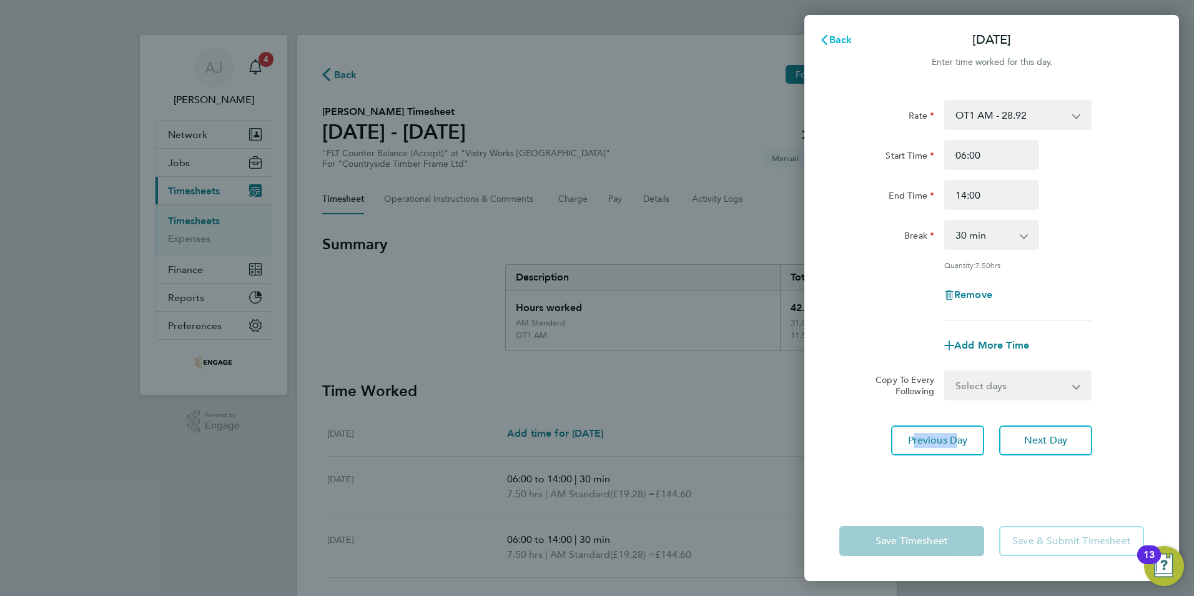
click at [842, 39] on span "Back" at bounding box center [840, 40] width 23 height 12
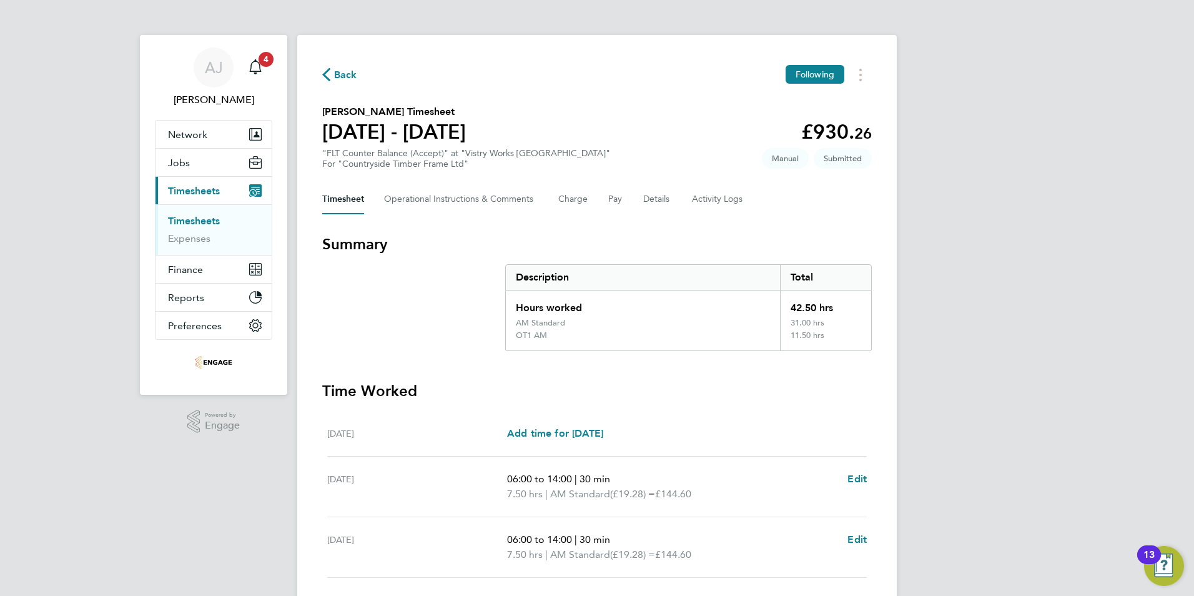
click at [201, 221] on link "Timesheets" at bounding box center [194, 221] width 52 height 12
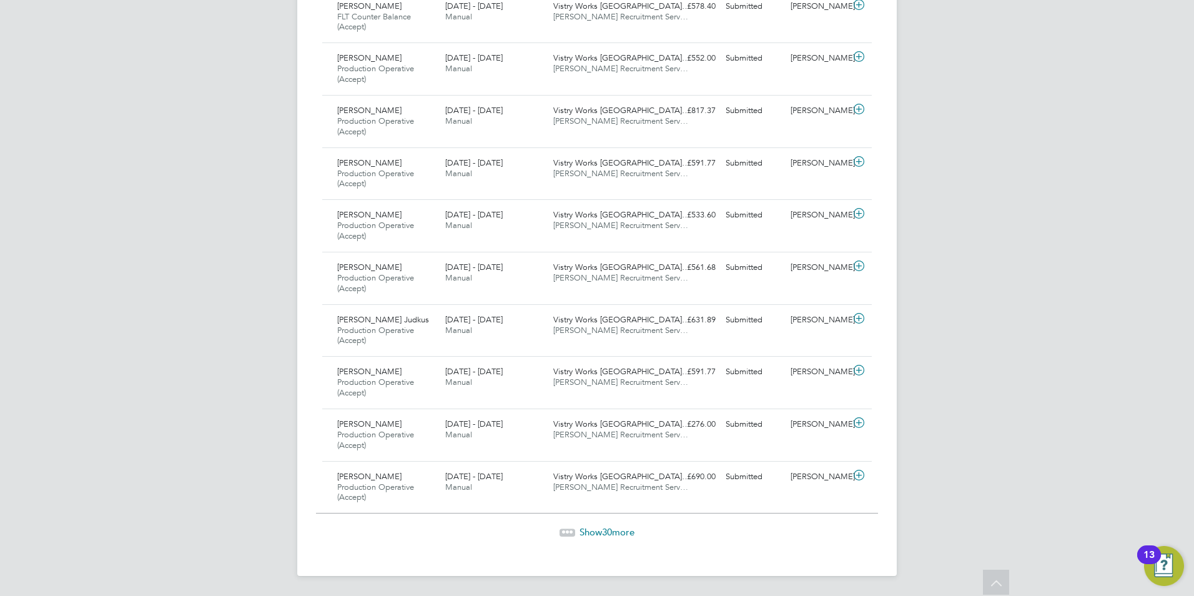
click at [615, 528] on span "Show 30 more" at bounding box center [607, 532] width 55 height 12
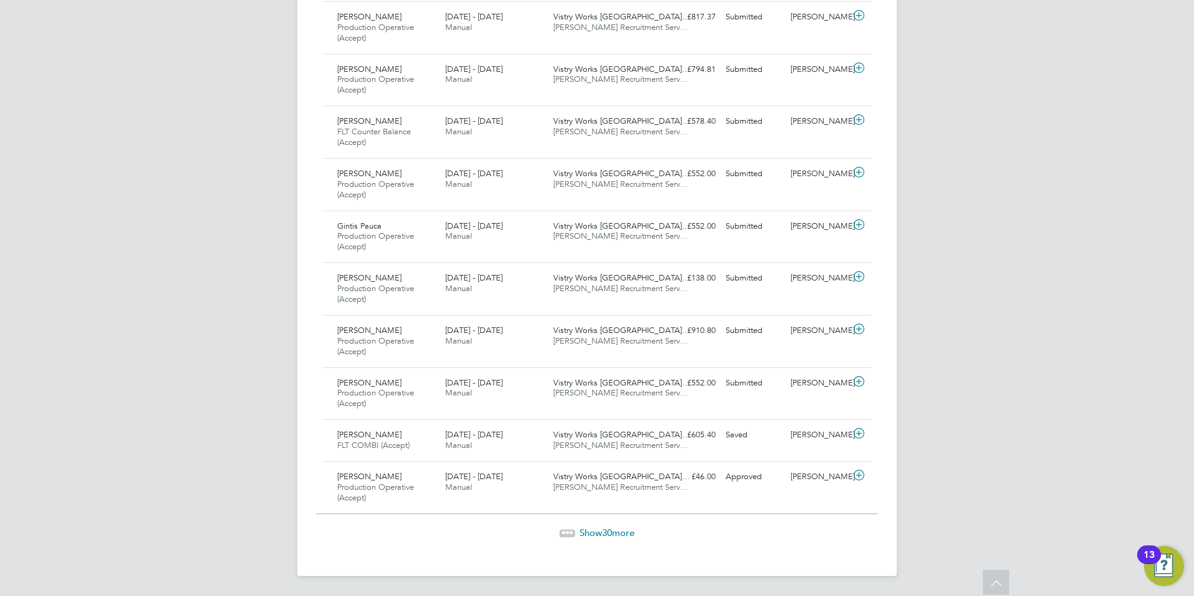
click at [632, 537] on span "Show 30 more" at bounding box center [607, 532] width 55 height 12
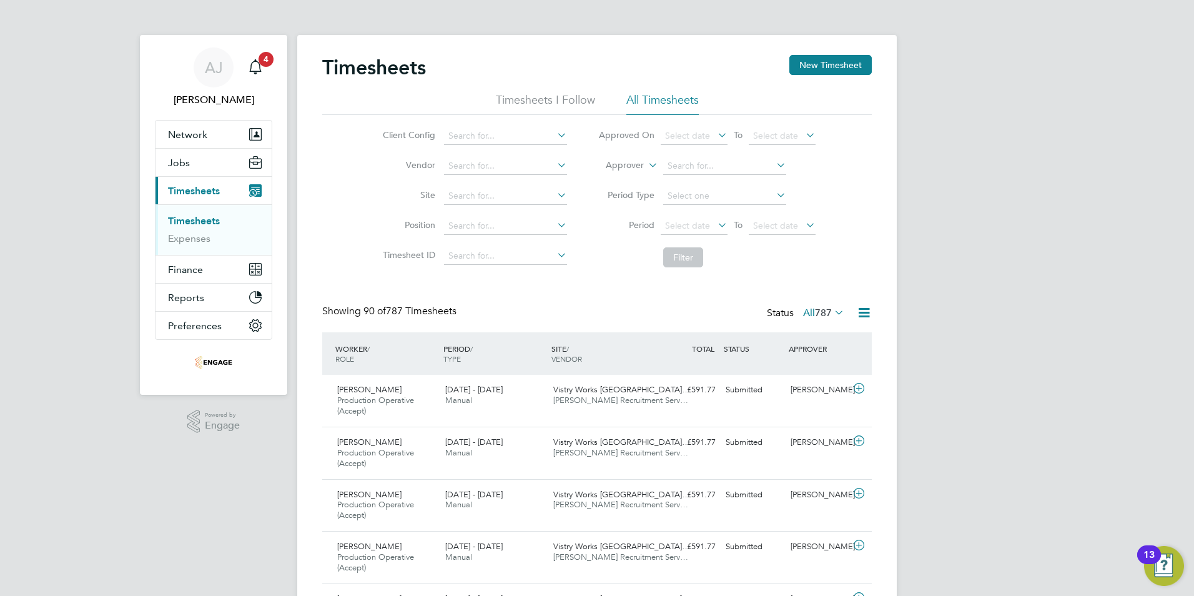
click at [658, 102] on li "All Timesheets" at bounding box center [662, 103] width 72 height 22
click at [818, 66] on button "New Timesheet" at bounding box center [830, 65] width 82 height 20
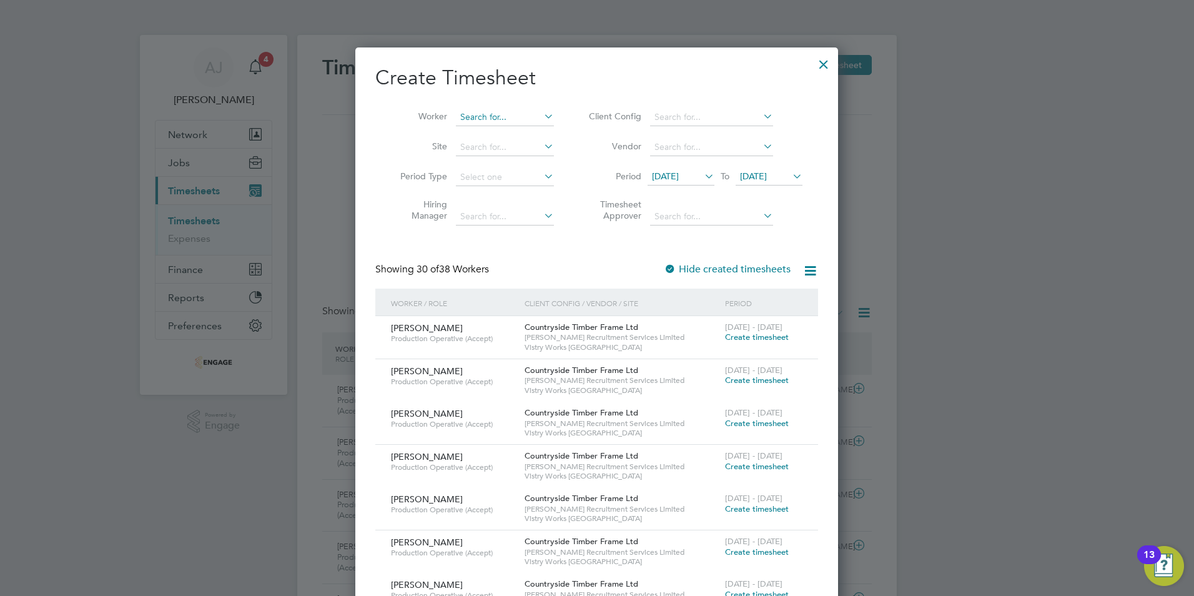
click at [498, 116] on input at bounding box center [505, 117] width 98 height 17
click at [500, 126] on li "[PERSON_NAME] ka" at bounding box center [516, 134] width 123 height 17
type input "[PERSON_NAME]"
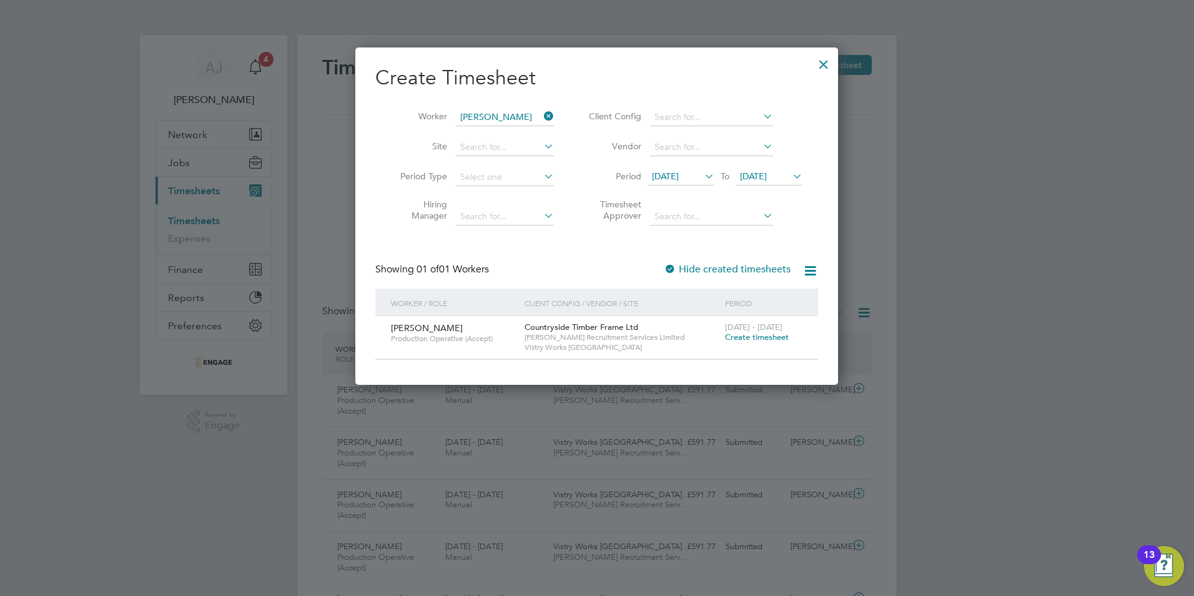
click at [750, 333] on span "Create timesheet" at bounding box center [757, 337] width 64 height 11
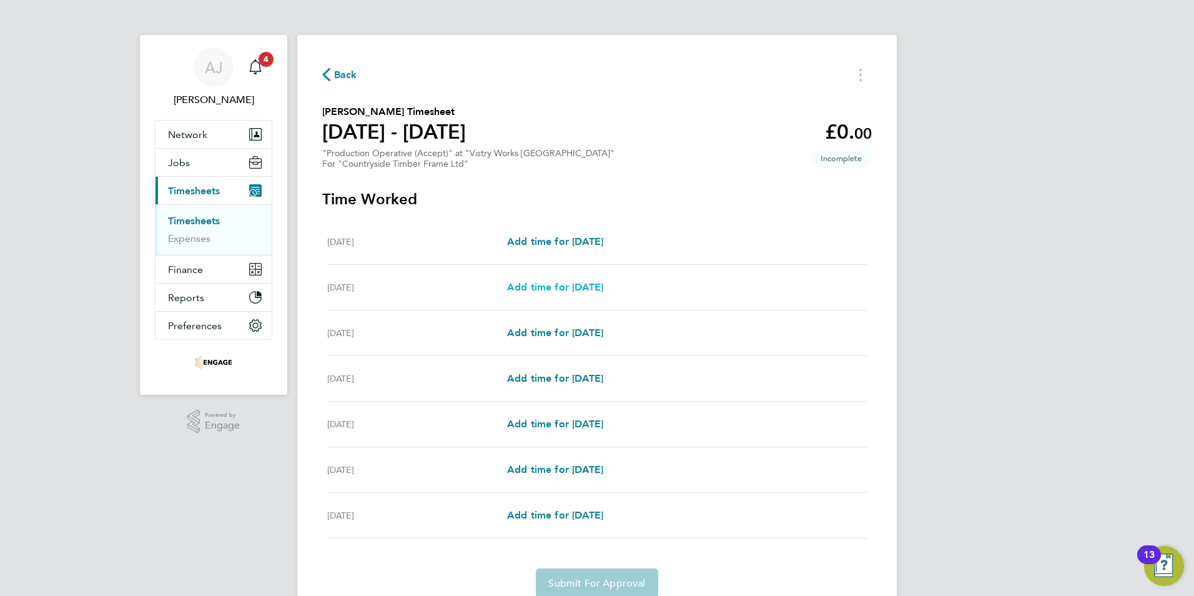
click at [603, 290] on span "Add time for [DATE]" at bounding box center [555, 287] width 96 height 12
select select "15"
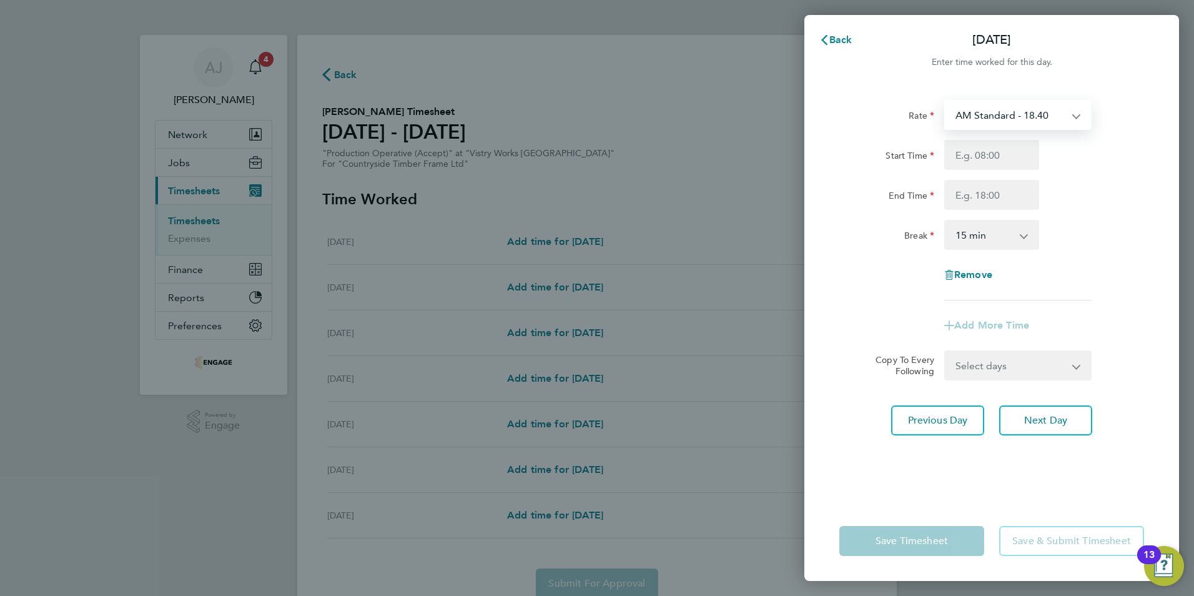
drag, startPoint x: 1046, startPoint y: 113, endPoint x: 1050, endPoint y: 127, distance: 14.8
click at [1046, 113] on select "AM Standard - 18.40 PM OT2 - 40.11 OT2 - 36.80 OT 1 - 27.60 PM OT 1 - 30.08 PM …" at bounding box center [1011, 114] width 130 height 27
select select "15"
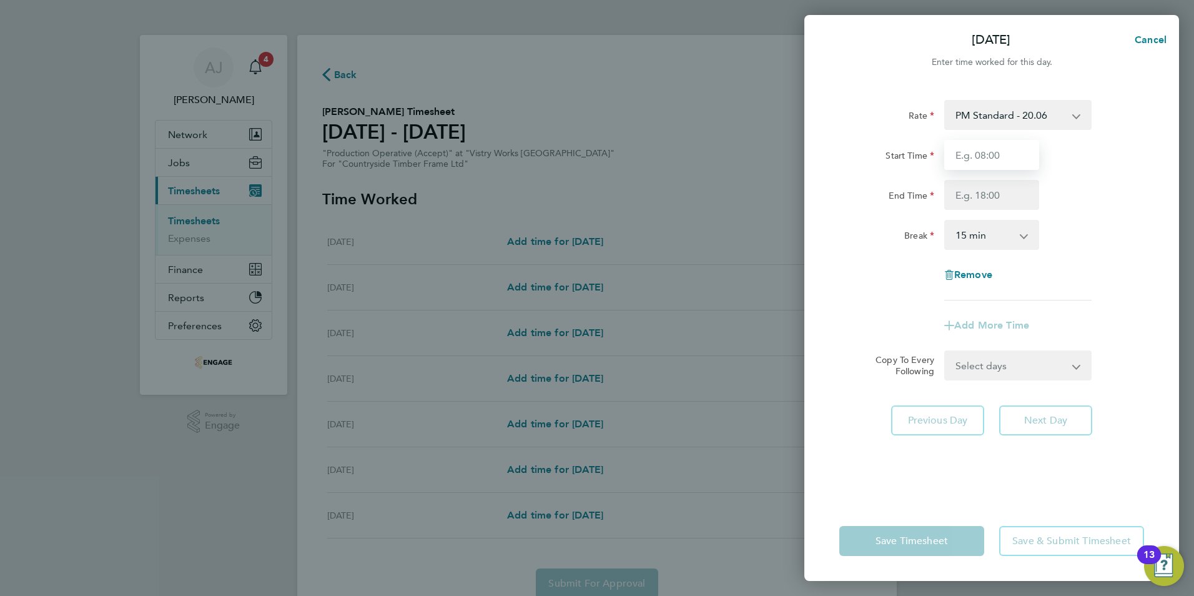
drag, startPoint x: 1050, startPoint y: 127, endPoint x: 976, endPoint y: 159, distance: 80.0
click at [976, 159] on input "Start Time" at bounding box center [991, 155] width 95 height 30
type input "14:00"
drag, startPoint x: 973, startPoint y: 189, endPoint x: 972, endPoint y: 199, distance: 10.1
click at [973, 189] on input "End Time" at bounding box center [991, 195] width 95 height 30
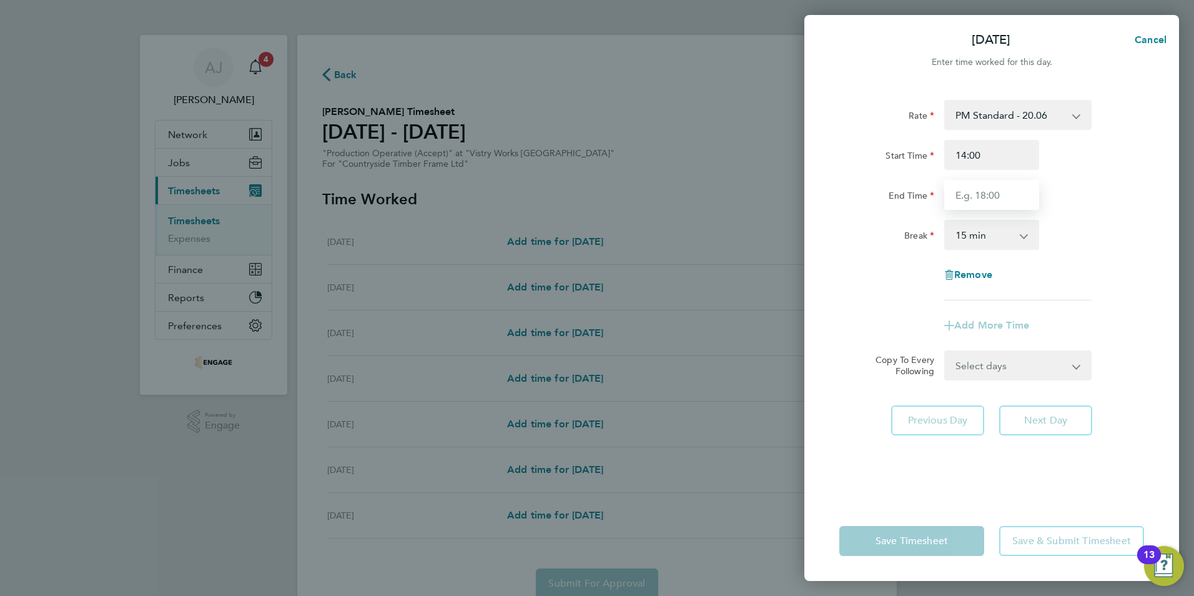
type input "22:30"
click at [967, 239] on select "0 min 15 min 30 min 45 min 60 min 75 min 90 min" at bounding box center [984, 234] width 77 height 27
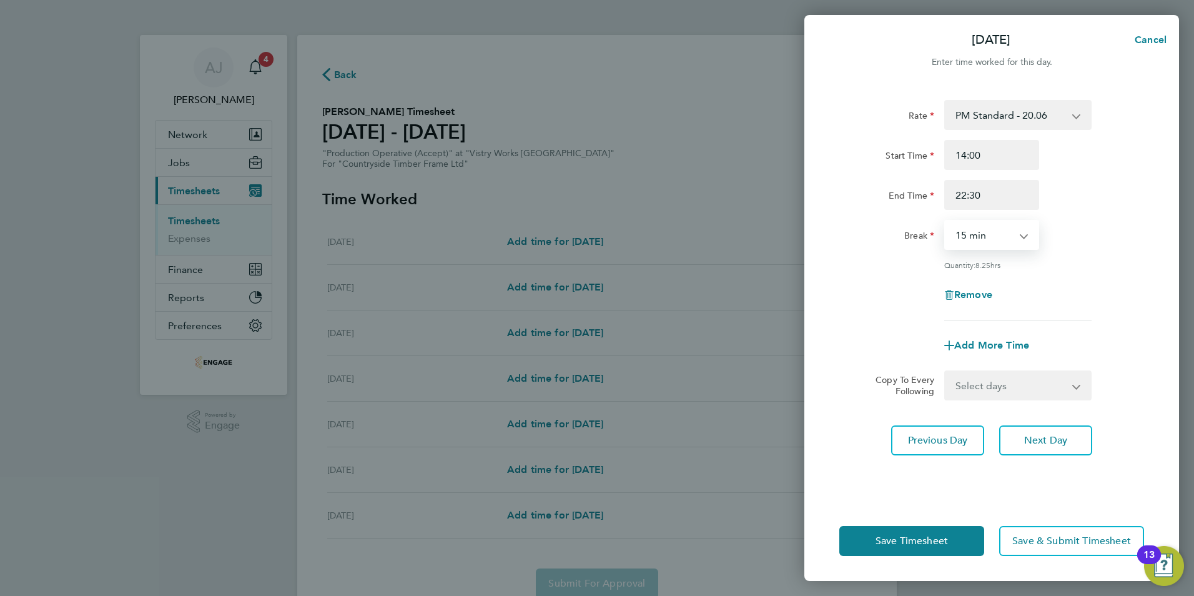
select select "30"
click at [946, 221] on select "0 min 15 min 30 min 45 min 60 min 75 min 90 min" at bounding box center [984, 234] width 77 height 27
click at [981, 380] on select "Select days Day Weekday (Mon-Fri) Weekend (Sat-Sun) Wednesday Thursday Friday S…" at bounding box center [1011, 385] width 131 height 27
select select "WEEKDAY"
click at [946, 372] on select "Select days Day Weekday (Mon-Fri) Weekend (Sat-Sun) Wednesday Thursday Friday S…" at bounding box center [1011, 385] width 131 height 27
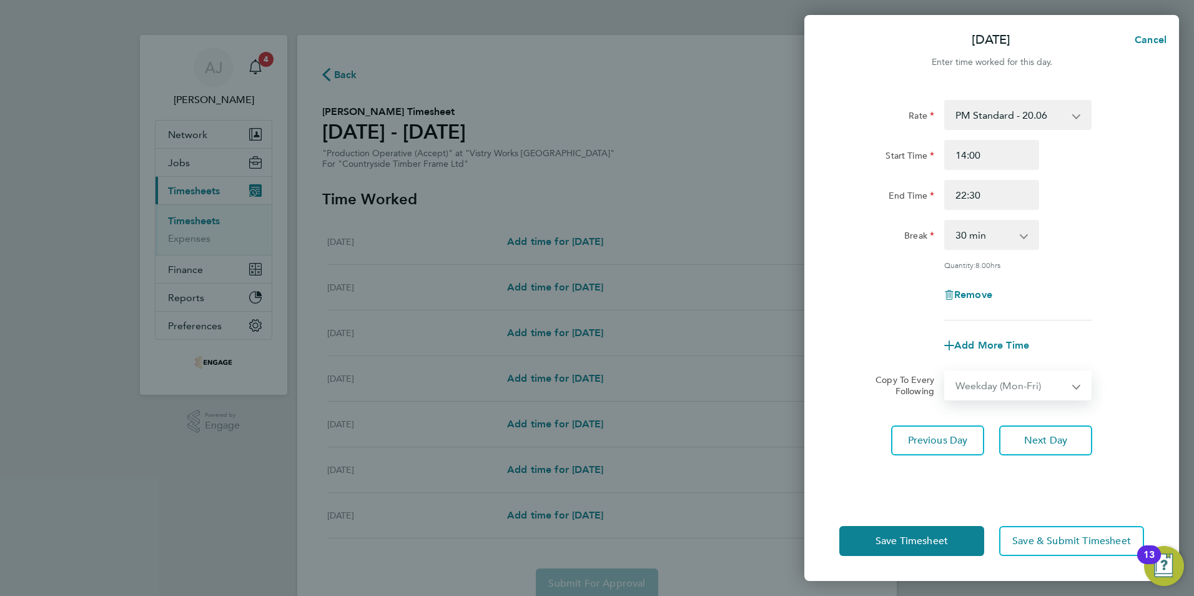
select select "2025-08-31"
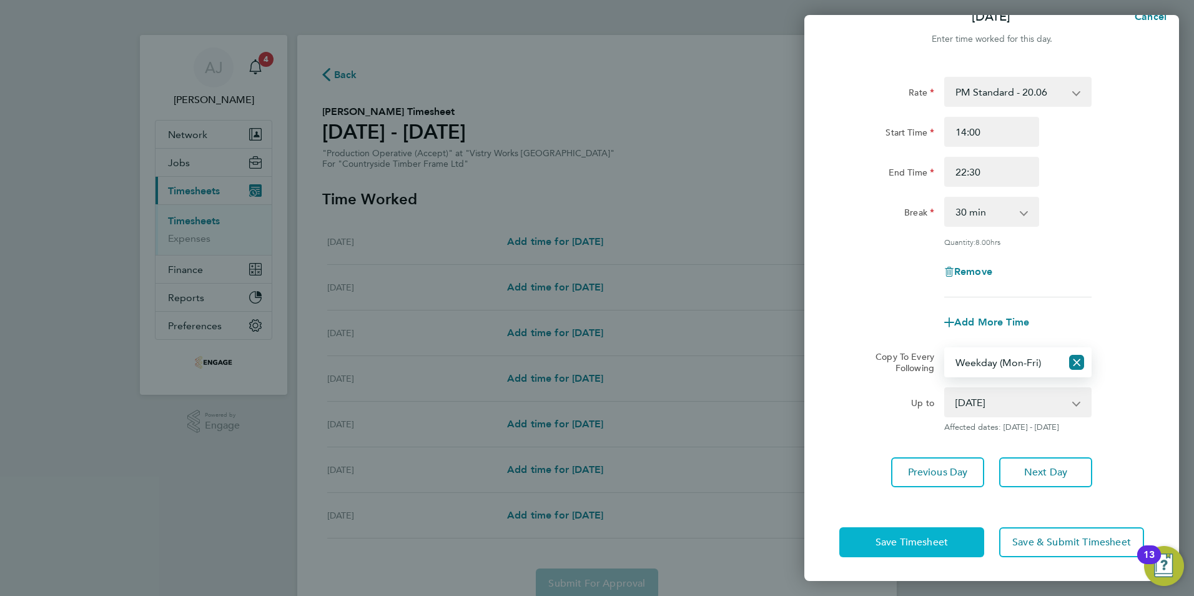
click at [922, 544] on span "Save Timesheet" at bounding box center [912, 542] width 72 height 12
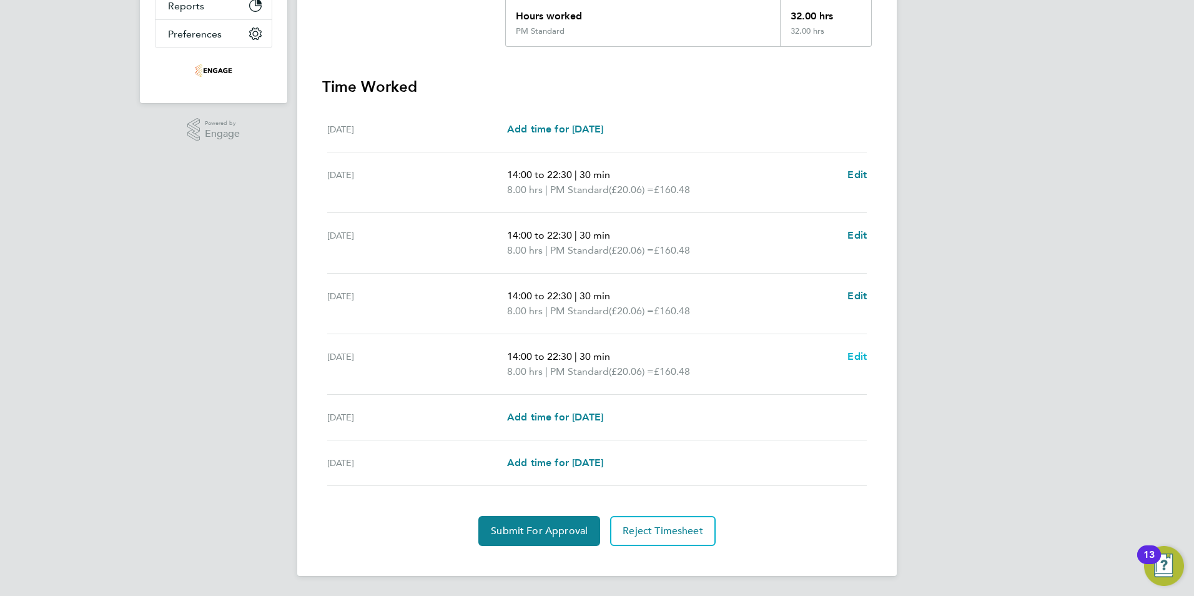
click at [856, 358] on span "Edit" at bounding box center [856, 356] width 19 height 12
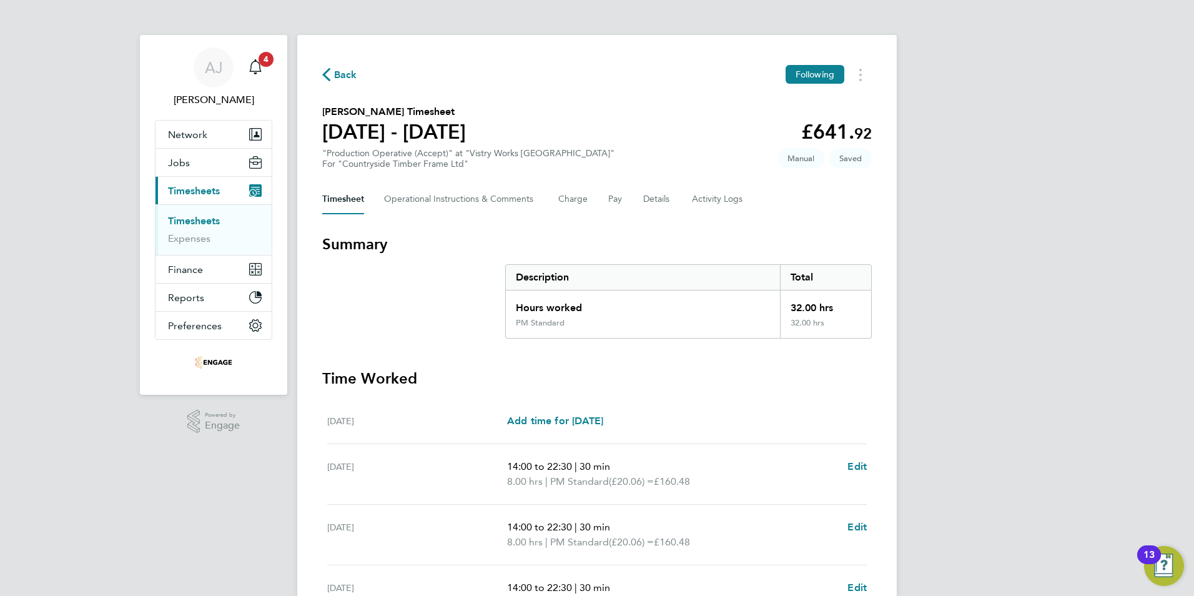
select select "30"
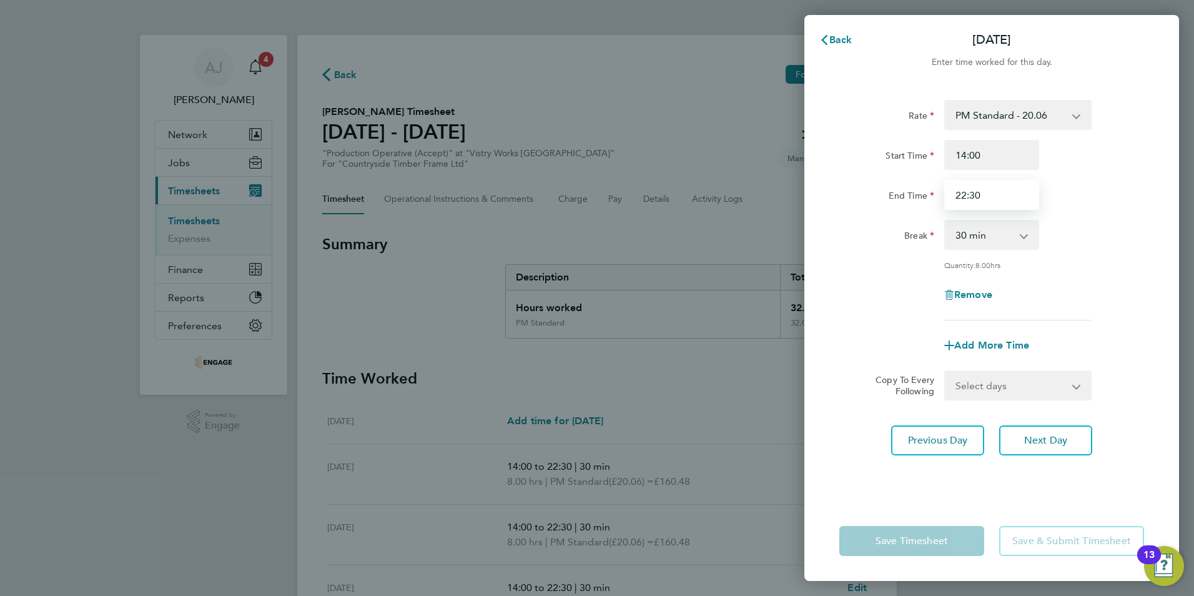
click at [966, 192] on input "22:30" at bounding box center [991, 195] width 95 height 30
click at [974, 190] on input "20:30" at bounding box center [991, 195] width 95 height 30
type input "20:00"
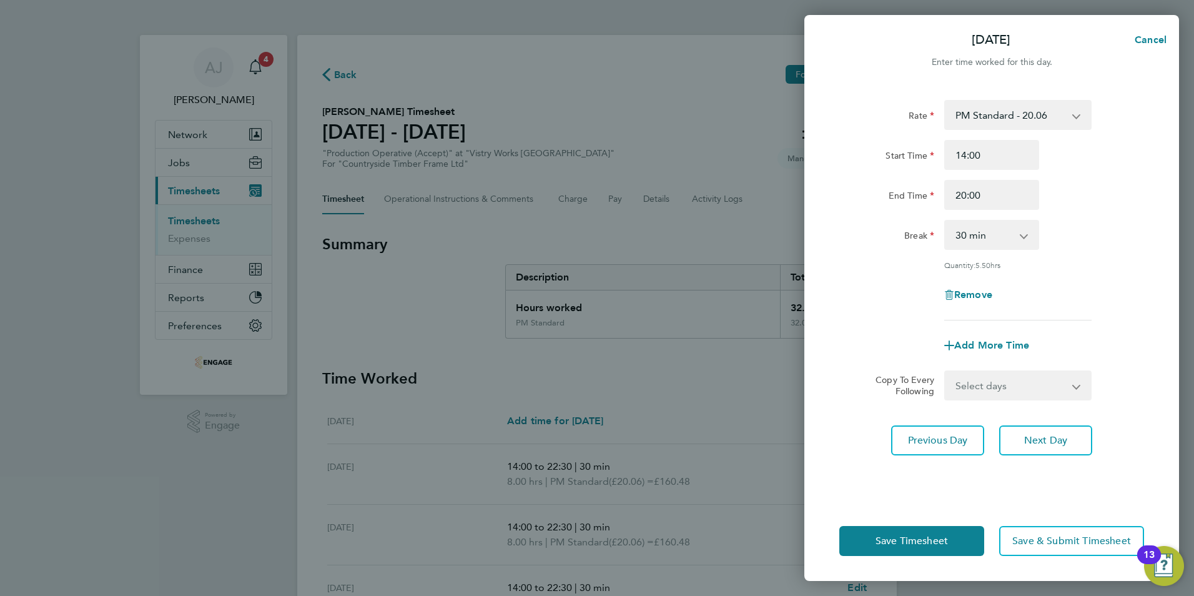
drag, startPoint x: 839, startPoint y: 292, endPoint x: 1021, endPoint y: 398, distance: 210.8
click at [843, 291] on div "Remove" at bounding box center [991, 295] width 315 height 30
click at [904, 535] on button "Save Timesheet" at bounding box center [911, 541] width 145 height 30
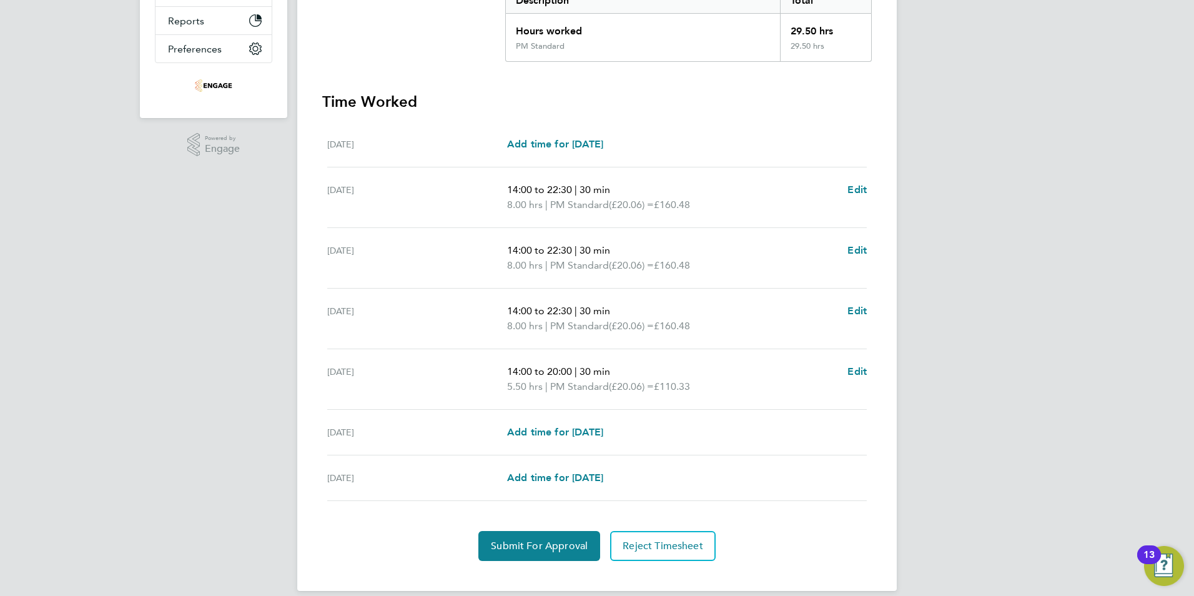
scroll to position [292, 0]
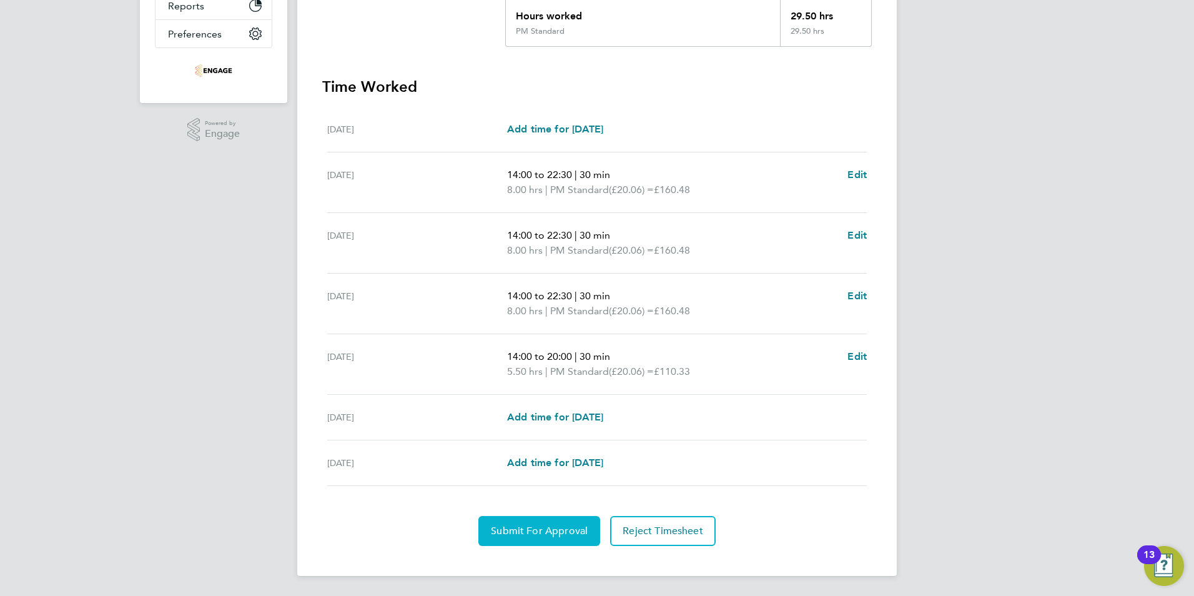
click at [543, 536] on span "Submit For Approval" at bounding box center [539, 531] width 97 height 12
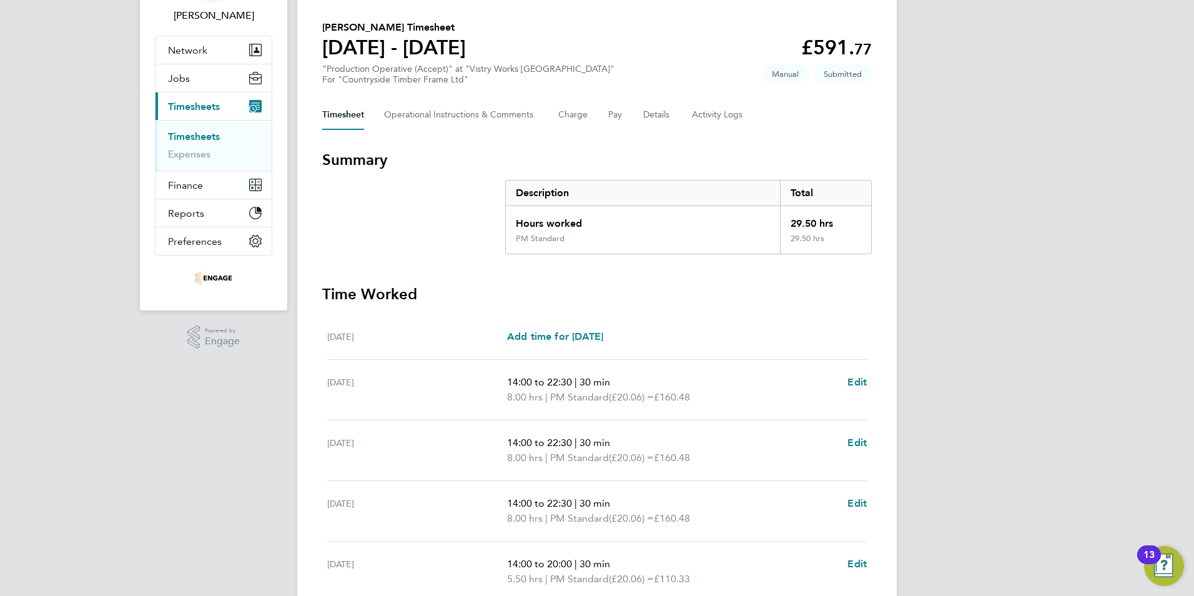
scroll to position [0, 0]
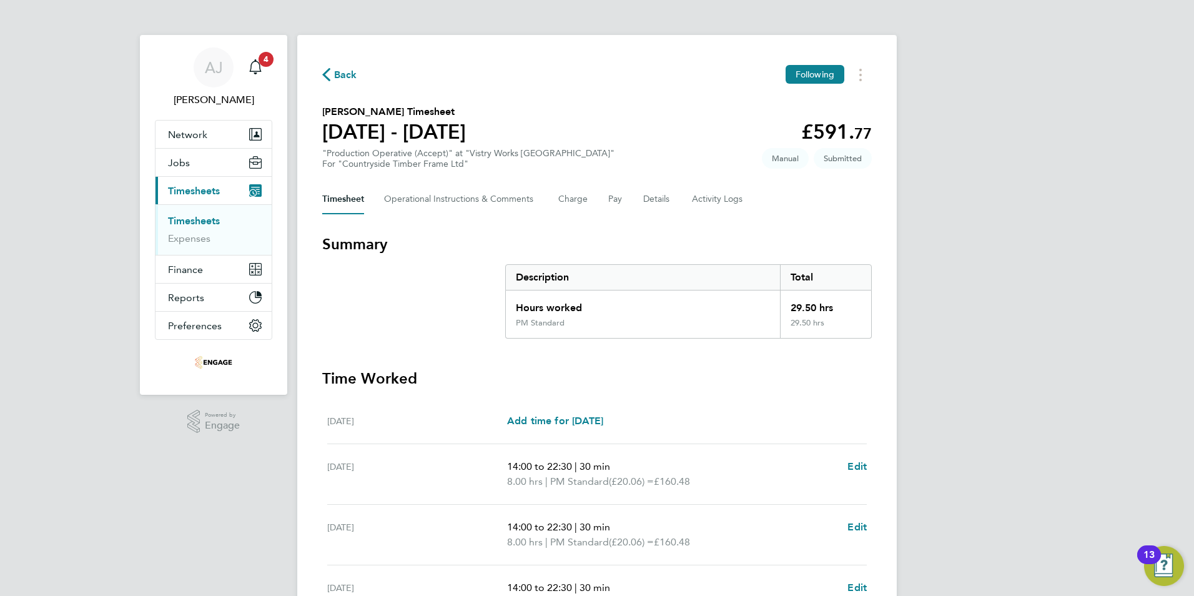
drag, startPoint x: 211, startPoint y: 219, endPoint x: 820, endPoint y: 21, distance: 640.5
click at [212, 219] on link "Timesheets" at bounding box center [194, 221] width 52 height 12
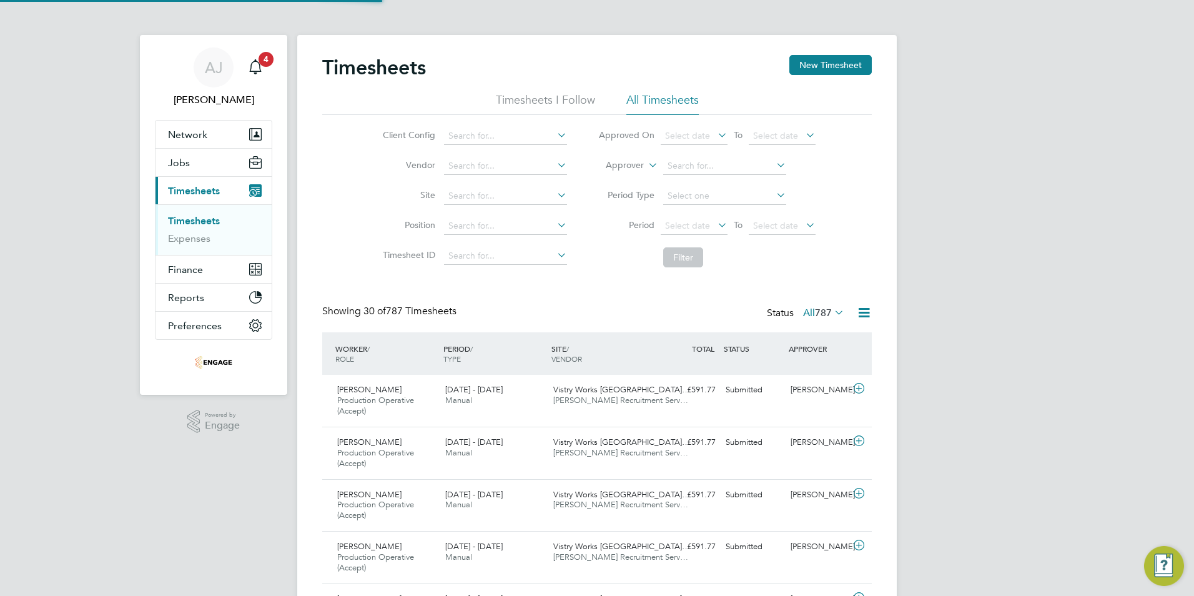
scroll to position [42, 109]
click at [822, 66] on button "New Timesheet" at bounding box center [830, 65] width 82 height 20
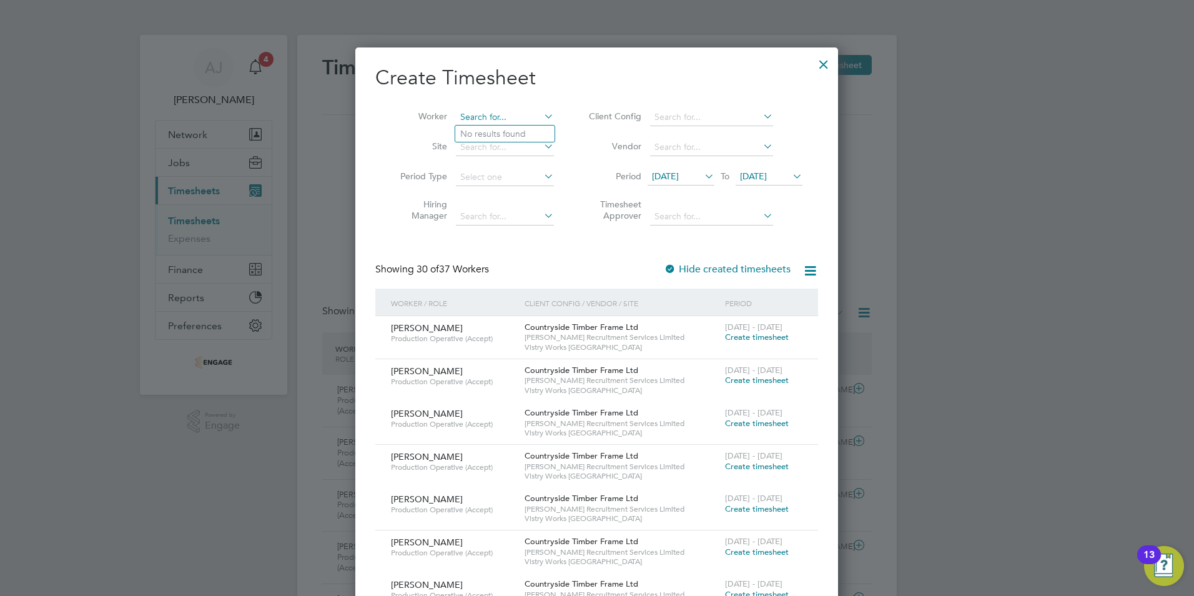
click at [482, 114] on input at bounding box center [505, 117] width 98 height 17
click at [513, 127] on li "Abdul Bha mji" at bounding box center [509, 134] width 109 height 17
type input "[PERSON_NAME]"
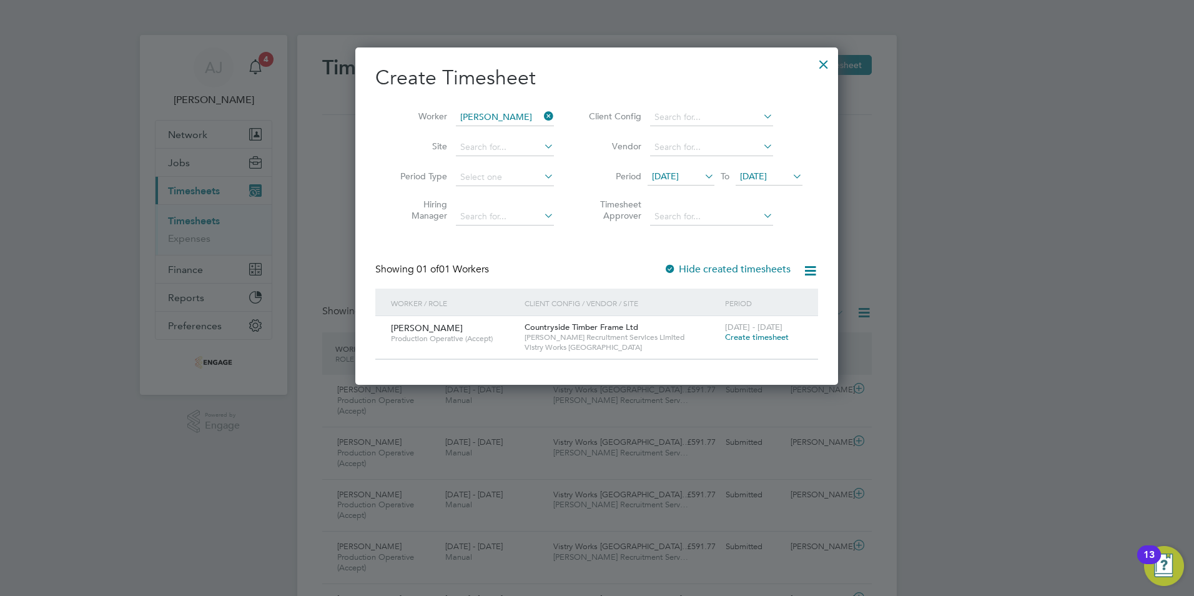
click at [755, 335] on span "Create timesheet" at bounding box center [757, 337] width 64 height 11
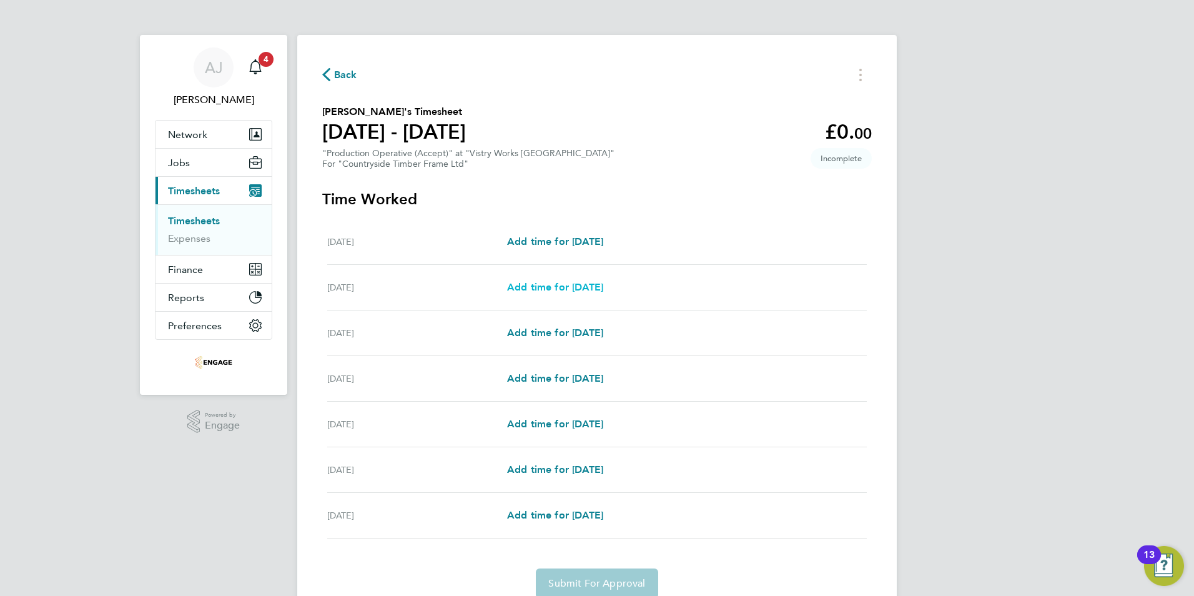
click at [567, 286] on span "Add time for Tue 26 Aug" at bounding box center [555, 287] width 96 height 12
select select "15"
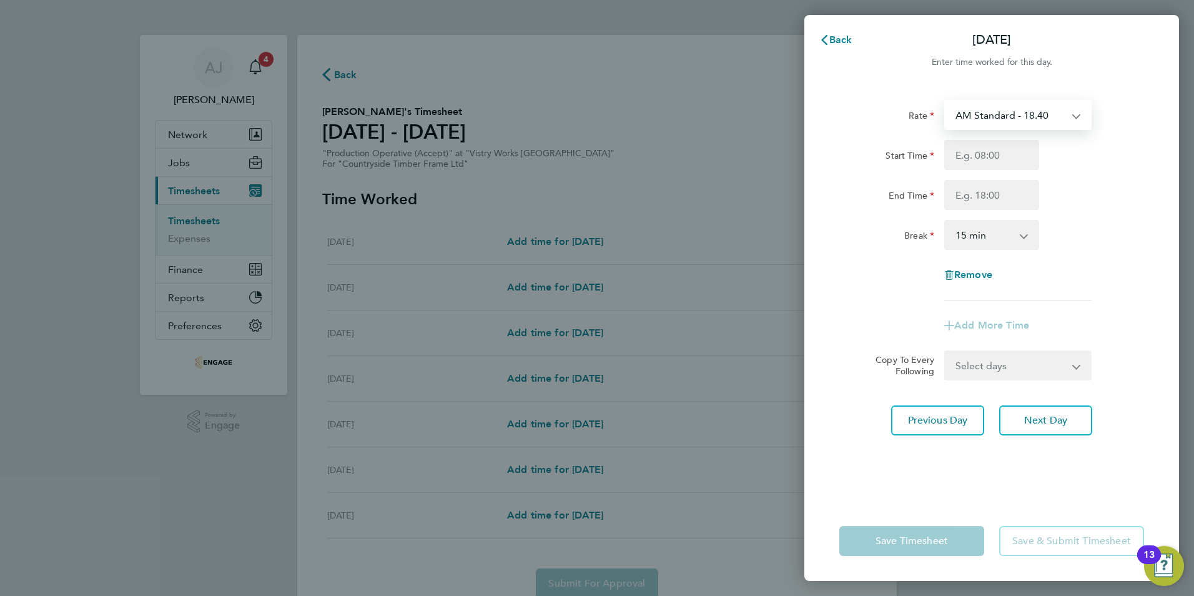
click at [986, 110] on select "AM Standard - 18.40 PM Standard - 20.06 PM OT2 - 40.11 OT2 - 36.80 OT 1 - 27.60…" at bounding box center [1011, 114] width 130 height 27
select select "15"
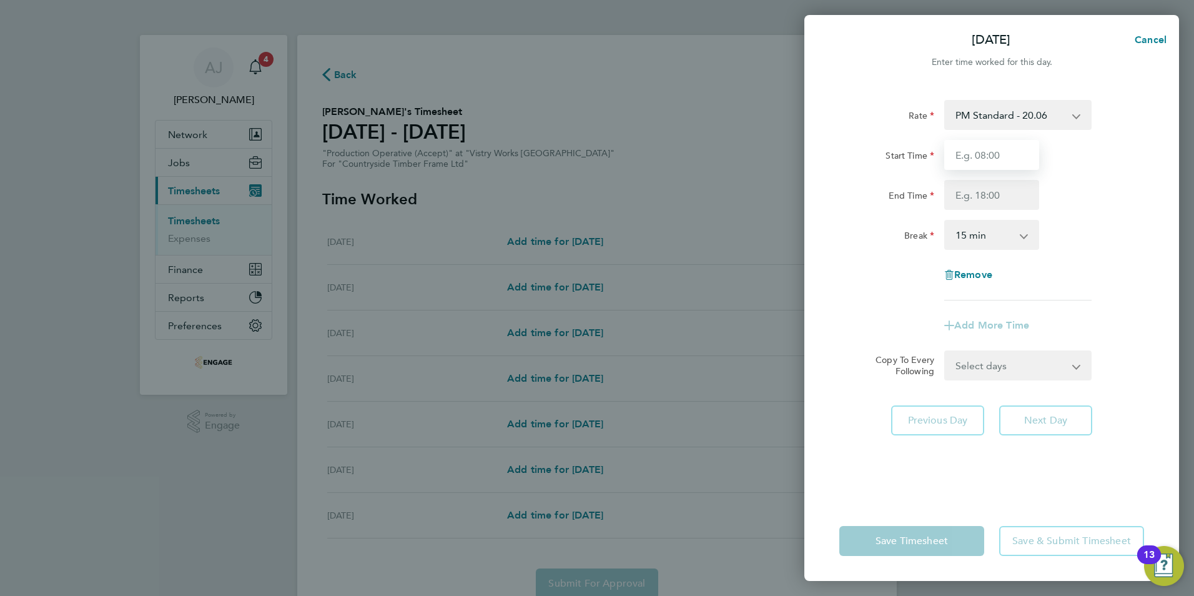
click at [973, 159] on input "Start Time" at bounding box center [991, 155] width 95 height 30
type input "14:00"
click at [963, 192] on input "End Time" at bounding box center [991, 195] width 95 height 30
type input "22:30"
drag, startPoint x: 981, startPoint y: 234, endPoint x: 979, endPoint y: 250, distance: 16.4
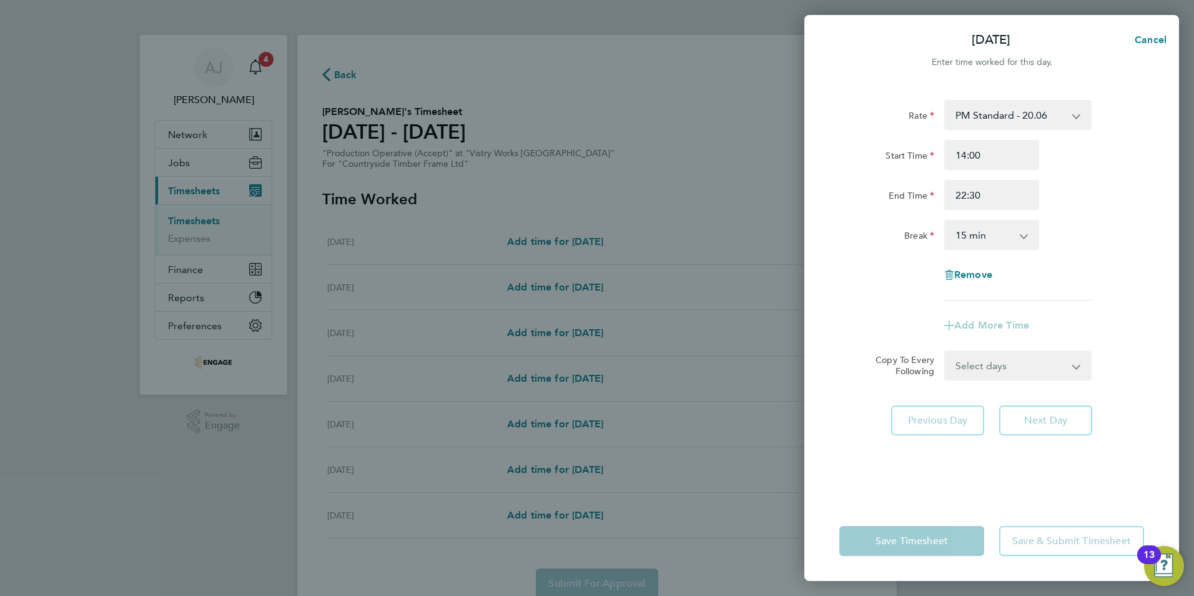
click at [981, 234] on select "0 min 15 min 30 min 45 min 60 min 75 min 90 min" at bounding box center [984, 234] width 77 height 27
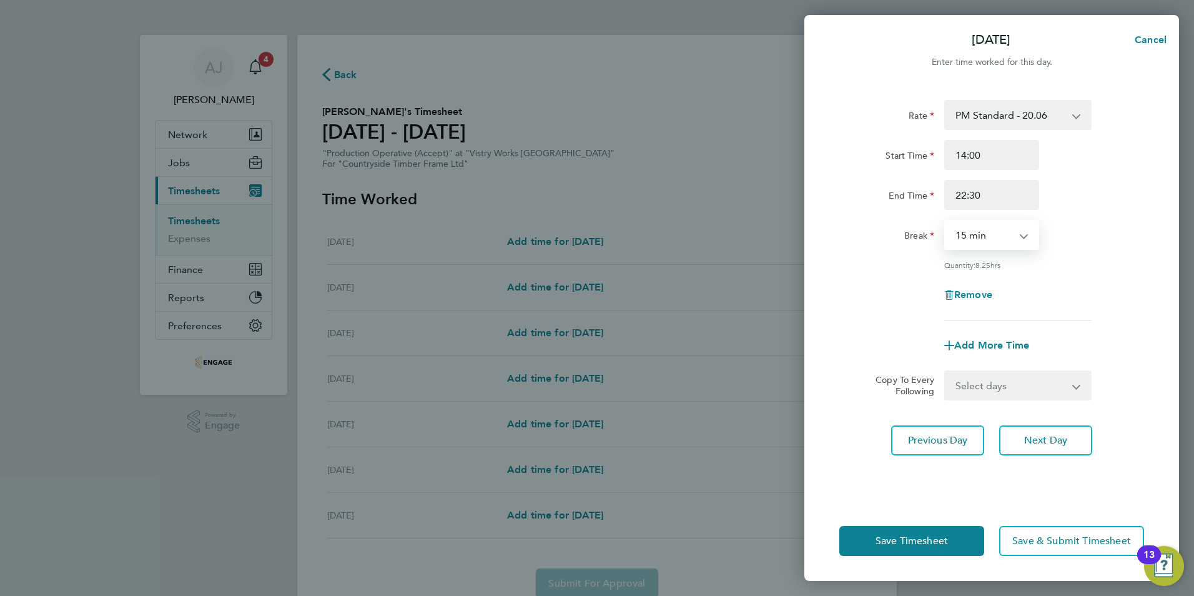
select select "30"
click at [946, 221] on select "0 min 15 min 30 min 45 min 60 min 75 min 90 min" at bounding box center [984, 234] width 77 height 27
drag, startPoint x: 1007, startPoint y: 385, endPoint x: 1002, endPoint y: 390, distance: 6.6
click at [1007, 385] on select "Select days Day Weekday (Mon-Fri) Weekend (Sat-Sun) Wednesday Thursday Friday S…" at bounding box center [1011, 385] width 131 height 27
select select "WEEKDAY"
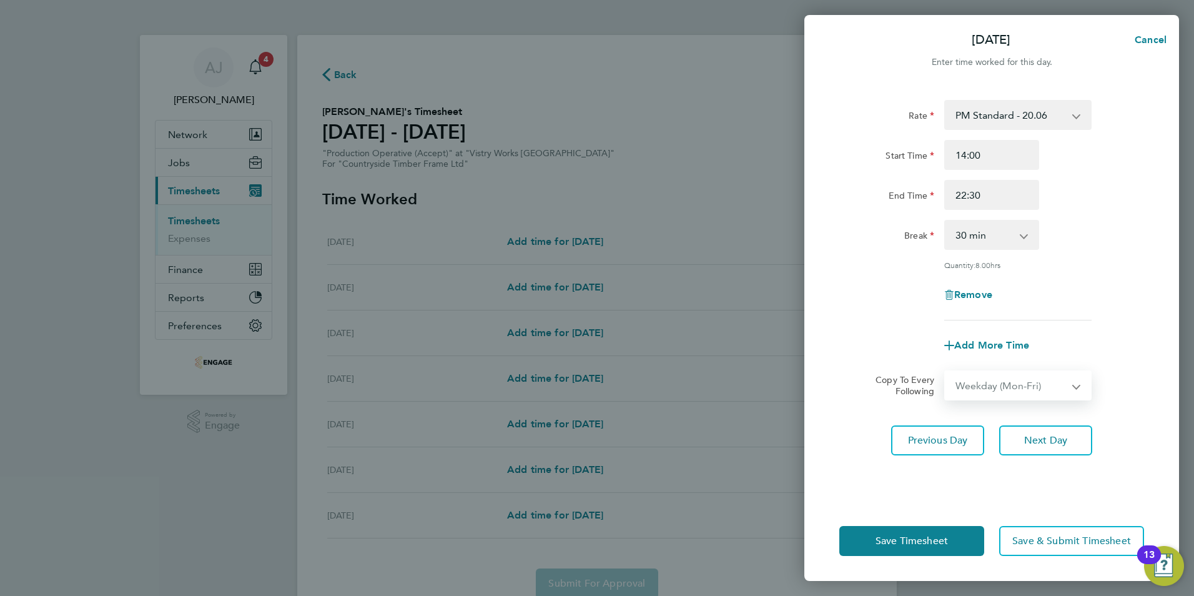
click at [946, 372] on select "Select days Day Weekday (Mon-Fri) Weekend (Sat-Sun) Wednesday Thursday Friday S…" at bounding box center [1011, 385] width 131 height 27
select select "2025-08-31"
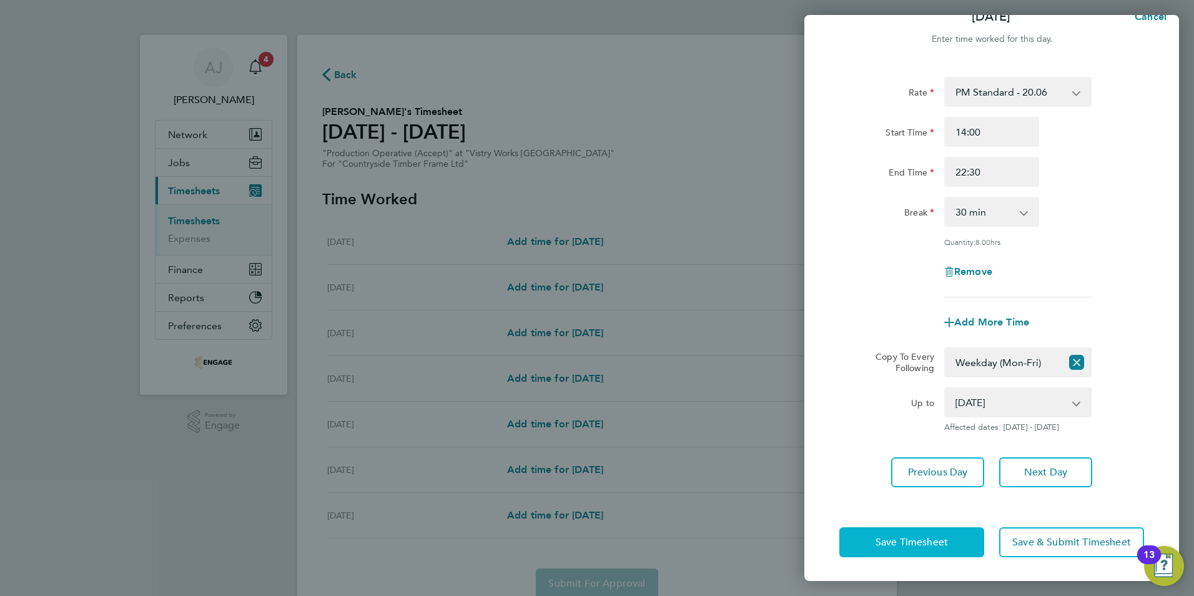
click at [918, 539] on span "Save Timesheet" at bounding box center [912, 542] width 72 height 12
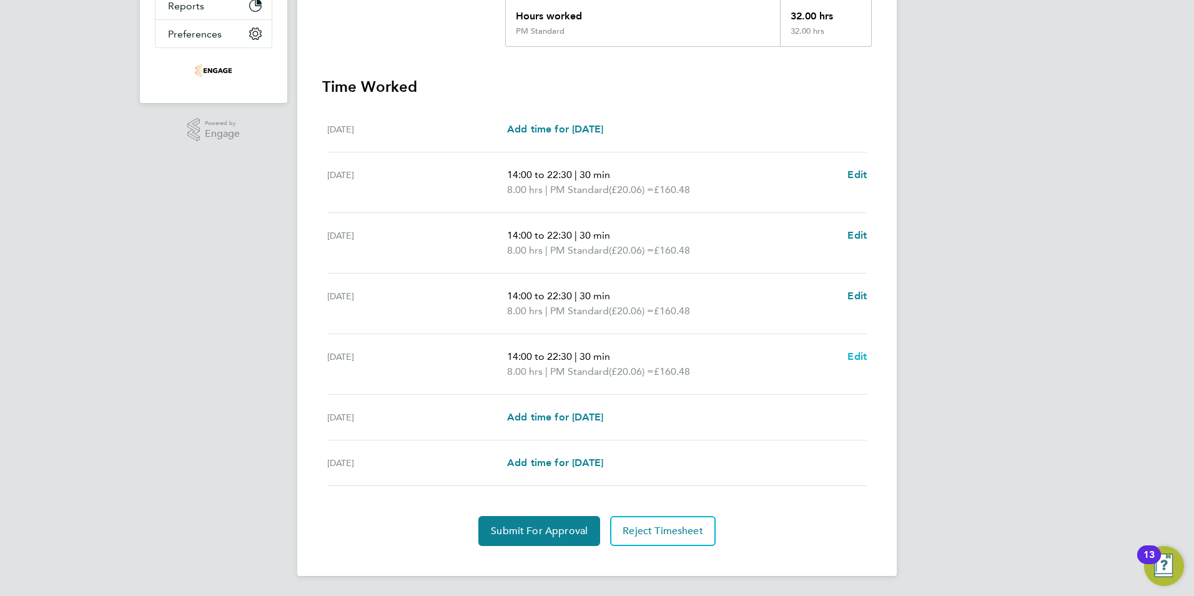
click at [861, 356] on span "Edit" at bounding box center [856, 356] width 19 height 12
select select "30"
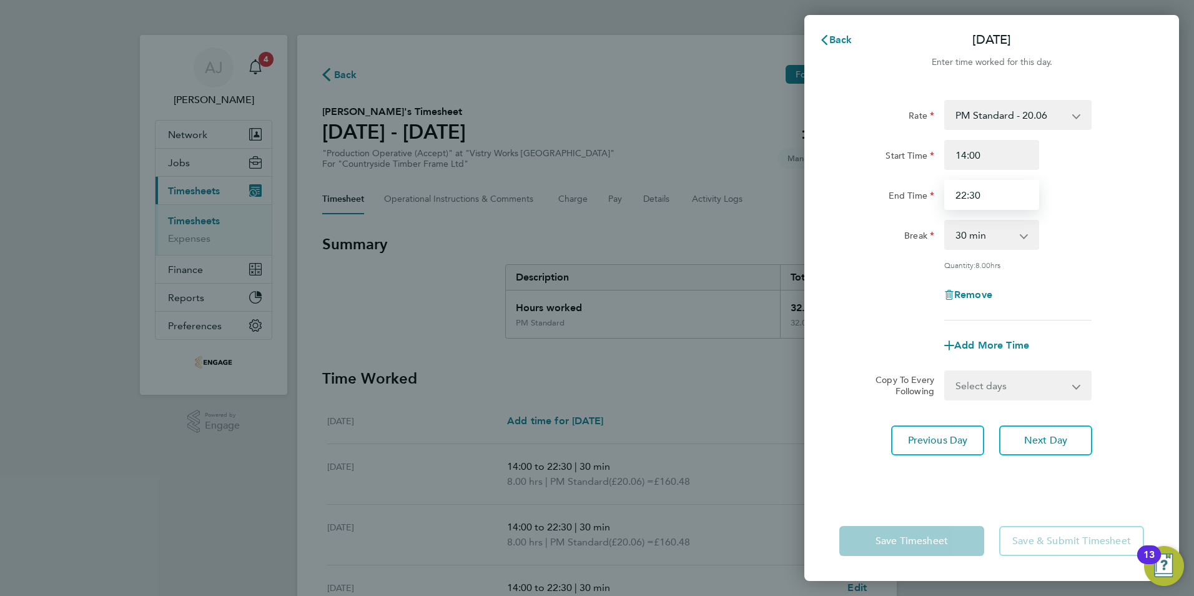
click at [966, 193] on input "22:30" at bounding box center [991, 195] width 95 height 30
click at [973, 196] on input "20:30" at bounding box center [991, 195] width 95 height 30
type input "20:00"
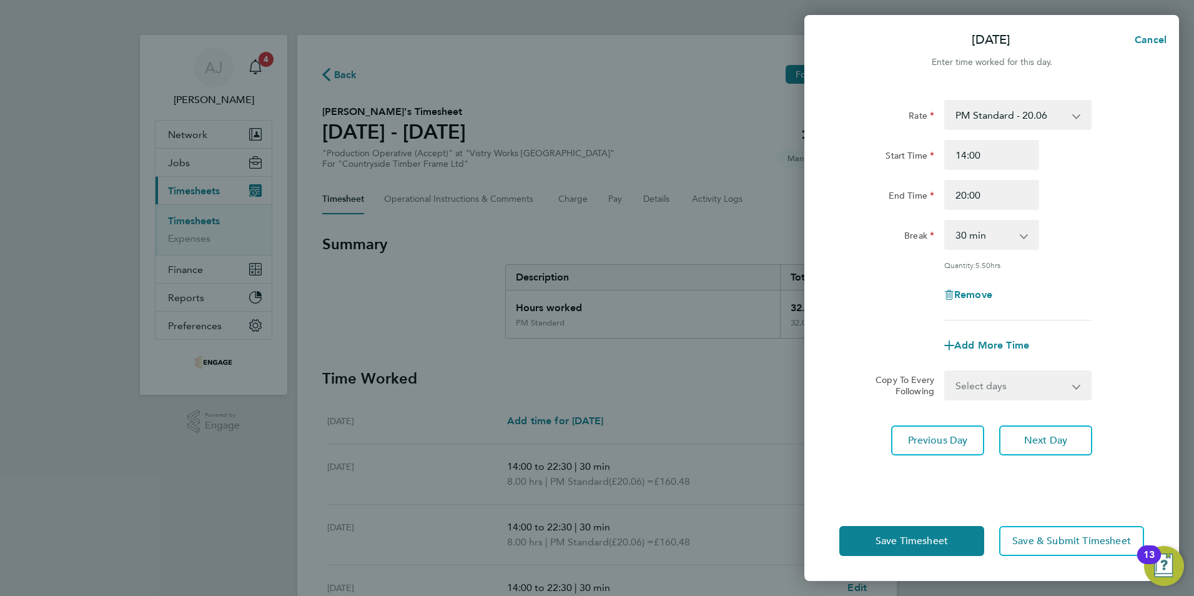
click at [892, 262] on div "Quantity: 5.50 hrs" at bounding box center [991, 265] width 315 height 10
click at [894, 549] on button "Save Timesheet" at bounding box center [911, 541] width 145 height 30
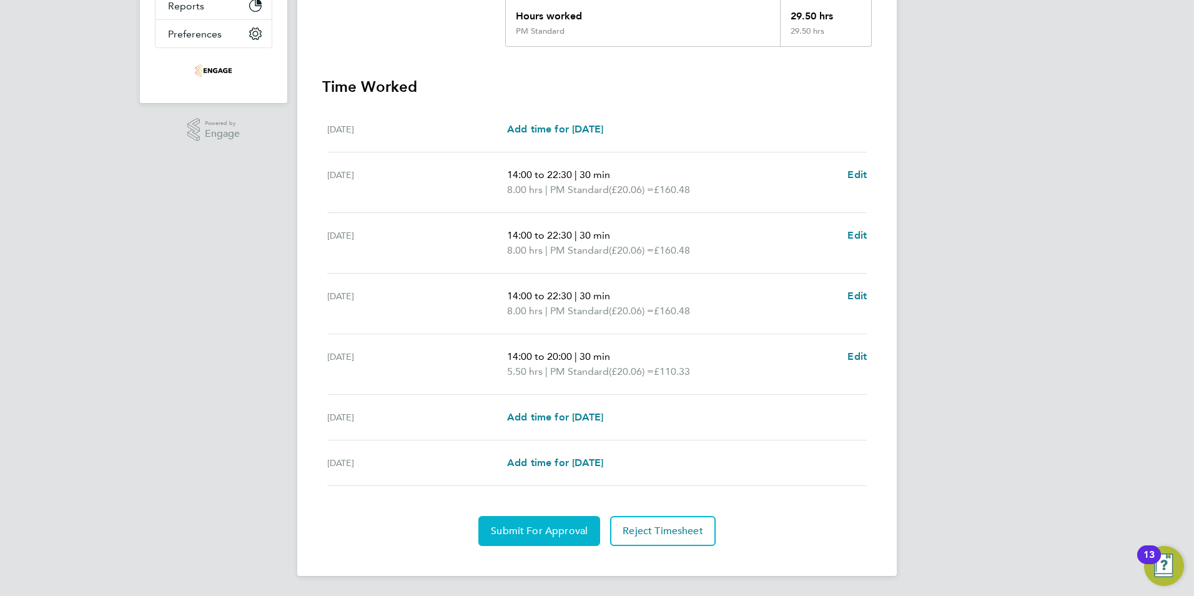
click at [520, 529] on span "Submit For Approval" at bounding box center [539, 531] width 97 height 12
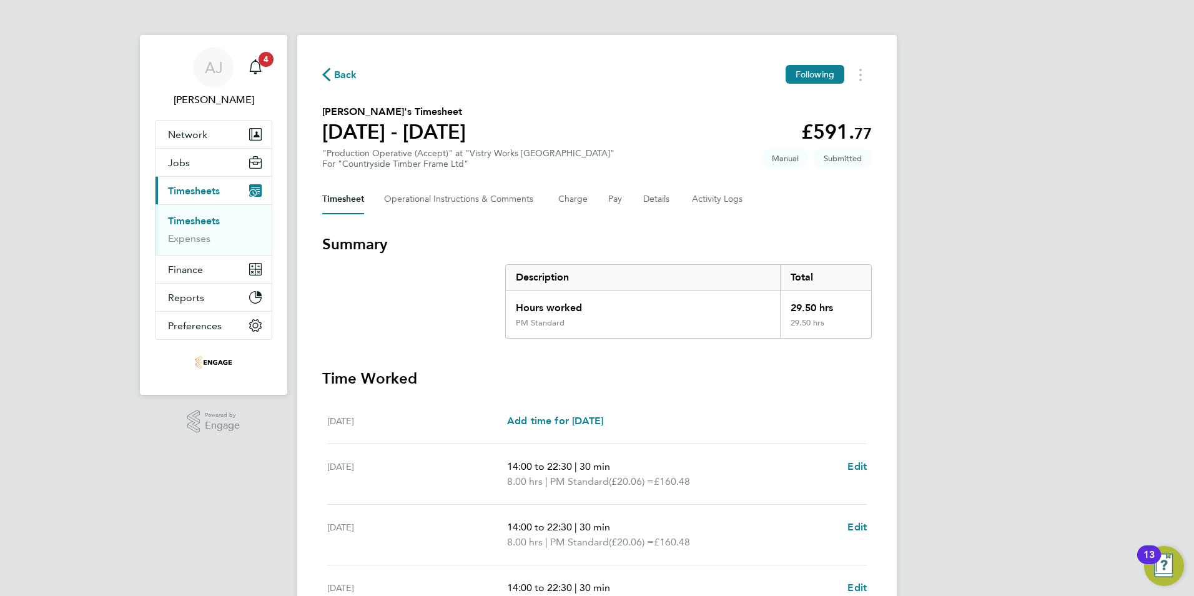
click at [199, 217] on link "Timesheets" at bounding box center [194, 221] width 52 height 12
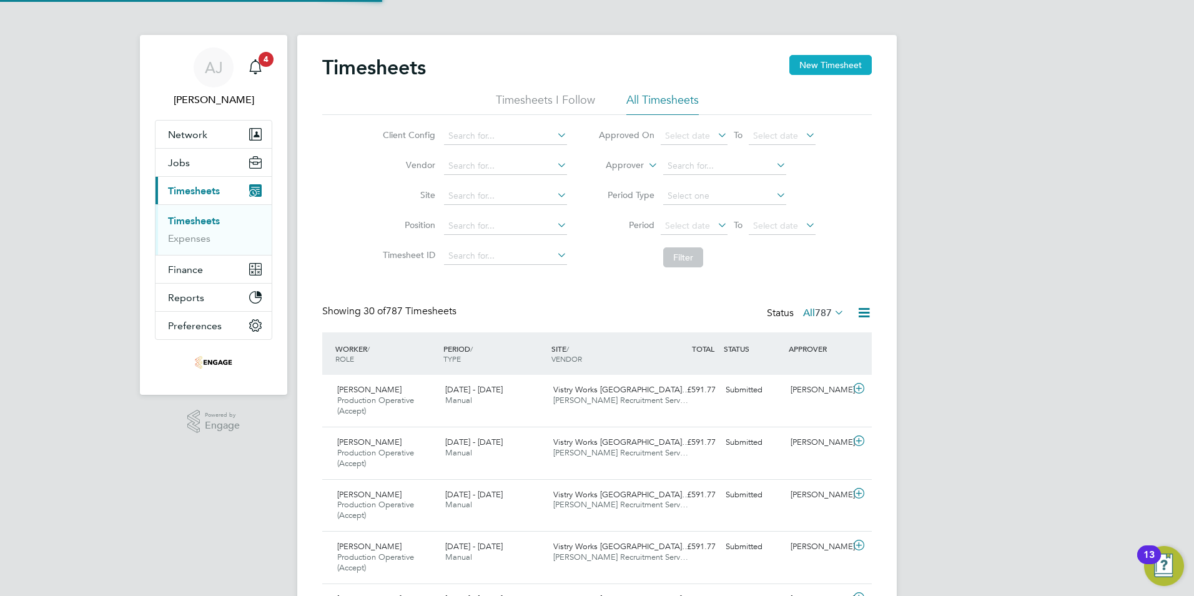
scroll to position [42, 109]
click at [843, 64] on button "New Timesheet" at bounding box center [830, 65] width 82 height 20
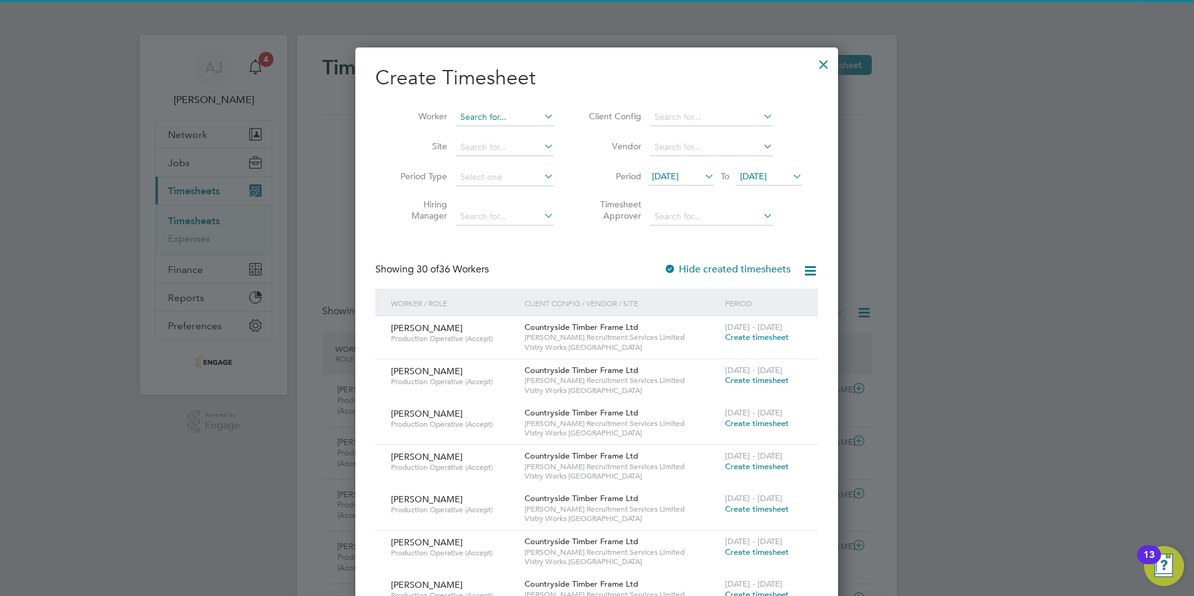
click at [483, 115] on input at bounding box center [505, 117] width 98 height 17
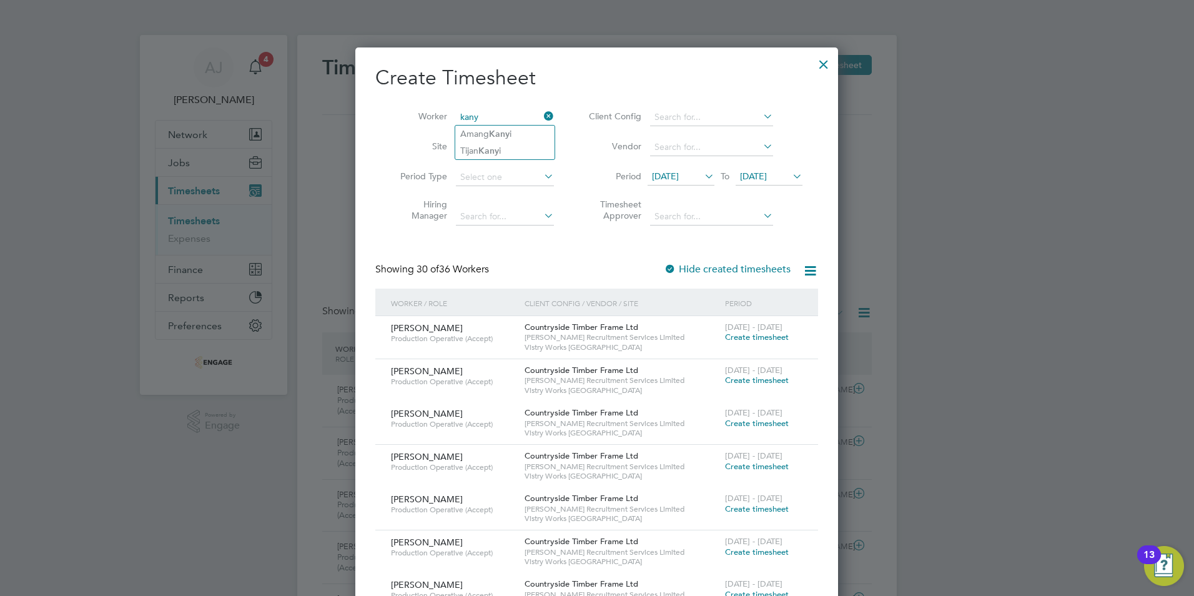
type input "kany"
click at [470, 116] on input at bounding box center [505, 117] width 98 height 17
click at [493, 147] on b "Kany" at bounding box center [488, 151] width 21 height 11
type input "[PERSON_NAME]"
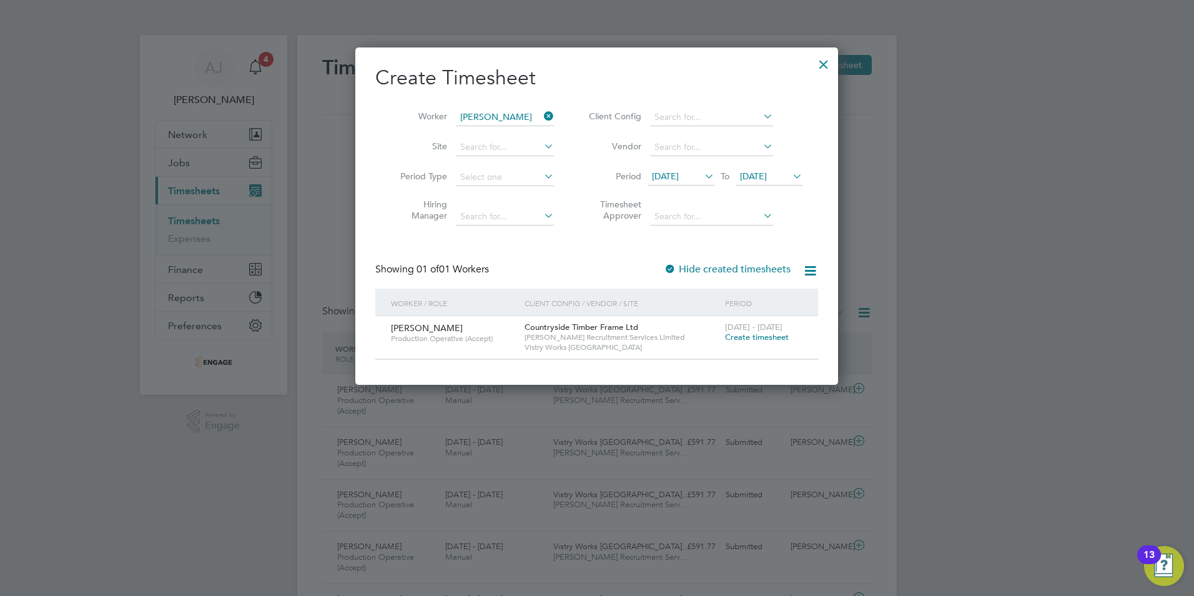
click at [764, 337] on span "Create timesheet" at bounding box center [757, 337] width 64 height 11
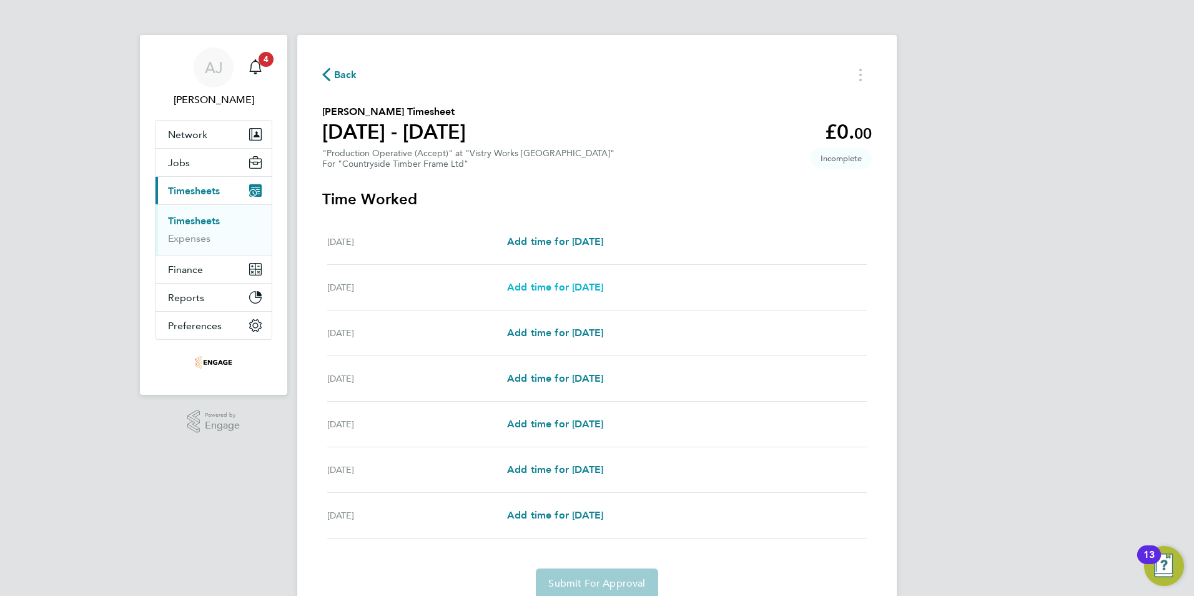
click at [560, 289] on span "Add time for Tue 26 Aug" at bounding box center [555, 287] width 96 height 12
select select "15"
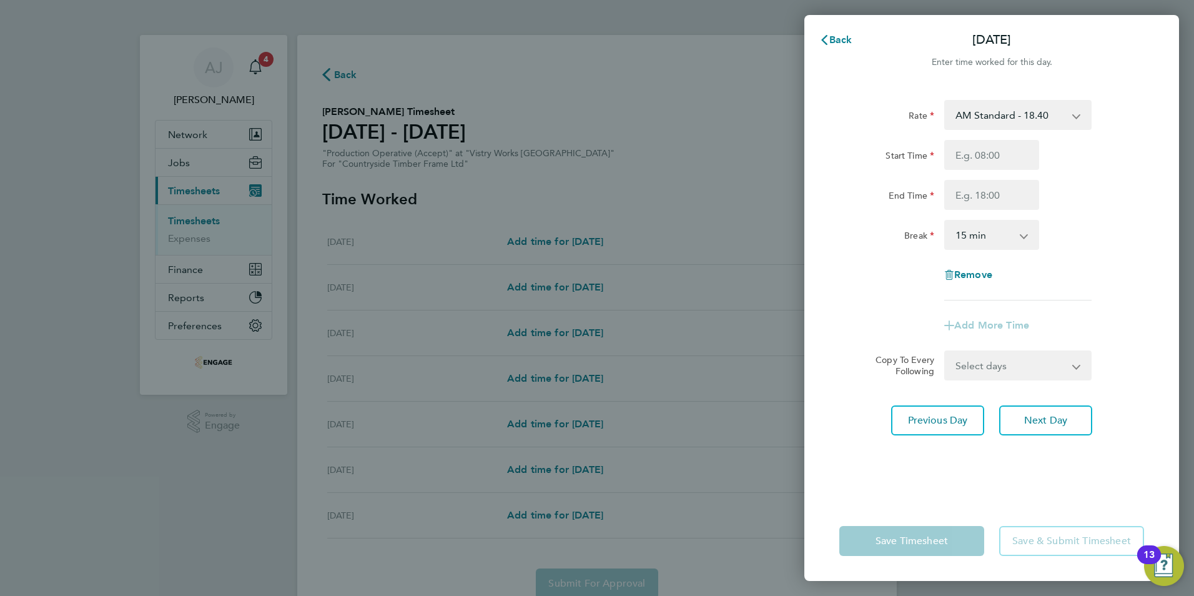
click at [1042, 117] on select "AM Standard - 18.40 OT 1 - 27.60 PM OT 1 - 30.08 PM Standard - 20.06 OT2 - 36.8…" at bounding box center [1011, 114] width 130 height 27
select select "15"
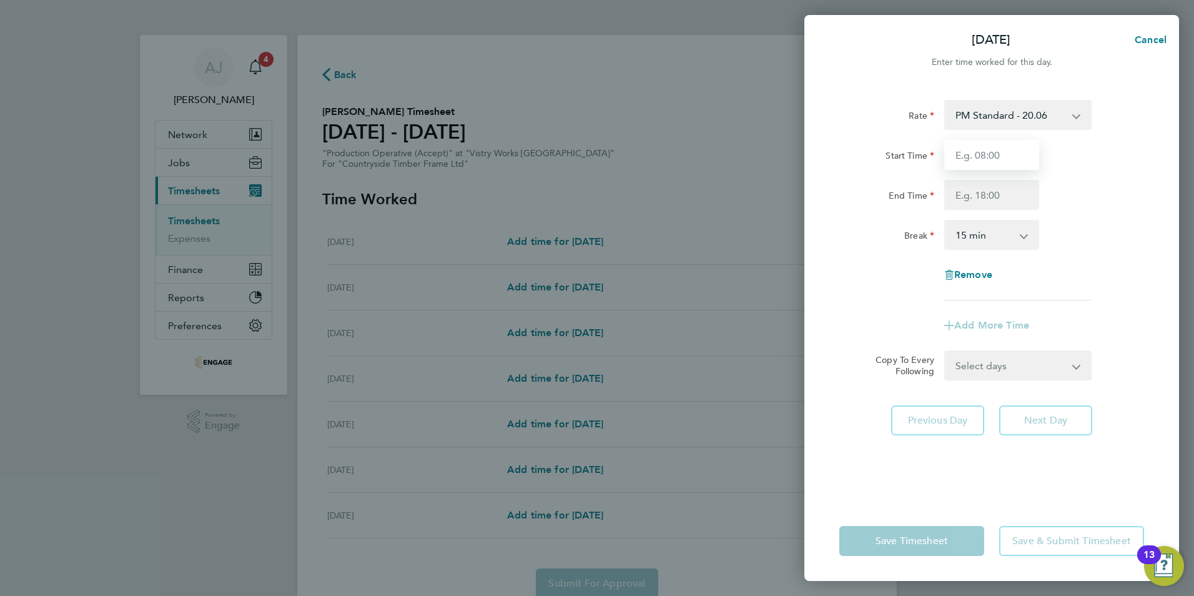
click at [961, 152] on input "Start Time" at bounding box center [991, 155] width 95 height 30
type input "14:00"
click at [971, 201] on input "End Time" at bounding box center [991, 195] width 95 height 30
type input "22:30"
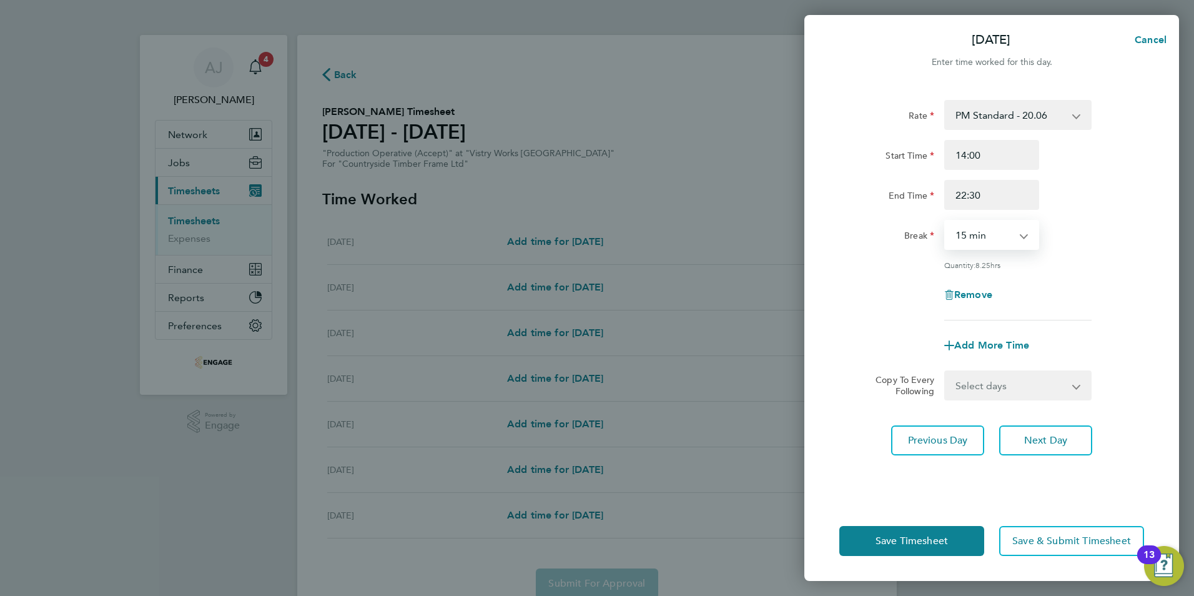
click at [965, 232] on select "0 min 15 min 30 min 45 min 60 min 75 min 90 min" at bounding box center [984, 234] width 77 height 27
select select "30"
click at [946, 221] on select "0 min 15 min 30 min 45 min 60 min 75 min 90 min" at bounding box center [984, 234] width 77 height 27
click at [1074, 385] on select "Select days Day Weekday (Mon-Fri) Weekend (Sat-Sun) Wednesday Thursday Friday S…" at bounding box center [1011, 385] width 131 height 27
select select "WEEKDAY"
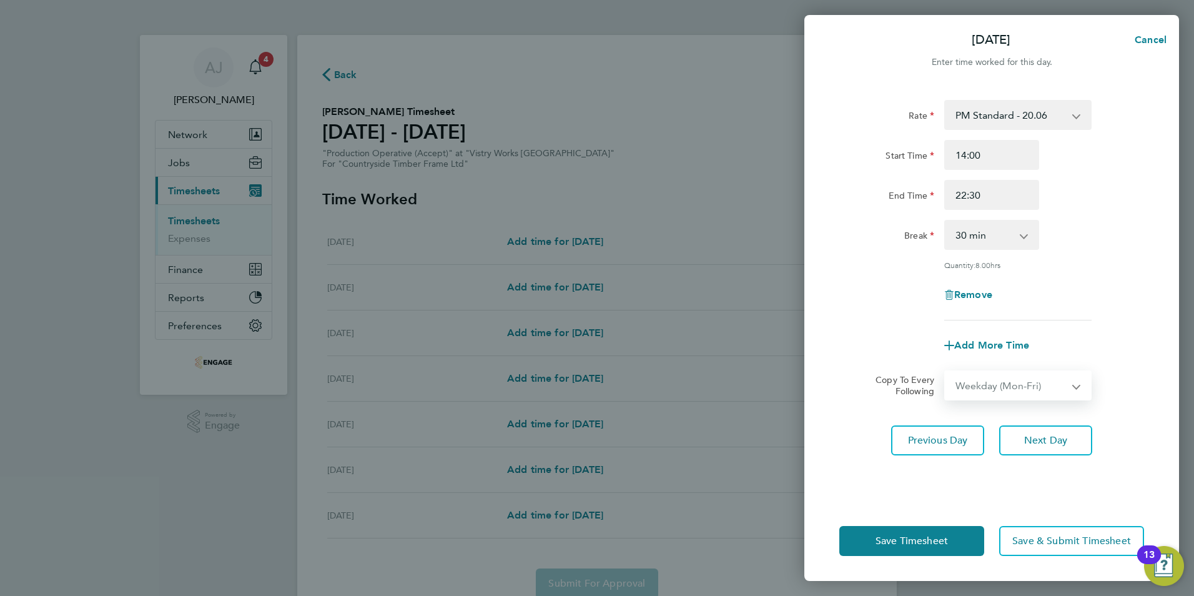
click at [946, 372] on select "Select days Day Weekday (Mon-Fri) Weekend (Sat-Sun) Wednesday Thursday Friday S…" at bounding box center [1011, 385] width 131 height 27
select select "2025-08-31"
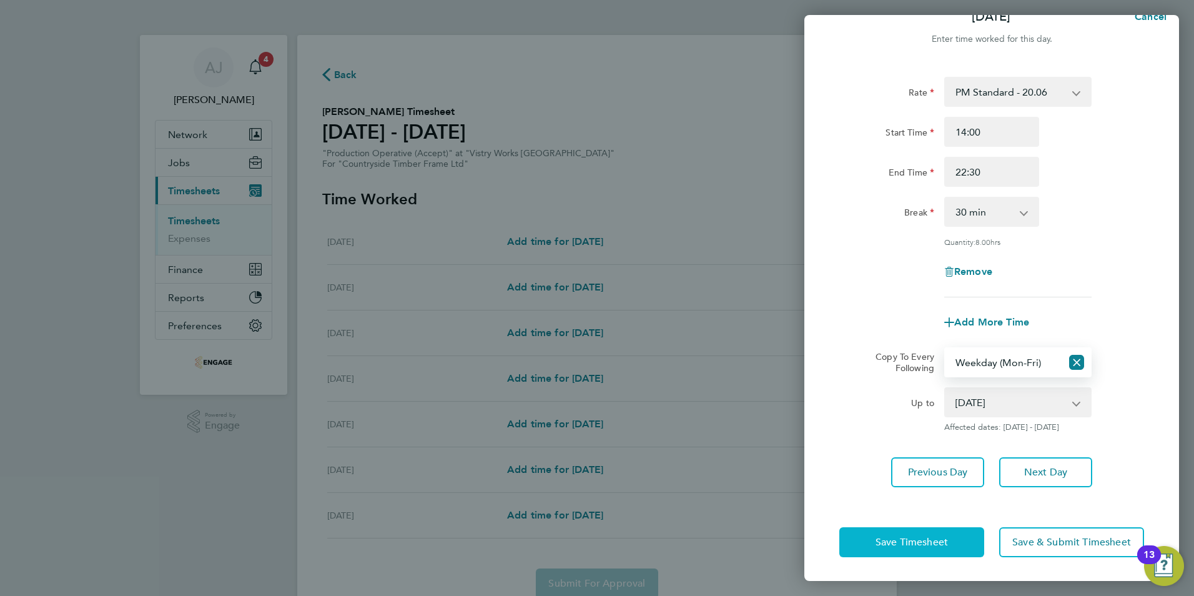
click at [905, 538] on span "Save Timesheet" at bounding box center [912, 542] width 72 height 12
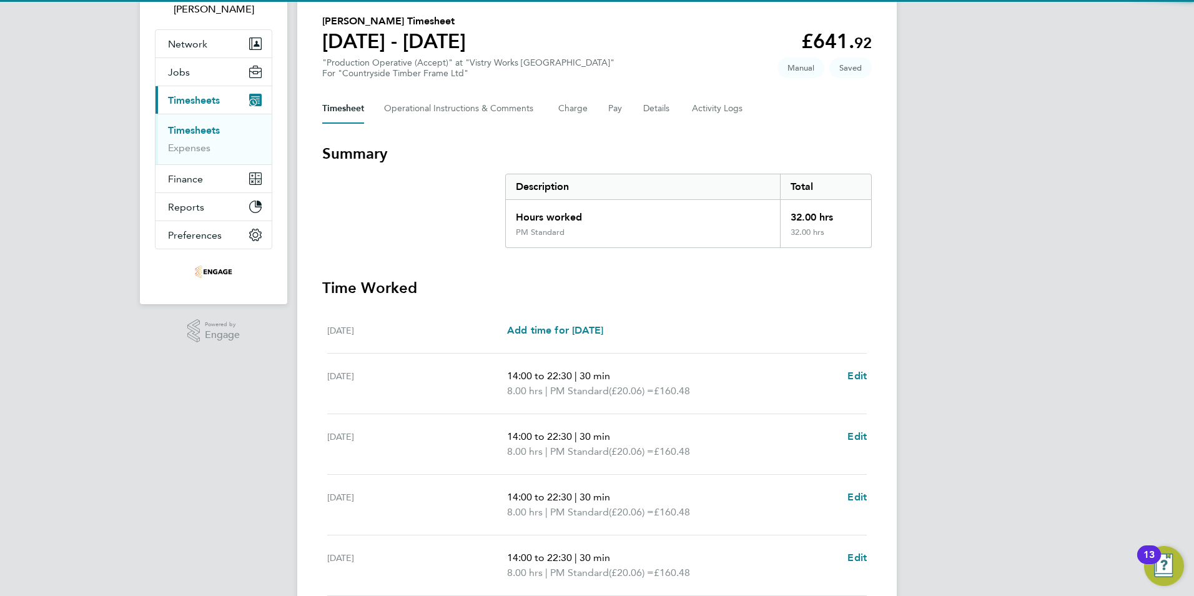
scroll to position [187, 0]
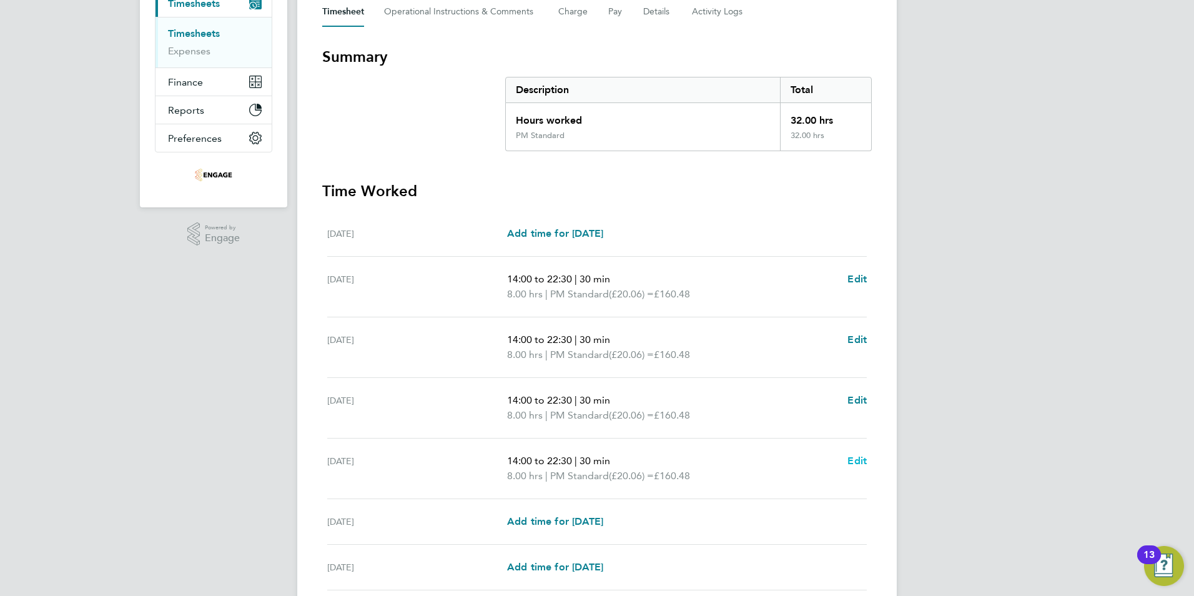
click at [859, 458] on span "Edit" at bounding box center [856, 461] width 19 height 12
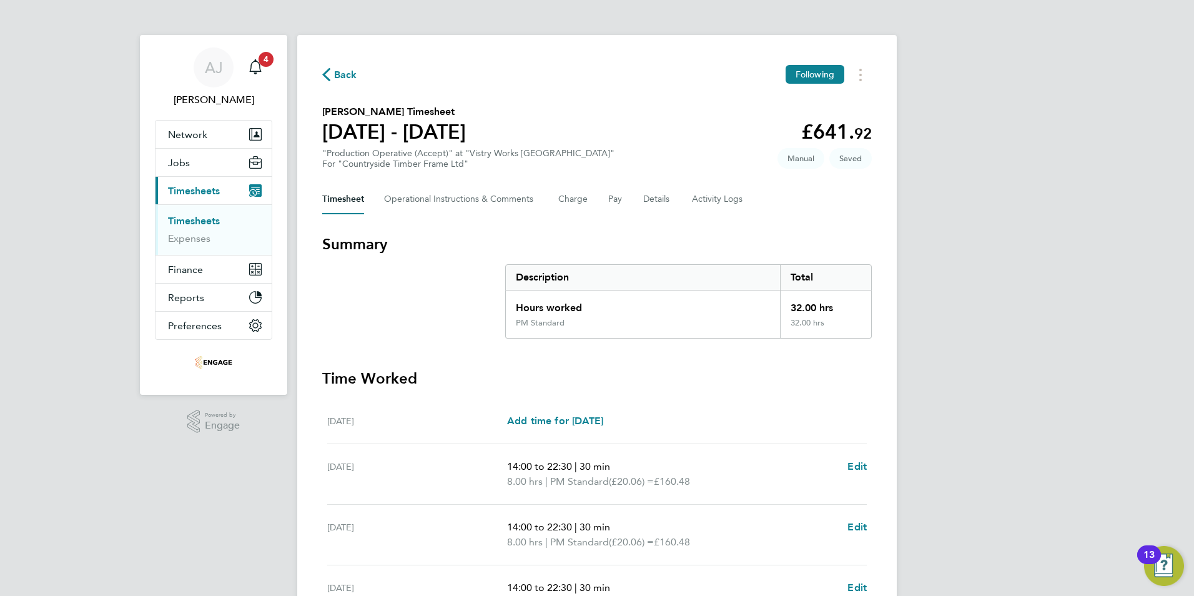
select select "30"
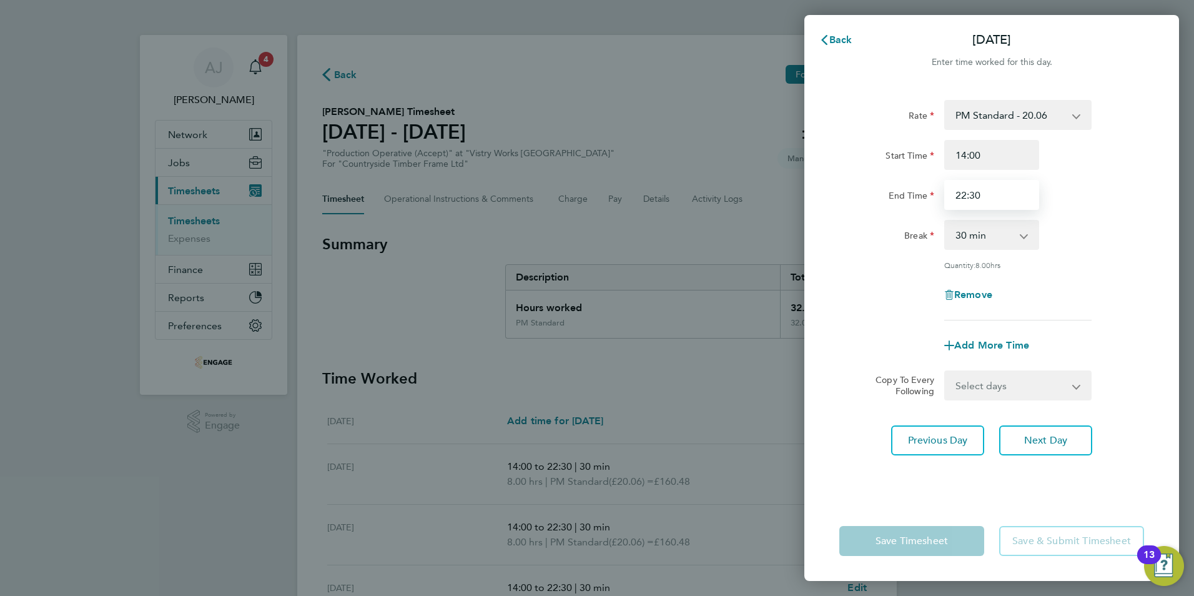
click at [981, 196] on input "22:30" at bounding box center [991, 195] width 95 height 30
click at [967, 191] on input "22:30" at bounding box center [991, 195] width 95 height 30
click at [975, 194] on input "20:30" at bounding box center [991, 195] width 95 height 30
type input "20:00"
click at [881, 262] on div "Quantity: 8.00 hrs" at bounding box center [991, 265] width 315 height 10
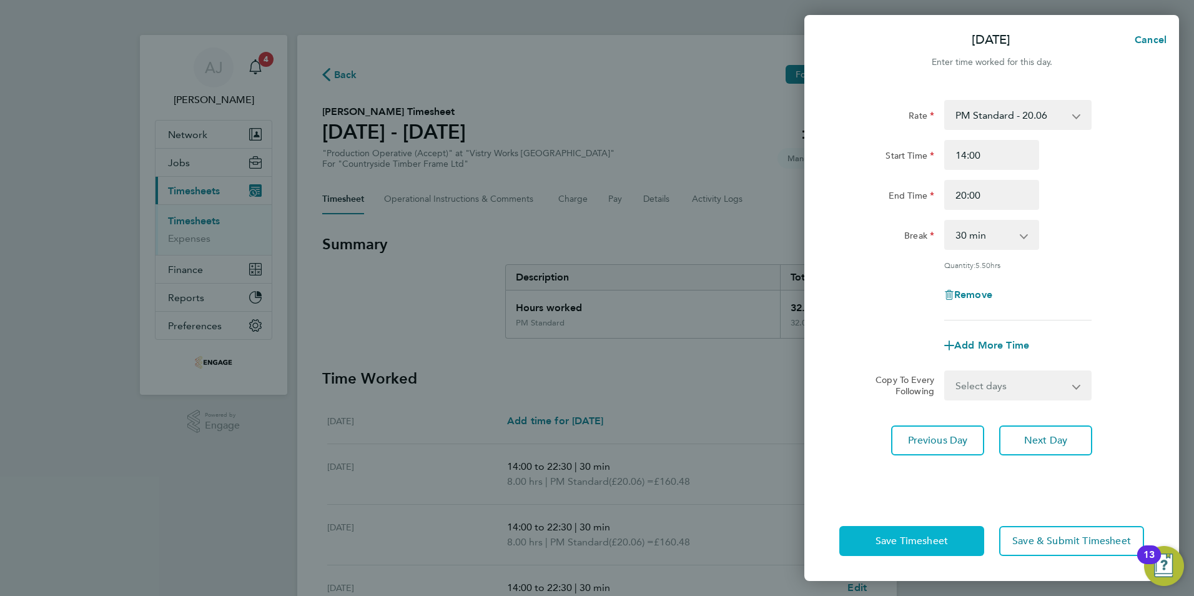
click at [921, 541] on span "Save Timesheet" at bounding box center [912, 541] width 72 height 12
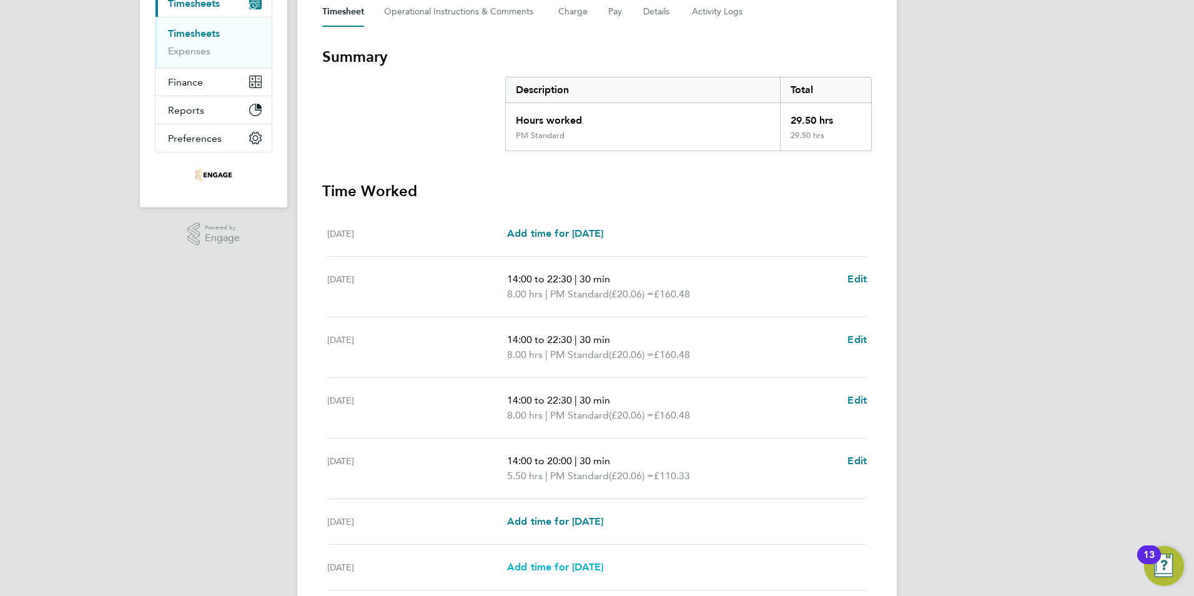
scroll to position [292, 0]
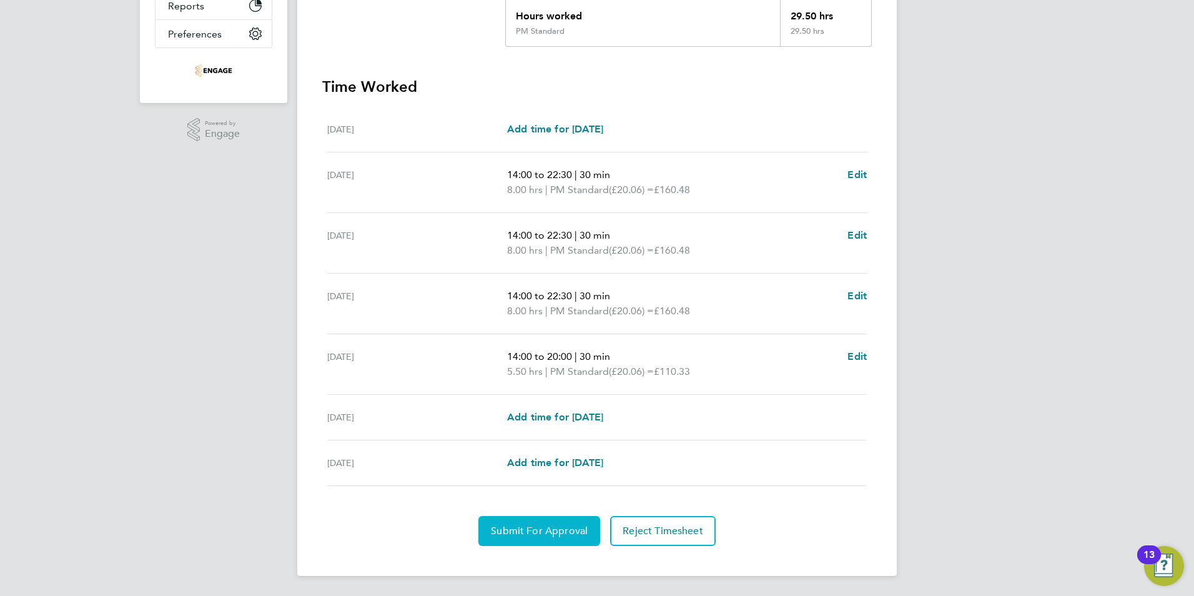
click at [518, 529] on span "Submit For Approval" at bounding box center [539, 531] width 97 height 12
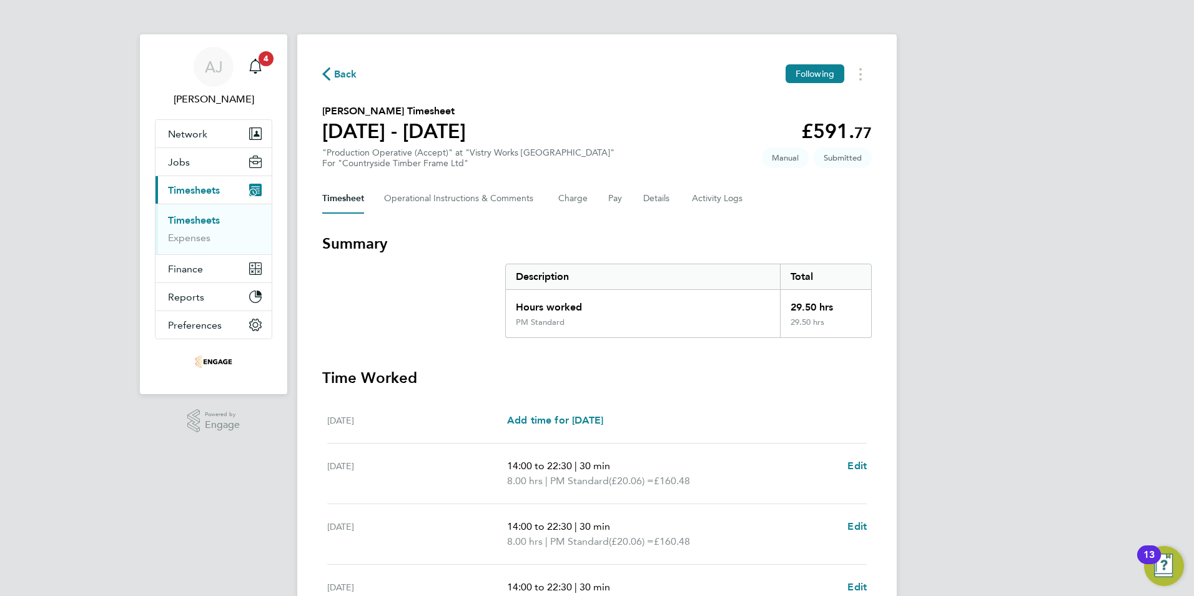
scroll to position [0, 0]
click at [202, 220] on link "Timesheets" at bounding box center [194, 221] width 52 height 12
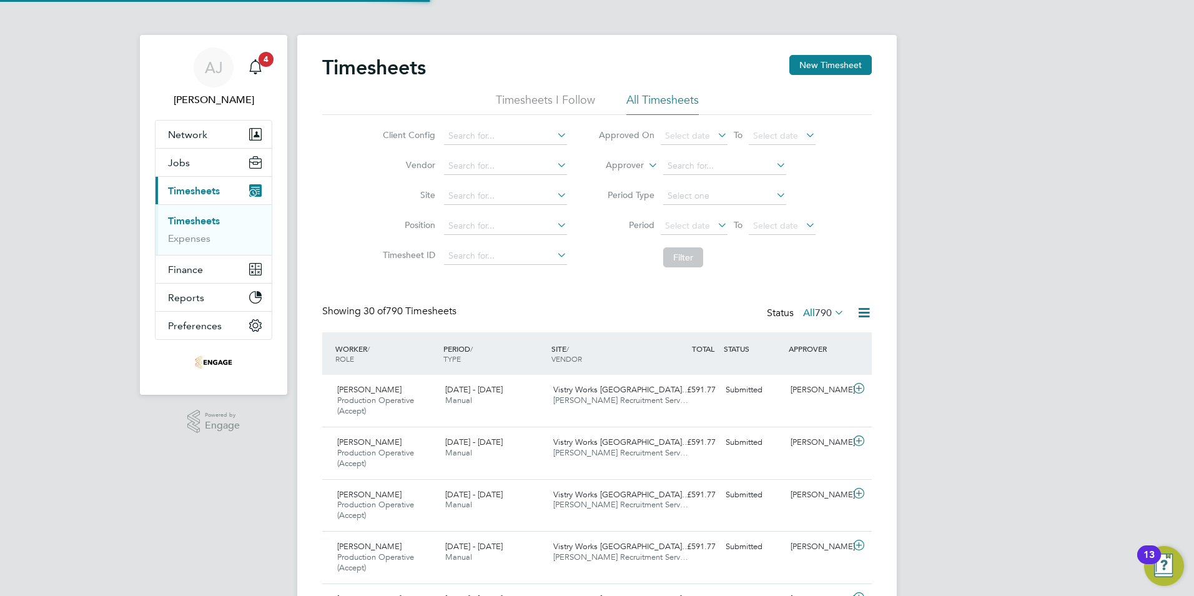
scroll to position [42, 109]
click at [836, 62] on button "New Timesheet" at bounding box center [830, 65] width 82 height 20
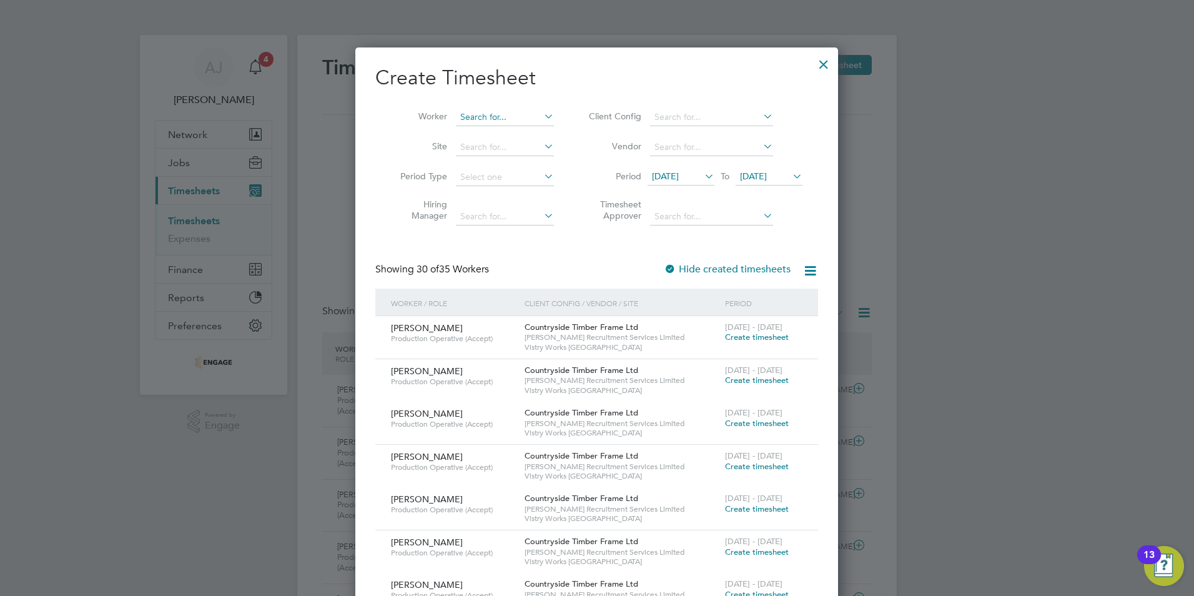
click at [495, 116] on input at bounding box center [505, 117] width 98 height 17
click at [510, 131] on li "Amang Kan yi" at bounding box center [536, 134] width 162 height 17
type input "Amang Kanyi"
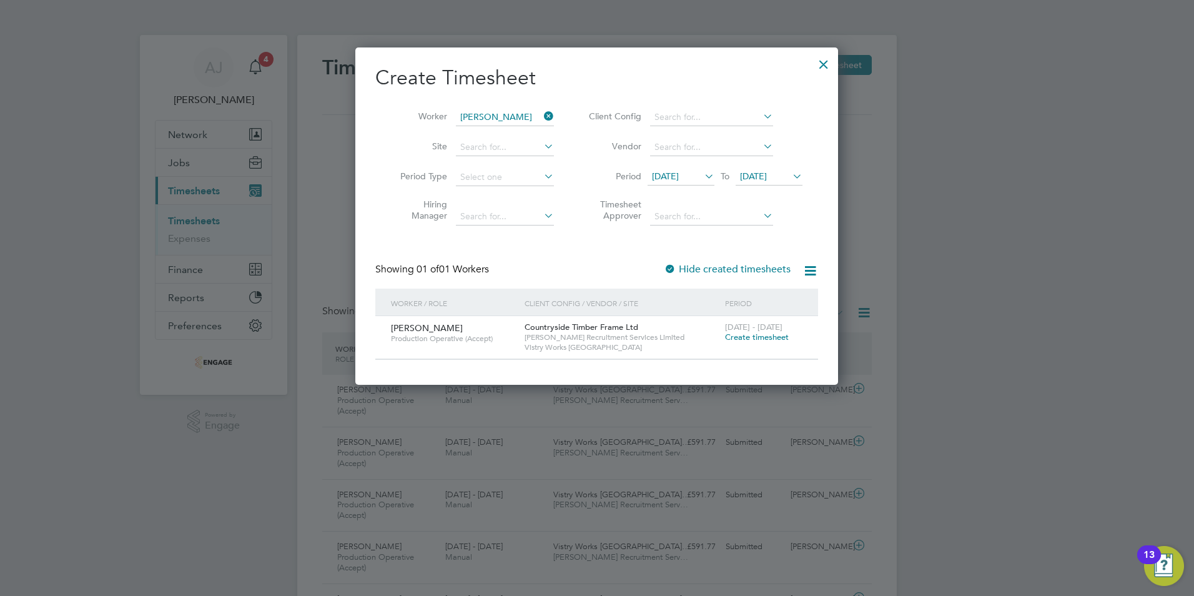
click at [752, 333] on span "Create timesheet" at bounding box center [757, 337] width 64 height 11
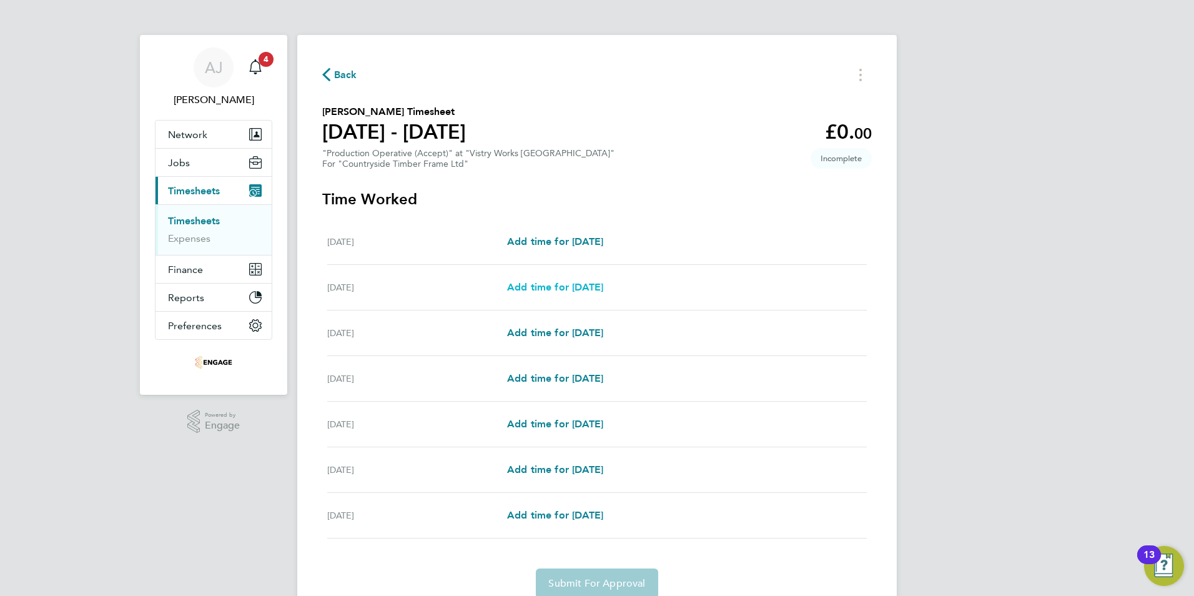
click at [603, 287] on span "Add time for Tue 26 Aug" at bounding box center [555, 287] width 96 height 12
select select "15"
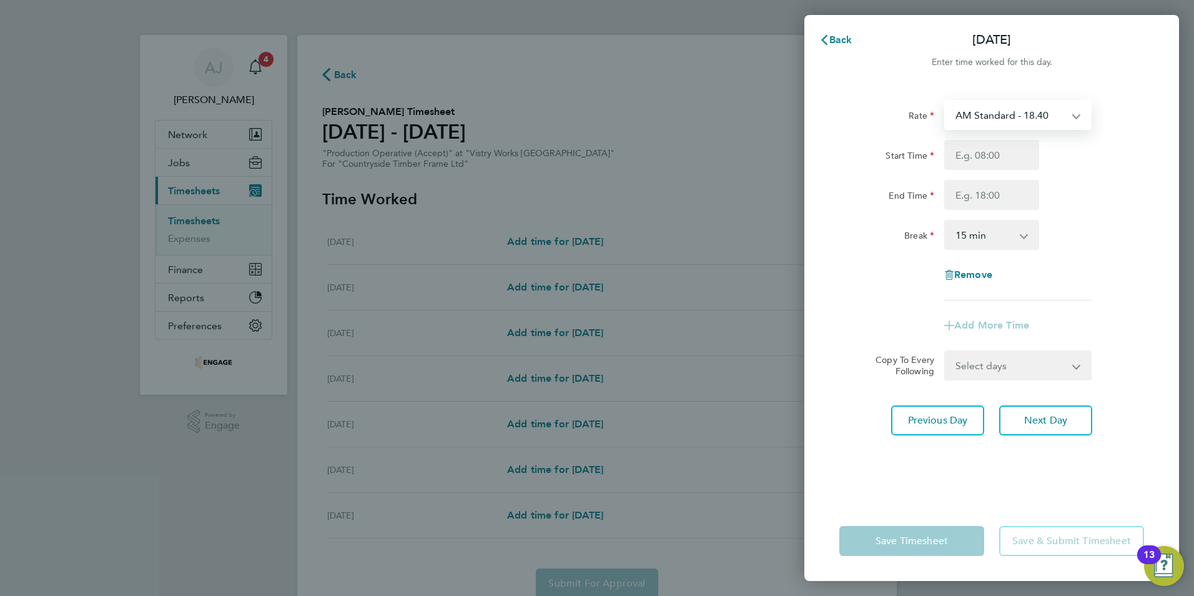
click at [1000, 112] on select "AM Standard - 18.40 OT 1 - 27.60 PM OT 1 - 30.08 PM Standard - 20.06 OT2 - 36.8…" at bounding box center [1011, 114] width 130 height 27
select select "15"
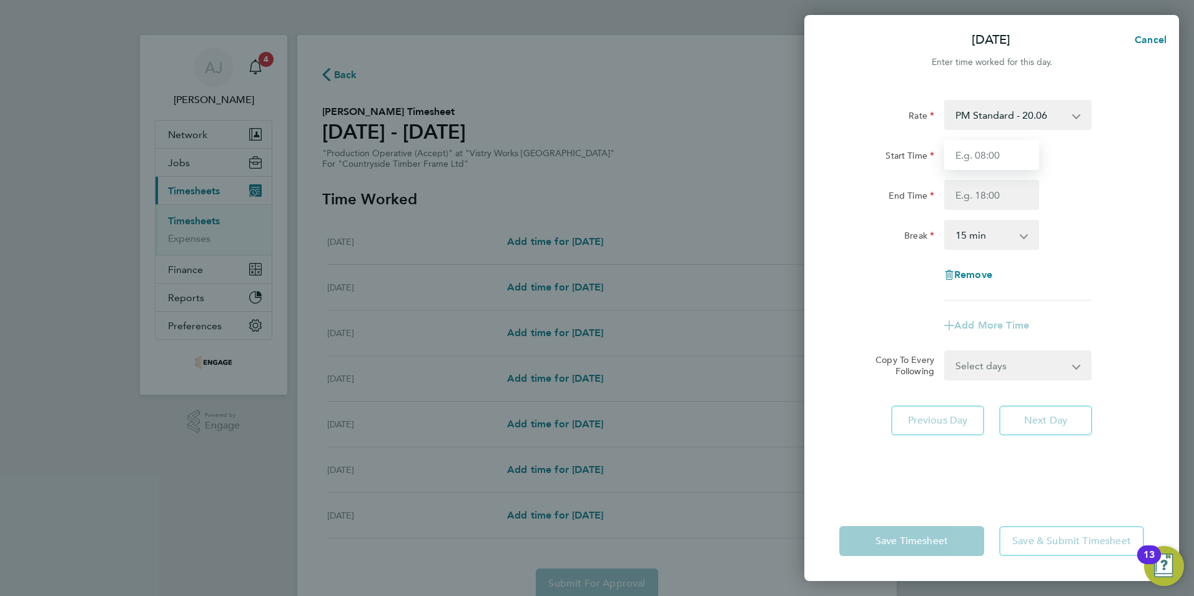
click at [961, 155] on input "Start Time" at bounding box center [991, 155] width 95 height 30
type input "14:00"
click at [972, 199] on input "End Time" at bounding box center [991, 195] width 95 height 30
type input "22:30"
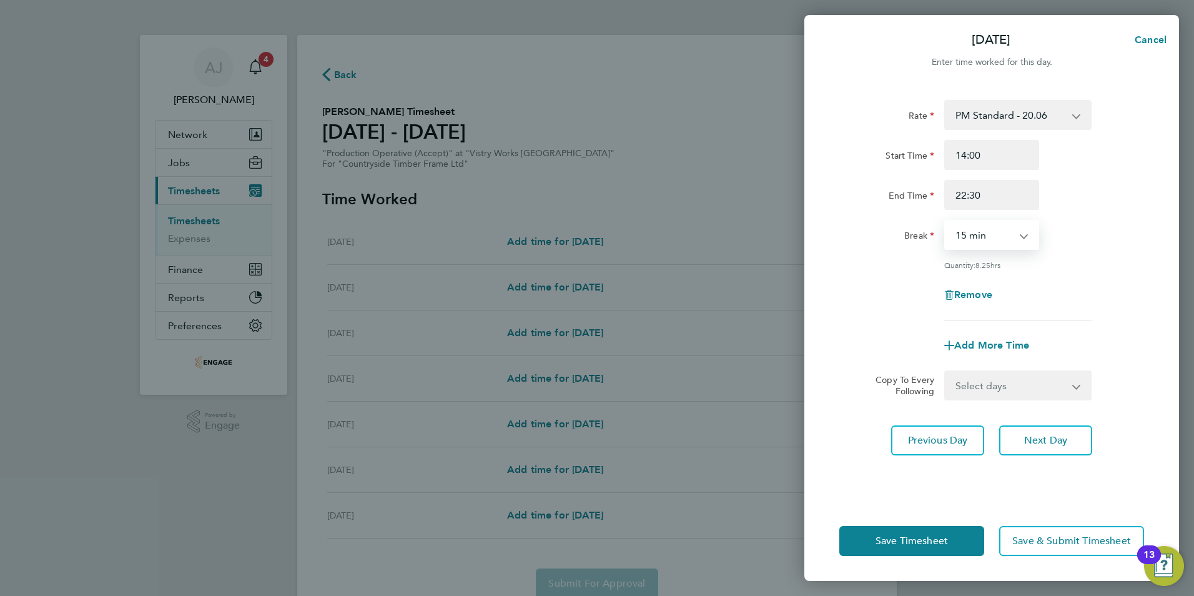
click at [961, 234] on select "0 min 15 min 30 min 45 min 60 min 75 min 90 min" at bounding box center [984, 234] width 77 height 27
select select "30"
click at [946, 221] on select "0 min 15 min 30 min 45 min 60 min 75 min 90 min" at bounding box center [984, 234] width 77 height 27
click at [1014, 380] on select "Select days Day Weekday (Mon-Fri) Weekend (Sat-Sun) Wednesday Thursday Friday S…" at bounding box center [1011, 385] width 131 height 27
select select "WEEKDAY"
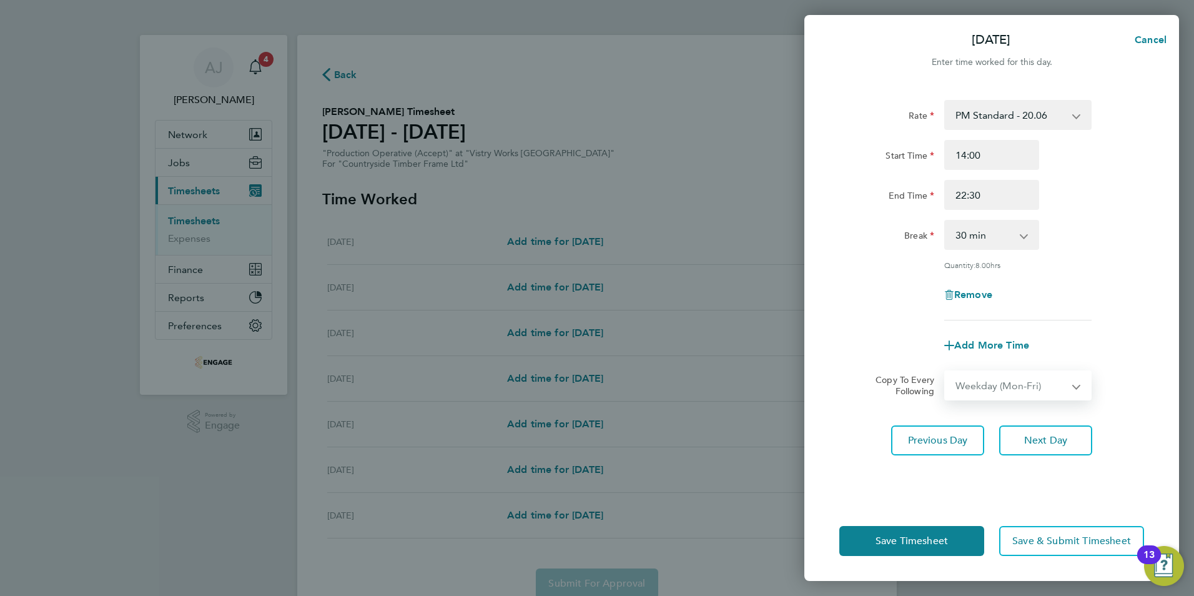
click at [946, 372] on select "Select days Day Weekday (Mon-Fri) Weekend (Sat-Sun) Wednesday Thursday Friday S…" at bounding box center [1011, 385] width 131 height 27
select select "2025-08-31"
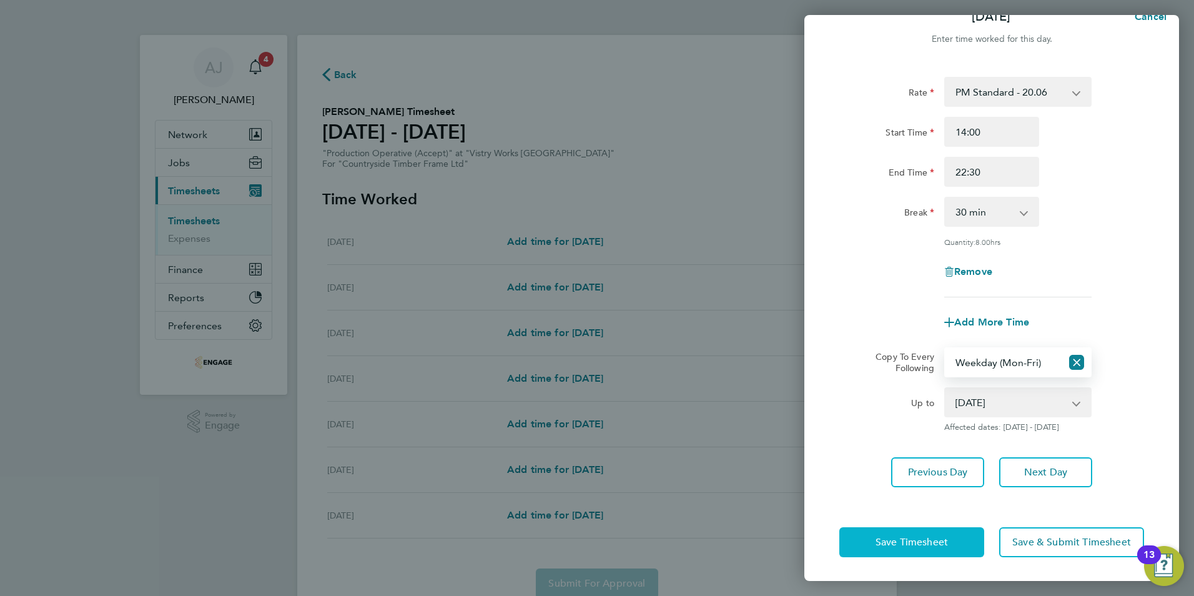
click at [903, 540] on span "Save Timesheet" at bounding box center [912, 542] width 72 height 12
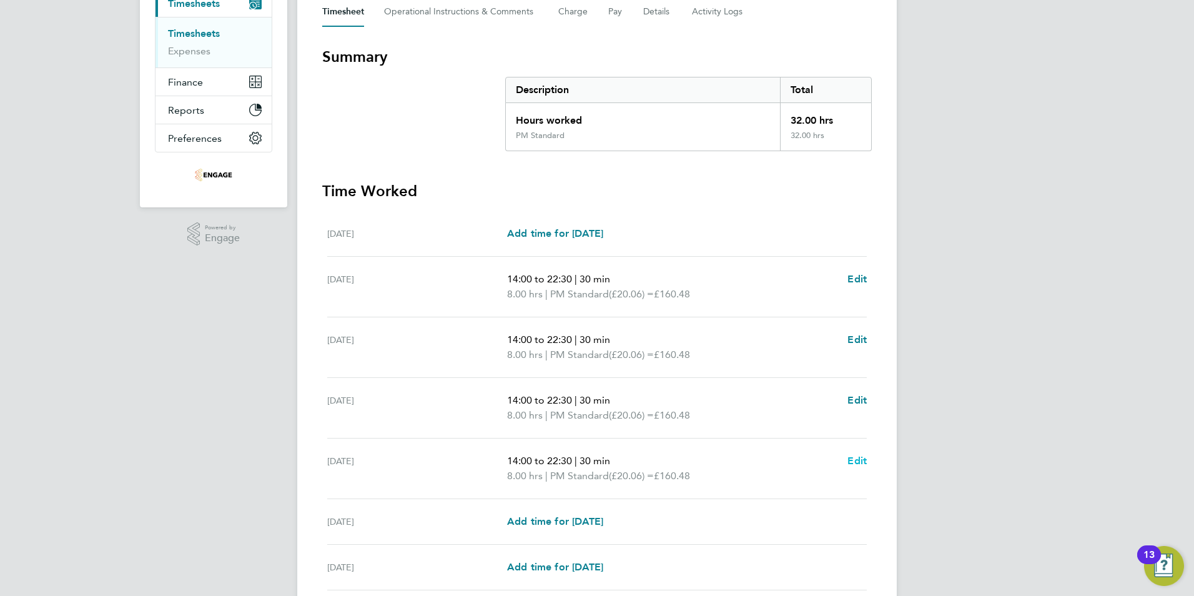
click at [856, 459] on span "Edit" at bounding box center [856, 461] width 19 height 12
select select "30"
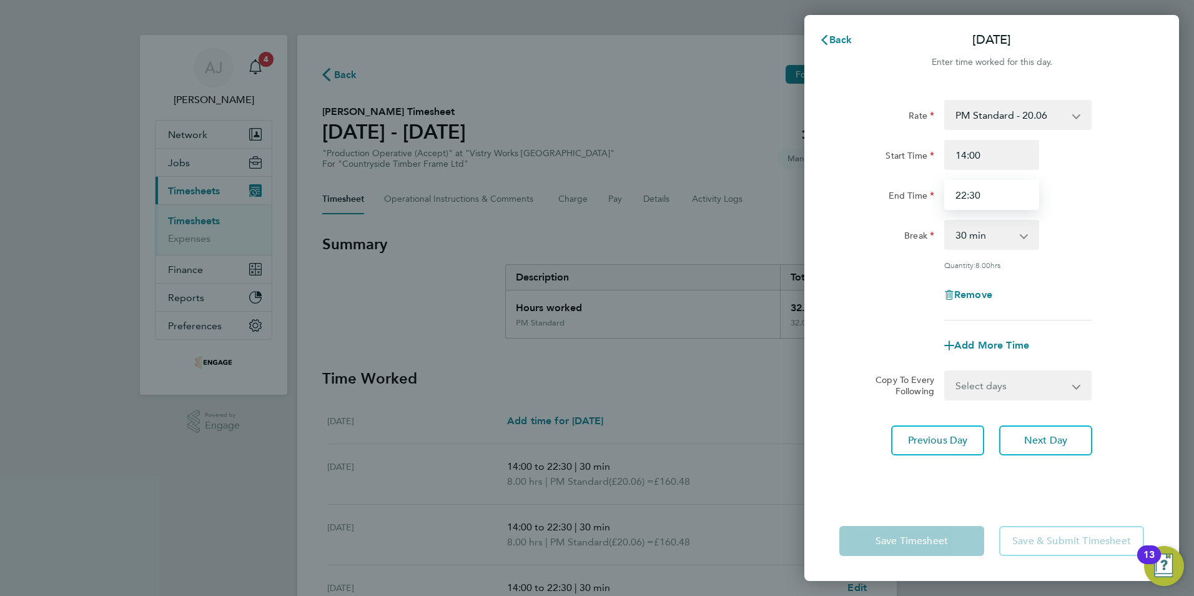
click at [964, 194] on input "22:30" at bounding box center [991, 195] width 95 height 30
click at [966, 194] on input "22:30" at bounding box center [991, 195] width 95 height 30
click at [972, 193] on input "20:30" at bounding box center [991, 195] width 95 height 30
type input "20:00"
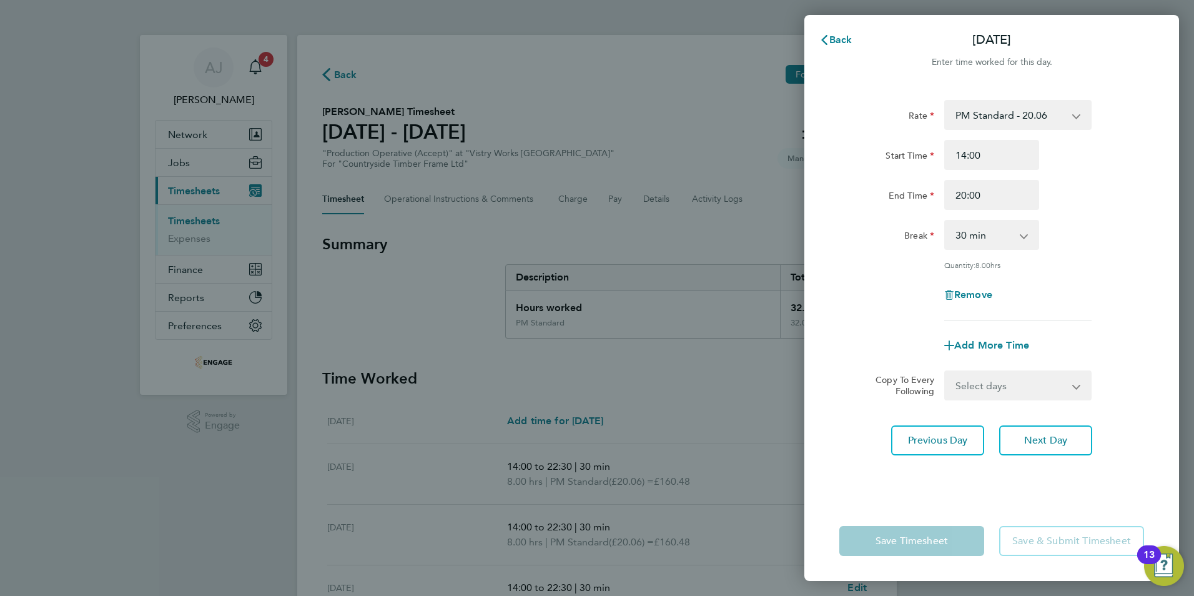
click at [867, 455] on div "Rate PM Standard - 20.06 OT 1 - 27.60 PM OT 1 - 30.08 OT2 - 36.80 AM Standard -…" at bounding box center [991, 293] width 375 height 416
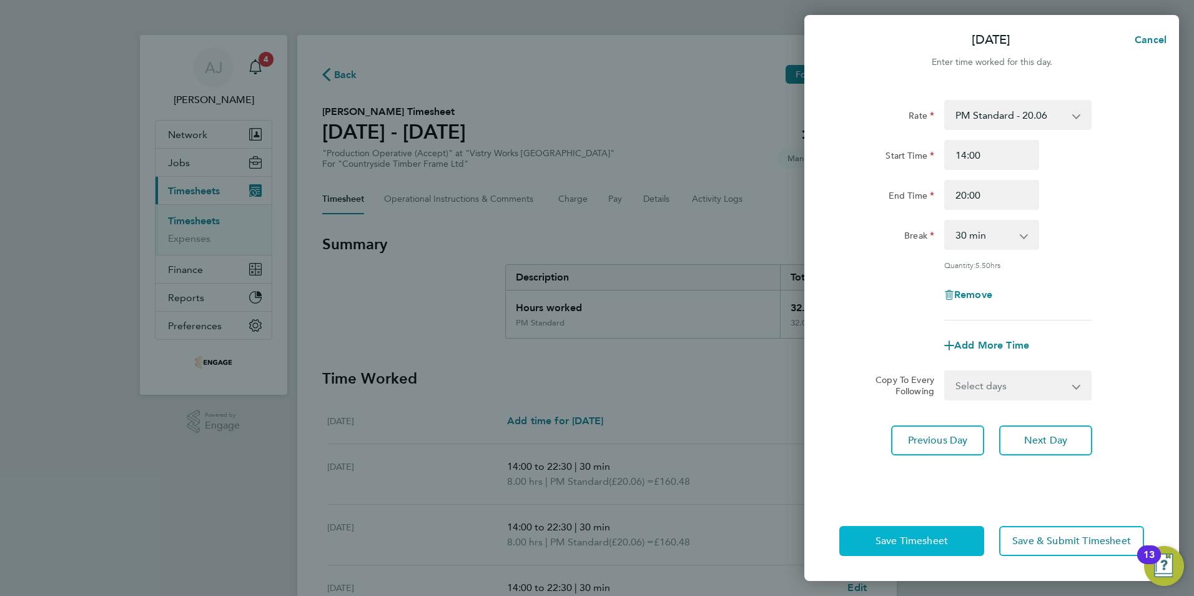
click at [906, 539] on span "Save Timesheet" at bounding box center [912, 541] width 72 height 12
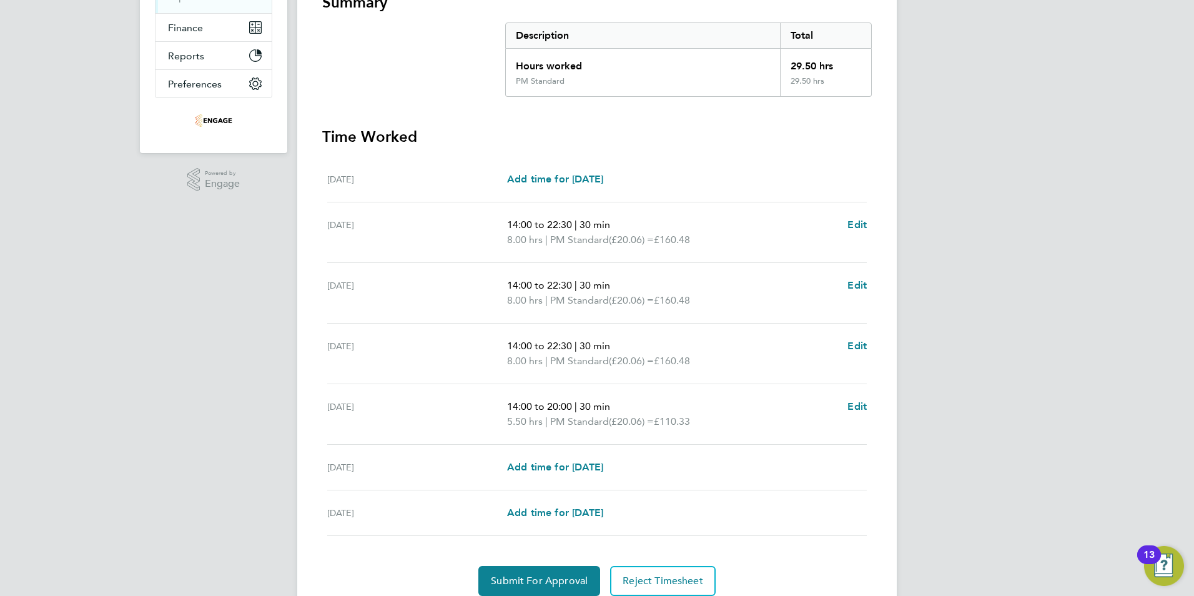
scroll to position [292, 0]
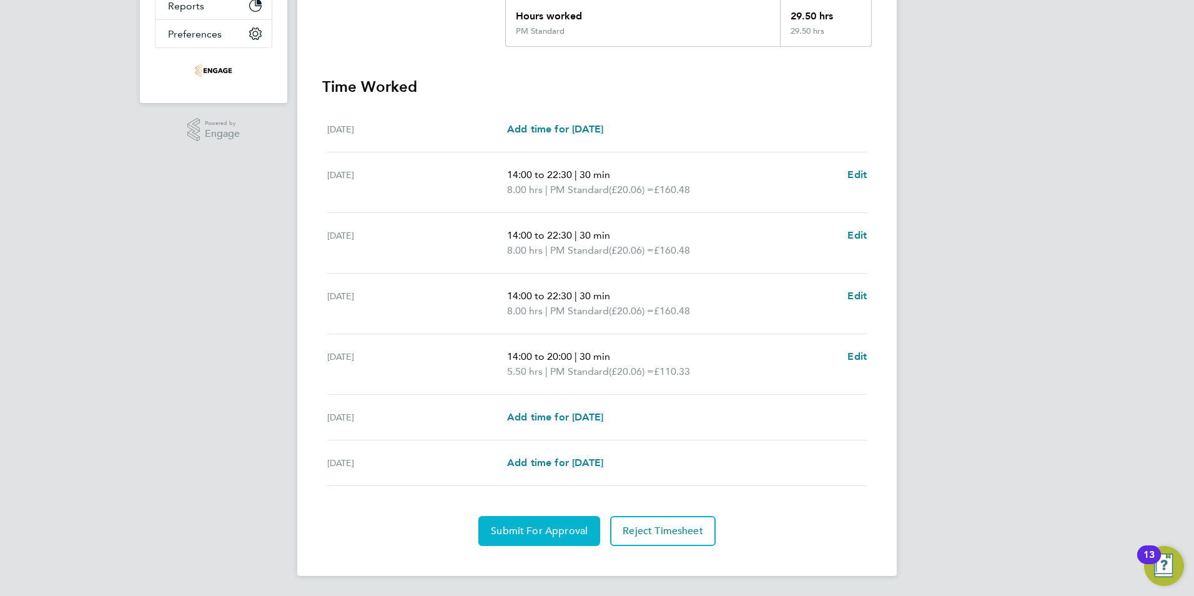
click at [533, 528] on span "Submit For Approval" at bounding box center [539, 531] width 97 height 12
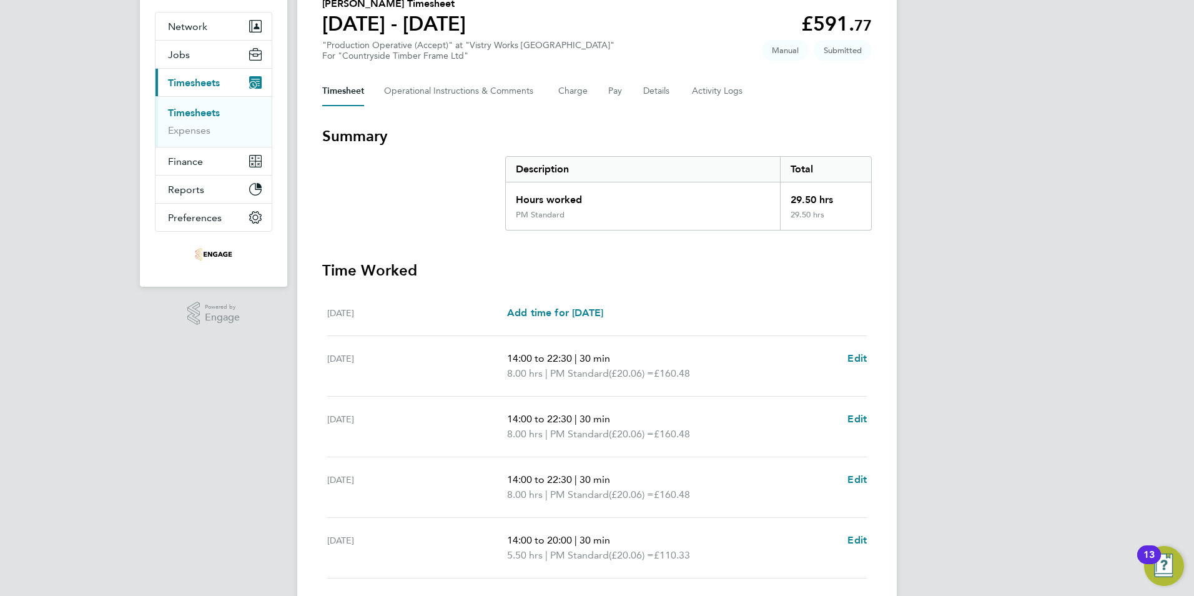
scroll to position [0, 0]
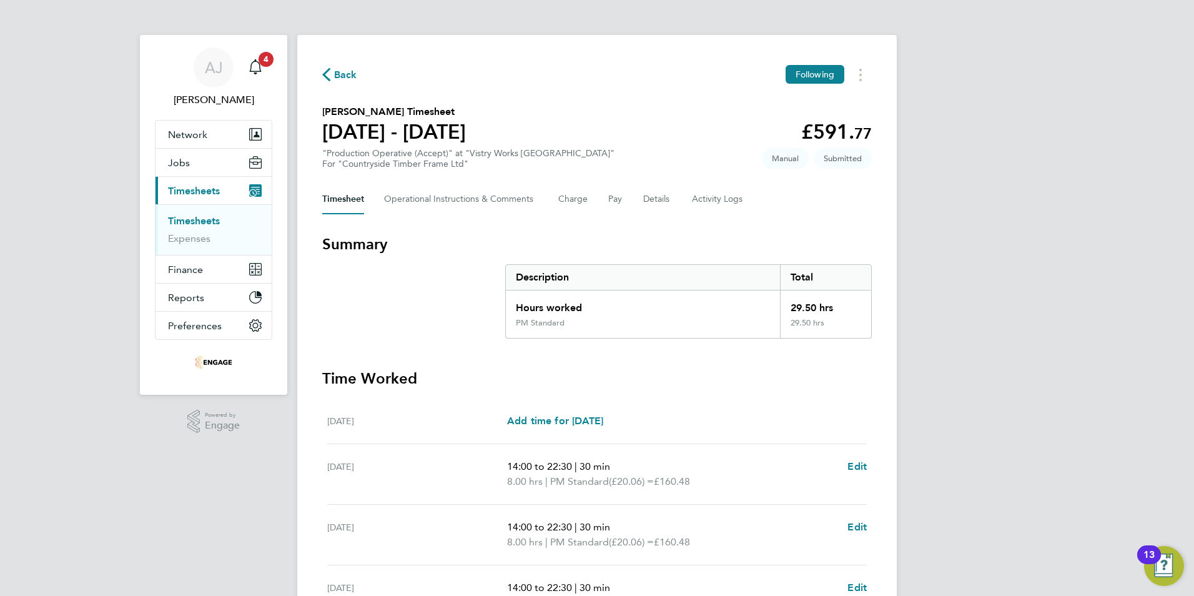
click at [186, 222] on link "Timesheets" at bounding box center [194, 221] width 52 height 12
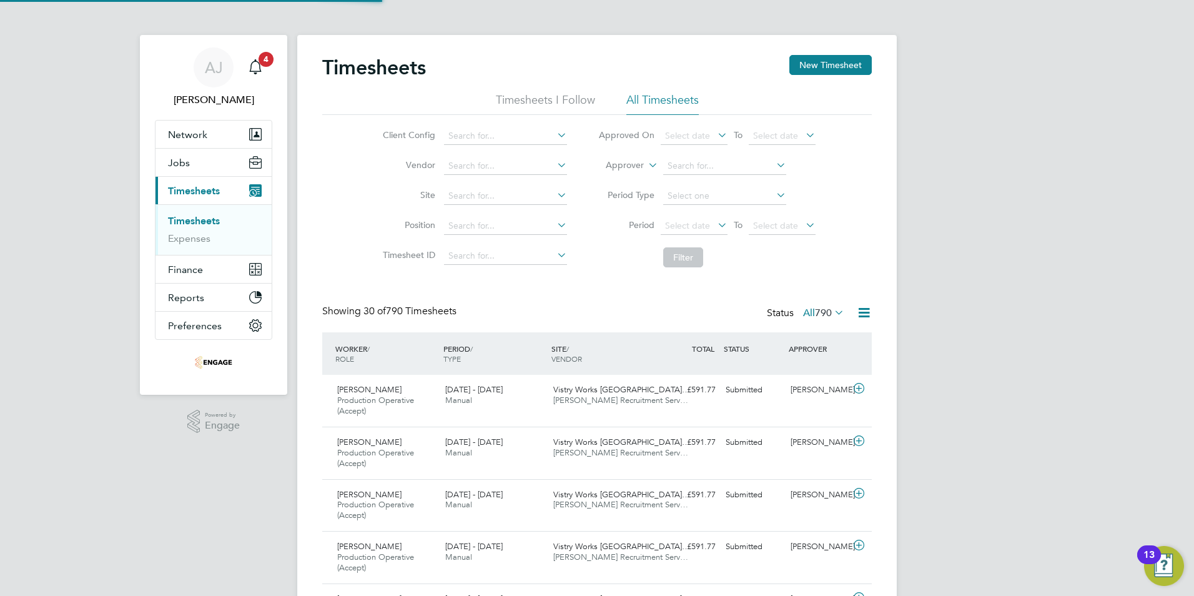
scroll to position [42, 109]
click at [827, 66] on button "New Timesheet" at bounding box center [830, 65] width 82 height 20
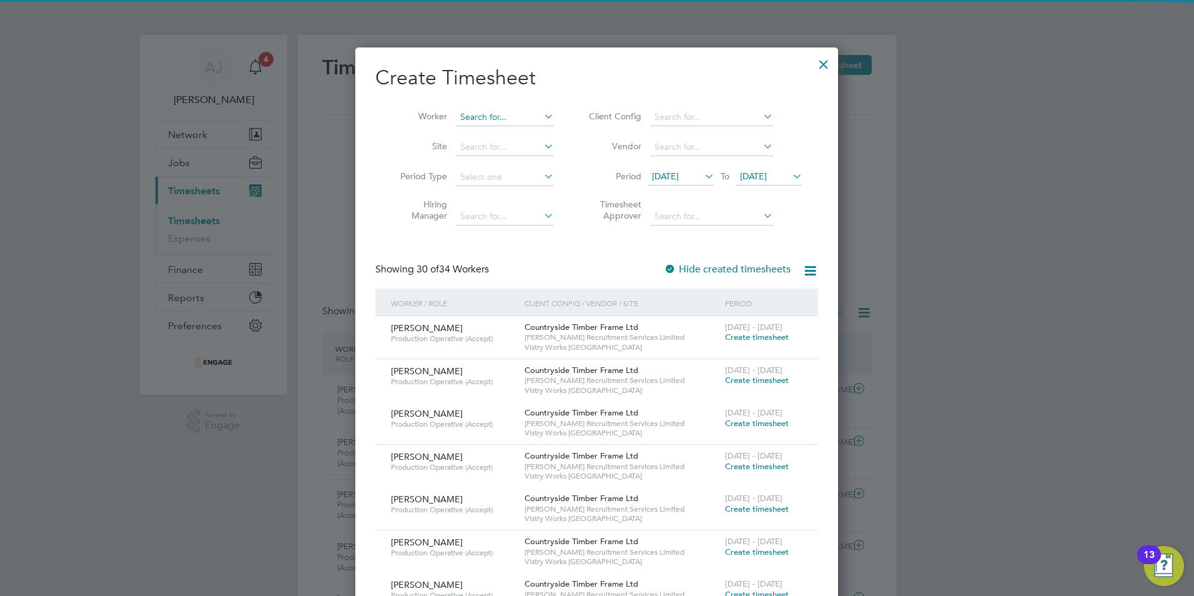
click at [475, 114] on input at bounding box center [505, 117] width 98 height 17
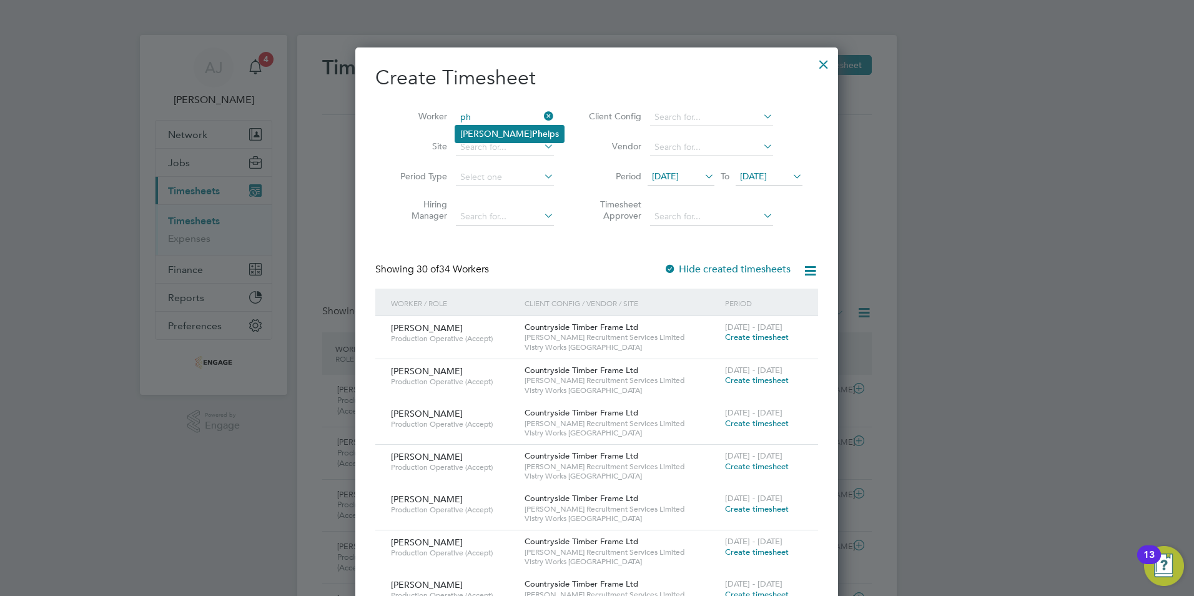
click at [481, 127] on li "Timothy Ph elps" at bounding box center [509, 134] width 109 height 17
type input "[PERSON_NAME]"
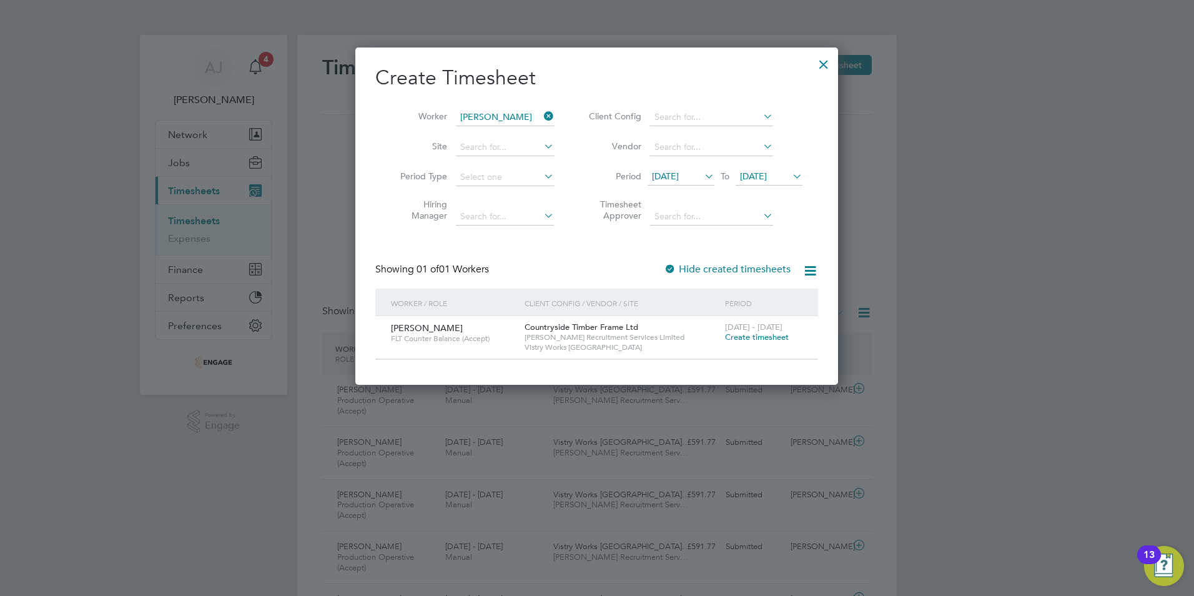
click at [739, 333] on span "Create timesheet" at bounding box center [757, 337] width 64 height 11
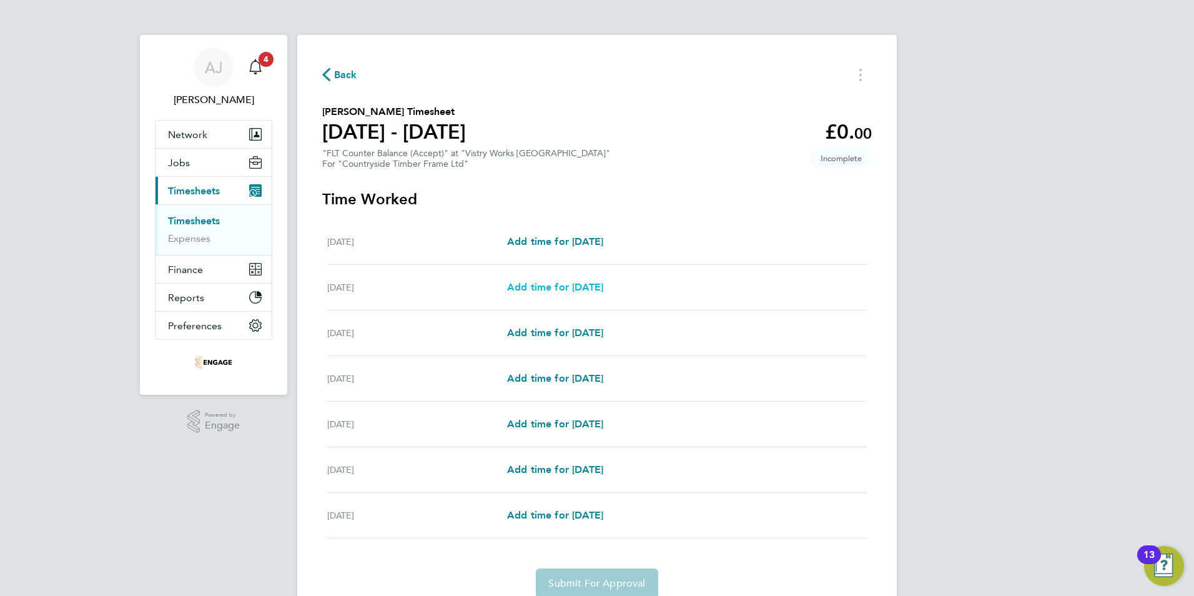
click at [545, 286] on span "Add time for Tue 26 Aug" at bounding box center [555, 287] width 96 height 12
select select "15"
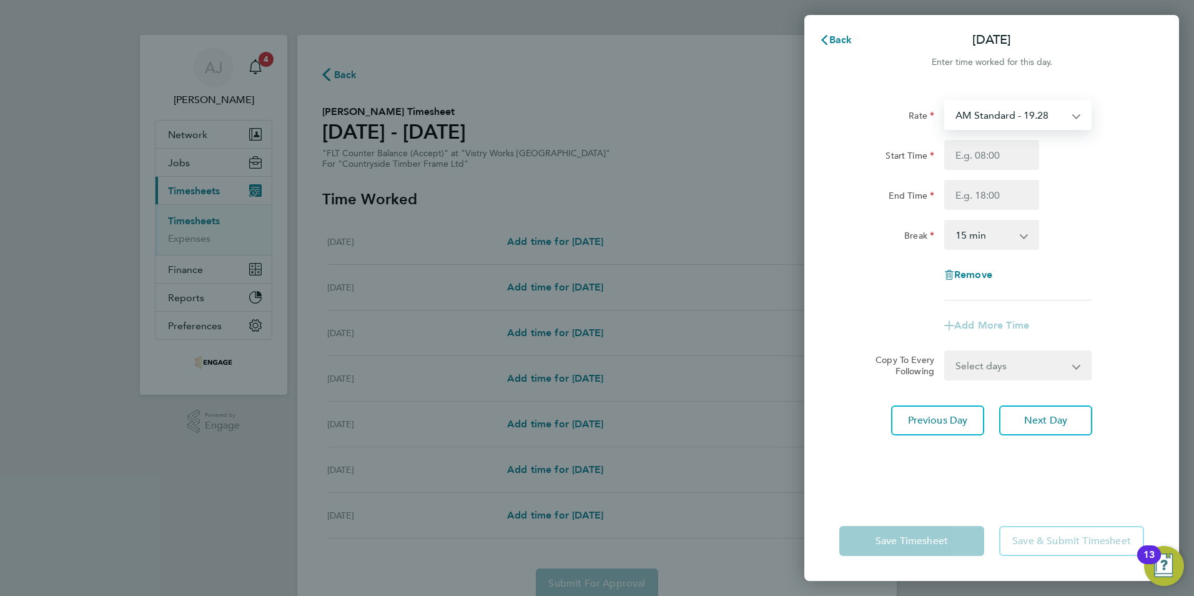
click at [998, 117] on select "AM Standard - 19.28 OT1 AM - 28.92 PM Standard - 21.02 PM OT 1 - 31.52 OT2 AM -…" at bounding box center [1011, 114] width 130 height 27
select select "15"
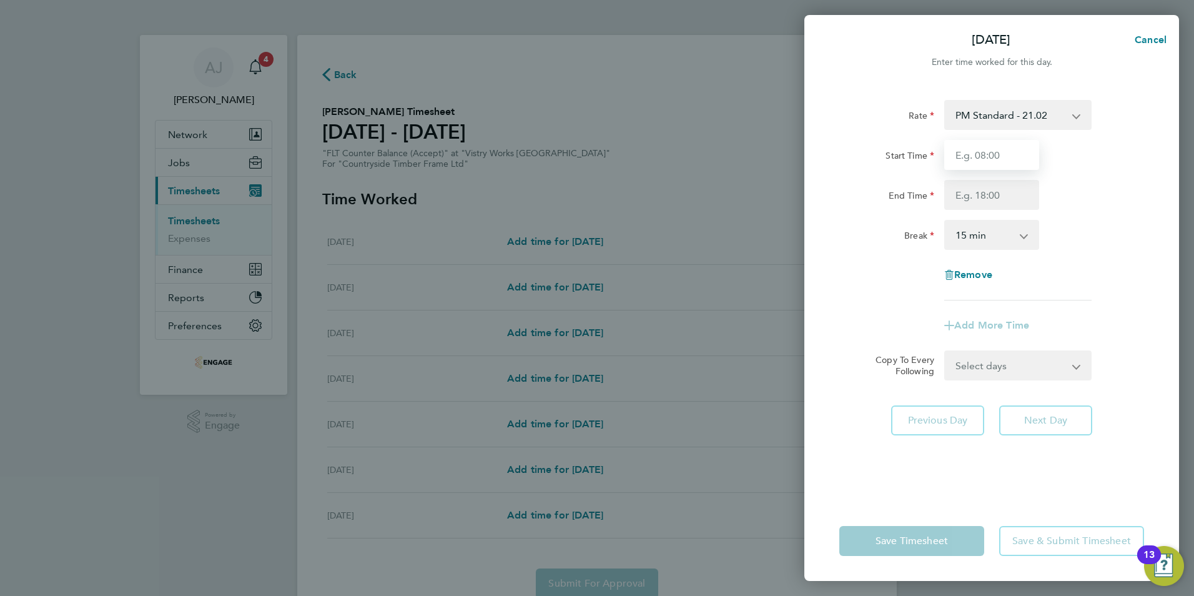
click at [969, 161] on input "Start Time" at bounding box center [991, 155] width 95 height 30
type input "14:00"
click at [966, 194] on input "End Time" at bounding box center [991, 195] width 95 height 30
type input "22:30"
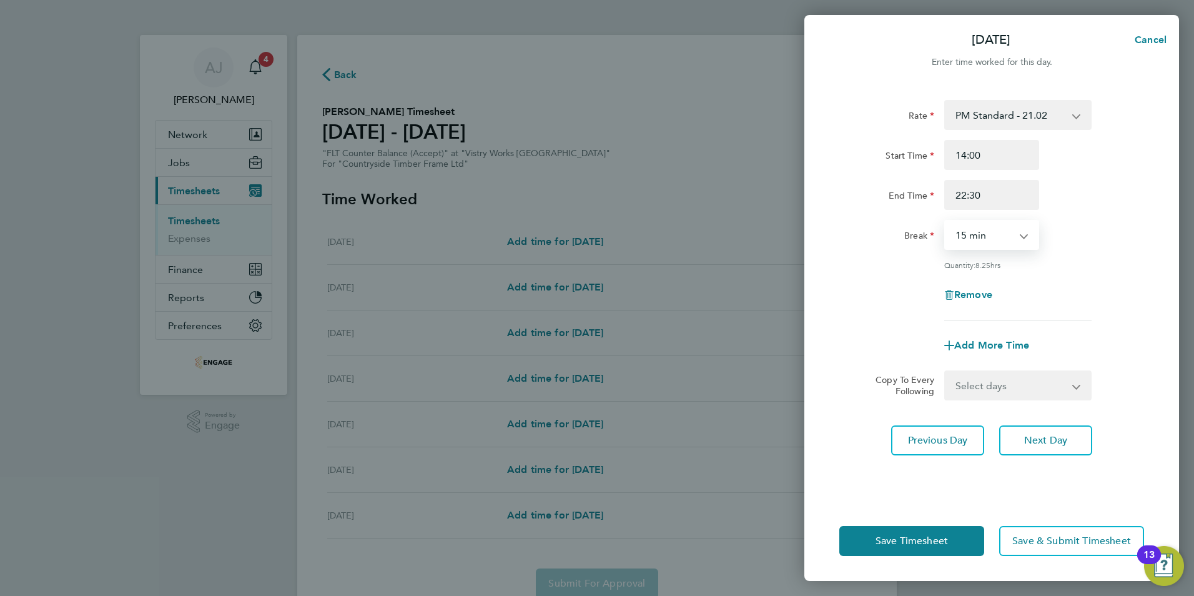
drag, startPoint x: 1022, startPoint y: 234, endPoint x: 991, endPoint y: 245, distance: 33.2
click at [1022, 234] on select "0 min 15 min 30 min 45 min 60 min 75 min 90 min" at bounding box center [984, 234] width 77 height 27
select select "30"
click at [946, 221] on select "0 min 15 min 30 min 45 min 60 min 75 min 90 min" at bounding box center [984, 234] width 77 height 27
click at [1076, 384] on select "Select days Day Weekday (Mon-Fri) Weekend (Sat-Sun) Wednesday Thursday Friday S…" at bounding box center [1011, 385] width 131 height 27
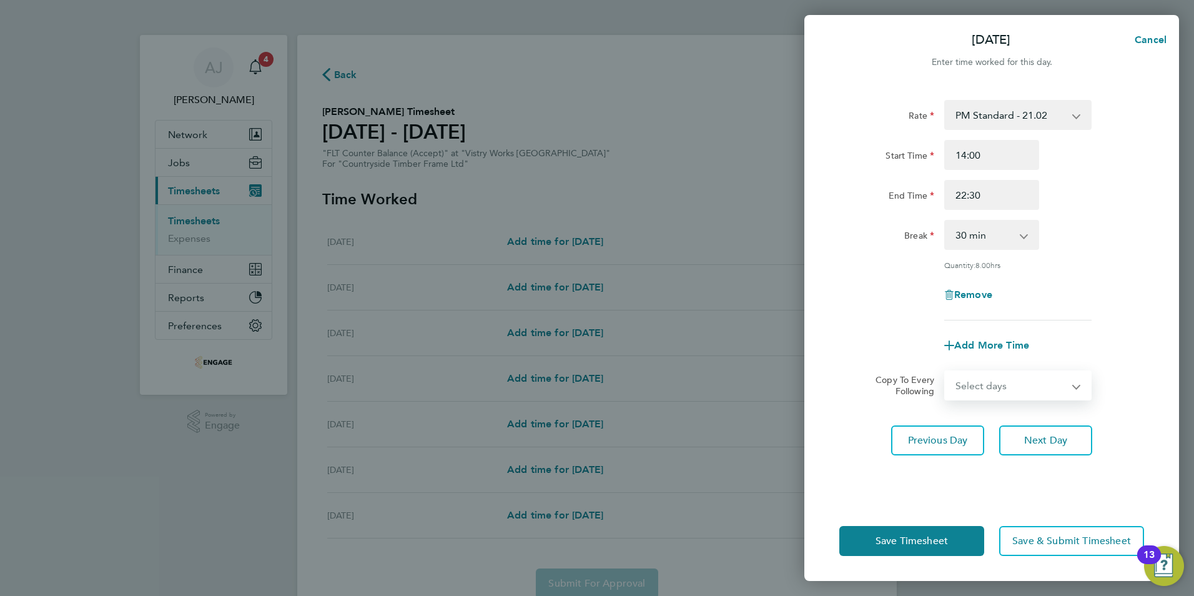
select select "WEEKDAY"
click at [946, 372] on select "Select days Day Weekday (Mon-Fri) Weekend (Sat-Sun) Wednesday Thursday Friday S…" at bounding box center [1011, 385] width 131 height 27
select select "2025-08-31"
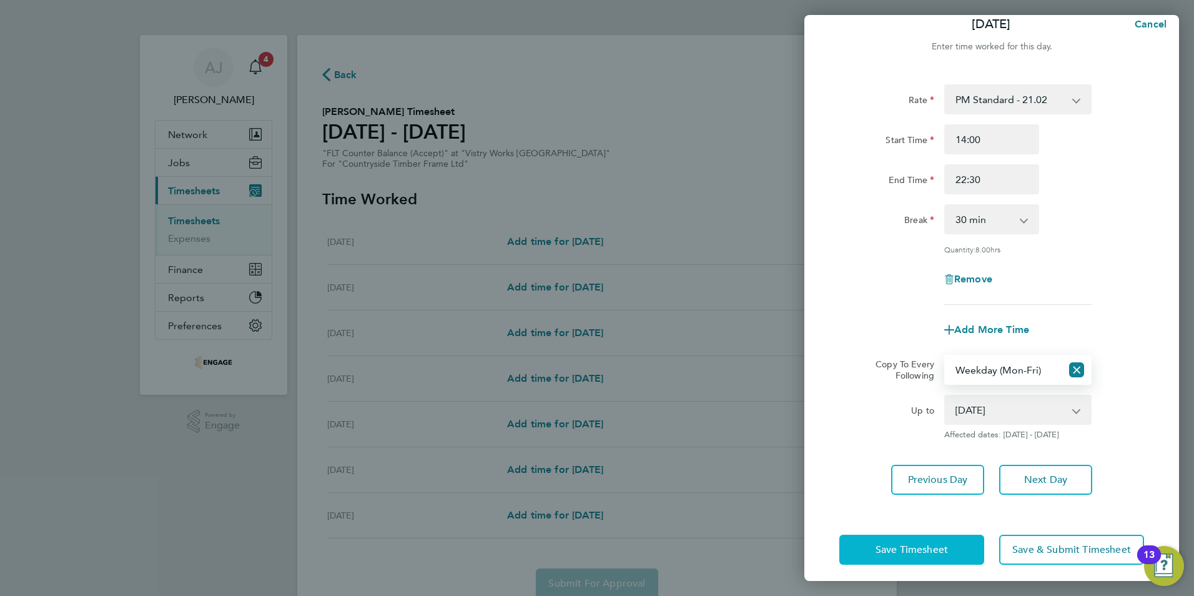
scroll to position [23, 0]
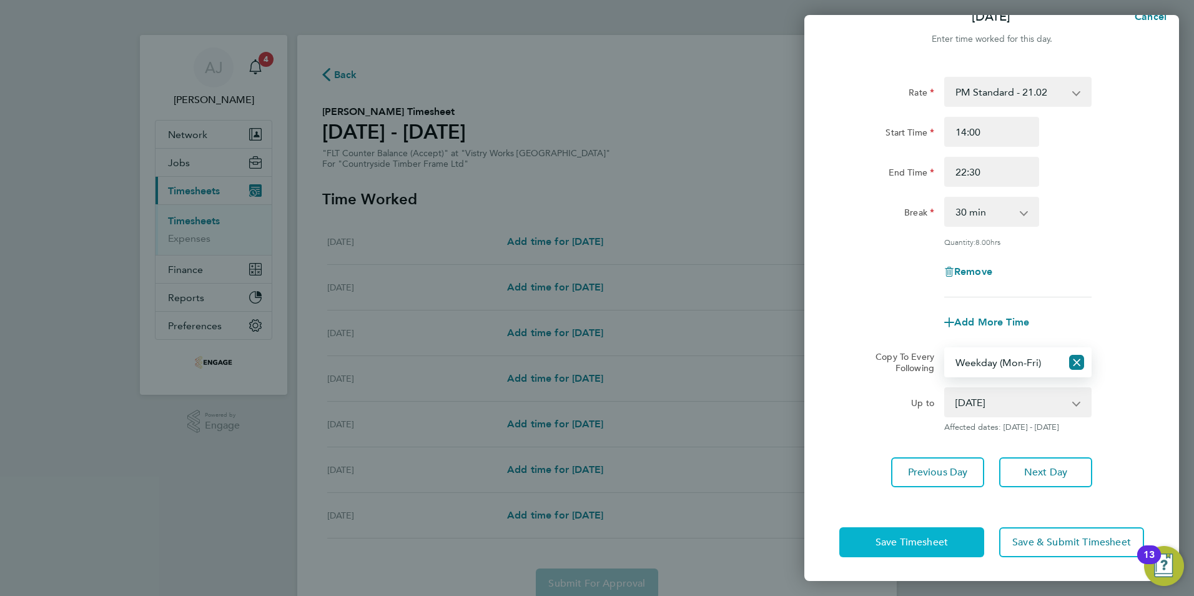
click at [885, 540] on span "Save Timesheet" at bounding box center [912, 542] width 72 height 12
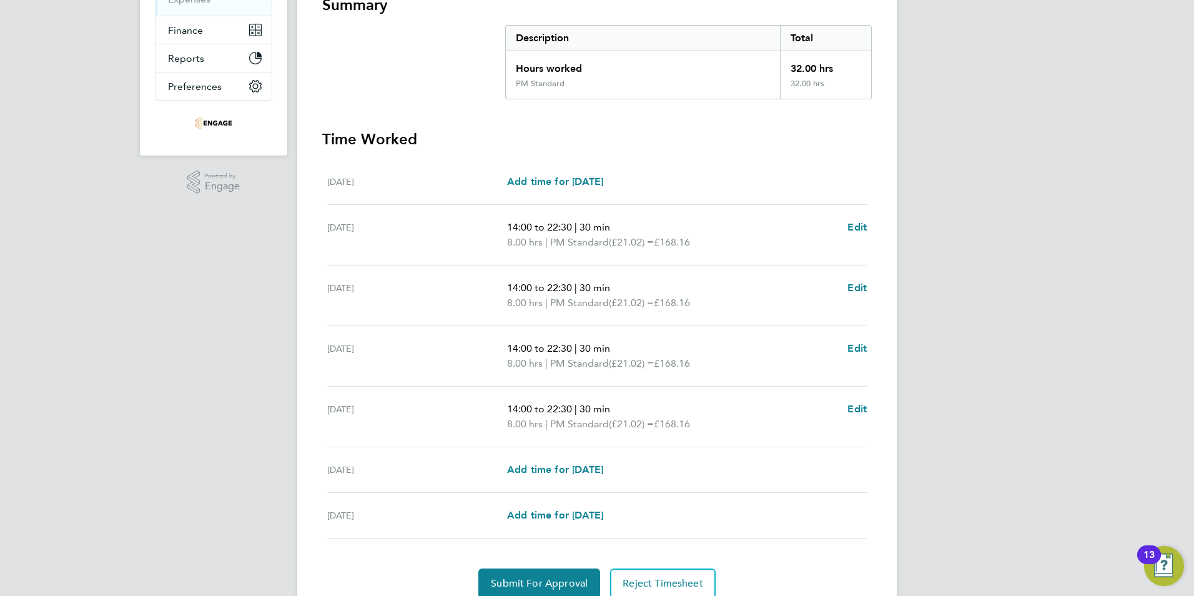
scroll to position [292, 0]
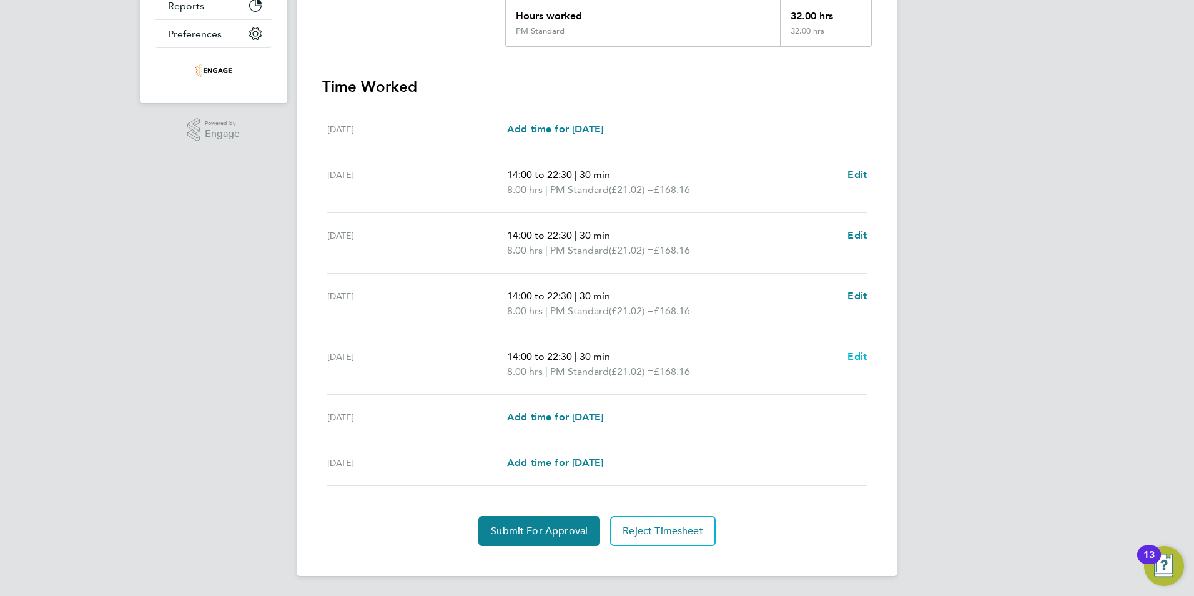
click at [859, 358] on span "Edit" at bounding box center [856, 356] width 19 height 12
select select "30"
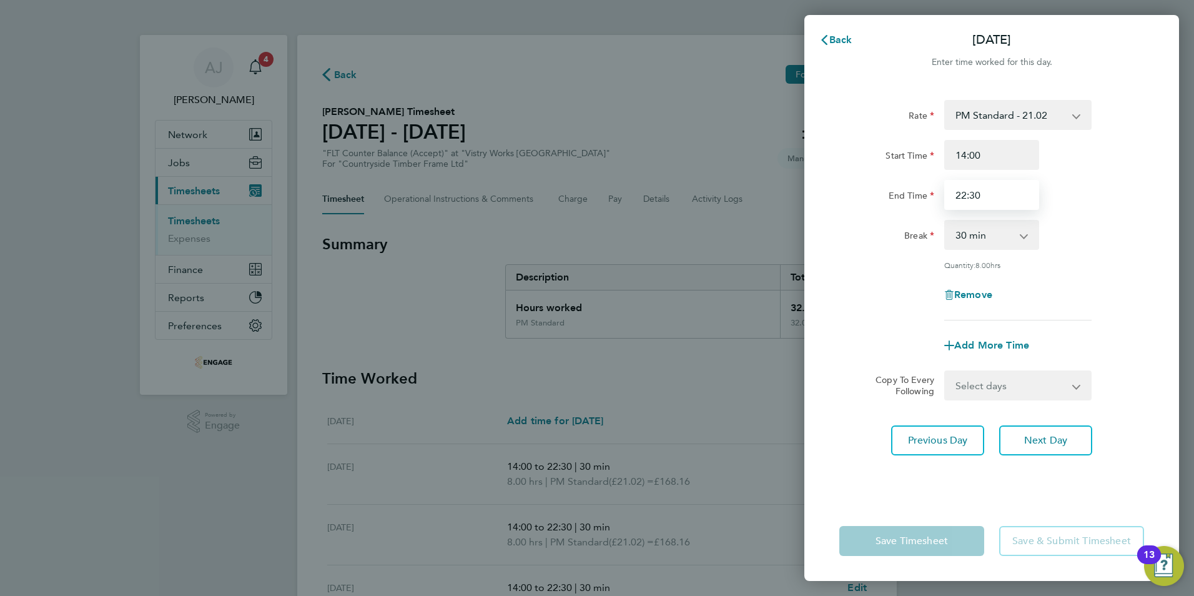
click at [964, 193] on input "22:30" at bounding box center [991, 195] width 95 height 30
click at [976, 197] on input "20:30" at bounding box center [991, 195] width 95 height 30
type input "20:00"
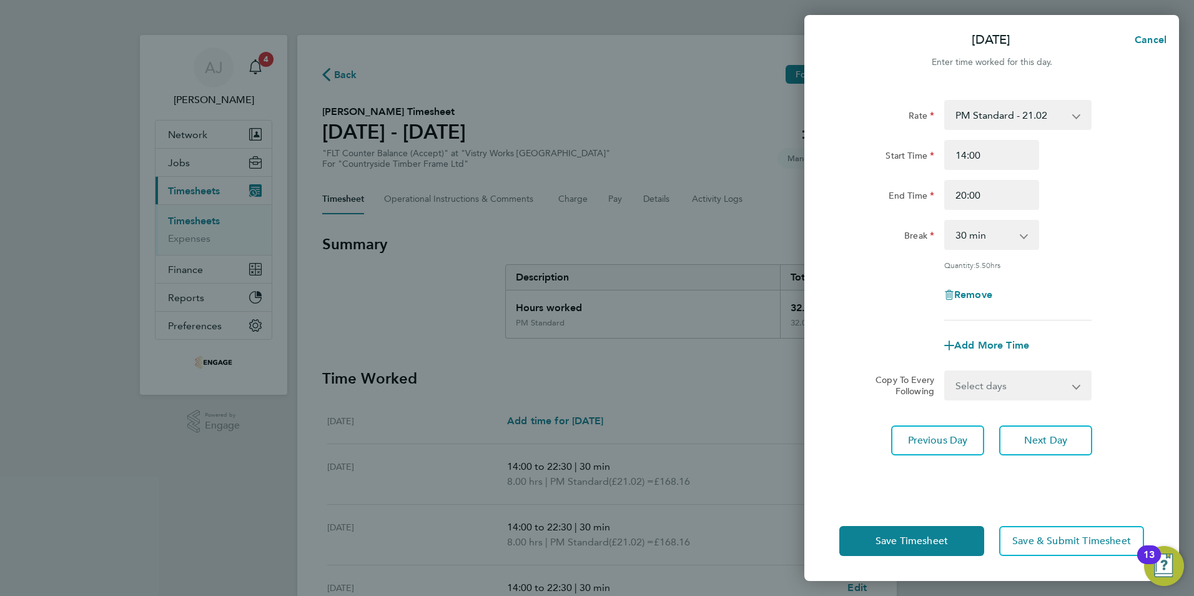
click at [912, 290] on div "Remove" at bounding box center [991, 295] width 315 height 30
click at [909, 543] on span "Save Timesheet" at bounding box center [912, 541] width 72 height 12
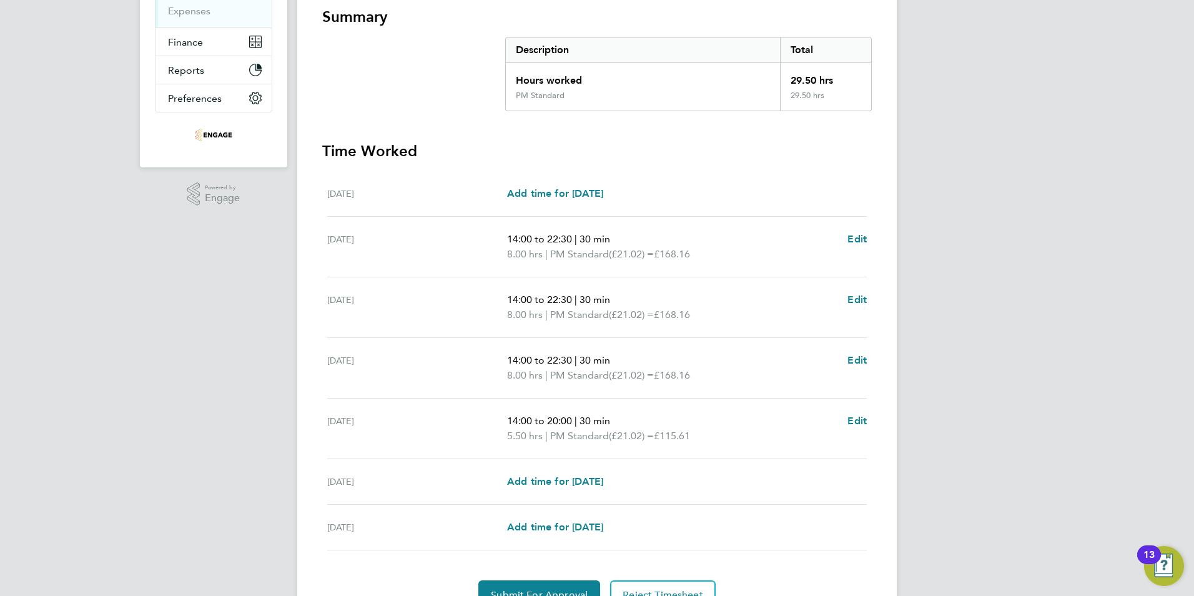
scroll to position [250, 0]
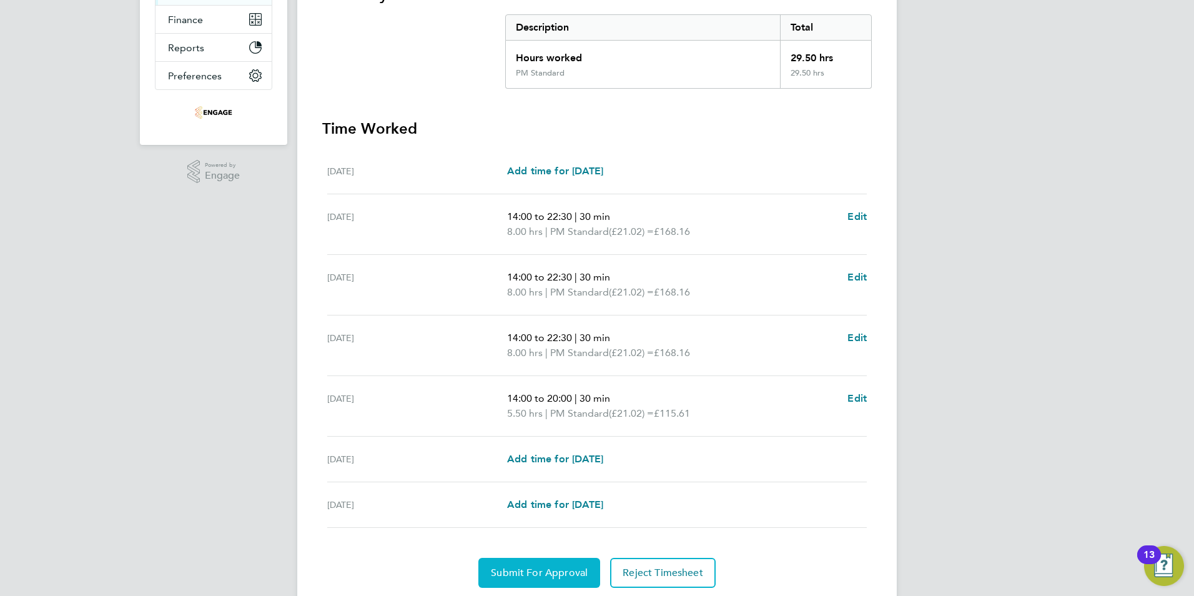
click at [540, 570] on span "Submit For Approval" at bounding box center [539, 572] width 97 height 12
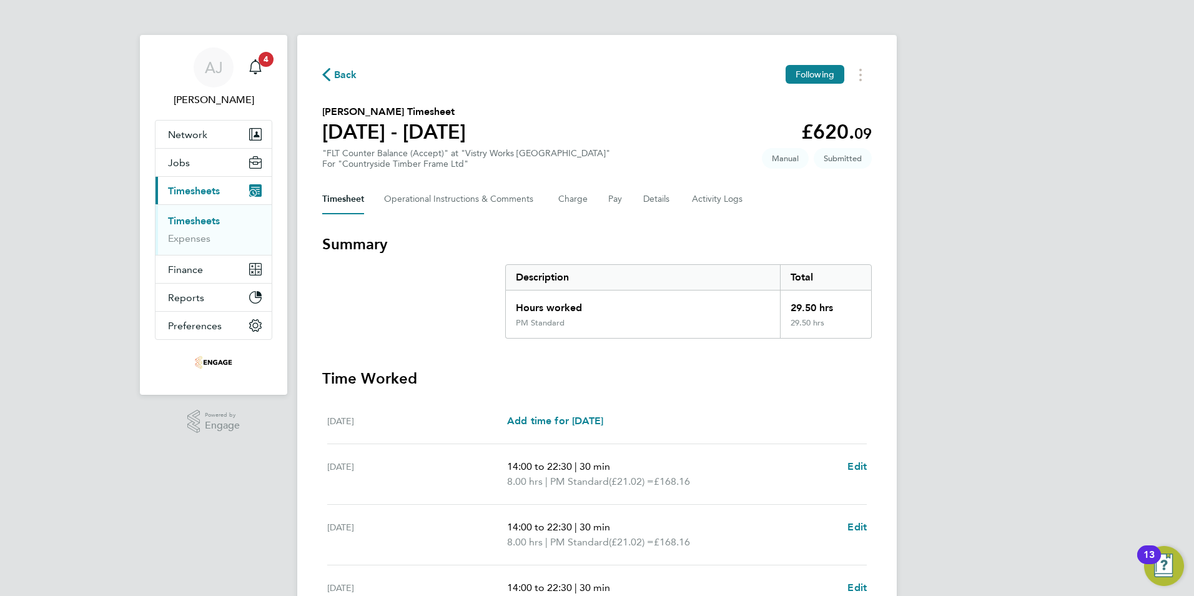
click at [196, 222] on link "Timesheets" at bounding box center [194, 221] width 52 height 12
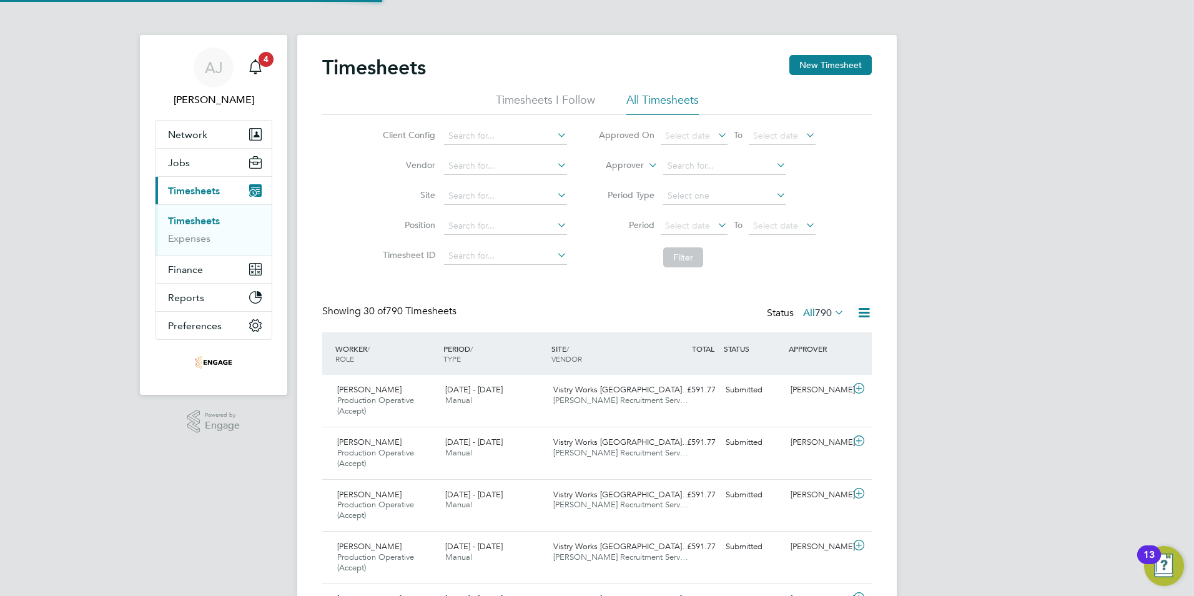
scroll to position [42, 109]
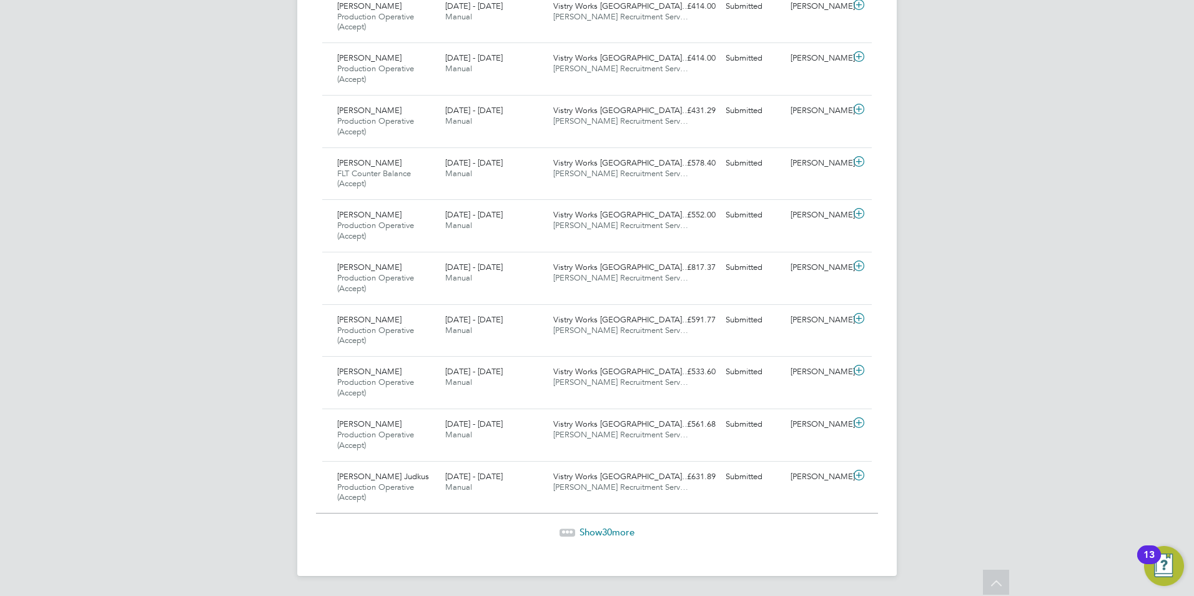
click at [629, 533] on span "Show 30 more" at bounding box center [607, 532] width 55 height 12
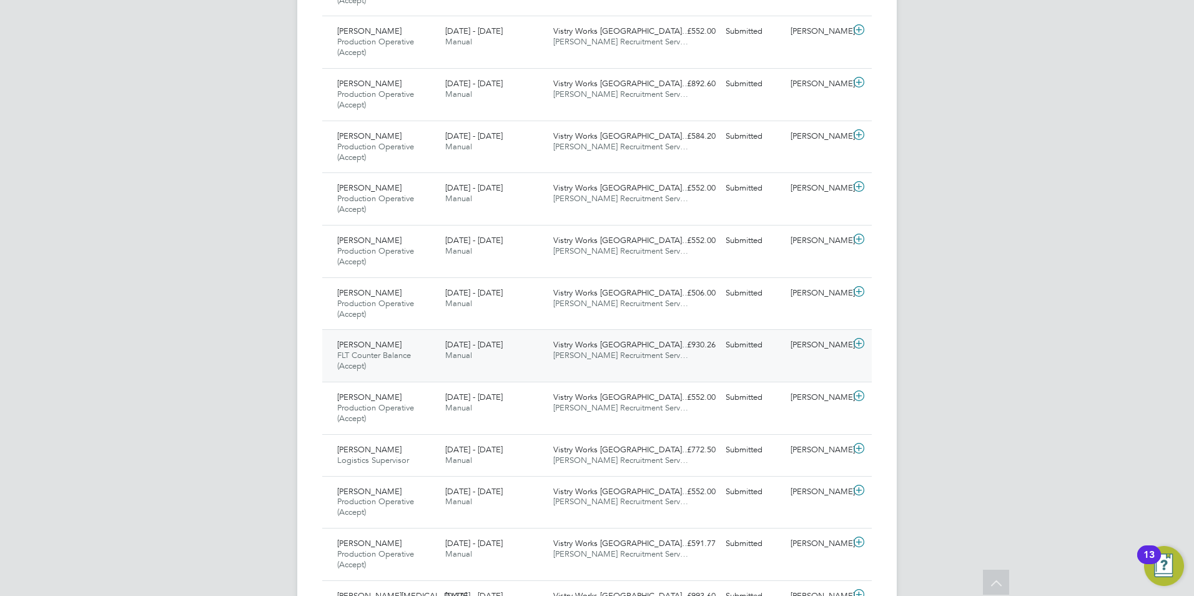
click at [858, 343] on icon at bounding box center [859, 343] width 16 height 10
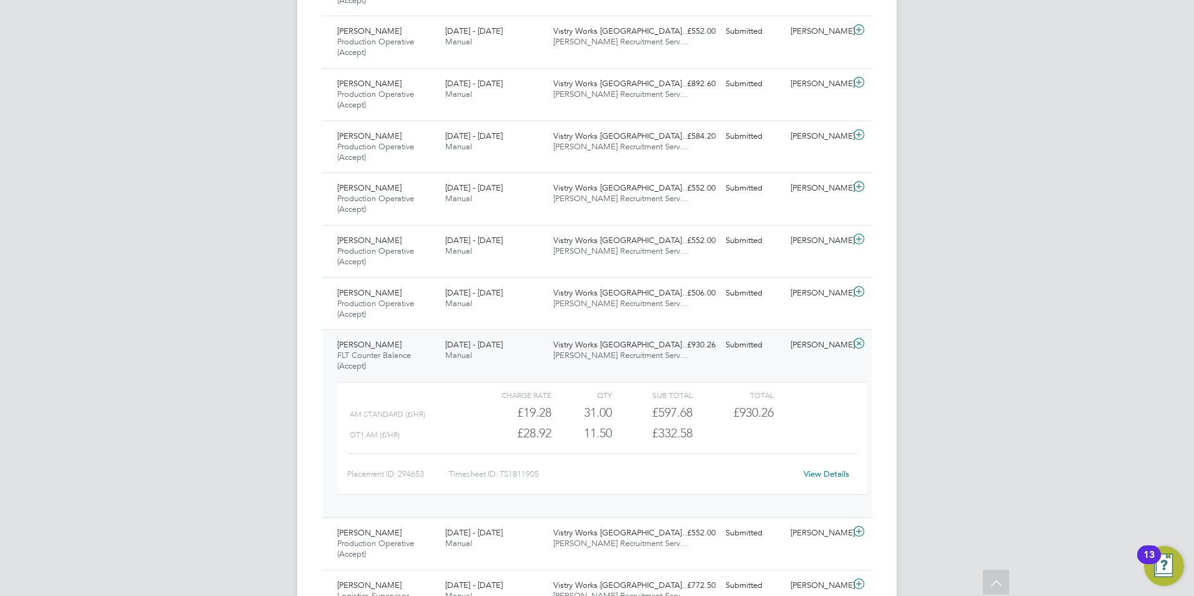
click at [834, 475] on link "View Details" at bounding box center [827, 473] width 46 height 11
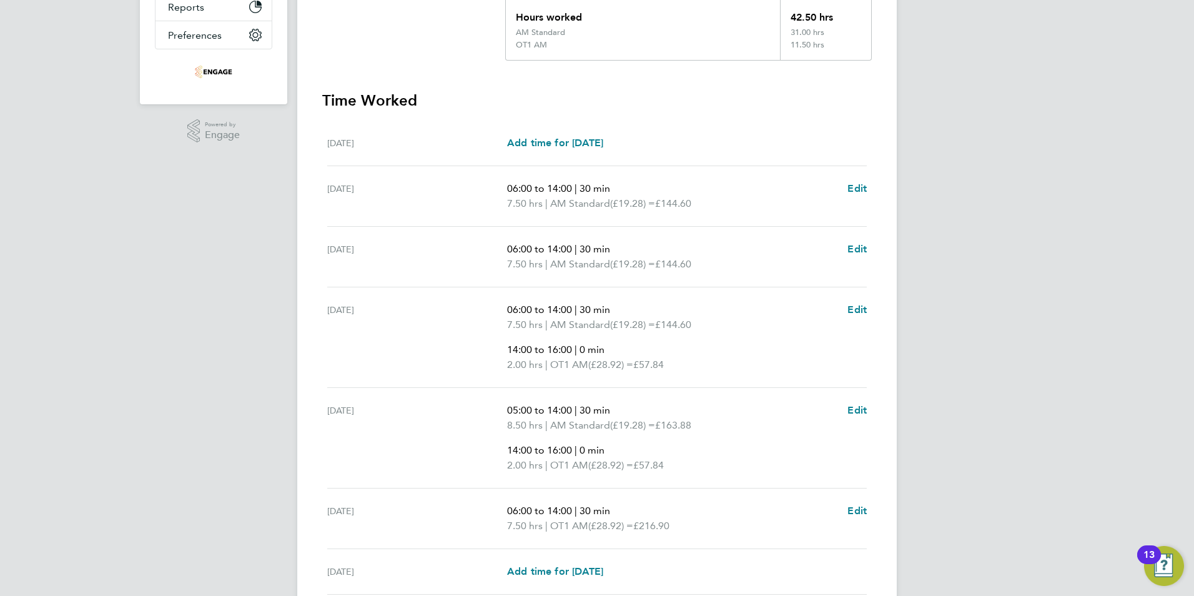
scroll to position [312, 0]
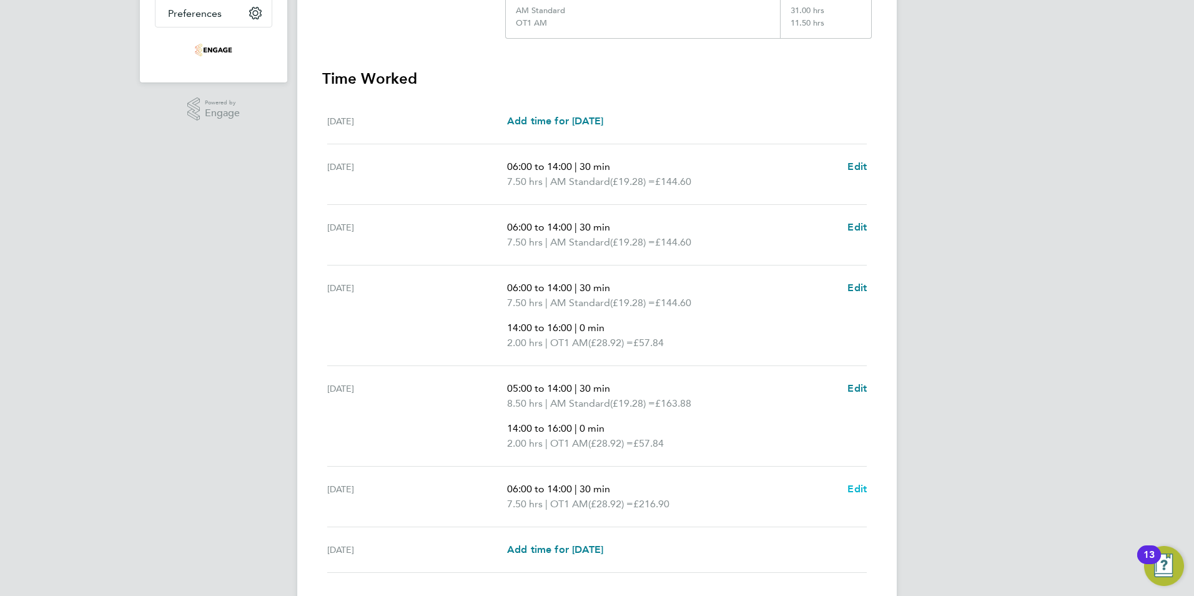
click at [856, 487] on span "Edit" at bounding box center [856, 489] width 19 height 12
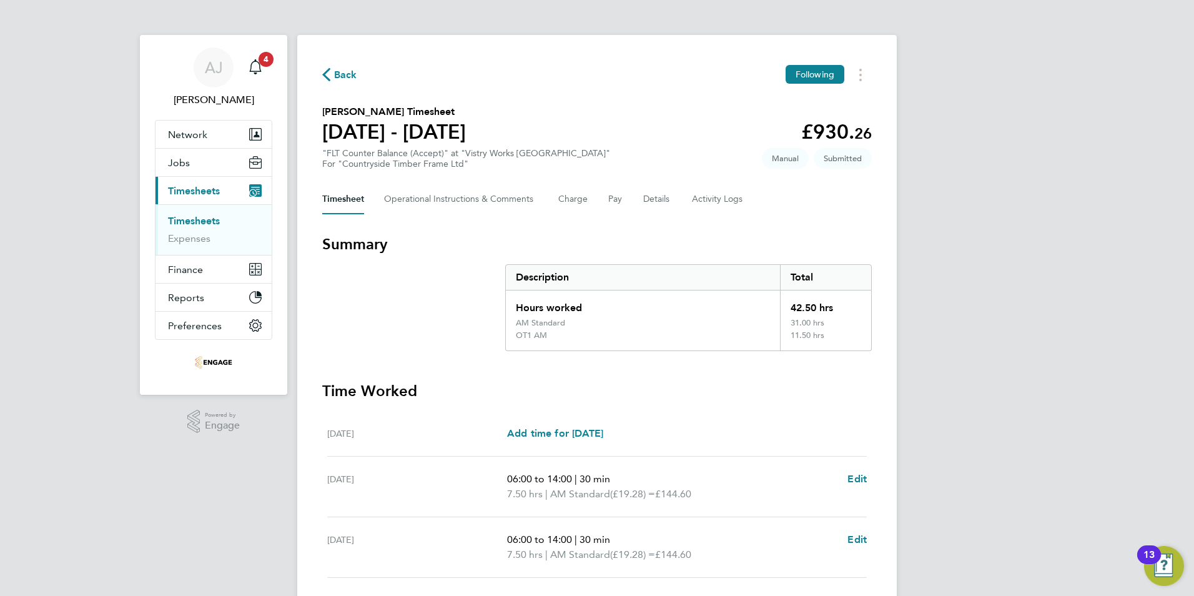
select select "30"
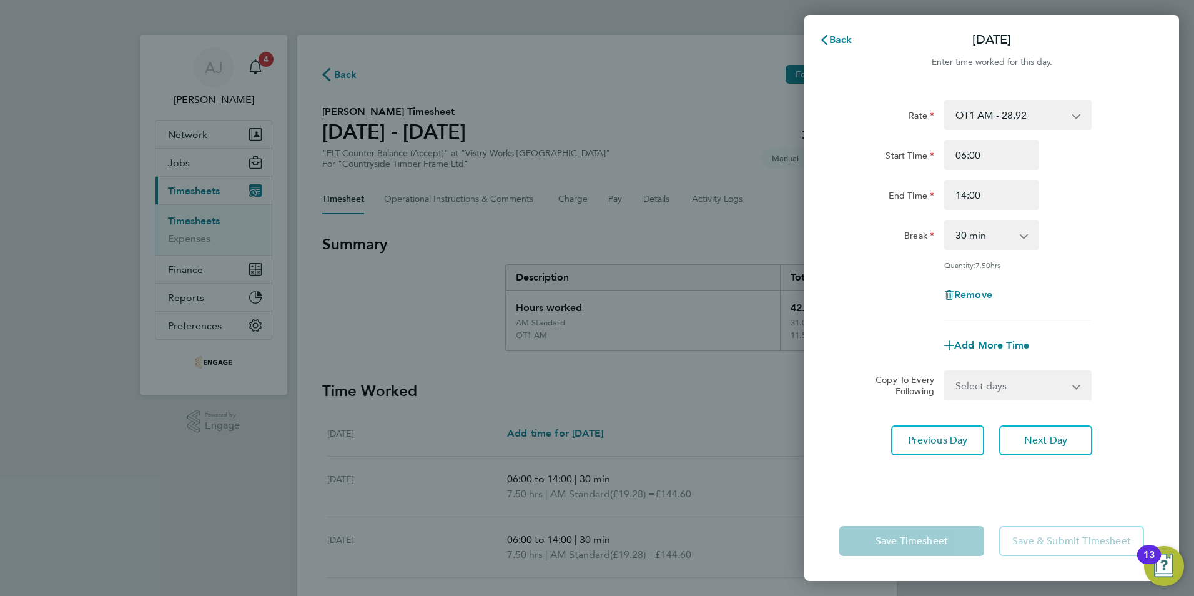
click at [1010, 117] on select "OT1 AM - 28.92 AM Standard - 19.28 PM OT 2 - 42.03 PM OT 1 - 31.52 PM Standard …" at bounding box center [1011, 114] width 130 height 27
select select "30"
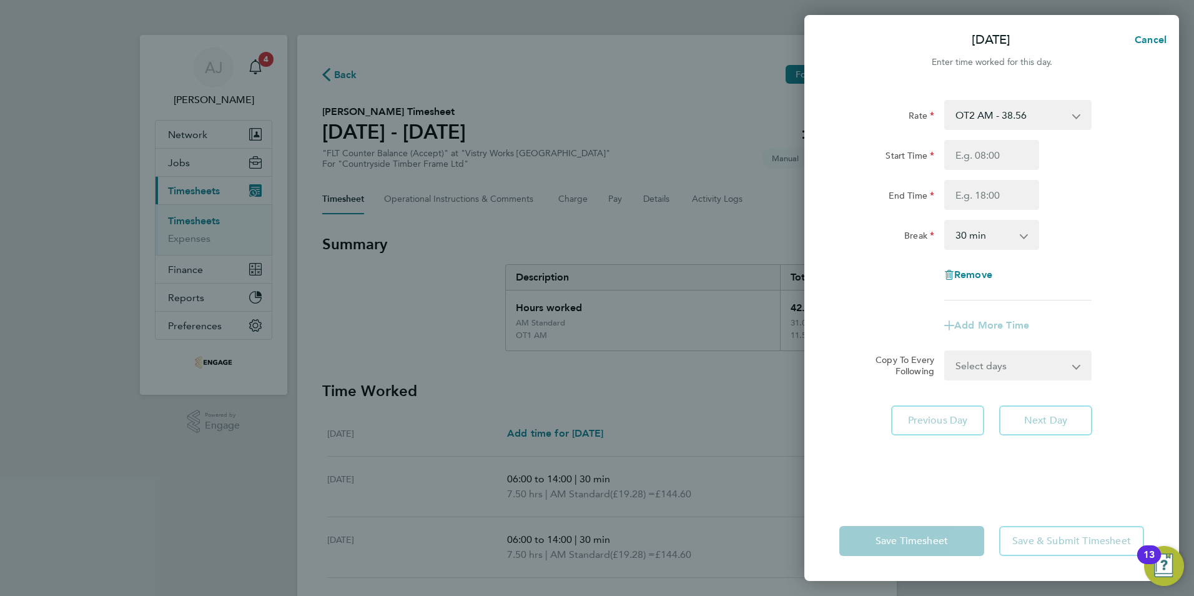
drag, startPoint x: 832, startPoint y: 270, endPoint x: 895, endPoint y: 315, distance: 77.0
click at [834, 270] on div "Rate OT2 AM - 38.56 AM Standard - 19.28 PM OT 2 - 42.03 PM OT 1 - 31.52 OT1 AM …" at bounding box center [991, 293] width 375 height 416
click at [906, 245] on div "Break" at bounding box center [886, 235] width 105 height 30
click at [995, 154] on input "Start Time" at bounding box center [991, 155] width 95 height 30
type input "06:00"
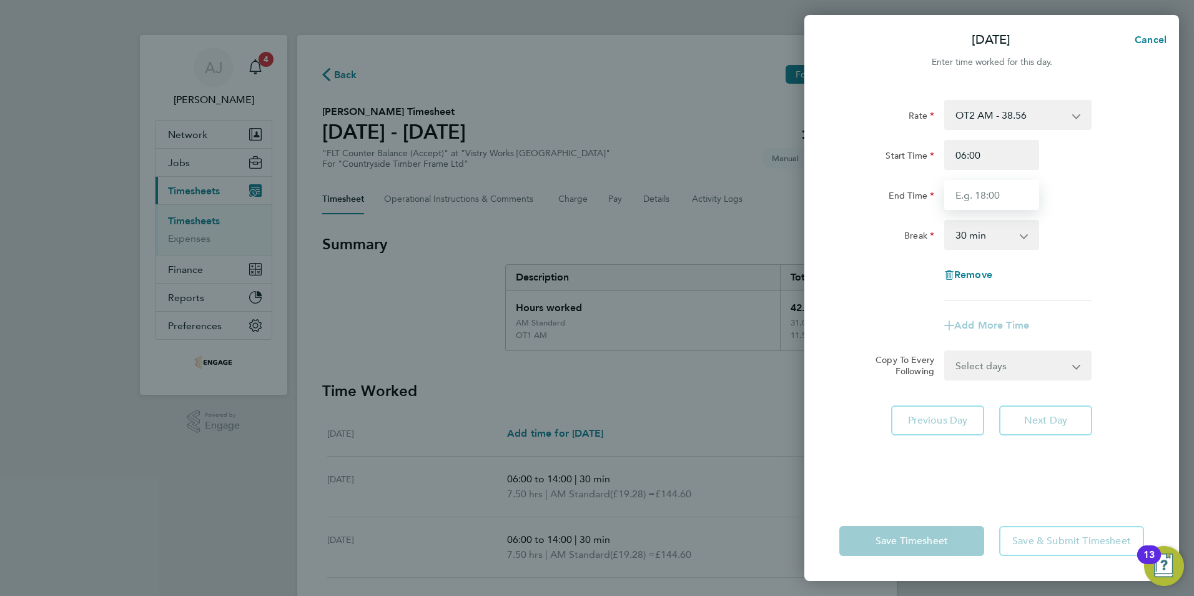
click at [962, 194] on input "End Time" at bounding box center [991, 195] width 95 height 30
type input "14:00"
click at [866, 256] on div "Rate OT2 AM - 38.56 AM Standard - 19.28 PM OT 2 - 42.03 PM OT 1 - 31.52 OT1 AM …" at bounding box center [991, 200] width 305 height 200
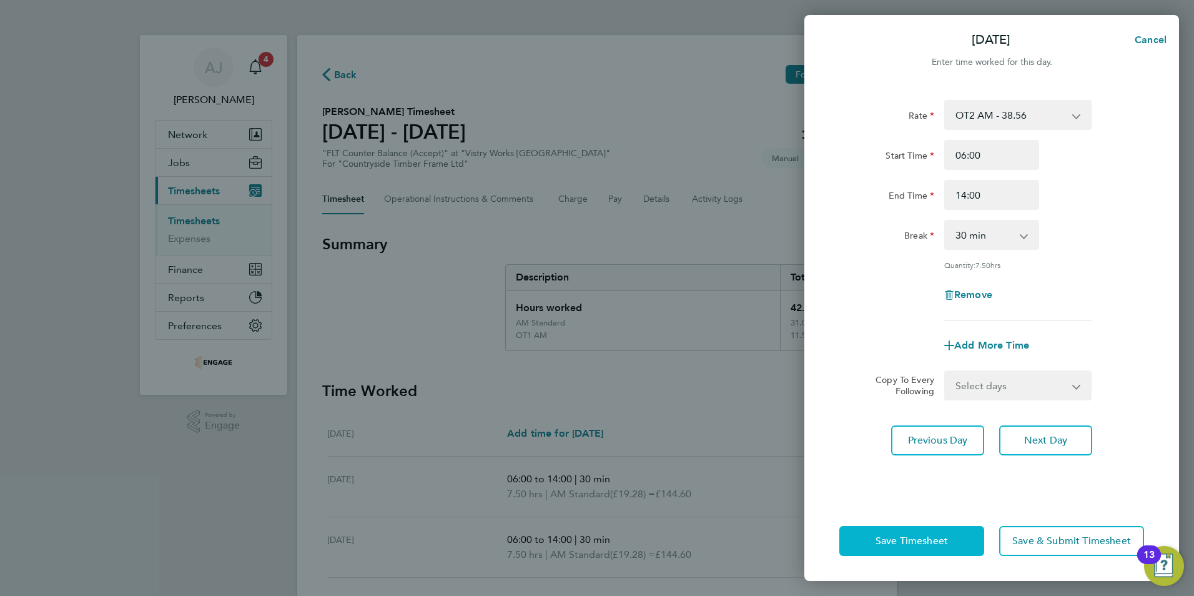
click at [878, 538] on span "Save Timesheet" at bounding box center [912, 541] width 72 height 12
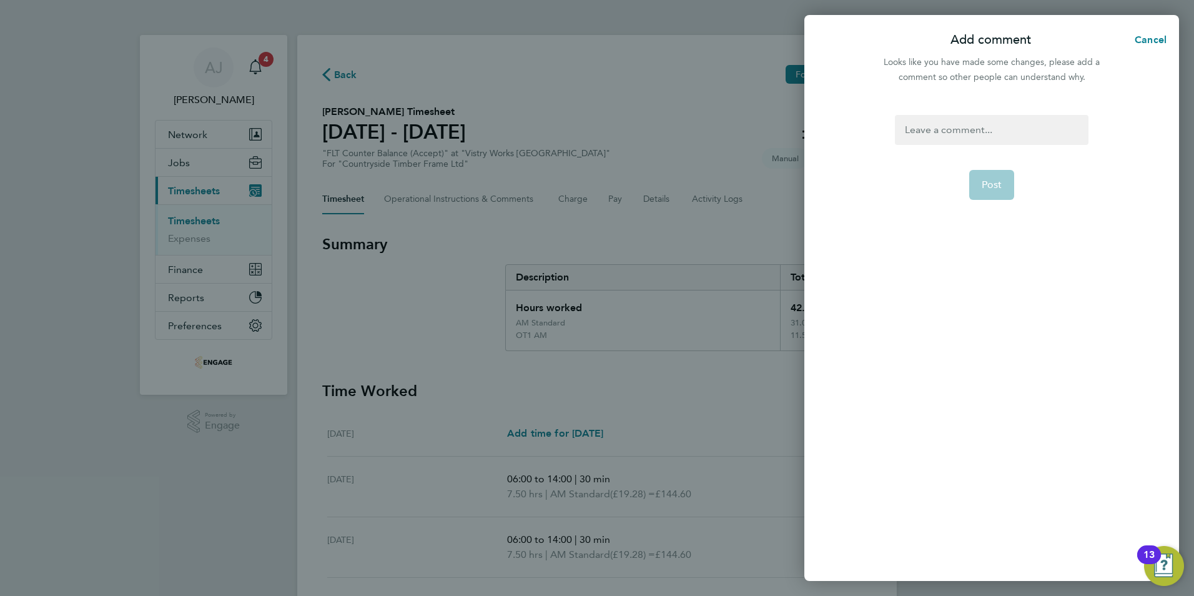
click at [933, 124] on div at bounding box center [991, 130] width 193 height 30
click at [932, 123] on div at bounding box center [991, 130] width 193 height 30
click at [981, 181] on button "Post" at bounding box center [992, 185] width 46 height 30
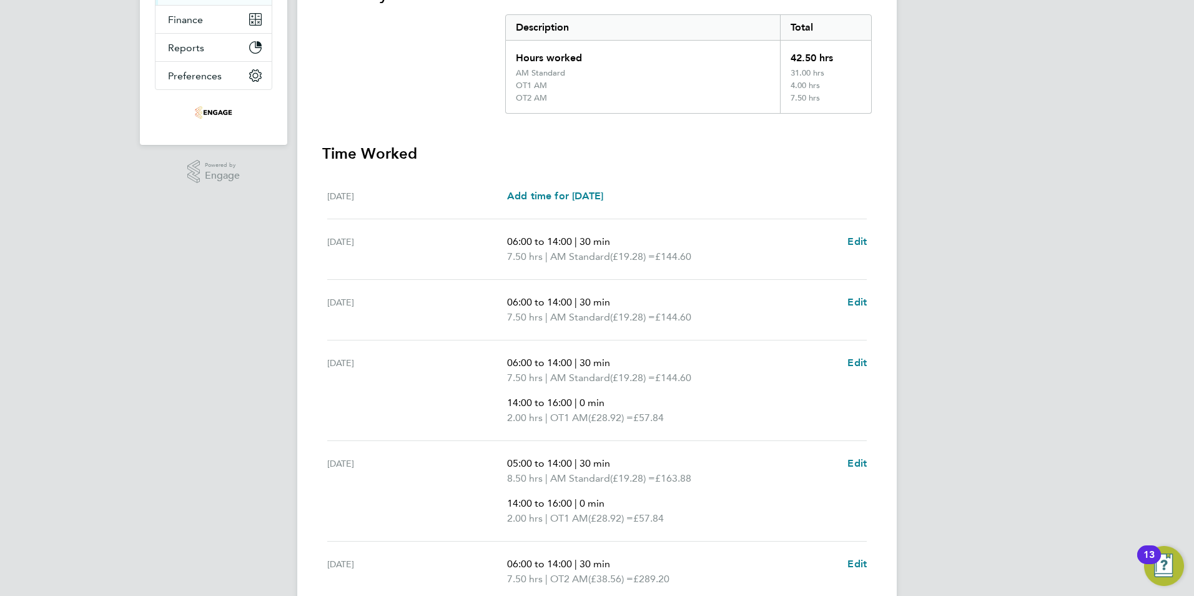
scroll to position [412, 0]
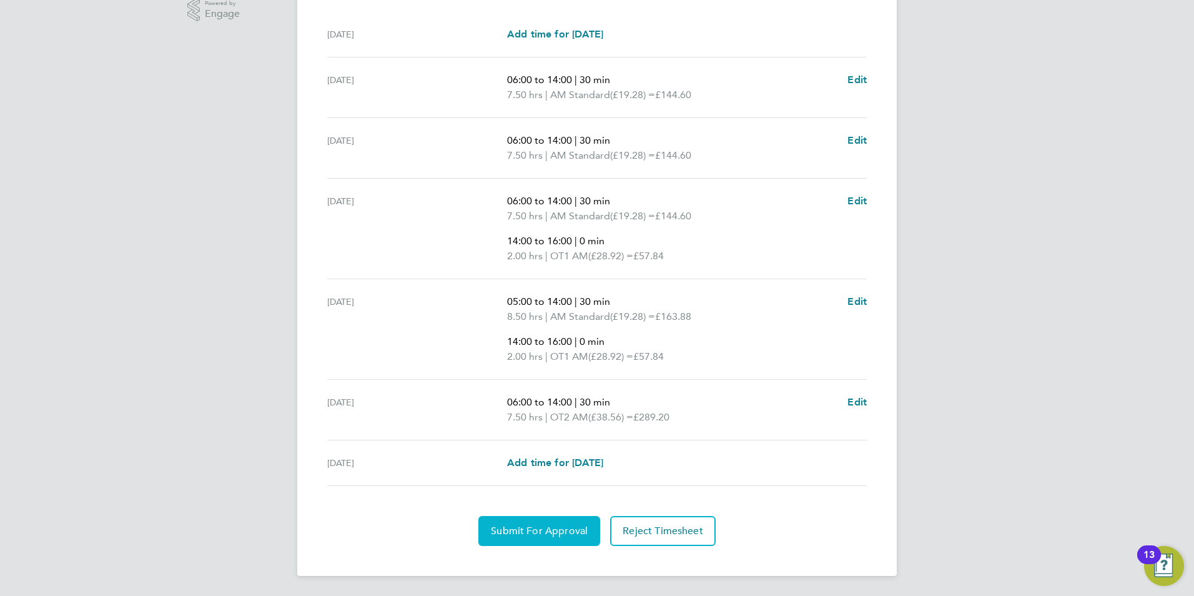
click at [533, 537] on button "Submit For Approval" at bounding box center [539, 531] width 122 height 30
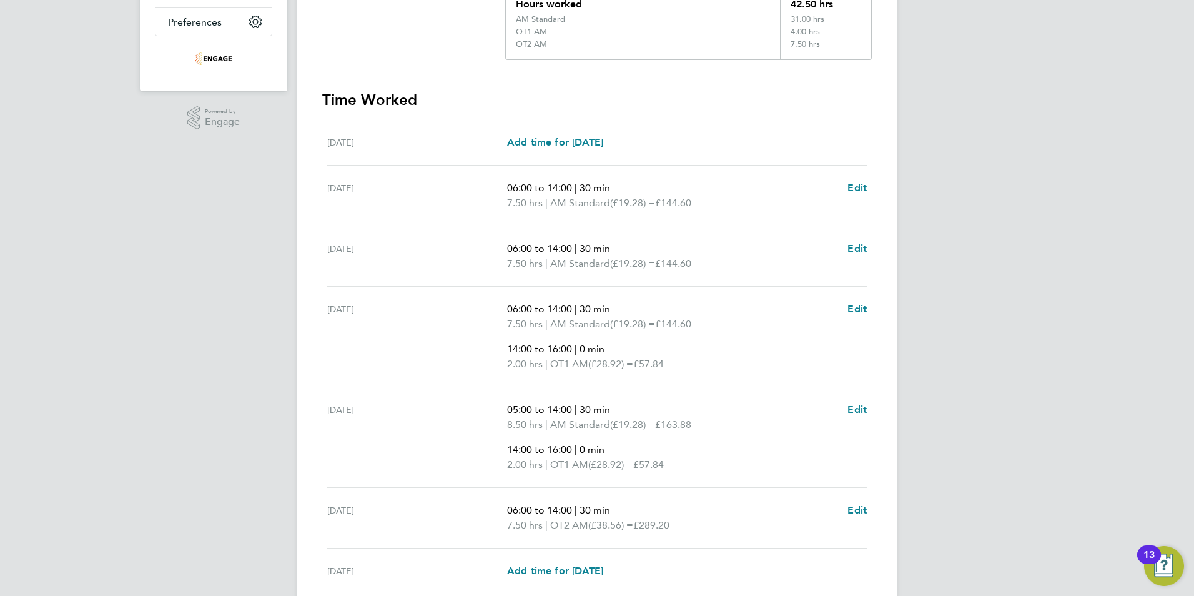
scroll to position [99, 0]
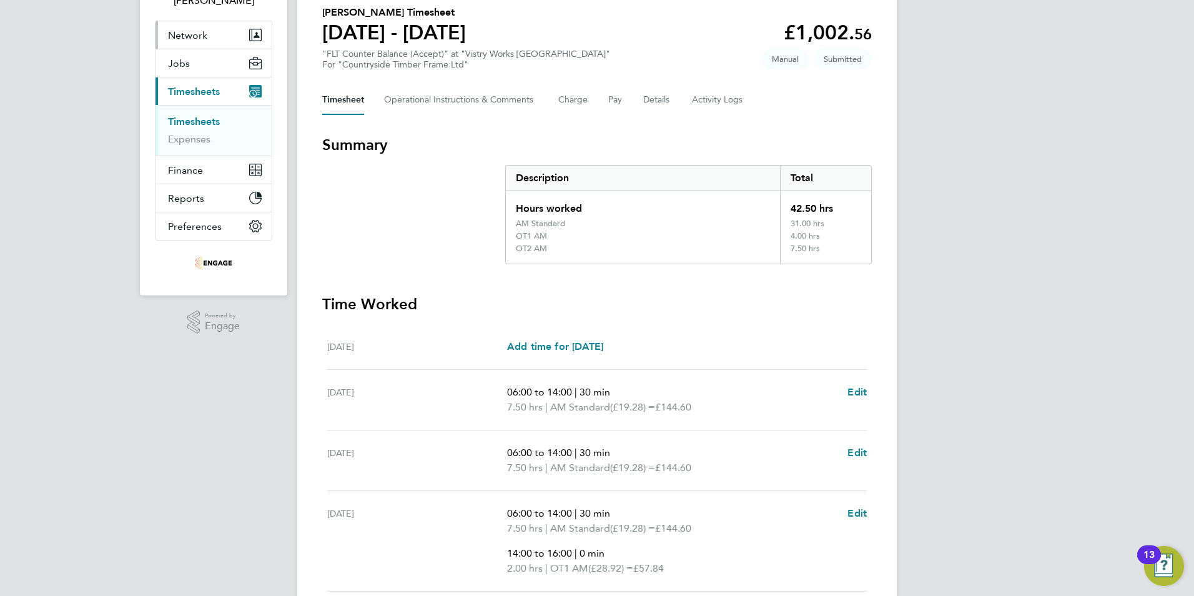
drag, startPoint x: 205, startPoint y: 119, endPoint x: 240, endPoint y: 131, distance: 37.7
click at [205, 119] on link "Timesheets" at bounding box center [194, 122] width 52 height 12
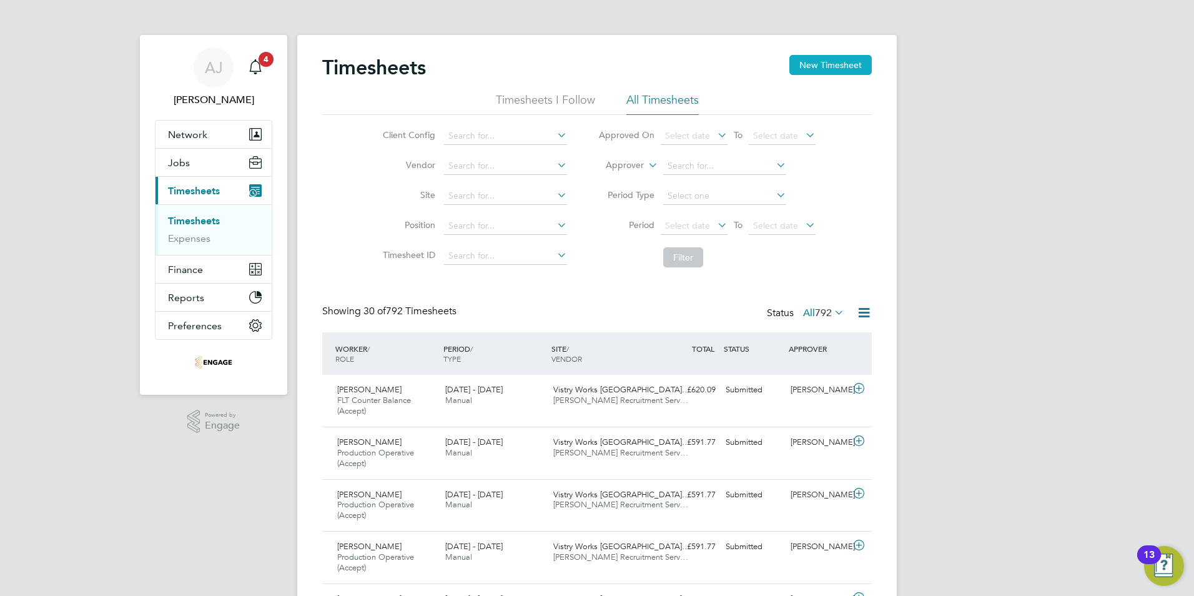
click at [823, 61] on button "New Timesheet" at bounding box center [830, 65] width 82 height 20
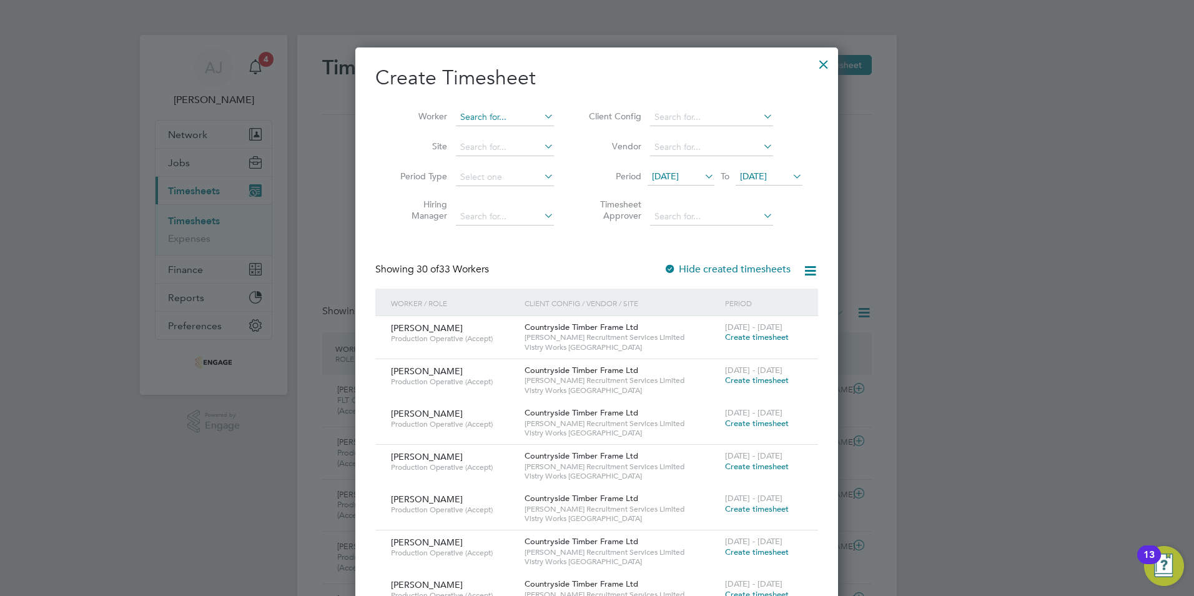
click at [482, 109] on input at bounding box center [505, 117] width 98 height 17
click at [490, 127] on li "[PERSON_NAME]" at bounding box center [522, 134] width 135 height 17
type input "[PERSON_NAME]"
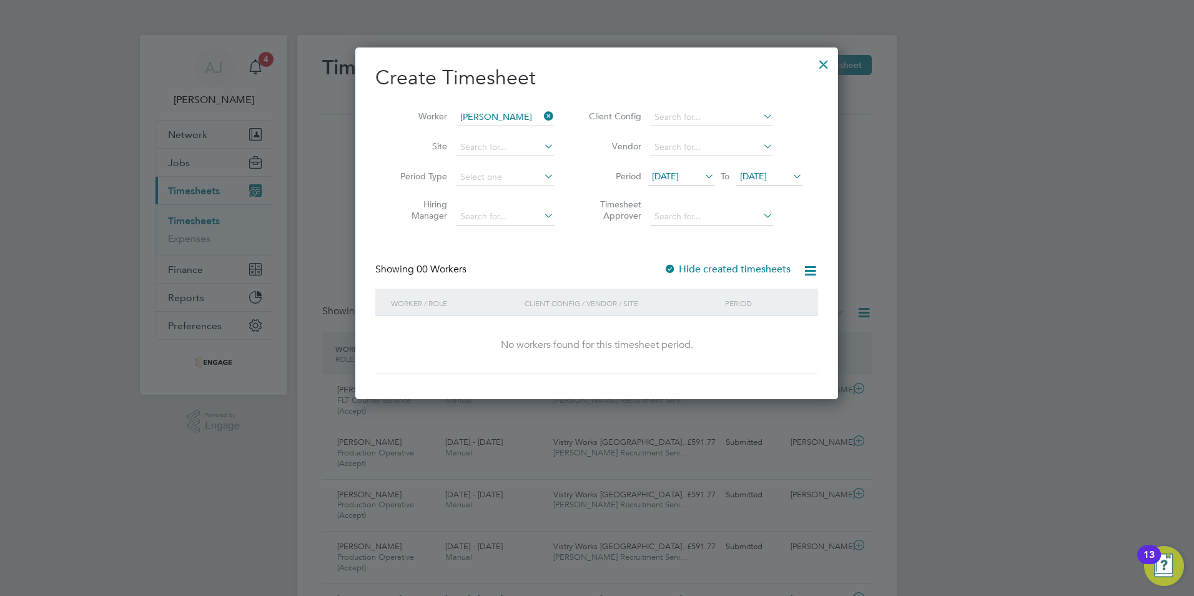
click at [679, 174] on span "[DATE]" at bounding box center [665, 175] width 27 height 11
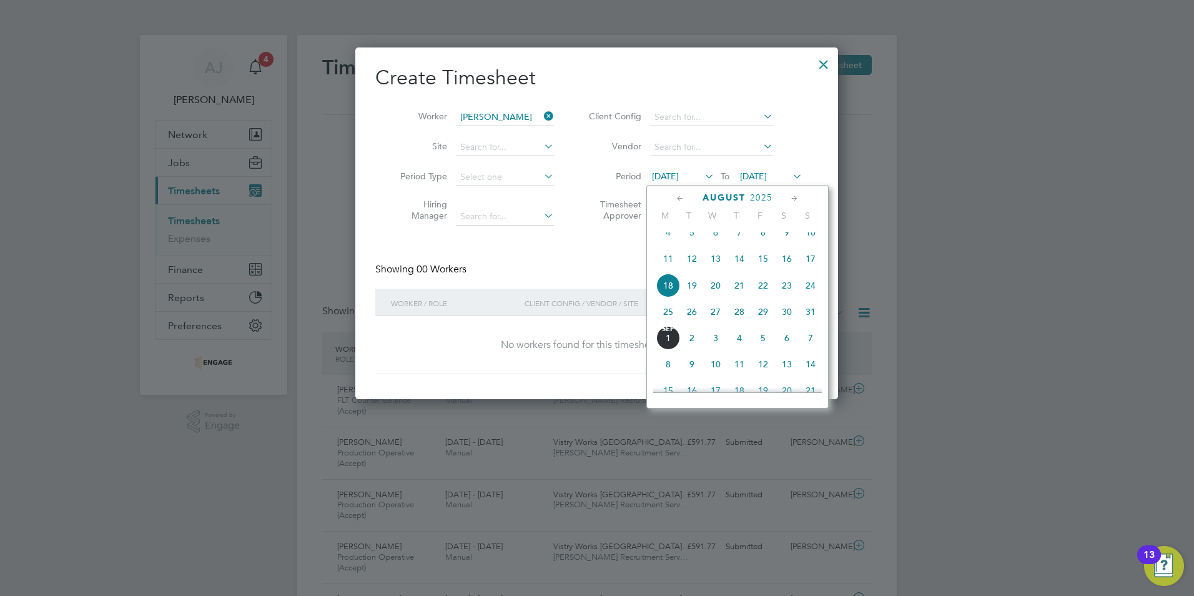
drag, startPoint x: 667, startPoint y: 317, endPoint x: 736, endPoint y: 222, distance: 117.2
click at [666, 317] on span "25" at bounding box center [668, 312] width 24 height 24
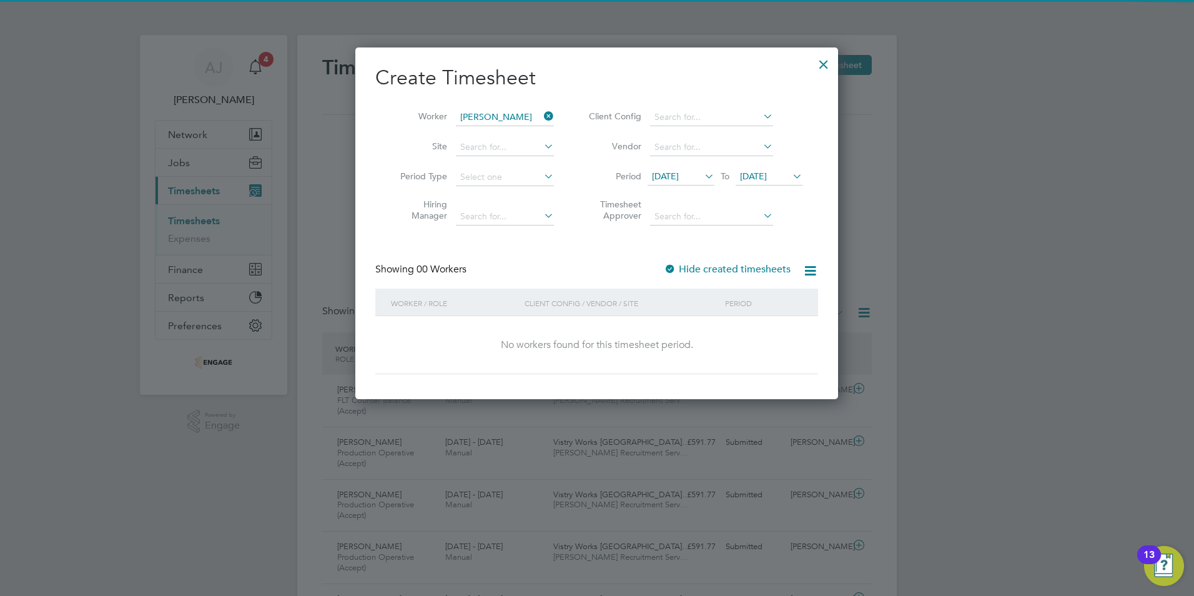
click at [763, 175] on span "[DATE]" at bounding box center [753, 175] width 27 height 11
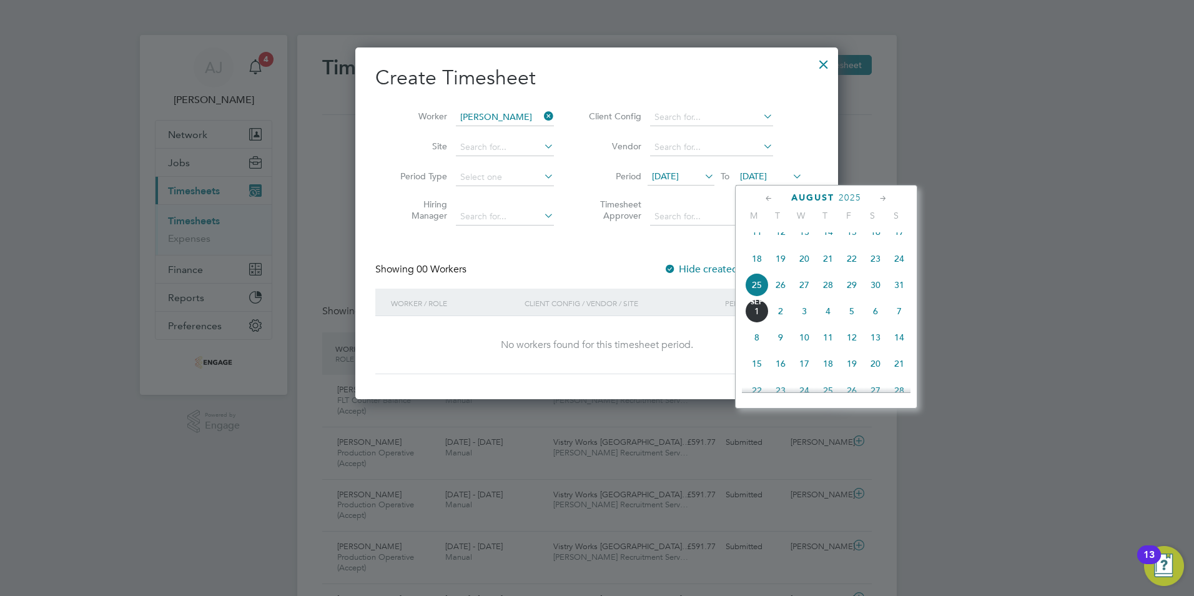
click at [901, 292] on span "31" at bounding box center [899, 285] width 24 height 24
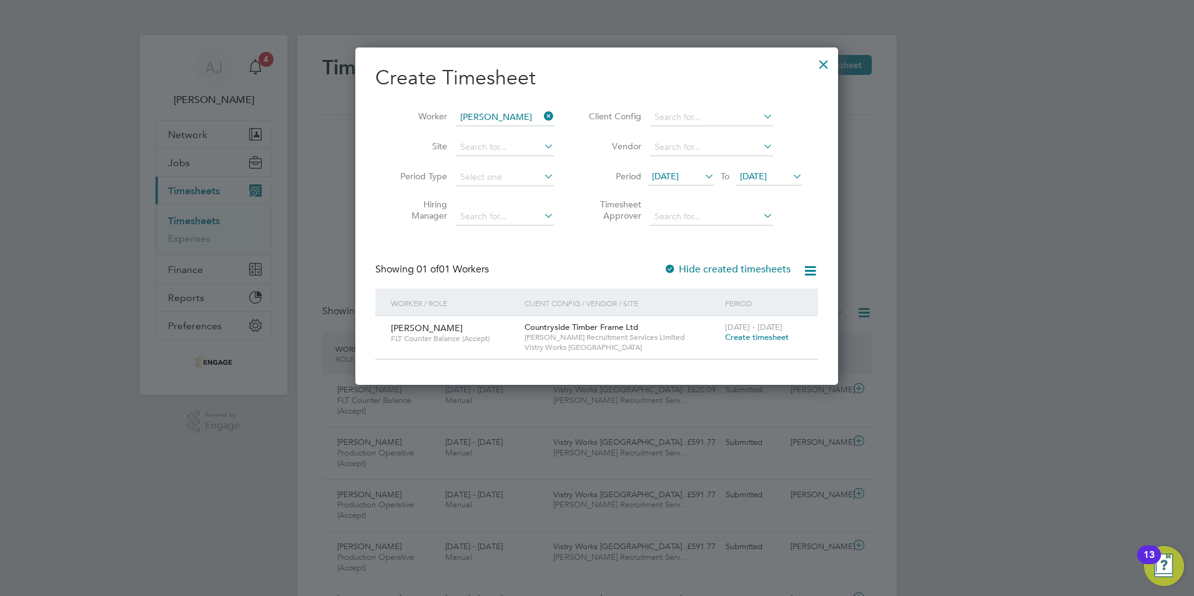
click at [774, 336] on span "Create timesheet" at bounding box center [757, 337] width 64 height 11
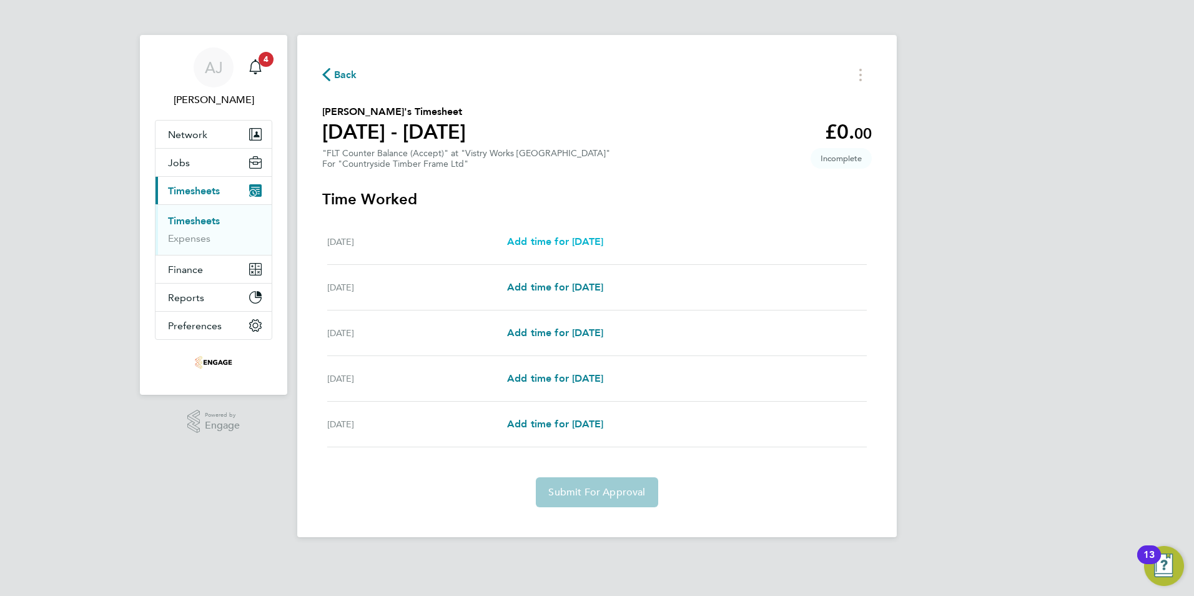
click at [567, 240] on span "Add time for [DATE]" at bounding box center [555, 241] width 96 height 12
select select "15"
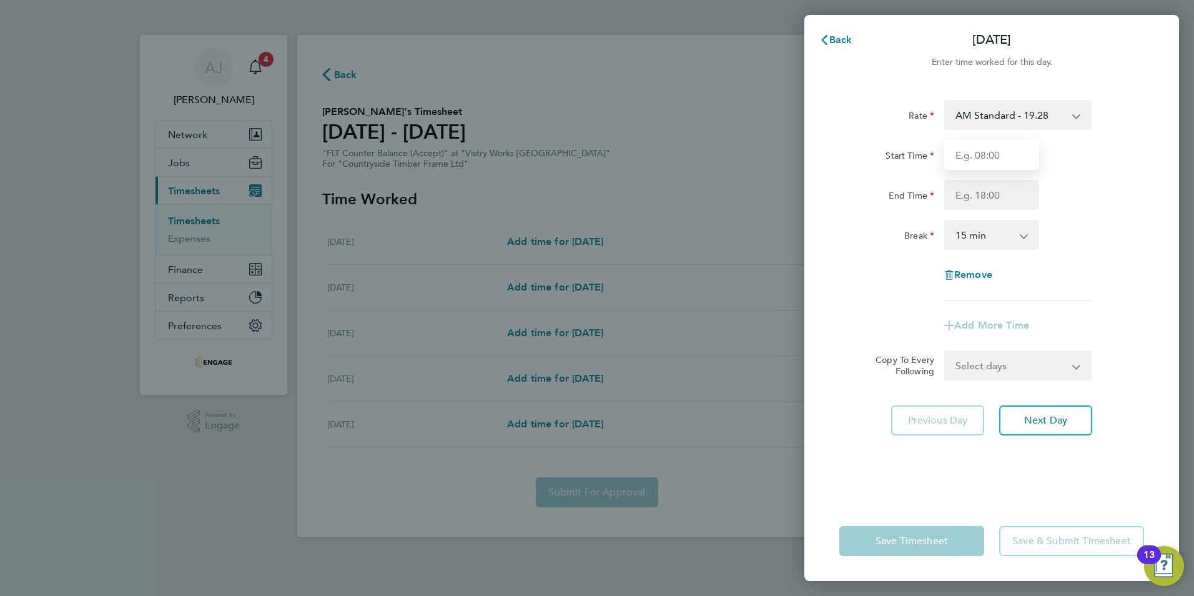
click at [1014, 156] on input "Start Time" at bounding box center [991, 155] width 95 height 30
click at [966, 152] on input "06:00" at bounding box center [991, 155] width 95 height 30
type input "09:00"
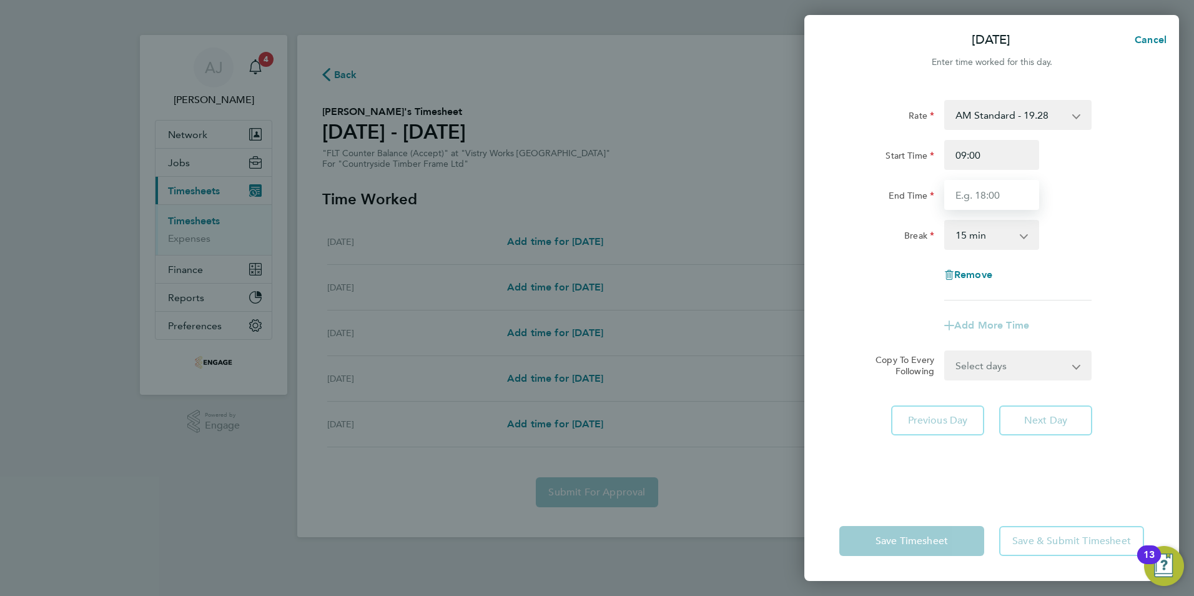
click at [959, 192] on input "End Time" at bounding box center [991, 195] width 95 height 30
click at [984, 195] on input "14:00" at bounding box center [991, 195] width 95 height 30
click at [1101, 179] on div "Start Time 09:00 End Time 01:40" at bounding box center [991, 175] width 315 height 70
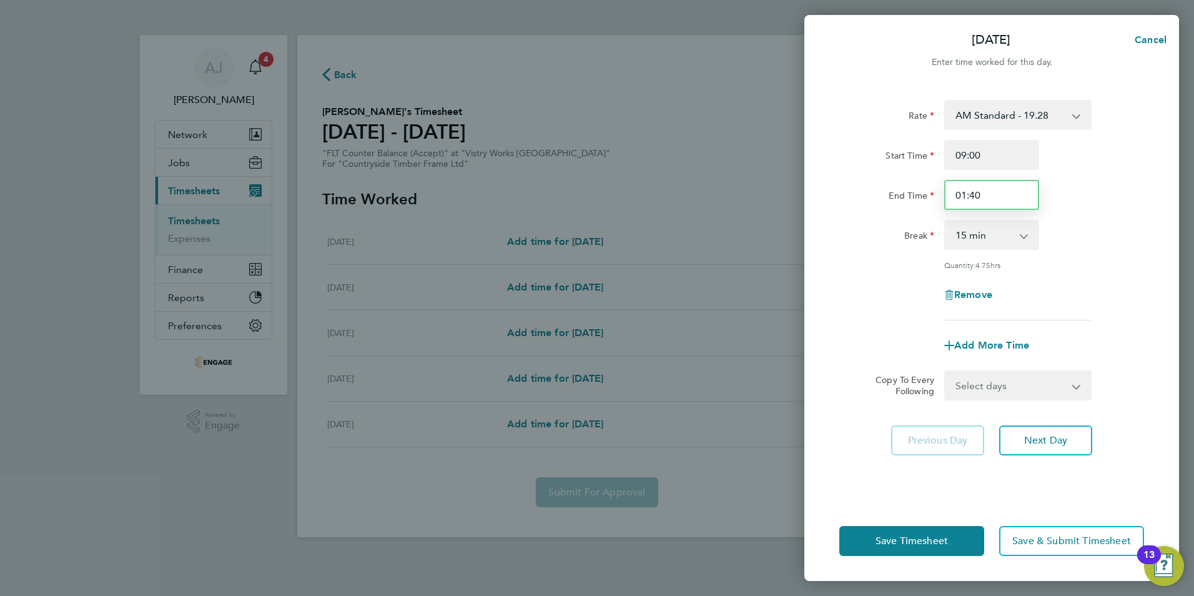
click at [982, 194] on input "01:40" at bounding box center [991, 195] width 95 height 30
type input "0"
type input "14:30"
drag, startPoint x: 1007, startPoint y: 235, endPoint x: 1002, endPoint y: 246, distance: 12.3
click at [1006, 235] on select "0 min 15 min 30 min 45 min 60 min 75 min 90 min" at bounding box center [984, 234] width 77 height 27
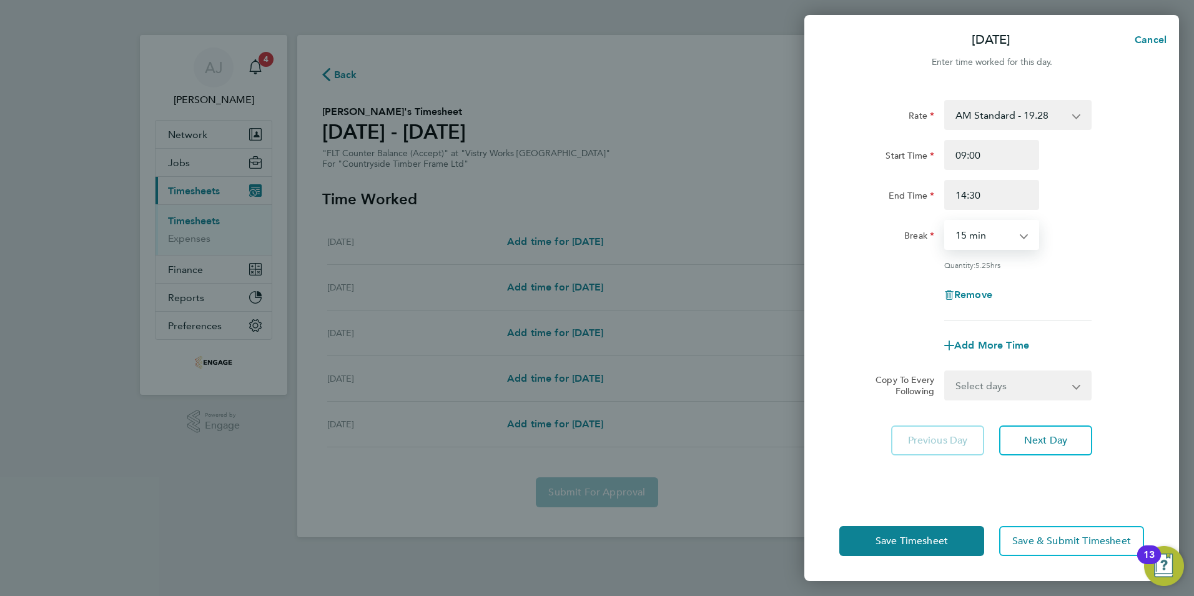
select select "30"
click at [946, 221] on select "0 min 15 min 30 min 45 min 60 min 75 min 90 min" at bounding box center [984, 234] width 77 height 27
click at [888, 271] on div "Rate AM Standard - 19.28 OT1 AM - 28.92 PM OT 1 - 31.52 PM OT 2 - 42.03 OT2 AM …" at bounding box center [991, 210] width 305 height 220
click at [1029, 440] on span "Next Day" at bounding box center [1045, 440] width 43 height 12
select select "15"
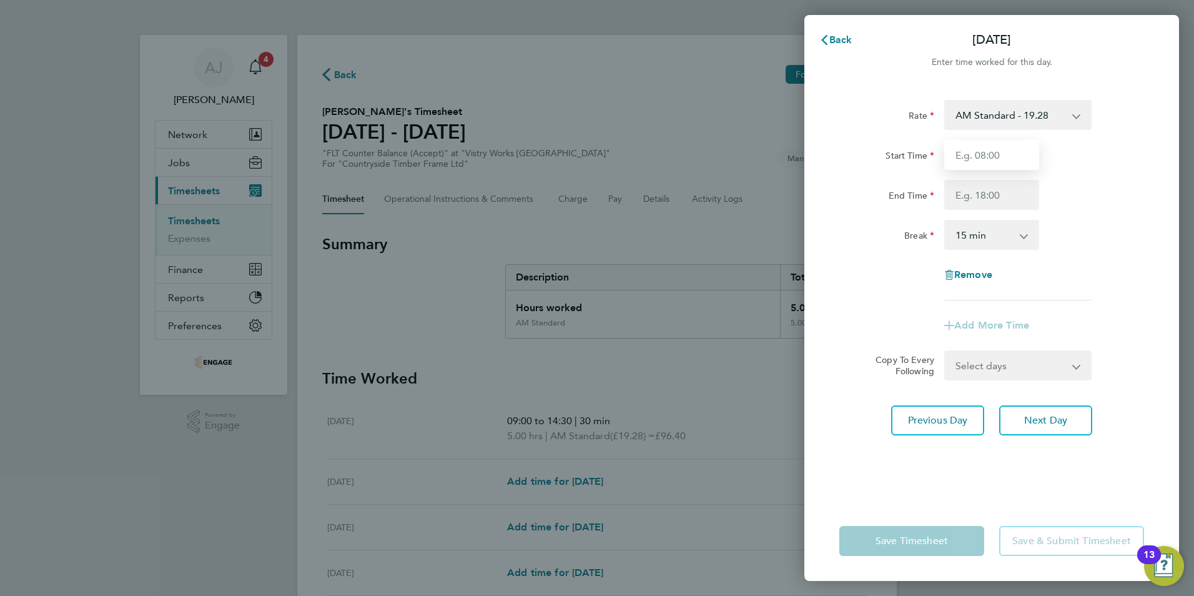
click at [994, 157] on input "Start Time" at bounding box center [991, 155] width 95 height 30
type input "06:00"
drag, startPoint x: 972, startPoint y: 192, endPoint x: 971, endPoint y: 204, distance: 12.6
click at [972, 192] on input "End Time" at bounding box center [991, 195] width 95 height 30
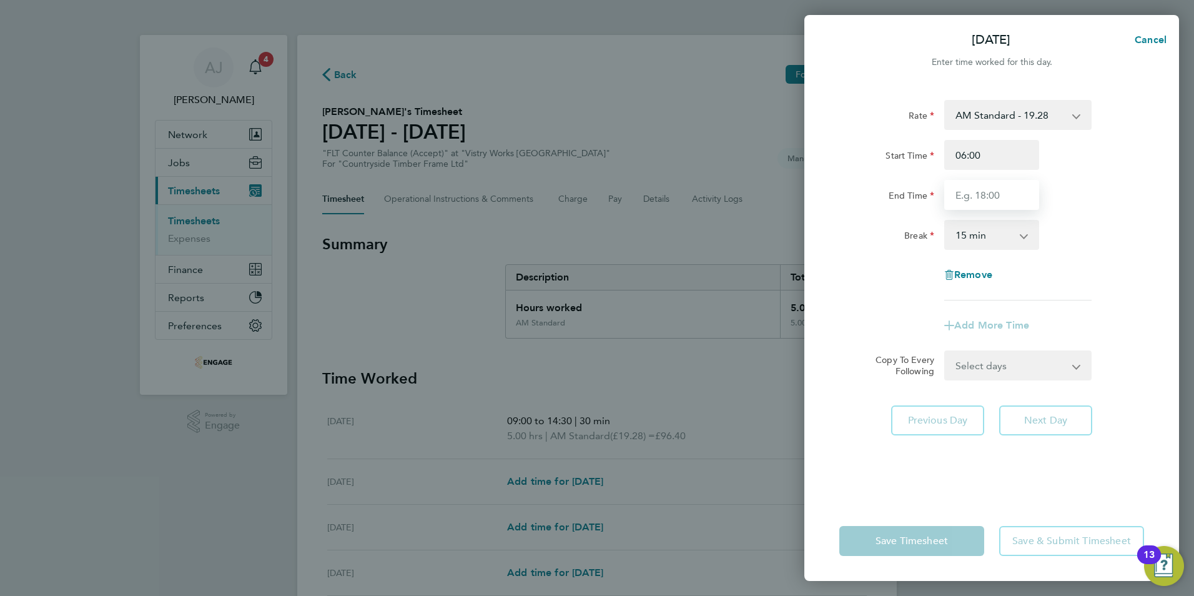
type input "14:00"
click at [974, 234] on select "0 min 15 min 30 min 45 min 60 min 75 min 90 min" at bounding box center [984, 234] width 77 height 27
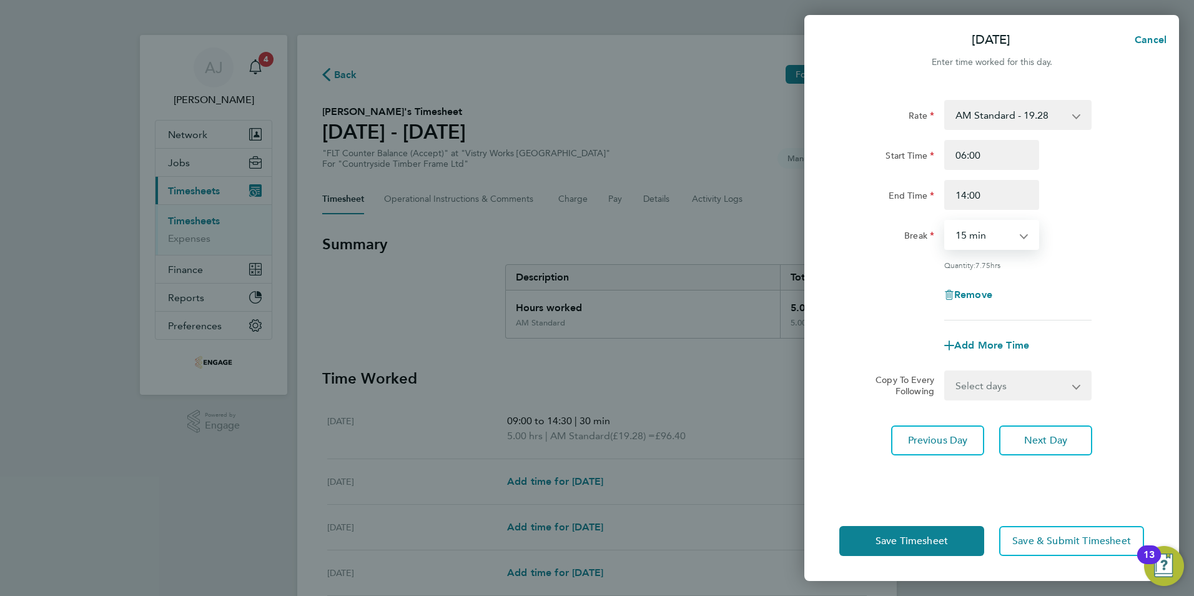
select select "30"
click at [946, 221] on select "0 min 15 min 30 min 45 min 60 min 75 min 90 min" at bounding box center [984, 234] width 77 height 27
click at [874, 542] on button "Save Timesheet" at bounding box center [911, 541] width 145 height 30
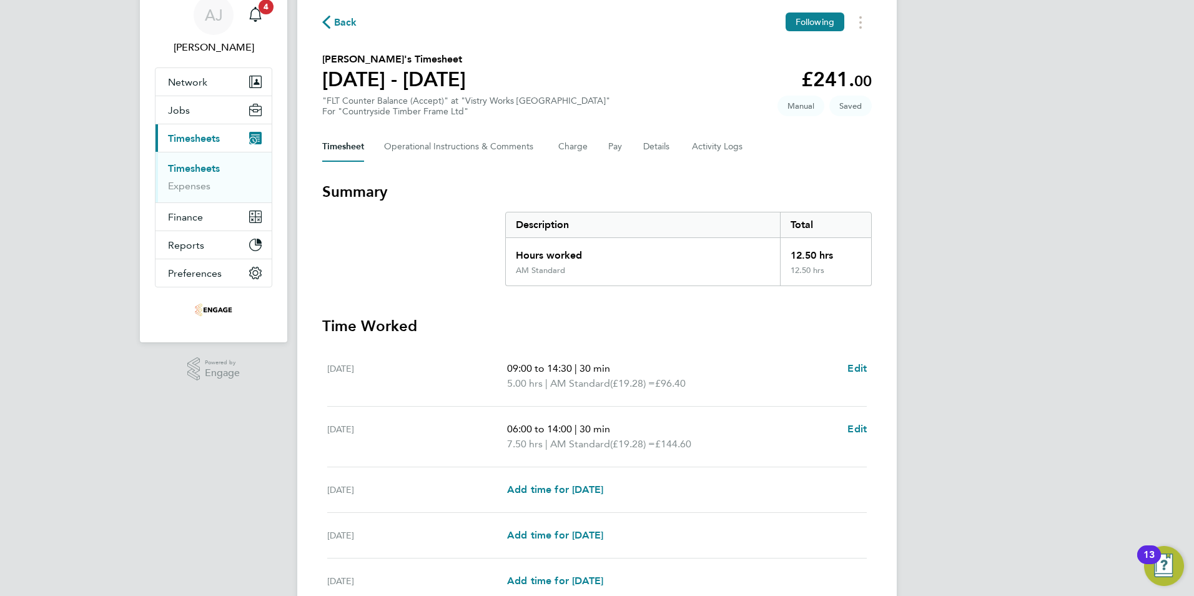
scroll to position [125, 0]
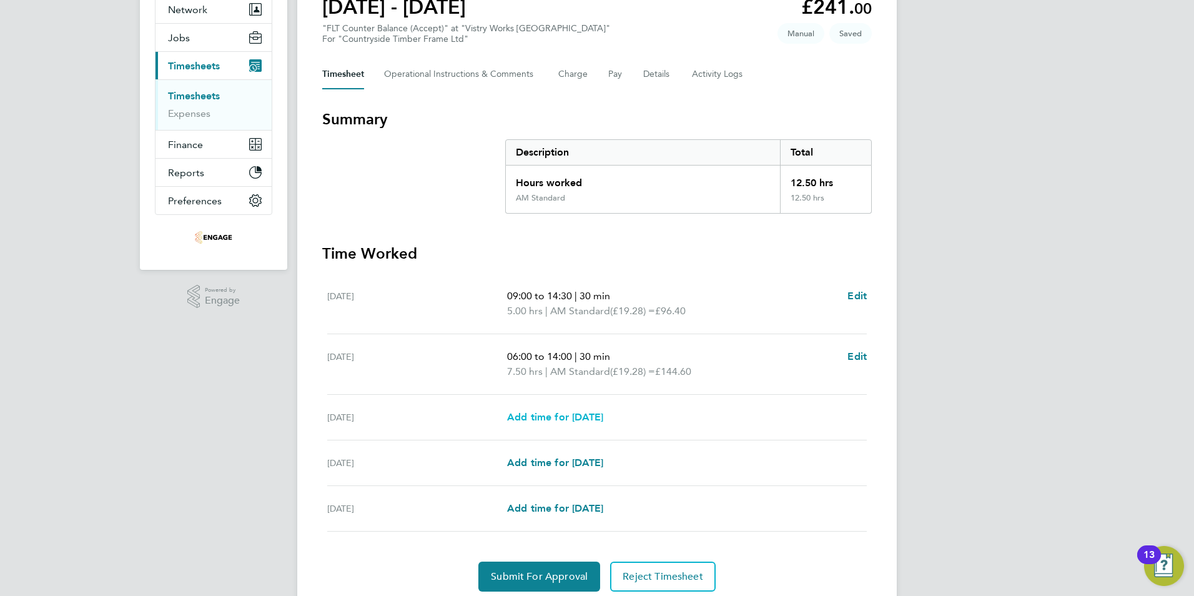
click at [546, 418] on span "Add time for [DATE]" at bounding box center [555, 417] width 96 height 12
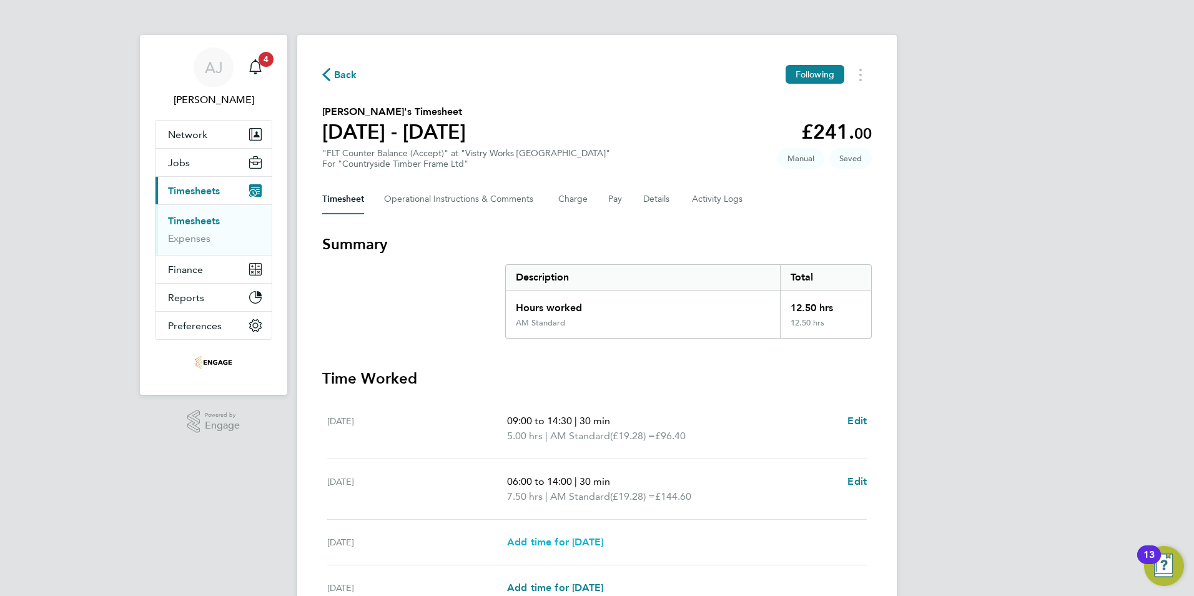
select select "15"
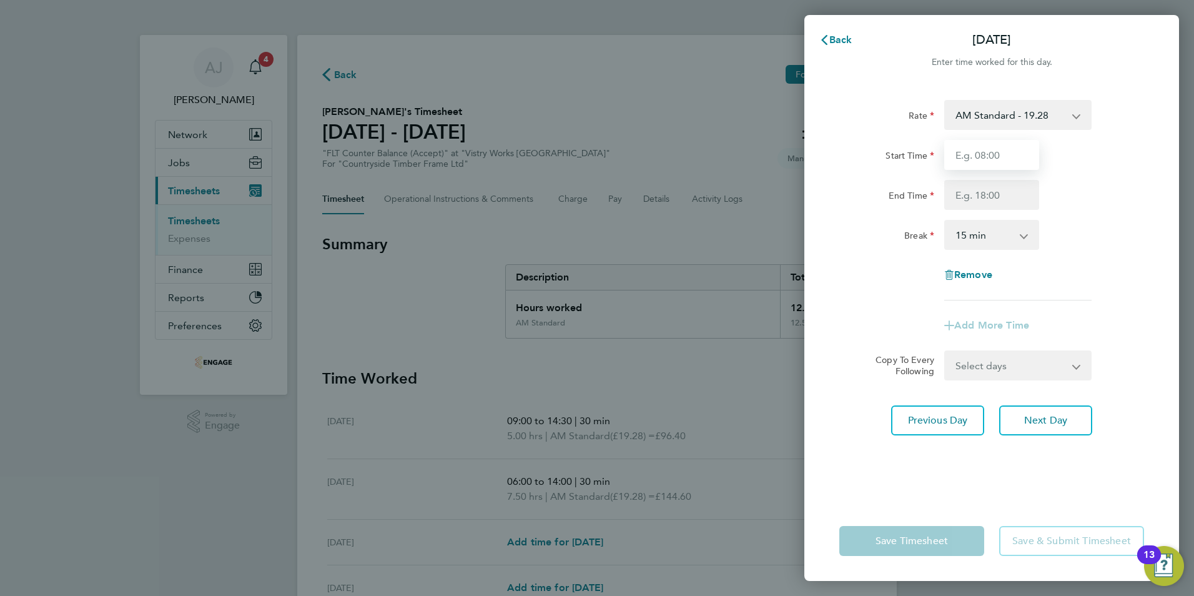
click at [956, 159] on input "Start Time" at bounding box center [991, 155] width 95 height 30
type input "06:00"
click at [973, 200] on input "End Time" at bounding box center [991, 195] width 95 height 30
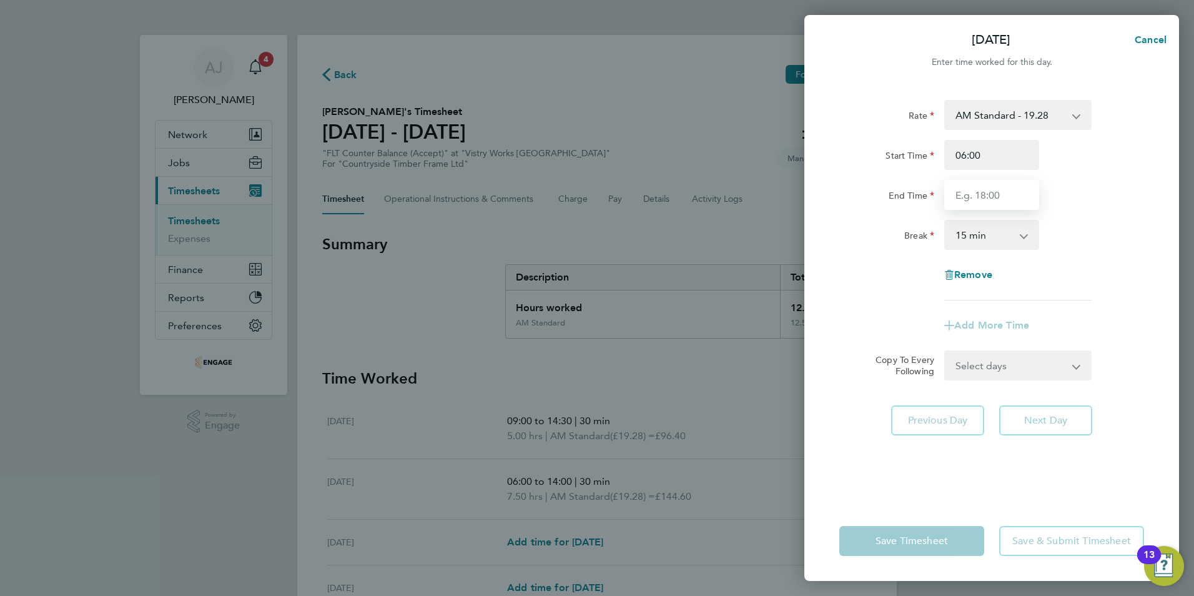
type input "14:00"
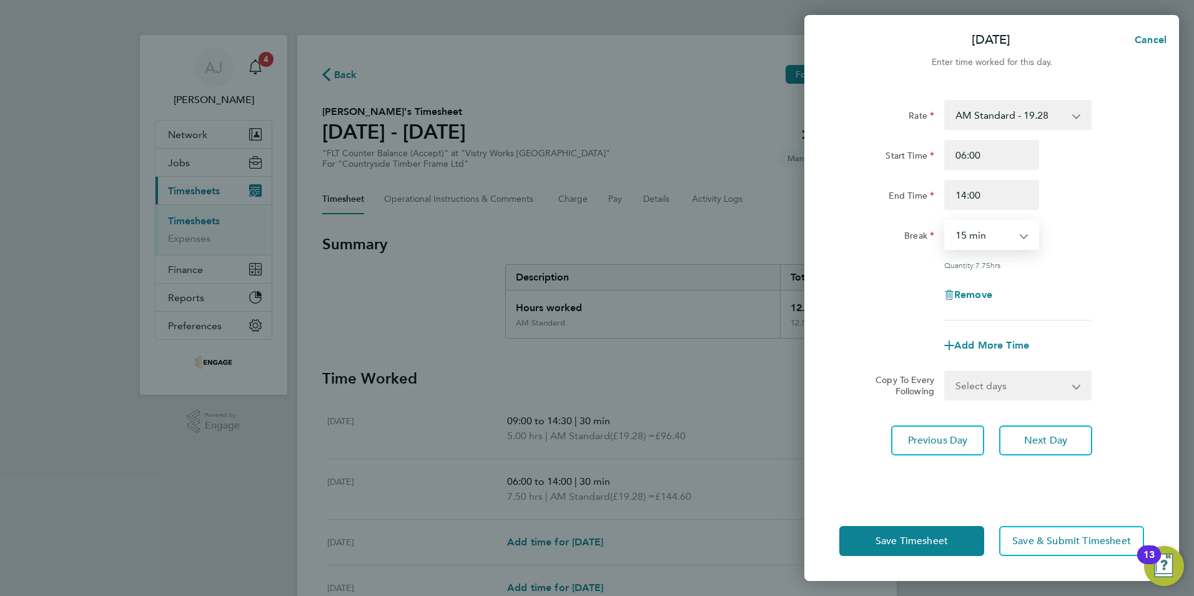
click at [977, 229] on select "0 min 15 min 30 min 45 min 60 min 75 min 90 min" at bounding box center [984, 234] width 77 height 27
select select "30"
click at [946, 221] on select "0 min 15 min 30 min 45 min 60 min 75 min 90 min" at bounding box center [984, 234] width 77 height 27
click at [892, 536] on span "Save Timesheet" at bounding box center [912, 541] width 72 height 12
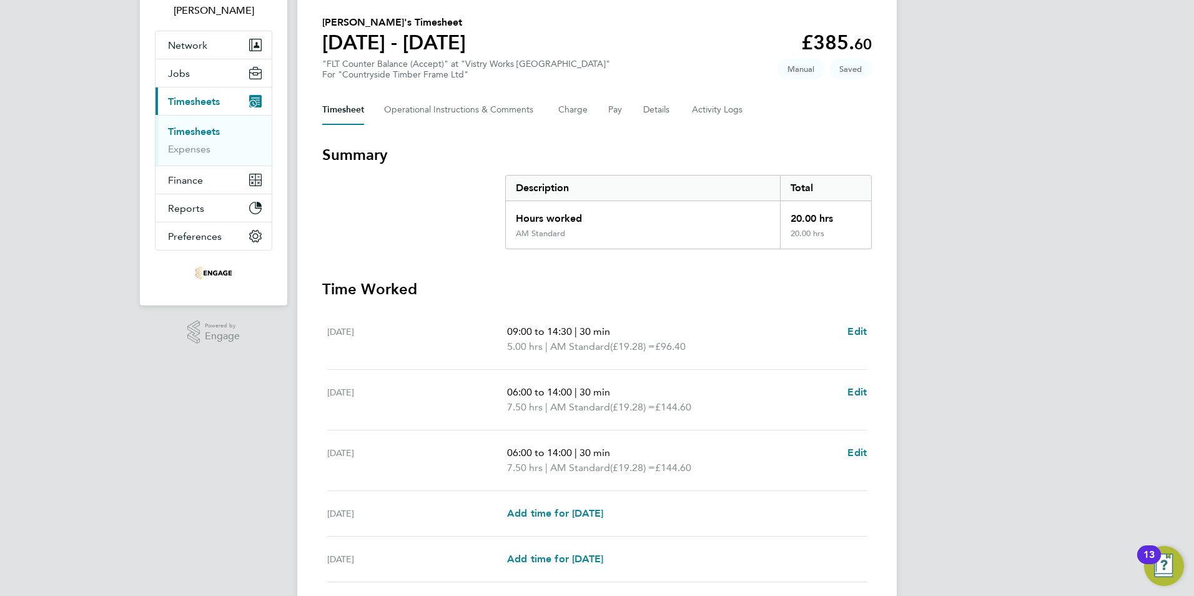
scroll to position [185, 0]
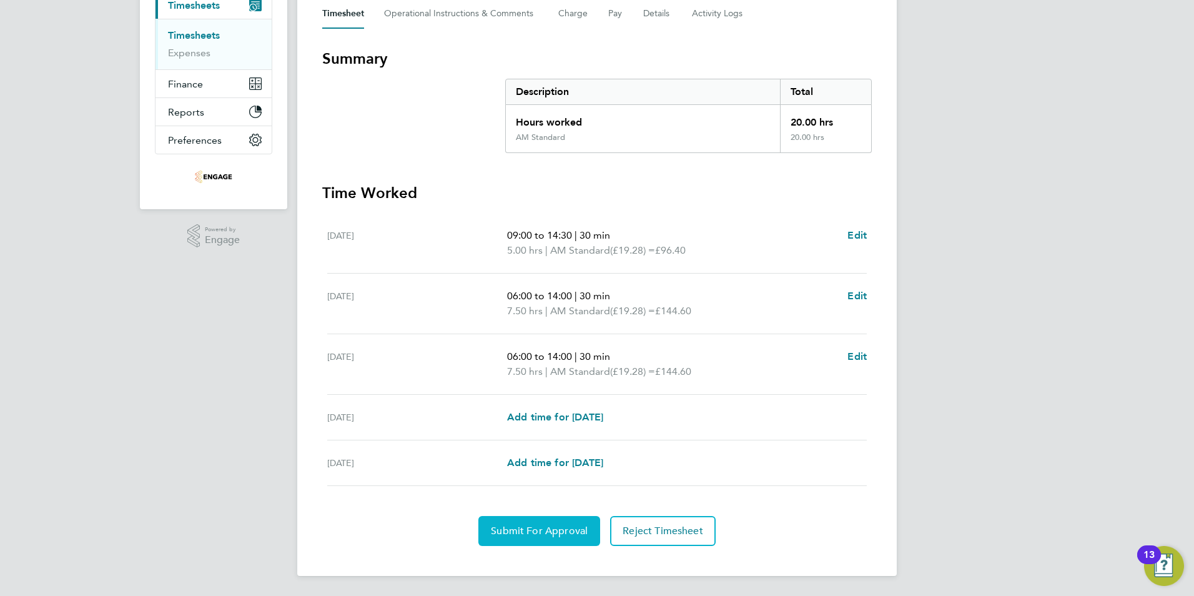
click at [540, 531] on span "Submit For Approval" at bounding box center [539, 531] width 97 height 12
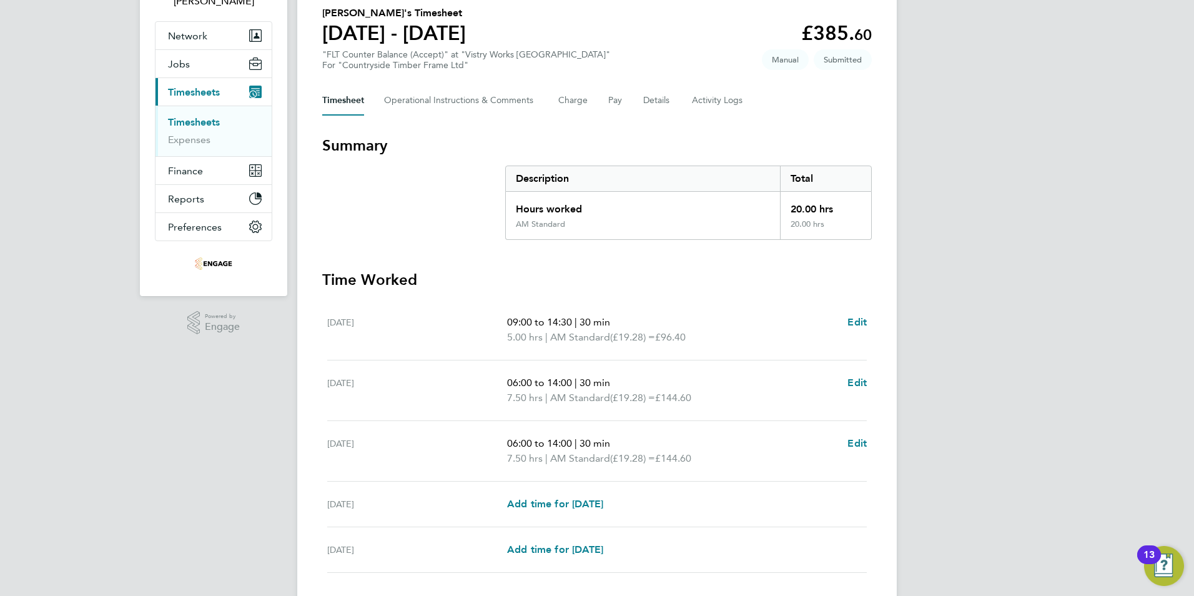
scroll to position [0, 0]
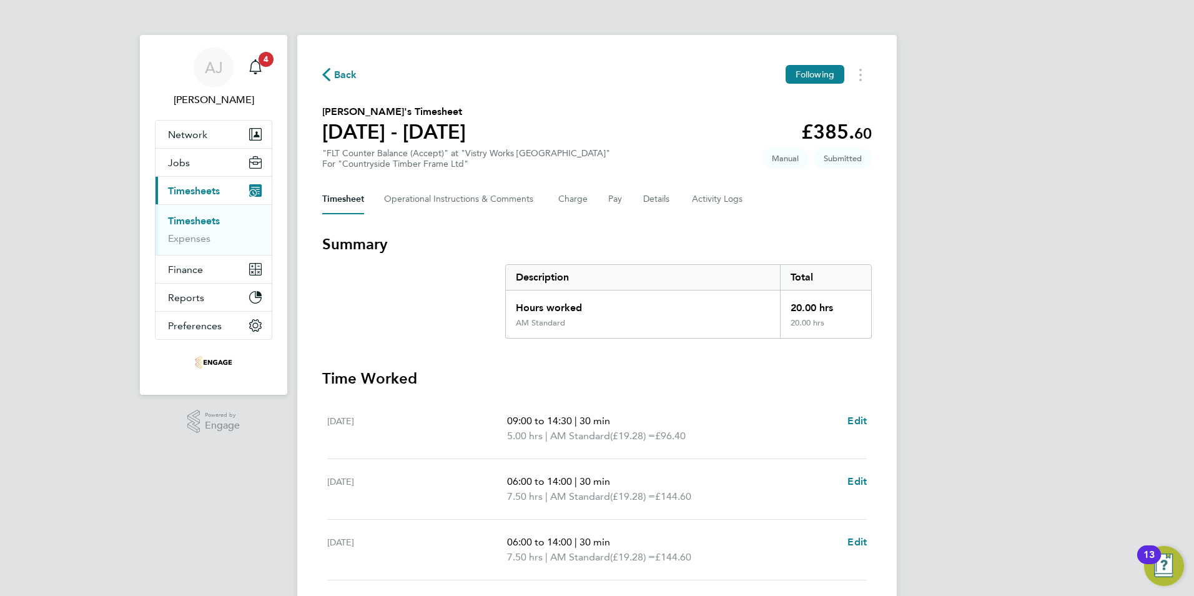
click at [333, 75] on span "Back" at bounding box center [339, 74] width 35 height 12
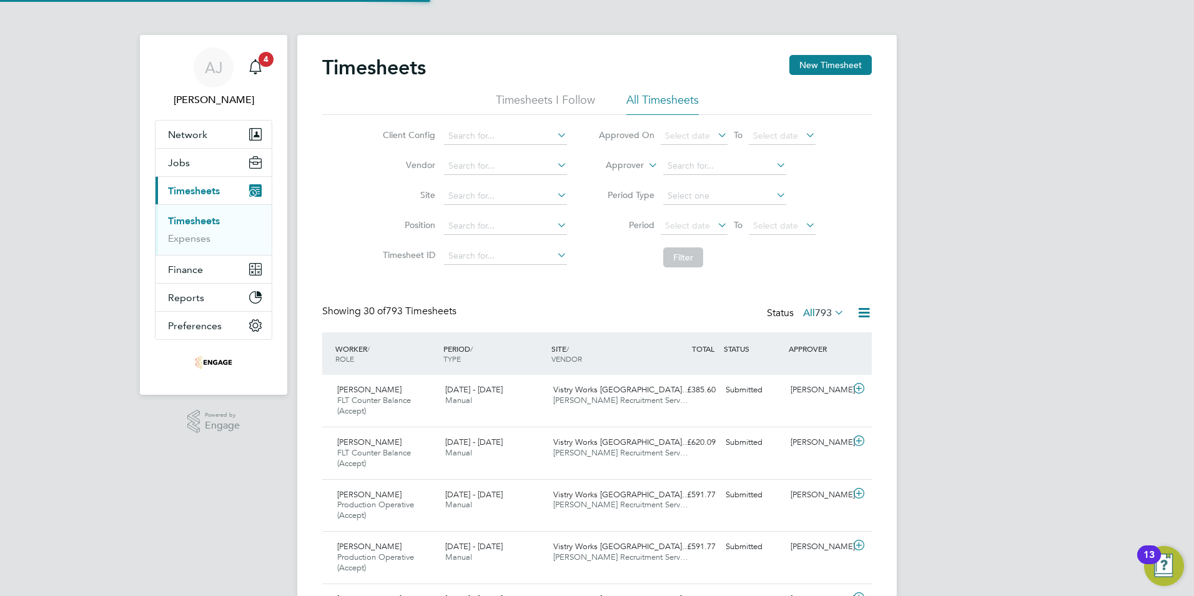
scroll to position [42, 109]
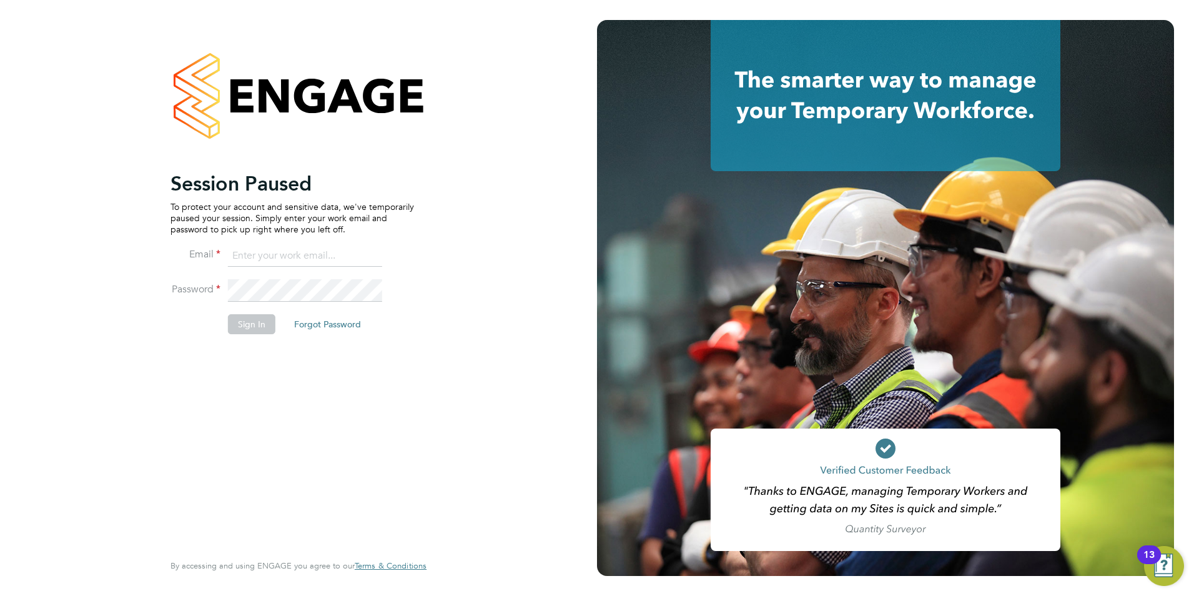
type input "[EMAIL_ADDRESS][DOMAIN_NAME]"
click at [248, 319] on button "Sign In" at bounding box center [251, 324] width 47 height 20
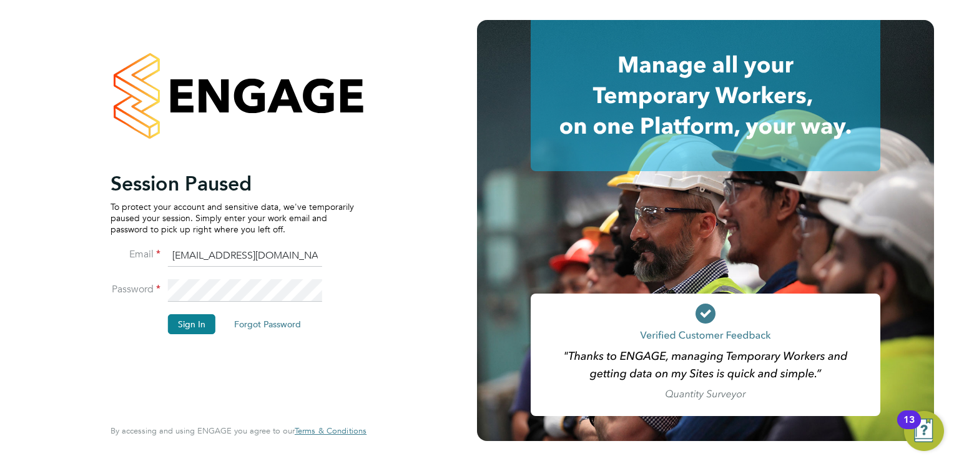
click at [192, 323] on button "Sign In" at bounding box center [191, 324] width 47 height 20
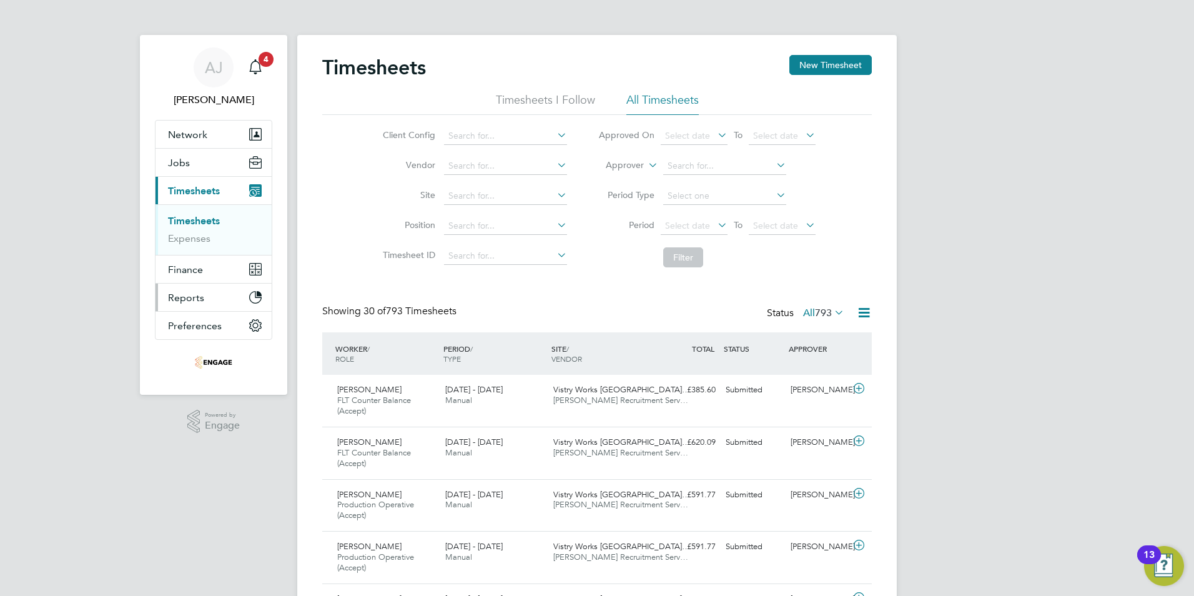
click at [254, 294] on icon "Main navigation" at bounding box center [255, 297] width 11 height 11
click at [227, 294] on link "Report Downloads" at bounding box center [211, 295] width 86 height 12
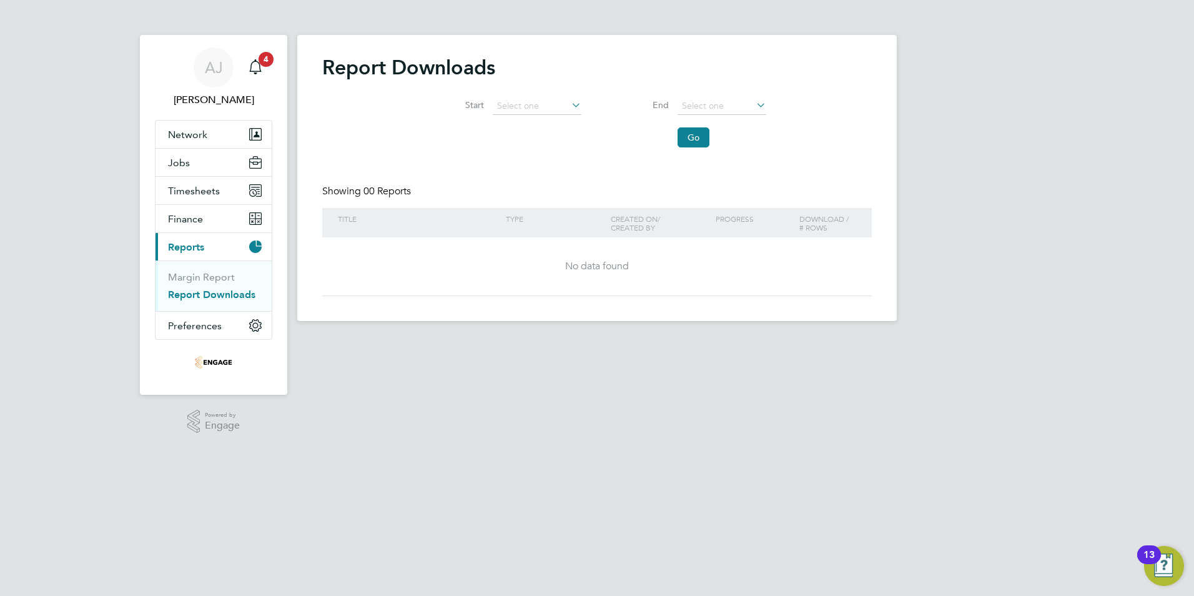
click at [569, 102] on icon at bounding box center [569, 104] width 0 height 17
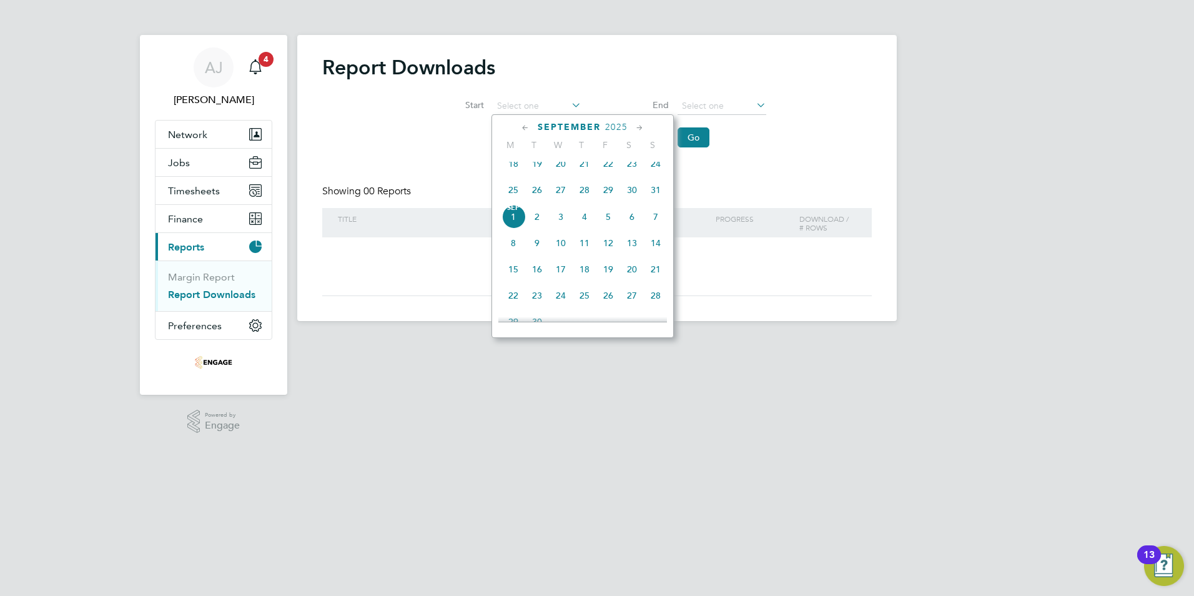
click at [514, 197] on span "25" at bounding box center [513, 190] width 24 height 24
type input "[DATE]"
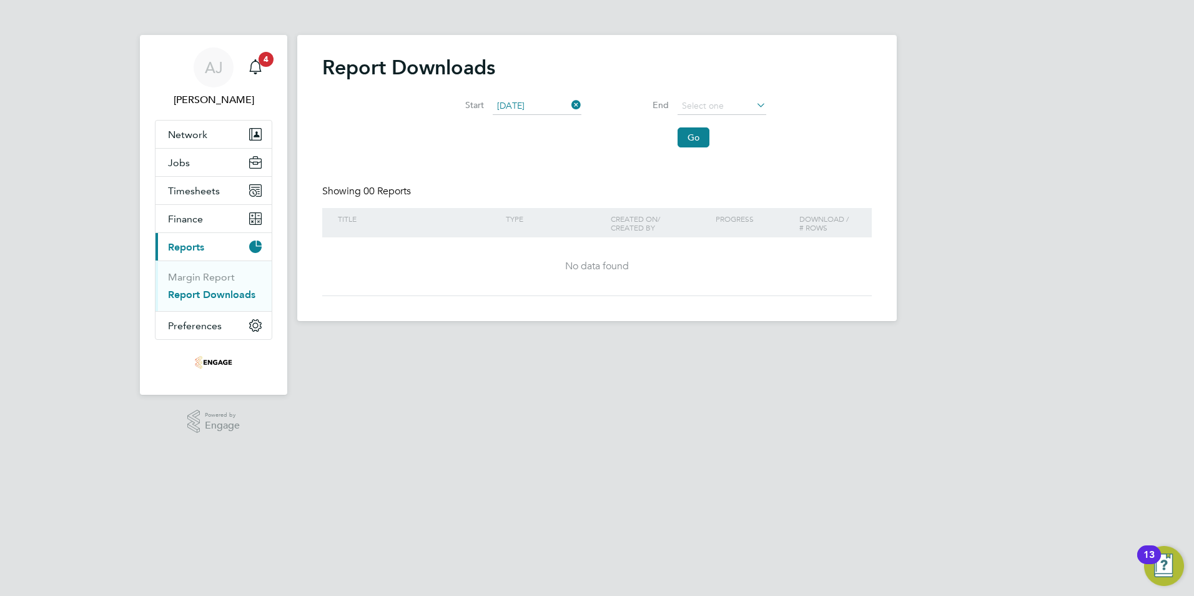
click at [754, 105] on icon at bounding box center [754, 104] width 0 height 17
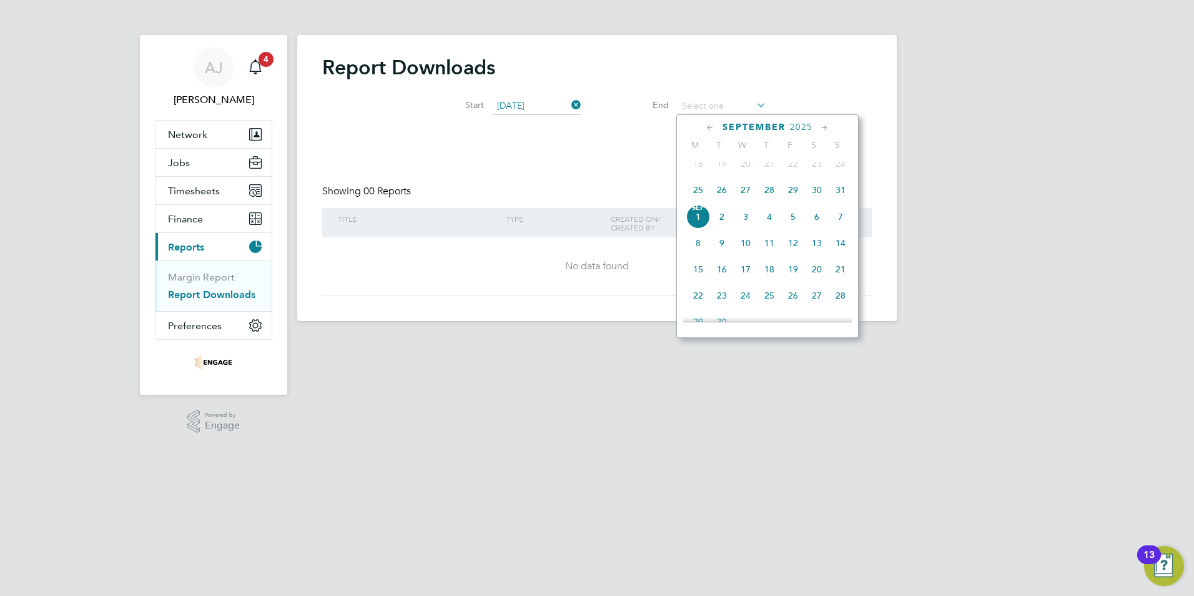
click at [838, 196] on span "31" at bounding box center [841, 190] width 24 height 24
type input "[DATE]"
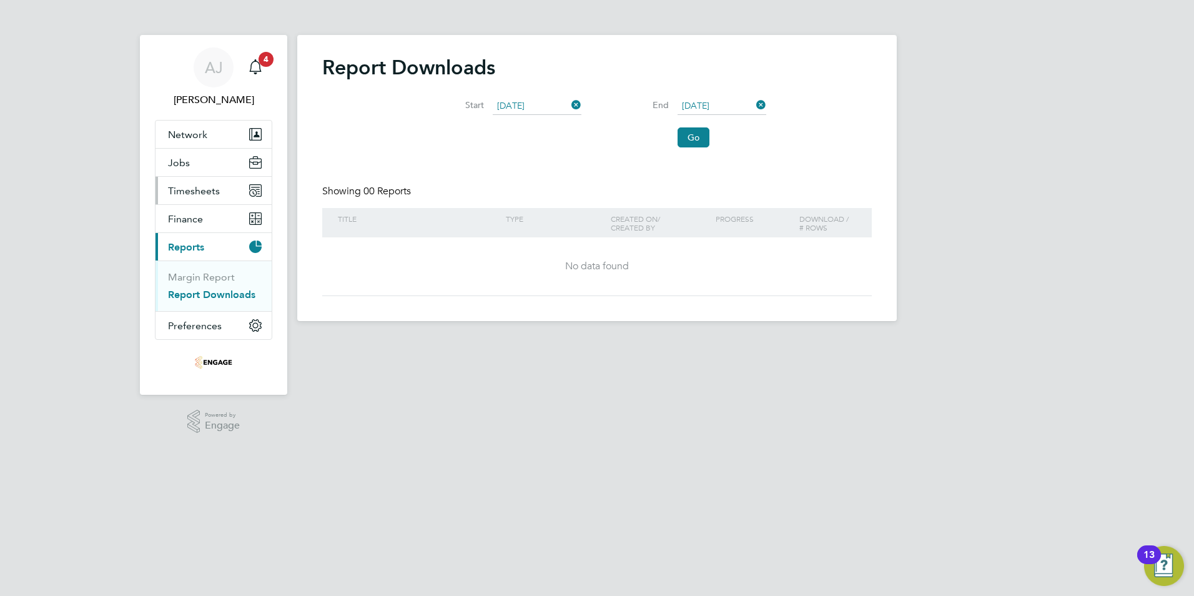
click at [231, 191] on button "Timesheets" at bounding box center [214, 190] width 116 height 27
click at [205, 219] on link "Timesheets" at bounding box center [194, 221] width 52 height 12
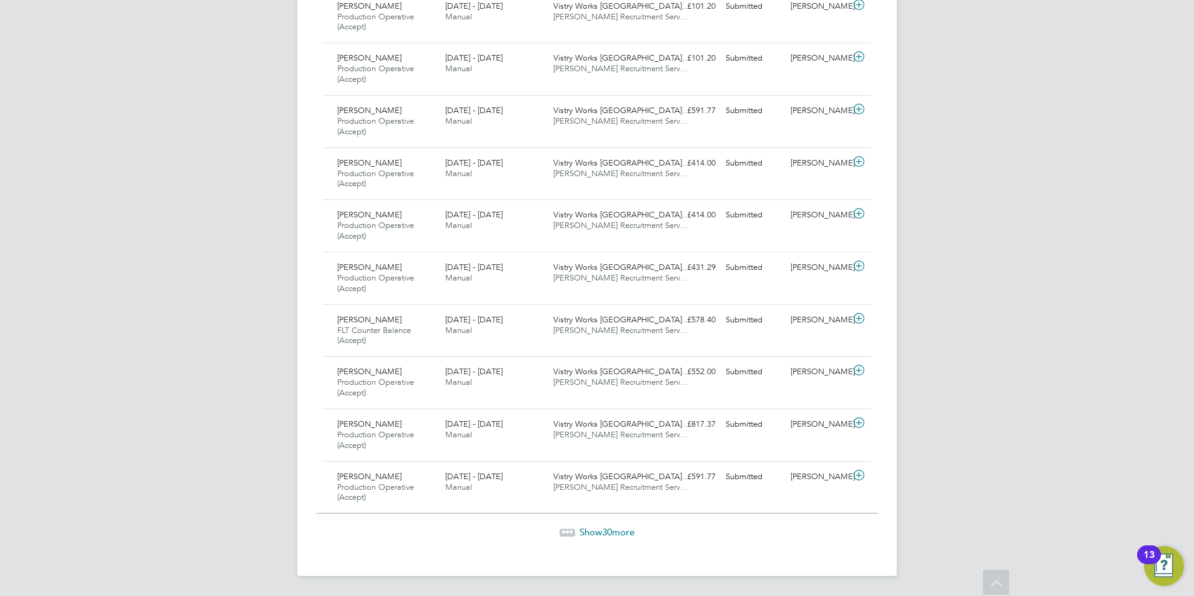
click at [599, 531] on span "Show 30 more" at bounding box center [607, 532] width 55 height 12
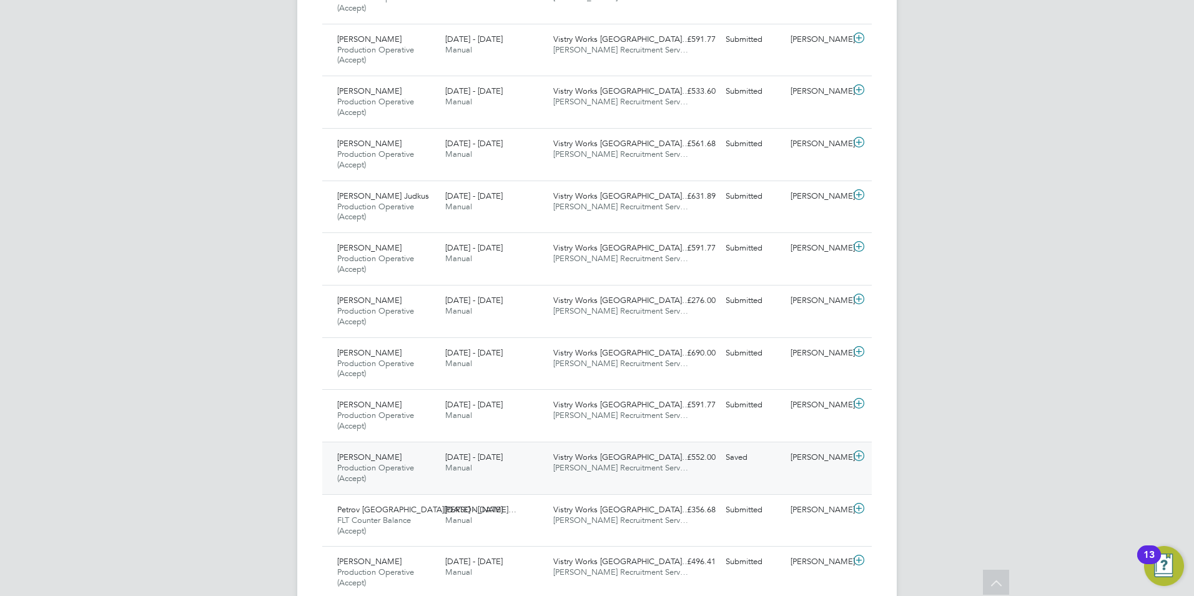
click at [859, 453] on icon at bounding box center [859, 456] width 16 height 10
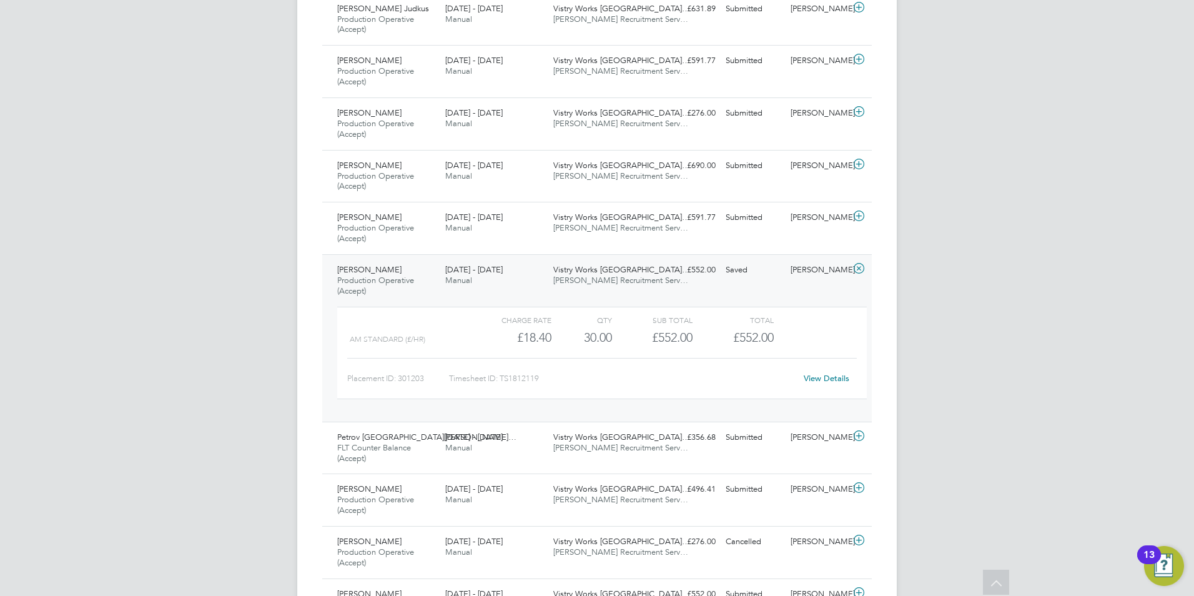
click at [827, 380] on link "View Details" at bounding box center [827, 378] width 46 height 11
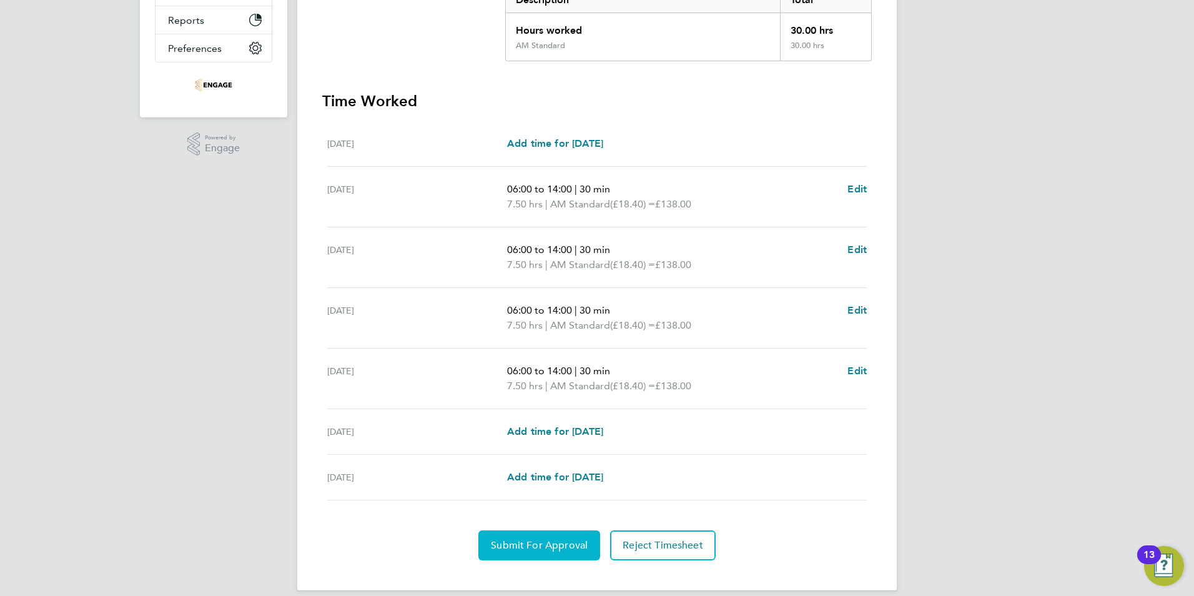
scroll to position [292, 0]
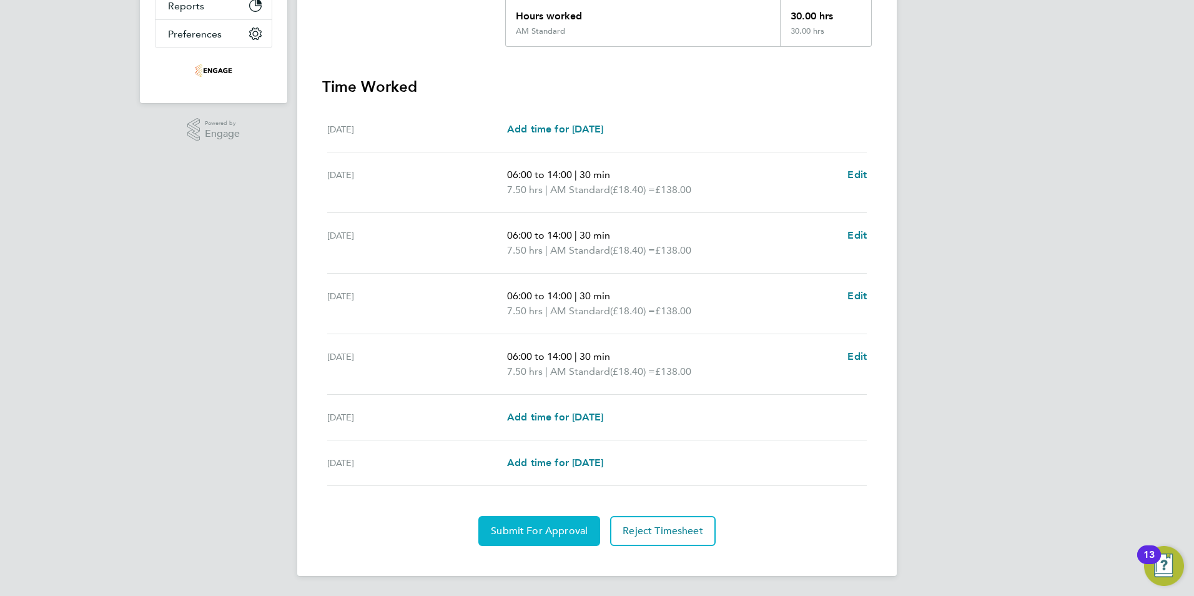
click at [571, 531] on span "Submit For Approval" at bounding box center [539, 531] width 97 height 12
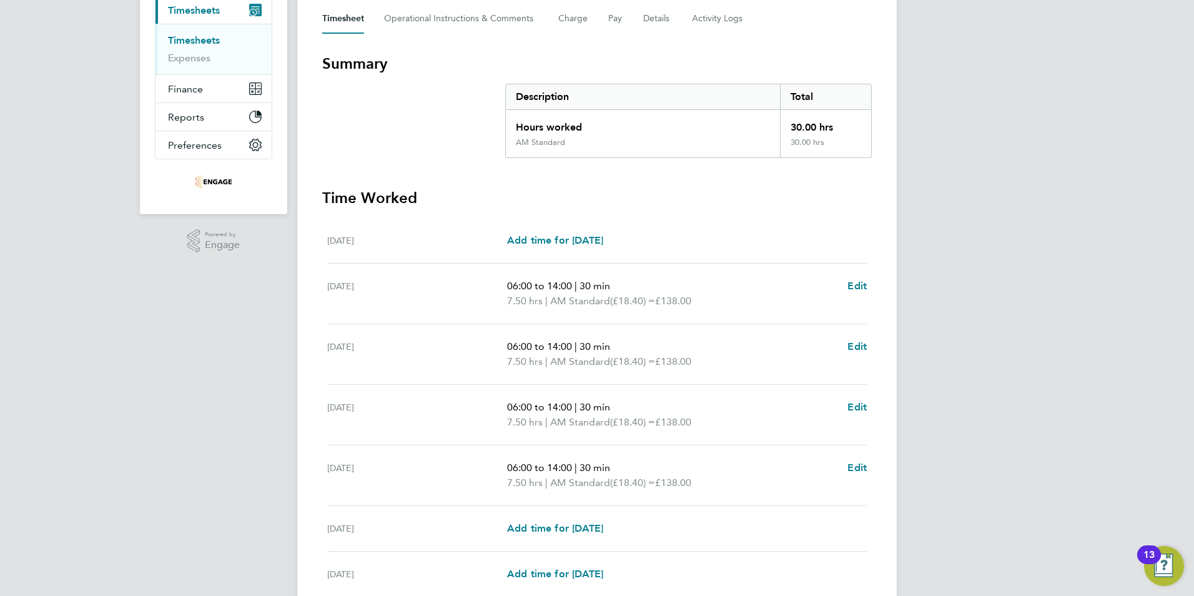
scroll to position [42, 0]
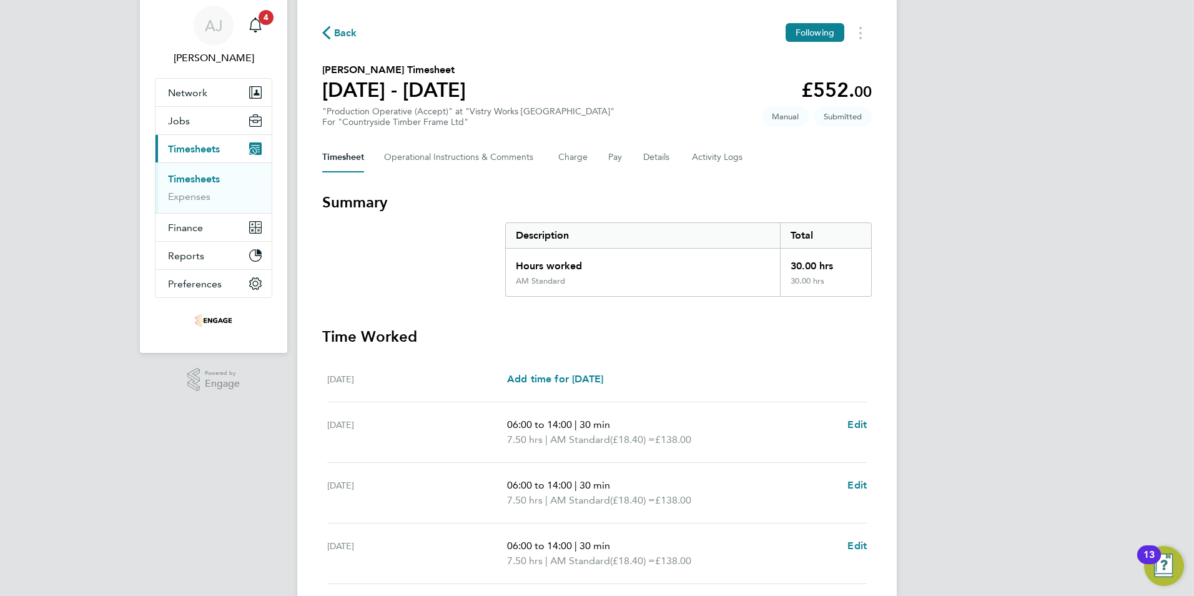
click at [190, 176] on link "Timesheets" at bounding box center [194, 179] width 52 height 12
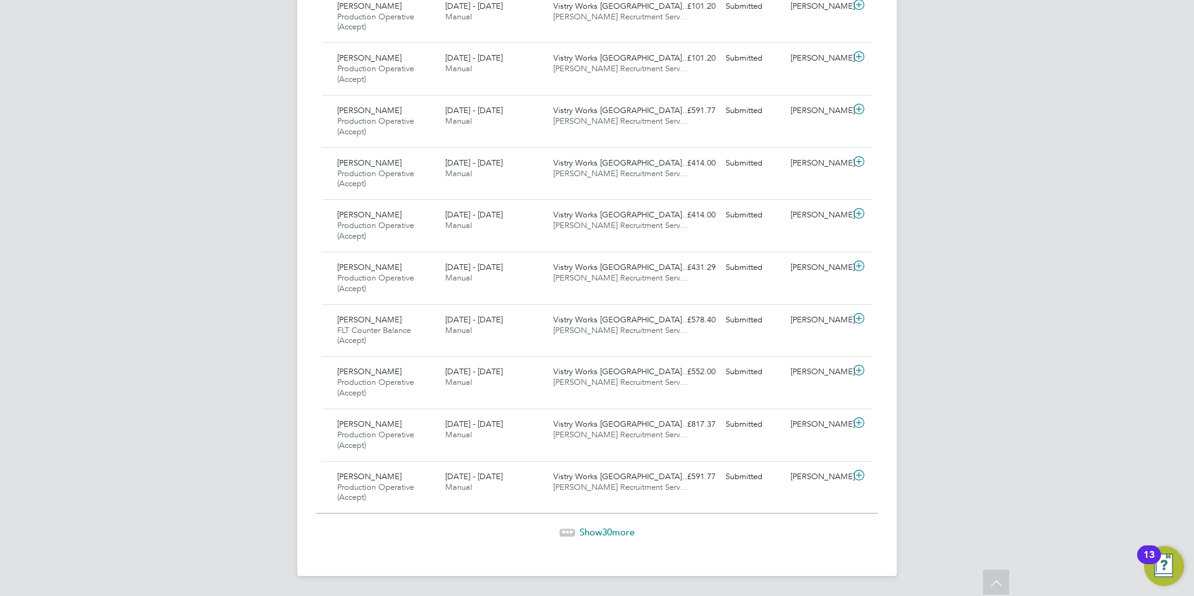
click at [596, 528] on span "Show 30 more" at bounding box center [607, 532] width 55 height 12
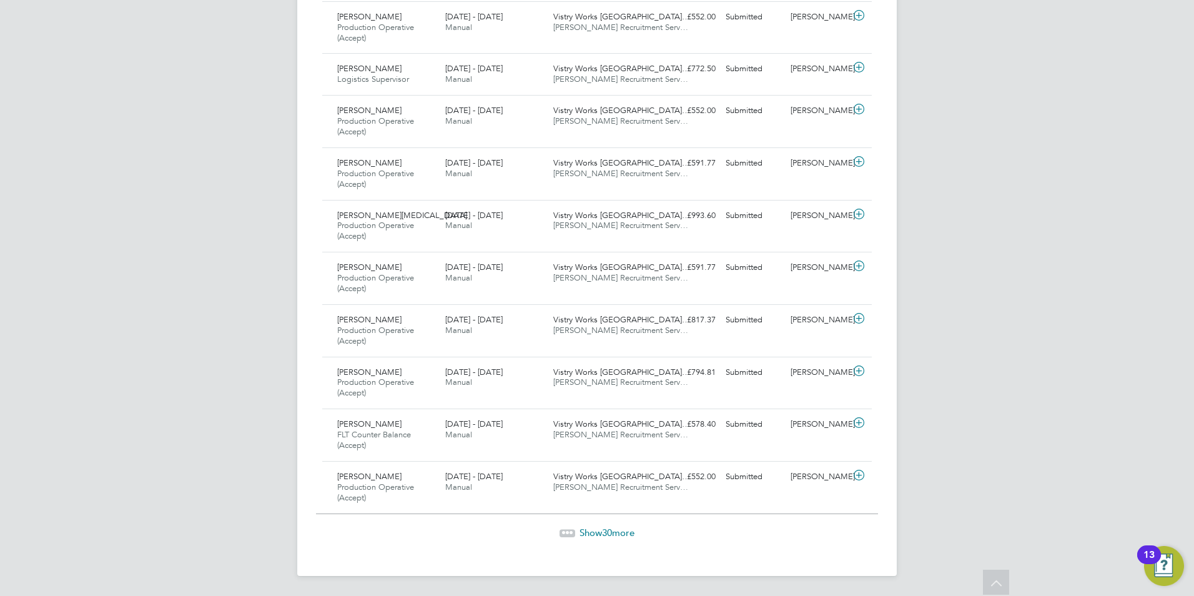
click at [601, 538] on div "Show 30 more" at bounding box center [597, 532] width 562 height 12
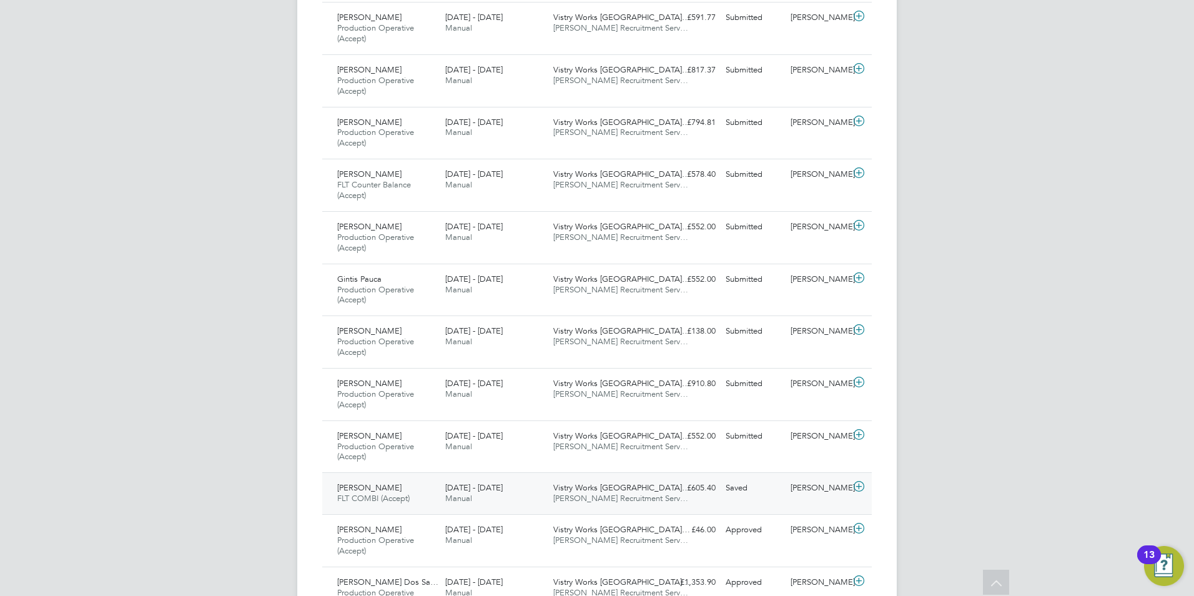
click at [861, 482] on icon at bounding box center [859, 487] width 16 height 10
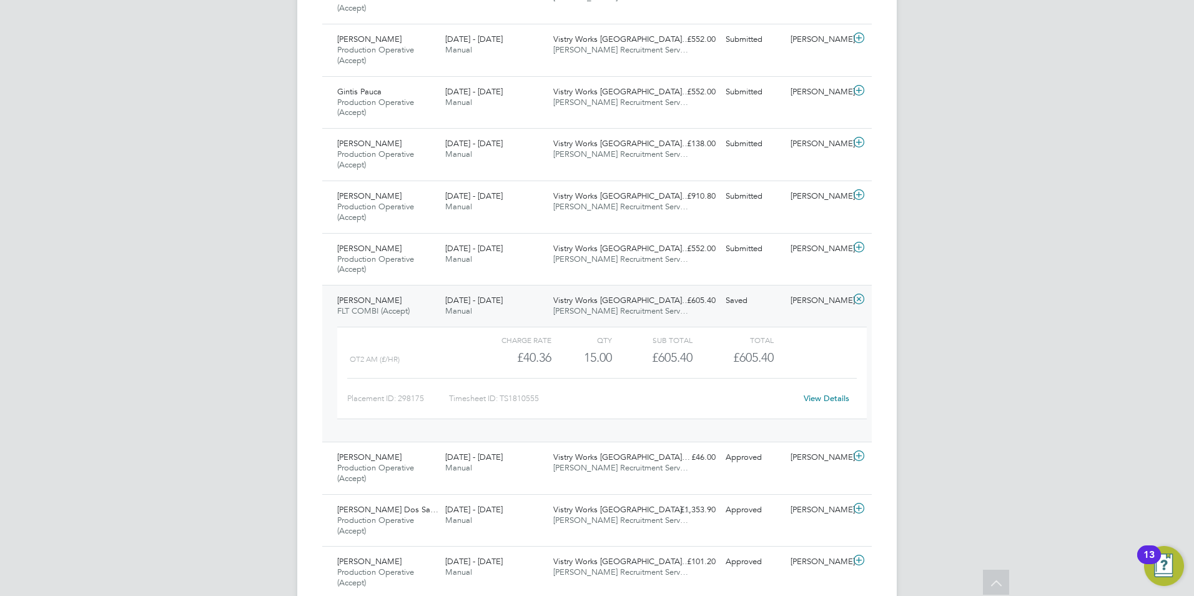
click at [813, 394] on link "View Details" at bounding box center [827, 398] width 46 height 11
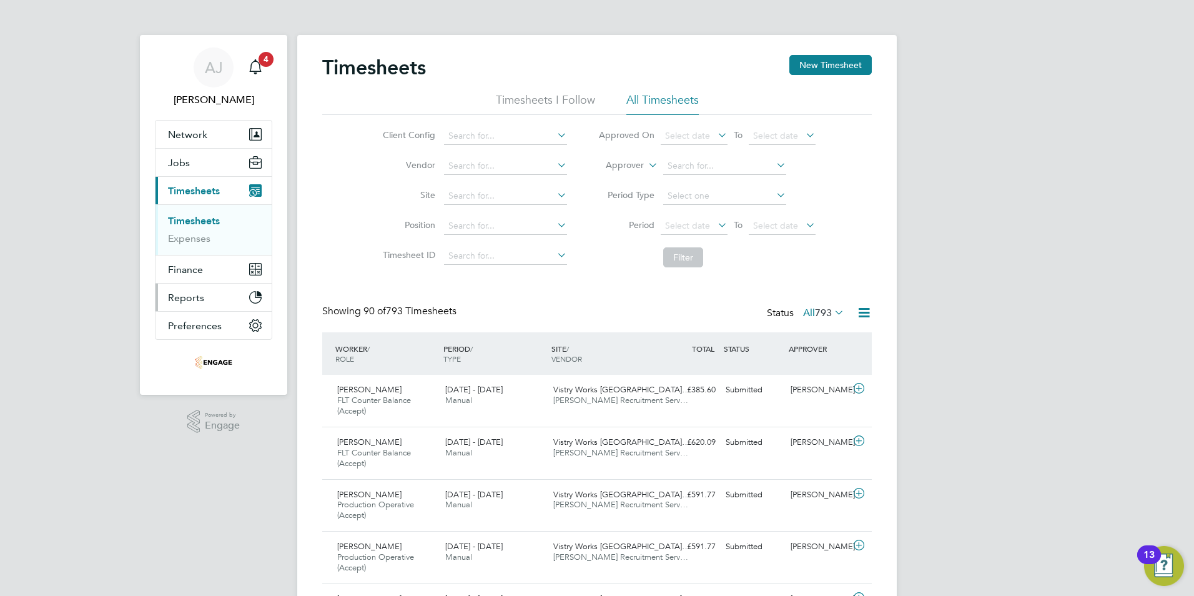
click at [256, 295] on icon "Main navigation" at bounding box center [255, 297] width 12 height 12
click at [211, 296] on link "Report Downloads" at bounding box center [211, 295] width 86 height 12
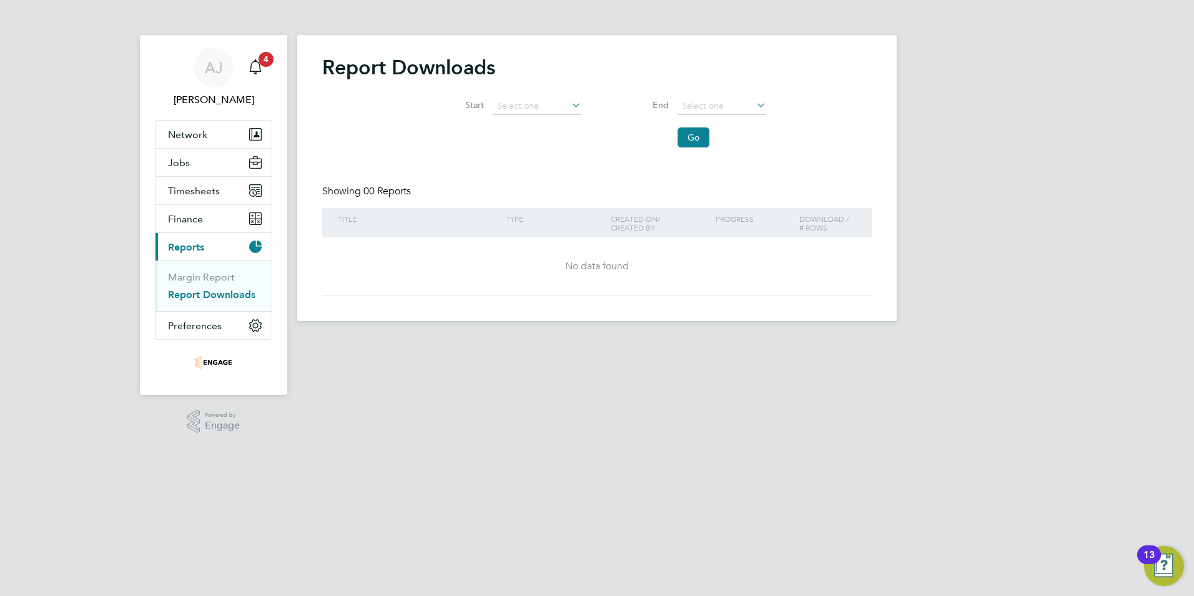
click at [569, 102] on icon at bounding box center [569, 104] width 0 height 17
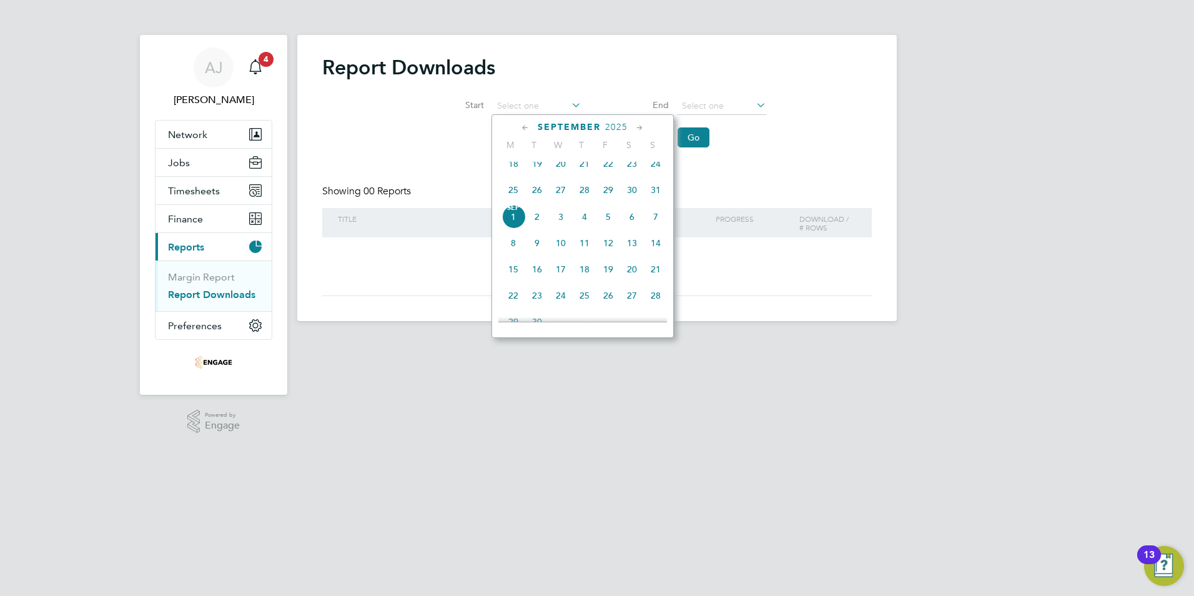
click at [510, 196] on span "25" at bounding box center [513, 190] width 24 height 24
type input "[DATE]"
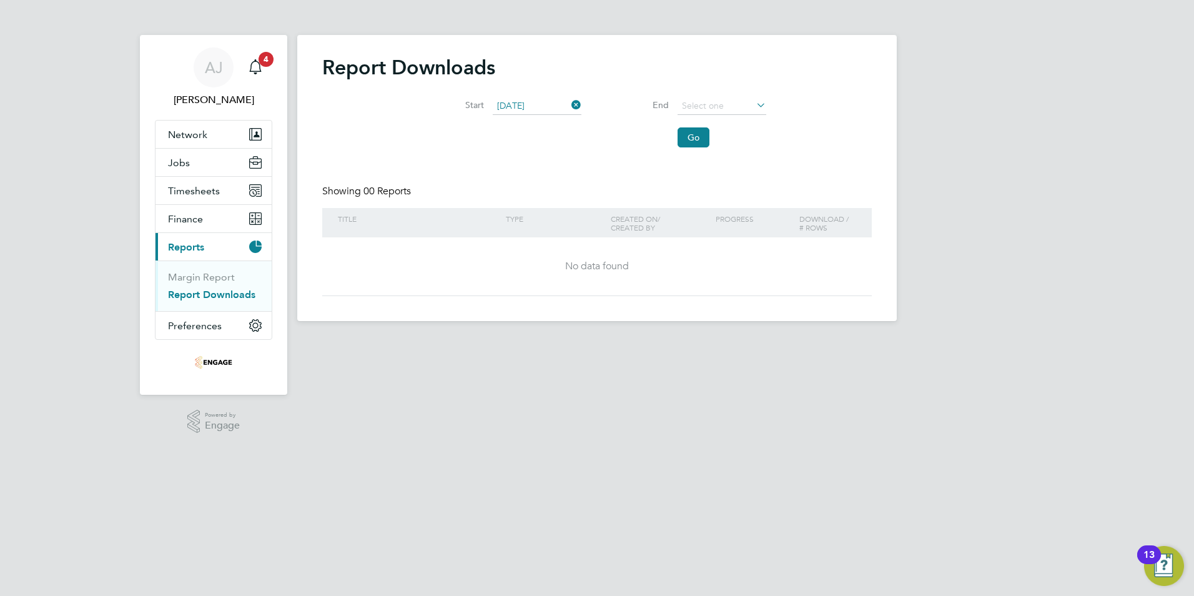
click at [754, 99] on icon at bounding box center [754, 104] width 0 height 17
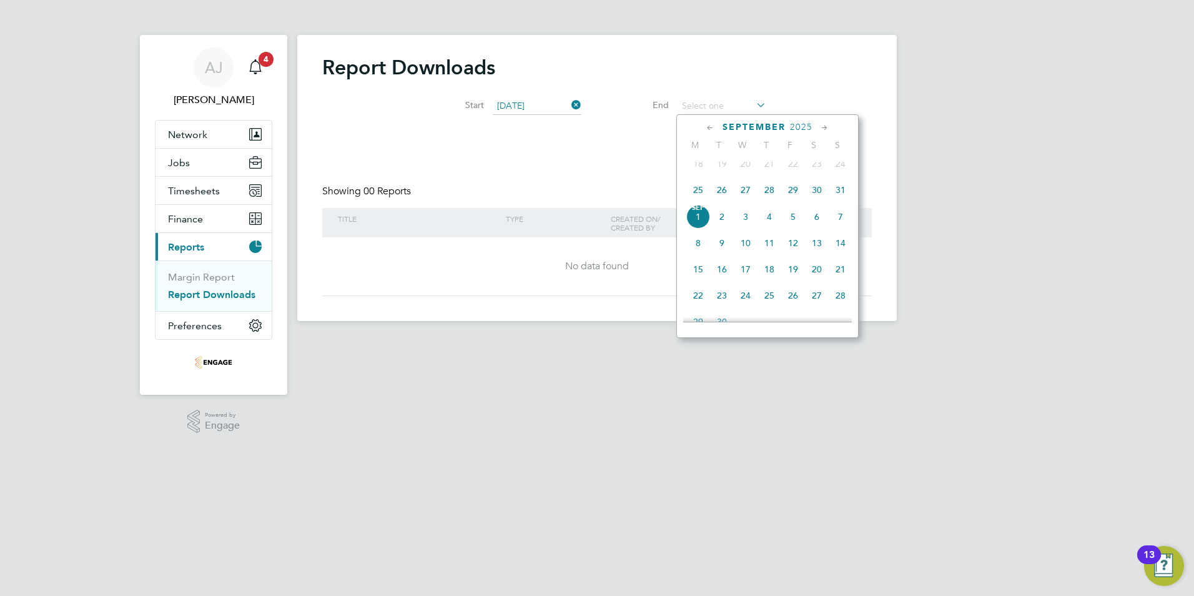
click at [841, 200] on span "31" at bounding box center [841, 190] width 24 height 24
type input "[DATE]"
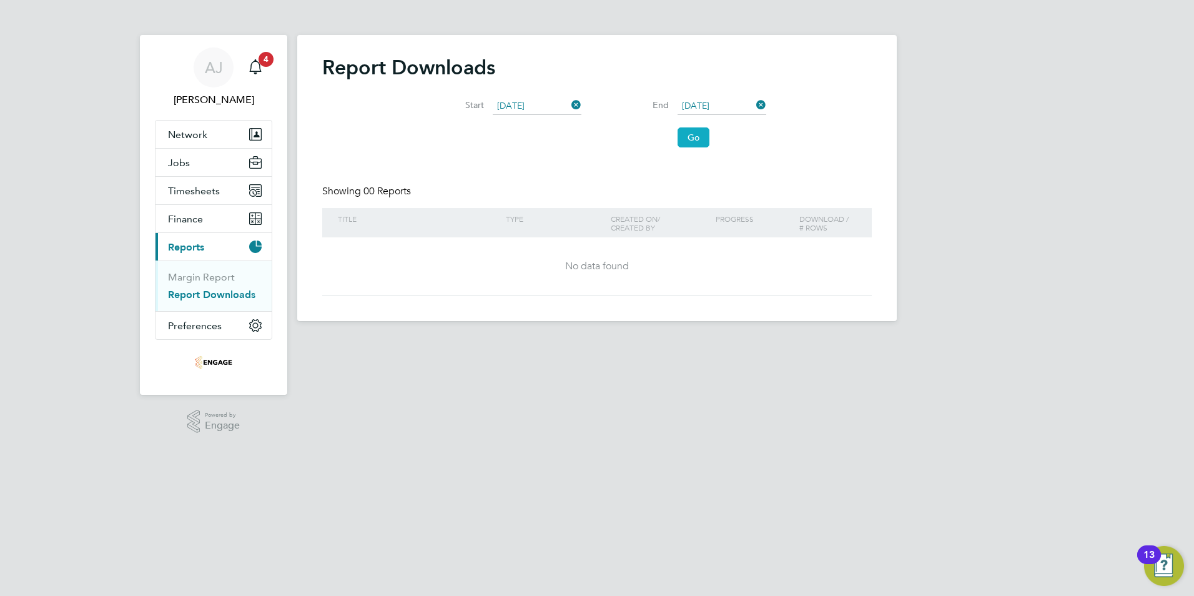
click at [688, 139] on button "Go" at bounding box center [694, 137] width 32 height 20
drag, startPoint x: 209, startPoint y: 185, endPoint x: 318, endPoint y: 215, distance: 113.3
click at [209, 185] on span "Timesheets" at bounding box center [194, 191] width 52 height 12
click at [192, 191] on span "Timesheets" at bounding box center [194, 191] width 52 height 12
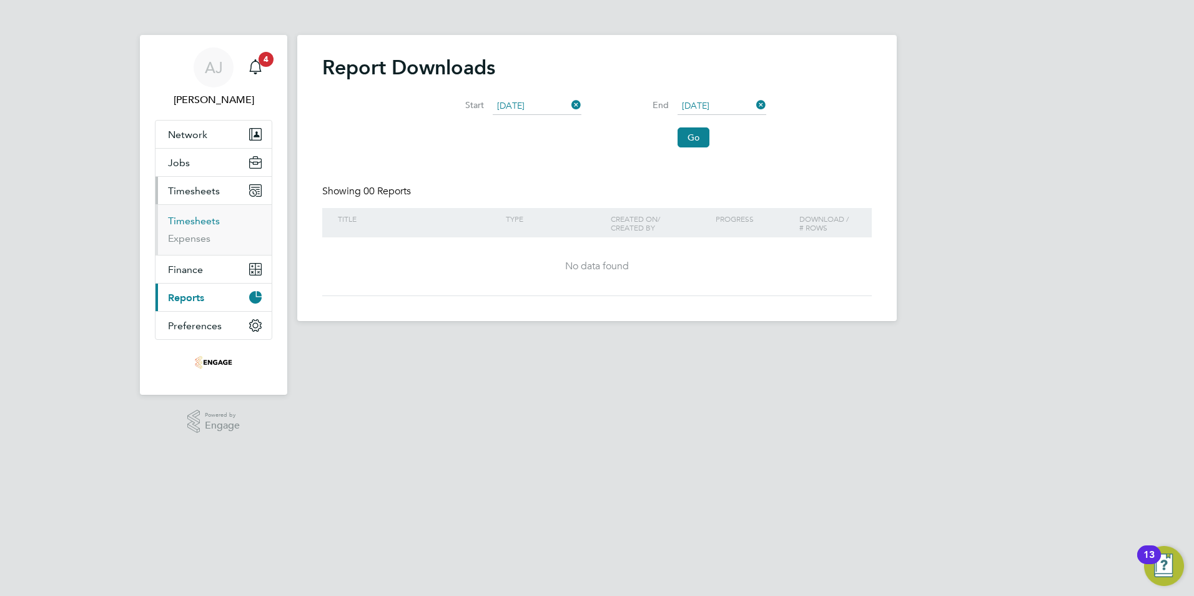
click at [209, 225] on link "Timesheets" at bounding box center [194, 221] width 52 height 12
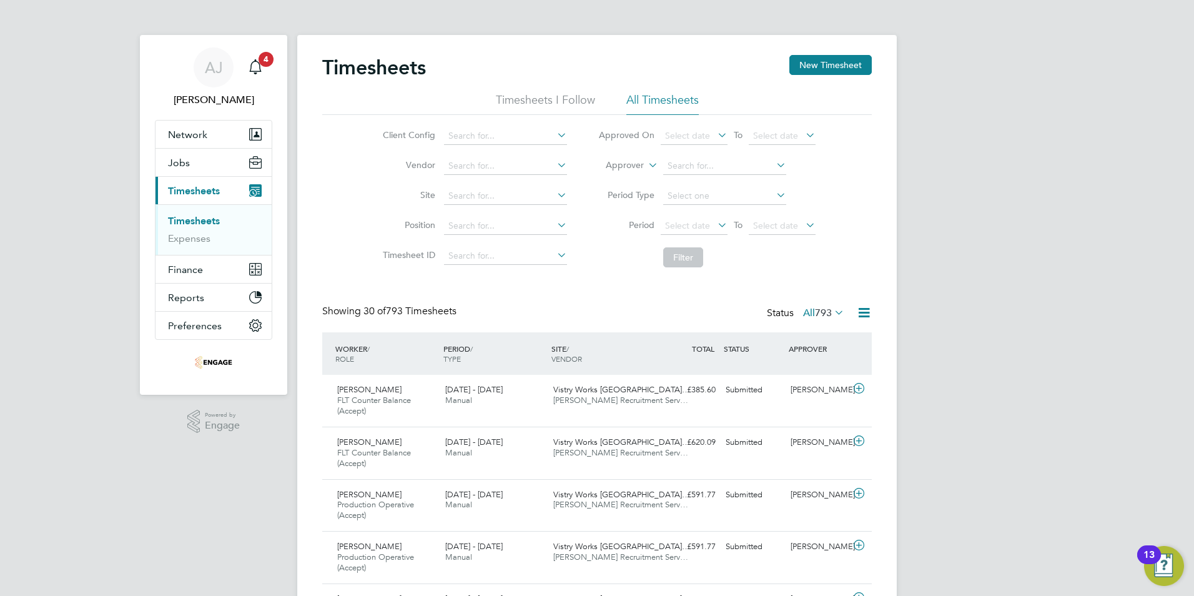
click at [545, 102] on li "Timesheets I Follow" at bounding box center [545, 103] width 99 height 22
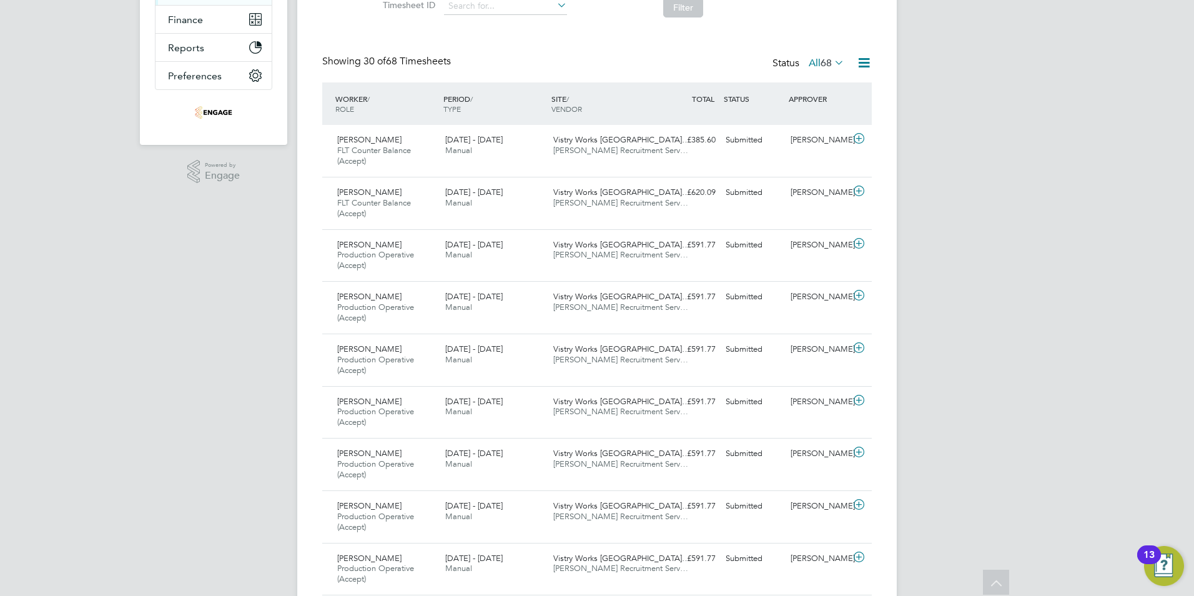
click at [864, 62] on icon at bounding box center [864, 63] width 16 height 16
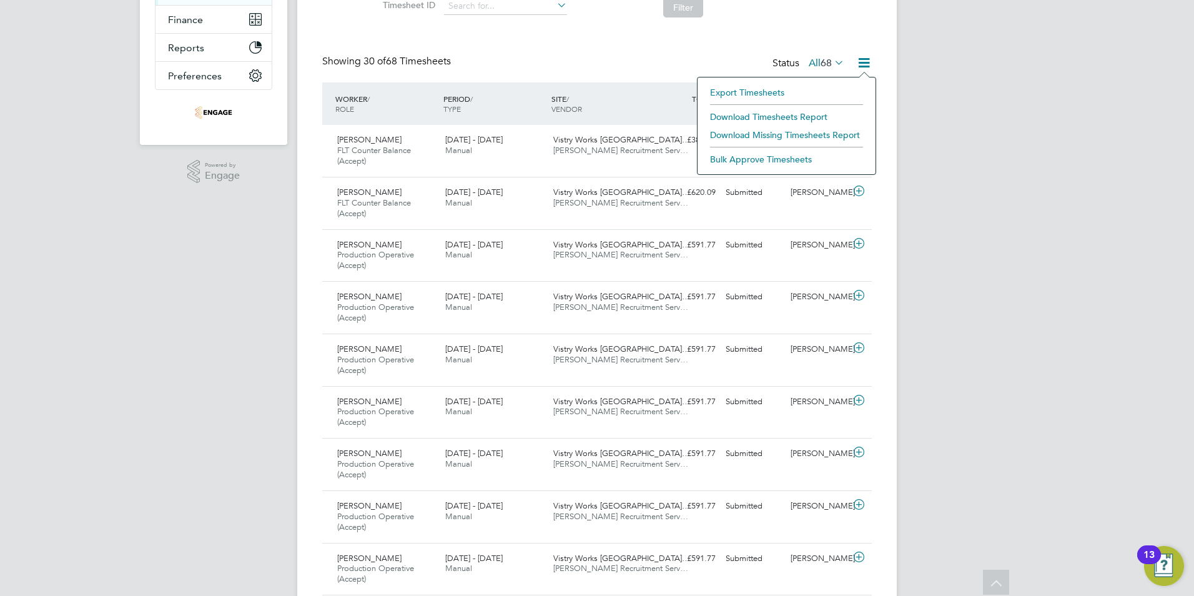
click at [786, 114] on li "Download Timesheets Report" at bounding box center [786, 116] width 165 height 17
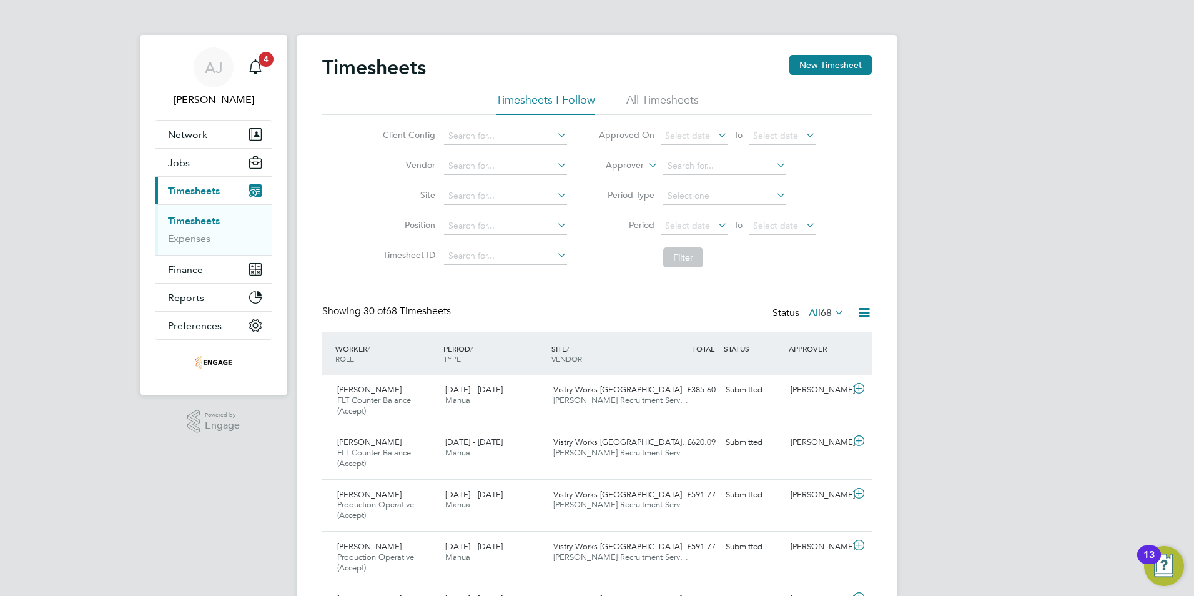
click at [832, 312] on icon at bounding box center [832, 312] width 0 height 17
click at [681, 139] on span "Select date" at bounding box center [687, 135] width 45 height 11
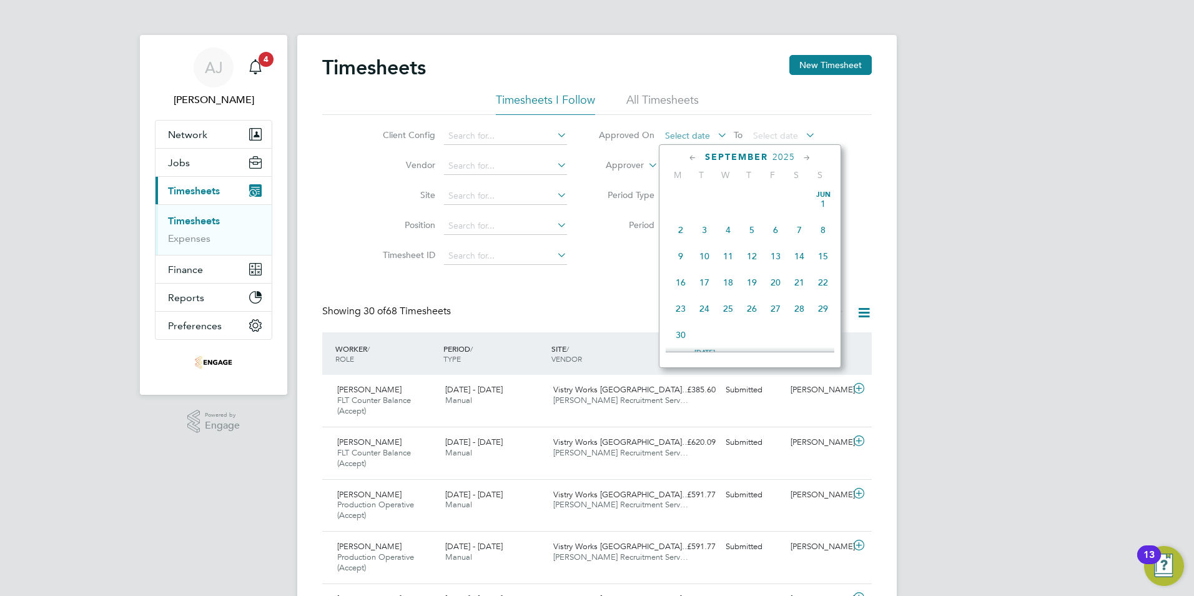
scroll to position [378, 0]
click at [684, 227] on span "25" at bounding box center [681, 220] width 24 height 24
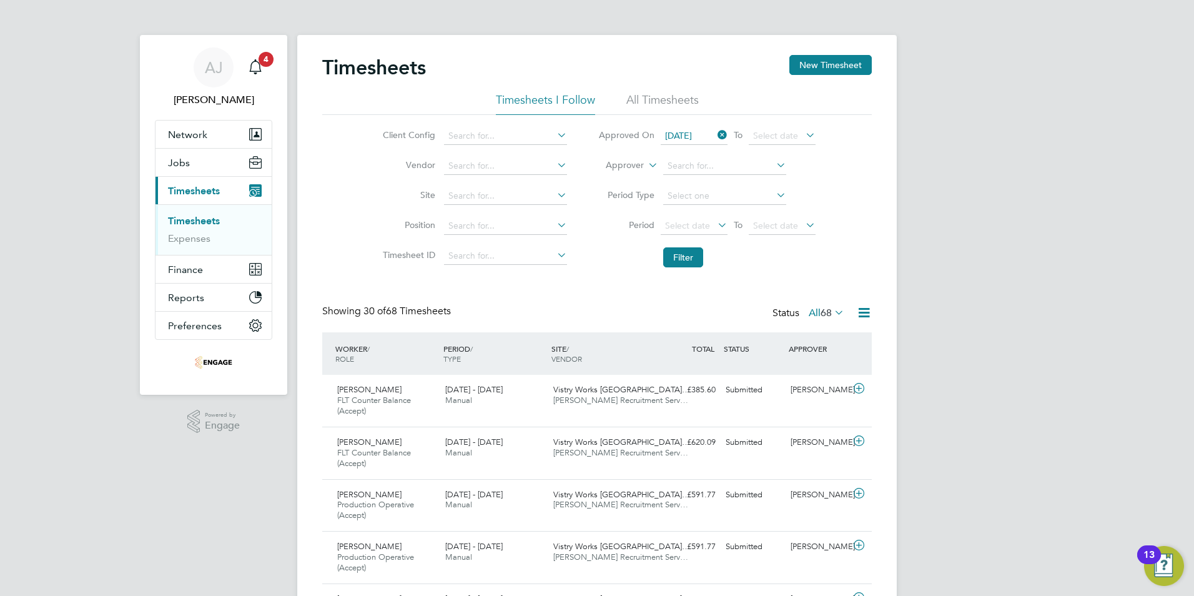
click at [803, 132] on icon at bounding box center [803, 134] width 0 height 17
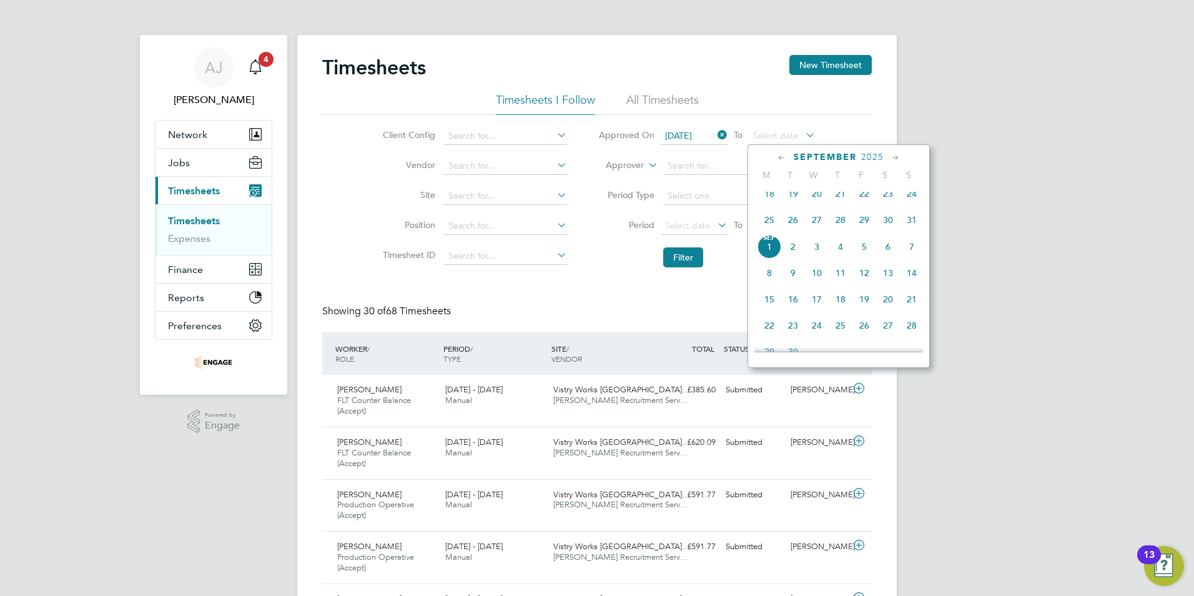
click at [911, 229] on span "31" at bounding box center [912, 220] width 24 height 24
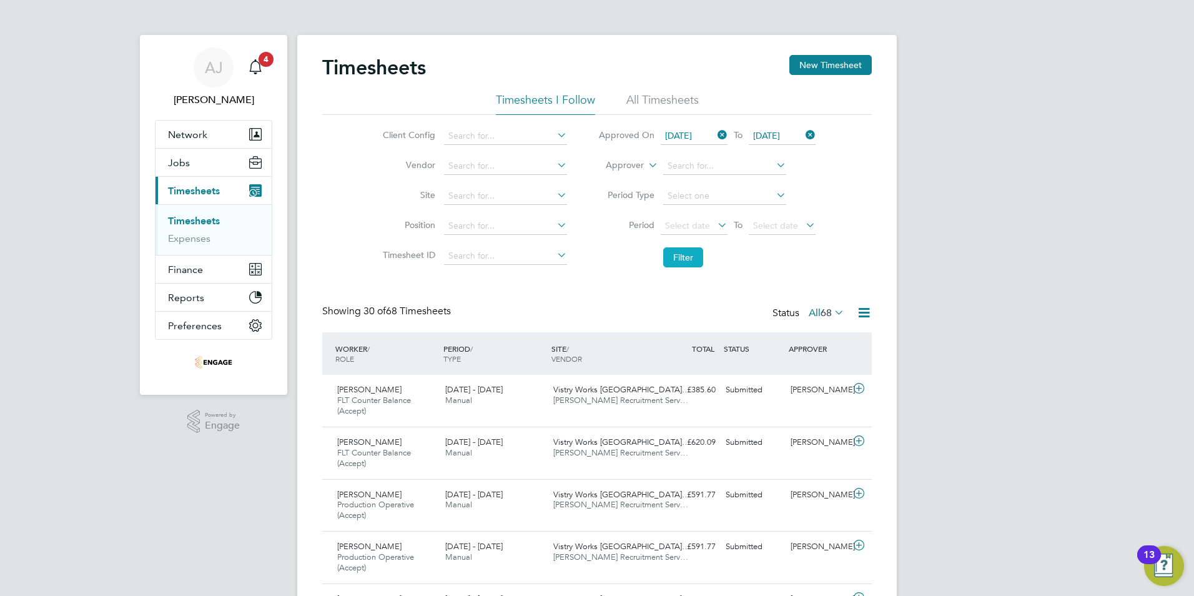
click at [683, 259] on button "Filter" at bounding box center [683, 257] width 40 height 20
click at [641, 99] on li "All Timesheets" at bounding box center [662, 103] width 72 height 22
click at [683, 259] on button "Filter" at bounding box center [683, 257] width 40 height 20
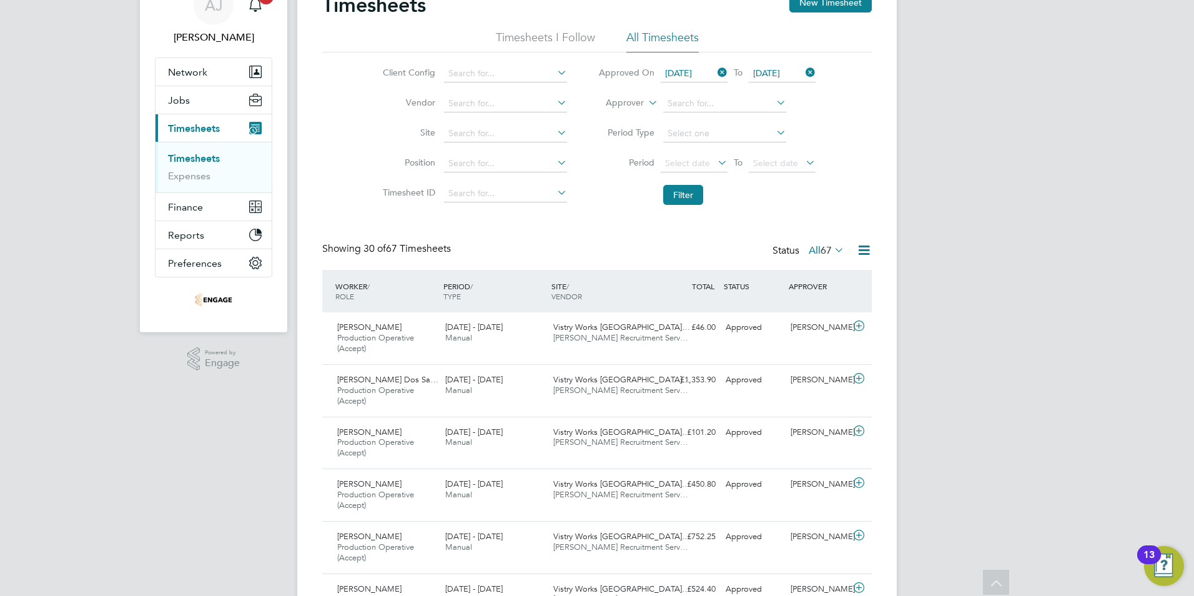
click at [715, 69] on icon at bounding box center [715, 72] width 0 height 17
click at [803, 73] on icon at bounding box center [803, 72] width 0 height 17
click at [715, 161] on icon at bounding box center [715, 162] width 0 height 17
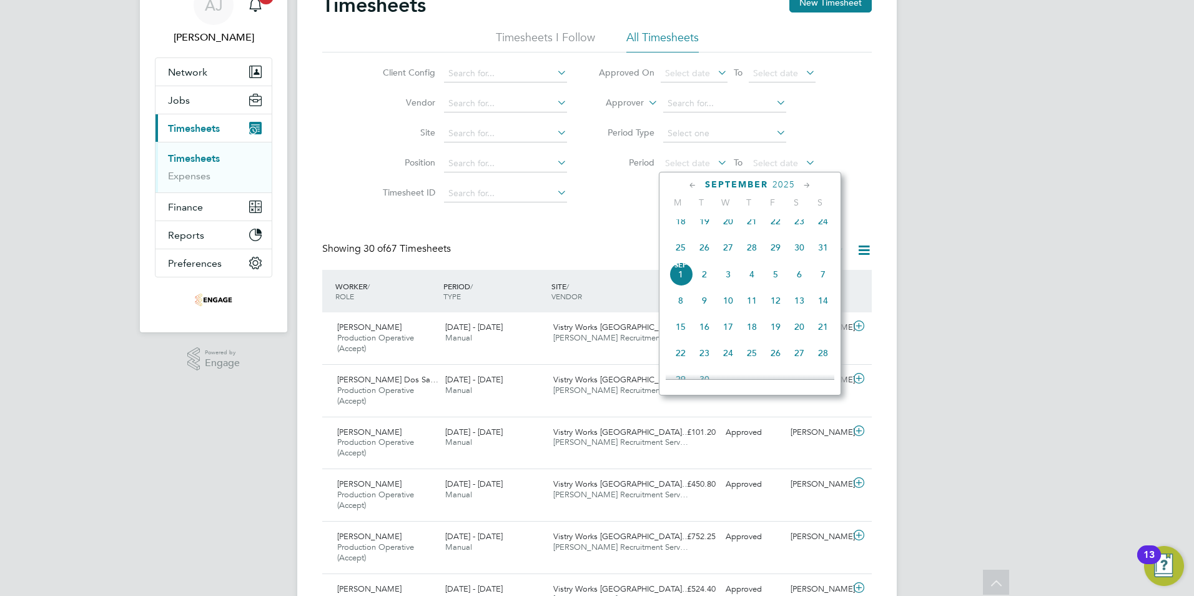
click at [678, 253] on span "25" at bounding box center [681, 247] width 24 height 24
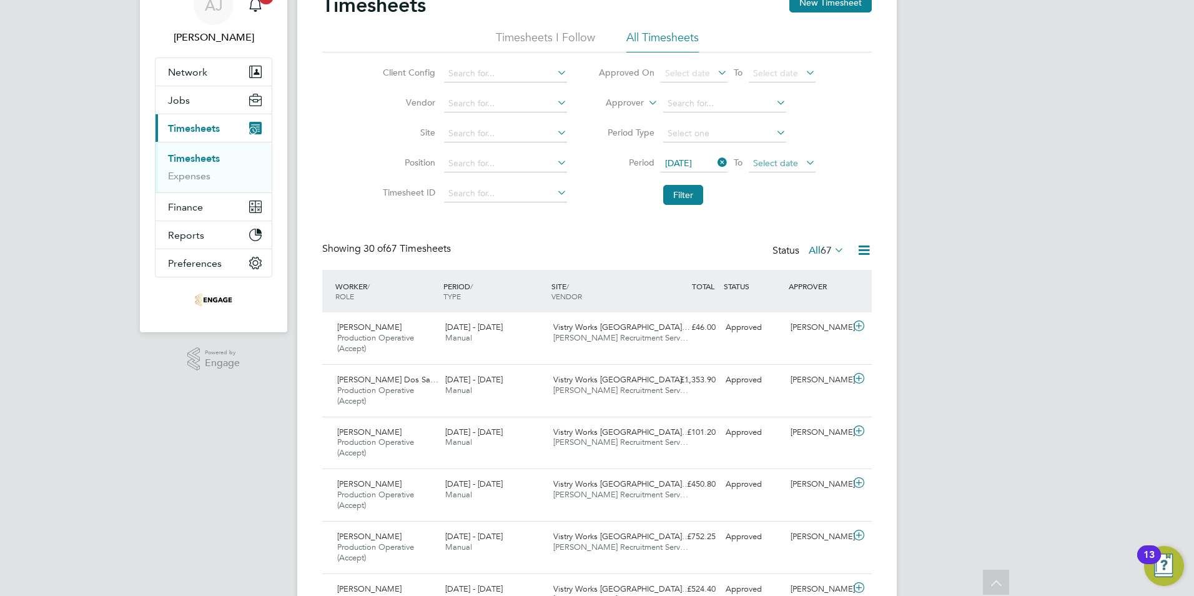
click at [801, 161] on span "Select date" at bounding box center [782, 164] width 67 height 17
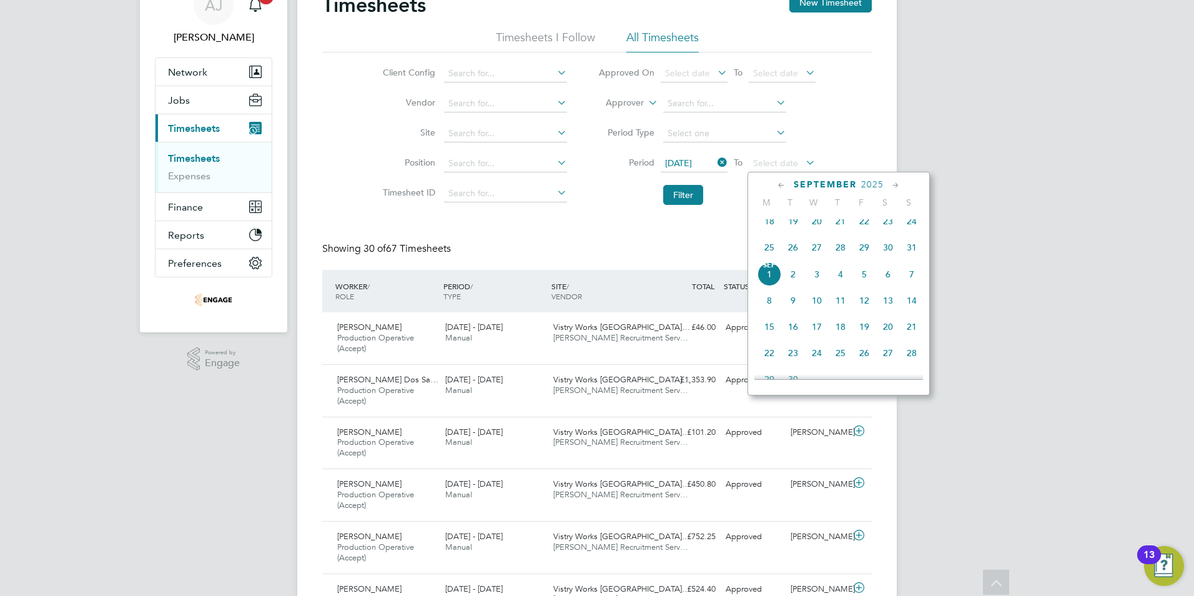
click at [911, 252] on span "31" at bounding box center [912, 247] width 24 height 24
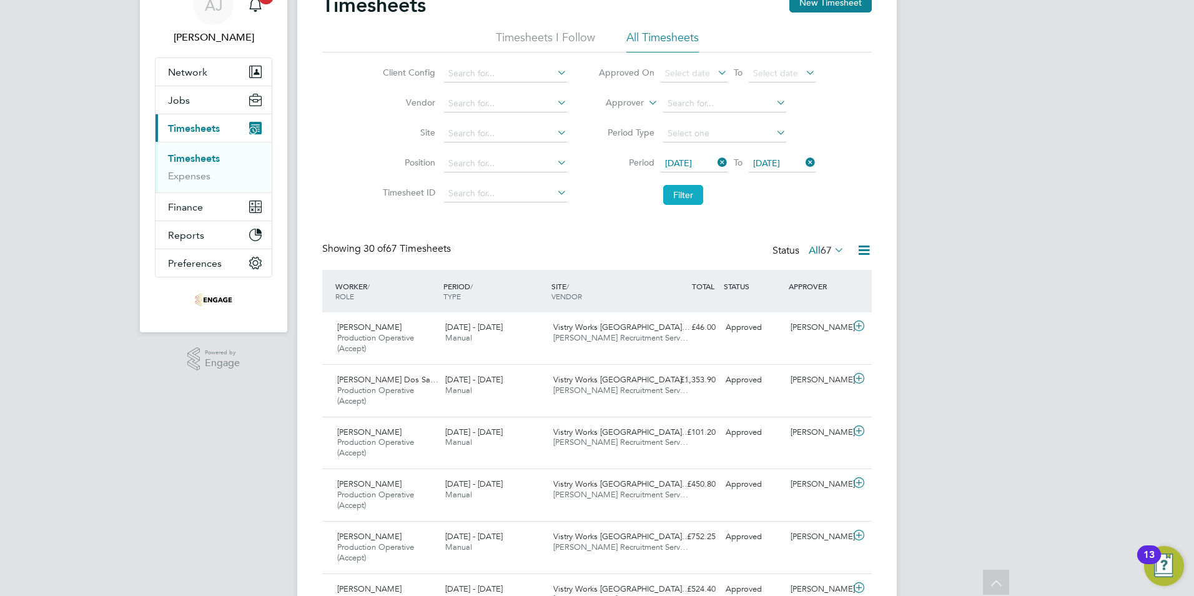
click at [688, 196] on button "Filter" at bounding box center [683, 195] width 40 height 20
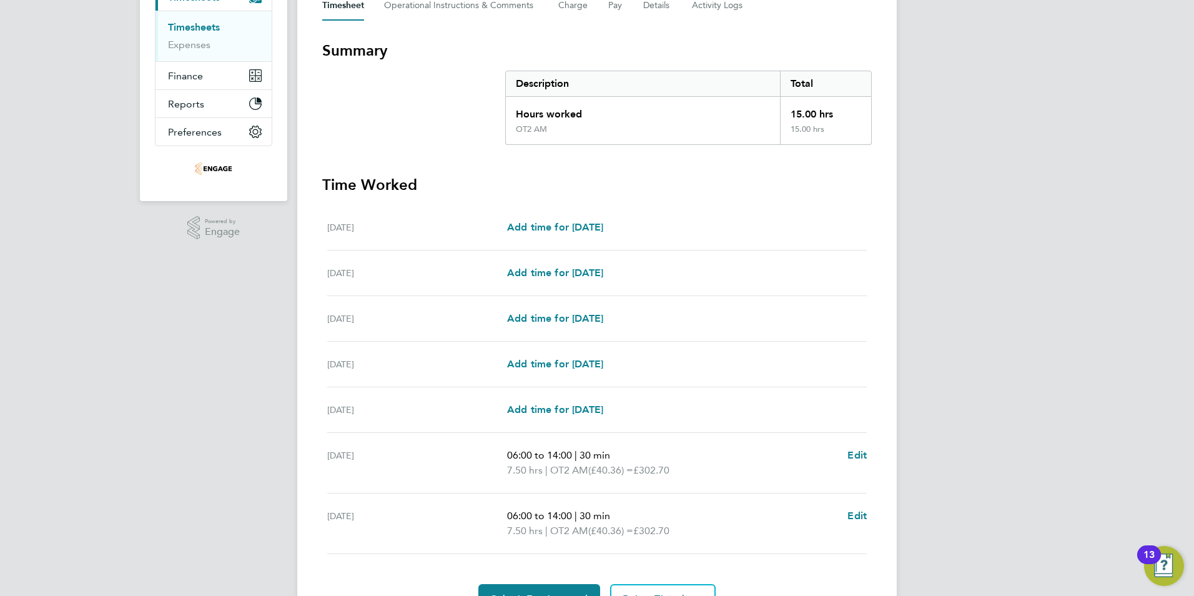
scroll to position [262, 0]
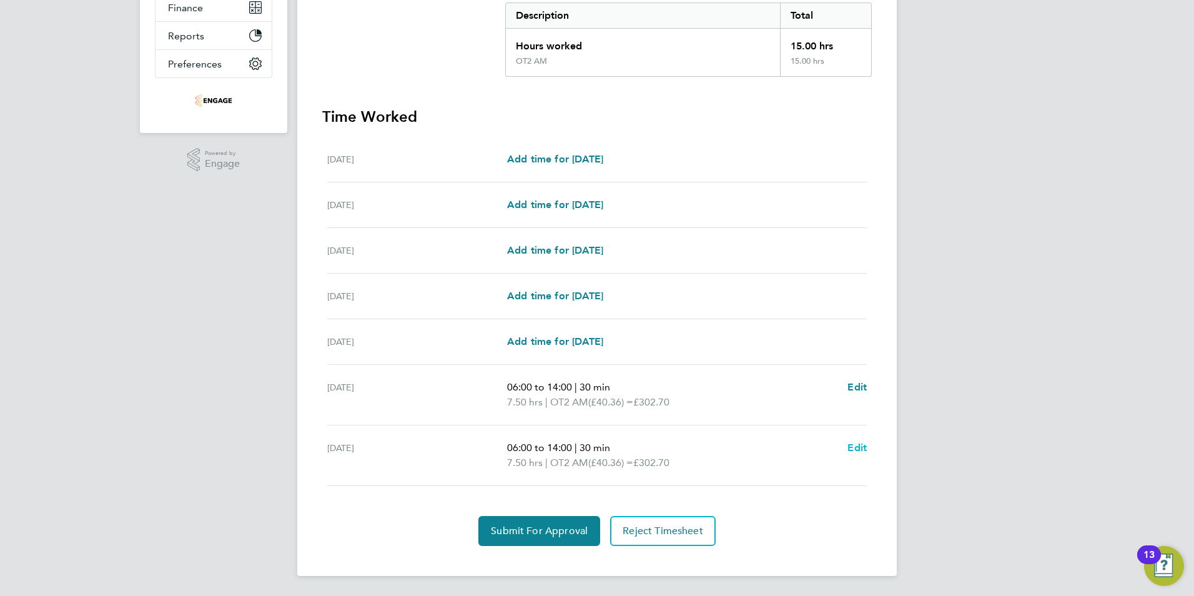
click at [856, 449] on span "Edit" at bounding box center [856, 448] width 19 height 12
select select "30"
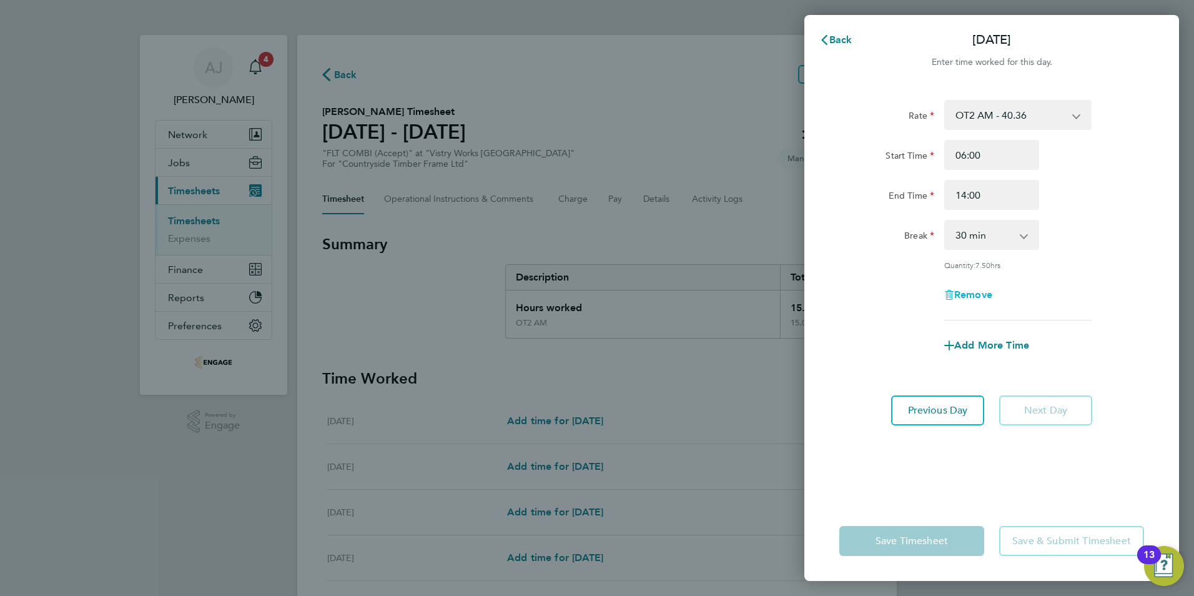
click at [971, 291] on span "Remove" at bounding box center [973, 295] width 38 height 12
select select "null"
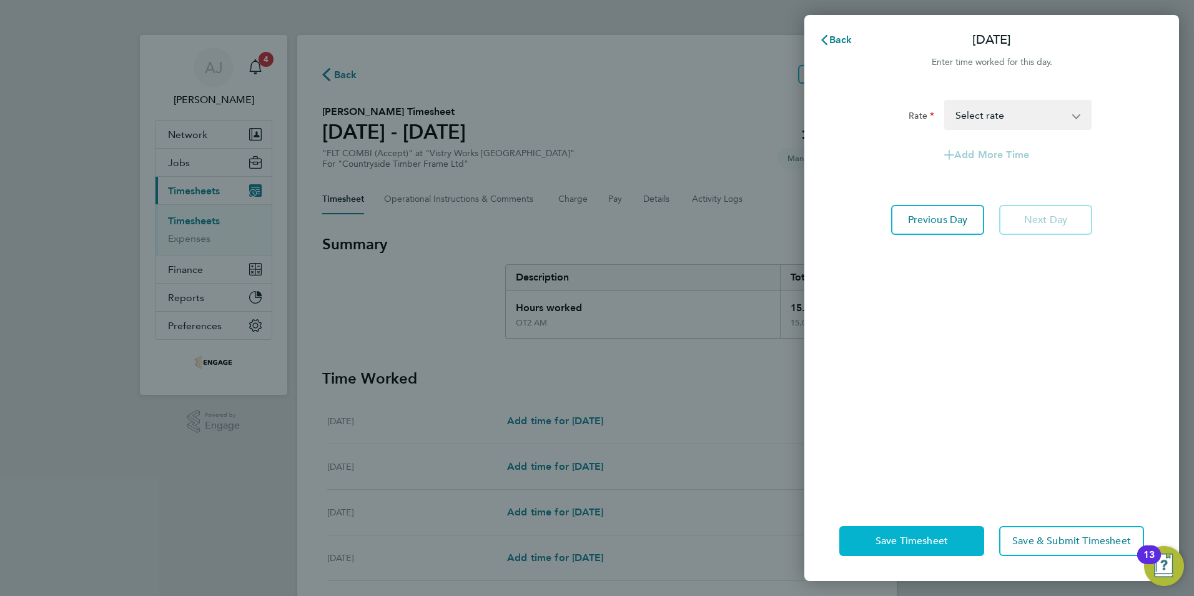
click at [907, 541] on span "Save Timesheet" at bounding box center [912, 541] width 72 height 12
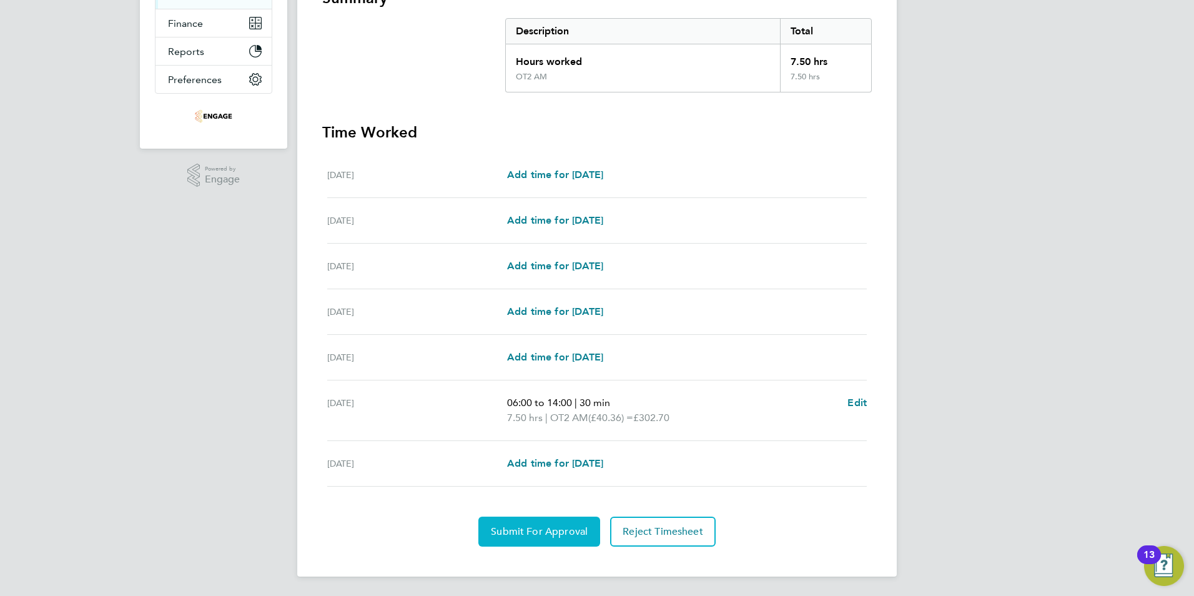
scroll to position [247, 0]
click at [548, 532] on span "Submit For Approval" at bounding box center [539, 531] width 97 height 12
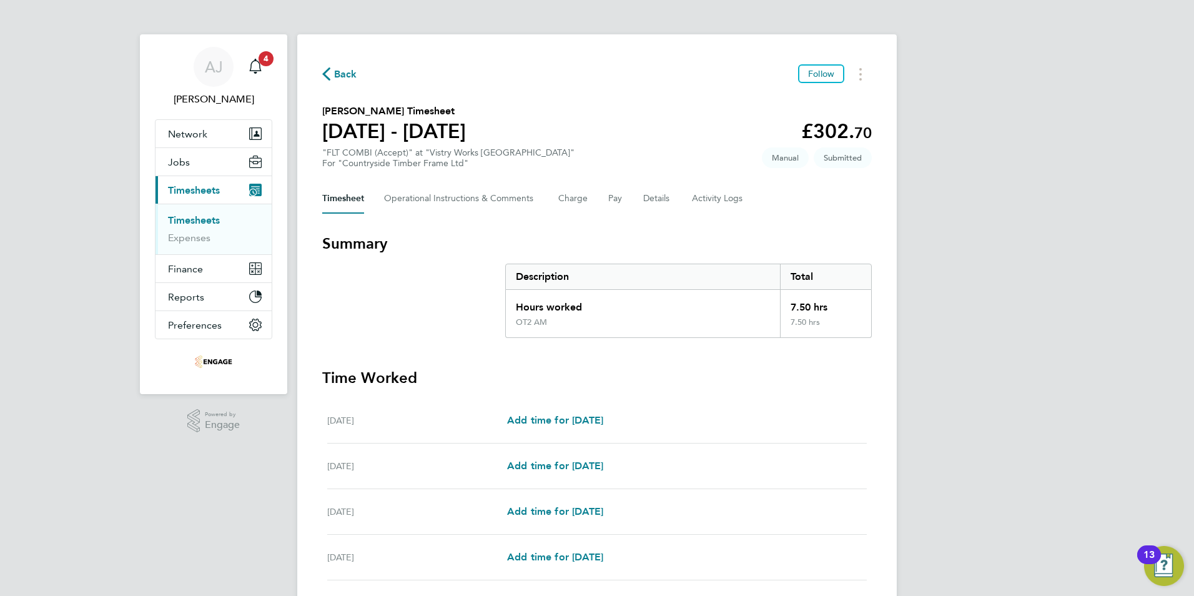
scroll to position [0, 0]
click at [210, 220] on link "Timesheets" at bounding box center [194, 221] width 52 height 12
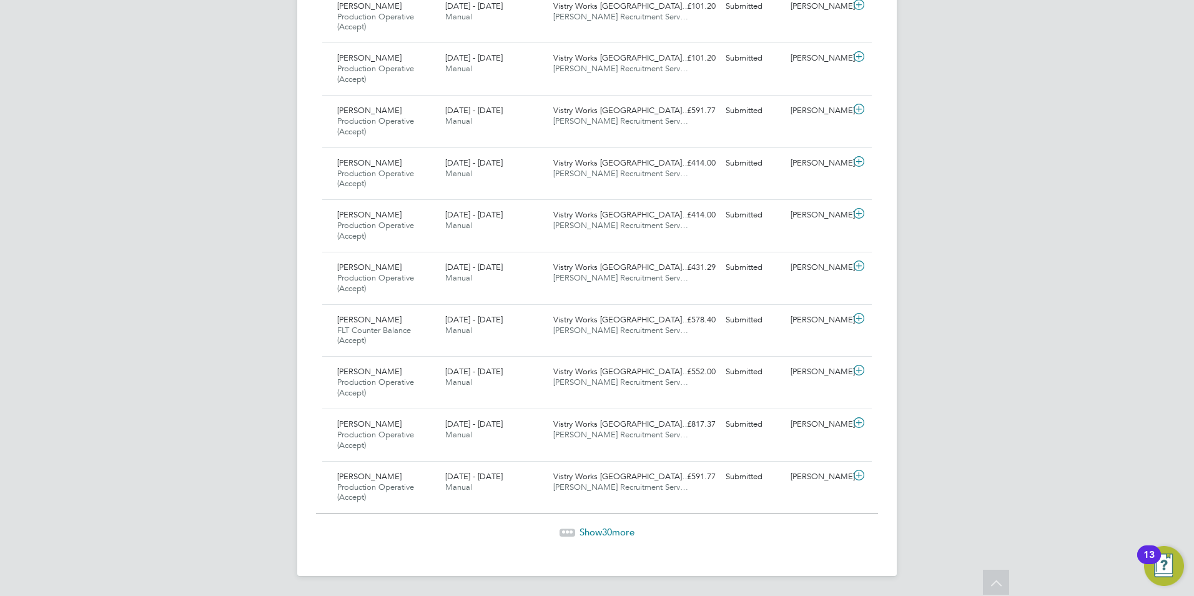
drag, startPoint x: 603, startPoint y: 533, endPoint x: 617, endPoint y: 536, distance: 14.0
click at [603, 533] on span "30" at bounding box center [607, 532] width 10 height 12
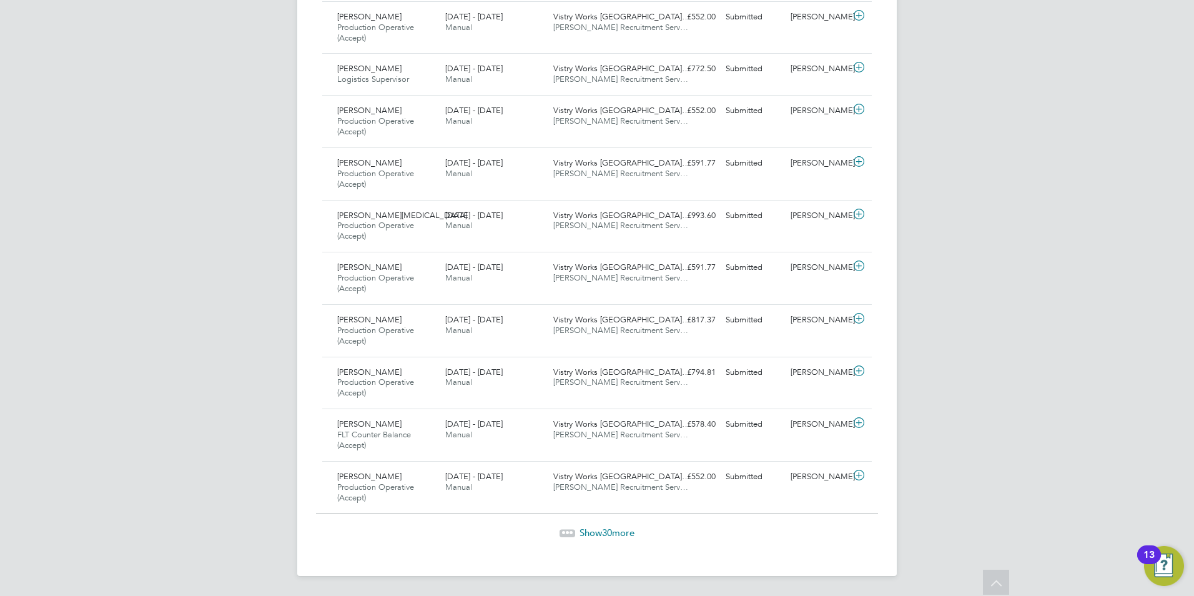
click at [592, 531] on span "Show 30 more" at bounding box center [607, 532] width 55 height 12
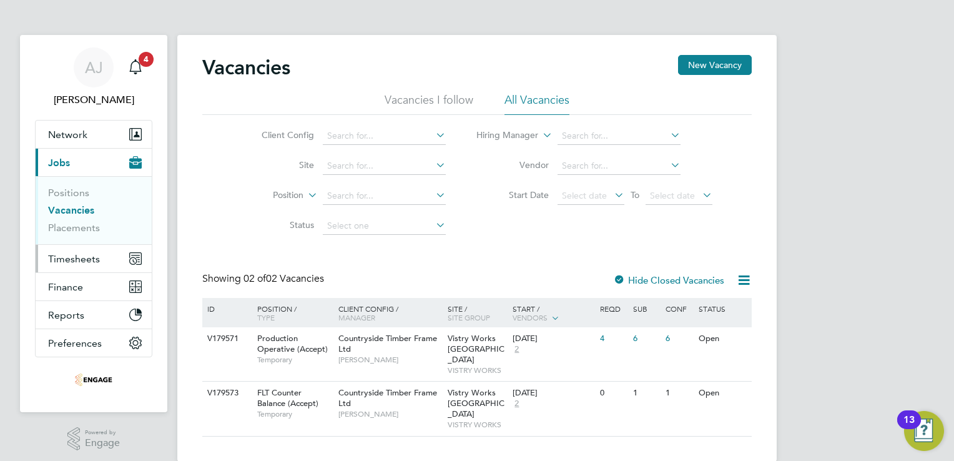
click at [67, 256] on span "Timesheets" at bounding box center [74, 259] width 52 height 12
click at [69, 256] on span "Timesheets" at bounding box center [74, 259] width 52 height 12
click at [70, 260] on span "Timesheets" at bounding box center [74, 259] width 52 height 12
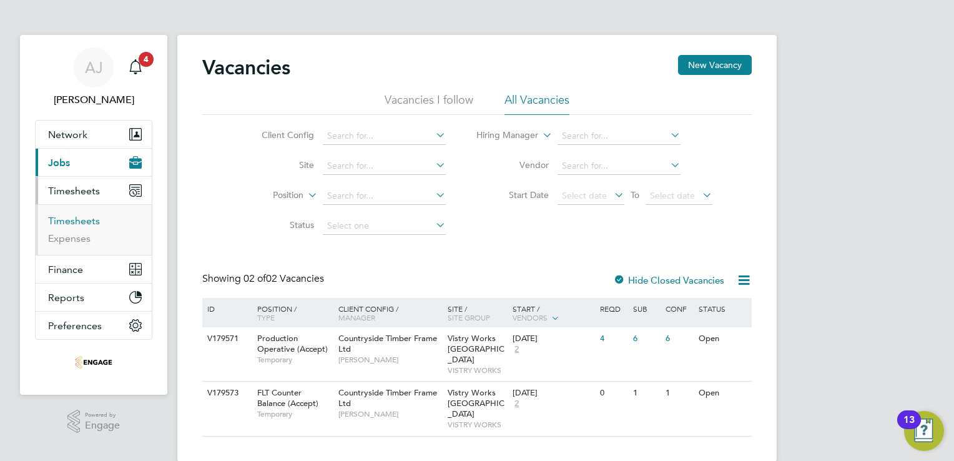
click at [79, 222] on link "Timesheets" at bounding box center [74, 221] width 52 height 12
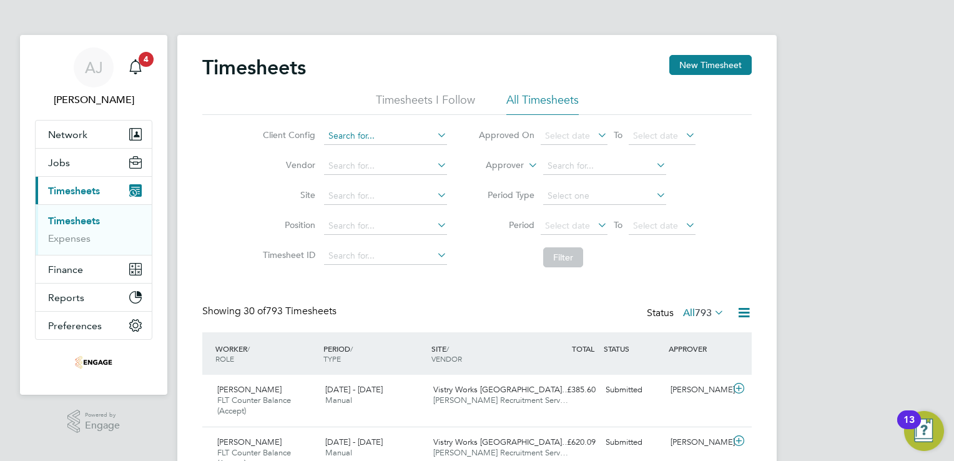
click at [360, 132] on input at bounding box center [385, 135] width 123 height 17
drag, startPoint x: 418, startPoint y: 290, endPoint x: 457, endPoint y: 295, distance: 39.7
click at [703, 66] on button "New Timesheet" at bounding box center [710, 65] width 82 height 20
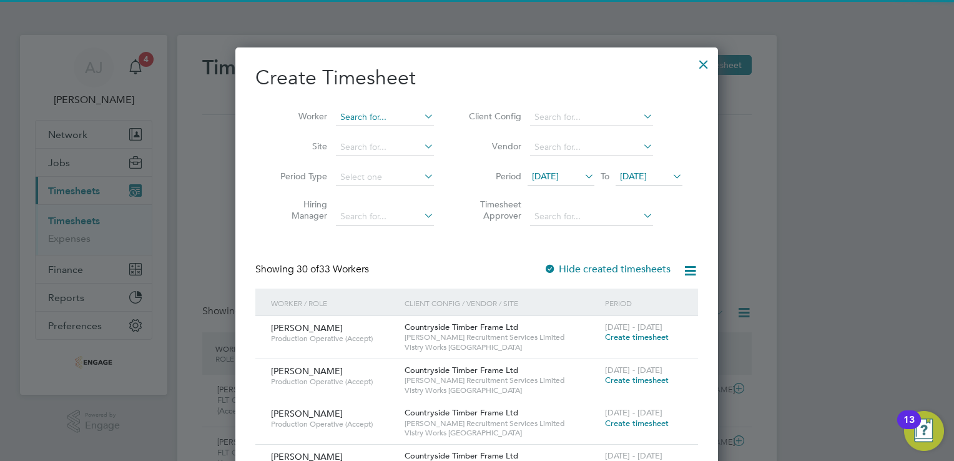
click at [365, 119] on input at bounding box center [385, 117] width 98 height 17
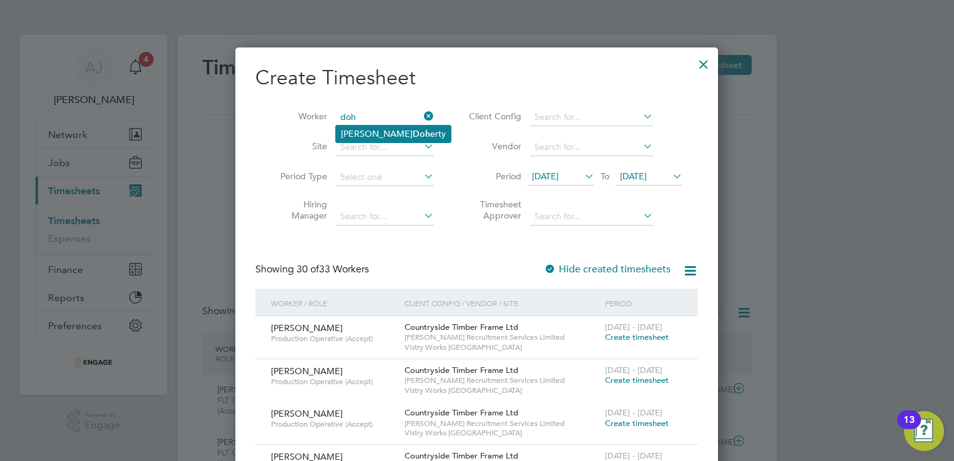
click at [367, 129] on li "[PERSON_NAME] erty" at bounding box center [393, 134] width 115 height 17
type input "[PERSON_NAME]"
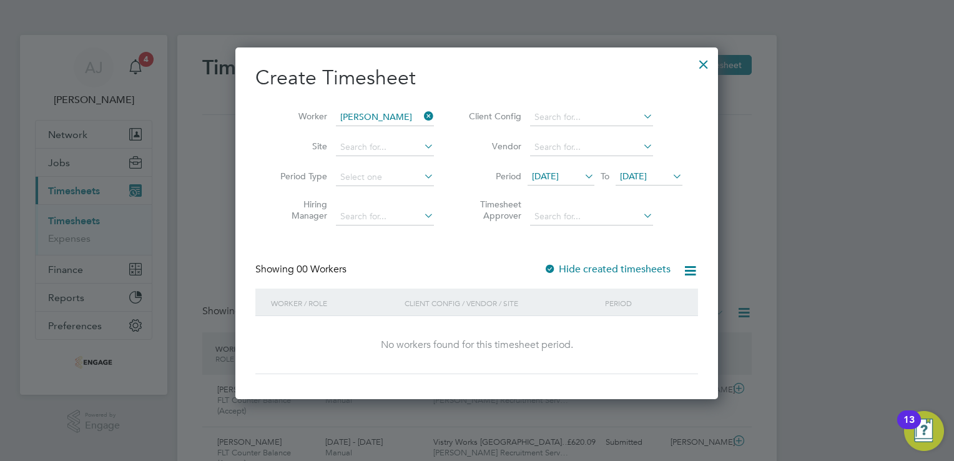
click at [559, 171] on span "[DATE]" at bounding box center [545, 175] width 27 height 11
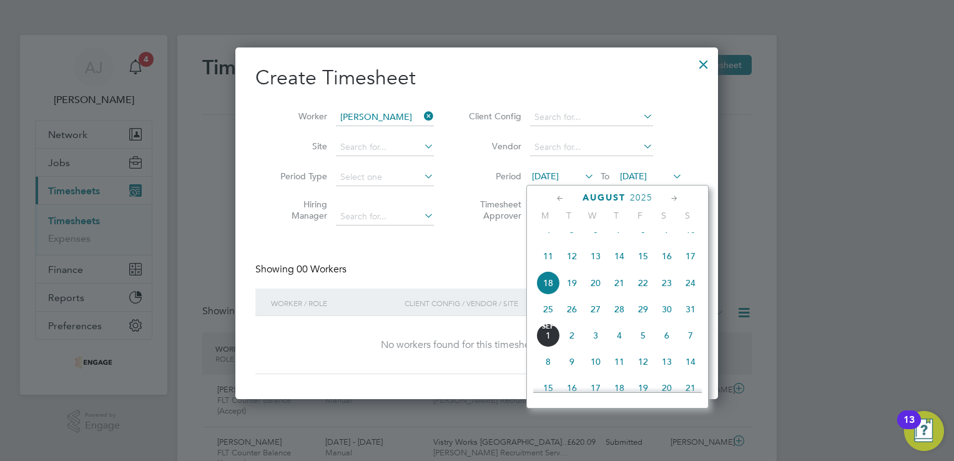
click at [543, 321] on span "25" at bounding box center [548, 309] width 24 height 24
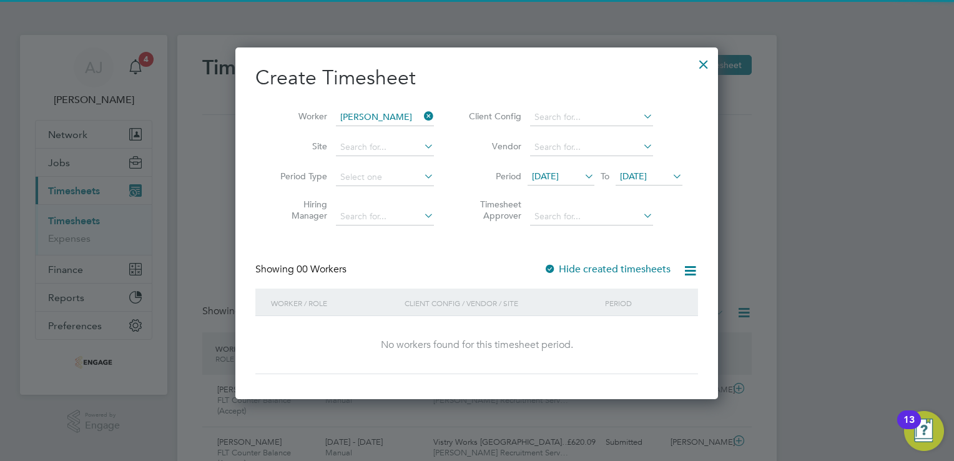
click at [645, 174] on span "[DATE]" at bounding box center [633, 175] width 27 height 11
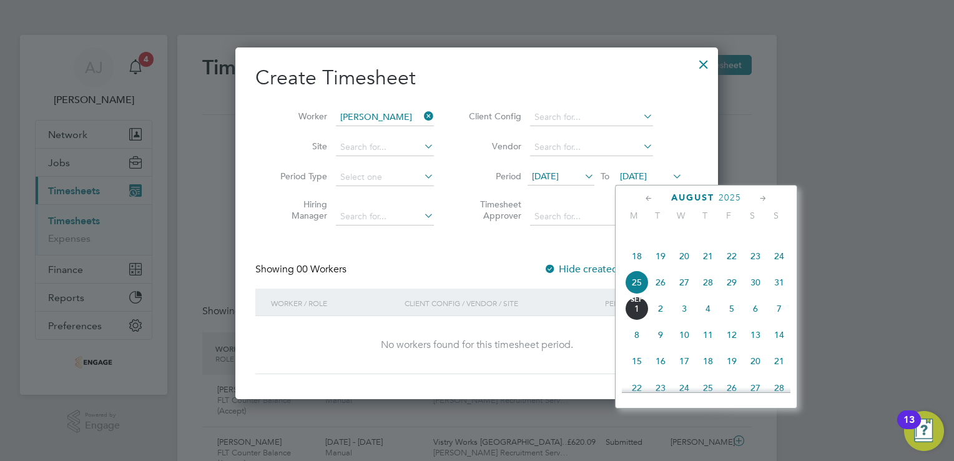
click at [777, 294] on span "31" at bounding box center [780, 282] width 24 height 24
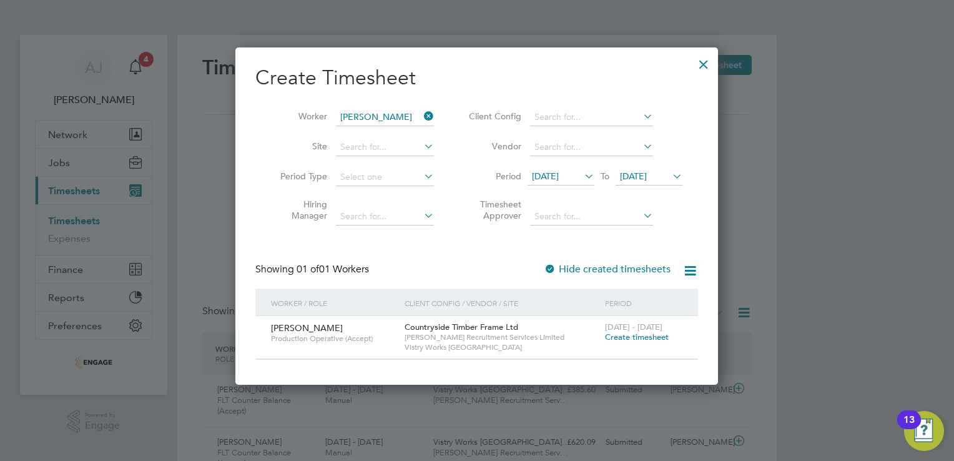
click at [641, 335] on span "Create timesheet" at bounding box center [637, 337] width 64 height 11
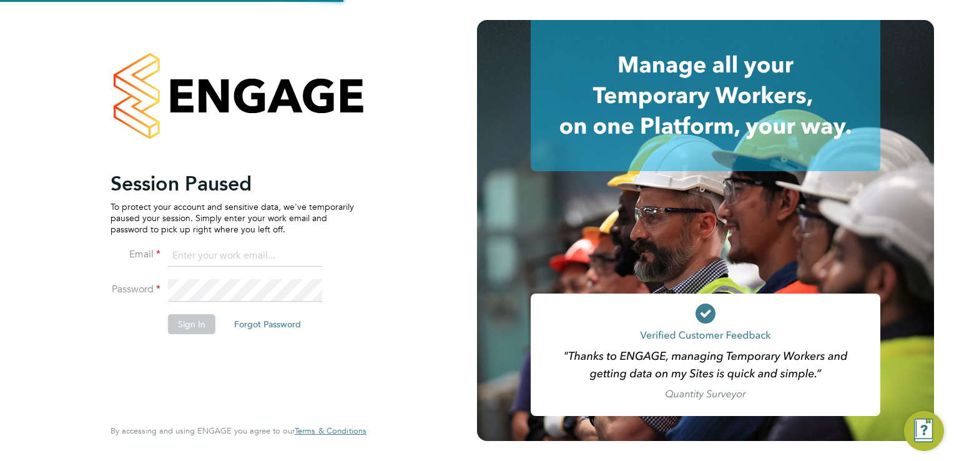
type input "[EMAIL_ADDRESS][DOMAIN_NAME]"
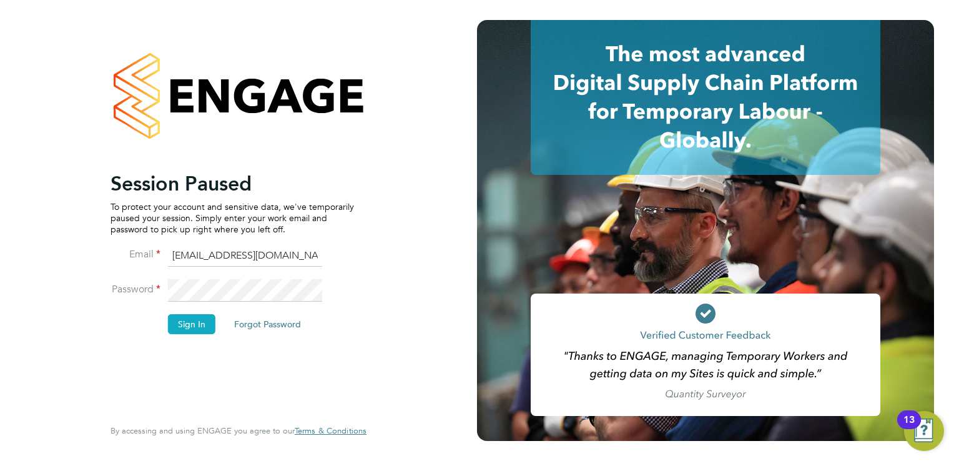
click at [179, 324] on button "Sign In" at bounding box center [191, 324] width 47 height 20
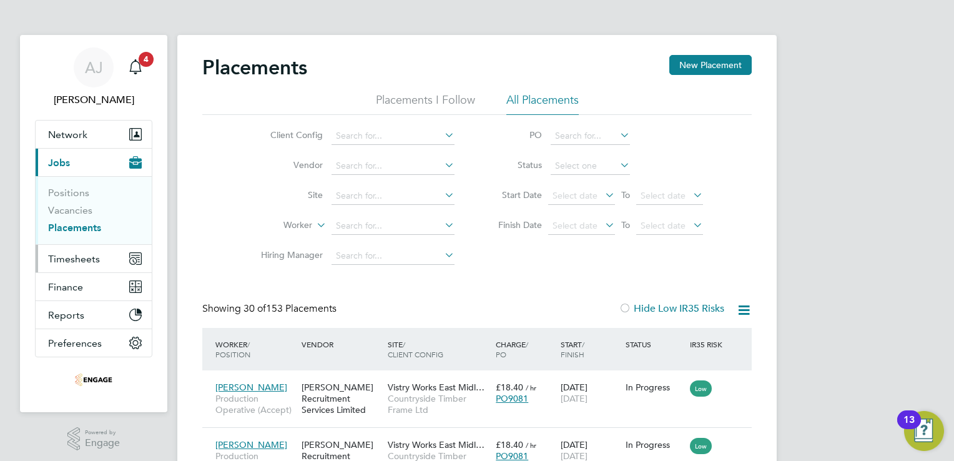
drag, startPoint x: 54, startPoint y: 256, endPoint x: 83, endPoint y: 261, distance: 29.2
click at [54, 256] on span "Timesheets" at bounding box center [74, 259] width 52 height 12
click at [709, 66] on button "New Placement" at bounding box center [710, 65] width 82 height 20
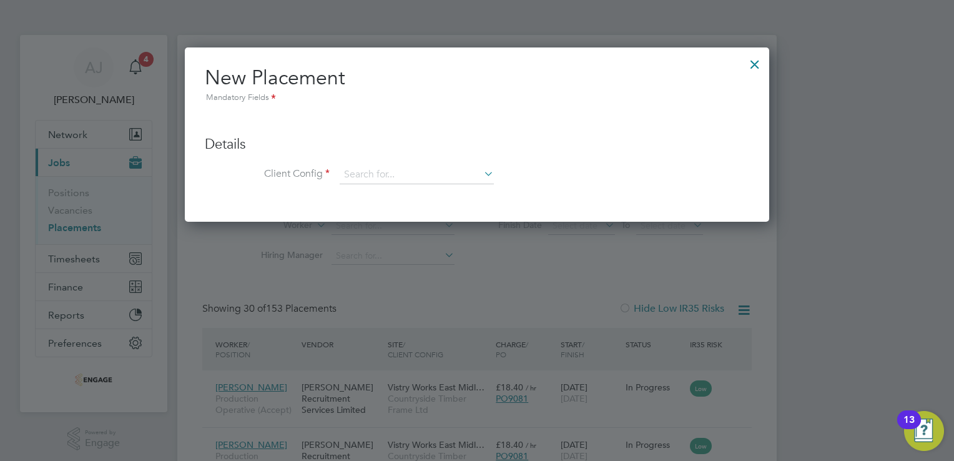
click at [753, 62] on div at bounding box center [755, 61] width 22 height 22
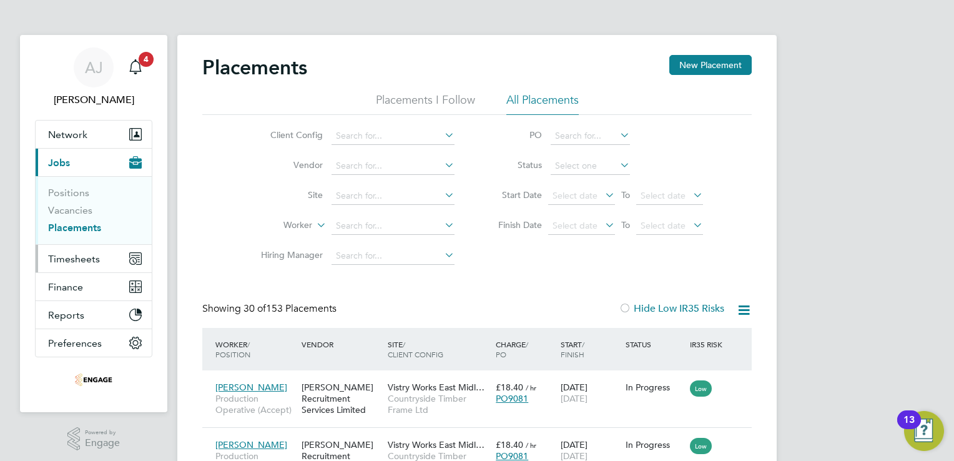
click at [87, 259] on span "Timesheets" at bounding box center [74, 259] width 52 height 12
click at [139, 259] on icon "Main navigation" at bounding box center [135, 258] width 11 height 11
click at [71, 262] on span "Timesheets" at bounding box center [74, 259] width 52 height 12
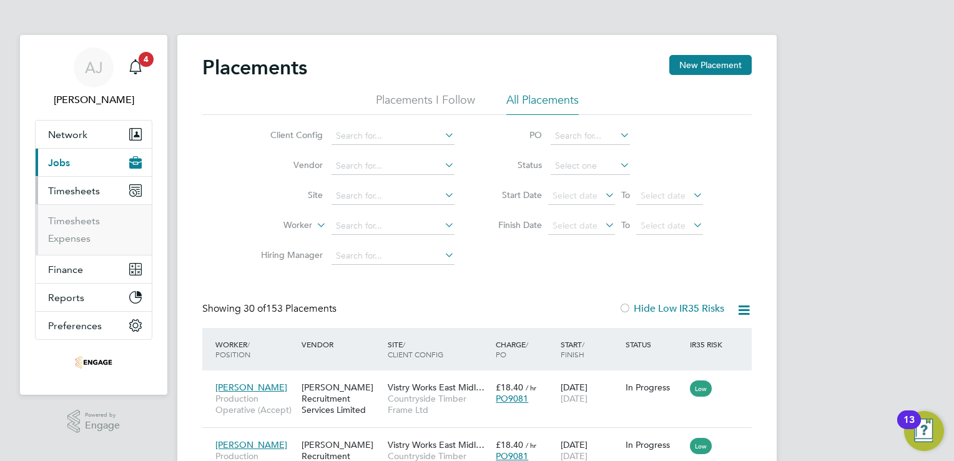
click at [132, 189] on icon "Main navigation" at bounding box center [135, 190] width 12 height 12
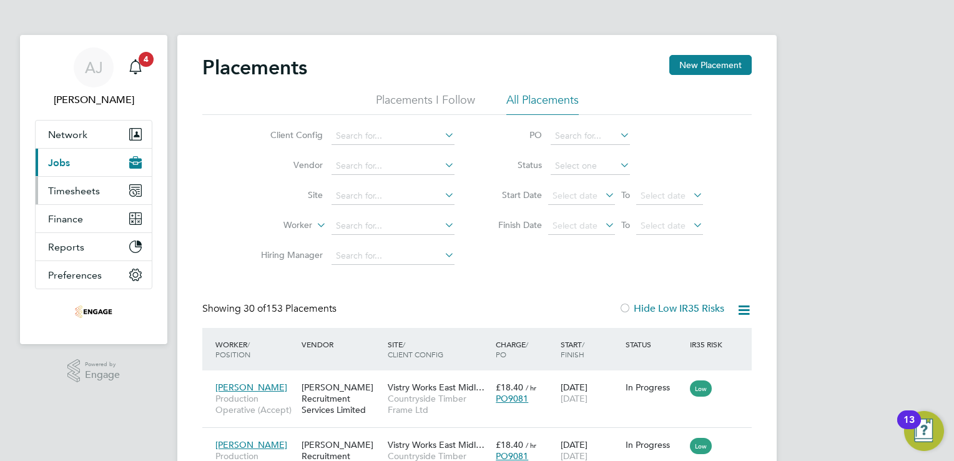
click at [140, 192] on icon "Main navigation" at bounding box center [135, 190] width 11 height 11
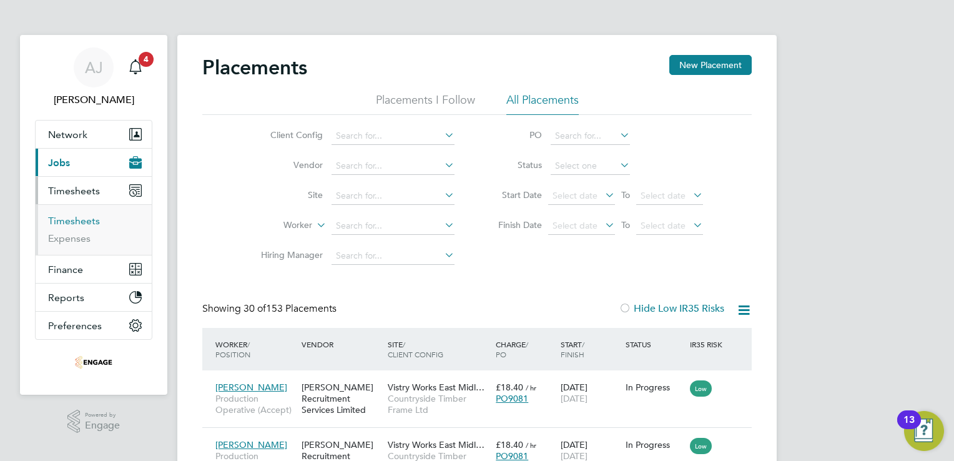
click at [68, 222] on link "Timesheets" at bounding box center [74, 221] width 52 height 12
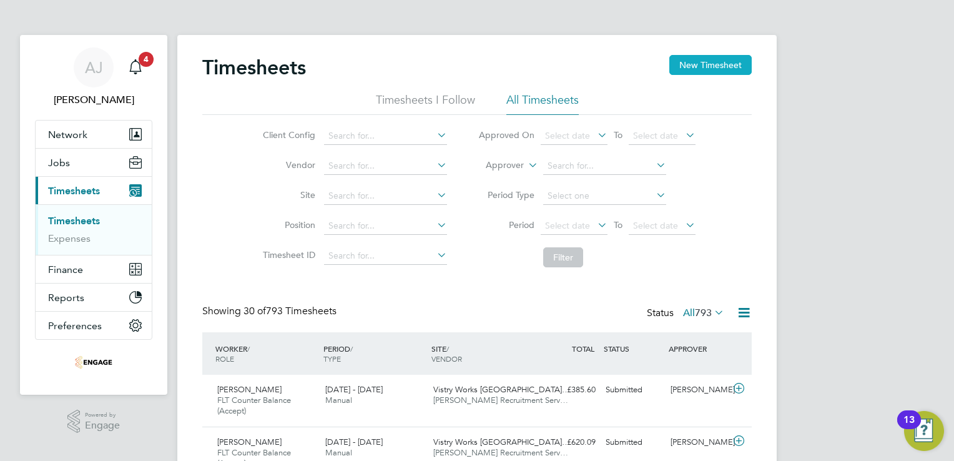
click at [726, 64] on button "New Timesheet" at bounding box center [710, 65] width 82 height 20
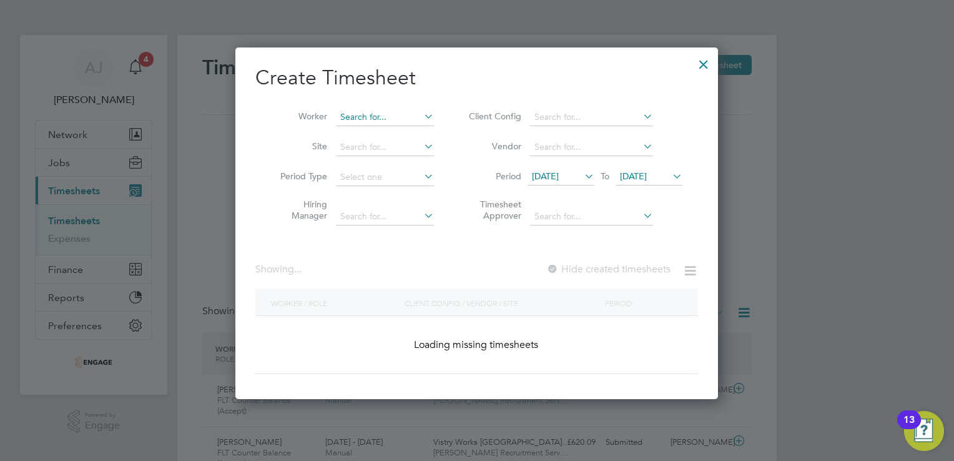
click at [360, 115] on input at bounding box center [385, 117] width 98 height 17
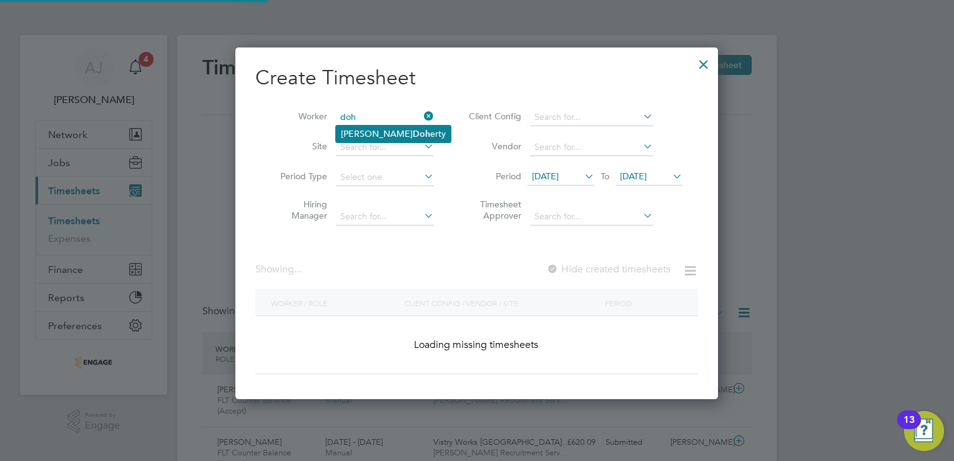
click at [370, 127] on li "Matthew Doh erty" at bounding box center [393, 134] width 115 height 17
type input "Matthew Doherty"
click at [559, 179] on span "18 Aug 2025" at bounding box center [545, 175] width 27 height 11
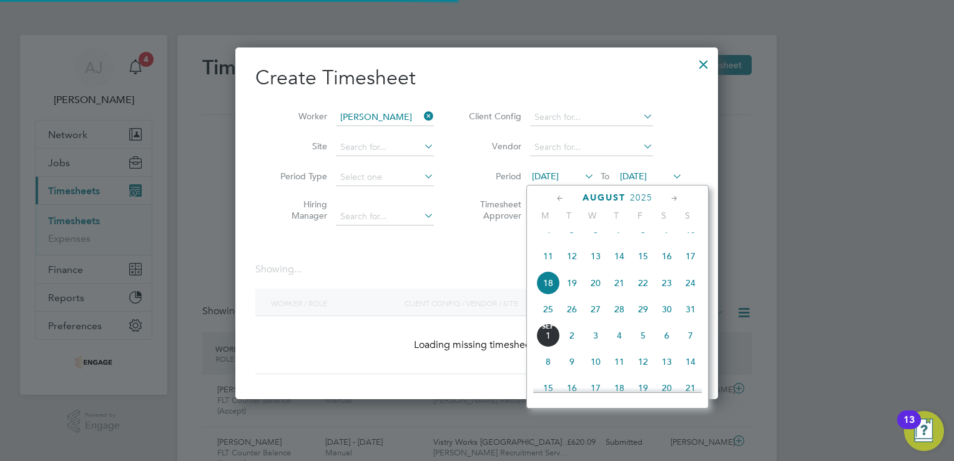
click at [549, 321] on span "25" at bounding box center [548, 309] width 24 height 24
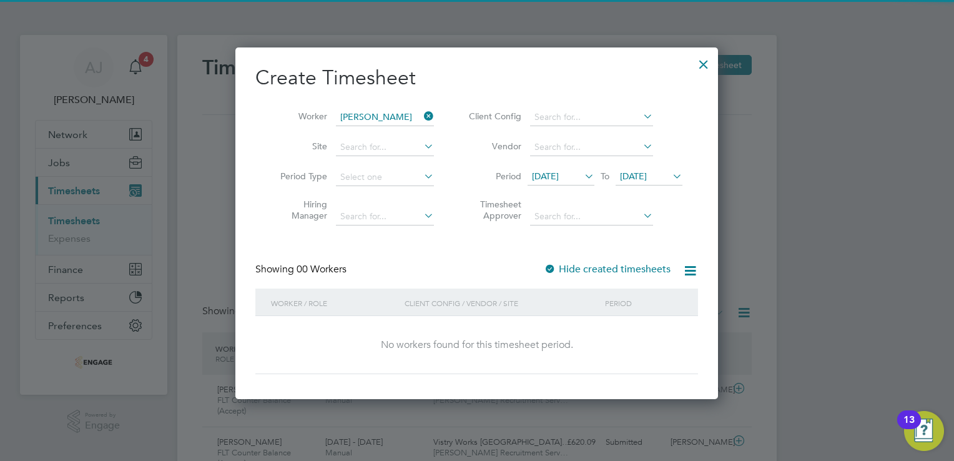
click at [647, 176] on span "25 Aug 2025" at bounding box center [633, 175] width 27 height 11
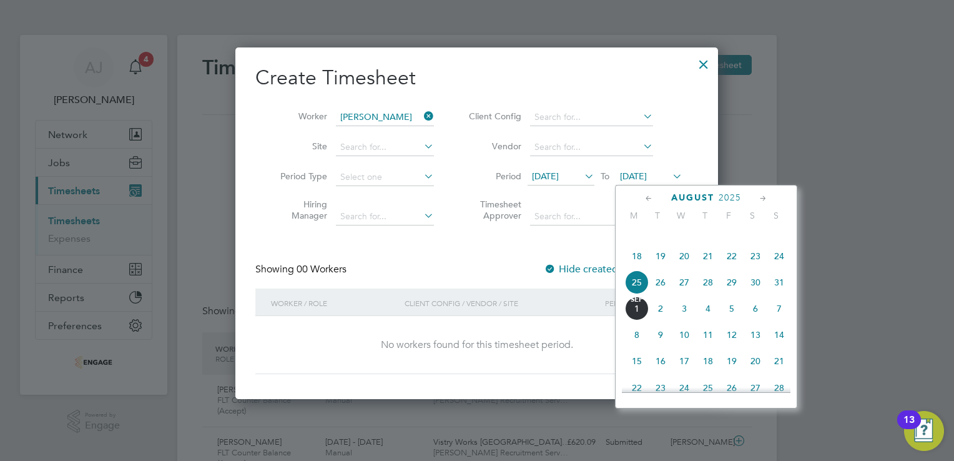
click at [779, 293] on span "31" at bounding box center [780, 282] width 24 height 24
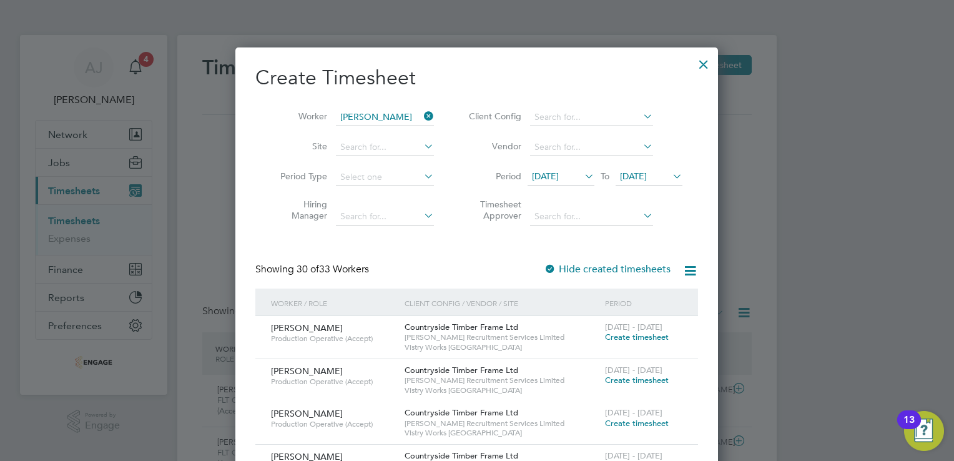
click at [698, 61] on div at bounding box center [704, 61] width 22 height 22
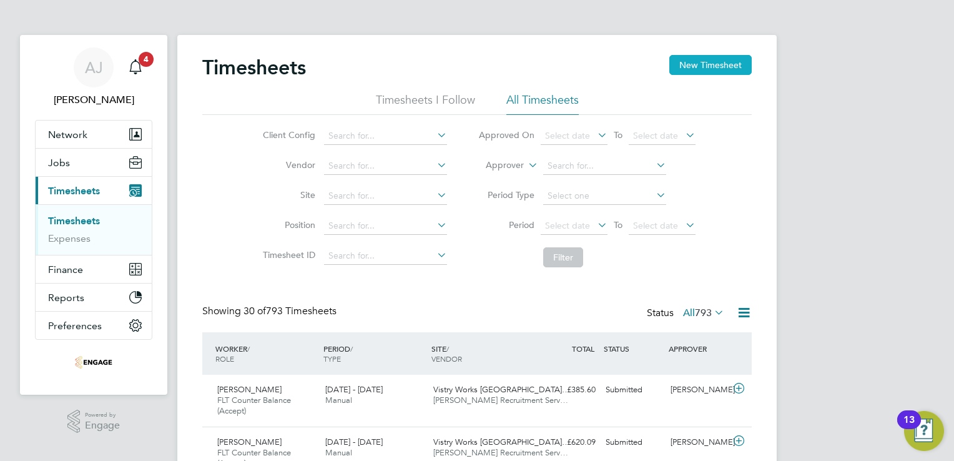
drag, startPoint x: 701, startPoint y: 64, endPoint x: 684, endPoint y: 71, distance: 18.8
click at [701, 64] on button "New Timesheet" at bounding box center [710, 65] width 82 height 20
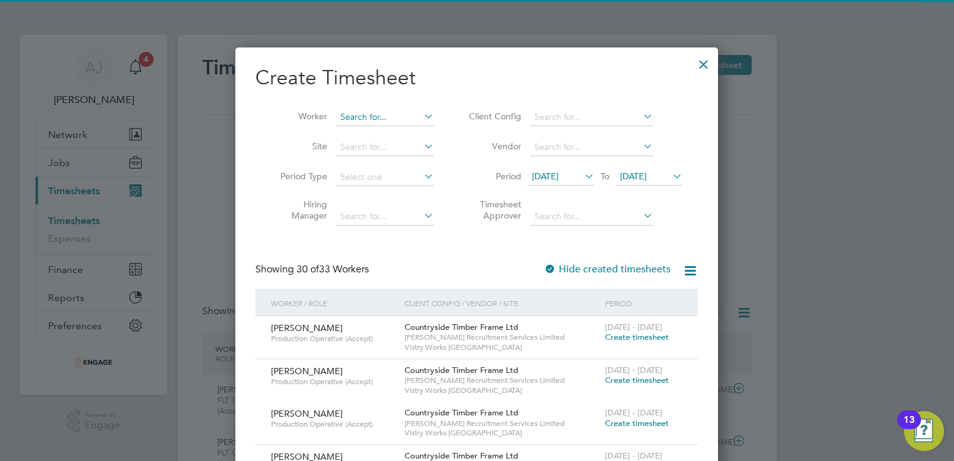
click at [349, 113] on input at bounding box center [385, 117] width 98 height 17
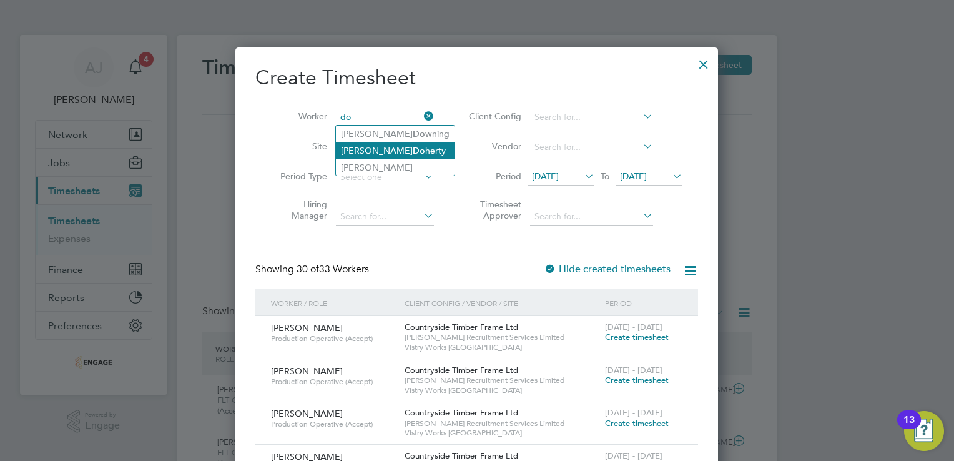
click at [373, 146] on li "Matthew Do herty" at bounding box center [395, 150] width 119 height 17
type input "Matthew Doherty"
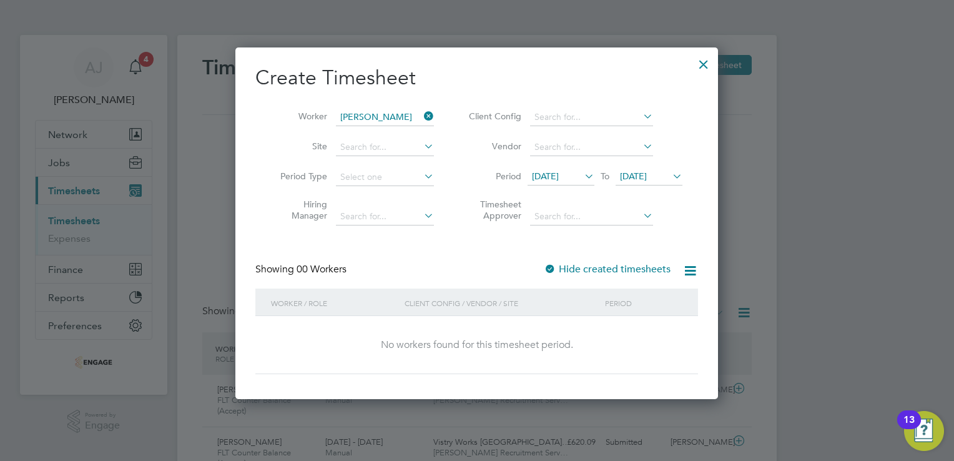
click at [550, 266] on div at bounding box center [550, 270] width 12 height 12
click at [582, 174] on icon at bounding box center [582, 175] width 0 height 17
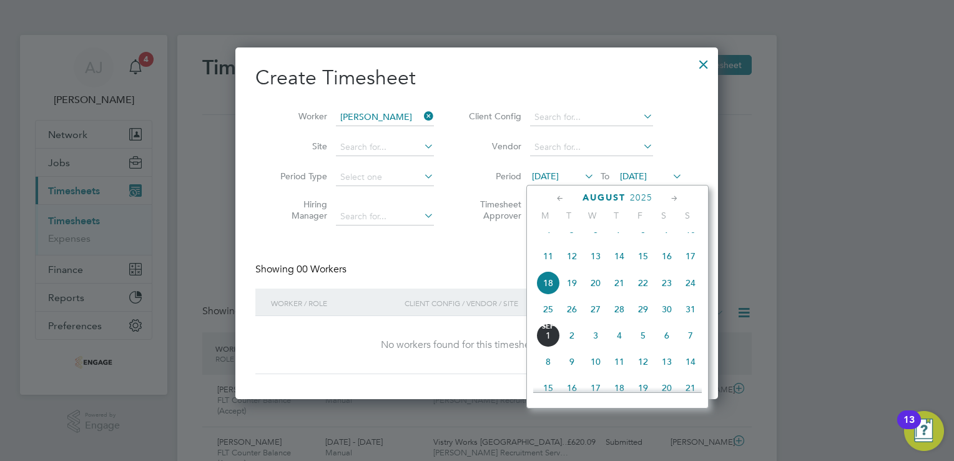
drag, startPoint x: 545, startPoint y: 326, endPoint x: 577, endPoint y: 296, distance: 44.2
click at [544, 321] on span "25" at bounding box center [548, 309] width 24 height 24
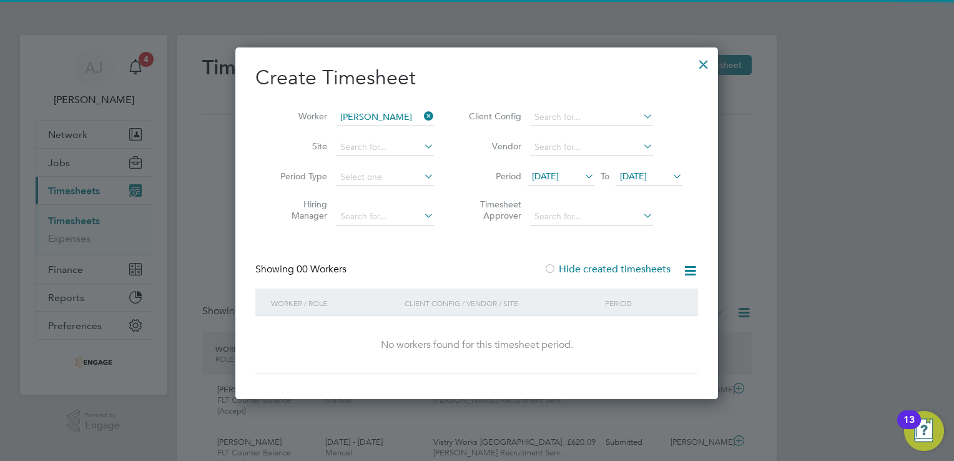
click at [647, 175] on span "25 Aug 2025" at bounding box center [633, 175] width 27 height 11
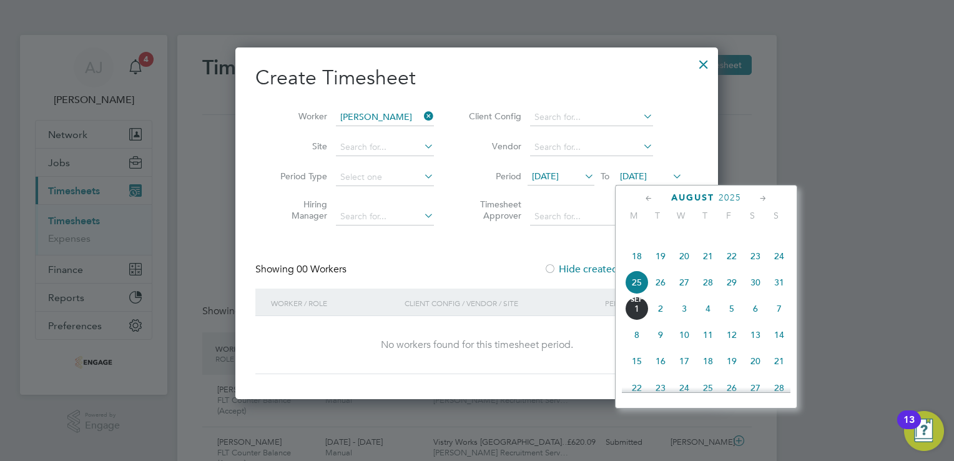
click at [780, 292] on span "31" at bounding box center [780, 282] width 24 height 24
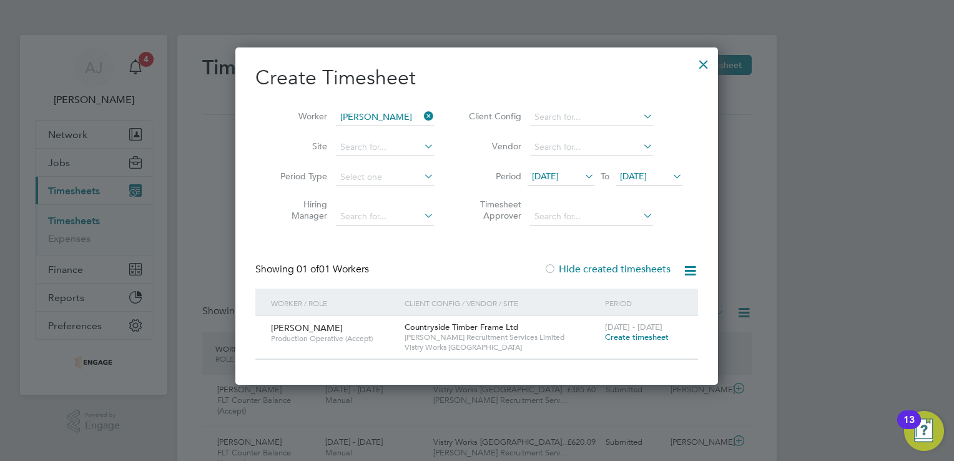
click at [652, 339] on span "Create timesheet" at bounding box center [637, 337] width 64 height 11
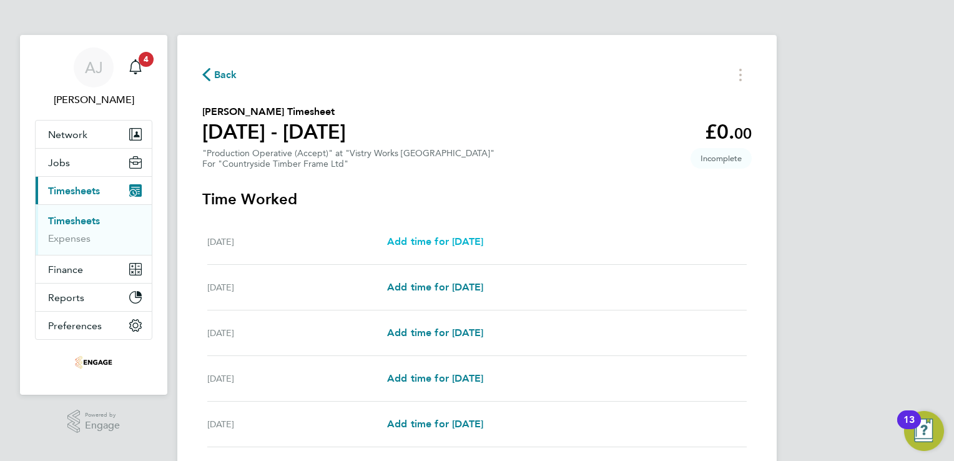
click at [451, 241] on span "Add time for [DATE]" at bounding box center [435, 241] width 96 height 12
select select "15"
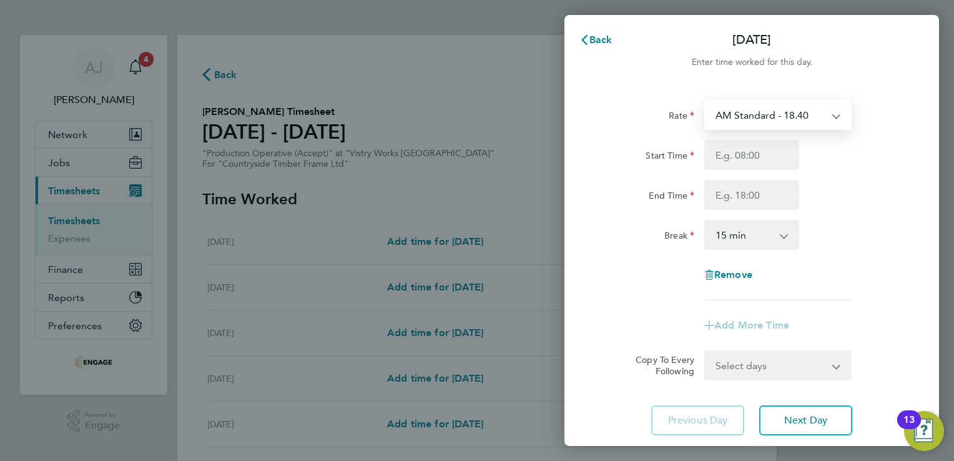
click at [817, 115] on select "AM Standard - 18.40 OT 1 - 27.60 PM OT 1 - 30.08 PM Standard - 20.06 OT2 - 36.8…" at bounding box center [771, 114] width 130 height 27
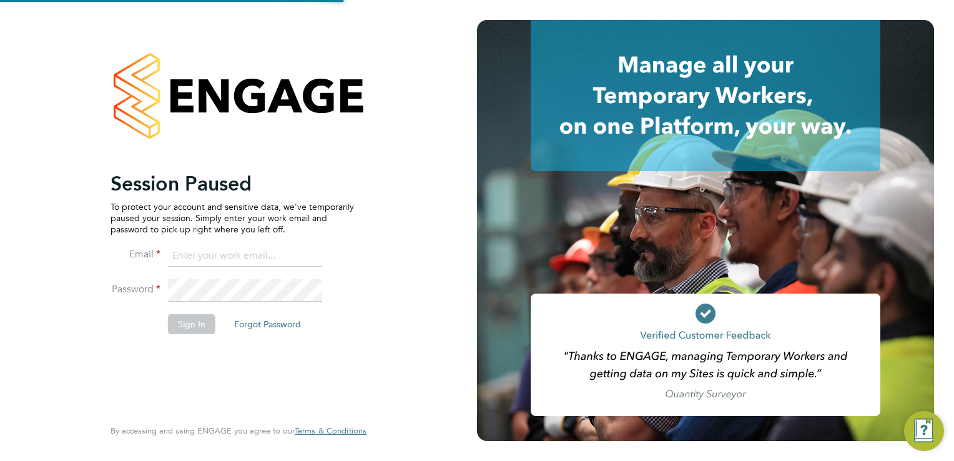
click at [762, 195] on div at bounding box center [705, 230] width 457 height 421
type input "aggie@acceptrec.co.uk"
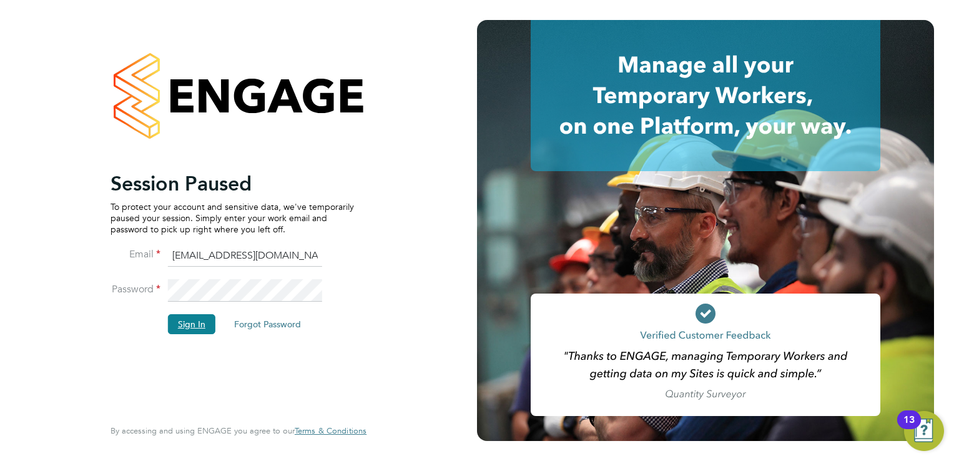
click at [191, 325] on button "Sign In" at bounding box center [191, 324] width 47 height 20
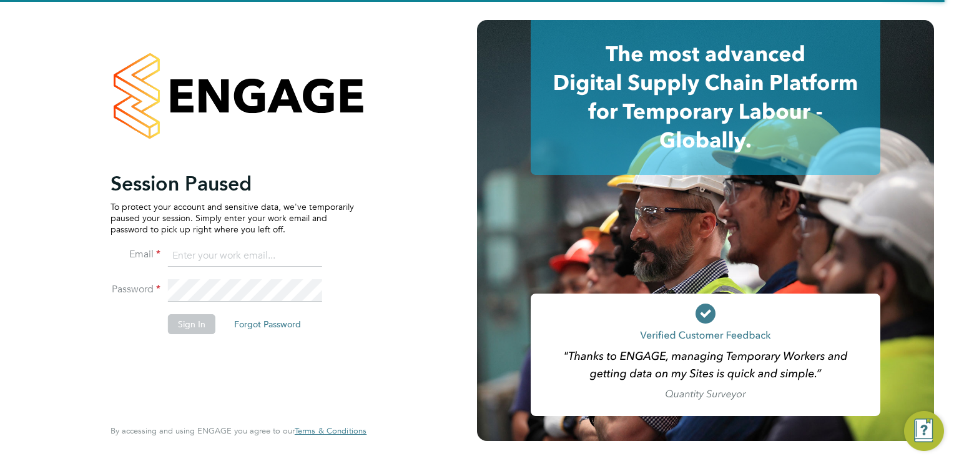
type input "[EMAIL_ADDRESS][DOMAIN_NAME]"
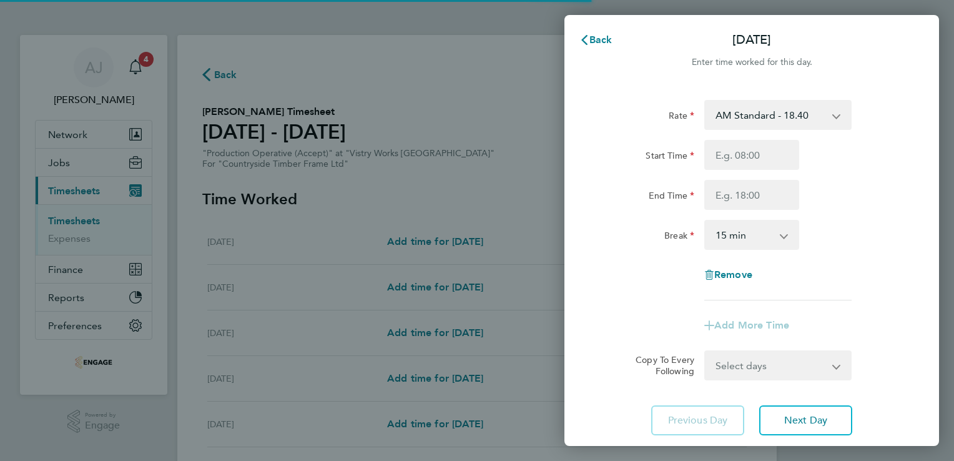
select select "15"
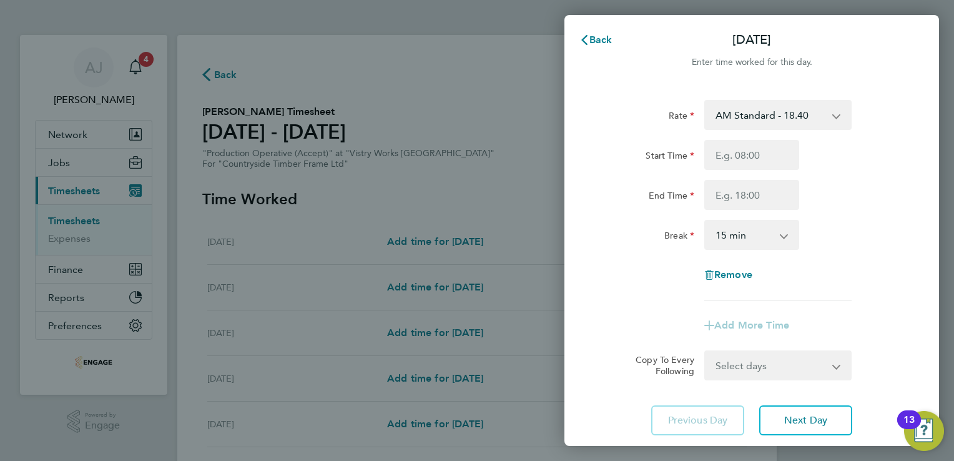
click at [837, 116] on app-icon-cross-button at bounding box center [843, 114] width 15 height 27
click at [759, 110] on select "AM Standard - 18.40 OT 1 - 27.60 PM OT 1 - 30.08 PM Standard - 20.06 OT2 - 36.8…" at bounding box center [771, 114] width 130 height 27
select select "15"
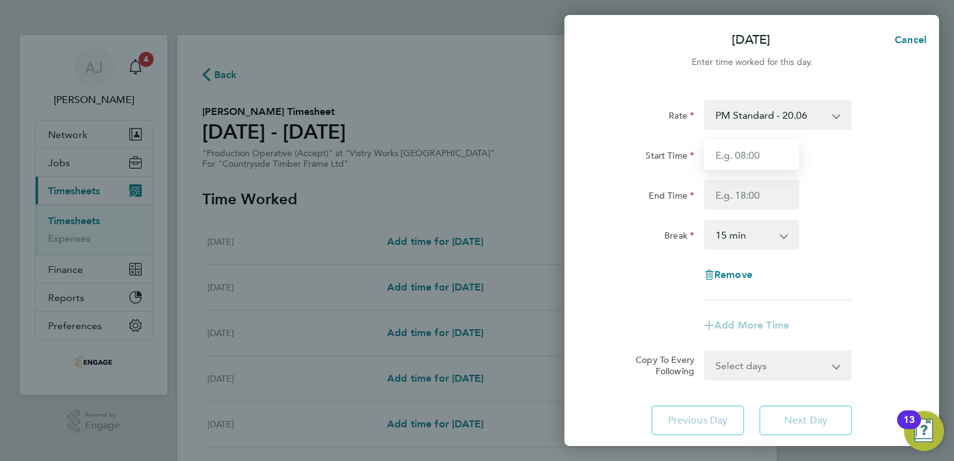
click at [754, 157] on input "Start Time" at bounding box center [751, 155] width 95 height 30
type input "06:00"
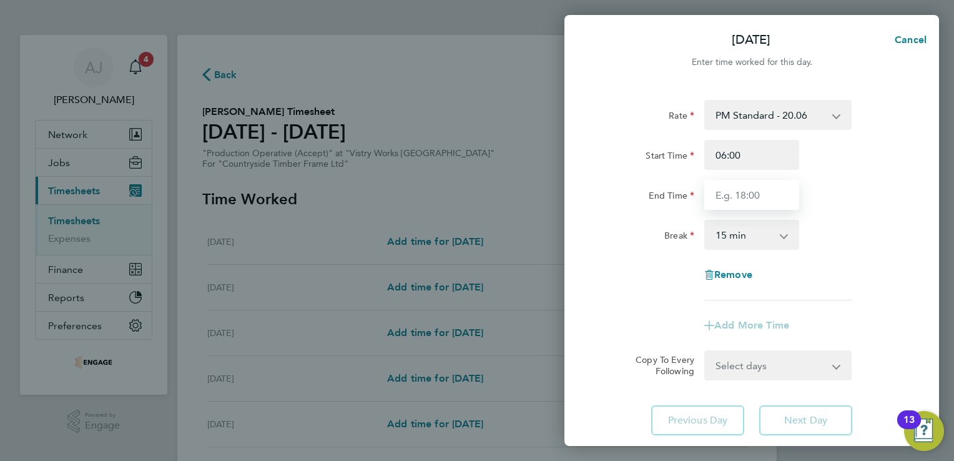
type input "14:00"
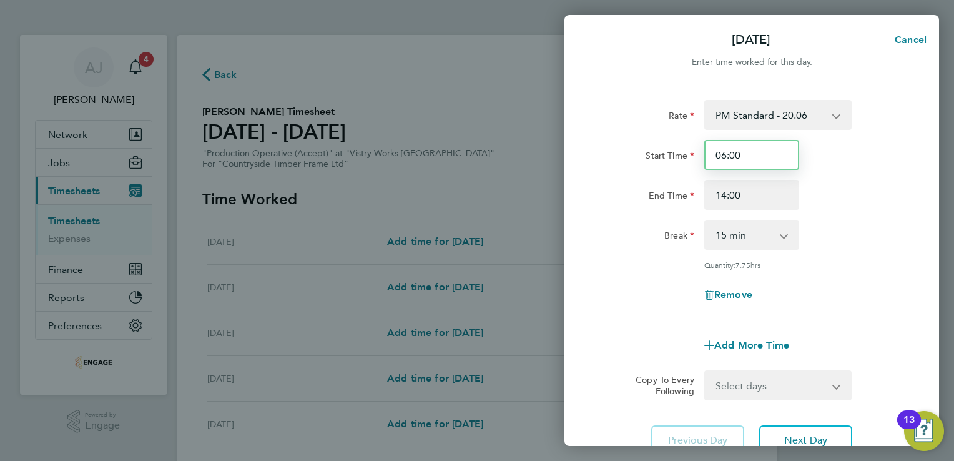
click at [747, 156] on input "06:00" at bounding box center [751, 155] width 95 height 30
click at [859, 152] on div "Start Time 06:00" at bounding box center [752, 155] width 315 height 30
click at [749, 154] on input "06:00" at bounding box center [751, 155] width 95 height 30
drag, startPoint x: 744, startPoint y: 149, endPoint x: 696, endPoint y: 156, distance: 48.0
click at [696, 156] on div "Start Time 06:00" at bounding box center [752, 155] width 315 height 30
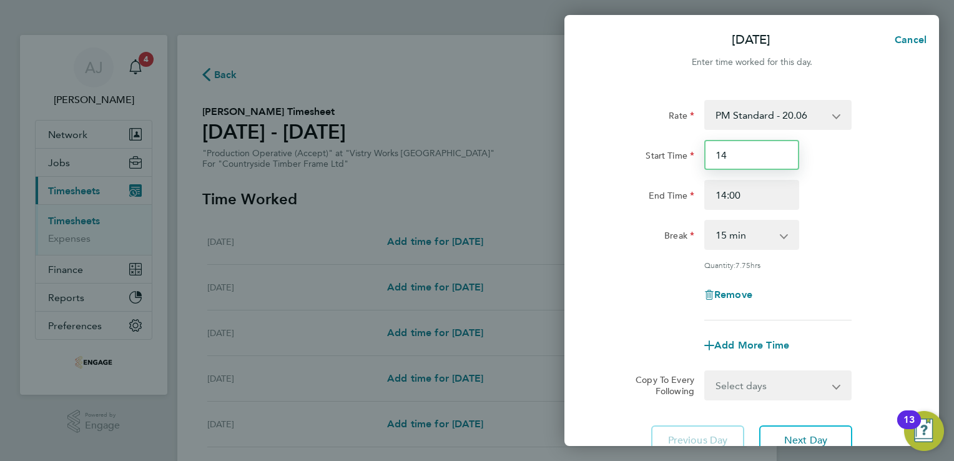
type input "14:00"
click at [744, 192] on input "14:00" at bounding box center [751, 195] width 95 height 30
type input "1"
type input "22:00"
click at [739, 233] on select "0 min 15 min 30 min 45 min 60 min 75 min 90 min" at bounding box center [744, 234] width 77 height 27
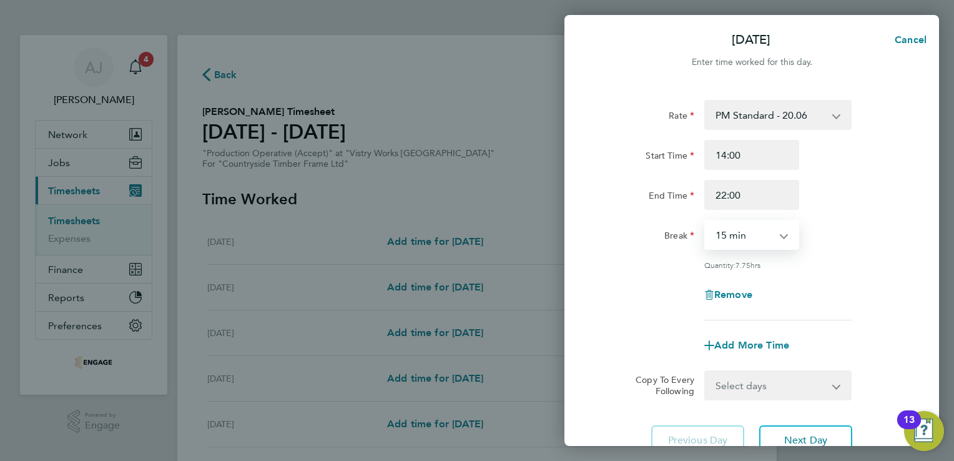
select select "30"
click at [706, 221] on select "0 min 15 min 30 min 45 min 60 min 75 min 90 min" at bounding box center [744, 234] width 77 height 27
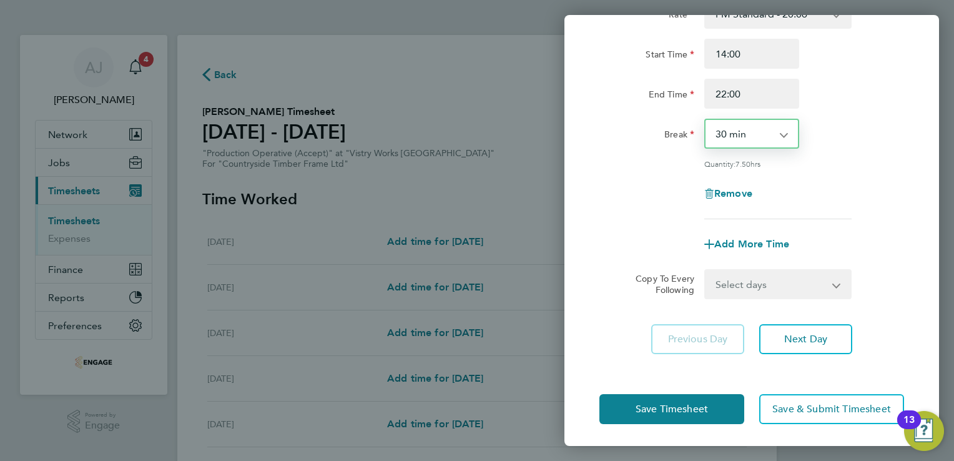
scroll to position [102, 0]
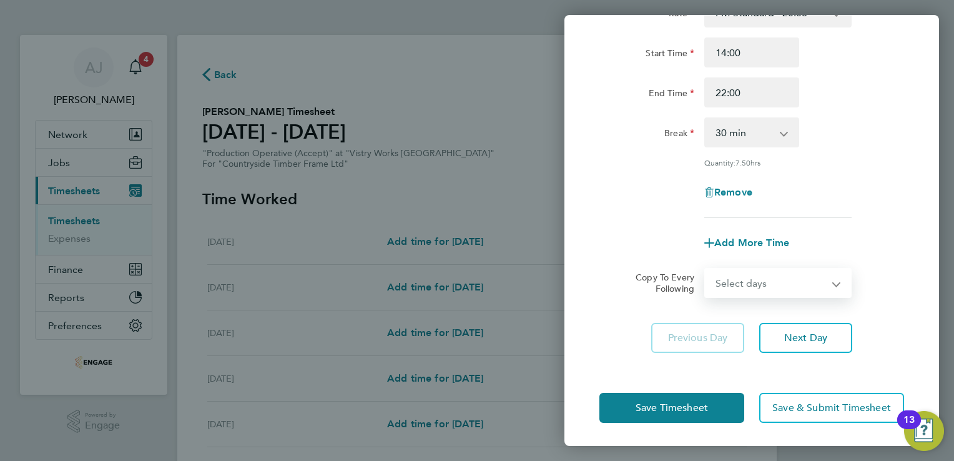
drag, startPoint x: 831, startPoint y: 282, endPoint x: 769, endPoint y: 296, distance: 63.5
click at [831, 282] on select "Select days Day Weekday (Mon-Fri) Weekend (Sat-Sun) [DATE] [DATE] [DATE] [DATE]" at bounding box center [771, 282] width 131 height 27
select select "WEEKDAY"
click at [706, 269] on select "Select days Day Weekday (Mon-Fri) Weekend (Sat-Sun) [DATE] [DATE] [DATE] [DATE]" at bounding box center [771, 282] width 131 height 27
select select "[DATE]"
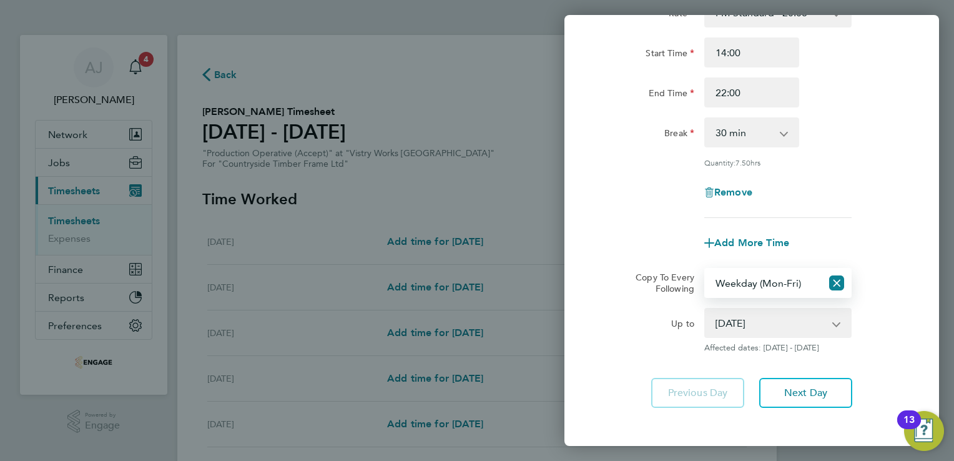
scroll to position [157, 0]
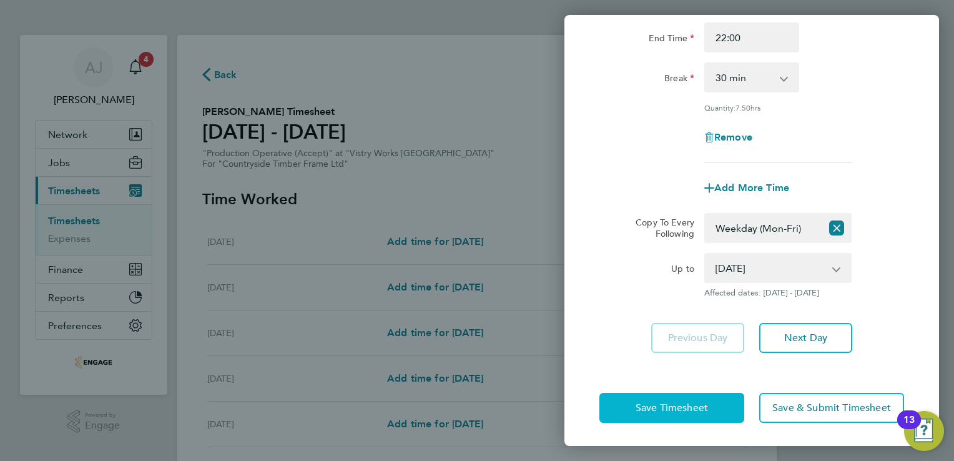
drag, startPoint x: 670, startPoint y: 407, endPoint x: 637, endPoint y: 392, distance: 36.6
click at [669, 403] on span "Save Timesheet" at bounding box center [672, 408] width 72 height 12
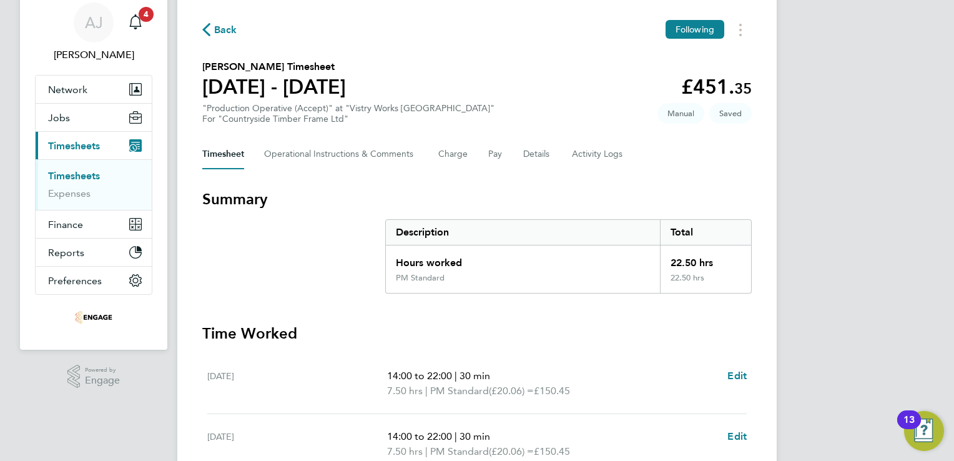
scroll to position [187, 0]
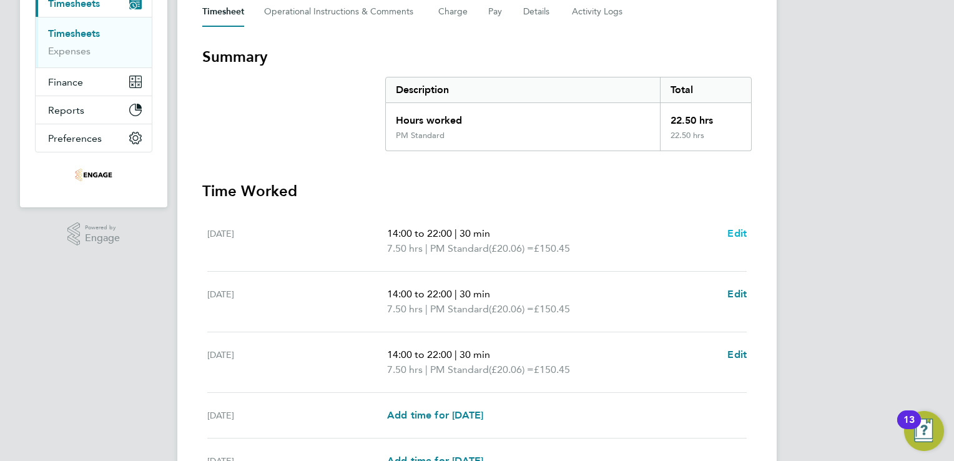
click at [742, 227] on span "Edit" at bounding box center [737, 233] width 19 height 12
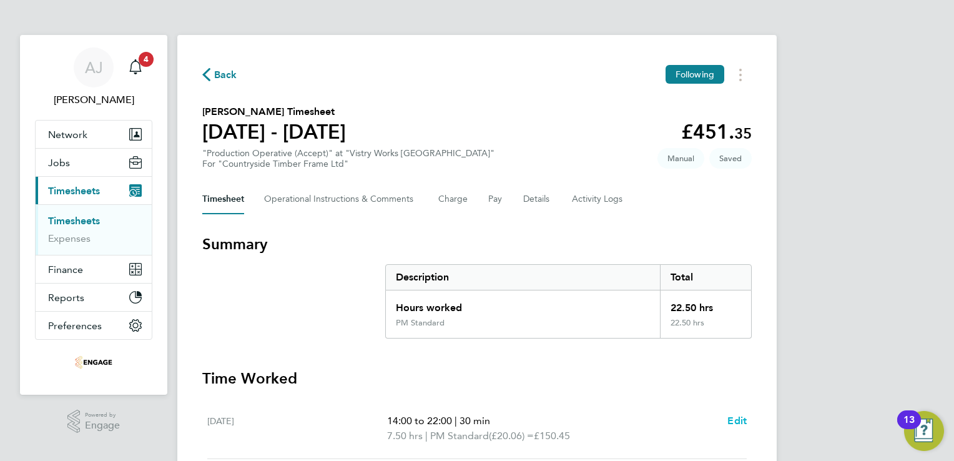
select select "30"
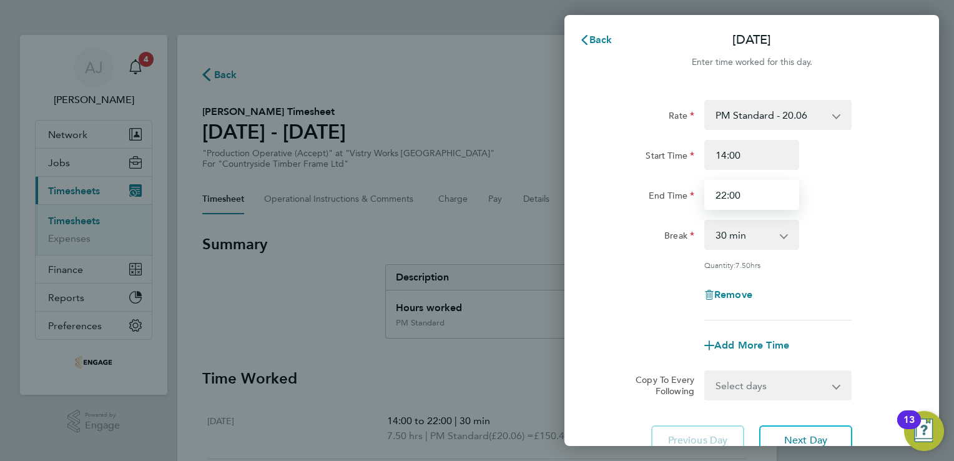
click at [743, 196] on input "22:00" at bounding box center [751, 195] width 95 height 30
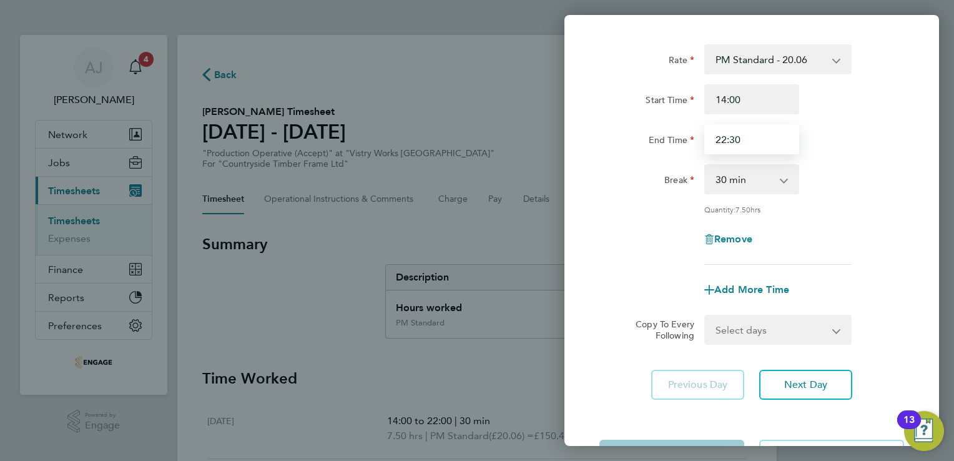
scroll to position [102, 0]
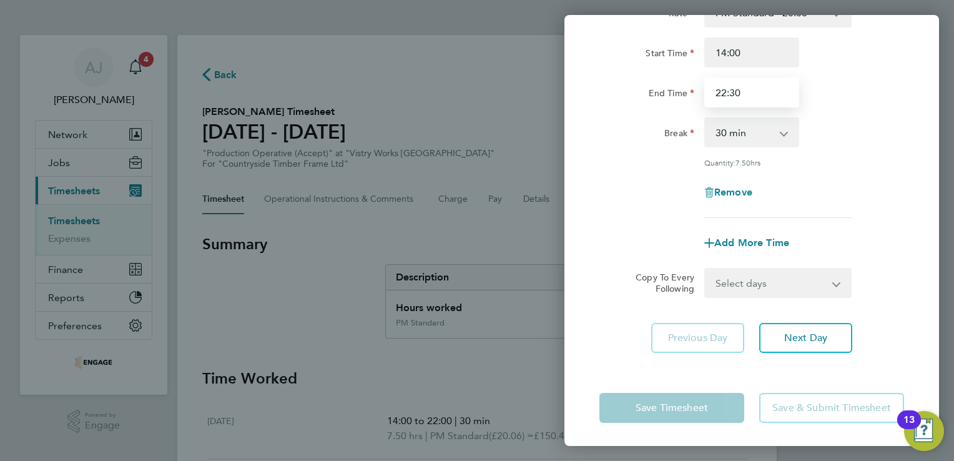
type input "22:30"
click at [621, 177] on div "Remove" at bounding box center [752, 192] width 315 height 30
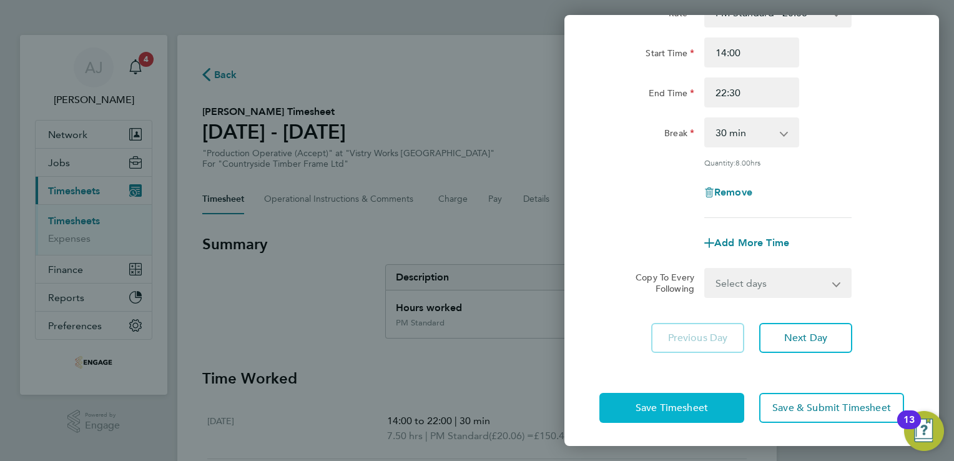
drag, startPoint x: 663, startPoint y: 407, endPoint x: 660, endPoint y: 399, distance: 8.4
click at [664, 407] on span "Save Timesheet" at bounding box center [672, 408] width 72 height 12
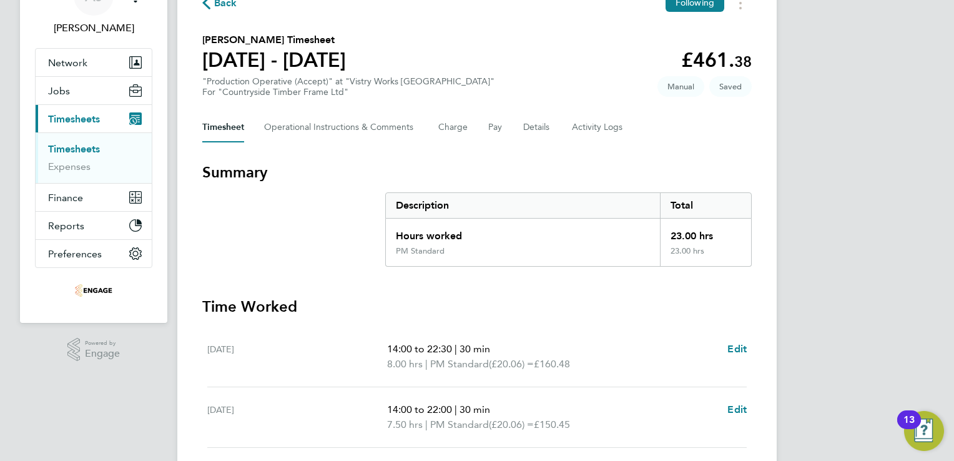
scroll to position [125, 0]
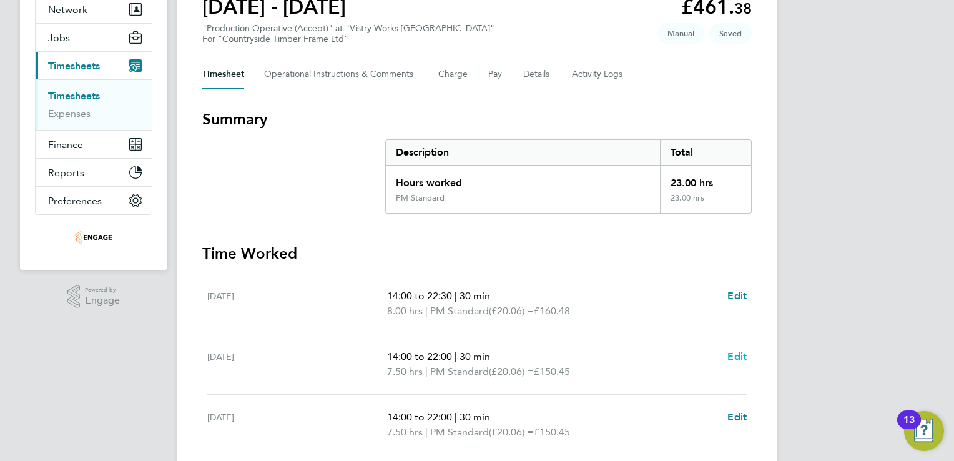
click at [729, 353] on span "Edit" at bounding box center [737, 356] width 19 height 12
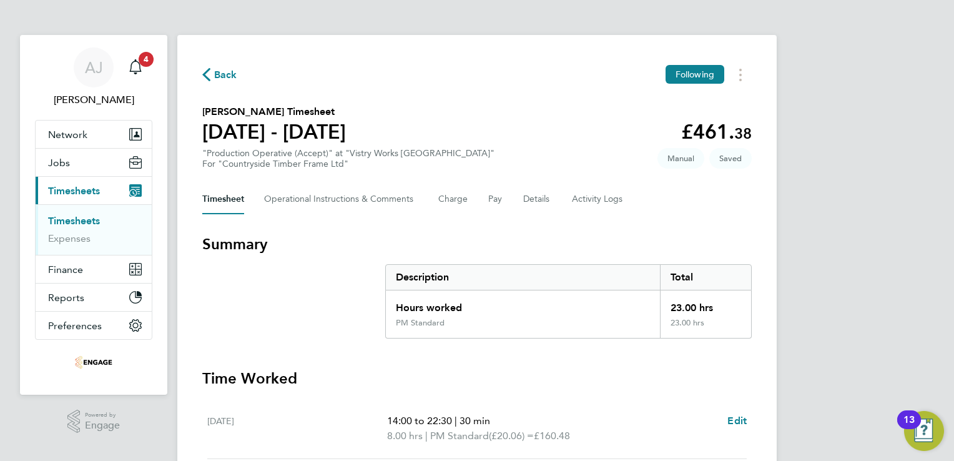
select select "30"
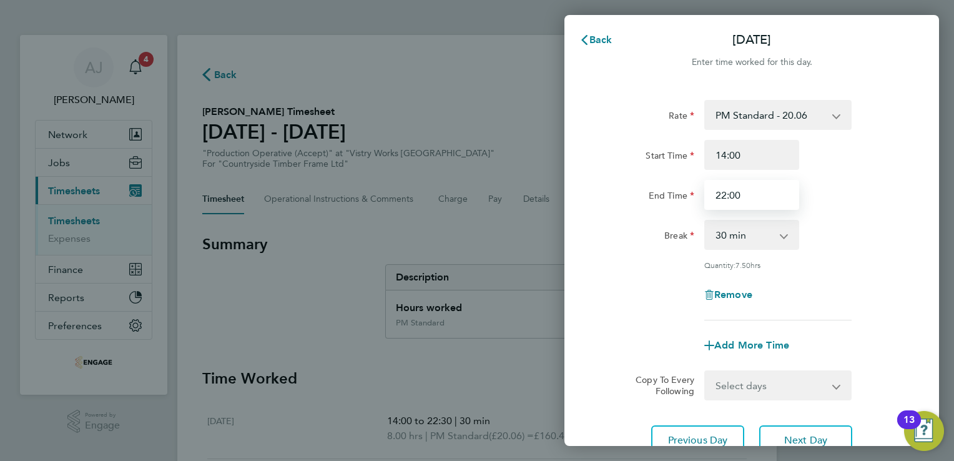
click at [742, 194] on input "22:00" at bounding box center [751, 195] width 95 height 30
type input "22:30"
click at [625, 257] on div "Rate PM Standard - 20.06 OT 1 - 27.60 PM OT 1 - 30.08 AM Standard - 18.40 OT2 -…" at bounding box center [752, 210] width 305 height 220
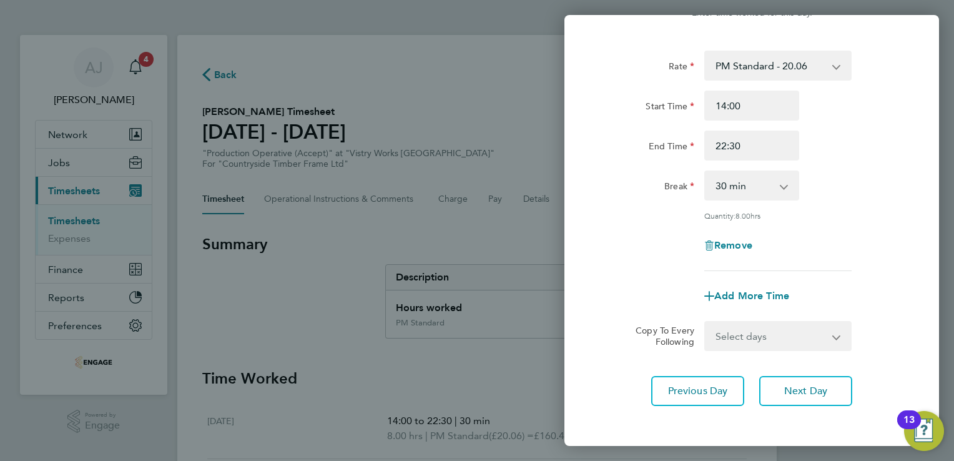
scroll to position [102, 0]
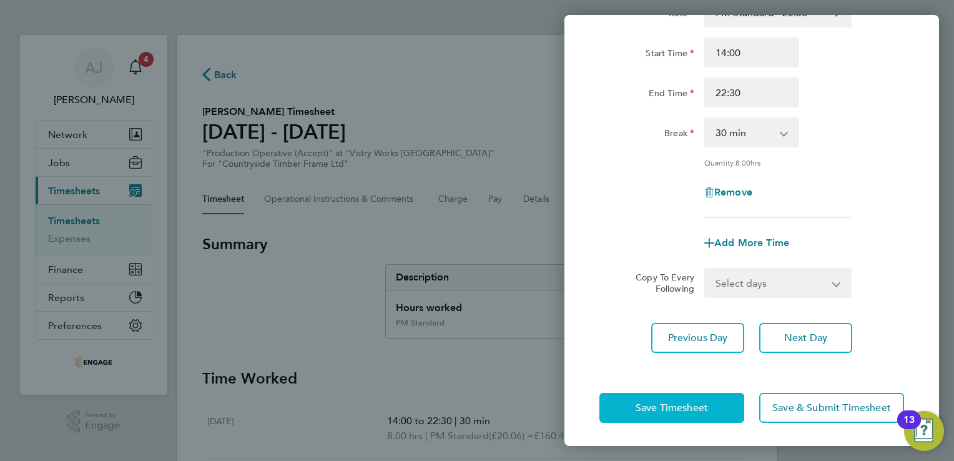
click at [665, 413] on button "Save Timesheet" at bounding box center [672, 408] width 145 height 30
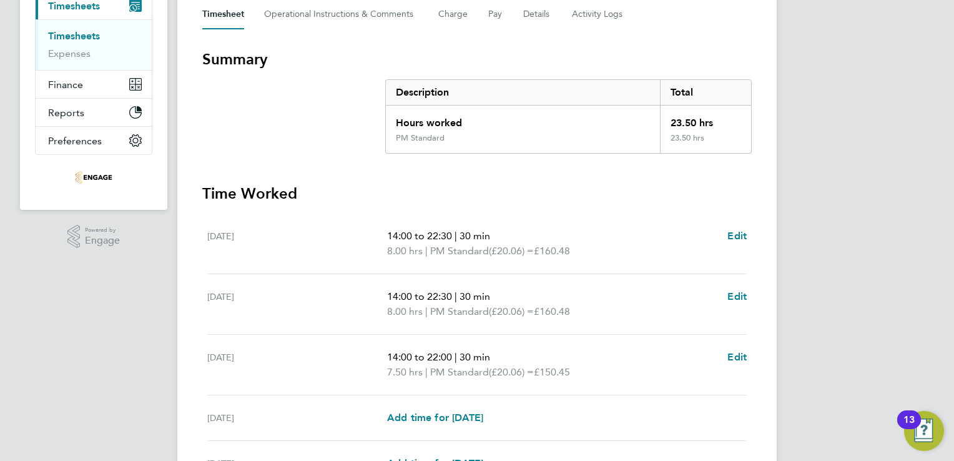
scroll to position [250, 0]
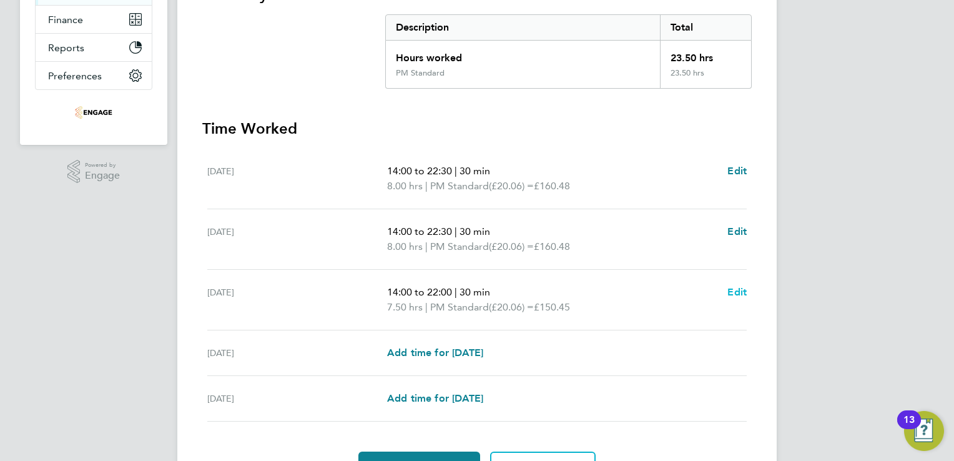
click at [737, 291] on span "Edit" at bounding box center [737, 292] width 19 height 12
select select "30"
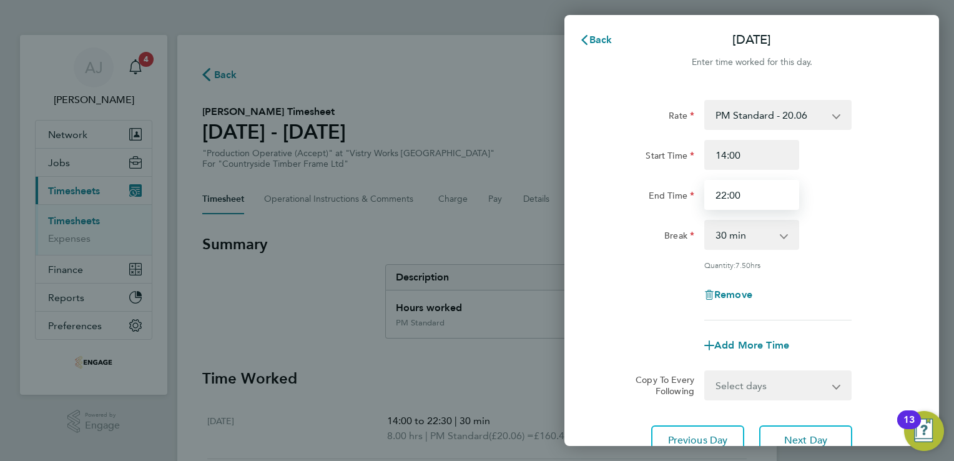
click at [739, 194] on input "22:00" at bounding box center [751, 195] width 95 height 30
click at [724, 194] on input "22:00" at bounding box center [751, 195] width 95 height 30
type input "20:00"
click at [602, 239] on div "Break" at bounding box center [647, 232] width 95 height 25
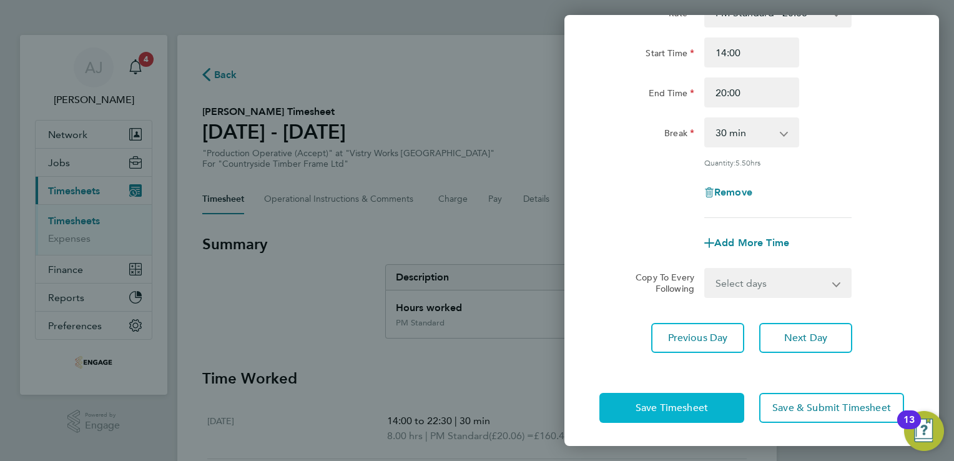
click at [644, 403] on span "Save Timesheet" at bounding box center [672, 408] width 72 height 12
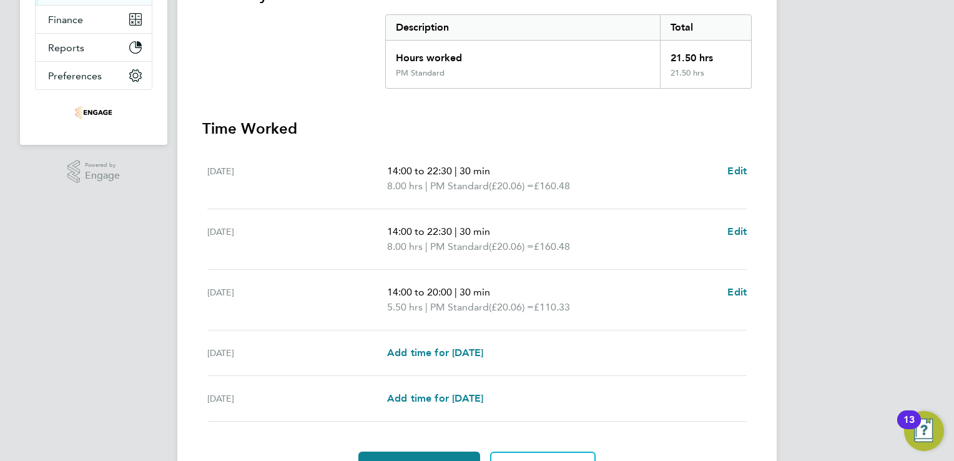
scroll to position [312, 0]
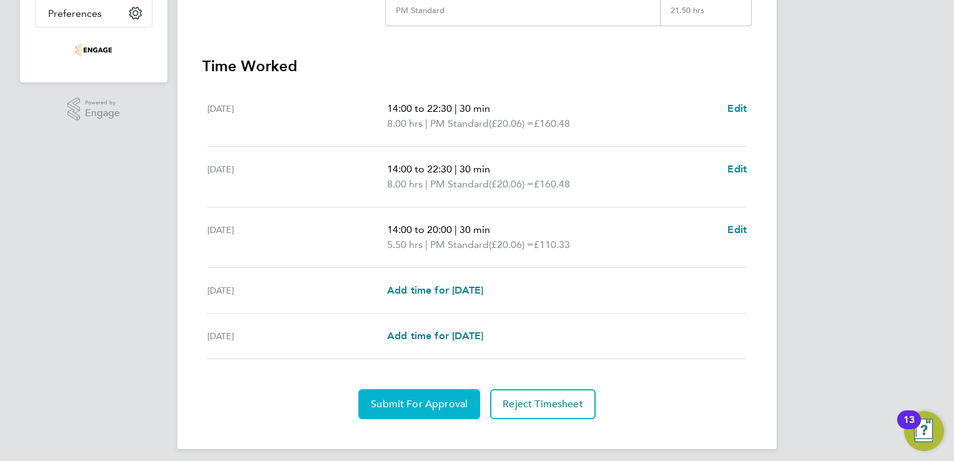
click at [402, 408] on span "Submit For Approval" at bounding box center [419, 404] width 97 height 12
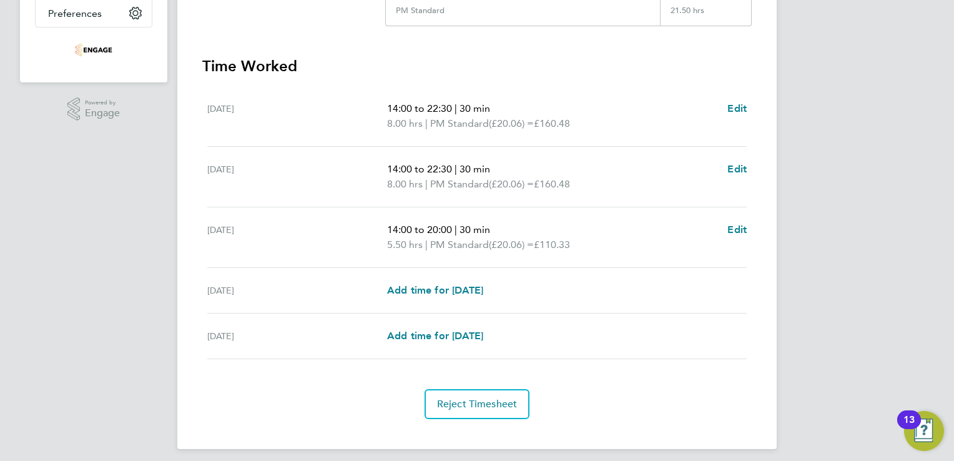
scroll to position [0, 0]
